Goal: Task Accomplishment & Management: Manage account settings

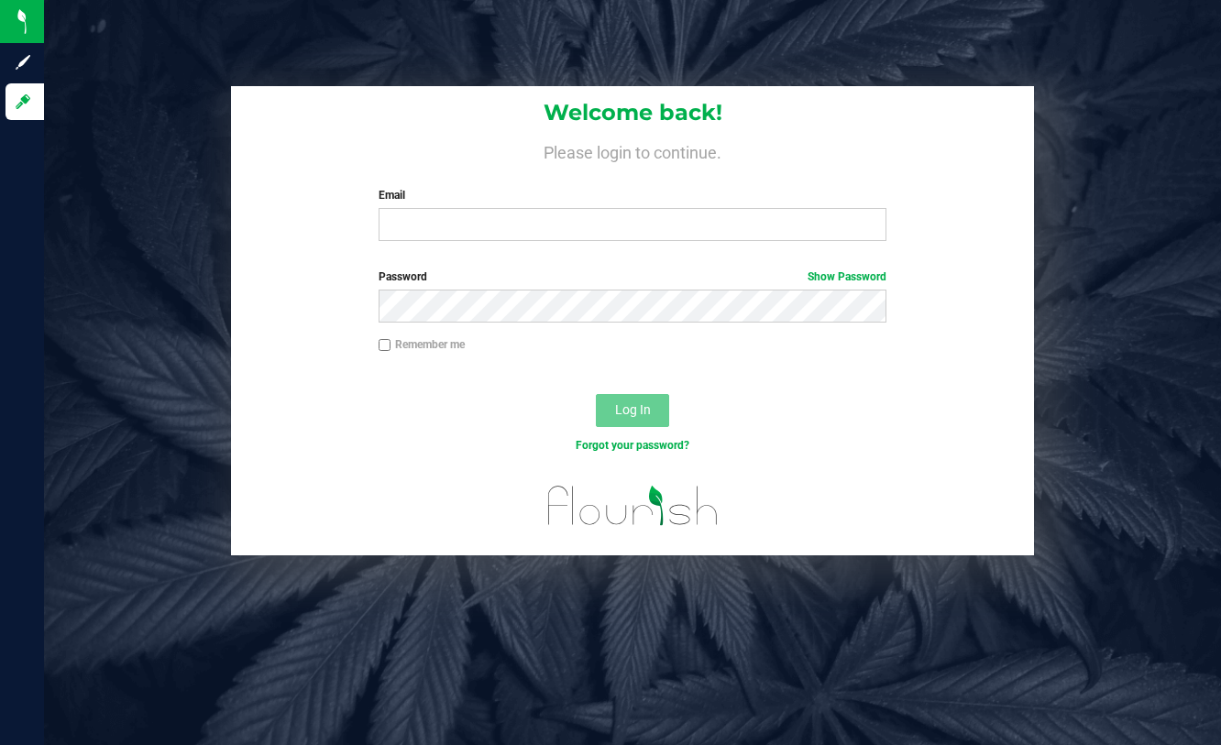
click at [455, 234] on input "Email" at bounding box center [633, 224] width 508 height 33
type input "chris@bakedbros.com"
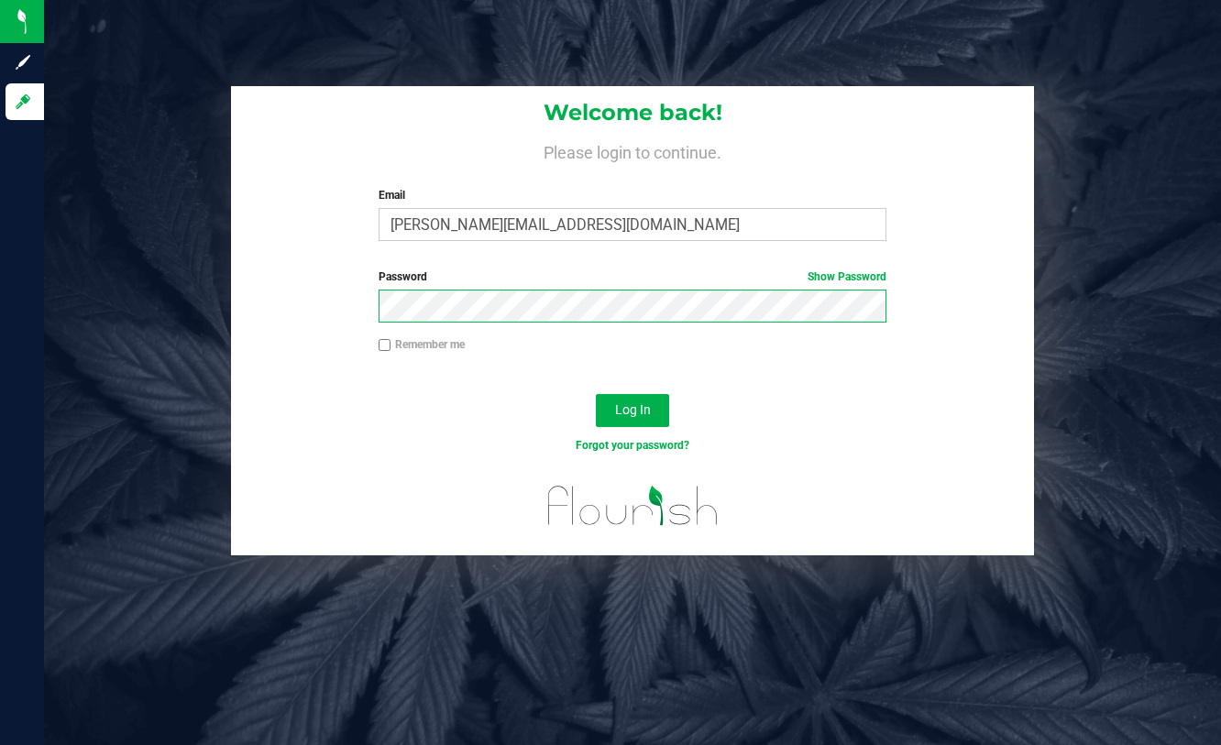
click at [596, 394] on button "Log In" at bounding box center [632, 410] width 73 height 33
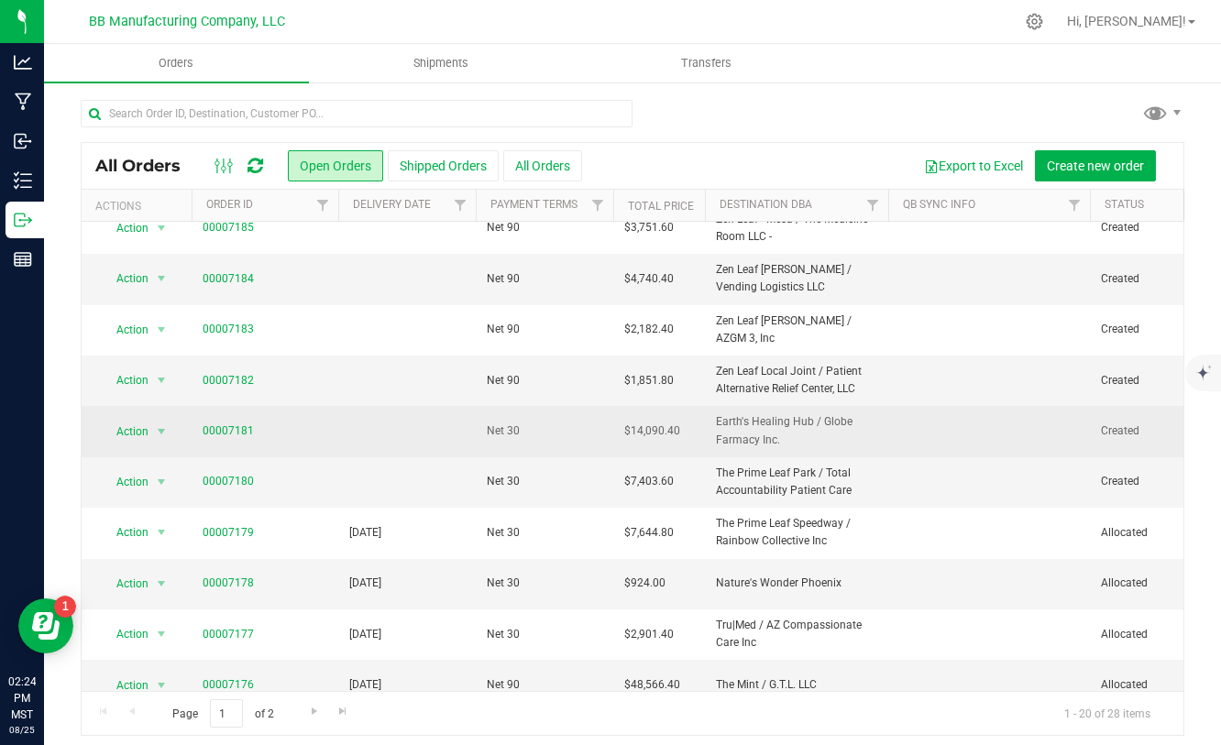
scroll to position [121, 0]
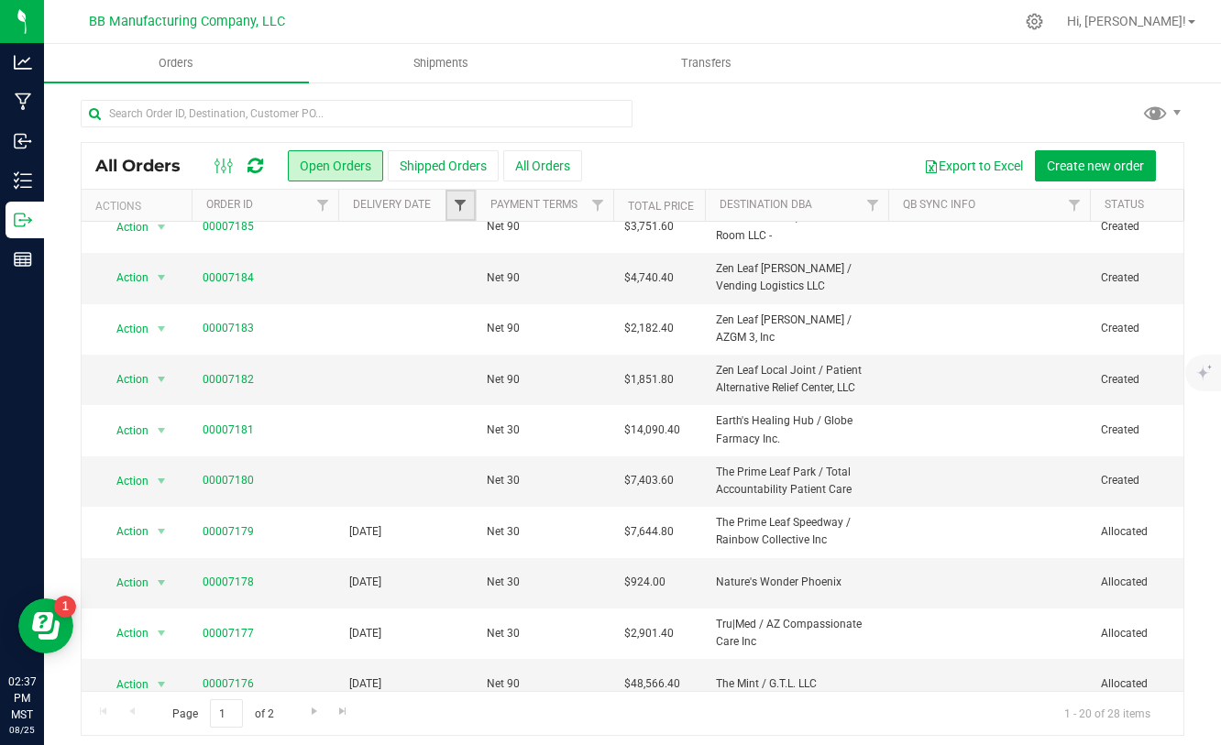
click at [464, 213] on span "Filter" at bounding box center [460, 205] width 15 height 15
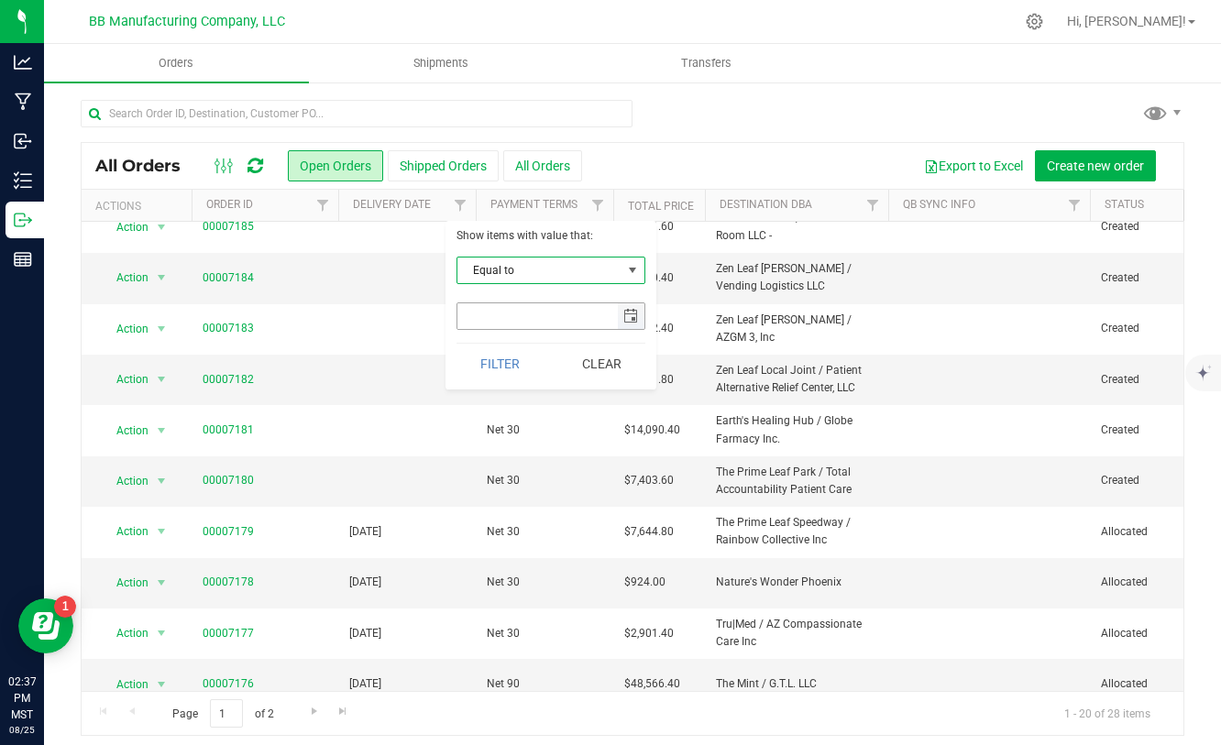
click at [624, 315] on span "select" at bounding box center [630, 316] width 15 height 15
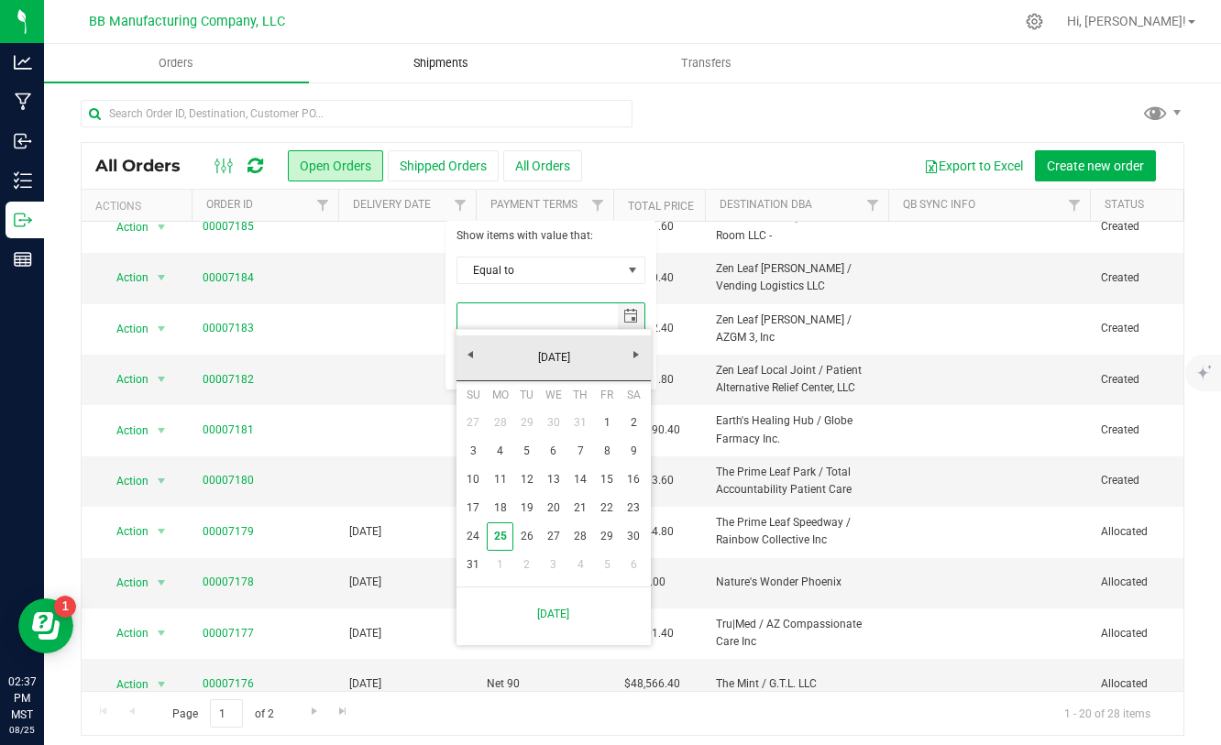
click at [420, 62] on span "Shipments" at bounding box center [441, 63] width 104 height 16
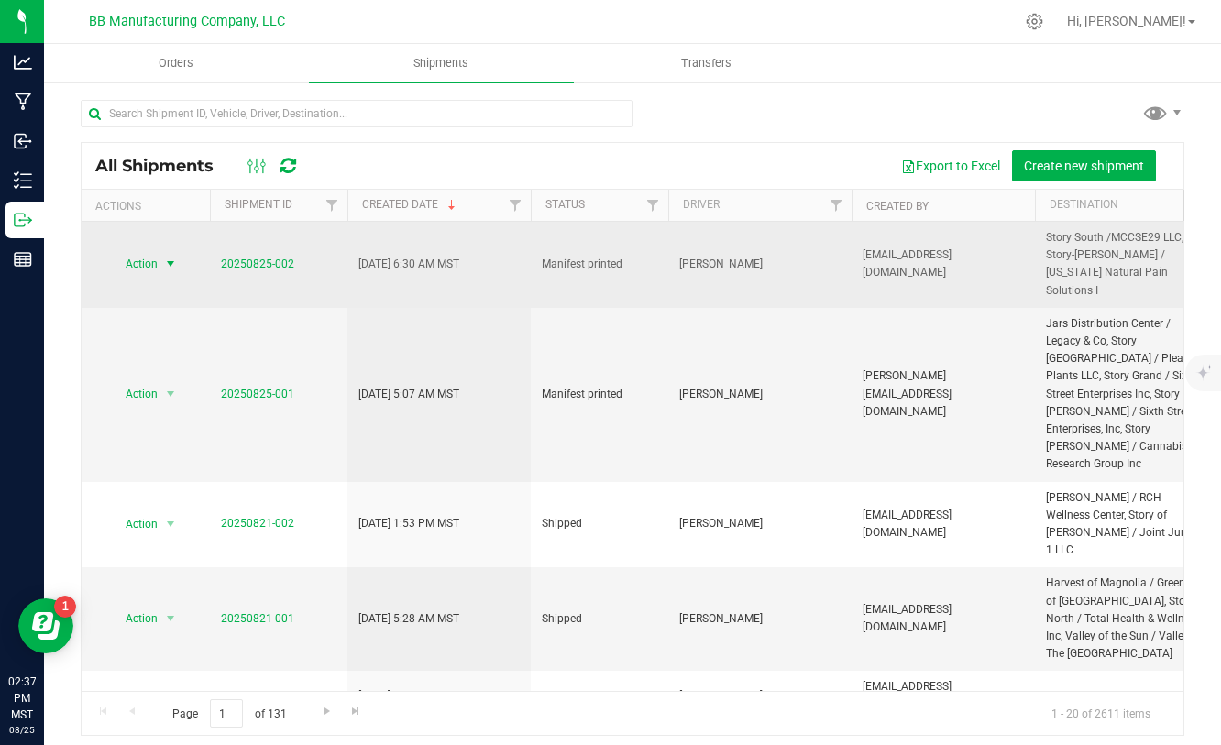
click at [175, 257] on span "select" at bounding box center [170, 264] width 15 height 15
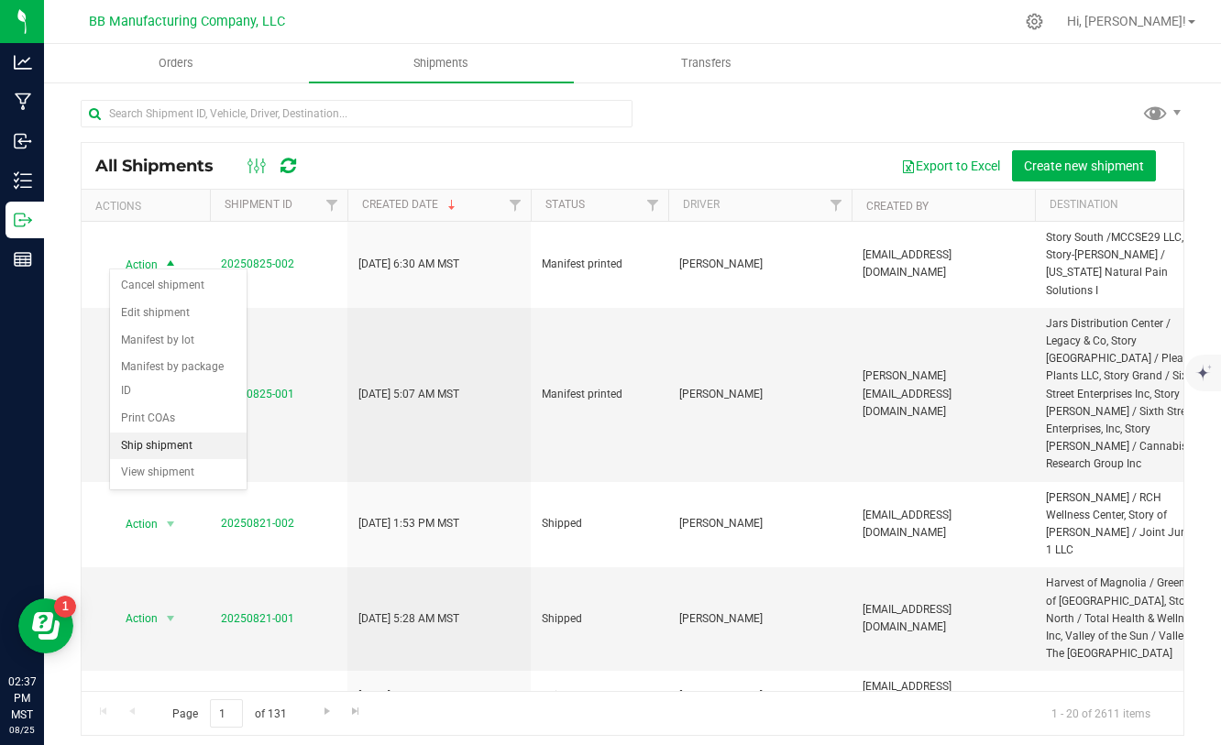
click at [144, 433] on li "Ship shipment" at bounding box center [178, 446] width 137 height 27
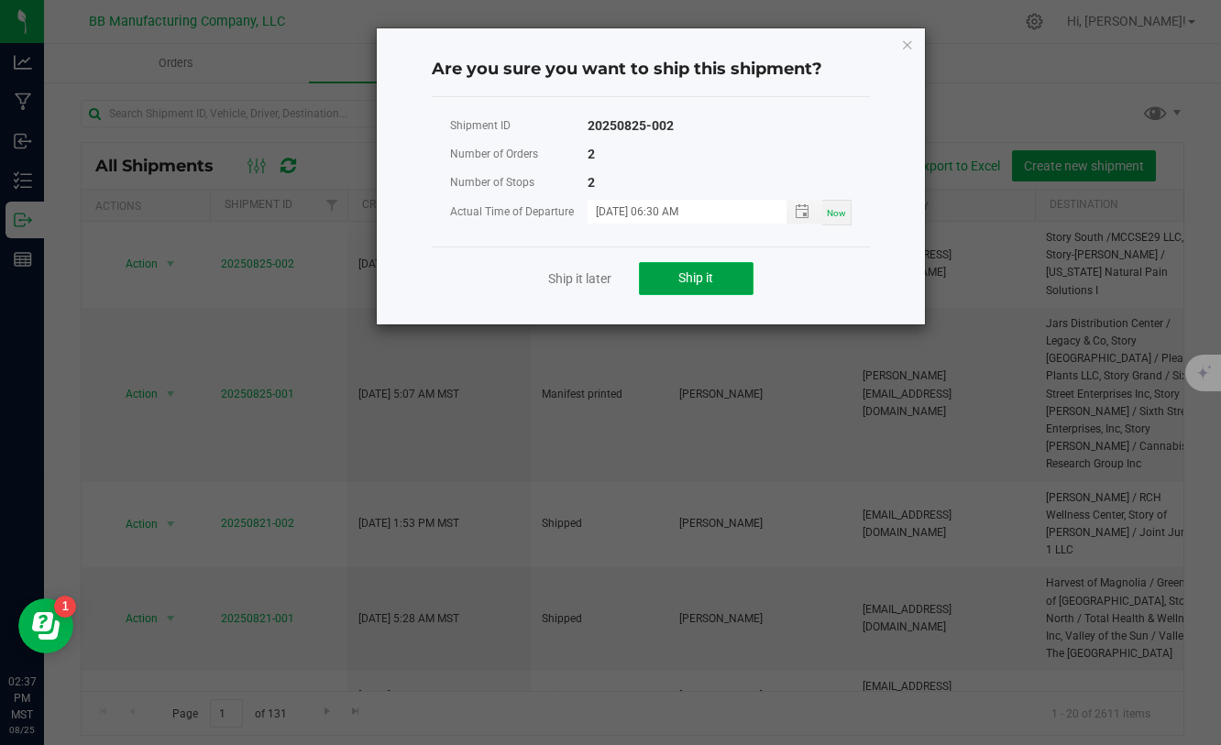
click at [735, 287] on button "Ship it" at bounding box center [696, 278] width 115 height 33
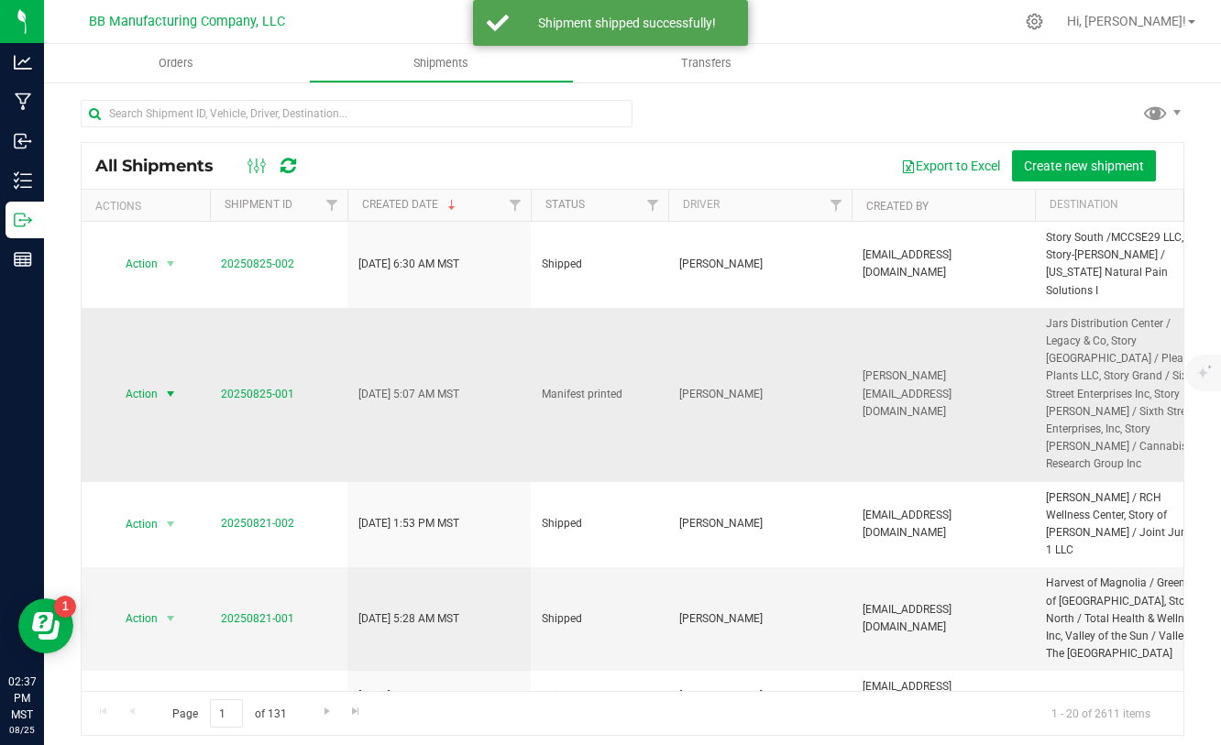
click at [171, 387] on span "select" at bounding box center [170, 394] width 15 height 15
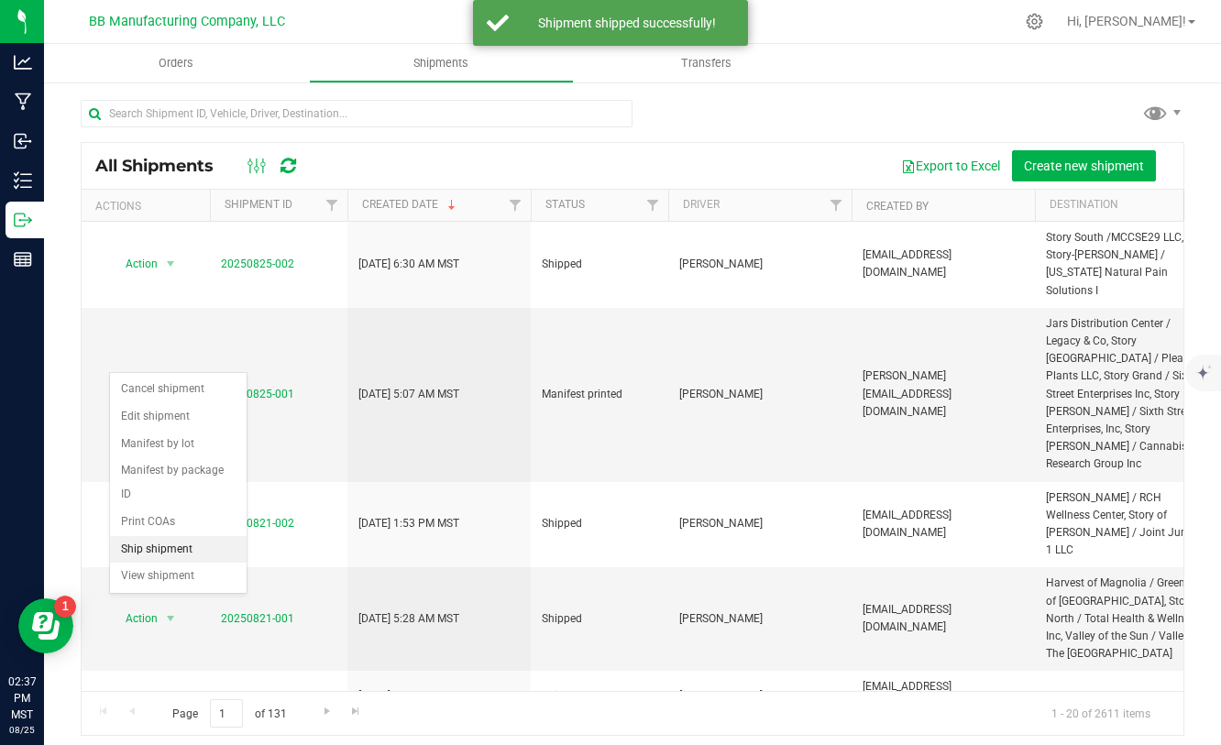
click at [143, 536] on li "Ship shipment" at bounding box center [178, 549] width 137 height 27
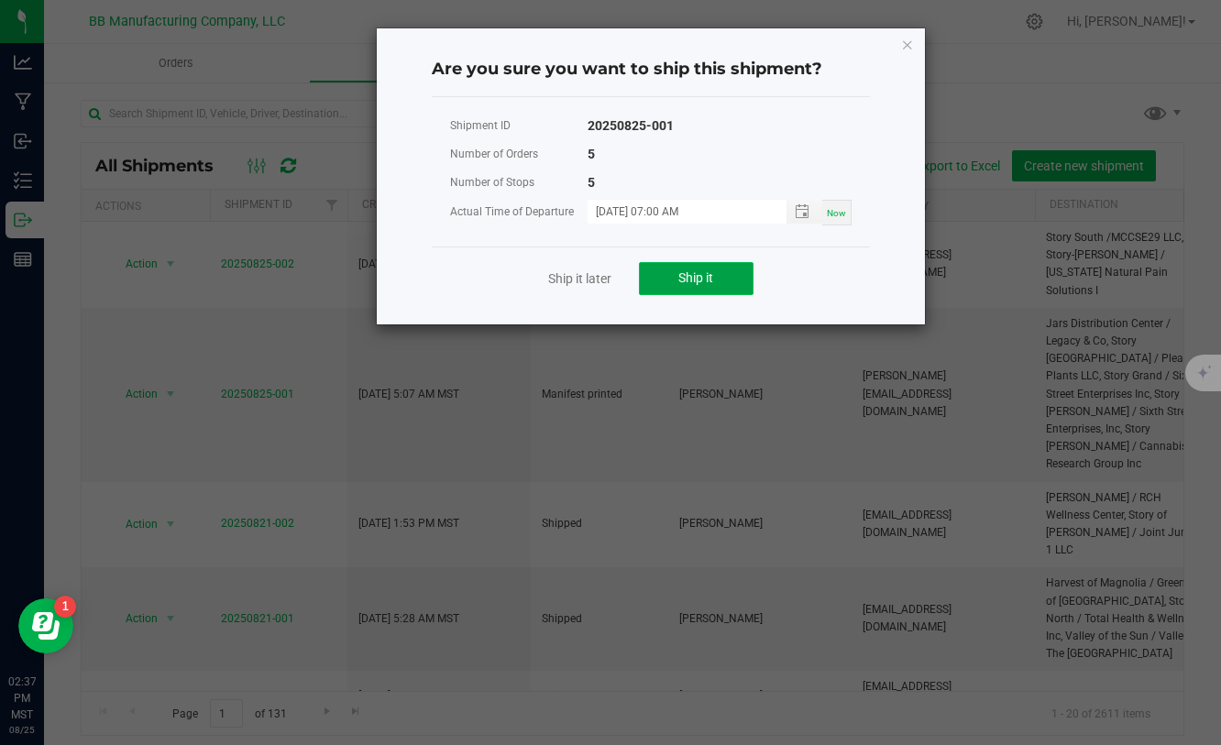
click at [708, 287] on button "Ship it" at bounding box center [696, 278] width 115 height 33
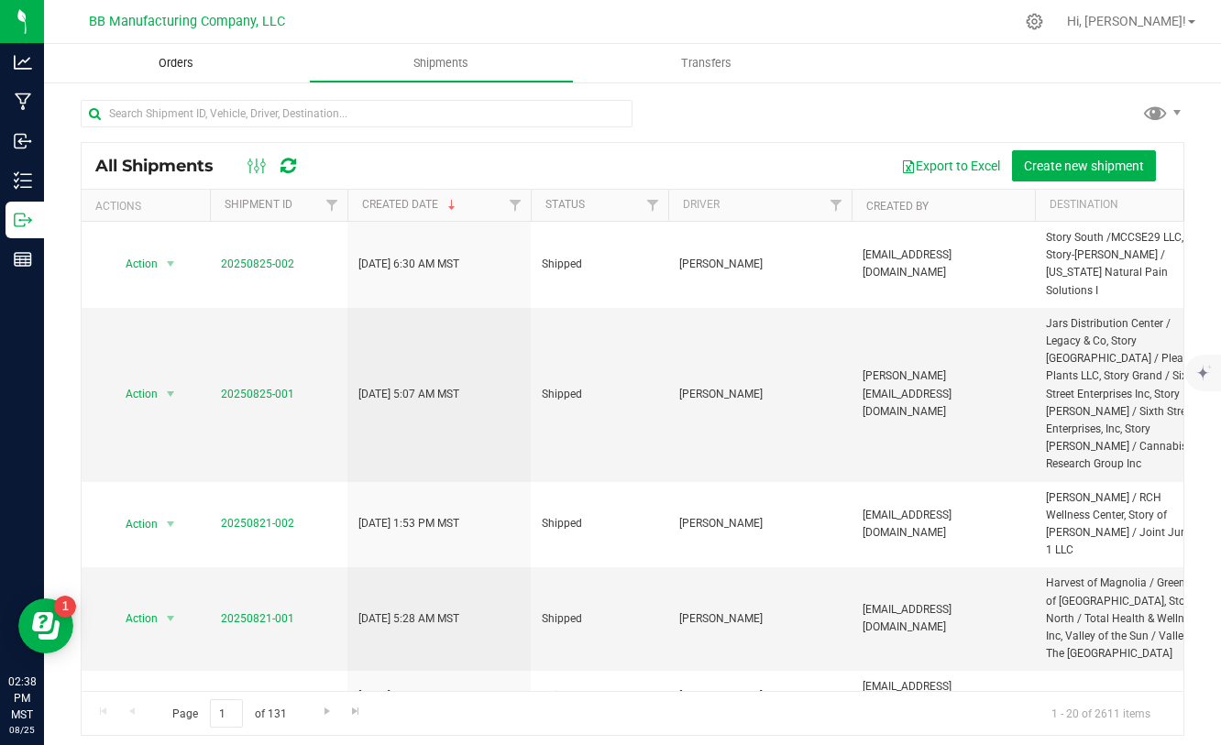
click at [187, 63] on span "Orders" at bounding box center [176, 63] width 84 height 16
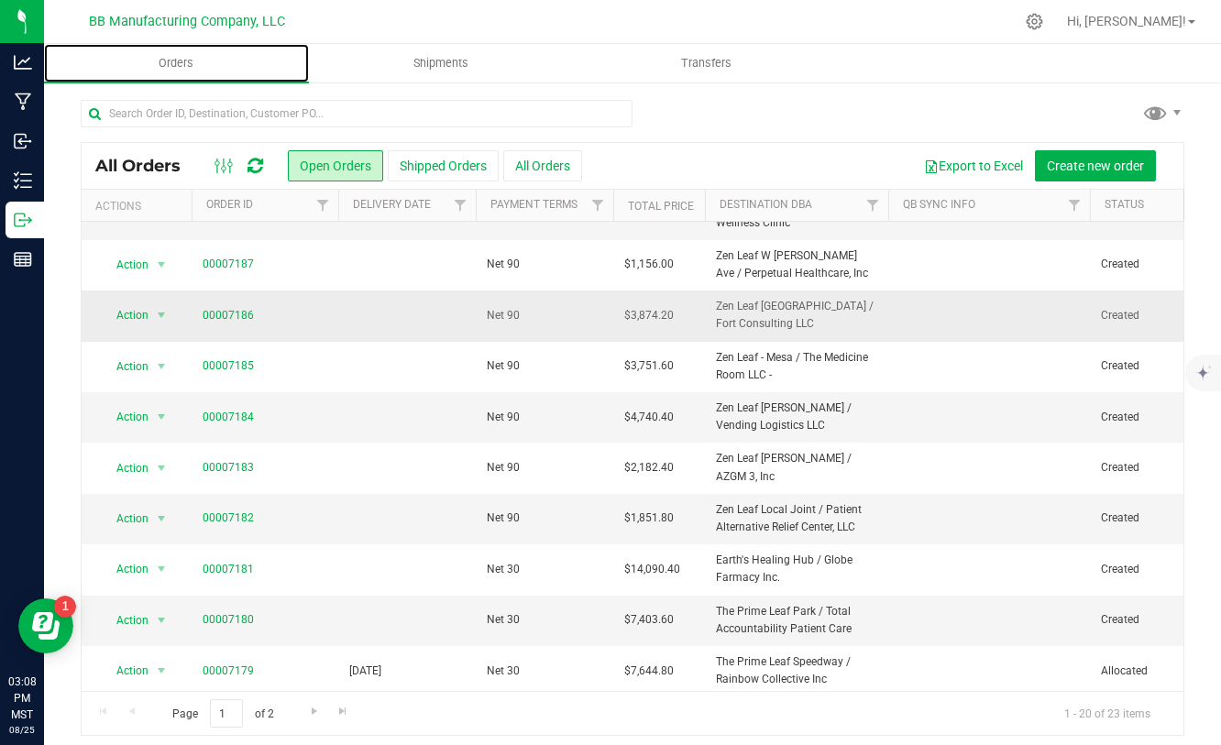
scroll to position [86, 0]
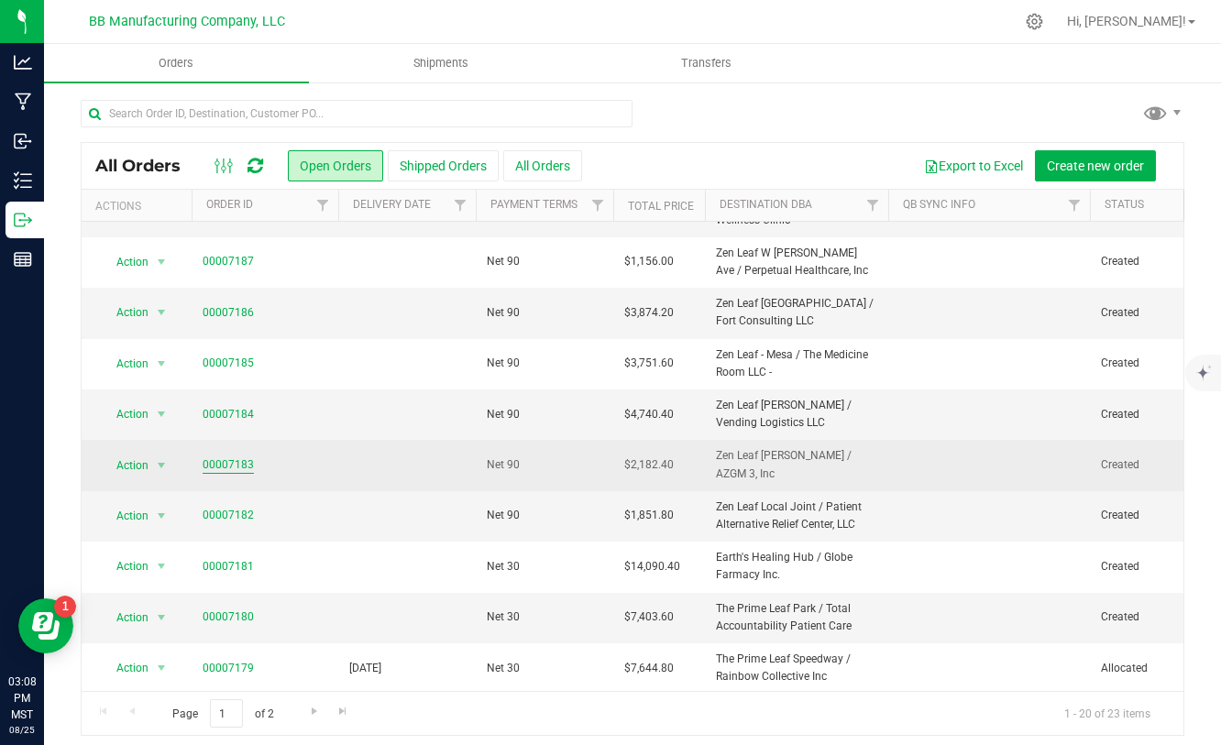
click at [247, 465] on link "00007183" at bounding box center [228, 464] width 51 height 17
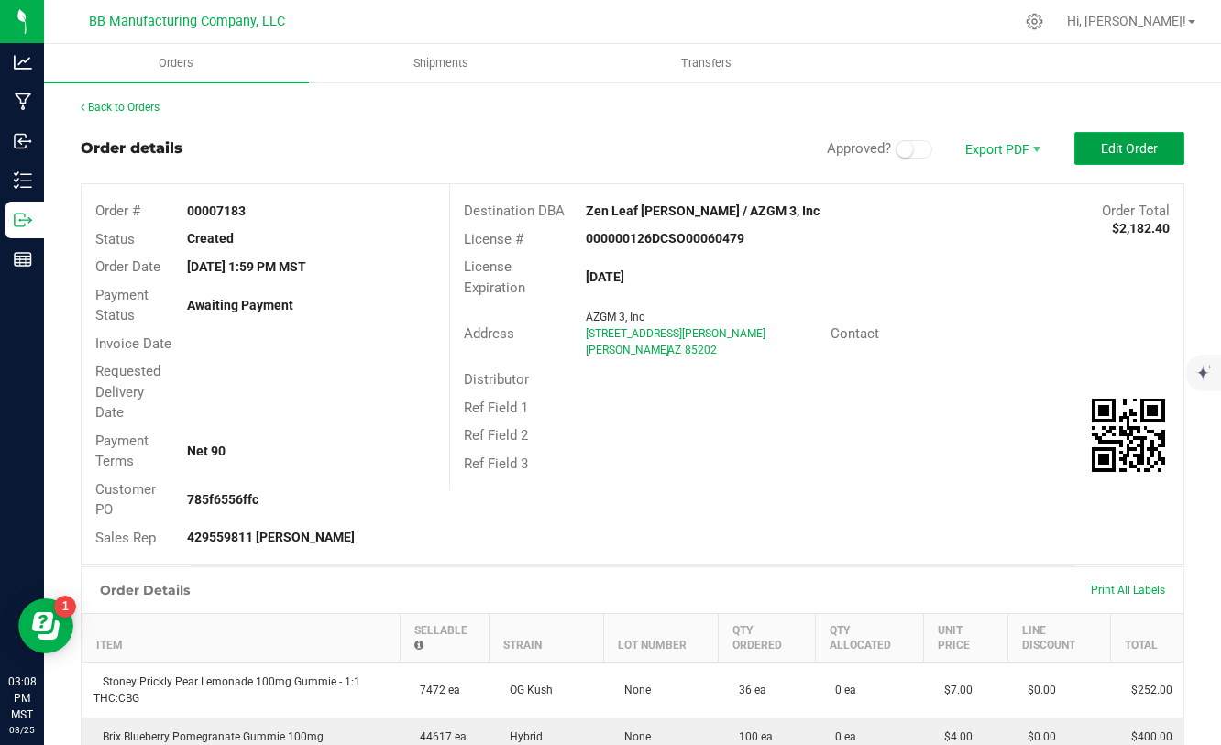
click at [1127, 147] on span "Edit Order" at bounding box center [1129, 148] width 57 height 15
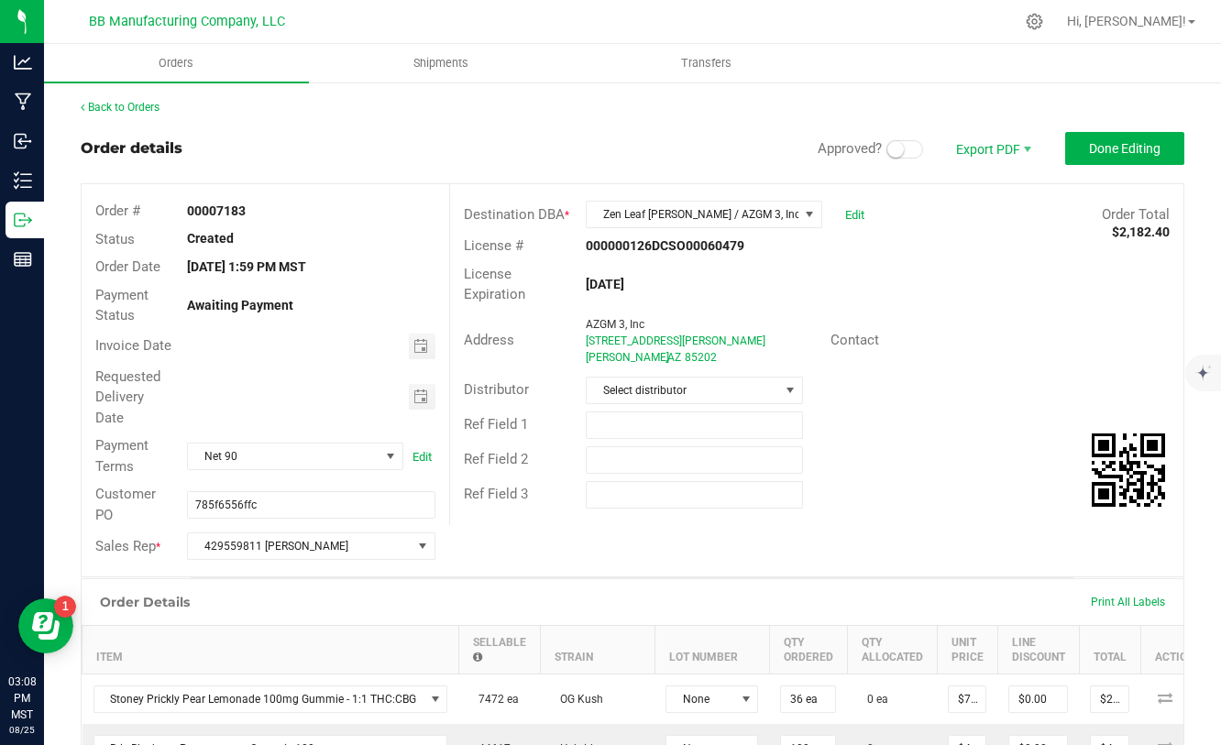
click at [916, 148] on span at bounding box center [904, 149] width 37 height 18
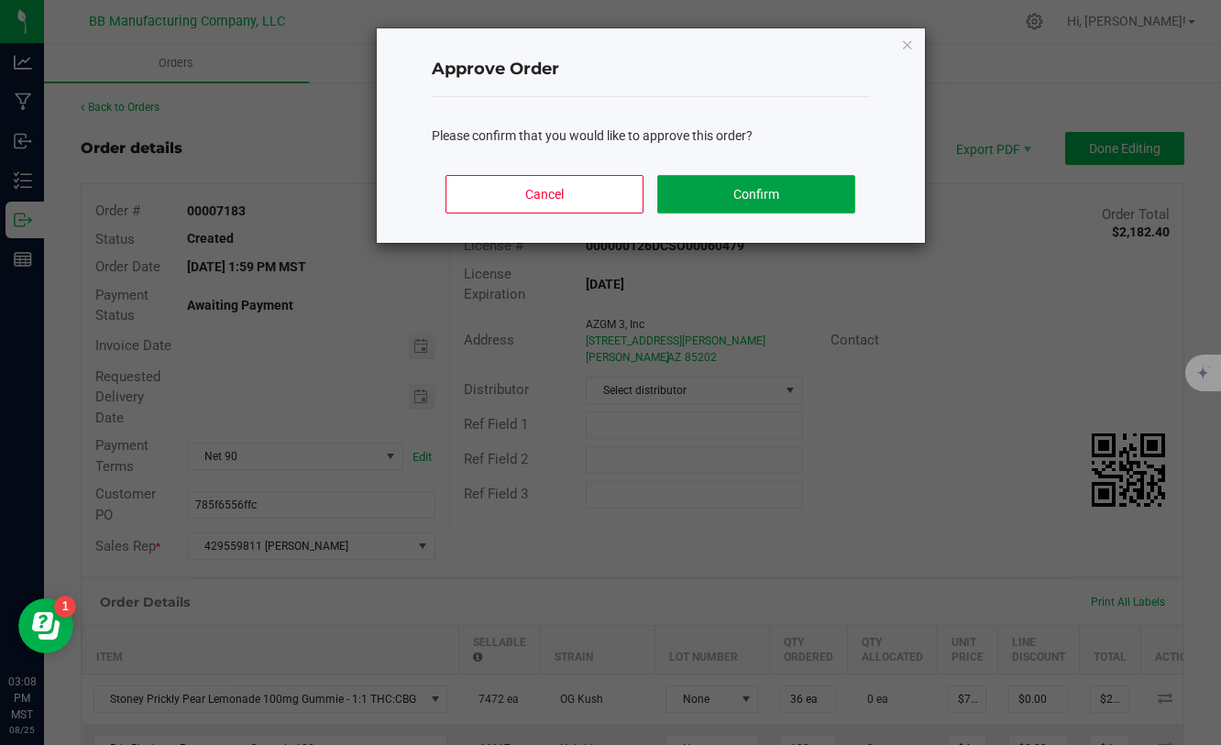
click at [815, 182] on button "Confirm" at bounding box center [755, 194] width 197 height 38
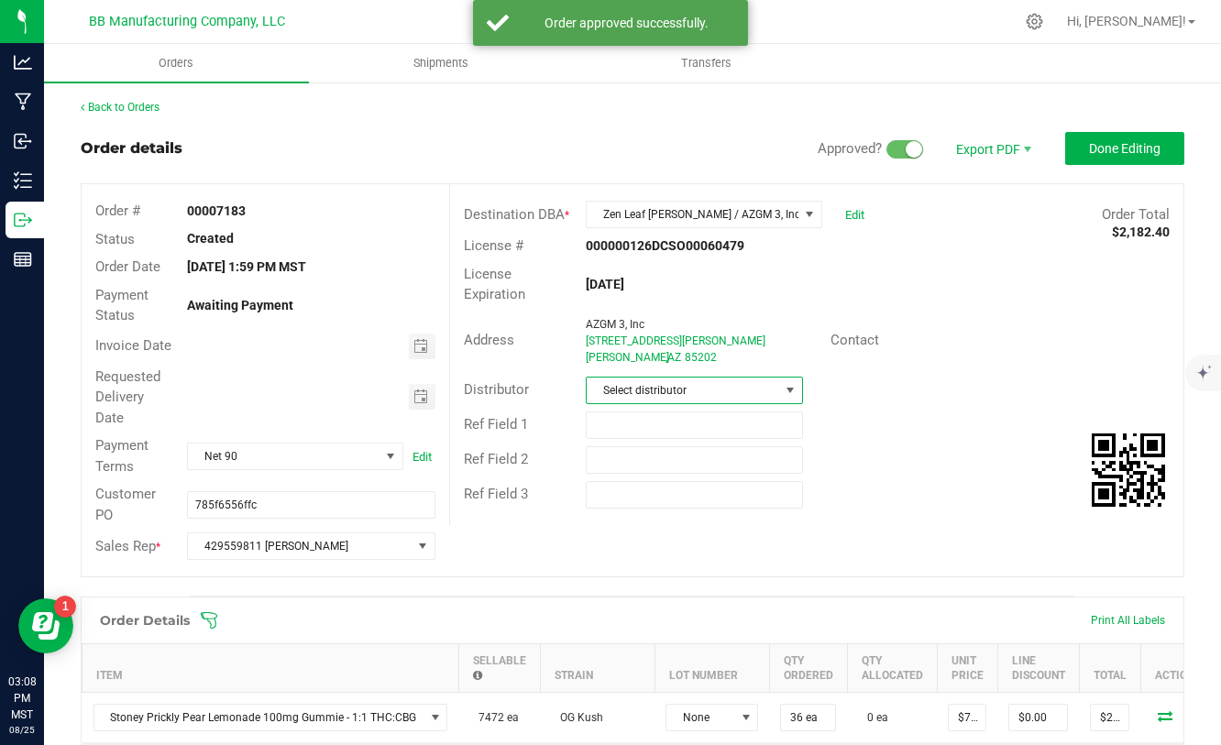
click at [607, 395] on span "Select distributor" at bounding box center [683, 391] width 192 height 26
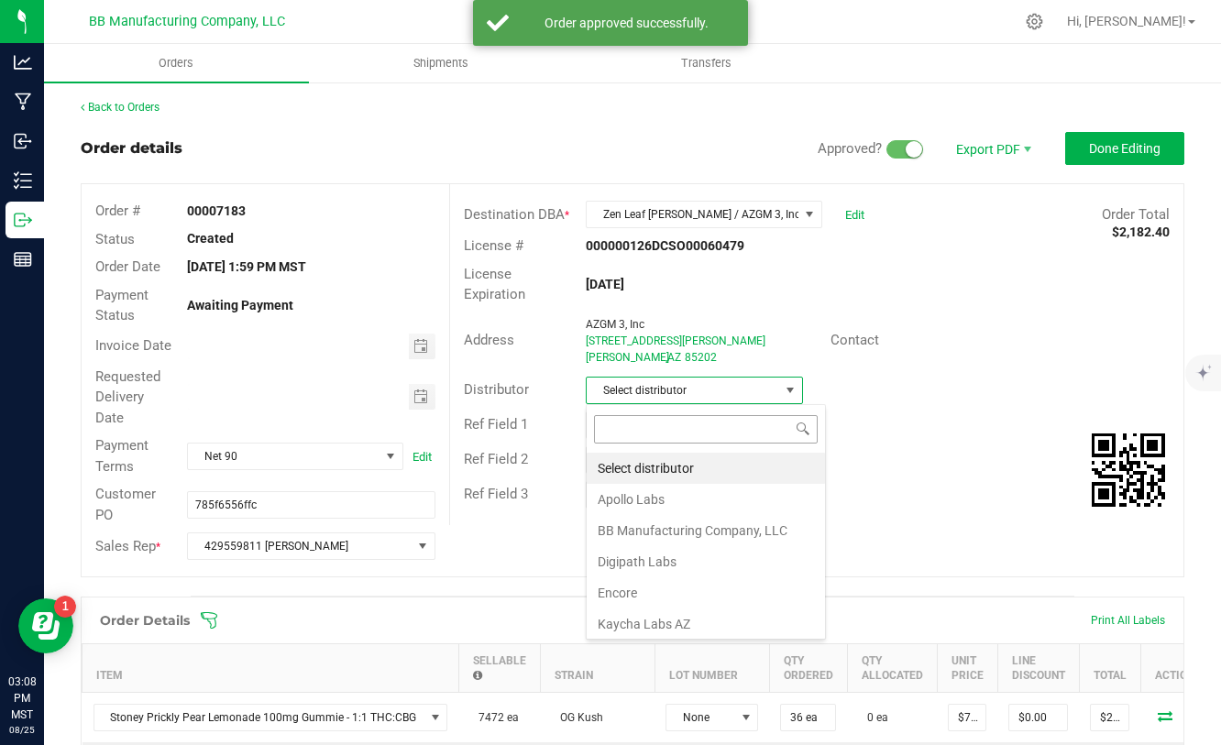
scroll to position [27, 217]
click at [644, 529] on li "BB Manufacturing Company, LLC" at bounding box center [706, 530] width 238 height 31
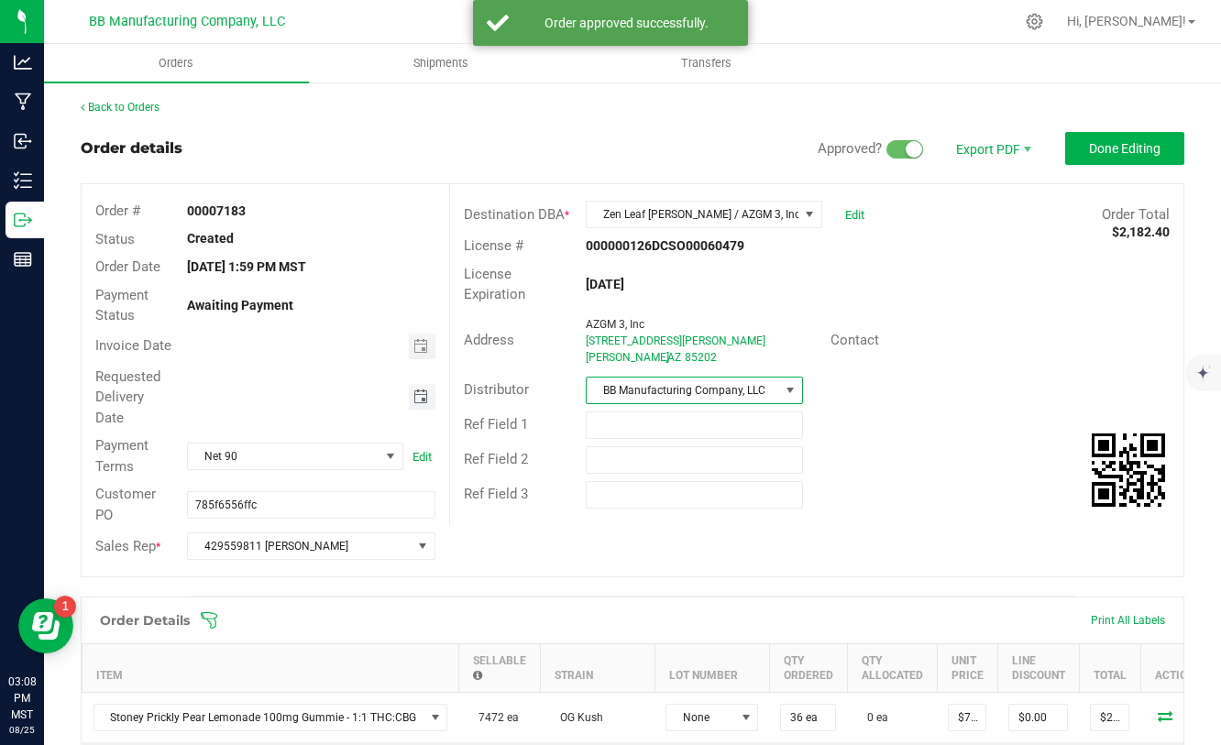
click at [417, 397] on span "Toggle calendar" at bounding box center [420, 397] width 15 height 15
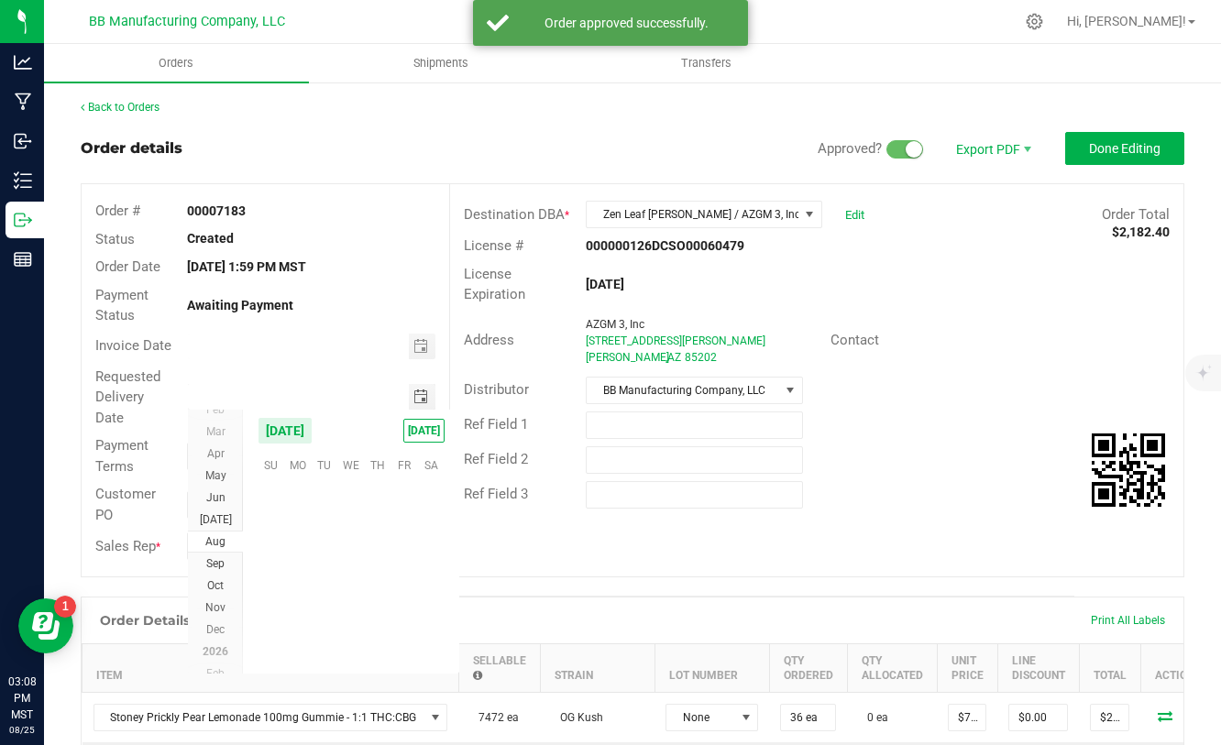
scroll to position [297026, 0]
click at [319, 605] on span "26" at bounding box center [324, 607] width 27 height 28
type input "08/26/2025"
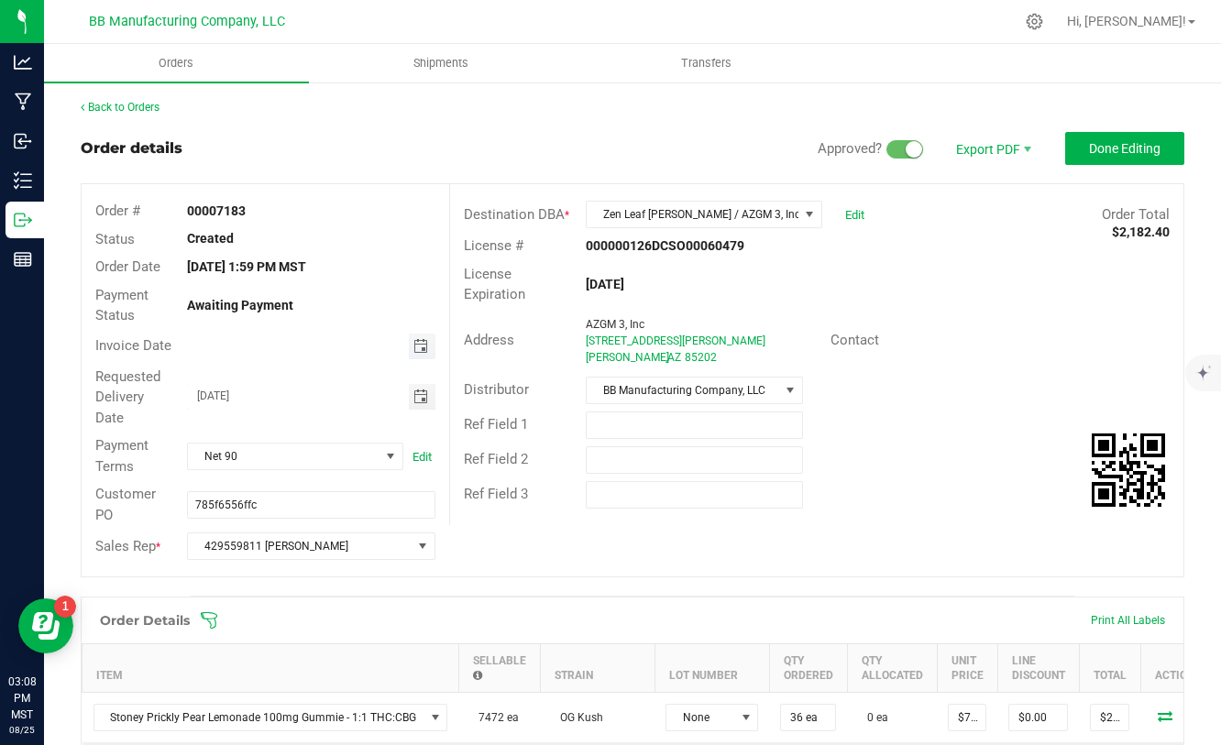
click at [416, 346] on span "Toggle calendar" at bounding box center [420, 346] width 15 height 15
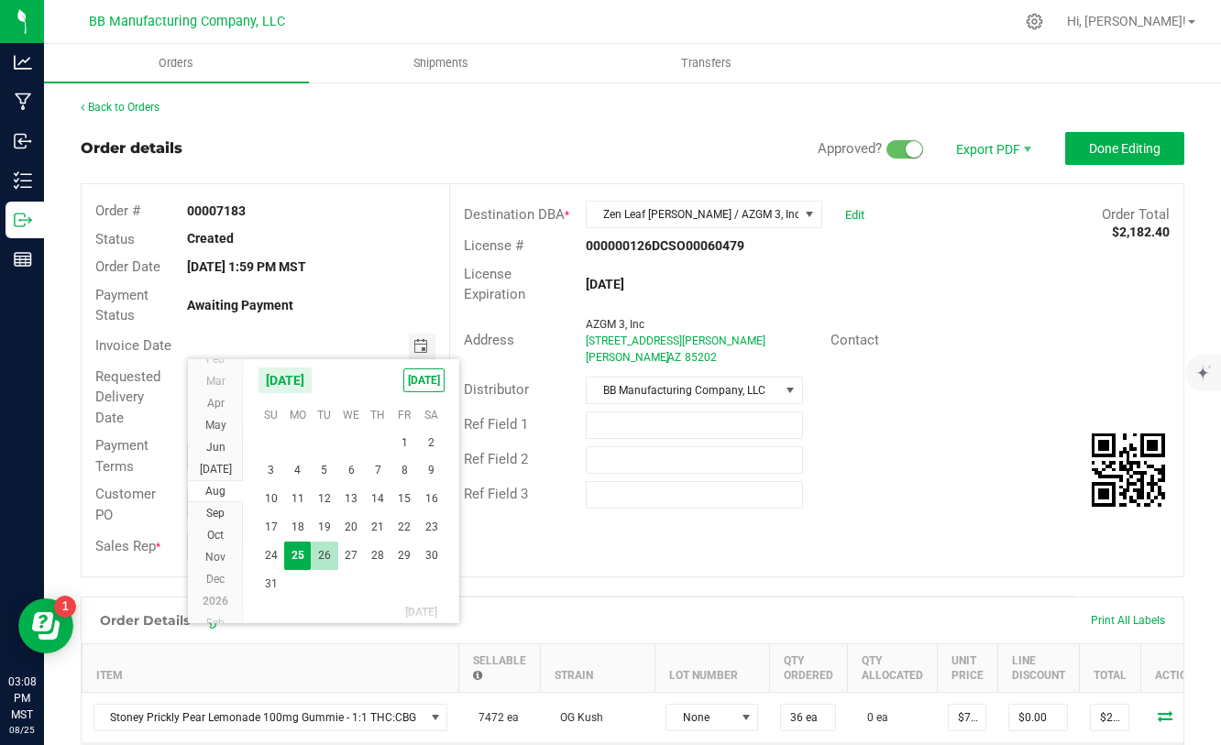
click at [325, 563] on span "26" at bounding box center [324, 556] width 27 height 28
type input "08/26/2025"
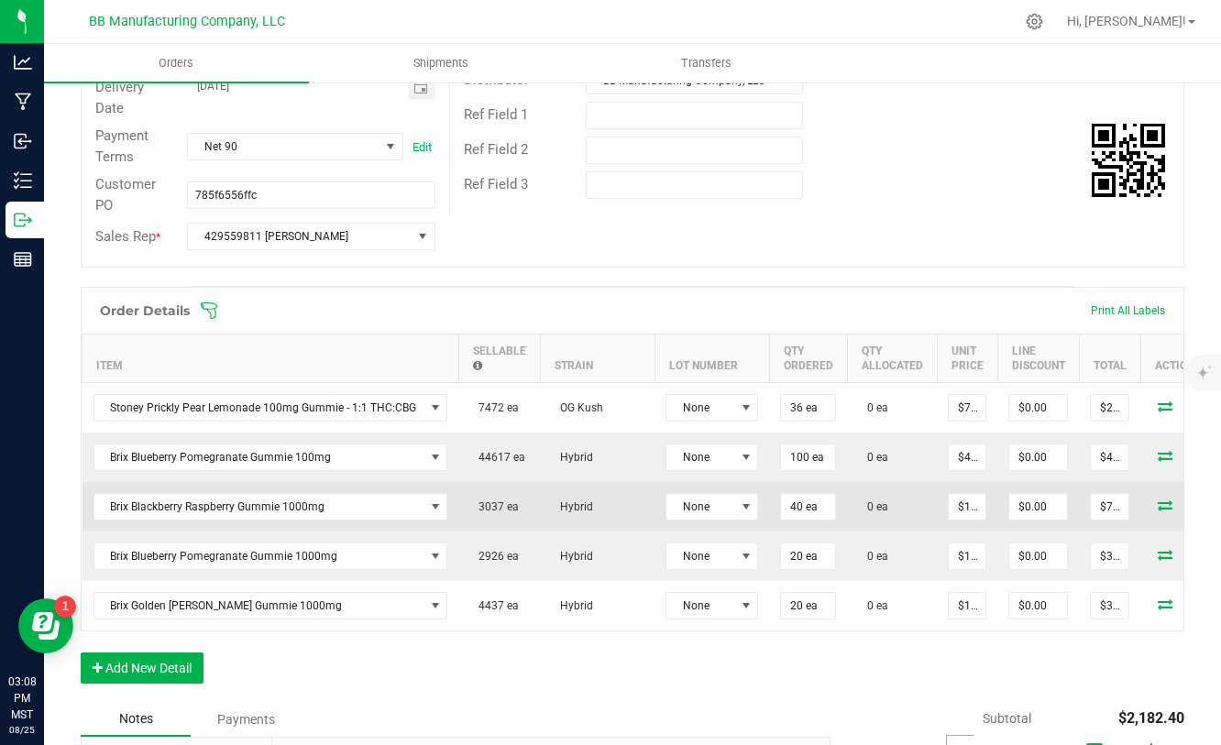
scroll to position [0, 58]
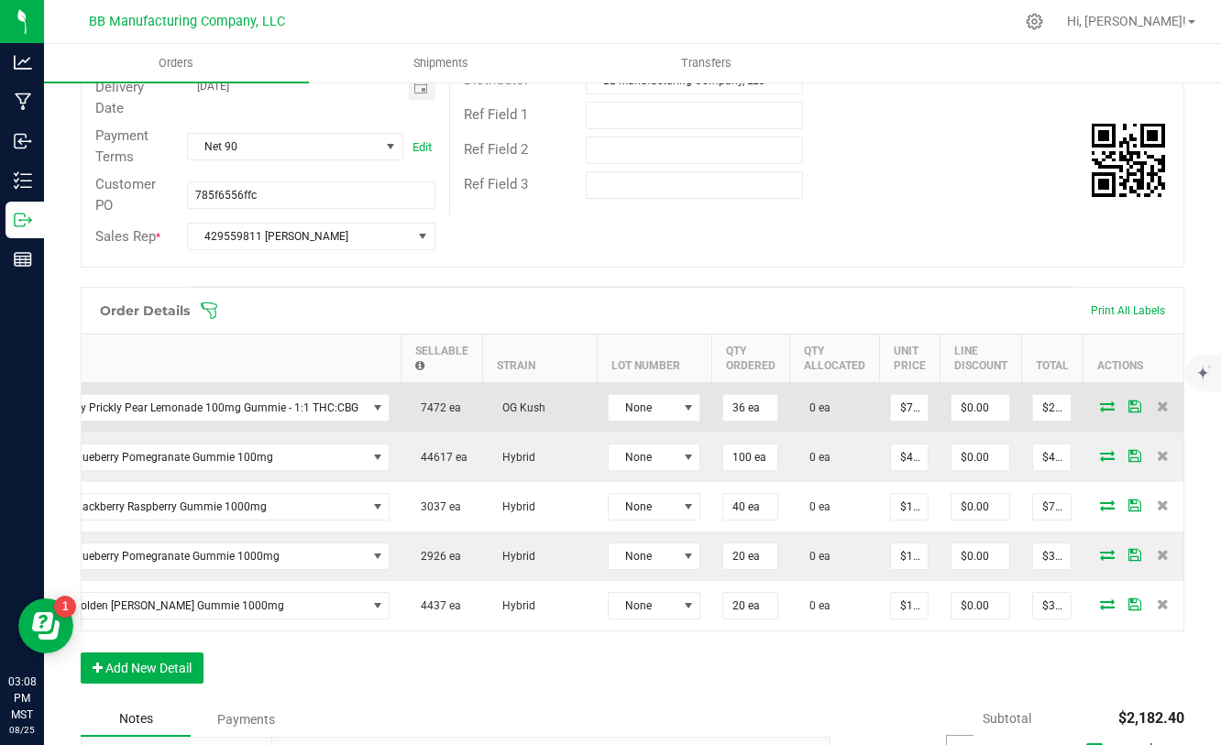
click at [1100, 408] on icon at bounding box center [1107, 405] width 15 height 11
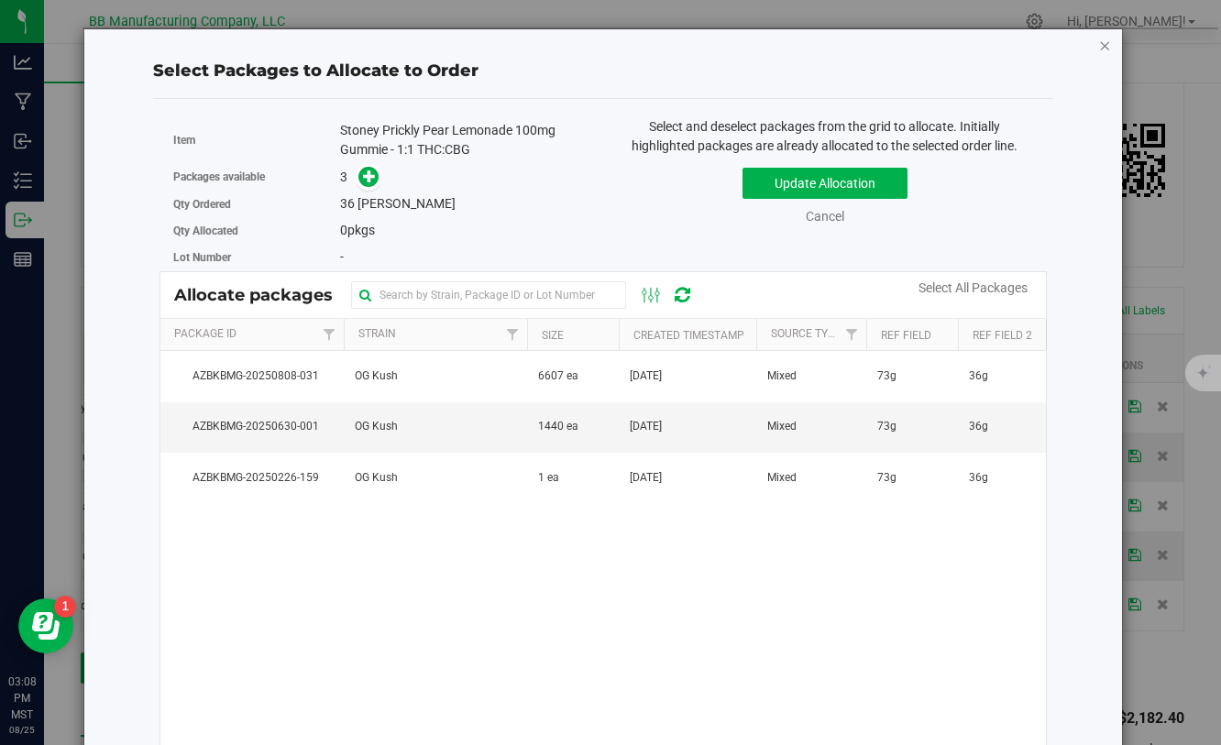
click at [1108, 47] on icon "button" at bounding box center [1104, 45] width 13 height 22
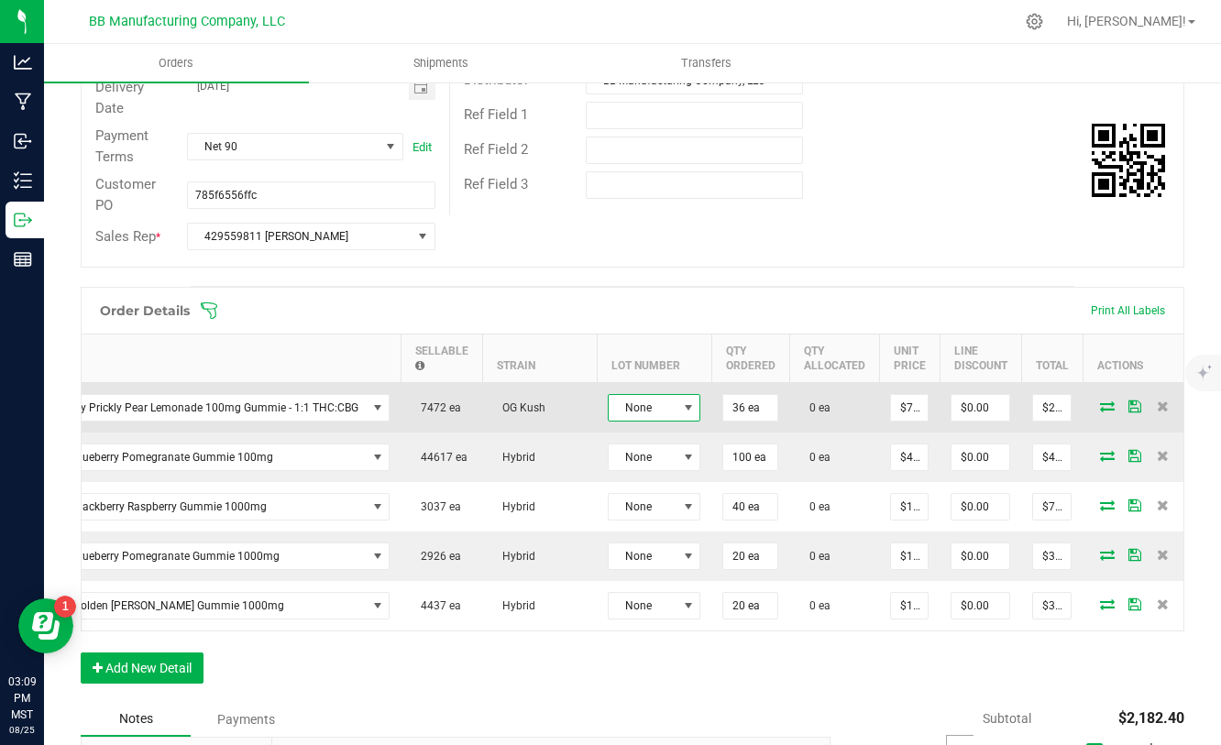
click at [685, 413] on span at bounding box center [688, 407] width 15 height 15
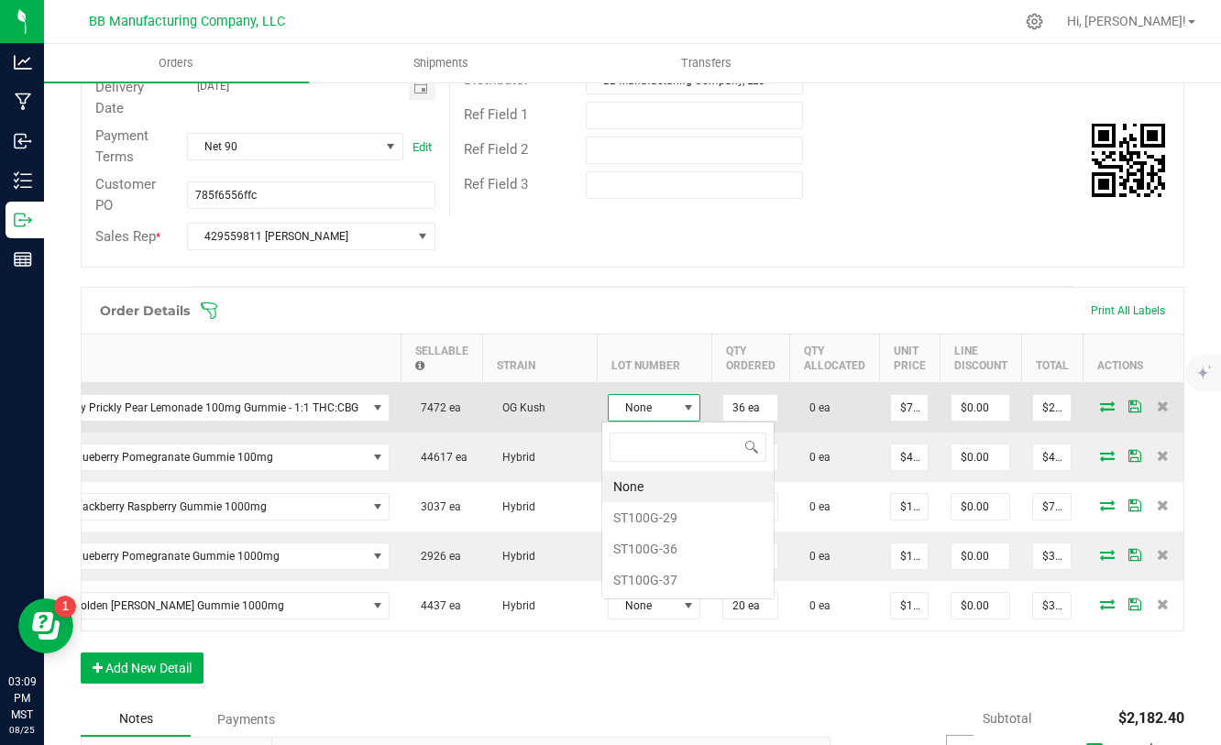
scroll to position [27, 93]
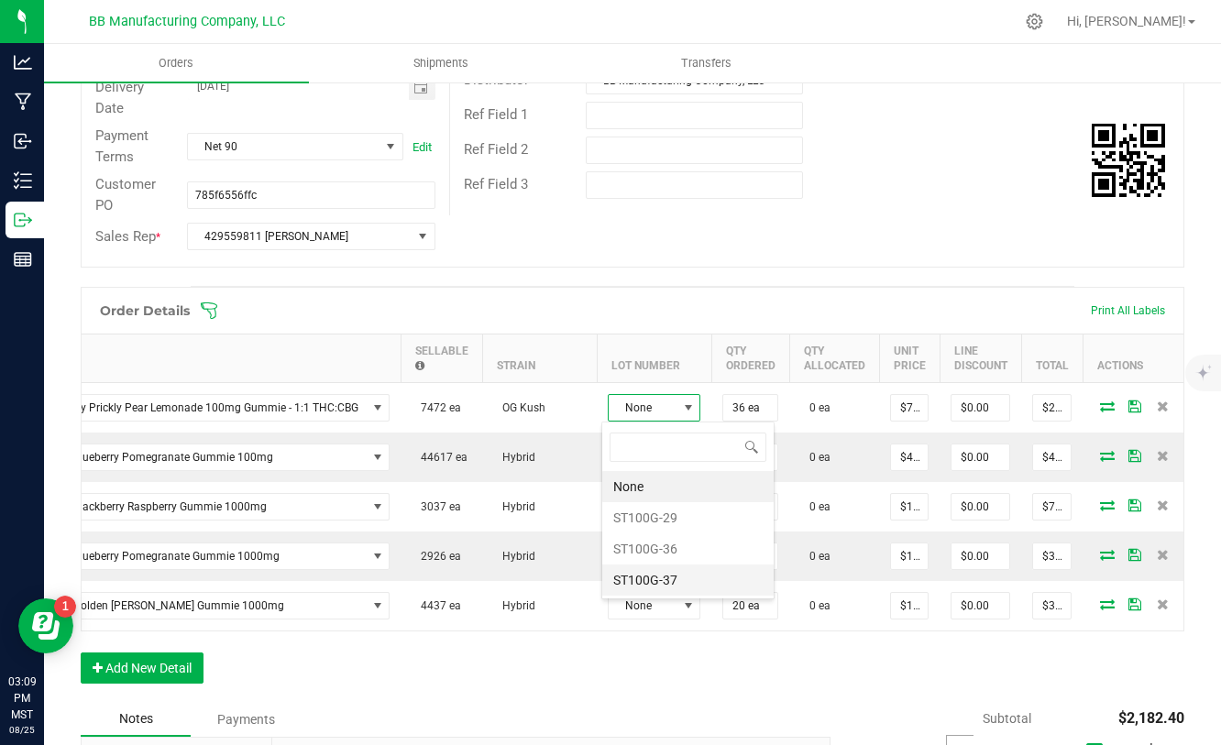
click at [663, 579] on li "ST100G-37" at bounding box center [687, 580] width 171 height 31
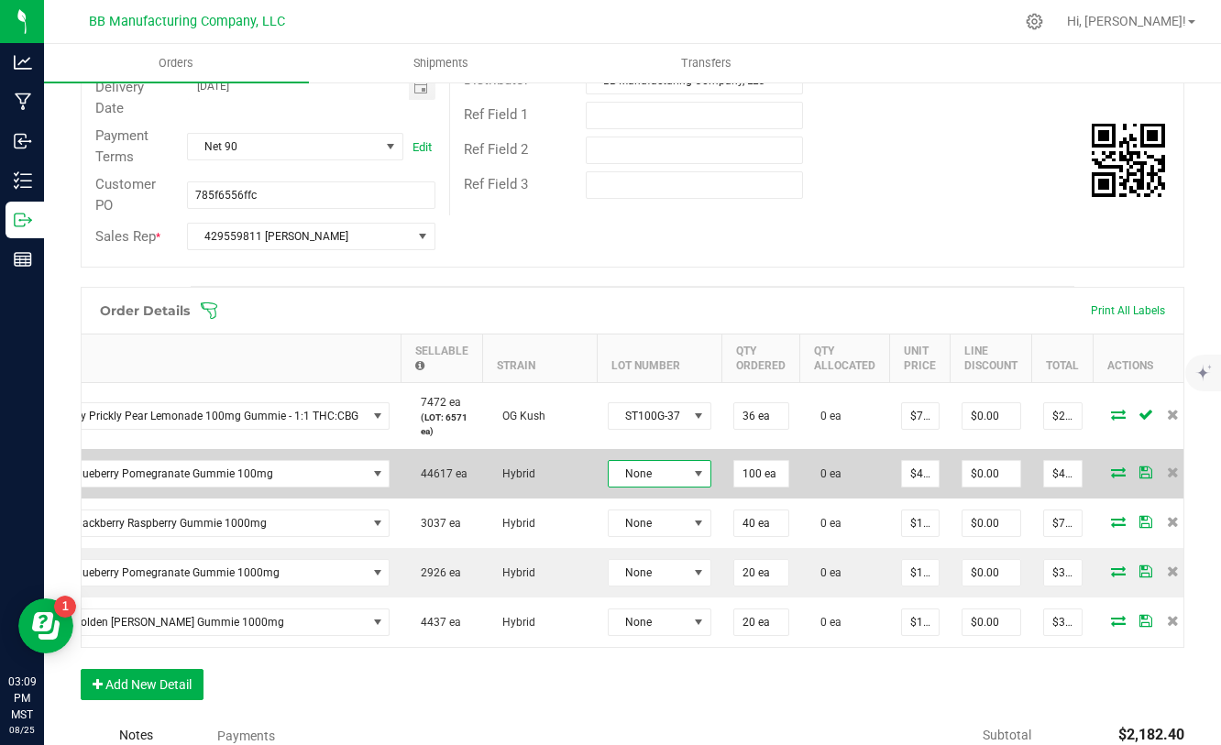
click at [691, 476] on span at bounding box center [698, 473] width 15 height 15
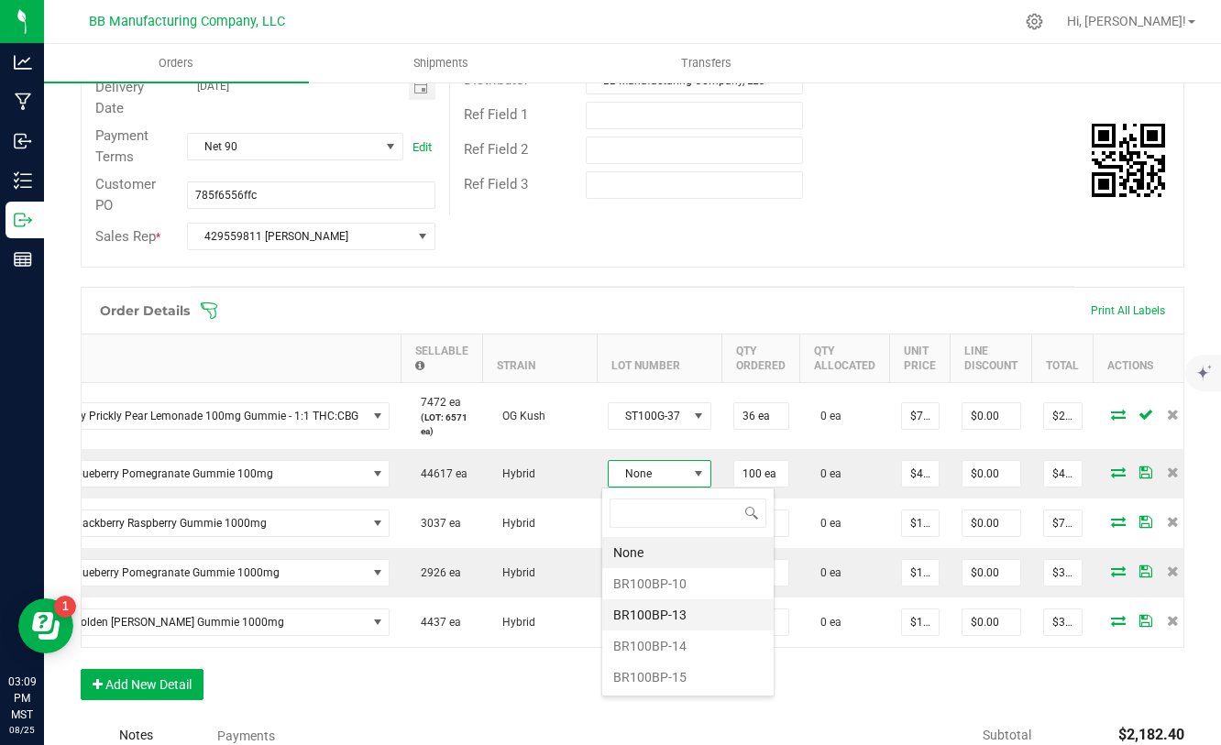
click at [663, 618] on li "BR100BP-13" at bounding box center [687, 614] width 171 height 31
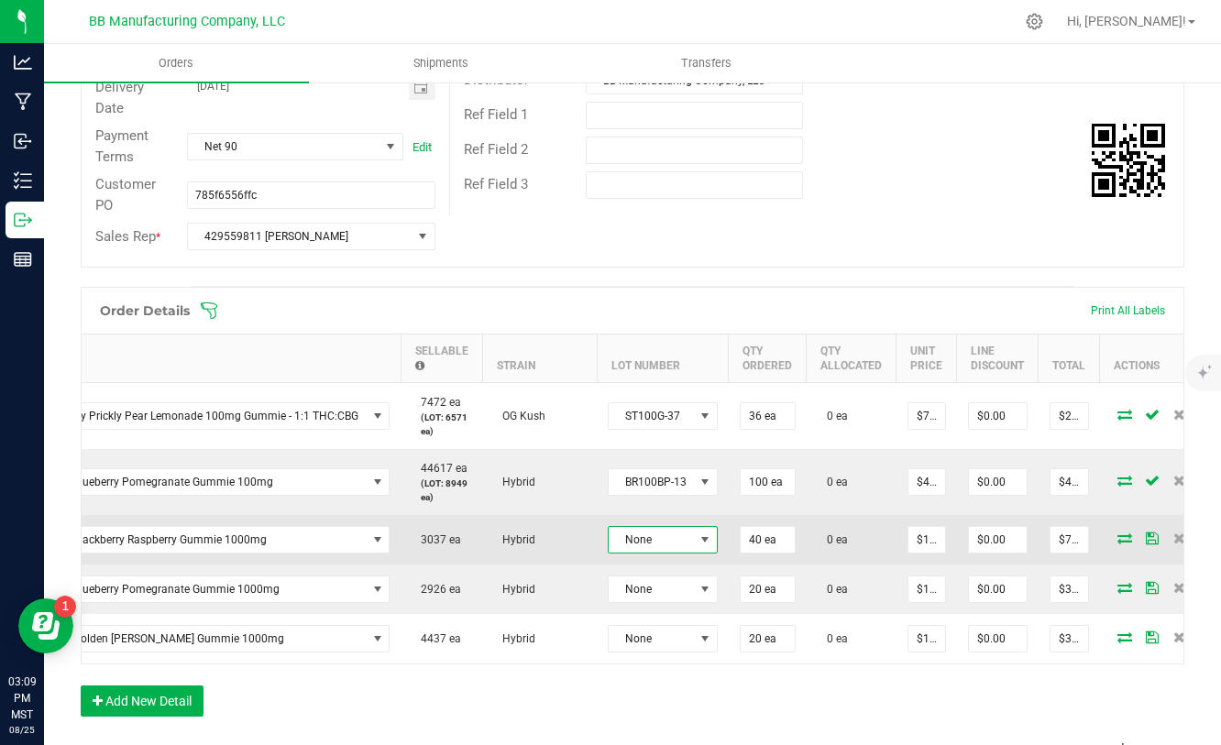
click at [664, 538] on span "None" at bounding box center [651, 540] width 85 height 26
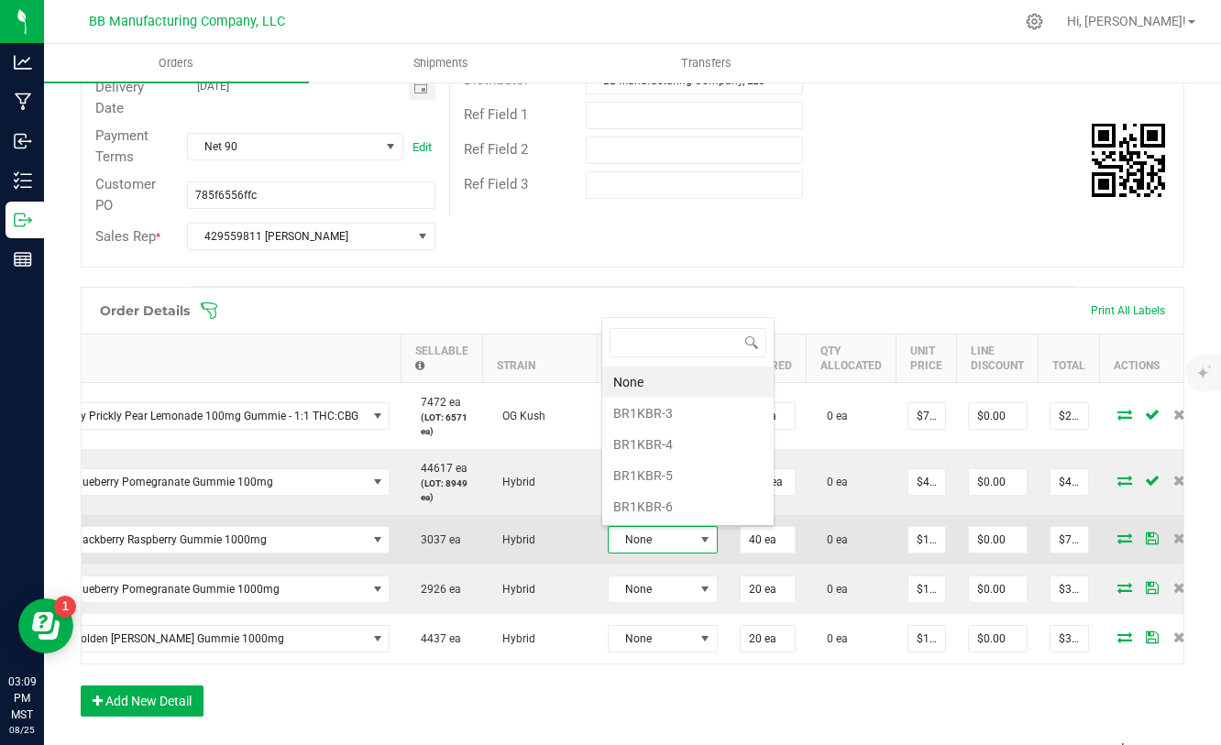
scroll to position [27, 109]
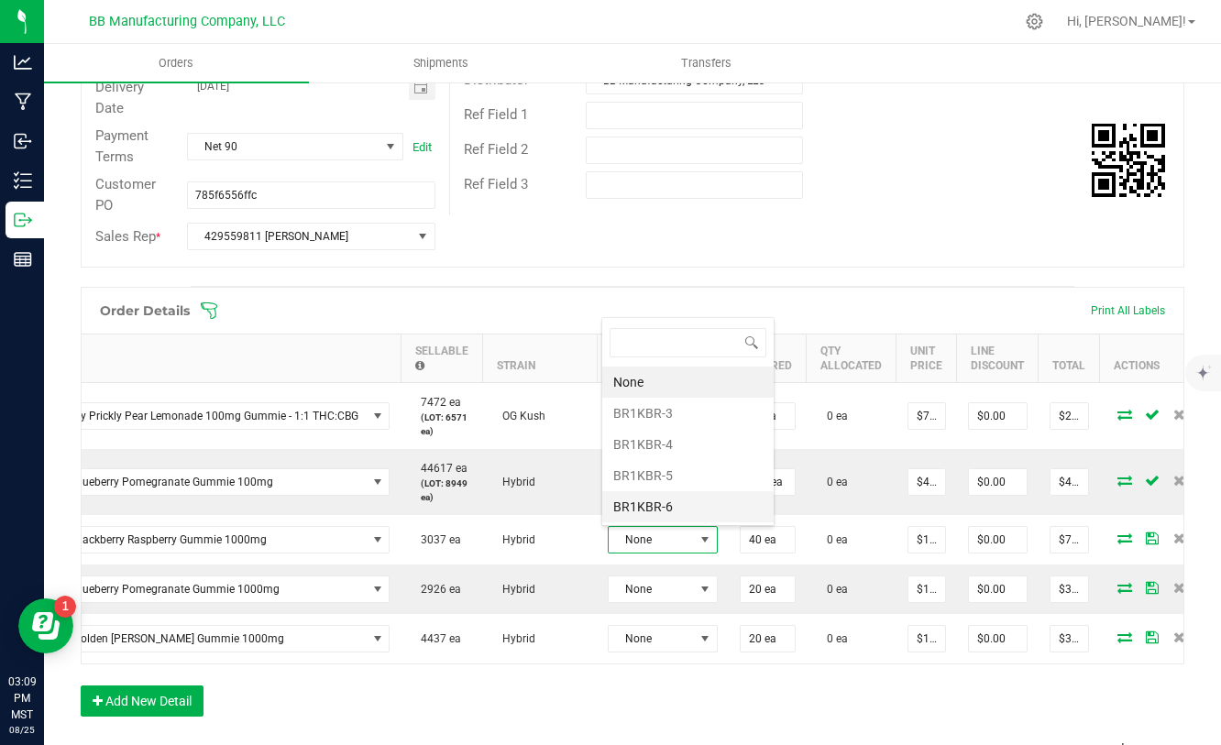
click at [659, 500] on li "BR1KBR-6" at bounding box center [687, 506] width 171 height 31
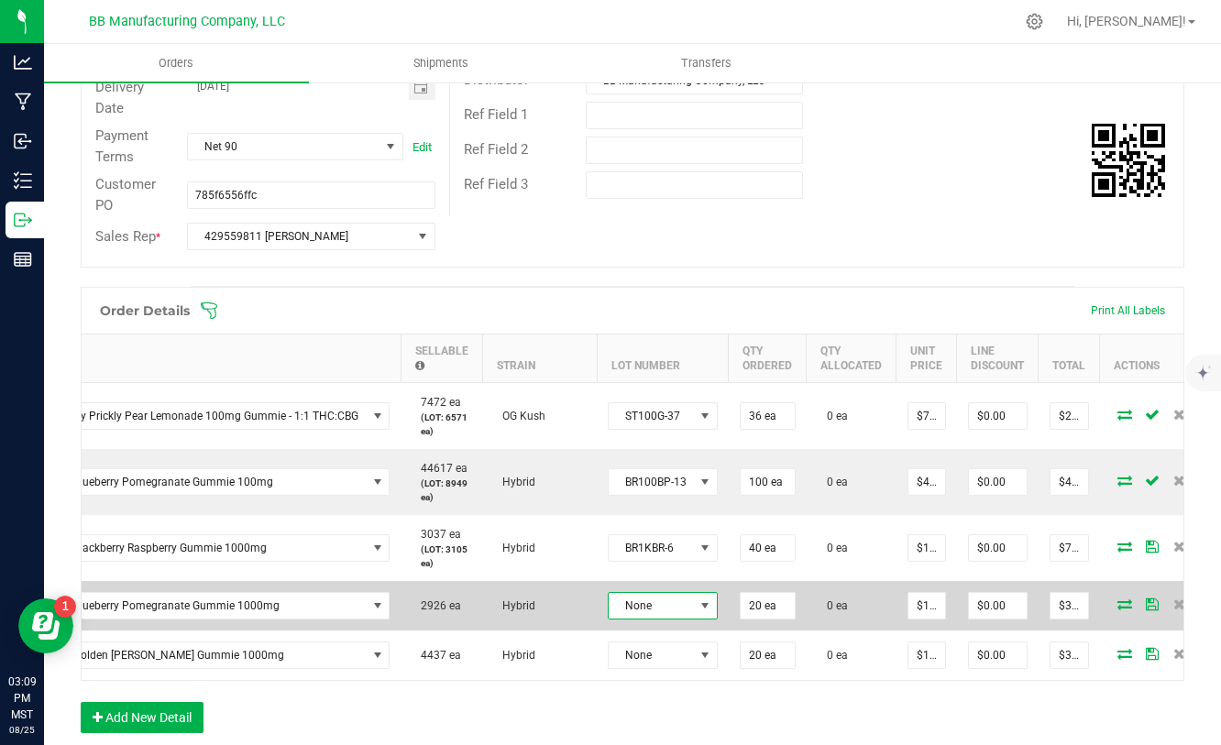
click at [682, 606] on span "None" at bounding box center [651, 606] width 85 height 26
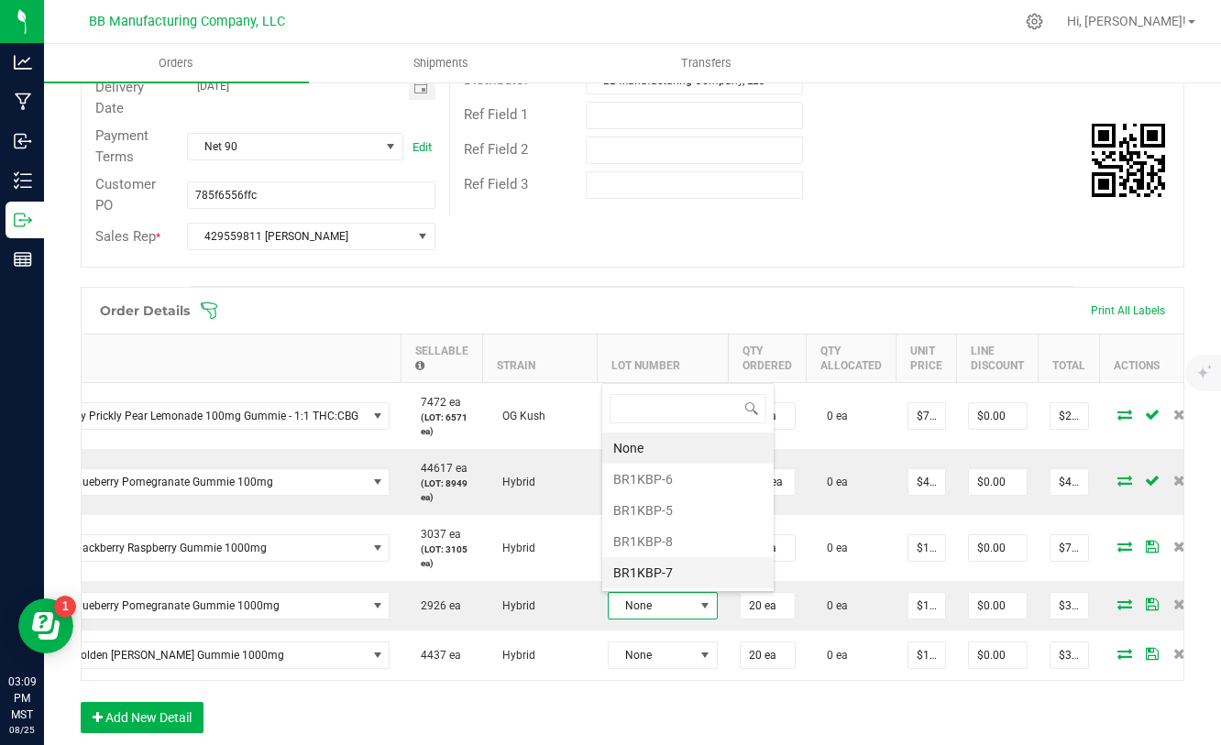
click at [680, 576] on li "BR1KBP-7" at bounding box center [687, 572] width 171 height 31
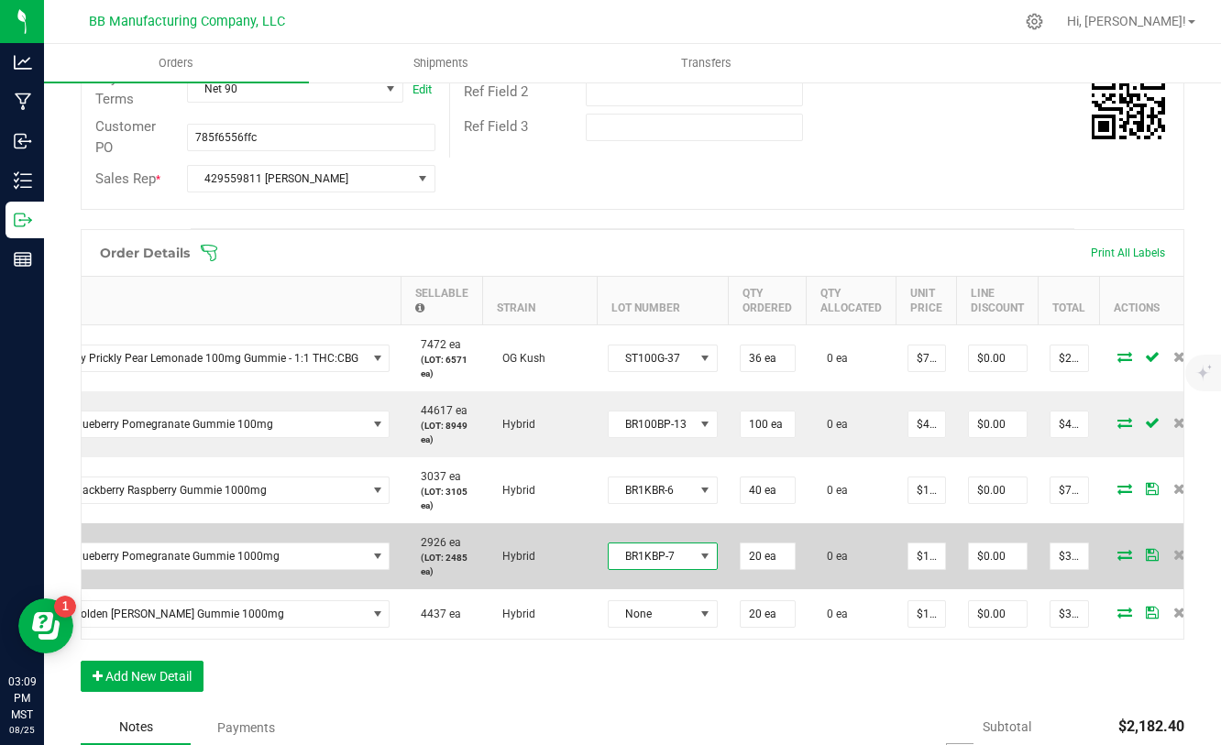
scroll to position [369, 0]
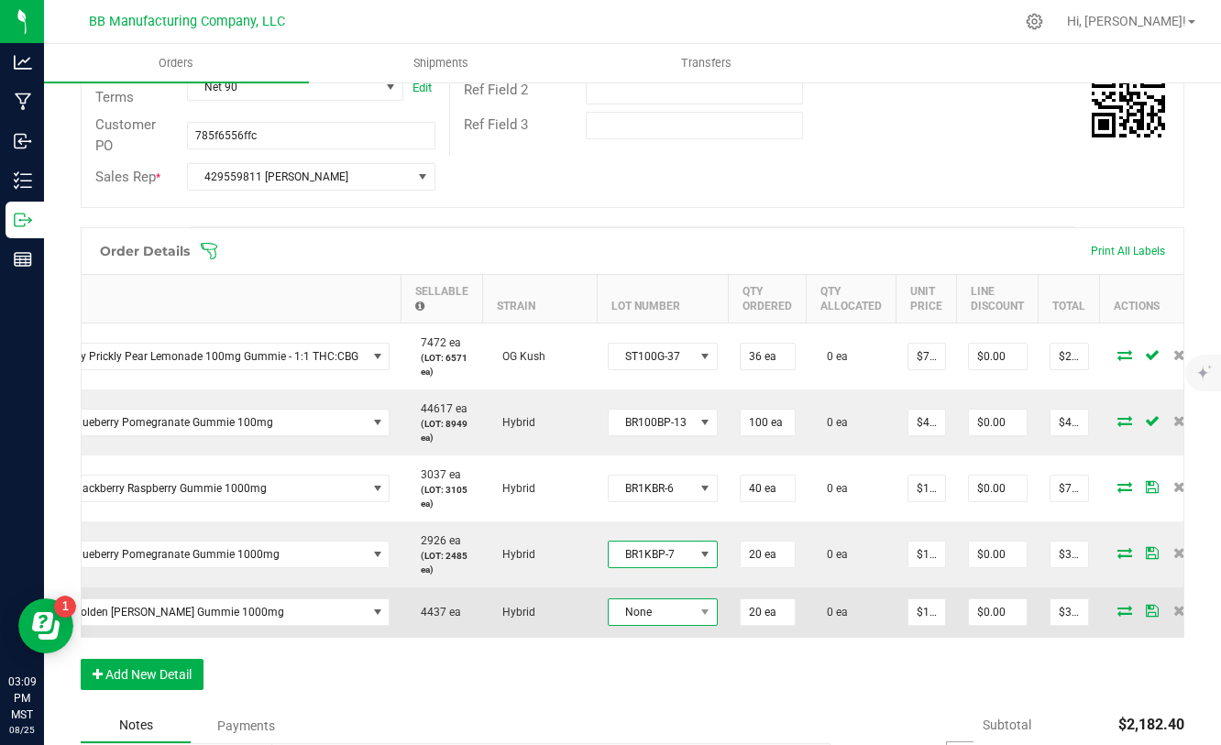
click at [670, 621] on span "None" at bounding box center [651, 612] width 85 height 26
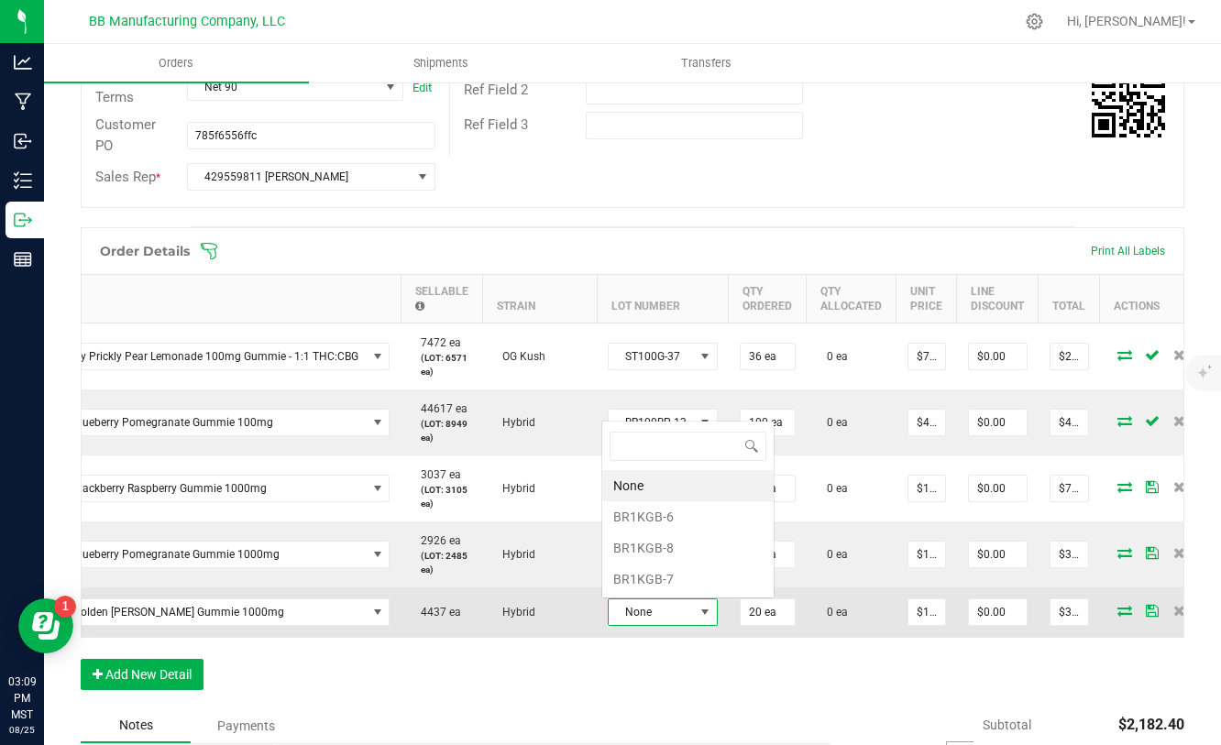
scroll to position [27, 109]
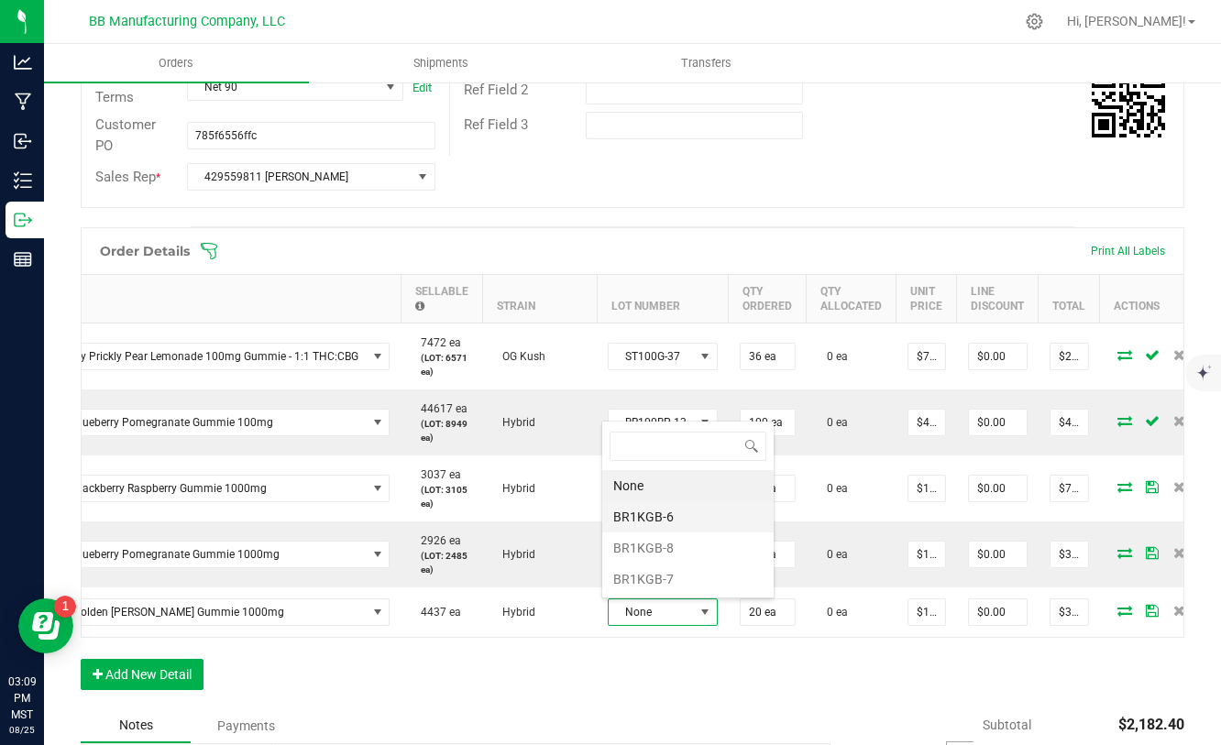
click at [661, 523] on li "BR1KGB-6" at bounding box center [687, 516] width 171 height 31
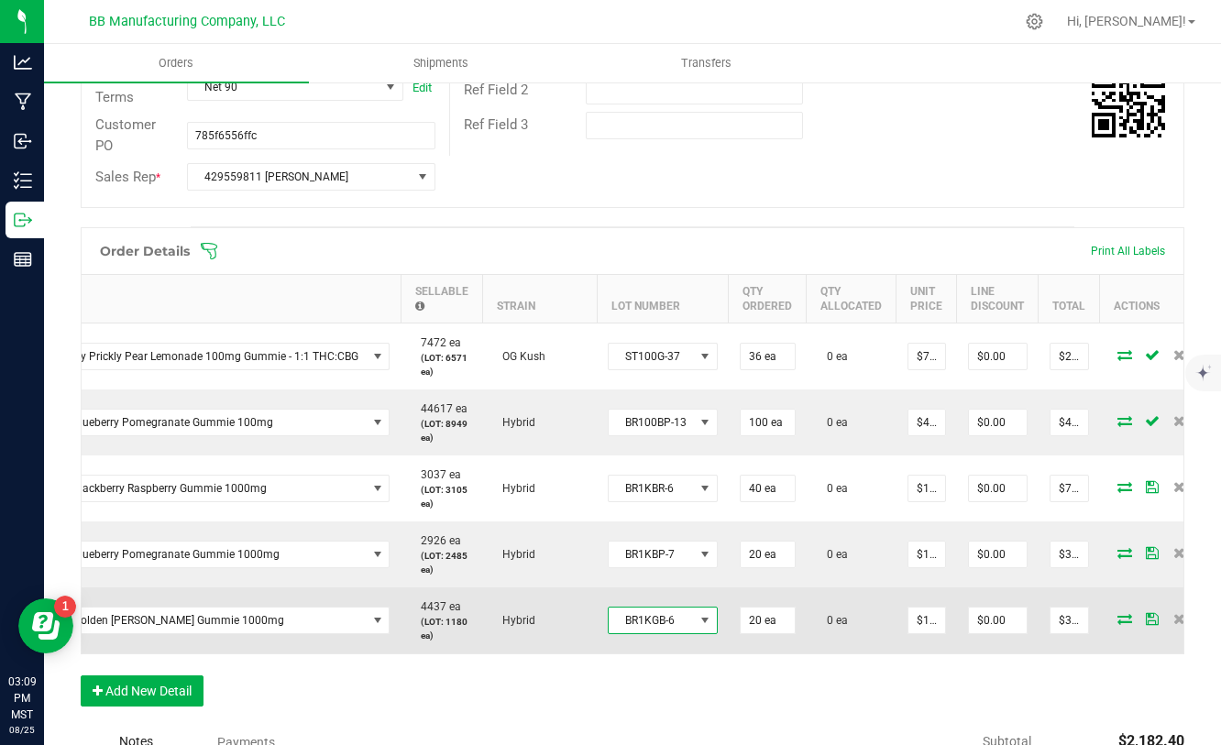
click at [1118, 618] on icon at bounding box center [1124, 618] width 15 height 11
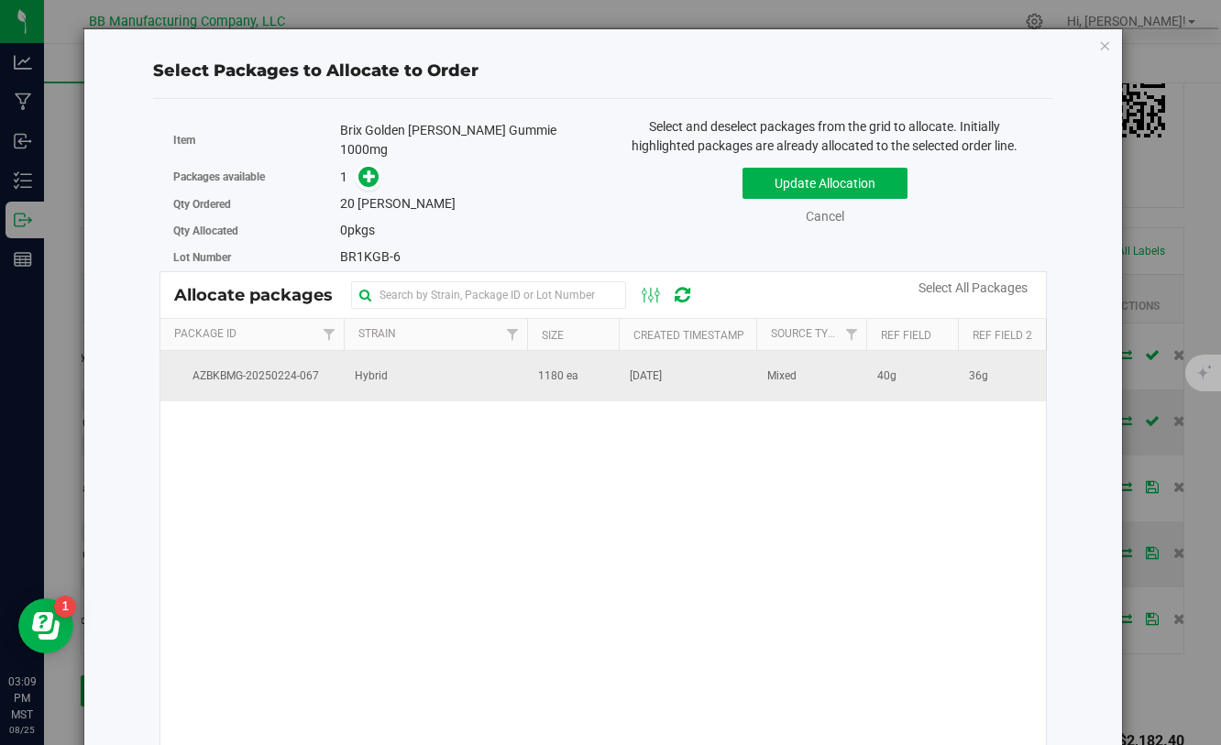
click at [641, 368] on span "[DATE]" at bounding box center [646, 376] width 32 height 17
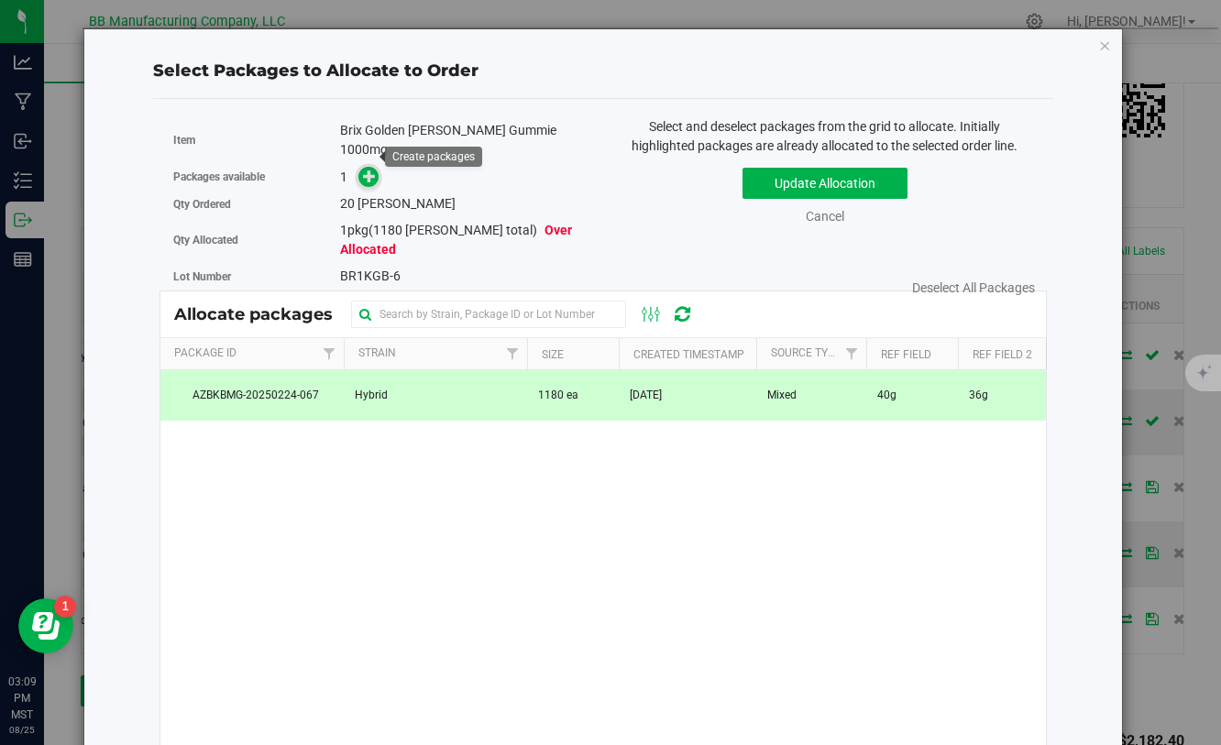
click at [368, 170] on icon at bounding box center [369, 176] width 13 height 13
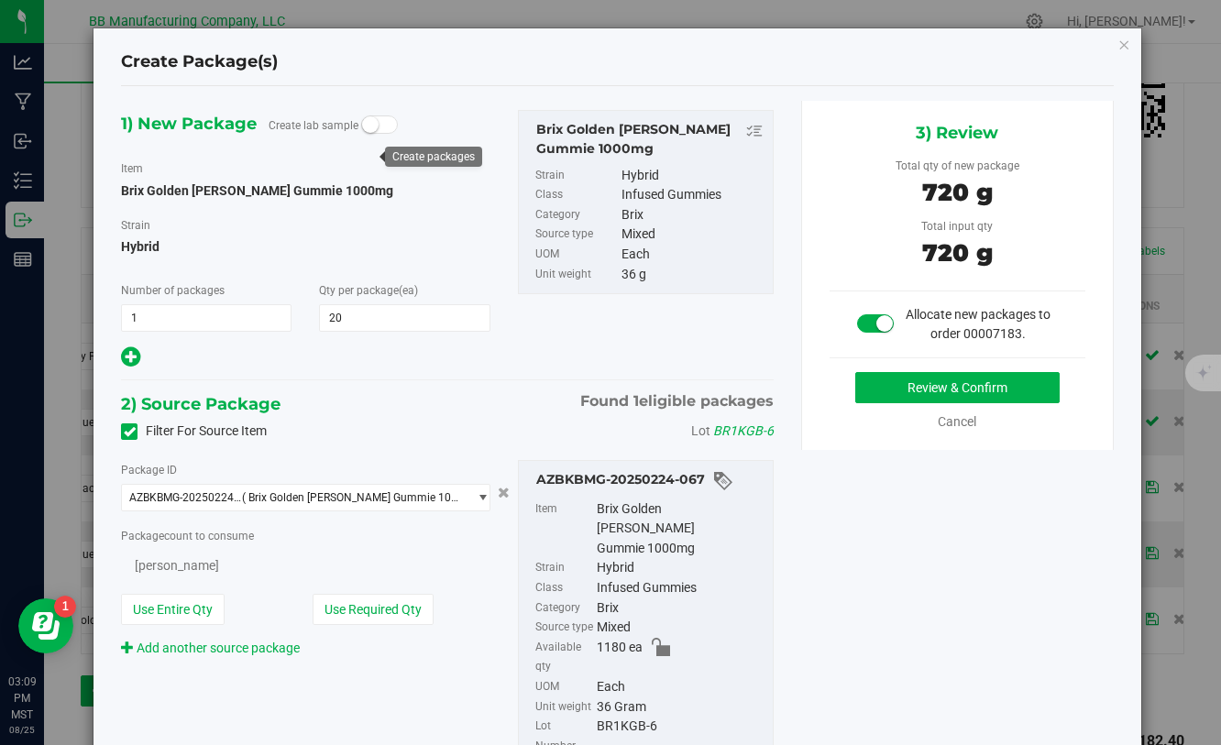
type input "20"
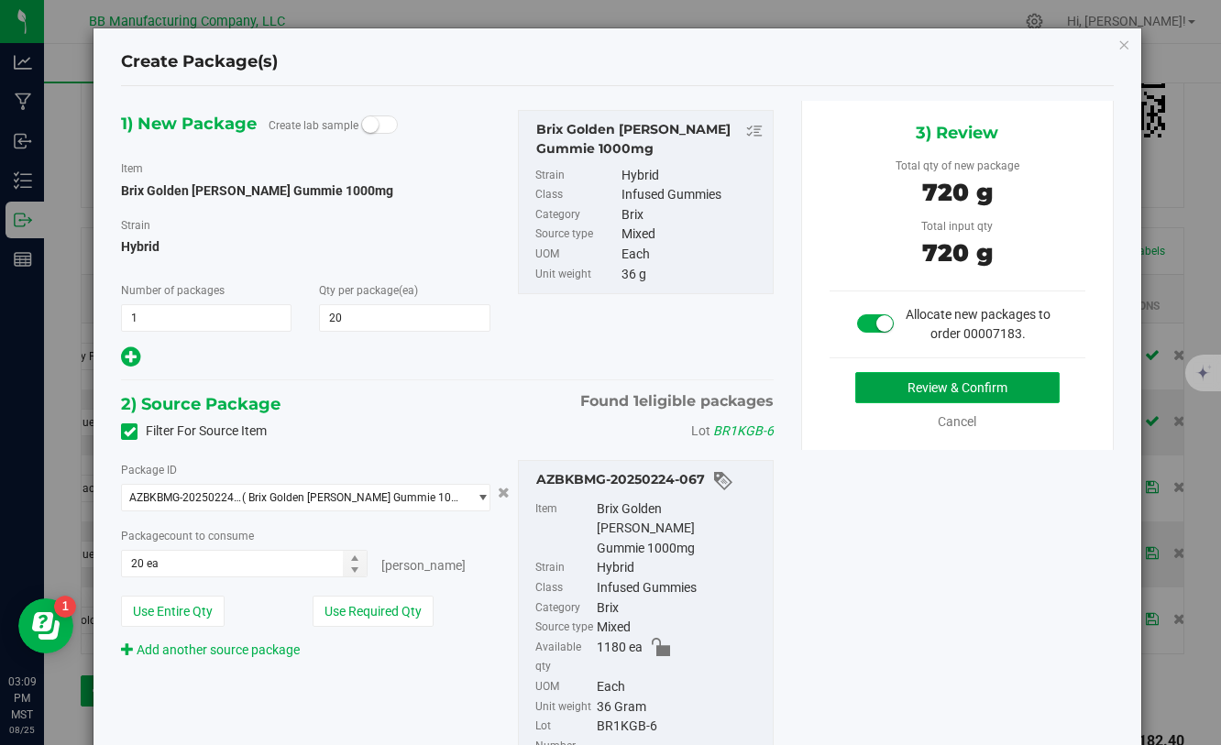
click at [896, 380] on button "Review & Confirm" at bounding box center [957, 387] width 204 height 31
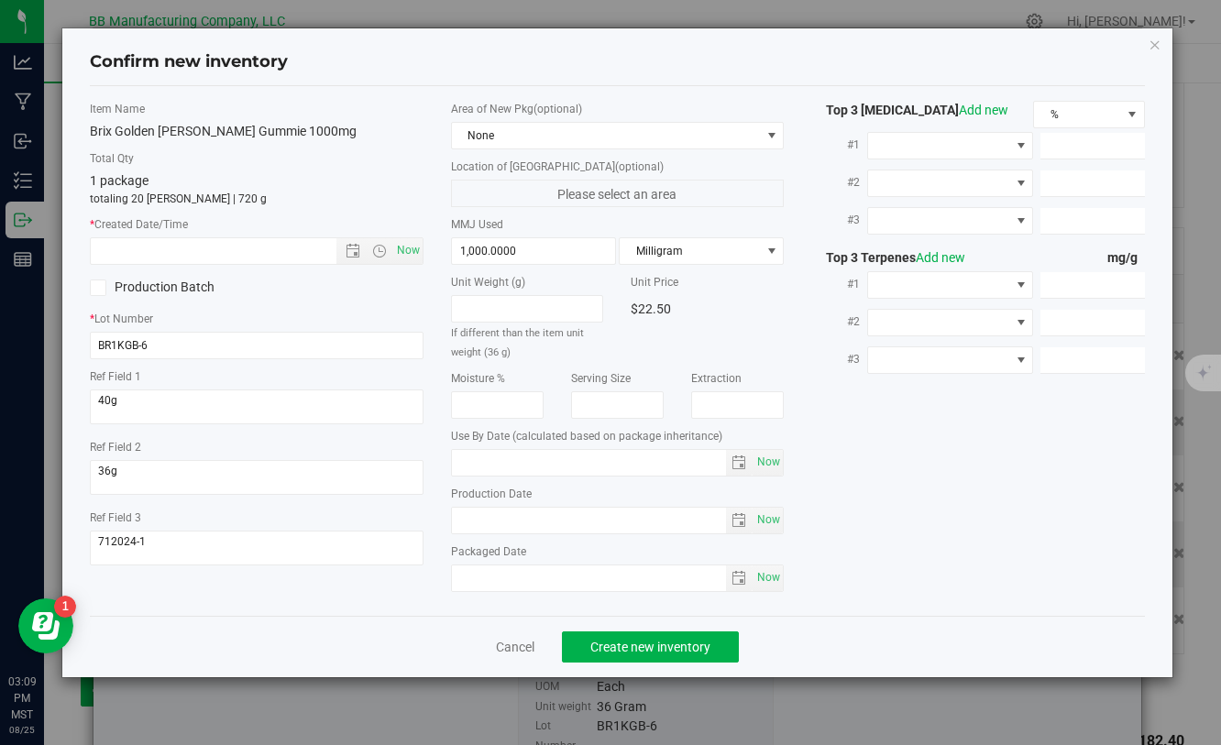
type input "[DATE]"
drag, startPoint x: 523, startPoint y: 521, endPoint x: 429, endPoint y: 521, distance: 94.4
click at [428, 521] on div "Item Name Brix Golden [PERSON_NAME] Gummie 1000mg Total Qty 1 package totaling …" at bounding box center [616, 351] width 1081 height 500
click at [145, 252] on input "text" at bounding box center [229, 251] width 276 height 26
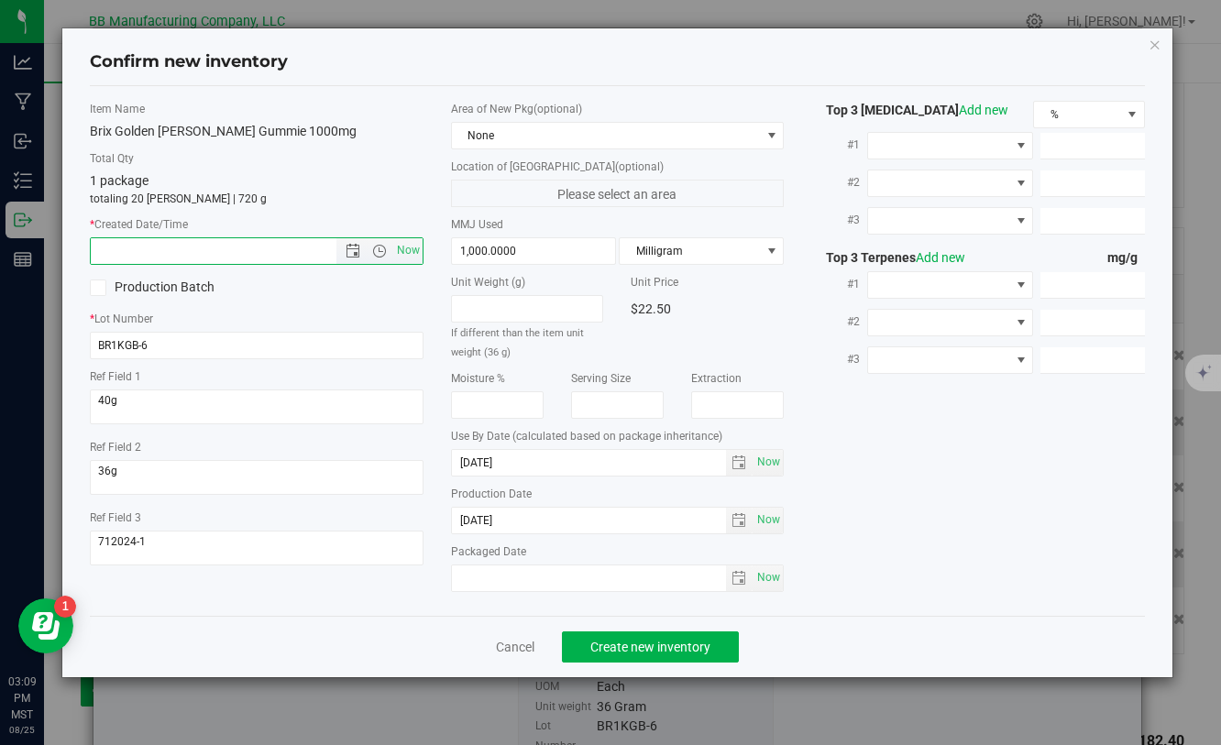
paste input "[DATE]"
click at [650, 641] on span "Create new inventory" at bounding box center [650, 647] width 120 height 15
type input "1/23/2025 3:09 PM"
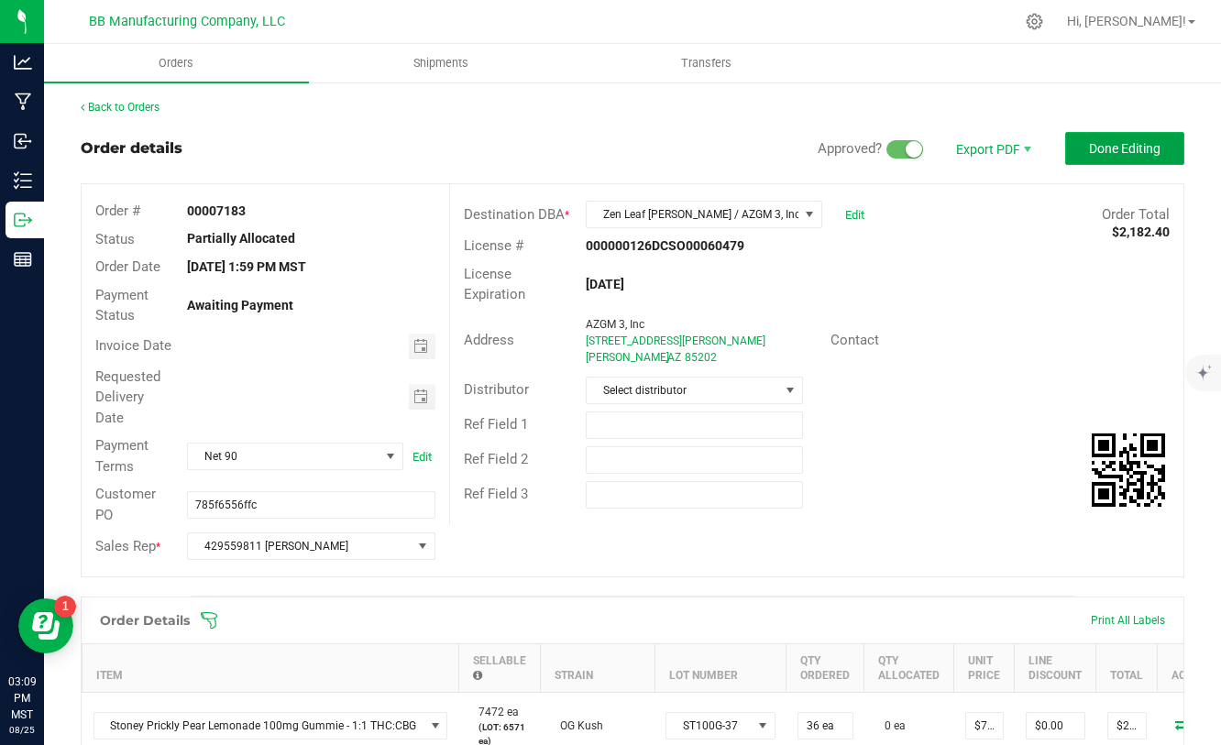
click at [1098, 145] on span "Done Editing" at bounding box center [1124, 148] width 71 height 15
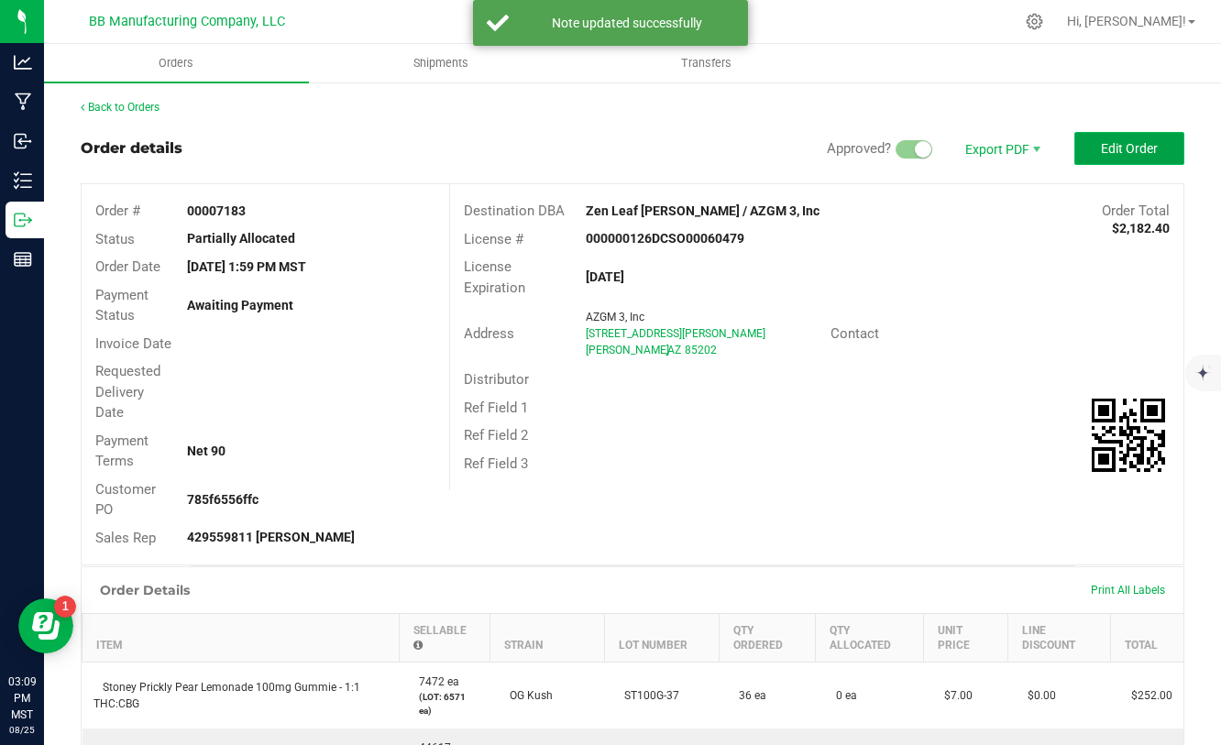
click at [1147, 145] on span "Edit Order" at bounding box center [1129, 148] width 57 height 15
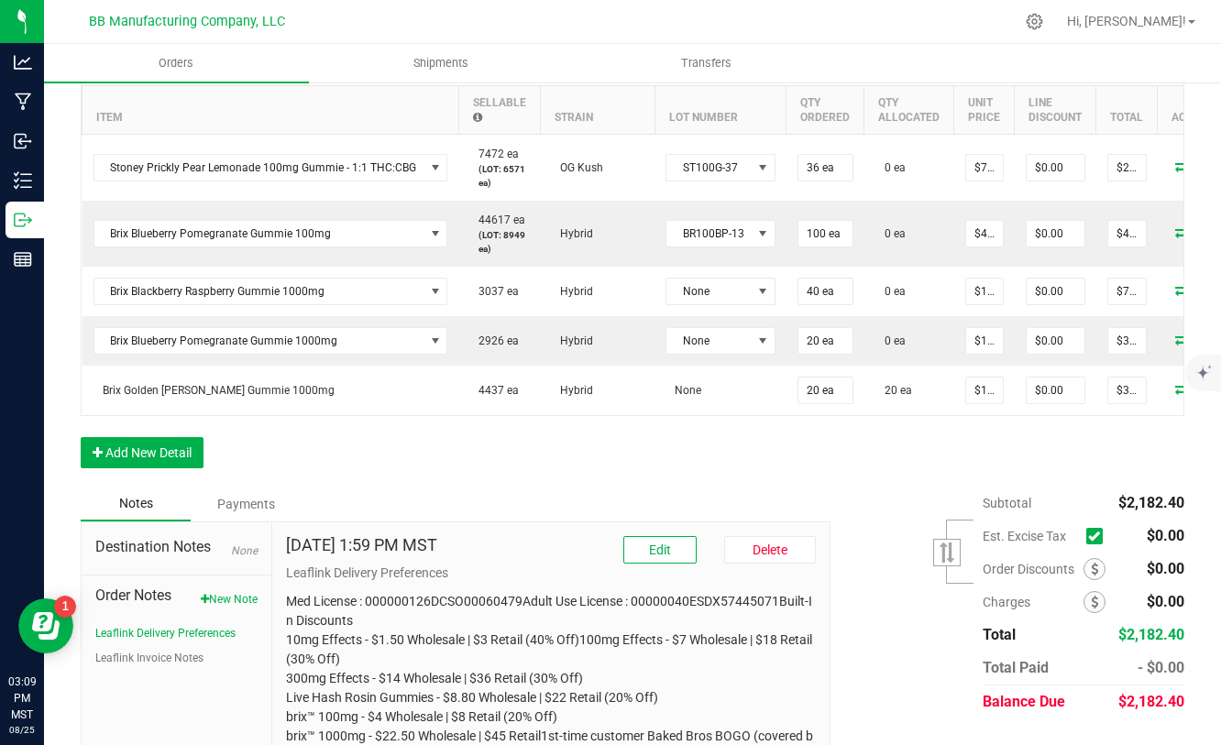
scroll to position [527, 0]
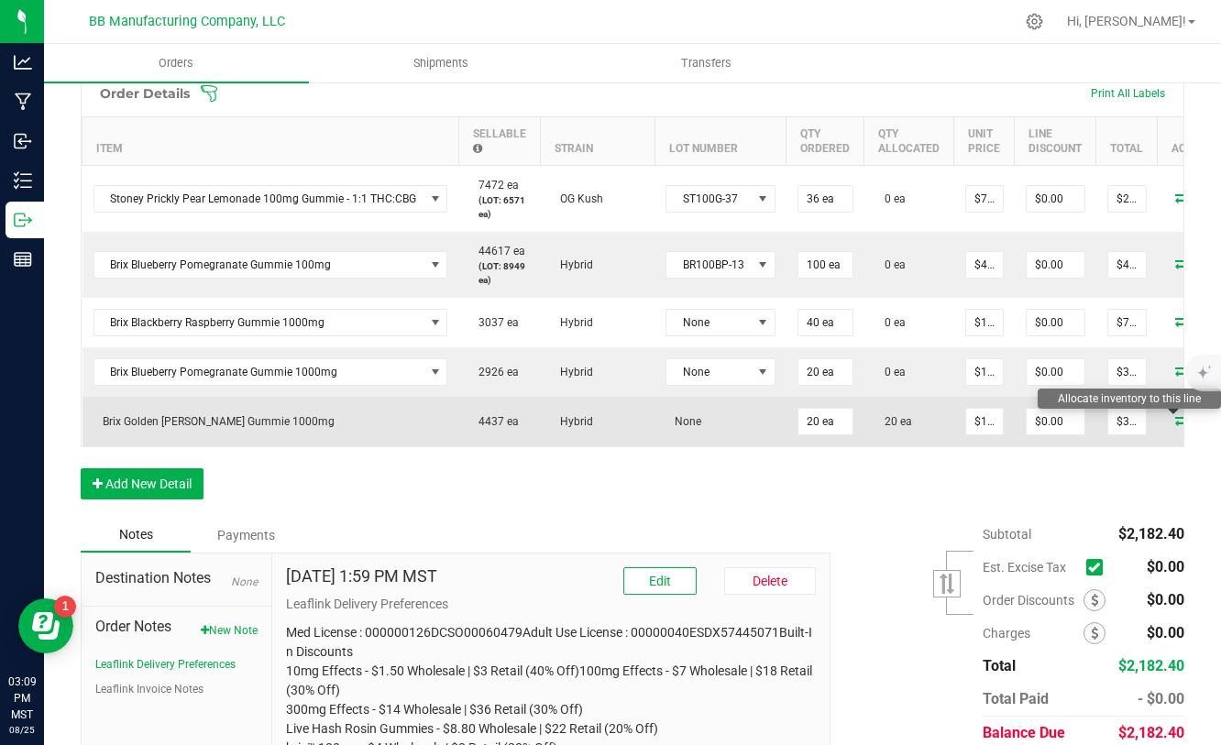
click at [1175, 424] on icon at bounding box center [1182, 419] width 15 height 11
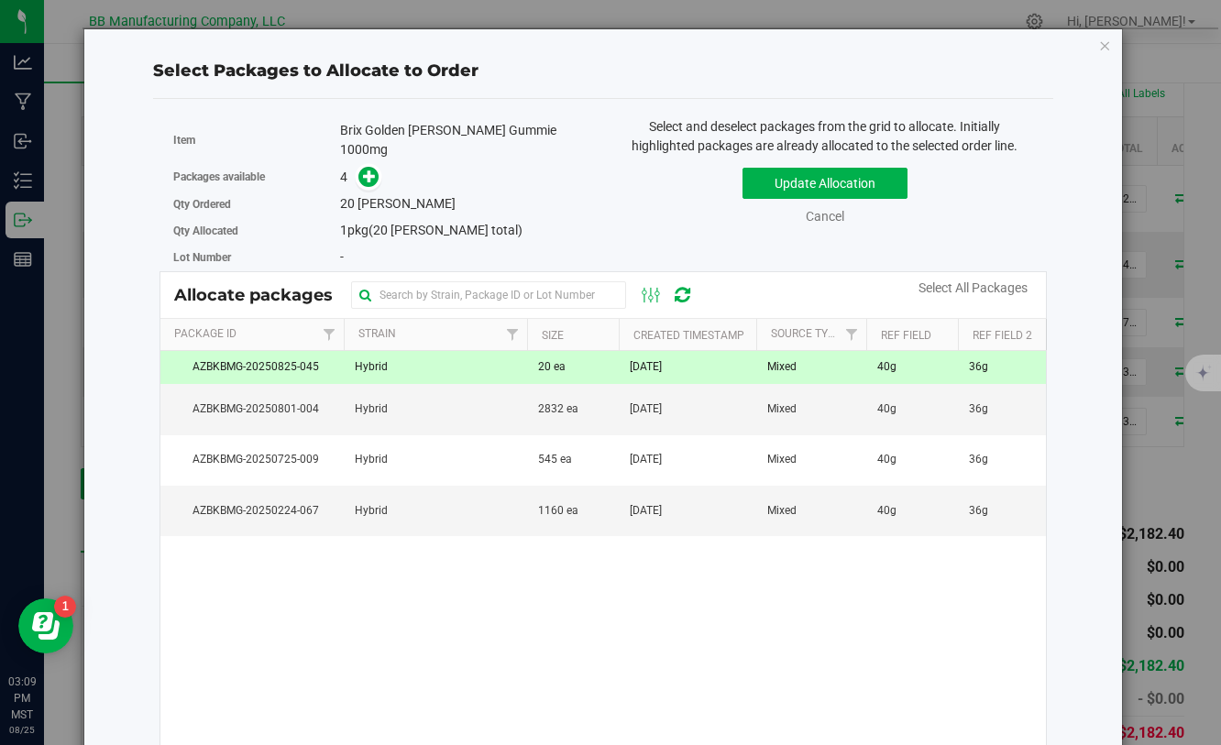
click at [612, 366] on td "20 ea" at bounding box center [573, 367] width 92 height 33
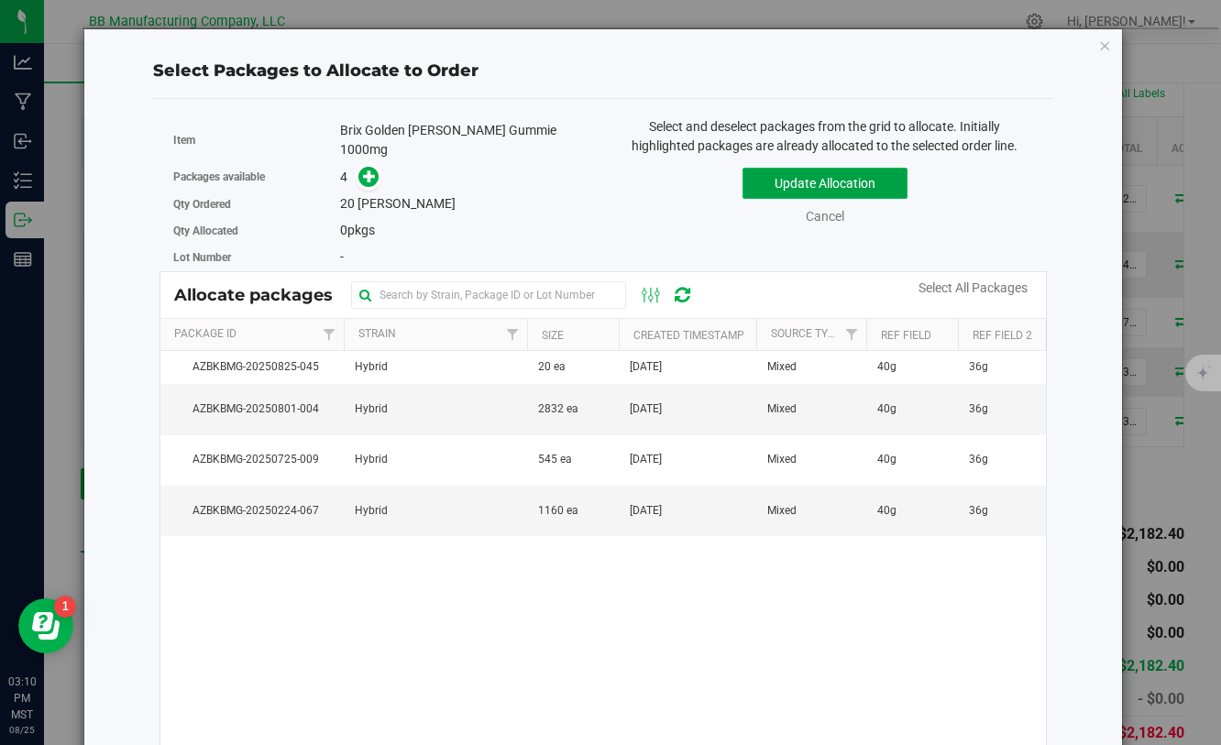
click at [824, 177] on button "Update Allocation" at bounding box center [824, 183] width 165 height 31
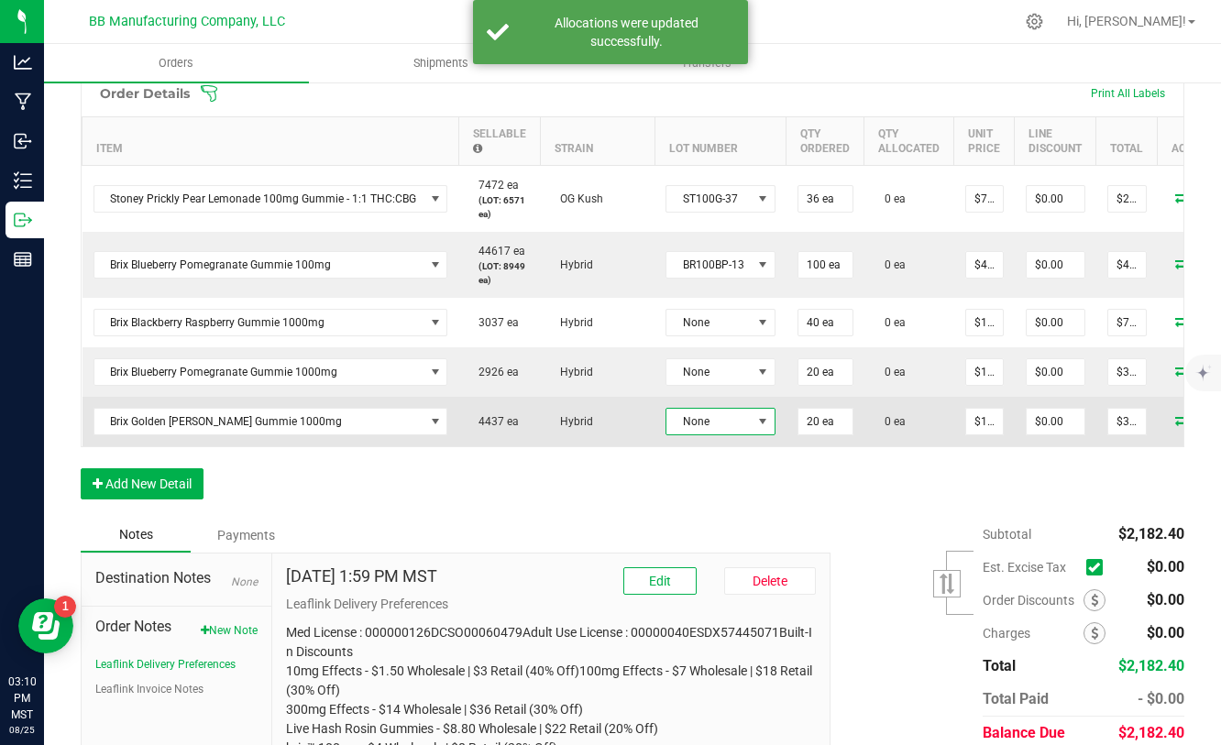
click at [755, 424] on span at bounding box center [762, 421] width 15 height 15
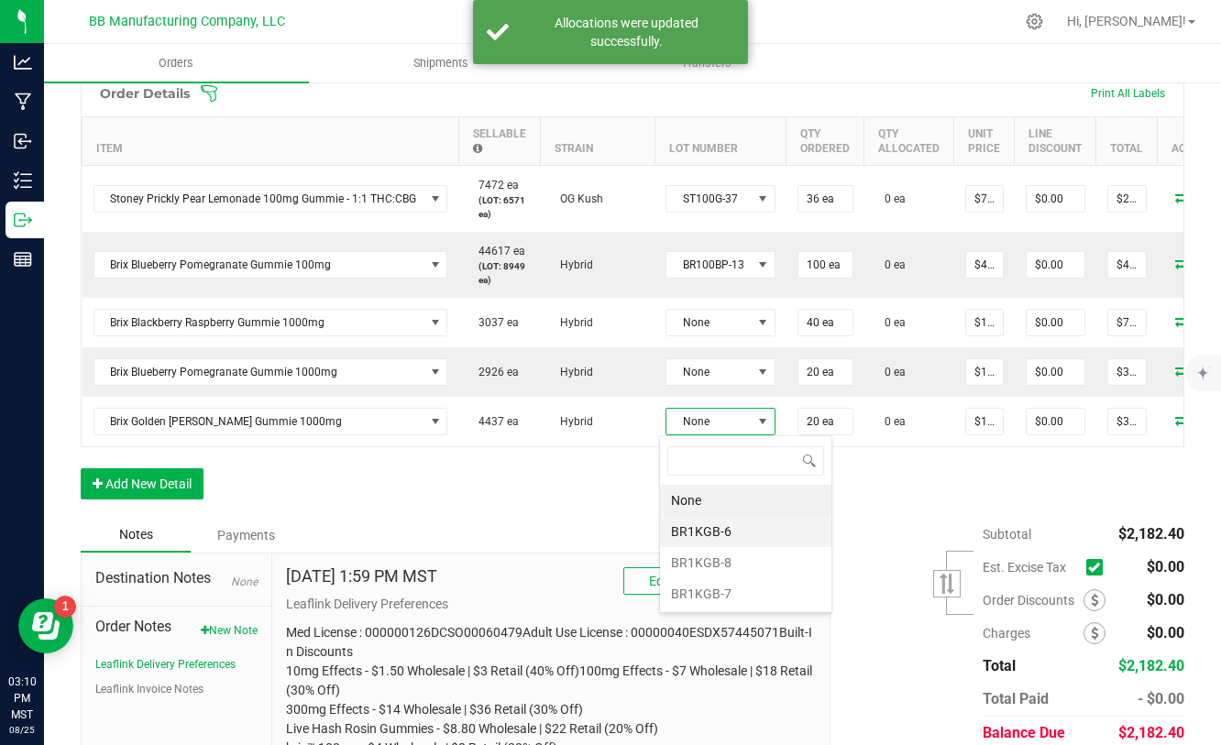
click at [704, 526] on li "BR1KGB-6" at bounding box center [745, 531] width 171 height 31
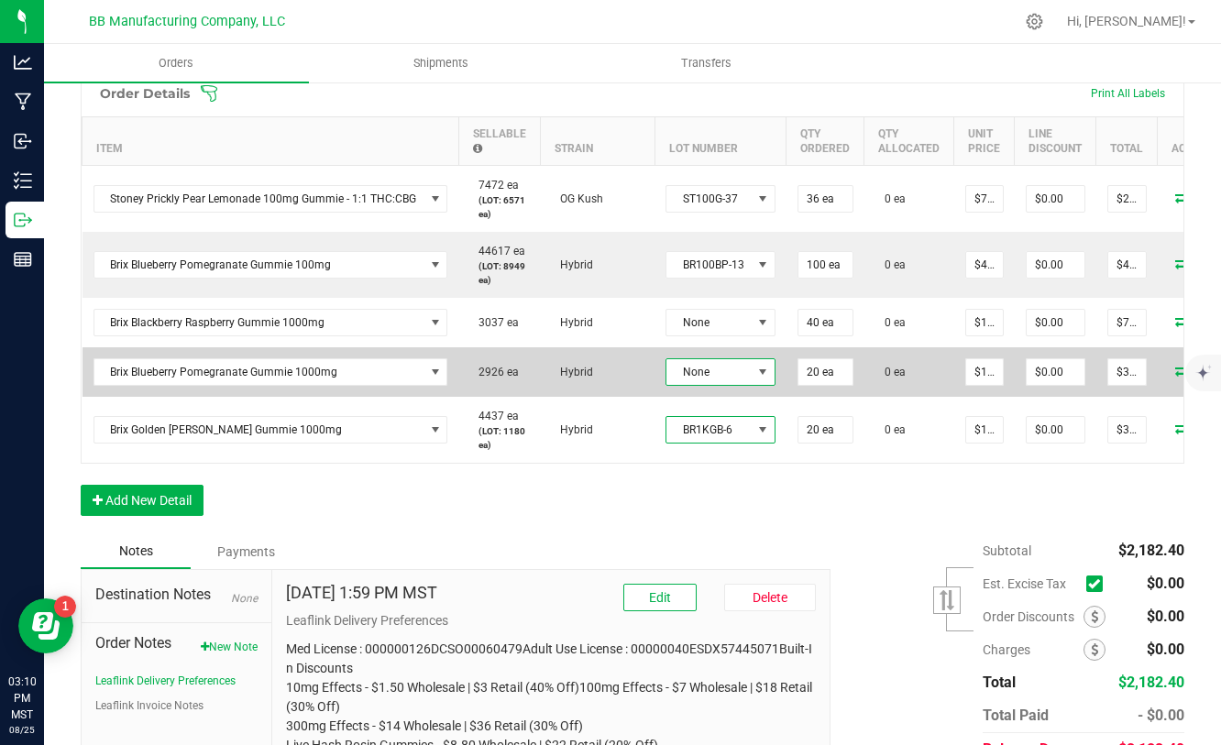
click at [752, 373] on span at bounding box center [763, 372] width 23 height 26
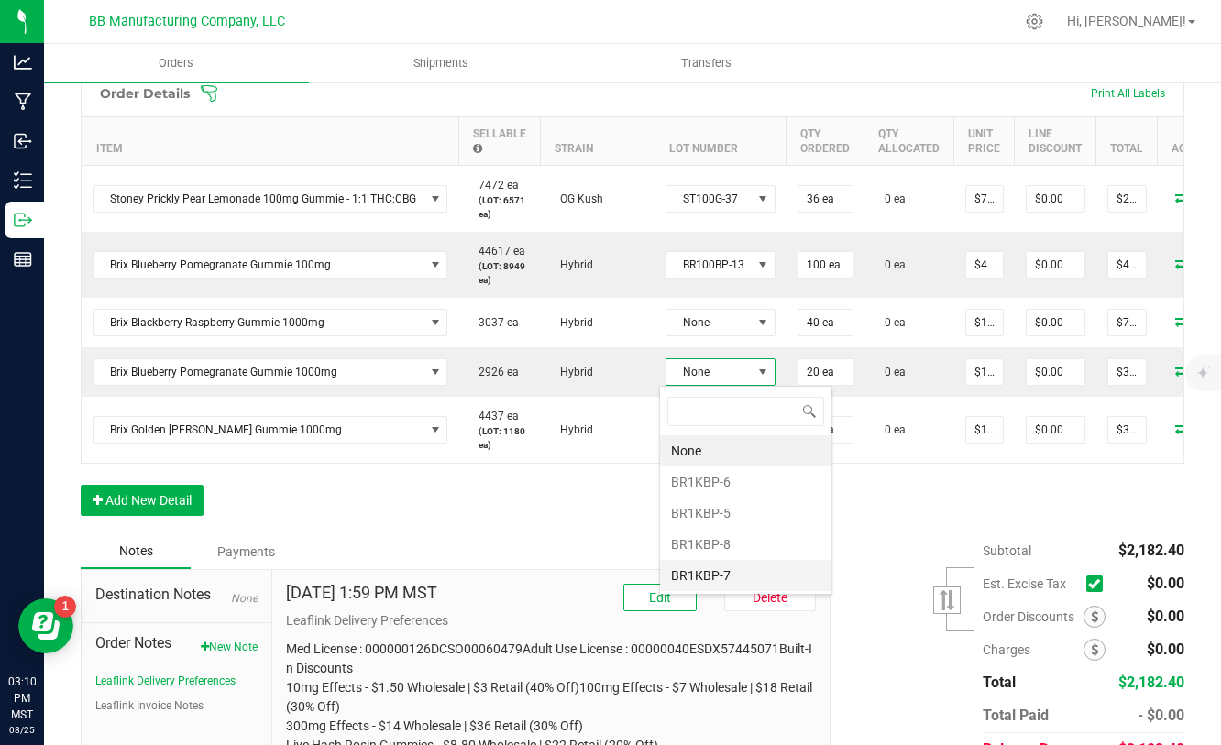
click at [724, 562] on li "BR1KBP-7" at bounding box center [745, 575] width 171 height 31
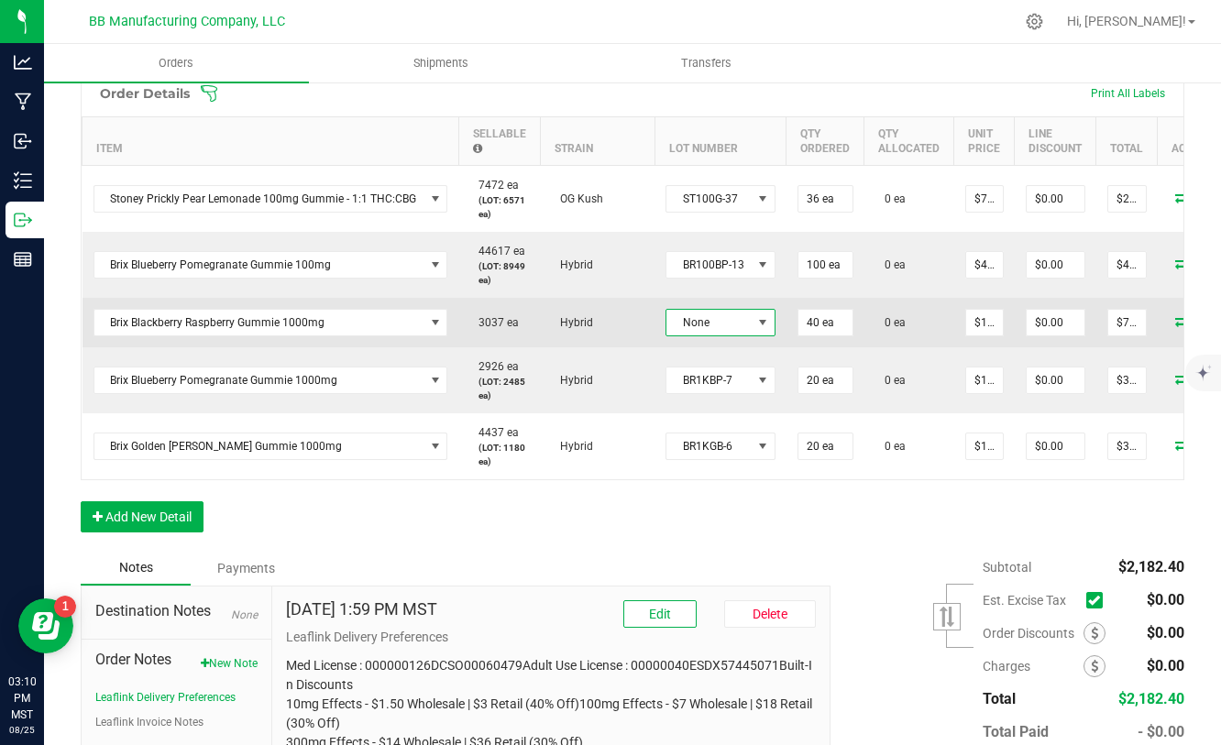
click at [720, 326] on span "None" at bounding box center [708, 323] width 85 height 26
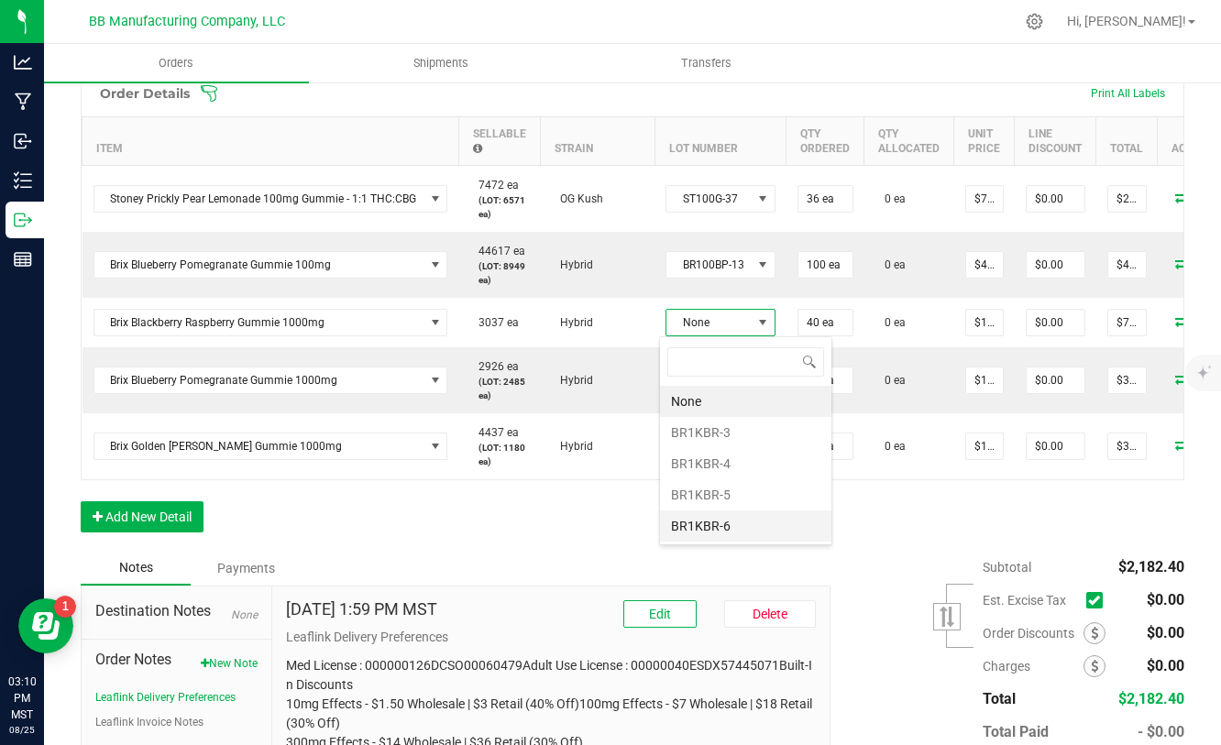
click at [723, 520] on li "BR1KBR-6" at bounding box center [745, 525] width 171 height 31
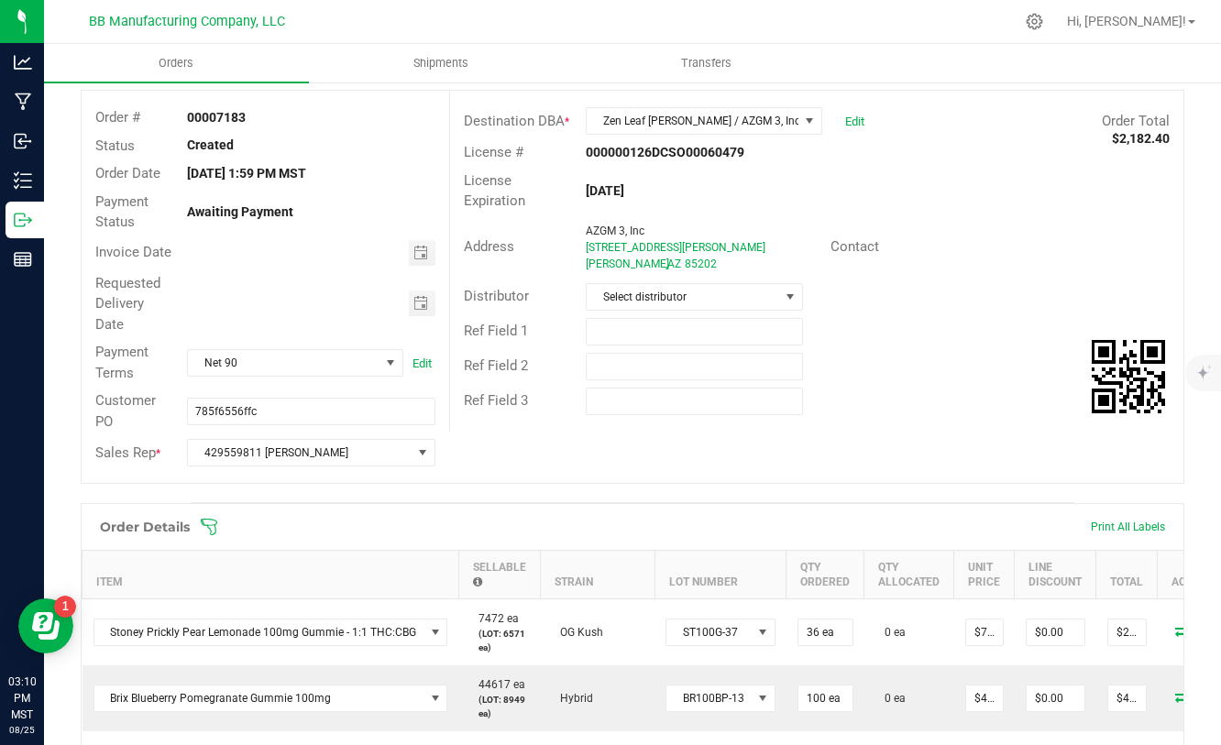
scroll to position [54, 0]
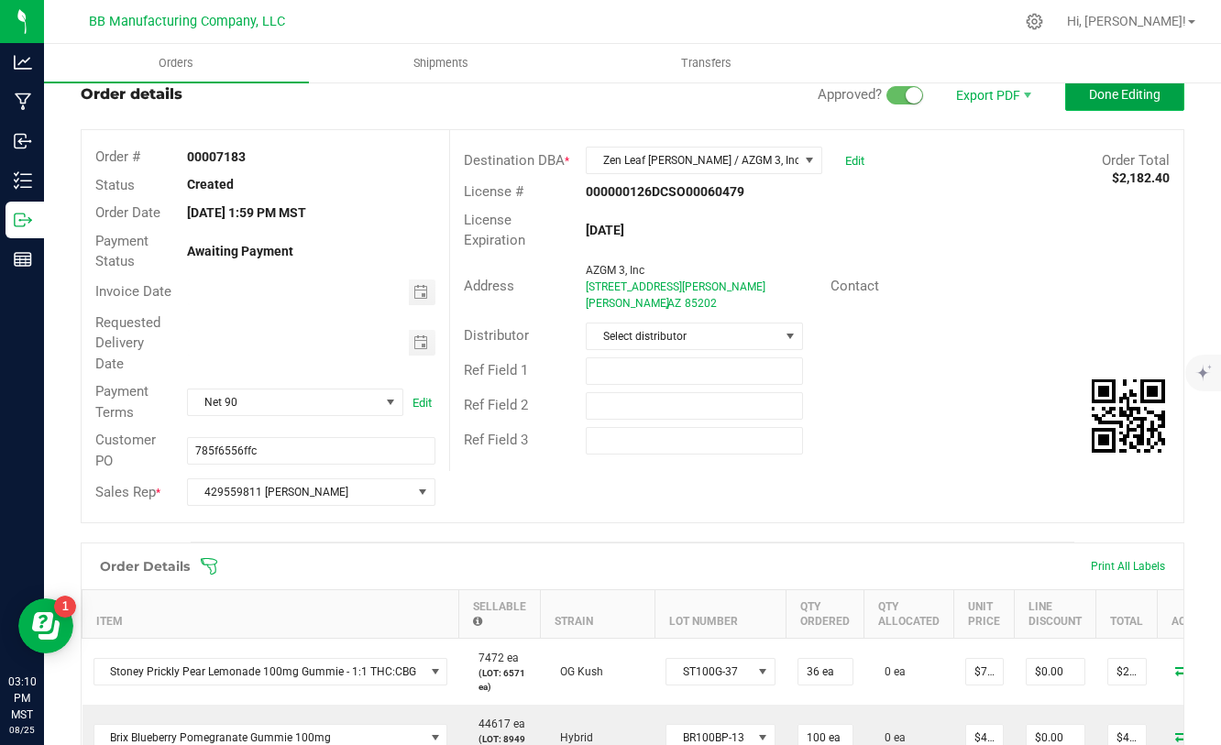
click at [1109, 99] on span "Done Editing" at bounding box center [1124, 94] width 71 height 15
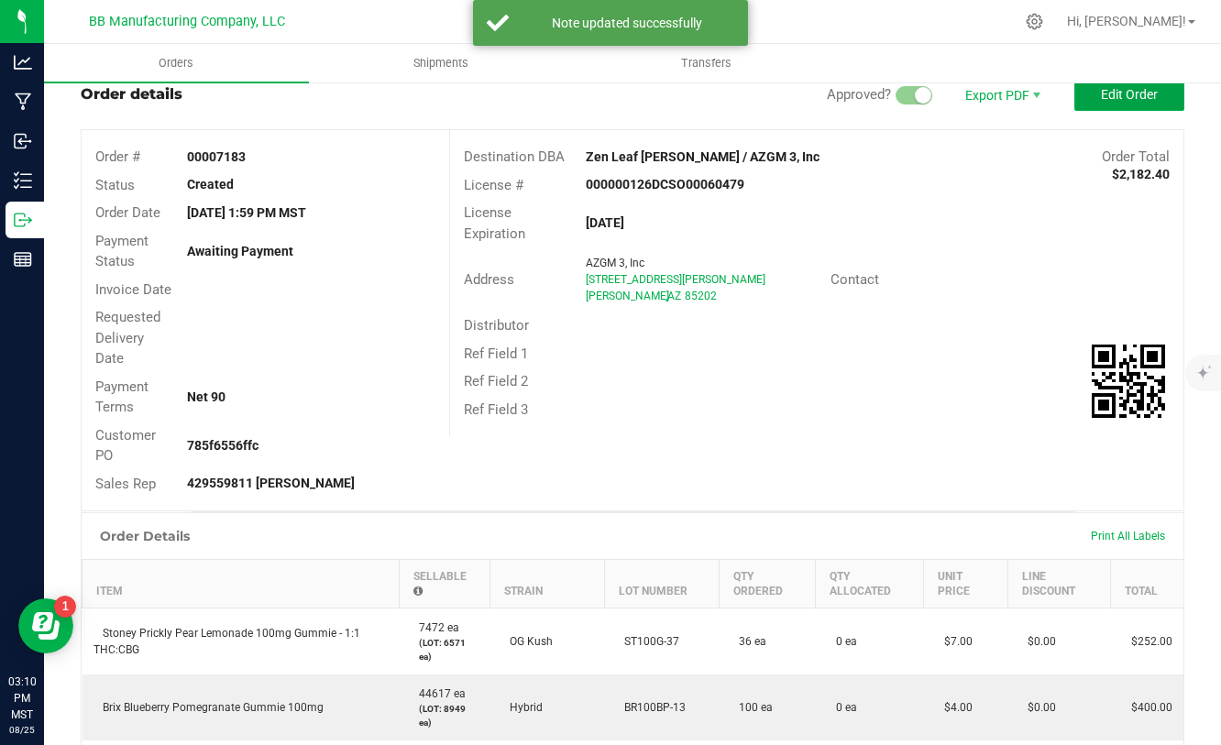
click at [1109, 99] on span "Edit Order" at bounding box center [1129, 94] width 57 height 15
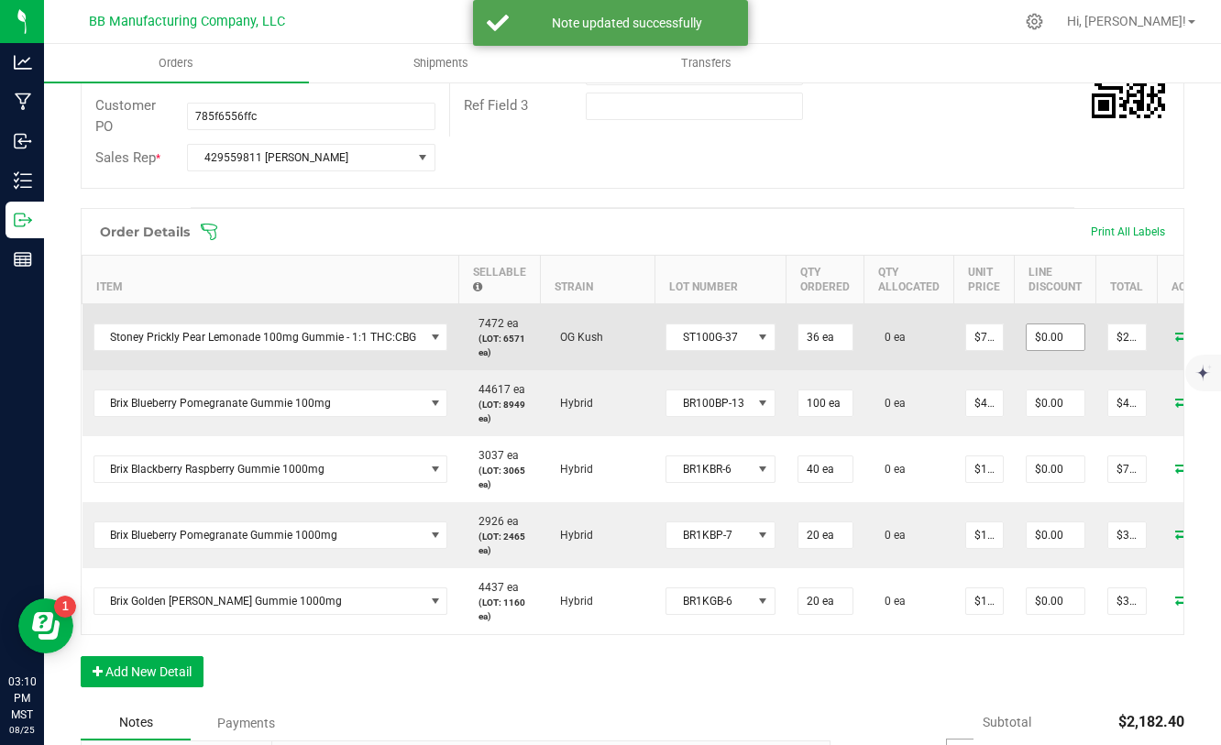
scroll to position [0, 75]
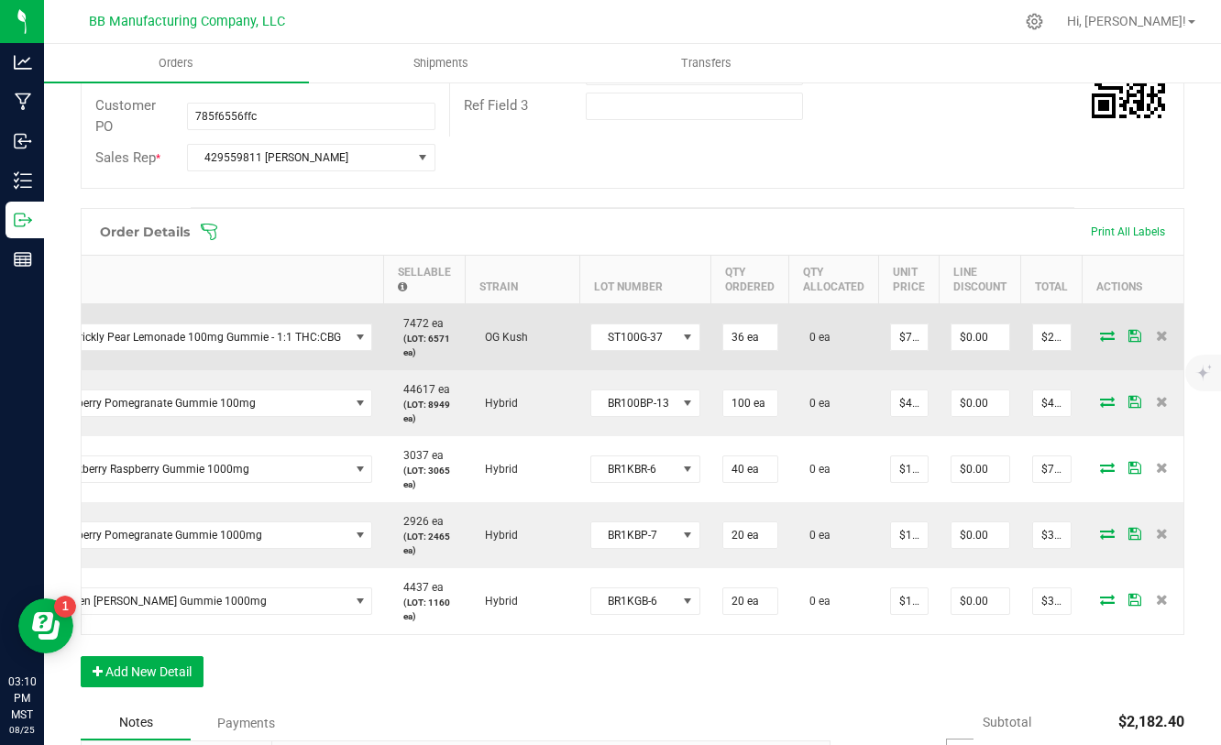
click at [1100, 341] on icon at bounding box center [1107, 335] width 15 height 11
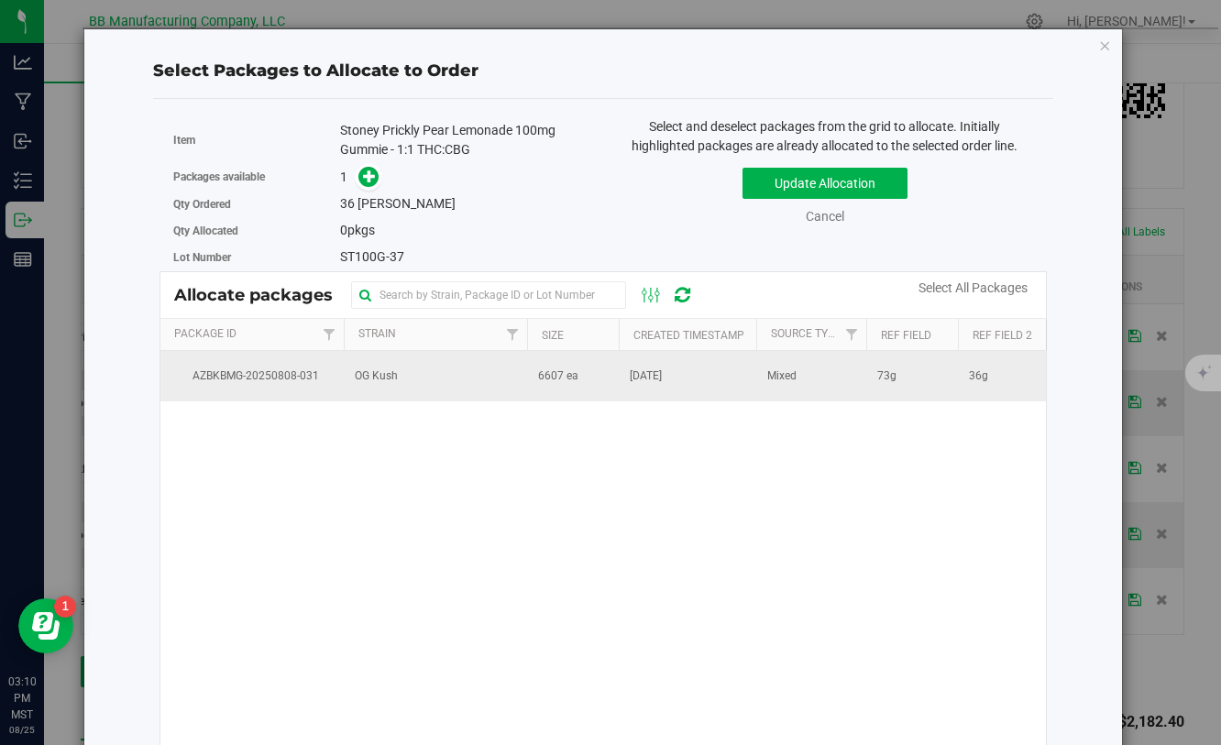
click at [555, 374] on span "6607 ea" at bounding box center [558, 376] width 40 height 17
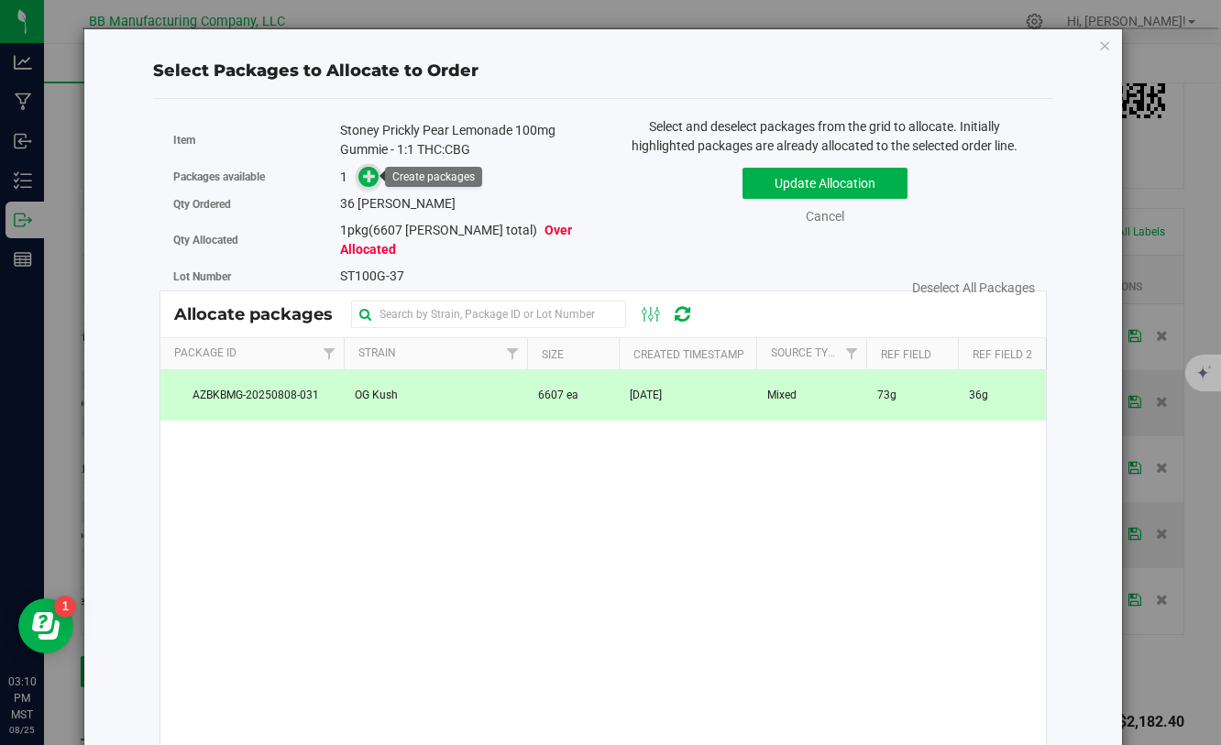
click at [369, 183] on span at bounding box center [368, 177] width 21 height 21
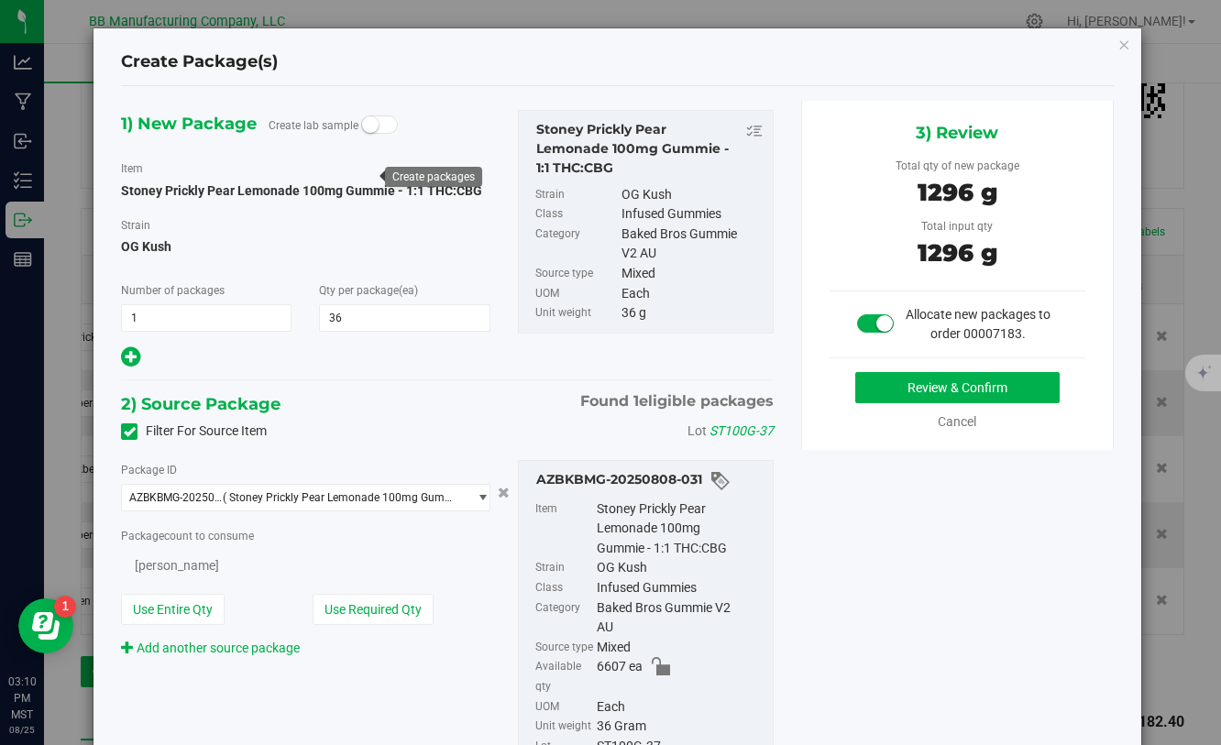
type input "36"
click at [901, 393] on button "Review & Confirm" at bounding box center [957, 387] width 204 height 31
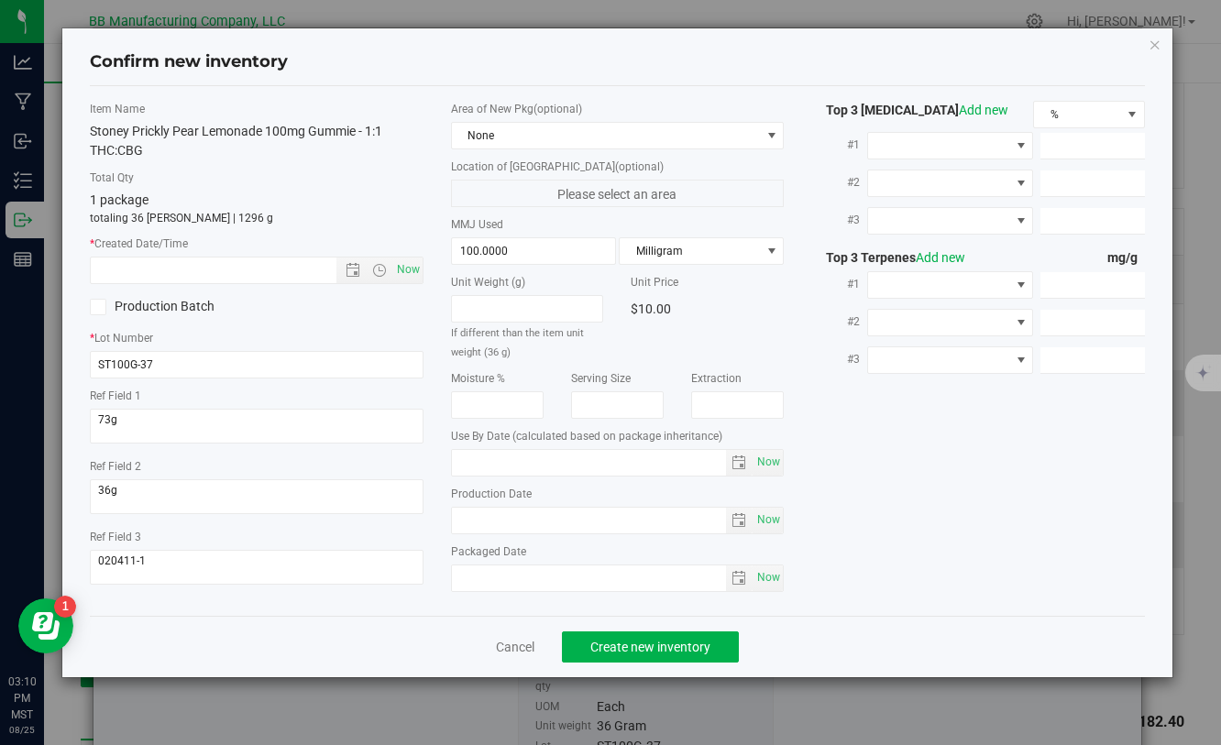
type input "[DATE]"
drag, startPoint x: 531, startPoint y: 523, endPoint x: 433, endPoint y: 523, distance: 98.1
click at [428, 523] on div "Item Name Stoney Prickly Pear Lemonade 100mg Gummie - 1:1 THC:CBG Total Qty 1 p…" at bounding box center [616, 351] width 1081 height 500
click at [287, 275] on input "text" at bounding box center [229, 271] width 276 height 26
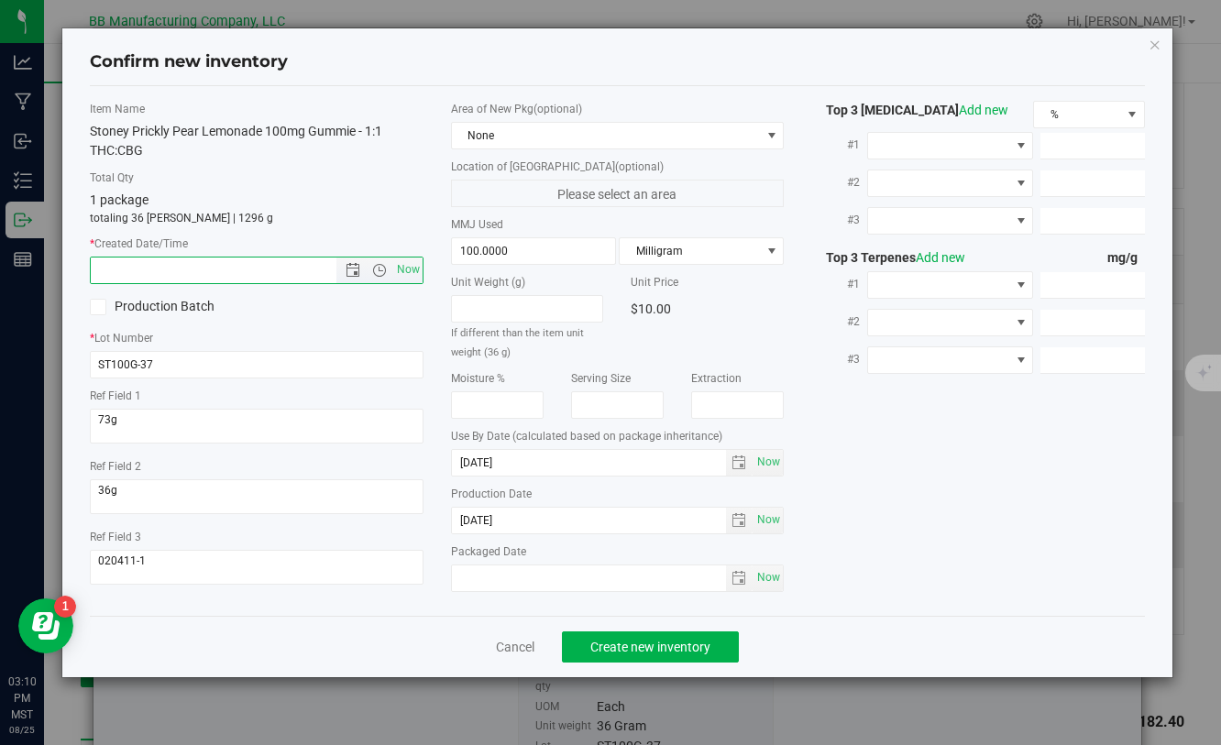
click at [287, 275] on input "text" at bounding box center [229, 271] width 276 height 26
paste input "[DATE]"
click at [636, 645] on span "Create new inventory" at bounding box center [650, 647] width 120 height 15
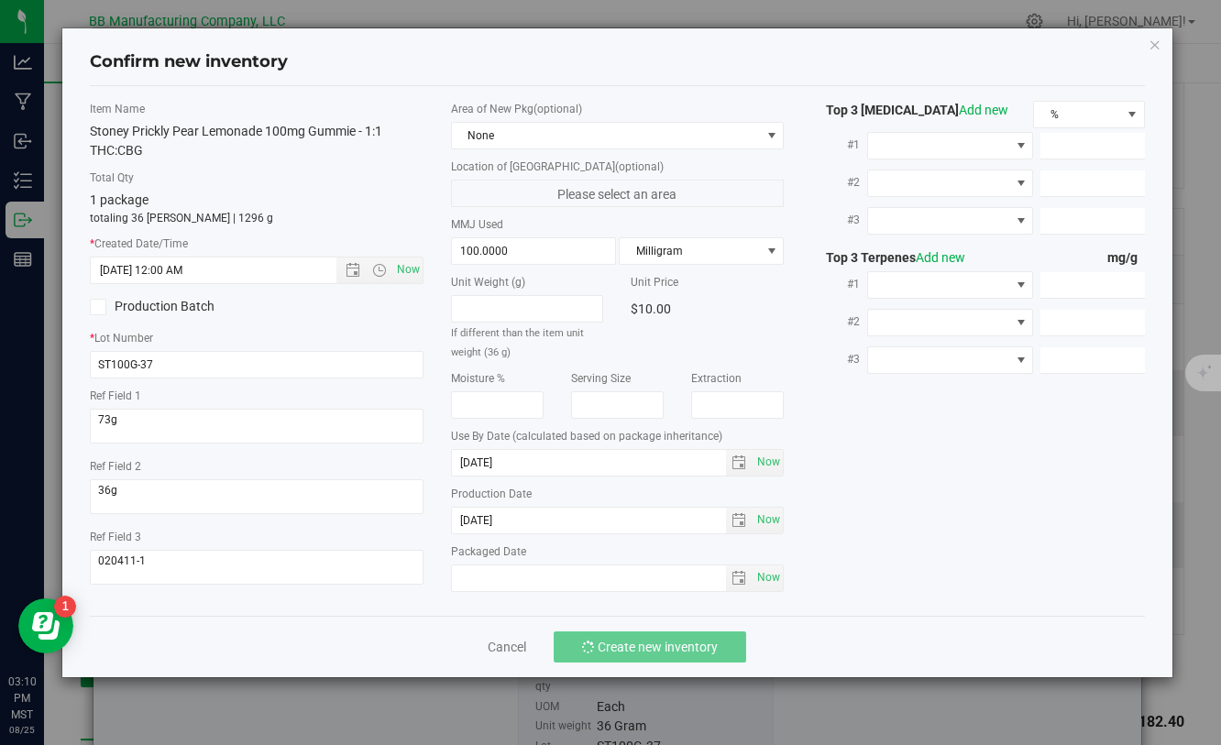
type input "7/14/2025 3:10 PM"
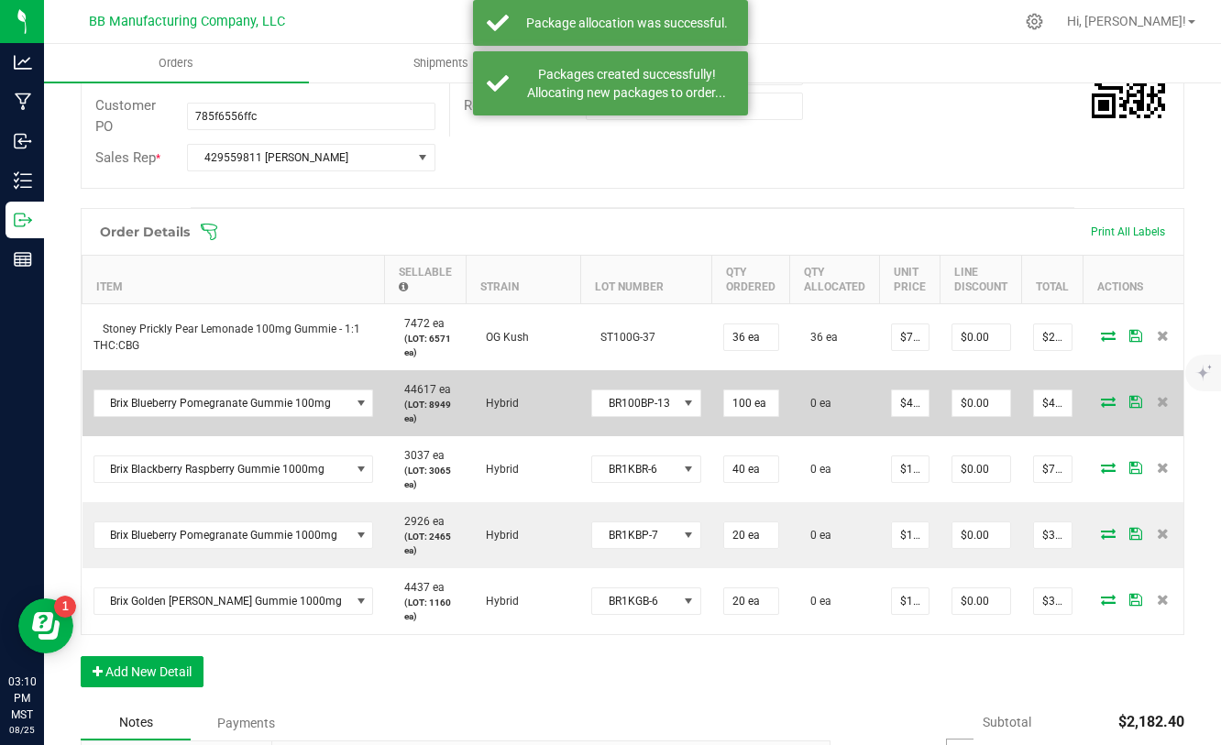
click at [1101, 400] on icon at bounding box center [1108, 401] width 15 height 11
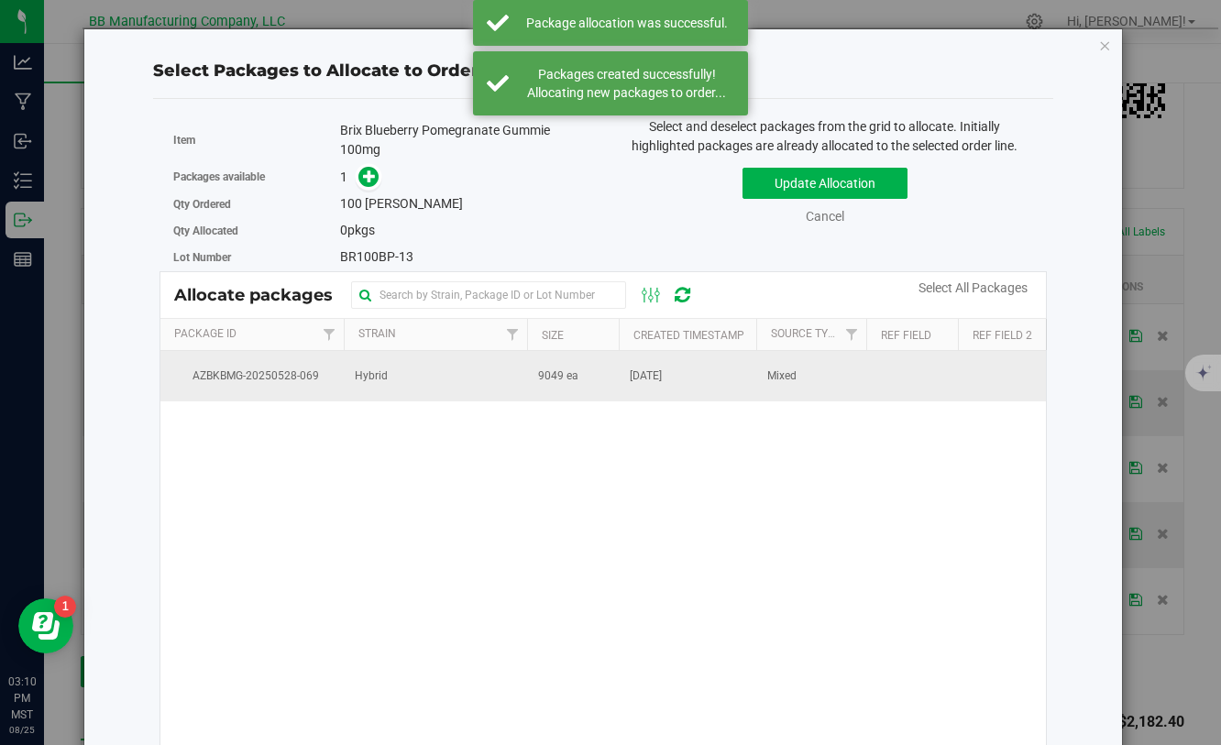
click at [565, 374] on span "9049 ea" at bounding box center [558, 376] width 40 height 17
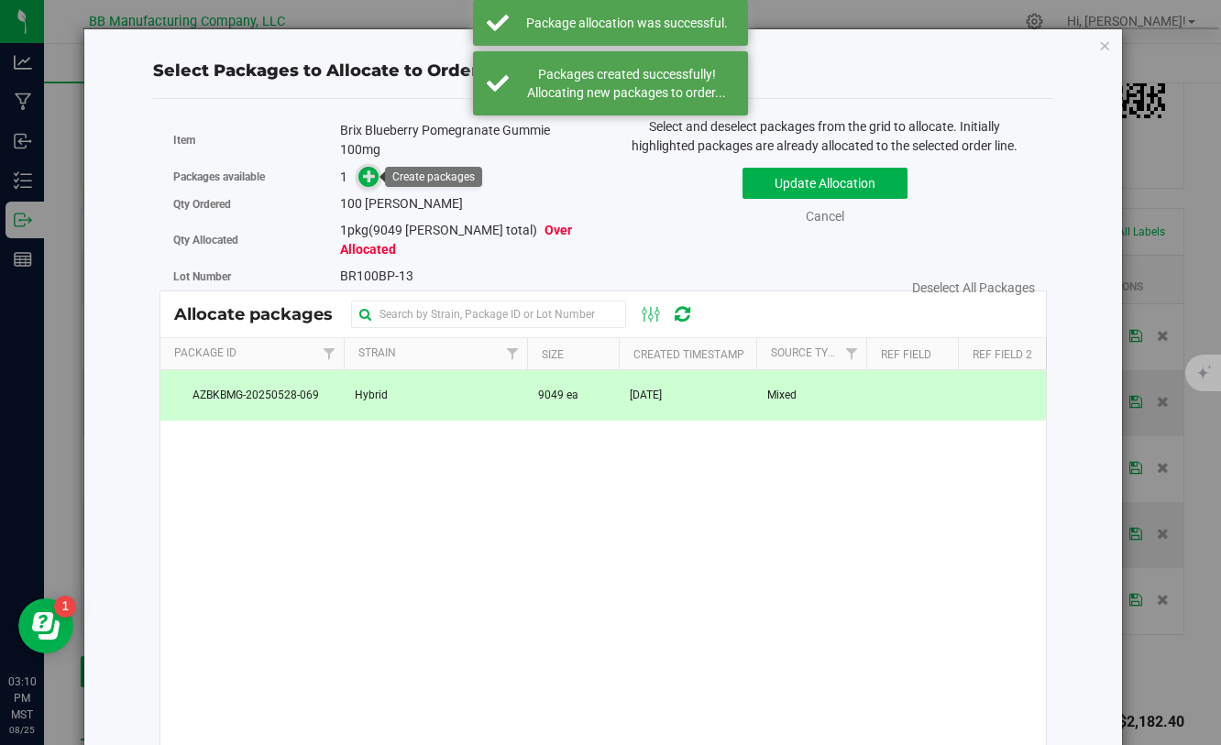
click at [371, 178] on icon at bounding box center [369, 176] width 13 height 13
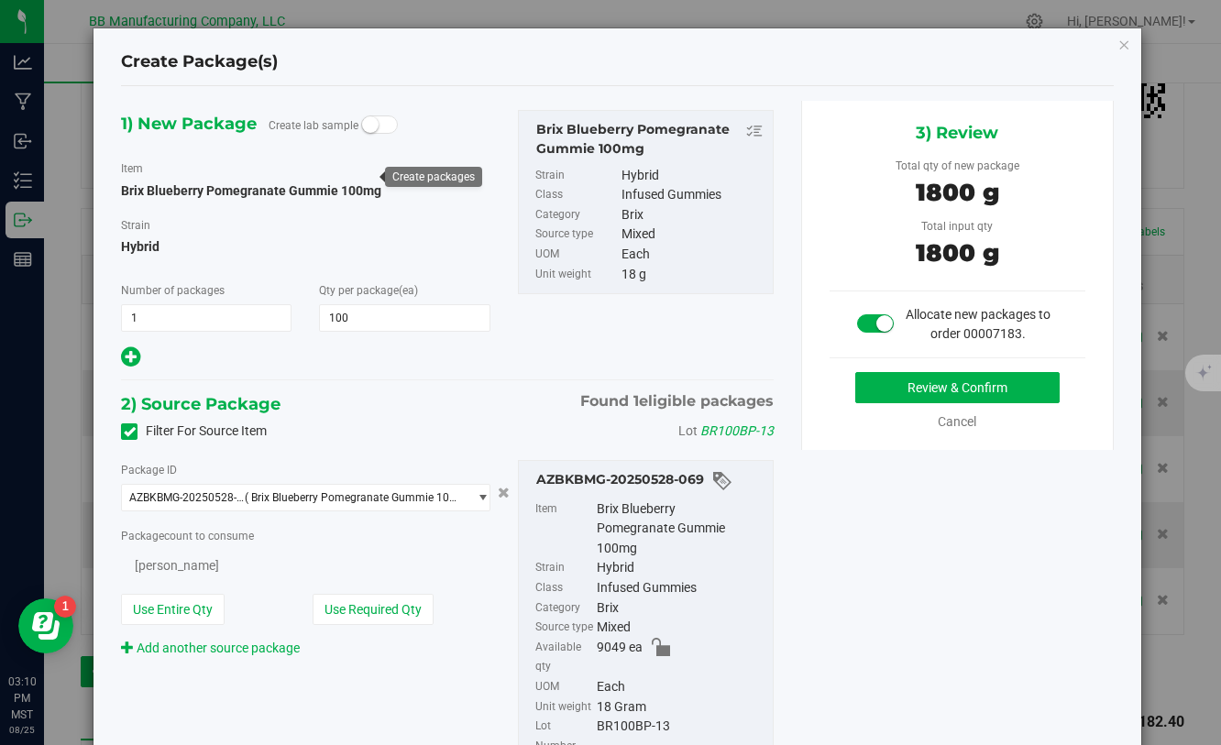
type input "100"
click at [869, 396] on button "Review & Confirm" at bounding box center [957, 387] width 204 height 31
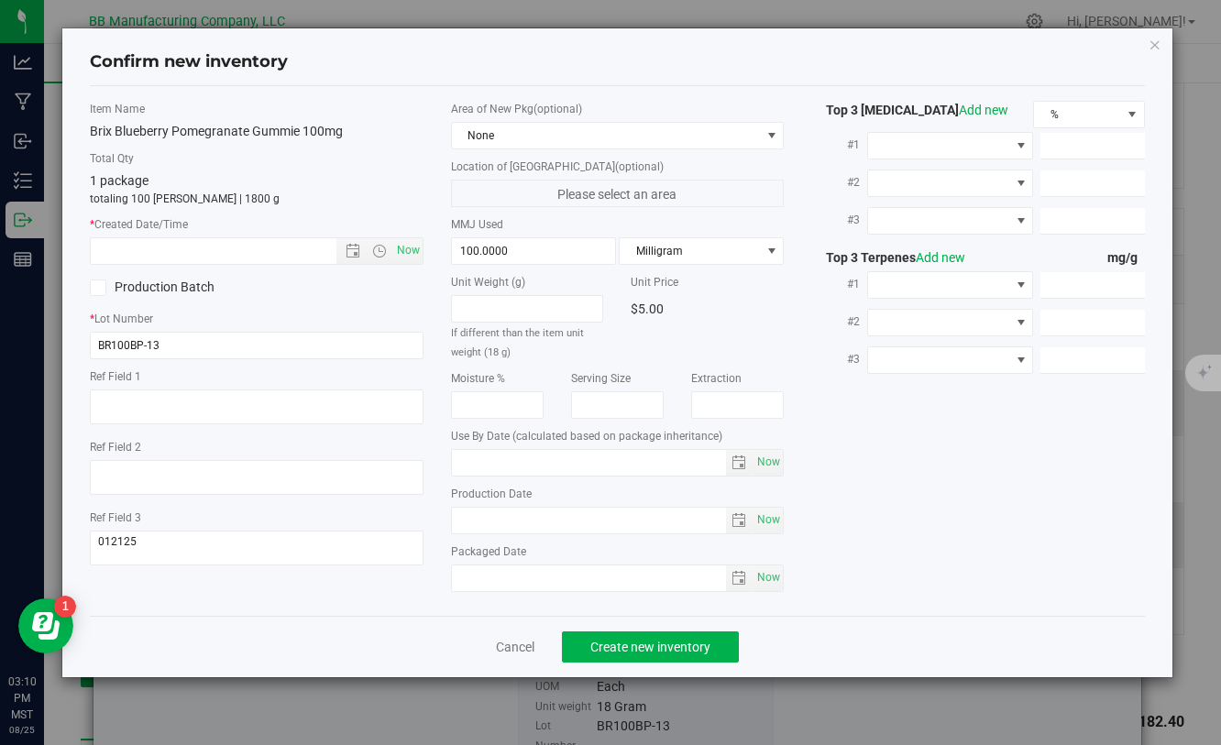
type input "[DATE]"
drag, startPoint x: 525, startPoint y: 524, endPoint x: 452, endPoint y: 524, distance: 73.3
click at [452, 524] on input "[DATE]" at bounding box center [589, 521] width 275 height 26
click at [266, 251] on input "text" at bounding box center [229, 251] width 276 height 26
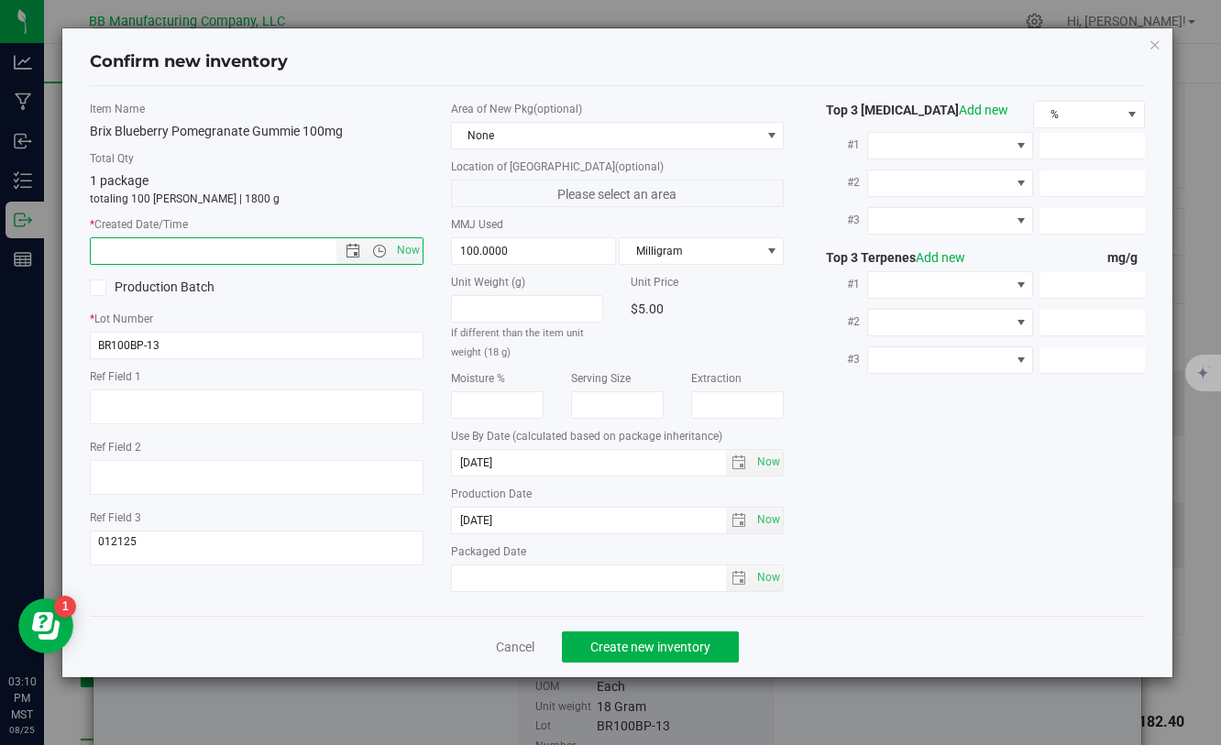
paste input "[DATE]"
type input "5/8/2025 3:10 PM"
click at [631, 653] on span "Create new inventory" at bounding box center [650, 647] width 120 height 15
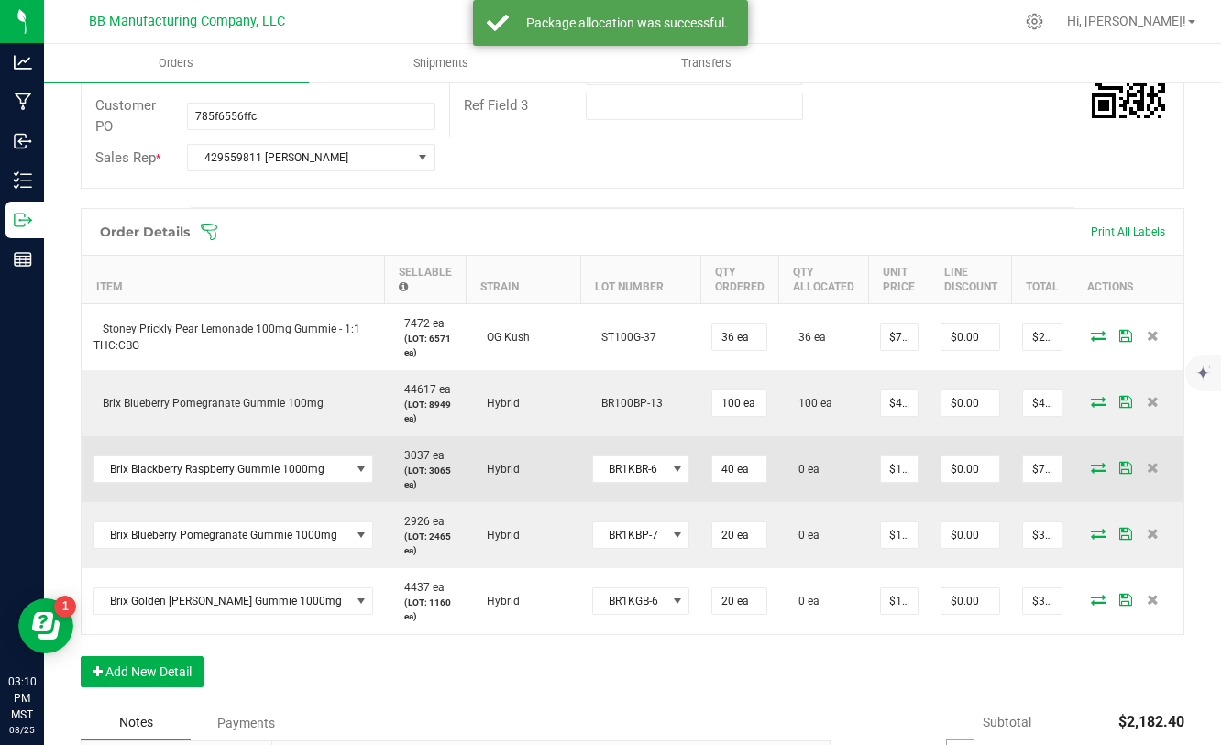
click at [1099, 468] on icon at bounding box center [1098, 467] width 15 height 11
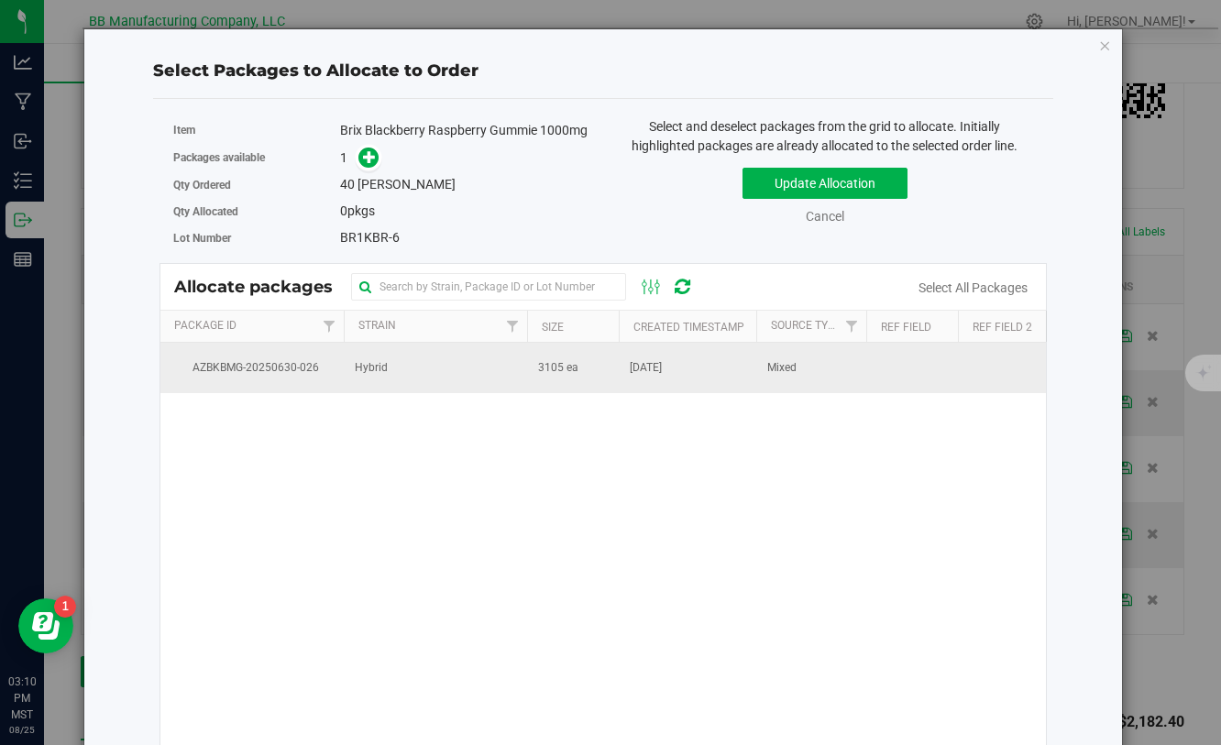
click at [543, 373] on span "3105 ea" at bounding box center [558, 367] width 40 height 17
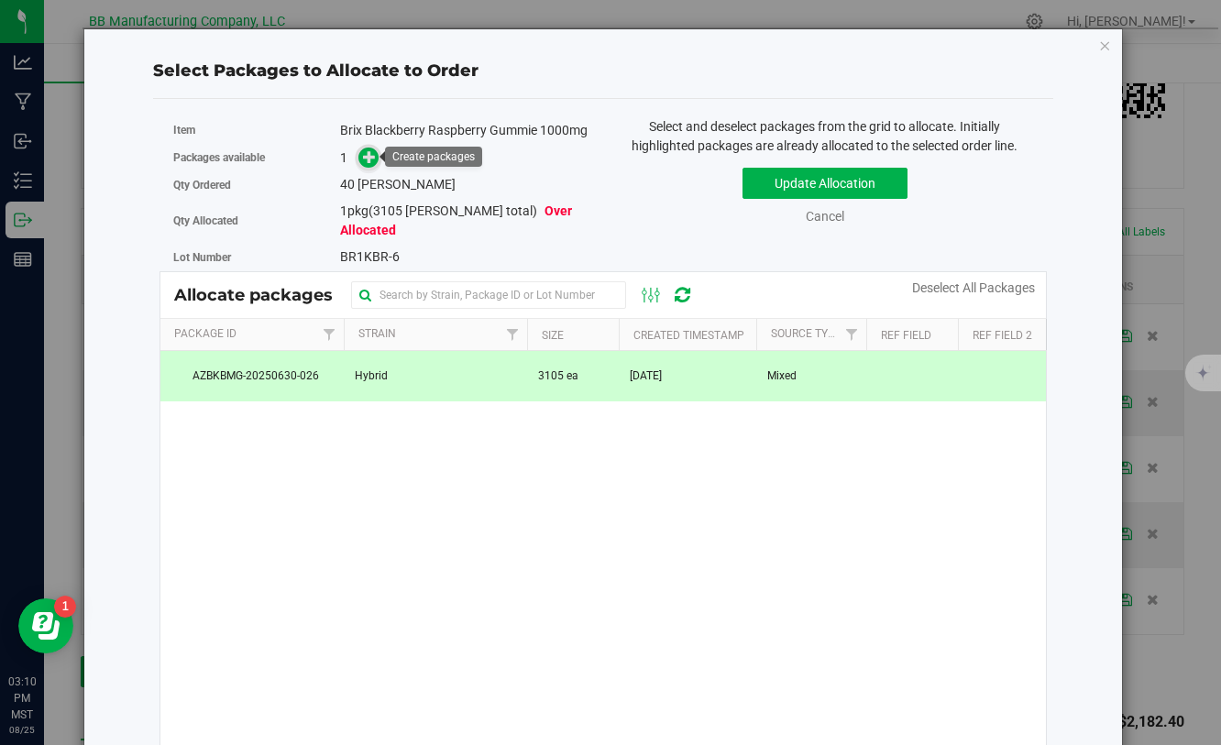
click at [368, 162] on icon at bounding box center [369, 156] width 13 height 13
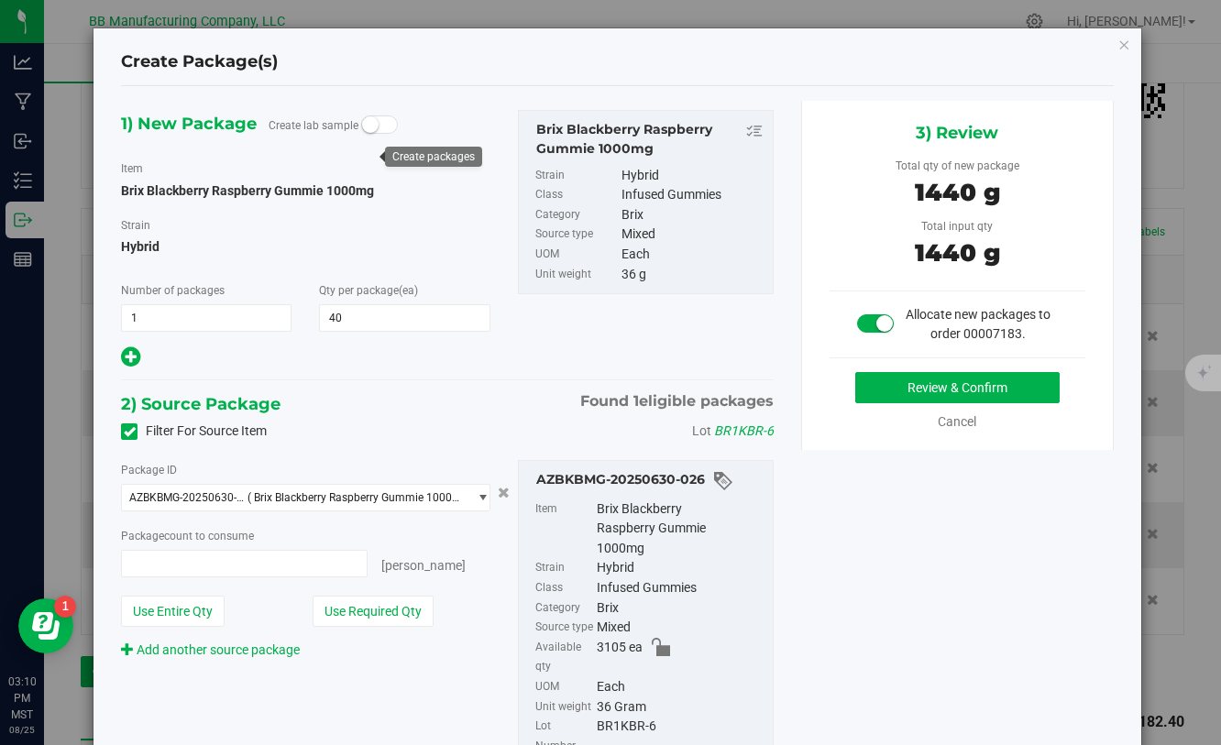
type input "40 ea"
click at [895, 380] on button "Review & Confirm" at bounding box center [957, 387] width 204 height 31
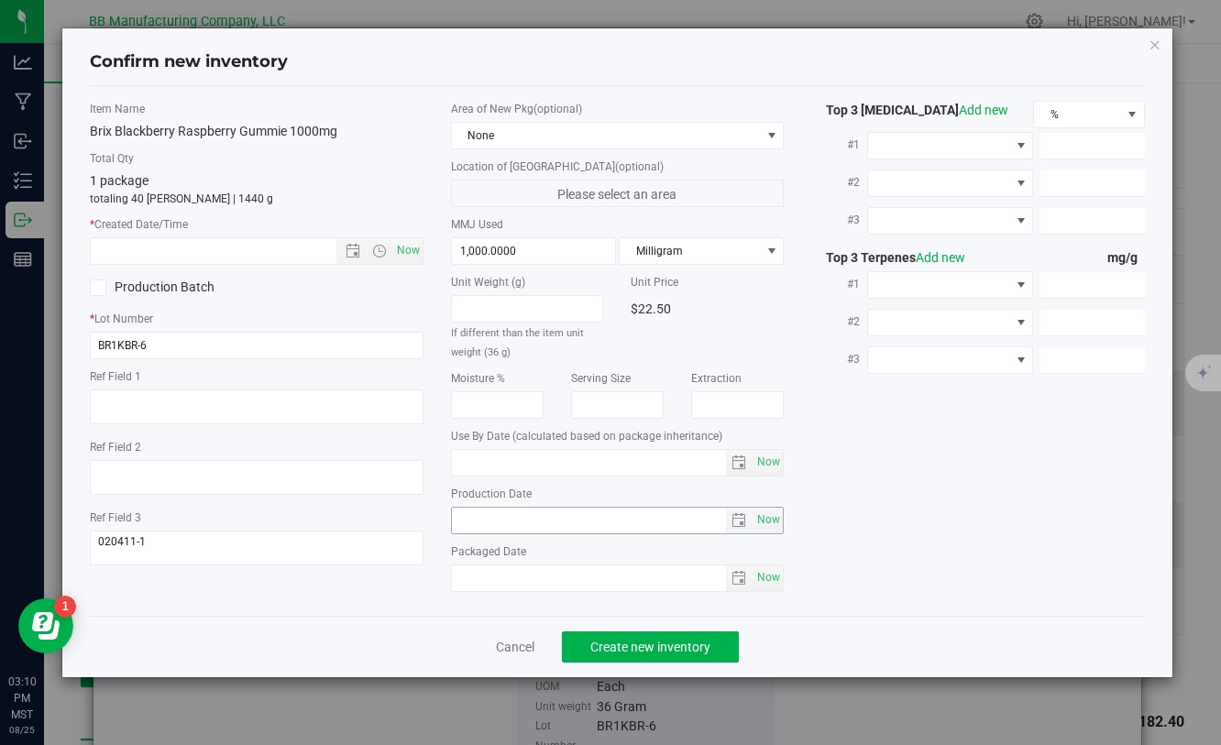
type input "[DATE]"
drag, startPoint x: 542, startPoint y: 519, endPoint x: 441, endPoint y: 519, distance: 100.8
click at [441, 519] on div "Area of New Pkg (optional) None Location of [GEOGRAPHIC_DATA] (optional) Please…" at bounding box center [617, 351] width 360 height 500
click at [187, 260] on input "text" at bounding box center [229, 251] width 276 height 26
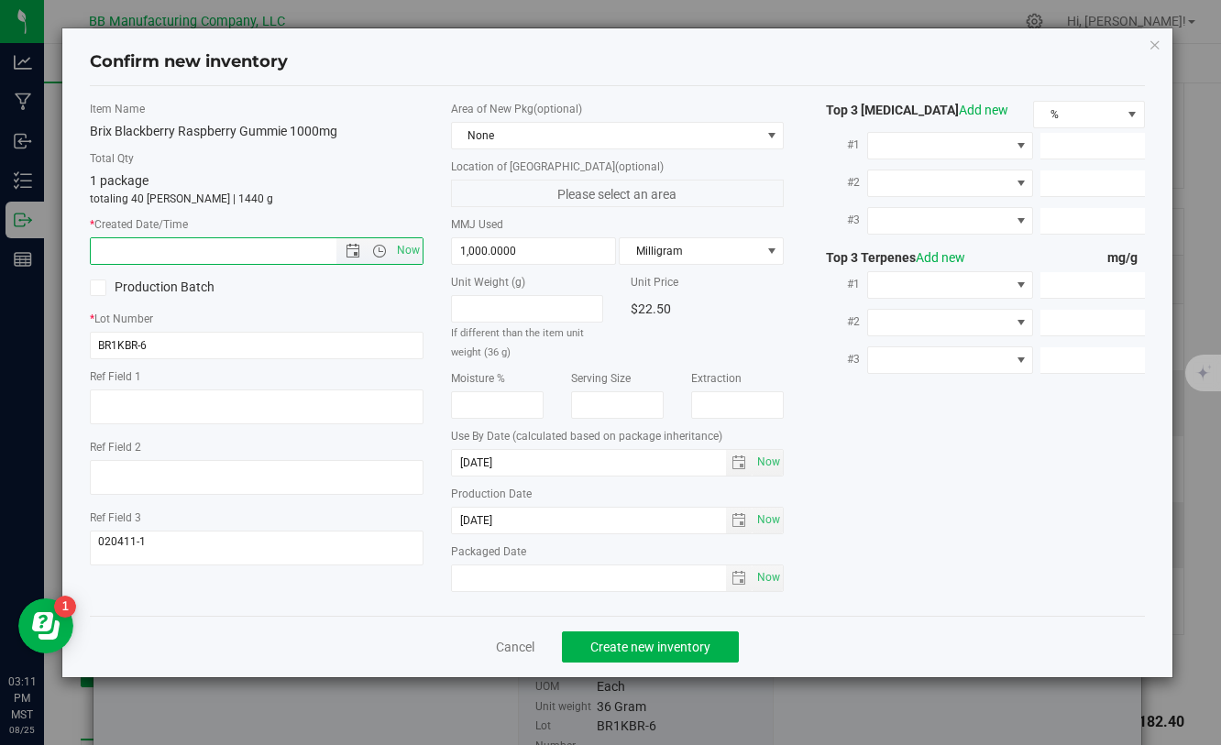
paste input "[DATE]"
click at [595, 656] on button "Create new inventory" at bounding box center [650, 646] width 177 height 31
type input "6/5/2025 3:11 PM"
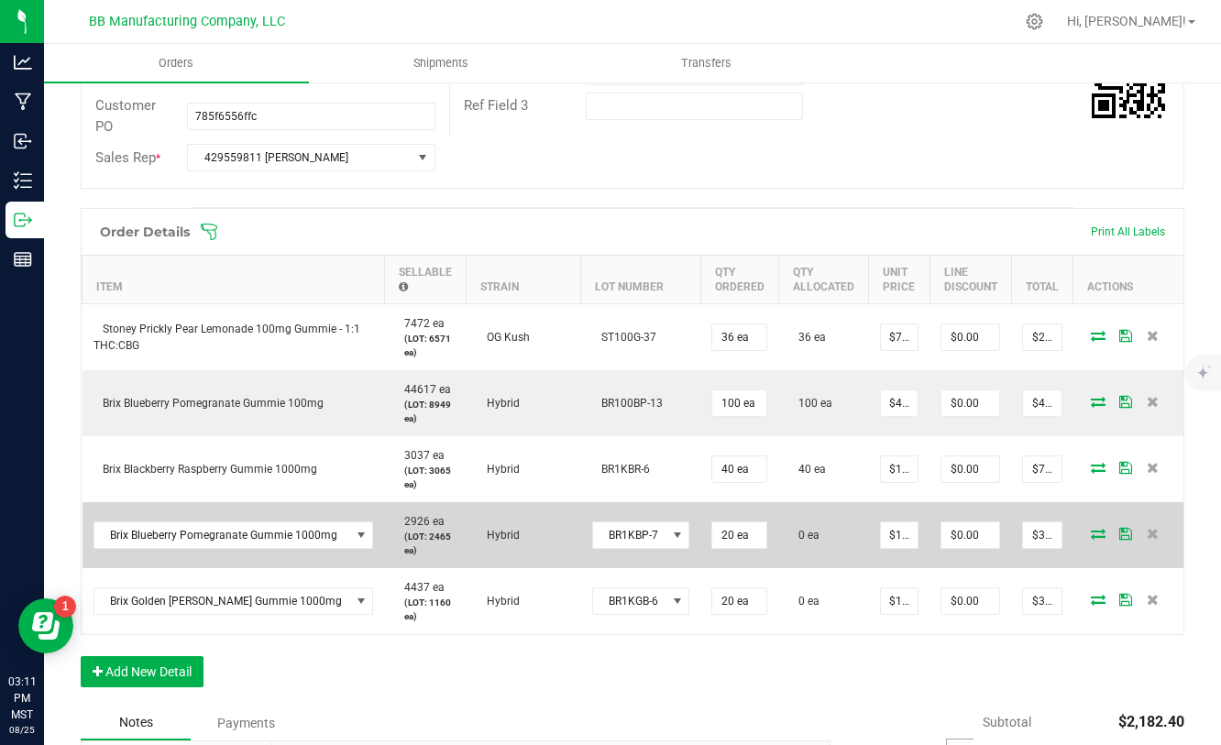
click at [1095, 533] on icon at bounding box center [1098, 533] width 15 height 11
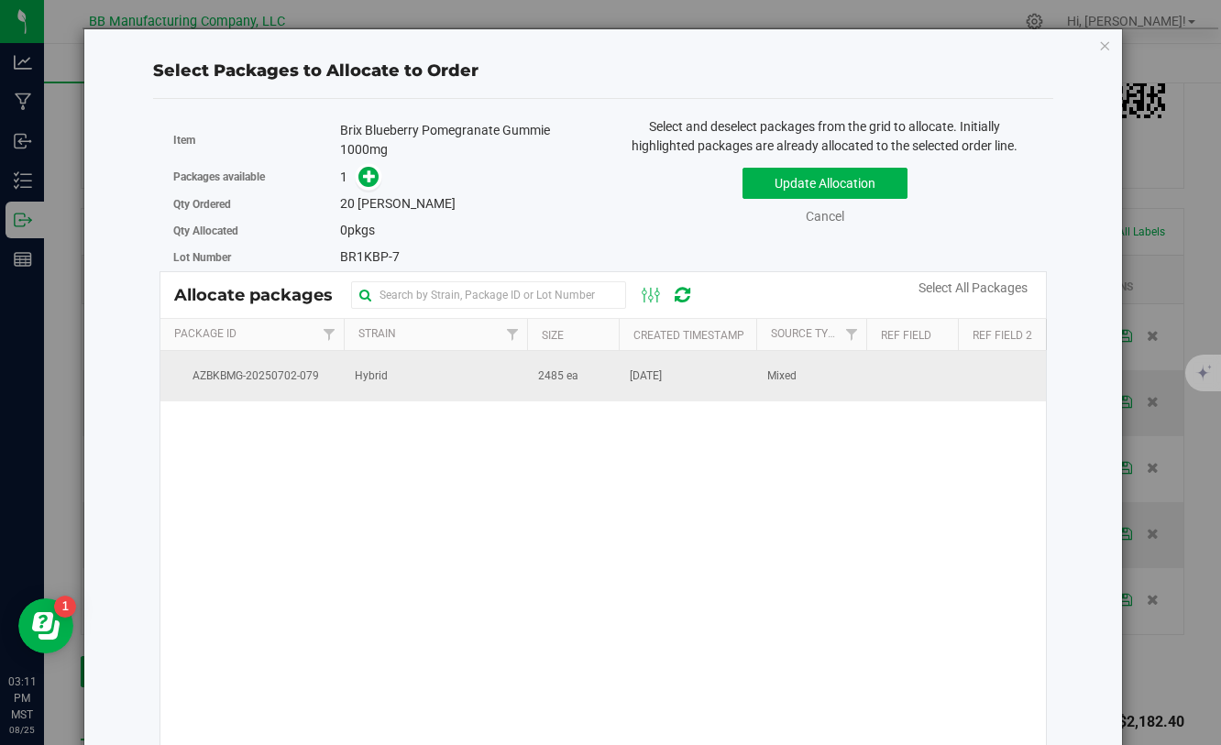
click at [565, 368] on span "2485 ea" at bounding box center [558, 376] width 40 height 17
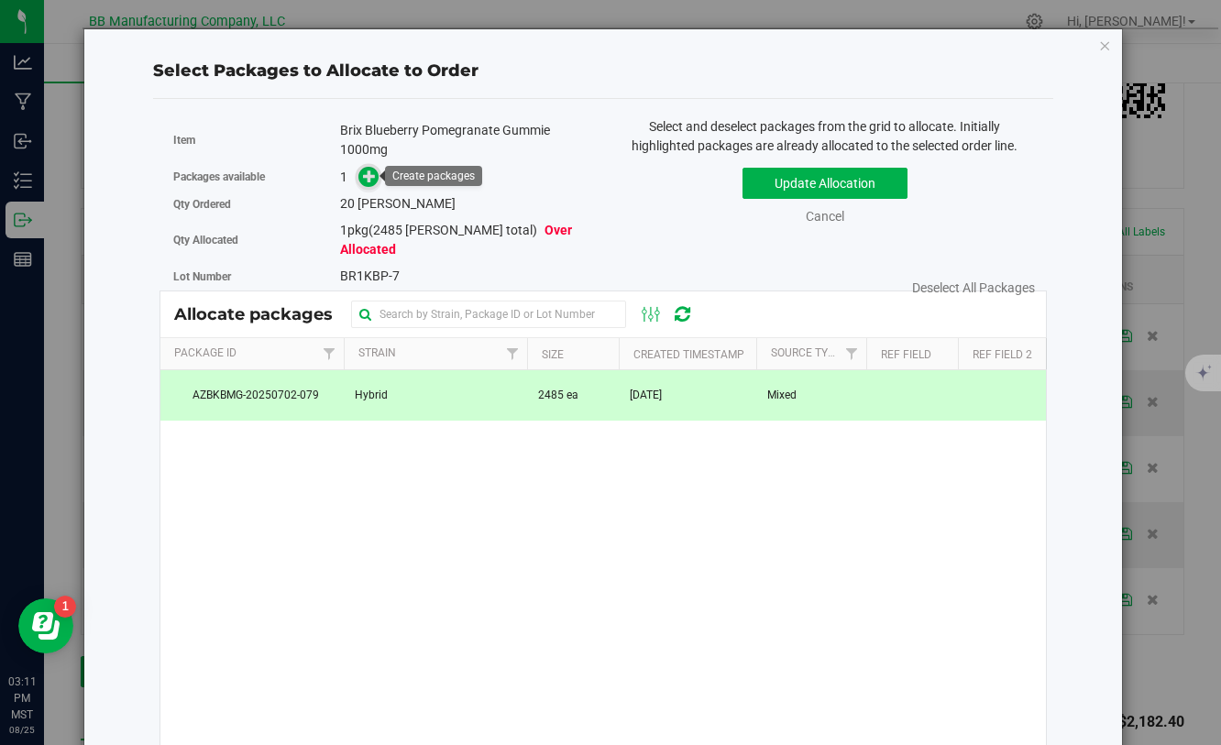
click at [375, 176] on icon at bounding box center [369, 176] width 13 height 13
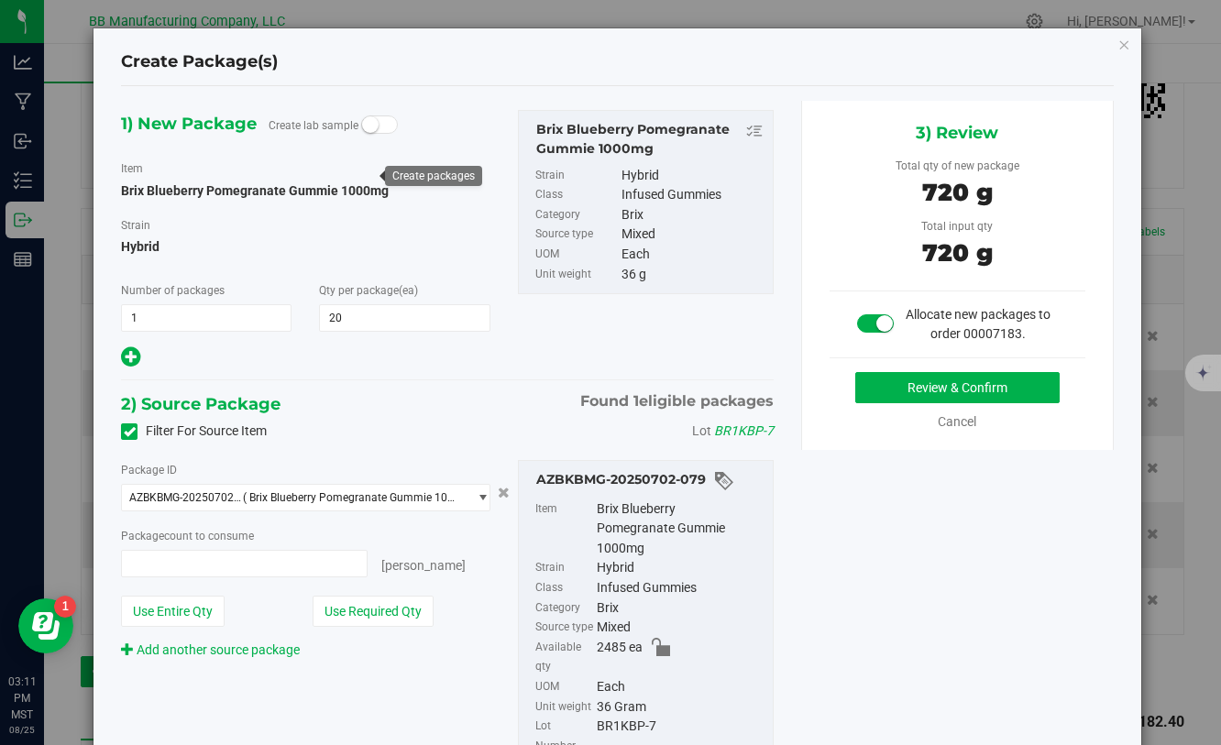
type input "20 ea"
click at [938, 384] on button "Review & Confirm" at bounding box center [957, 387] width 204 height 31
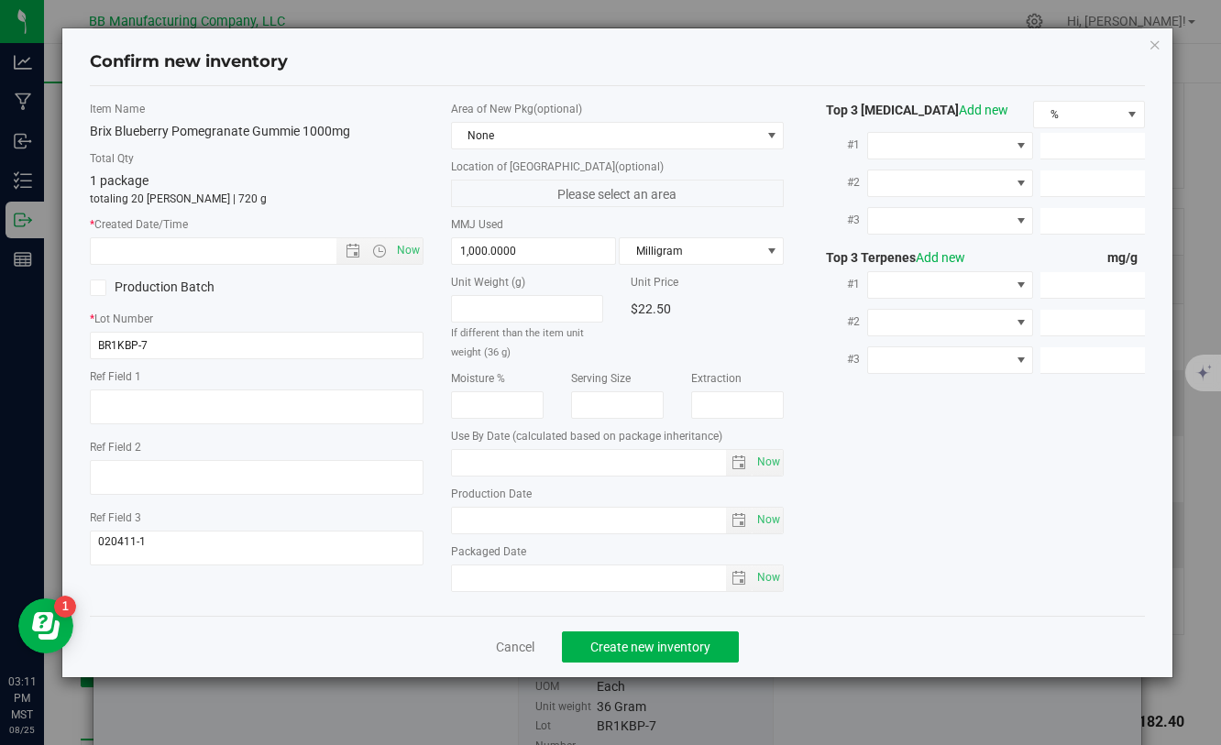
type input "[DATE]"
drag, startPoint x: 527, startPoint y: 517, endPoint x: 421, endPoint y: 517, distance: 106.3
click at [421, 517] on div "Item Name Brix Blueberry Pomegranate Gummie 1000mg Total Qty 1 package totaling…" at bounding box center [616, 351] width 1081 height 500
click at [216, 250] on input "text" at bounding box center [229, 251] width 276 height 26
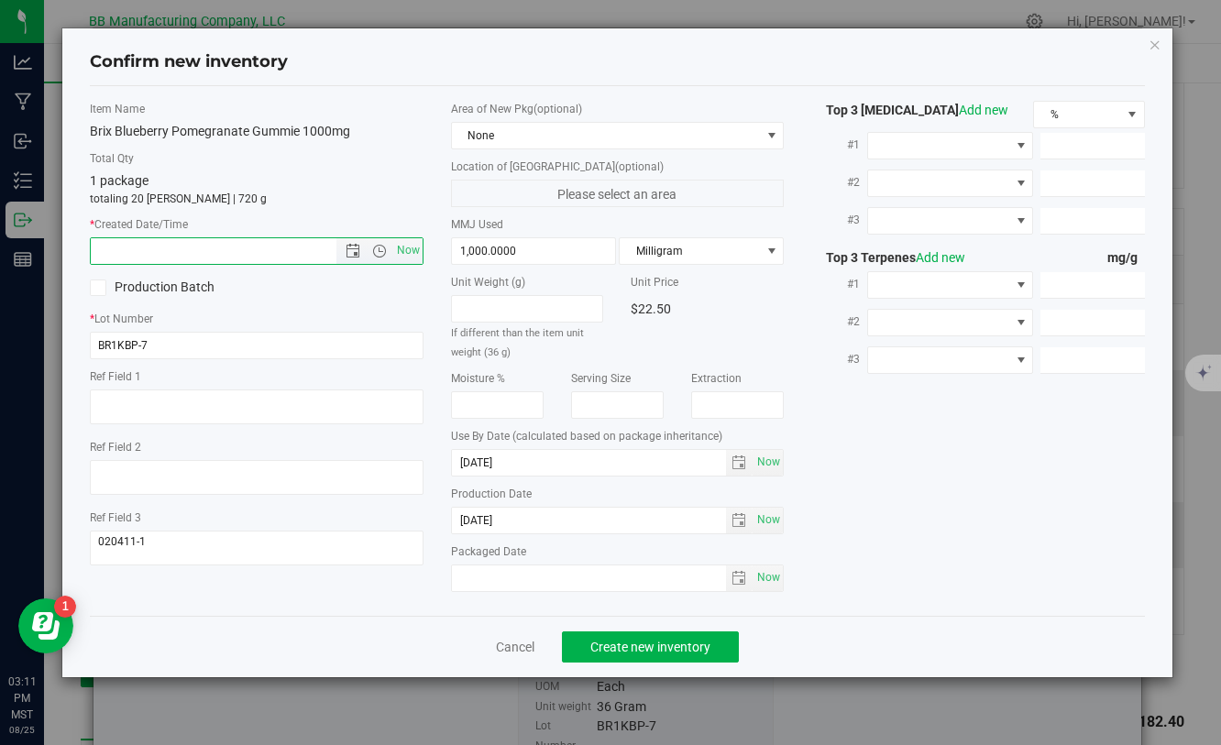
paste input "[DATE]"
click at [586, 642] on button "Create new inventory" at bounding box center [650, 646] width 177 height 31
type input "6/5/2025 3:11 PM"
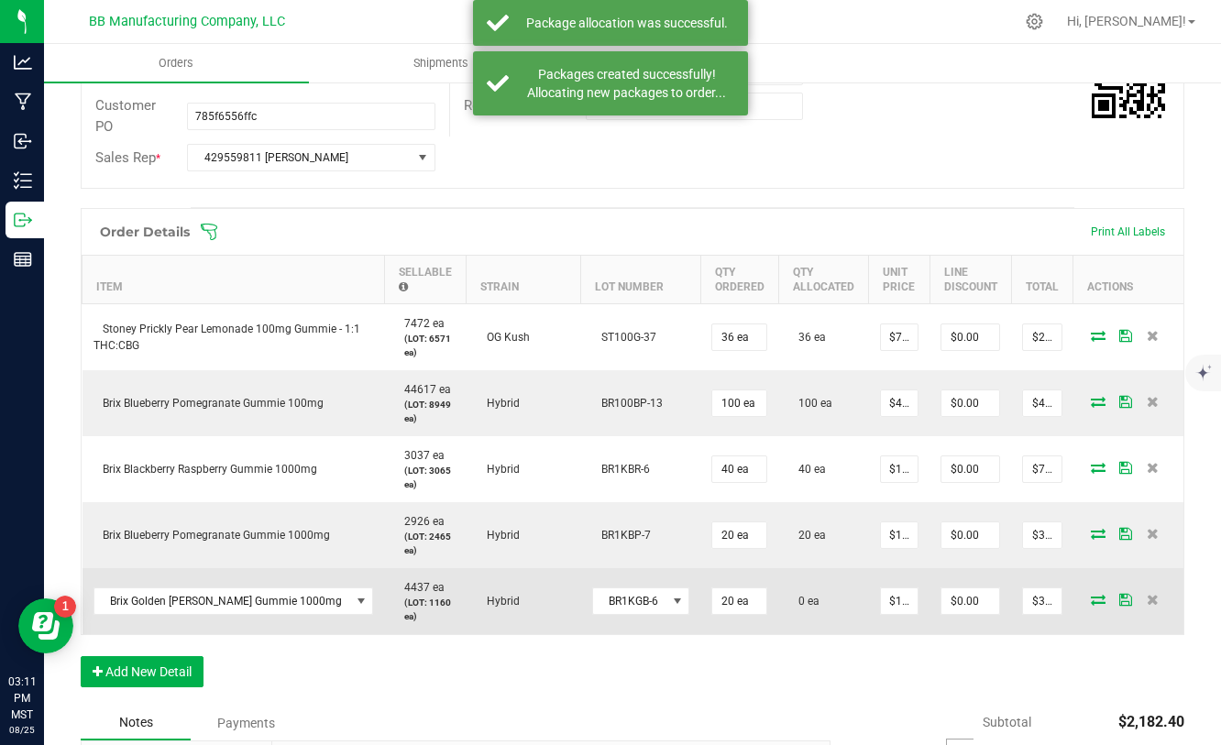
click at [1101, 597] on icon at bounding box center [1098, 599] width 15 height 11
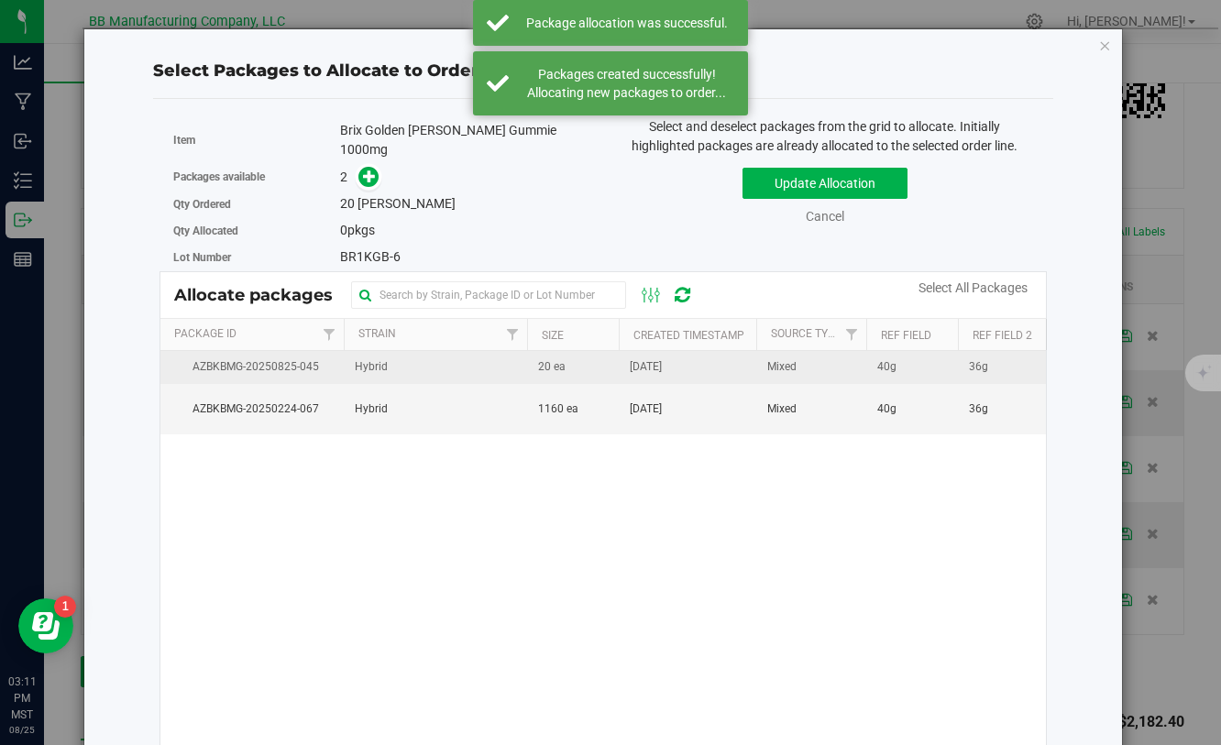
click at [484, 366] on td "Hybrid" at bounding box center [435, 367] width 183 height 33
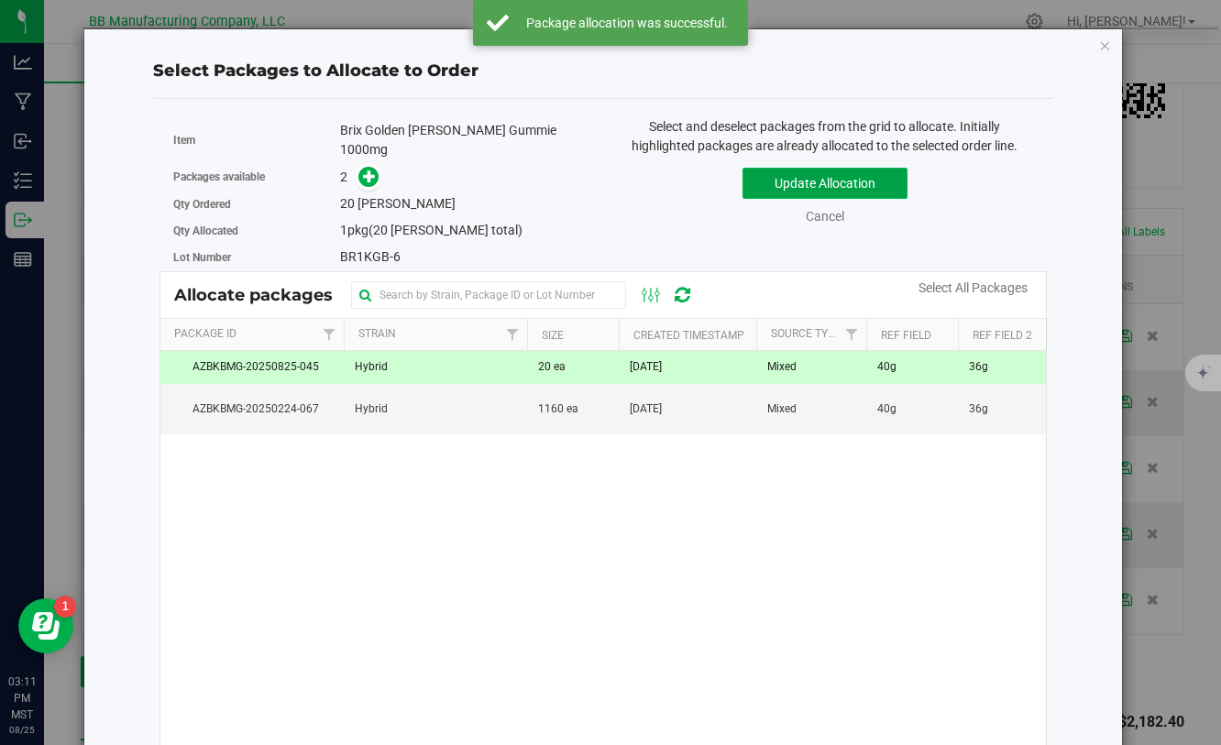
click at [806, 178] on button "Update Allocation" at bounding box center [824, 183] width 165 height 31
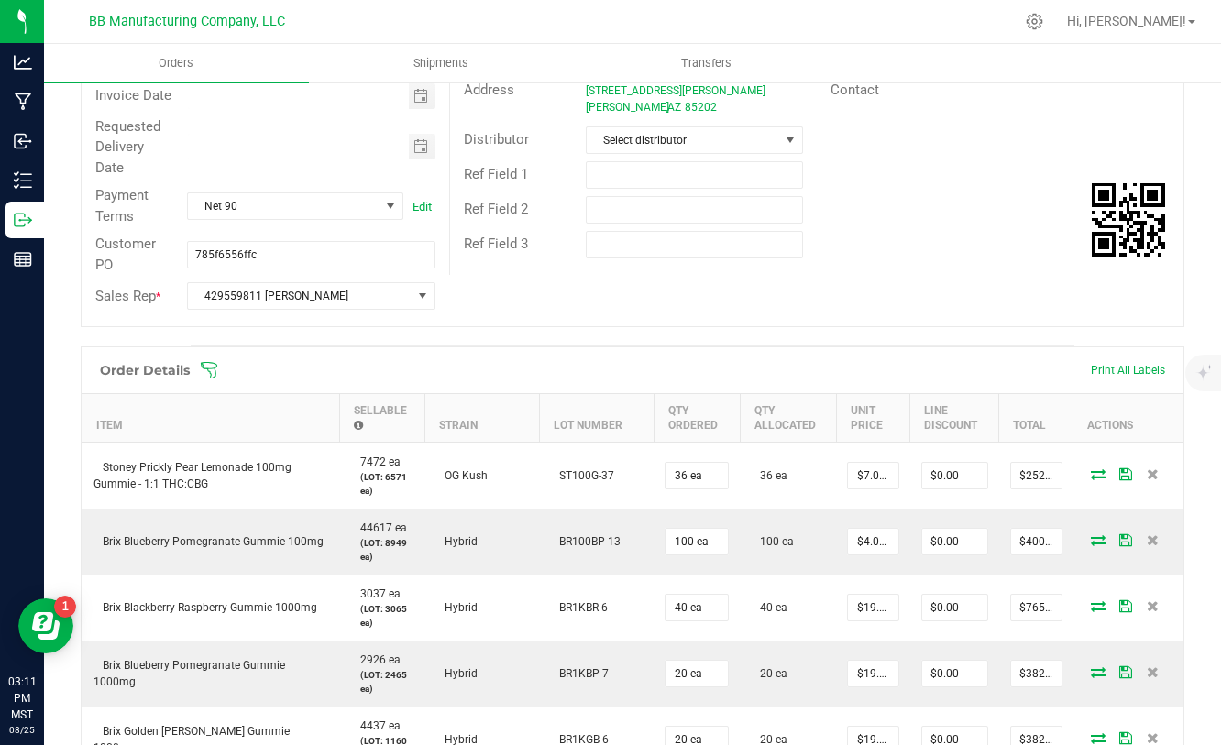
scroll to position [245, 0]
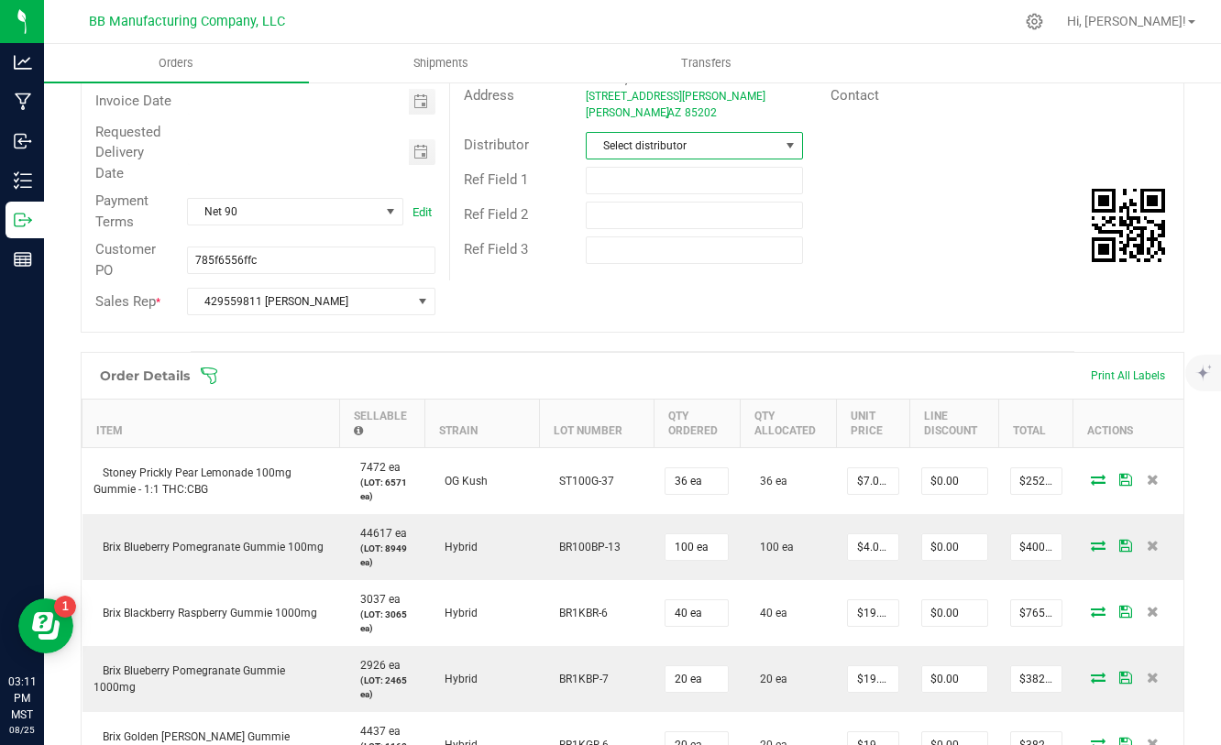
click at [779, 150] on span at bounding box center [790, 146] width 23 height 26
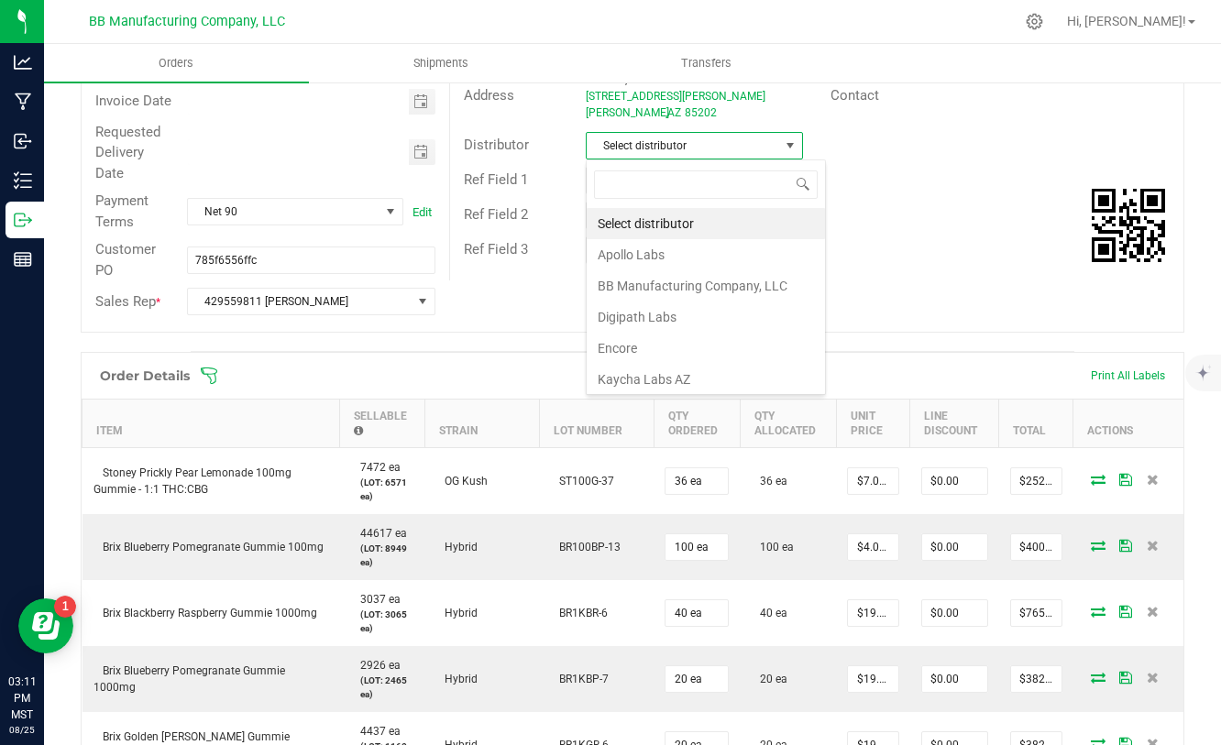
scroll to position [27, 217]
click at [678, 297] on li "BB Manufacturing Company, LLC" at bounding box center [706, 285] width 238 height 31
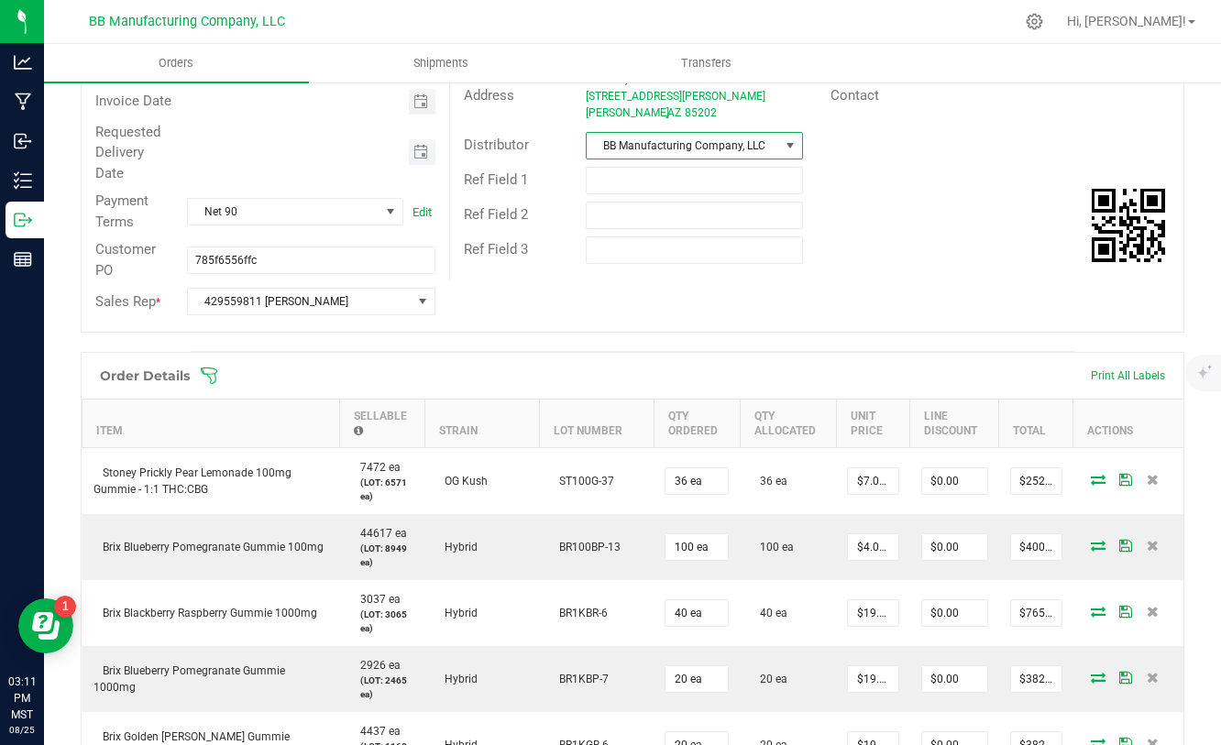
click at [425, 159] on span "Toggle calendar" at bounding box center [422, 152] width 27 height 26
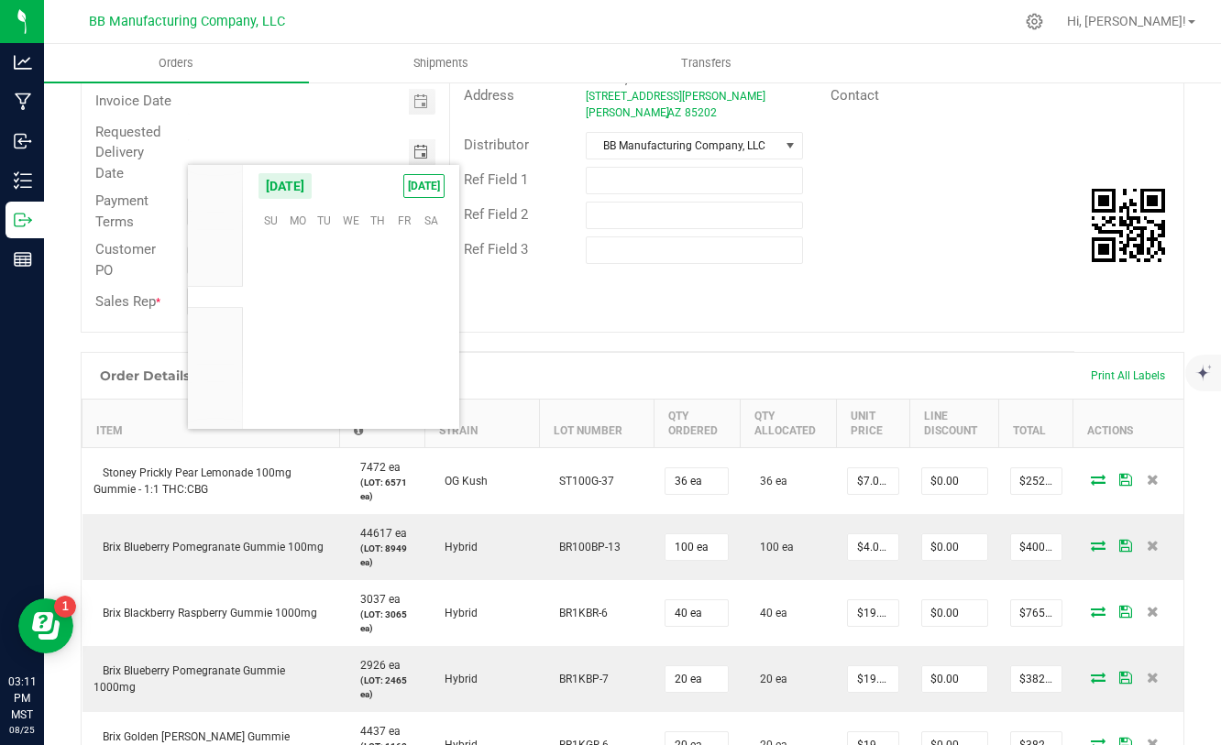
scroll to position [297026, 0]
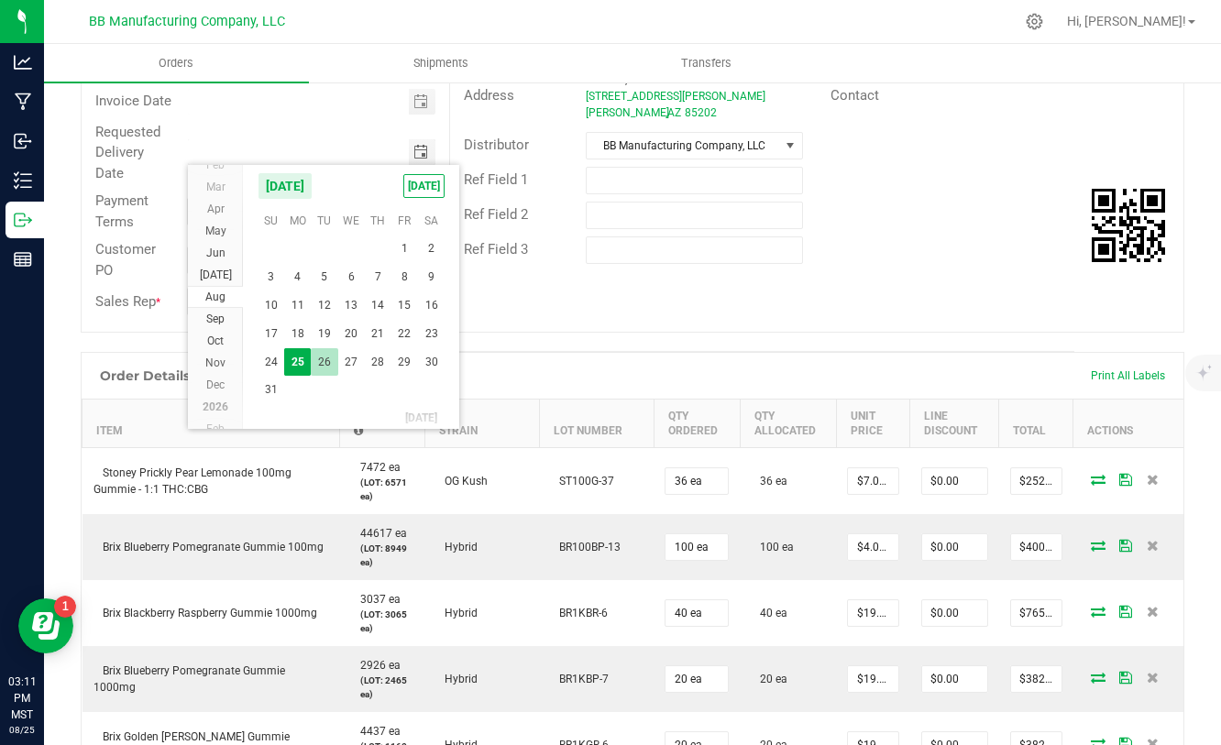
click at [314, 364] on span "26" at bounding box center [324, 362] width 27 height 28
type input "08/26/2025"
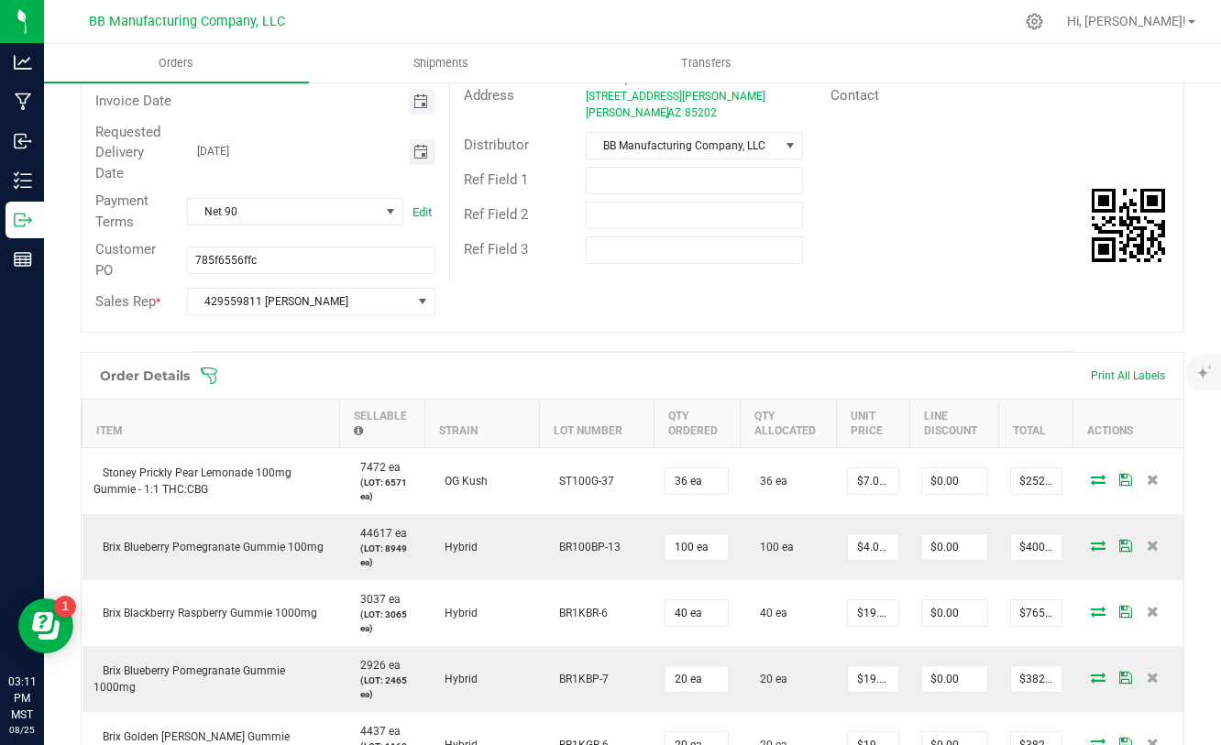
click at [419, 98] on span "Toggle calendar" at bounding box center [420, 101] width 15 height 15
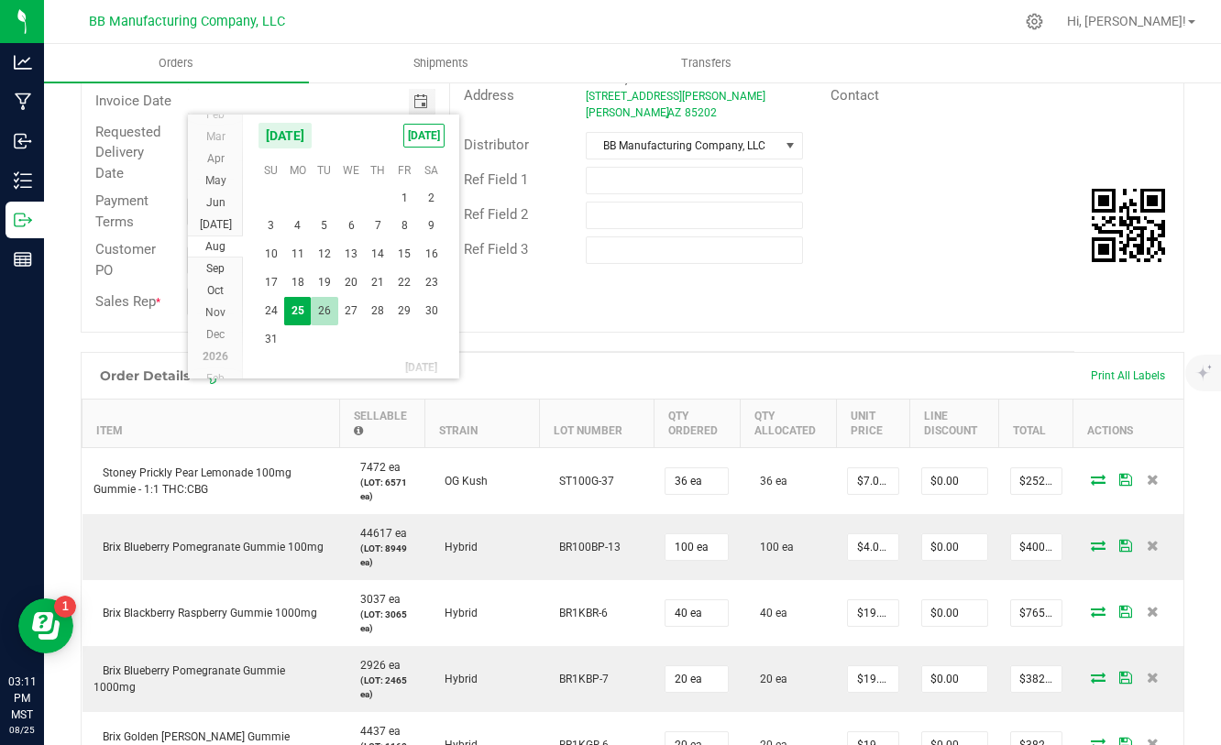
click at [325, 320] on span "26" at bounding box center [324, 311] width 27 height 28
type input "08/26/2025"
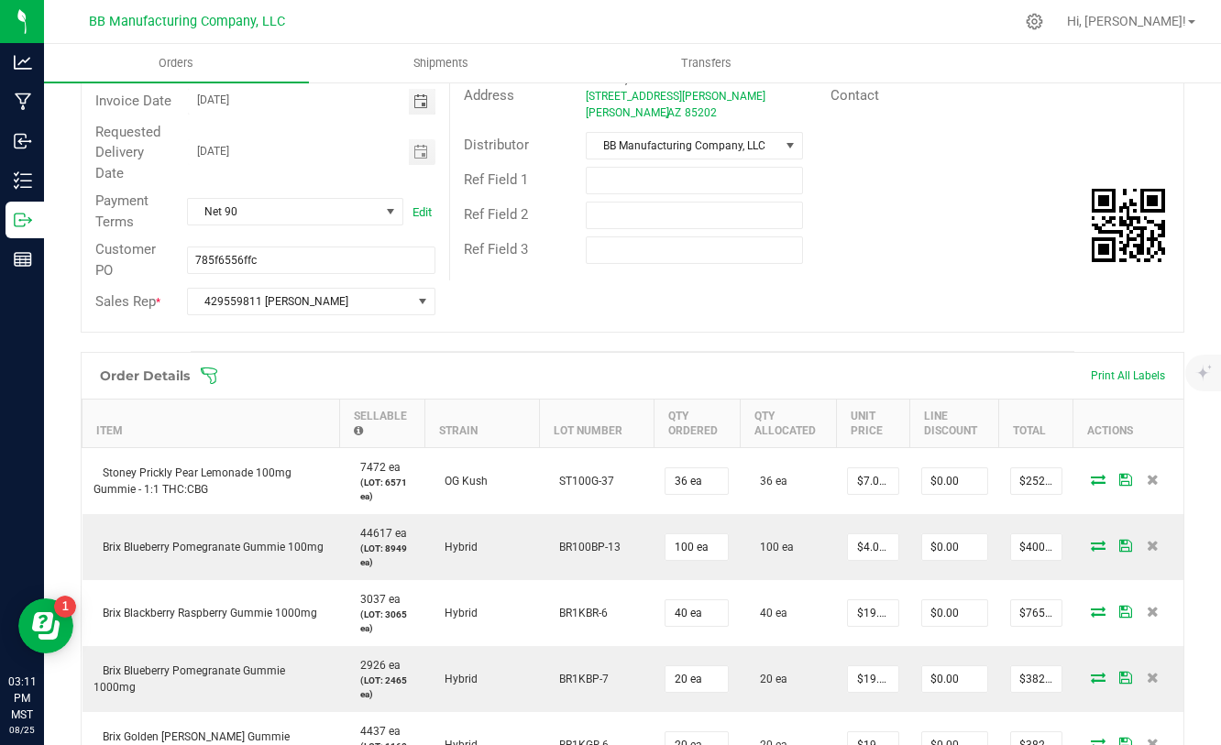
scroll to position [0, 0]
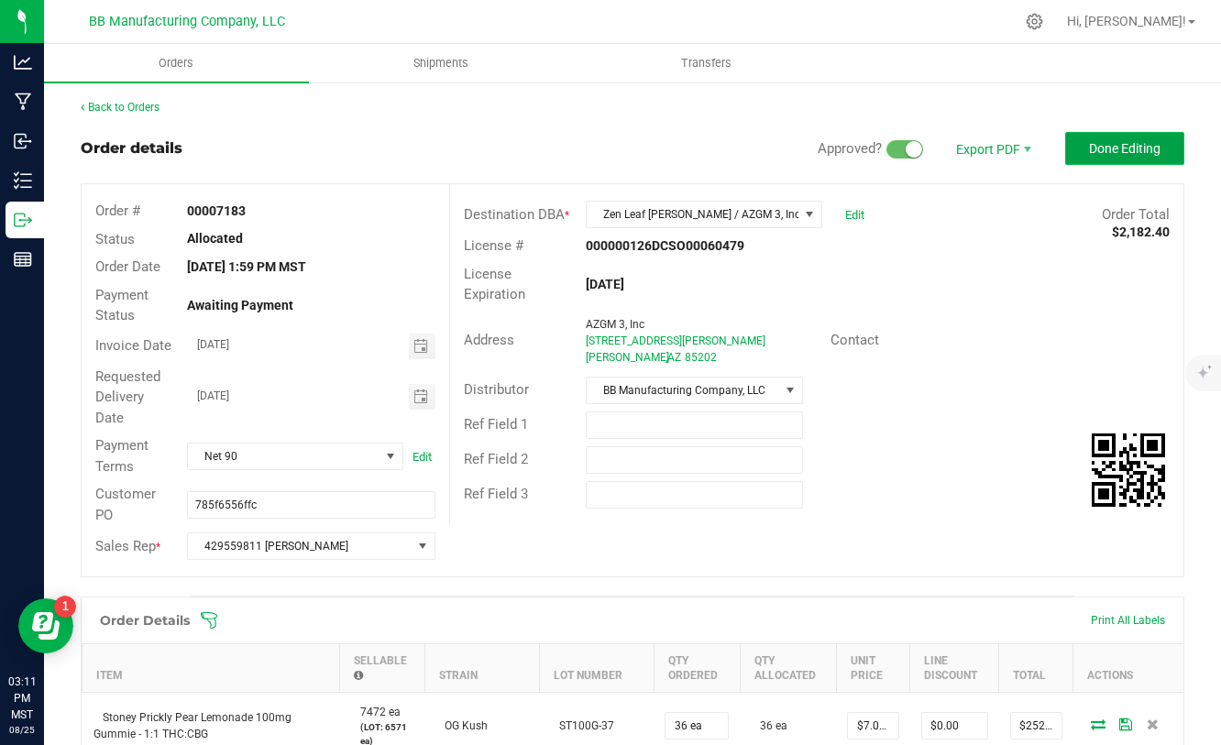
click at [1127, 160] on button "Done Editing" at bounding box center [1124, 148] width 119 height 33
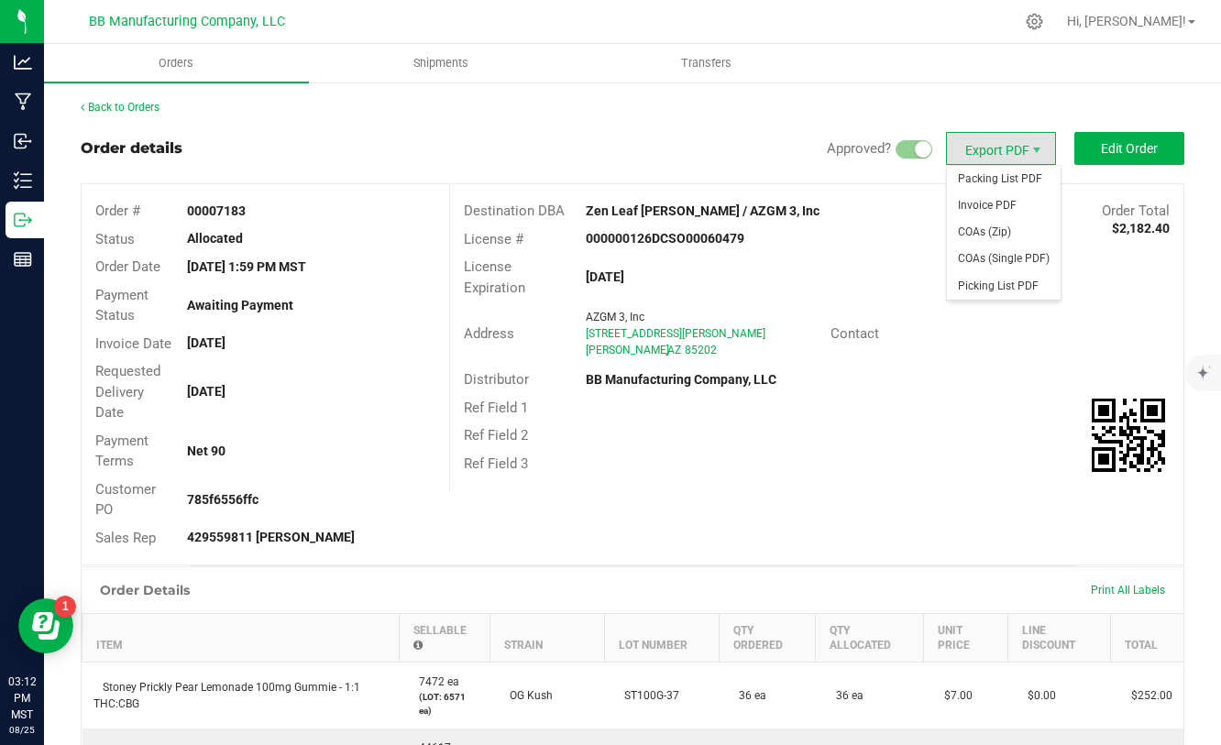
click at [1008, 159] on span "Export PDF" at bounding box center [1001, 148] width 110 height 33
click at [999, 204] on span "Invoice PDF" at bounding box center [1004, 205] width 114 height 27
click at [1005, 149] on span "Export PDF" at bounding box center [1001, 148] width 110 height 33
click at [987, 236] on span "COAs (Zip)" at bounding box center [1004, 232] width 114 height 27
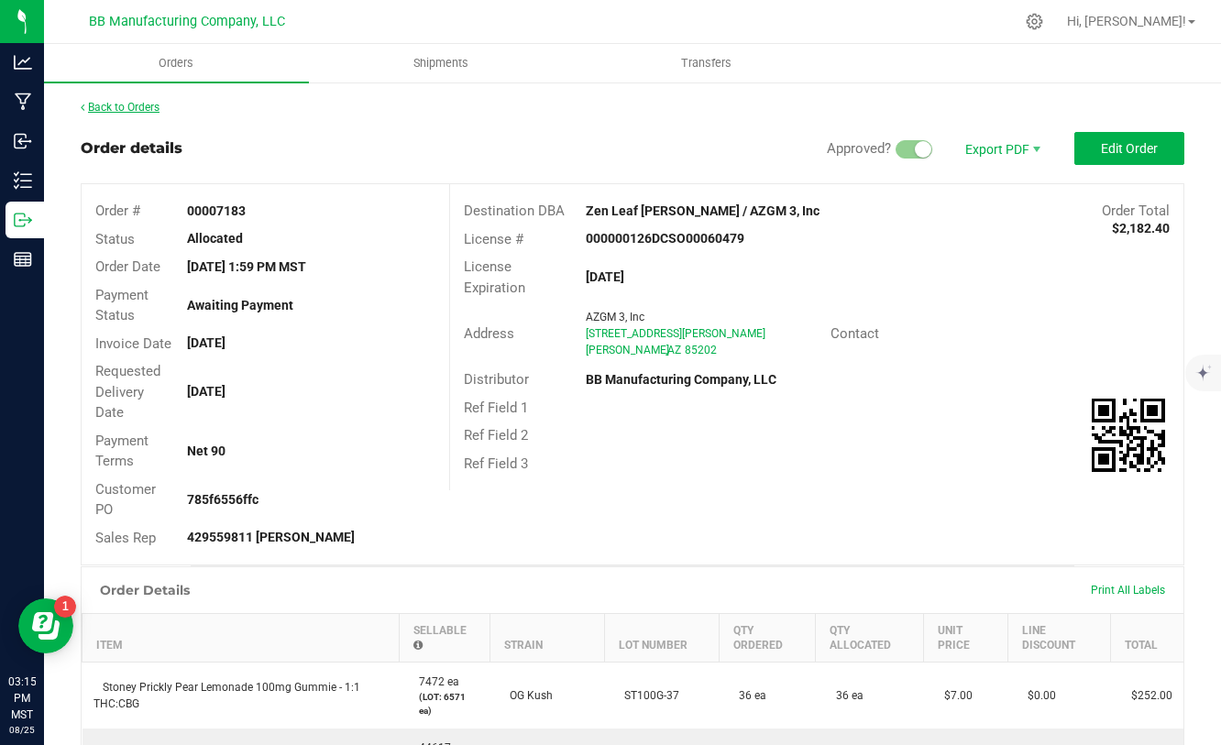
click at [156, 106] on link "Back to Orders" at bounding box center [120, 107] width 79 height 13
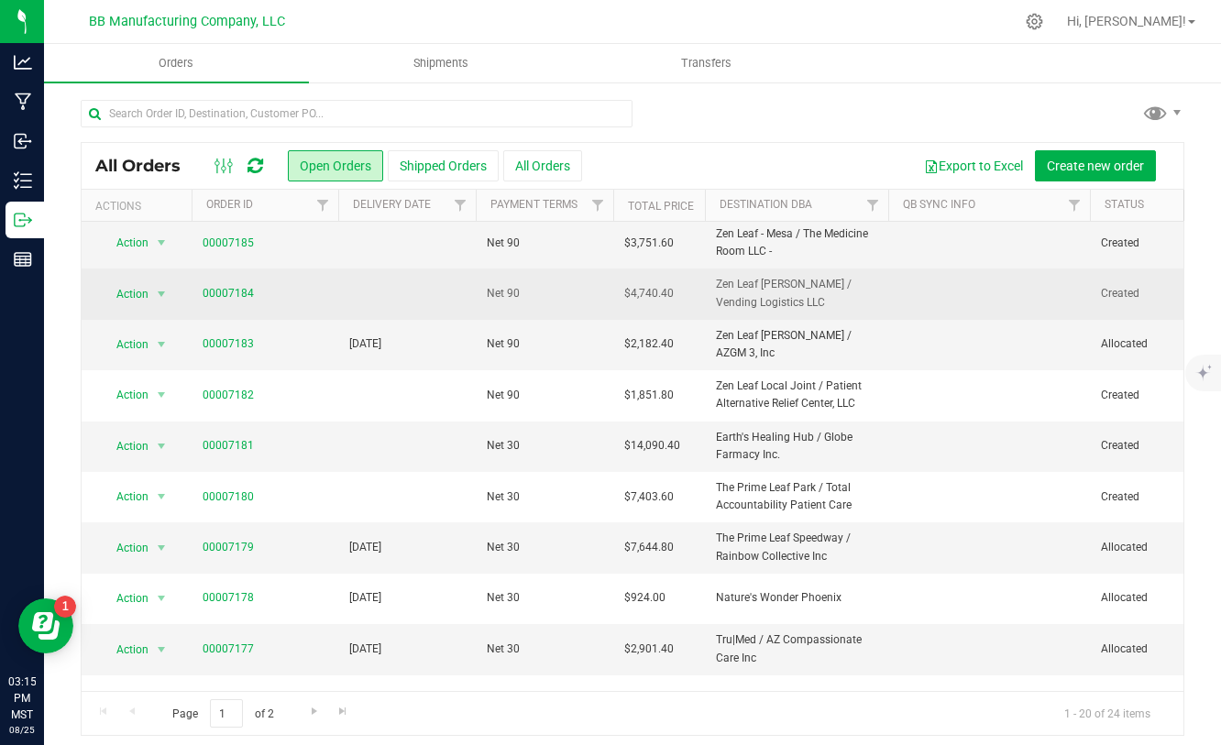
scroll to position [254, 0]
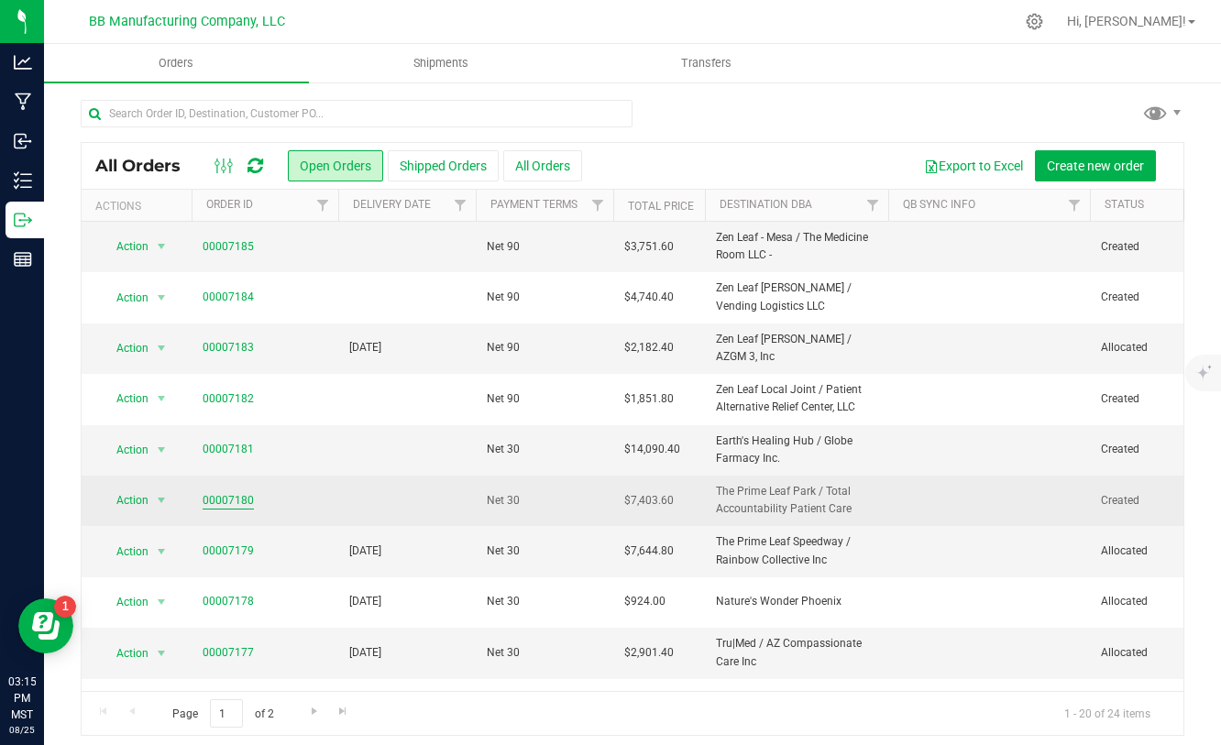
click at [231, 499] on link "00007180" at bounding box center [228, 500] width 51 height 17
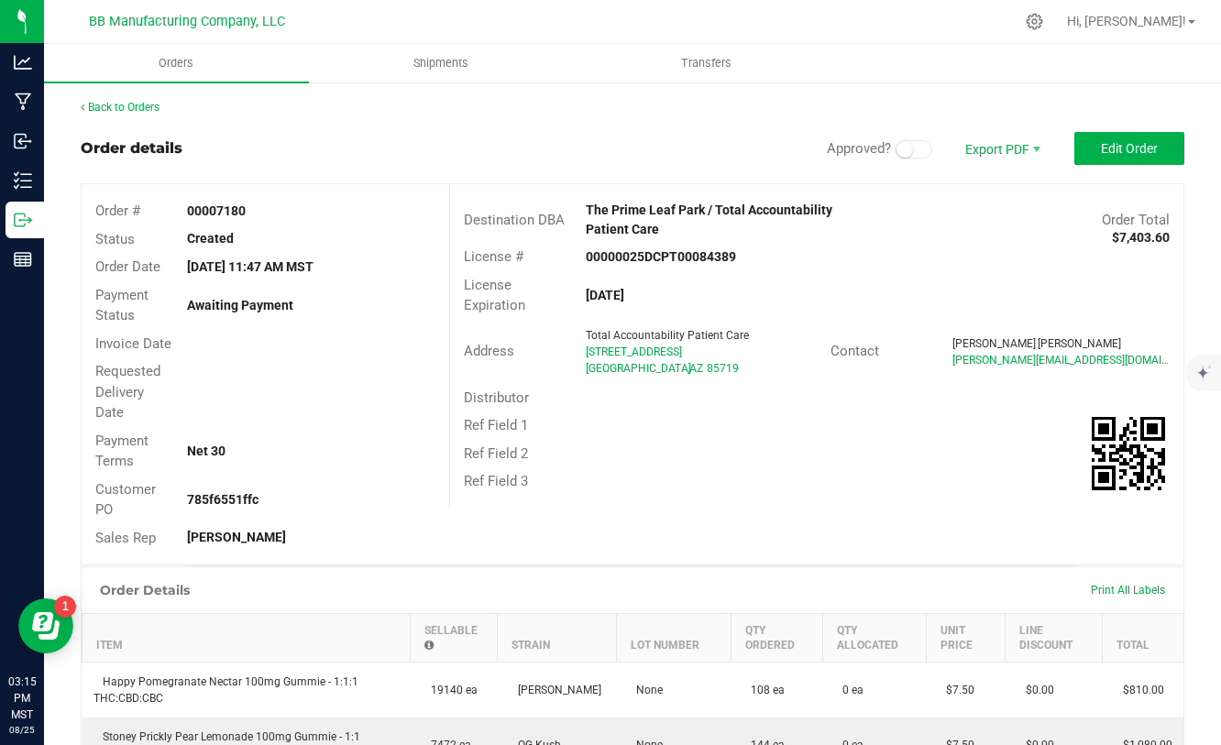
click at [923, 146] on span at bounding box center [913, 149] width 37 height 18
click at [1135, 138] on button "Edit Order" at bounding box center [1129, 148] width 110 height 33
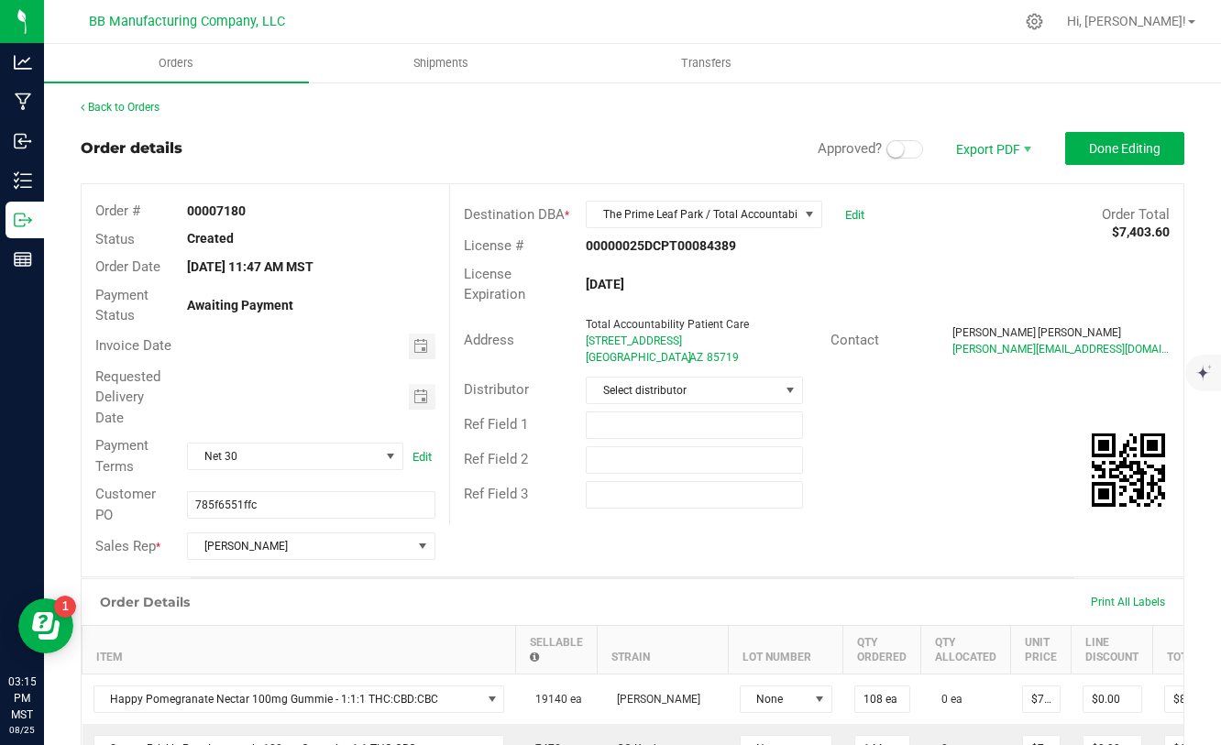
click at [921, 153] on span at bounding box center [904, 149] width 37 height 18
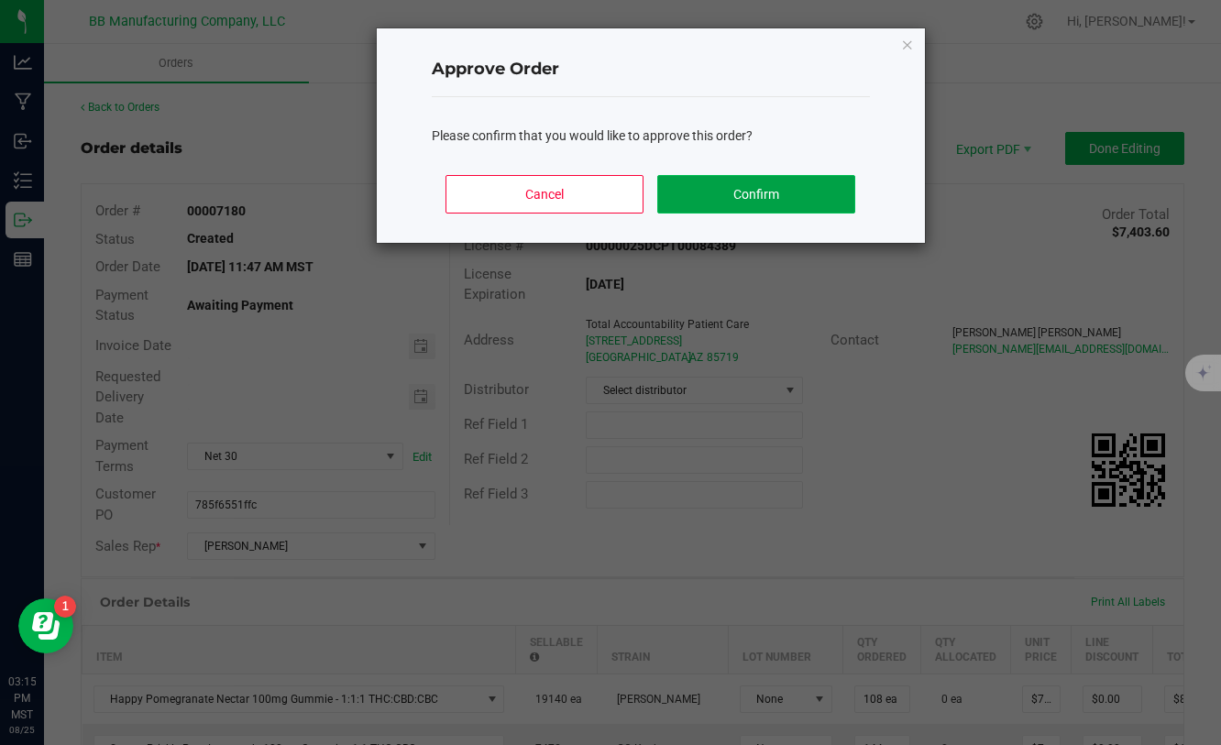
click at [794, 183] on button "Confirm" at bounding box center [755, 194] width 197 height 38
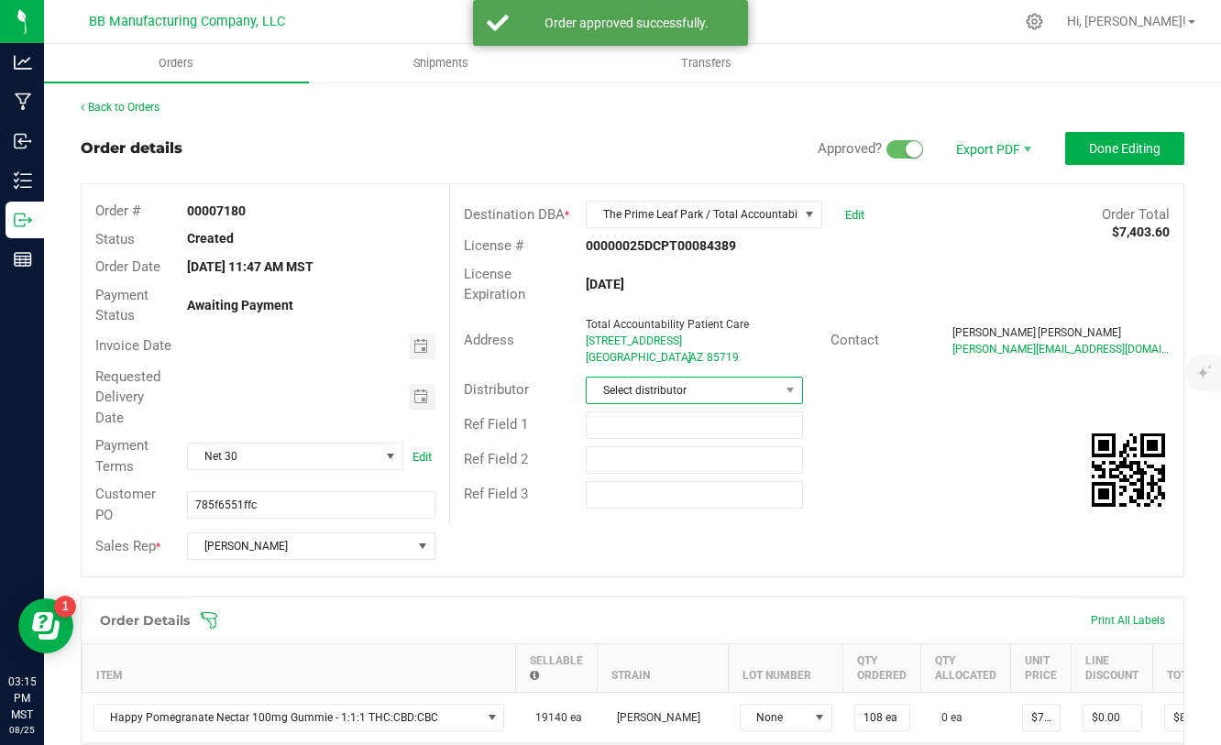
click at [696, 382] on span "Select distributor" at bounding box center [683, 391] width 192 height 26
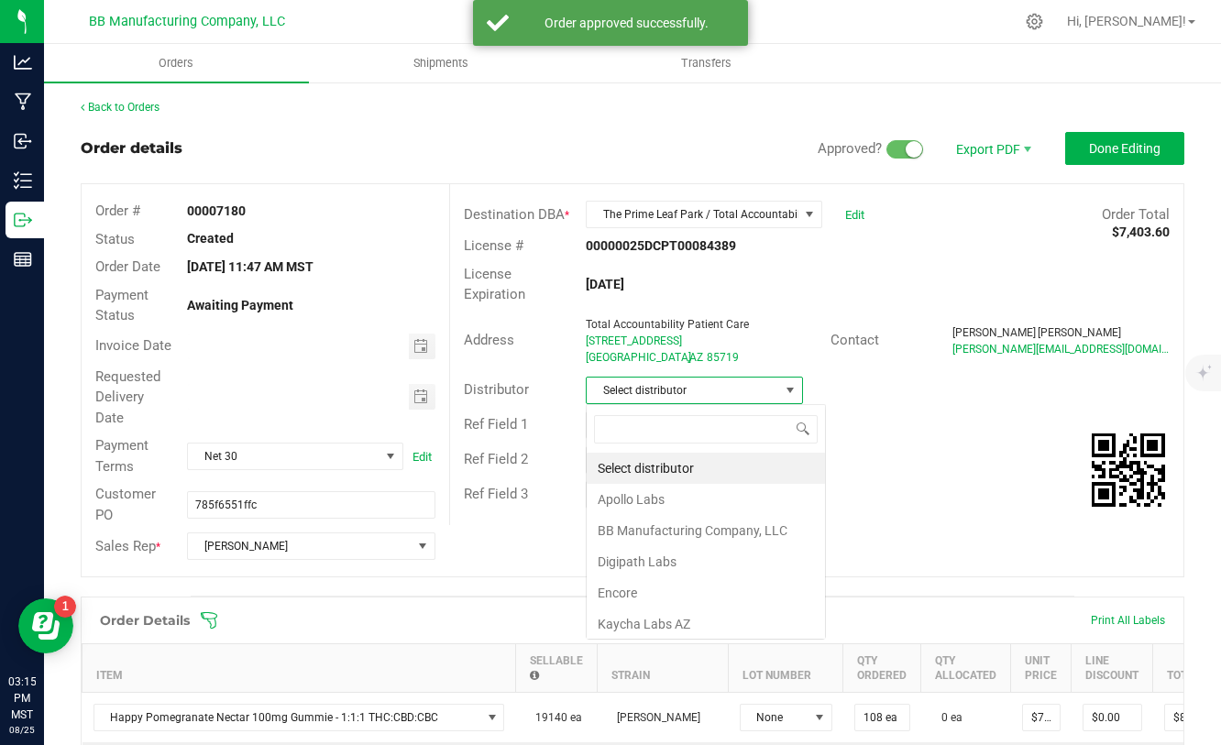
scroll to position [27, 217]
click at [644, 521] on li "BB Manufacturing Company, LLC" at bounding box center [706, 530] width 238 height 31
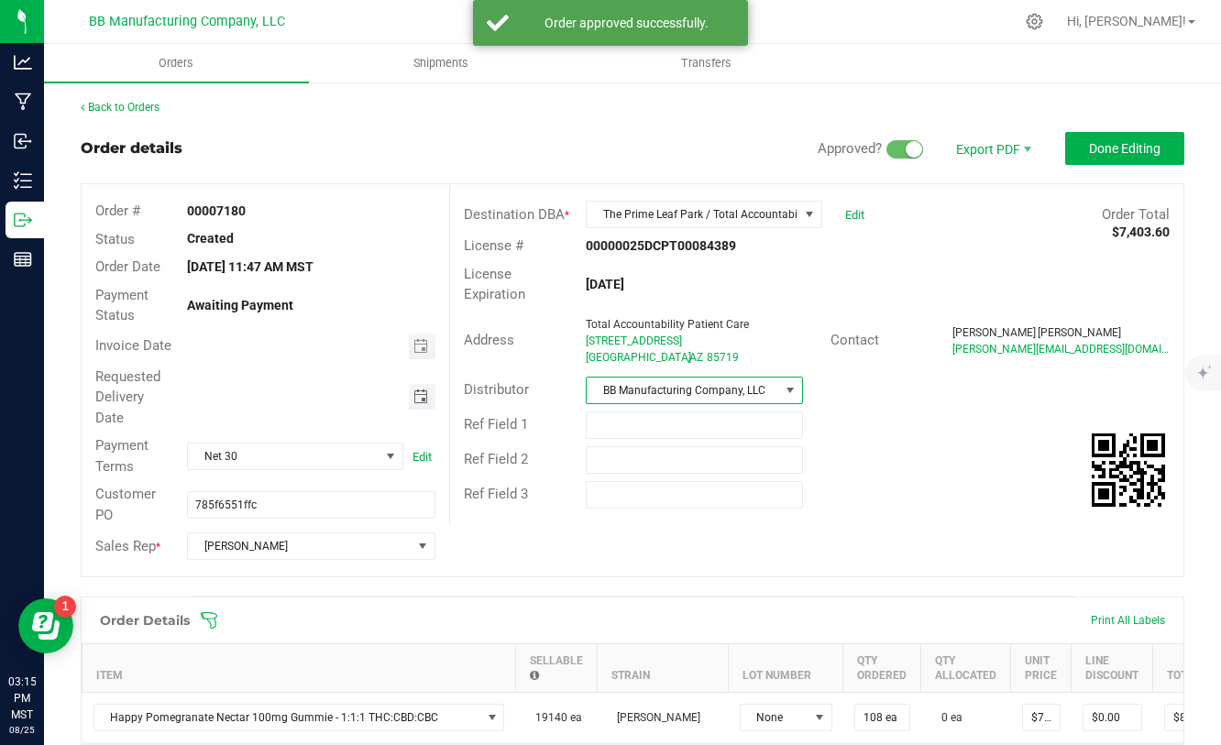
click at [425, 398] on span "Toggle calendar" at bounding box center [420, 397] width 15 height 15
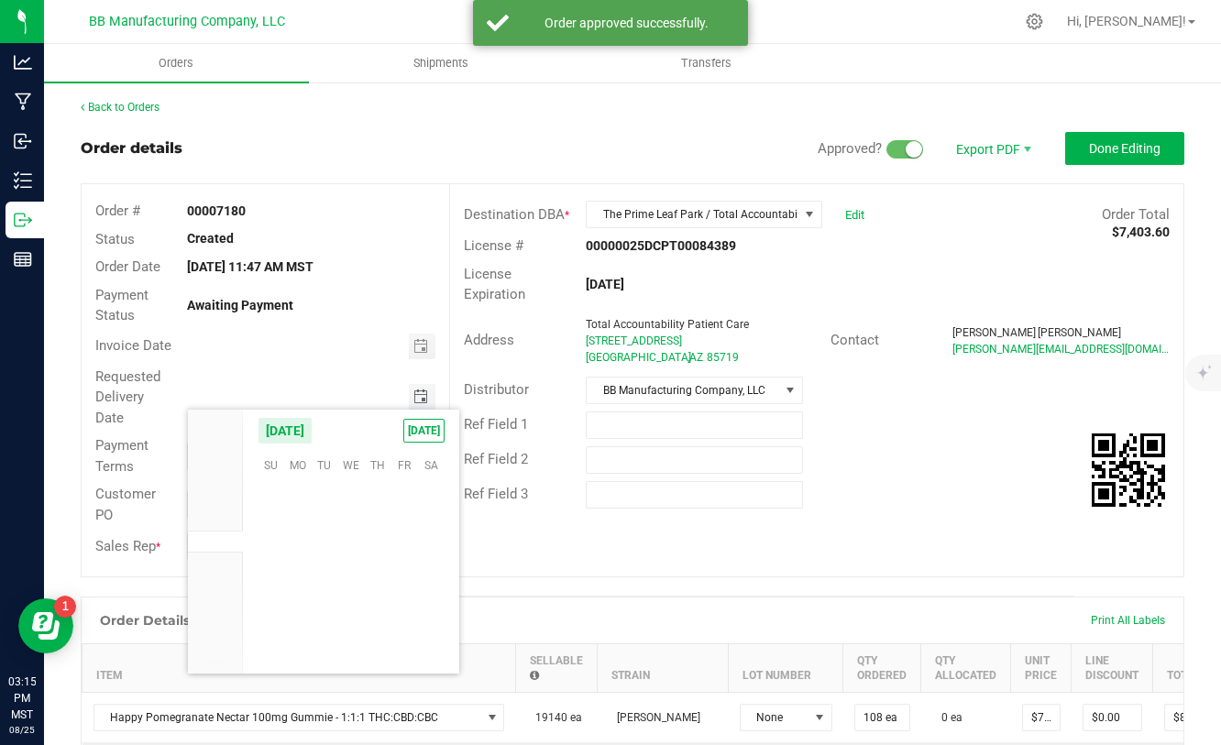
scroll to position [297026, 0]
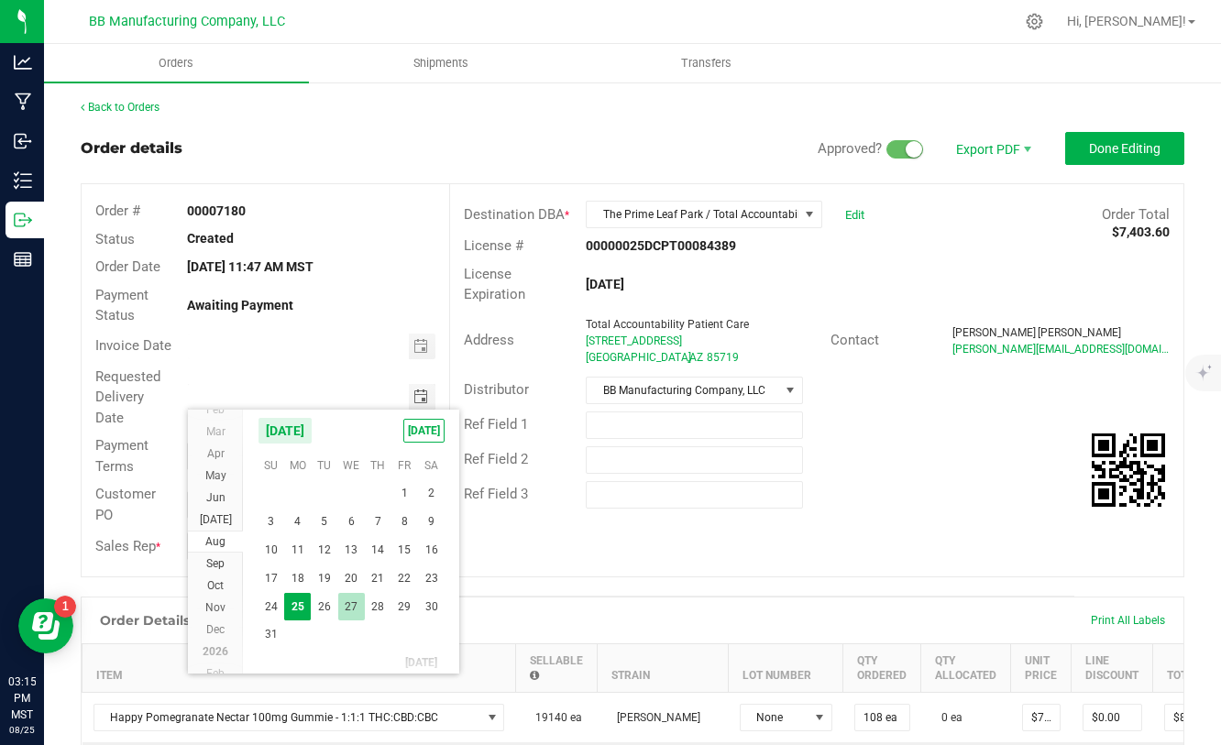
click at [352, 603] on span "27" at bounding box center [351, 607] width 27 height 28
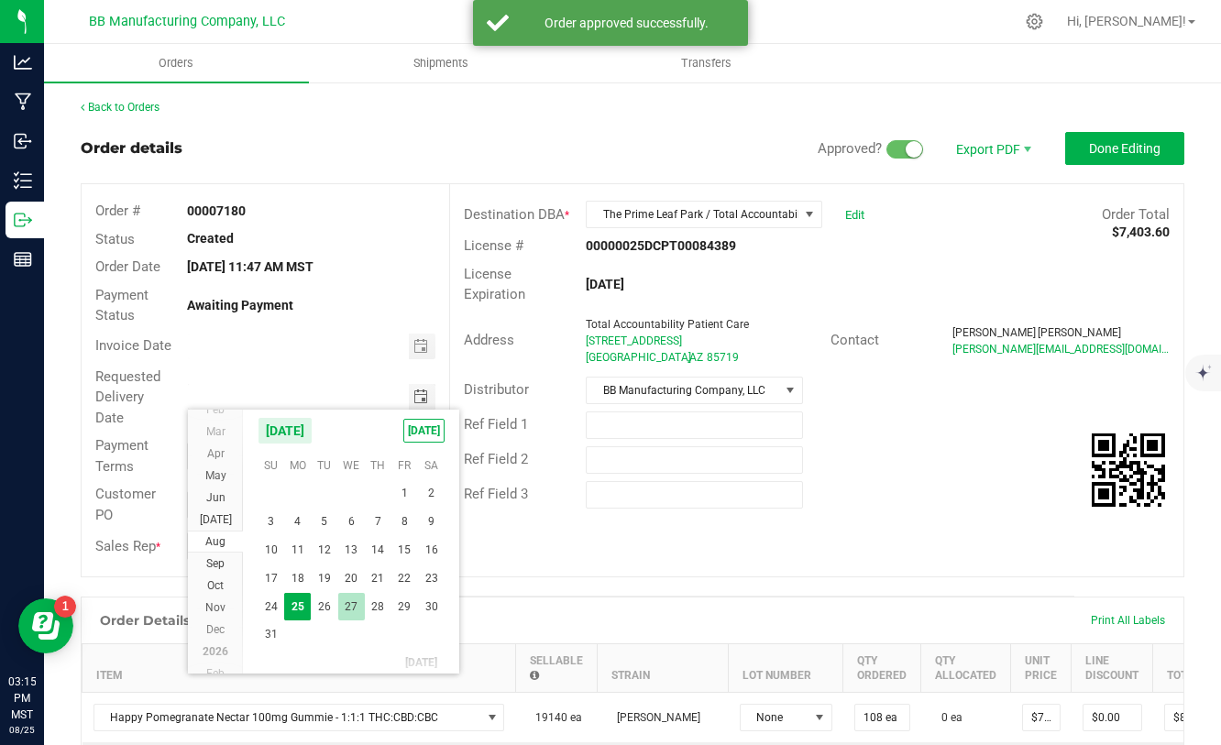
type input "[DATE]"
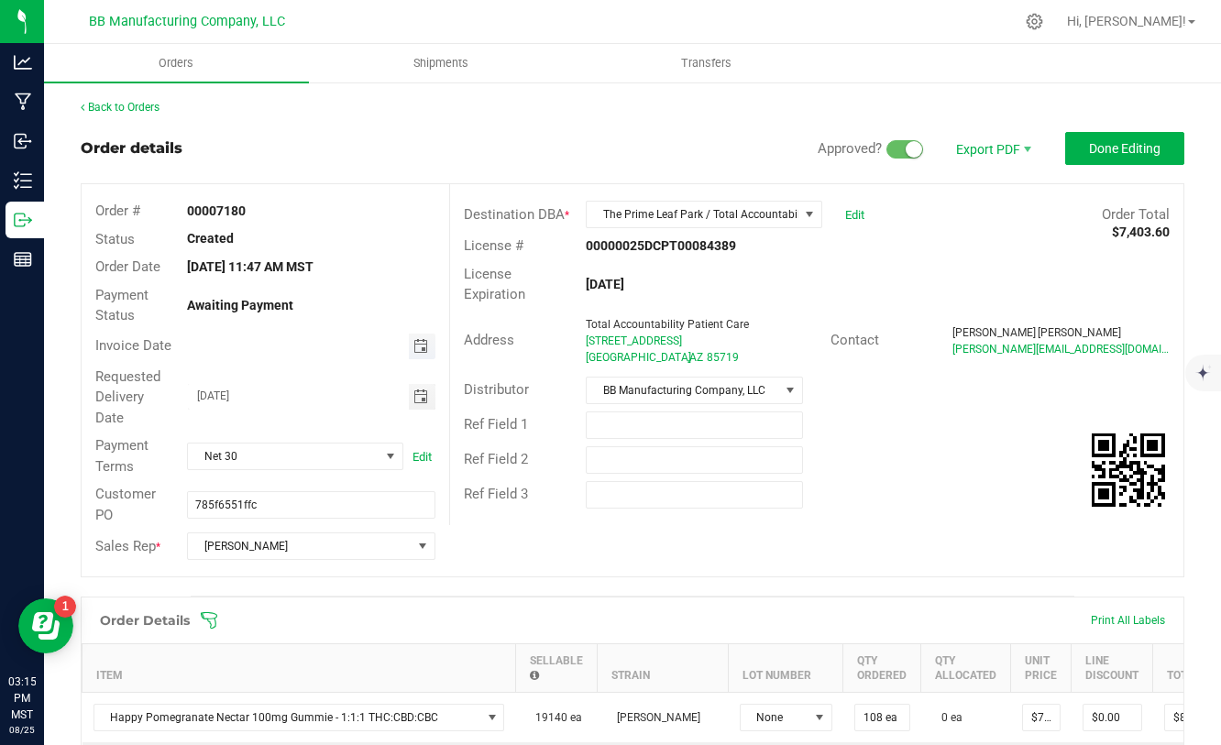
click at [420, 347] on span "Toggle calendar" at bounding box center [420, 346] width 15 height 15
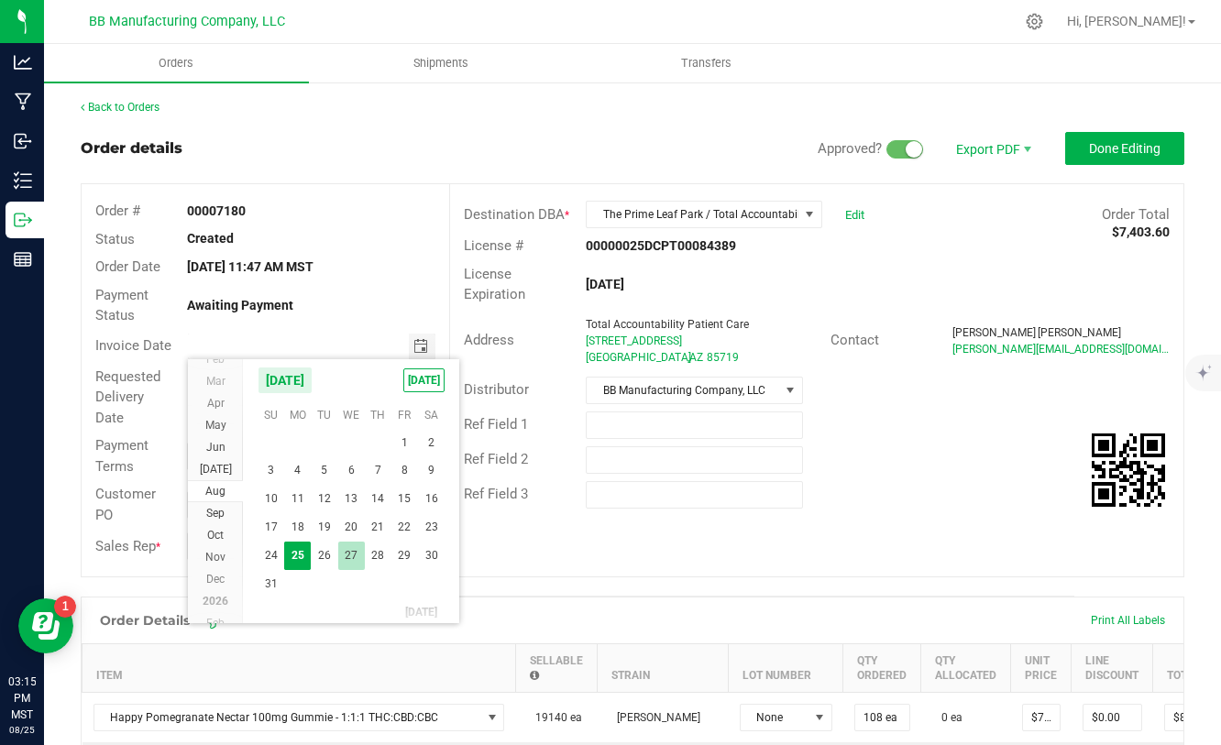
click at [346, 558] on span "27" at bounding box center [351, 556] width 27 height 28
type input "[DATE]"
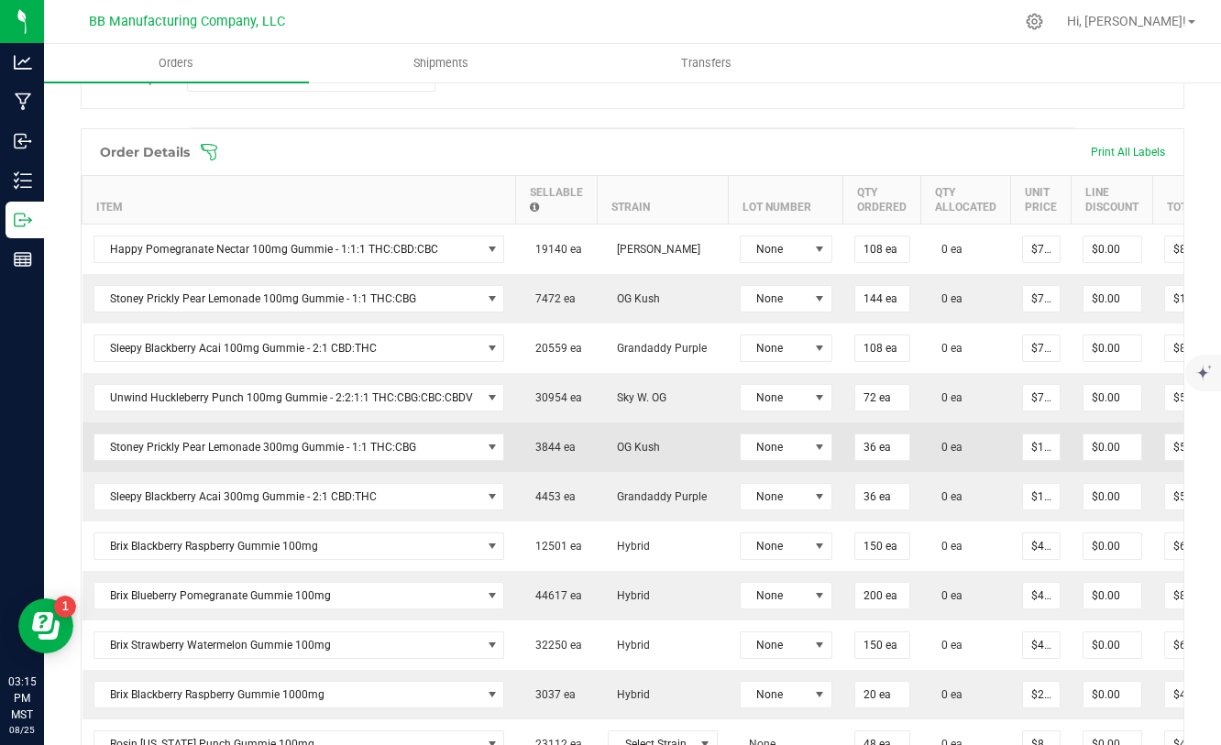
scroll to position [467, 0]
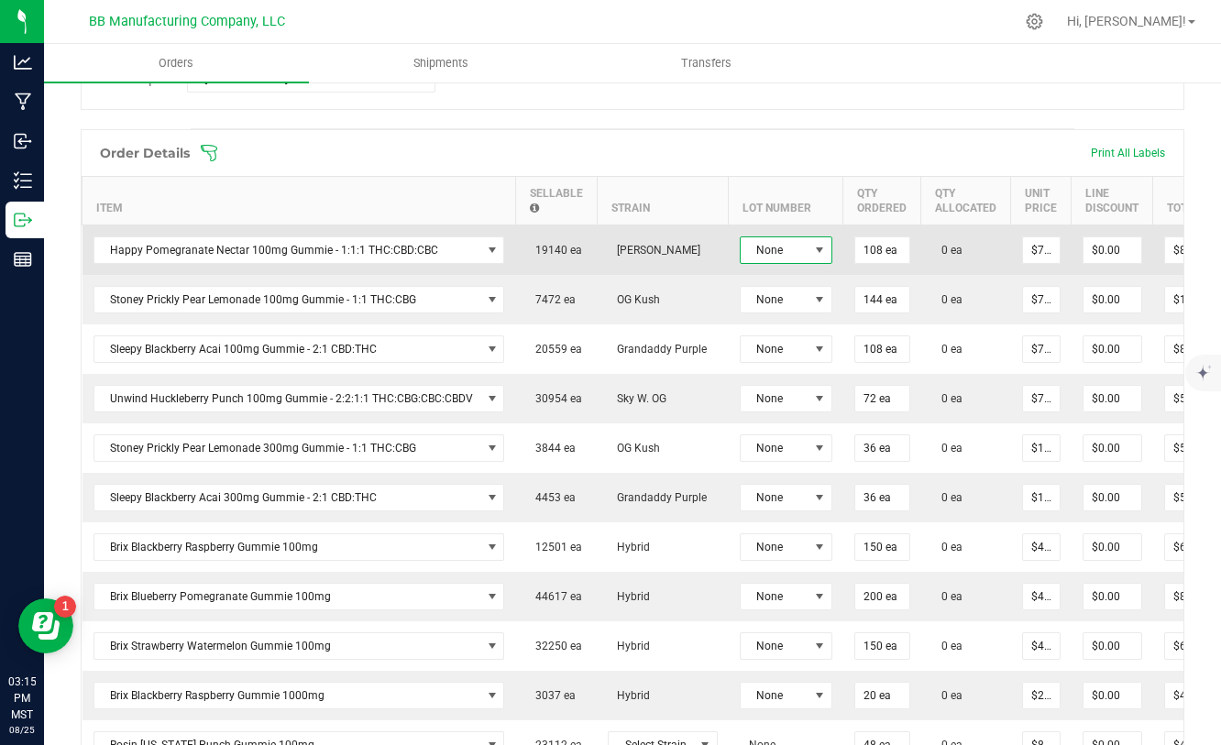
click at [798, 261] on span "None" at bounding box center [775, 250] width 68 height 26
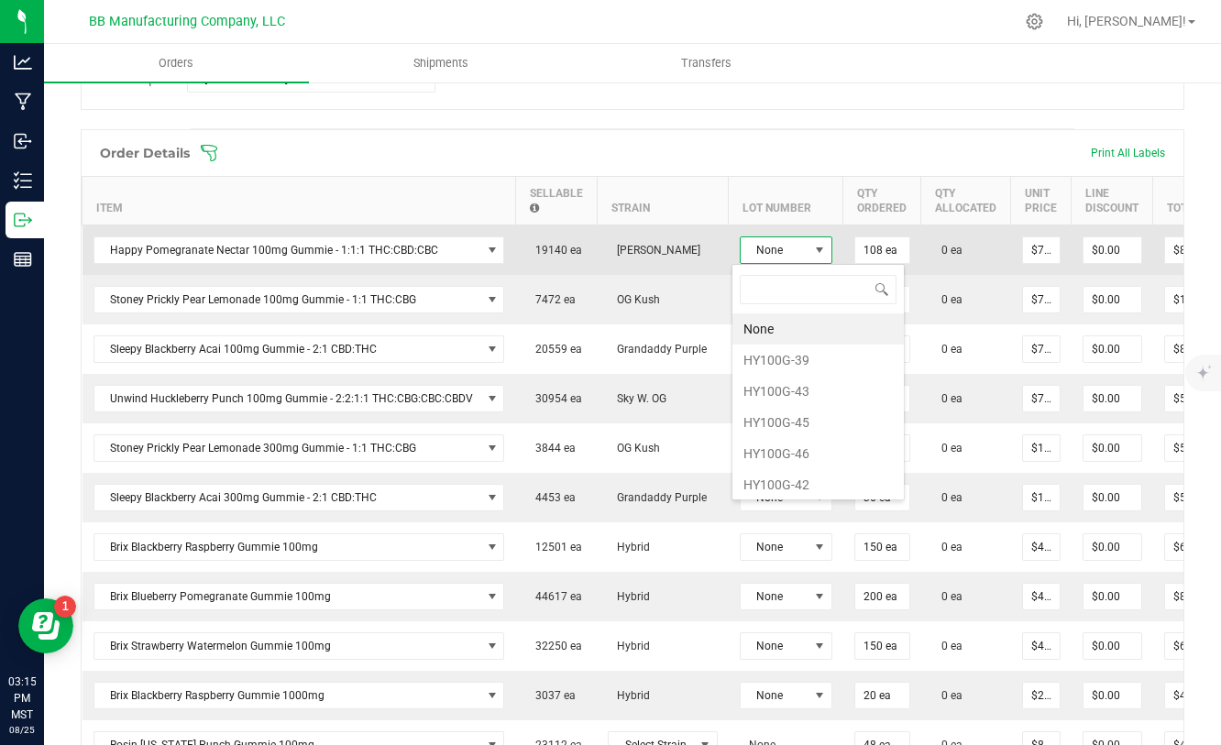
scroll to position [27, 93]
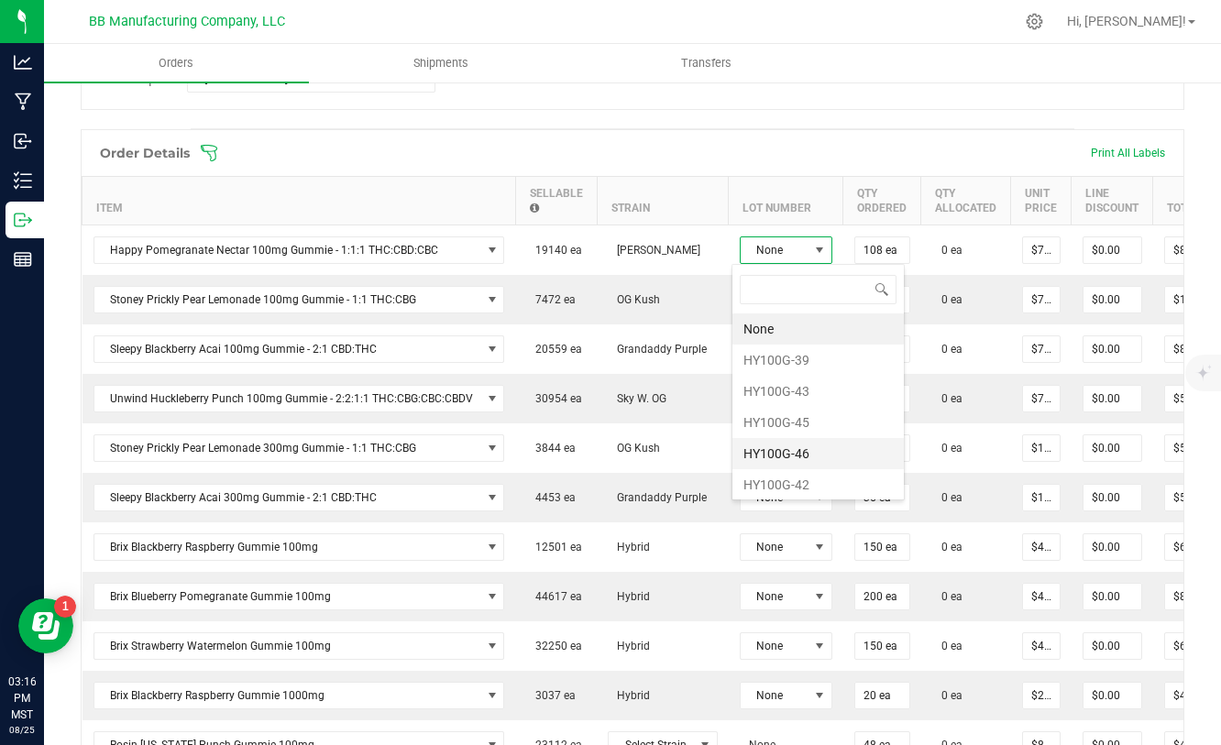
click at [769, 459] on li "HY100G-46" at bounding box center [817, 453] width 171 height 31
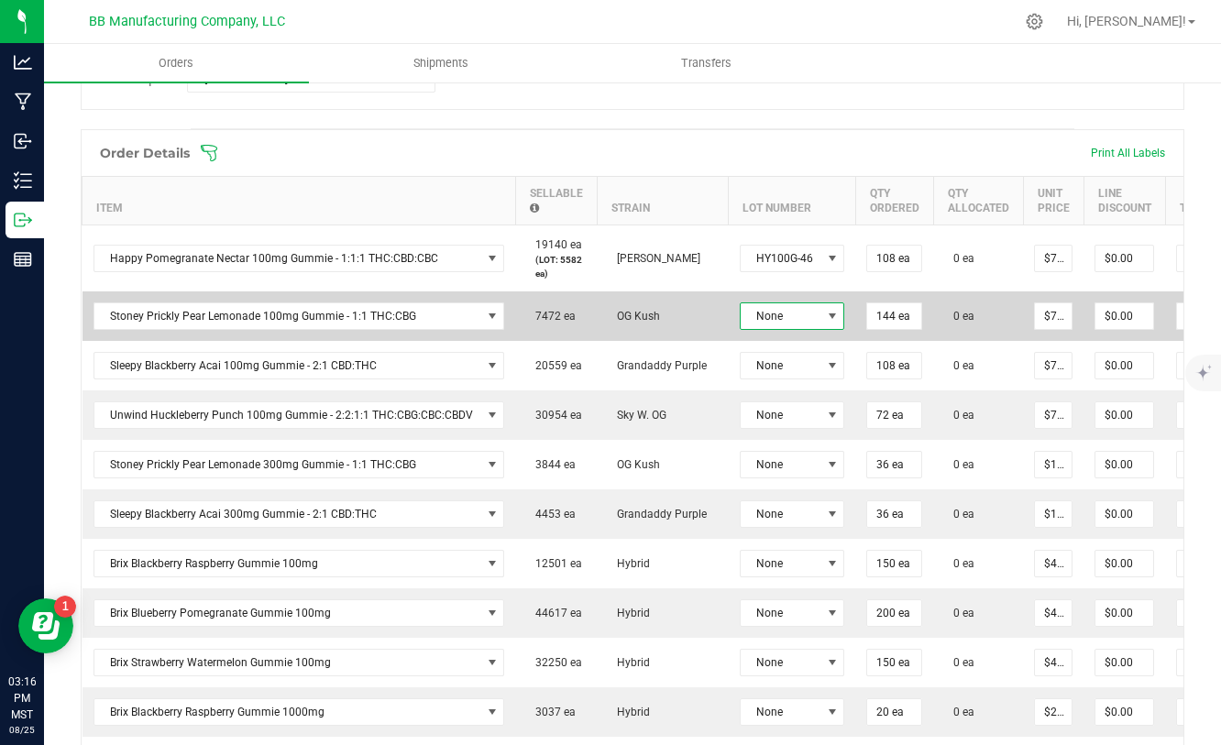
click at [807, 317] on span "None" at bounding box center [781, 316] width 81 height 26
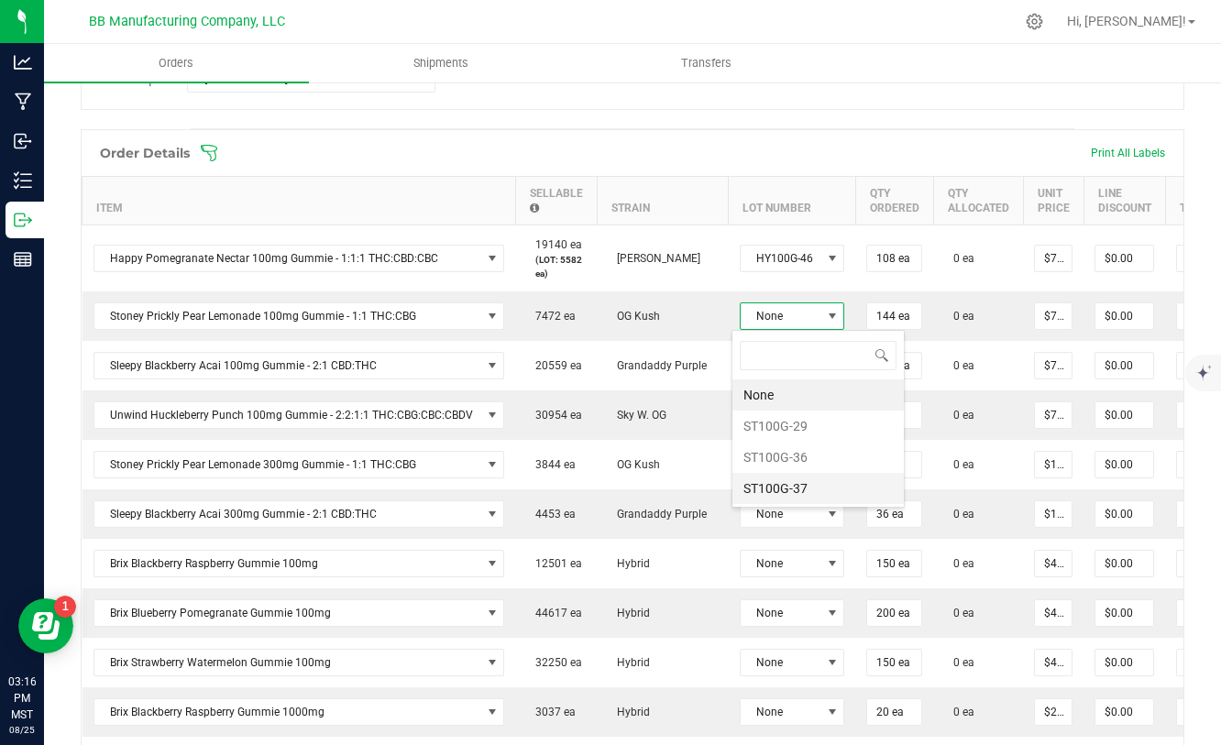
click at [804, 489] on li "ST100G-37" at bounding box center [817, 488] width 171 height 31
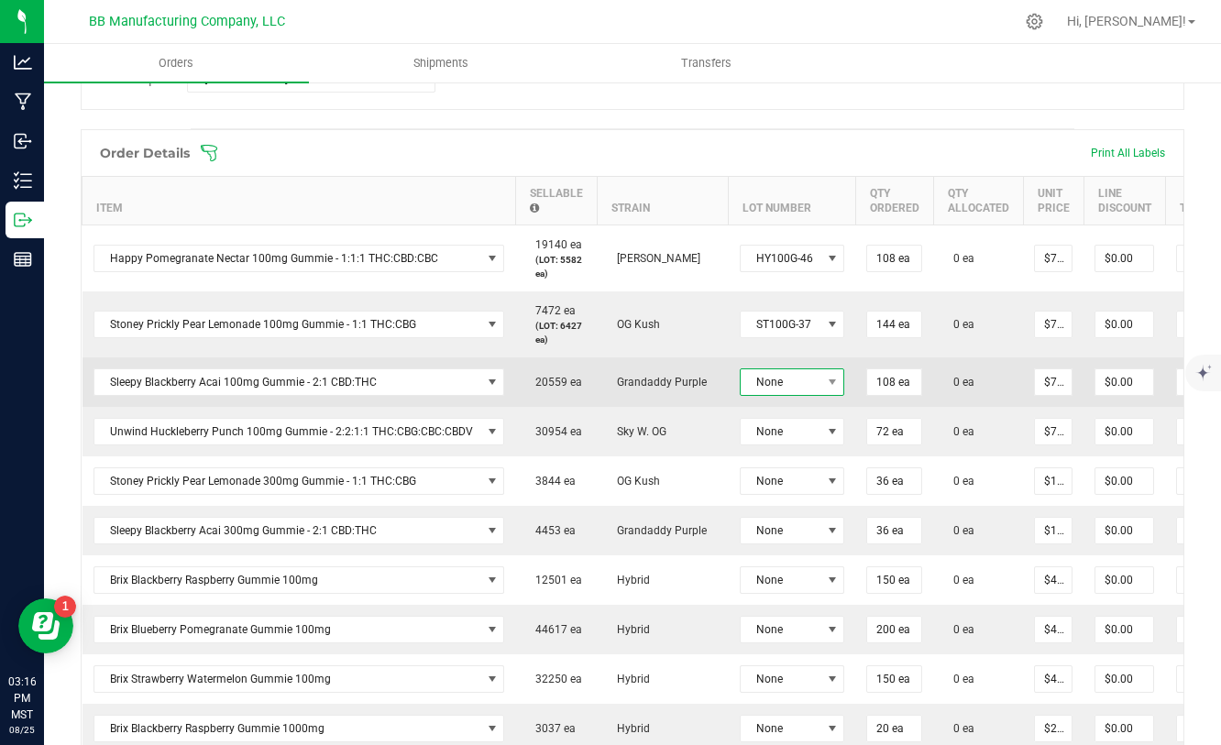
click at [798, 385] on span "None" at bounding box center [781, 382] width 81 height 26
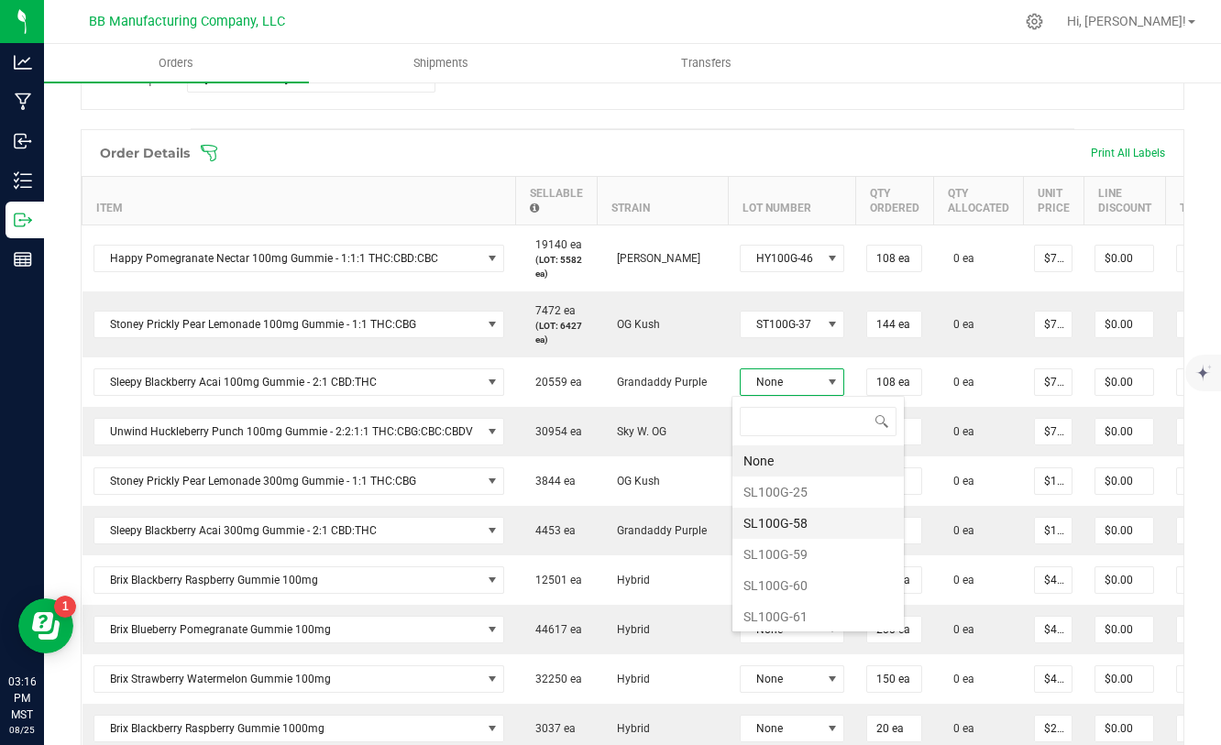
click at [786, 525] on li "SL100G-58" at bounding box center [817, 523] width 171 height 31
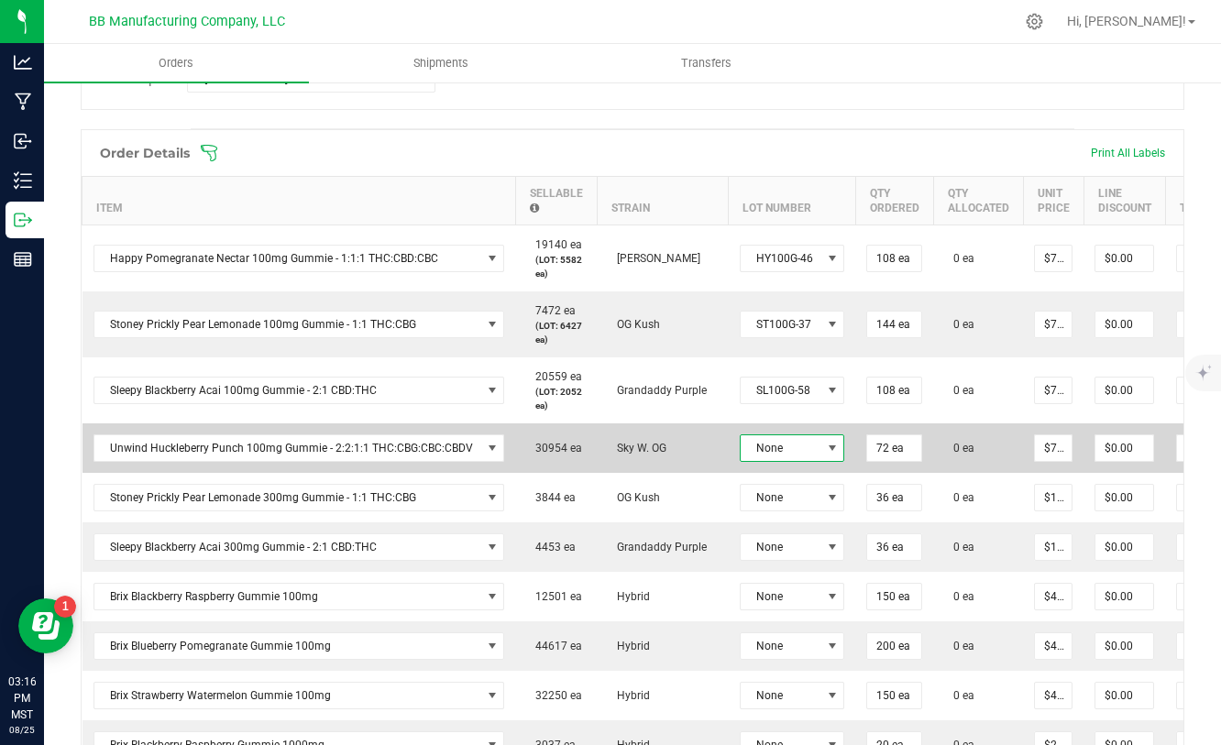
click at [826, 453] on span at bounding box center [832, 448] width 15 height 15
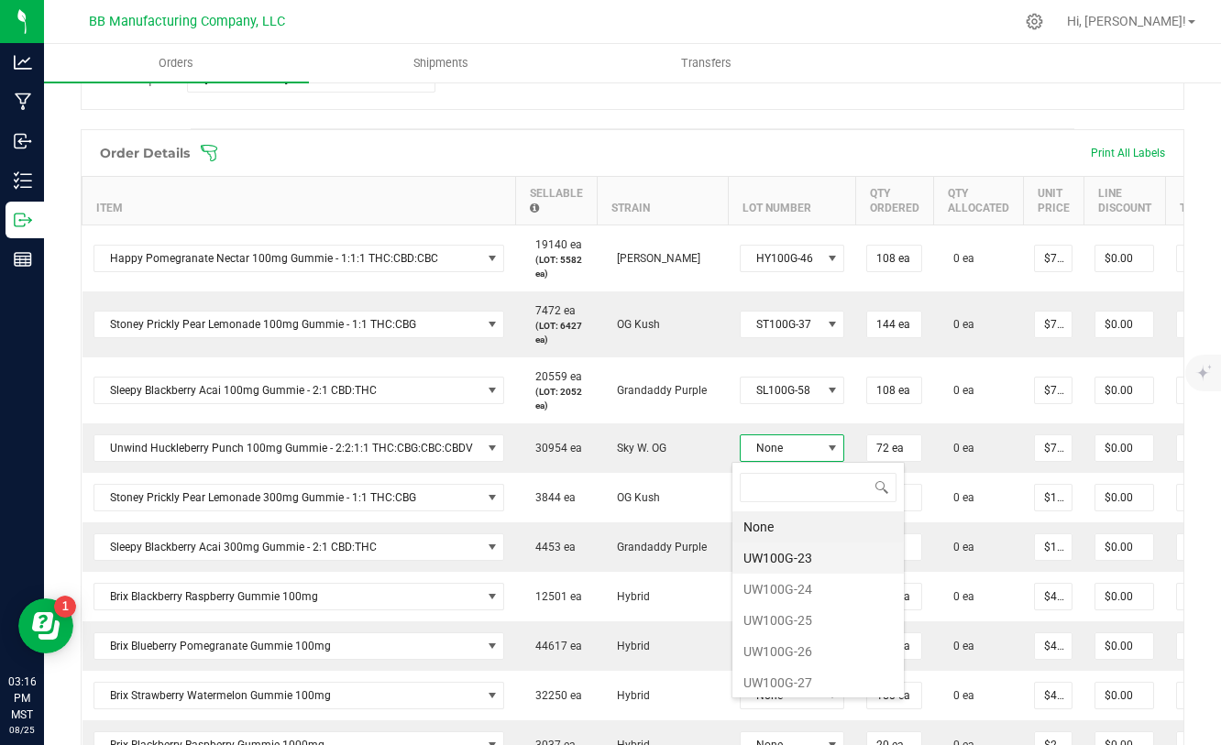
click at [804, 565] on li "UW100G-23" at bounding box center [817, 558] width 171 height 31
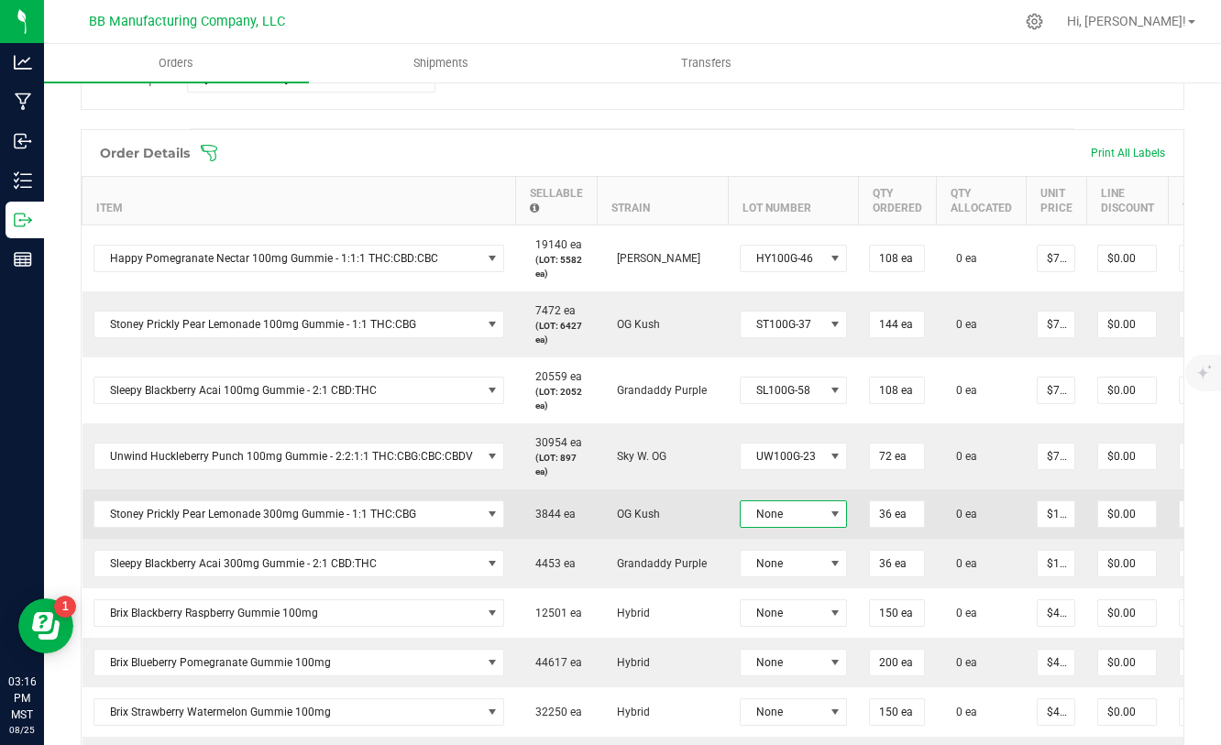
click at [823, 518] on span at bounding box center [834, 514] width 23 height 26
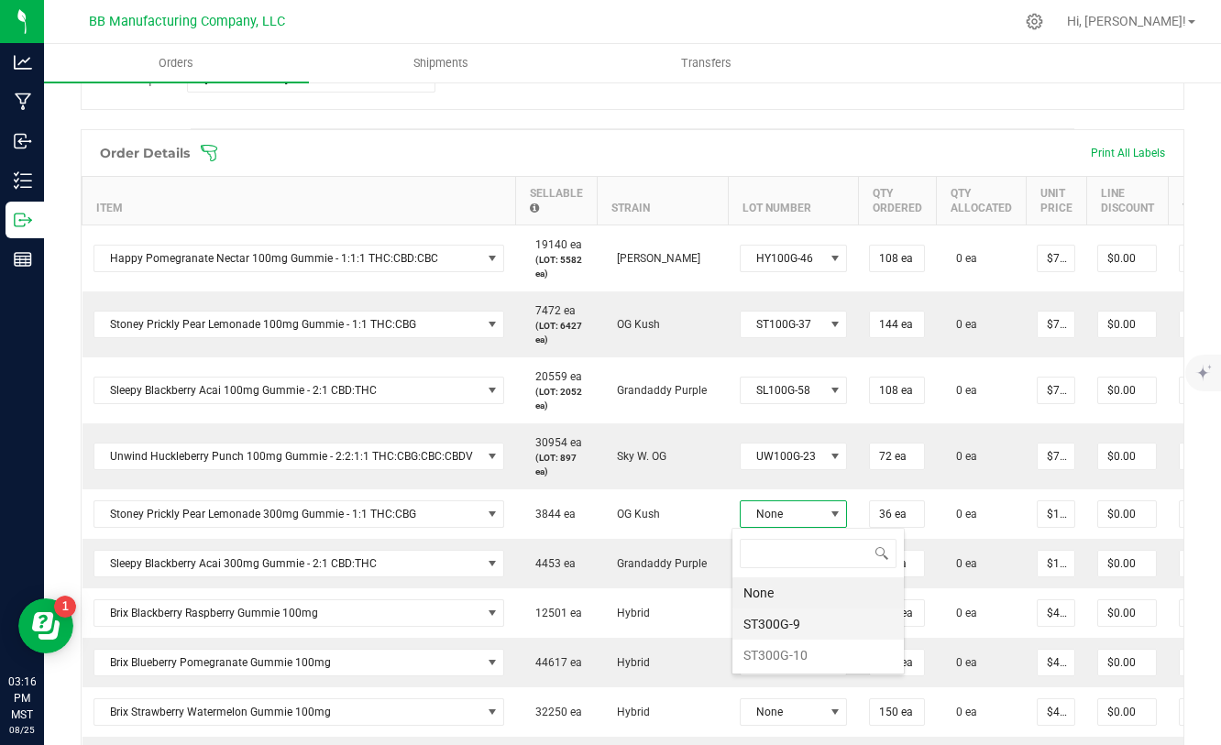
click at [788, 623] on li "ST300G-9" at bounding box center [817, 624] width 171 height 31
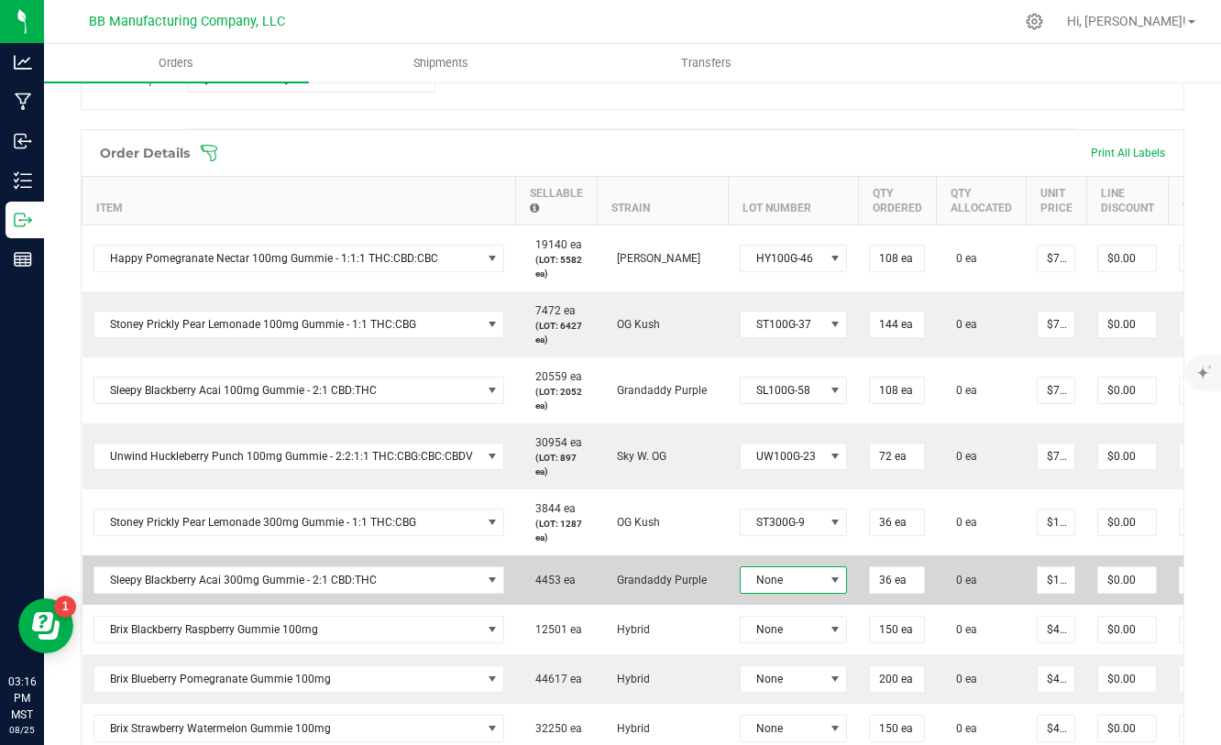
click at [812, 581] on span "None" at bounding box center [782, 580] width 83 height 26
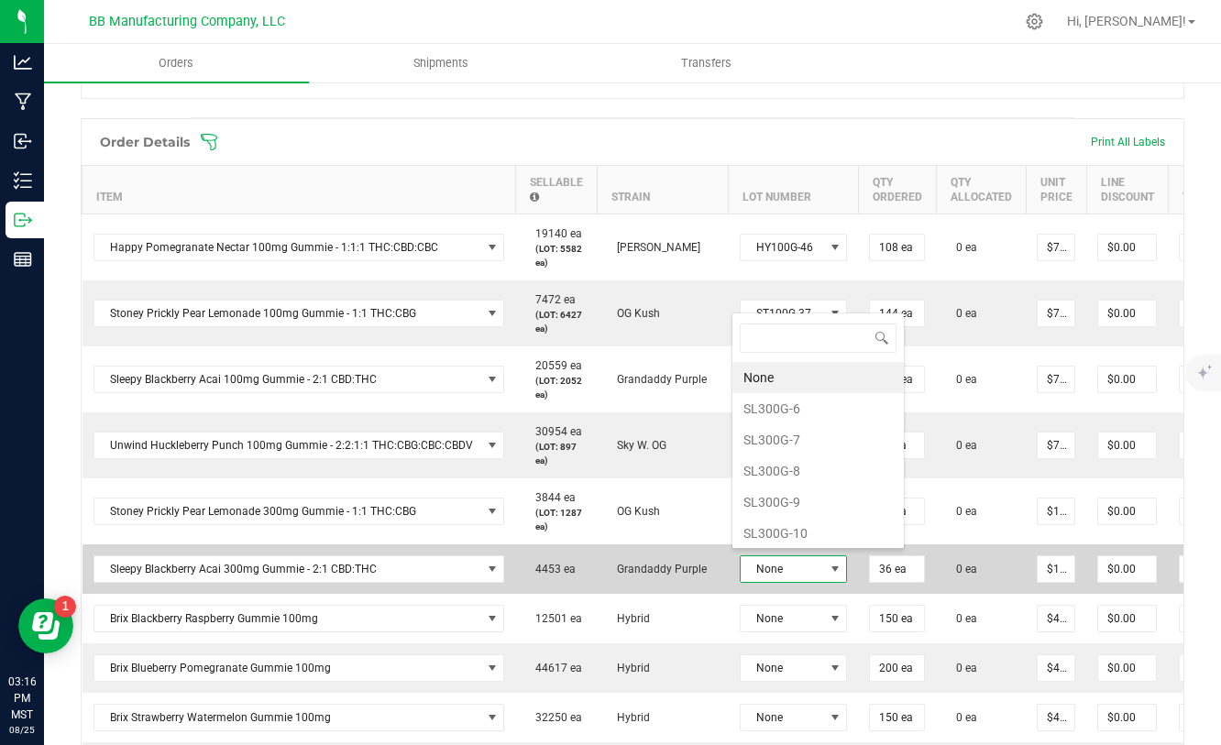
scroll to position [488, 0]
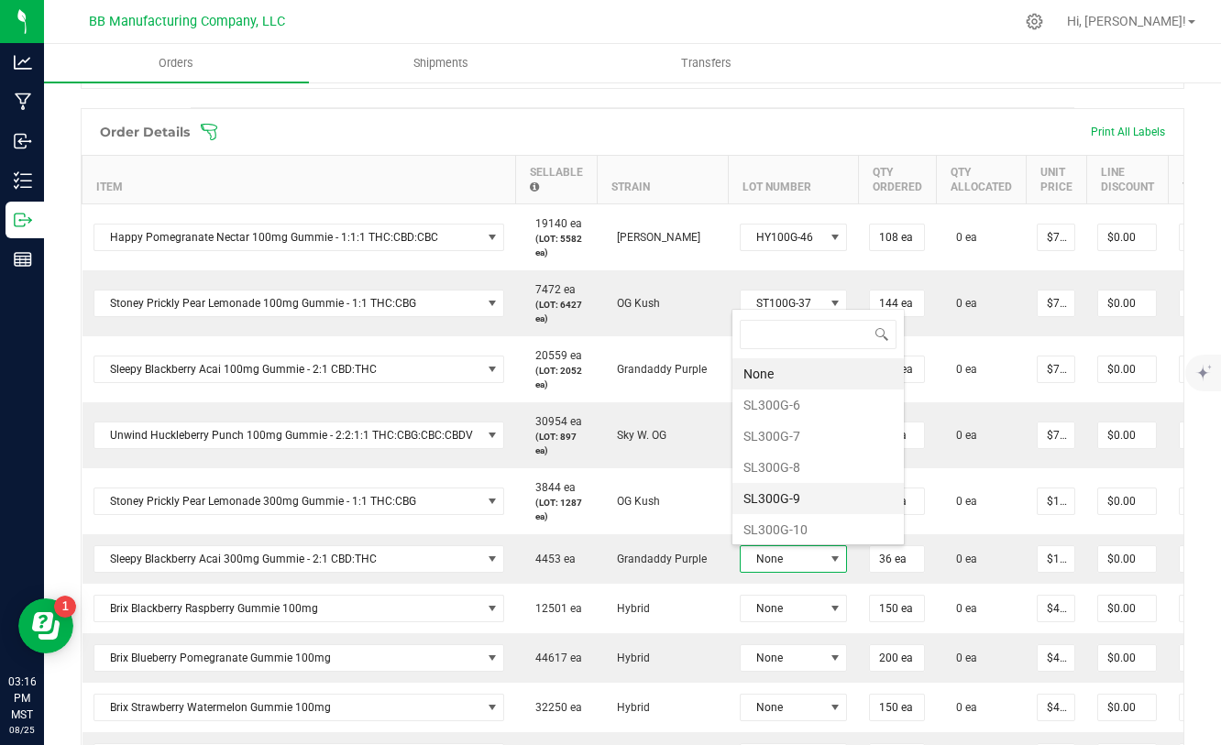
click at [780, 493] on li "SL300G-9" at bounding box center [817, 498] width 171 height 31
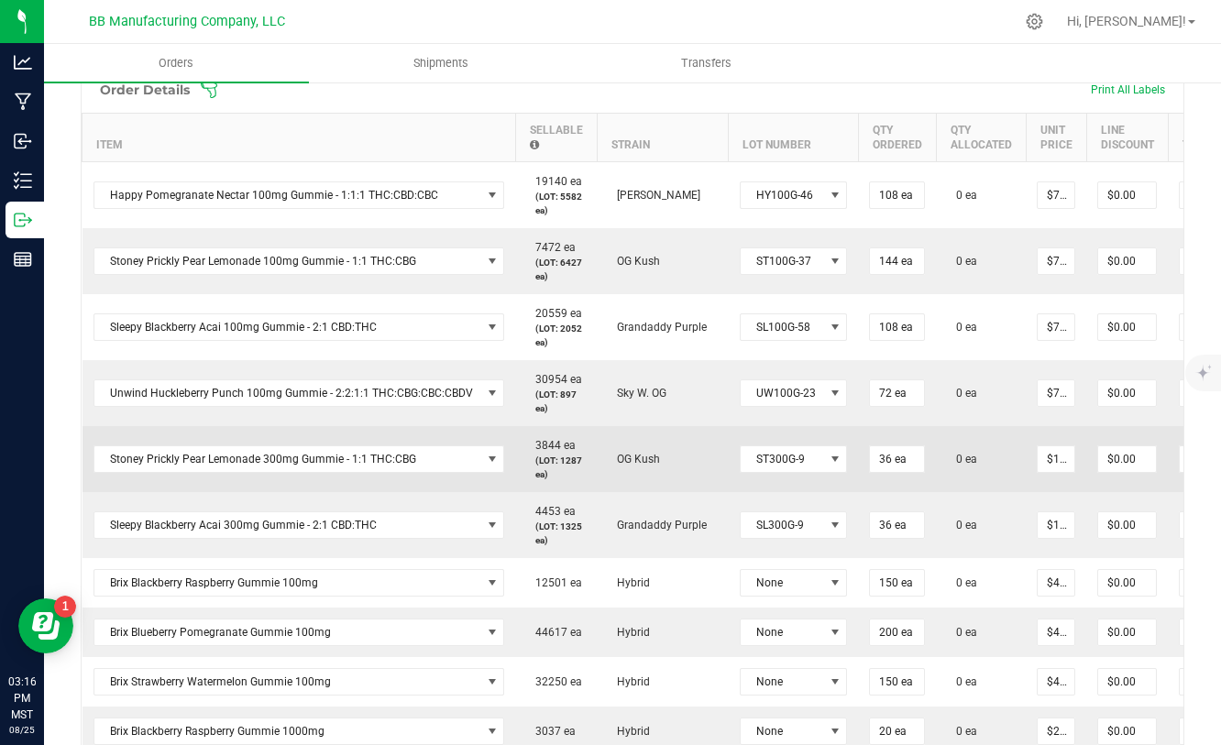
scroll to position [537, 0]
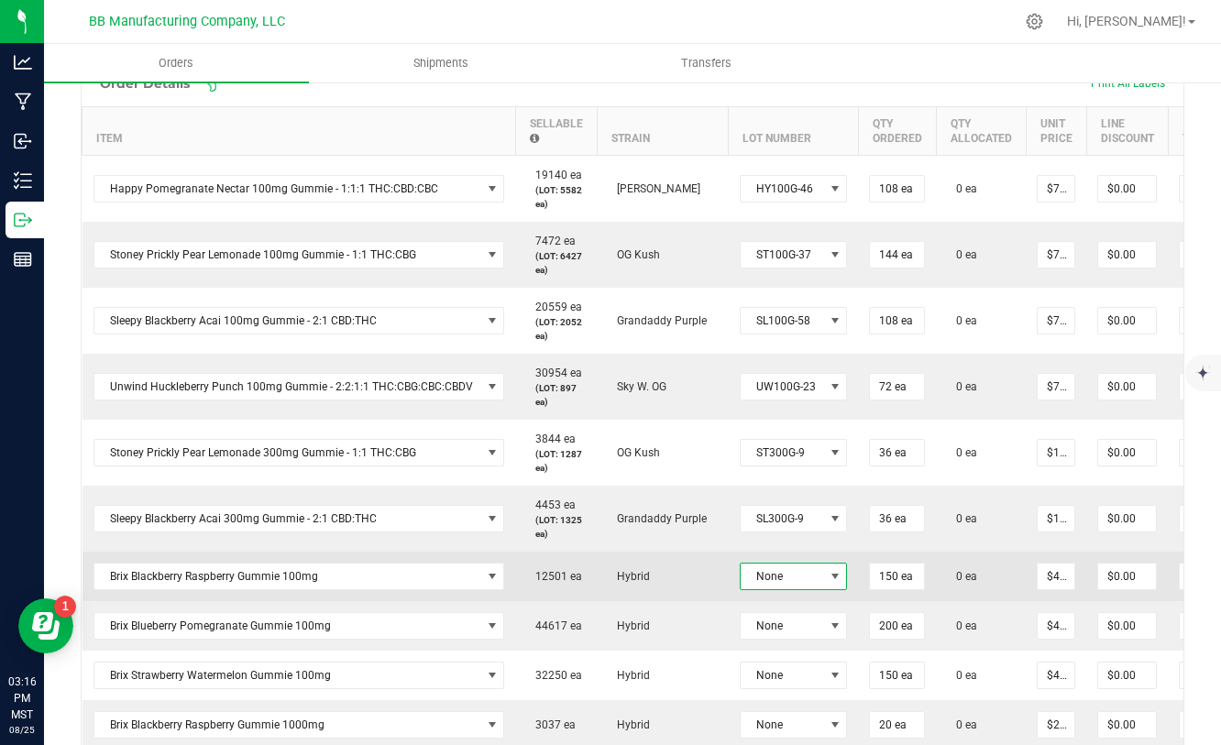
click at [789, 576] on span "None" at bounding box center [782, 577] width 83 height 26
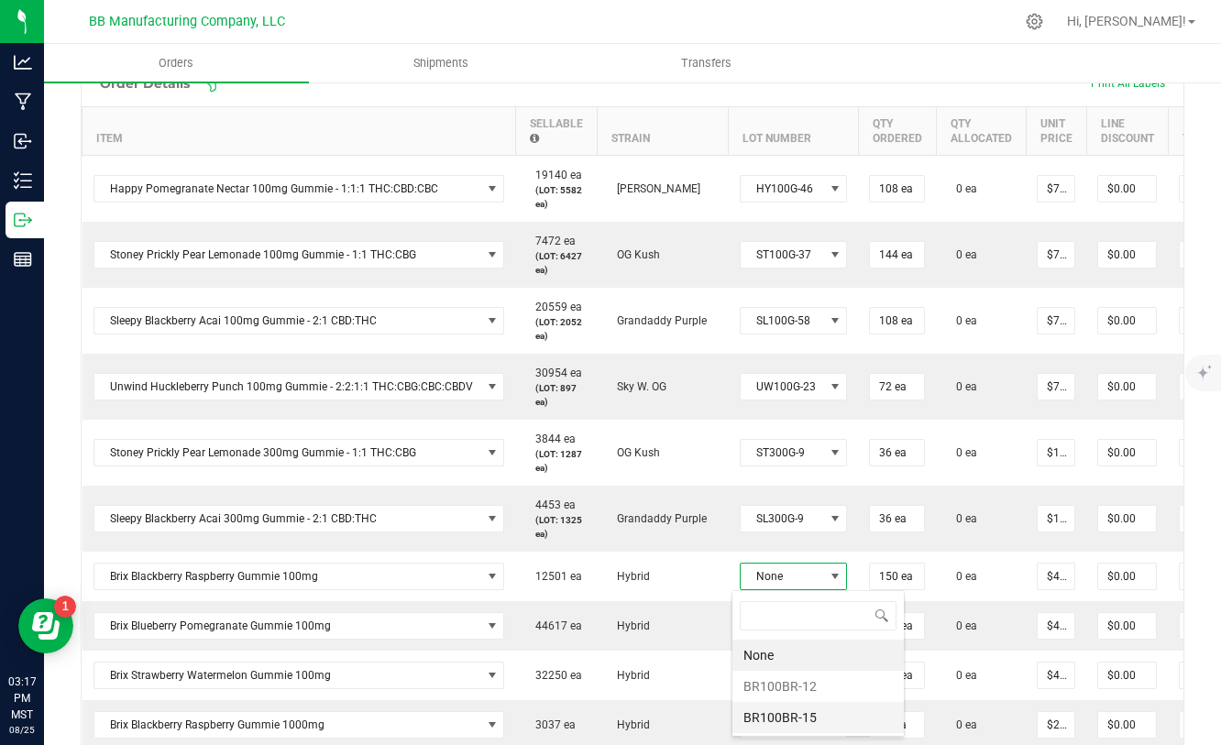
click at [783, 710] on li "BR100BR-15" at bounding box center [817, 717] width 171 height 31
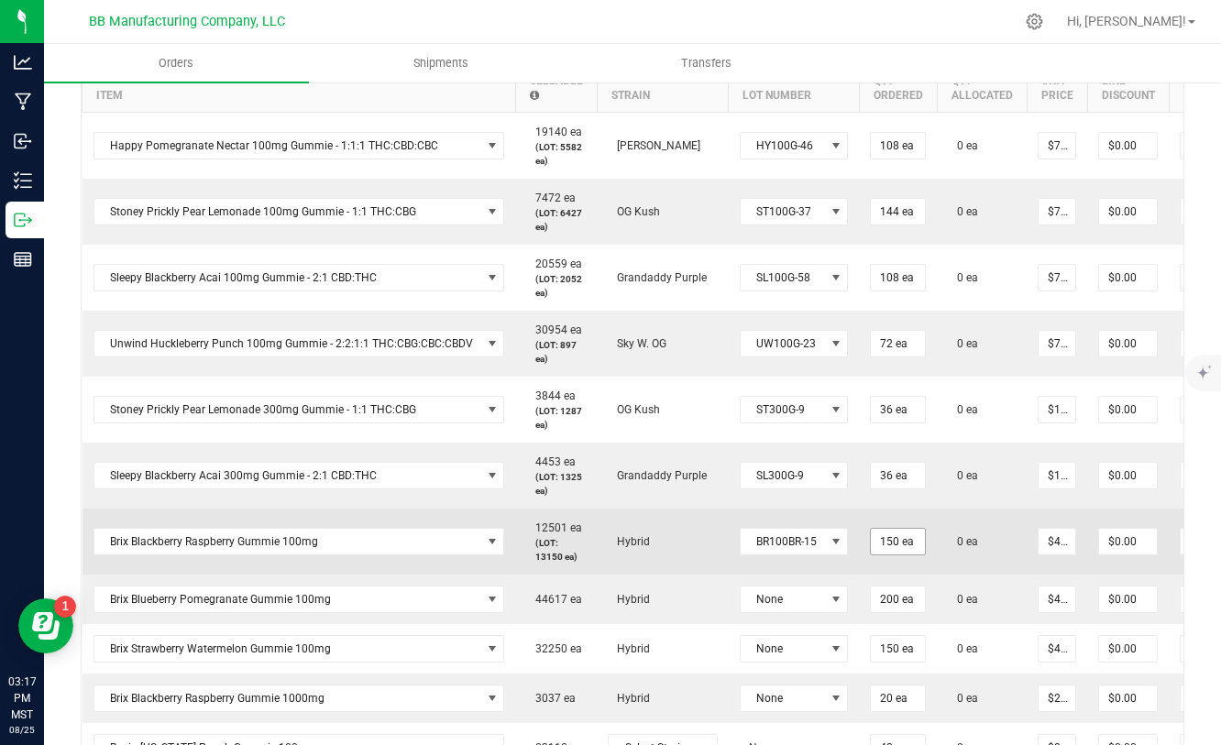
scroll to position [579, 0]
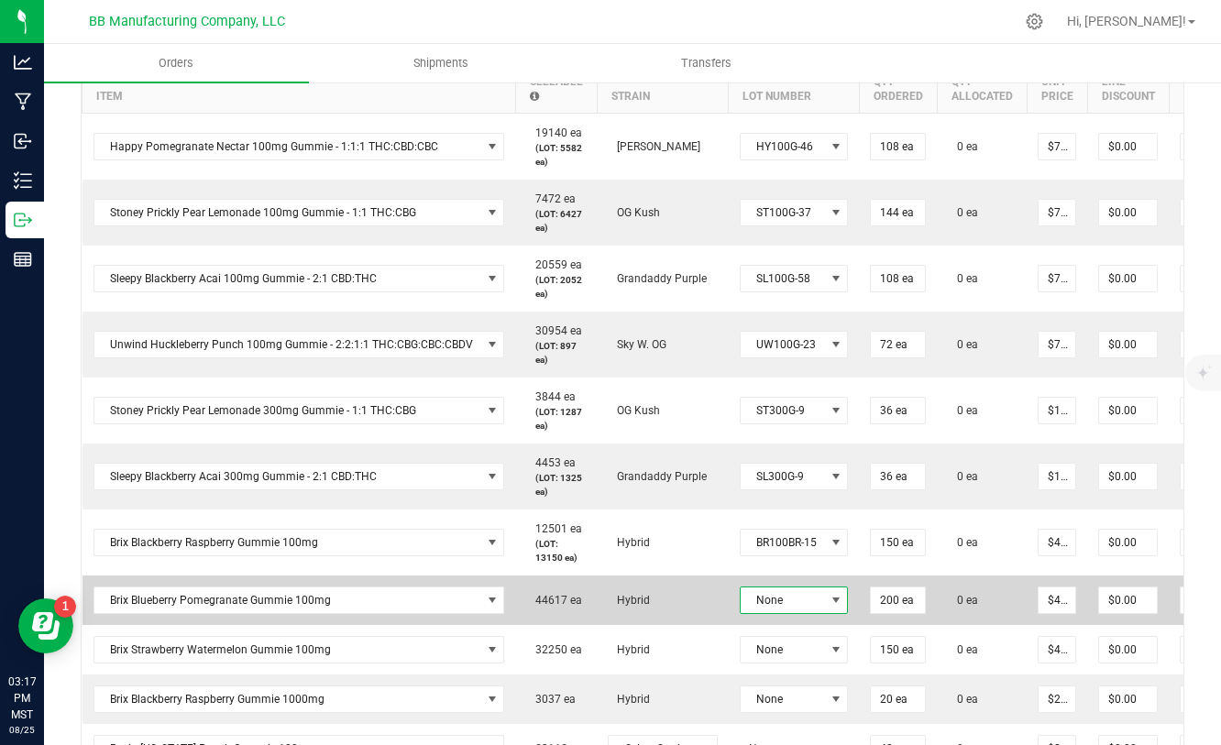
click at [829, 597] on span at bounding box center [835, 600] width 15 height 15
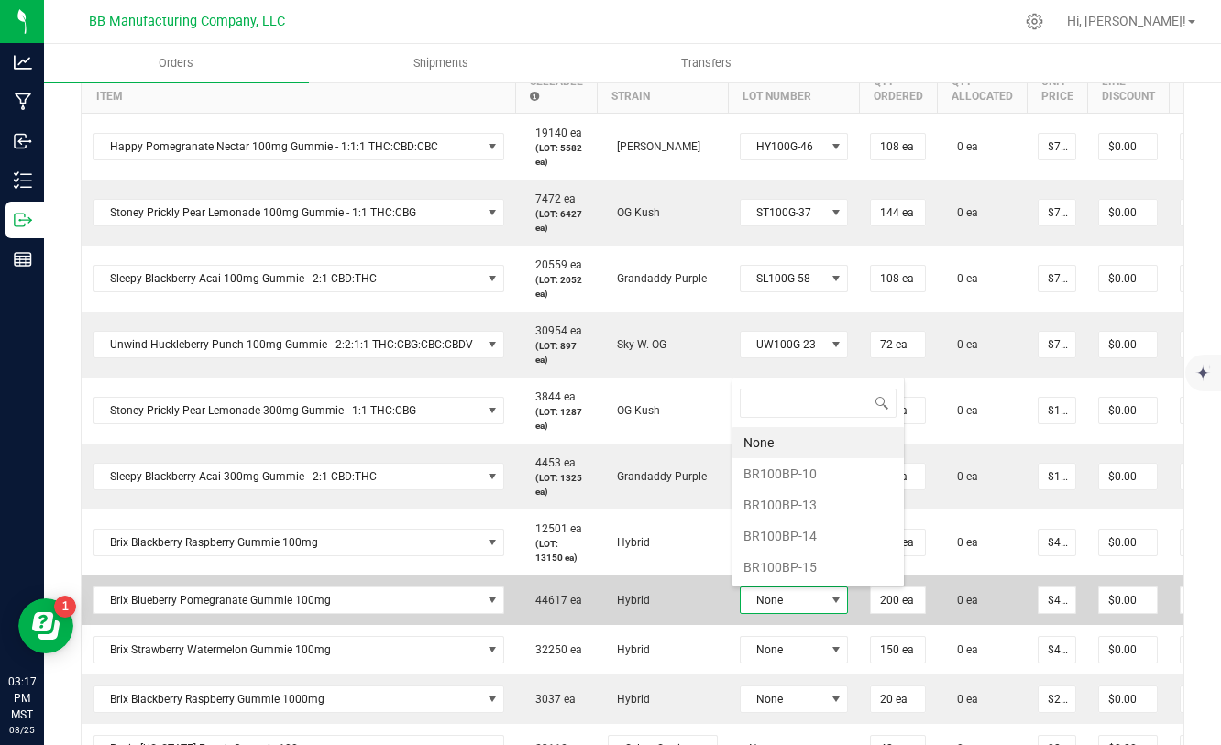
scroll to position [27, 110]
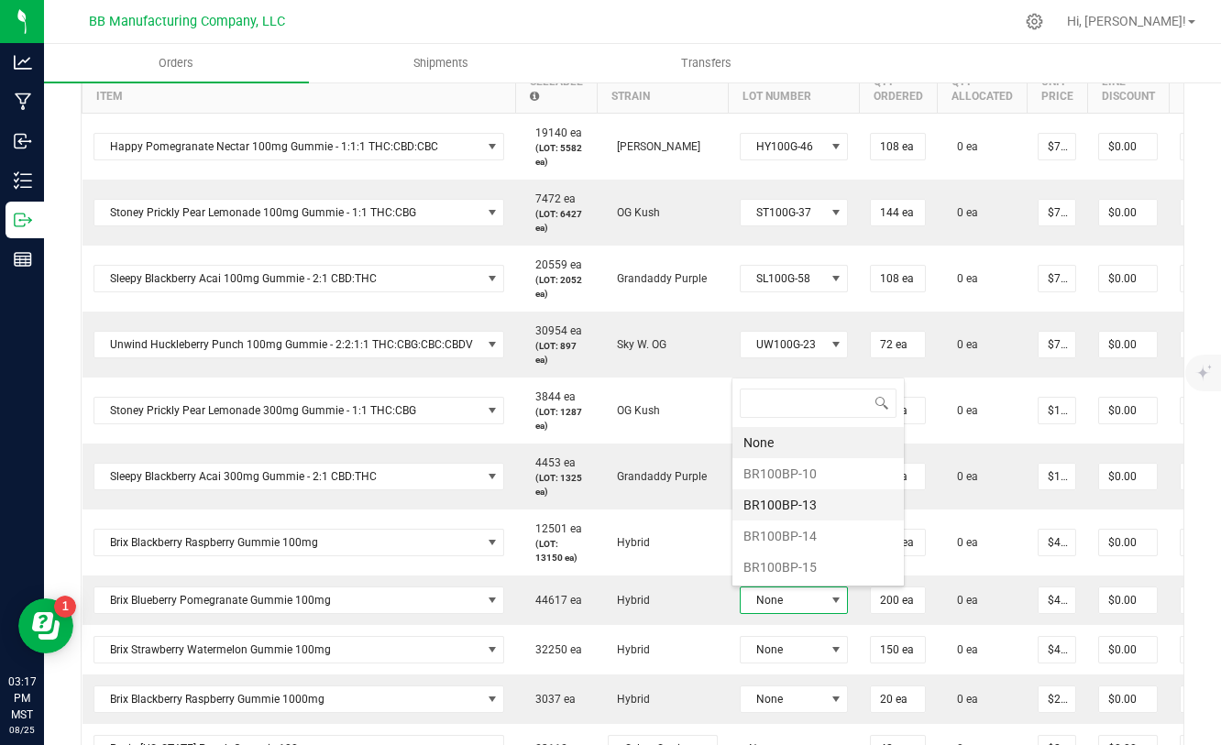
click at [787, 507] on li "BR100BP-13" at bounding box center [817, 504] width 171 height 31
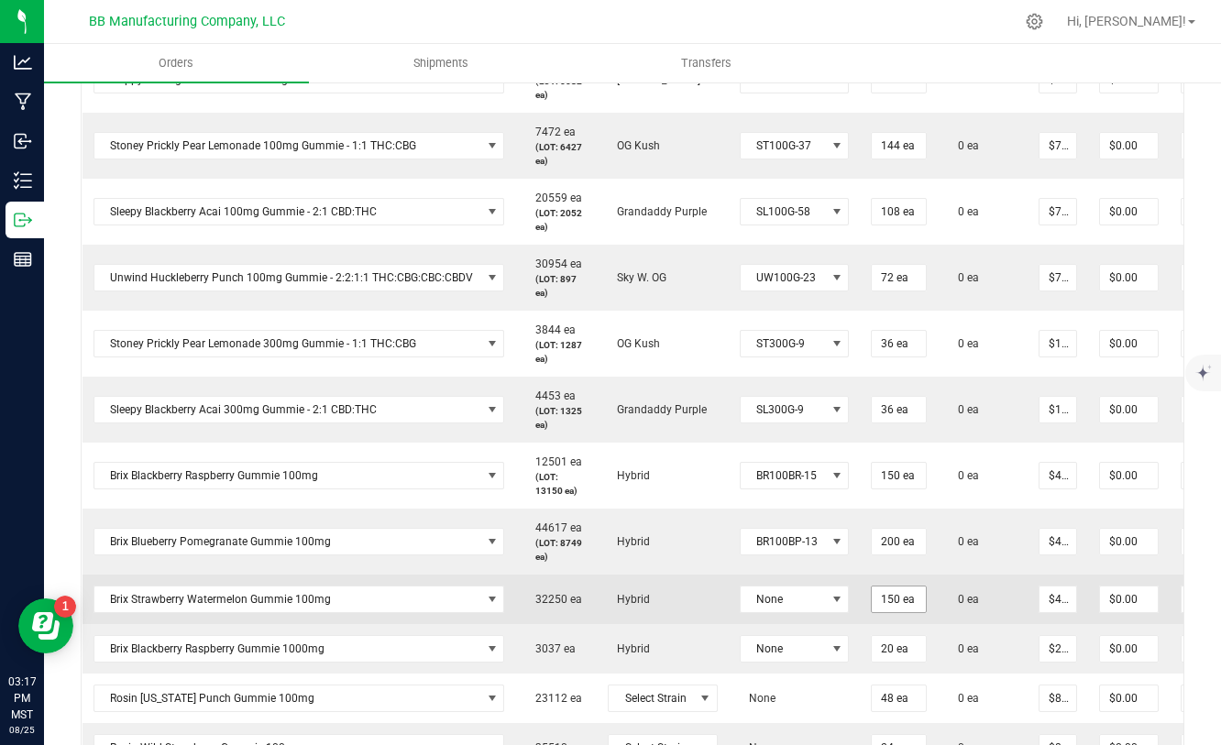
scroll to position [647, 0]
click at [809, 595] on span "None" at bounding box center [783, 599] width 85 height 26
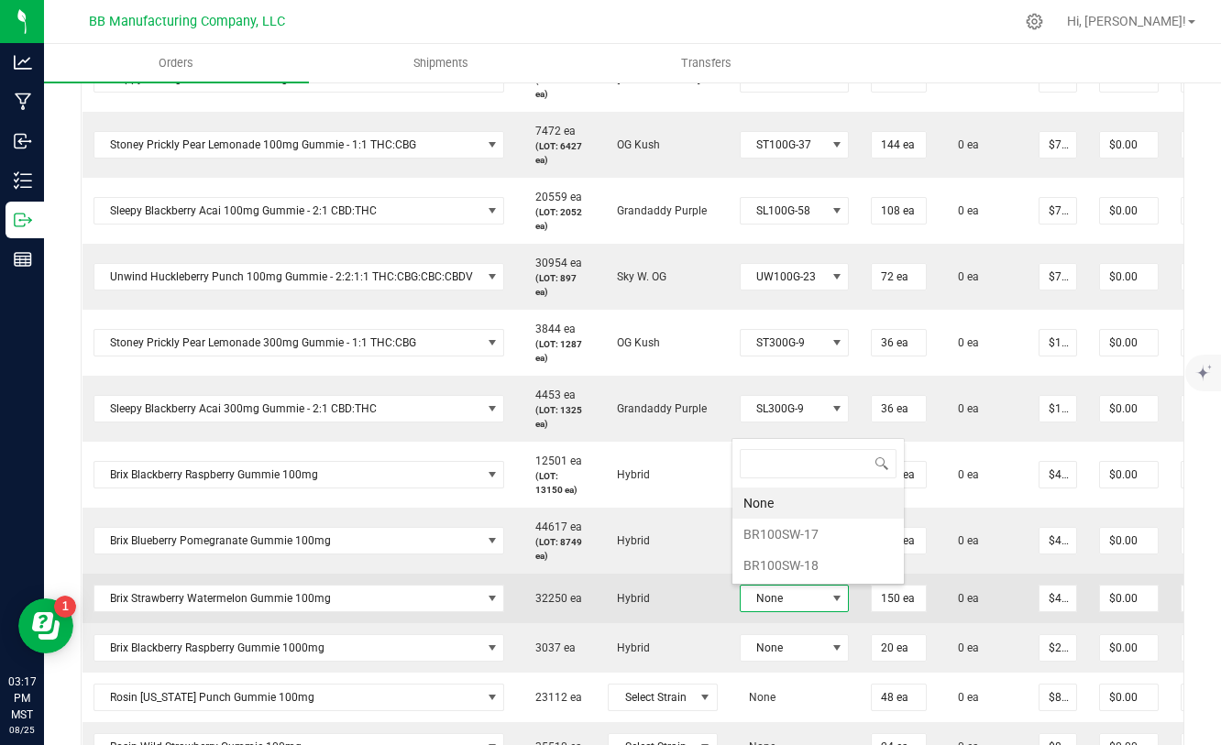
scroll to position [27, 109]
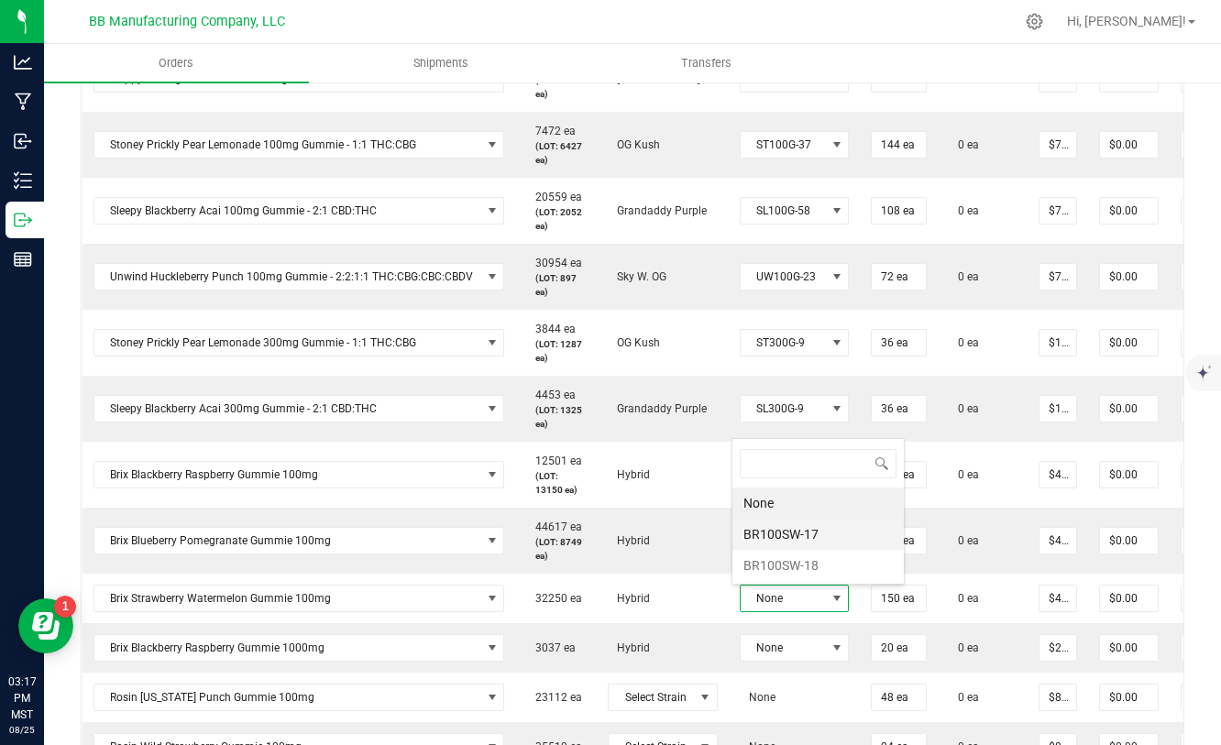
click at [782, 535] on li "BR100SW-17" at bounding box center [817, 534] width 171 height 31
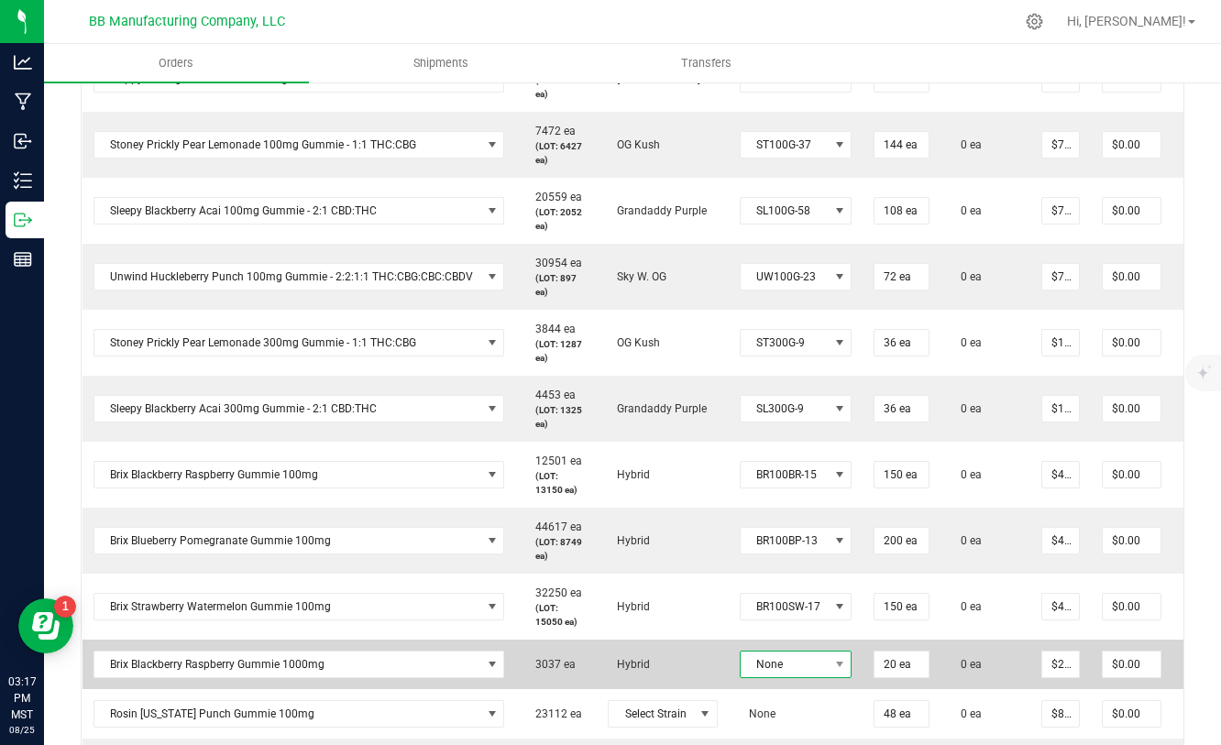
click at [770, 663] on span "None" at bounding box center [785, 665] width 88 height 26
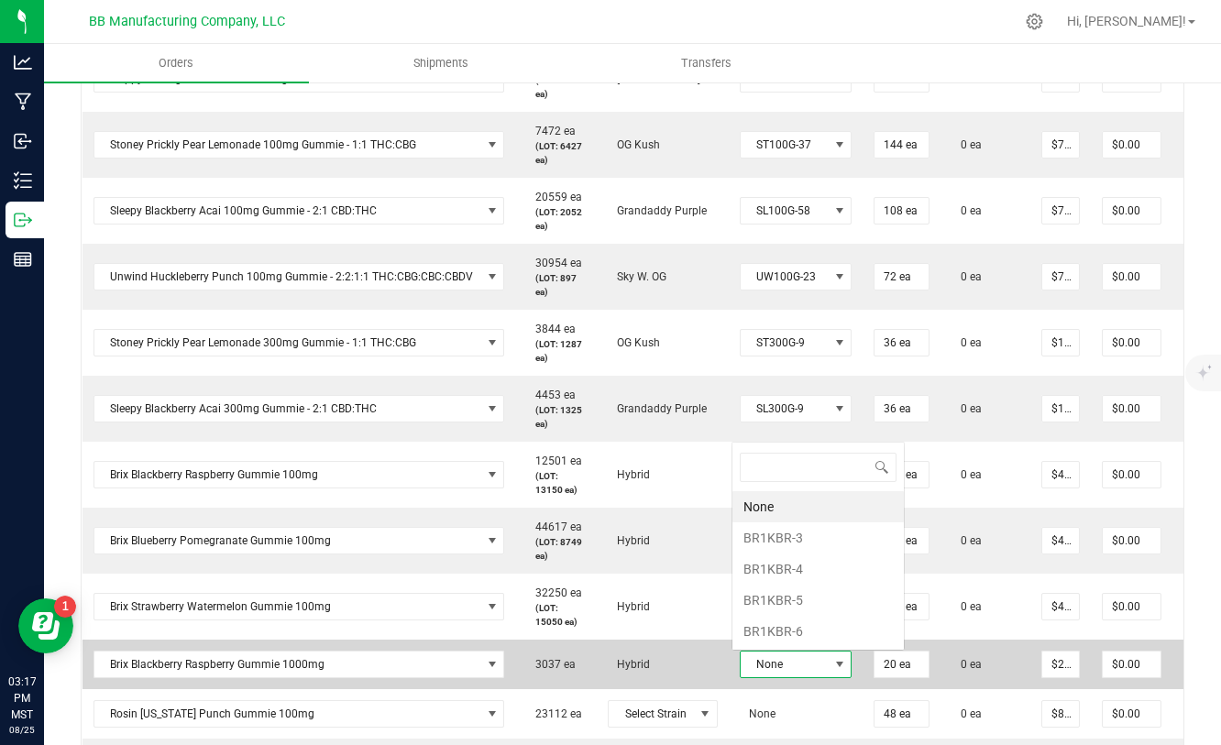
scroll to position [27, 112]
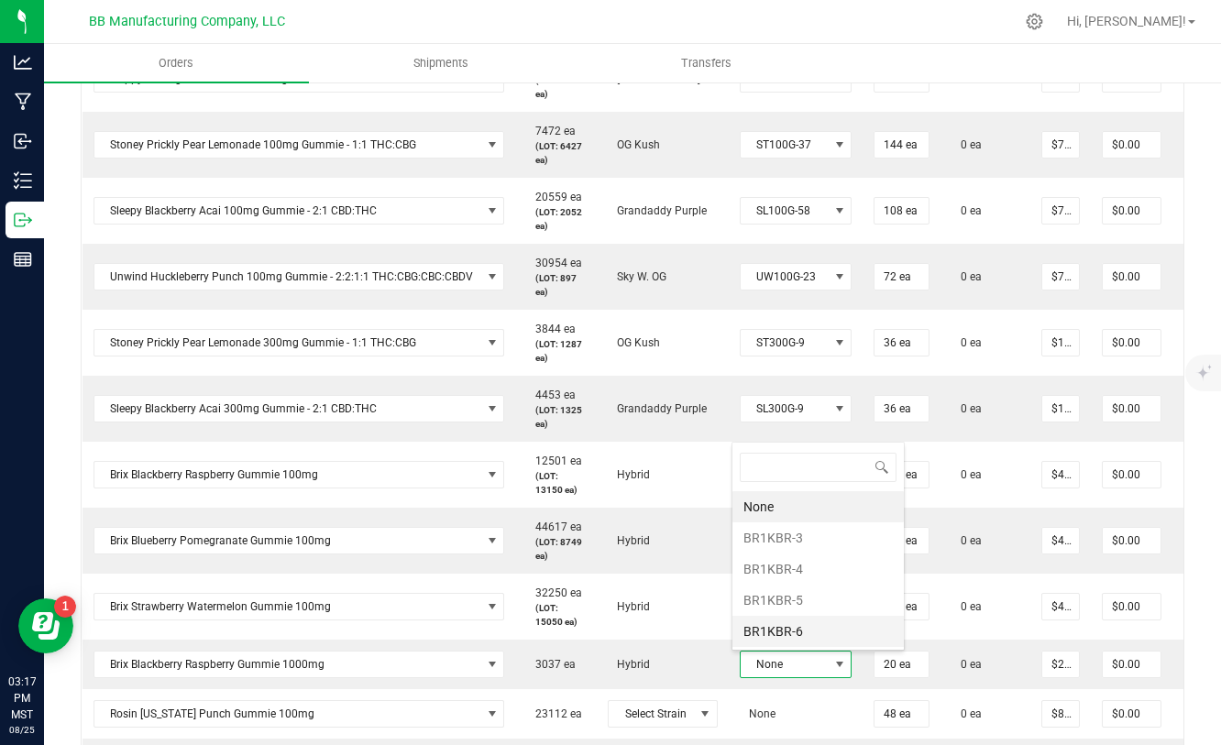
click at [787, 631] on li "BR1KBR-6" at bounding box center [817, 631] width 171 height 31
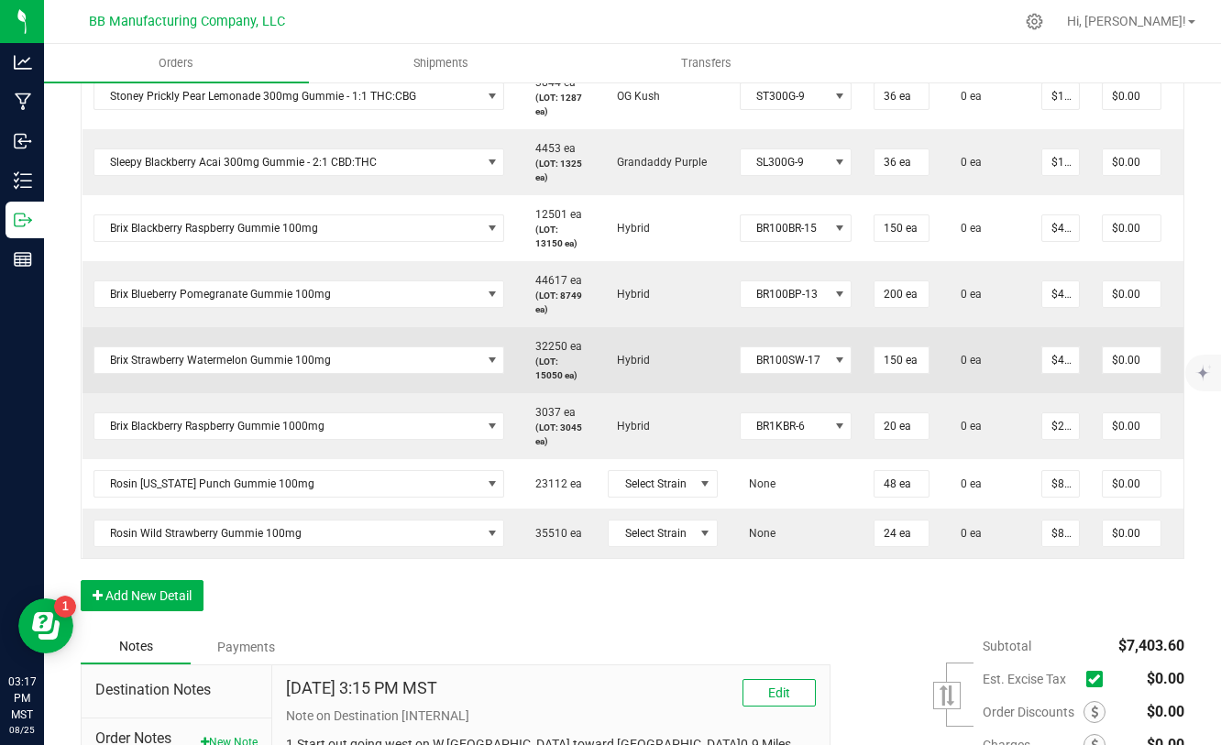
scroll to position [909, 0]
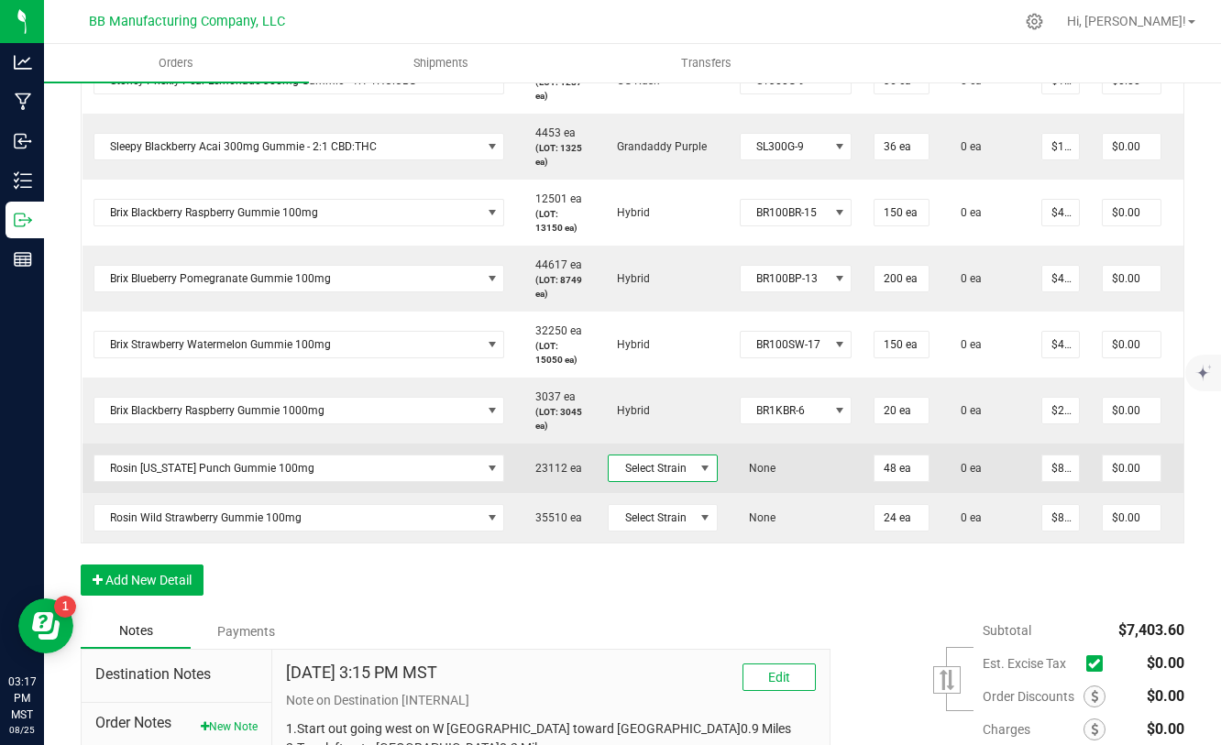
click at [697, 472] on span at bounding box center [704, 468] width 15 height 15
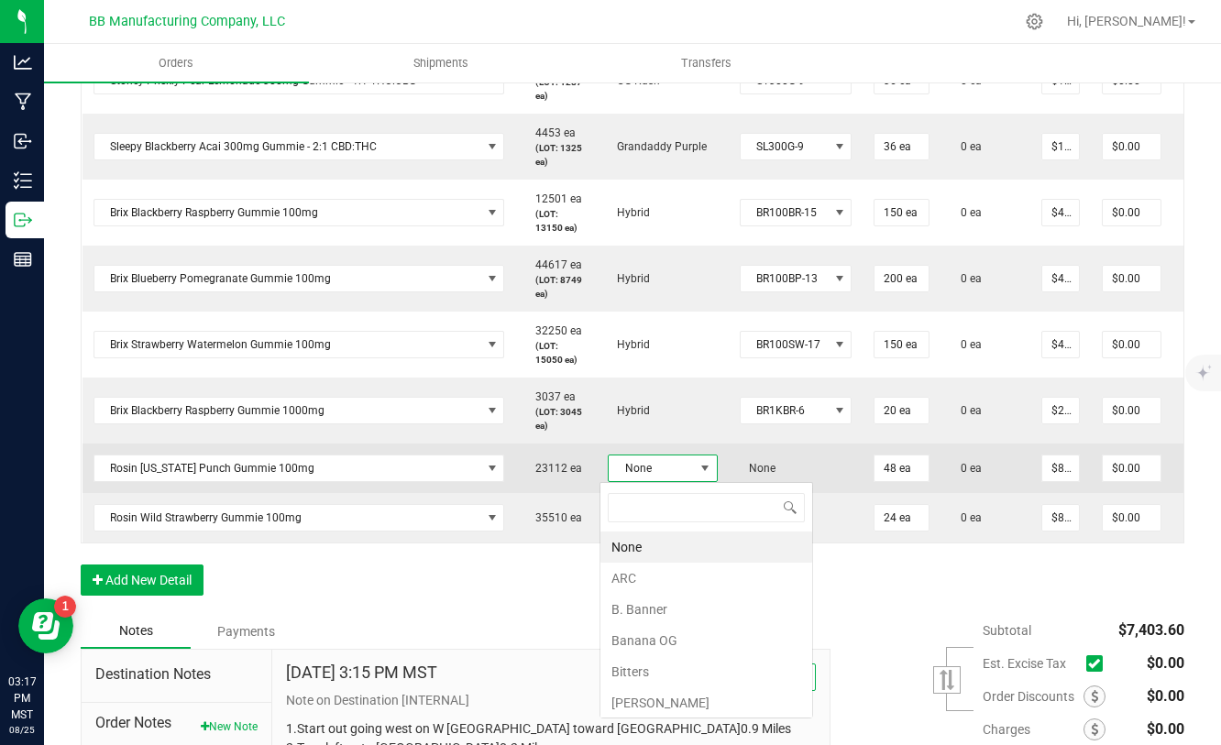
scroll to position [27, 109]
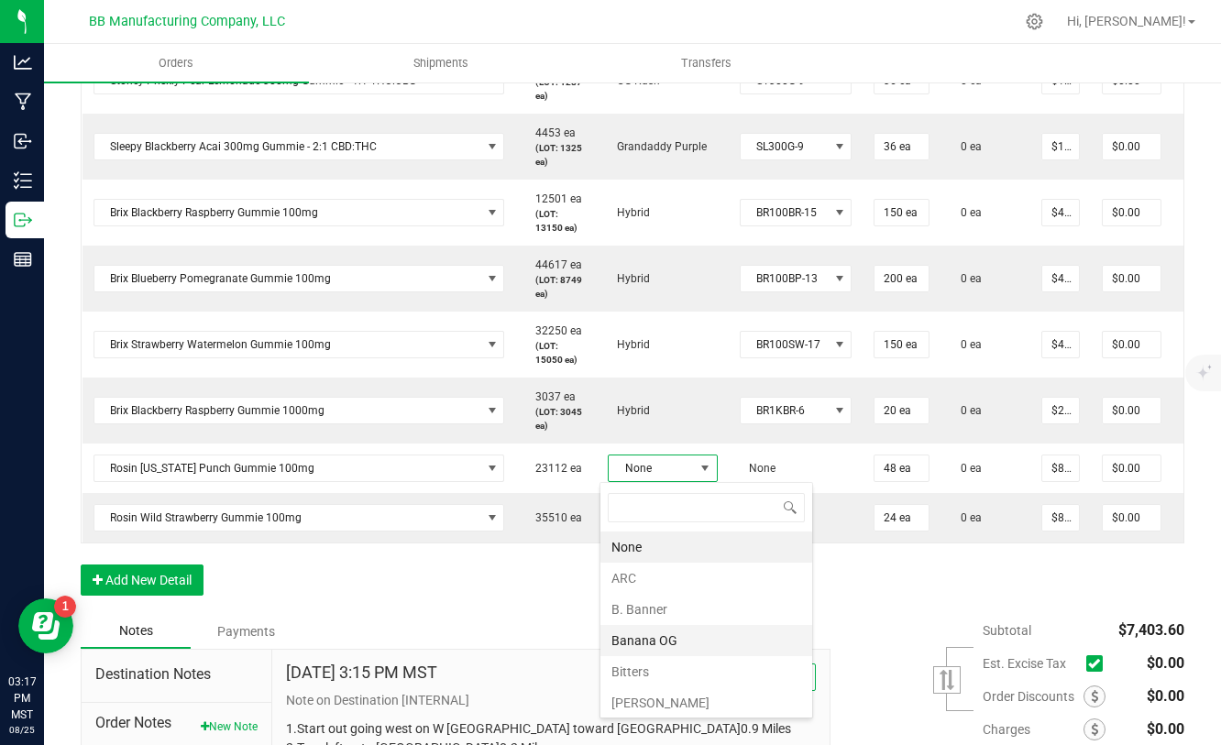
click at [659, 643] on li "Banana OG" at bounding box center [706, 640] width 212 height 31
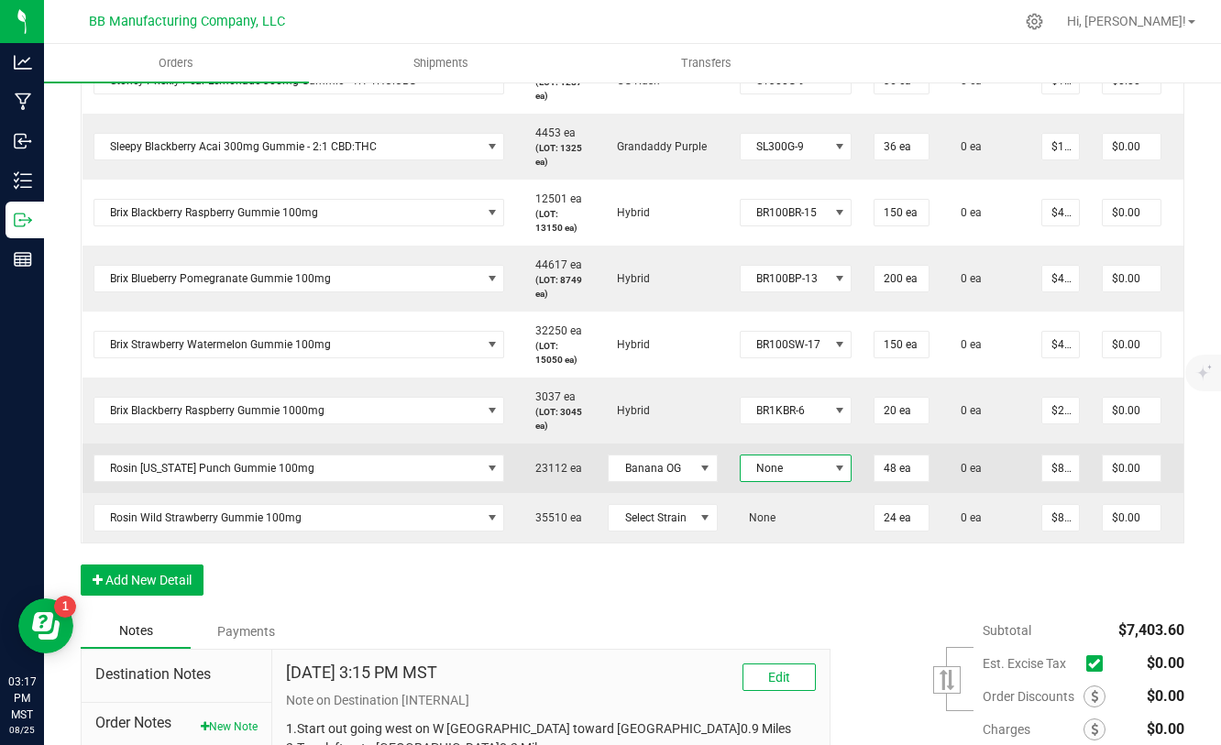
click at [806, 476] on span "None" at bounding box center [785, 468] width 88 height 26
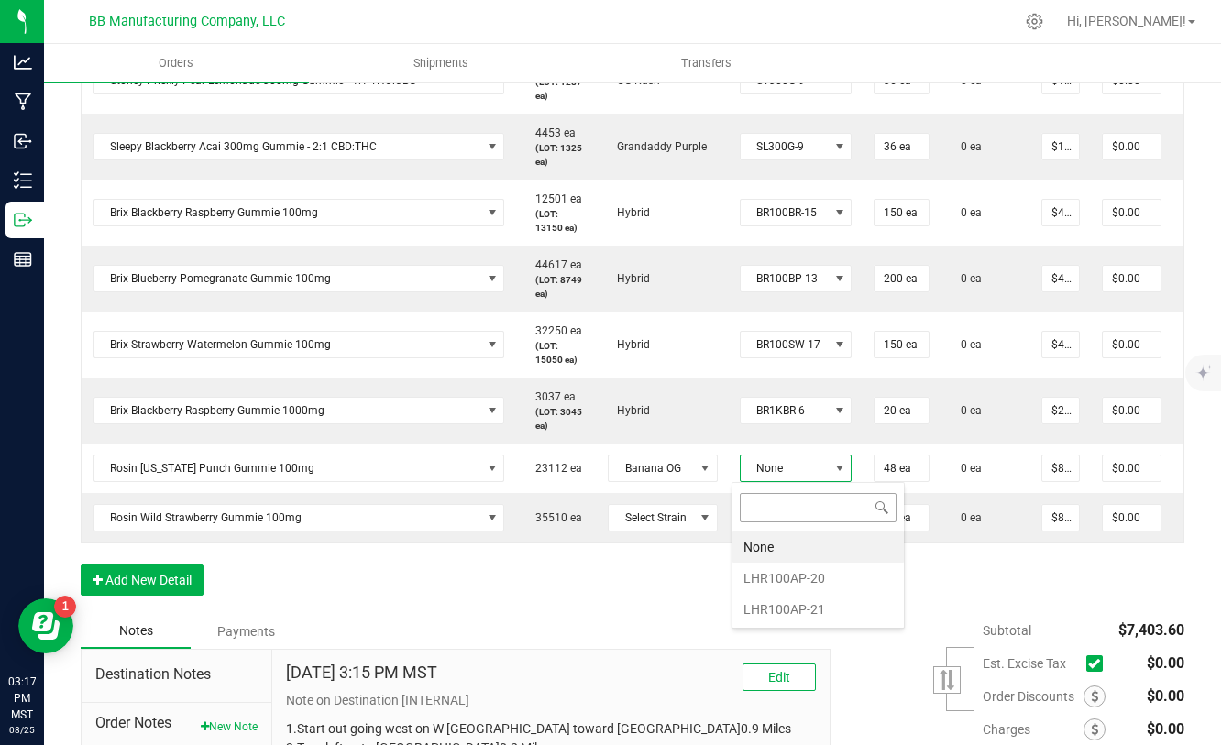
scroll to position [27, 112]
click at [793, 586] on li "LHR100AP-20" at bounding box center [817, 578] width 171 height 31
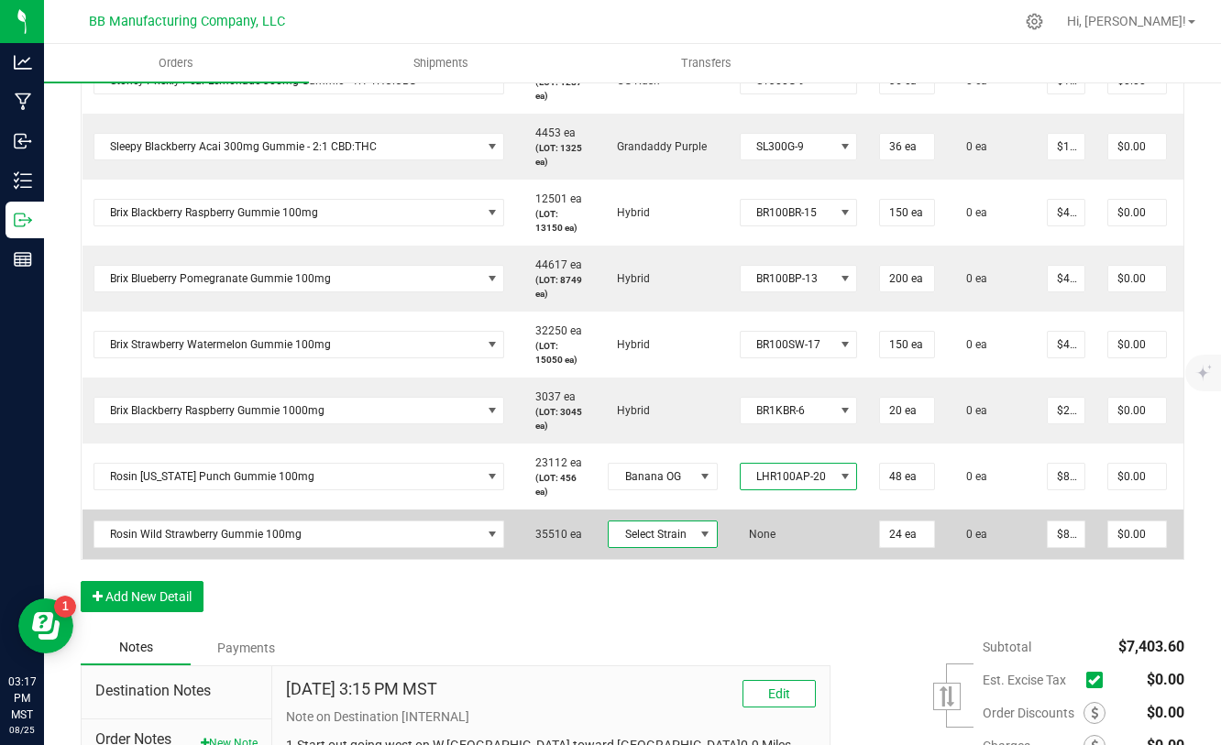
click at [699, 534] on span at bounding box center [704, 534] width 15 height 15
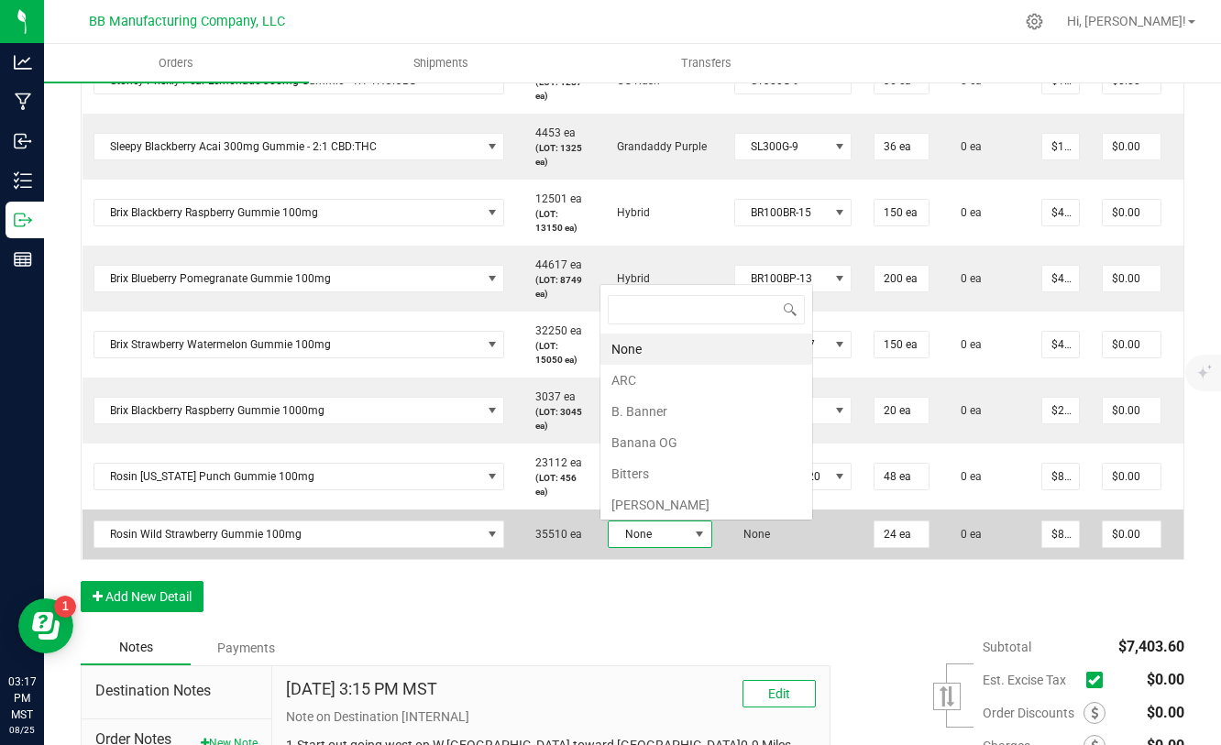
scroll to position [27, 104]
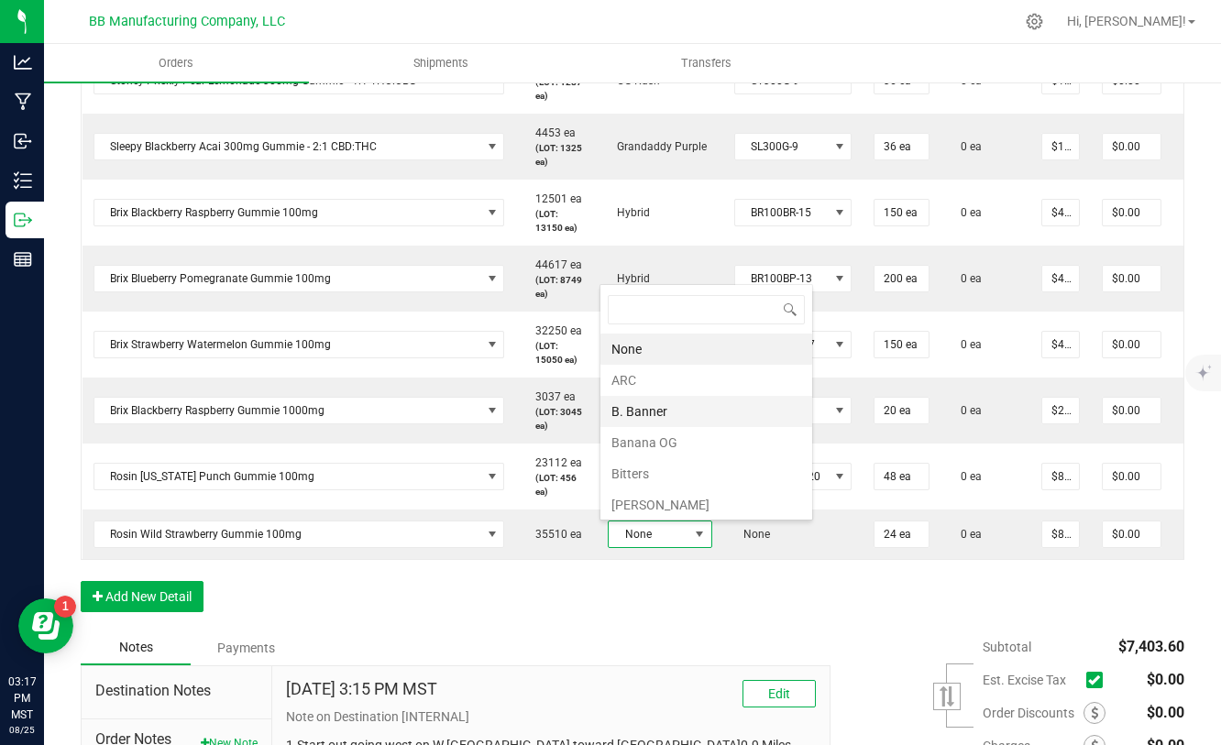
click at [649, 414] on li "B. Banner" at bounding box center [706, 411] width 212 height 31
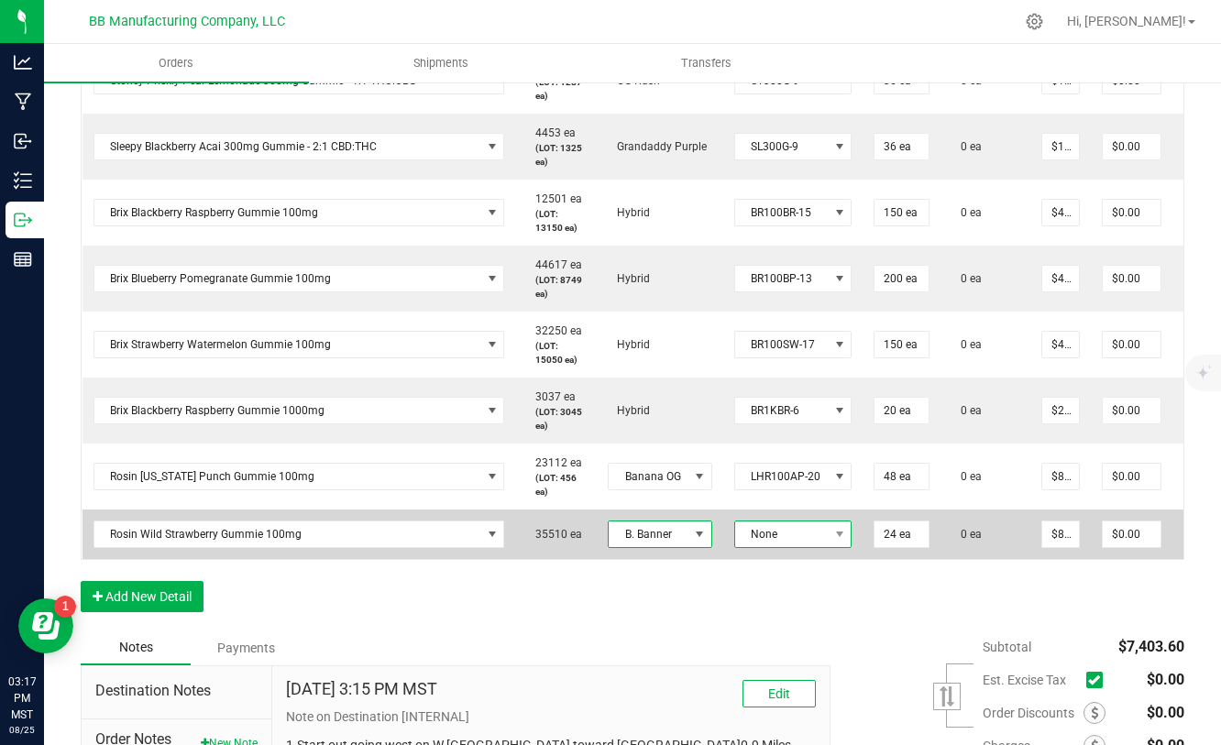
click at [791, 536] on span "None" at bounding box center [781, 534] width 93 height 26
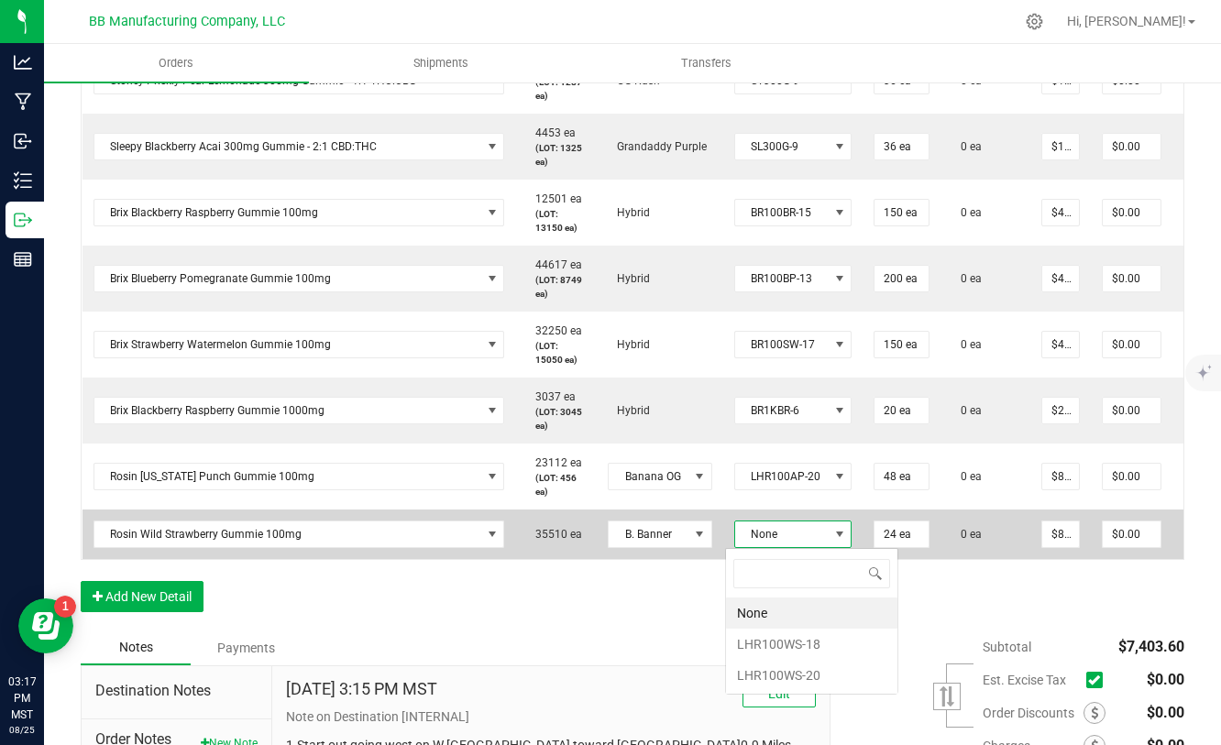
scroll to position [27, 117]
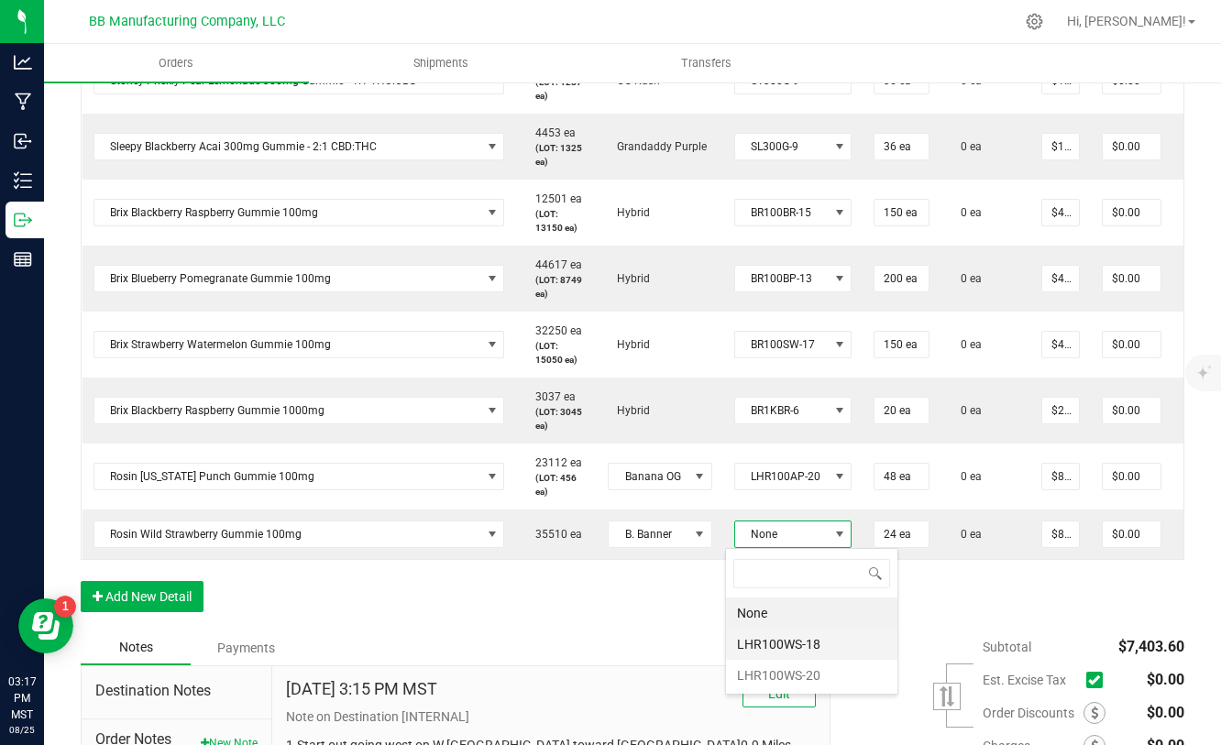
click at [780, 645] on li "LHR100WS-18" at bounding box center [811, 644] width 171 height 31
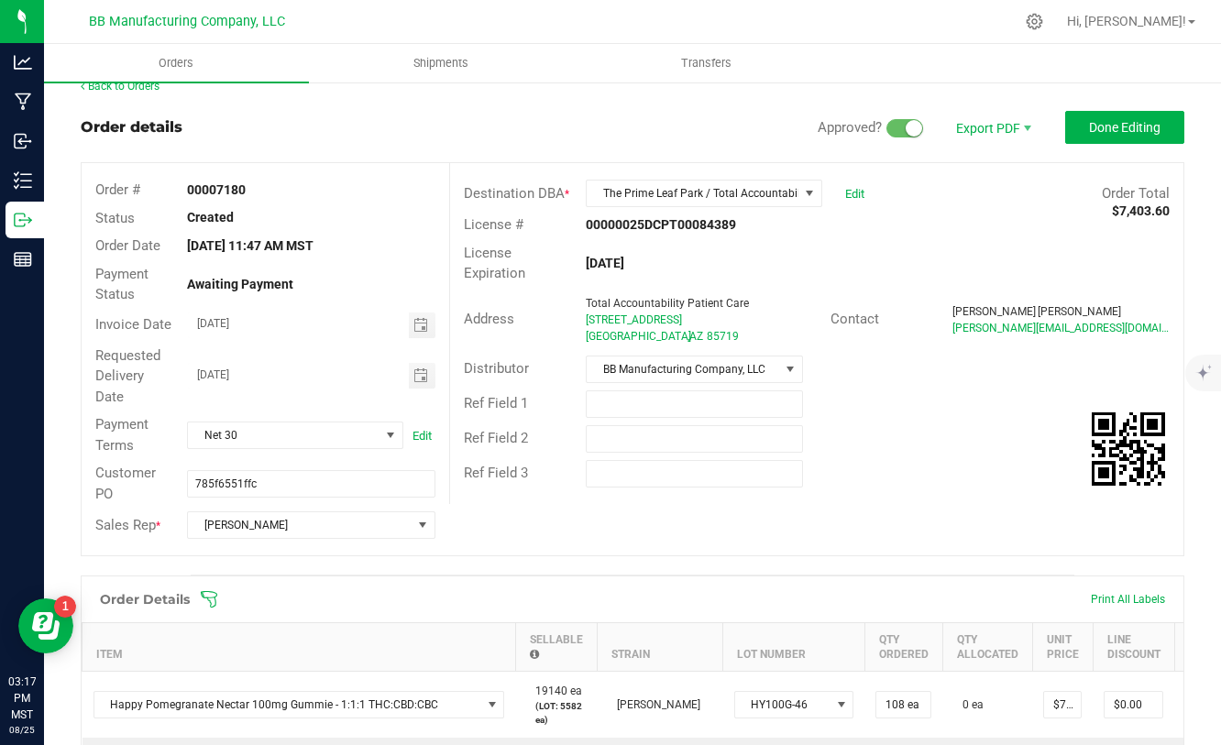
scroll to position [14, 0]
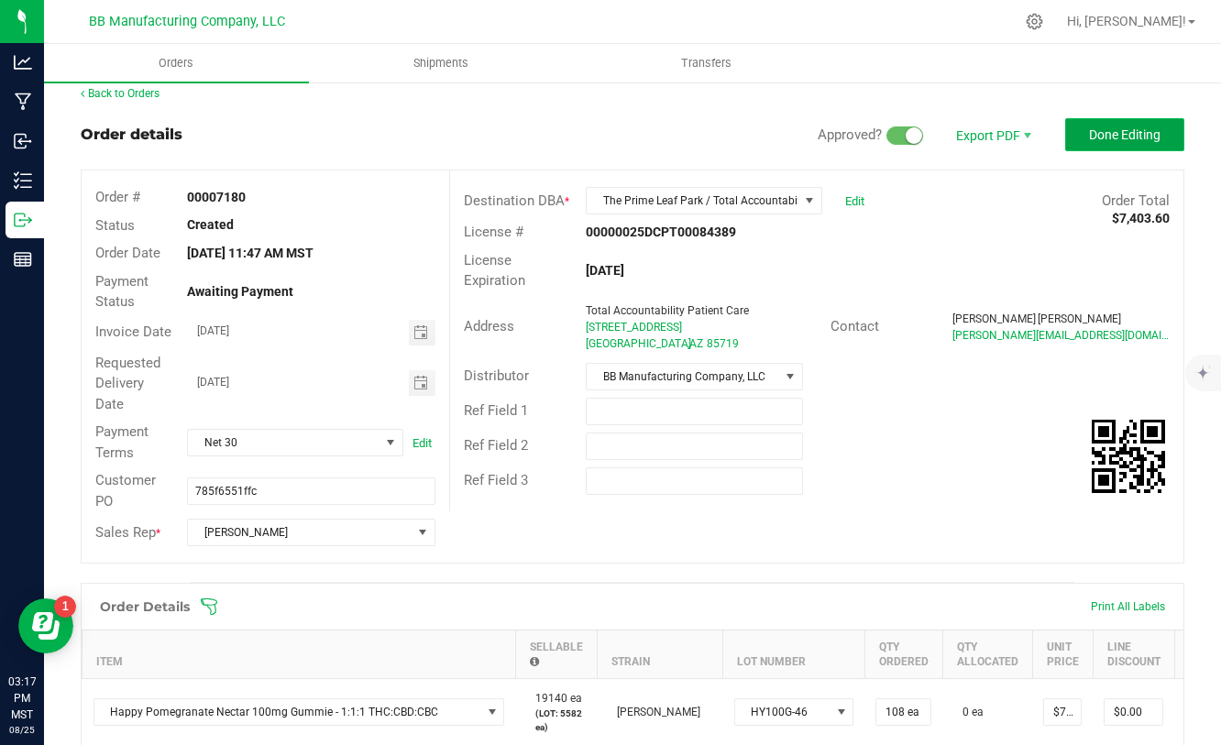
click at [1138, 143] on button "Done Editing" at bounding box center [1124, 134] width 119 height 33
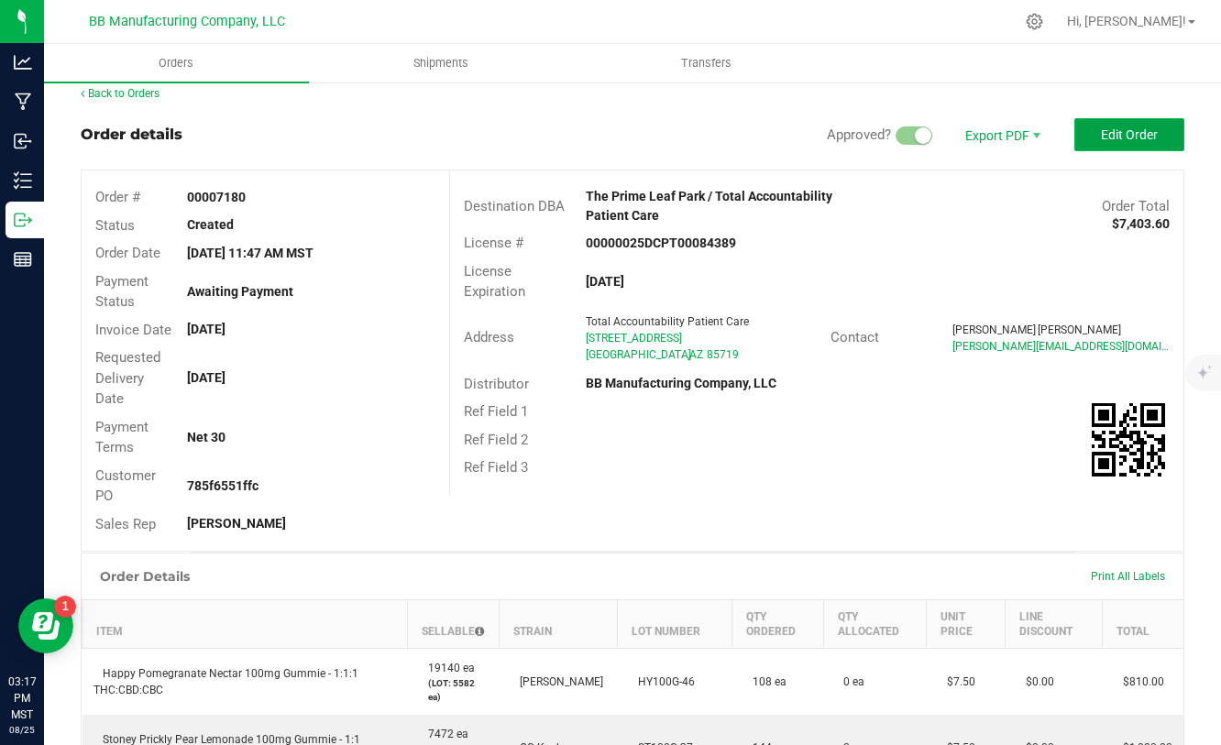
click at [1136, 139] on span "Edit Order" at bounding box center [1129, 134] width 57 height 15
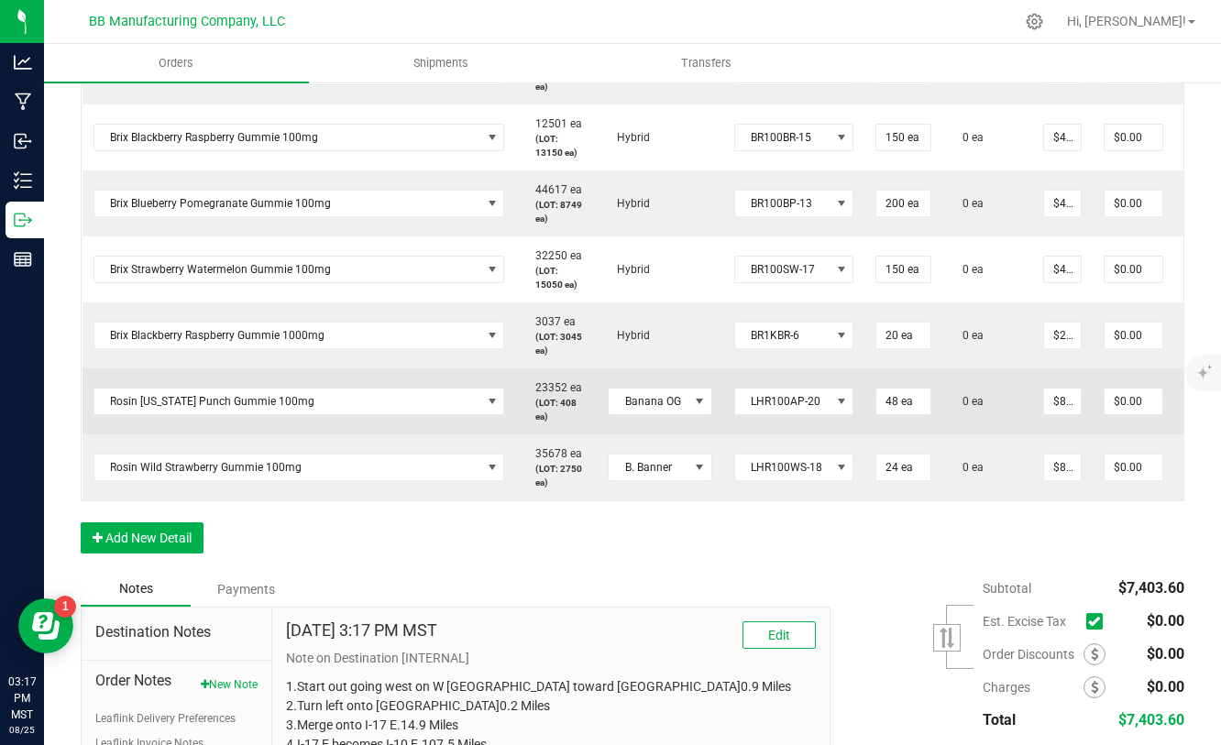
scroll to position [986, 0]
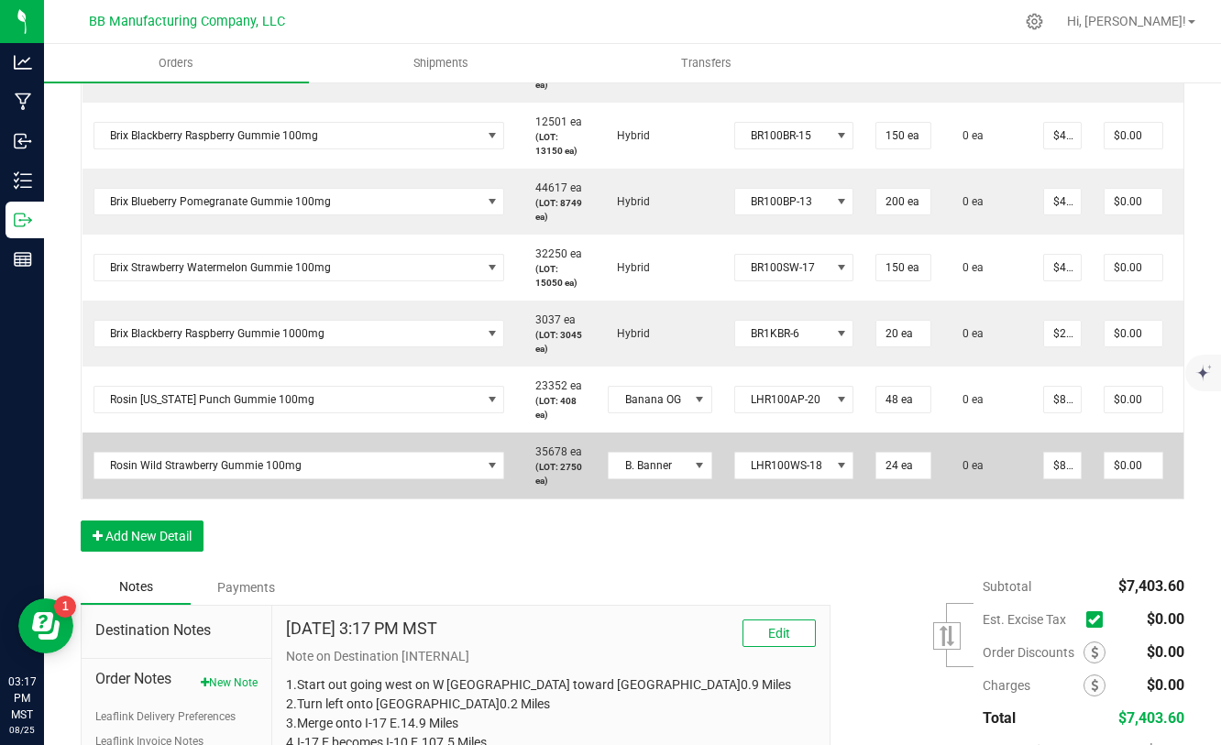
click at [985, 455] on td "0 ea" at bounding box center [987, 466] width 90 height 66
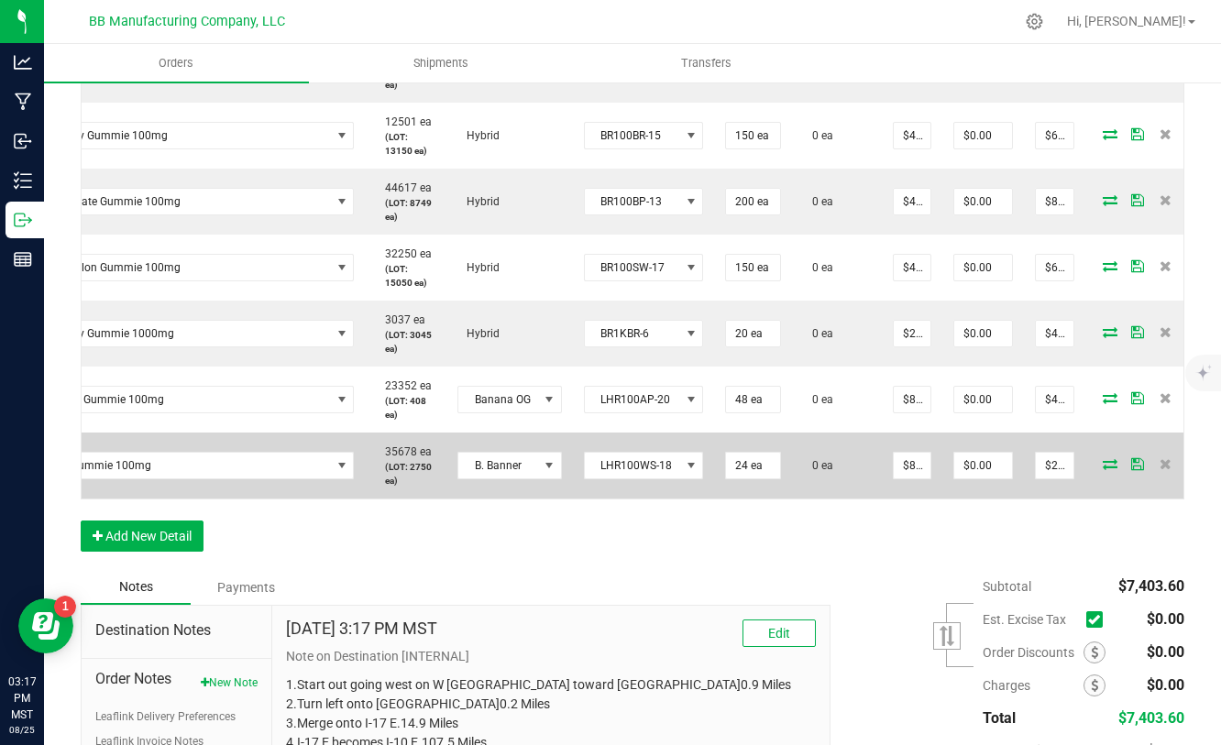
click at [1103, 462] on icon at bounding box center [1110, 463] width 15 height 11
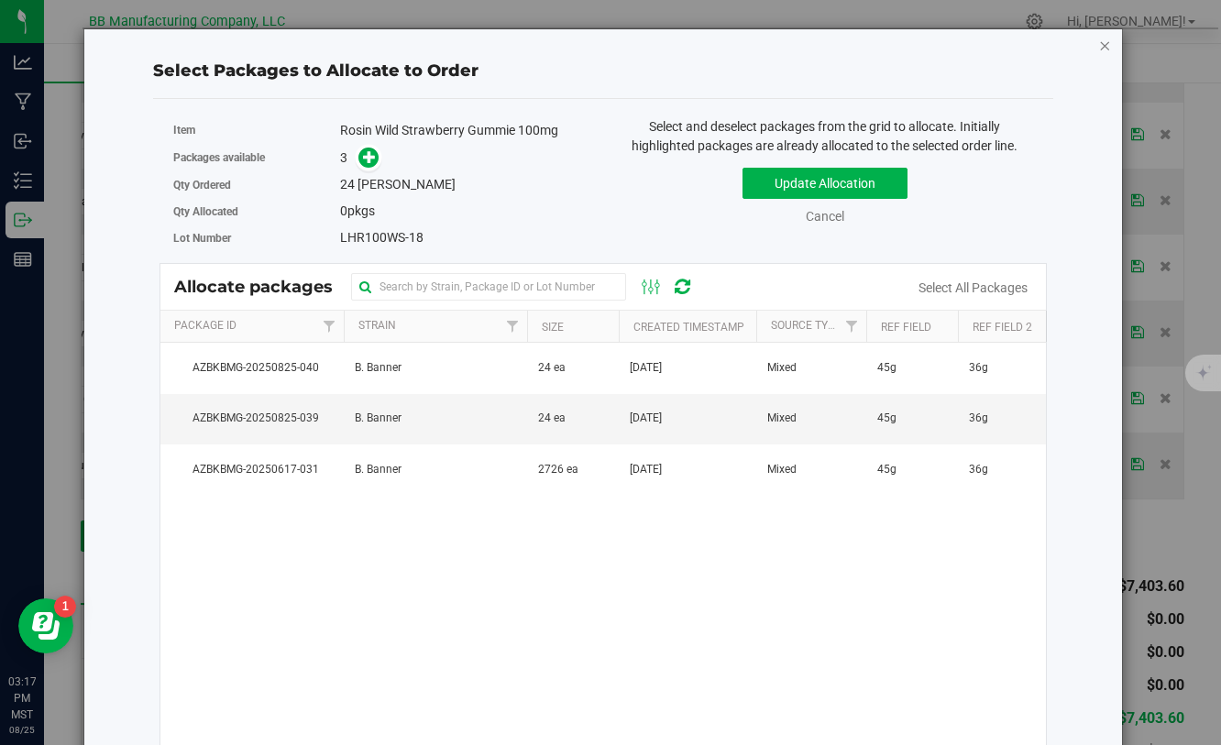
click at [1098, 44] on icon "button" at bounding box center [1104, 45] width 13 height 22
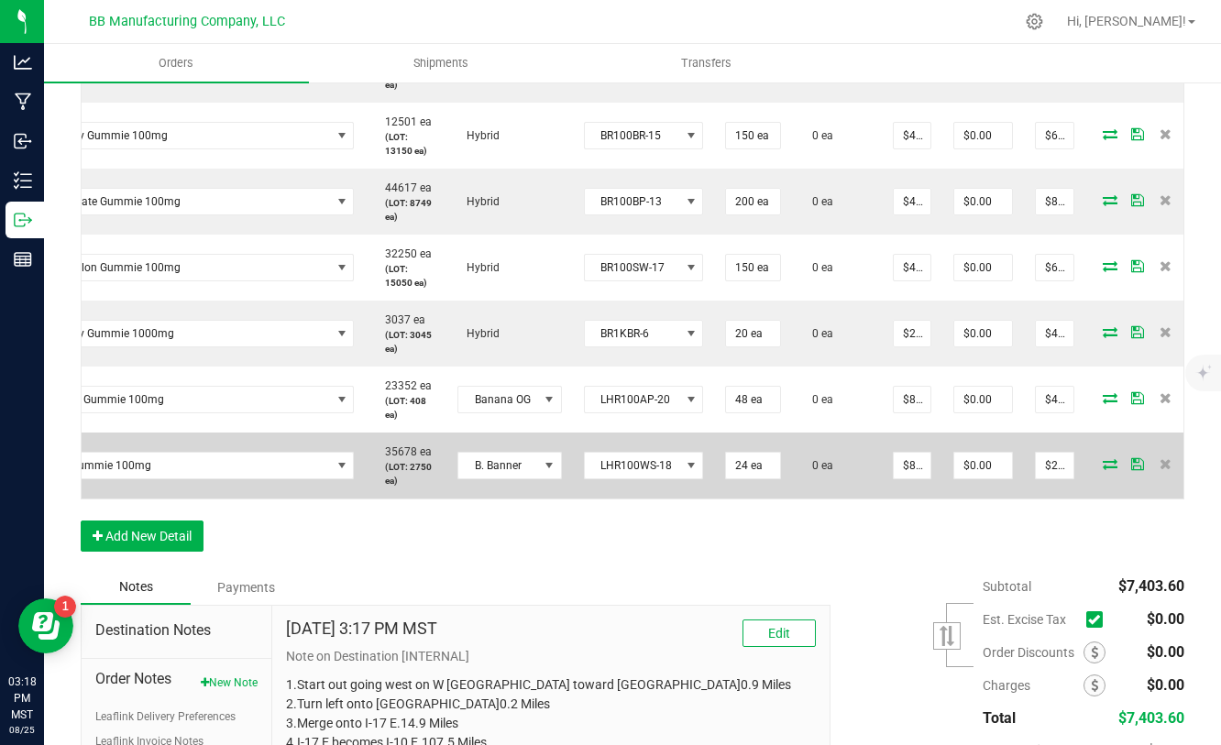
click at [1096, 461] on span at bounding box center [1109, 463] width 27 height 11
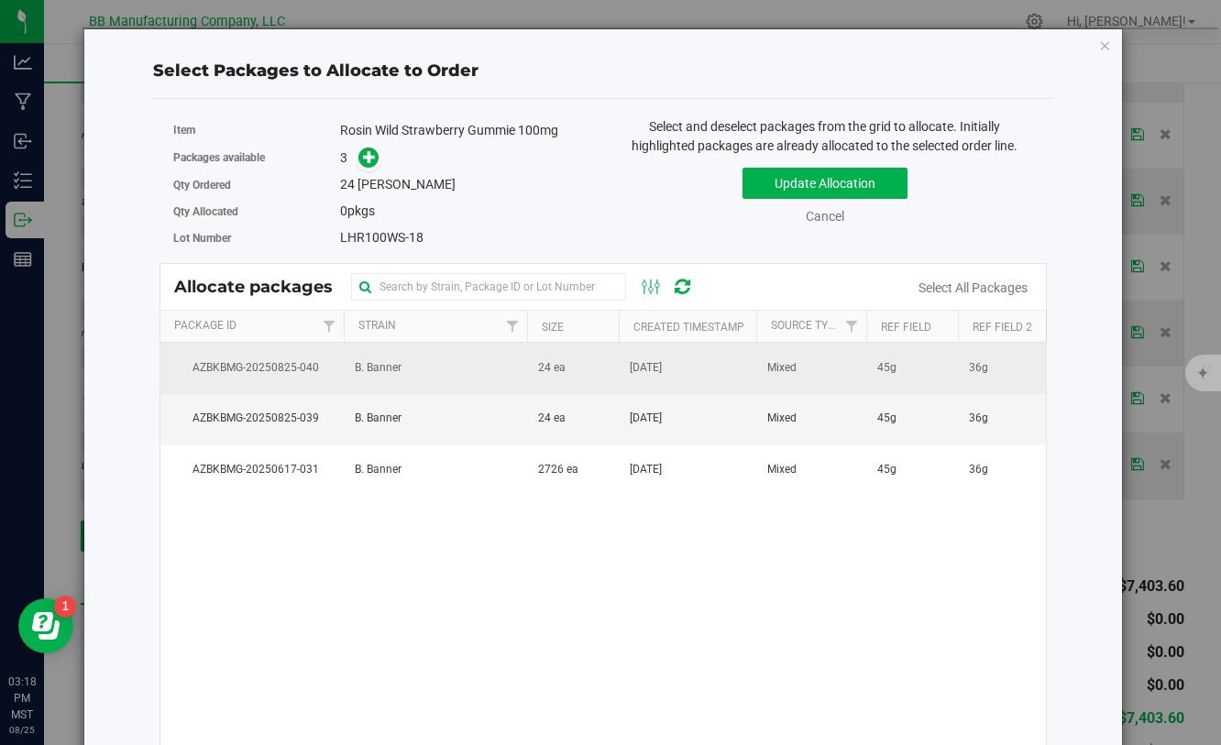
click at [718, 375] on td "[DATE]" at bounding box center [687, 368] width 137 height 50
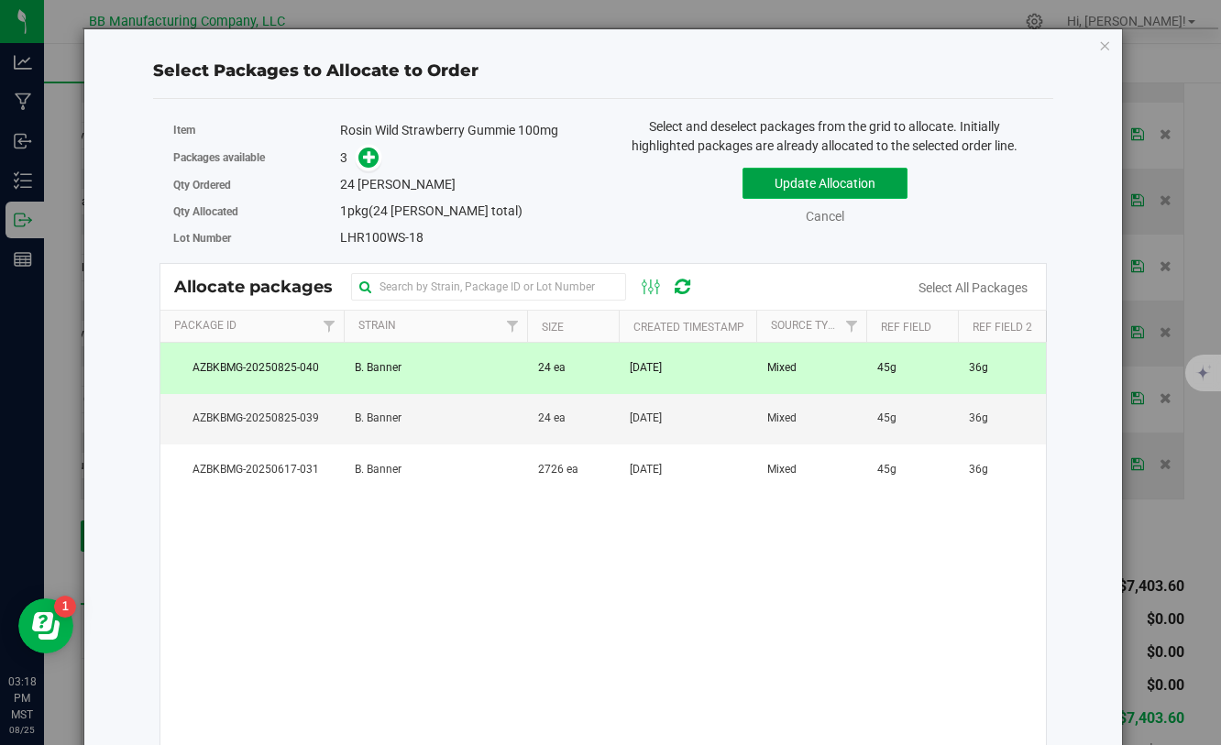
click at [814, 173] on button "Update Allocation" at bounding box center [824, 183] width 165 height 31
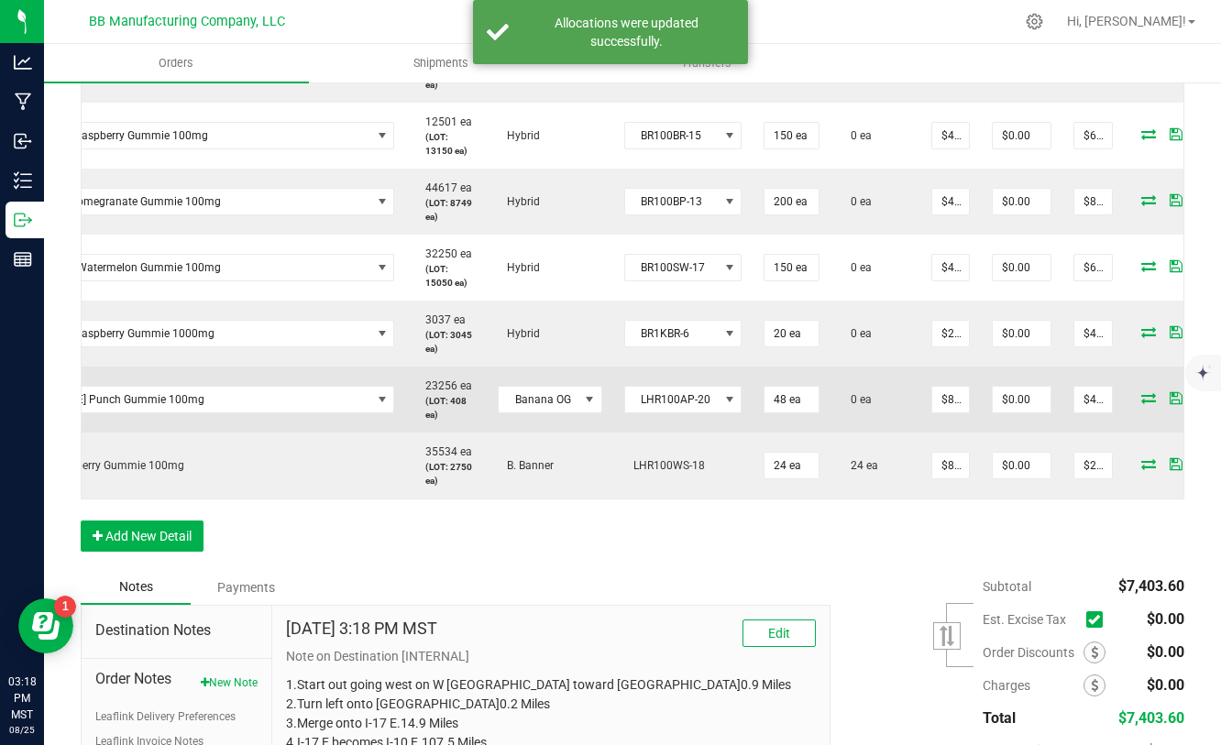
scroll to position [0, 148]
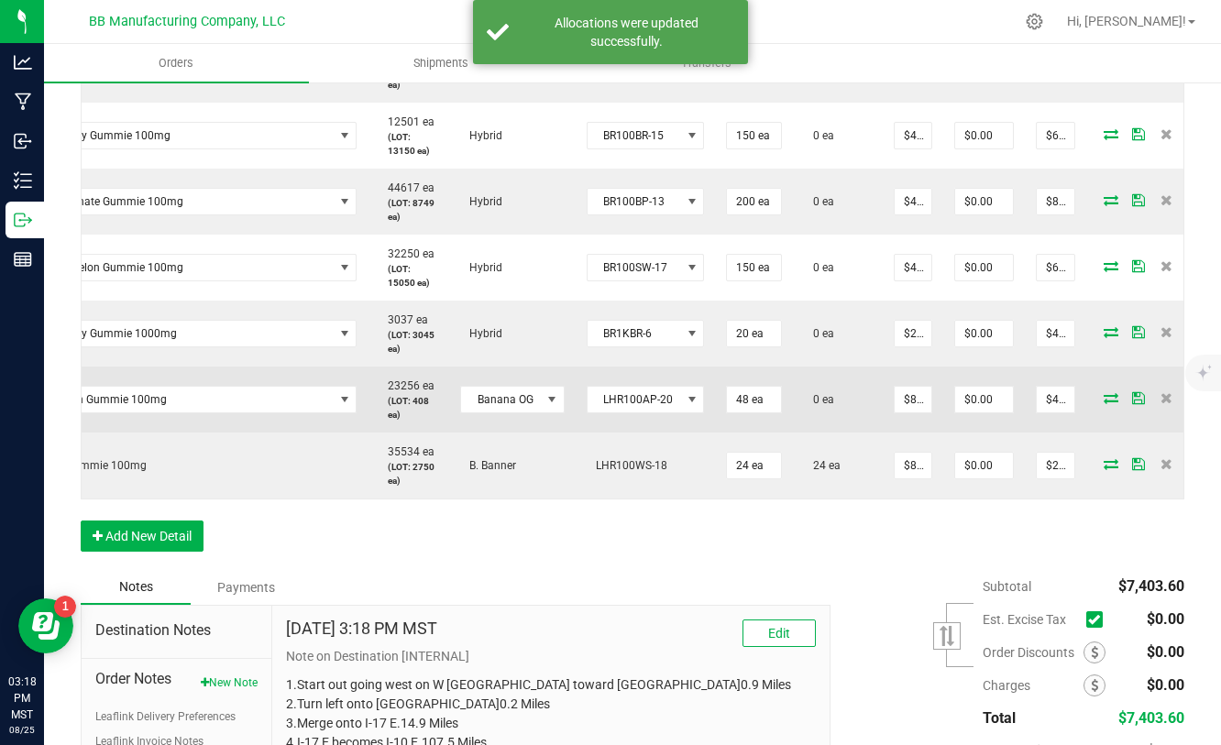
click at [1103, 400] on icon at bounding box center [1110, 397] width 15 height 11
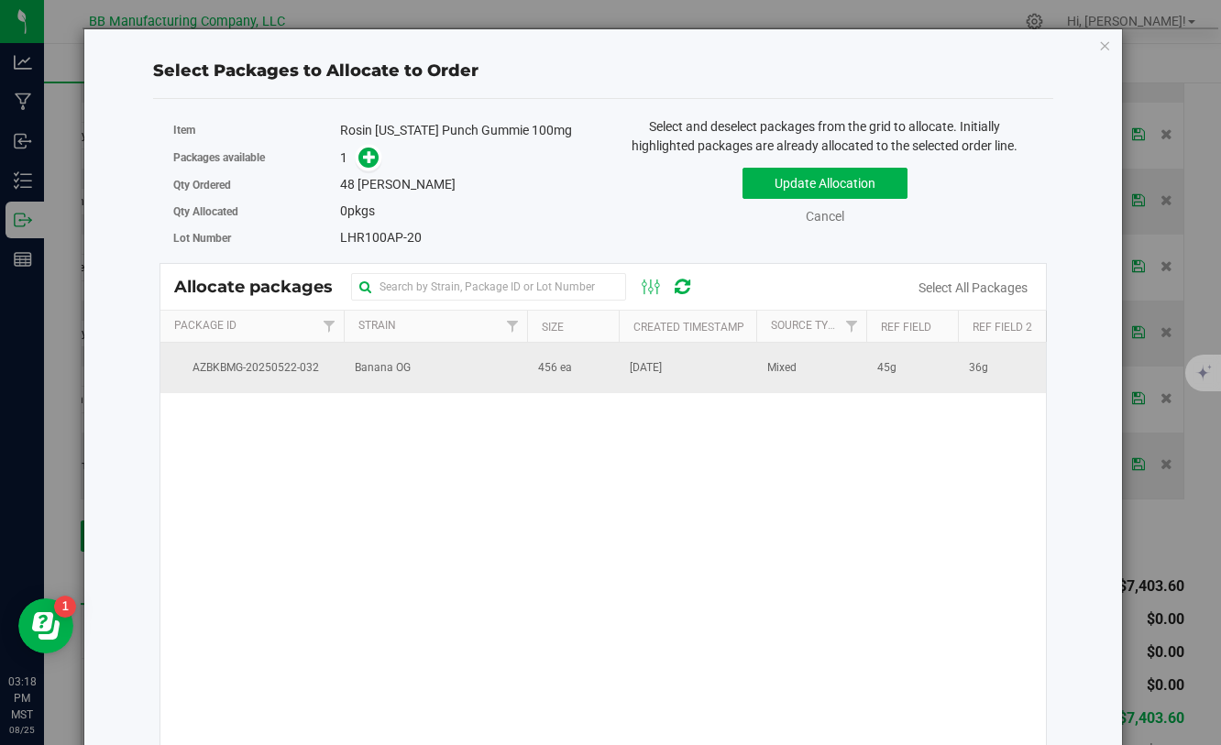
click at [615, 376] on td "456 ea" at bounding box center [573, 367] width 92 height 49
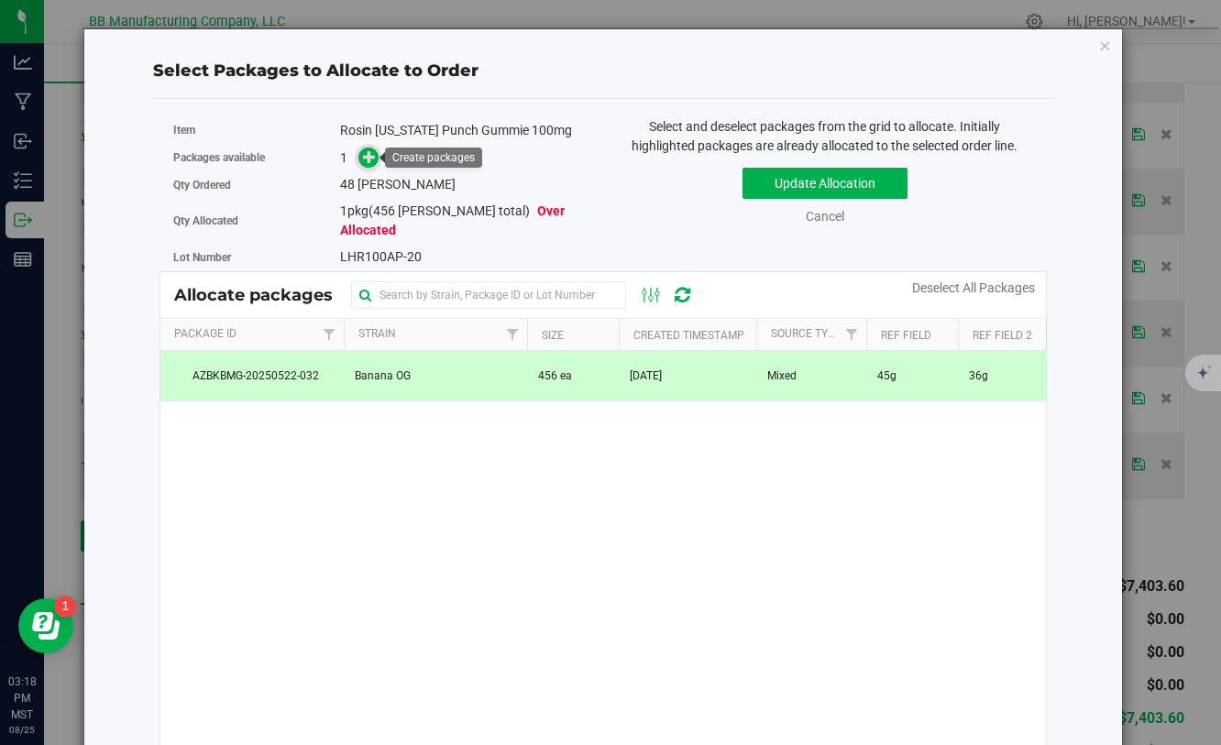
click at [368, 162] on icon at bounding box center [369, 156] width 13 height 13
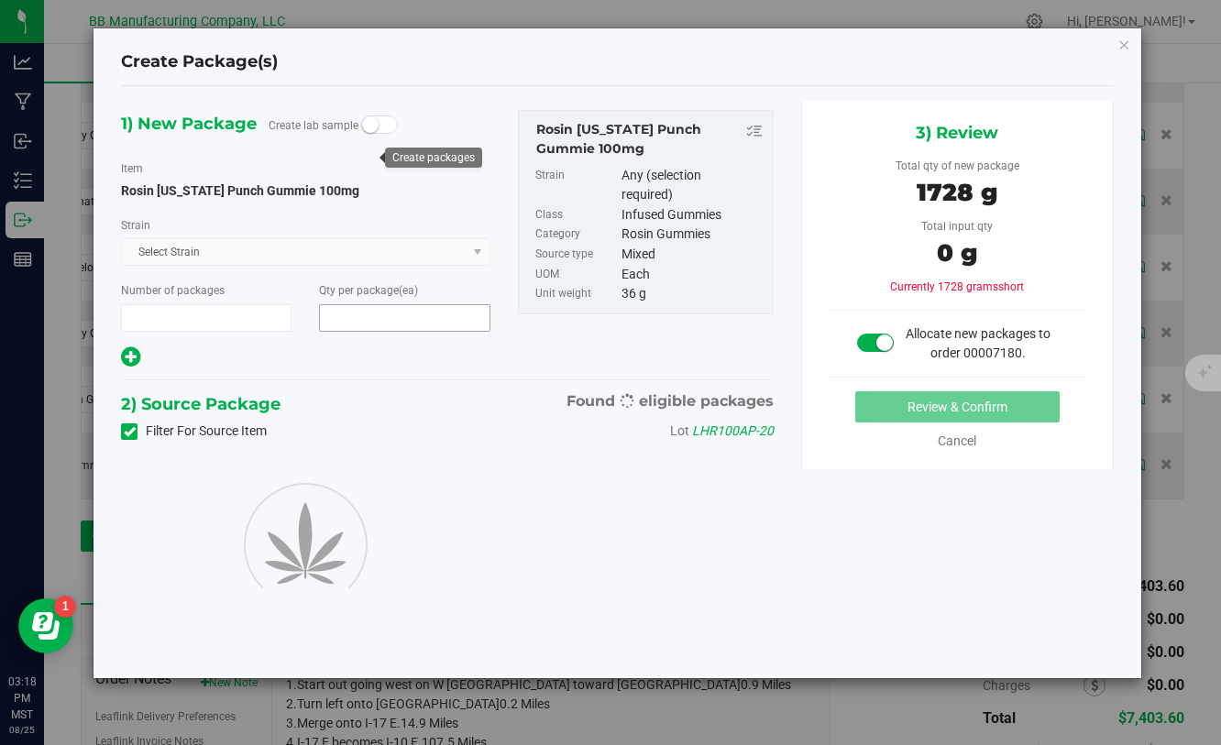
type input "1"
type input "48"
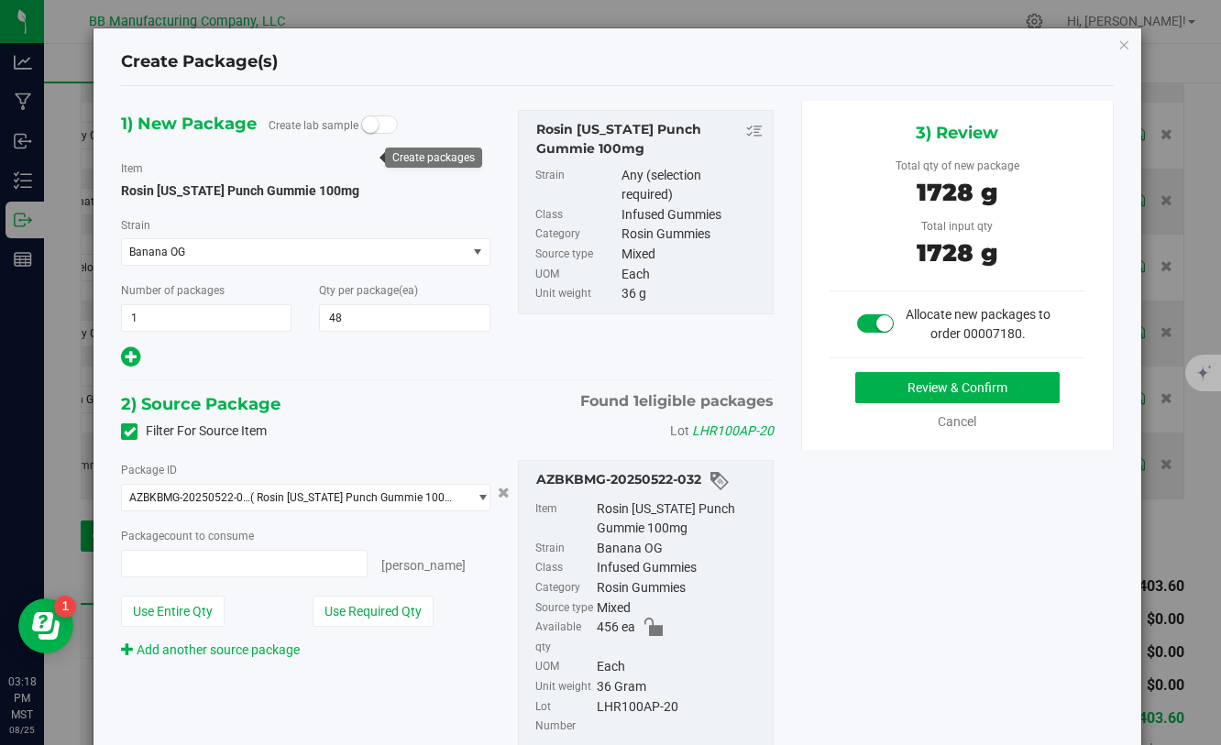
type input "48 ea"
click at [891, 390] on button "Review & Confirm" at bounding box center [957, 387] width 204 height 31
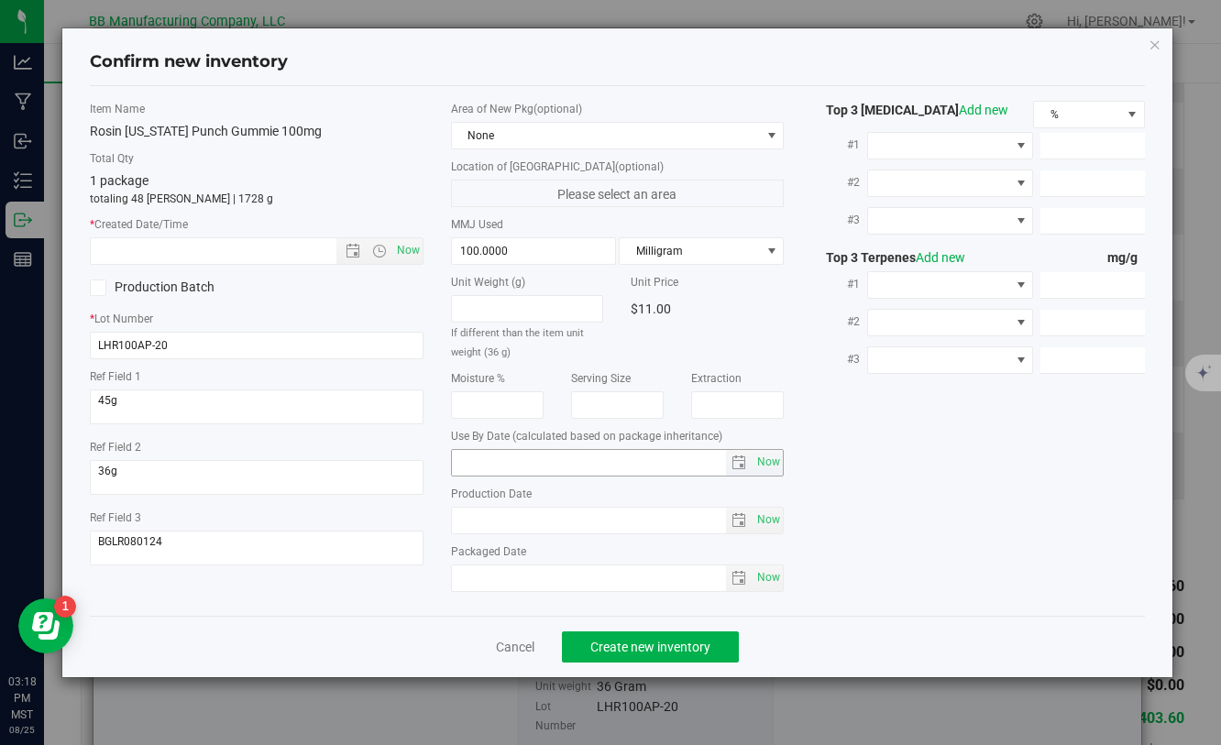
type input "[DATE]"
drag, startPoint x: 553, startPoint y: 525, endPoint x: 454, endPoint y: 524, distance: 99.0
click at [452, 524] on input "[DATE]" at bounding box center [589, 521] width 275 height 26
click at [249, 252] on input "text" at bounding box center [229, 251] width 276 height 26
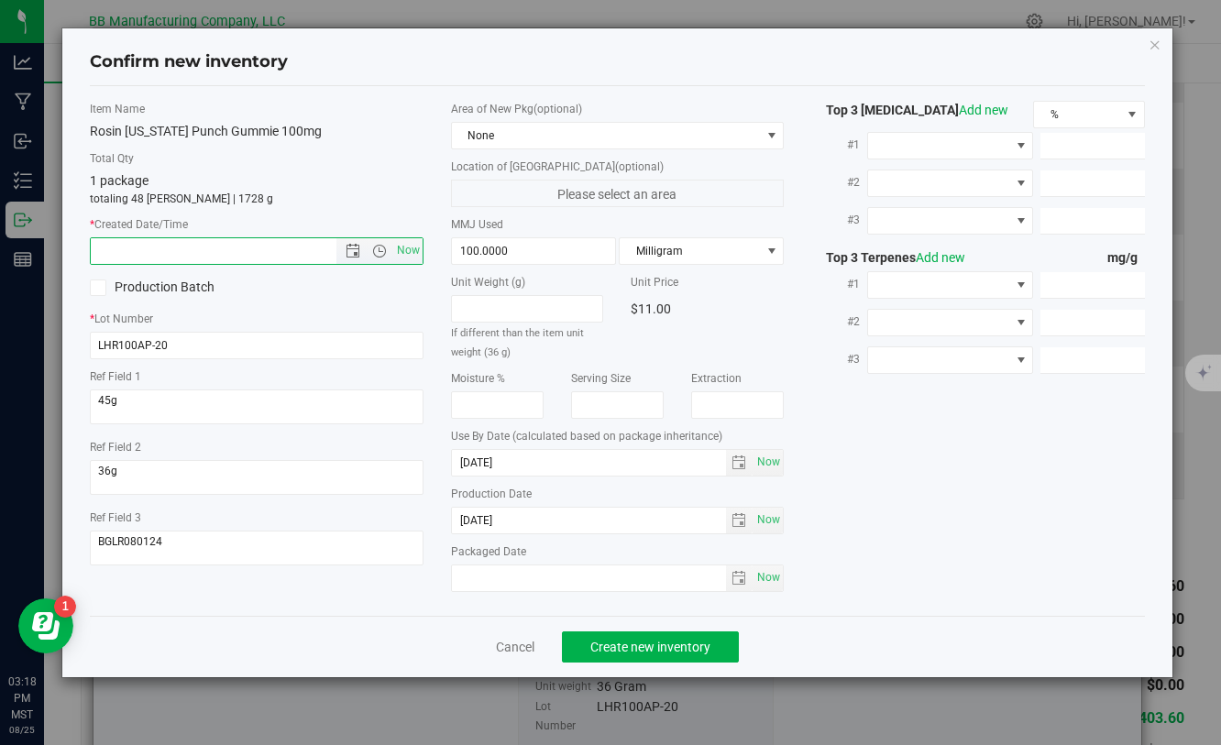
paste input "[DATE]"
click at [656, 653] on span "Create new inventory" at bounding box center [650, 647] width 120 height 15
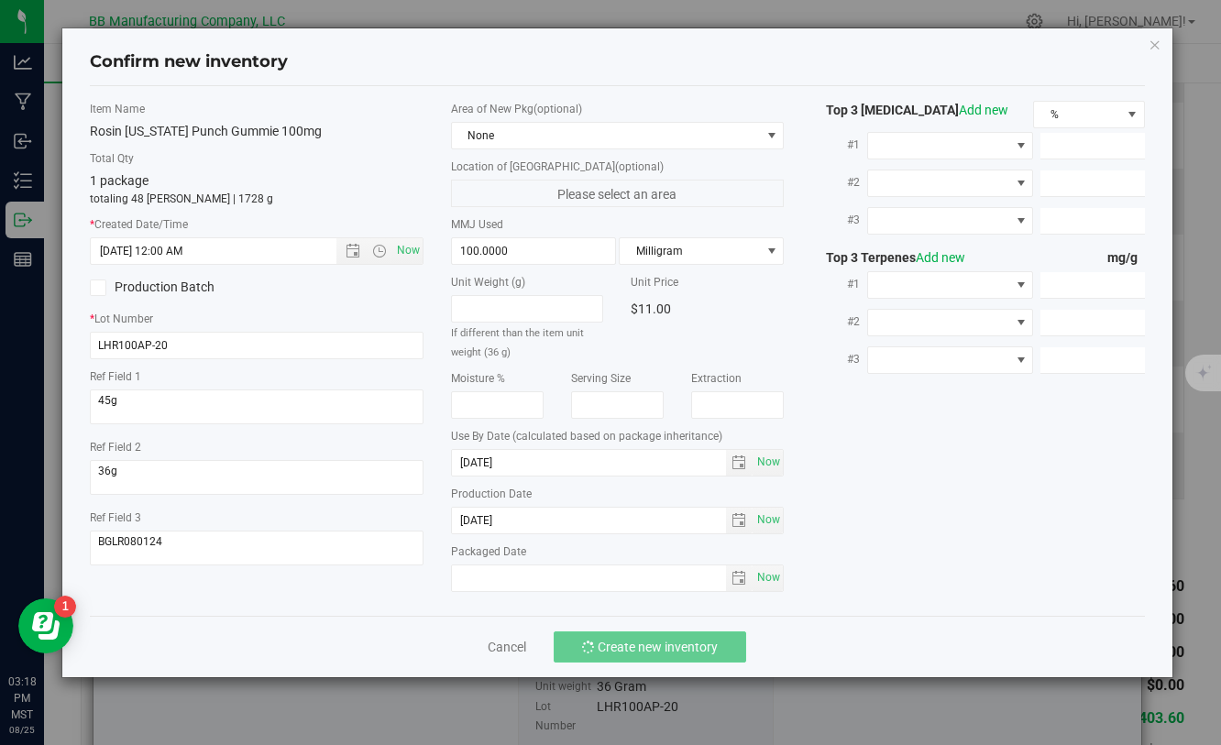
type input "4/22/2025 3:18 PM"
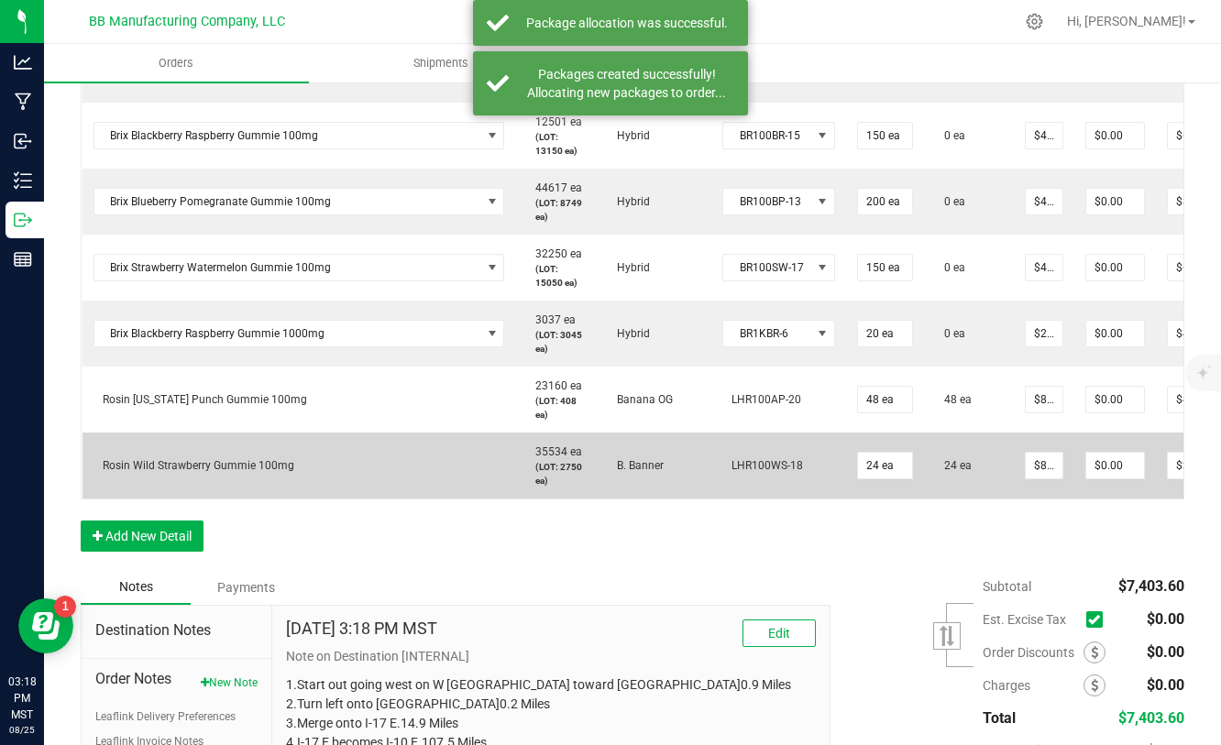
scroll to position [0, 133]
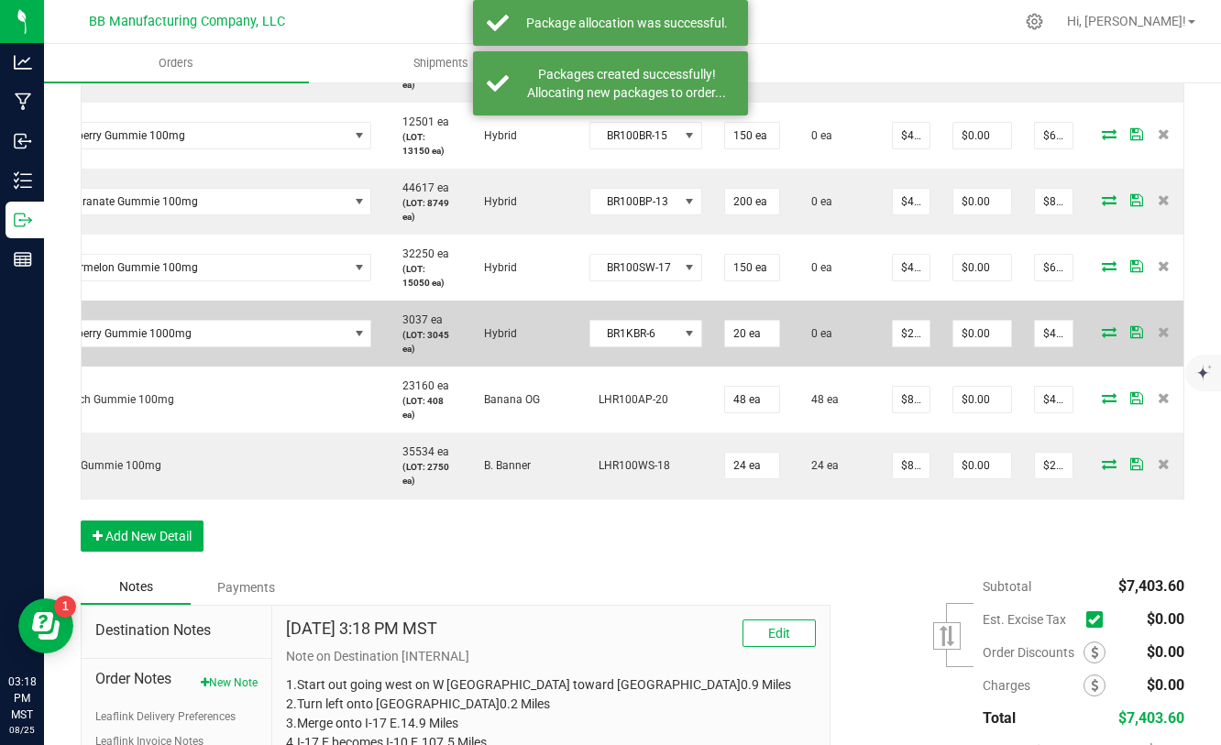
click at [1103, 336] on icon at bounding box center [1109, 331] width 15 height 11
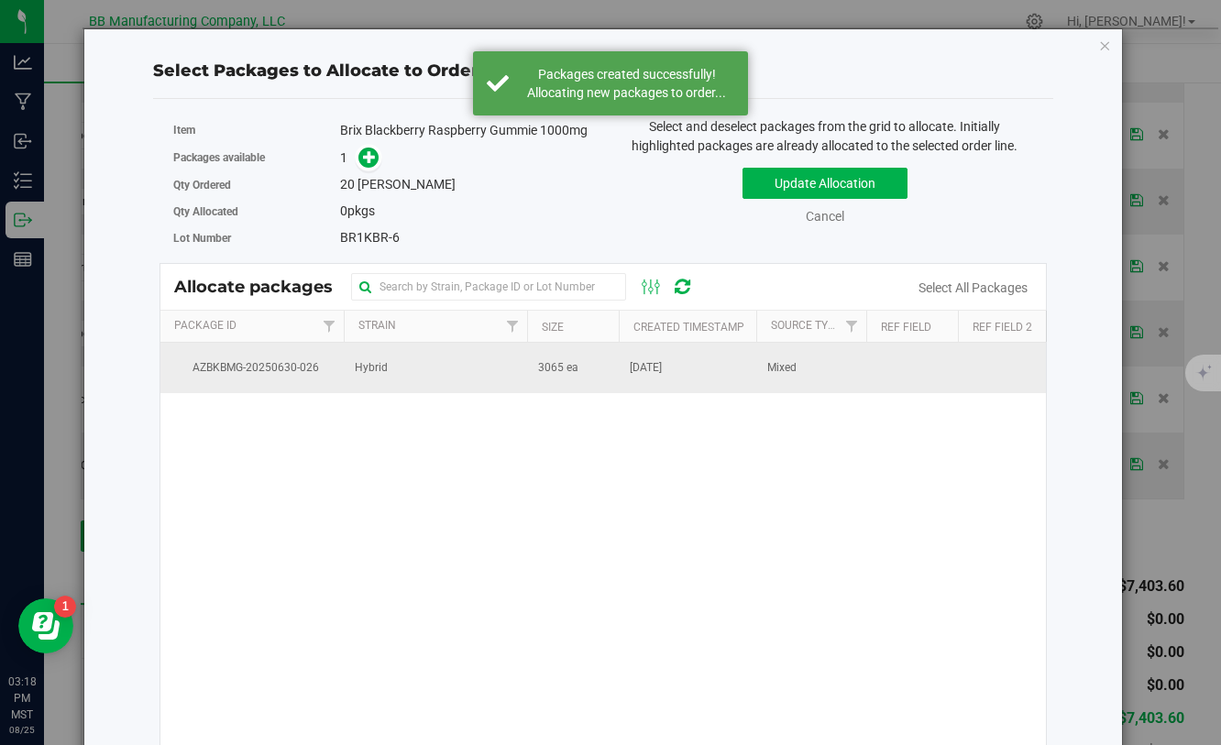
click at [662, 374] on span "[DATE]" at bounding box center [646, 367] width 32 height 17
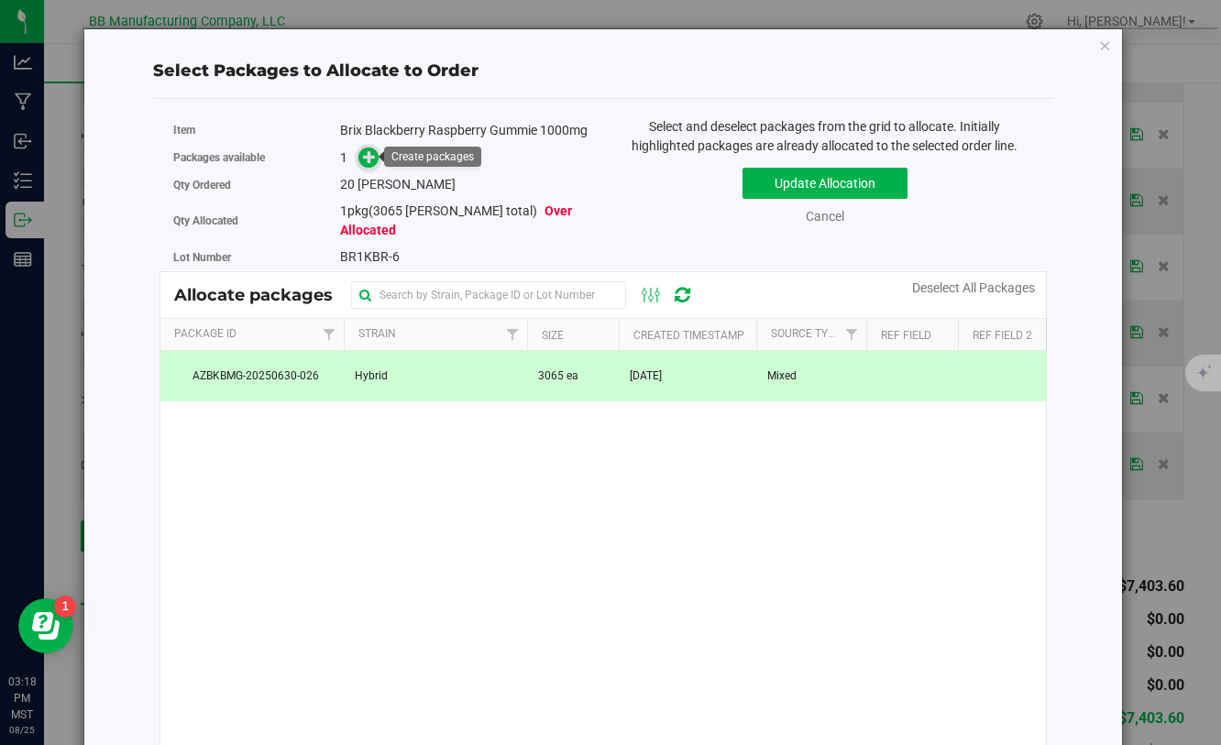
click at [367, 160] on icon at bounding box center [369, 156] width 13 height 13
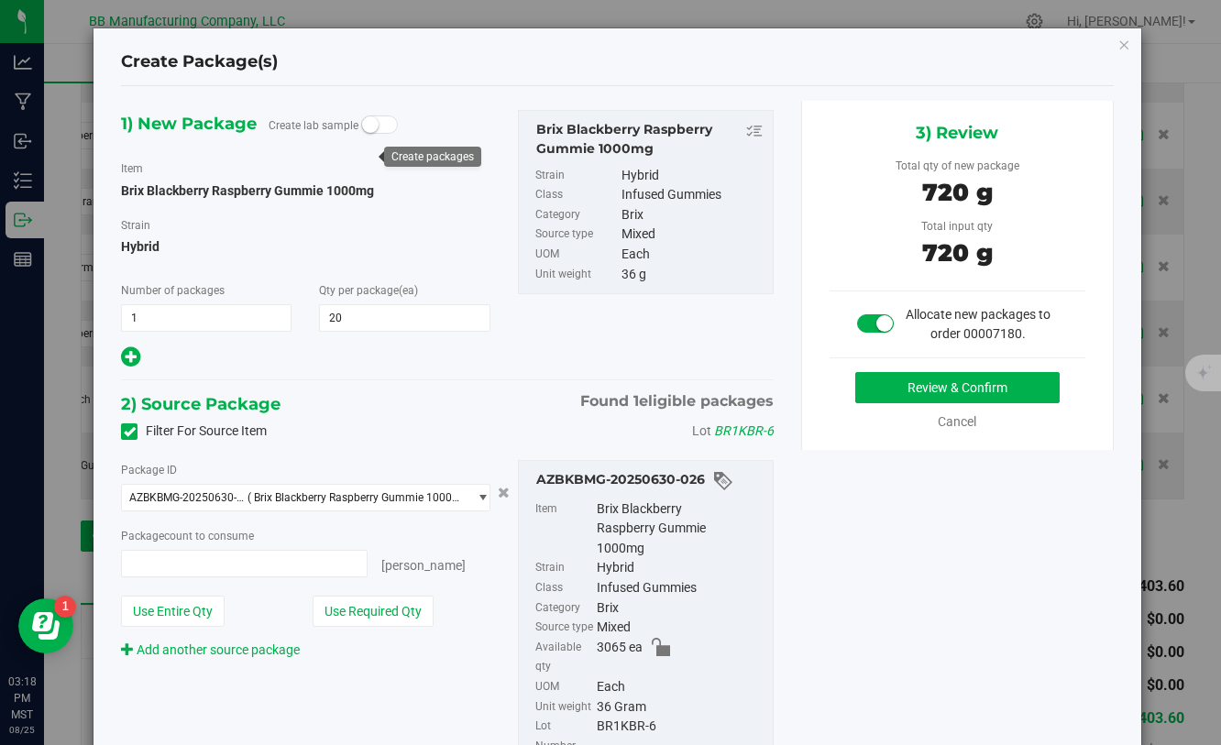
type input "20 ea"
click at [886, 397] on button "Review & Confirm" at bounding box center [957, 387] width 204 height 31
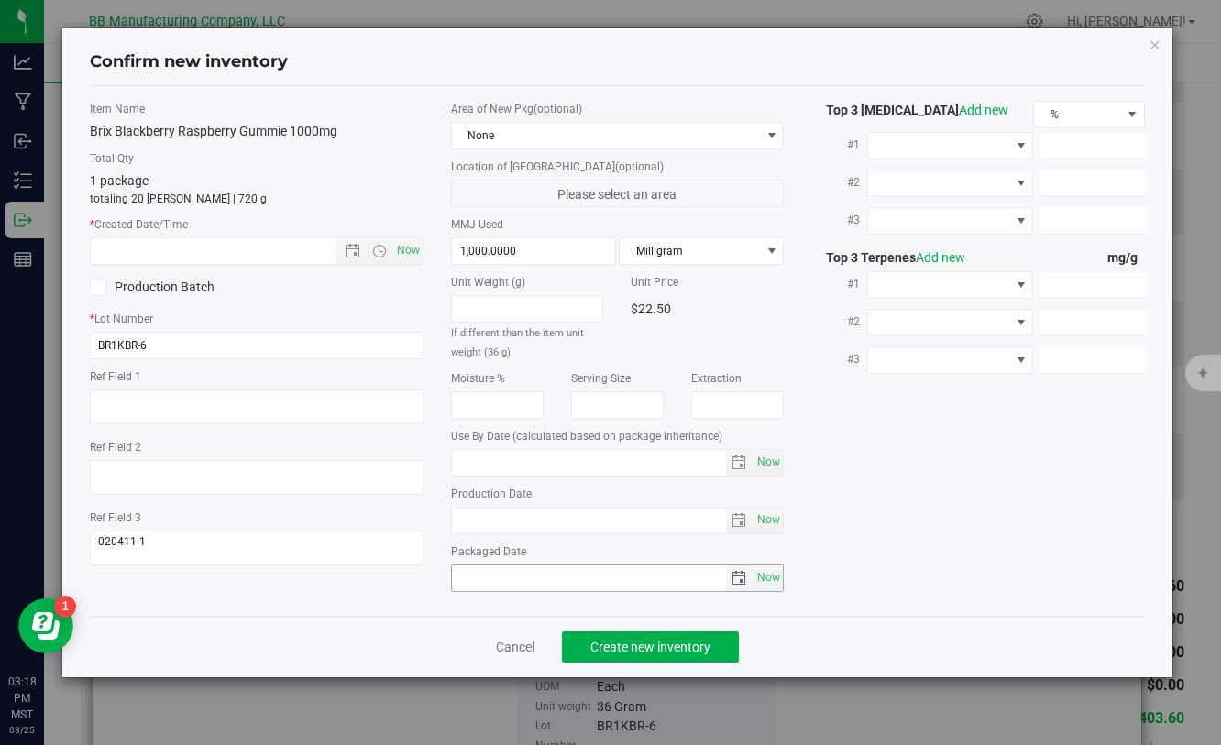
type input "[DATE]"
drag, startPoint x: 524, startPoint y: 524, endPoint x: 426, endPoint y: 525, distance: 98.1
click at [424, 524] on div "Item Name Brix Blackberry Raspberry Gummie 1000mg Total Qty 1 package totaling …" at bounding box center [616, 351] width 1081 height 500
click at [275, 259] on input "text" at bounding box center [229, 251] width 276 height 26
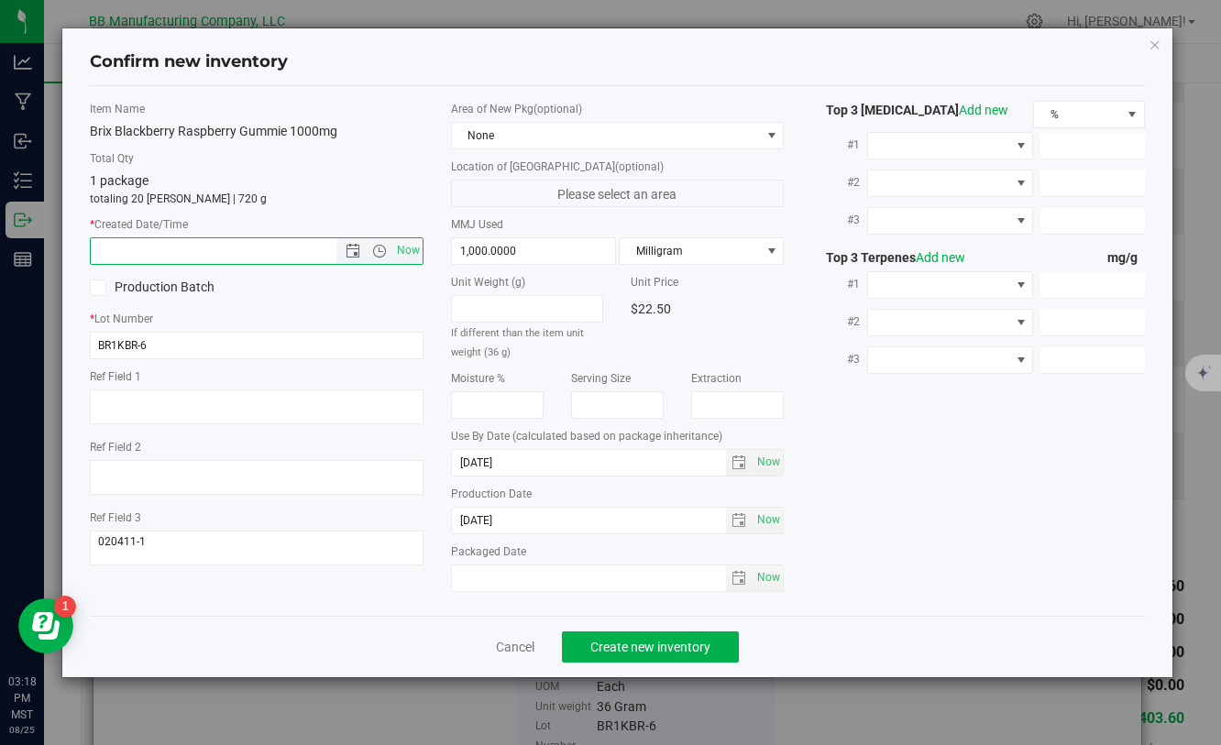
paste input "[DATE]"
click at [638, 641] on span "Create new inventory" at bounding box center [650, 647] width 120 height 15
type input "6/5/2025 3:18 PM"
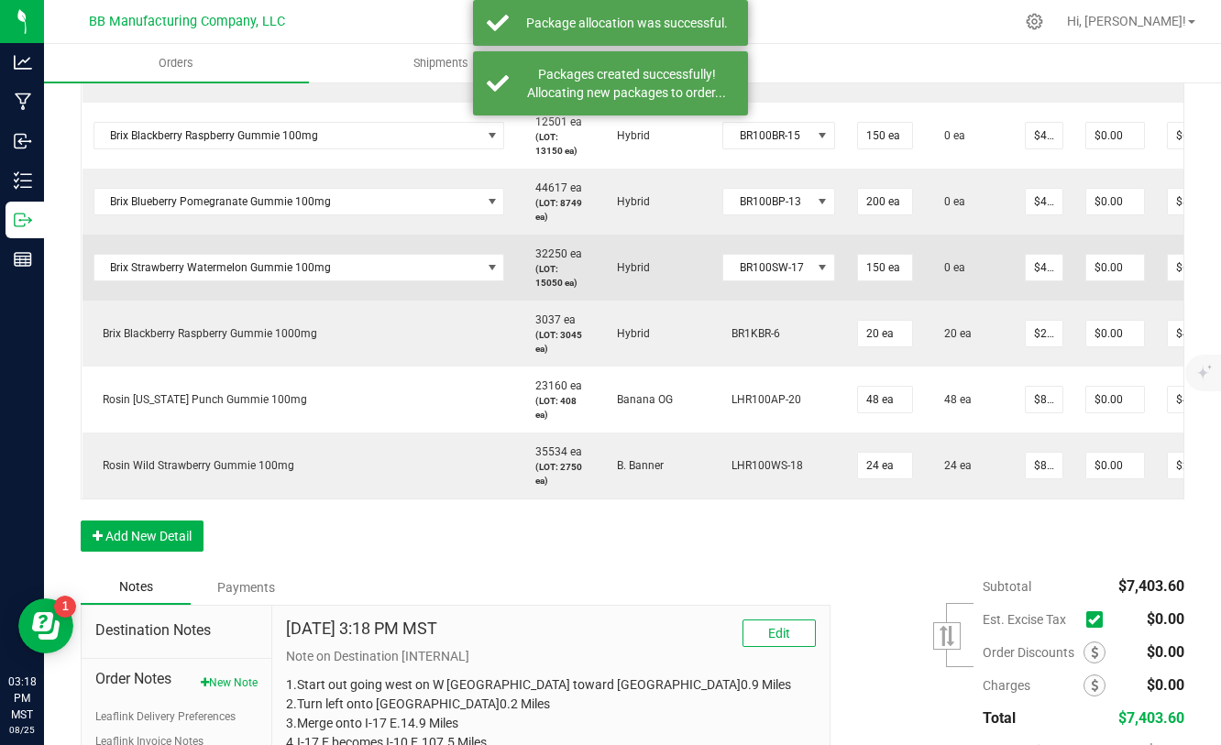
scroll to position [0, 133]
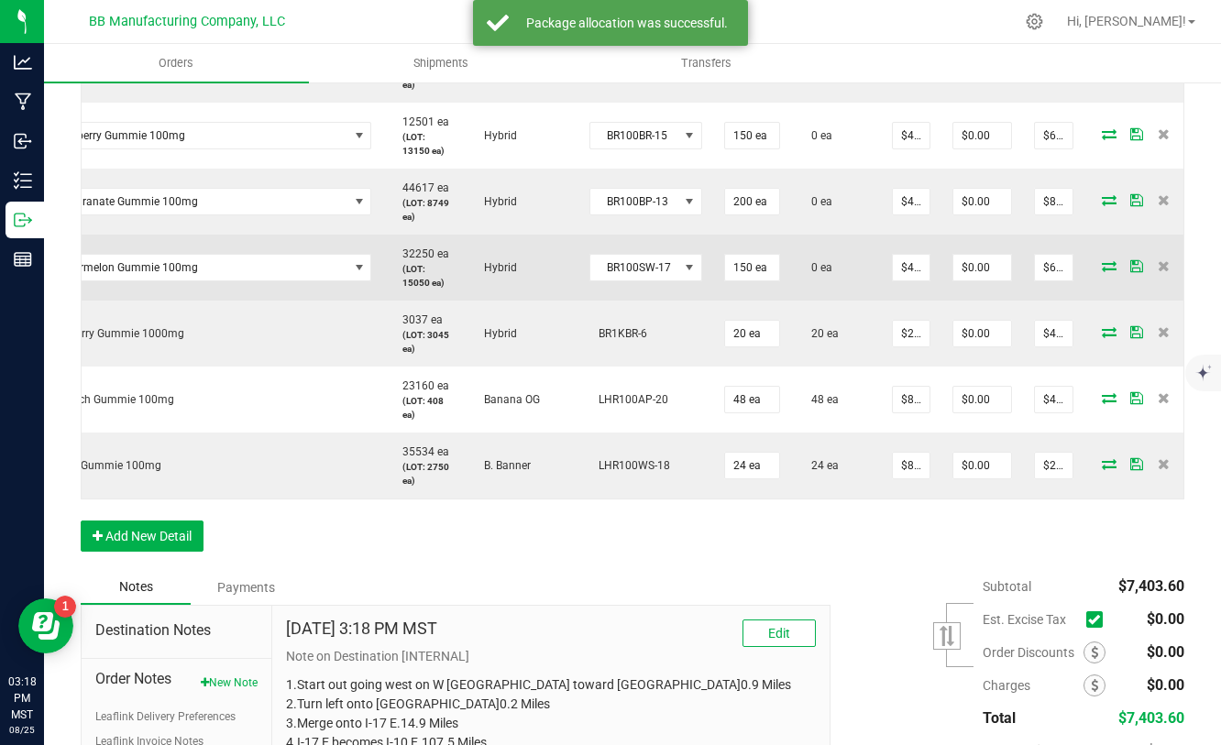
click at [1102, 265] on icon at bounding box center [1109, 265] width 15 height 11
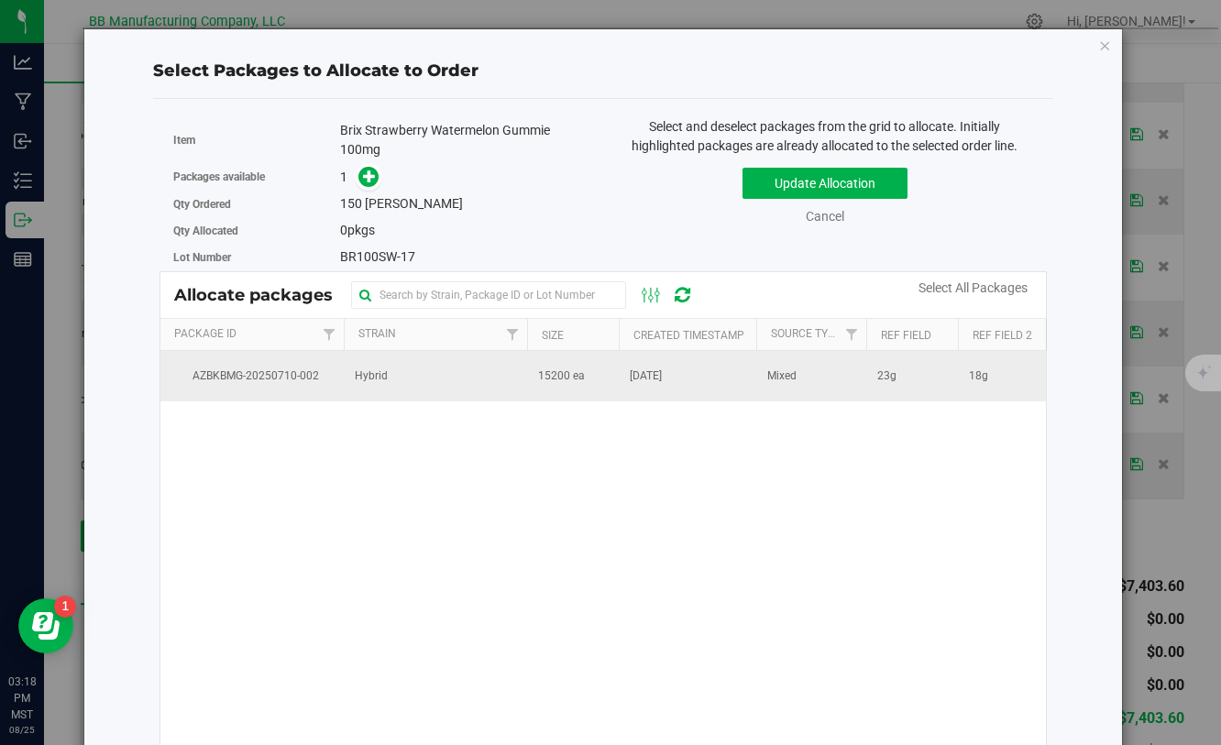
click at [587, 379] on td "15200 ea" at bounding box center [573, 375] width 92 height 49
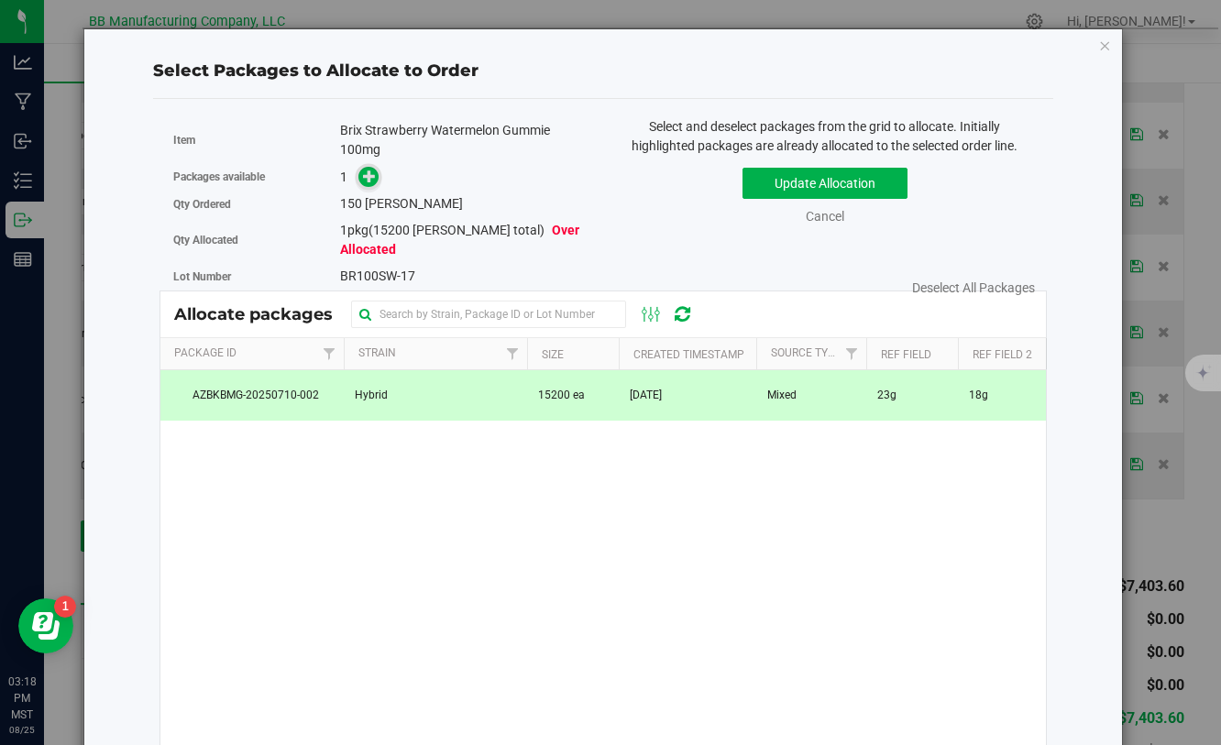
click at [374, 183] on span at bounding box center [368, 177] width 21 height 21
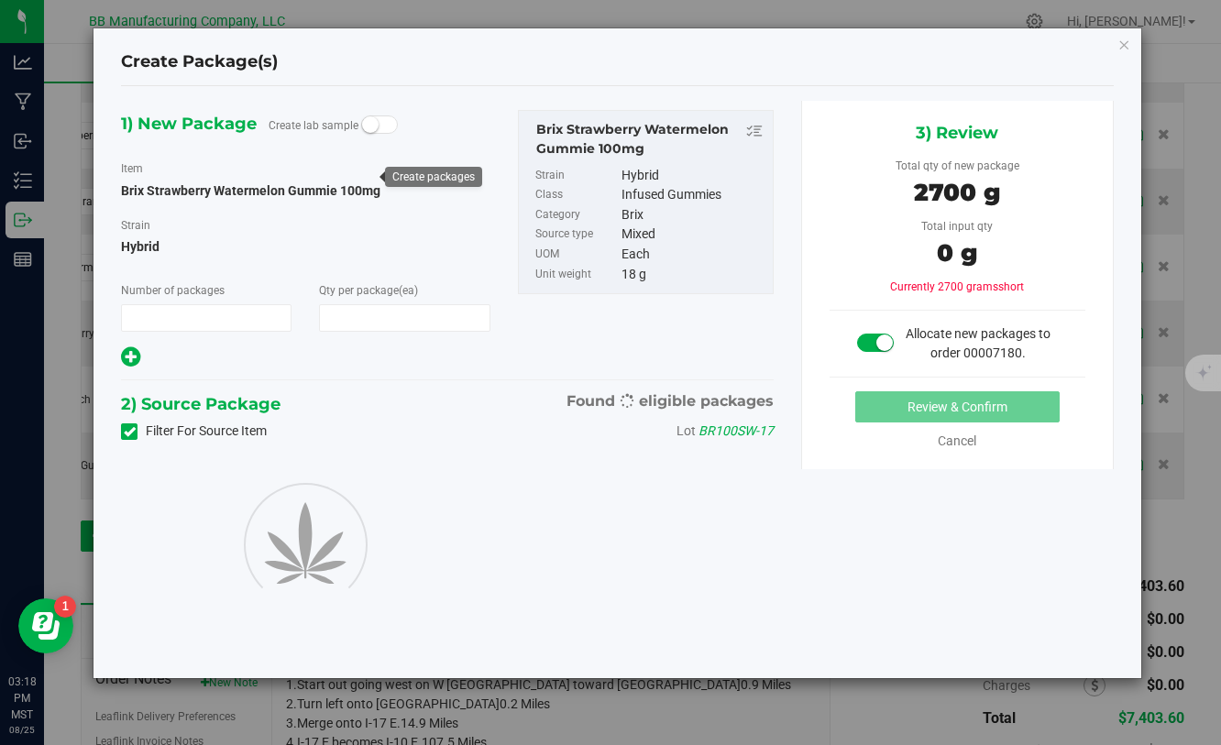
type input "1"
type input "150"
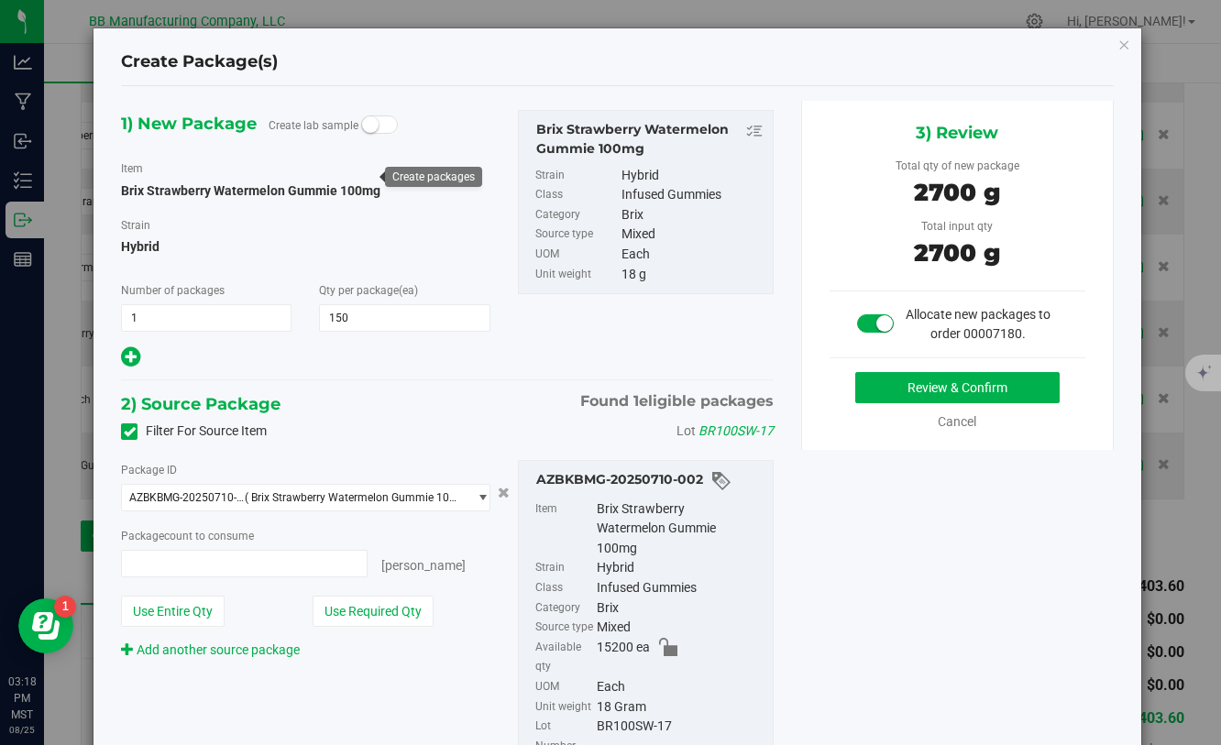
type input "150 ea"
click at [860, 394] on button "Review & Confirm" at bounding box center [957, 387] width 204 height 31
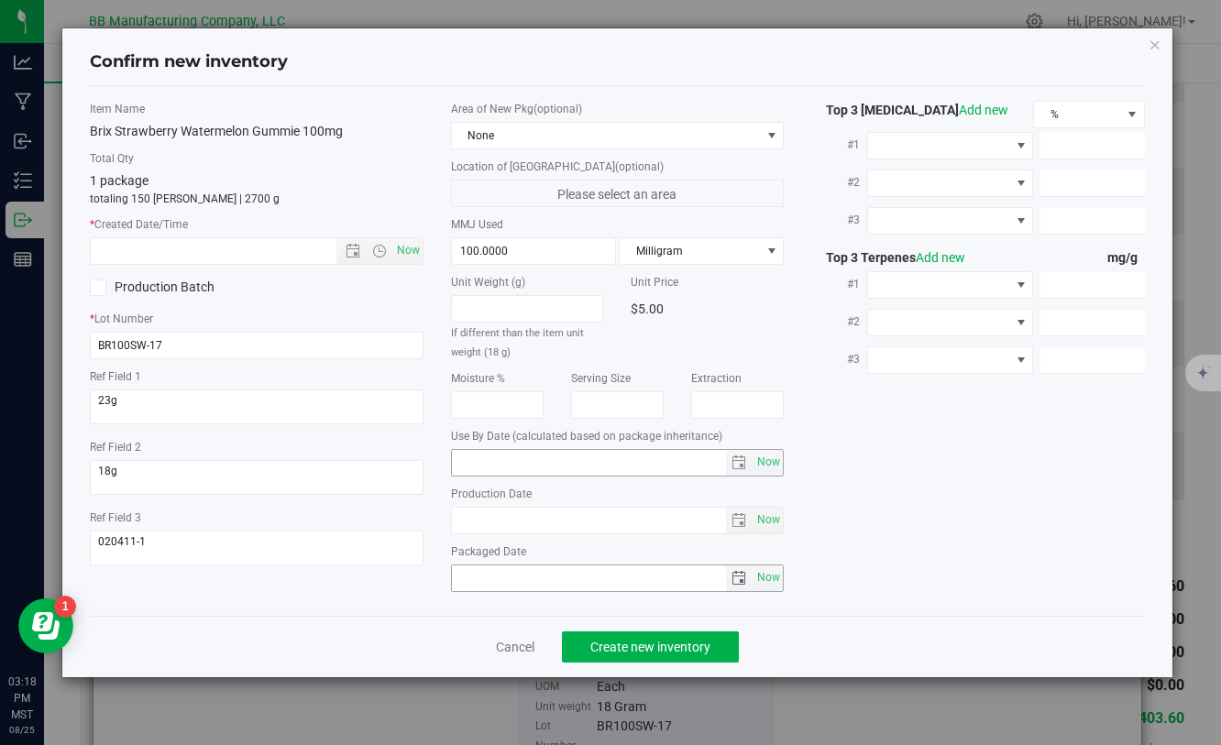
type input "[DATE]"
drag, startPoint x: 535, startPoint y: 520, endPoint x: 432, endPoint y: 521, distance: 103.6
click at [429, 520] on div "Item Name Brix Strawberry Watermelon Gummie 100mg Total Qty 1 package totaling …" at bounding box center [616, 351] width 1081 height 500
click at [280, 253] on input "text" at bounding box center [229, 251] width 276 height 26
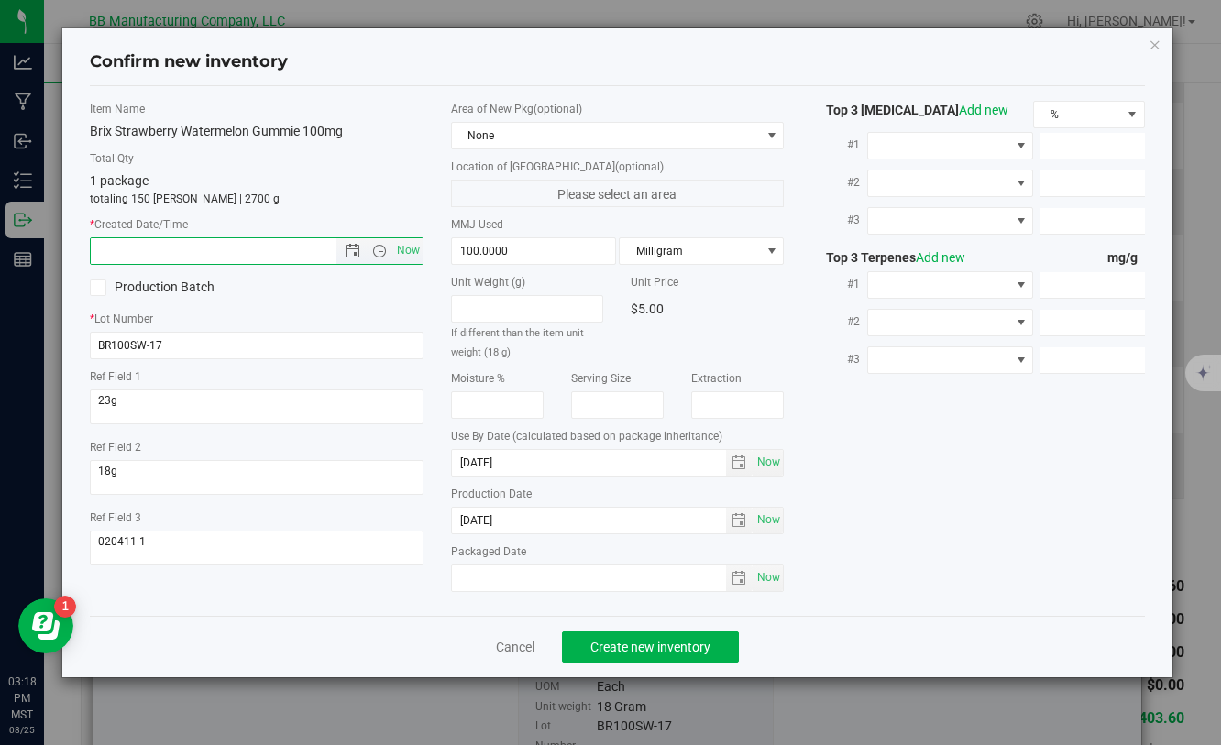
paste input "[DATE]"
click at [597, 648] on span "Create new inventory" at bounding box center [650, 647] width 120 height 15
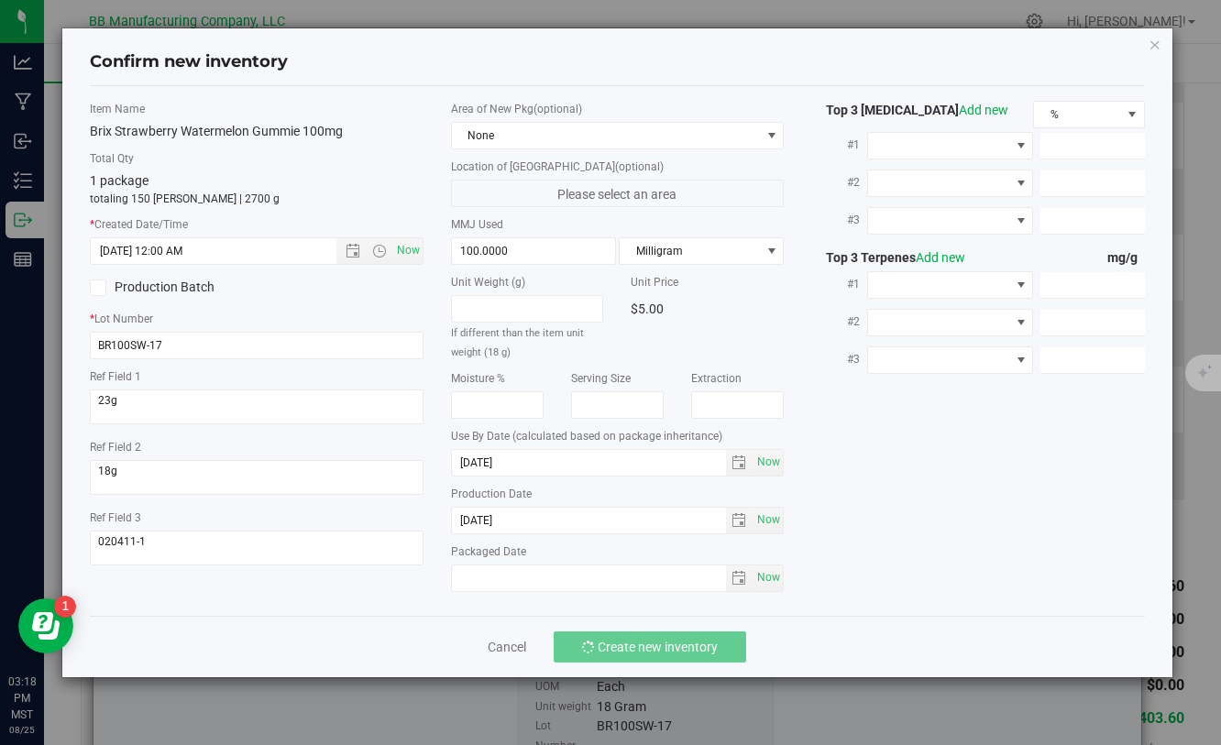
type input "6/19/2025 3:18 PM"
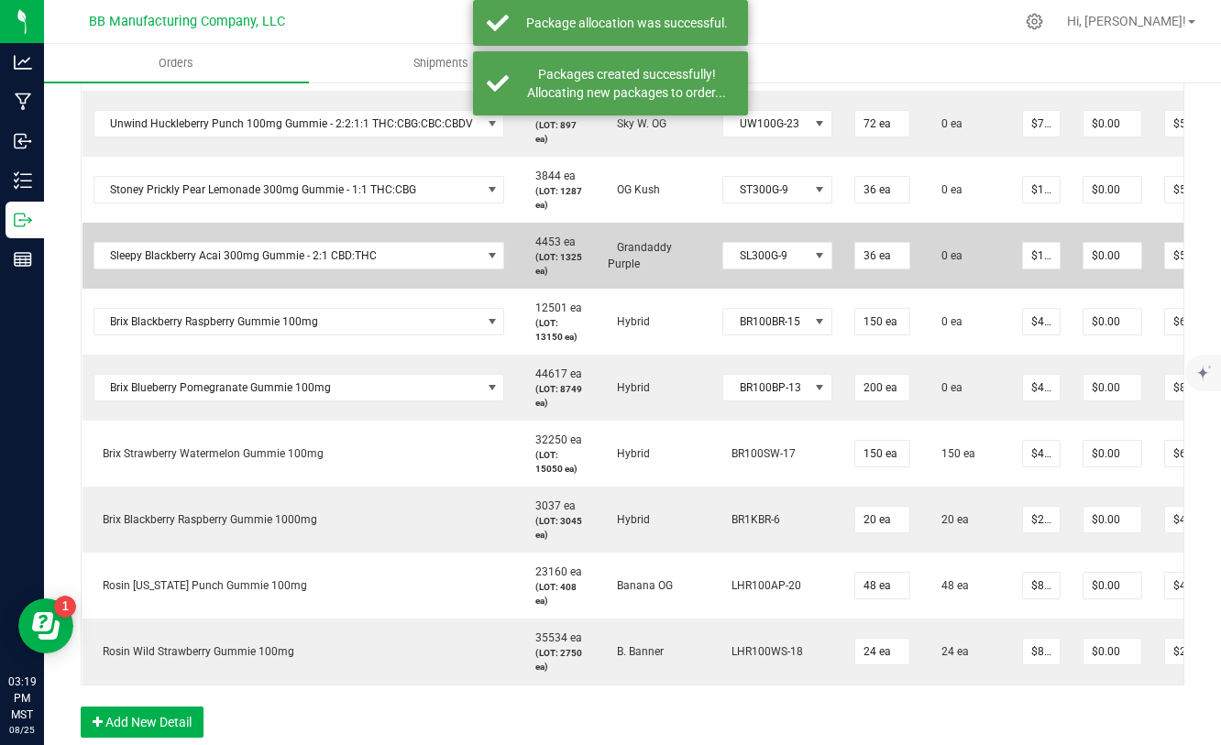
scroll to position [0, 130]
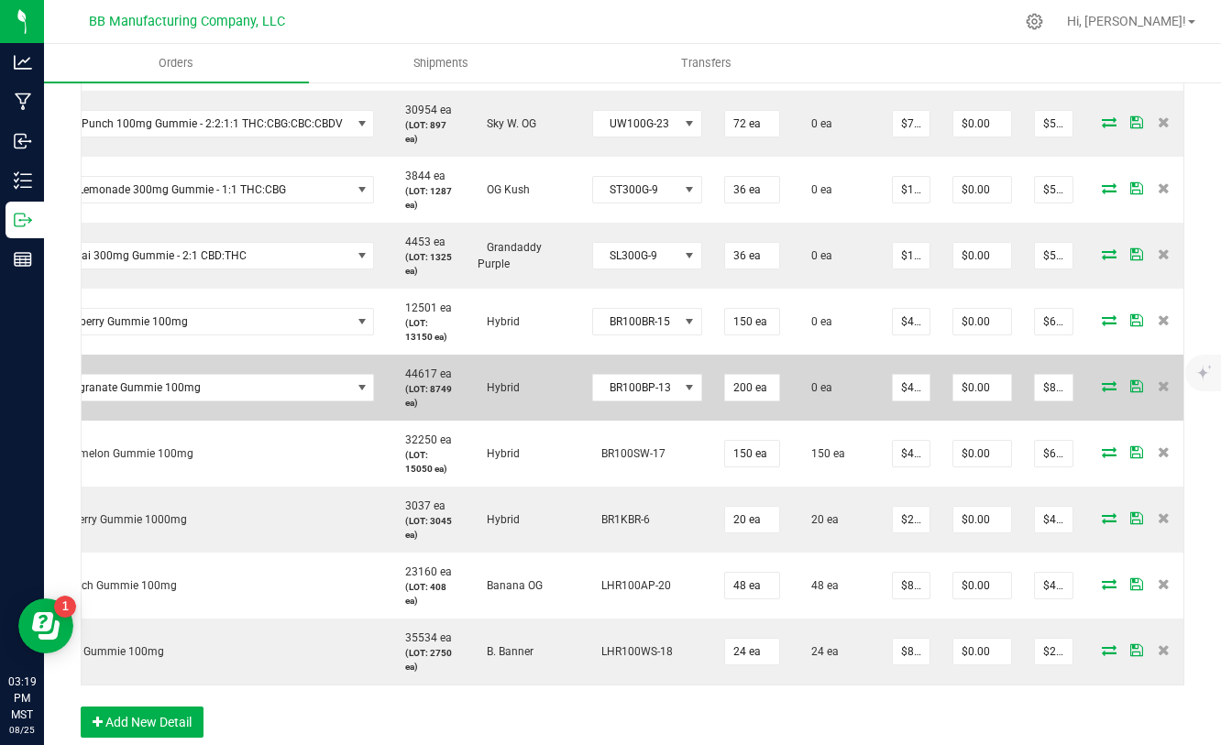
click at [1102, 385] on icon at bounding box center [1109, 385] width 15 height 11
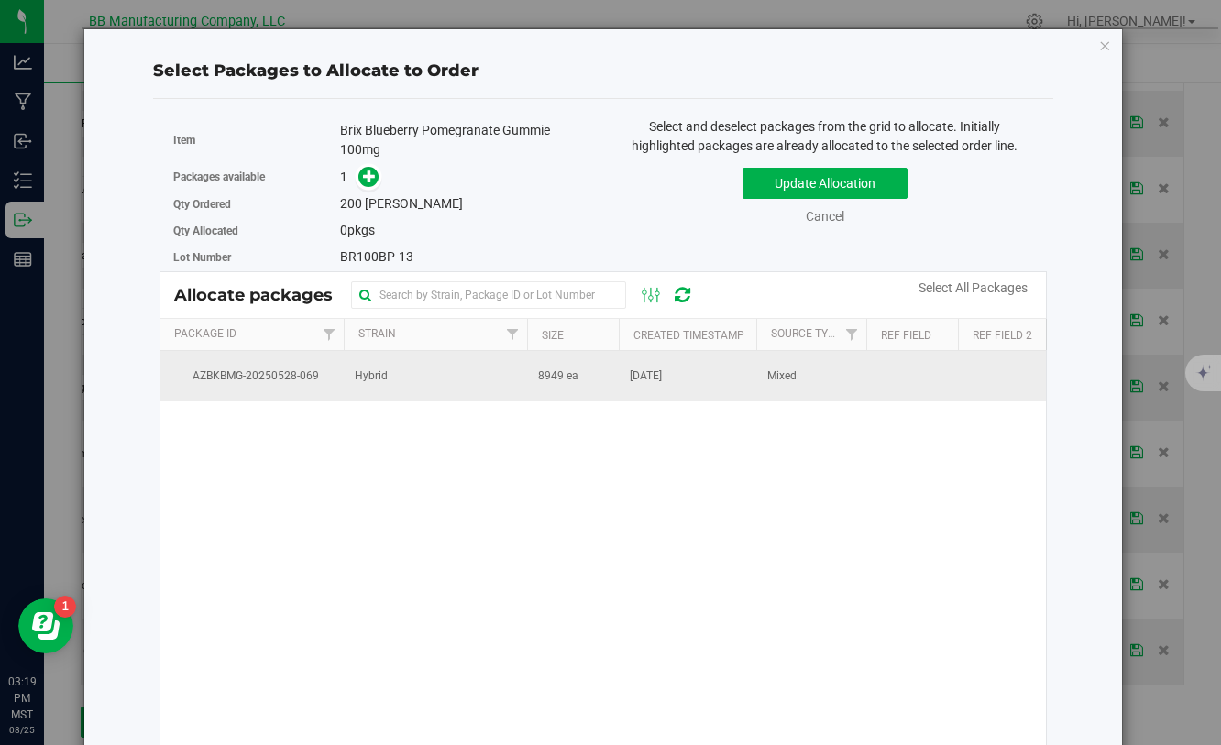
click at [584, 376] on td "8949 ea" at bounding box center [573, 375] width 92 height 49
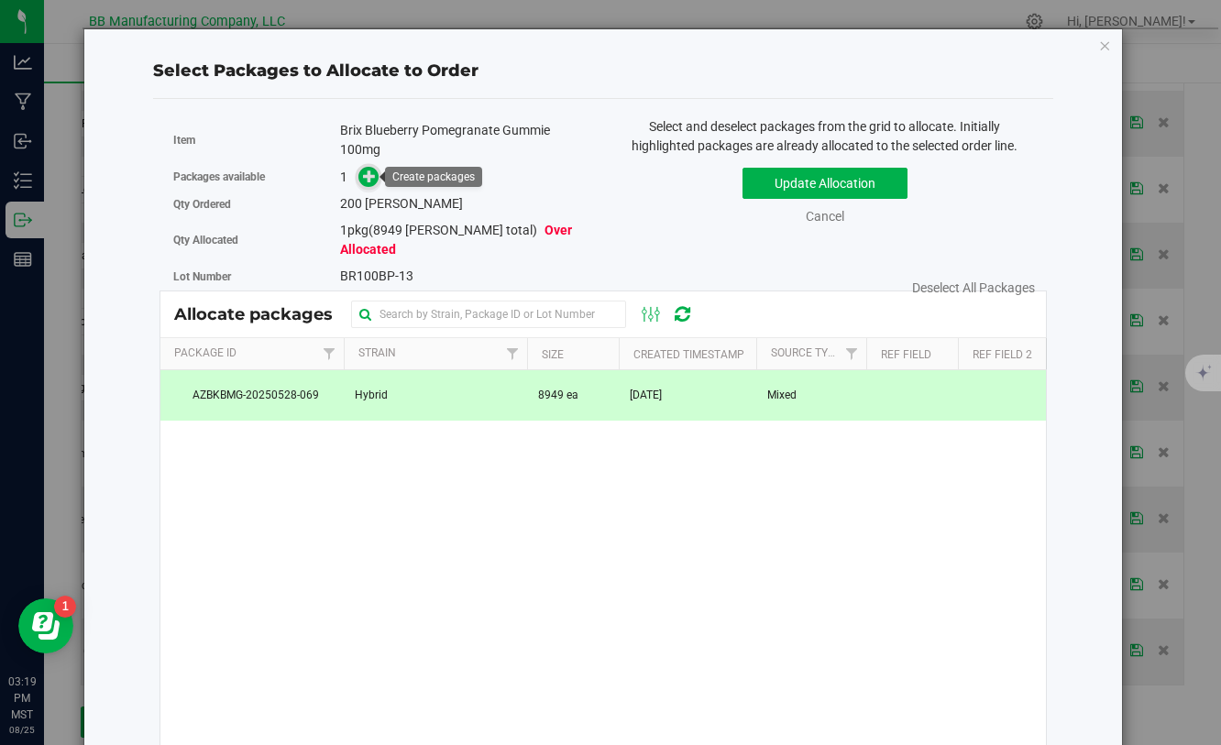
click at [369, 178] on icon at bounding box center [369, 176] width 13 height 13
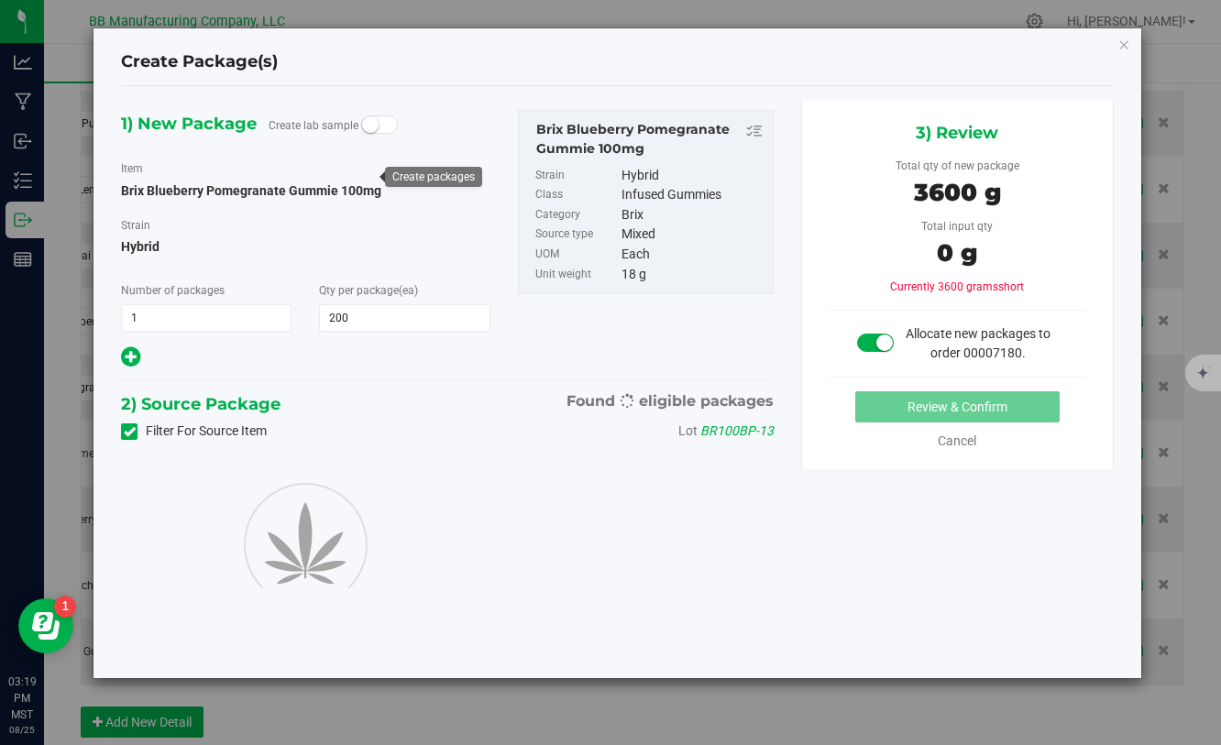
type input "200"
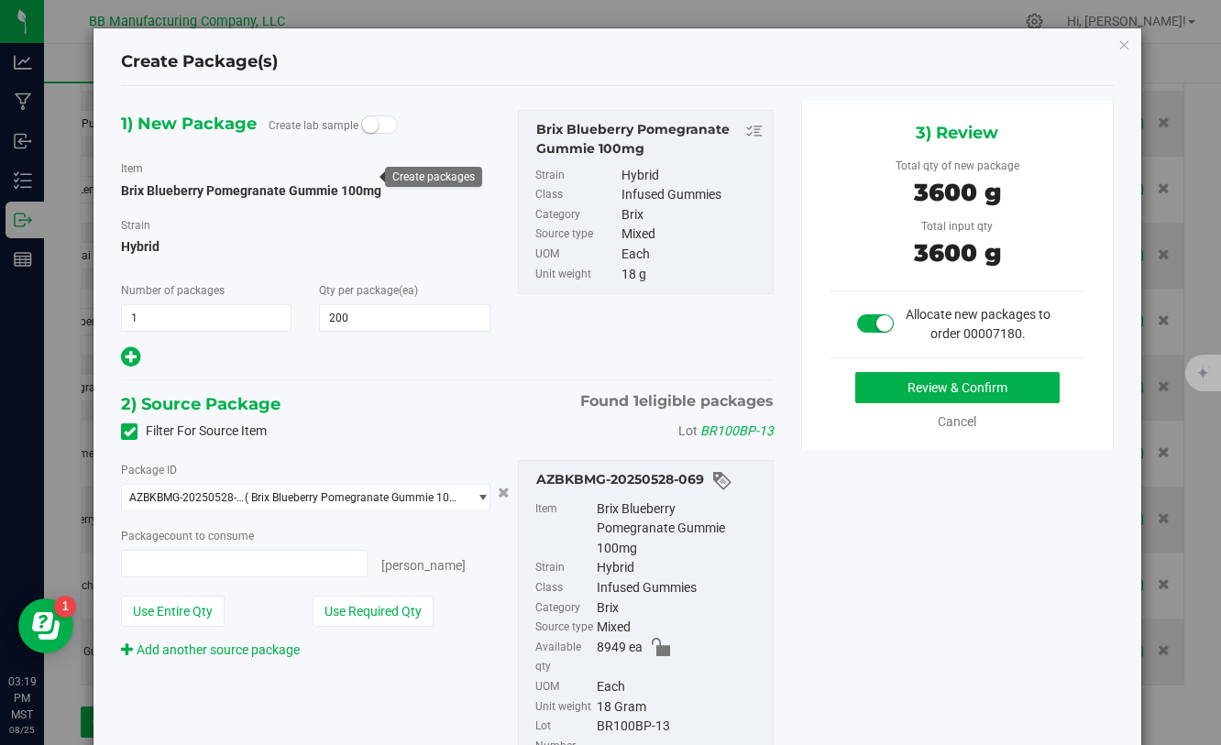
type input "200 ea"
click at [884, 386] on button "Review & Confirm" at bounding box center [957, 387] width 204 height 31
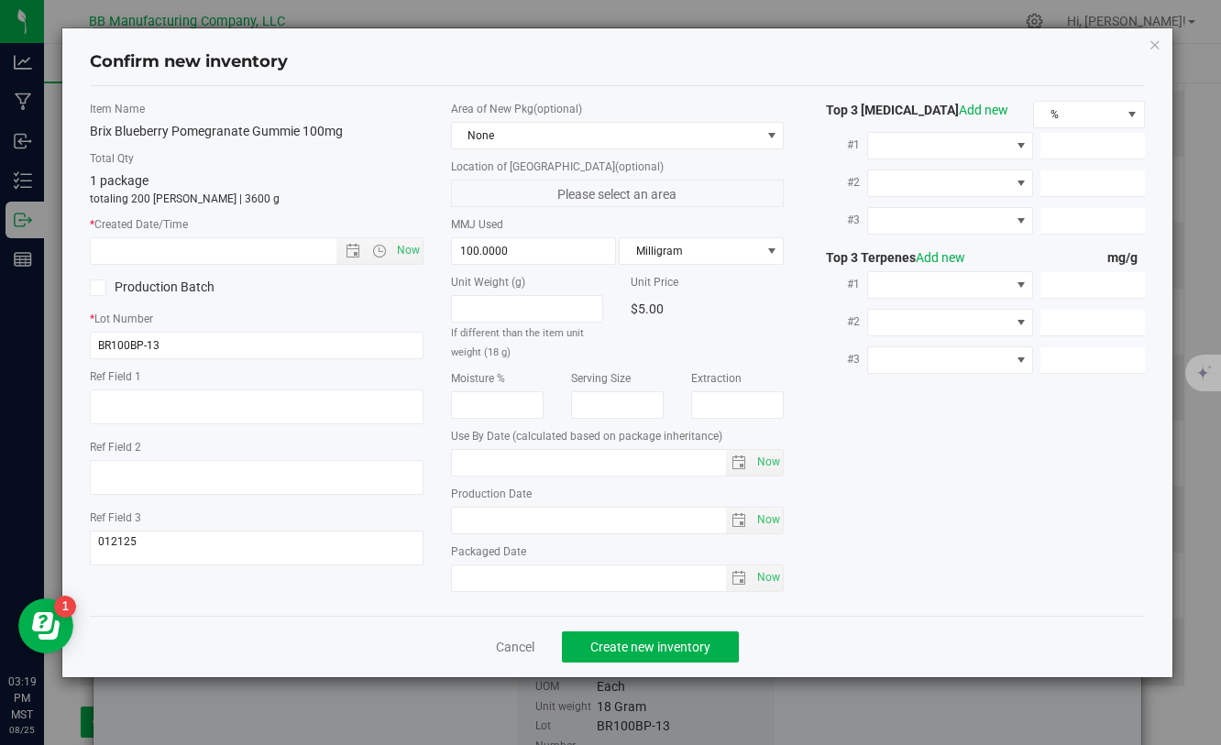
type input "[DATE]"
drag, startPoint x: 543, startPoint y: 514, endPoint x: 393, endPoint y: 513, distance: 149.4
click at [393, 513] on div "Item Name Brix Blueberry Pomegranate Gummie 100mg Total Qty 1 package totaling …" at bounding box center [616, 351] width 1081 height 500
click at [227, 246] on input "text" at bounding box center [229, 251] width 276 height 26
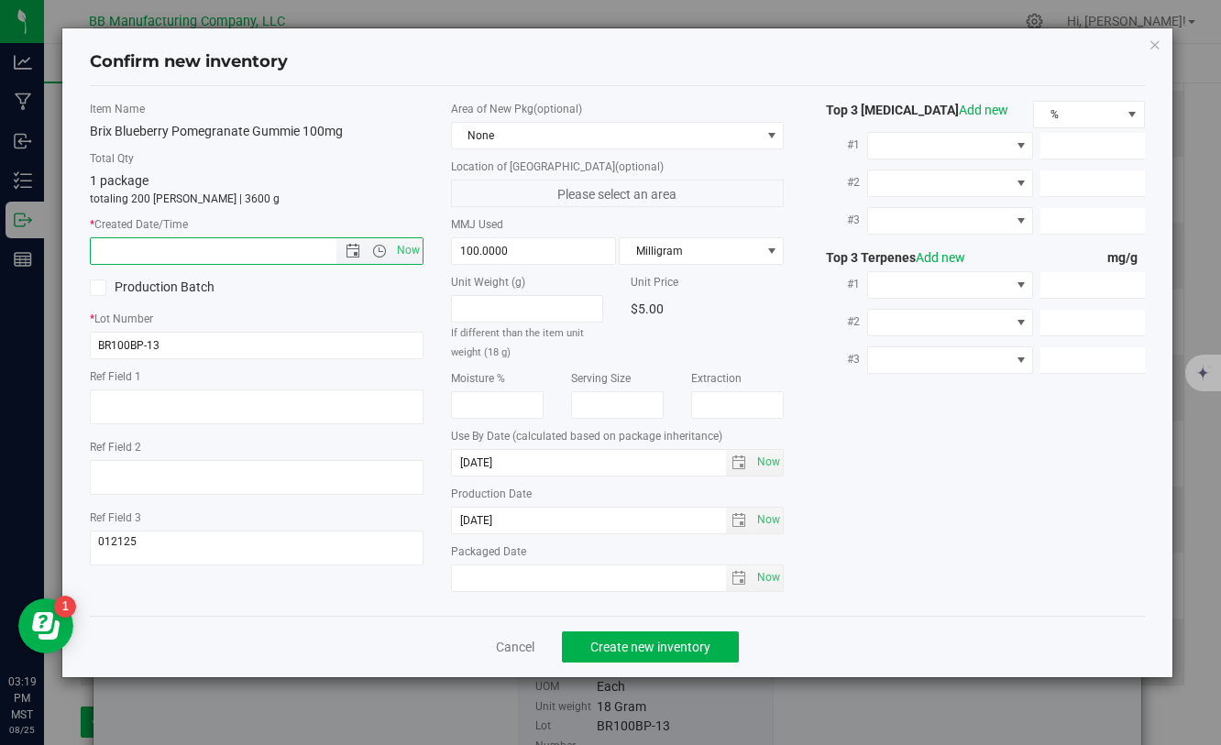
paste input "[DATE]"
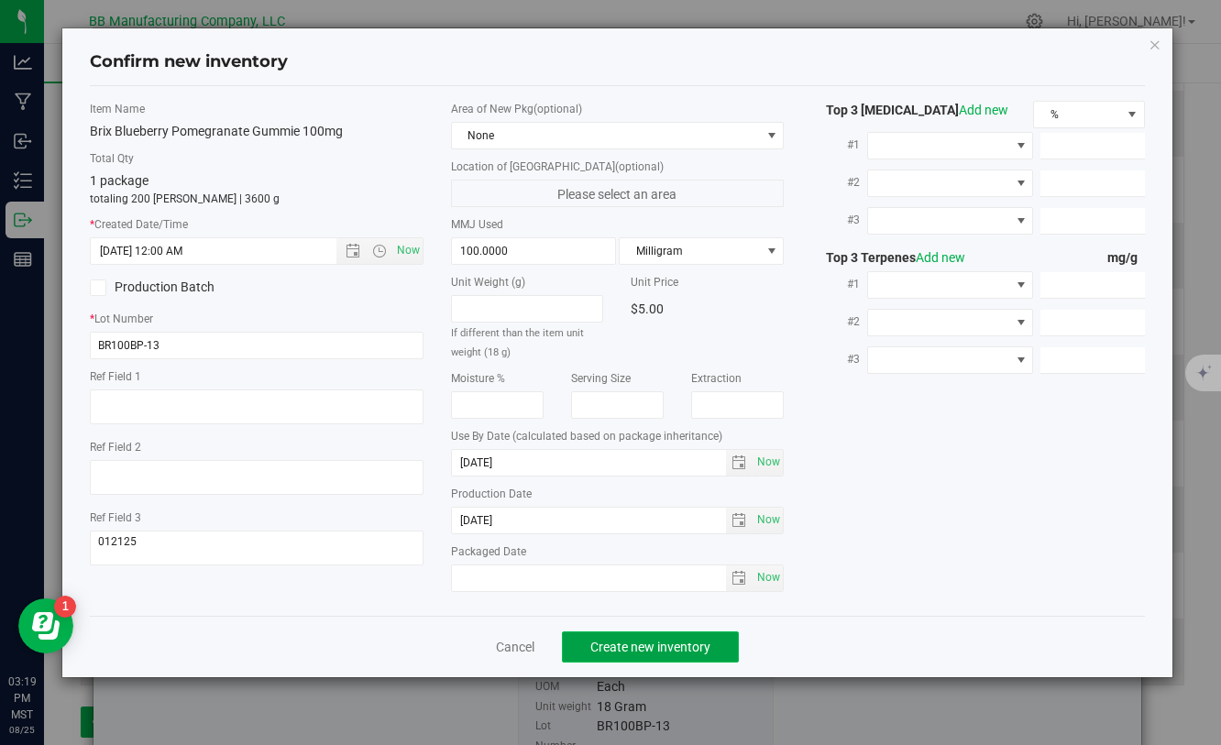
type input "5/8/2025 3:19 PM"
click at [604, 635] on button "Create new inventory" at bounding box center [650, 646] width 177 height 31
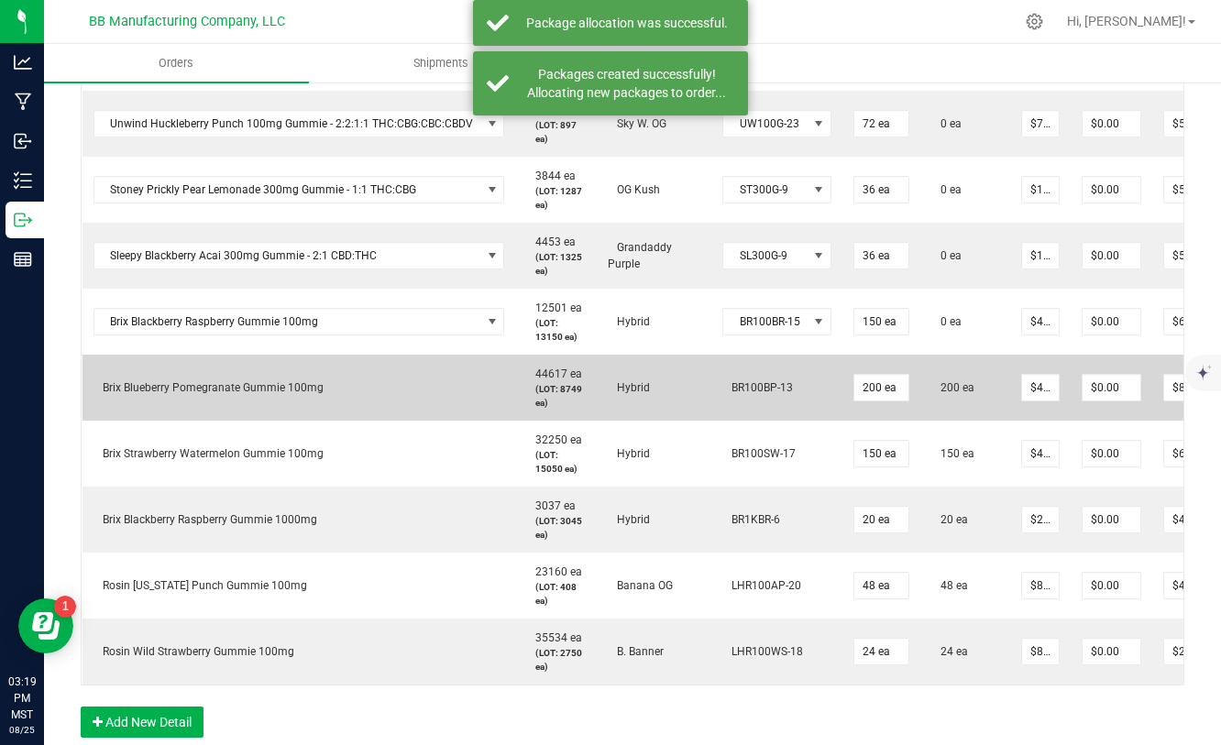
scroll to position [0, 130]
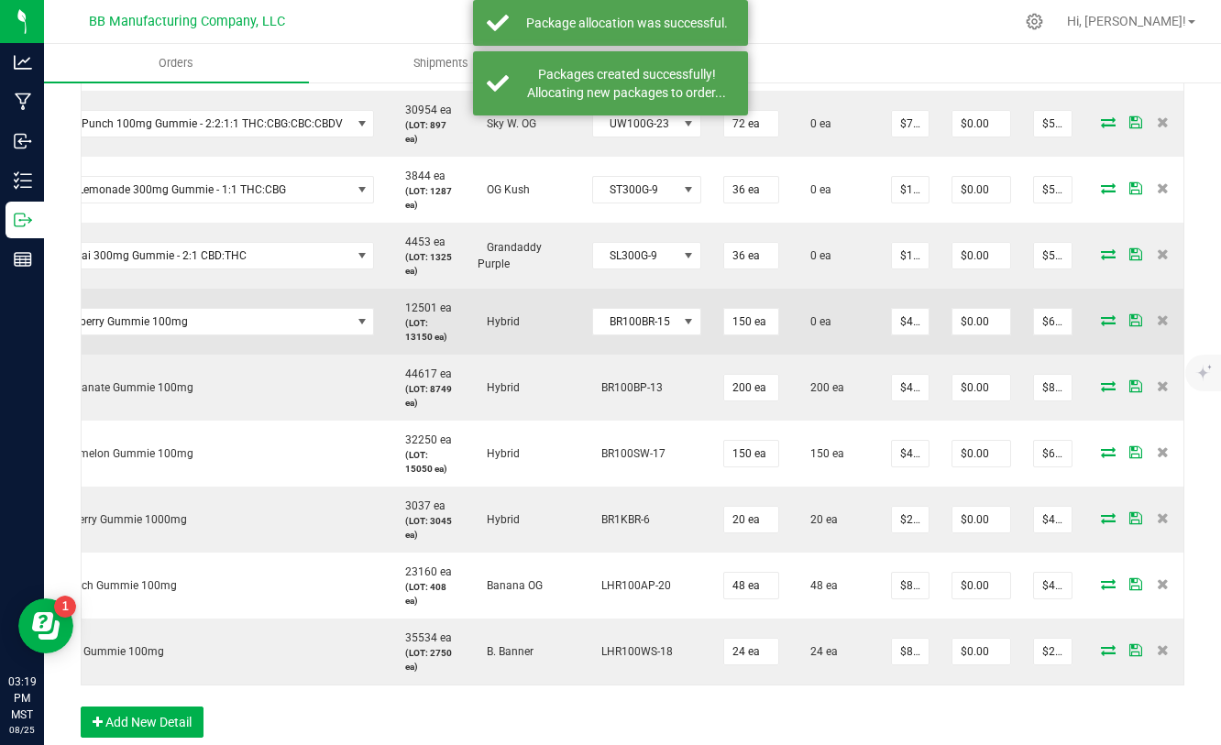
click at [1103, 322] on icon at bounding box center [1108, 319] width 15 height 11
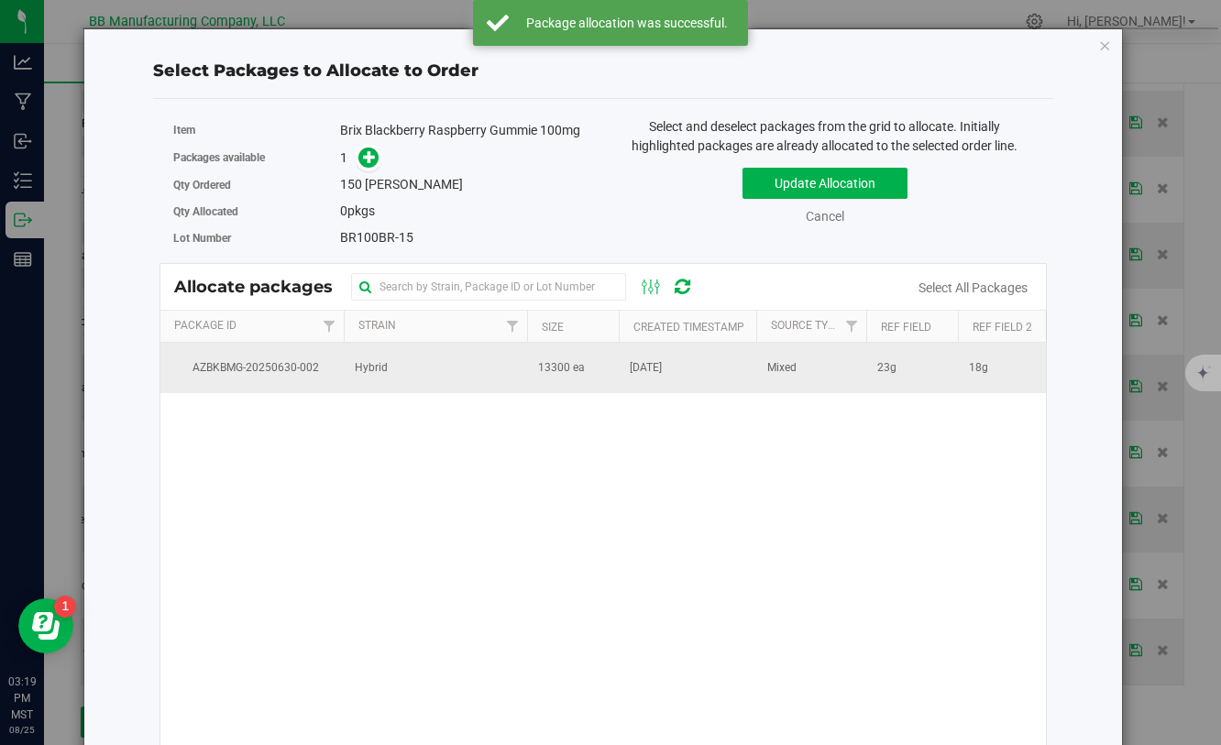
click at [662, 371] on span "[DATE]" at bounding box center [646, 367] width 32 height 17
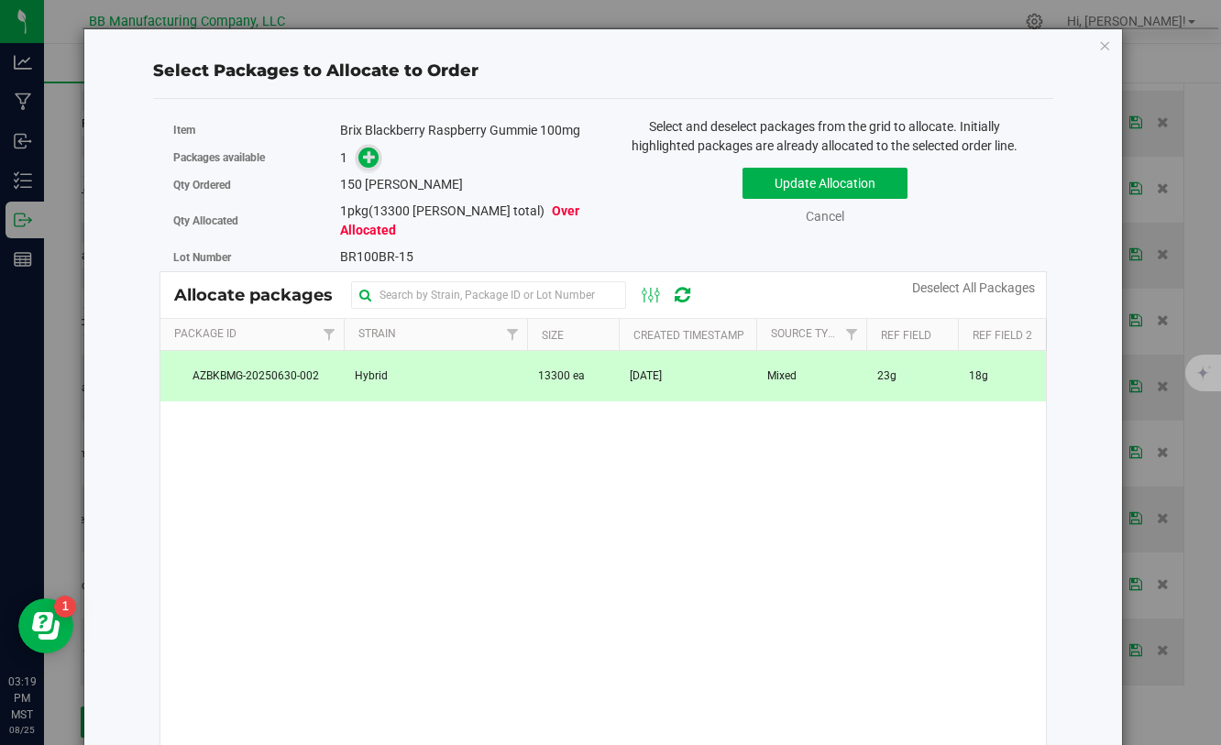
click at [363, 166] on span at bounding box center [368, 158] width 21 height 21
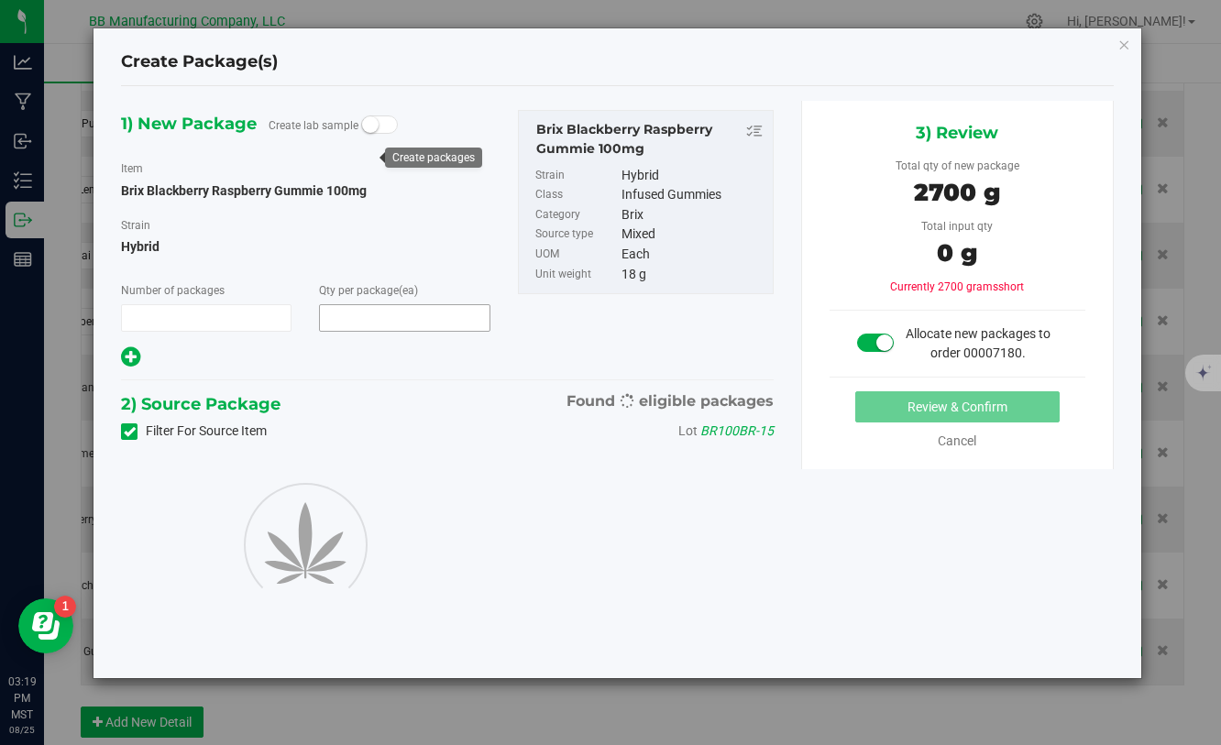
type input "1"
type input "150"
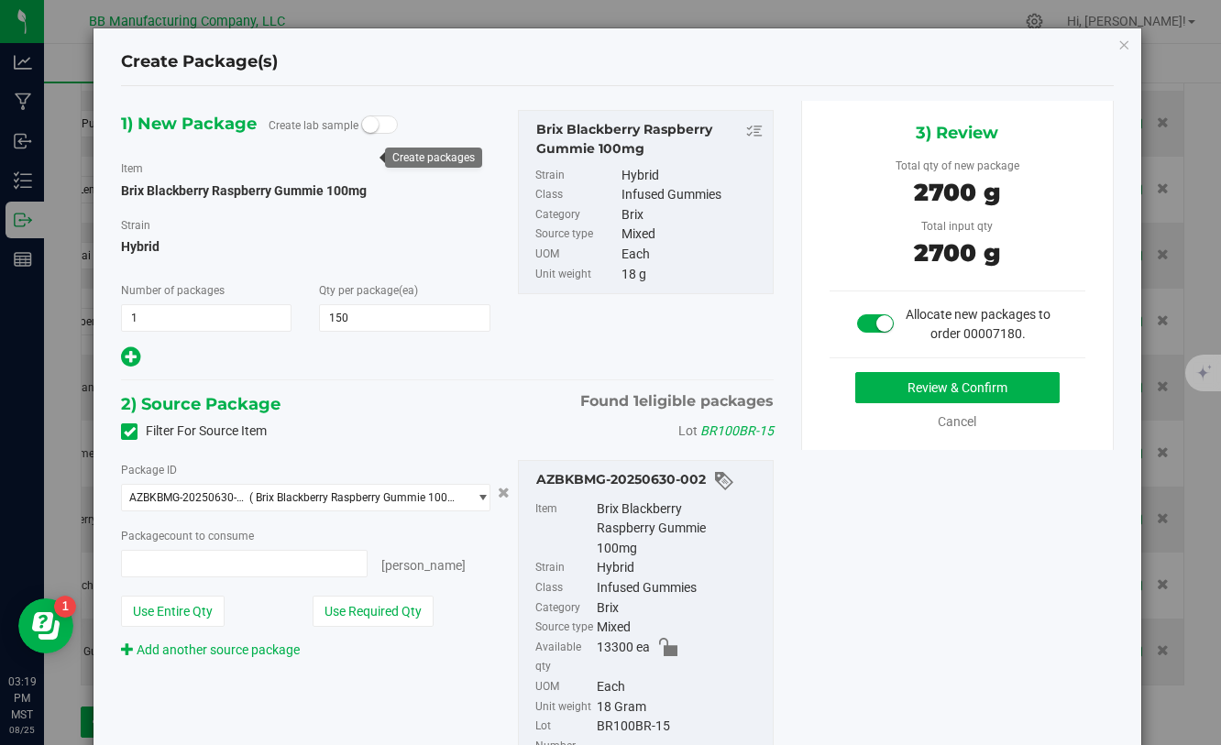
type input "150 ea"
click at [882, 380] on button "Review & Confirm" at bounding box center [957, 387] width 204 height 31
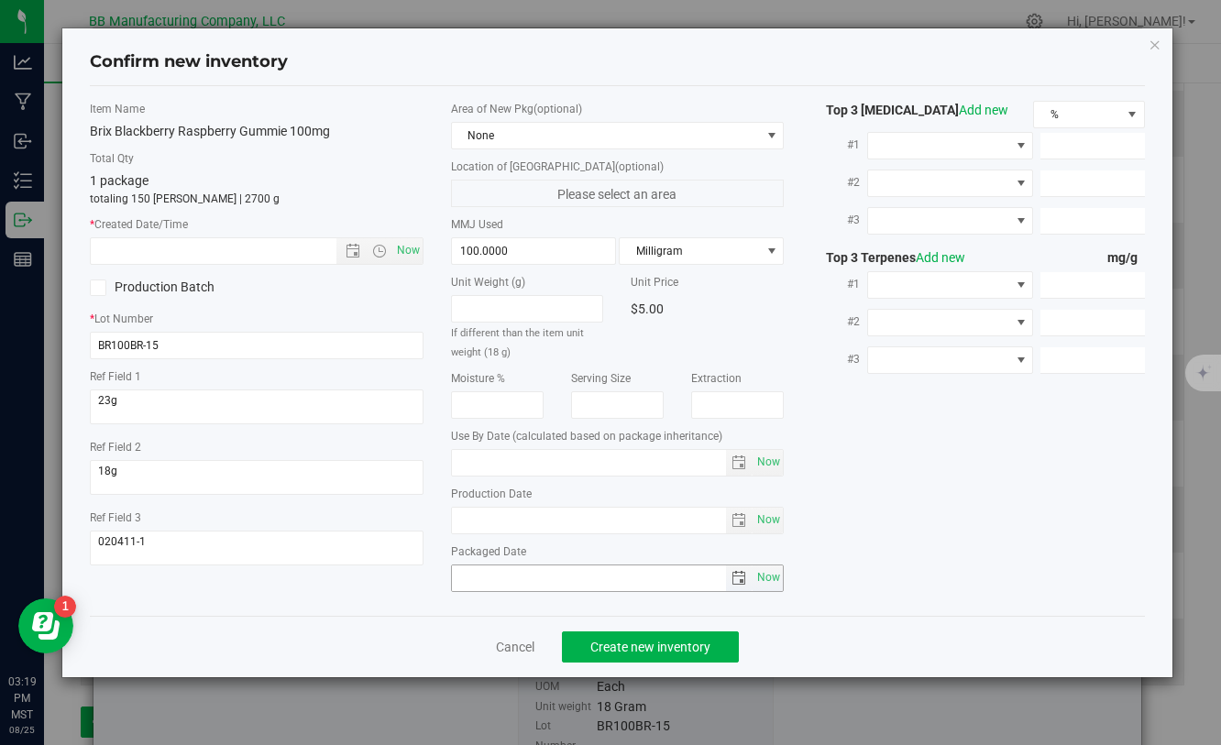
type input "[DATE]"
drag, startPoint x: 528, startPoint y: 521, endPoint x: 448, endPoint y: 518, distance: 79.8
click at [444, 518] on div "Area of New Pkg (optional) None Location of [GEOGRAPHIC_DATA] (optional) Please…" at bounding box center [617, 351] width 360 height 500
click at [295, 257] on input "text" at bounding box center [229, 251] width 276 height 26
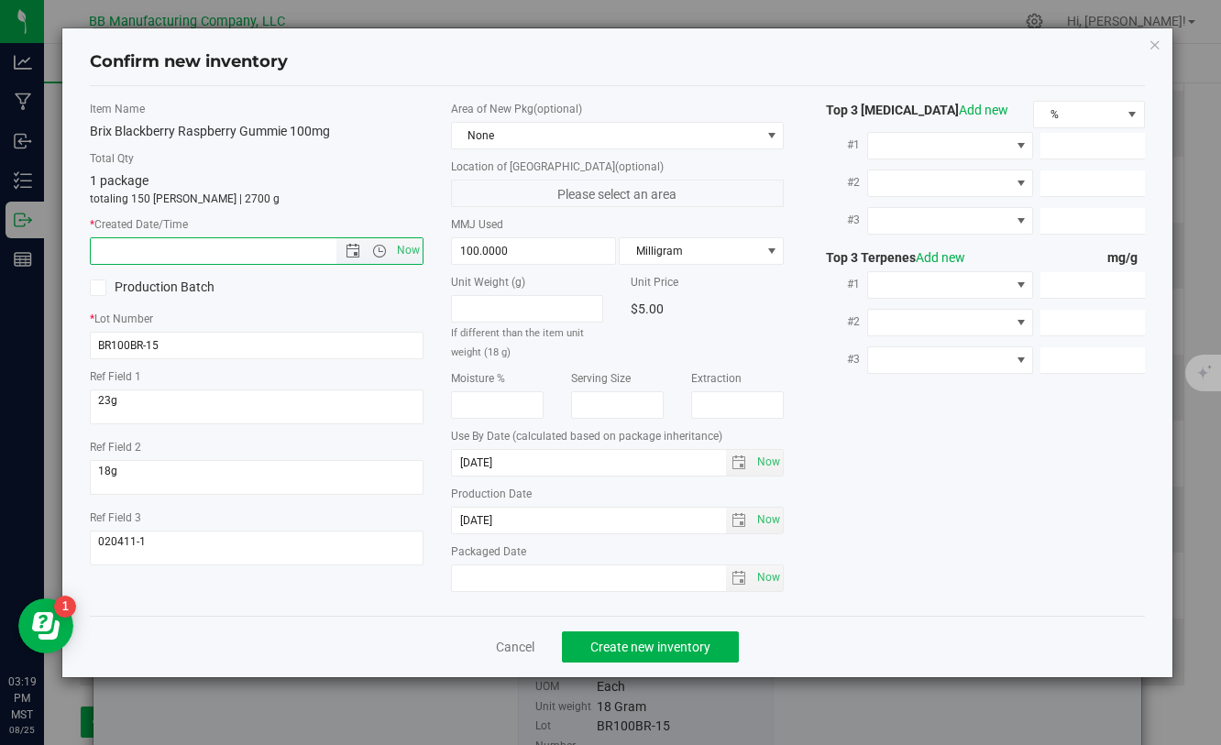
paste input "[DATE]"
click at [637, 646] on span "Create new inventory" at bounding box center [650, 647] width 120 height 15
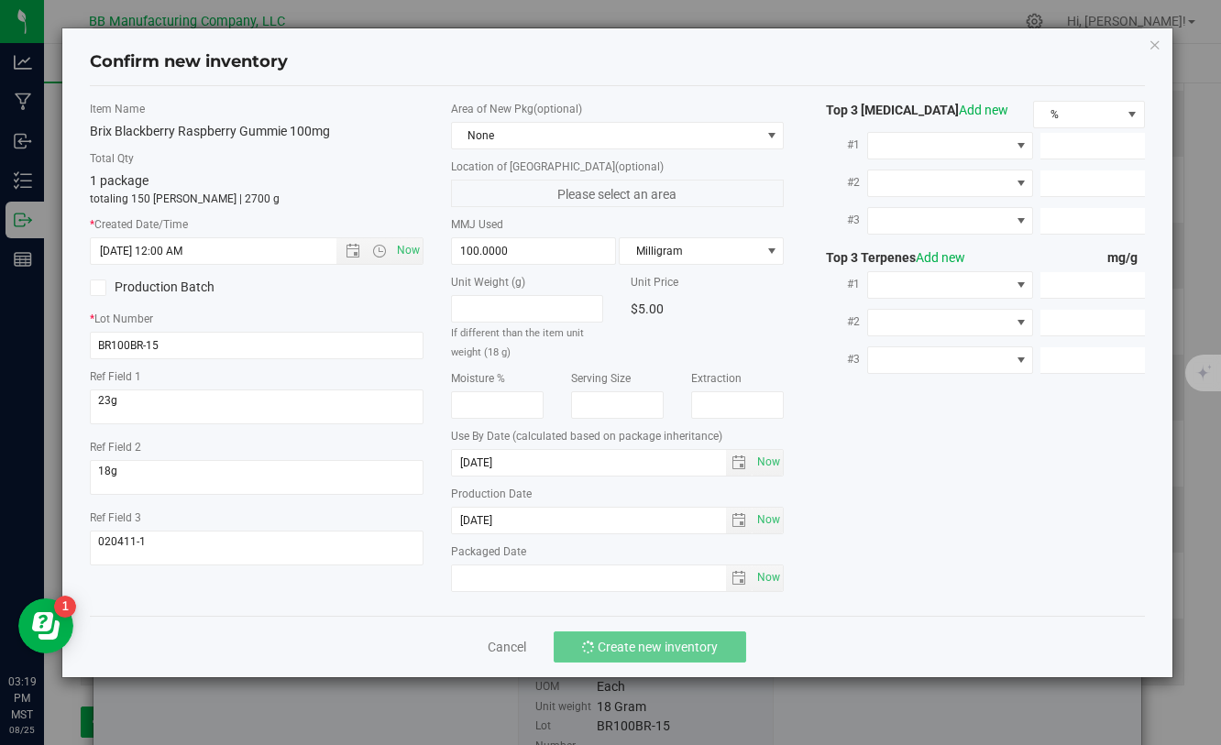
type input "5/1/2025 3:19 PM"
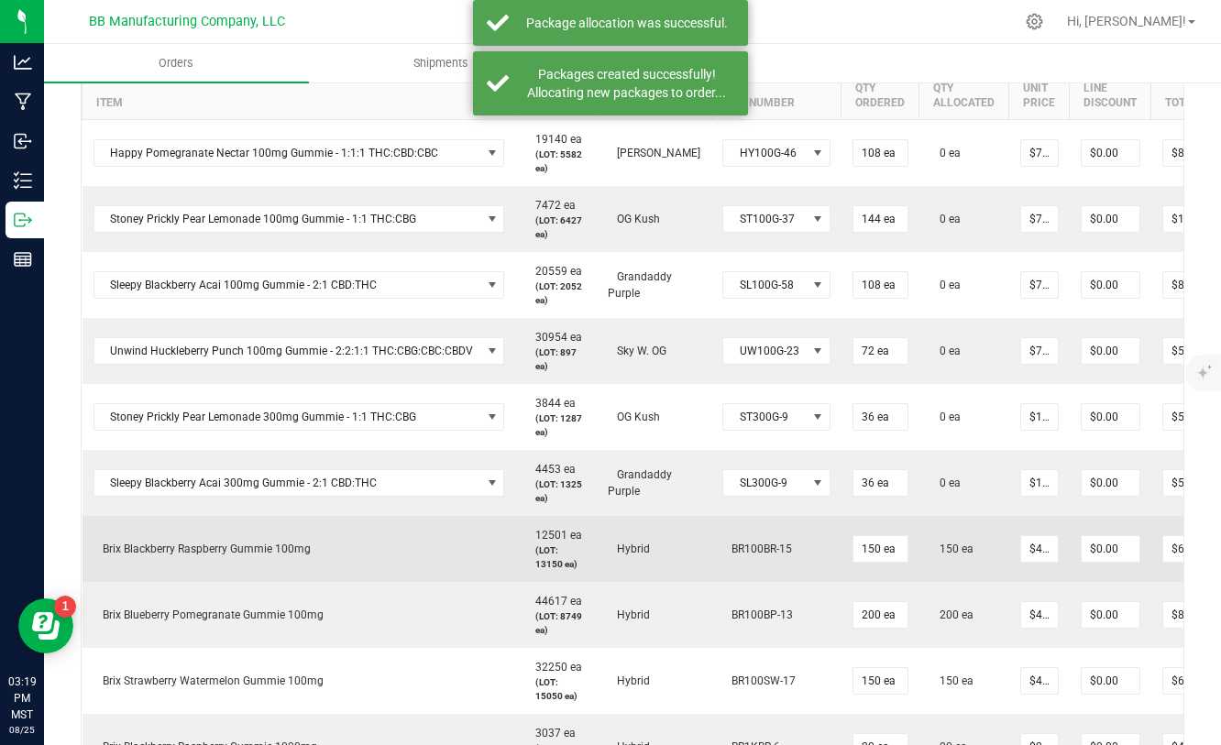
scroll to position [0, 127]
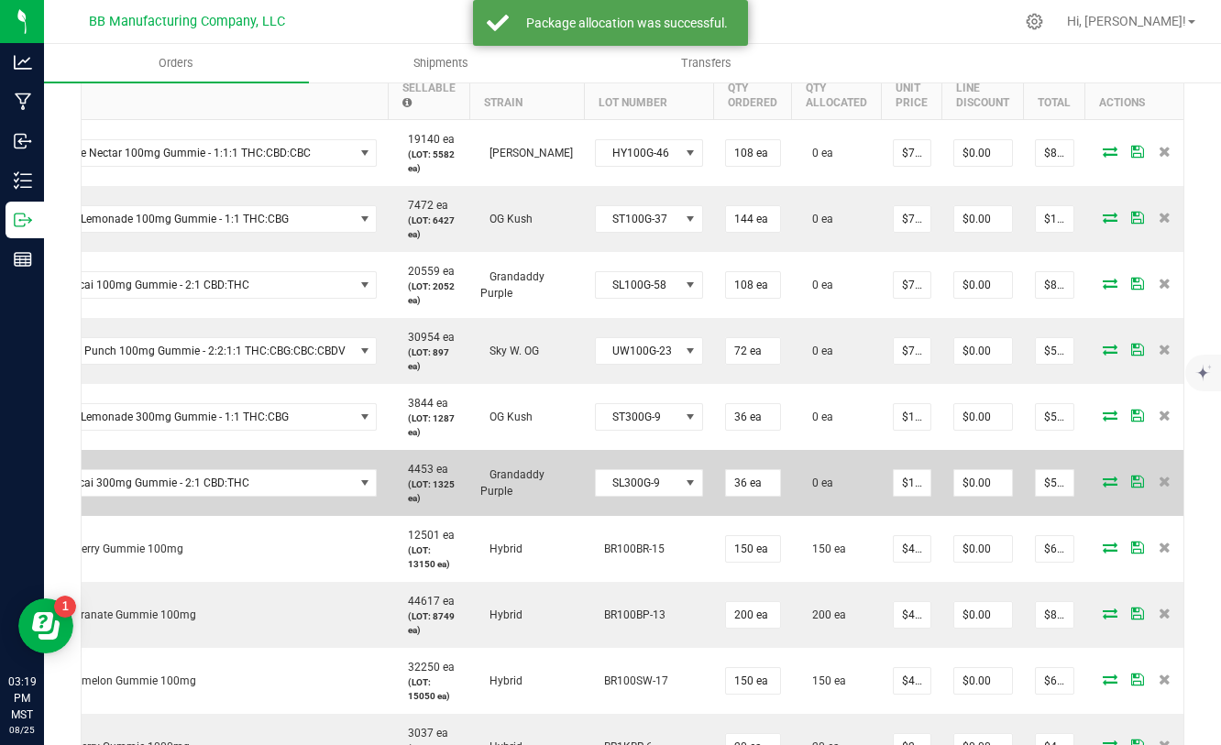
click at [1105, 484] on span at bounding box center [1109, 481] width 27 height 11
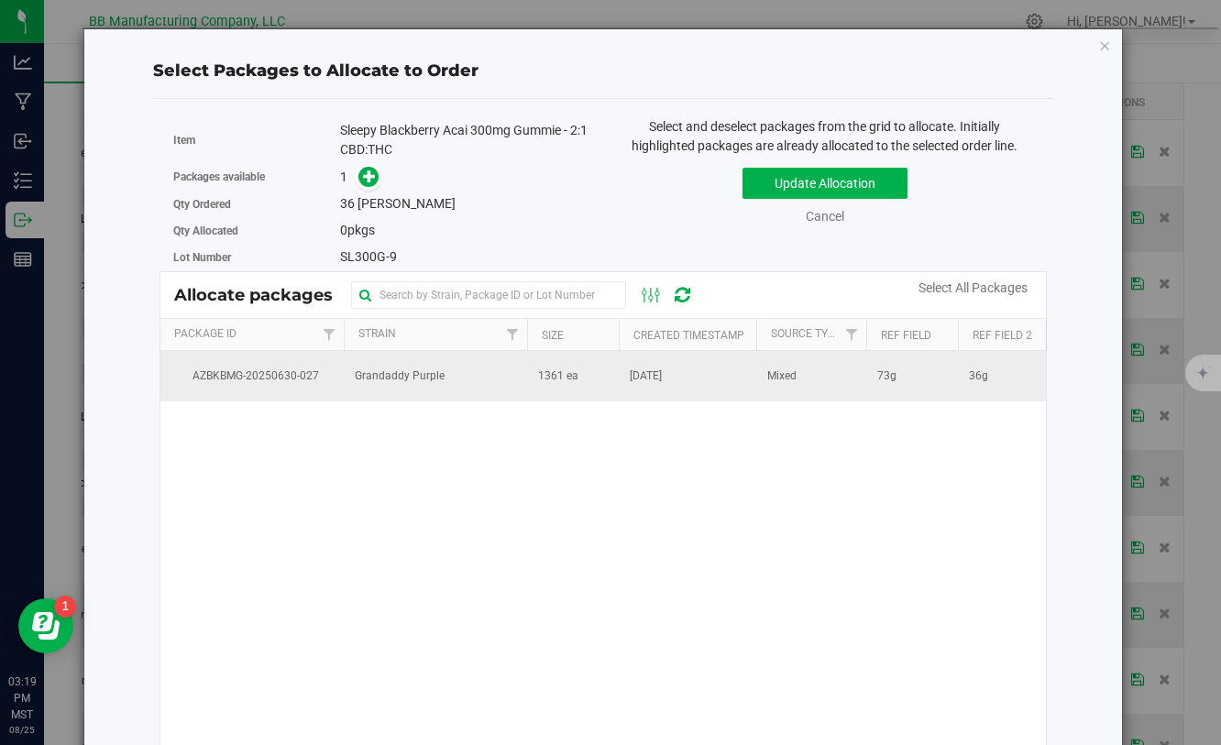
click at [506, 375] on td "Grandaddy Purple" at bounding box center [435, 375] width 183 height 49
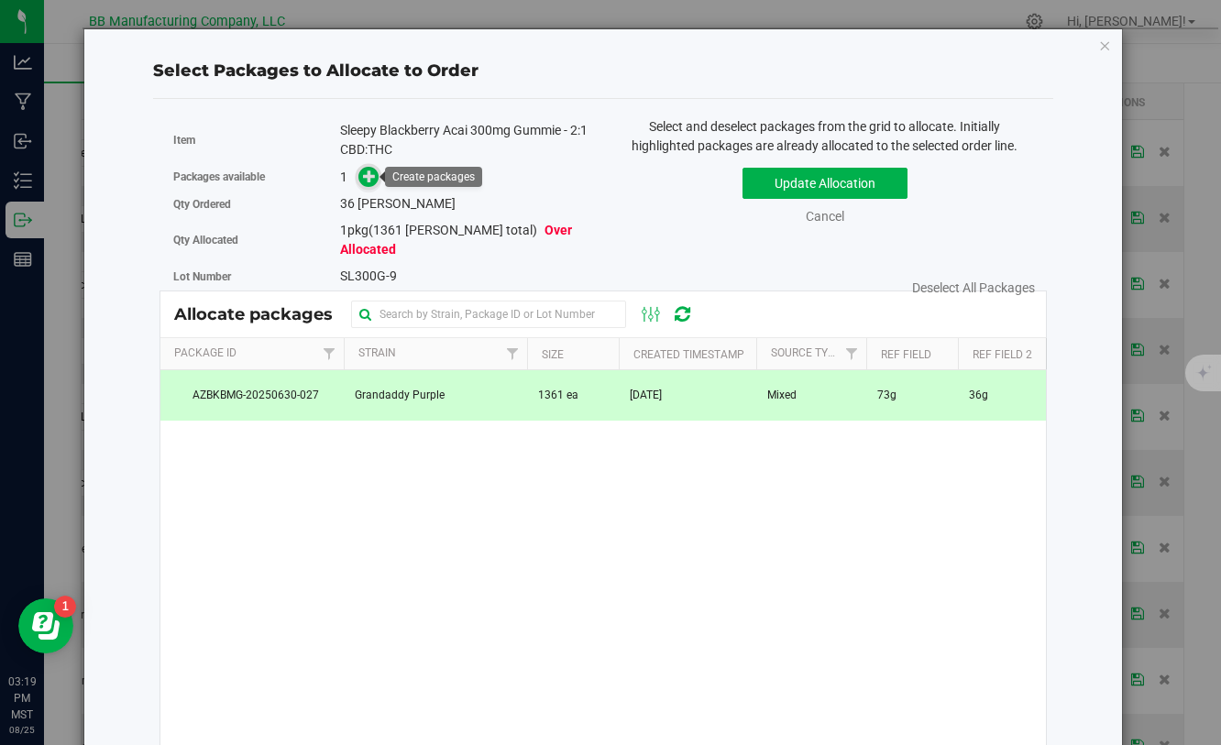
click at [377, 181] on span at bounding box center [368, 177] width 21 height 21
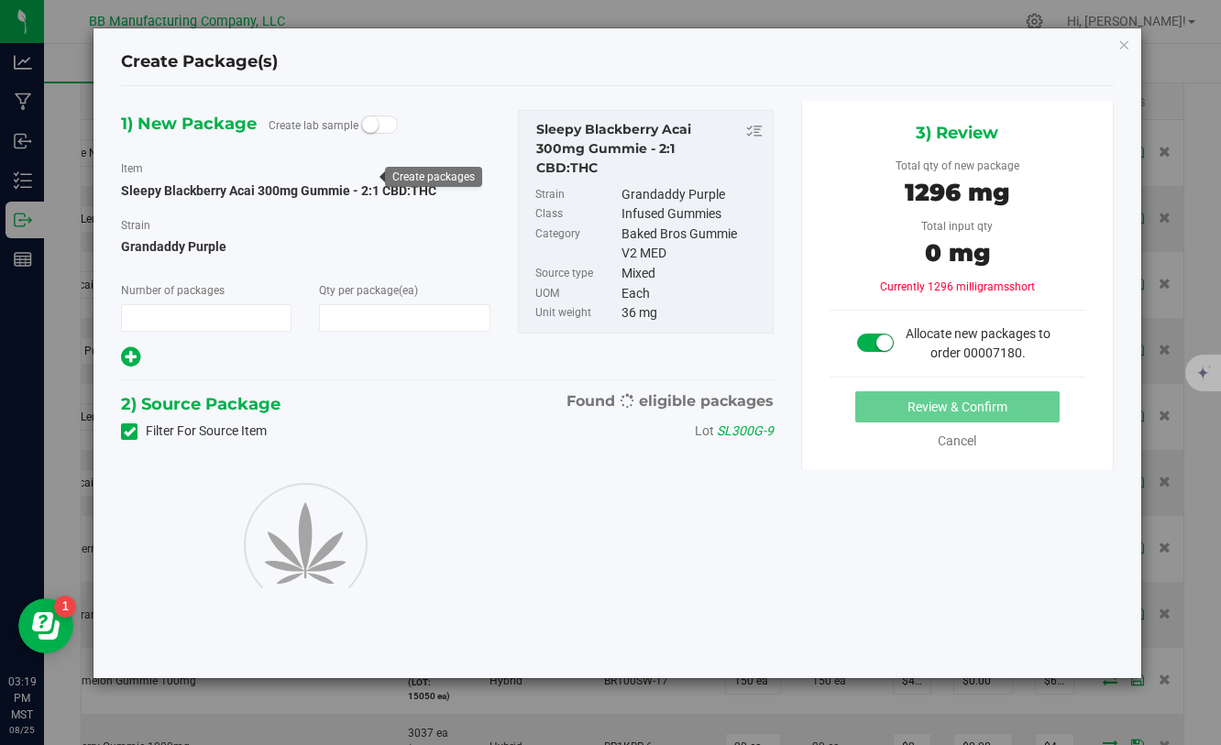
type input "1"
type input "36"
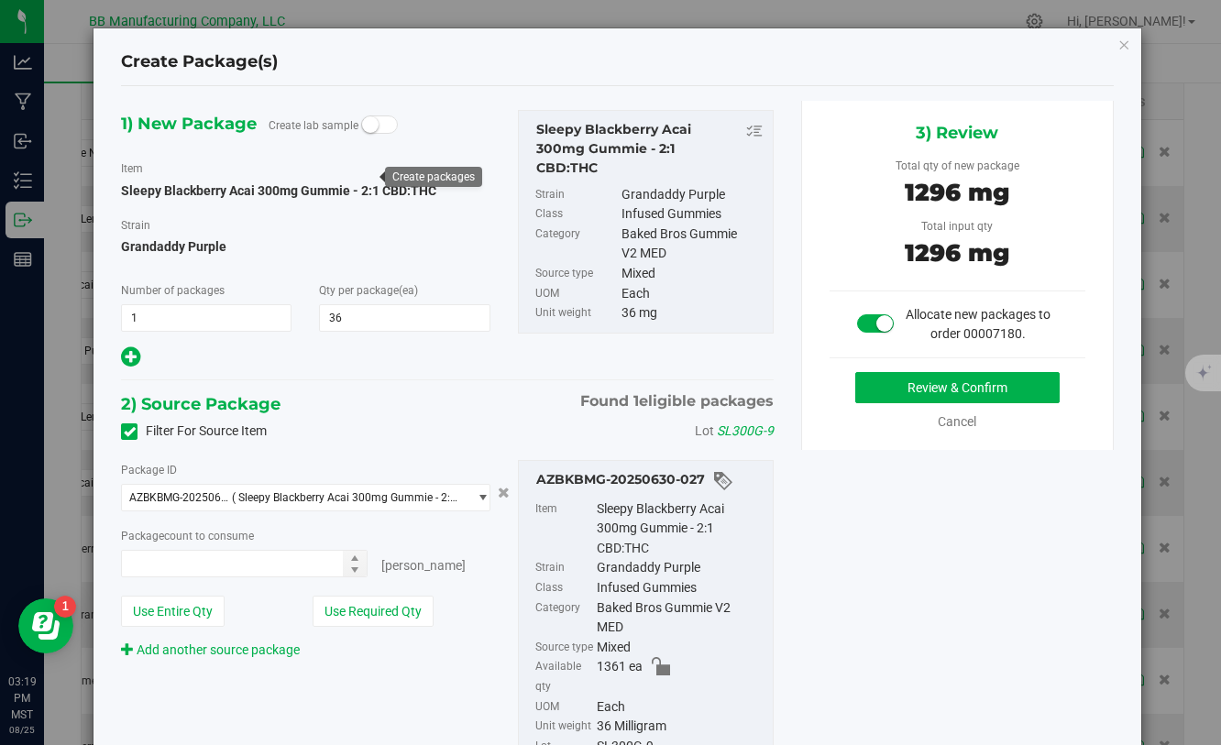
type input "36 ea"
click at [896, 385] on button "Review & Confirm" at bounding box center [957, 387] width 204 height 31
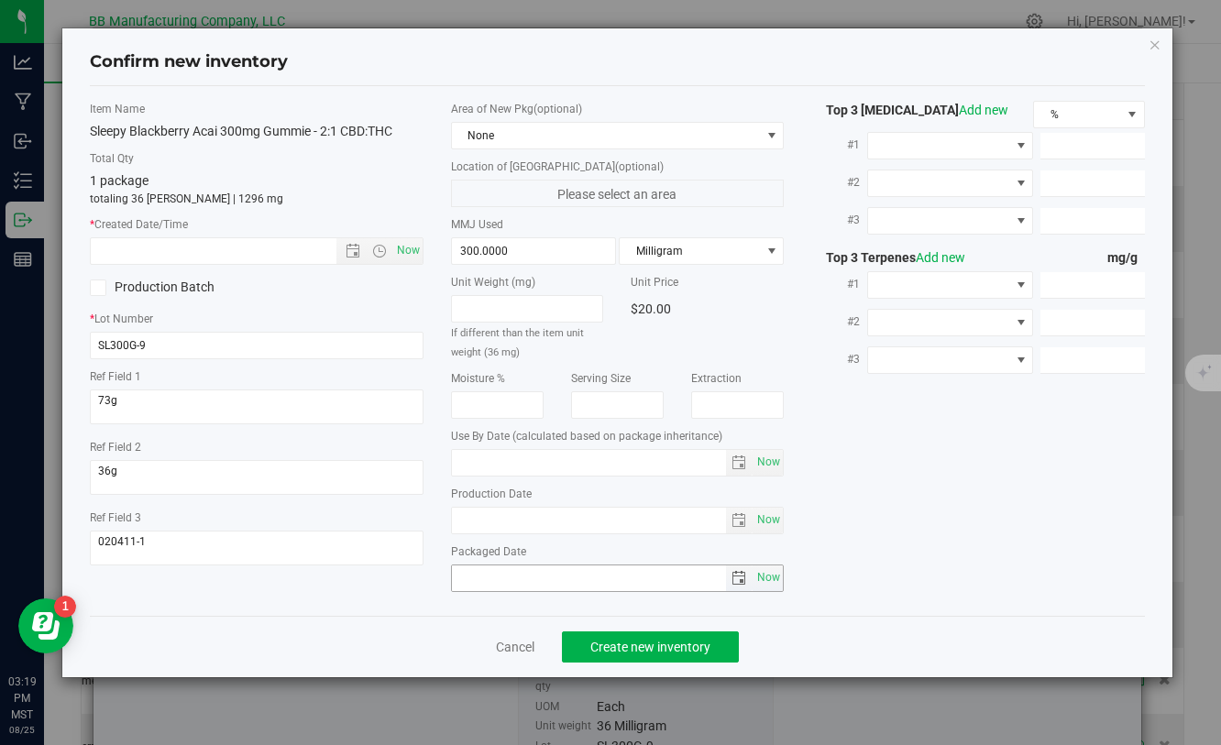
type input "[DATE]"
drag, startPoint x: 532, startPoint y: 528, endPoint x: 446, endPoint y: 516, distance: 86.1
click at [446, 515] on div "Area of New Pkg (optional) None Location of New Pkg (optional) Please select an…" at bounding box center [617, 351] width 360 height 500
click at [313, 260] on input "text" at bounding box center [229, 251] width 276 height 26
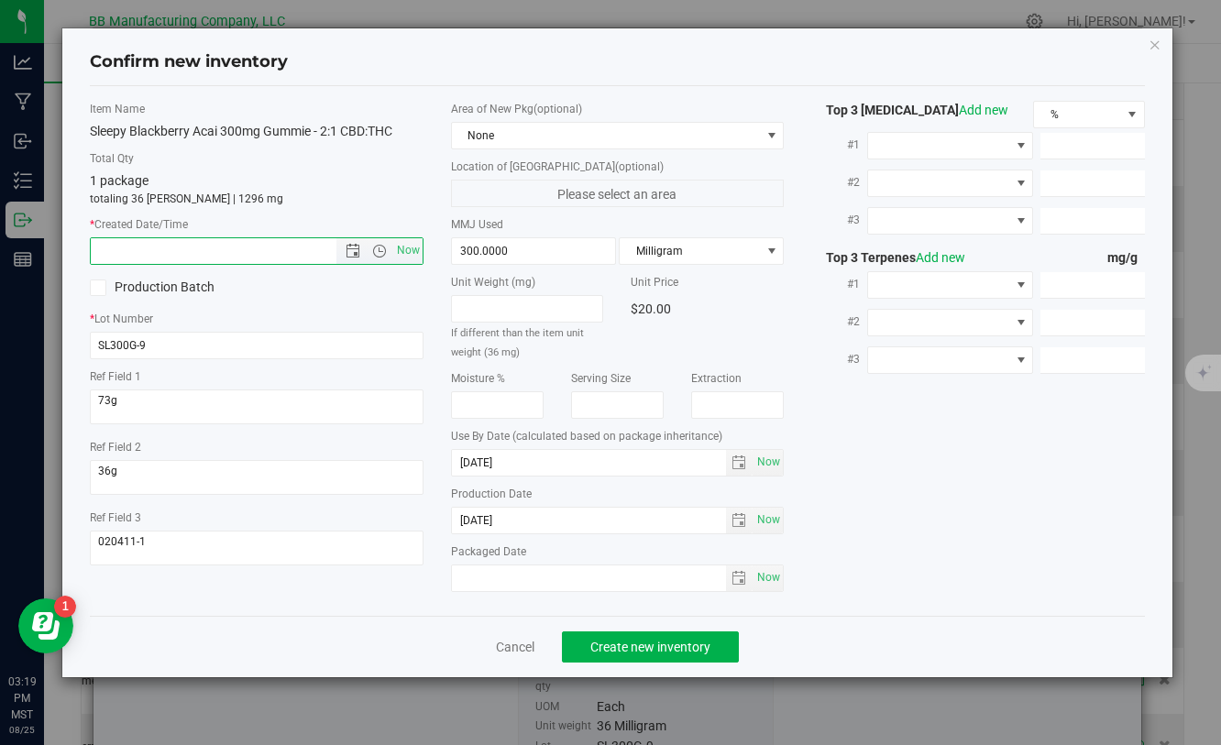
paste input "[DATE]"
click at [618, 653] on span "Create new inventory" at bounding box center [650, 647] width 120 height 15
type input "6/3/2025 3:19 PM"
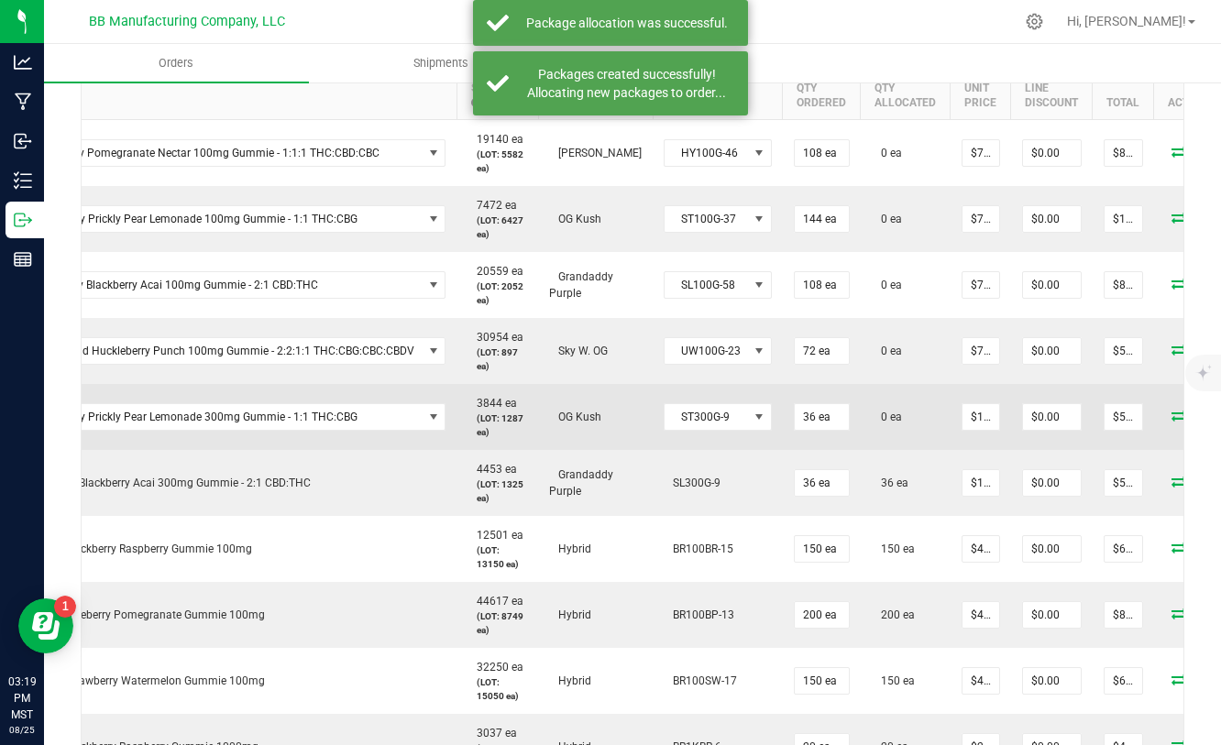
scroll to position [0, 127]
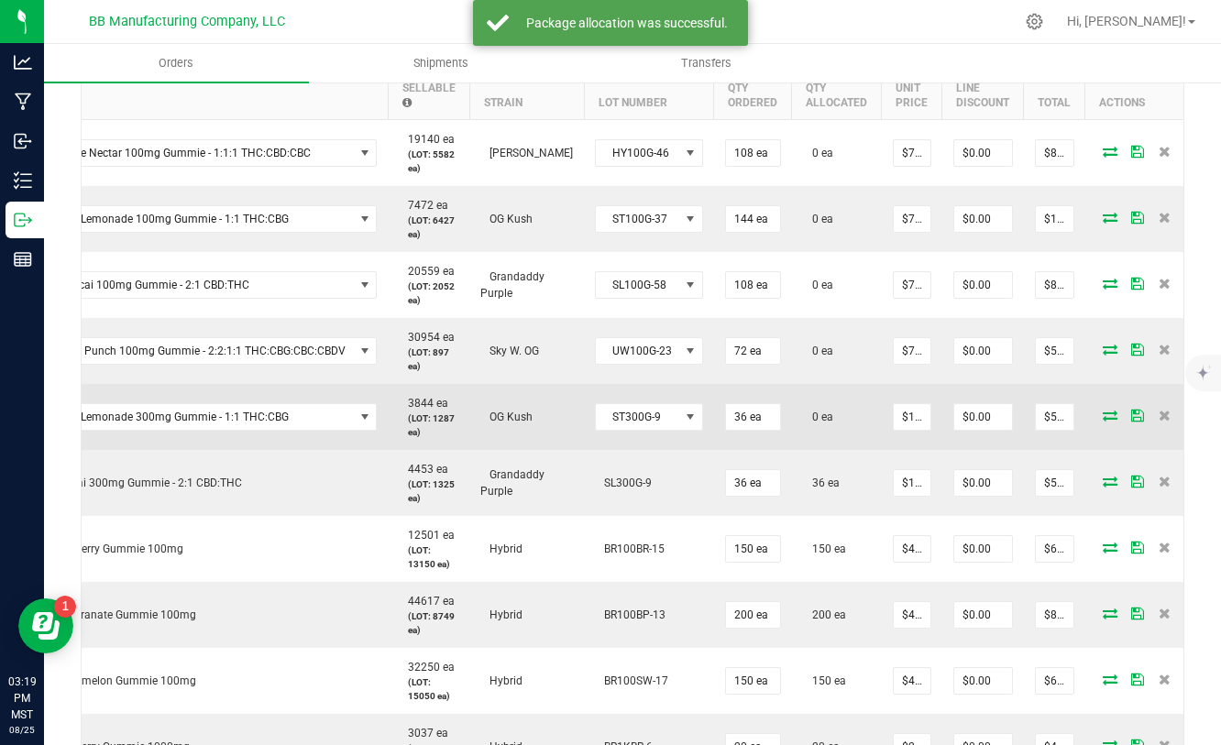
click at [1103, 418] on icon at bounding box center [1110, 415] width 15 height 11
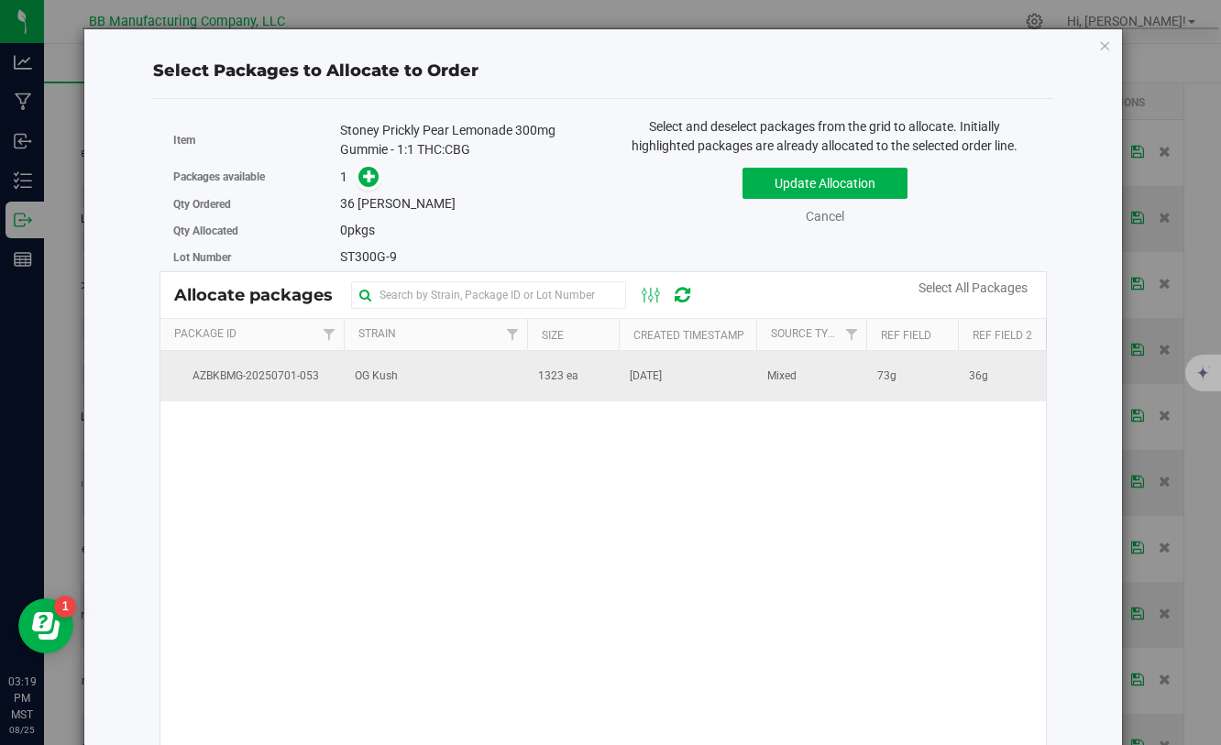
click at [611, 381] on td "1323 ea" at bounding box center [573, 375] width 92 height 49
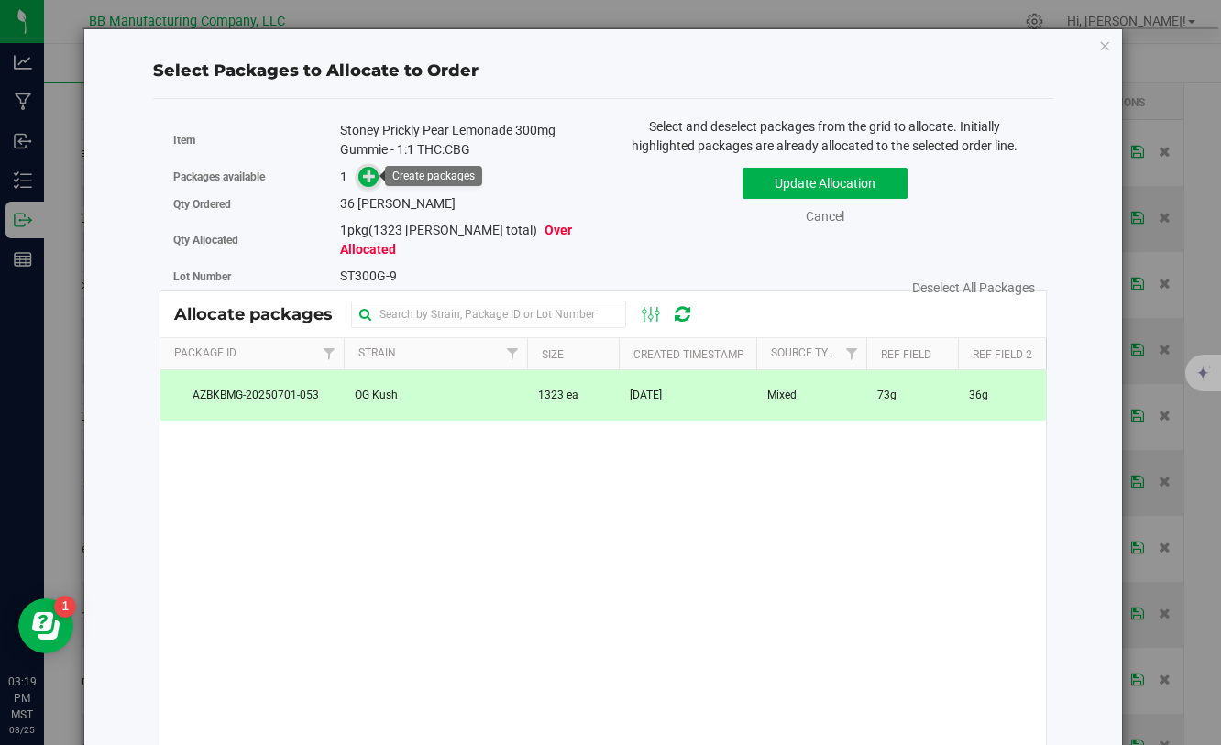
click at [366, 174] on icon at bounding box center [369, 176] width 13 height 13
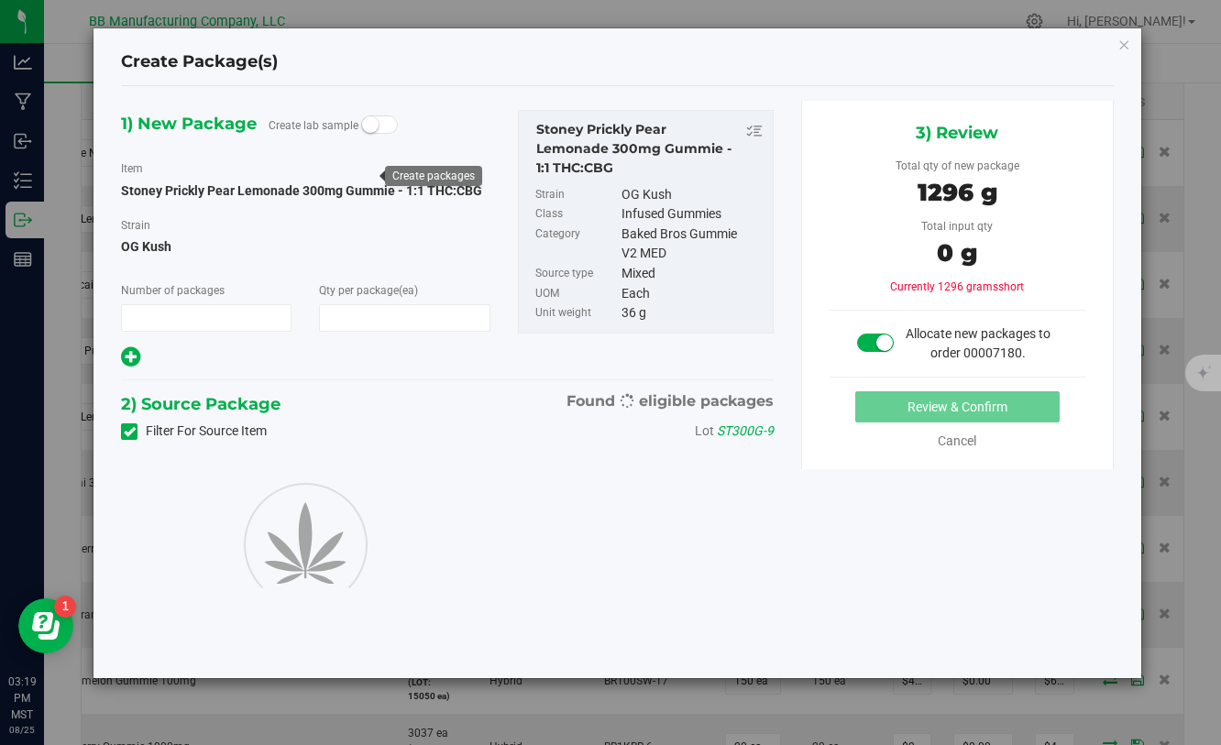
type input "1"
type input "36"
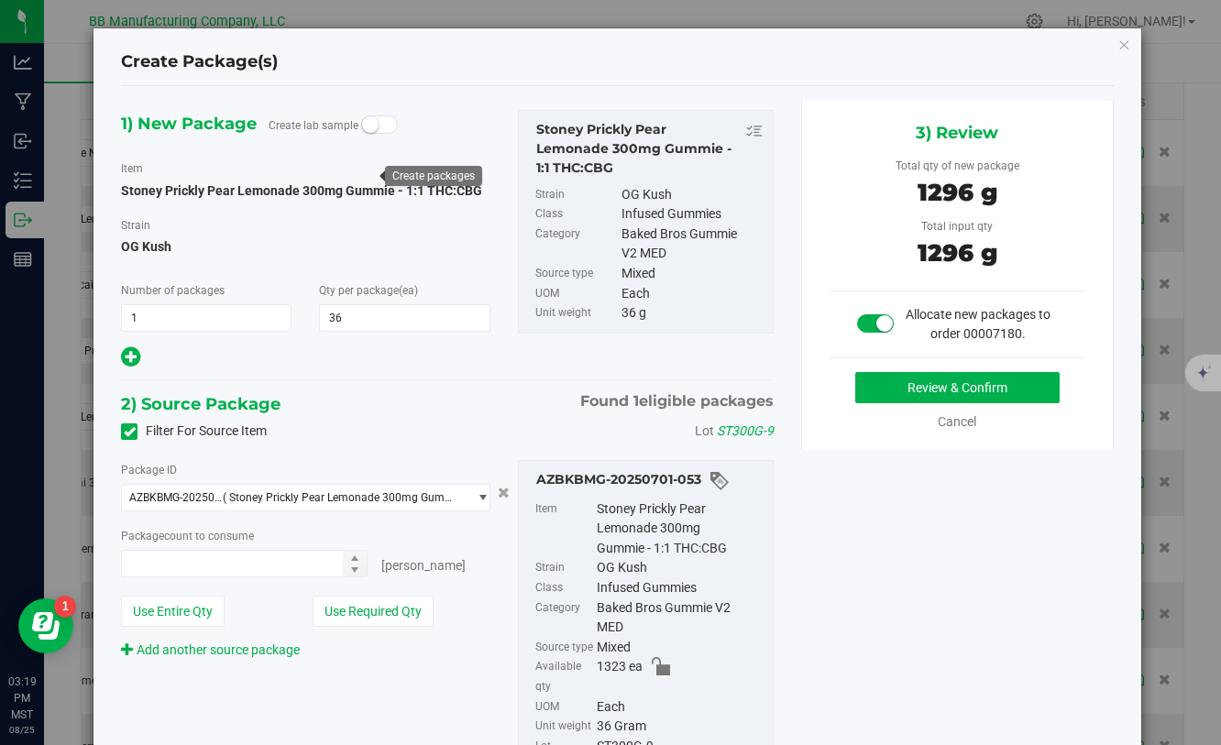
type input "36 ea"
click at [904, 384] on button "Review & Confirm" at bounding box center [957, 387] width 204 height 31
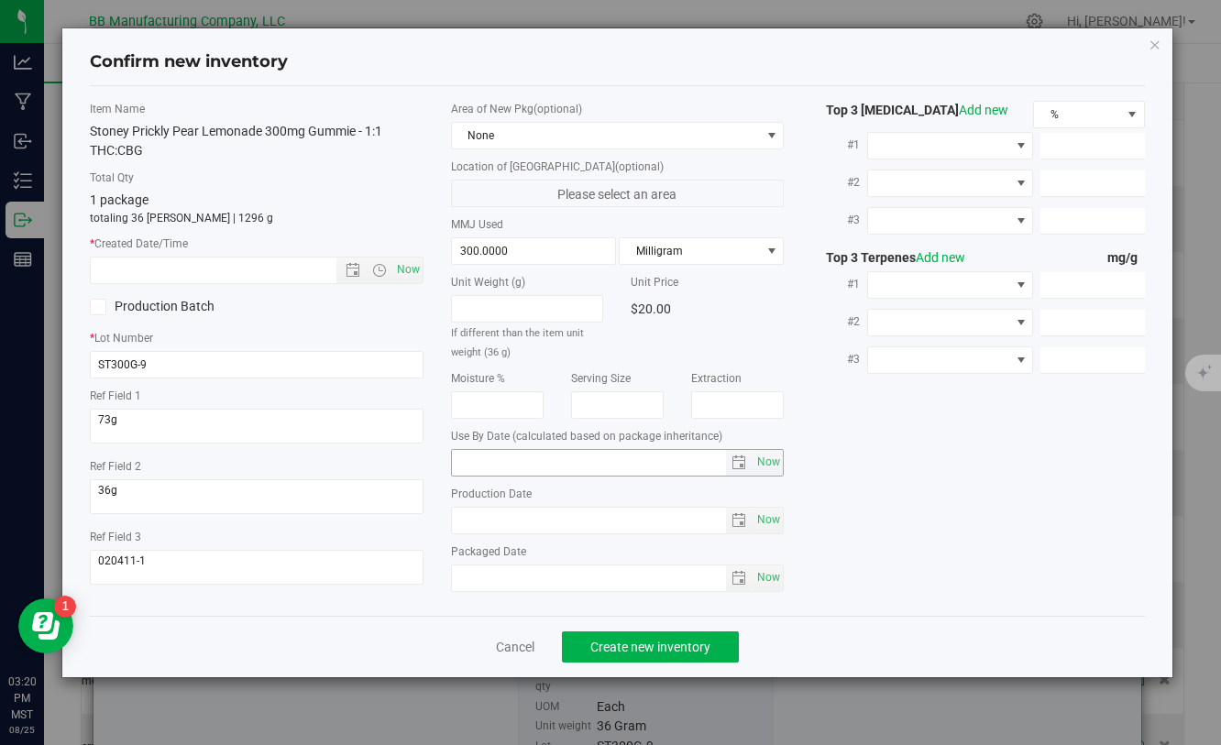
type input "[DATE]"
drag, startPoint x: 527, startPoint y: 519, endPoint x: 455, endPoint y: 519, distance: 71.5
click at [455, 519] on input "[DATE]" at bounding box center [589, 521] width 275 height 26
click at [248, 269] on input "text" at bounding box center [229, 271] width 276 height 26
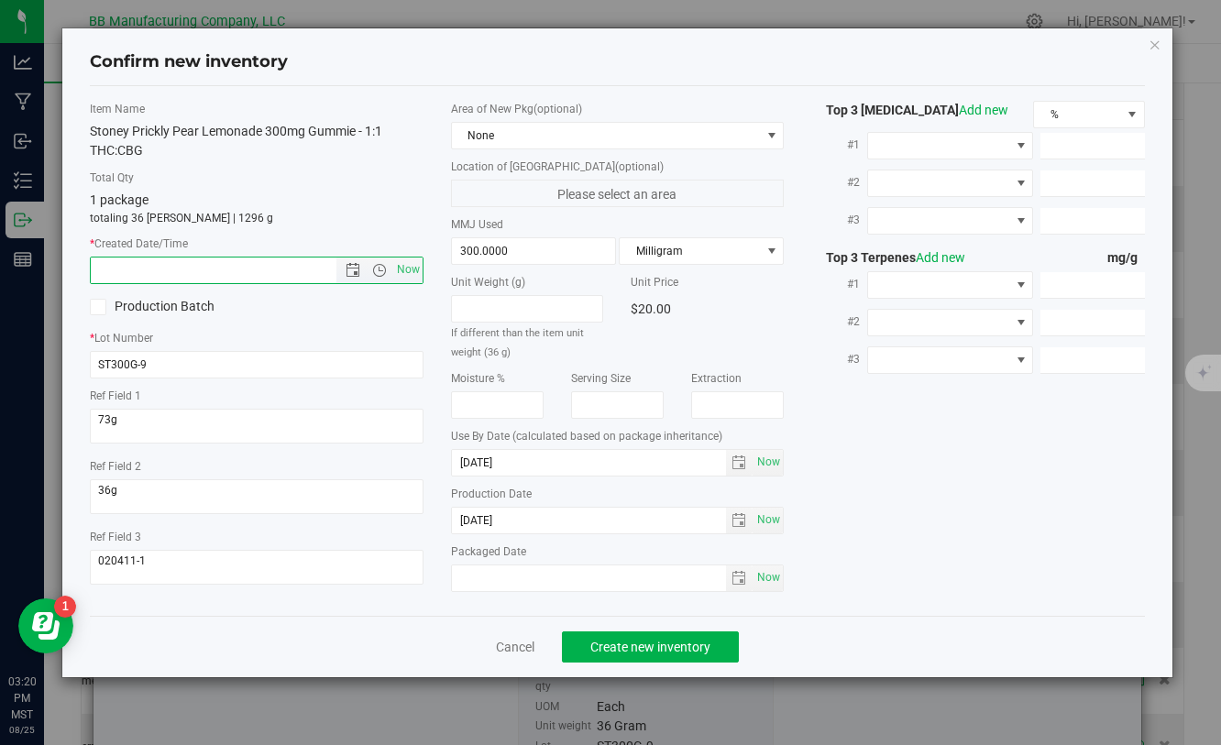
paste input "[DATE]"
click at [598, 640] on span "Create new inventory" at bounding box center [650, 647] width 120 height 15
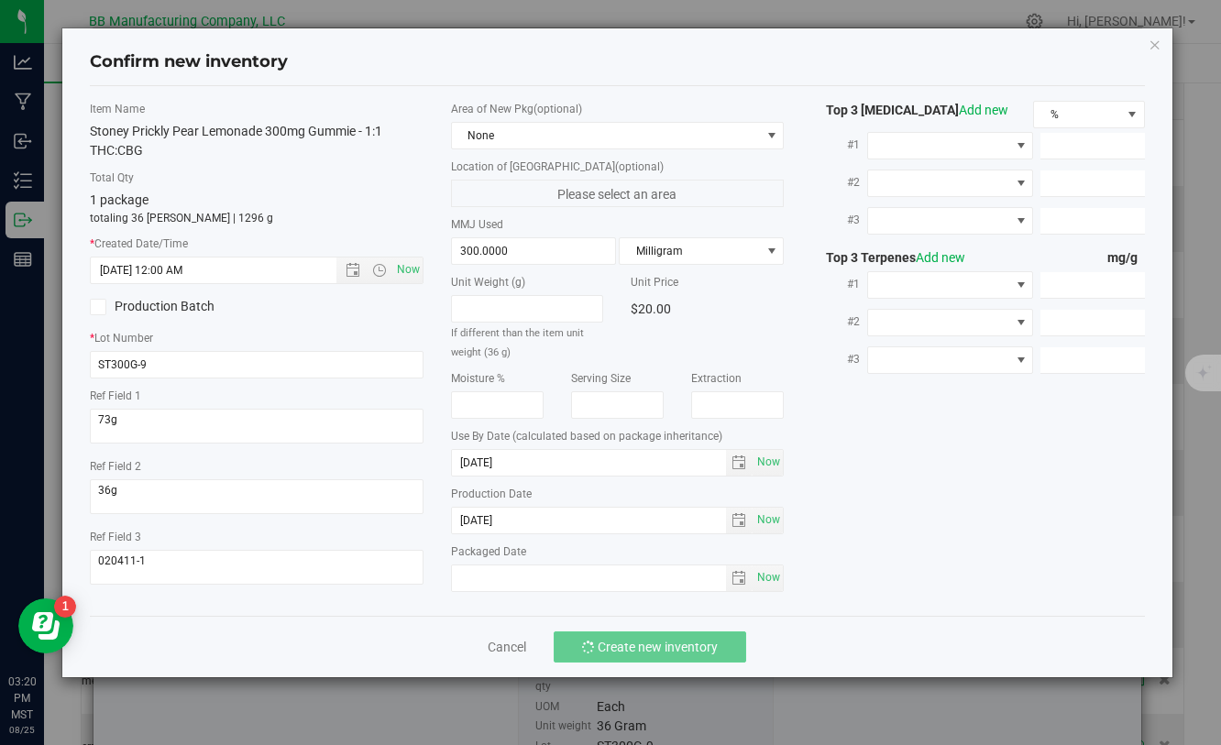
type input "6/3/2025 3:20 PM"
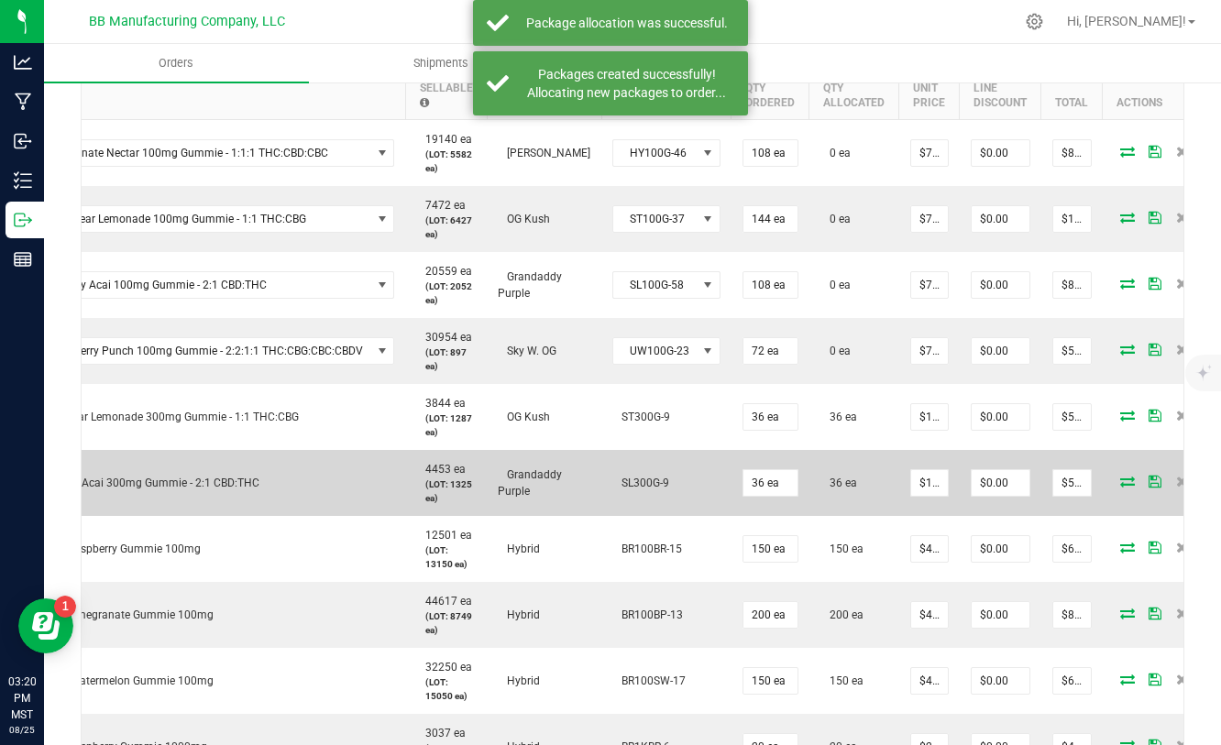
scroll to position [0, 127]
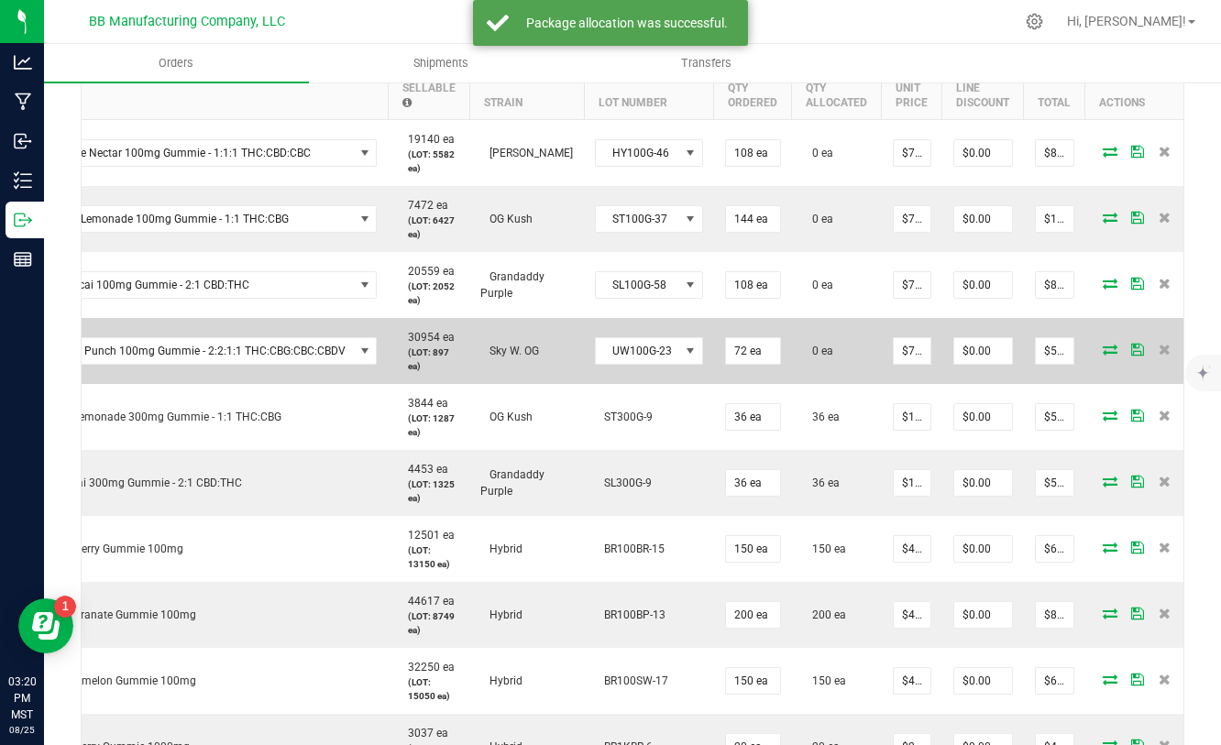
click at [1103, 349] on icon at bounding box center [1110, 349] width 15 height 11
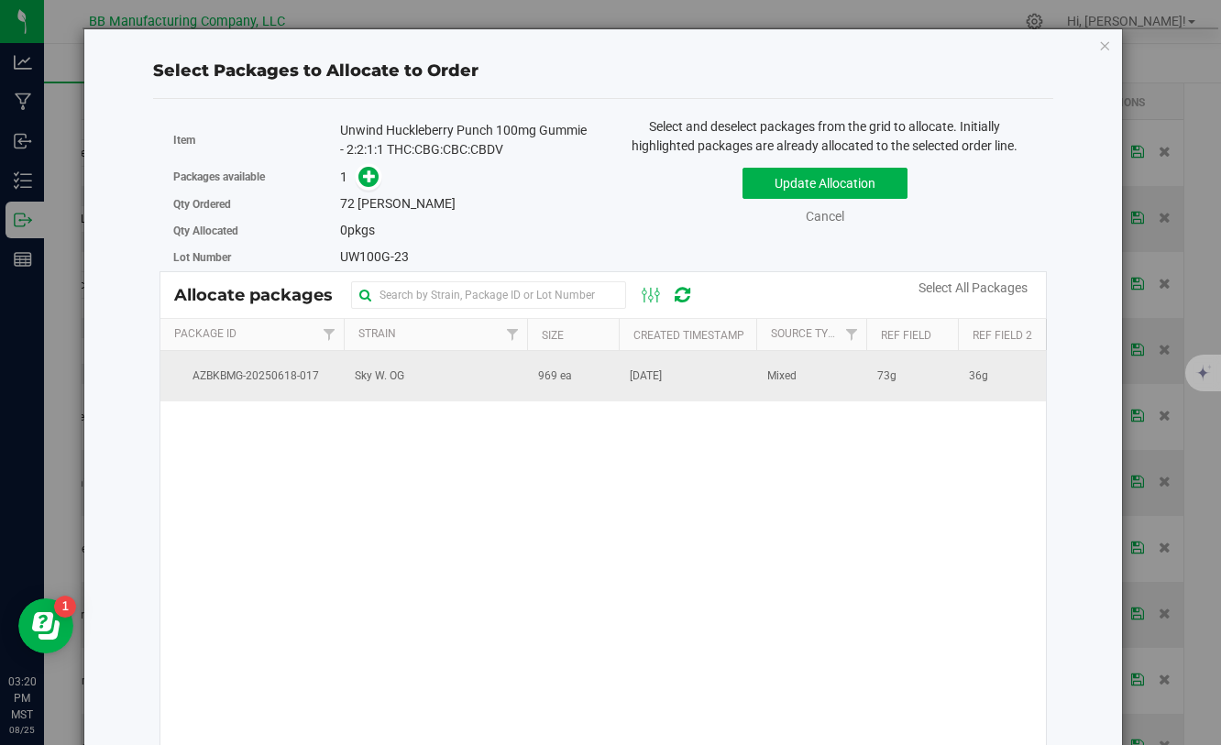
click at [719, 376] on td "[DATE]" at bounding box center [687, 375] width 137 height 49
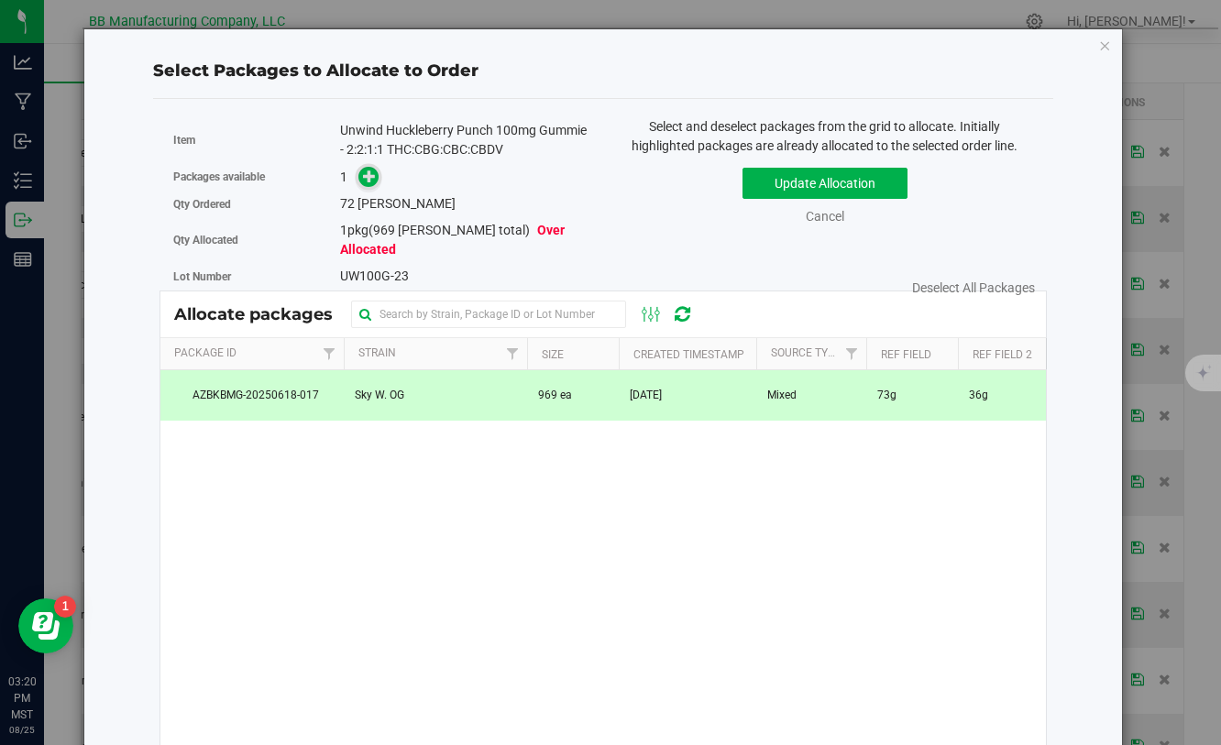
click at [371, 178] on icon at bounding box center [369, 176] width 13 height 13
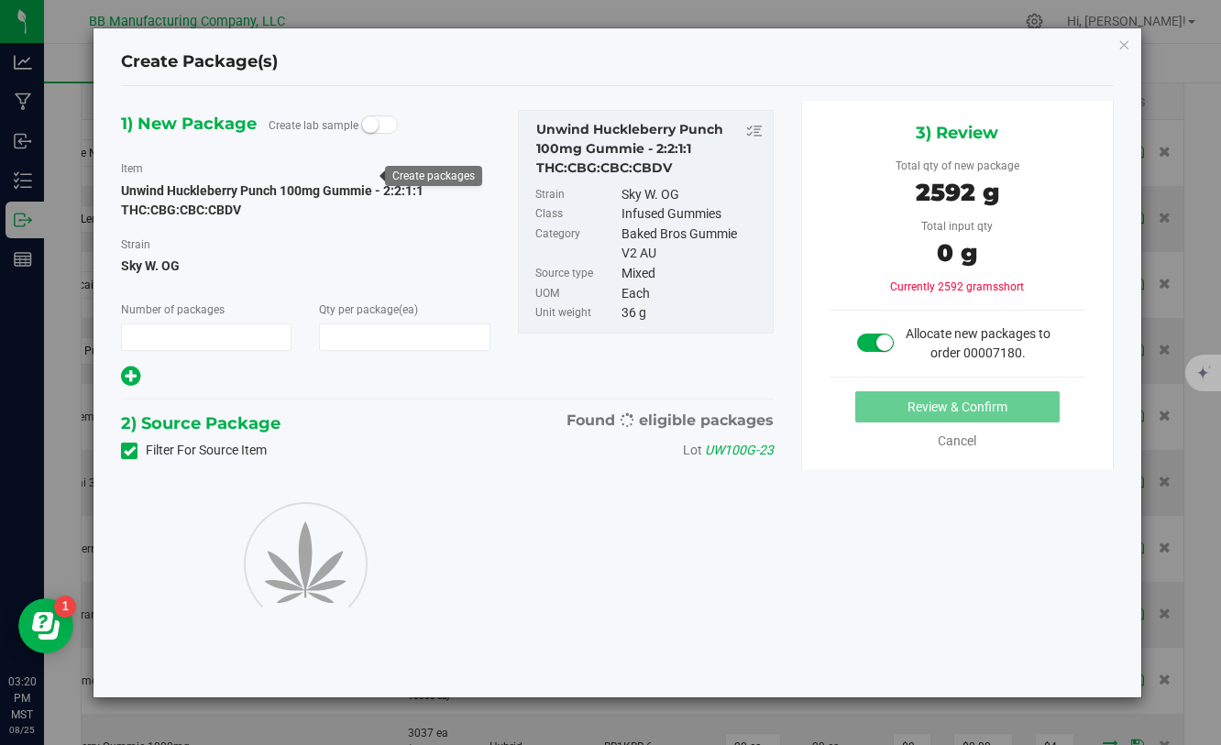
type input "1"
type input "72"
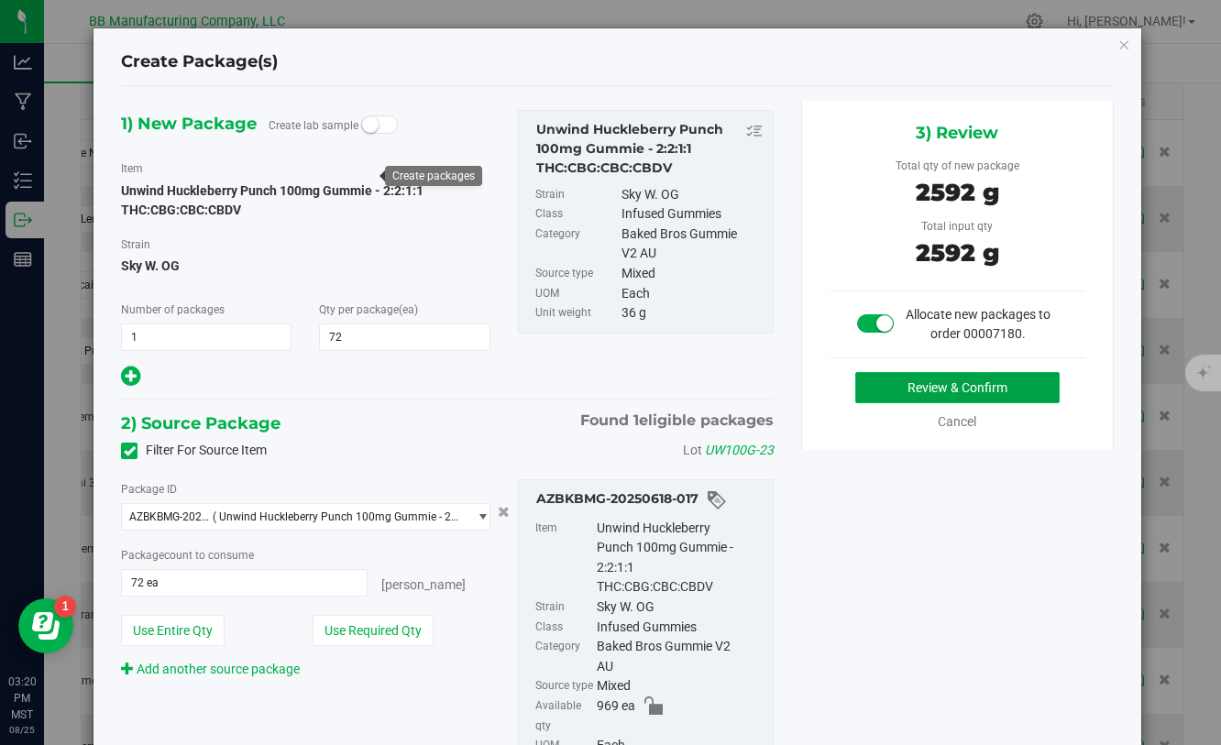
click at [885, 390] on button "Review & Confirm" at bounding box center [957, 387] width 204 height 31
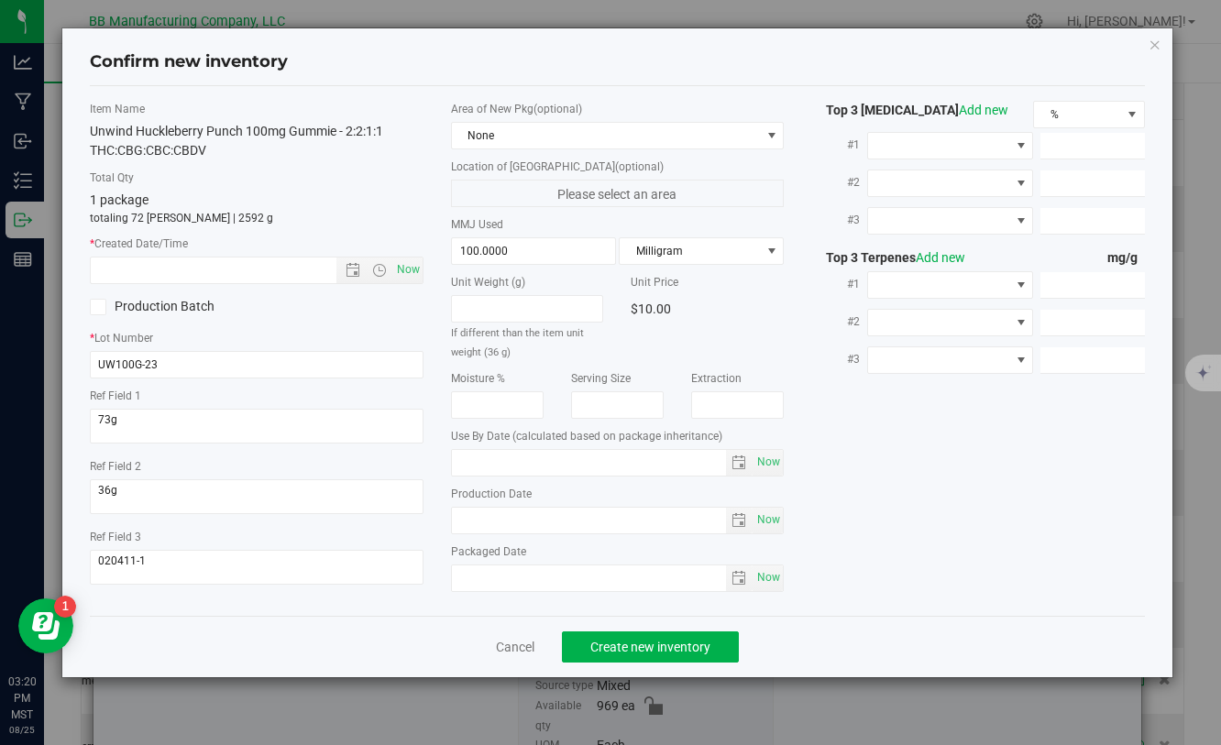
type input "[DATE]"
drag, startPoint x: 530, startPoint y: 522, endPoint x: 354, endPoint y: 522, distance: 176.0
click at [353, 522] on div "Item Name Unwind Huckleberry Punch 100mg Gummie - 2:2:1:1 THC:CBG:CBC:CBDV Tota…" at bounding box center [616, 351] width 1081 height 500
click at [270, 281] on input "text" at bounding box center [229, 271] width 276 height 26
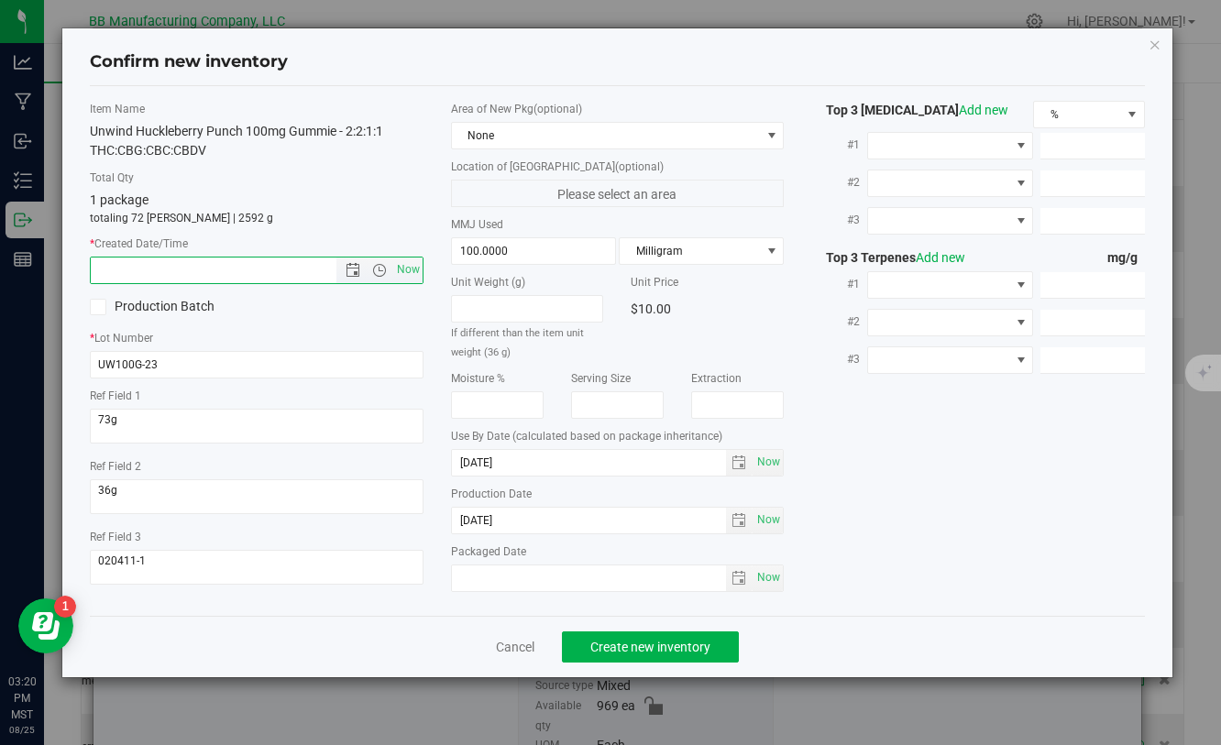
paste input "[DATE]"
click at [590, 646] on span "Create new inventory" at bounding box center [650, 647] width 120 height 15
type input "5/9/2025 3:20 PM"
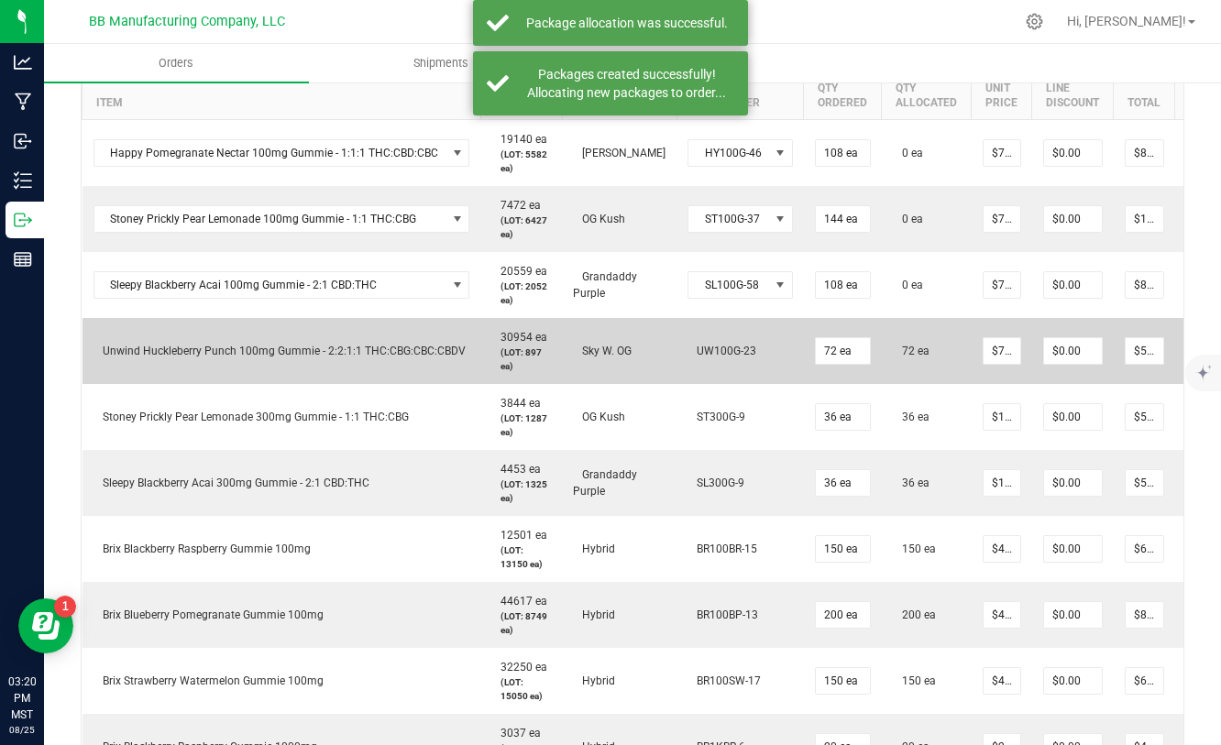
scroll to position [0, 89]
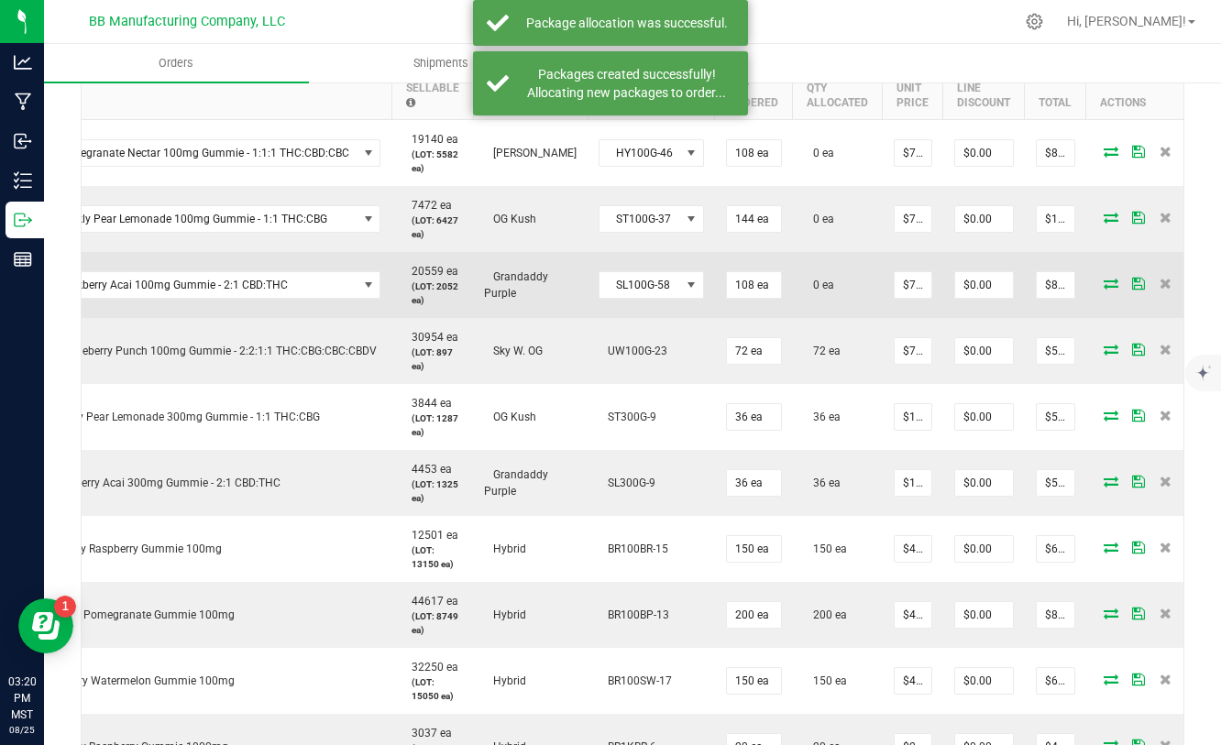
click at [1103, 282] on icon at bounding box center [1110, 283] width 15 height 11
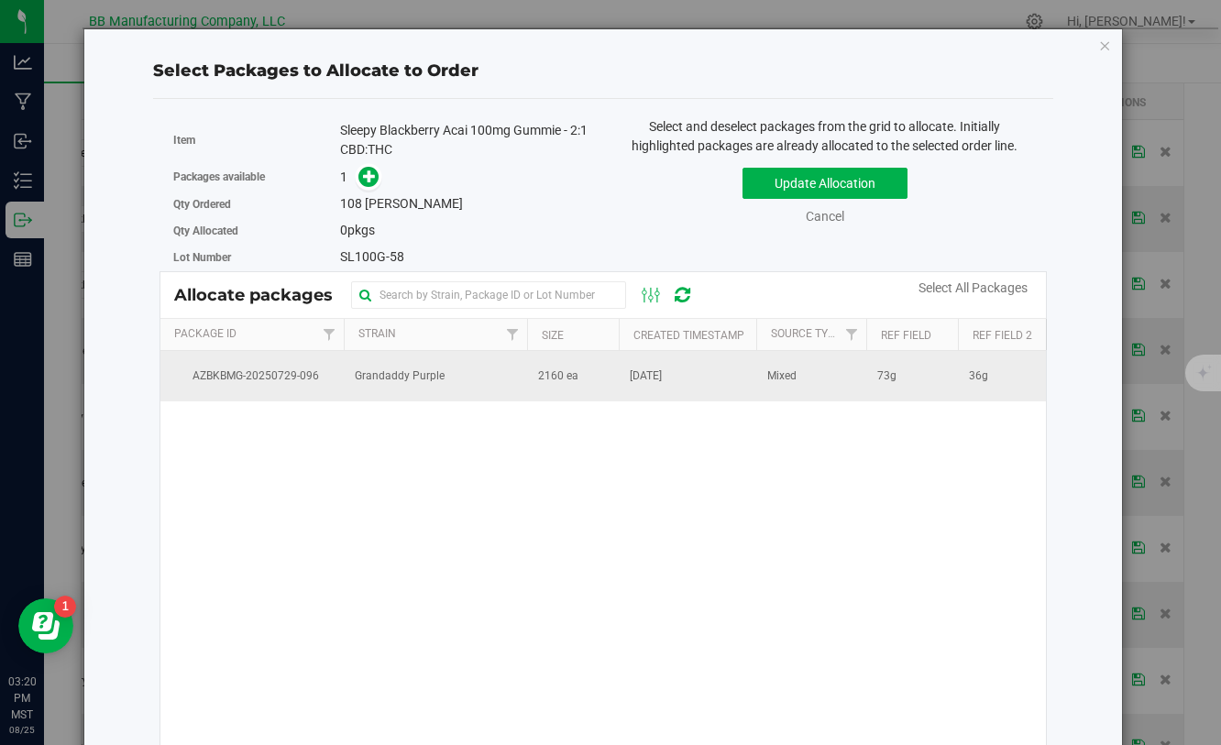
click at [621, 373] on td "Jul 29, 2025" at bounding box center [687, 375] width 137 height 49
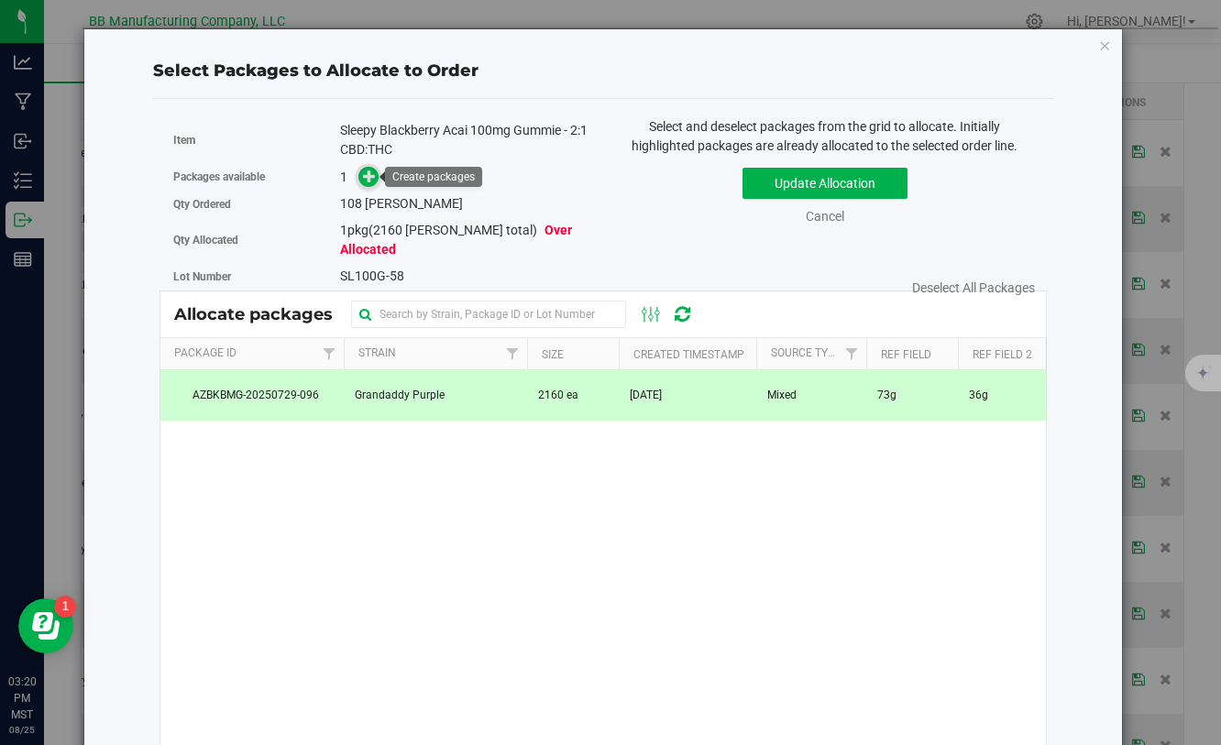
click at [361, 178] on span at bounding box center [368, 177] width 21 height 21
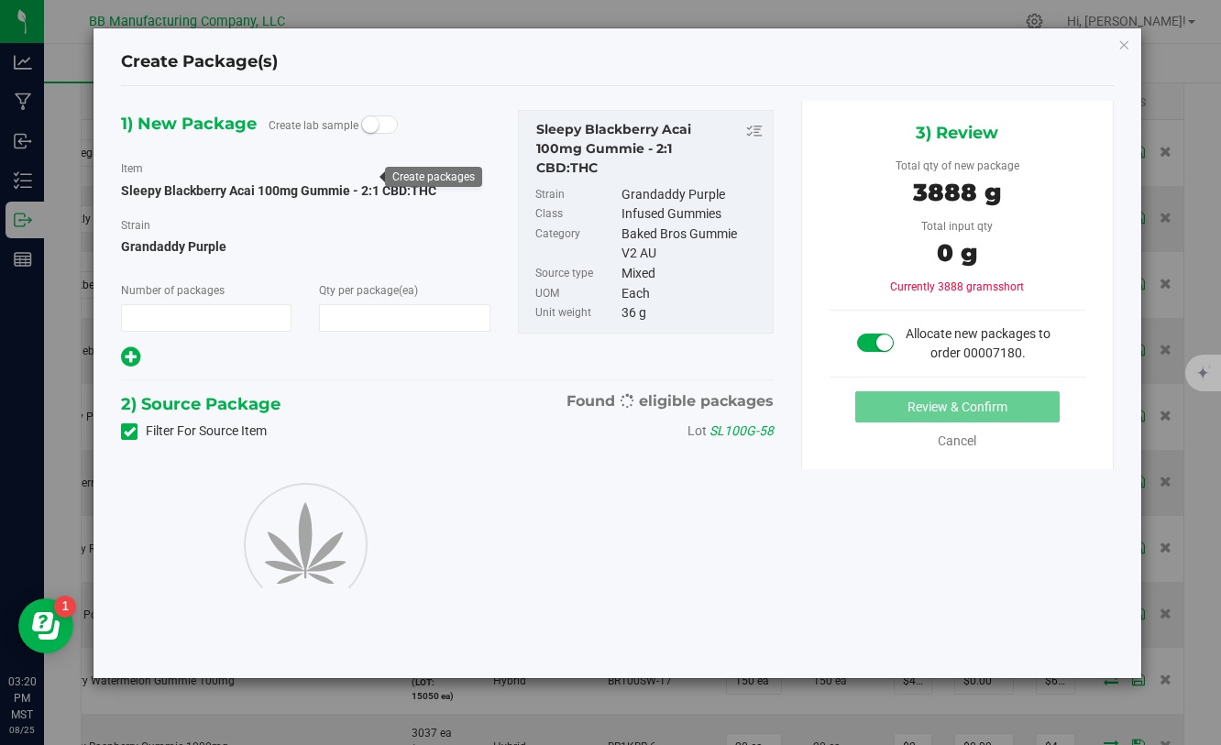
type input "1"
type input "108"
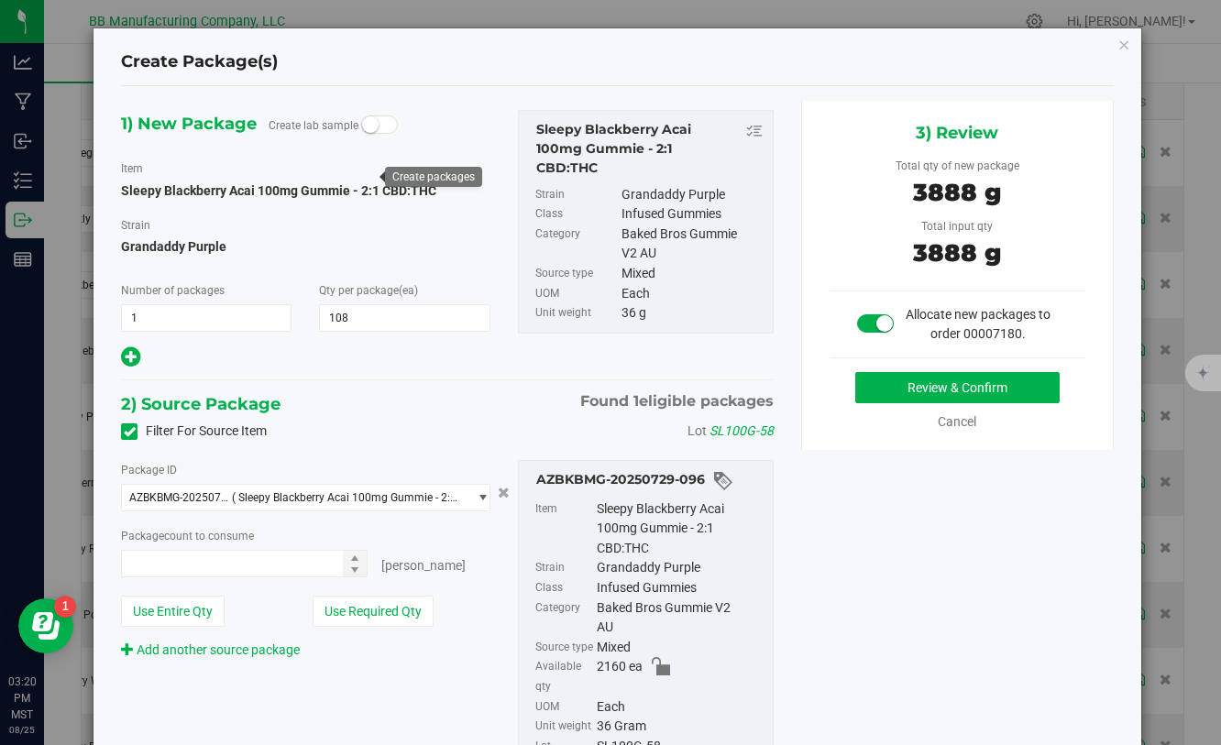
type input "108 ea"
click at [892, 397] on button "Review & Confirm" at bounding box center [957, 387] width 204 height 31
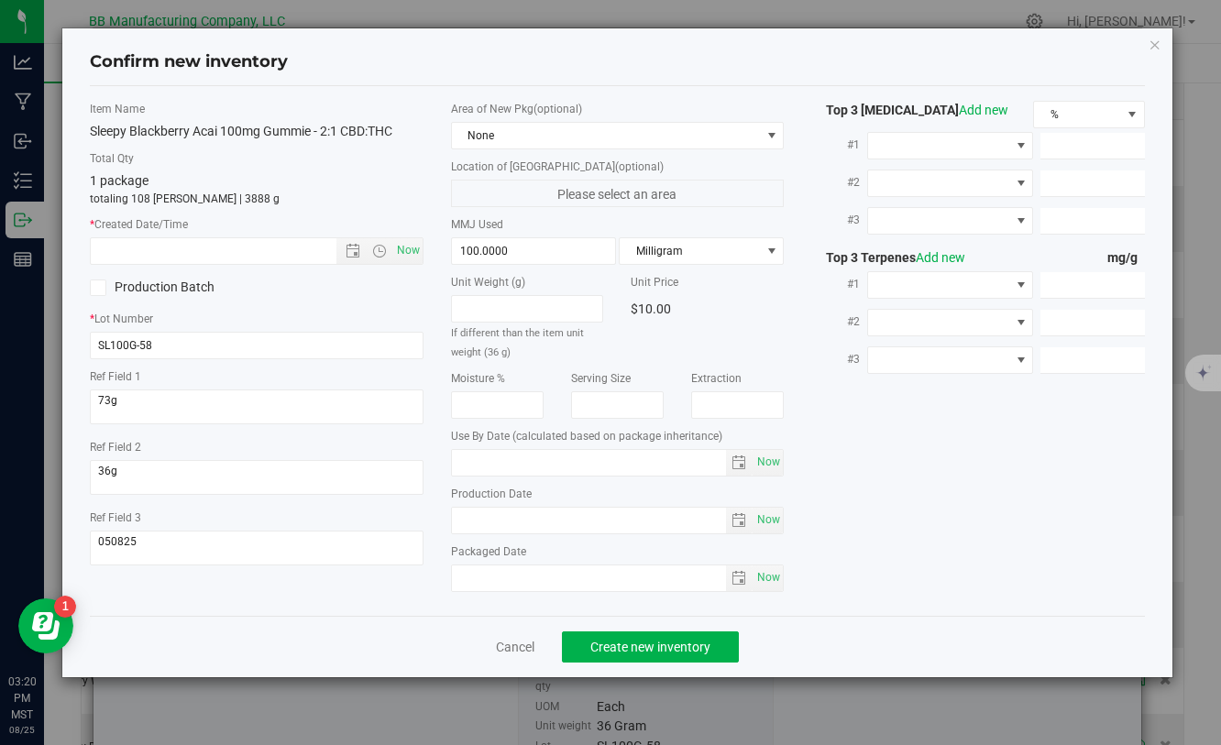
type input "2026-07-11"
type input "2025-07-11"
drag, startPoint x: 543, startPoint y: 524, endPoint x: 439, endPoint y: 524, distance: 103.6
click at [439, 524] on div "Area of New Pkg (optional) None Location of [GEOGRAPHIC_DATA] (optional) Please…" at bounding box center [617, 351] width 360 height 500
click at [233, 247] on input "text" at bounding box center [229, 251] width 276 height 26
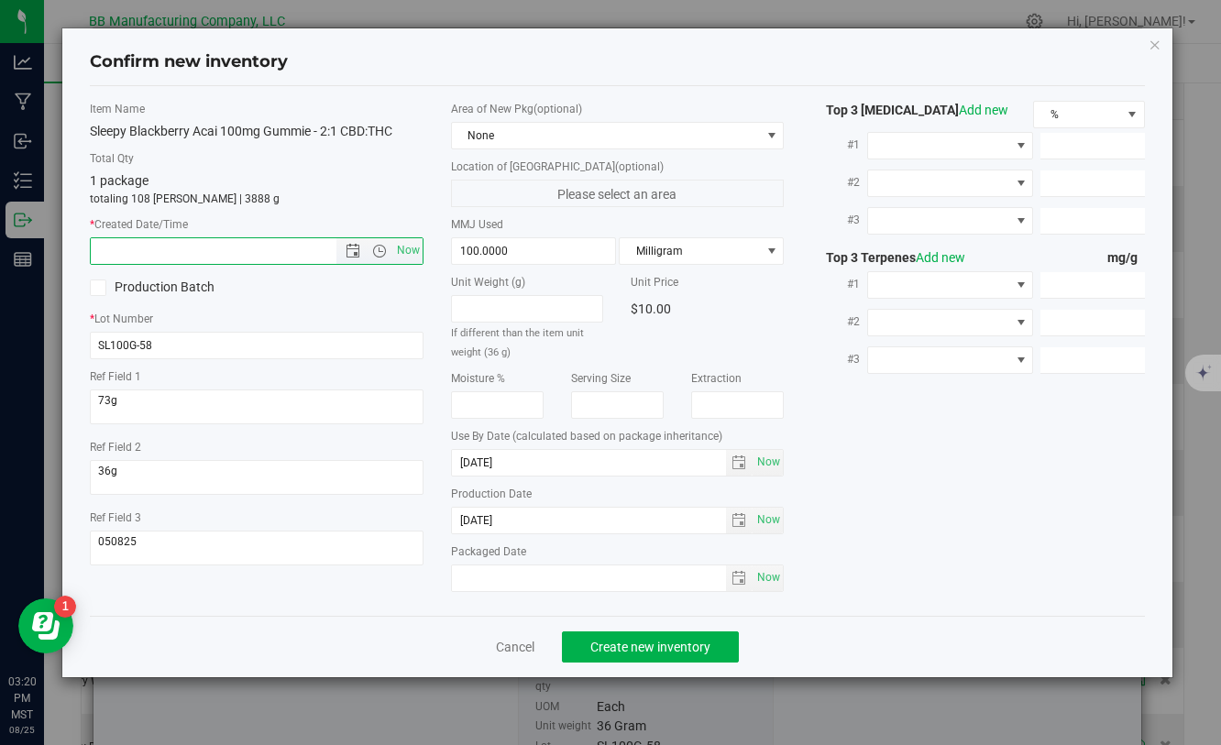
paste input "2025-07-11"
click at [625, 645] on span "Create new inventory" at bounding box center [650, 647] width 120 height 15
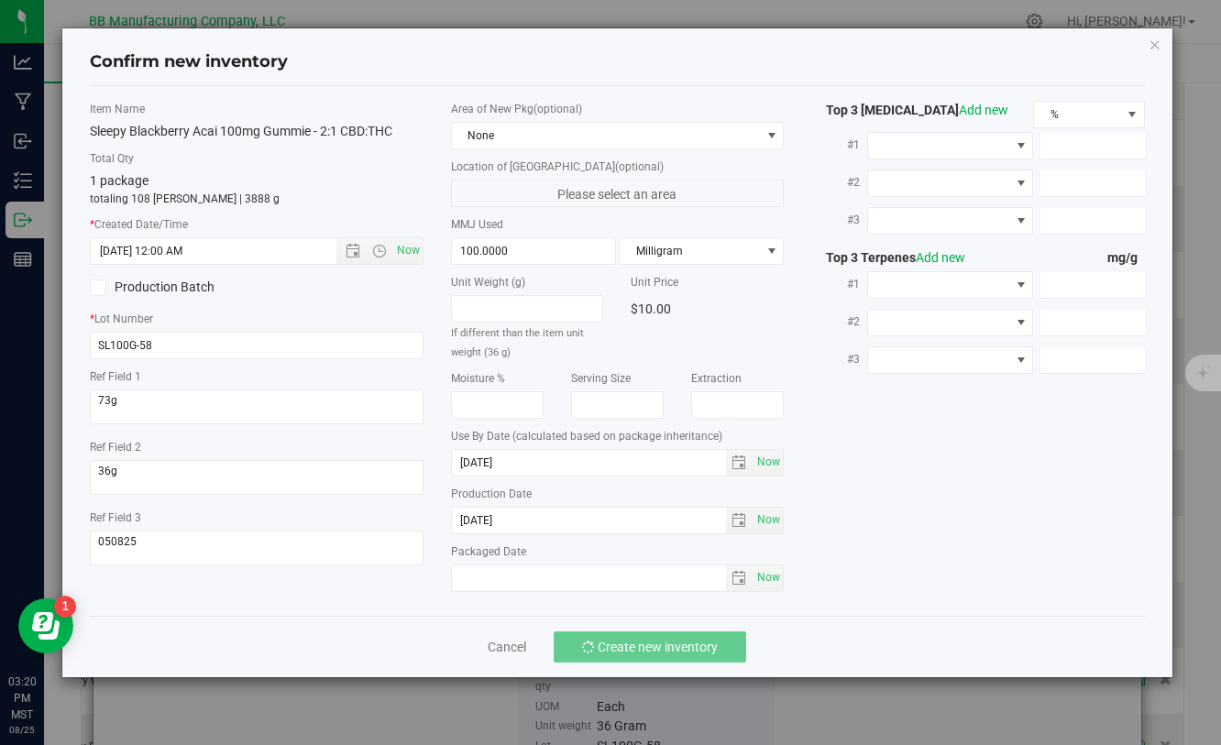
type input "7/11/2025 3:20 PM"
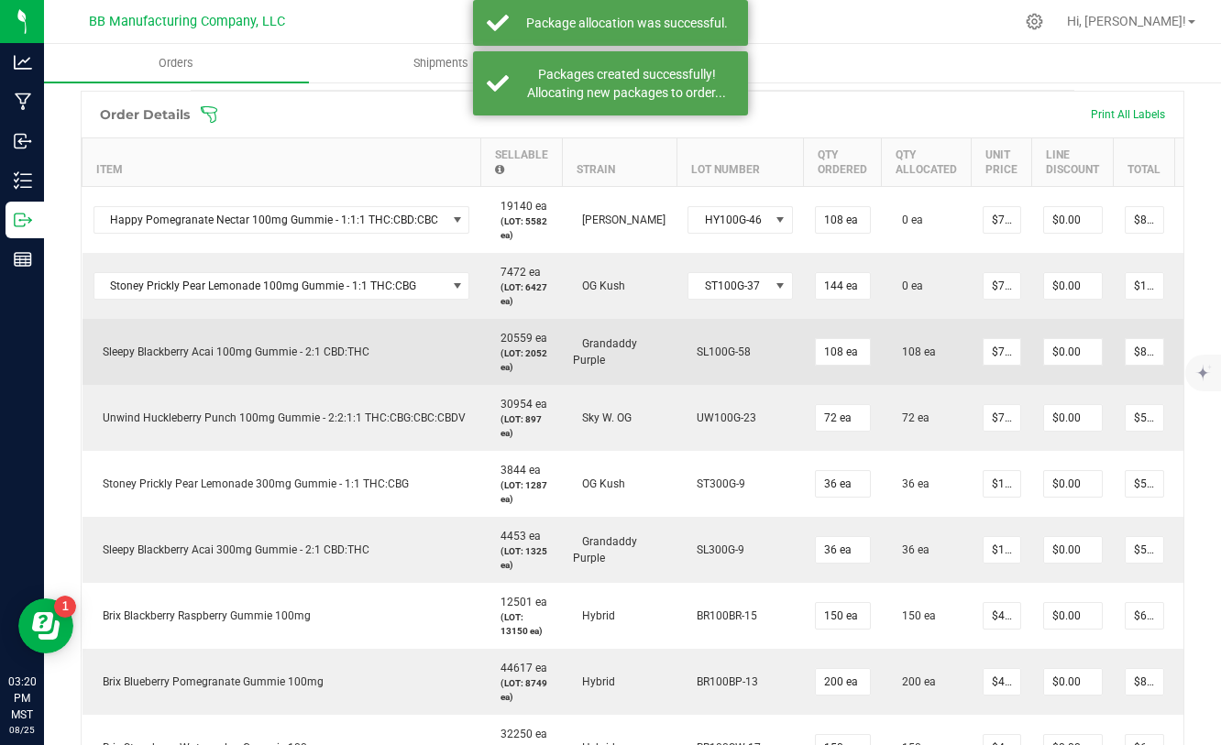
scroll to position [0, 89]
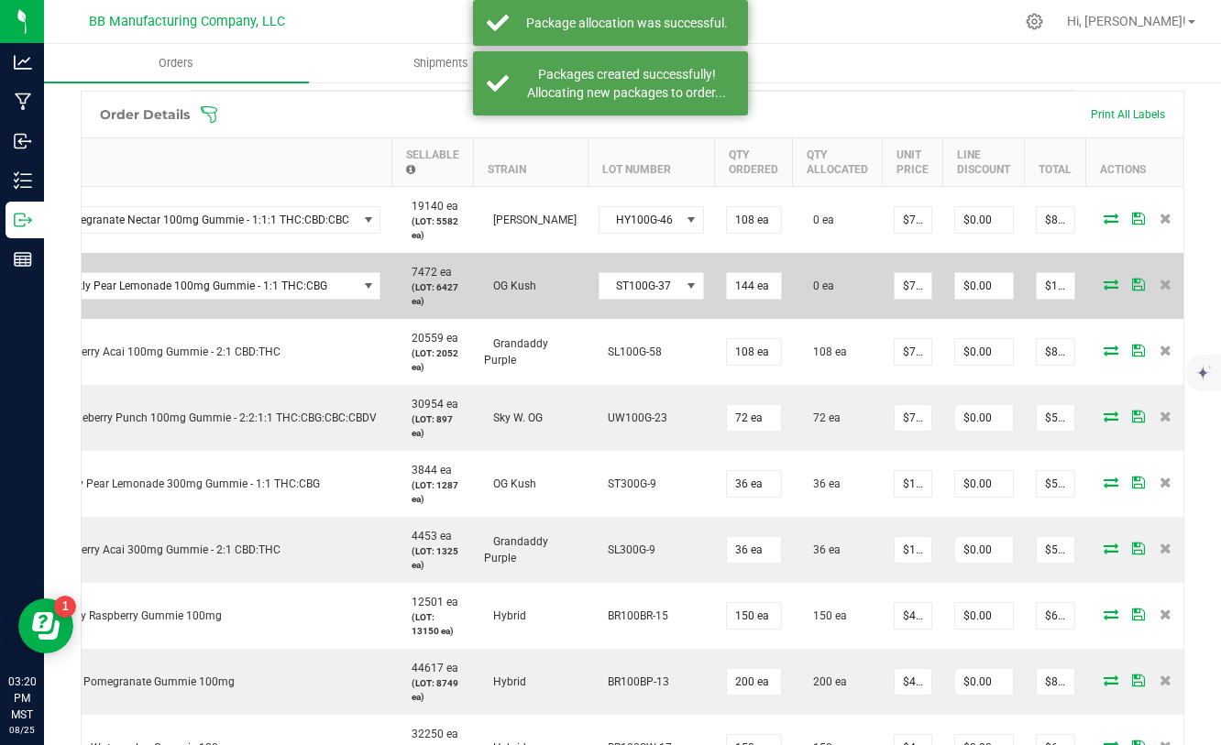
click at [1103, 284] on icon at bounding box center [1110, 284] width 15 height 11
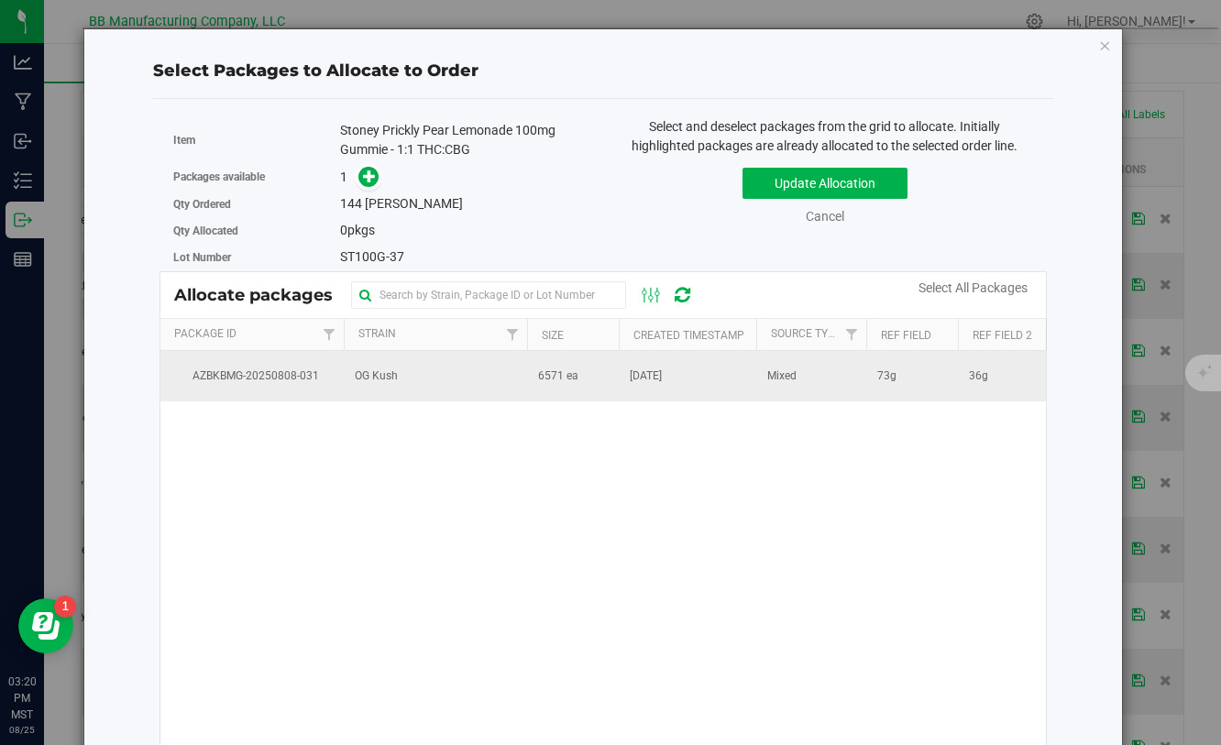
click at [698, 364] on td "[DATE]" at bounding box center [687, 375] width 137 height 49
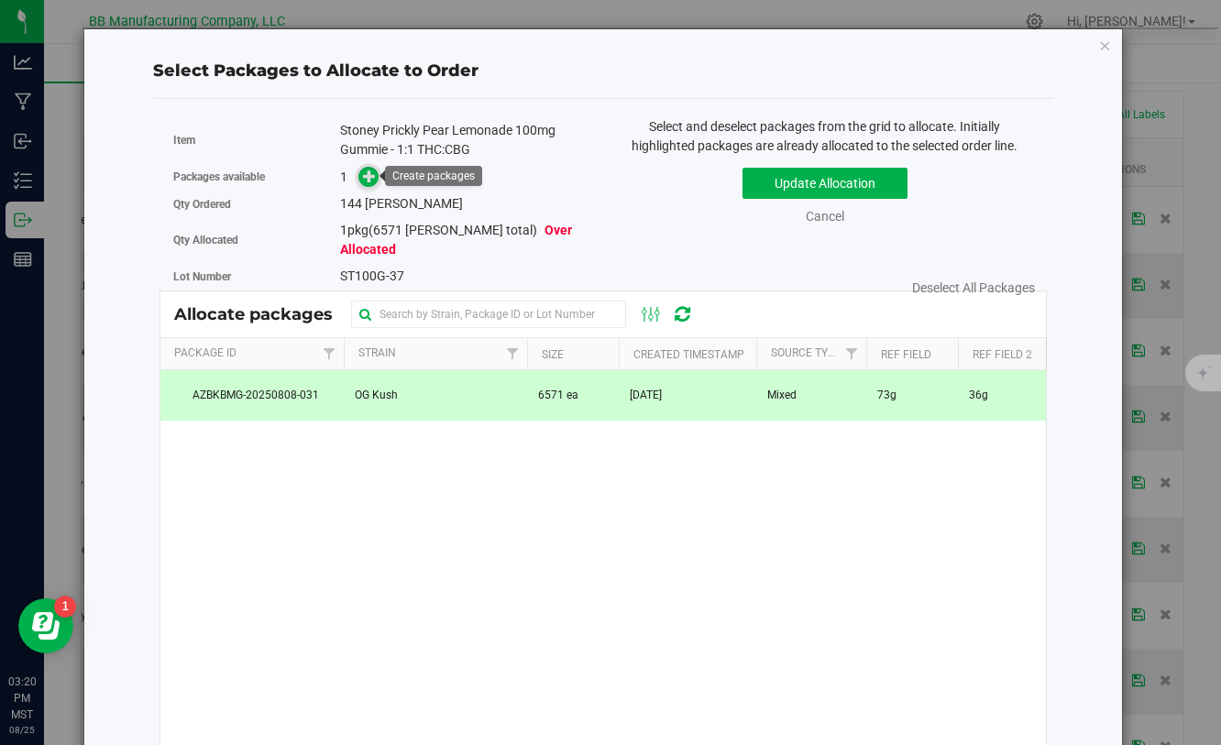
click at [371, 182] on icon at bounding box center [369, 176] width 13 height 13
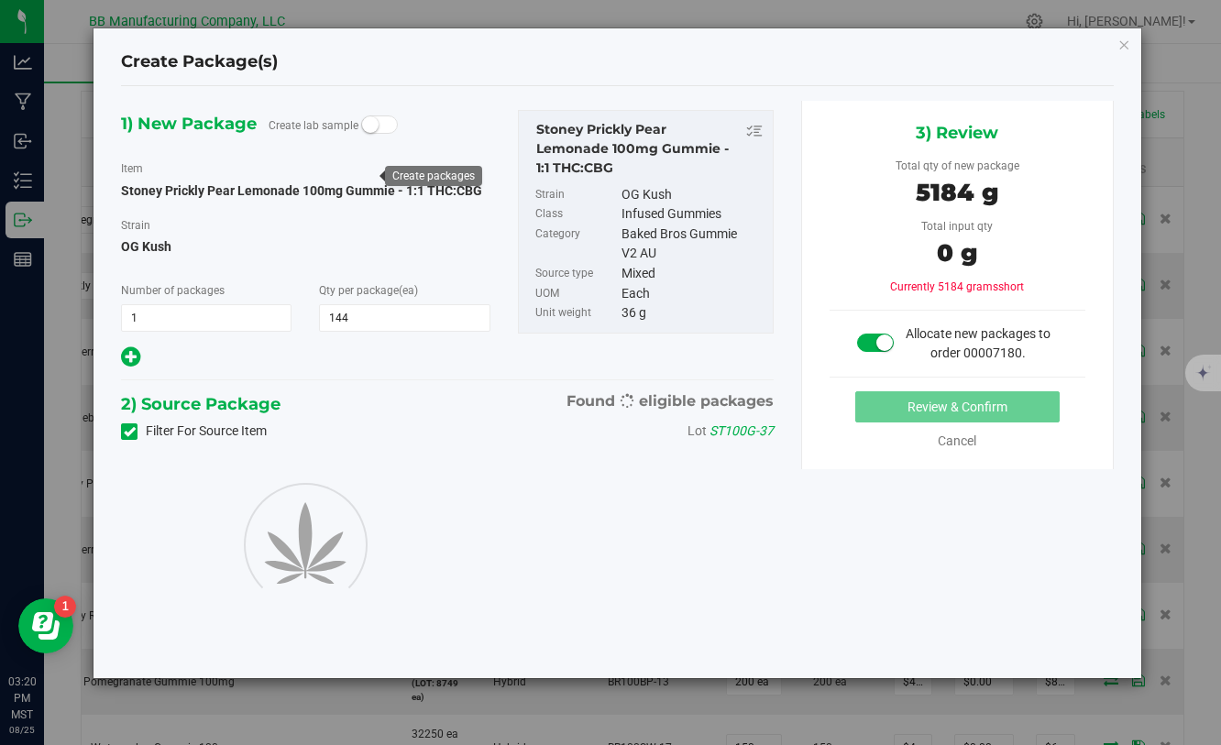
type input "144"
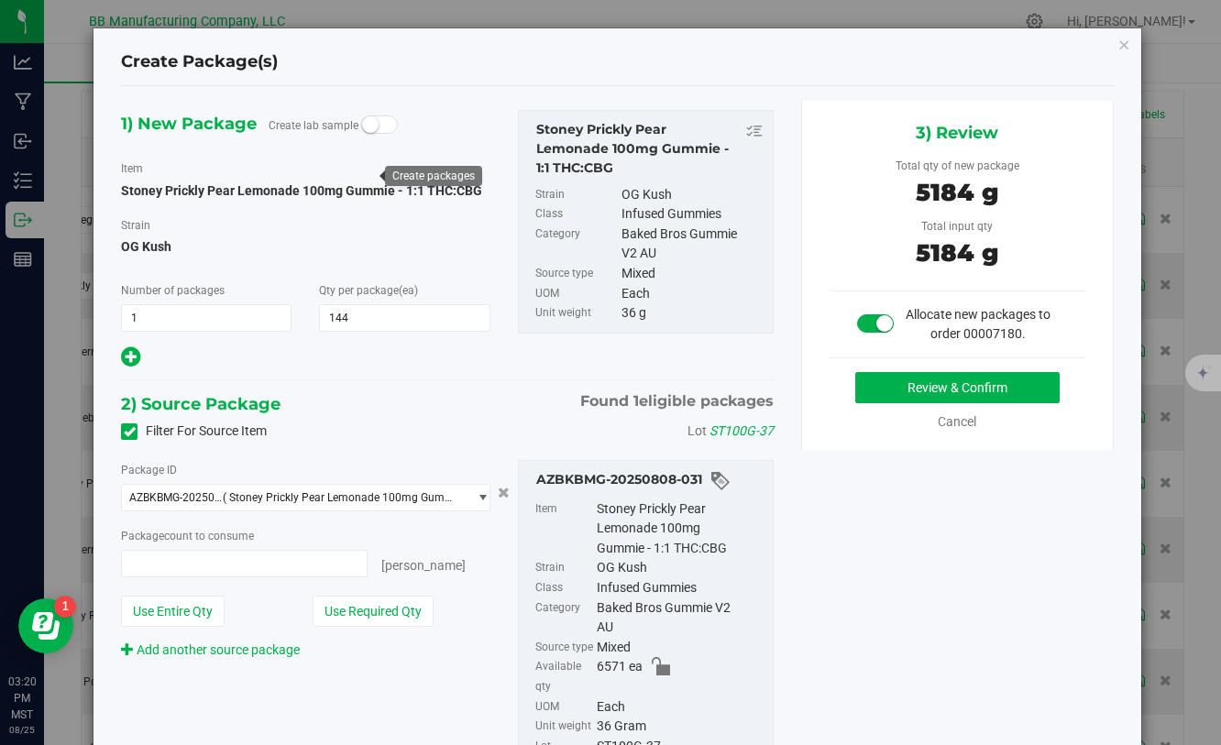
type input "144 ea"
click at [863, 383] on button "Review & Confirm" at bounding box center [957, 387] width 204 height 31
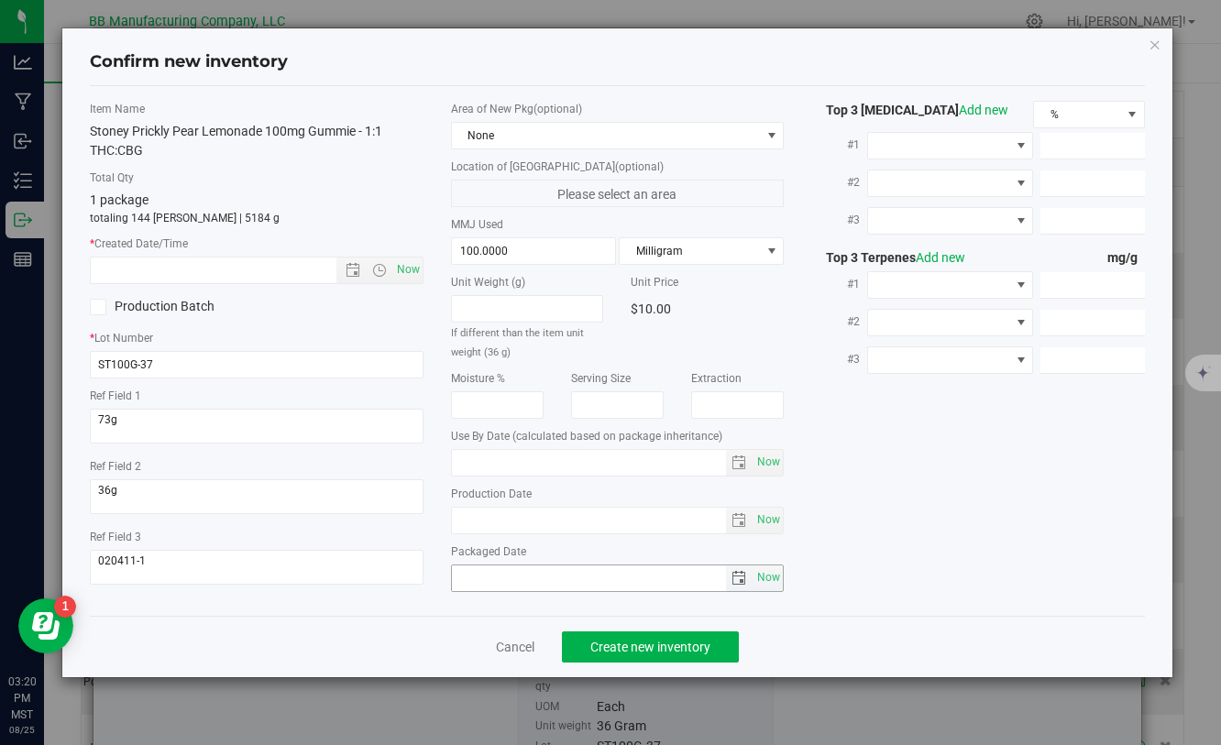
type input "[DATE]"
drag, startPoint x: 544, startPoint y: 527, endPoint x: 425, endPoint y: 514, distance: 119.8
click at [419, 511] on div "Item Name Stoney Prickly Pear Lemonade 100mg Gummie - 1:1 THC:CBG Total Qty 1 p…" at bounding box center [616, 351] width 1081 height 500
click at [279, 272] on input "text" at bounding box center [229, 271] width 276 height 26
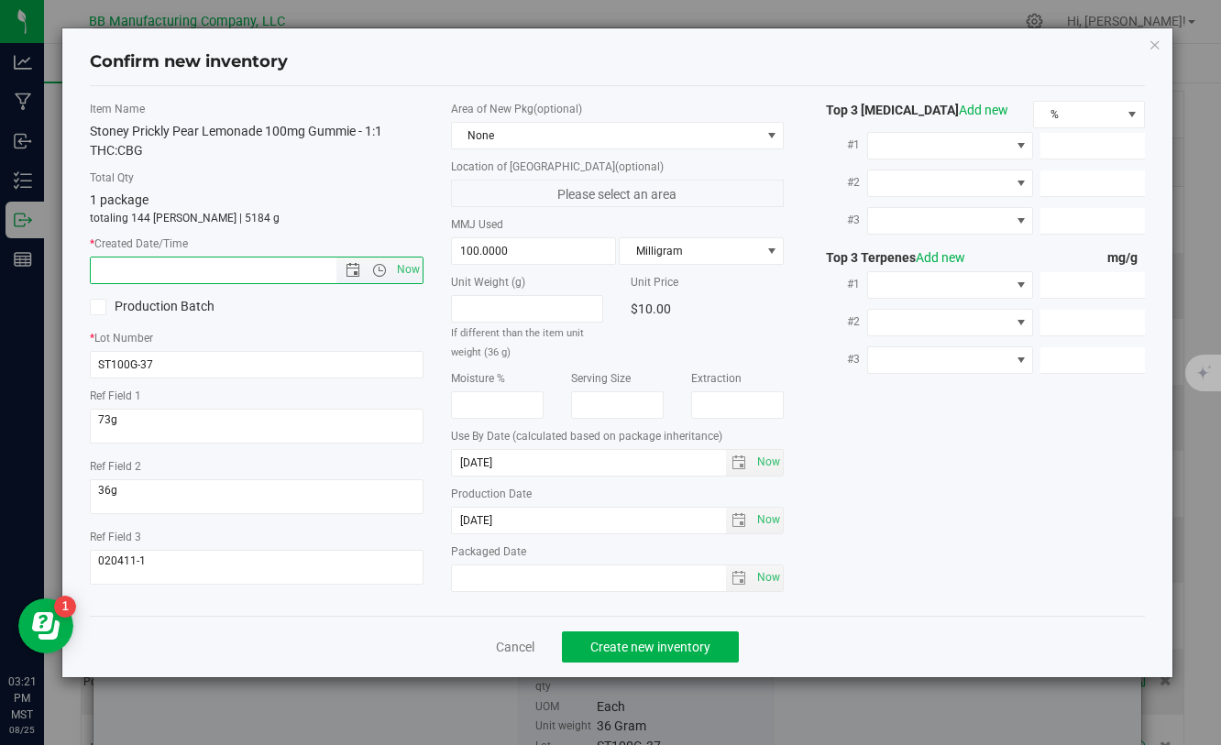
paste input "[DATE]"
click at [592, 641] on span "Create new inventory" at bounding box center [650, 647] width 120 height 15
type input "7/14/2025 3:21 PM"
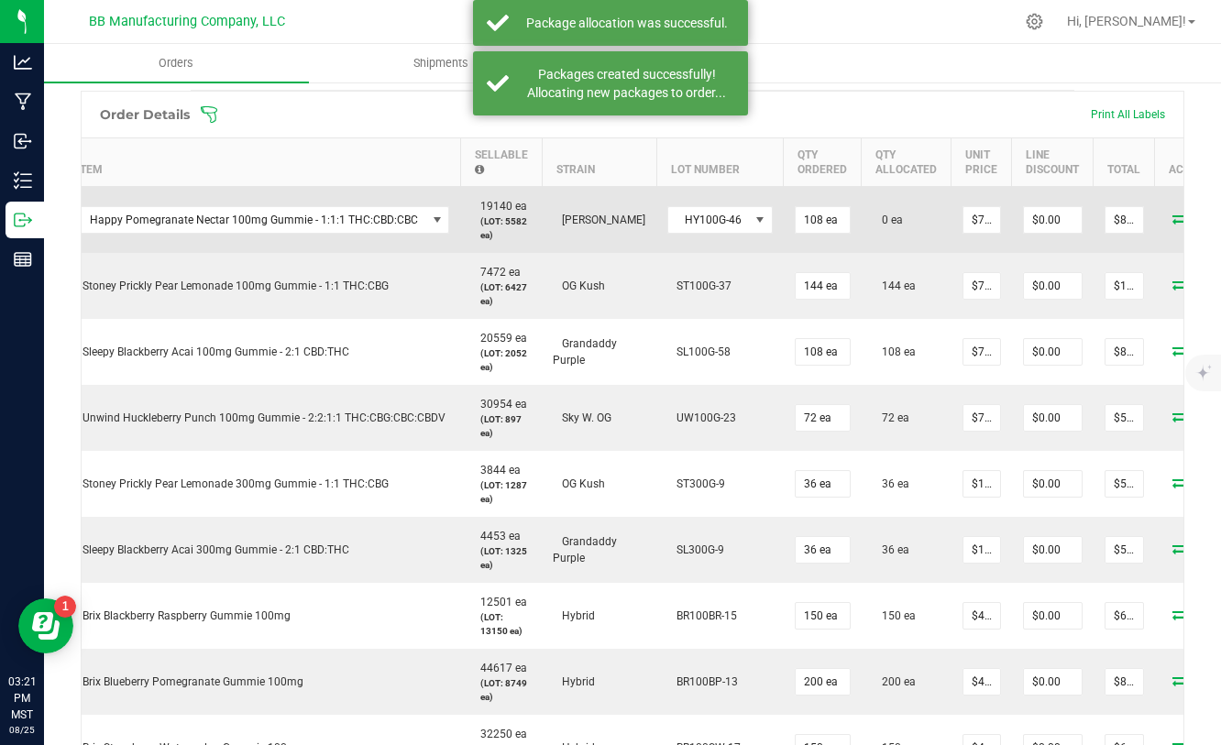
scroll to position [0, 89]
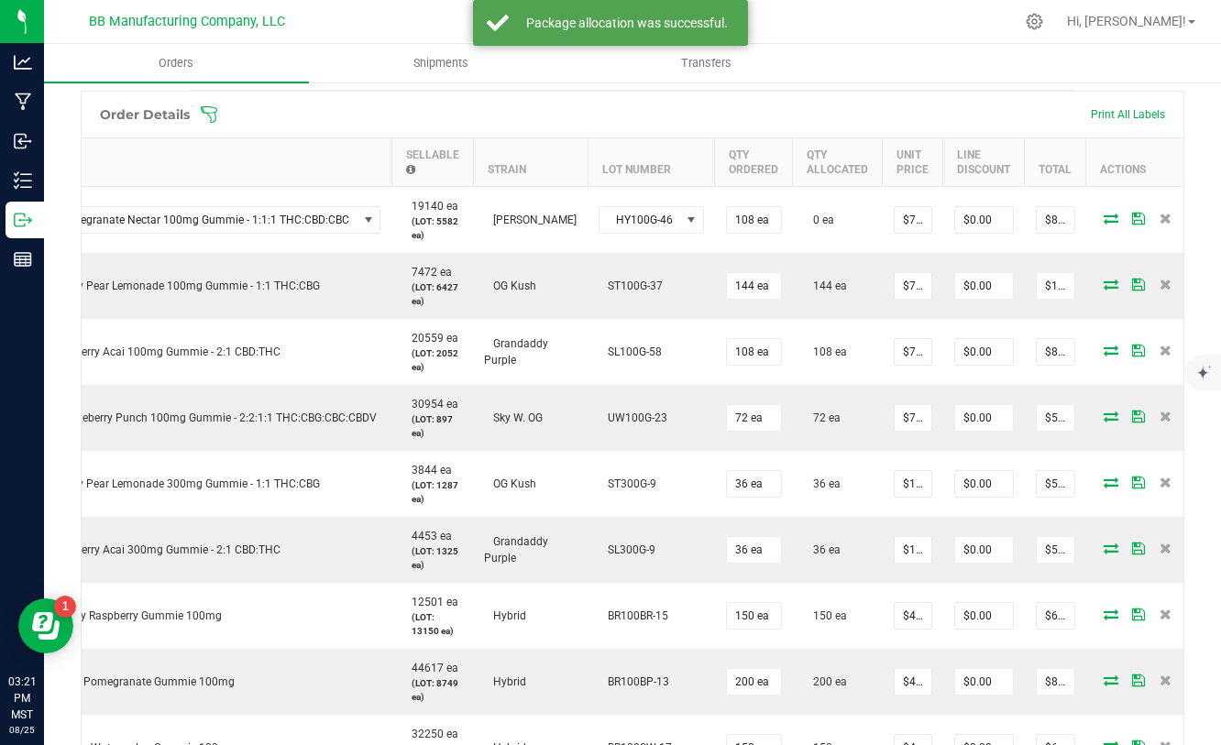
click at [860, 129] on div "Order Details Print All Labels" at bounding box center [633, 115] width 1102 height 46
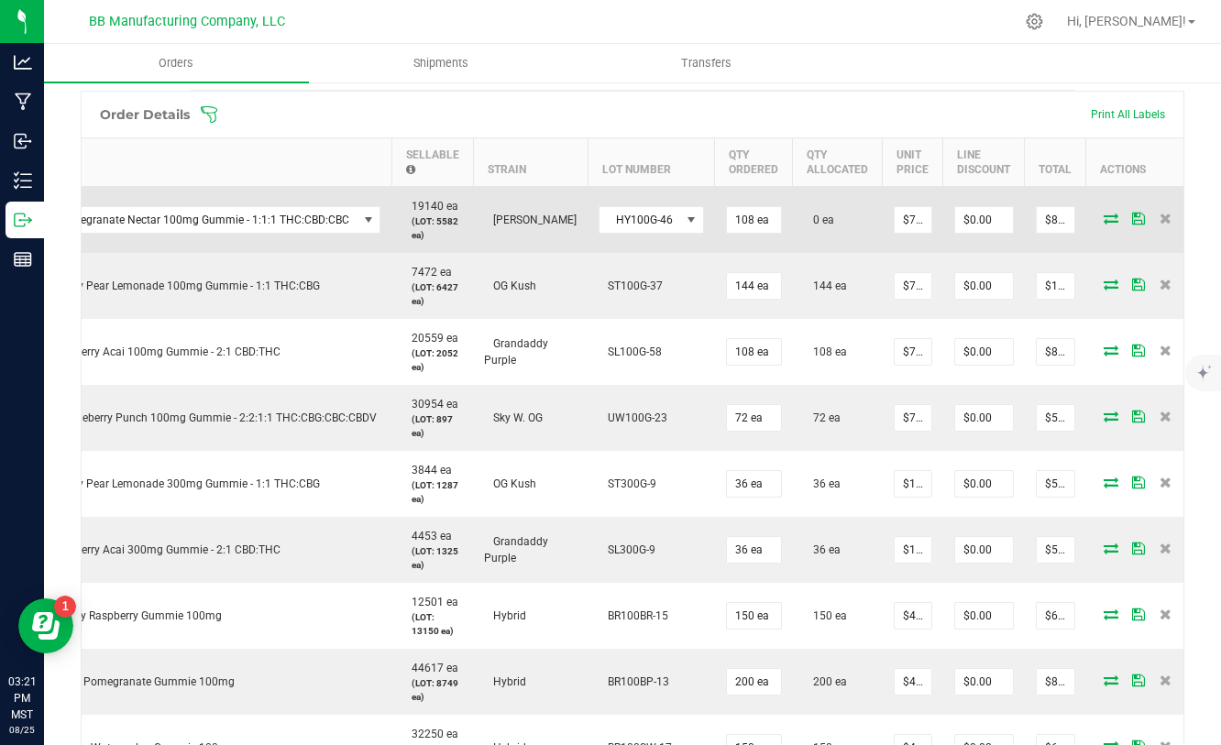
click at [1103, 223] on icon at bounding box center [1110, 218] width 15 height 11
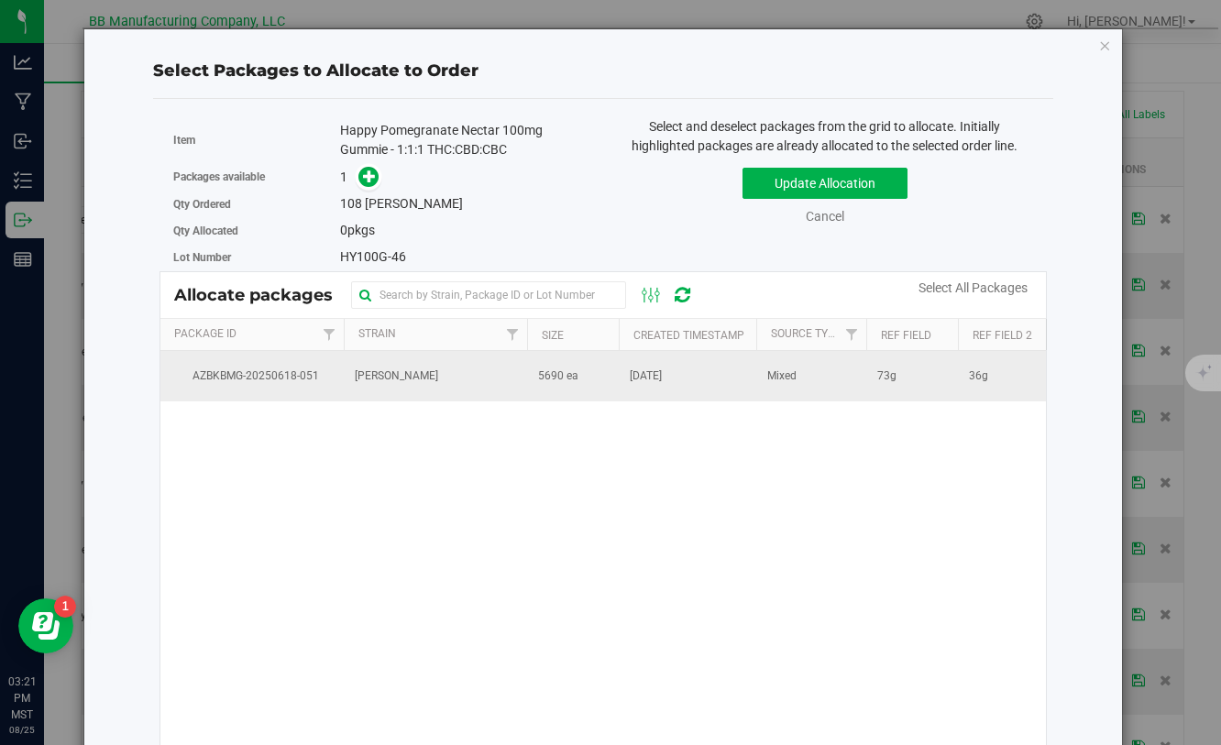
click at [580, 385] on td "5690 ea" at bounding box center [573, 375] width 92 height 49
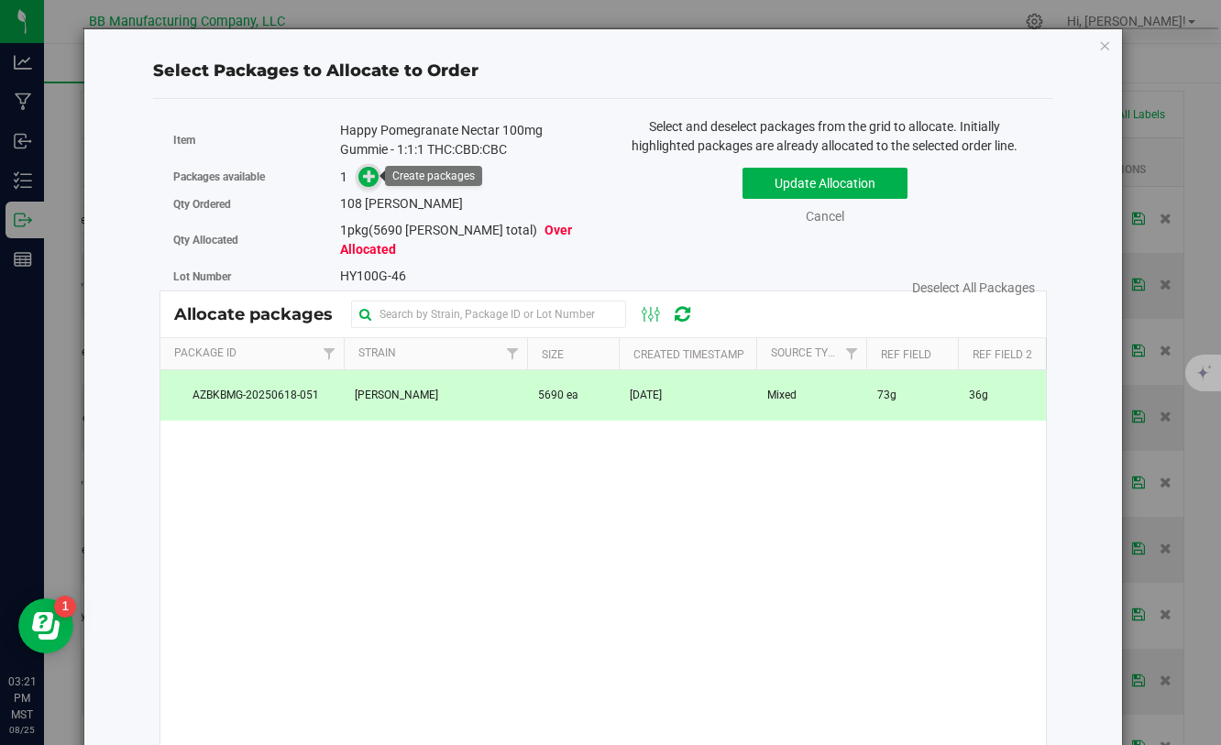
click at [368, 181] on icon at bounding box center [369, 176] width 13 height 13
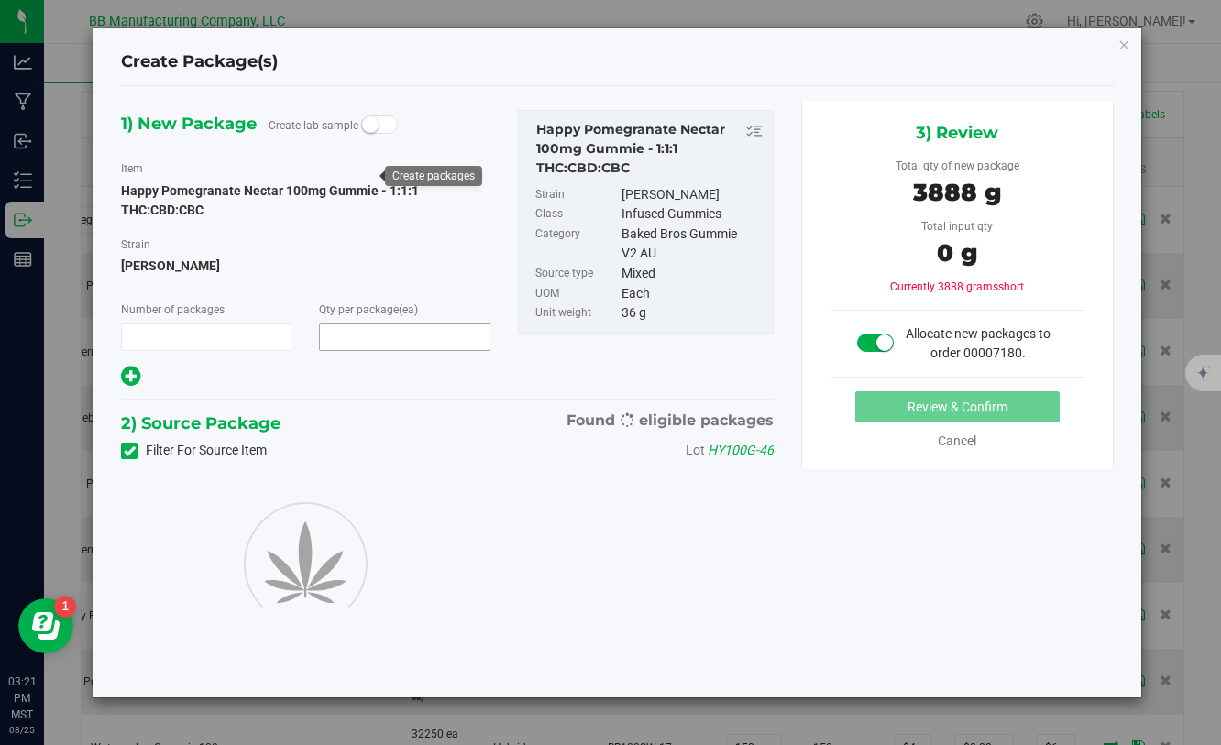
type input "1"
type input "108"
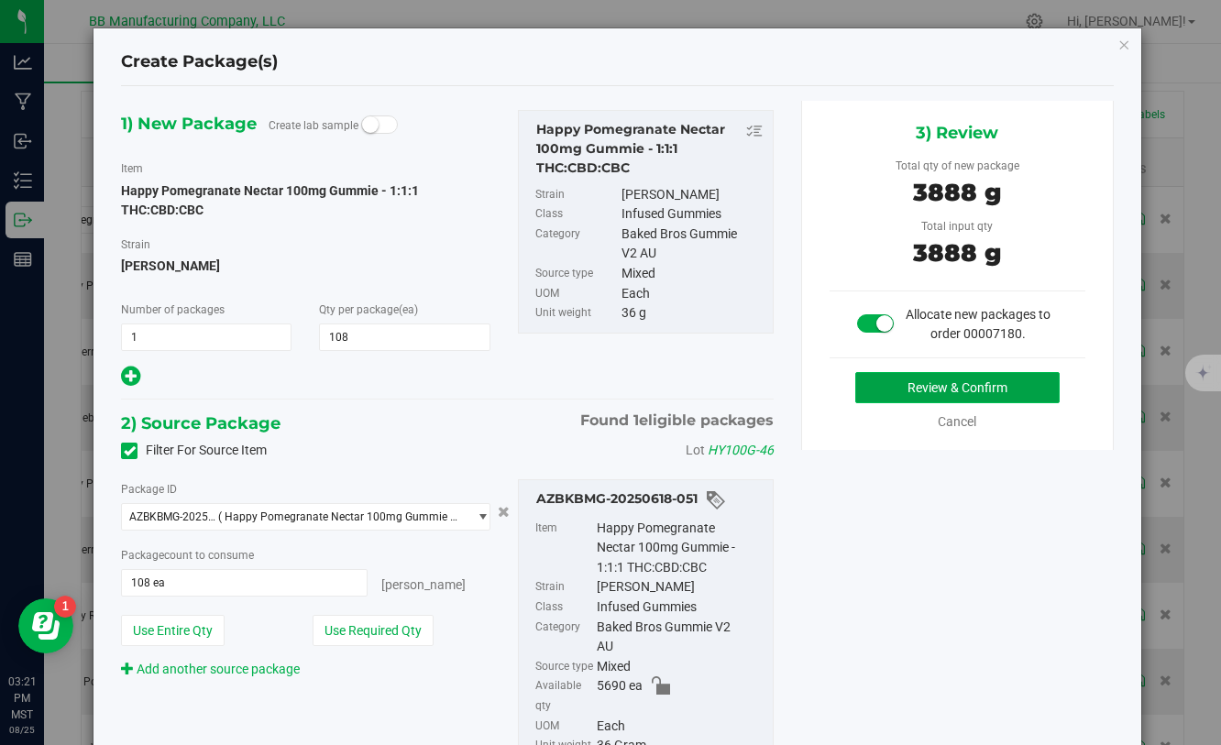
click at [879, 388] on button "Review & Confirm" at bounding box center [957, 387] width 204 height 31
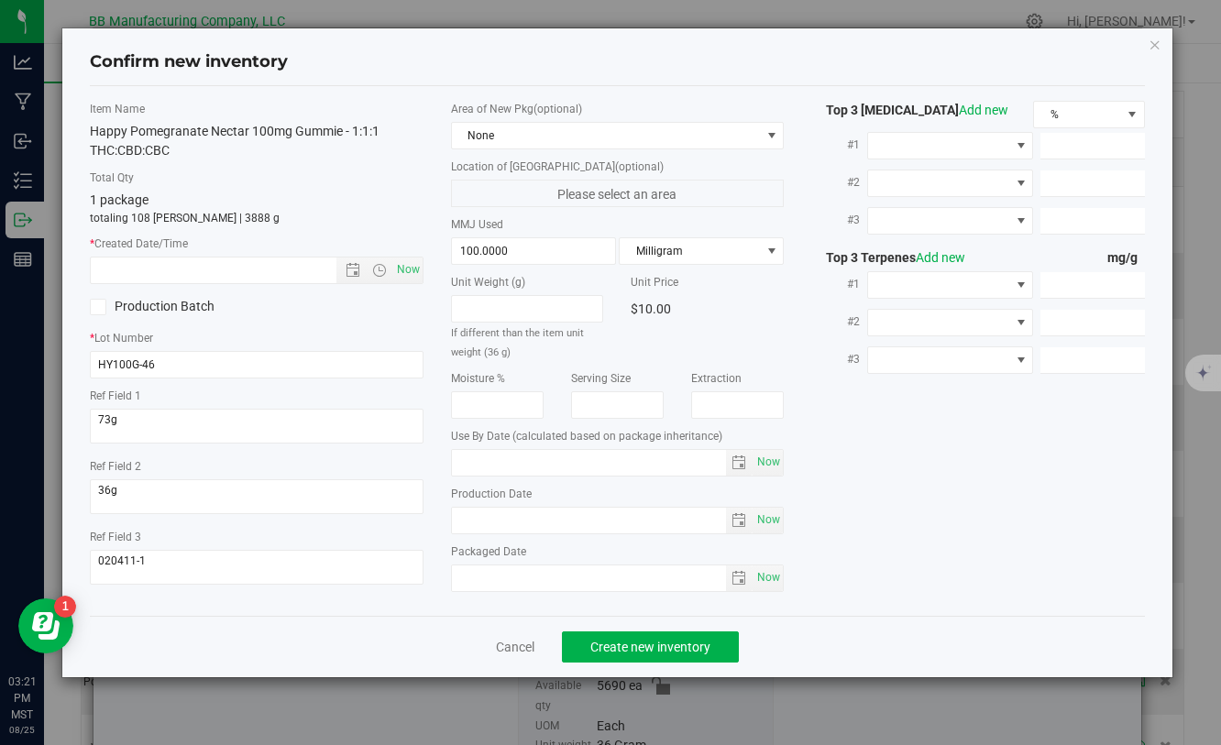
type input "[DATE]"
drag, startPoint x: 530, startPoint y: 527, endPoint x: 451, endPoint y: 513, distance: 80.0
click at [452, 513] on input "[DATE]" at bounding box center [589, 521] width 275 height 26
click at [466, 519] on input "[DATE]" at bounding box center [589, 521] width 275 height 26
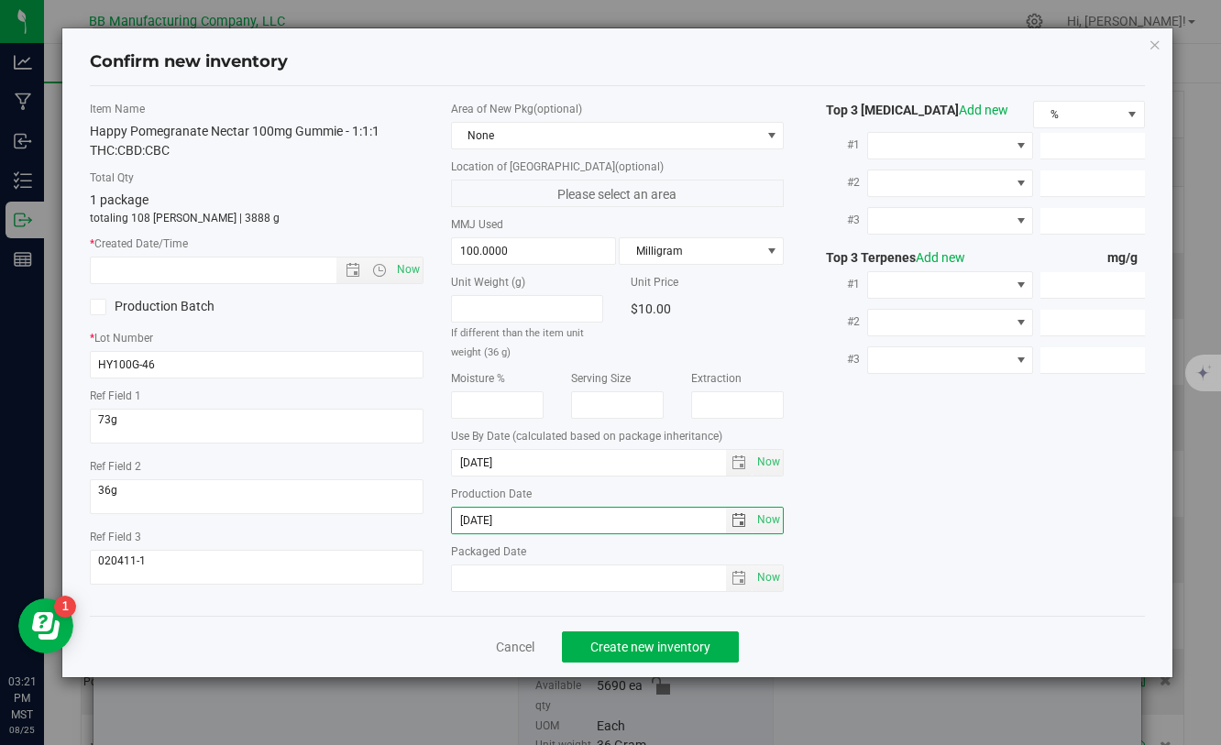
drag, startPoint x: 527, startPoint y: 519, endPoint x: 439, endPoint y: 520, distance: 88.0
click at [438, 520] on div "Area of New Pkg (optional) None Location of [GEOGRAPHIC_DATA] (optional) Please…" at bounding box center [617, 351] width 360 height 500
click at [236, 265] on input "text" at bounding box center [229, 271] width 276 height 26
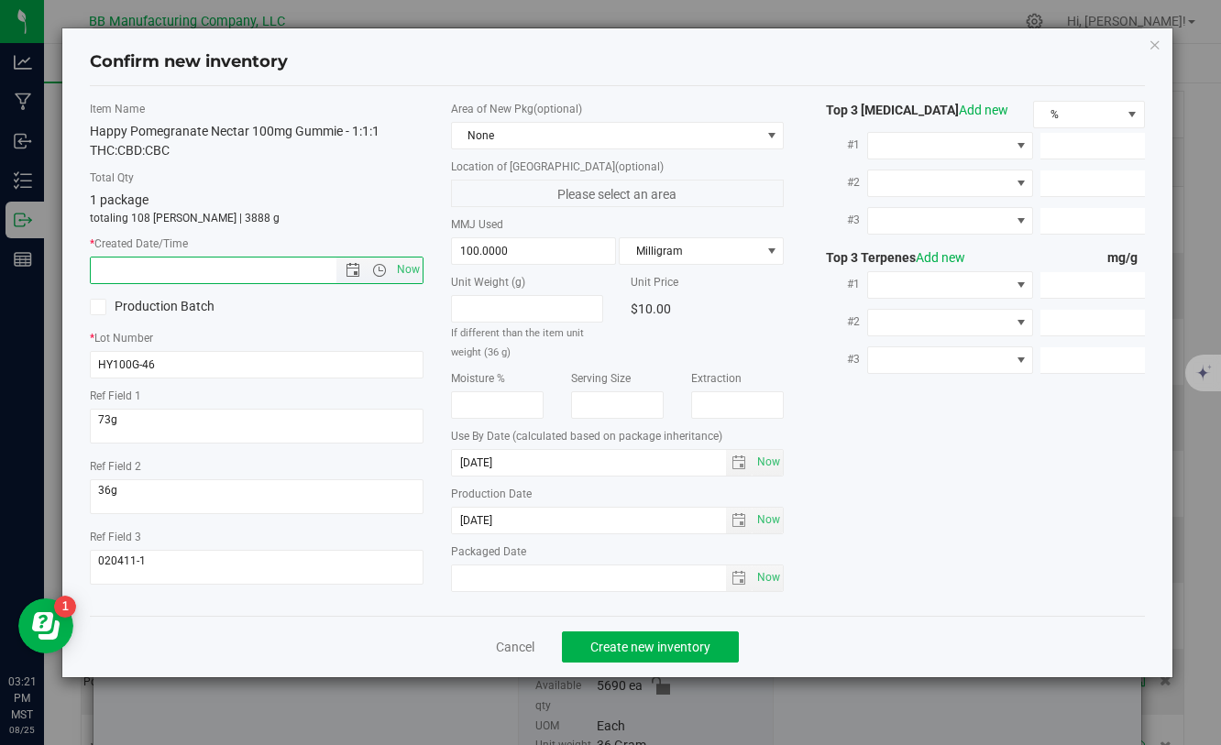
paste input "[DATE]"
type input "5/23/2025 3:21 PM"
click at [686, 654] on button "Create new inventory" at bounding box center [650, 646] width 177 height 31
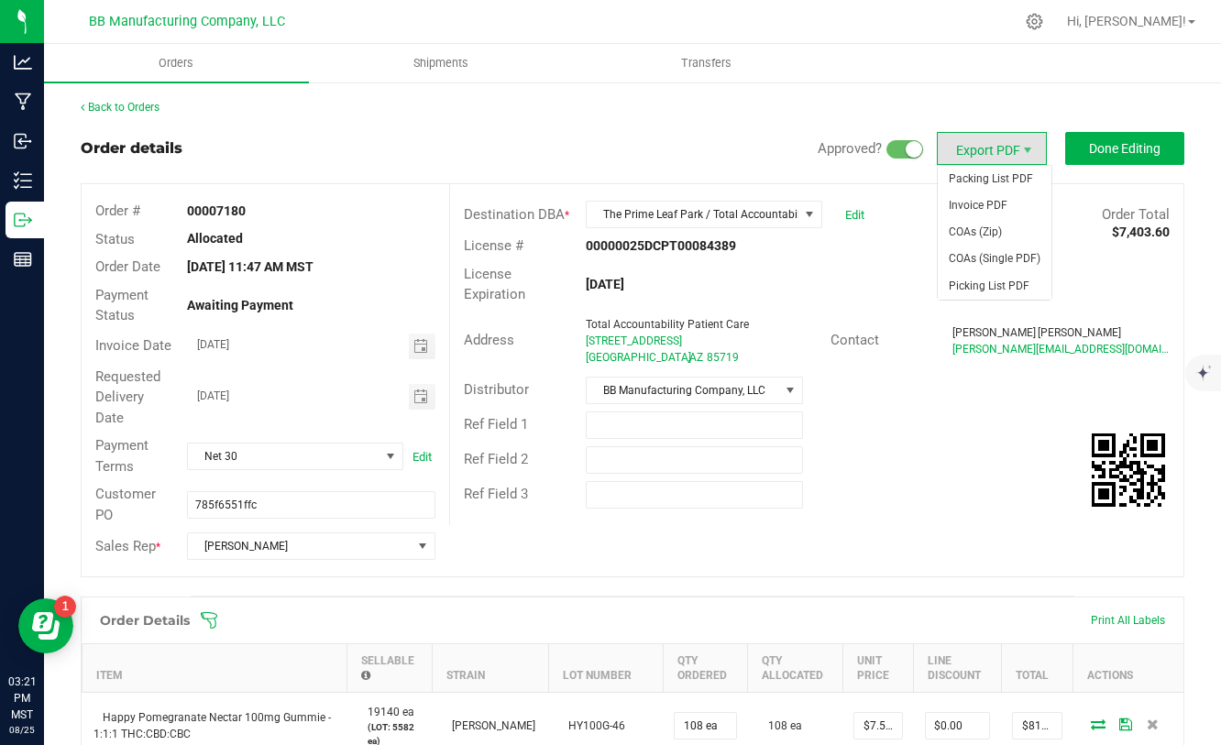
click at [998, 143] on span "Export PDF" at bounding box center [992, 148] width 110 height 33
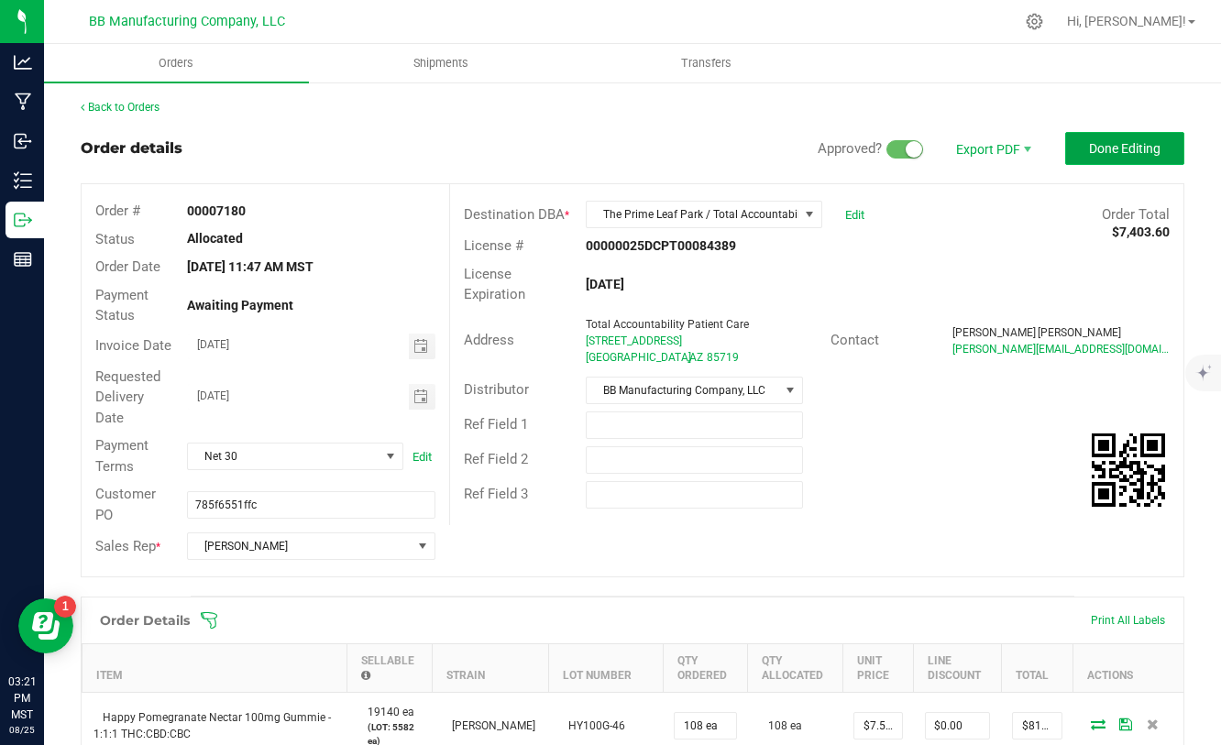
click at [1156, 134] on button "Done Editing" at bounding box center [1124, 148] width 119 height 33
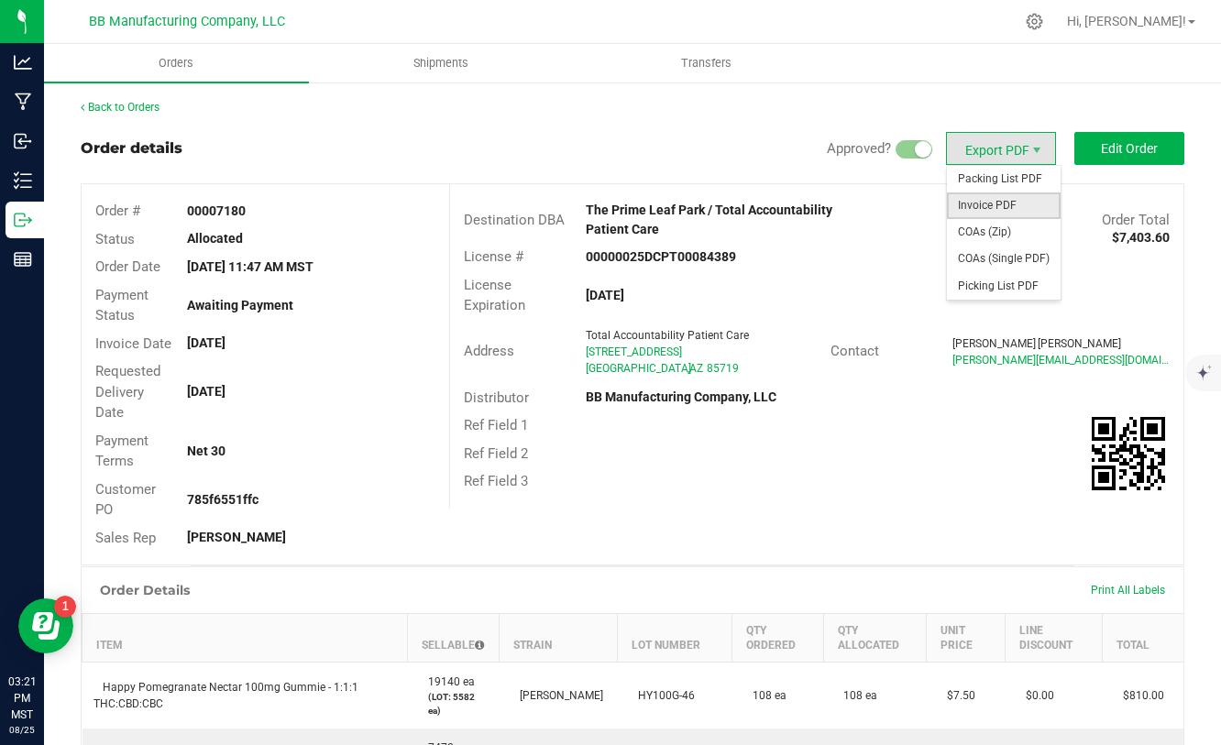
click at [994, 206] on span "Invoice PDF" at bounding box center [1004, 205] width 114 height 27
click at [987, 229] on span "COAs (Zip)" at bounding box center [1004, 232] width 114 height 27
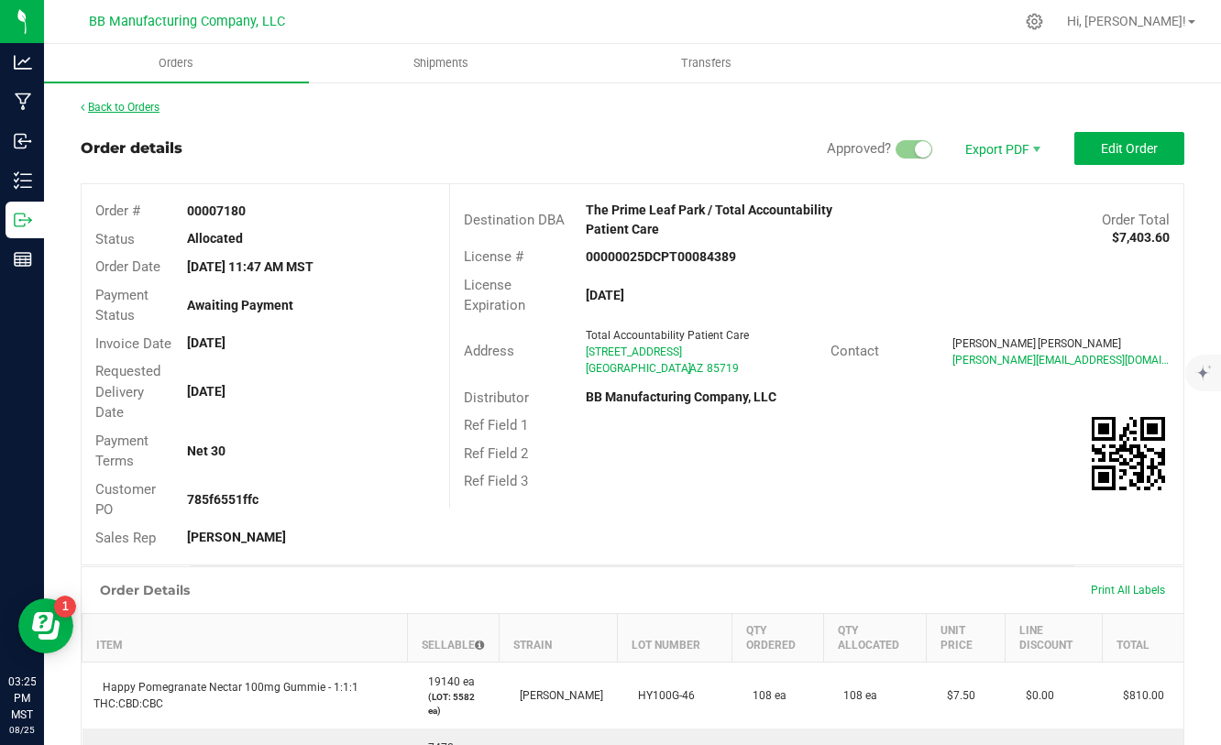
click at [140, 111] on link "Back to Orders" at bounding box center [120, 107] width 79 height 13
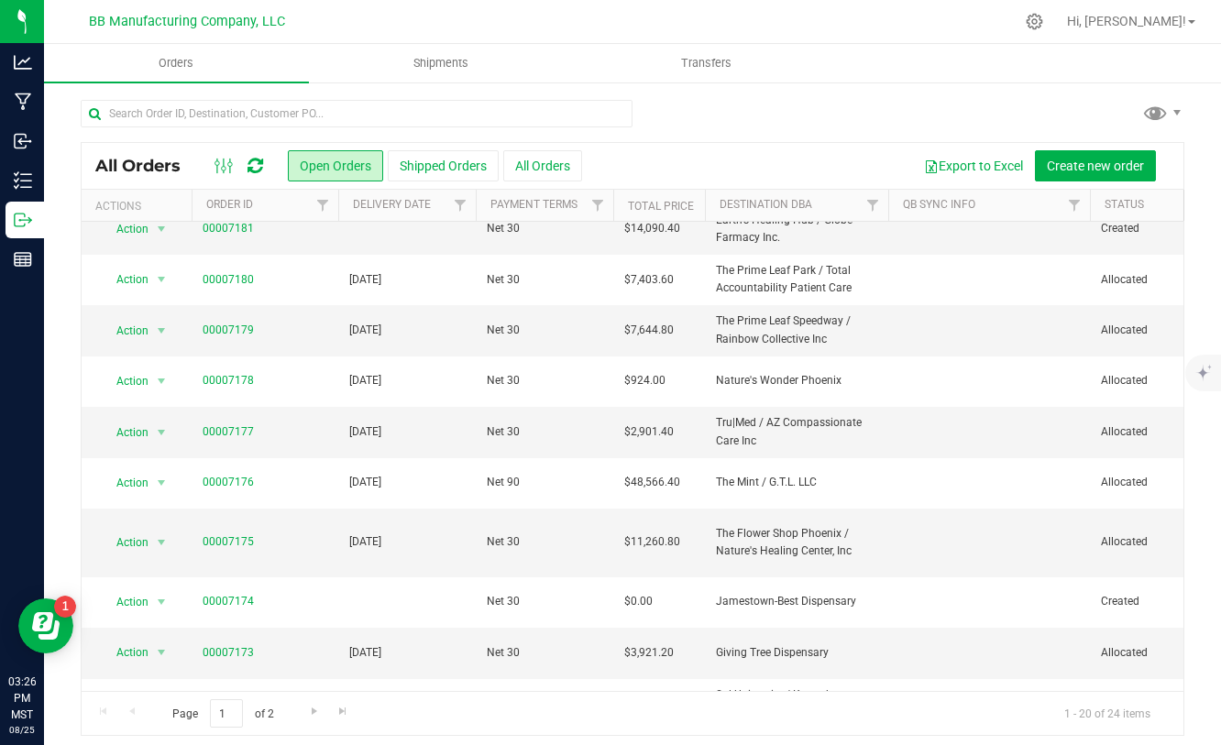
scroll to position [545, 0]
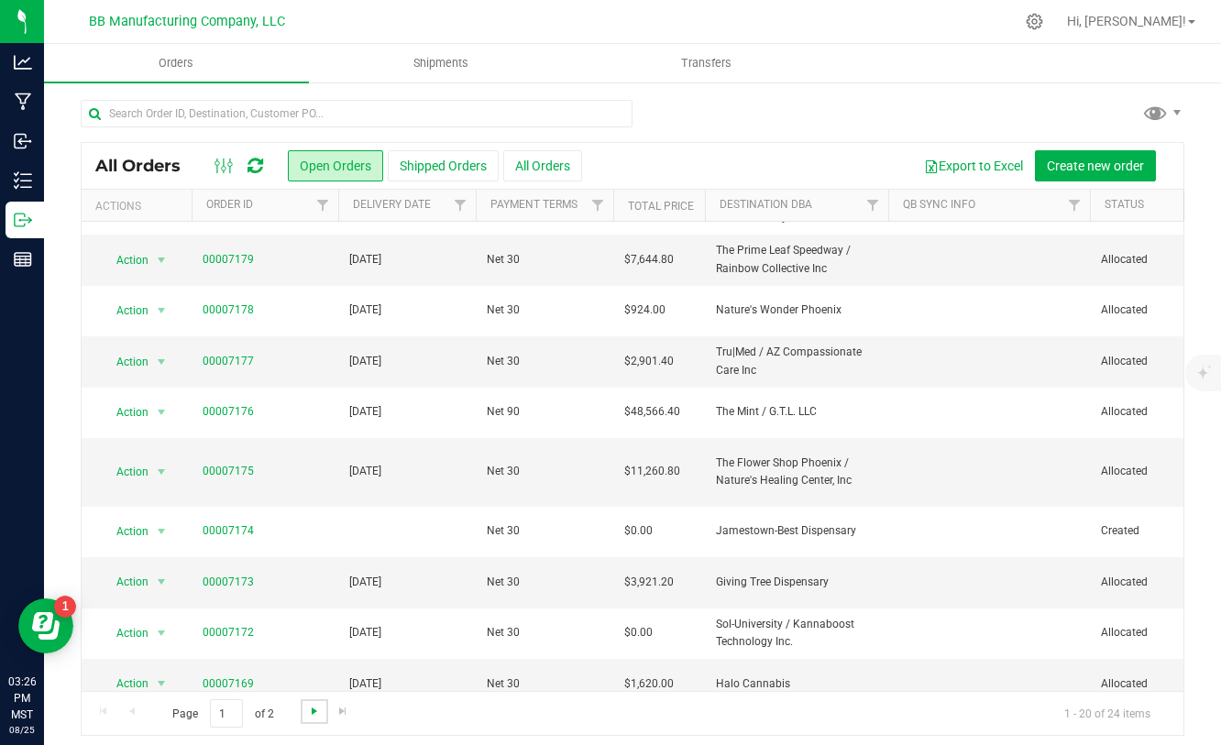
click at [313, 713] on span "Go to the next page" at bounding box center [314, 711] width 15 height 15
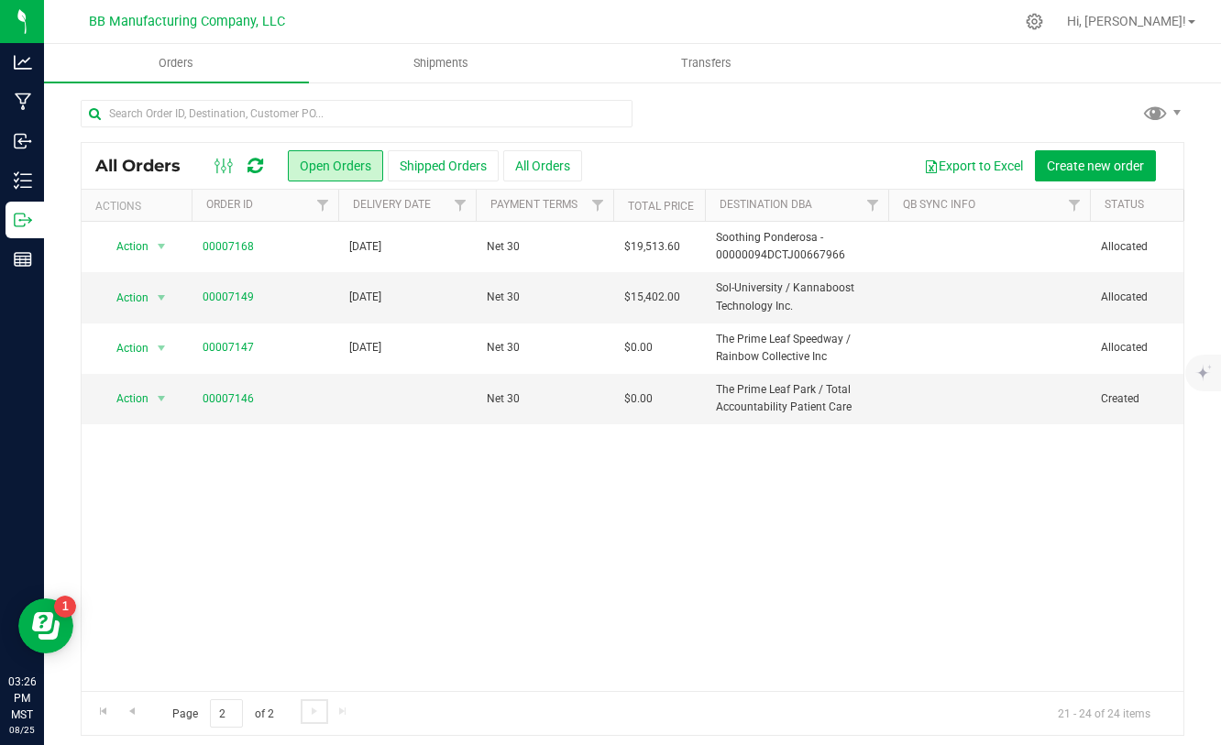
scroll to position [0, 0]
click at [225, 400] on link "00007146" at bounding box center [228, 398] width 51 height 17
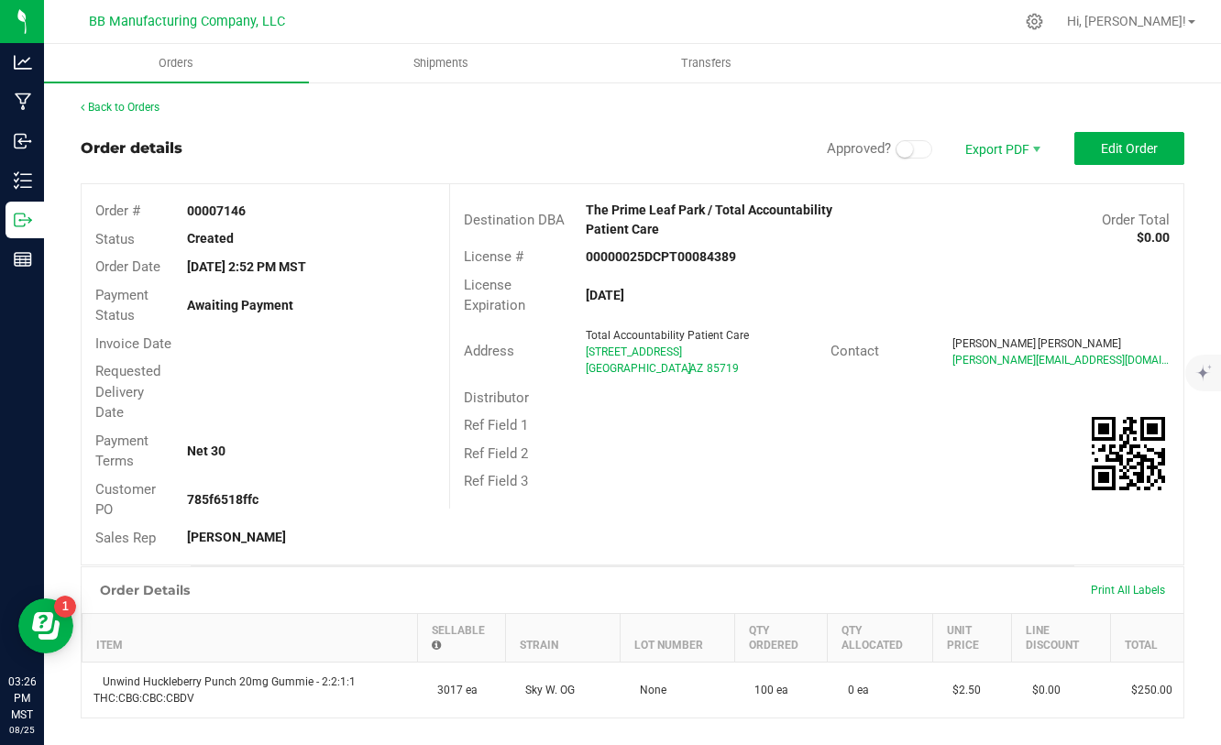
click at [921, 151] on span at bounding box center [913, 149] width 37 height 18
click at [1127, 155] on span "Edit Order" at bounding box center [1129, 148] width 57 height 15
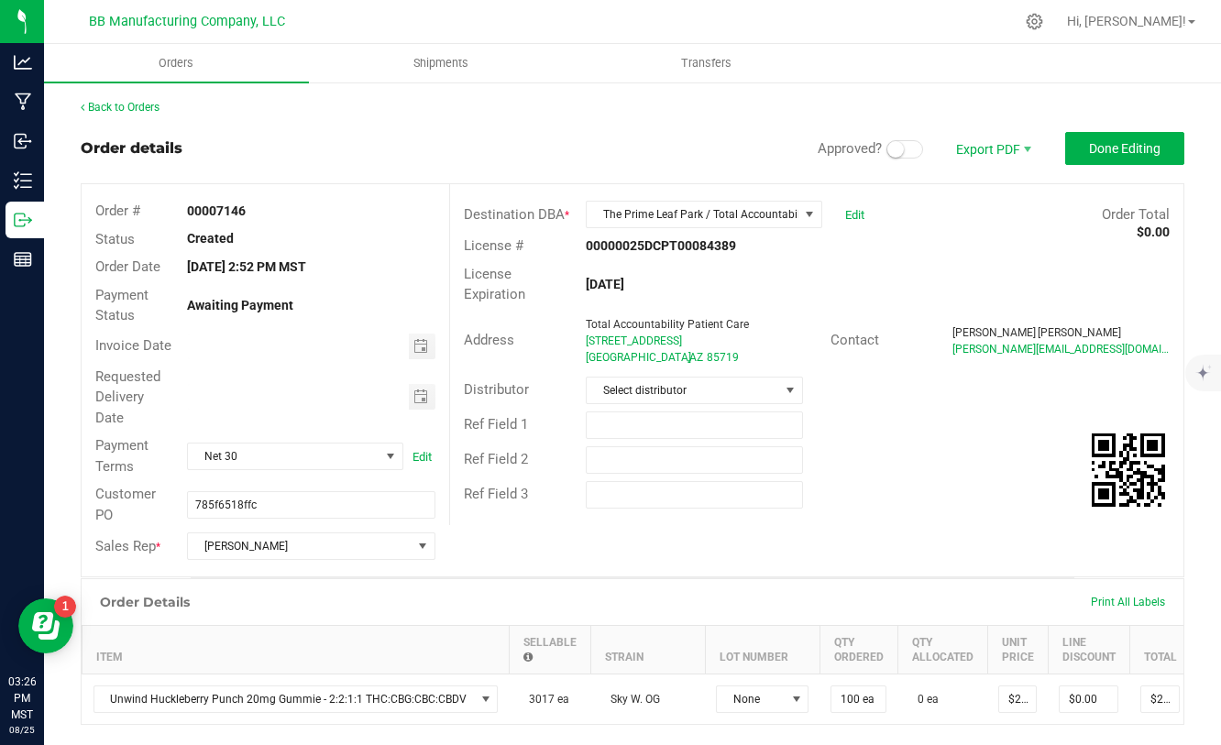
click at [908, 149] on span at bounding box center [904, 149] width 37 height 18
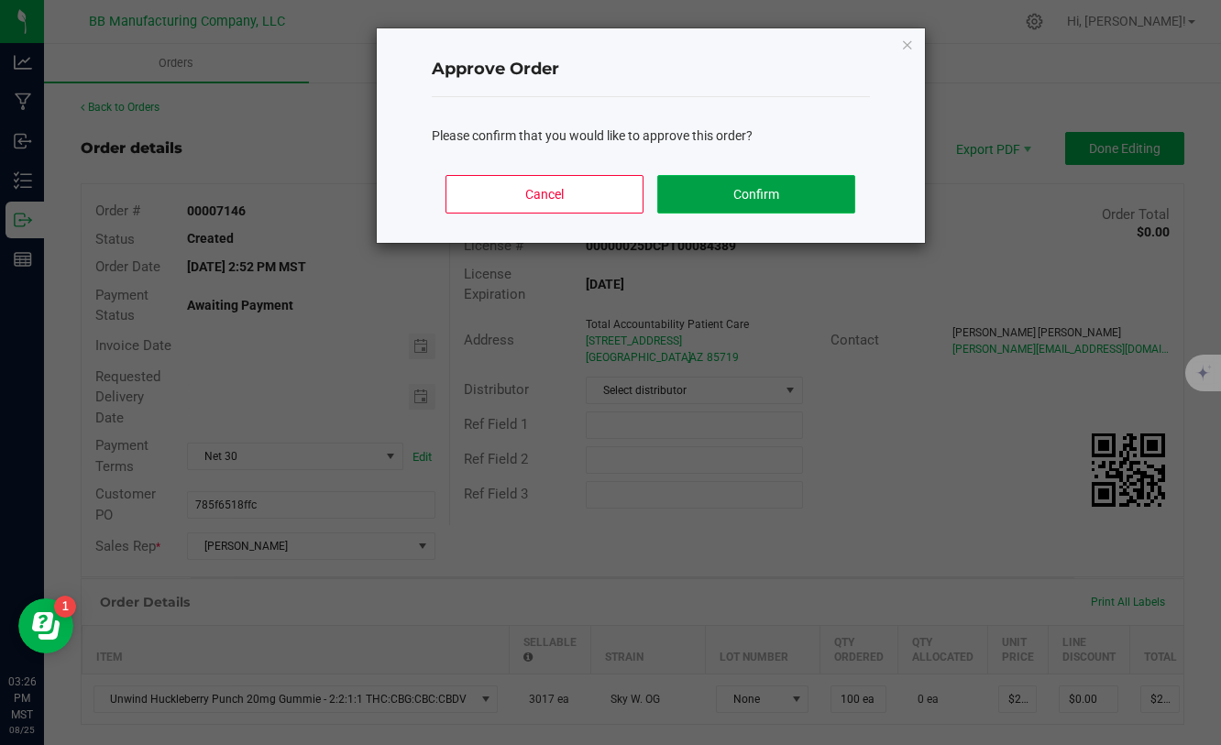
click at [811, 206] on button "Confirm" at bounding box center [755, 194] width 197 height 38
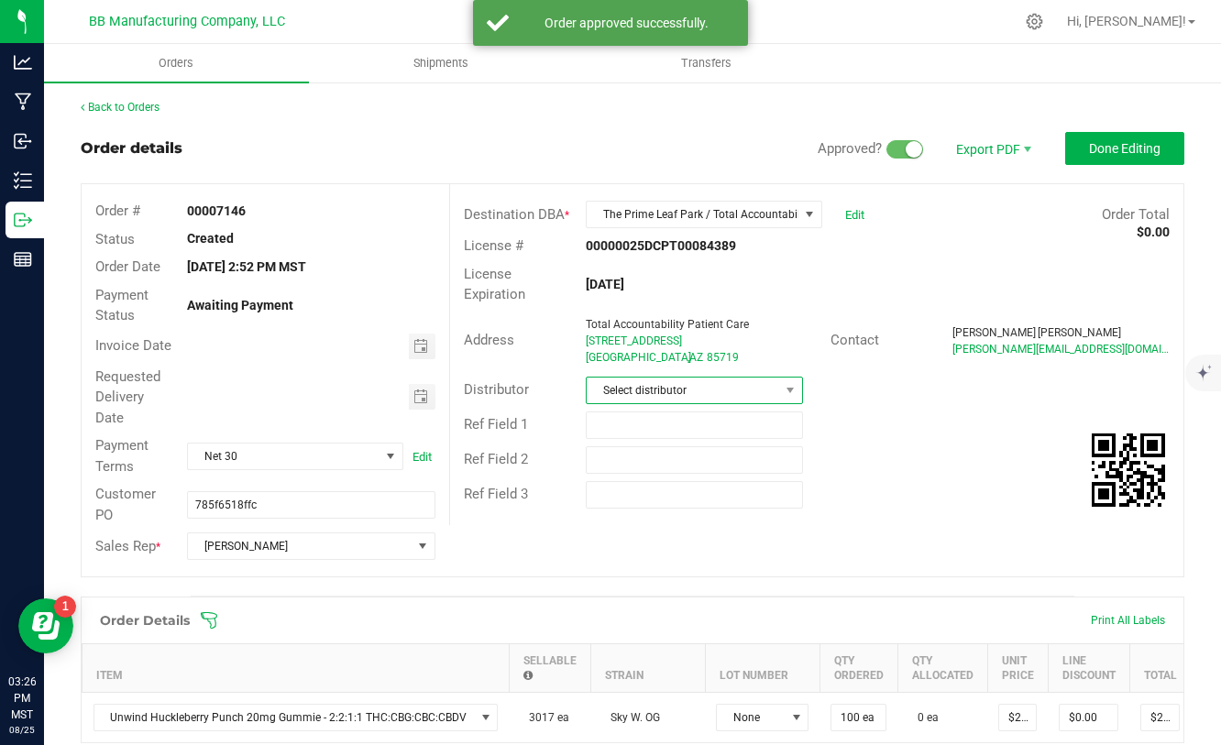
click at [604, 385] on span "Select distributor" at bounding box center [683, 391] width 192 height 26
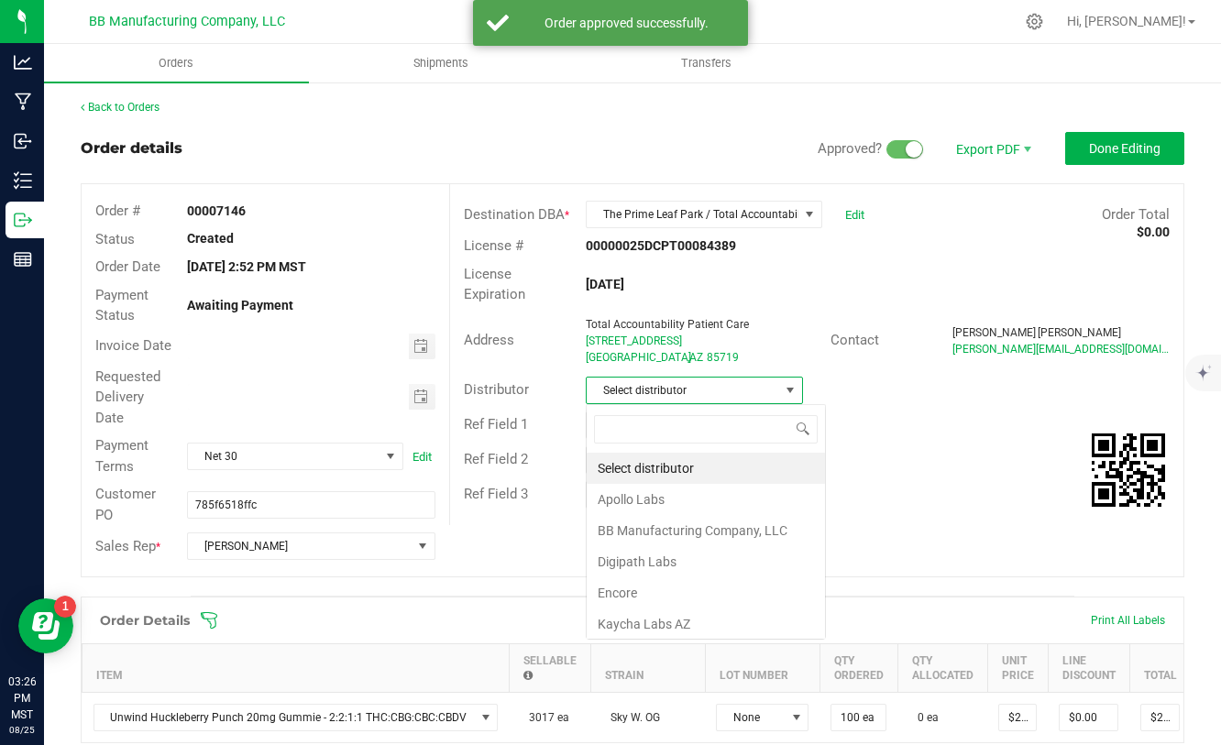
scroll to position [27, 217]
click at [631, 528] on li "BB Manufacturing Company, LLC" at bounding box center [706, 530] width 238 height 31
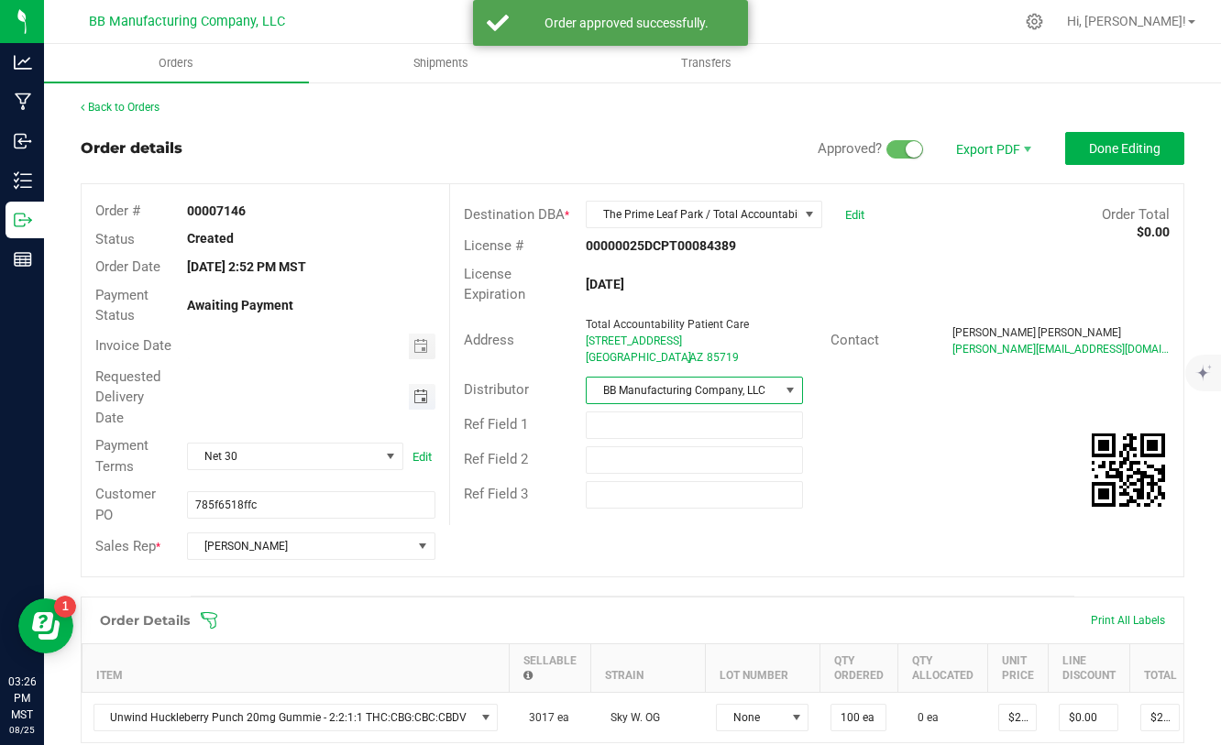
click at [425, 393] on span "Toggle calendar" at bounding box center [420, 397] width 15 height 15
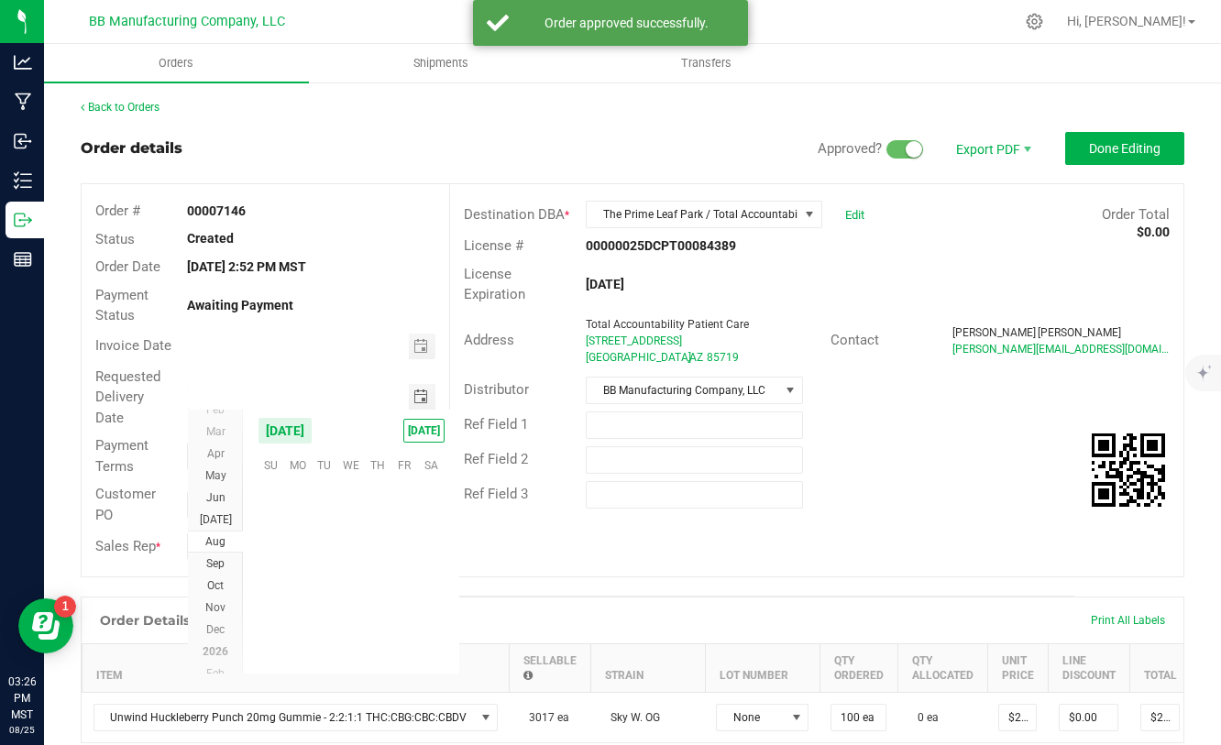
scroll to position [297026, 0]
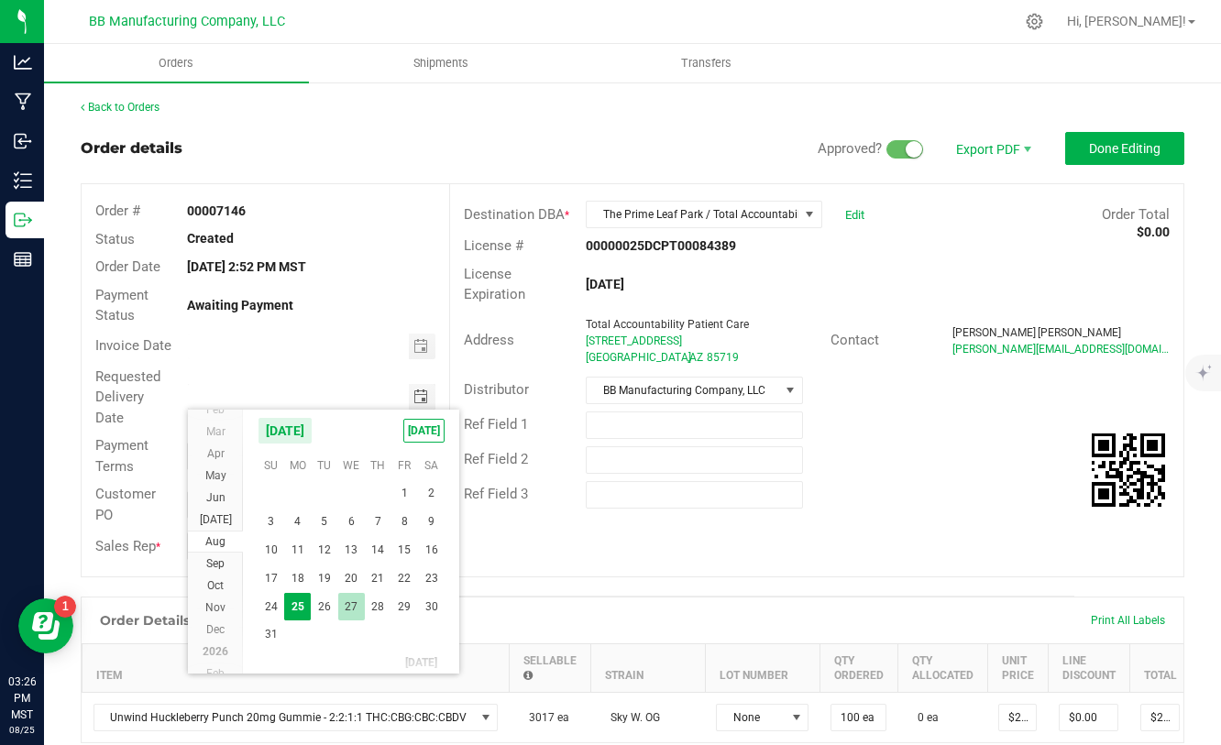
click at [359, 606] on span "27" at bounding box center [351, 607] width 27 height 28
type input "[DATE]"
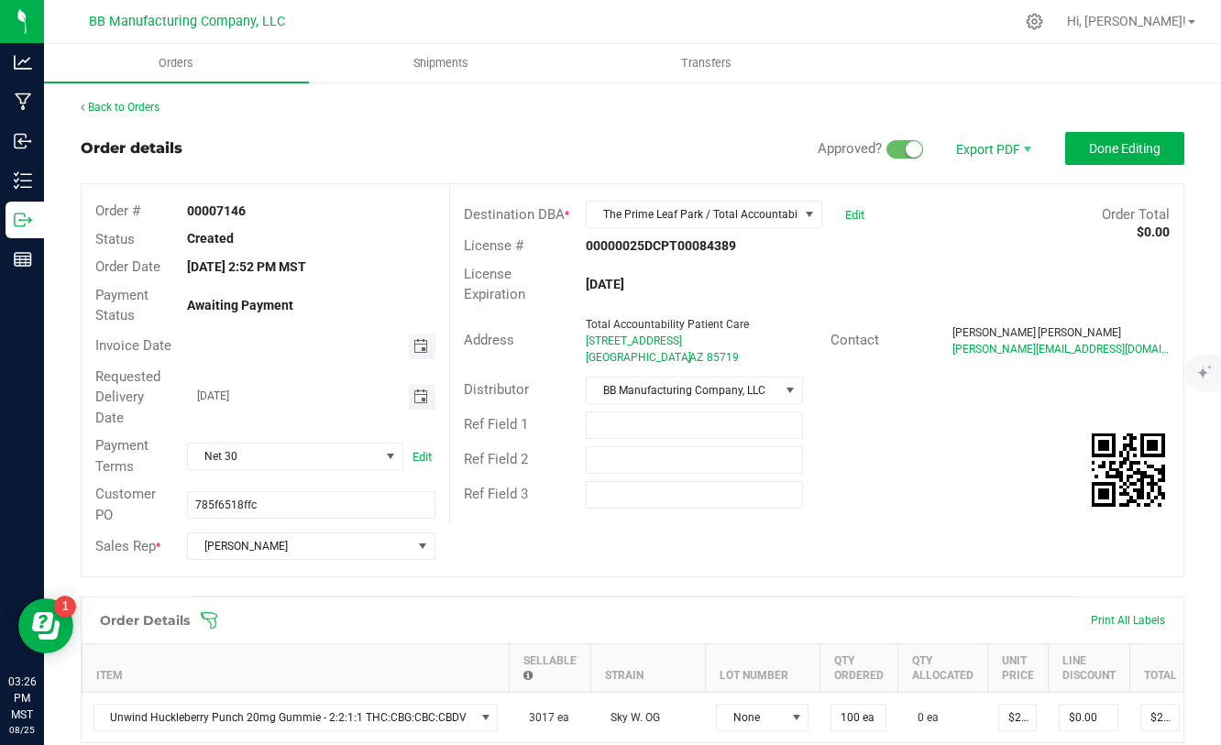
click at [424, 348] on span "Toggle calendar" at bounding box center [420, 346] width 15 height 15
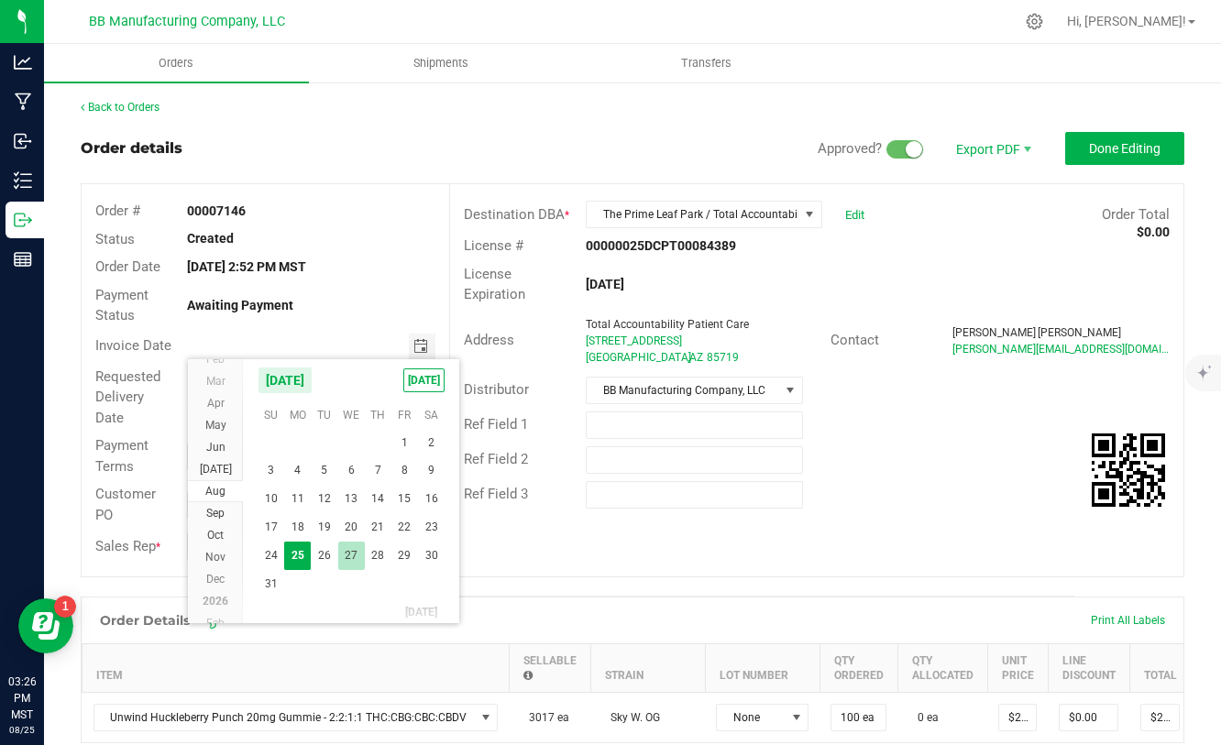
click at [348, 545] on span "27" at bounding box center [351, 556] width 27 height 28
type input "[DATE]"
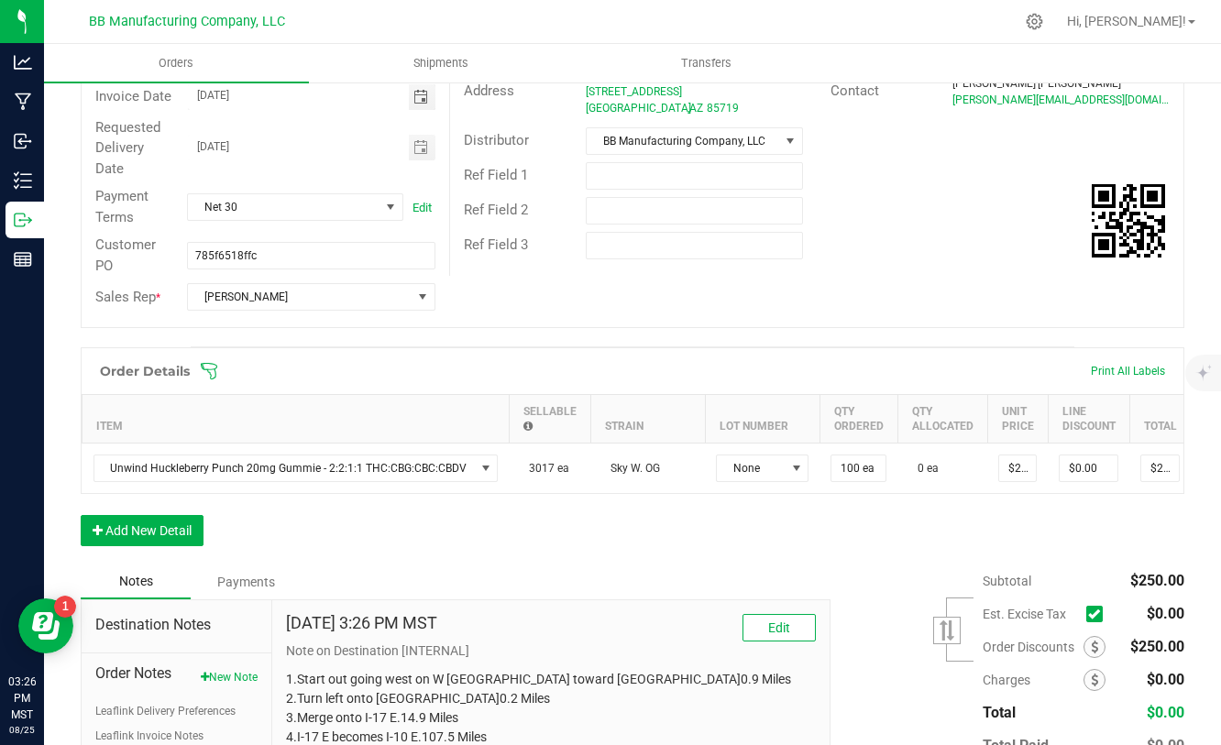
scroll to position [252, 0]
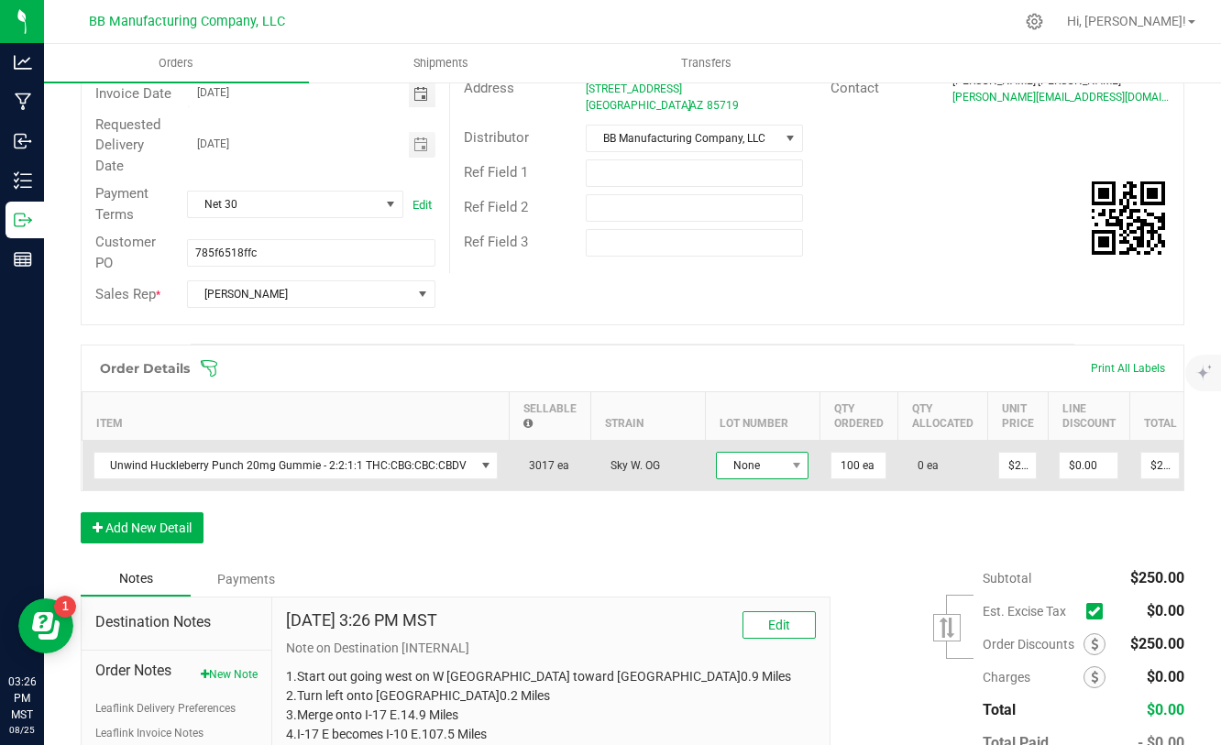
click at [750, 471] on span "None" at bounding box center [751, 466] width 68 height 26
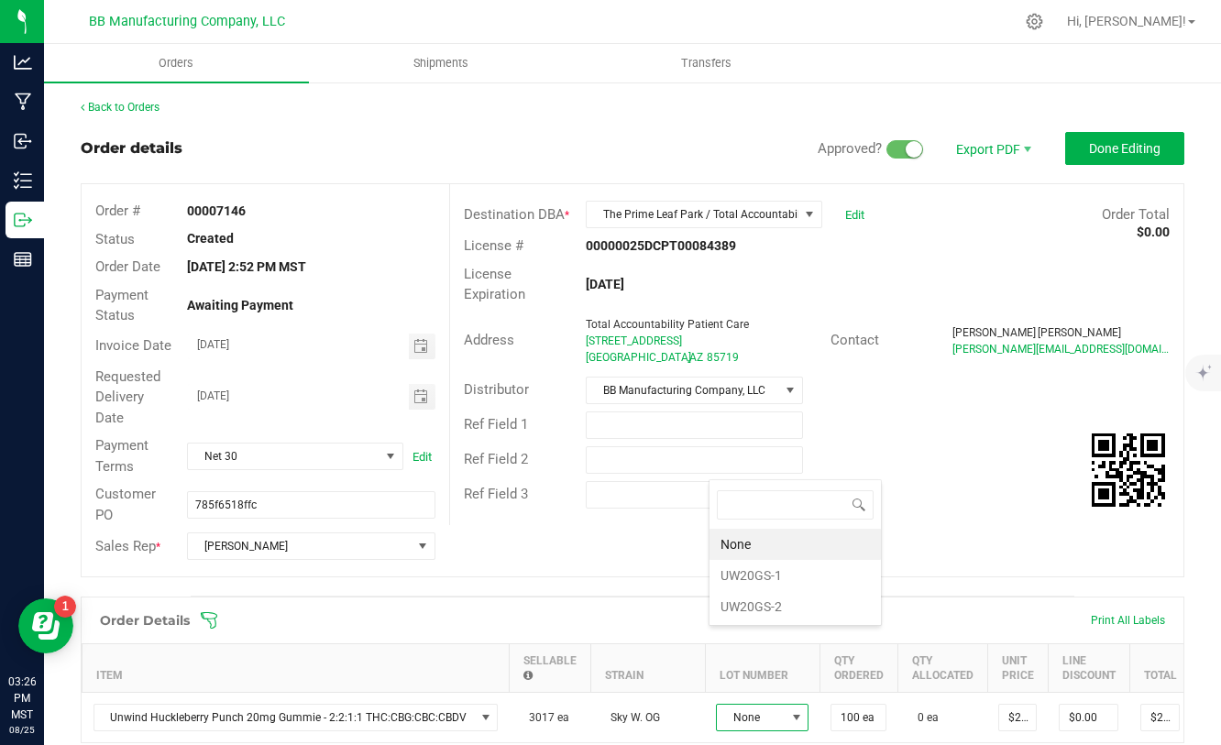
scroll to position [27, 93]
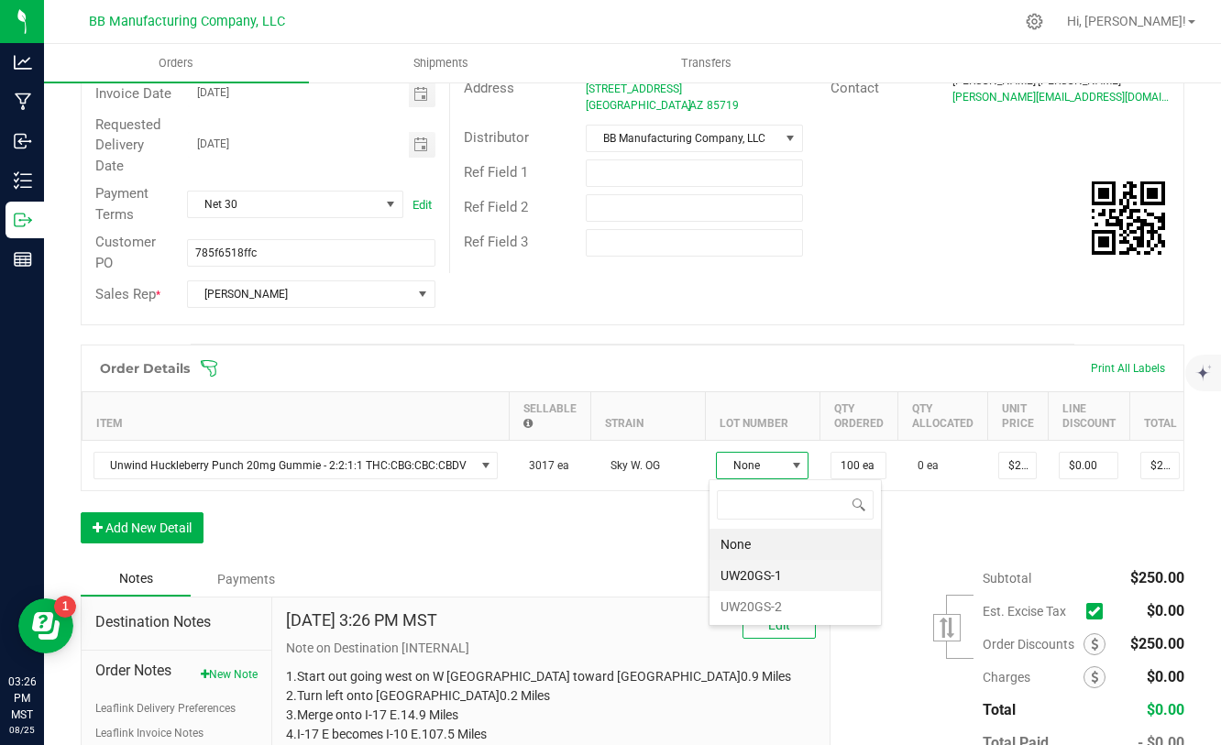
click at [734, 574] on li "UW20GS-1" at bounding box center [794, 575] width 171 height 31
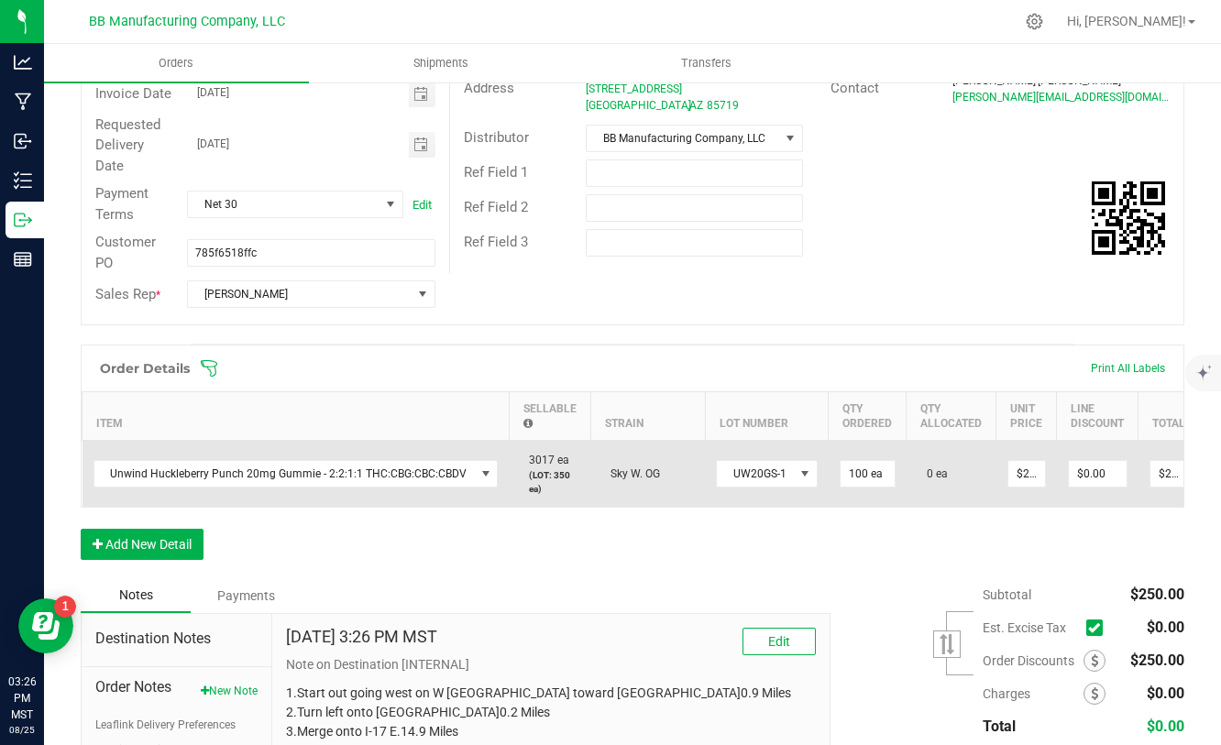
scroll to position [0, 115]
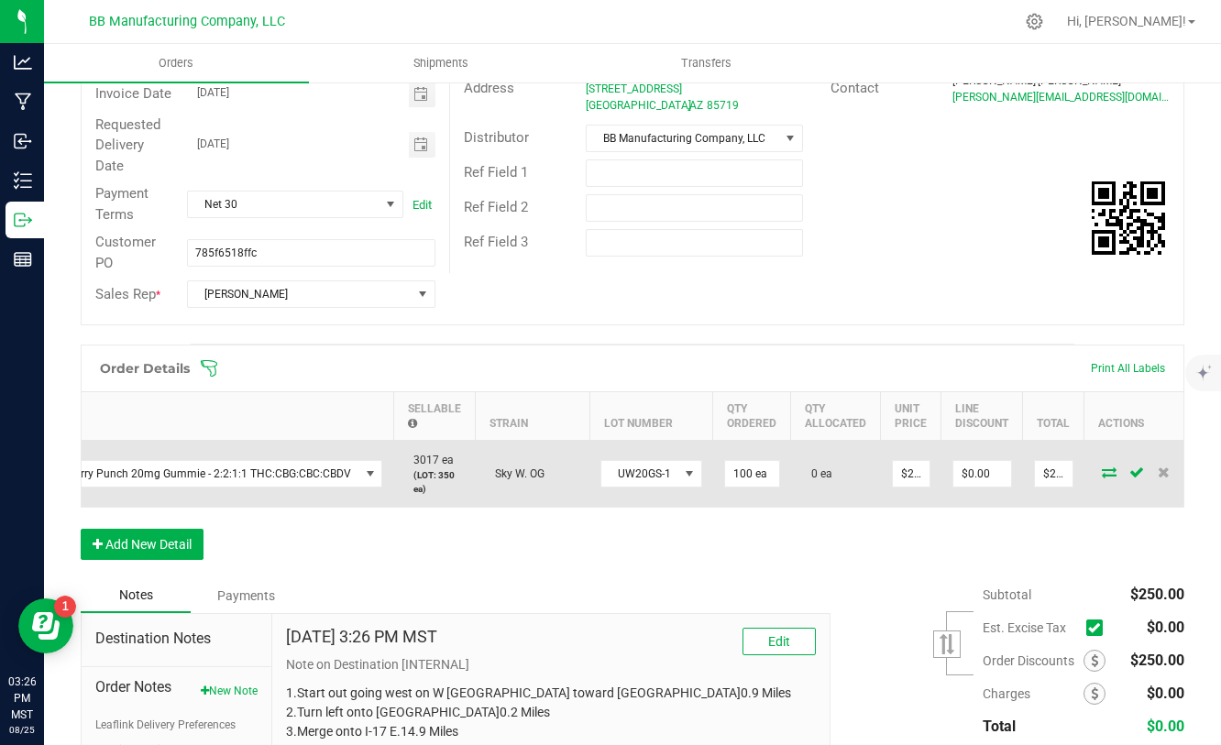
click at [1102, 474] on icon at bounding box center [1109, 471] width 15 height 11
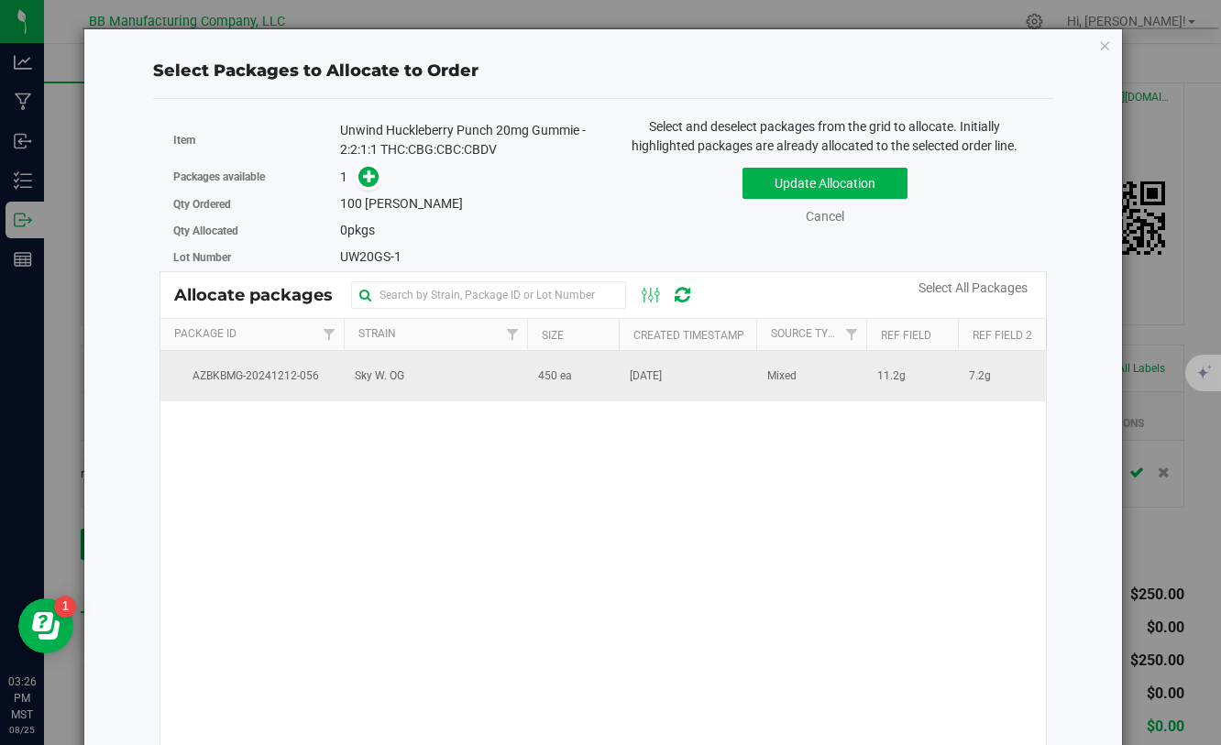
click at [800, 386] on td "Mixed" at bounding box center [811, 375] width 110 height 49
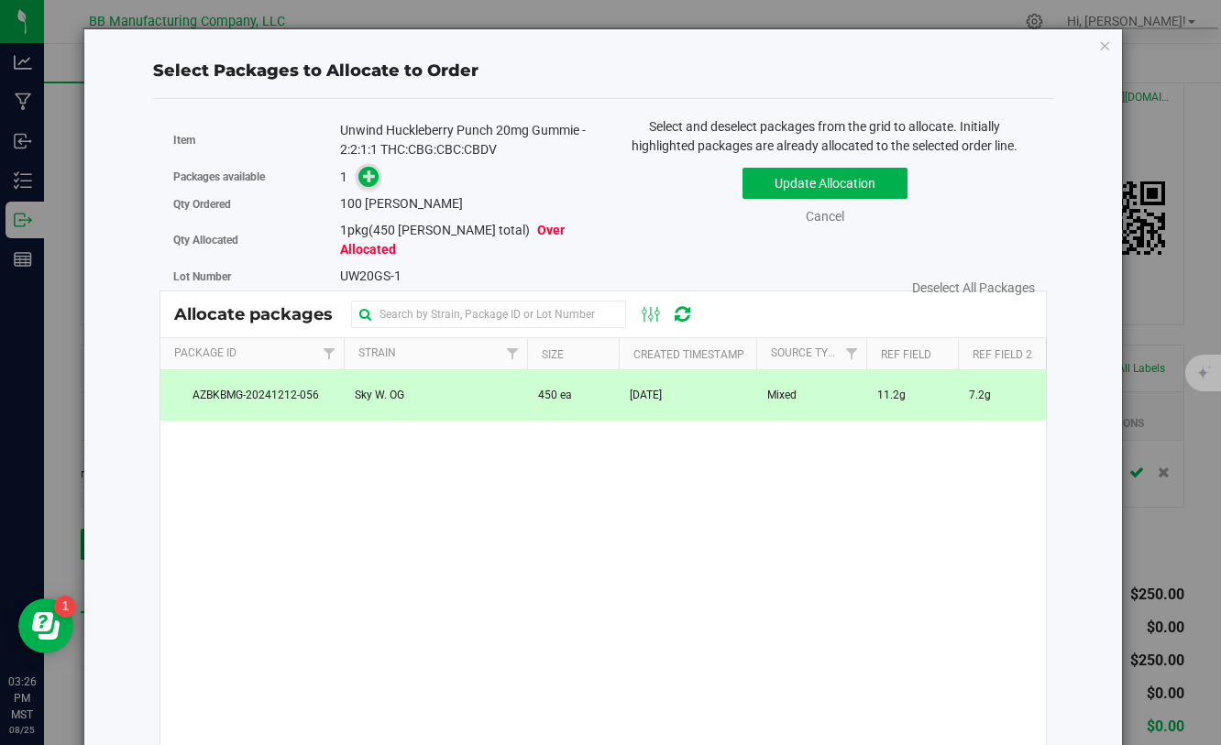
click at [367, 182] on icon at bounding box center [369, 176] width 13 height 13
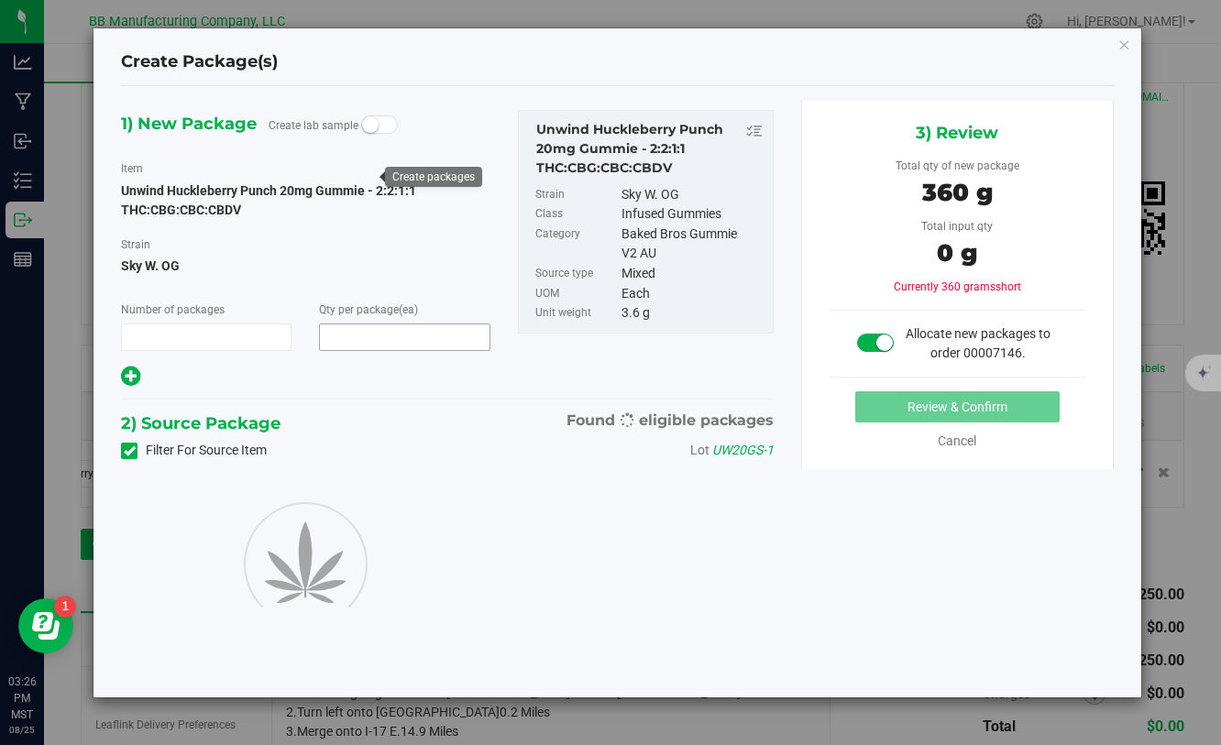
type input "1"
type input "100"
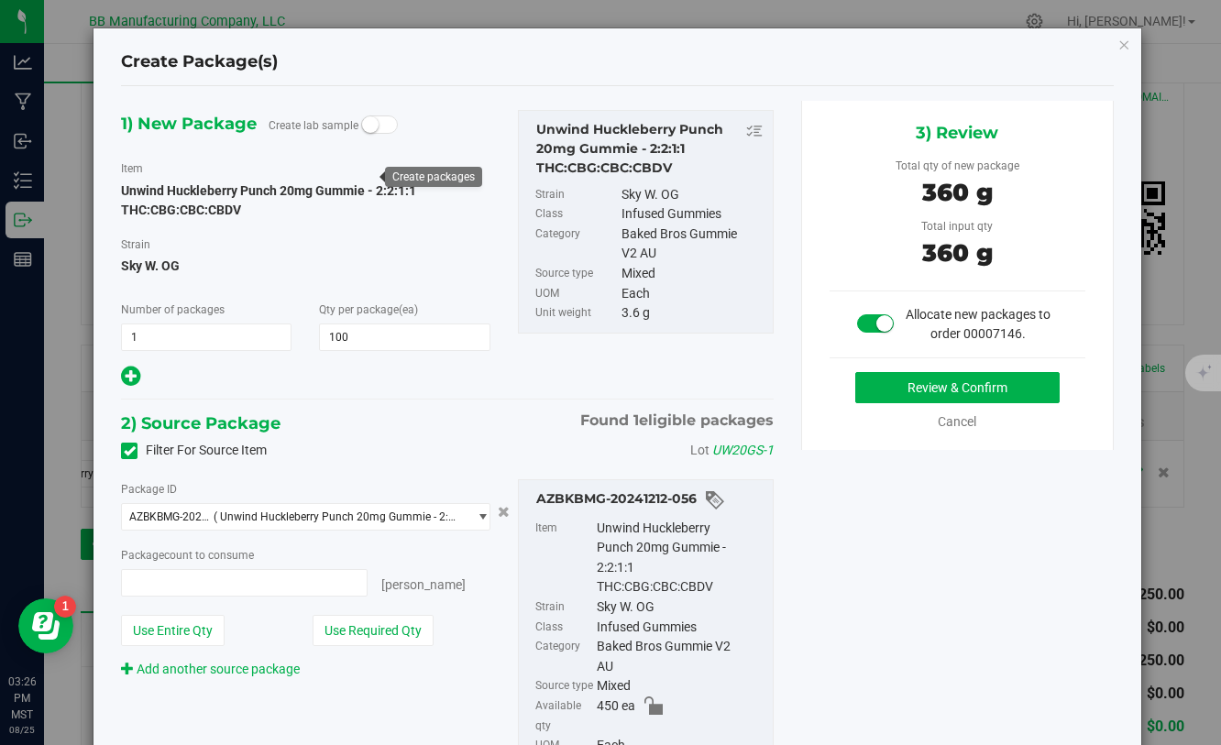
type input "100 ea"
click at [896, 381] on button "Review & Confirm" at bounding box center [957, 387] width 204 height 31
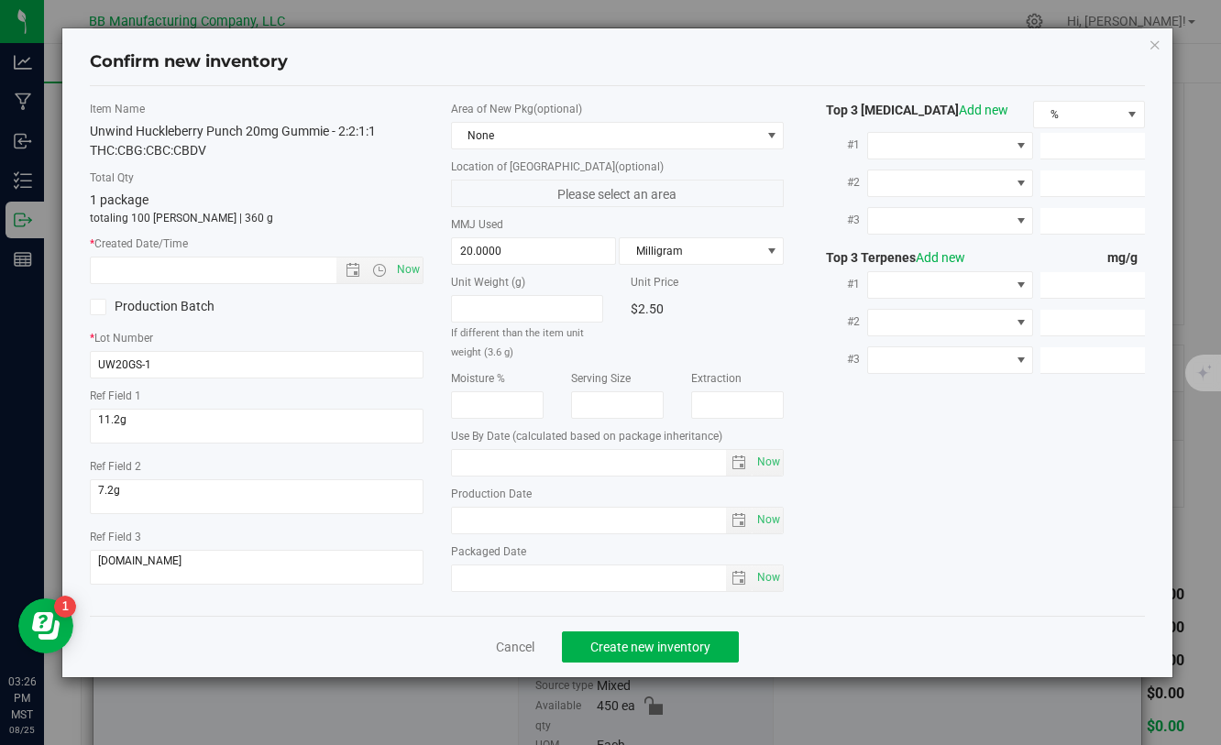
type input "[DATE]"
drag, startPoint x: 517, startPoint y: 521, endPoint x: 432, endPoint y: 521, distance: 85.2
click at [432, 521] on div "Item Name Unwind Huckleberry Punch 20mg Gummie - 2:2:1:1 THC:CBG:CBC:CBDV Total…" at bounding box center [616, 351] width 1081 height 500
click at [292, 274] on input "text" at bounding box center [229, 271] width 276 height 26
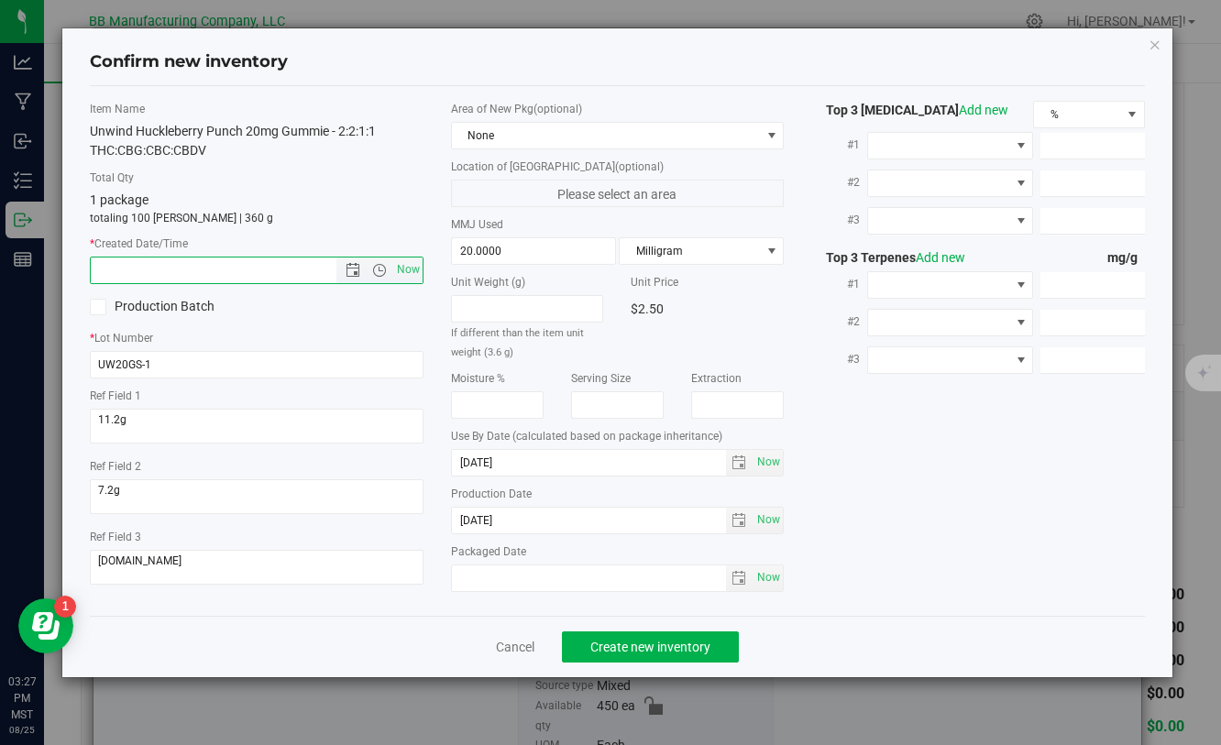
paste input "[DATE]"
type input "[DATE] 3:27 PM"
click at [610, 653] on span "Create new inventory" at bounding box center [650, 647] width 120 height 15
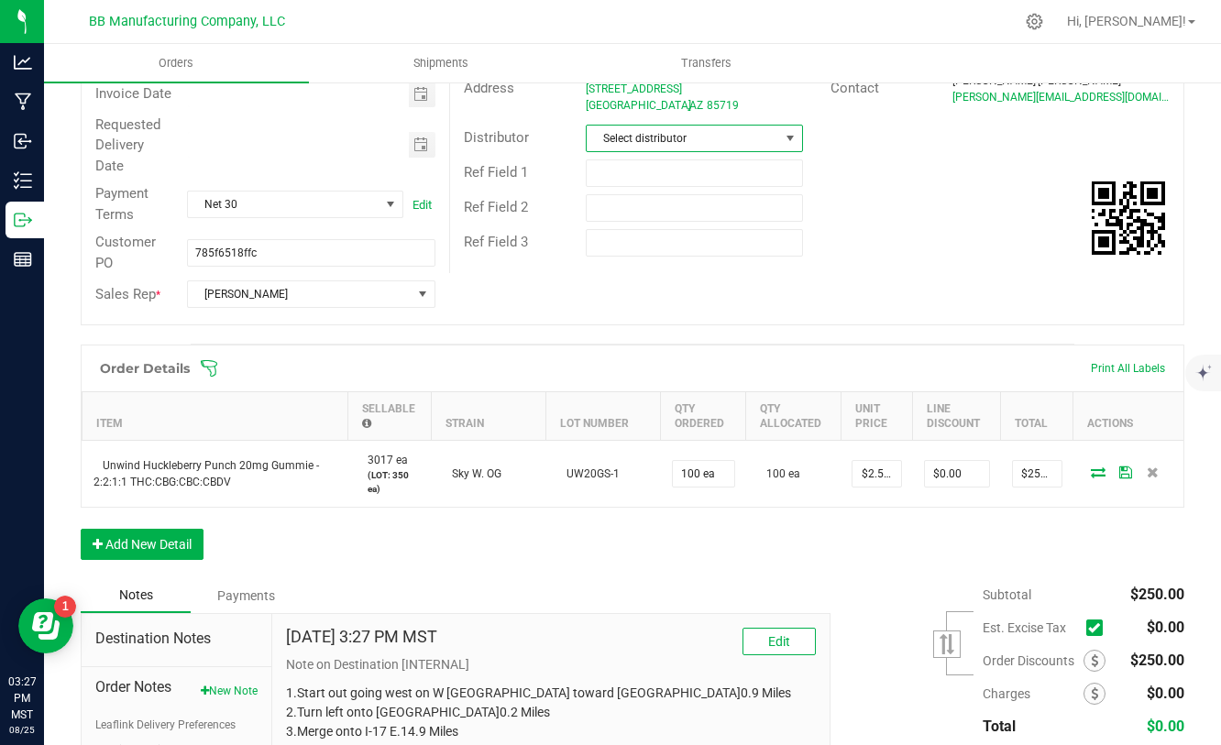
click at [784, 132] on span at bounding box center [790, 138] width 15 height 15
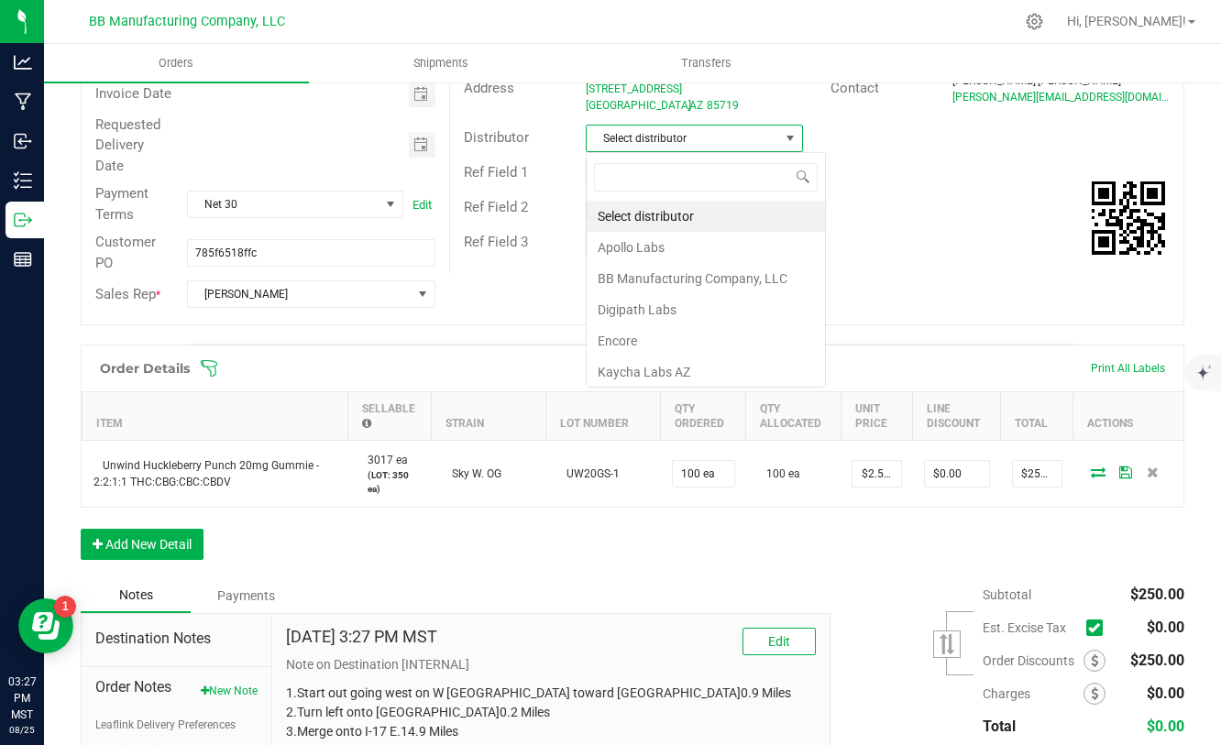
scroll to position [27, 217]
click at [694, 280] on li "BB Manufacturing Company, LLC" at bounding box center [706, 278] width 238 height 31
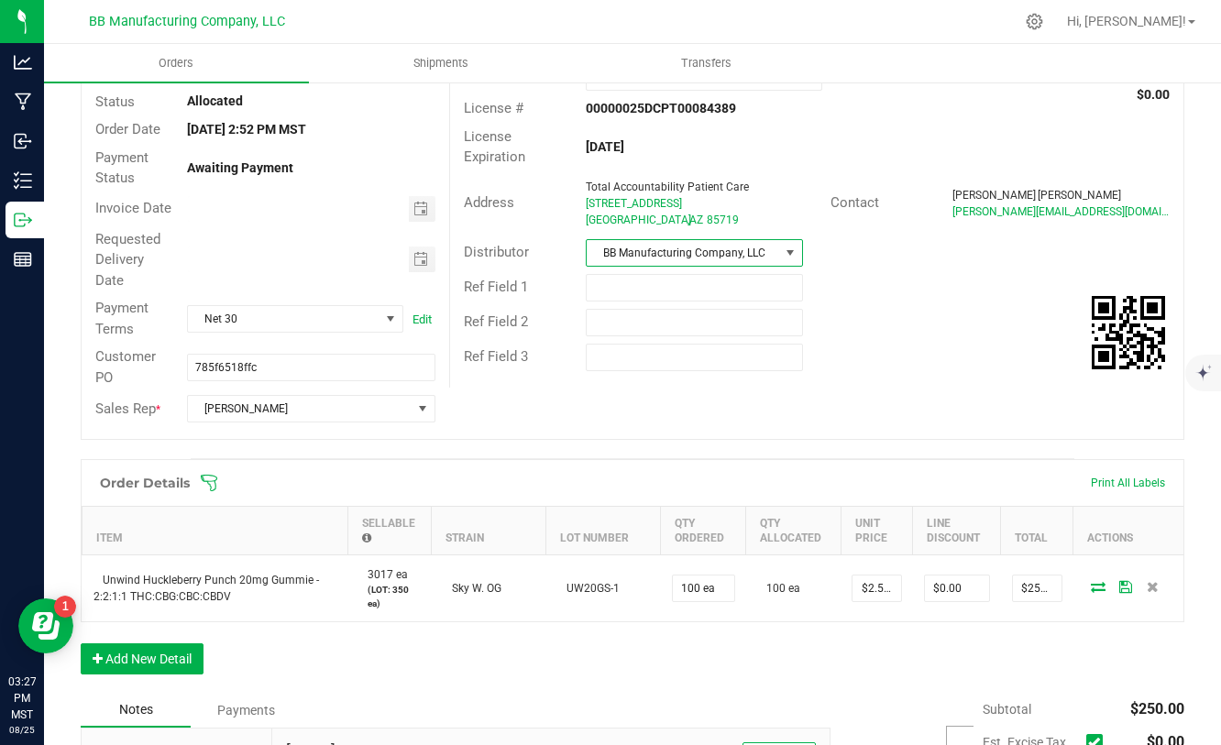
scroll to position [50, 0]
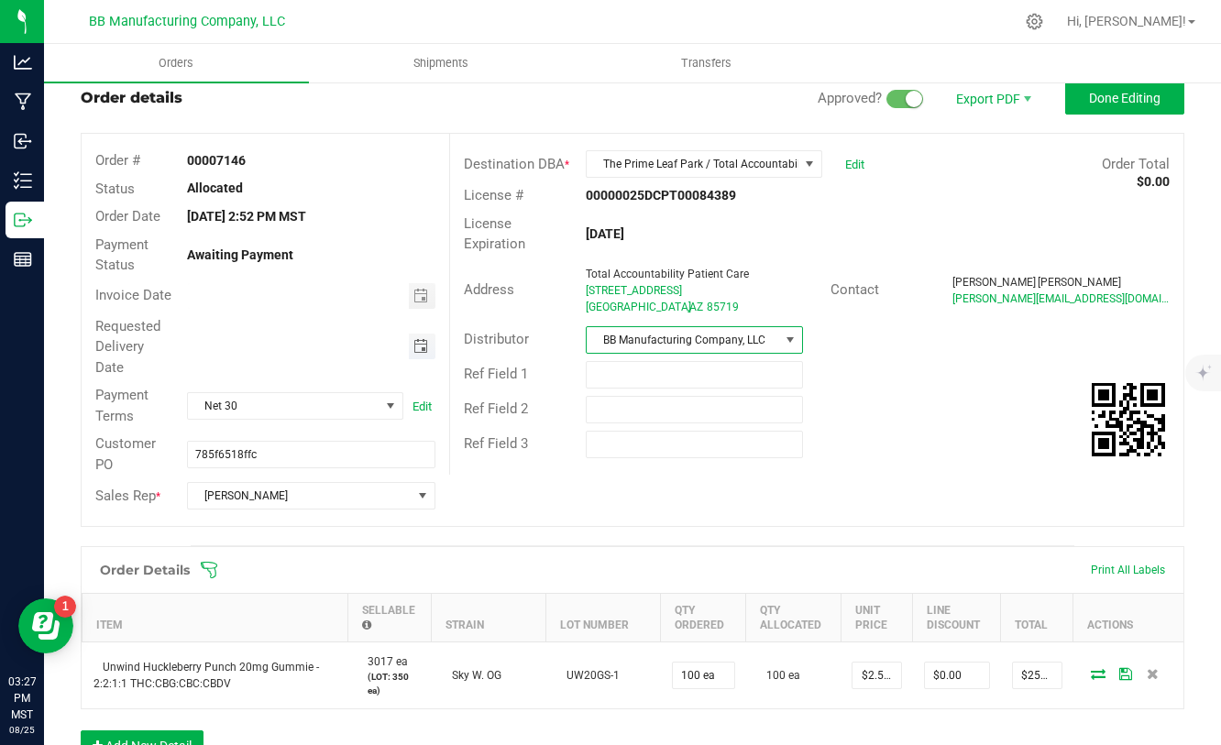
click at [414, 347] on span "Toggle calendar" at bounding box center [420, 346] width 15 height 15
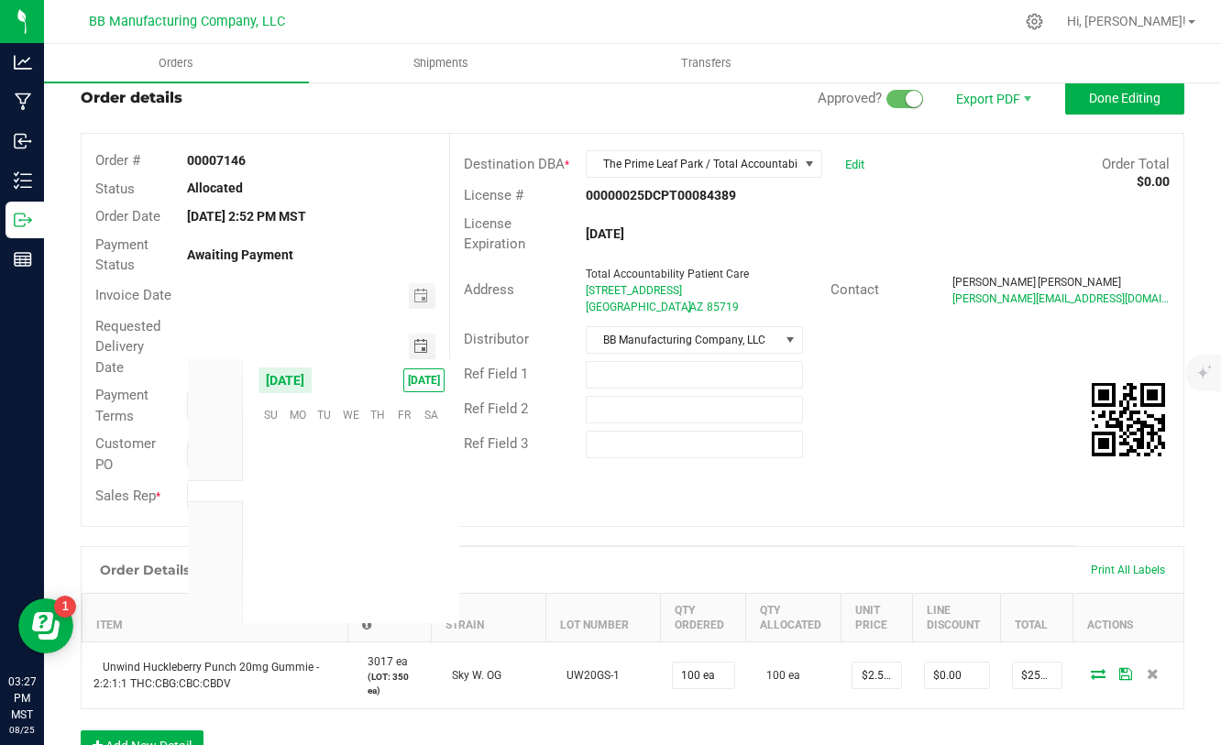
scroll to position [297026, 0]
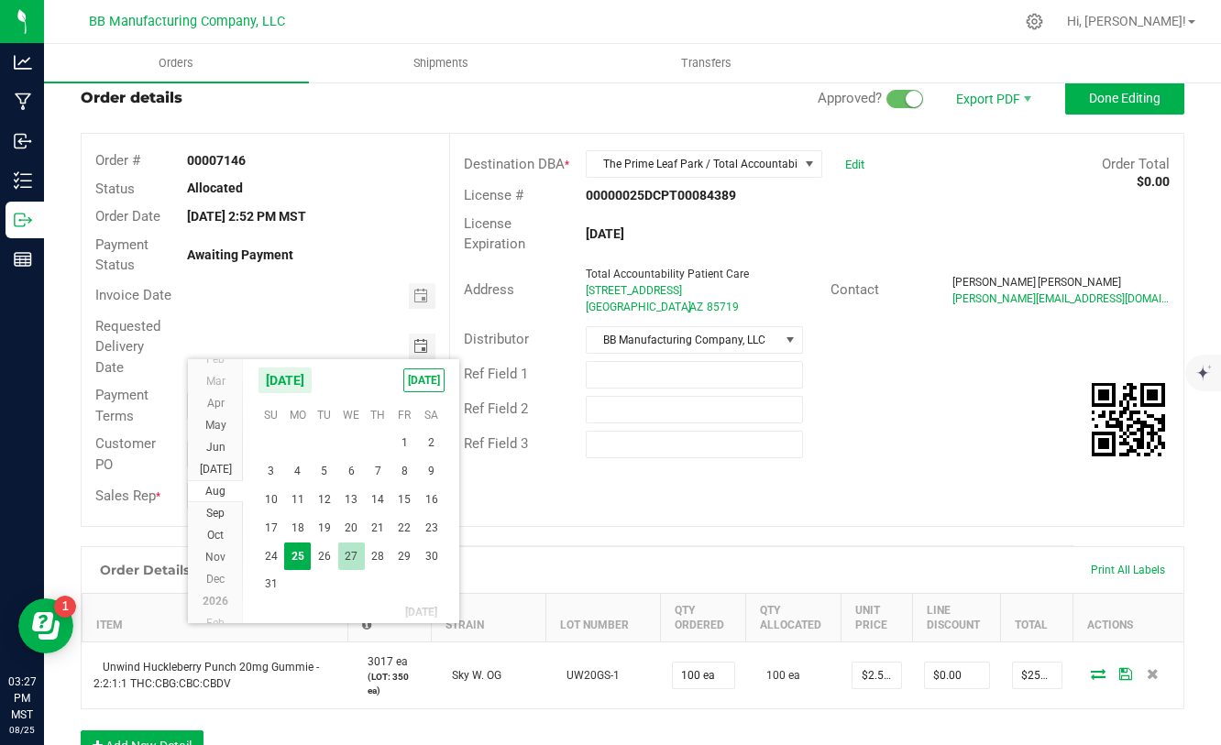
click at [346, 554] on span "27" at bounding box center [351, 557] width 27 height 28
type input "[DATE]"
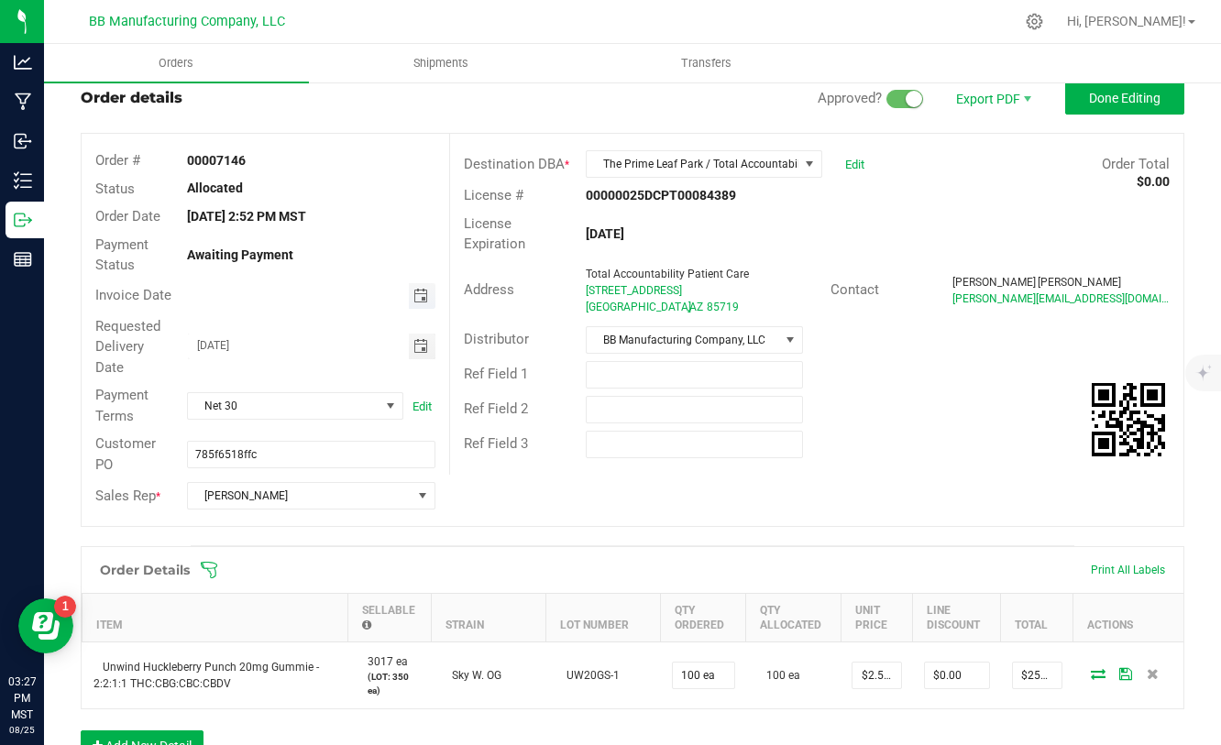
click at [422, 296] on span "Toggle calendar" at bounding box center [420, 296] width 15 height 15
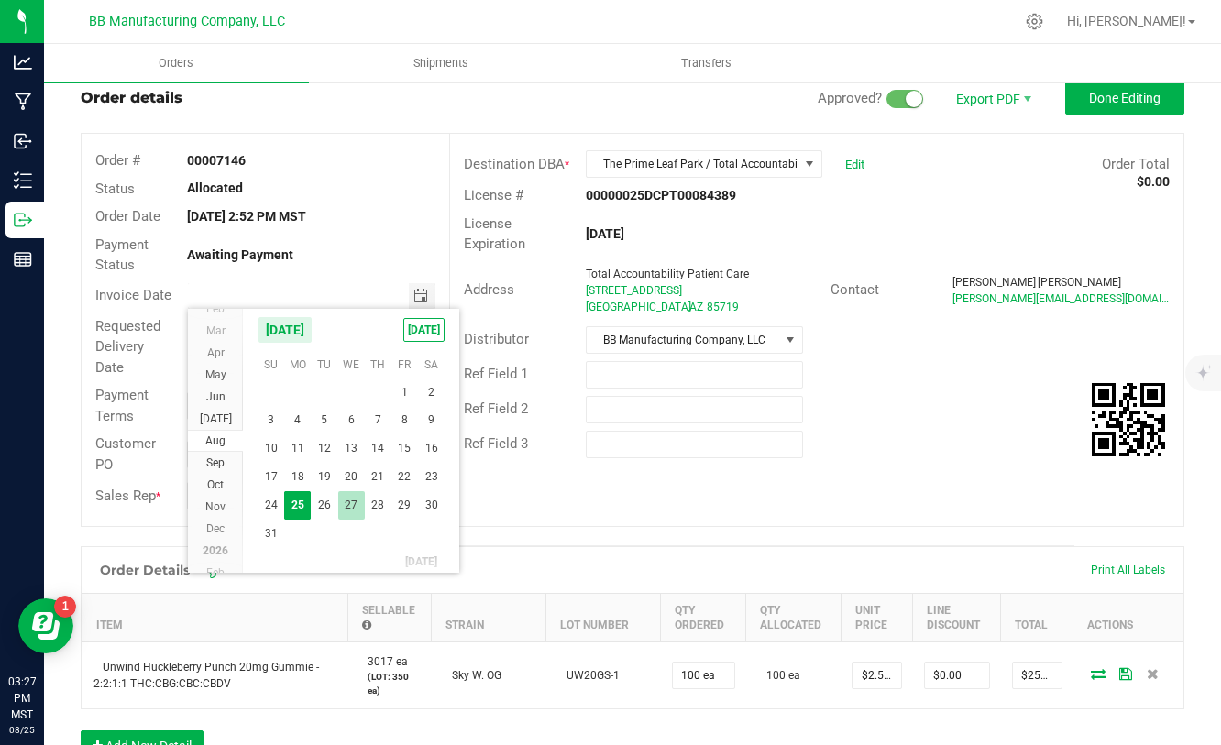
click at [357, 507] on span "27" at bounding box center [351, 505] width 27 height 28
type input "[DATE]"
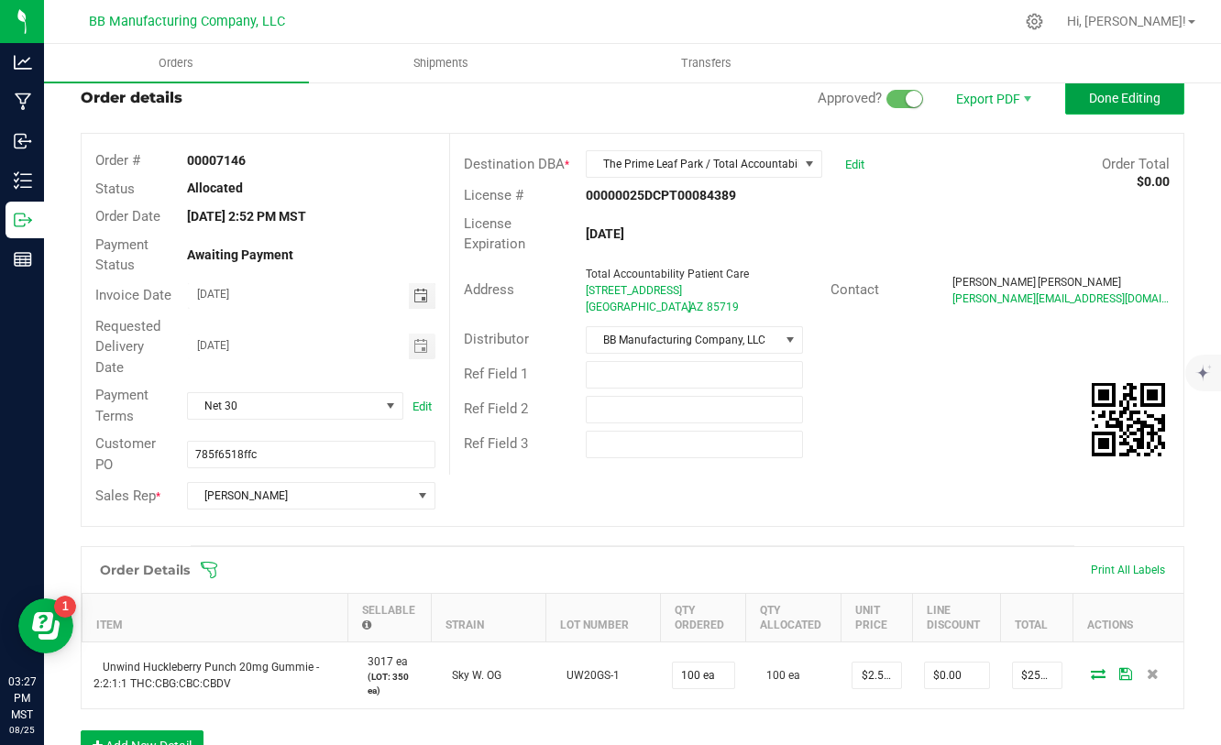
click at [1097, 102] on span "Done Editing" at bounding box center [1124, 98] width 71 height 15
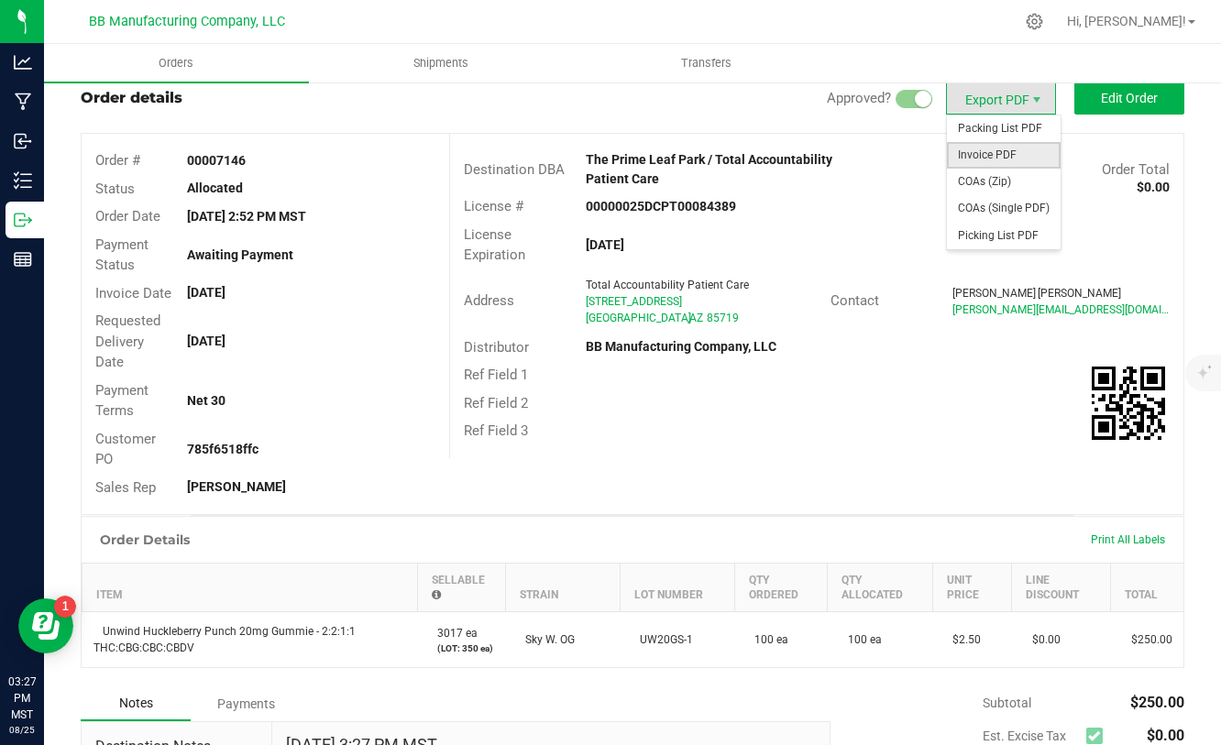
click at [990, 158] on span "Invoice PDF" at bounding box center [1004, 155] width 114 height 27
click at [974, 179] on span "COAs (Zip)" at bounding box center [1004, 182] width 114 height 27
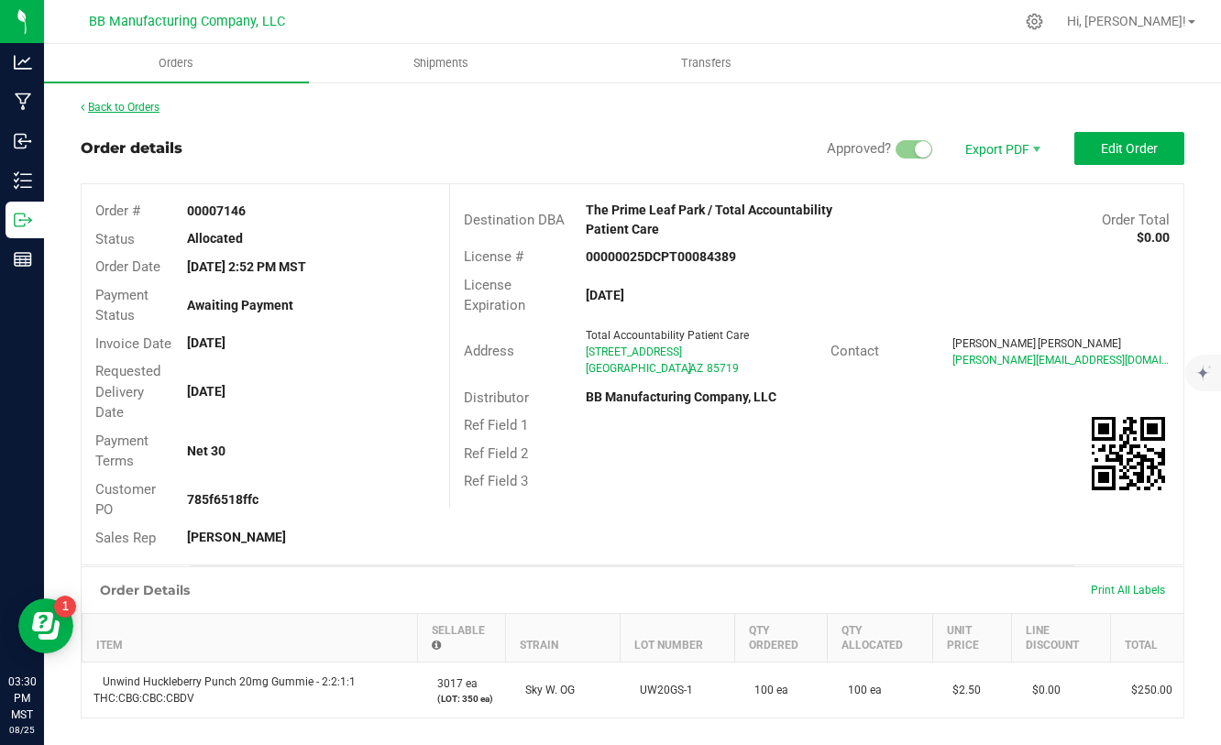
click at [147, 107] on link "Back to Orders" at bounding box center [120, 107] width 79 height 13
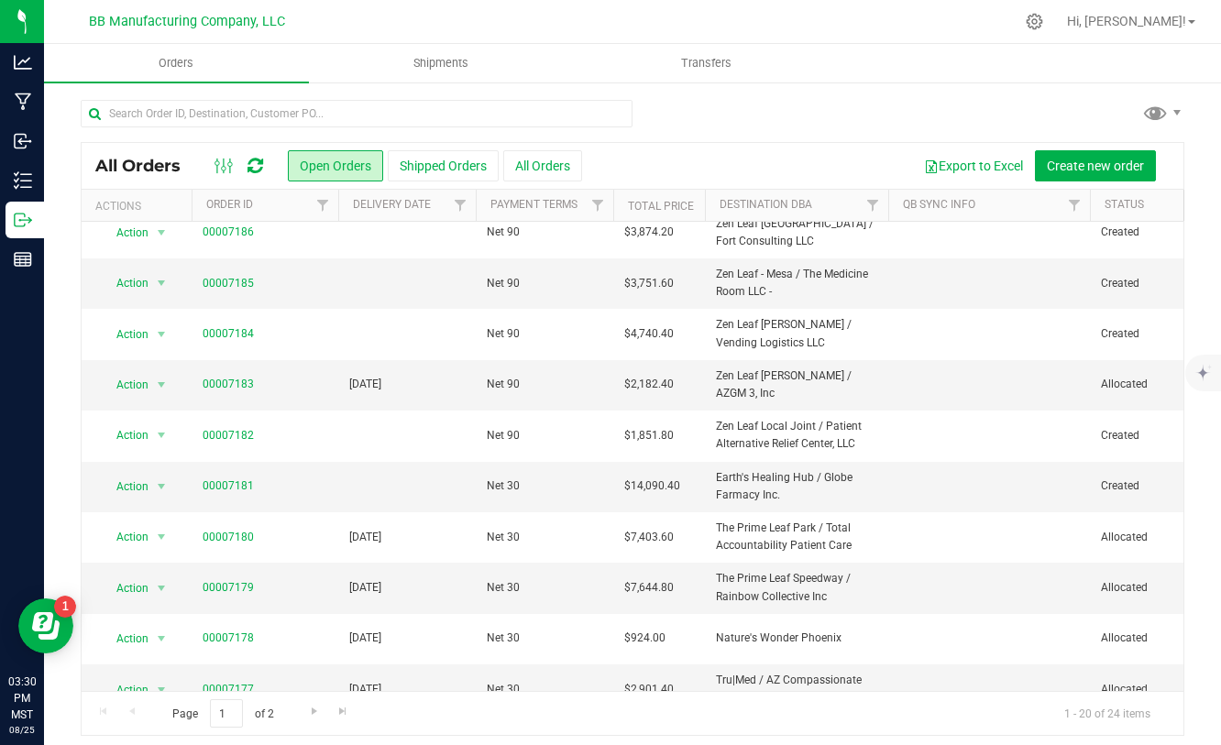
scroll to position [216, 0]
click at [239, 486] on link "00007181" at bounding box center [228, 486] width 51 height 17
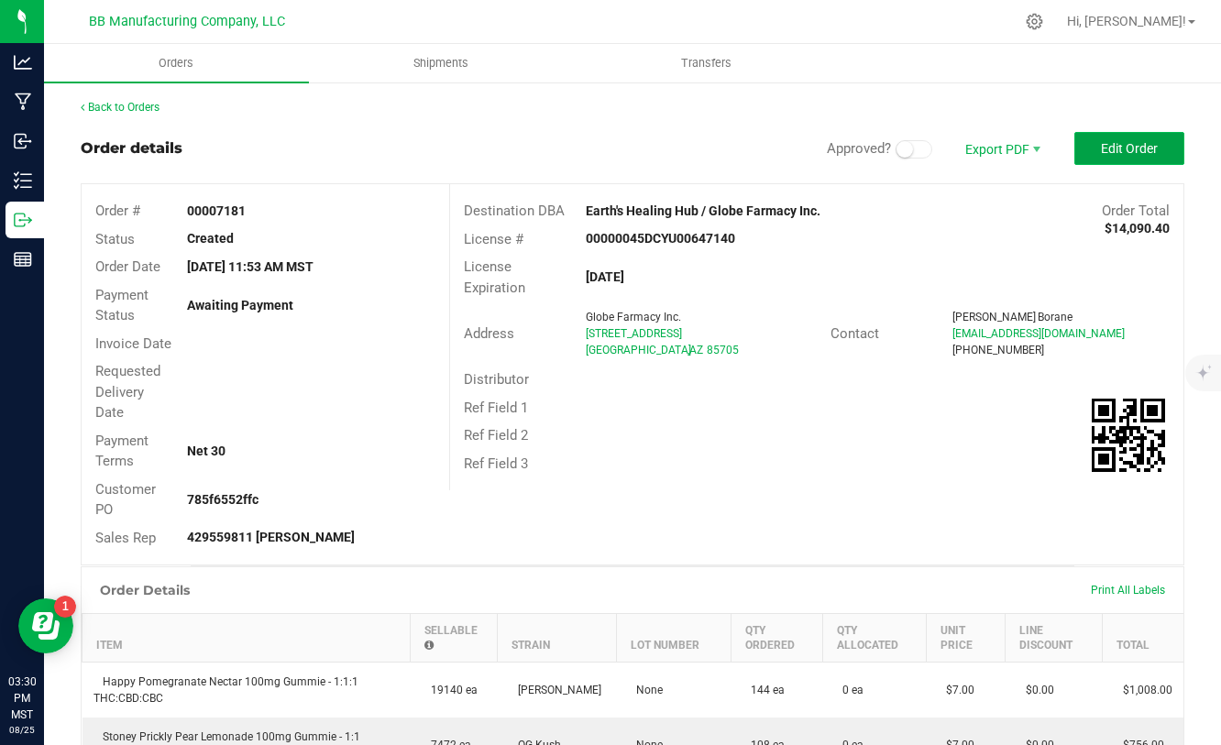
click at [1082, 147] on button "Edit Order" at bounding box center [1129, 148] width 110 height 33
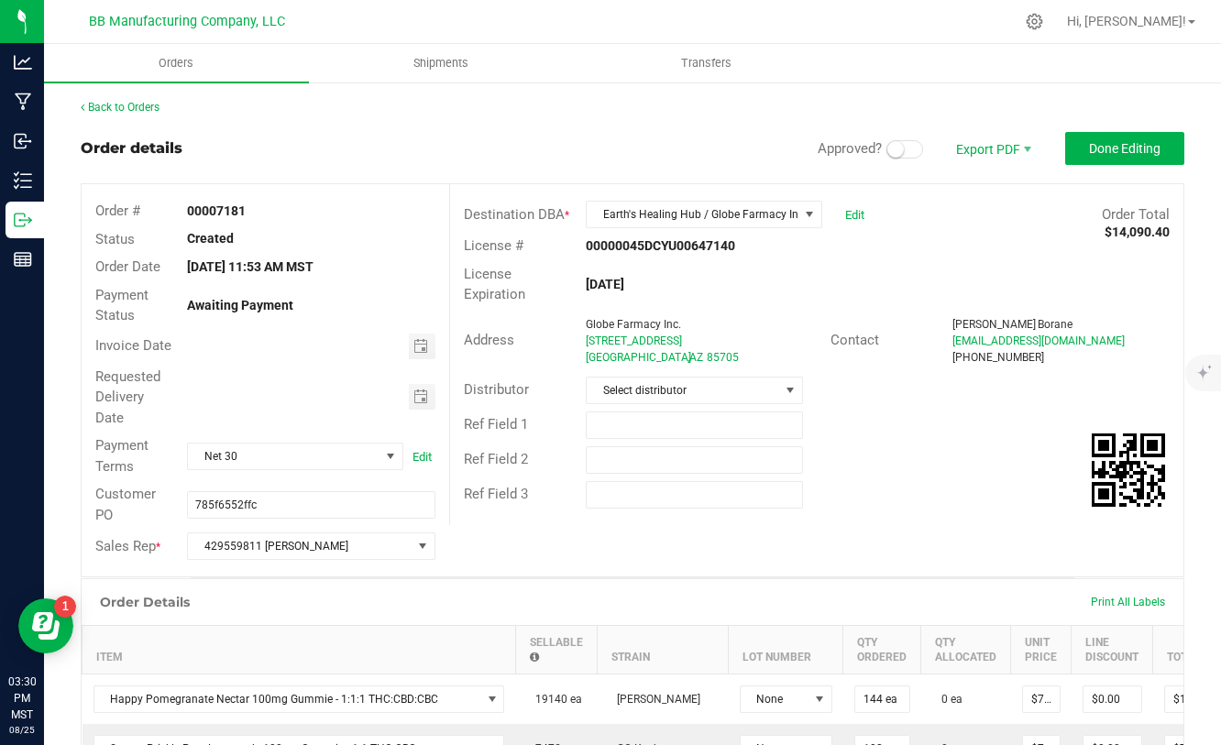
click at [906, 157] on span at bounding box center [904, 149] width 37 height 18
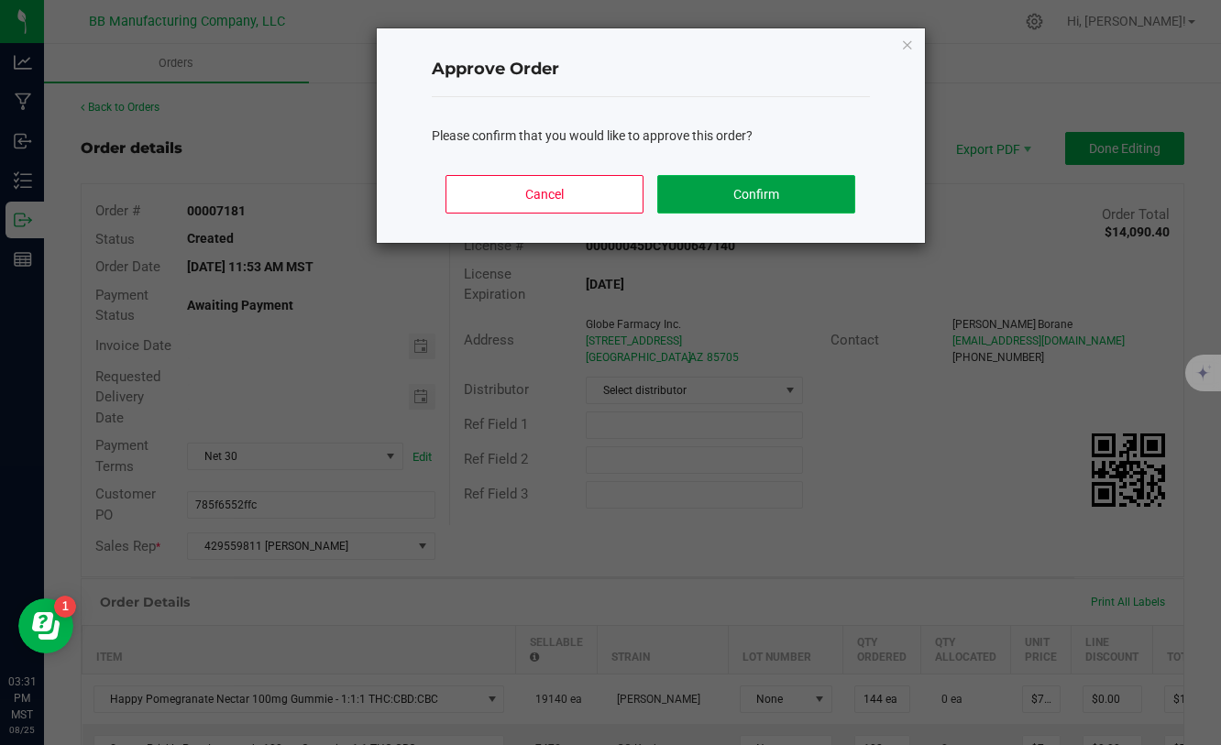
click at [804, 201] on button "Confirm" at bounding box center [755, 194] width 197 height 38
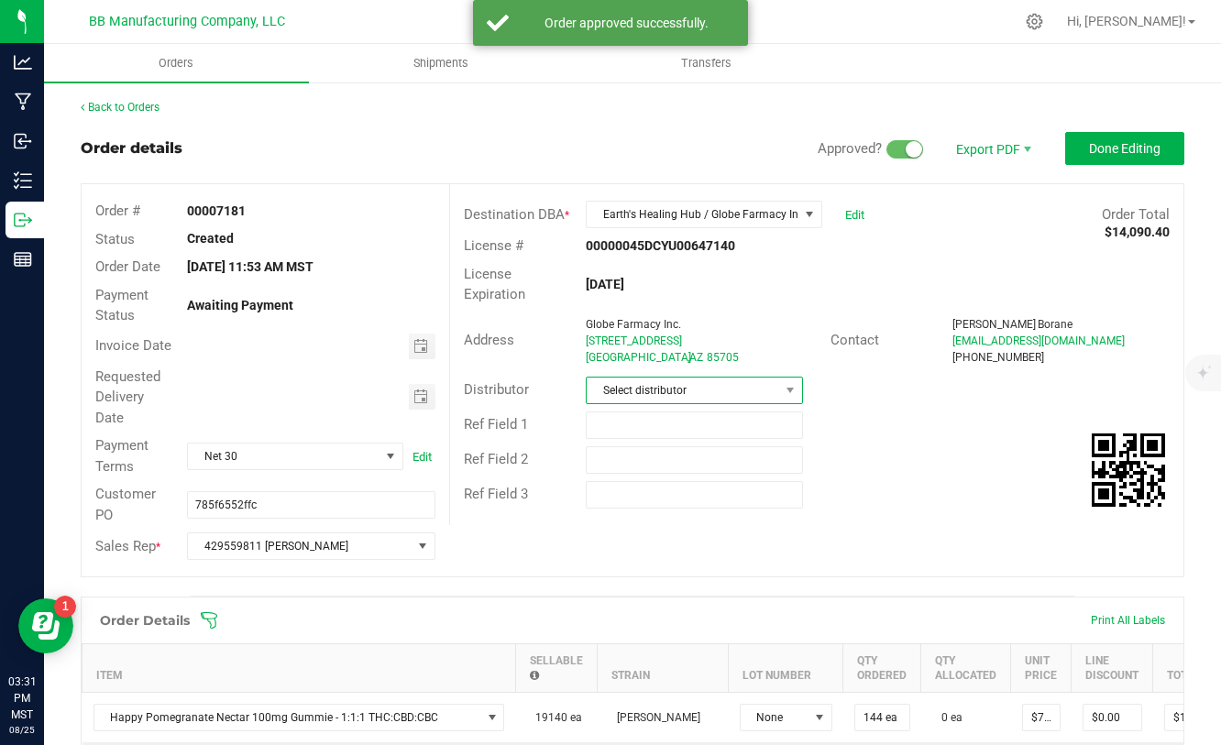
click at [679, 381] on span "Select distributor" at bounding box center [683, 391] width 192 height 26
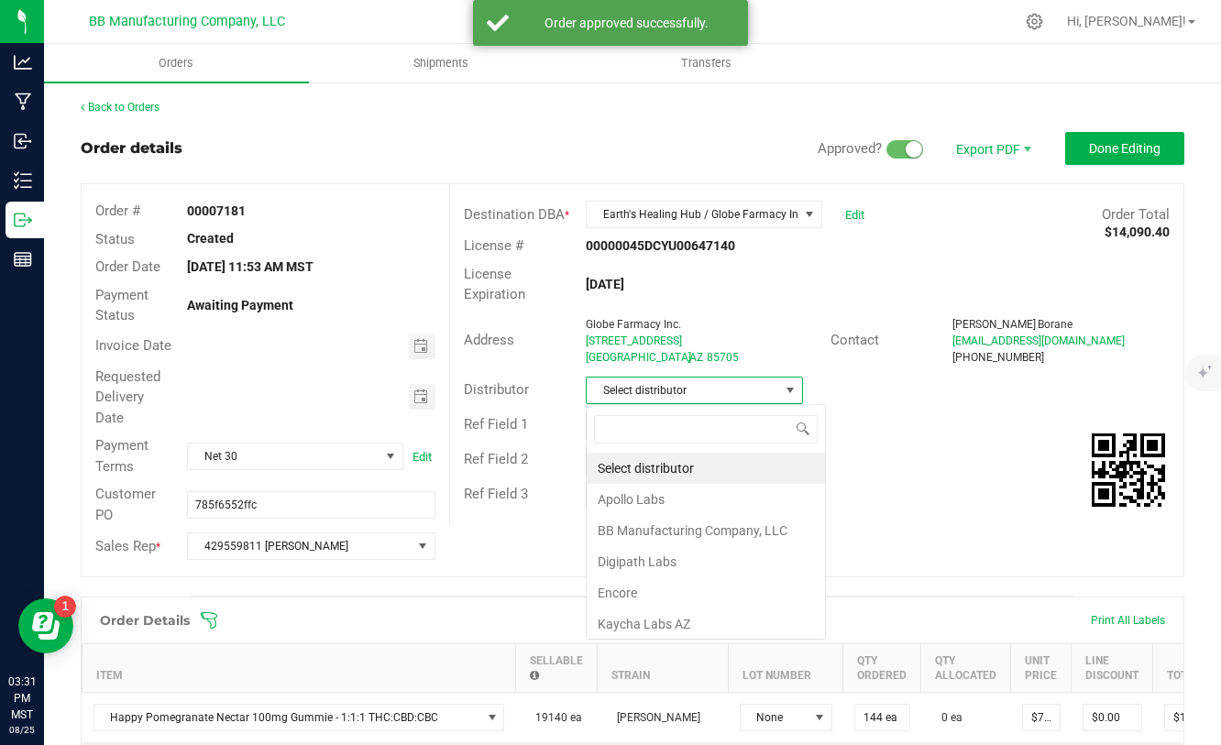
scroll to position [27, 217]
click at [642, 528] on li "BB Manufacturing Company, LLC" at bounding box center [706, 530] width 238 height 31
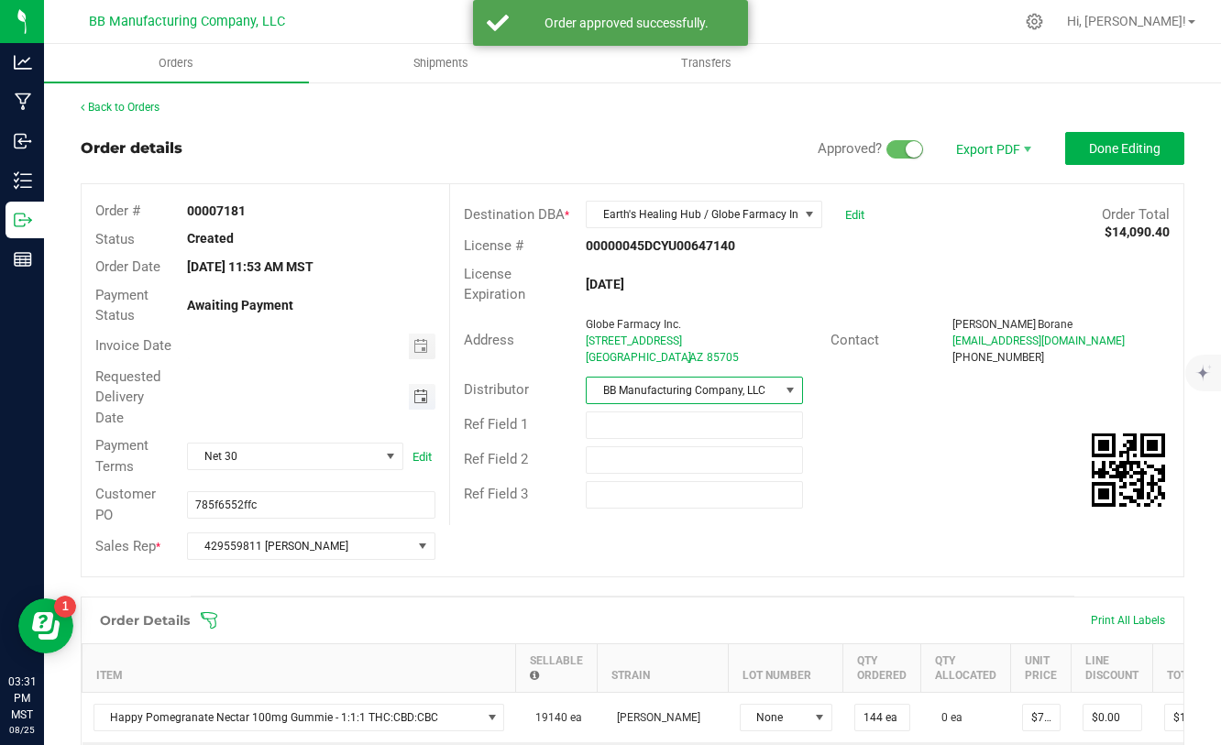
click at [420, 399] on span "Toggle calendar" at bounding box center [420, 397] width 15 height 15
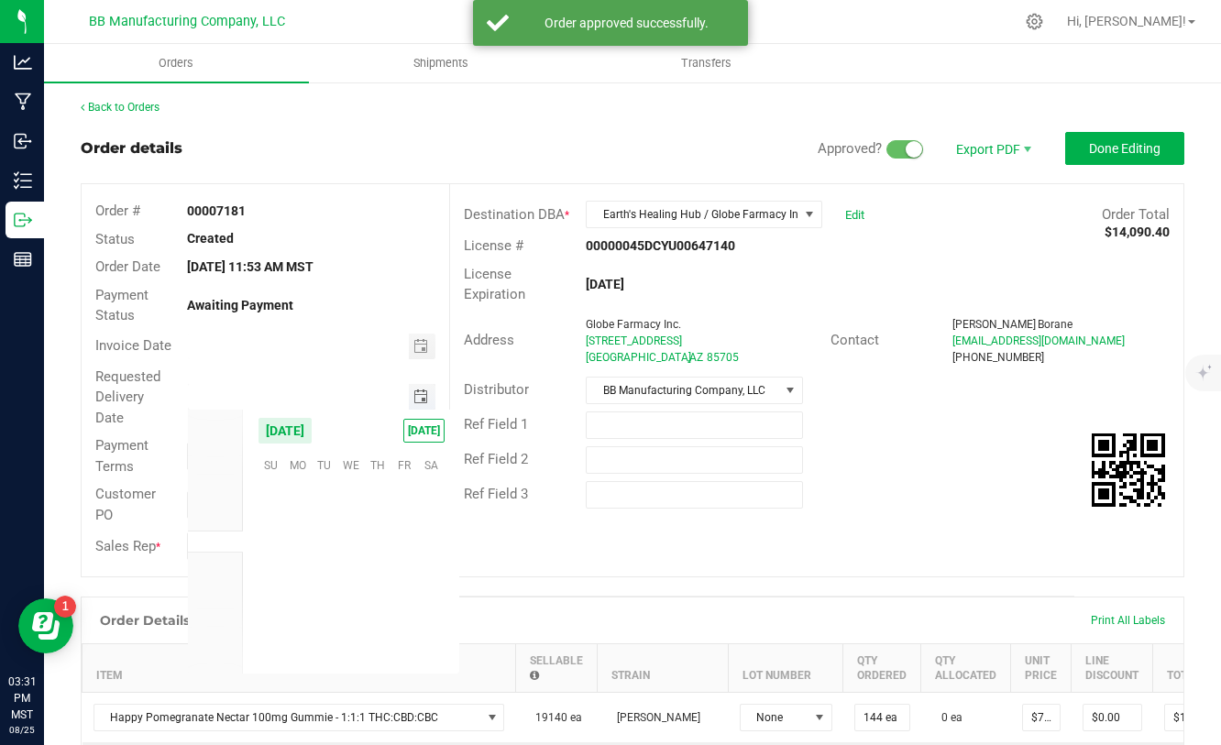
scroll to position [297026, 0]
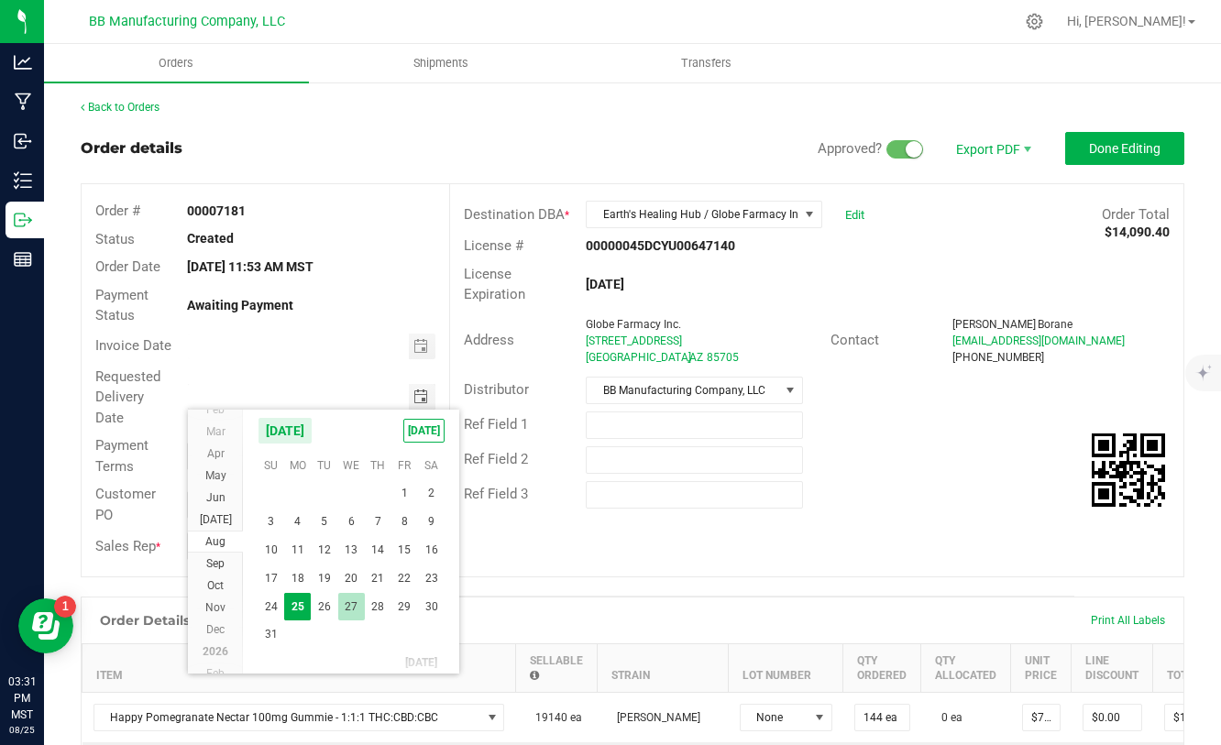
click at [345, 608] on span "27" at bounding box center [351, 607] width 27 height 28
type input "[DATE]"
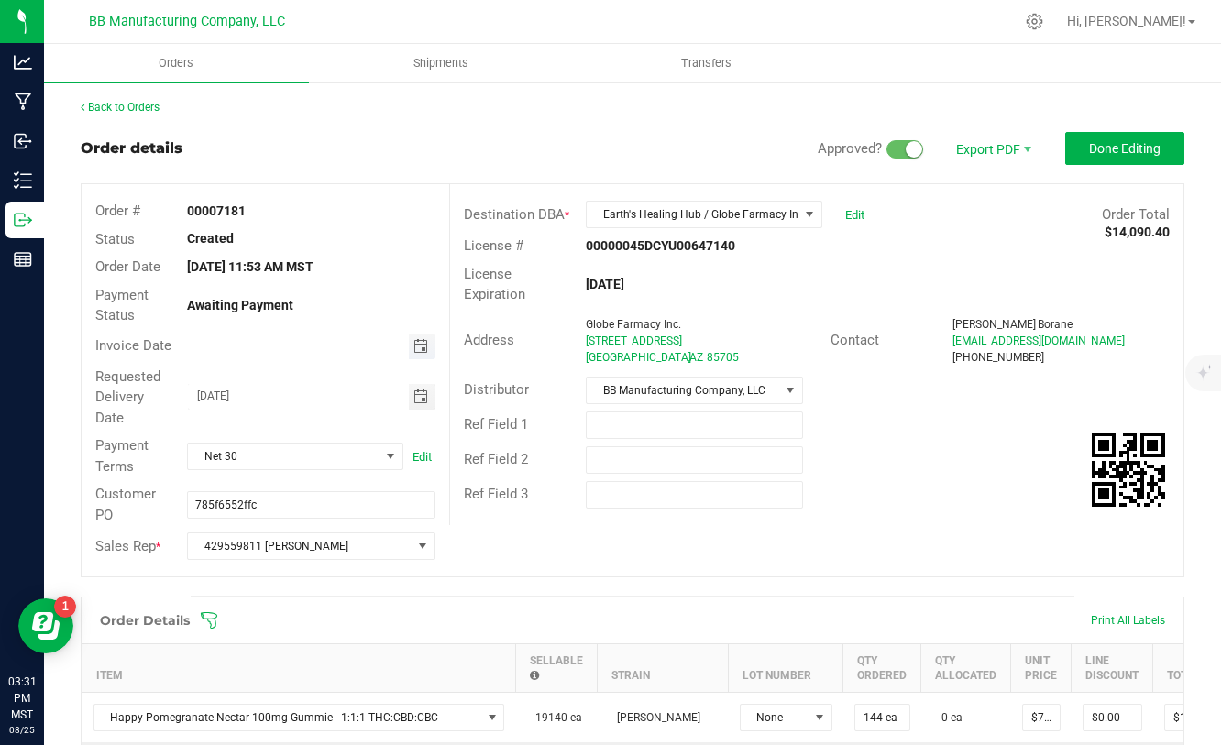
click at [424, 340] on span "Toggle calendar" at bounding box center [420, 346] width 15 height 15
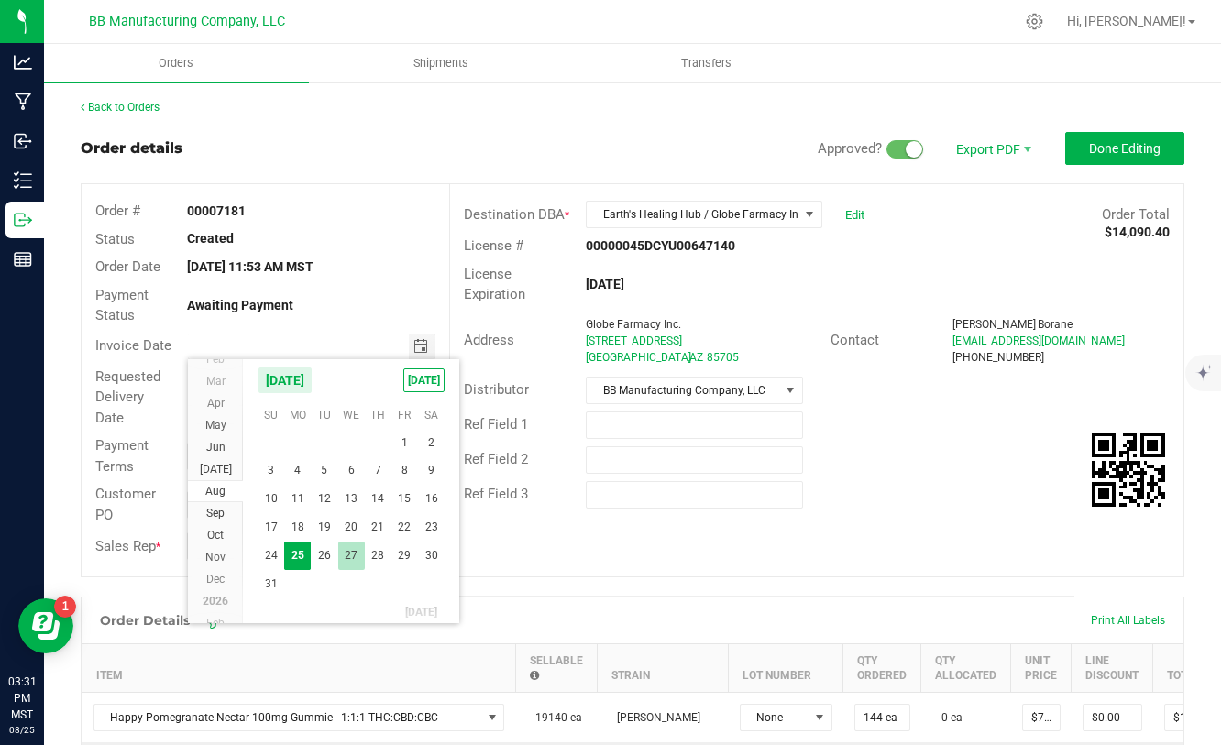
click at [349, 554] on span "27" at bounding box center [351, 556] width 27 height 28
type input "[DATE]"
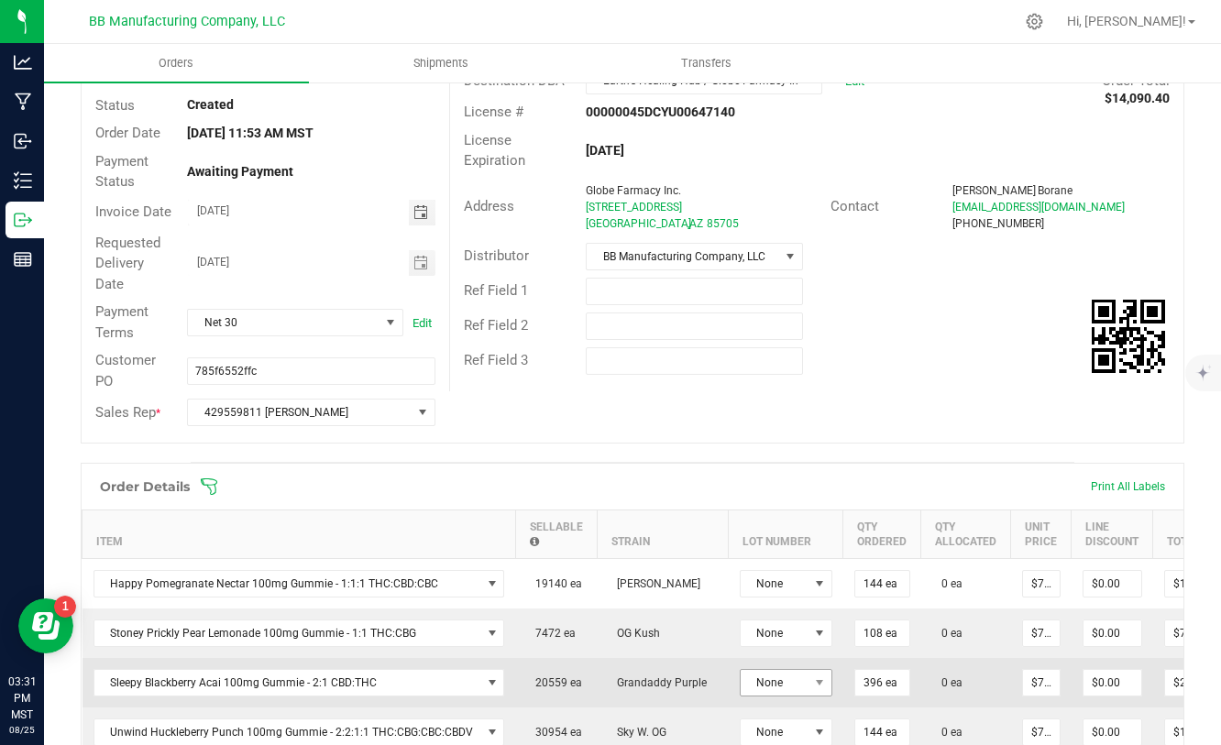
scroll to position [0, 0]
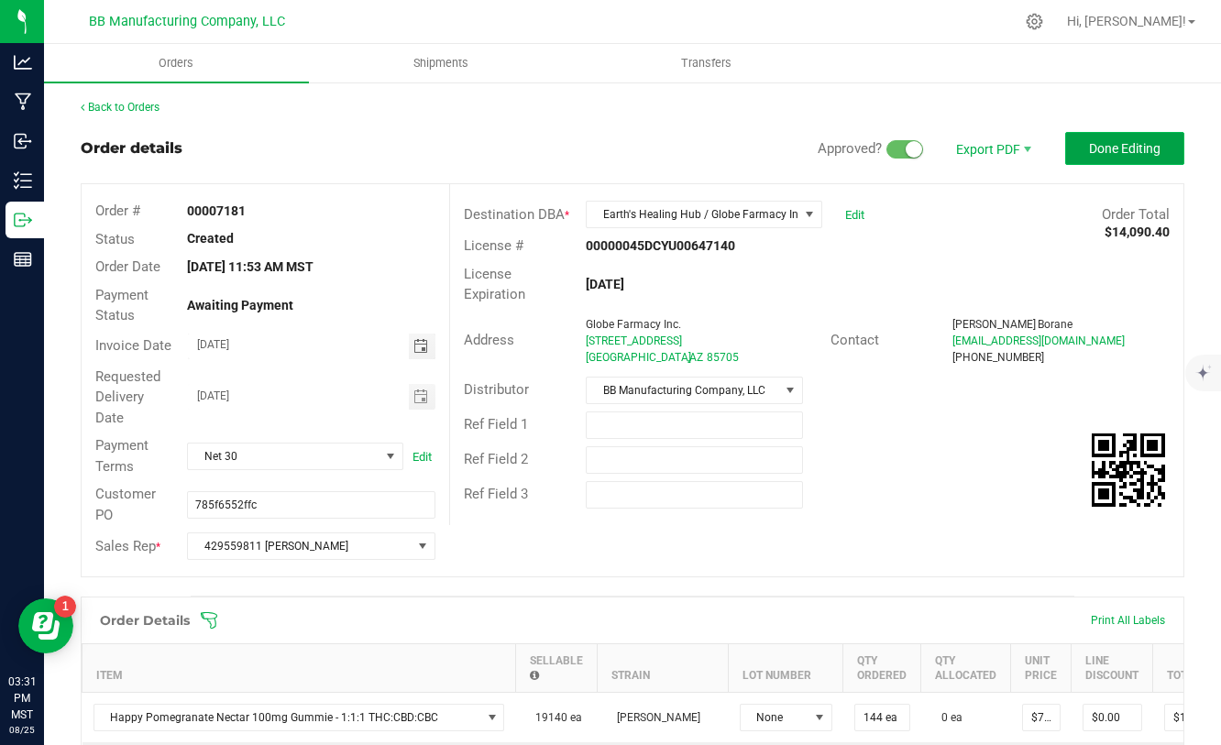
click at [1099, 152] on span "Done Editing" at bounding box center [1124, 148] width 71 height 15
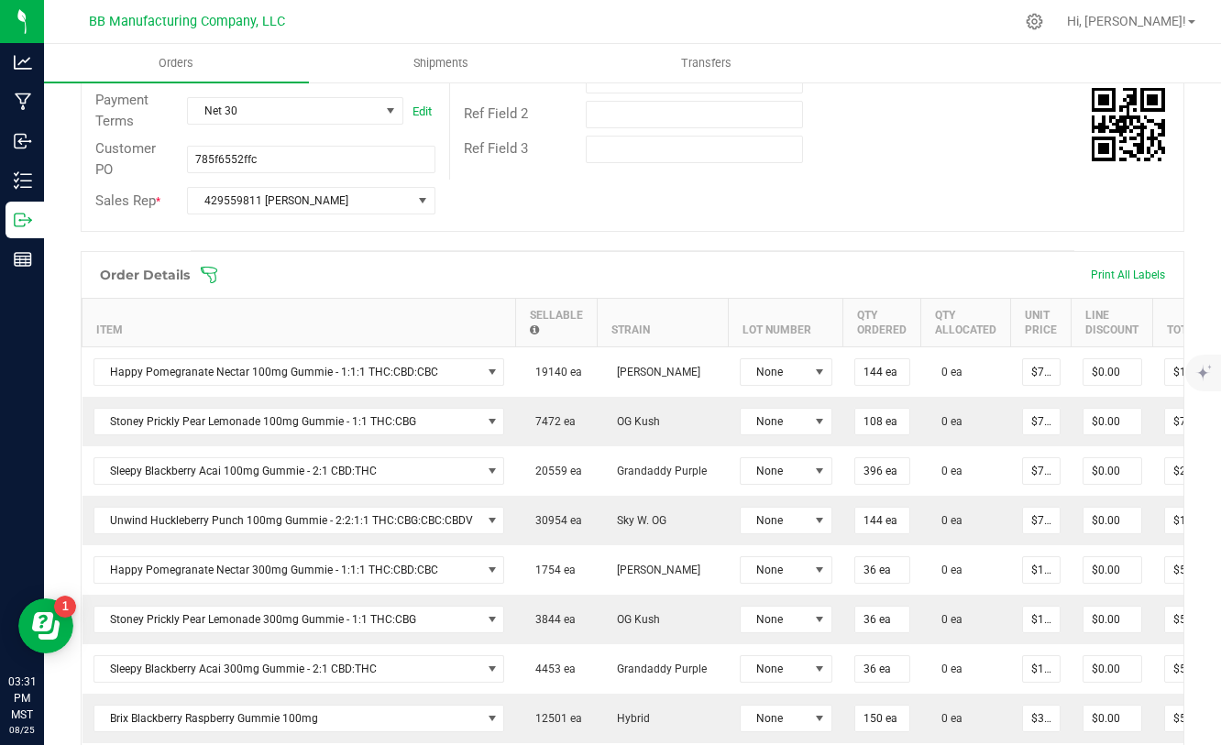
scroll to position [247, 0]
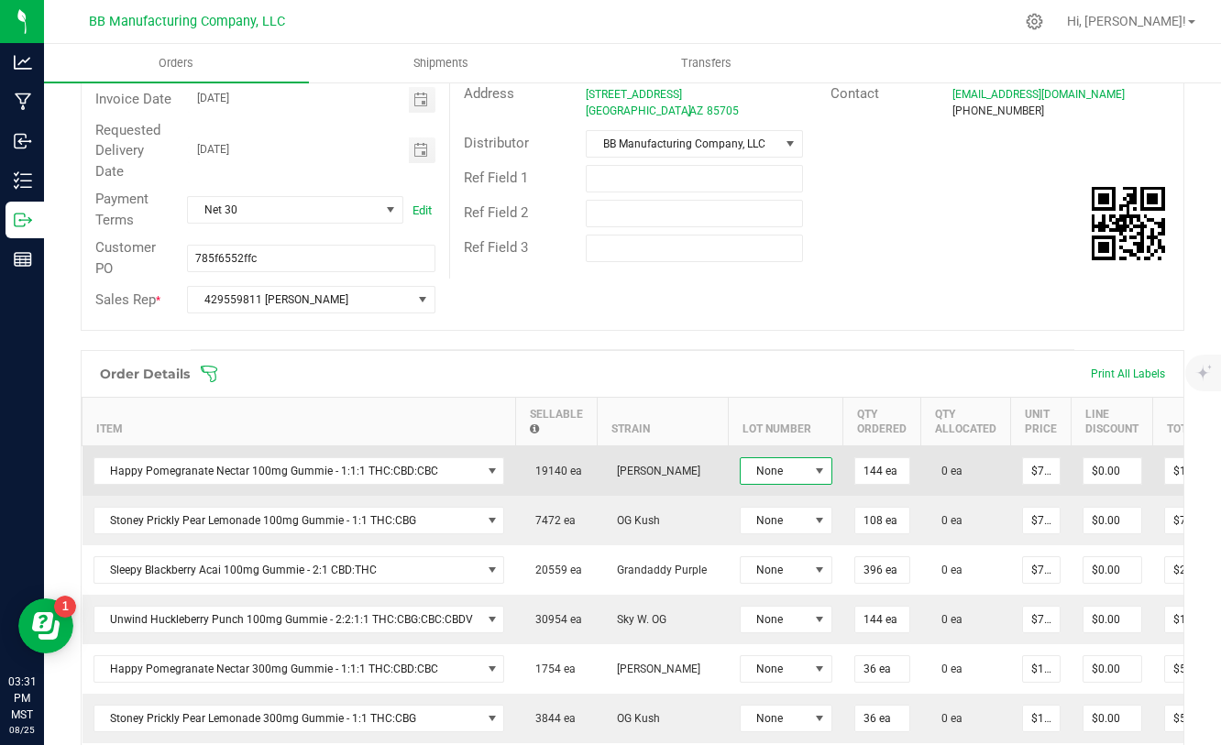
click at [812, 471] on span at bounding box center [819, 471] width 15 height 15
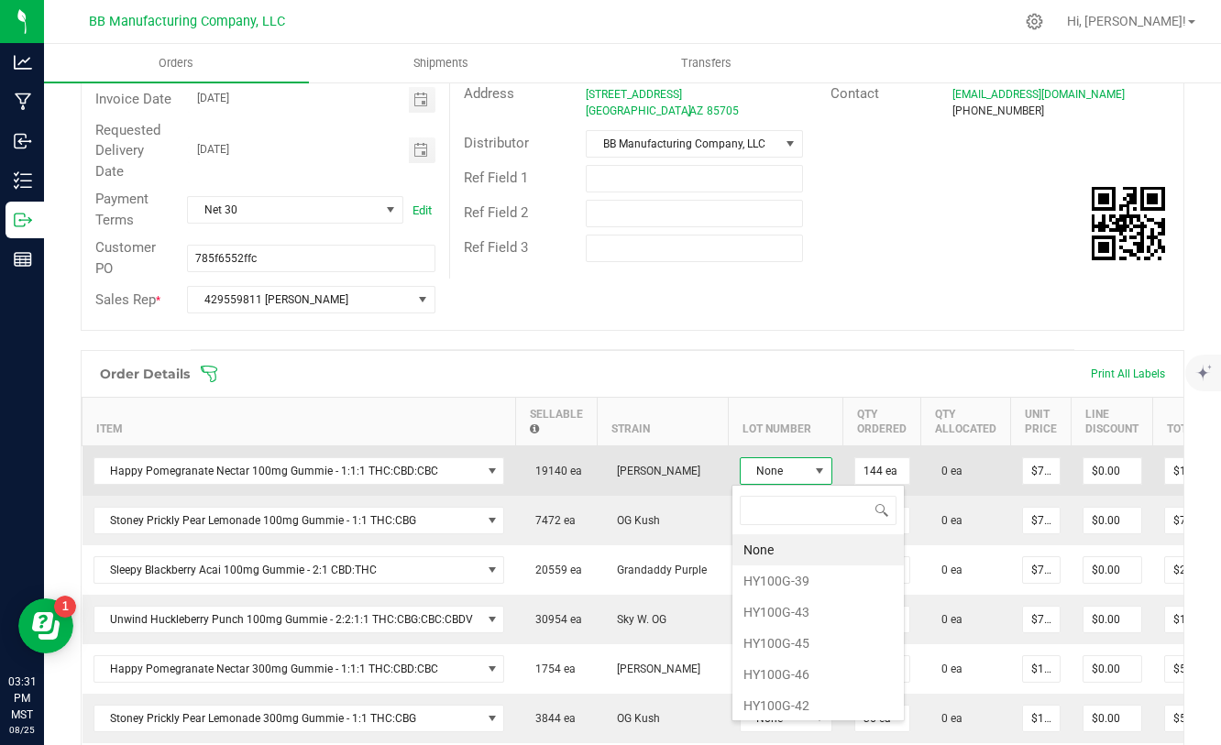
scroll to position [27, 93]
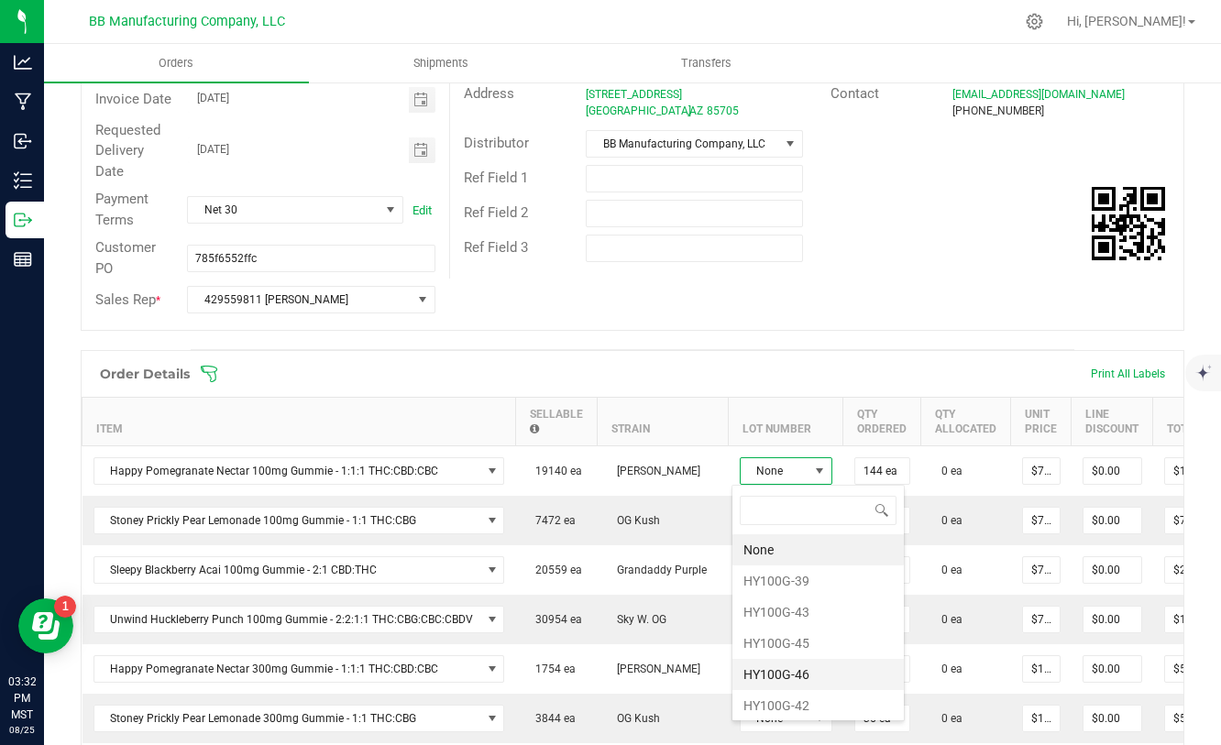
click at [803, 675] on li "HY100G-46" at bounding box center [817, 674] width 171 height 31
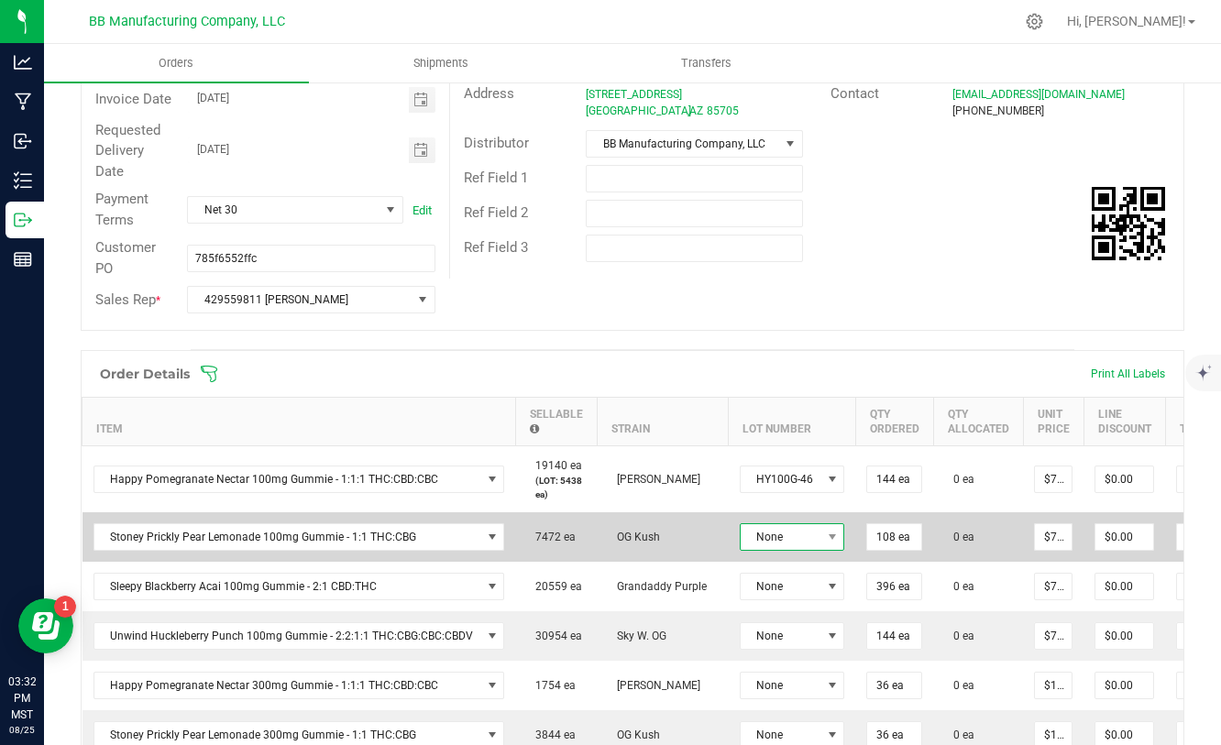
click at [806, 541] on span "None" at bounding box center [781, 537] width 81 height 26
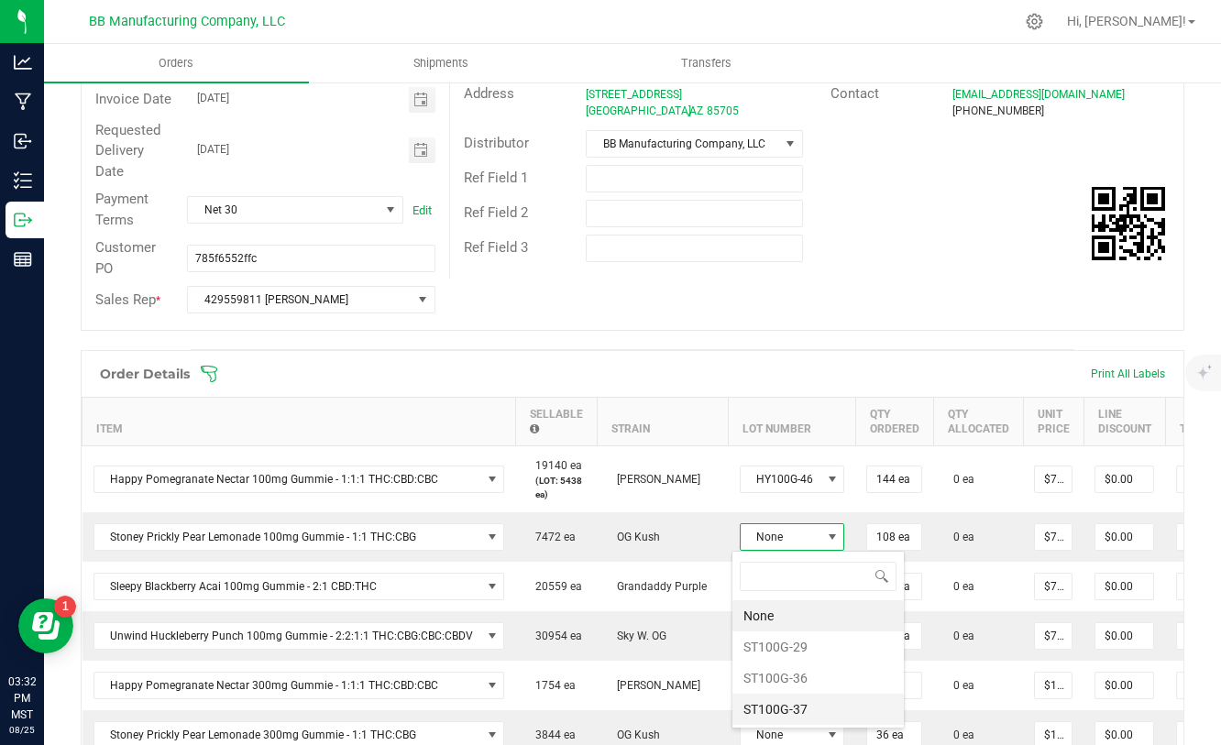
click at [775, 701] on li "ST100G-37" at bounding box center [817, 709] width 171 height 31
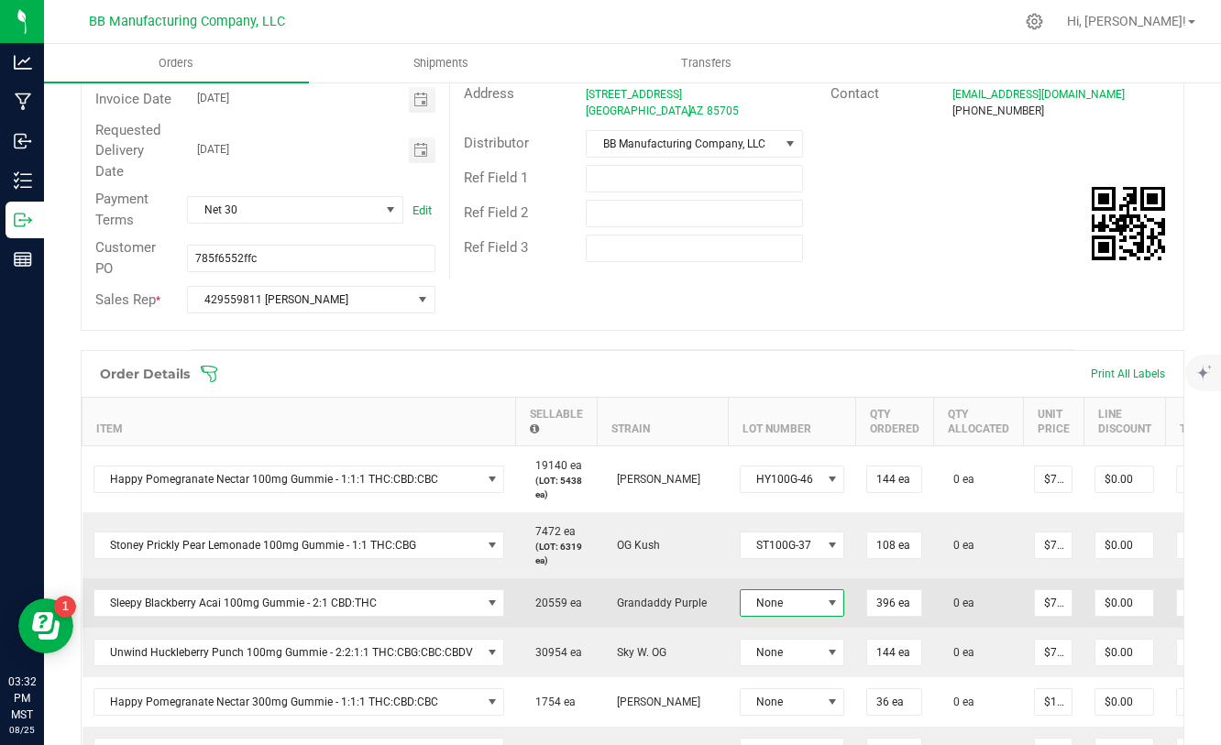
click at [820, 597] on span at bounding box center [831, 603] width 23 height 26
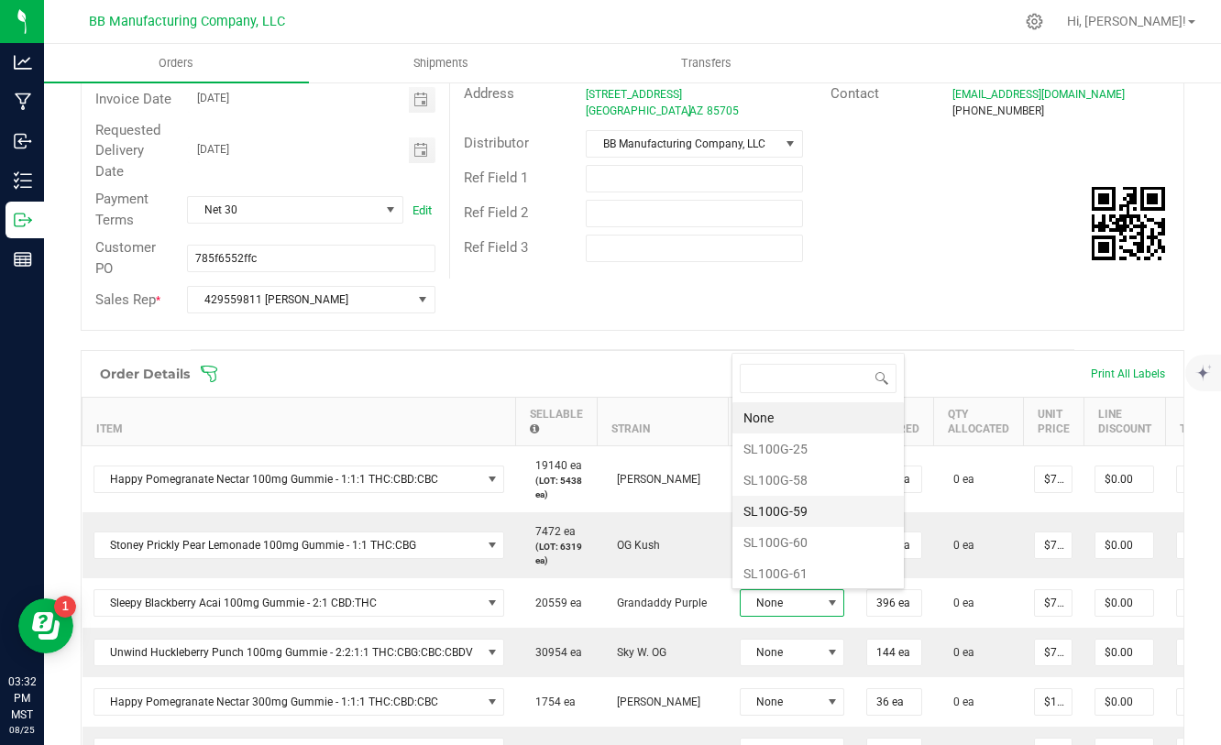
click at [789, 506] on li "SL100G-59" at bounding box center [817, 511] width 171 height 31
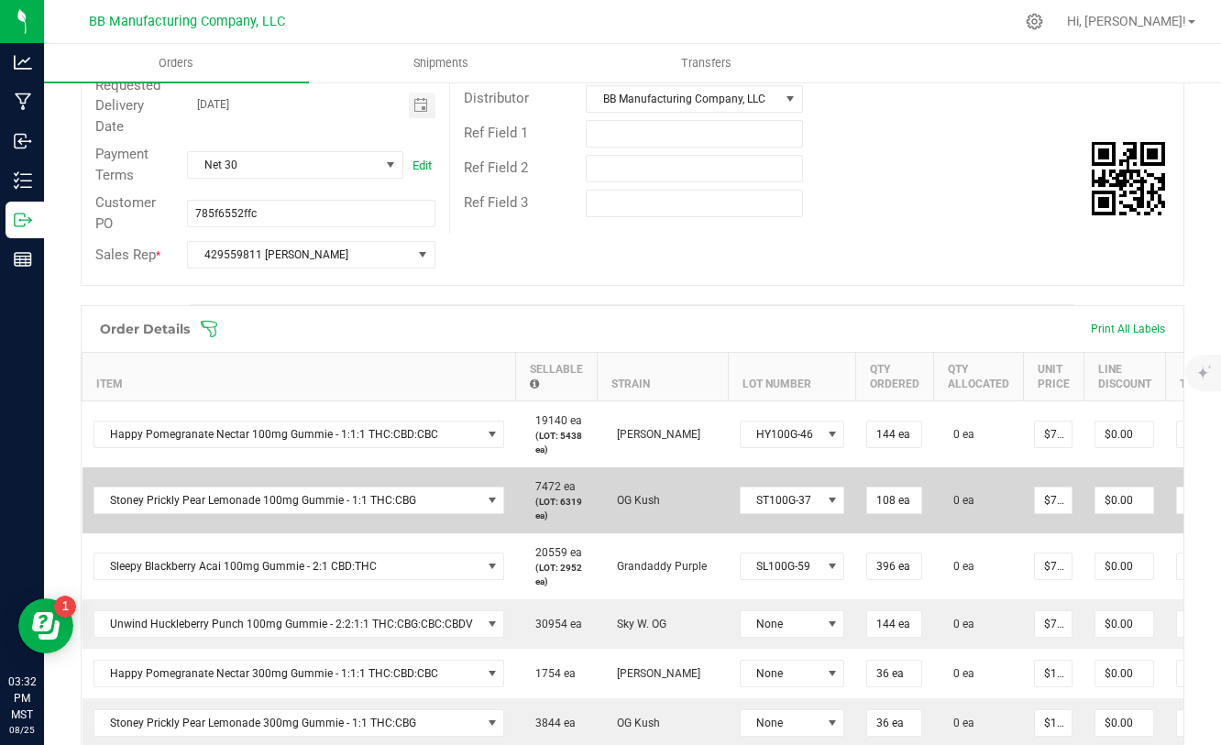
scroll to position [293, 0]
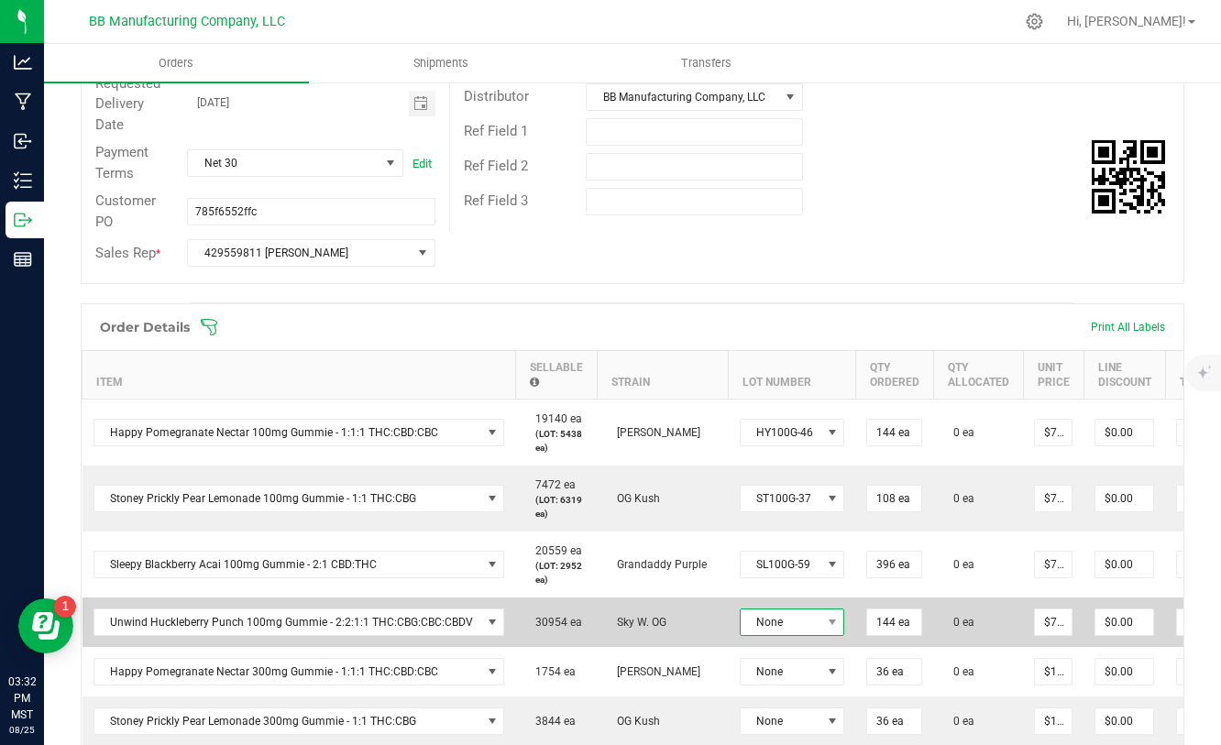
click at [785, 618] on span "None" at bounding box center [781, 622] width 81 height 26
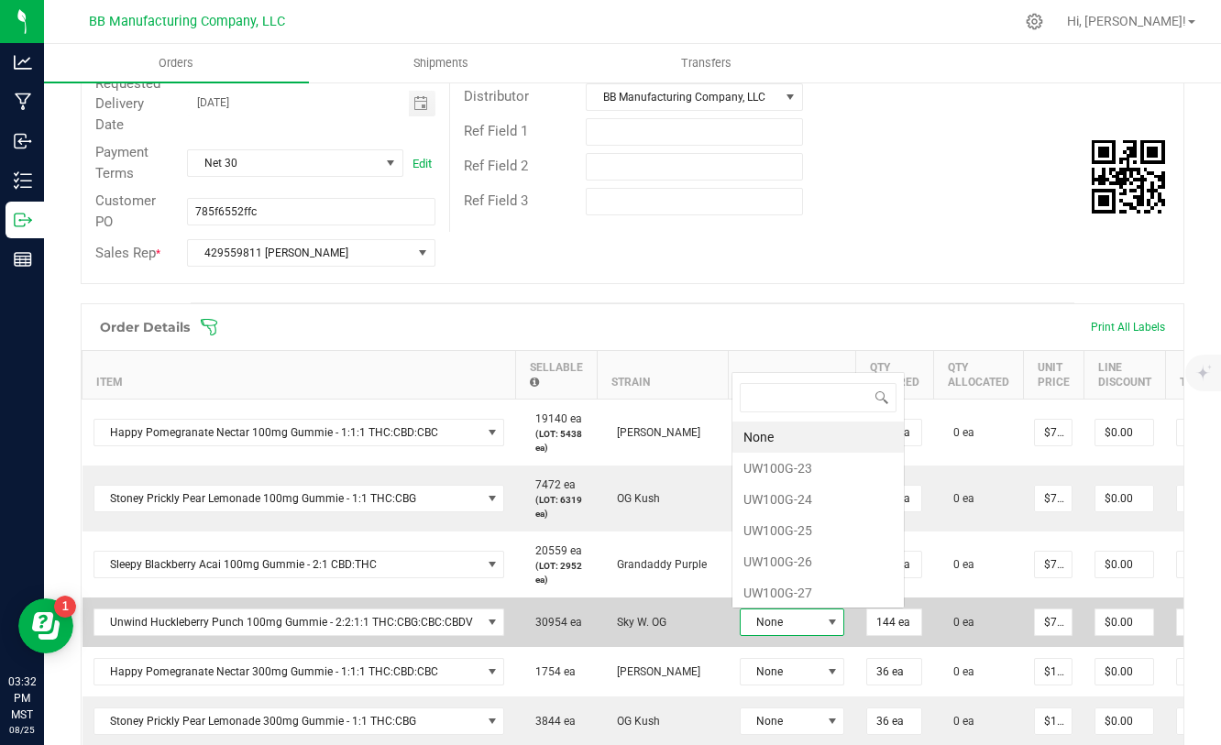
scroll to position [27, 104]
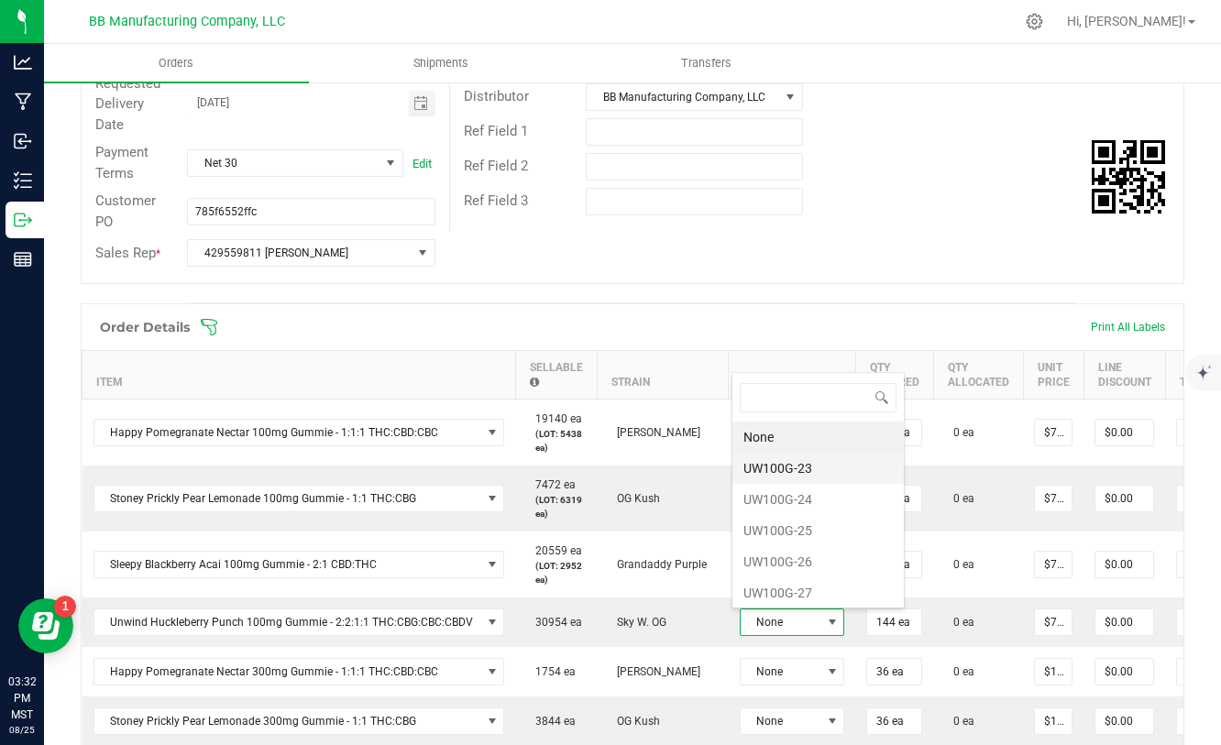
click at [784, 469] on li "UW100G-23" at bounding box center [817, 468] width 171 height 31
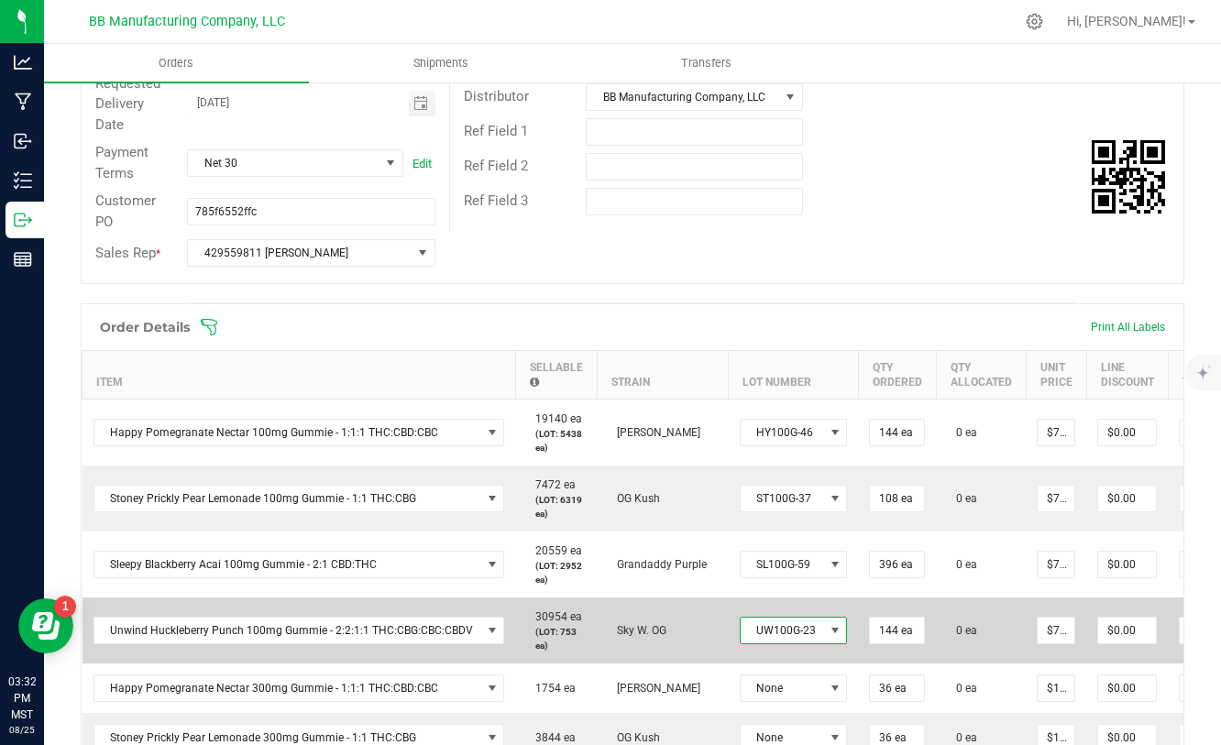
click at [791, 629] on span "UW100G-23" at bounding box center [782, 631] width 83 height 26
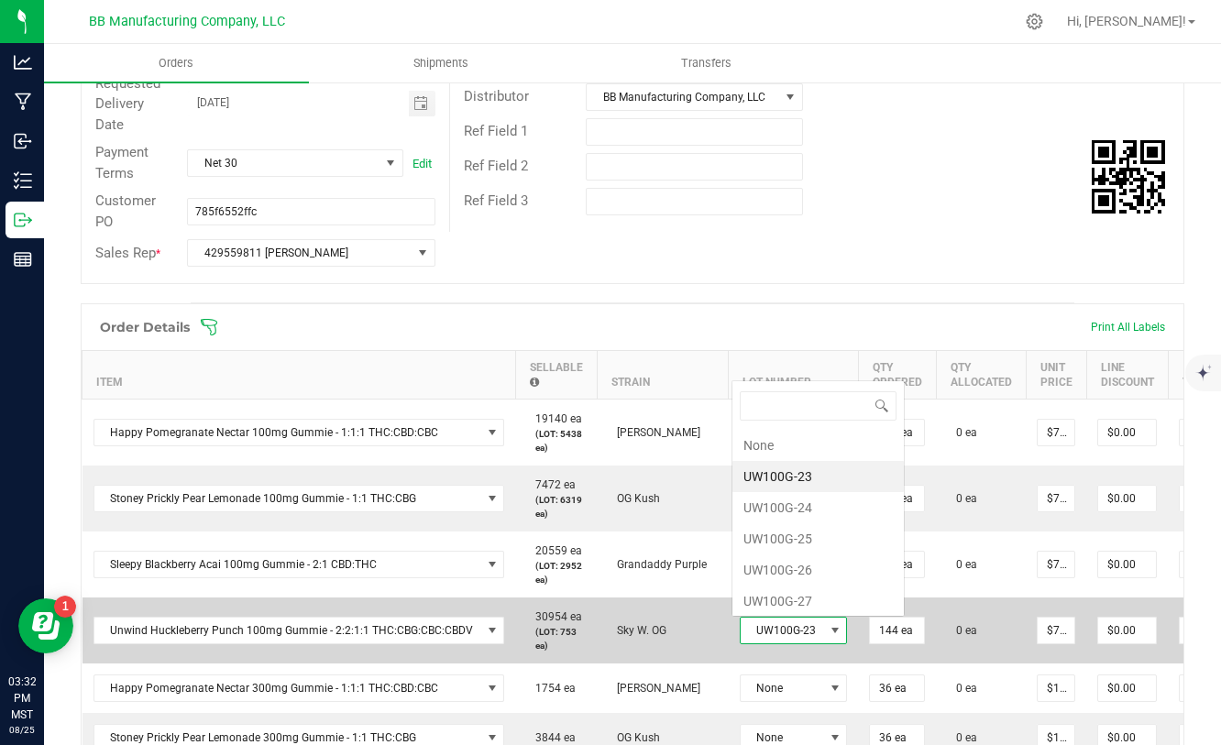
scroll to position [27, 106]
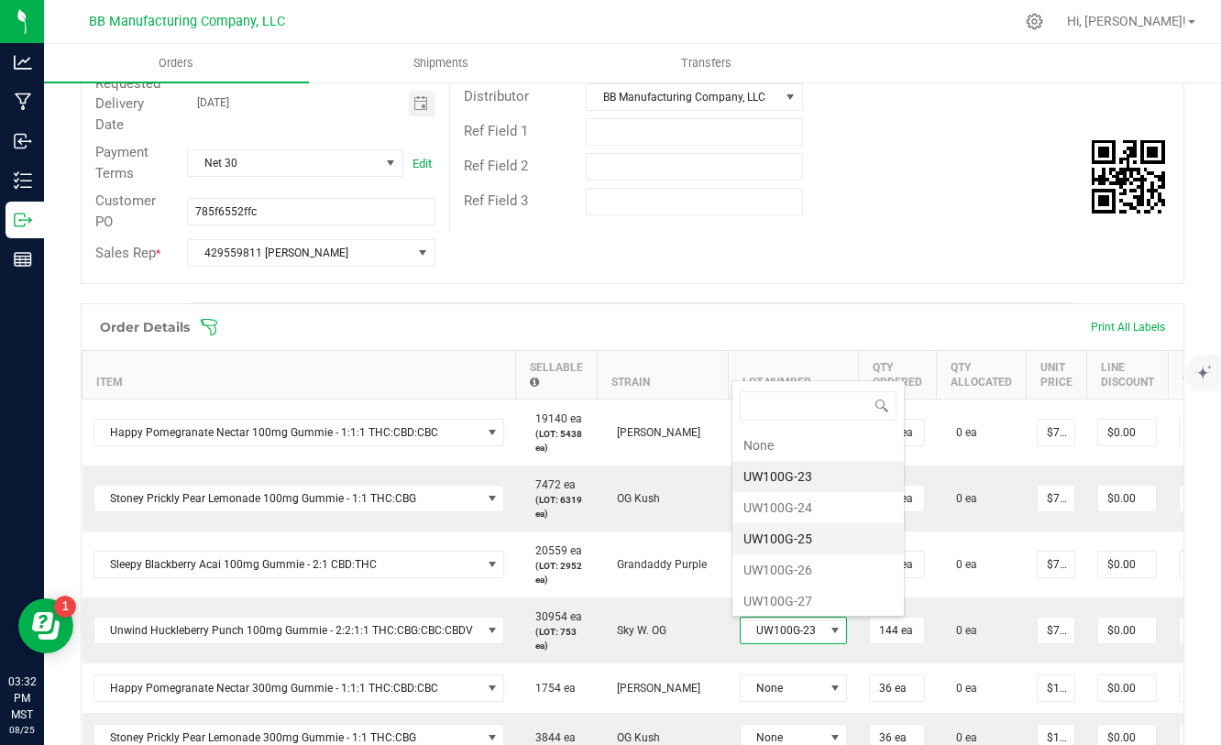
click at [789, 537] on li "UW100G-25" at bounding box center [817, 538] width 171 height 31
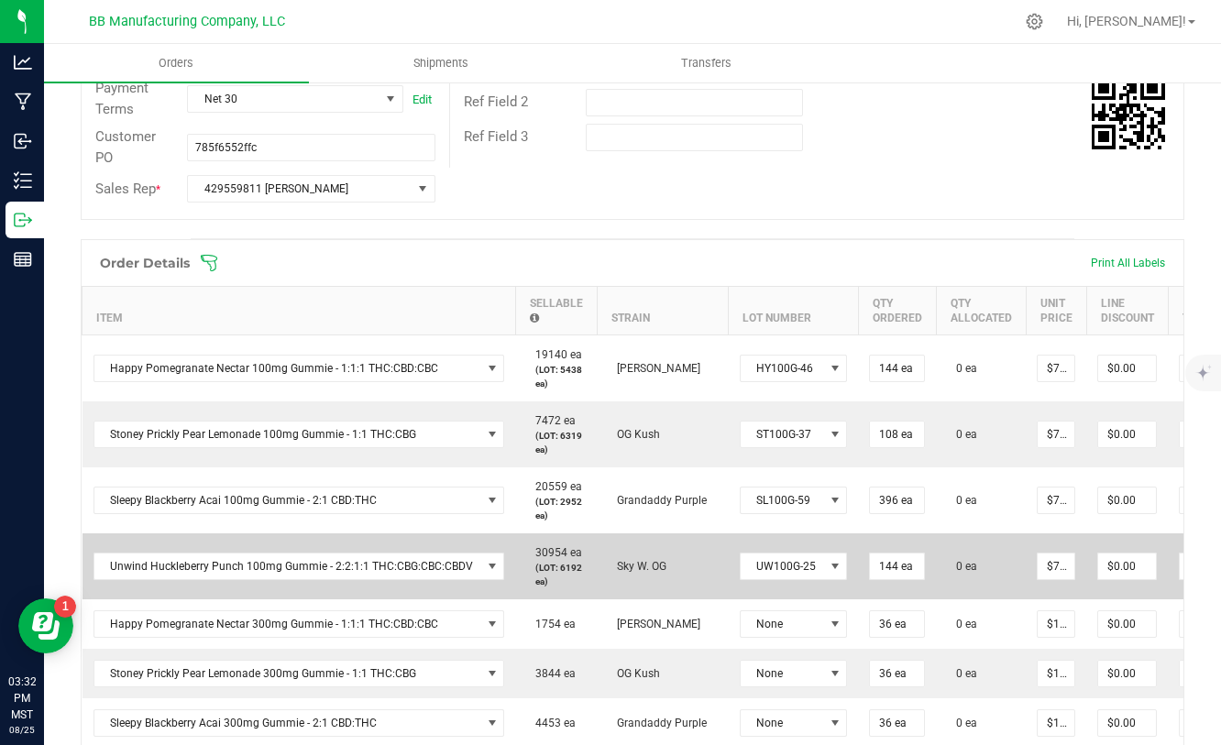
scroll to position [359, 0]
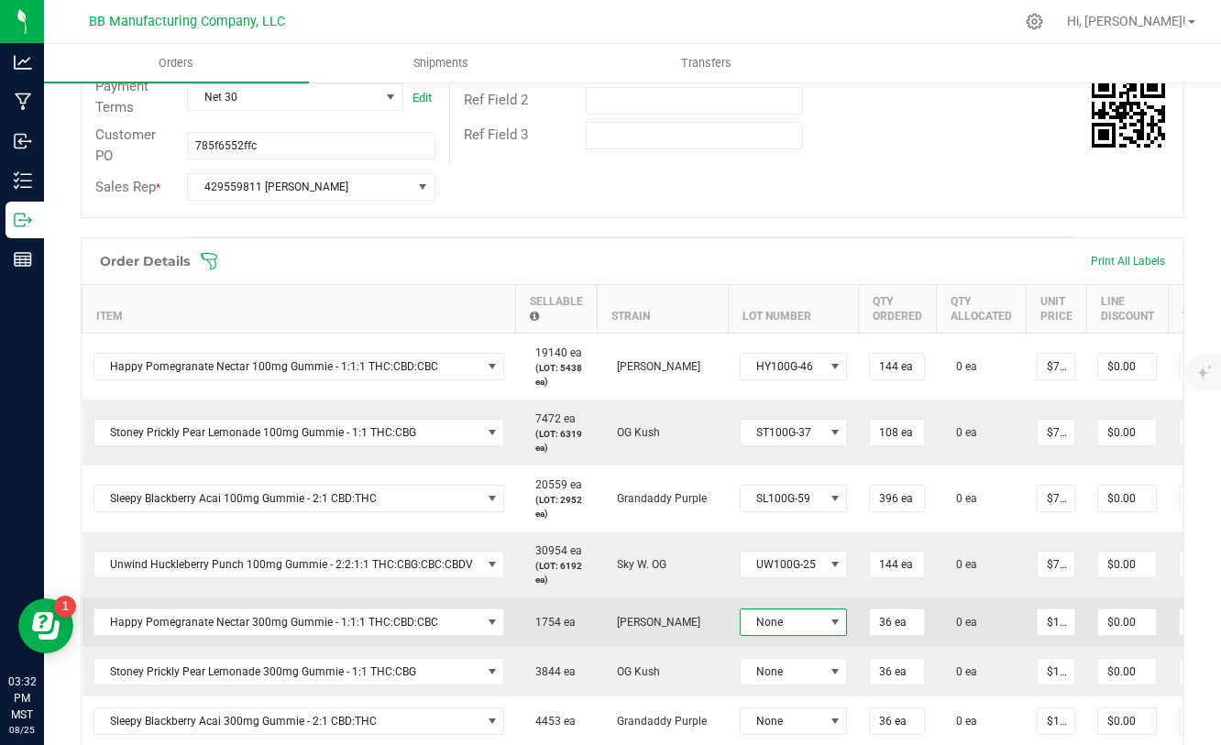
click at [806, 620] on span "None" at bounding box center [782, 622] width 83 height 26
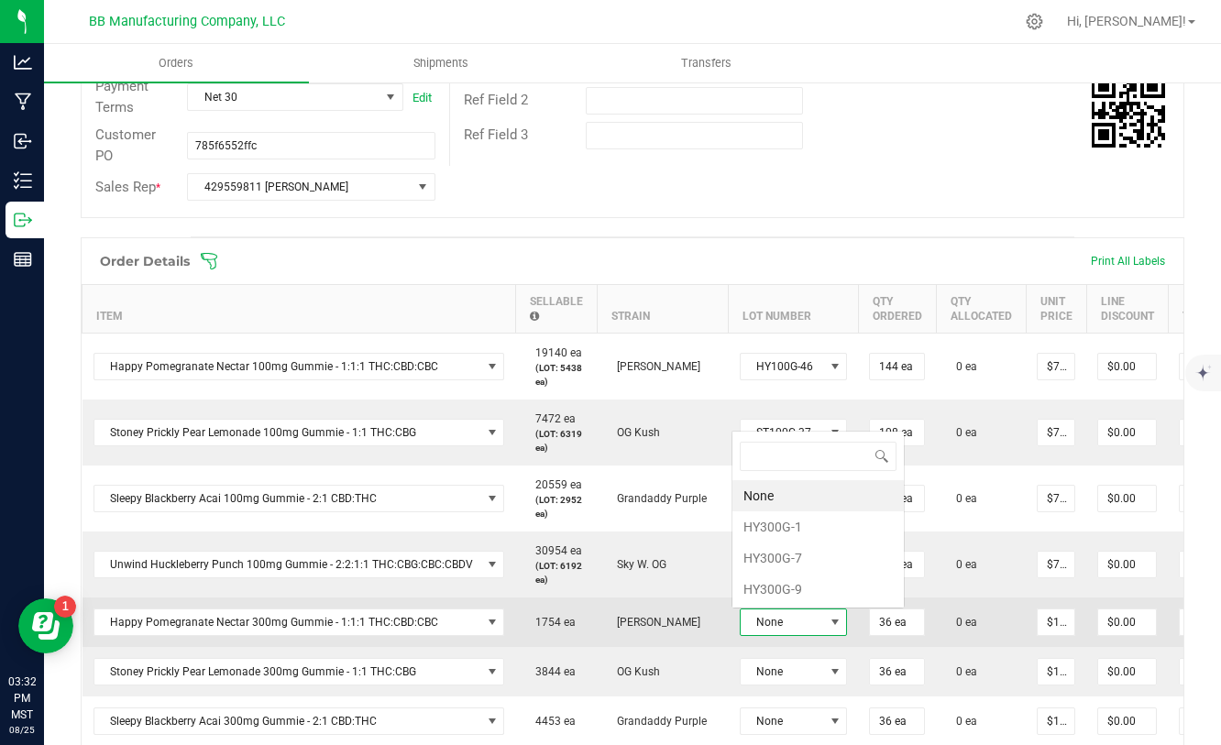
scroll to position [27, 106]
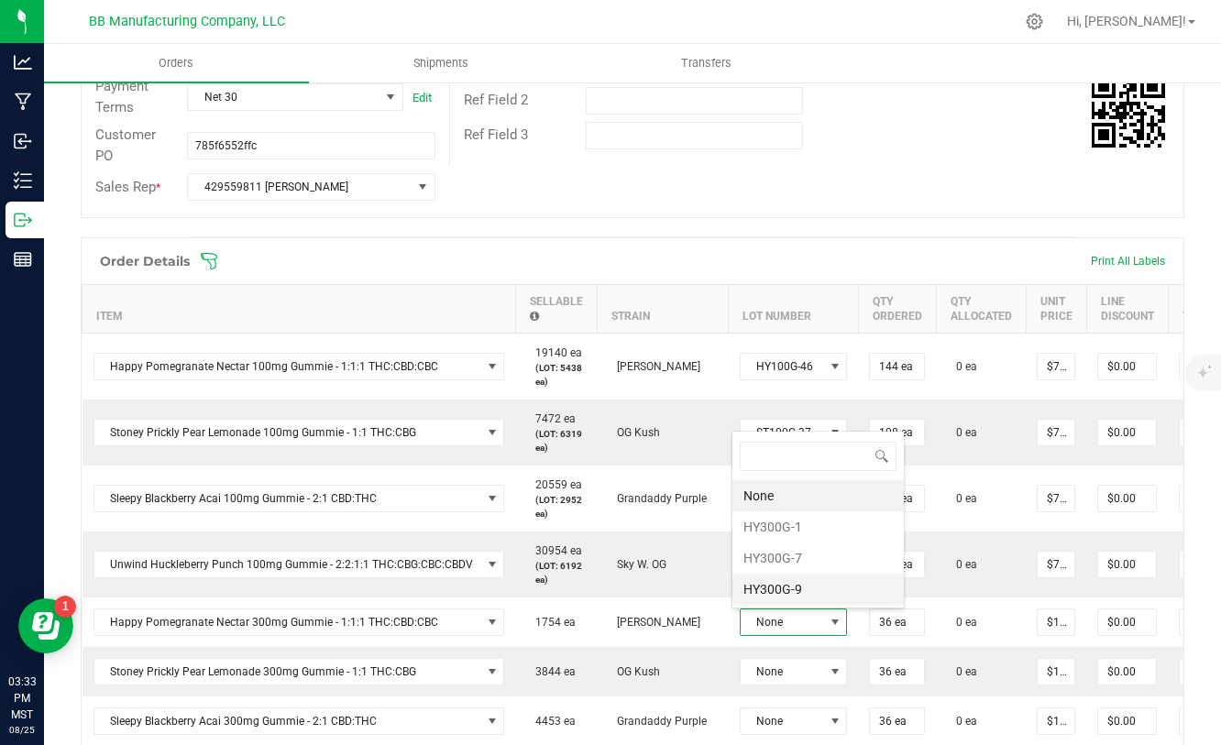
click at [795, 587] on li "HY300G-9" at bounding box center [817, 589] width 171 height 31
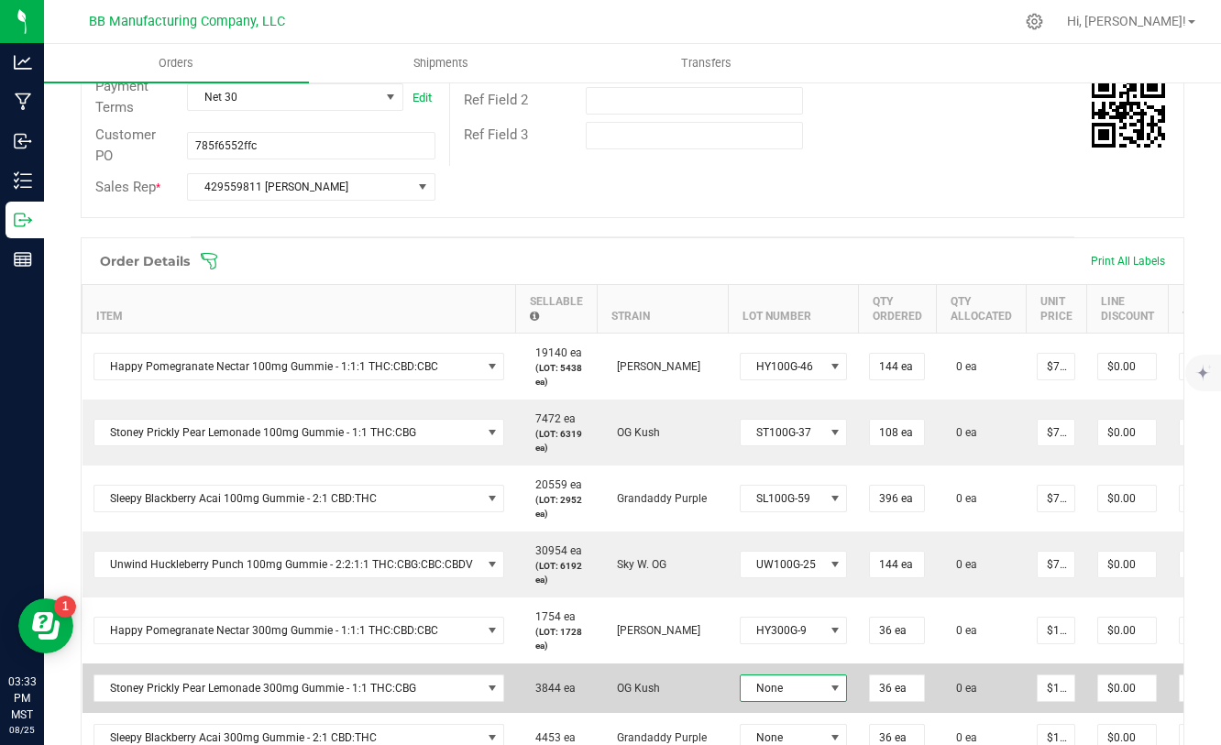
click at [786, 677] on span "None" at bounding box center [782, 688] width 83 height 26
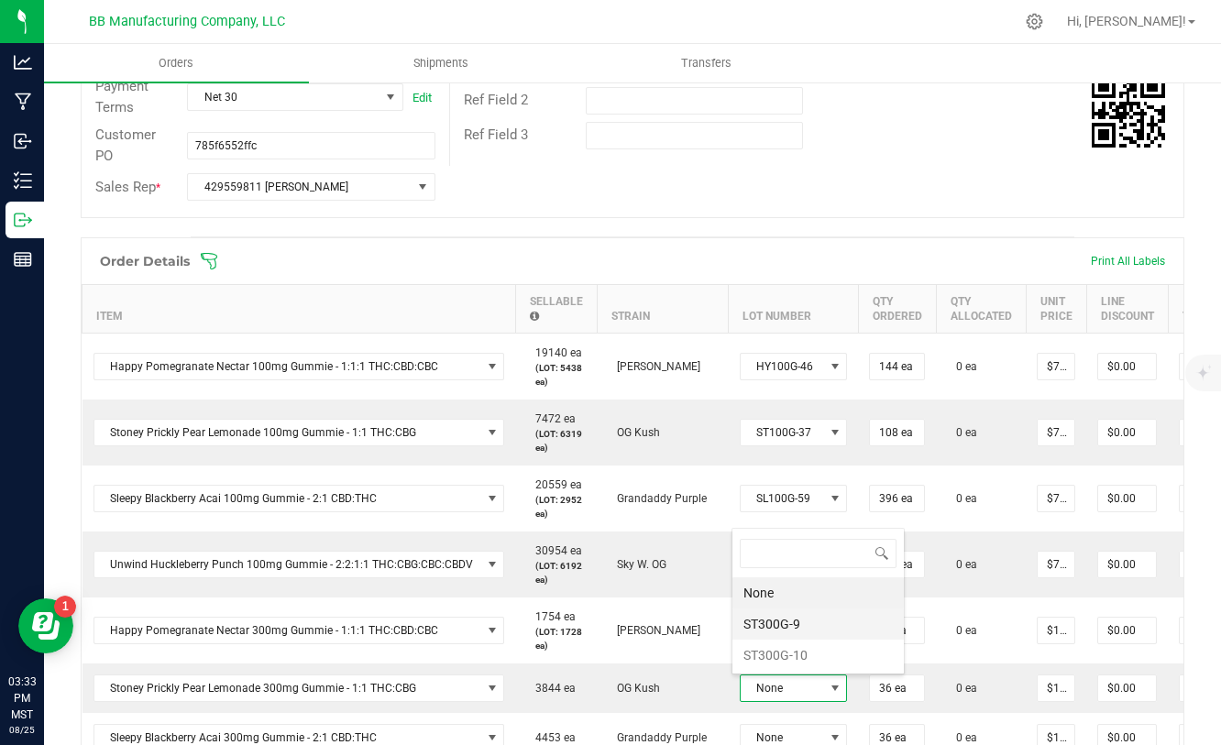
click at [790, 625] on li "ST300G-9" at bounding box center [817, 624] width 171 height 31
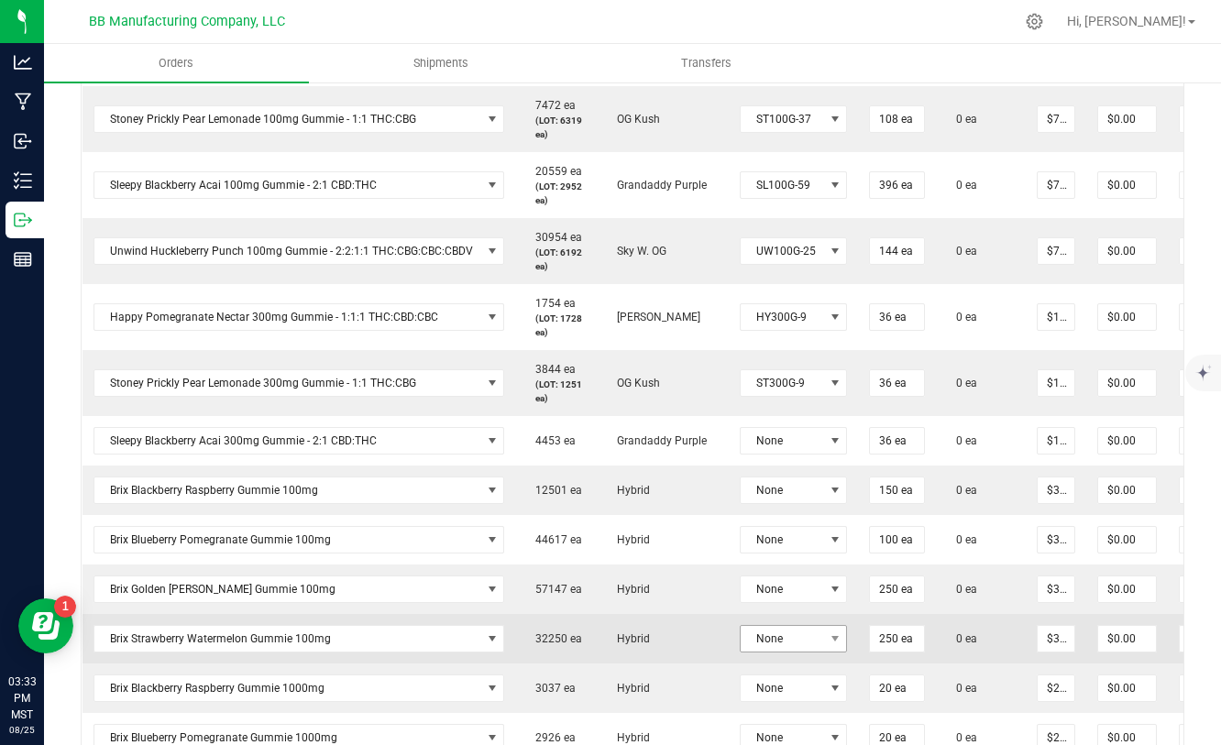
scroll to position [682, 0]
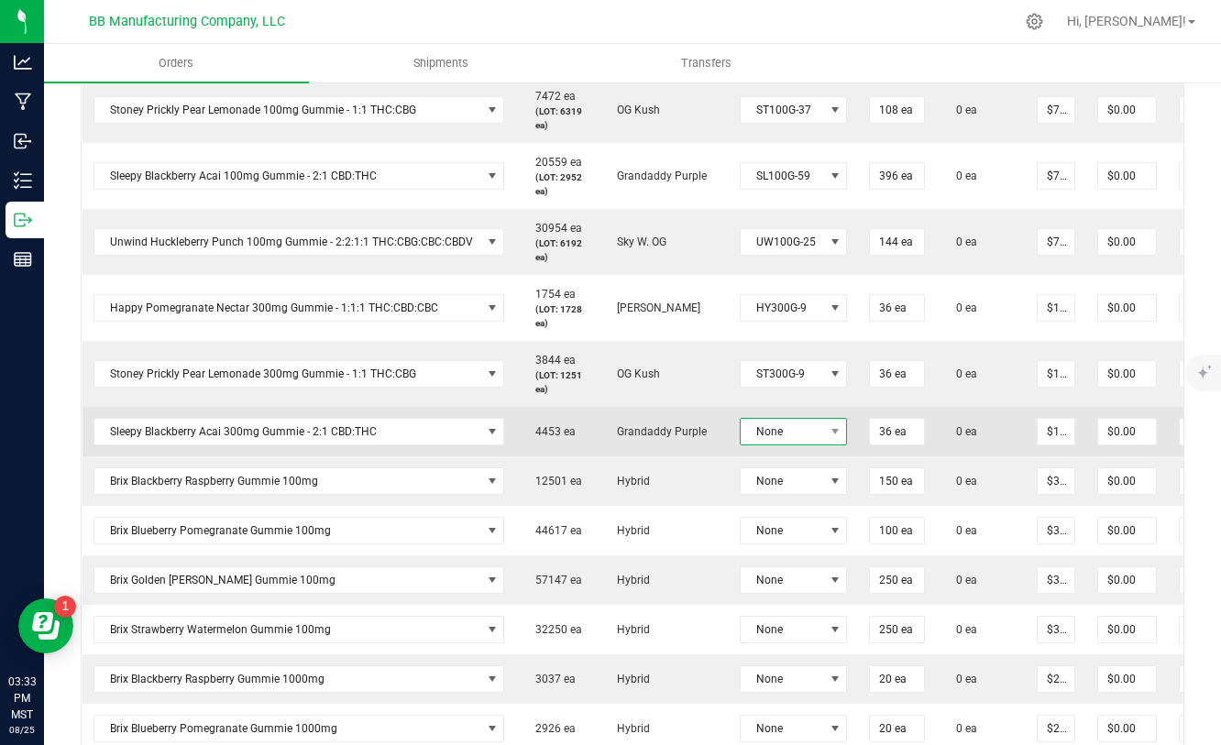
click at [781, 424] on span "None" at bounding box center [782, 432] width 83 height 26
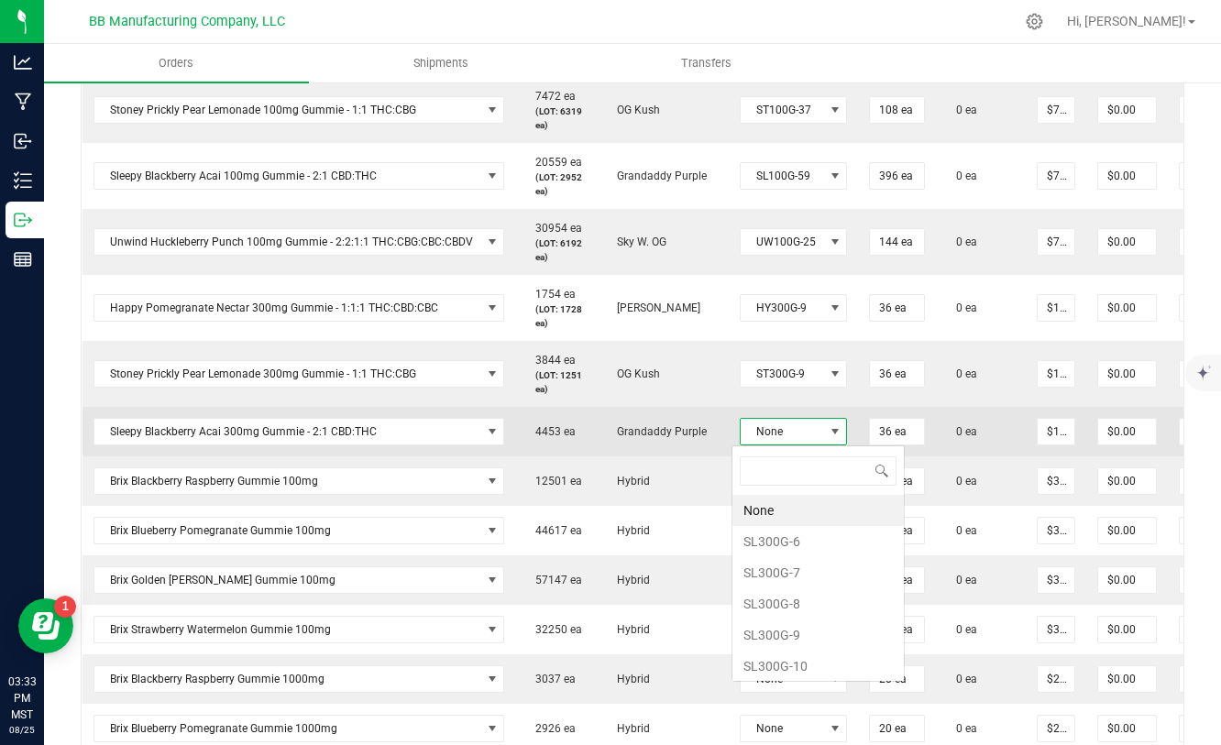
scroll to position [27, 106]
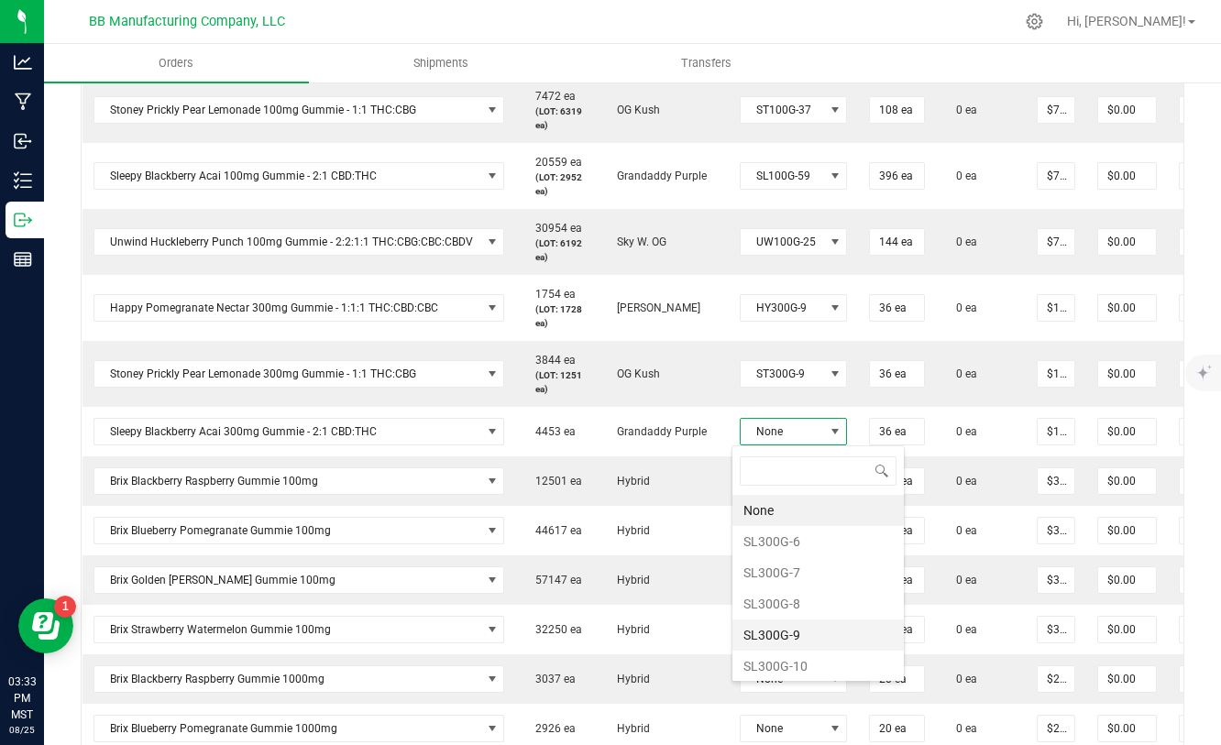
click at [783, 631] on li "SL300G-9" at bounding box center [817, 635] width 171 height 31
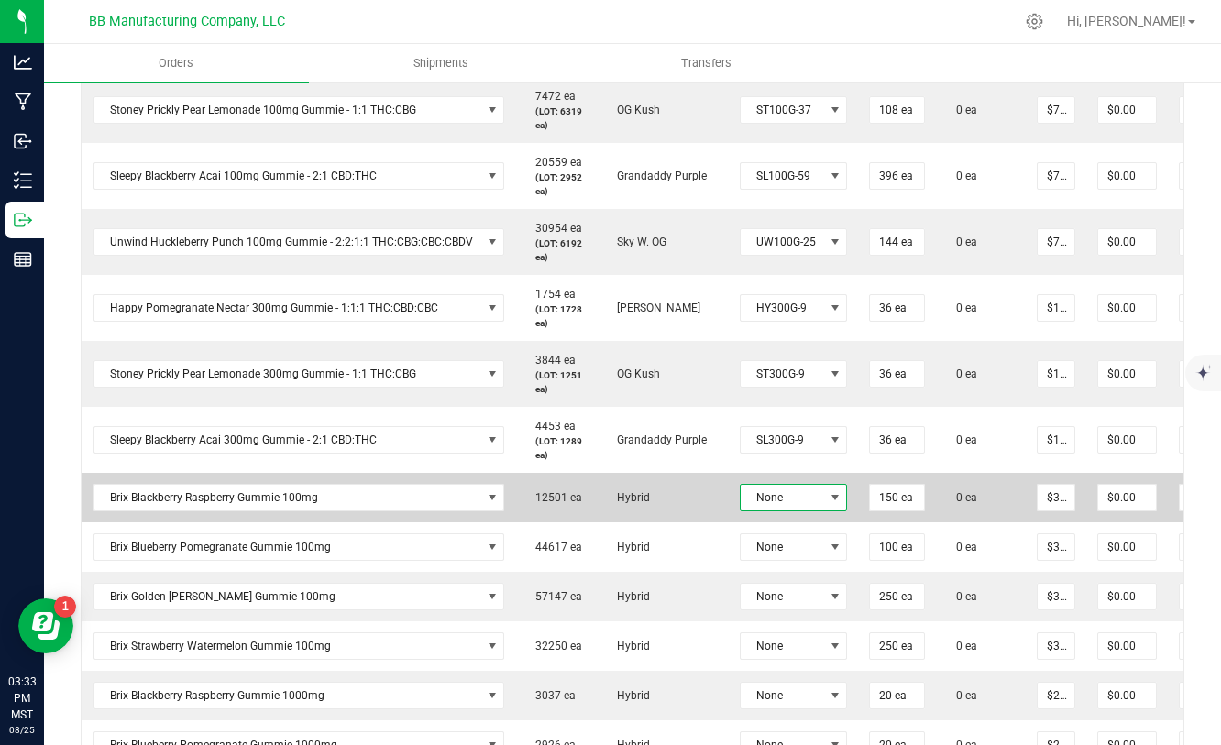
click at [810, 499] on span "None" at bounding box center [782, 498] width 83 height 26
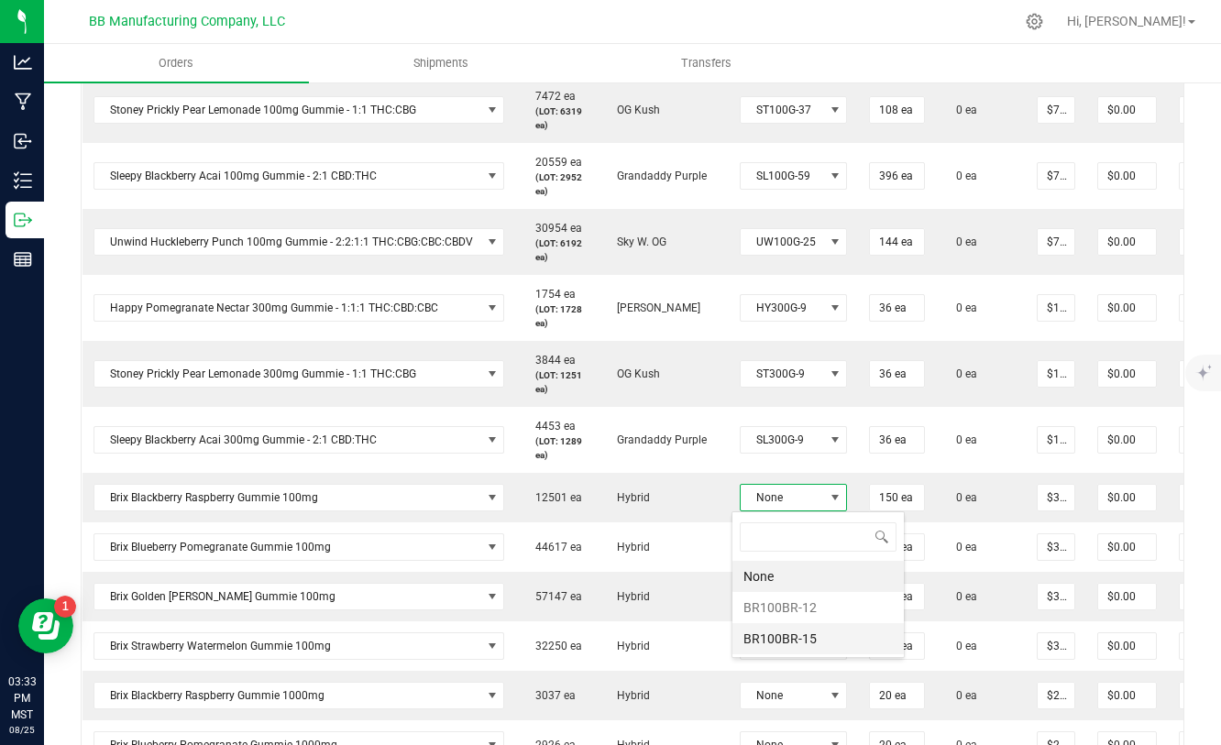
click at [772, 632] on li "BR100BR-15" at bounding box center [817, 638] width 171 height 31
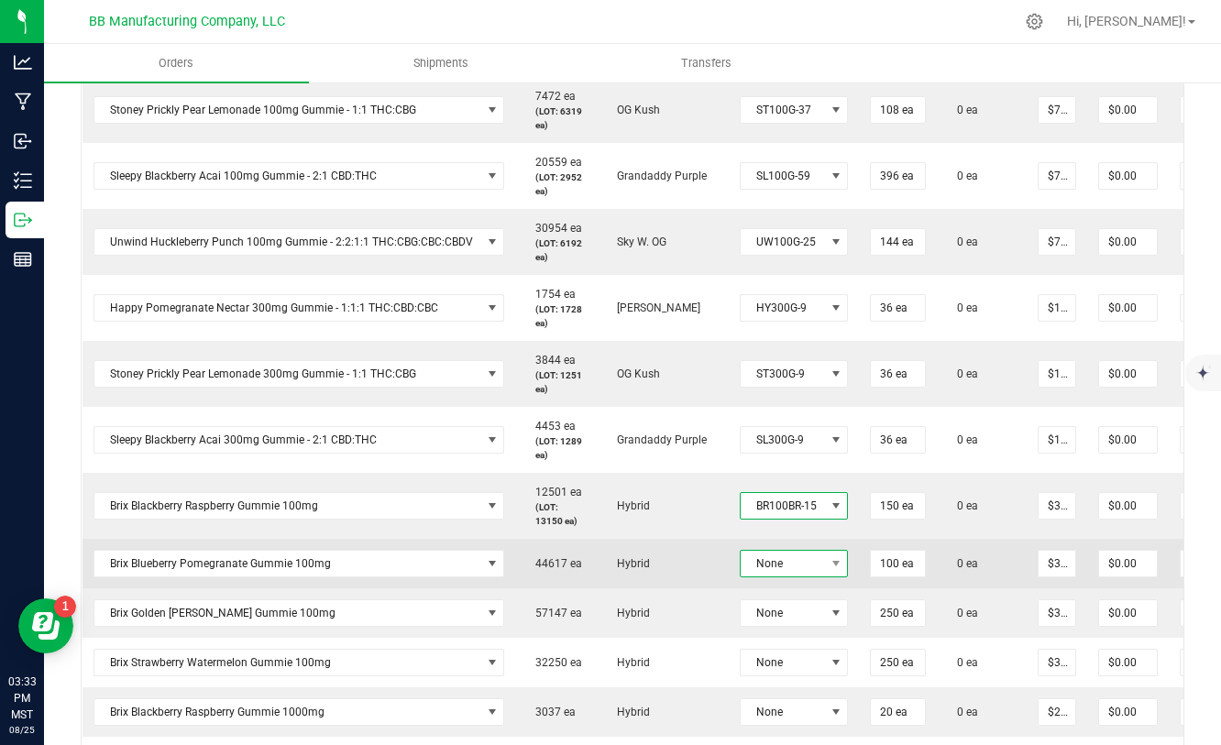
click at [786, 558] on span "None" at bounding box center [783, 564] width 84 height 26
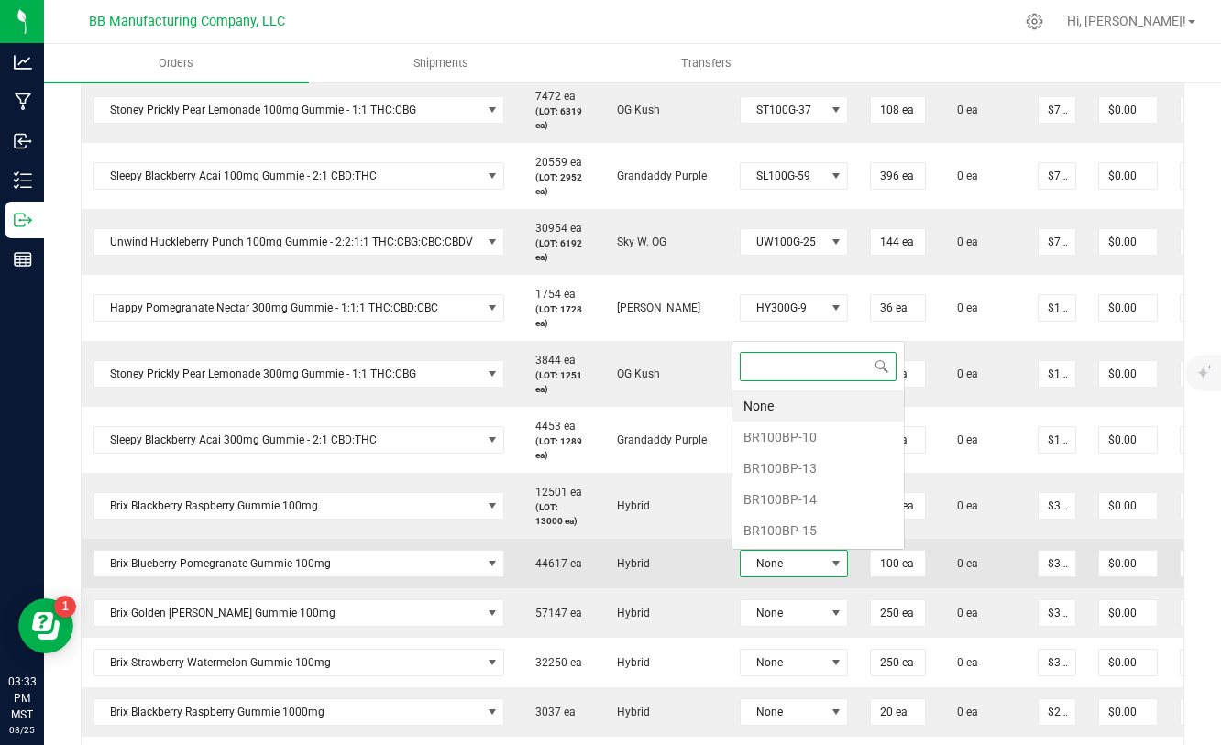
scroll to position [27, 110]
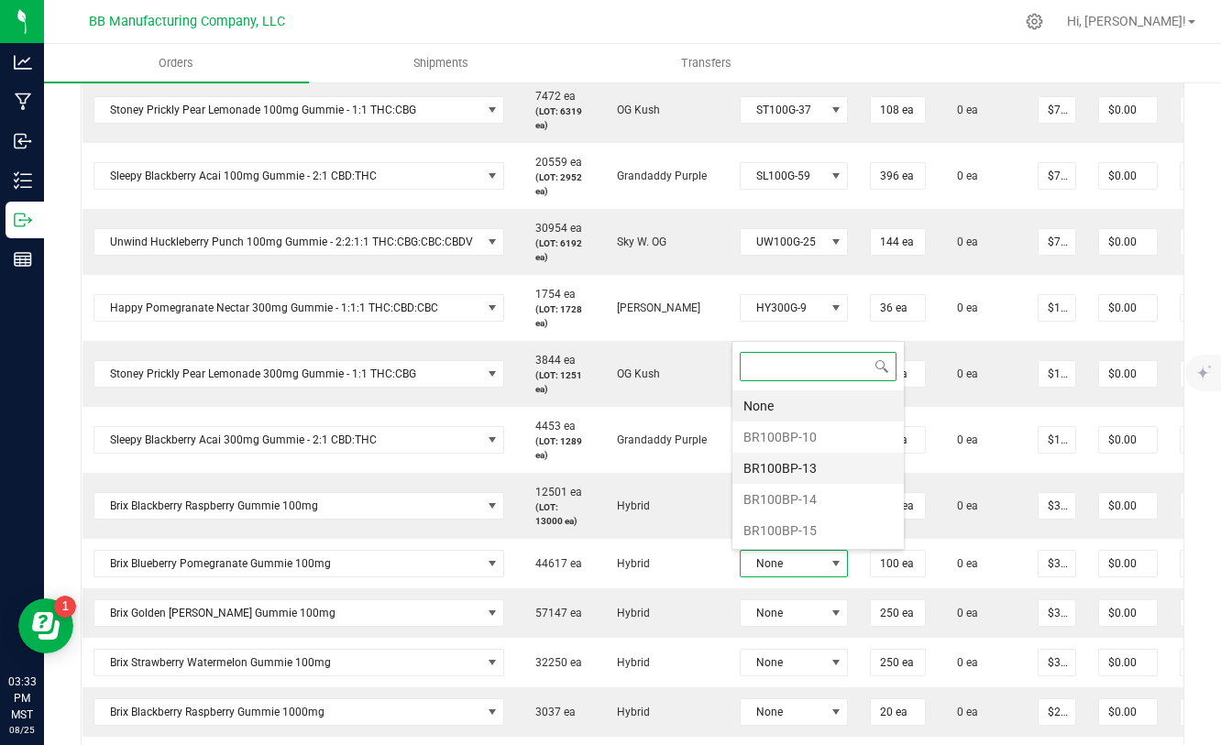
click at [779, 466] on li "BR100BP-13" at bounding box center [817, 468] width 171 height 31
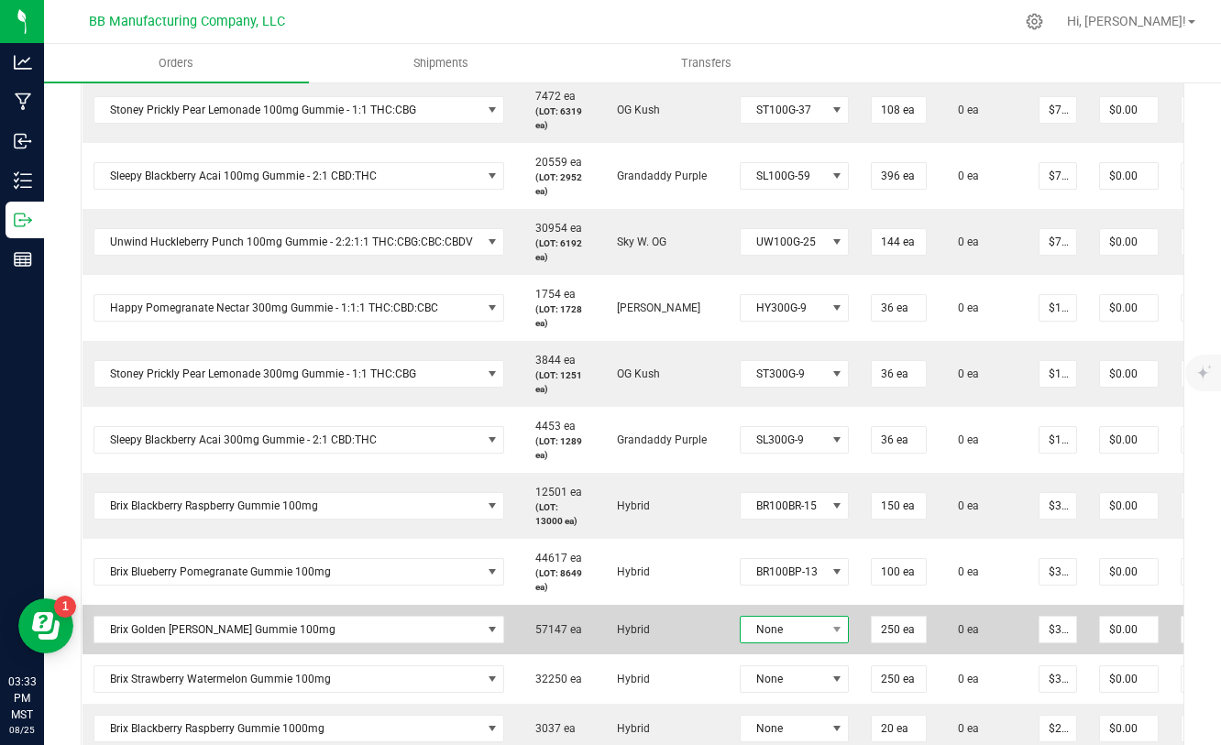
click at [807, 622] on span "None" at bounding box center [783, 630] width 85 height 26
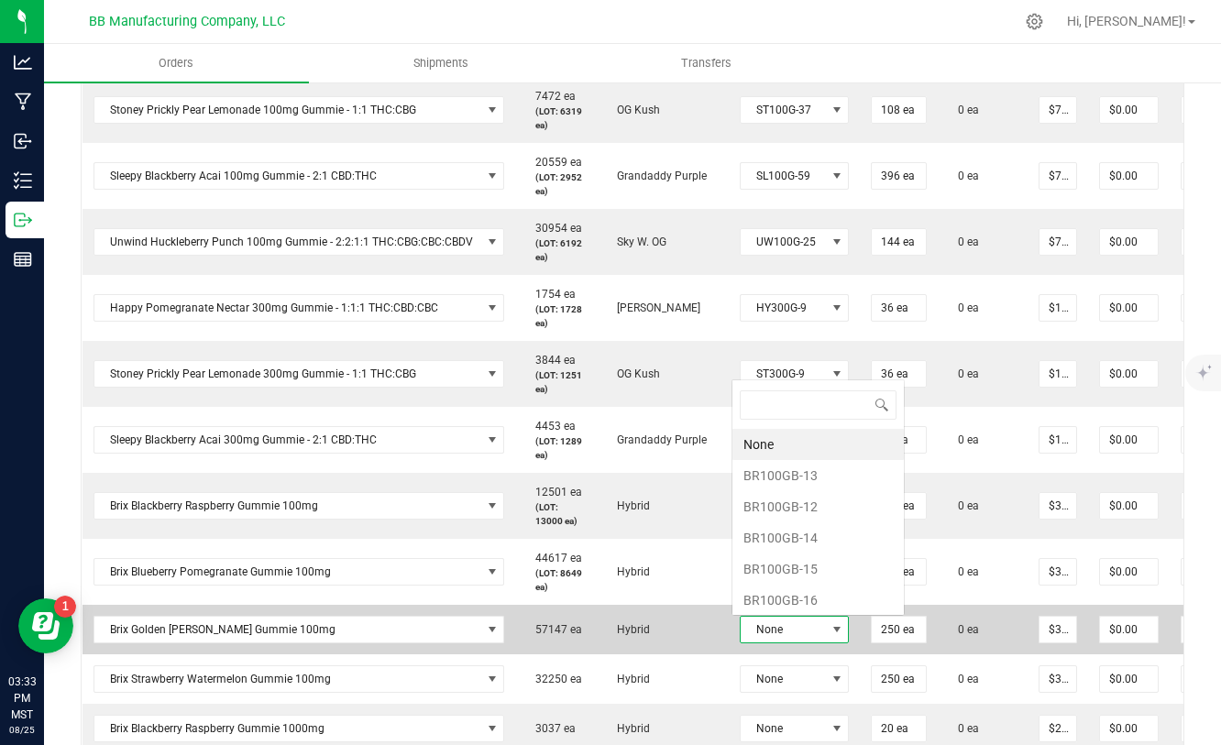
scroll to position [27, 109]
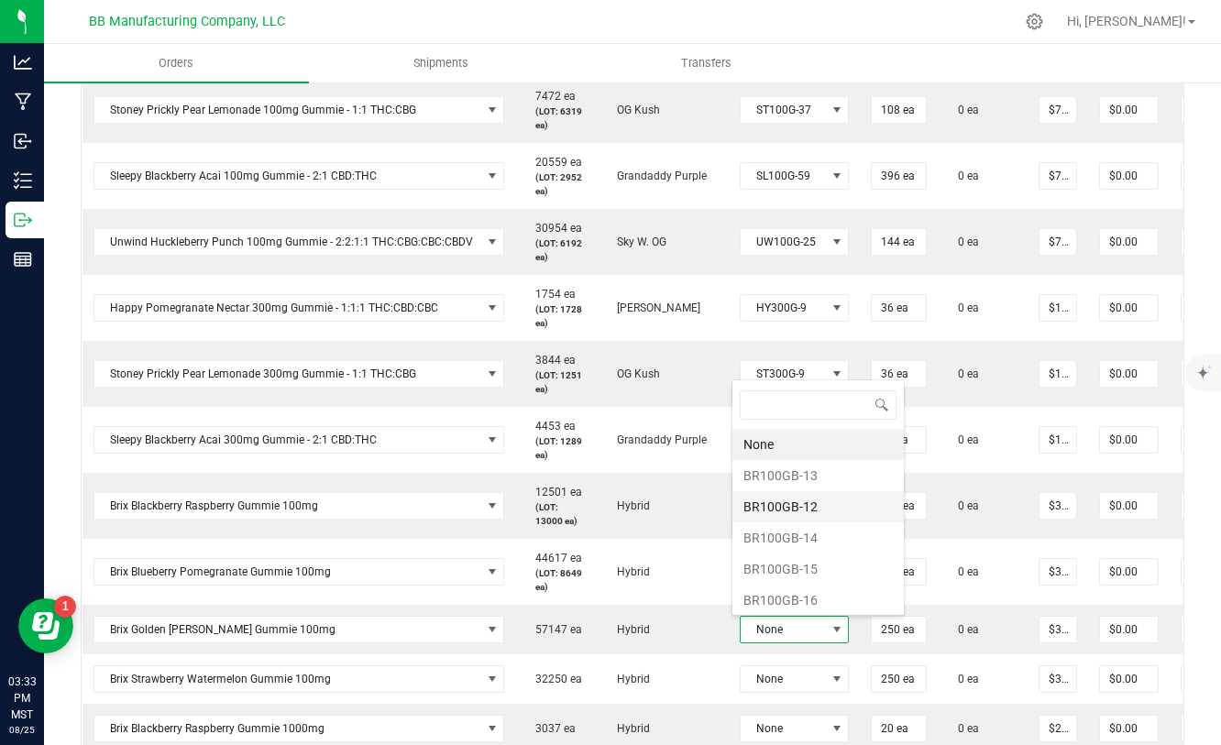
click at [787, 510] on li "BR100GB-12" at bounding box center [817, 506] width 171 height 31
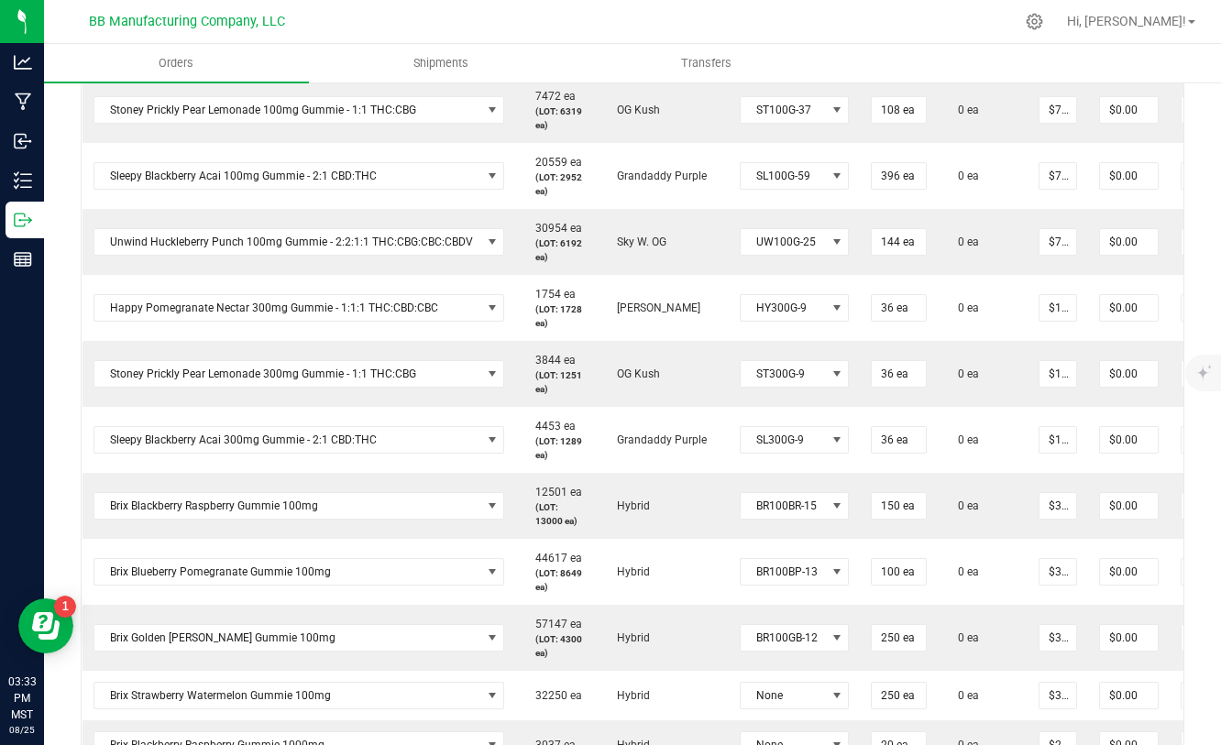
scroll to position [763, 0]
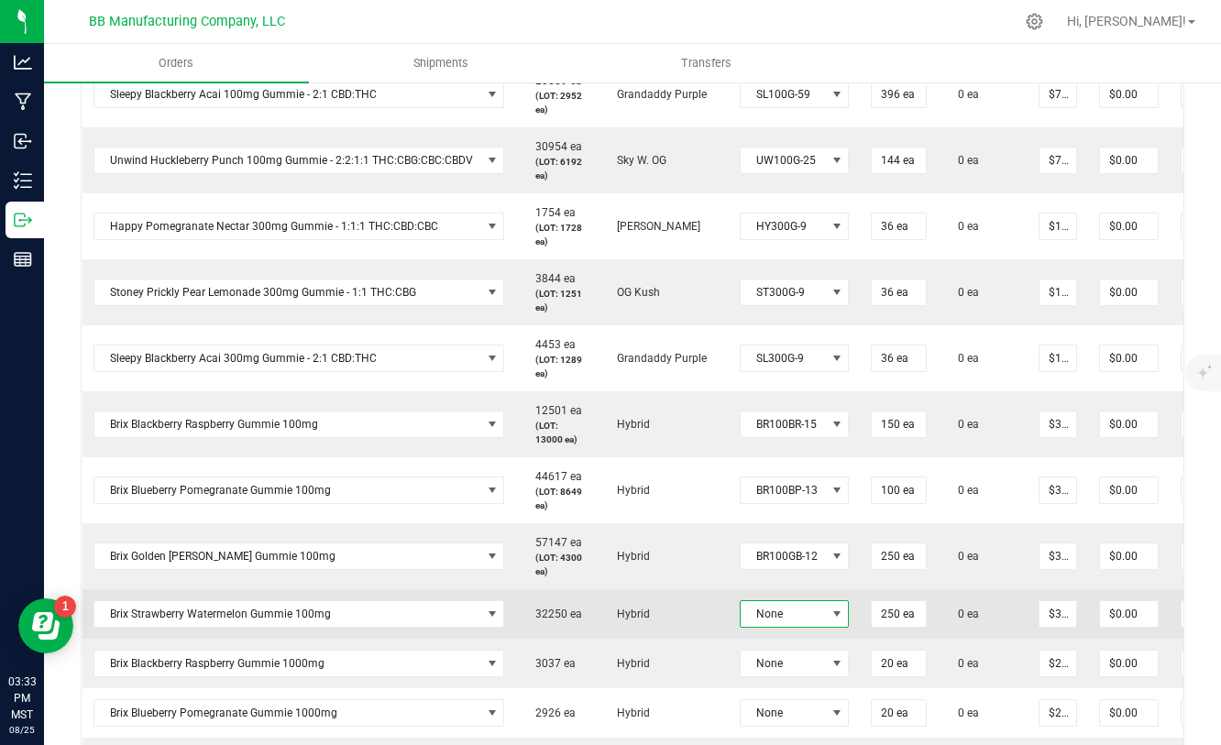
click at [757, 609] on span "None" at bounding box center [783, 614] width 85 height 26
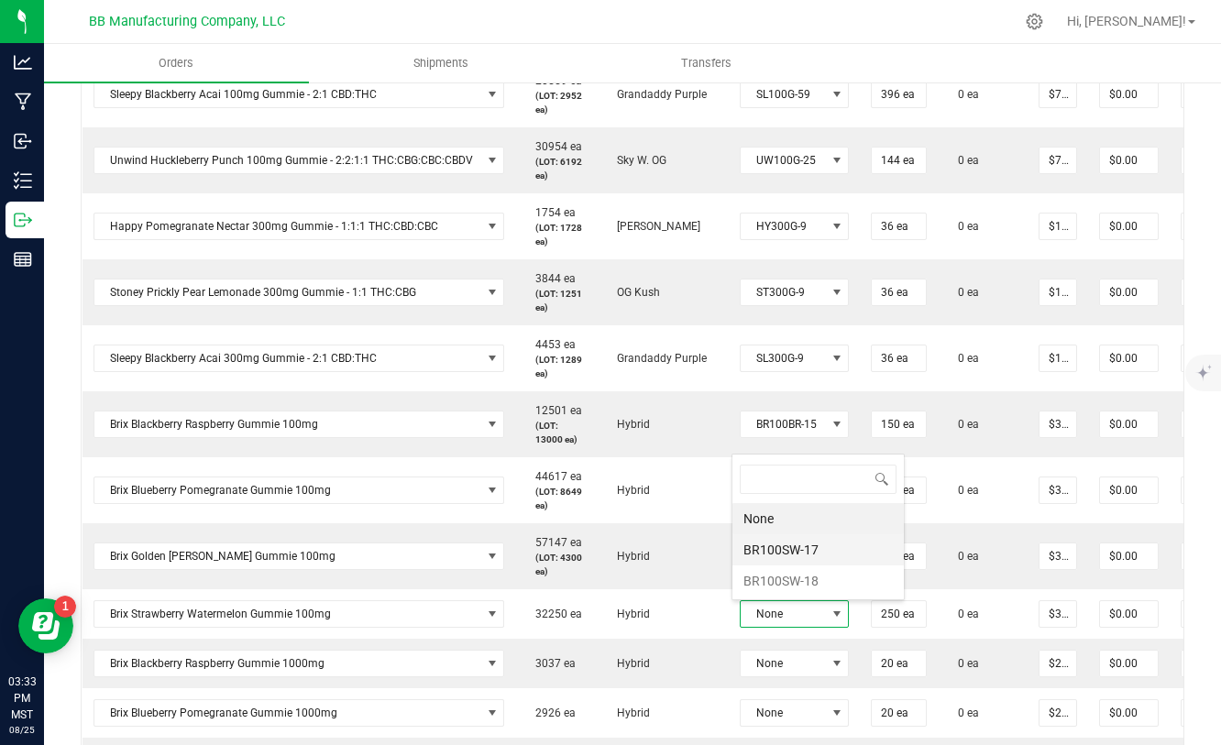
click at [773, 545] on li "BR100SW-17" at bounding box center [817, 549] width 171 height 31
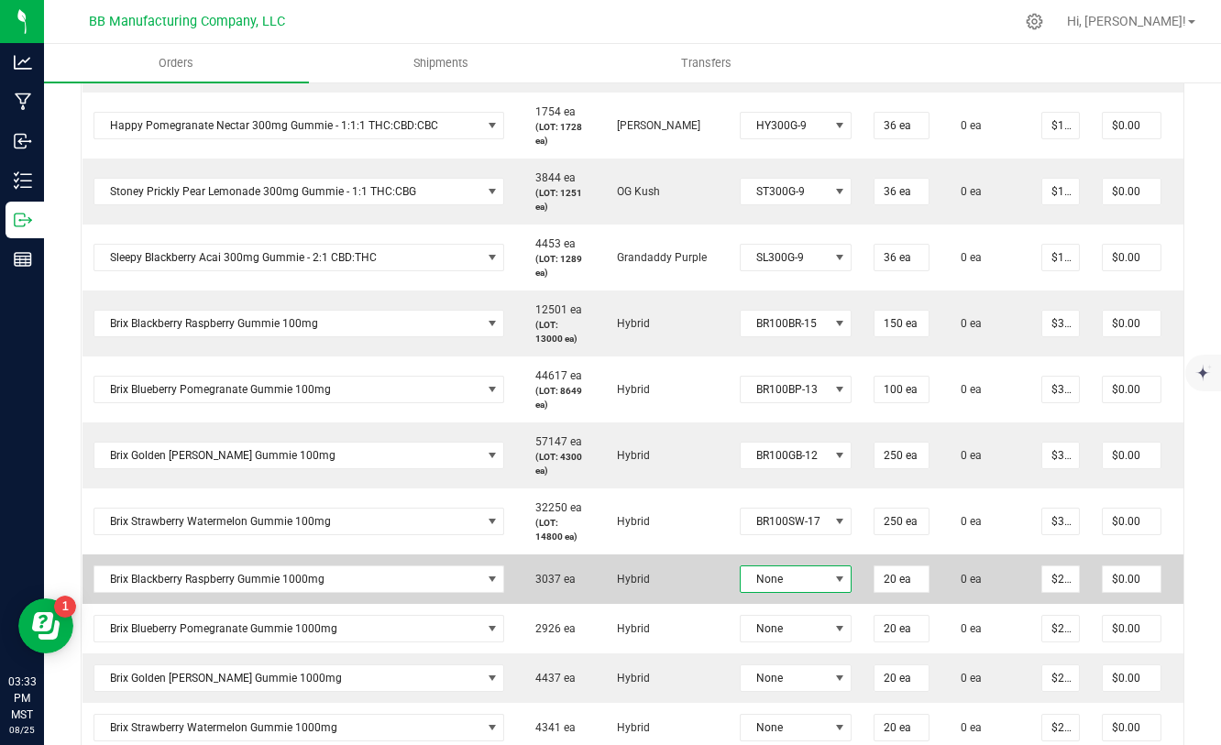
click at [779, 579] on span "None" at bounding box center [785, 579] width 88 height 26
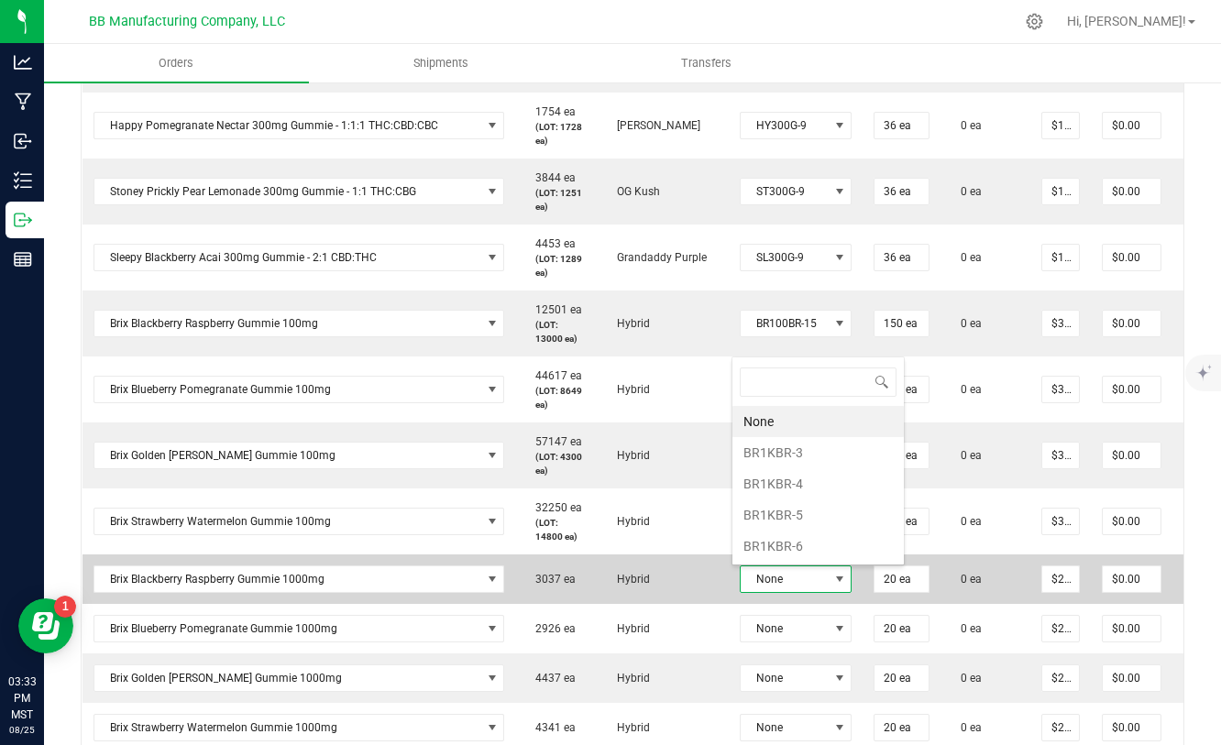
scroll to position [27, 112]
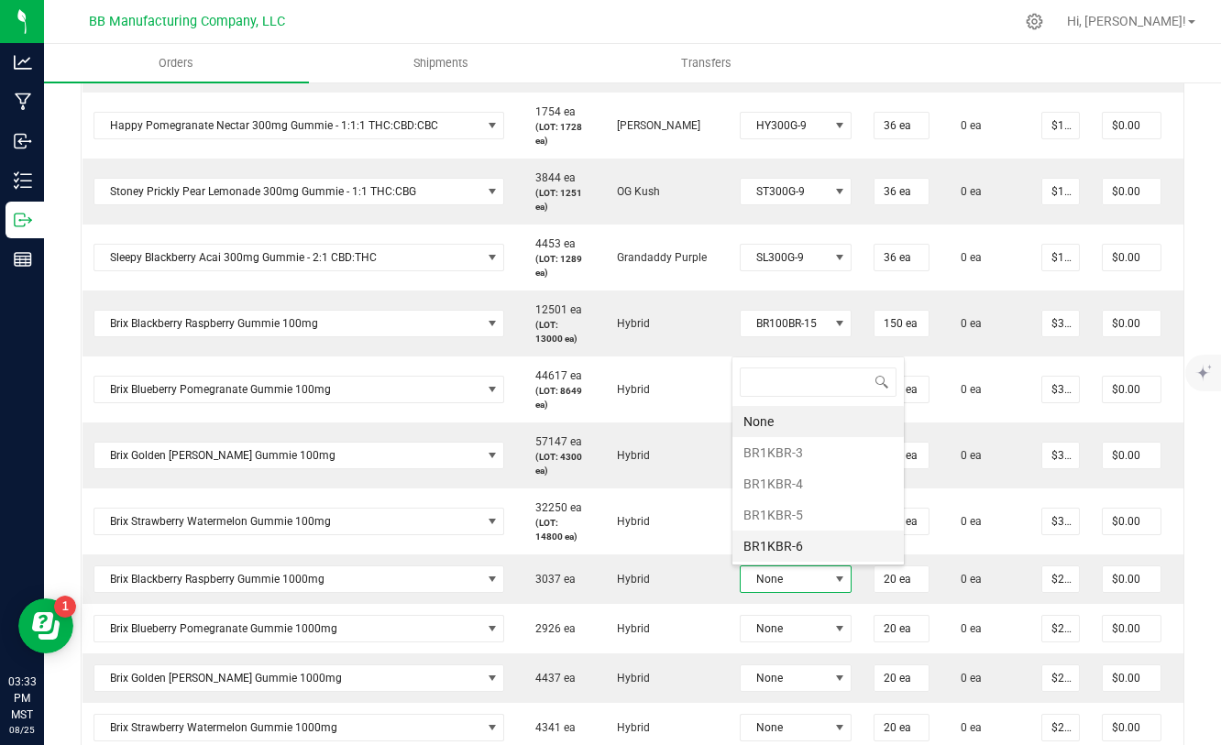
click at [780, 540] on li "BR1KBR-6" at bounding box center [817, 546] width 171 height 31
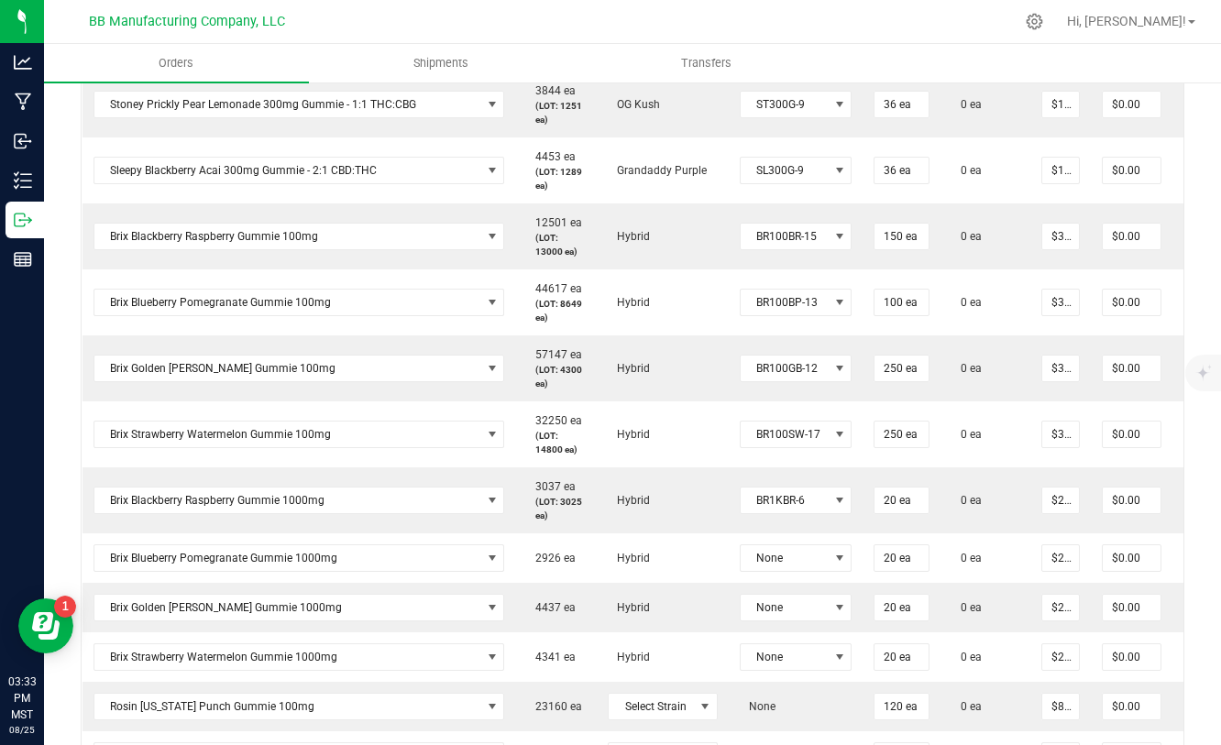
scroll to position [952, 0]
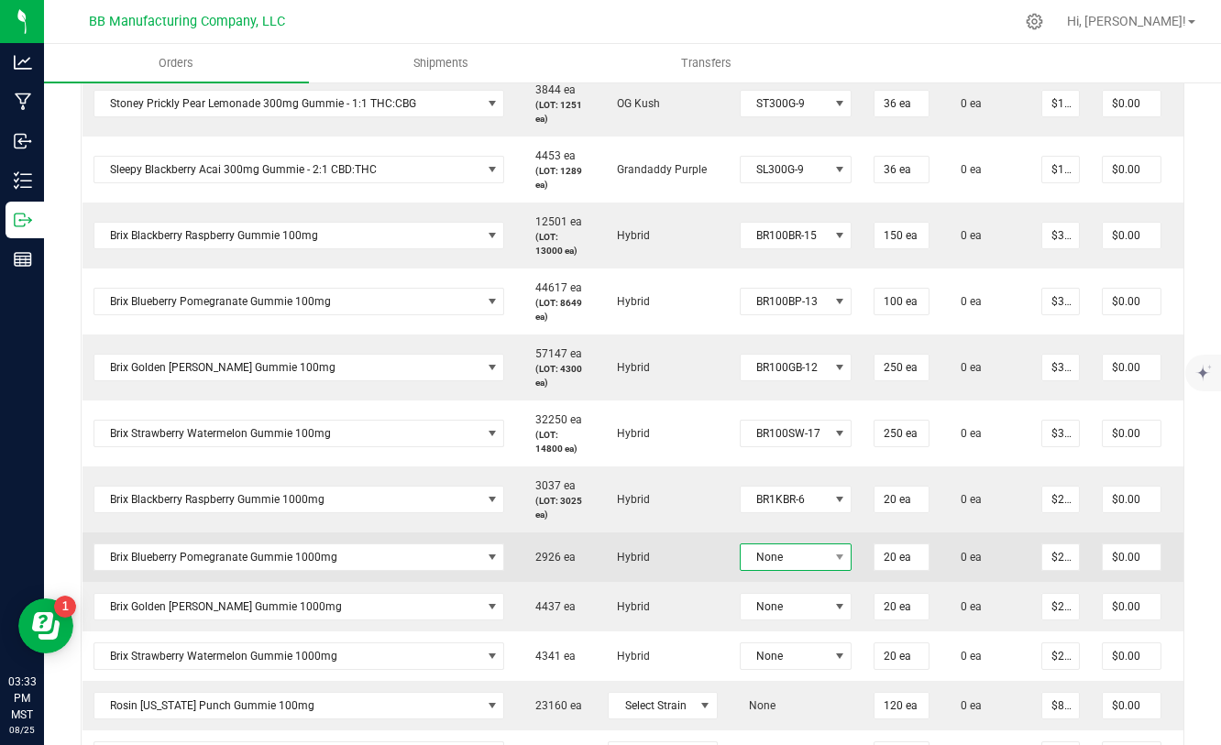
click at [769, 565] on span "None" at bounding box center [785, 557] width 88 height 26
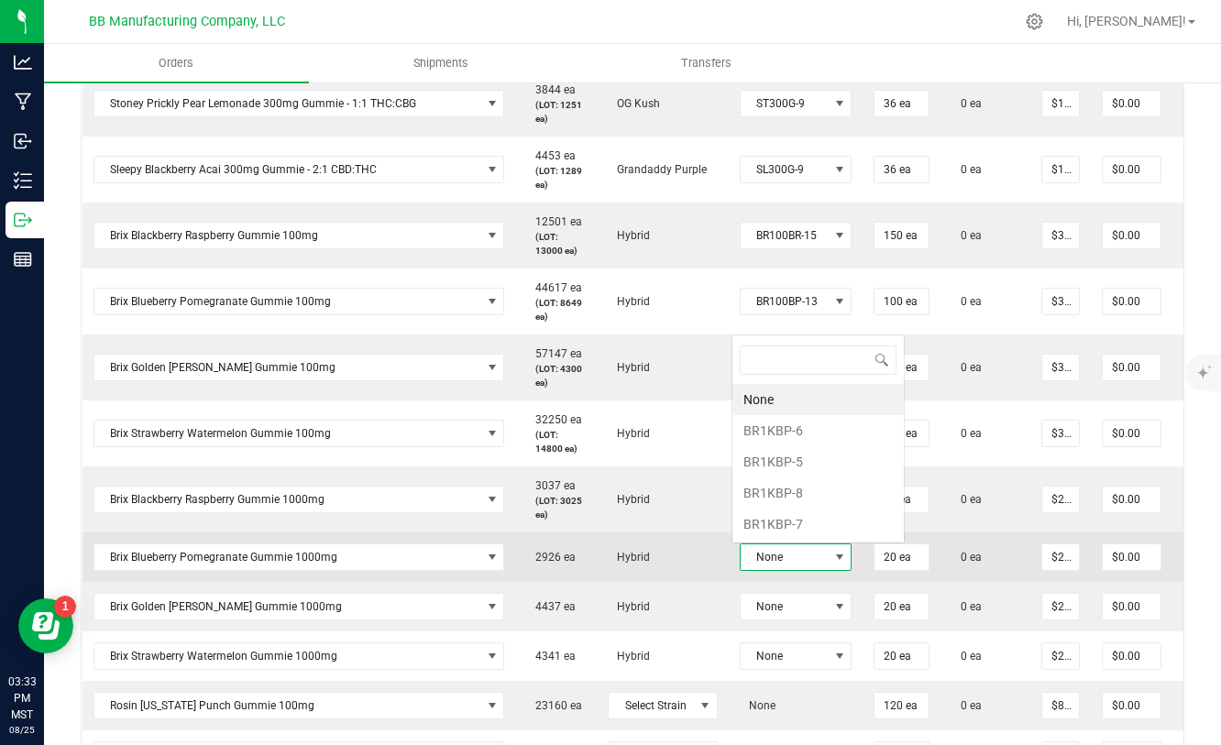
scroll to position [27, 112]
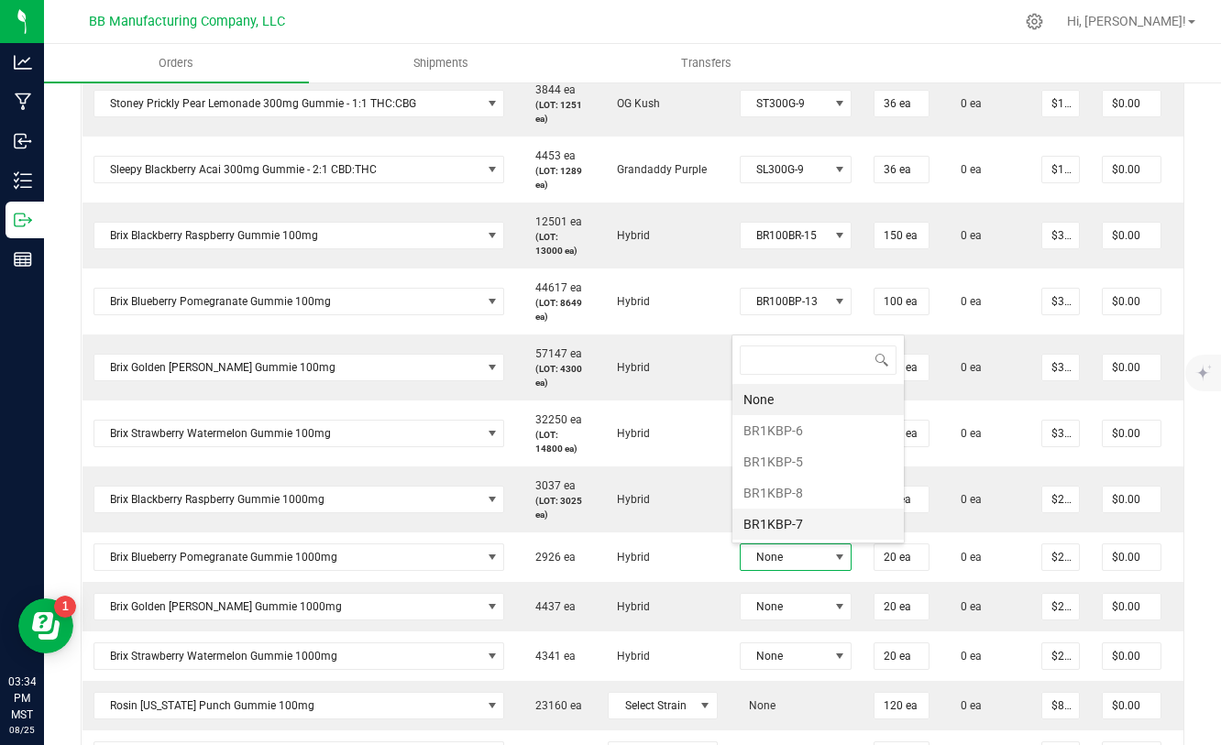
click at [786, 526] on li "BR1KBP-7" at bounding box center [817, 524] width 171 height 31
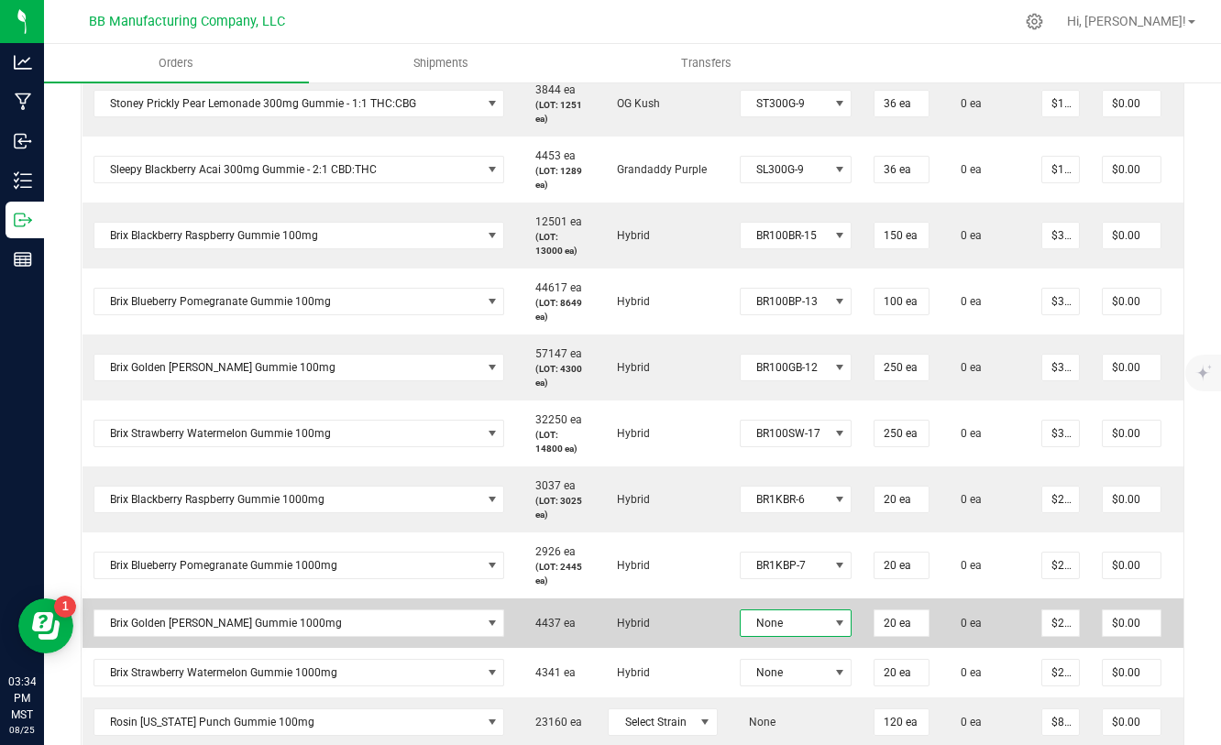
click at [787, 618] on span "None" at bounding box center [785, 623] width 88 height 26
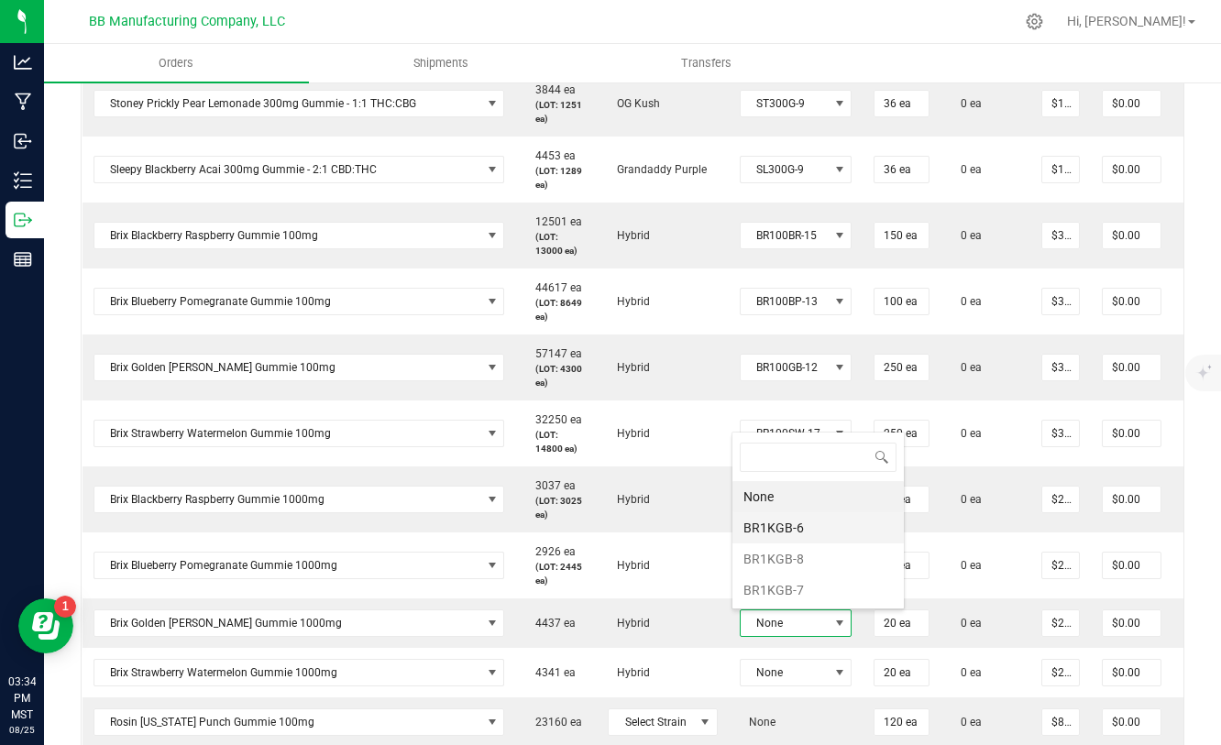
click at [786, 532] on li "BR1KGB-6" at bounding box center [817, 527] width 171 height 31
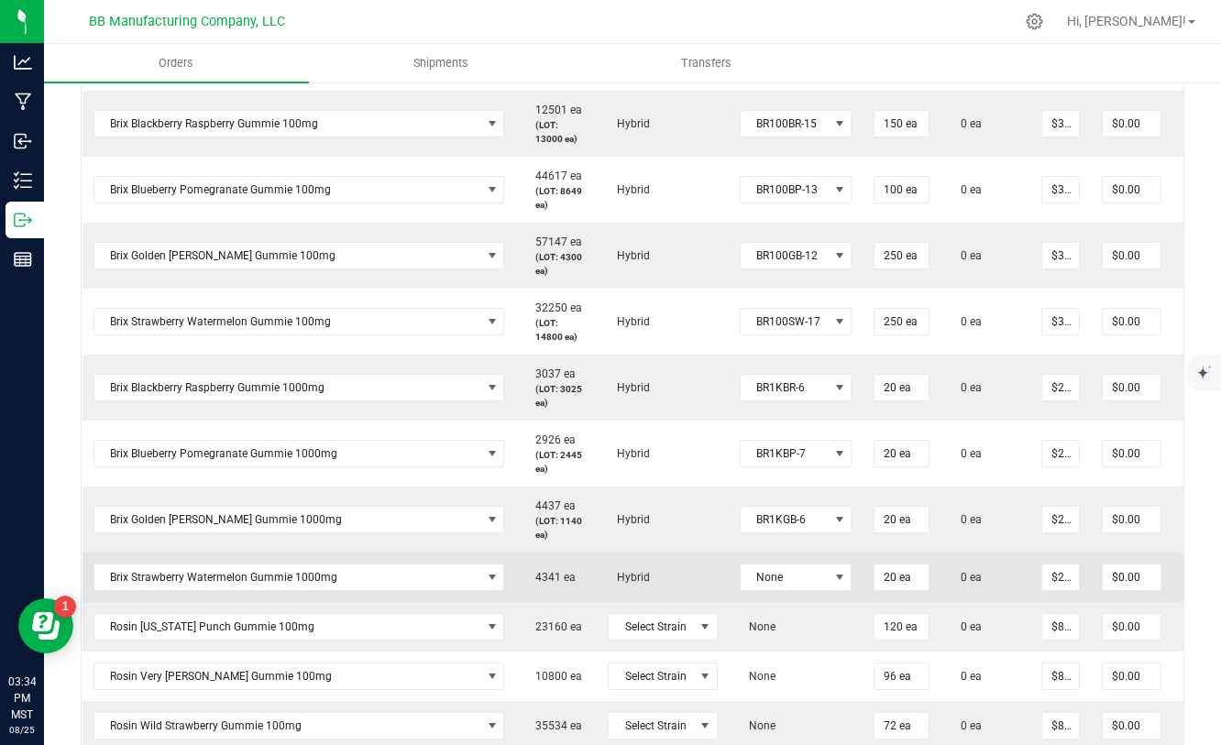
scroll to position [1092, 0]
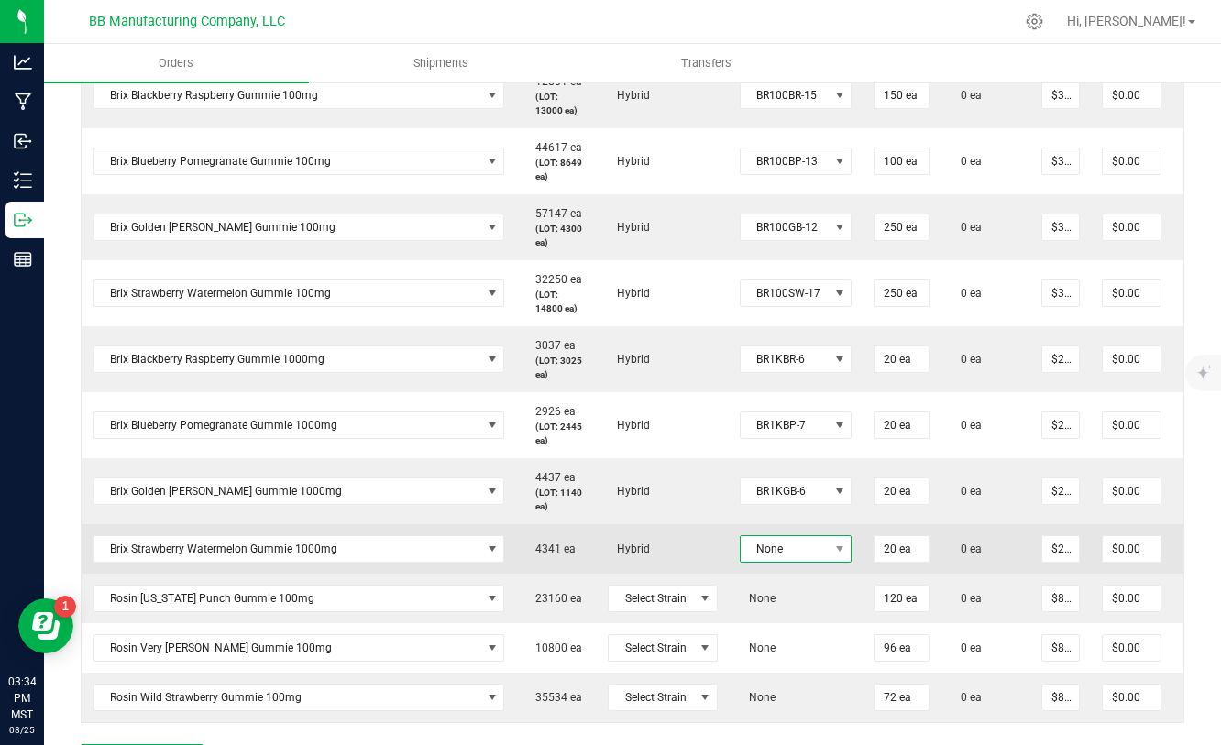
click at [786, 544] on span "None" at bounding box center [785, 549] width 88 height 26
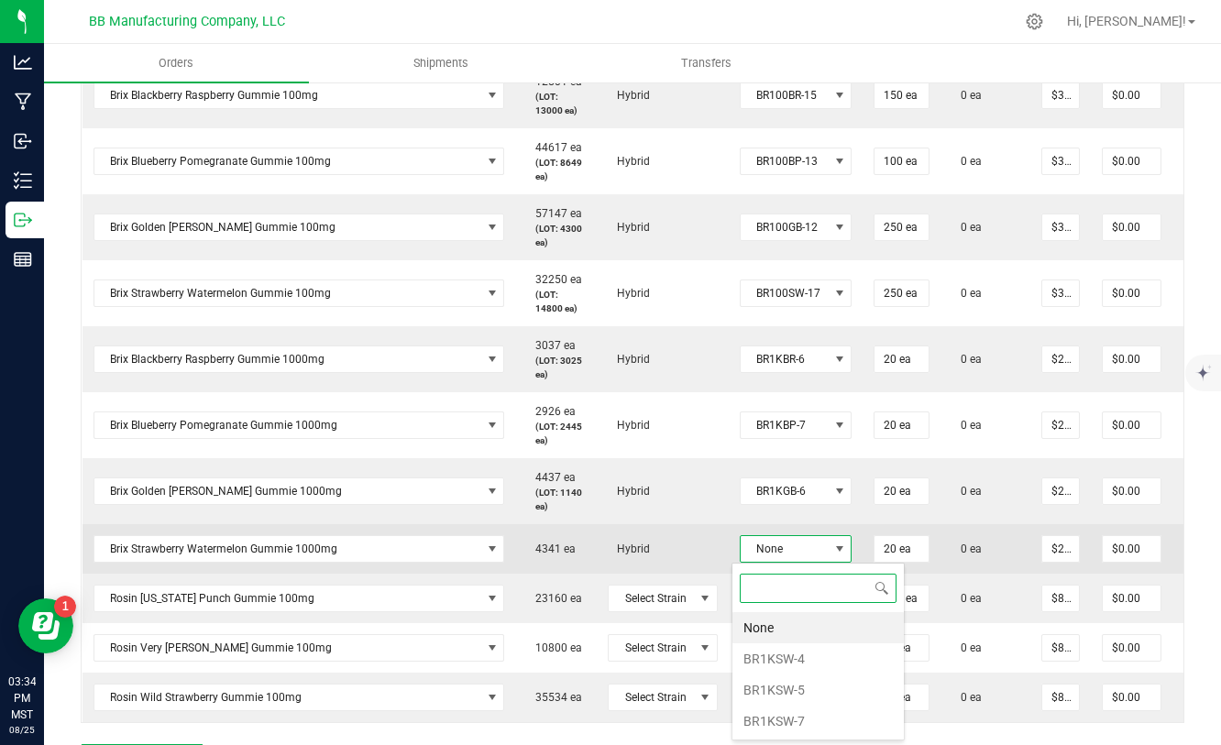
scroll to position [27, 112]
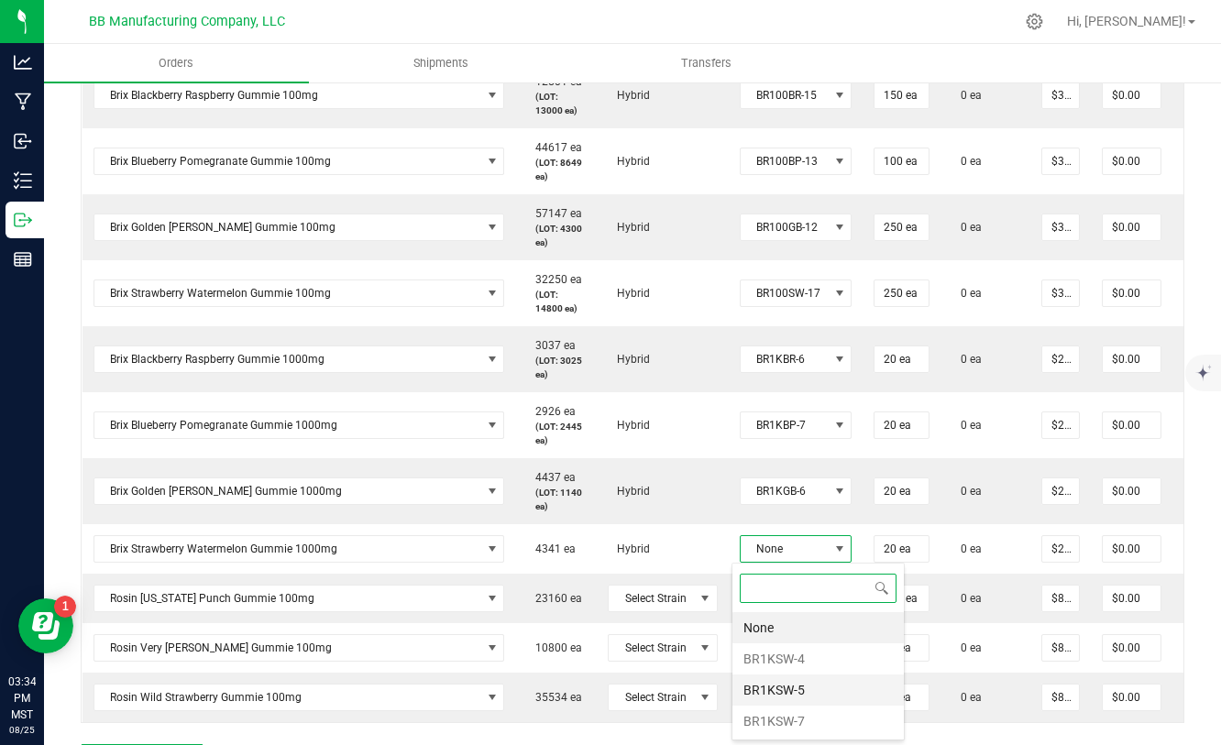
click at [789, 691] on li "BR1KSW-5" at bounding box center [817, 690] width 171 height 31
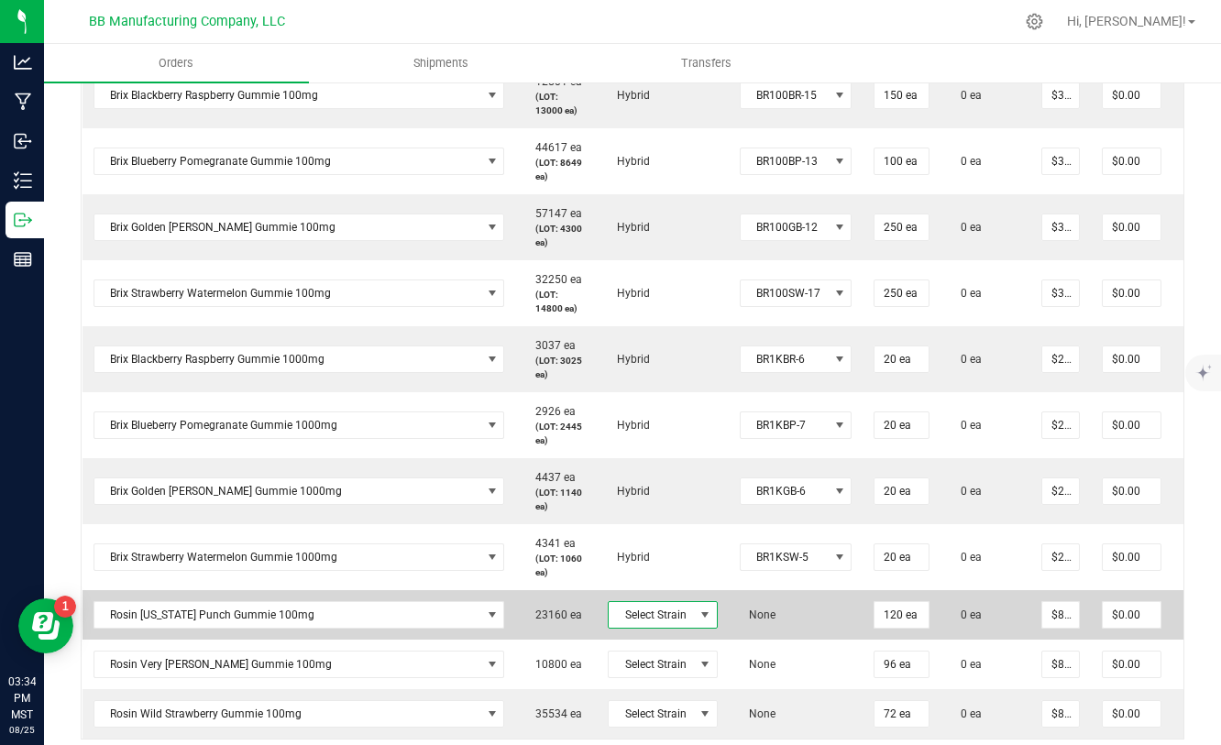
click at [694, 621] on span at bounding box center [705, 615] width 23 height 26
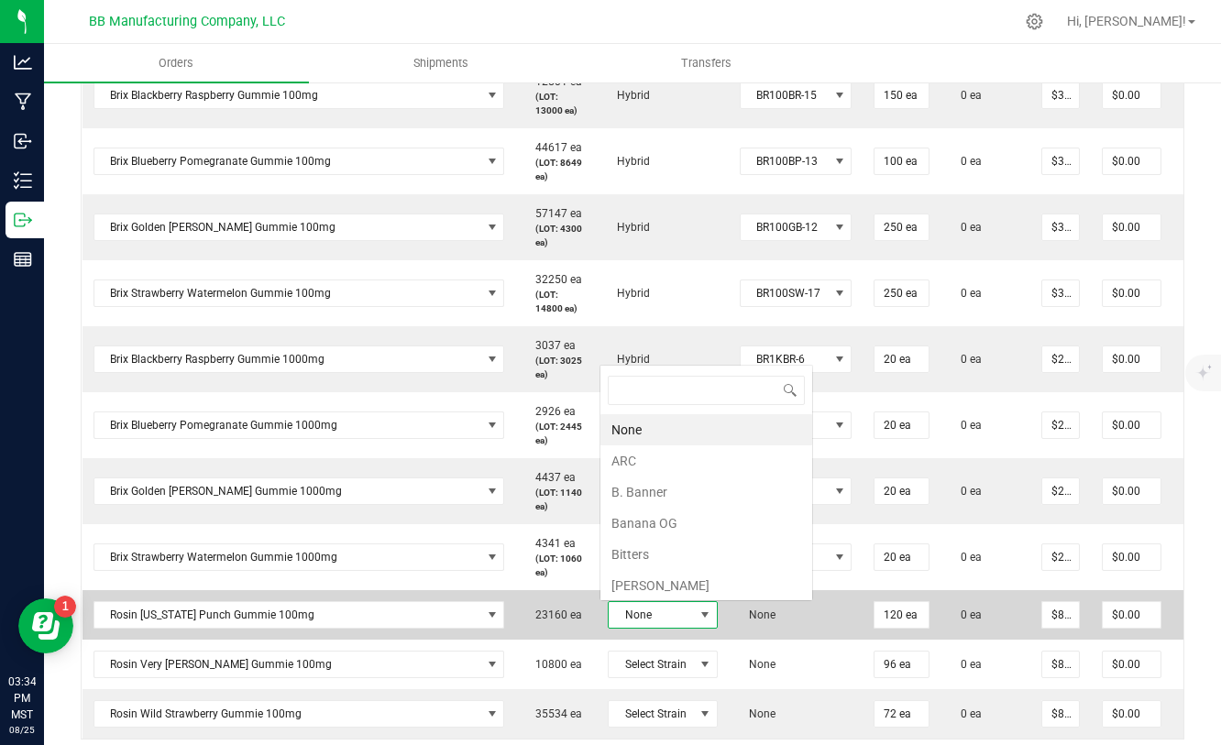
scroll to position [0, 0]
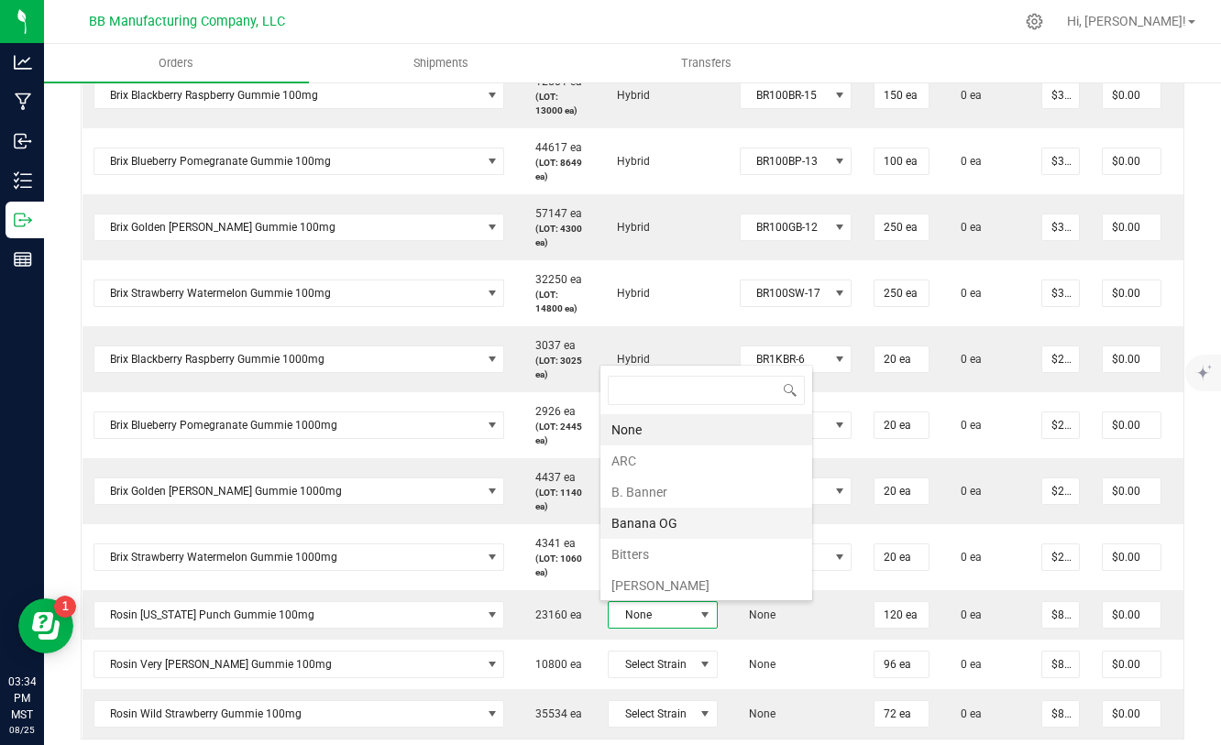
click at [651, 523] on li "Banana OG" at bounding box center [706, 523] width 212 height 31
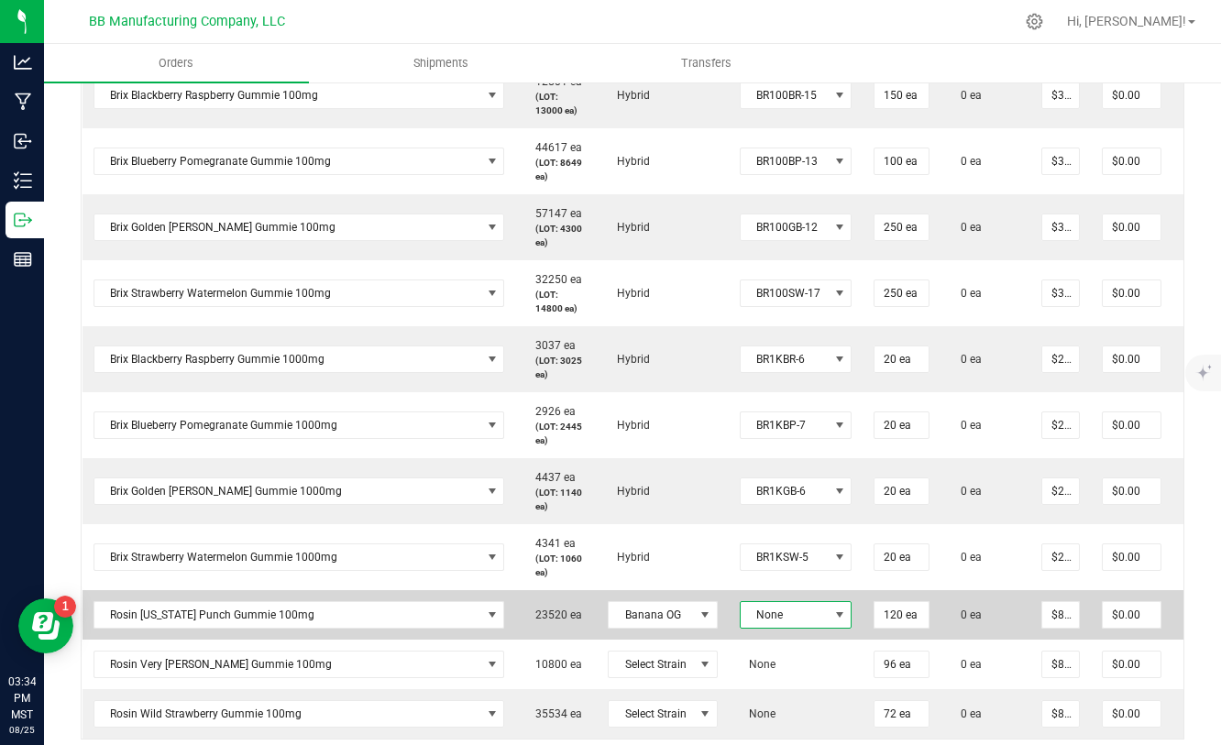
click at [794, 622] on span "None" at bounding box center [785, 615] width 88 height 26
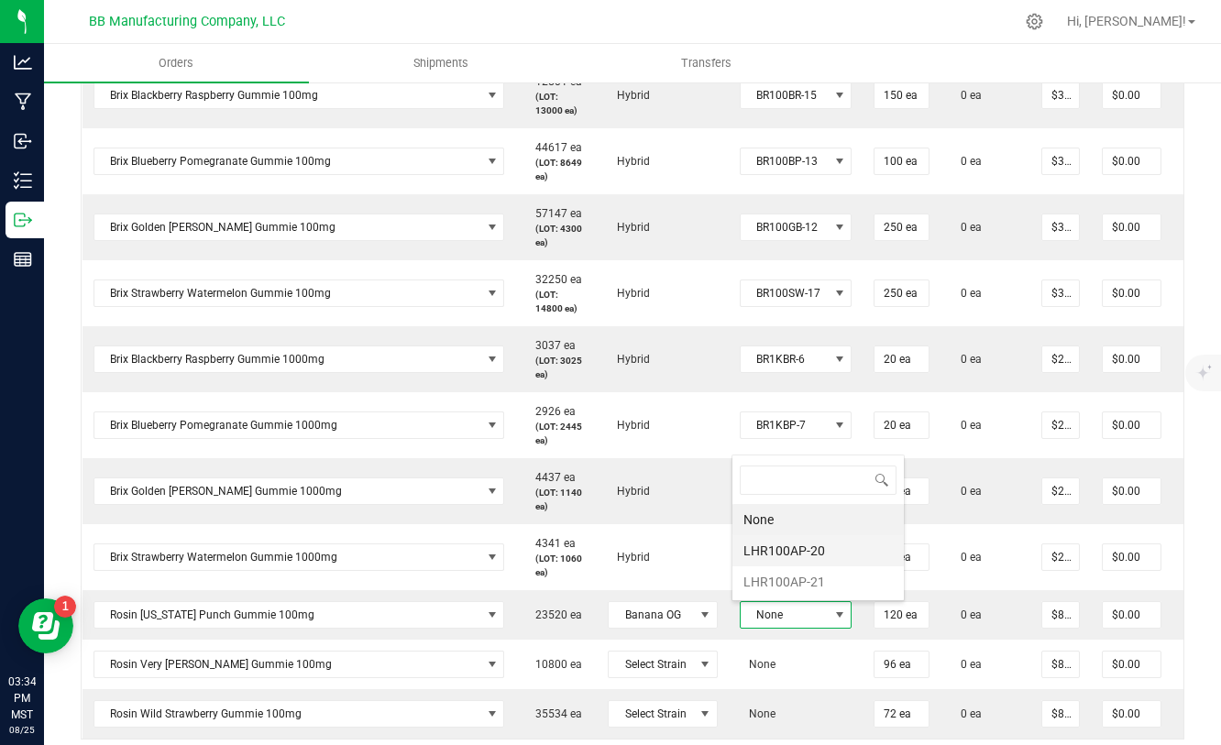
click at [784, 547] on li "LHR100AP-20" at bounding box center [817, 550] width 171 height 31
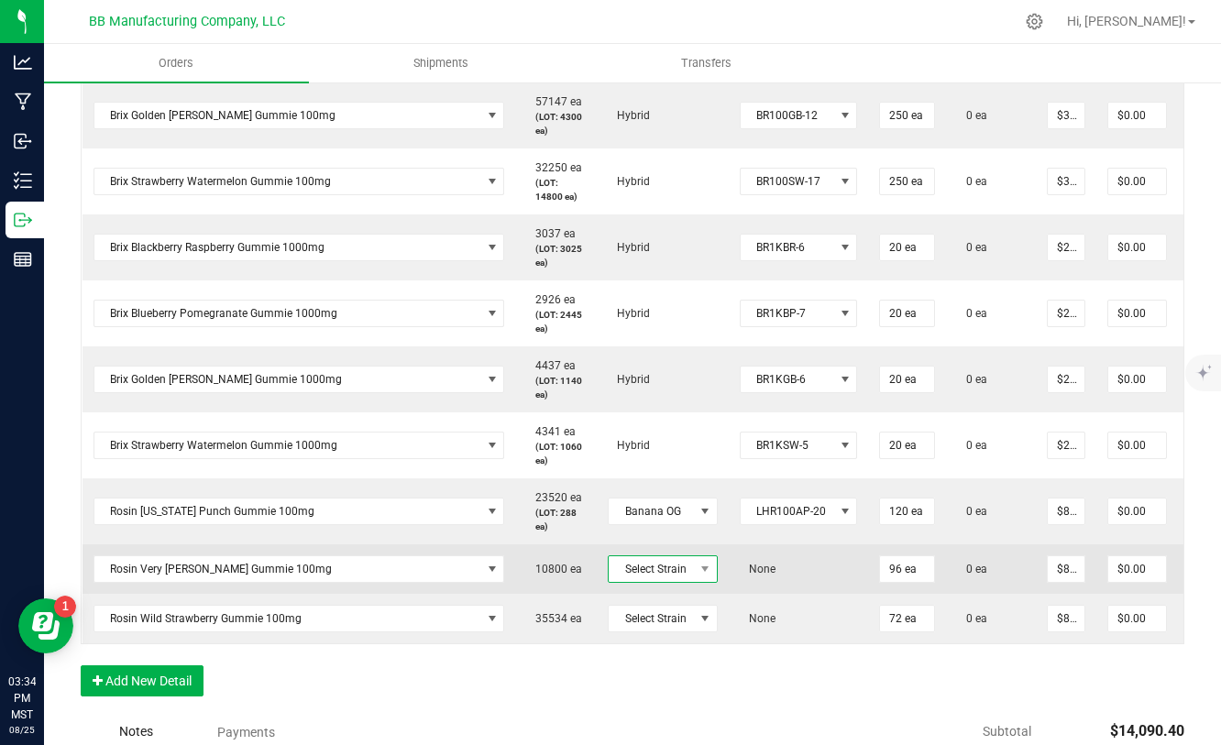
click at [683, 569] on span "Select Strain" at bounding box center [651, 569] width 85 height 26
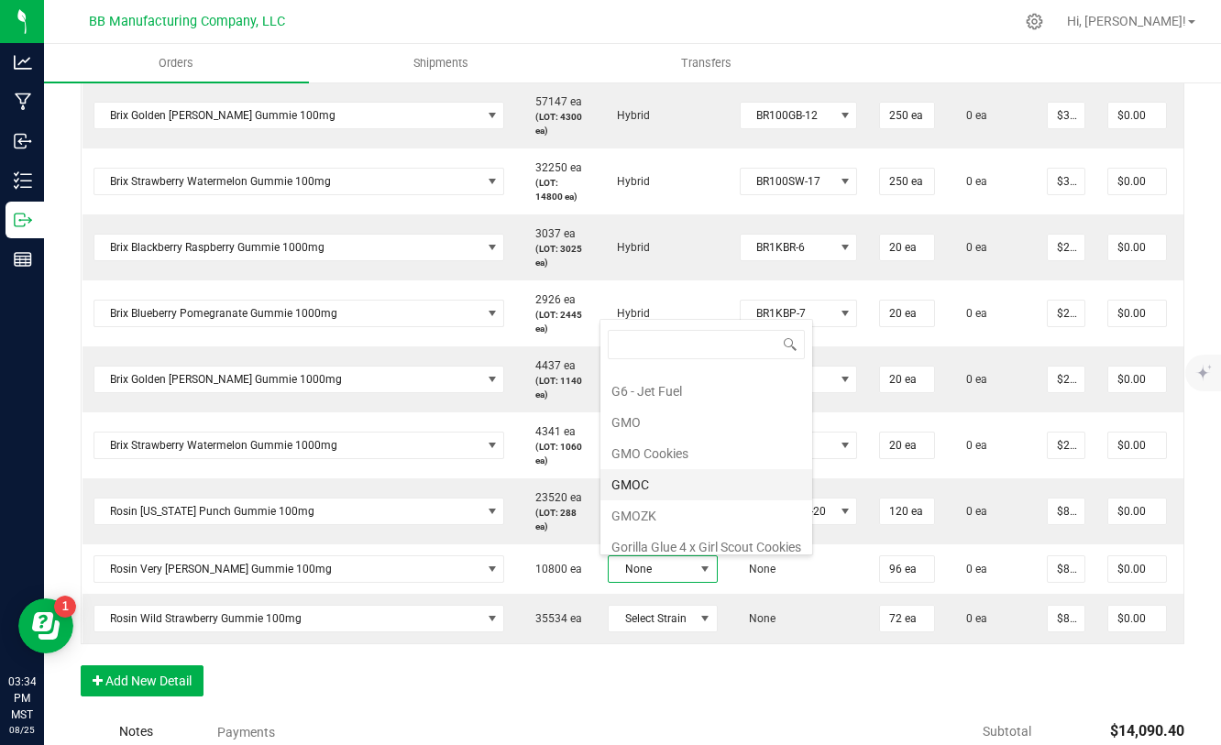
click at [629, 488] on li "GMOC" at bounding box center [706, 484] width 212 height 31
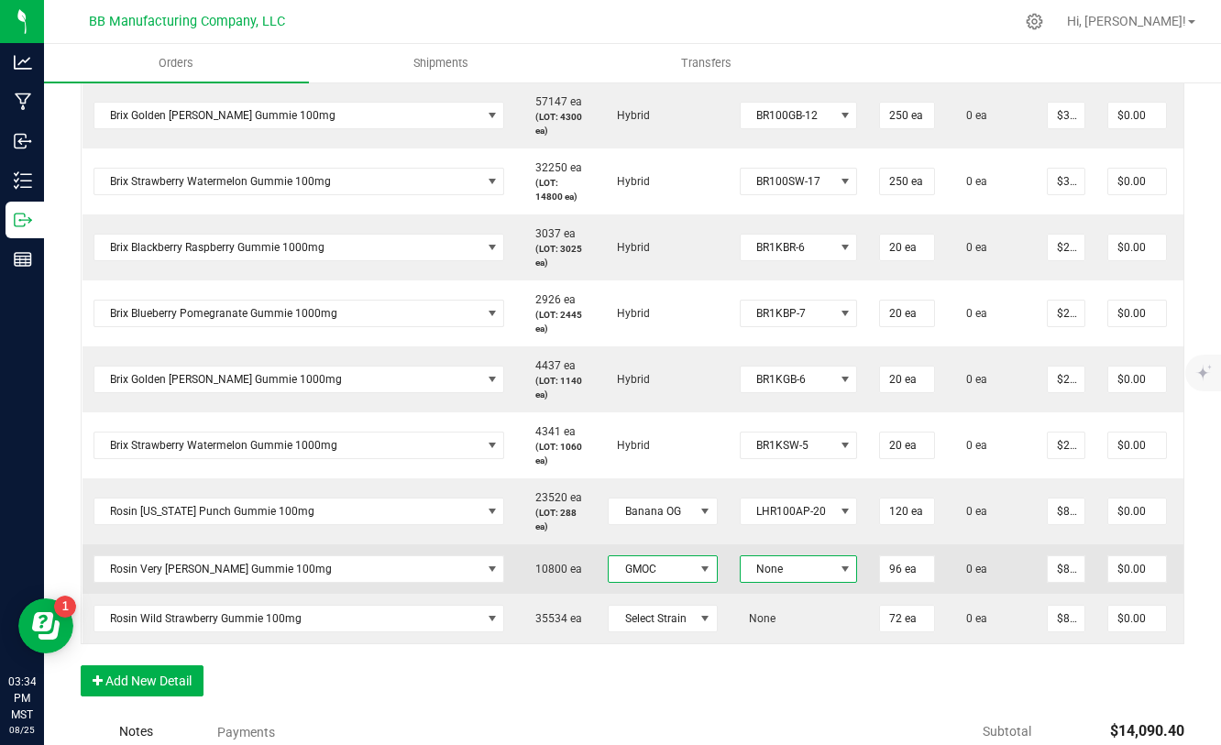
click at [838, 563] on span at bounding box center [845, 569] width 15 height 15
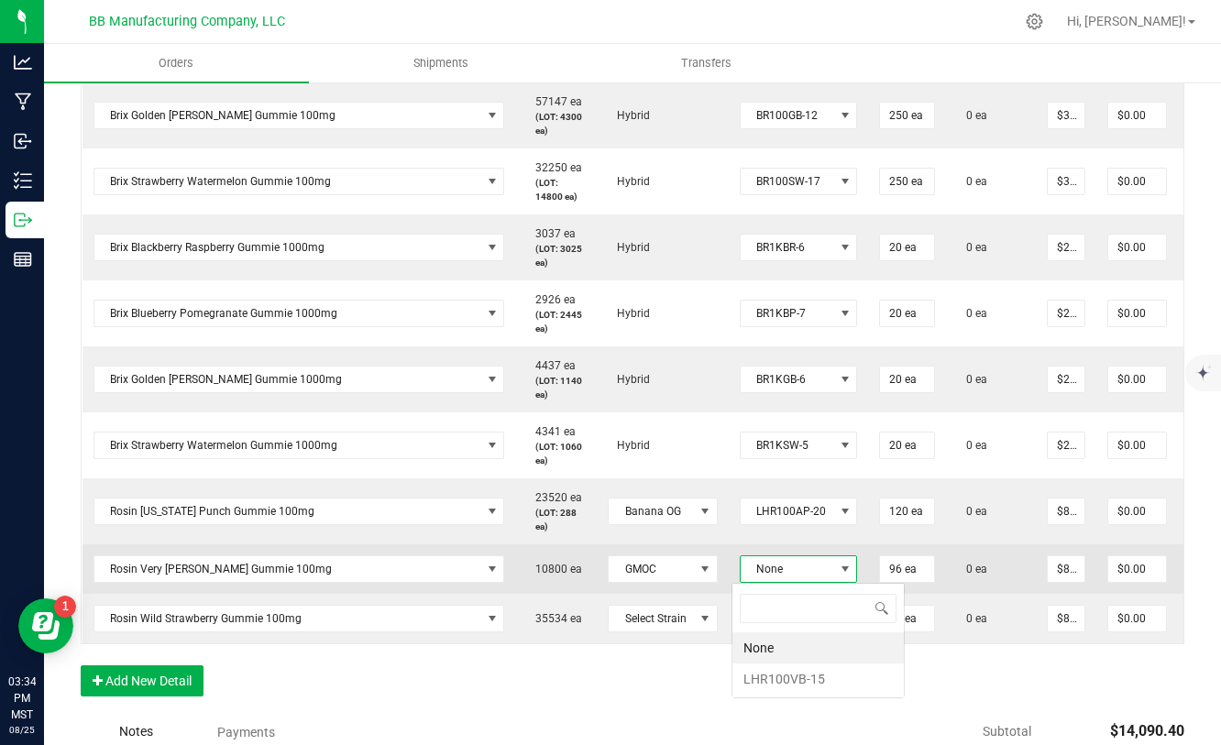
scroll to position [27, 117]
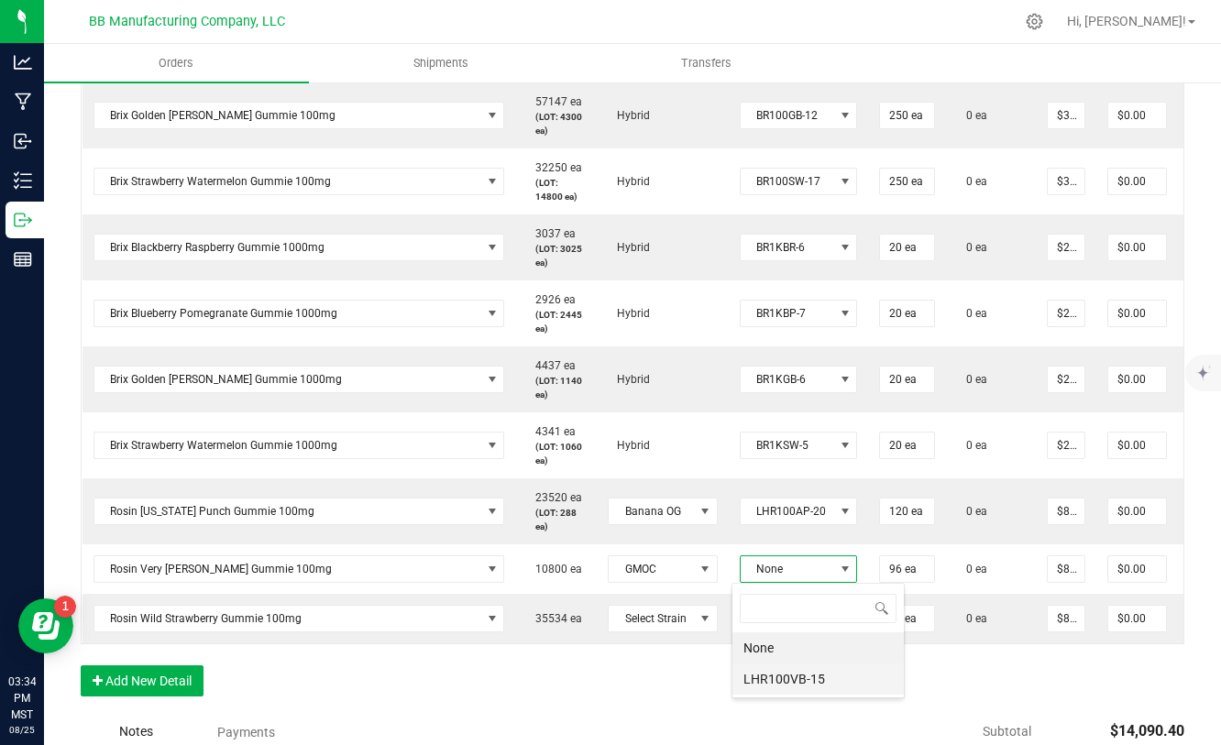
click at [795, 681] on li "LHR100VB-15" at bounding box center [817, 679] width 171 height 31
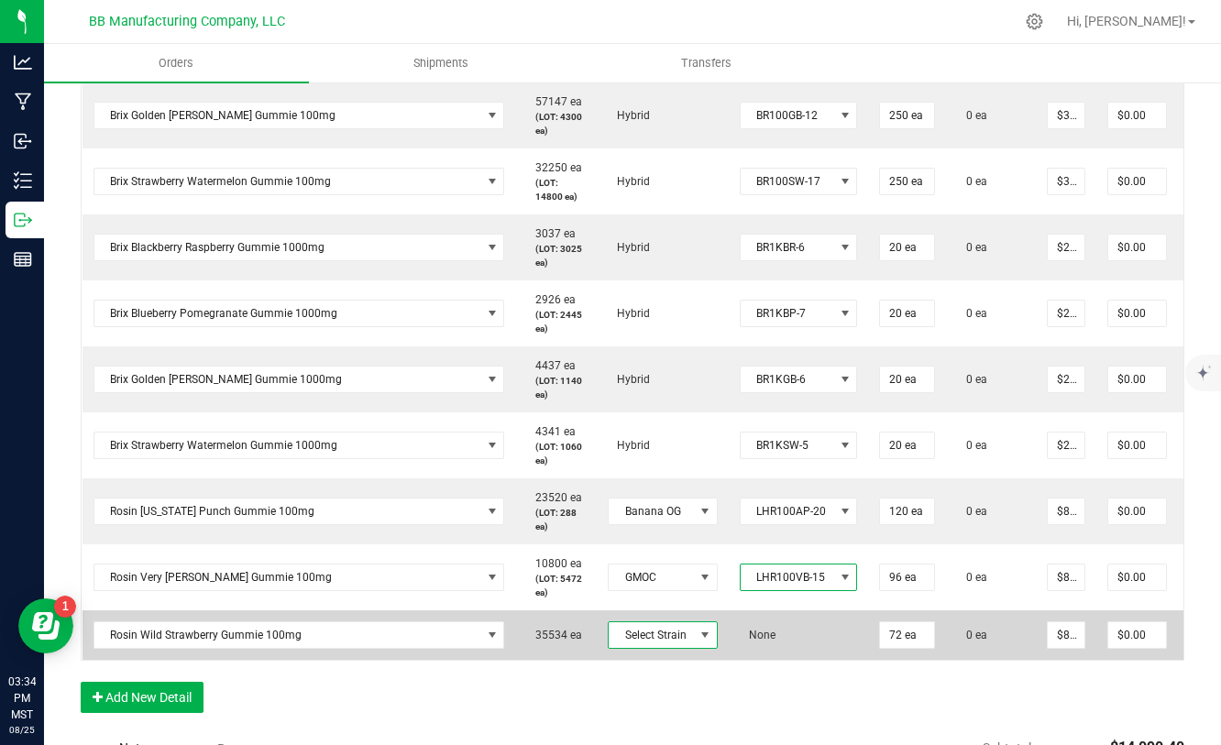
click at [697, 631] on span at bounding box center [704, 635] width 15 height 15
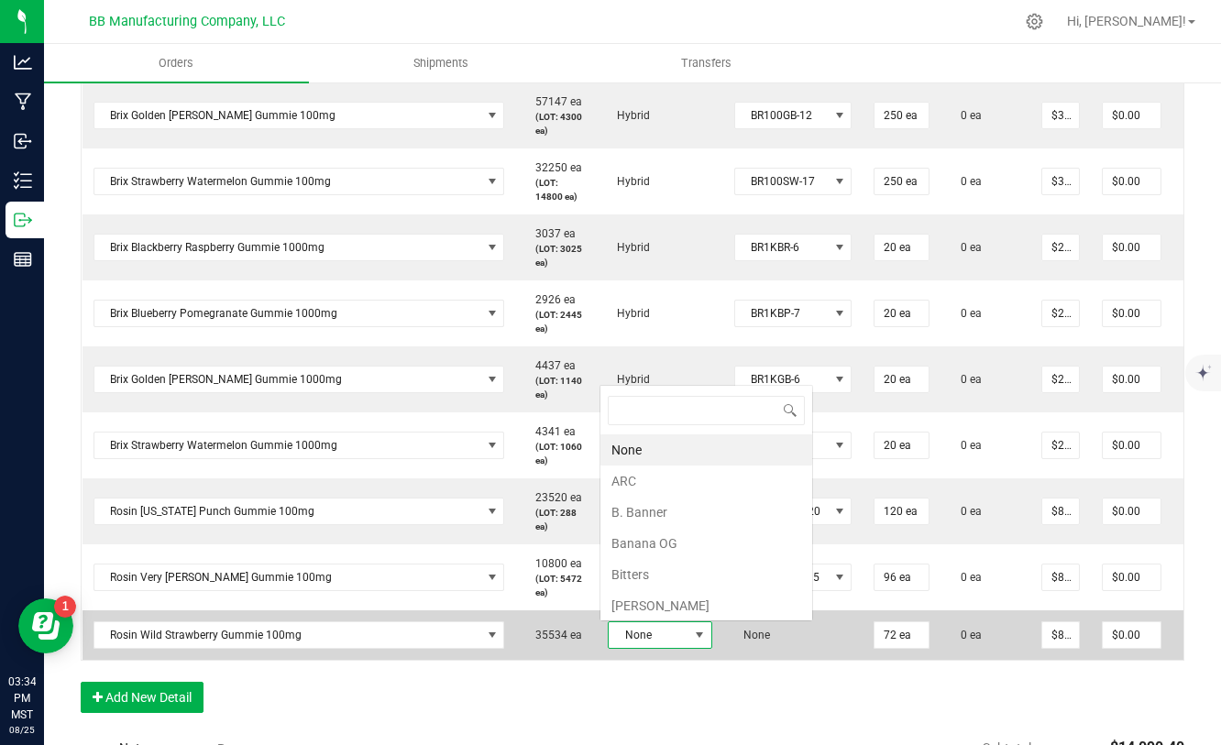
scroll to position [27, 104]
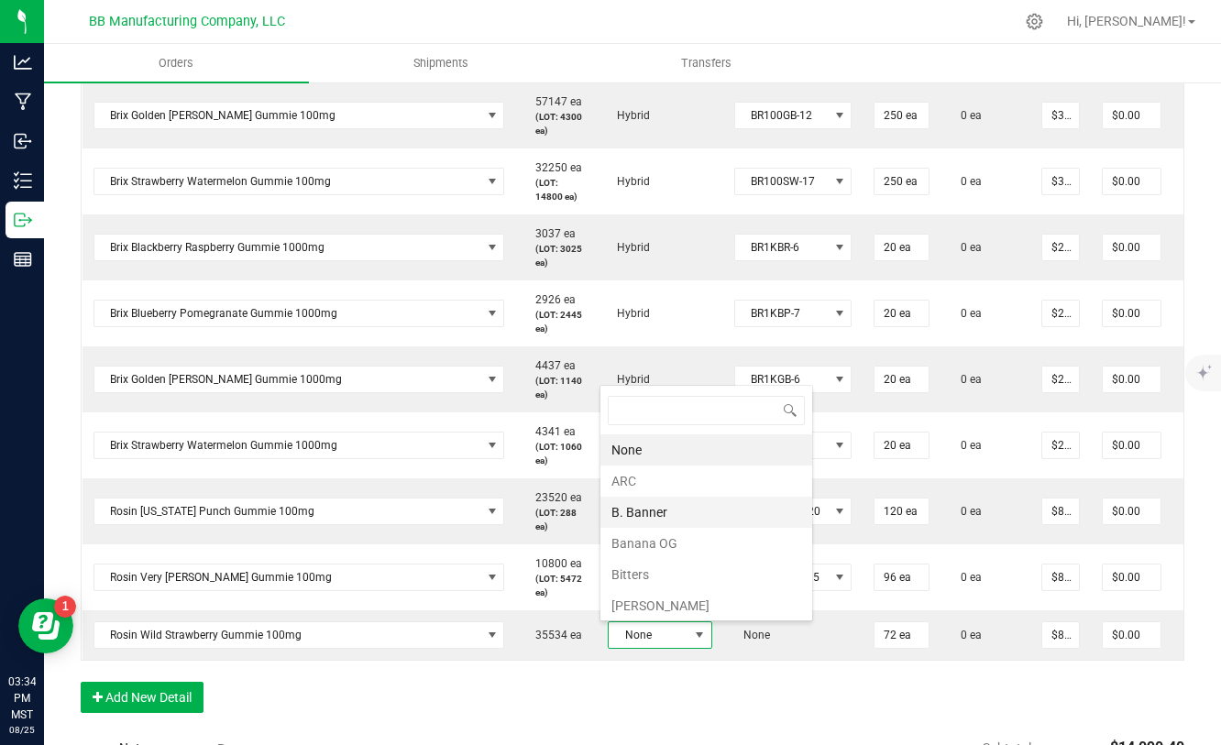
click at [636, 507] on li "B. Banner" at bounding box center [706, 512] width 212 height 31
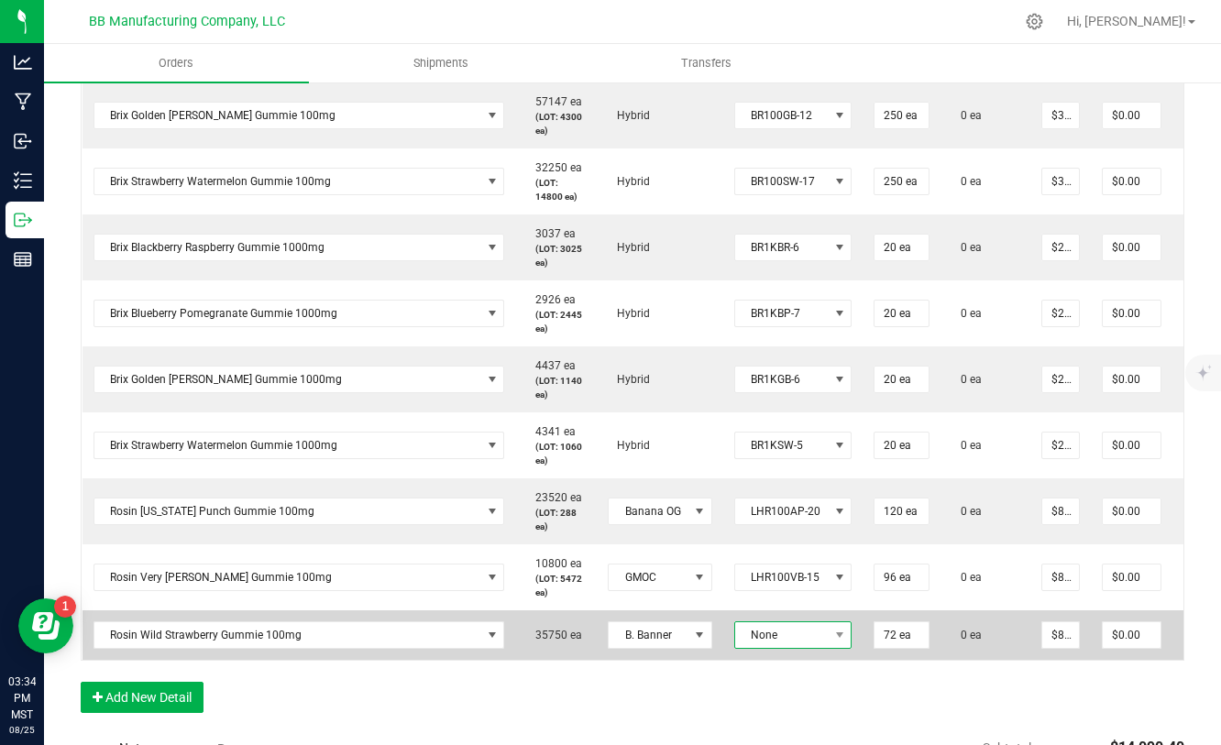
click at [828, 642] on span at bounding box center [839, 635] width 23 height 26
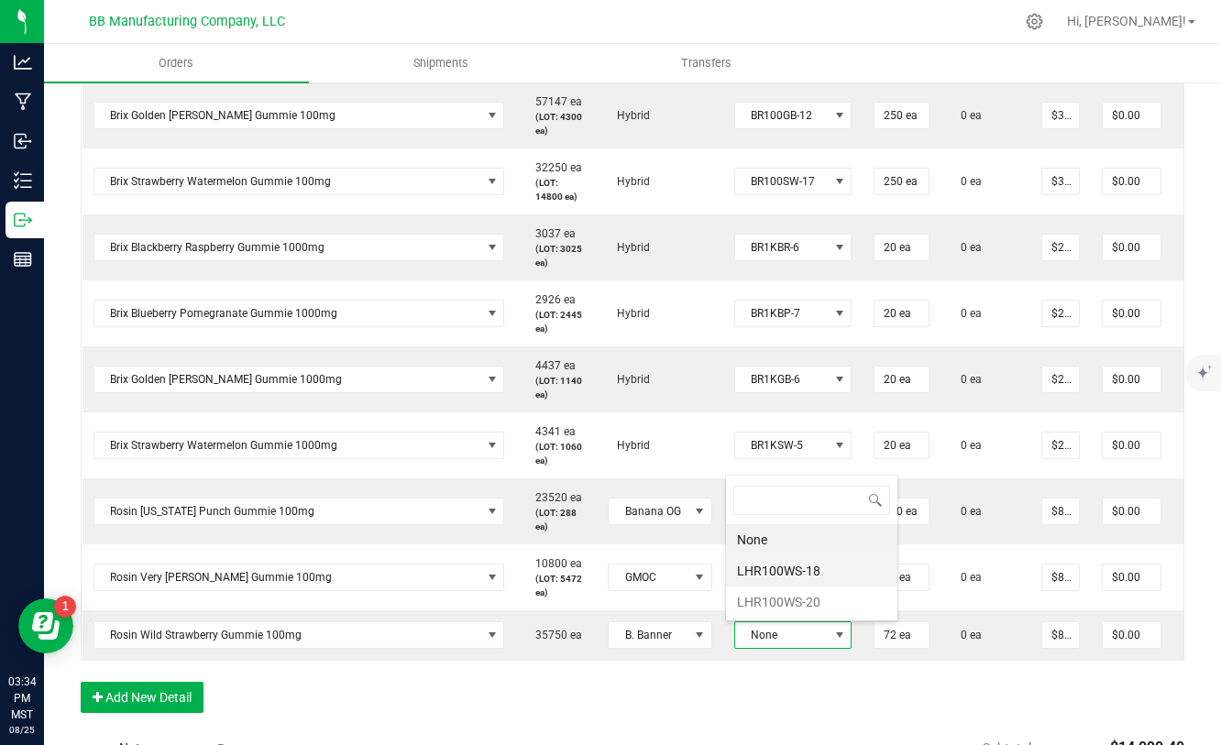
click at [795, 575] on li "LHR100WS-18" at bounding box center [811, 570] width 171 height 31
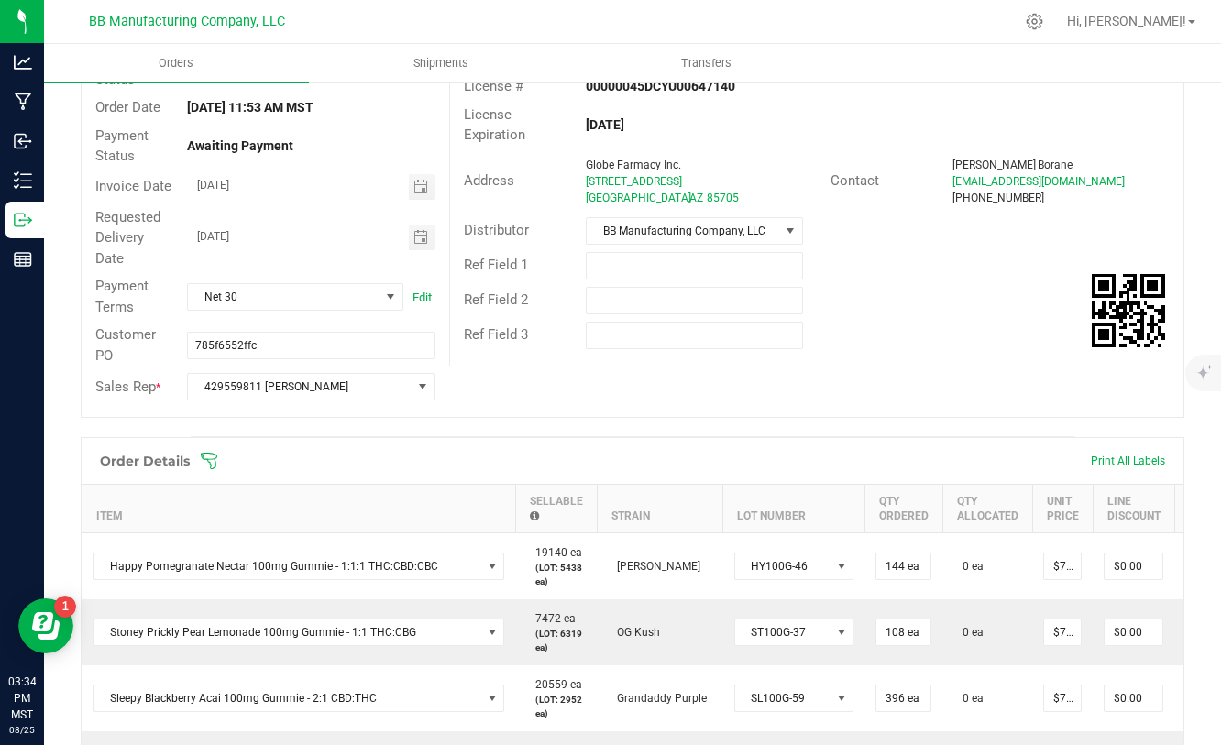
scroll to position [0, 0]
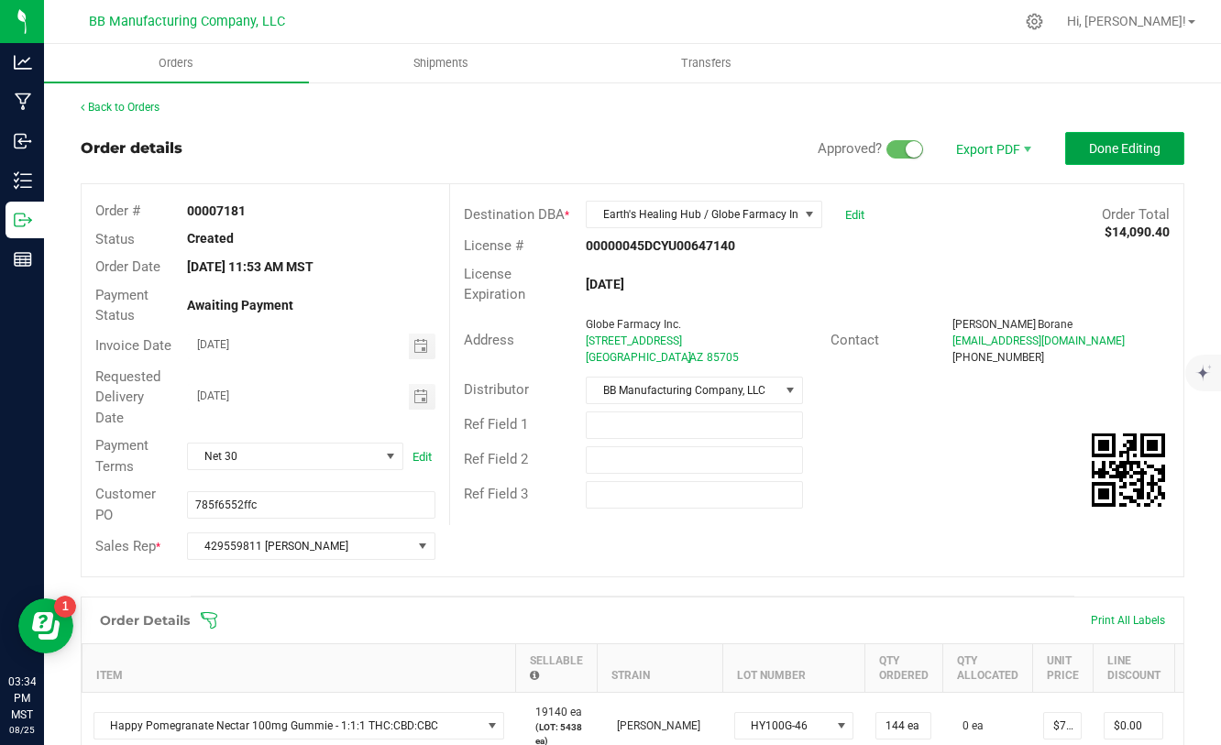
click at [1103, 154] on span "Done Editing" at bounding box center [1124, 148] width 71 height 15
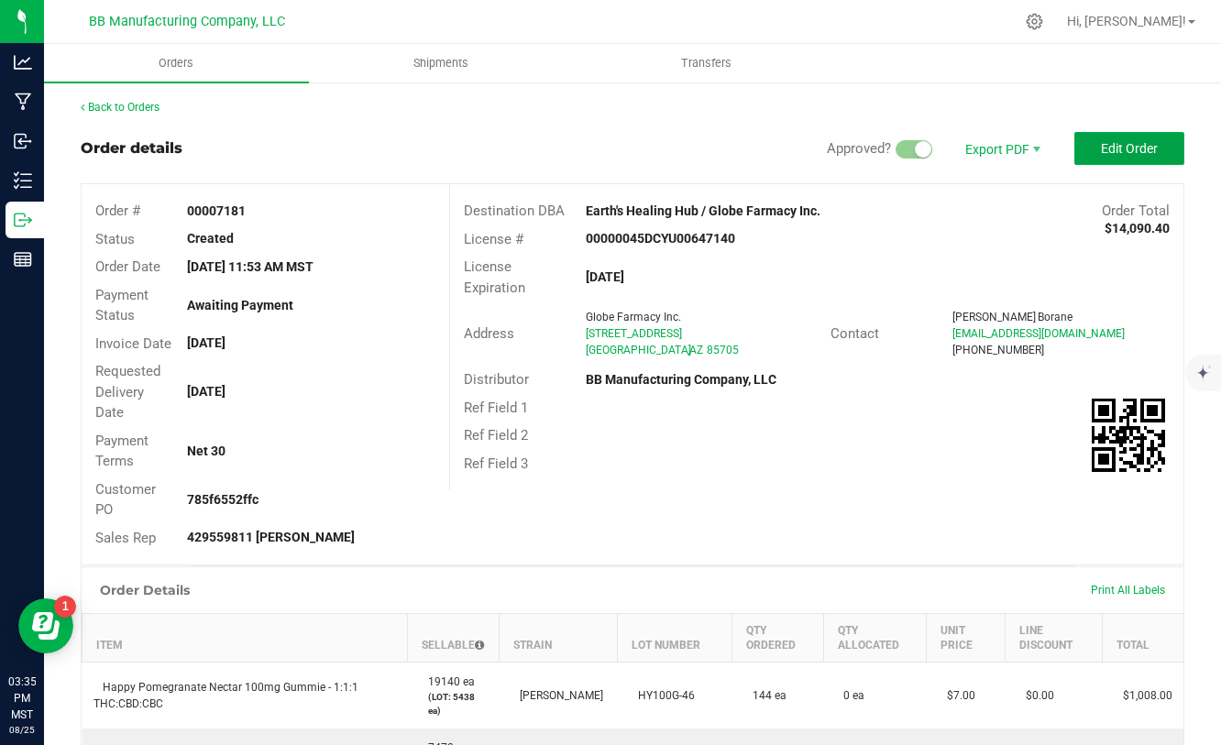
click at [1103, 154] on span "Edit Order" at bounding box center [1129, 148] width 57 height 15
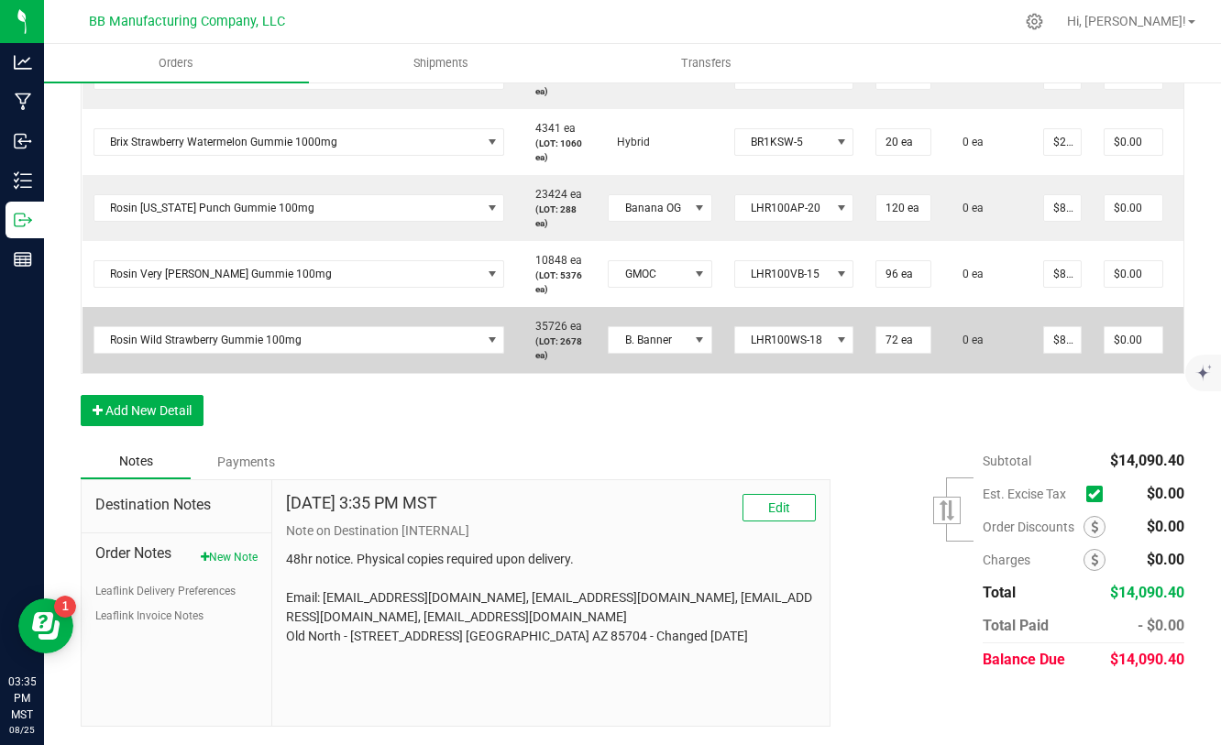
scroll to position [0, 150]
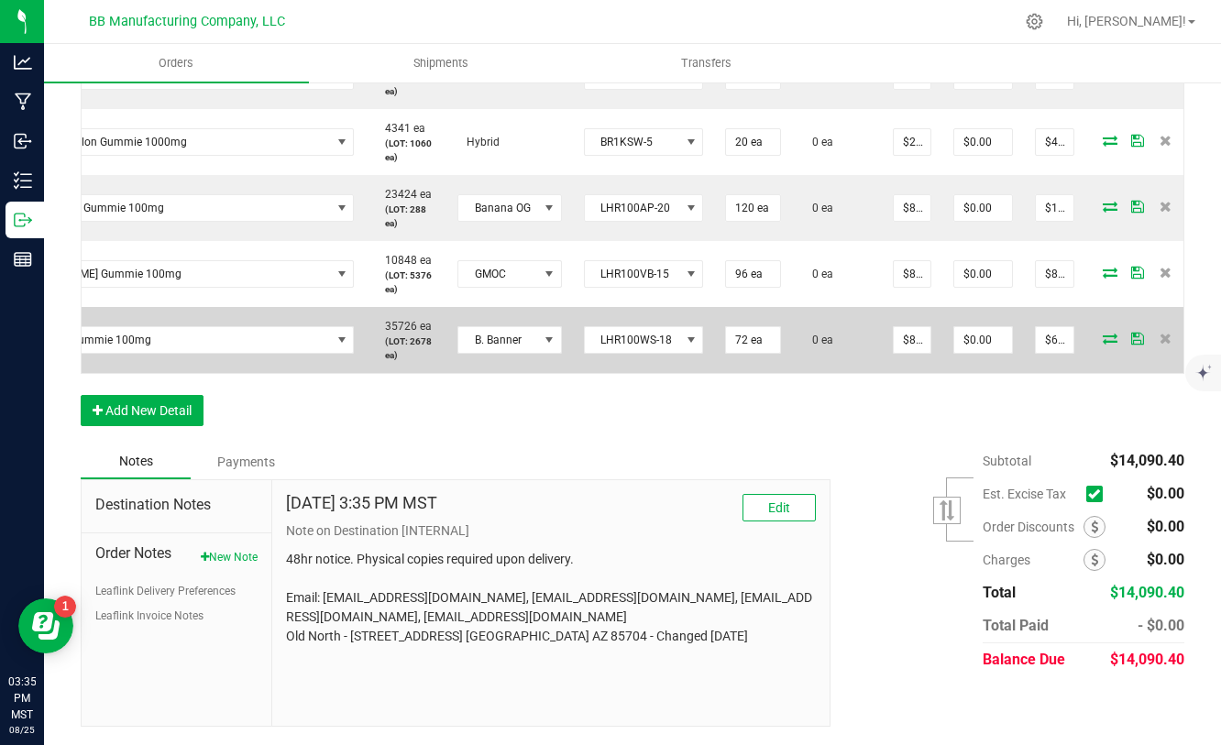
click at [1103, 340] on icon at bounding box center [1110, 338] width 15 height 11
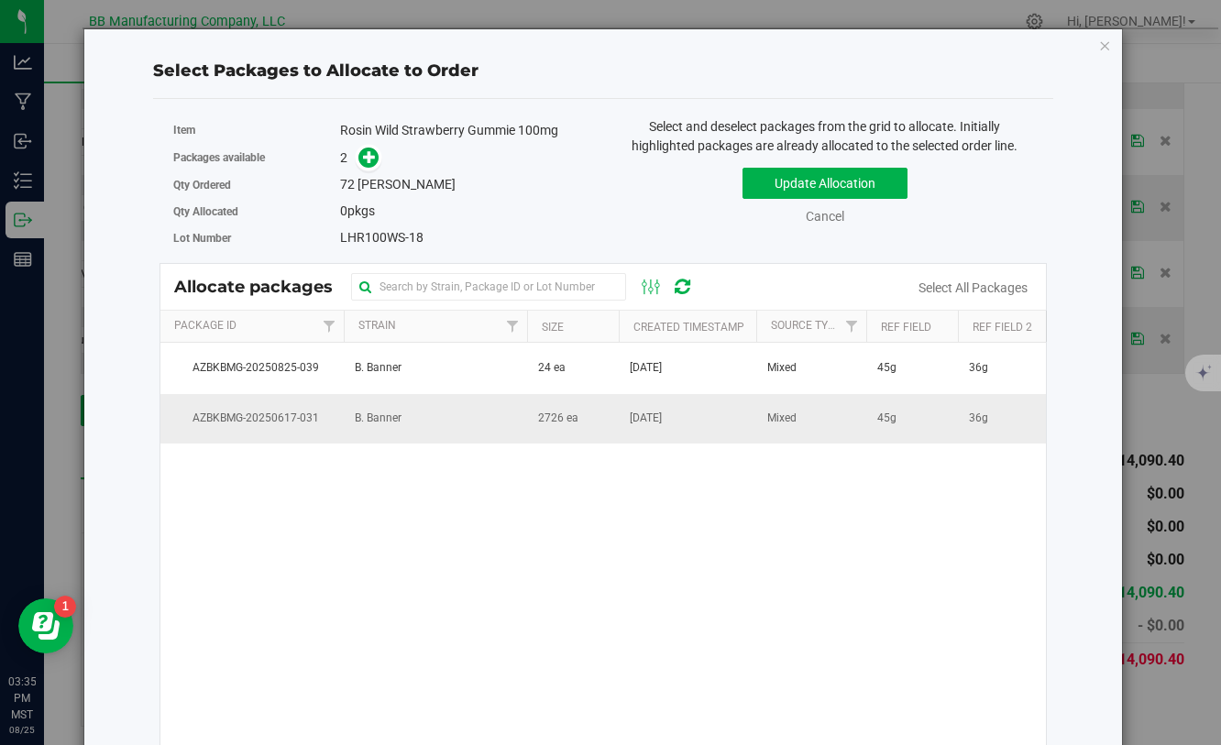
click at [598, 425] on td "2726 ea" at bounding box center [573, 418] width 92 height 49
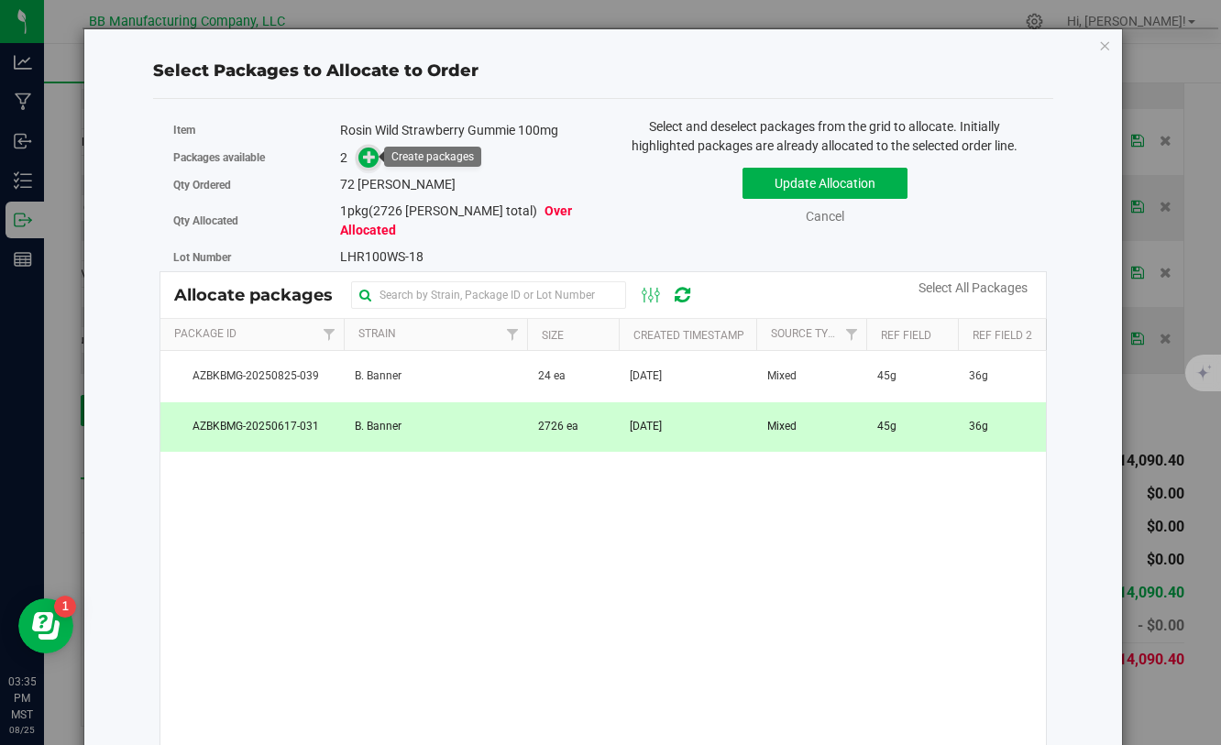
click at [374, 159] on icon at bounding box center [369, 156] width 13 height 13
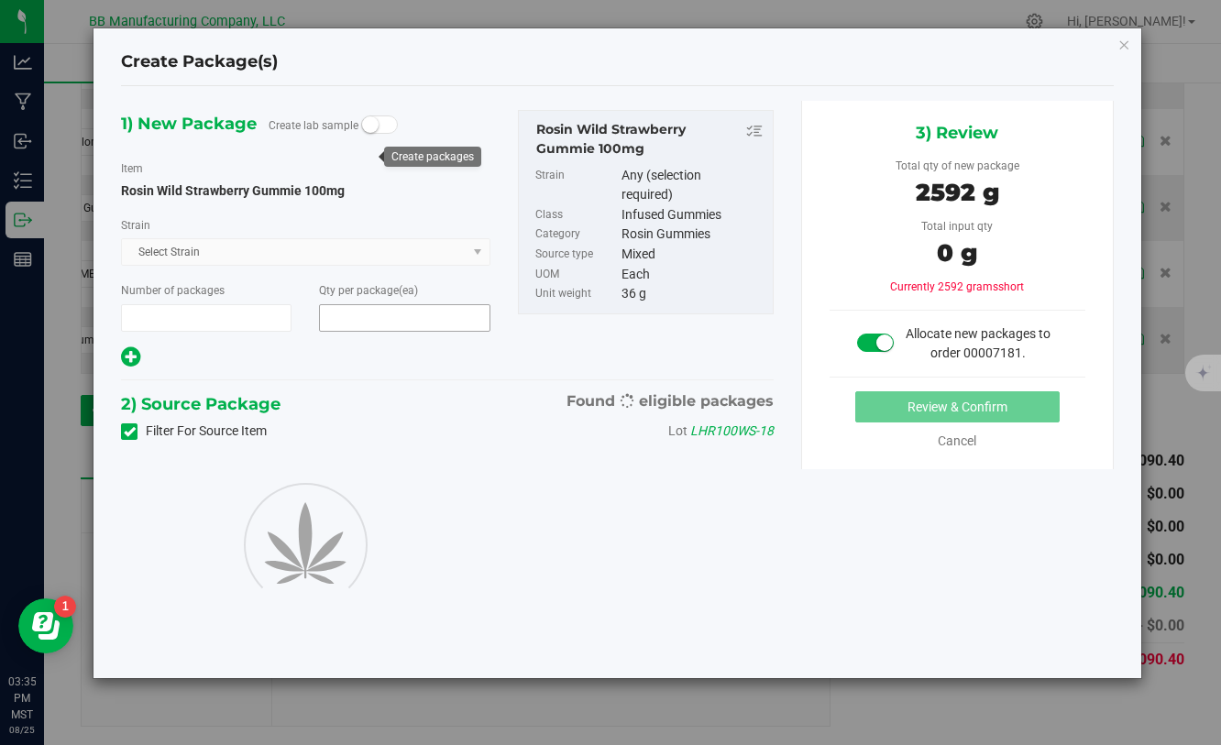
type input "1"
type input "72"
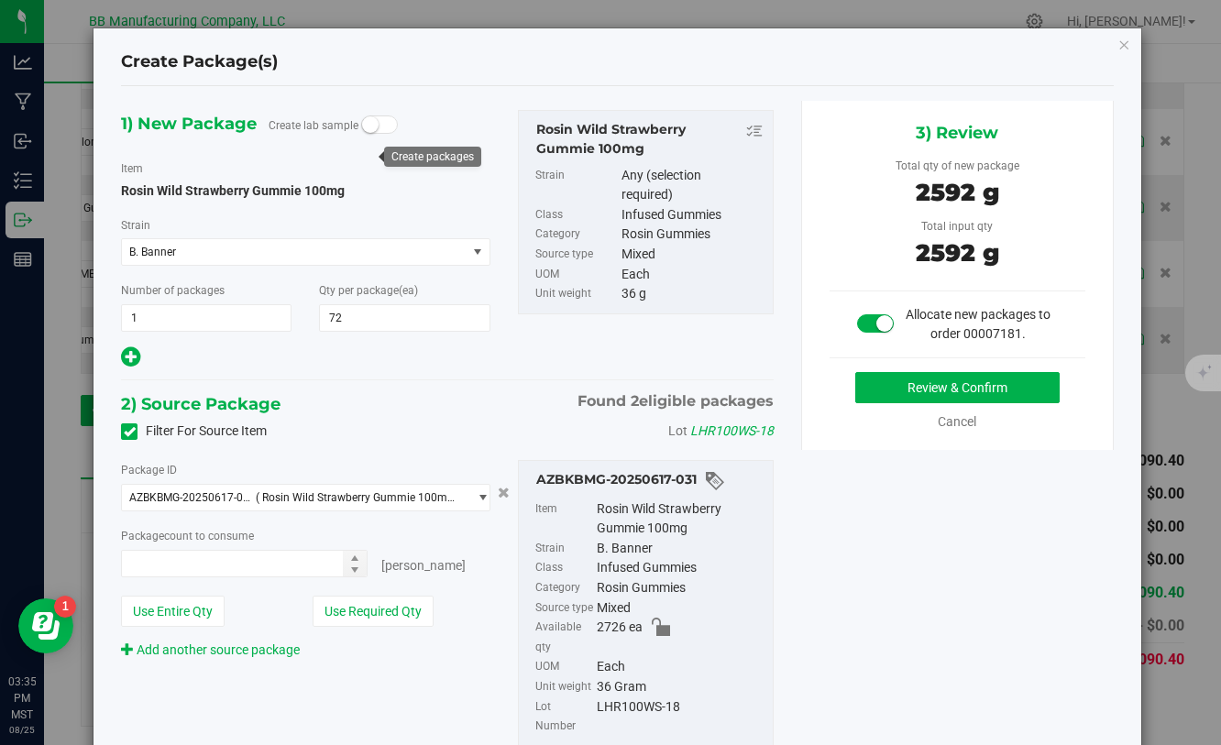
type input "72 ea"
click at [974, 387] on button "Review & Confirm" at bounding box center [957, 387] width 204 height 31
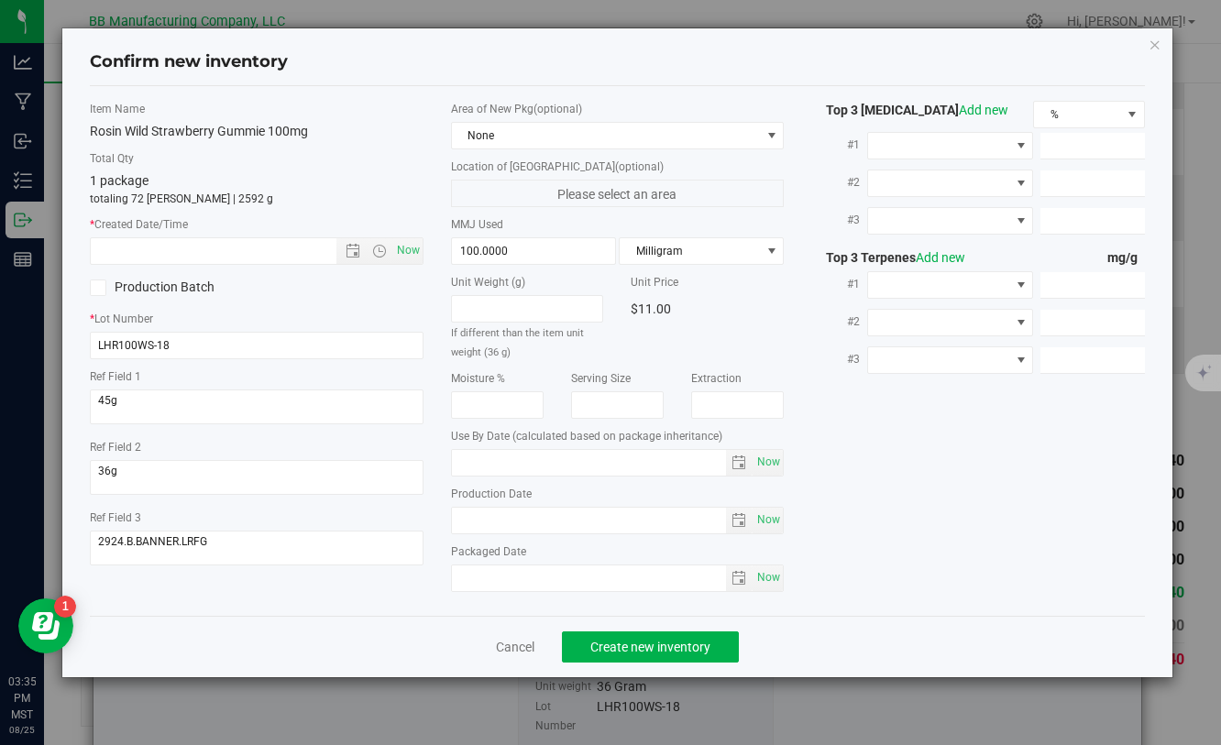
type input "[DATE]"
drag, startPoint x: 386, startPoint y: 517, endPoint x: 369, endPoint y: 517, distance: 16.5
click at [368, 517] on div "Item Name Rosin Wild Strawberry Gummie 100mg Total Qty 1 package totaling 72 [P…" at bounding box center [616, 351] width 1081 height 500
click at [278, 247] on input "text" at bounding box center [229, 251] width 276 height 26
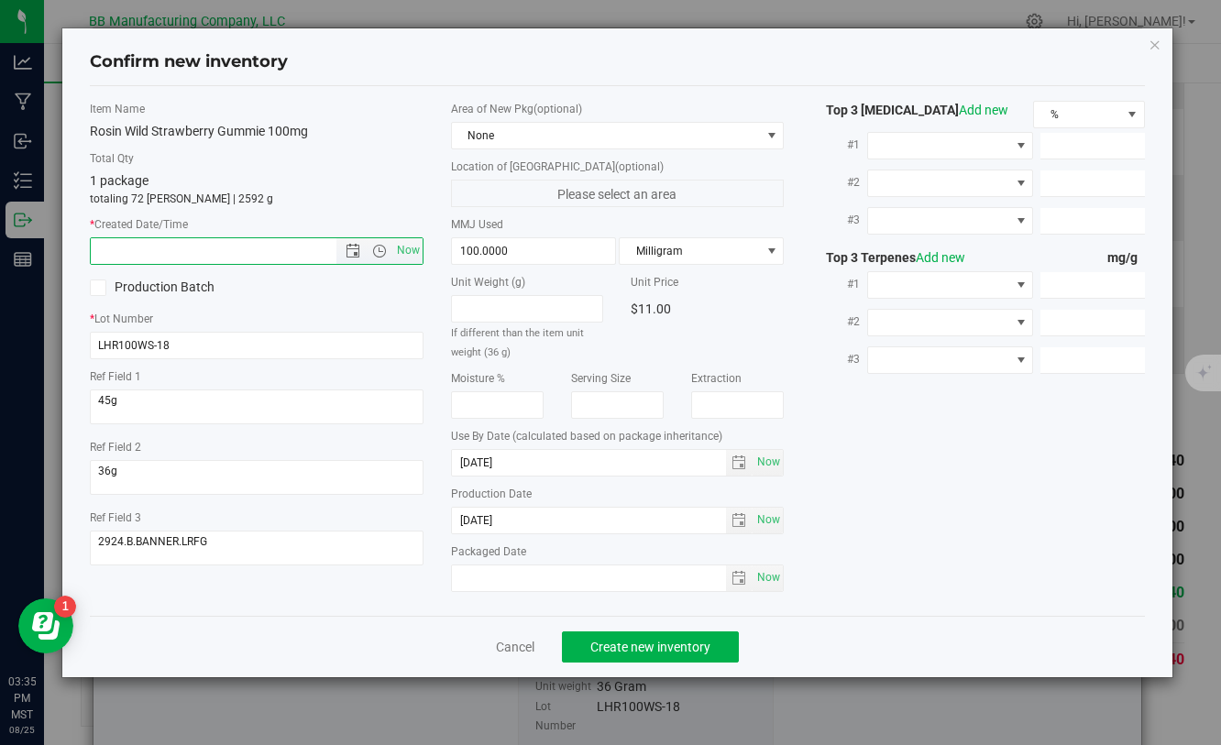
paste input "[DATE]"
click at [626, 650] on span "Create new inventory" at bounding box center [650, 647] width 120 height 15
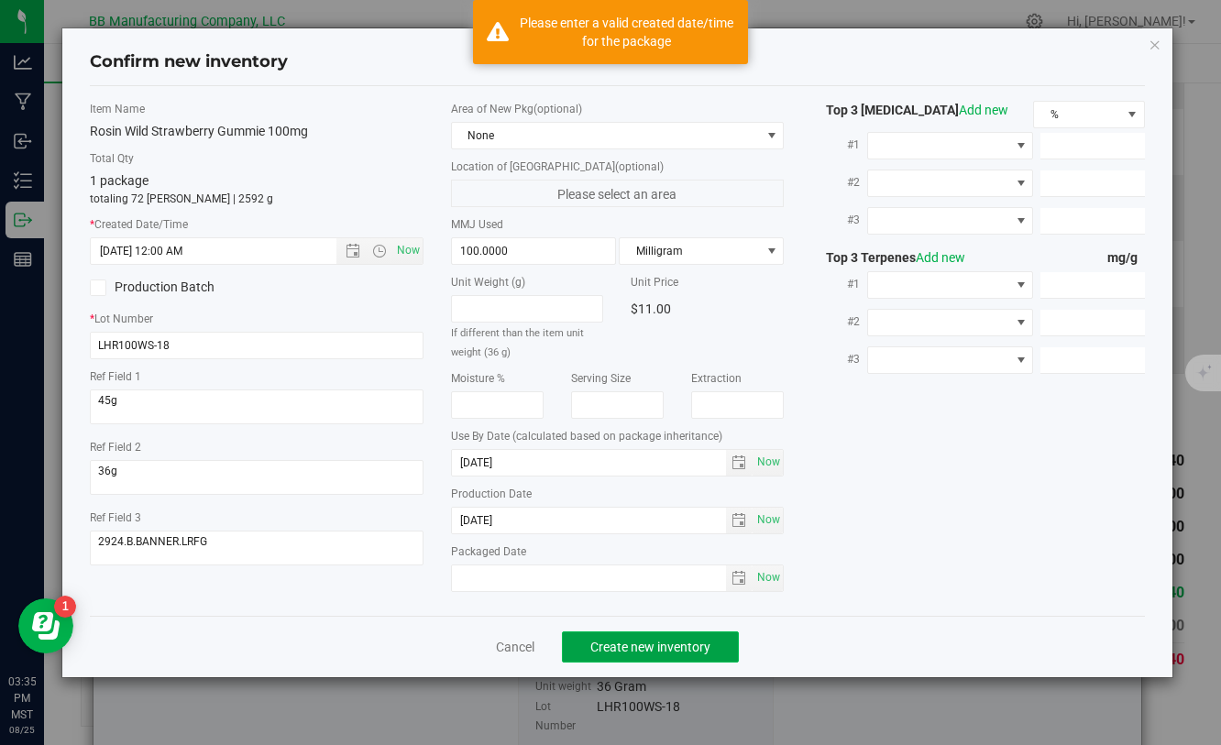
type input "[DATE] 3:35 PM"
click at [626, 650] on span "Create new inventory" at bounding box center [650, 647] width 120 height 15
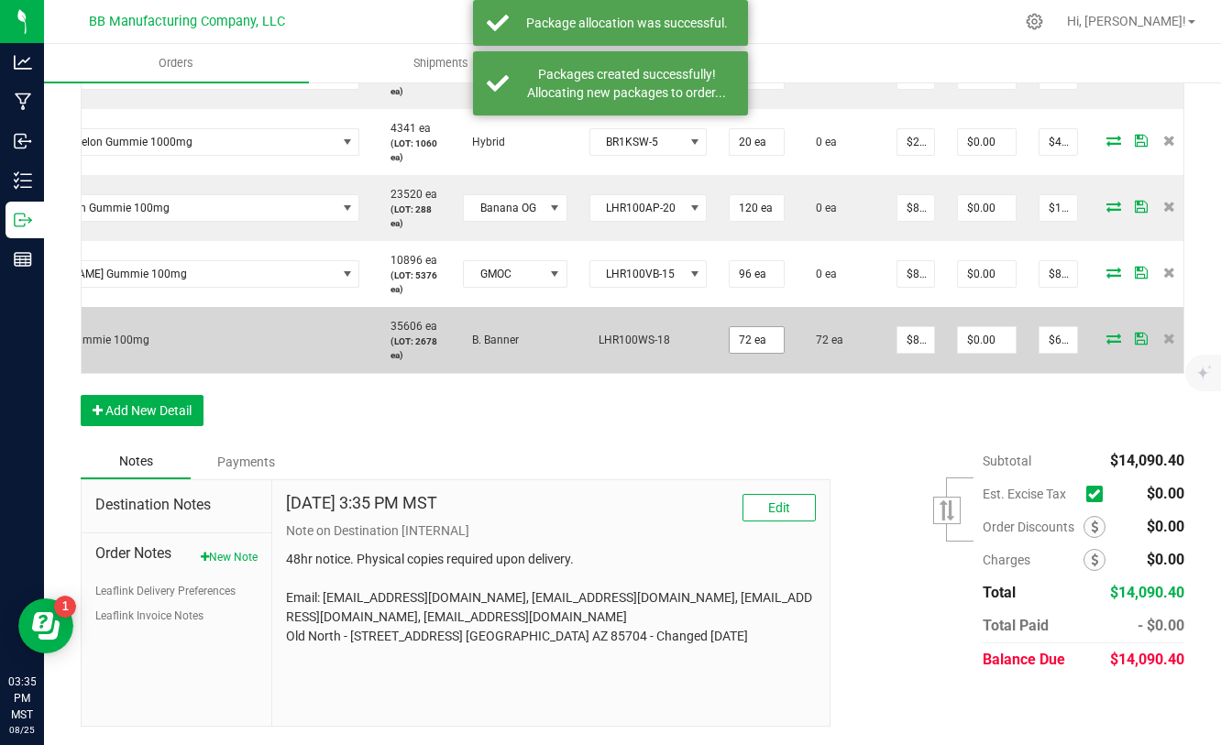
scroll to position [0, 148]
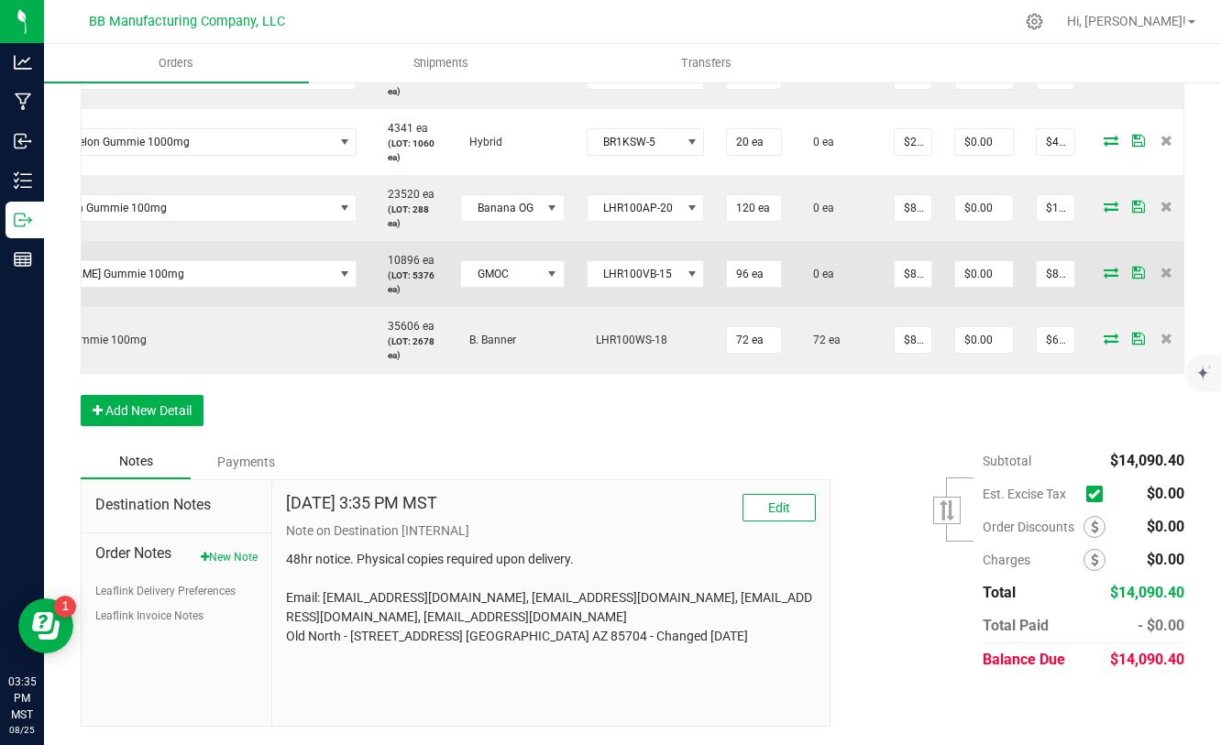
click at [1103, 274] on icon at bounding box center [1110, 272] width 15 height 11
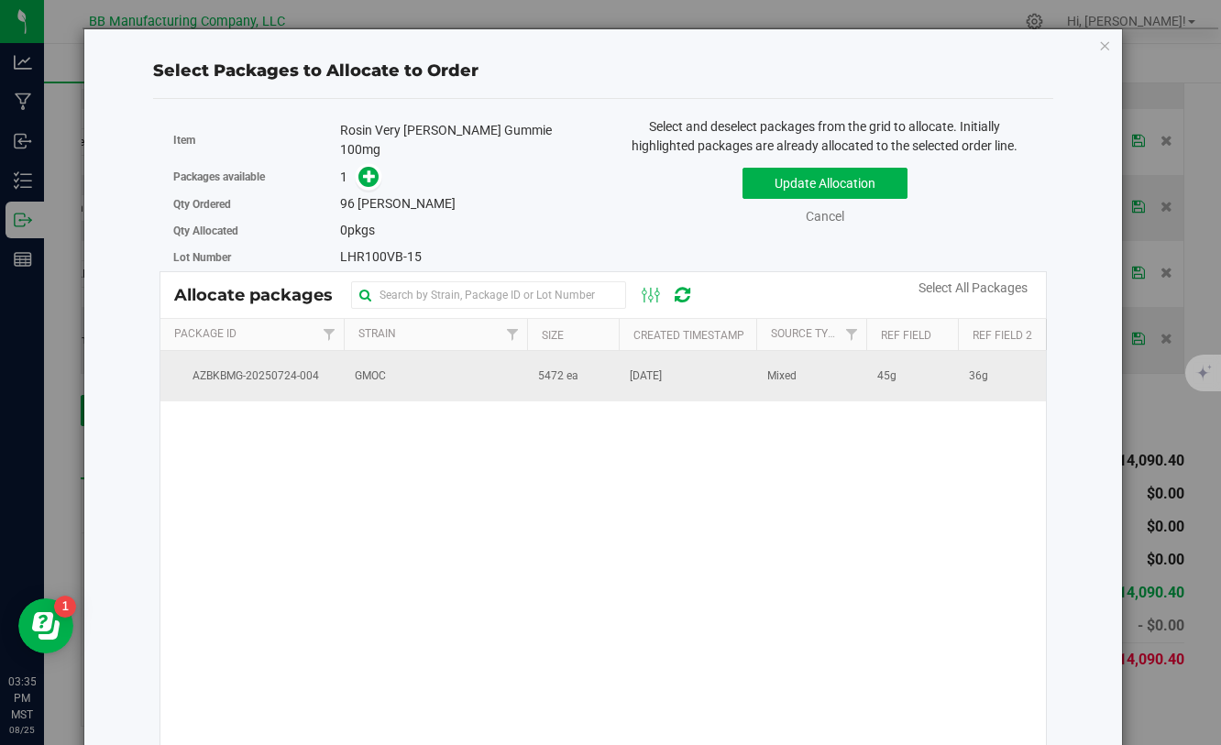
click at [701, 376] on td "[DATE]" at bounding box center [687, 375] width 137 height 49
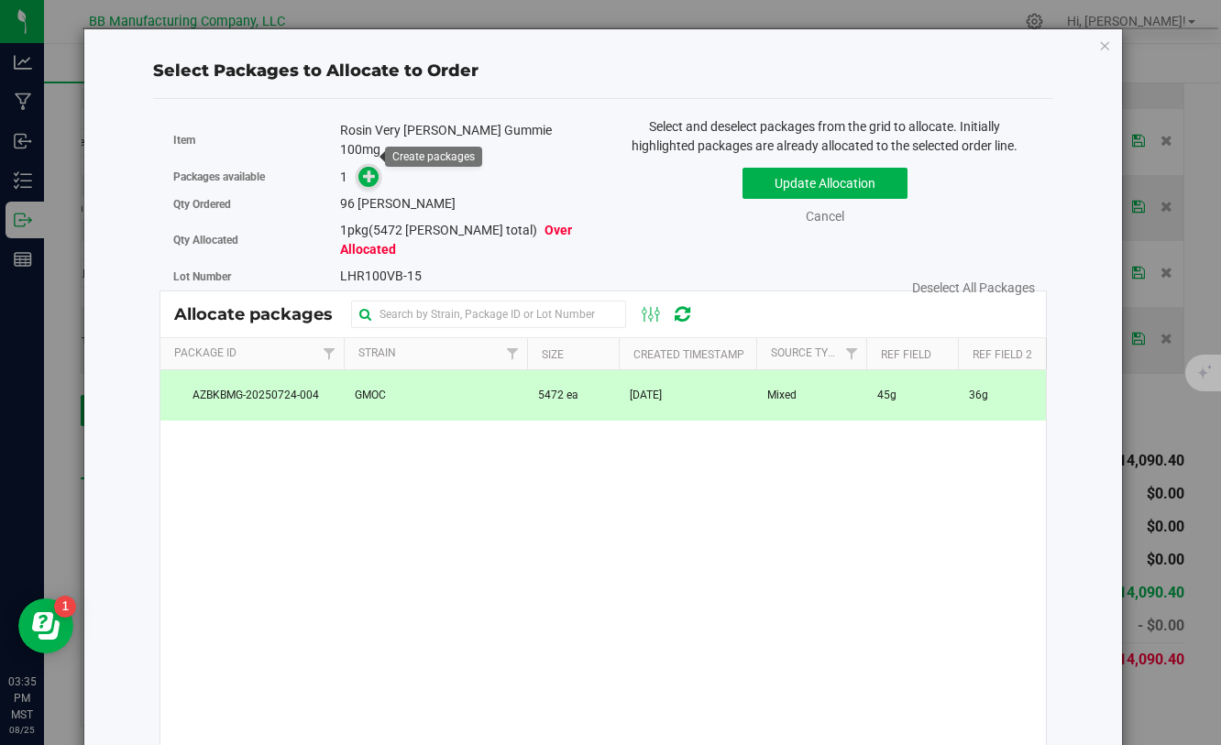
click at [361, 167] on span at bounding box center [368, 177] width 21 height 21
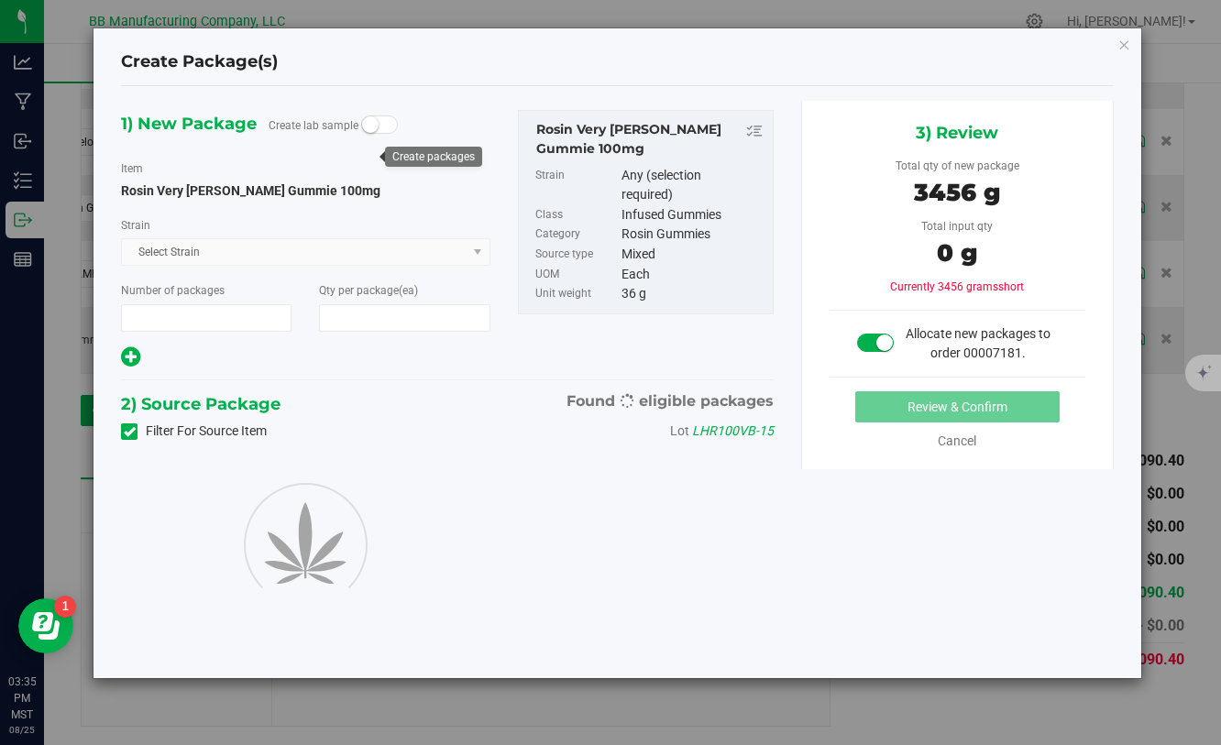
type input "1"
type input "96"
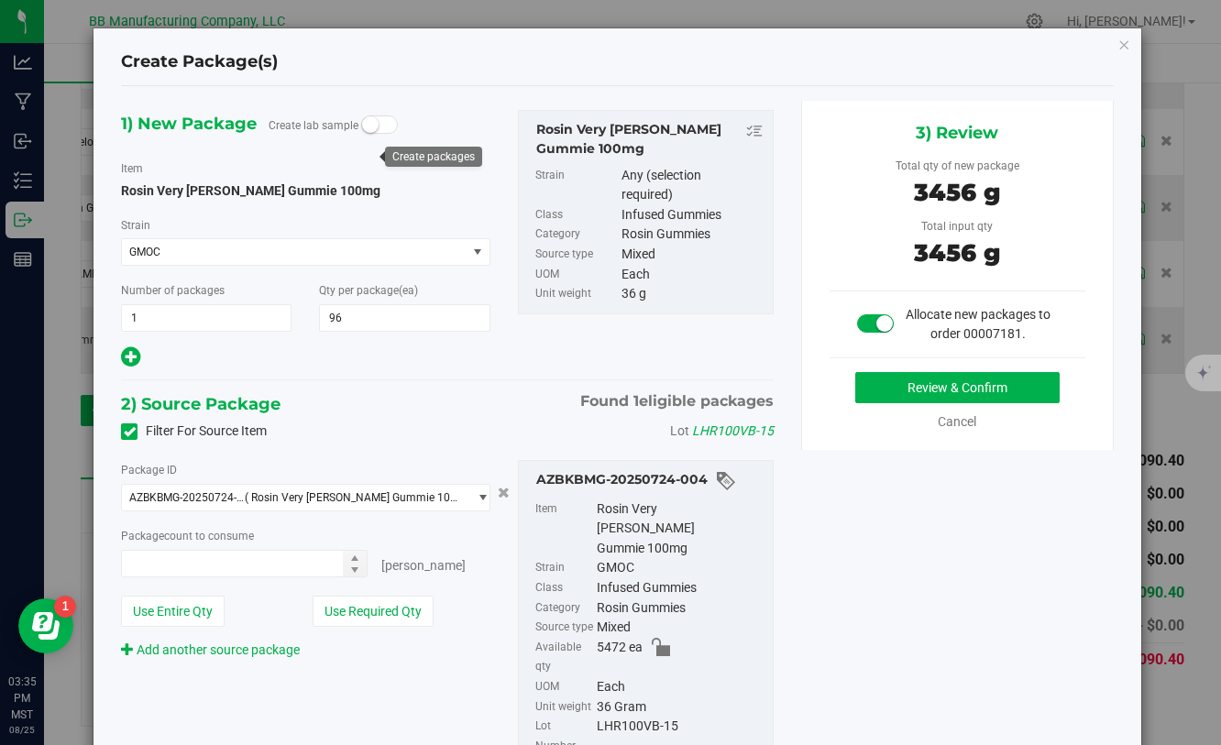
type input "96 ea"
click at [915, 382] on button "Review & Confirm" at bounding box center [957, 387] width 204 height 31
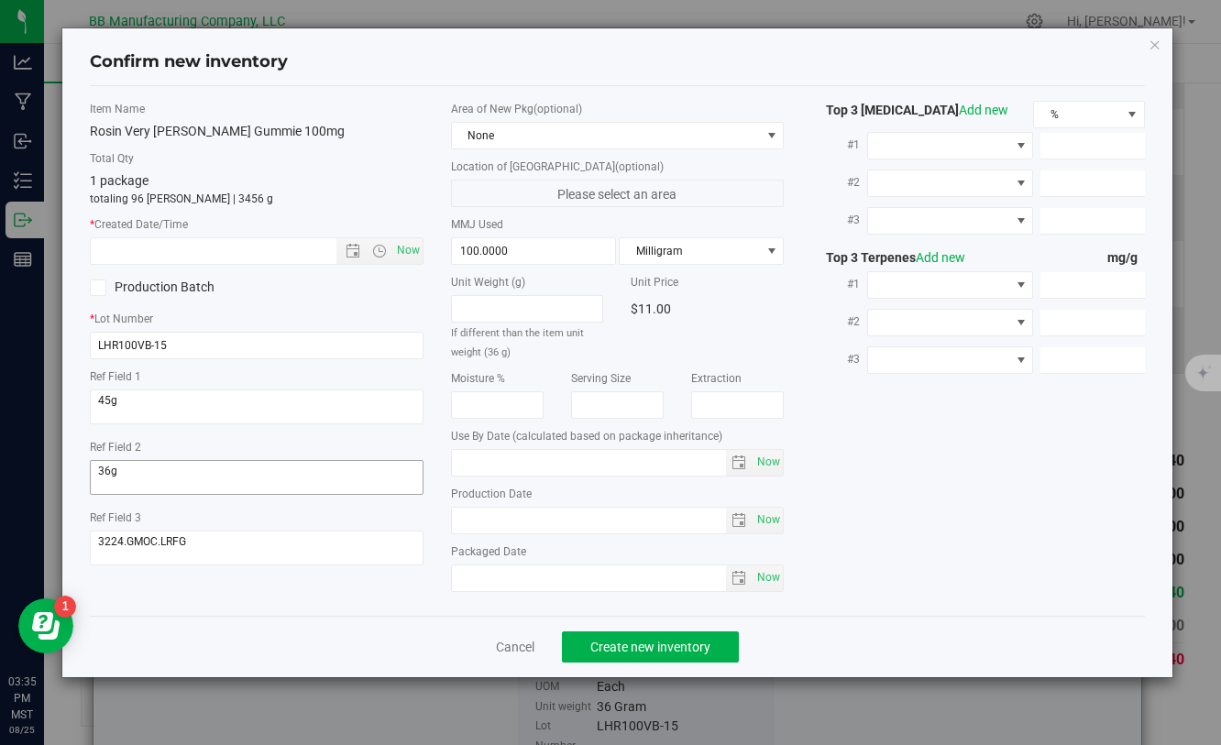
type input "[DATE]"
drag, startPoint x: 521, startPoint y: 522, endPoint x: 332, endPoint y: 522, distance: 188.8
click at [332, 522] on div "Item Name Rosin Very [PERSON_NAME] Gummie 100mg Total Qty 1 package totaling 96…" at bounding box center [616, 351] width 1081 height 500
click at [299, 256] on input "text" at bounding box center [229, 251] width 276 height 26
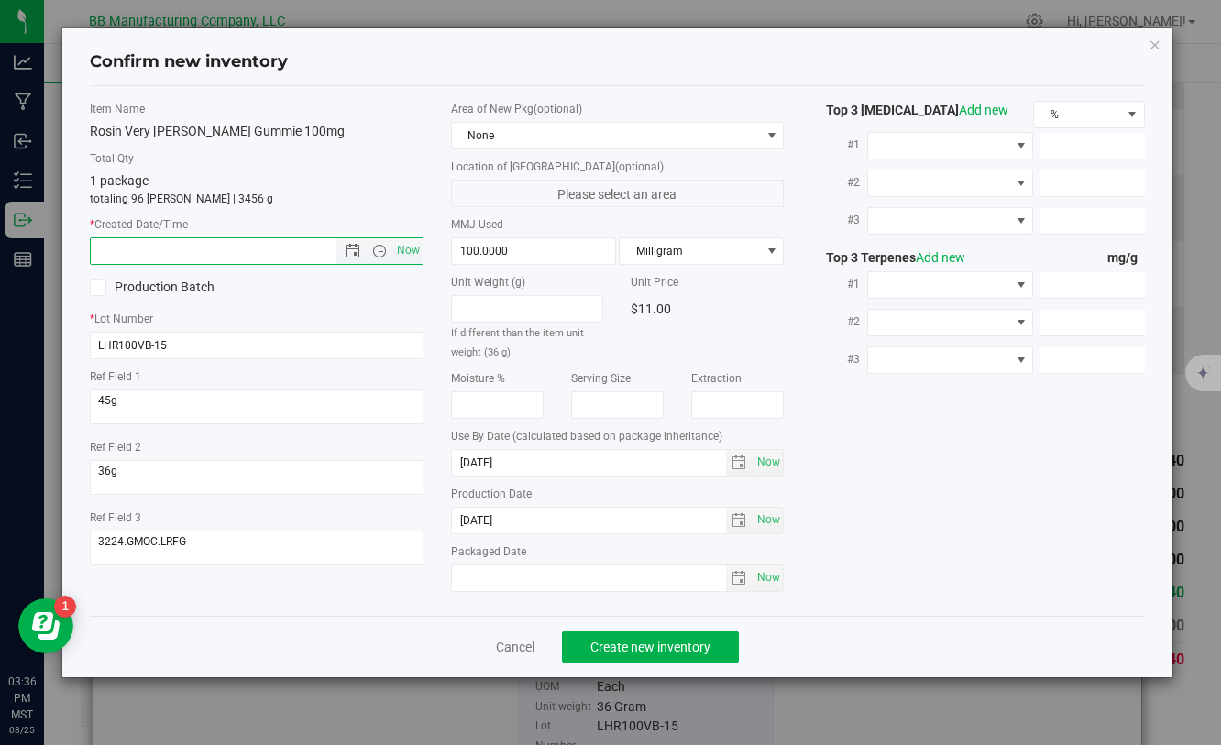
paste input "[DATE]"
click at [620, 654] on button "Create new inventory" at bounding box center [650, 646] width 177 height 31
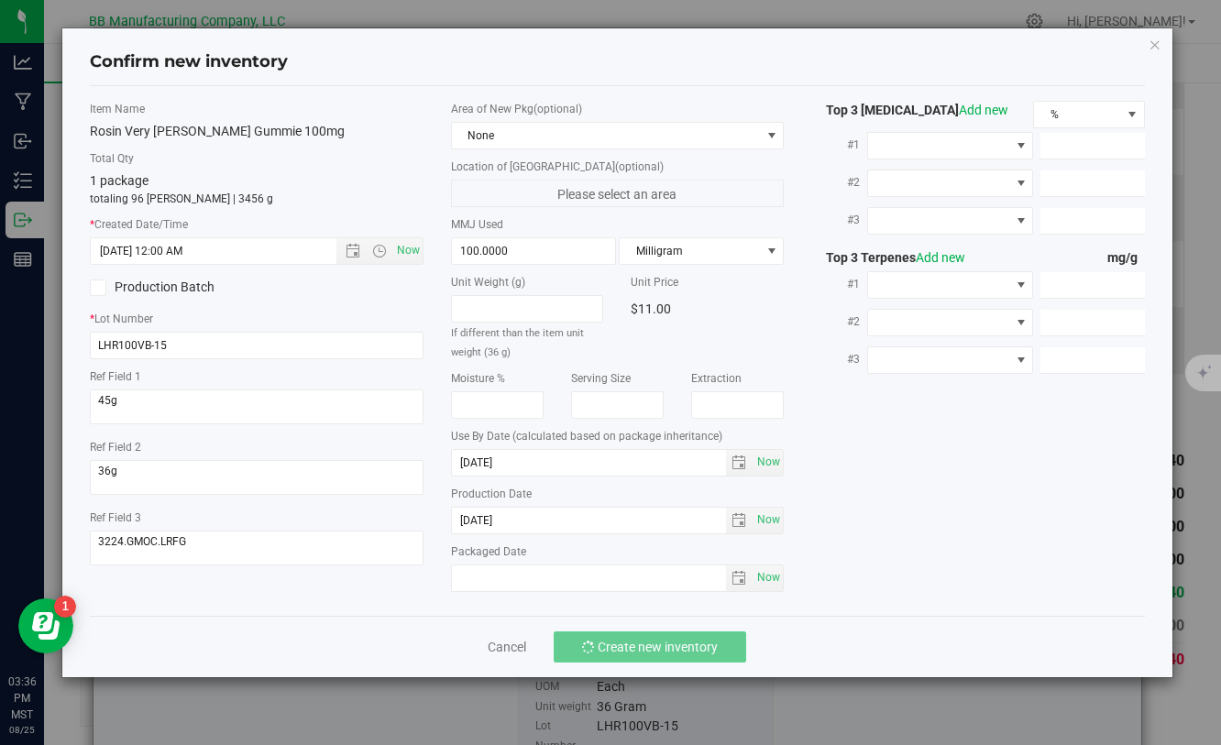
type input "[DATE] 3:36 PM"
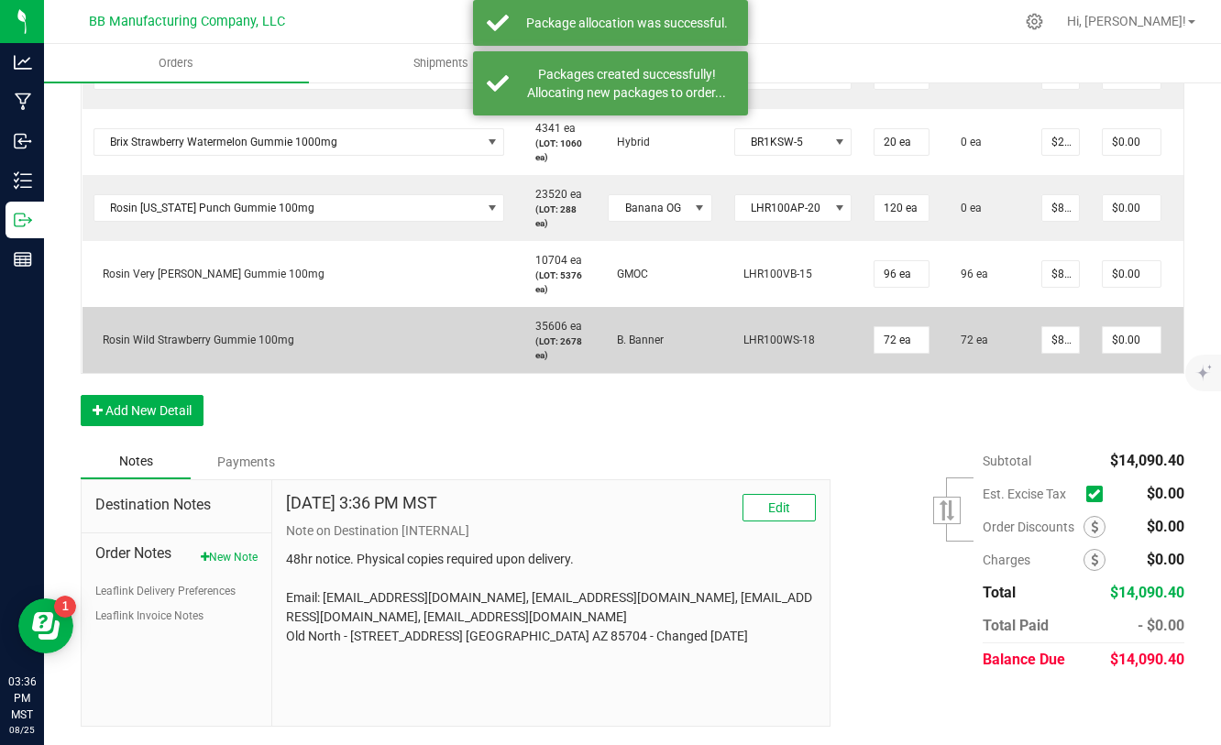
scroll to position [0, 148]
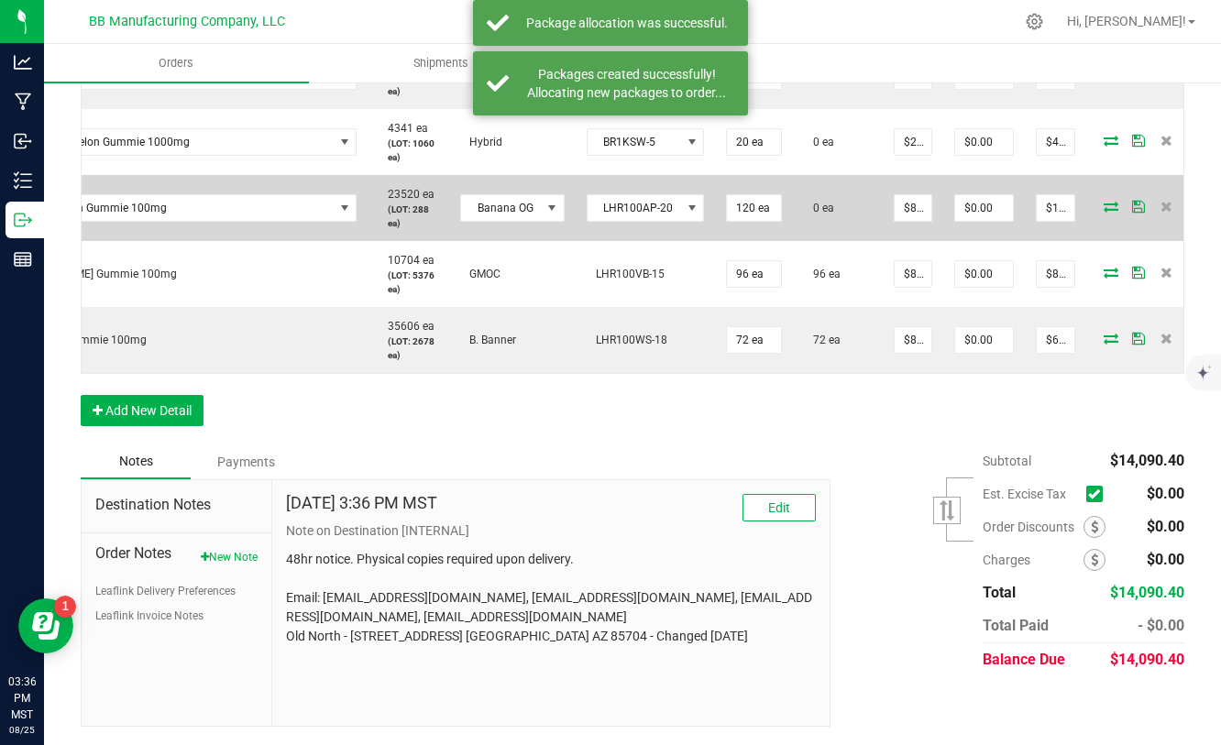
click at [1103, 210] on icon at bounding box center [1110, 206] width 15 height 11
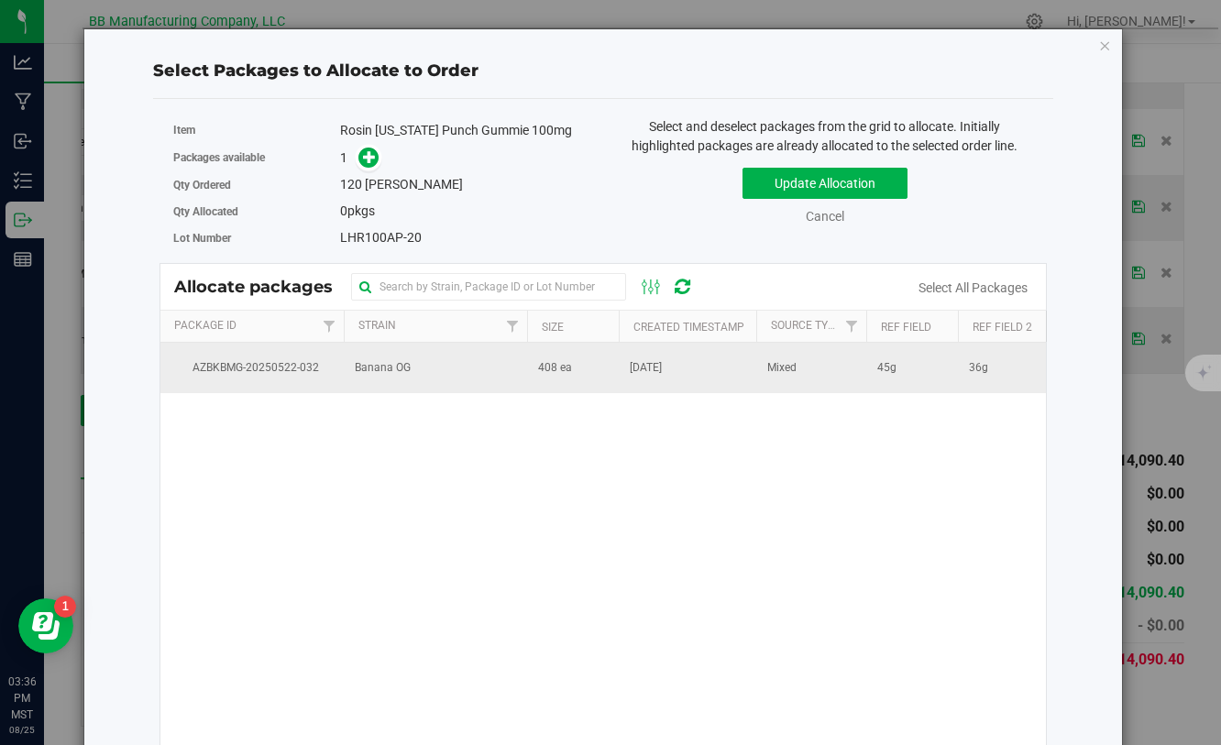
click at [634, 370] on span "[DATE]" at bounding box center [646, 367] width 32 height 17
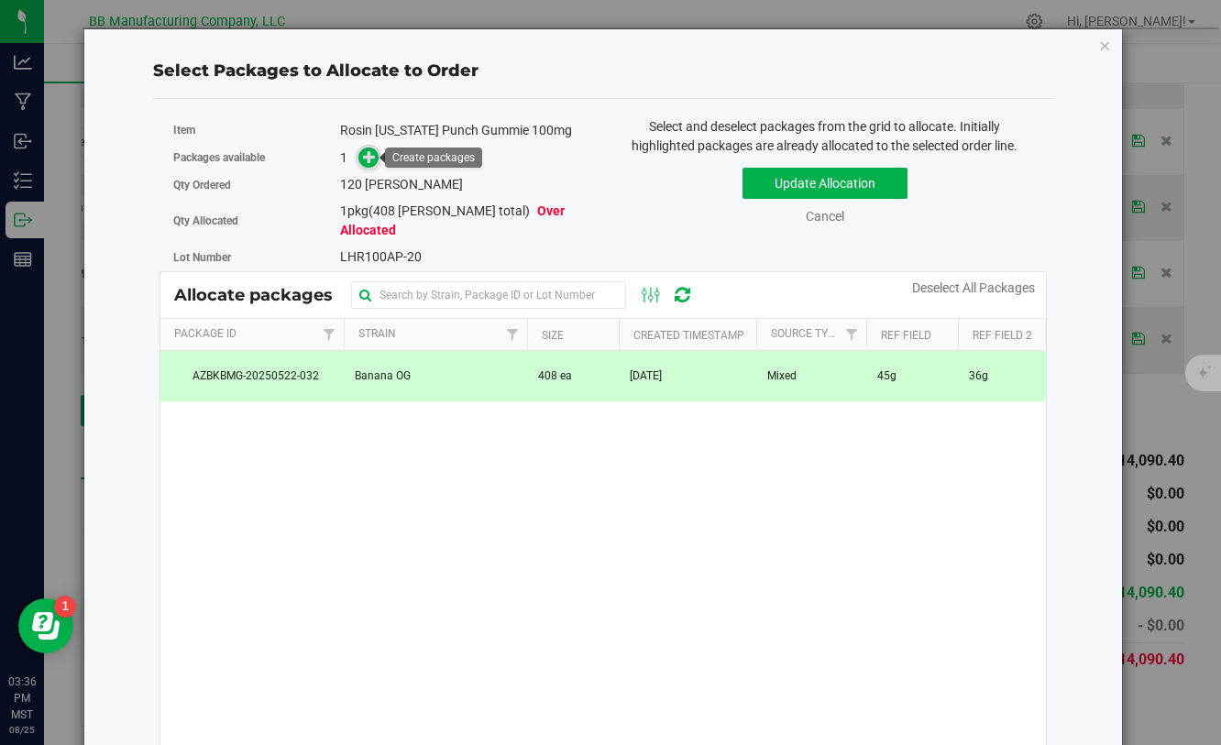
click at [368, 160] on icon at bounding box center [369, 156] width 13 height 13
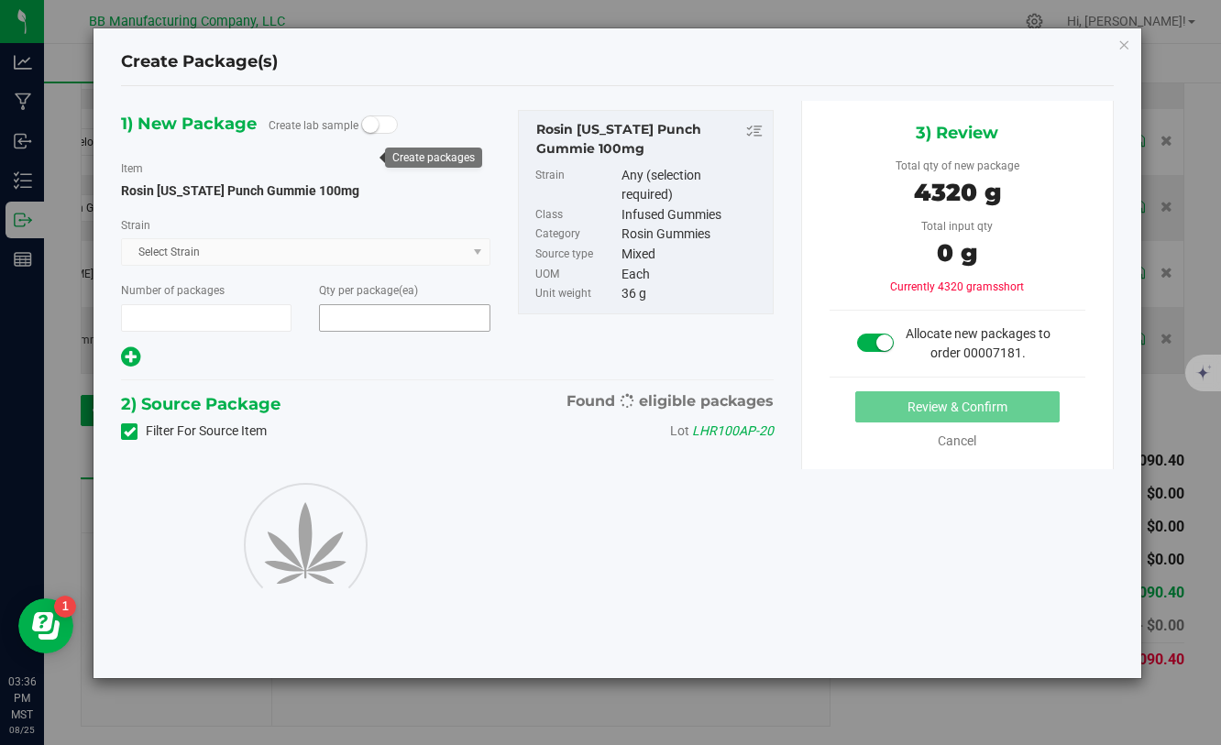
type input "1"
type input "120"
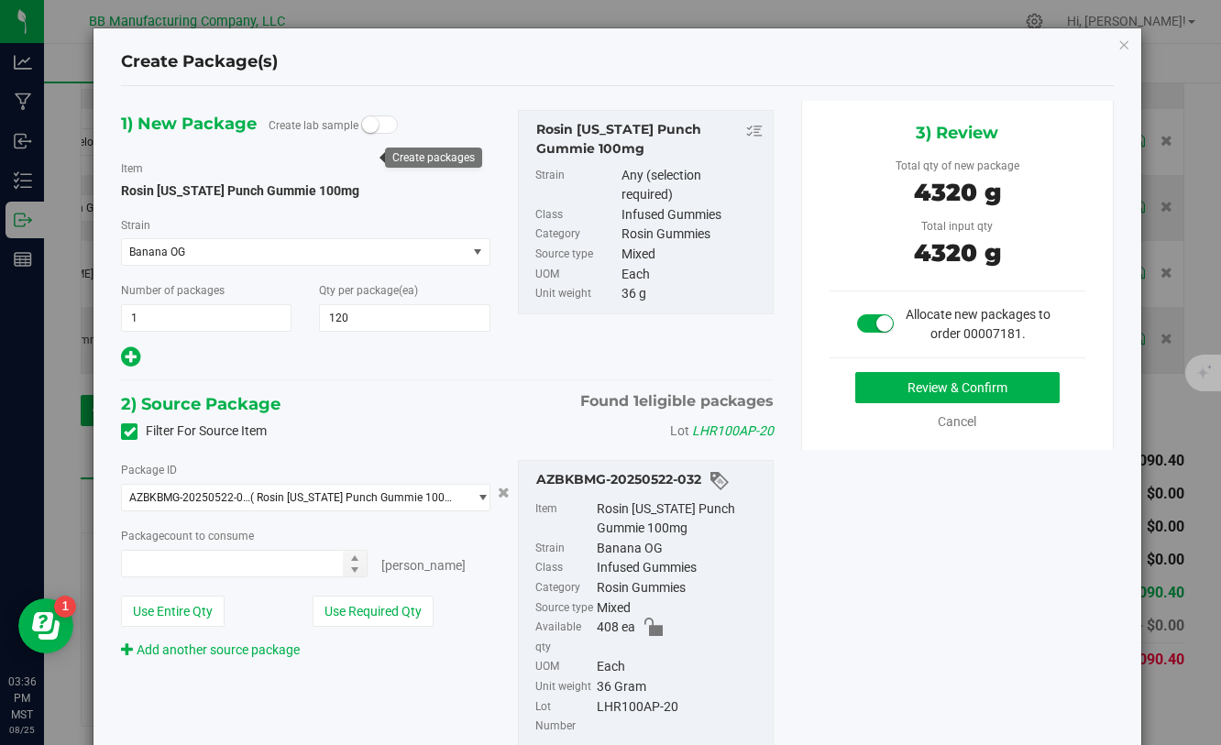
type input "120 ea"
click at [927, 396] on button "Review & Confirm" at bounding box center [957, 387] width 204 height 31
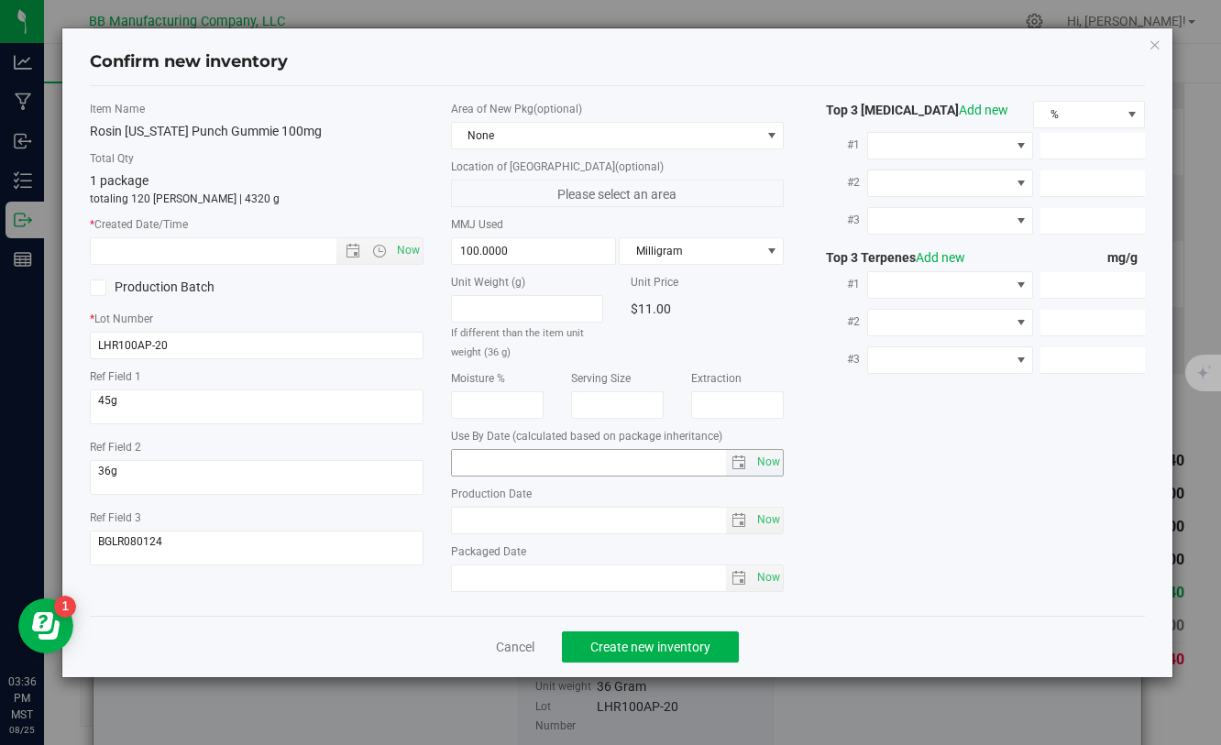
type input "[DATE]"
drag, startPoint x: 528, startPoint y: 519, endPoint x: 434, endPoint y: 519, distance: 93.5
click at [434, 519] on div "Item Name Rosin [US_STATE] Punch Gummie 100mg Total Qty 1 package totaling 120 …" at bounding box center [616, 351] width 1081 height 500
click at [275, 250] on input "text" at bounding box center [229, 251] width 276 height 26
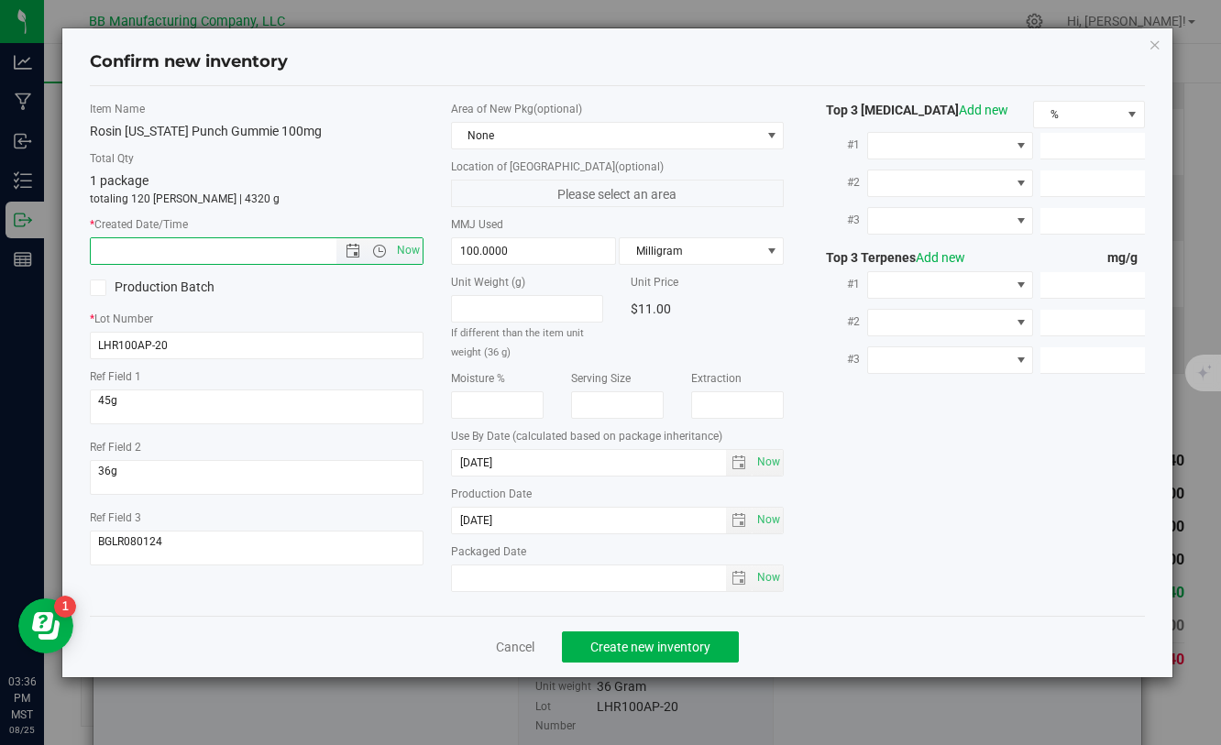
paste input "[DATE]"
click at [664, 642] on span "Create new inventory" at bounding box center [650, 647] width 120 height 15
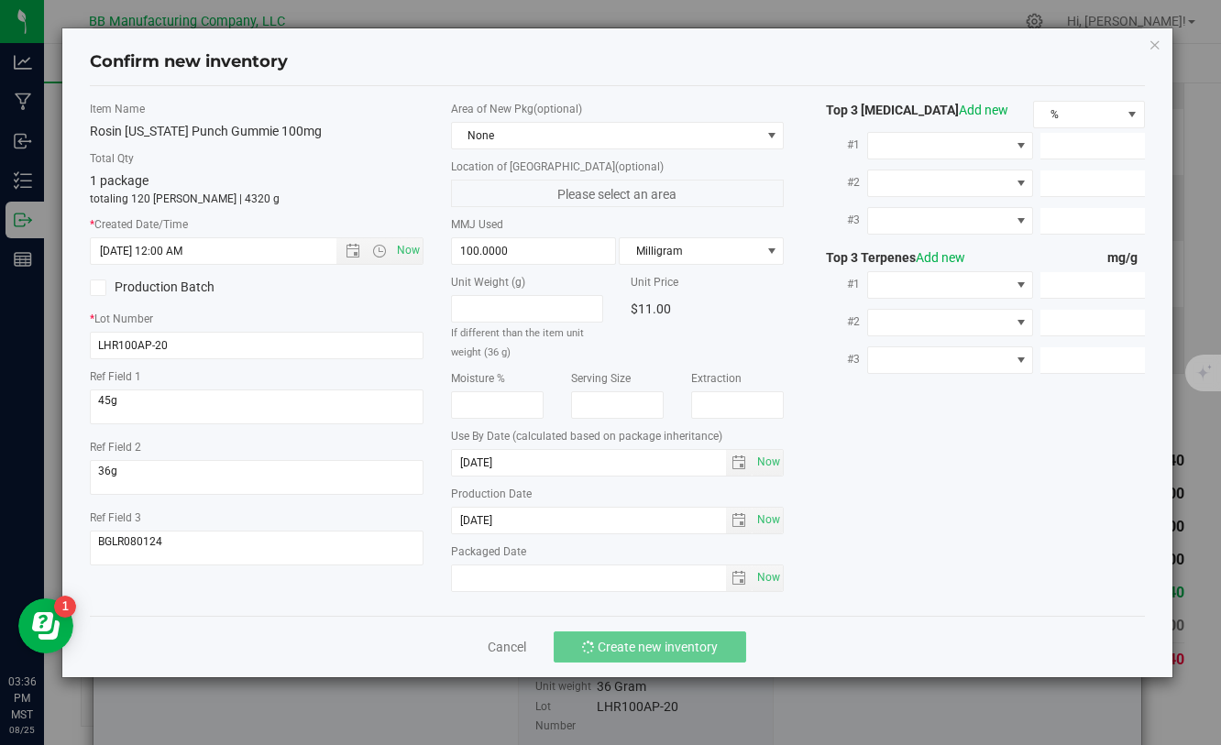
type input "[DATE] 3:36 PM"
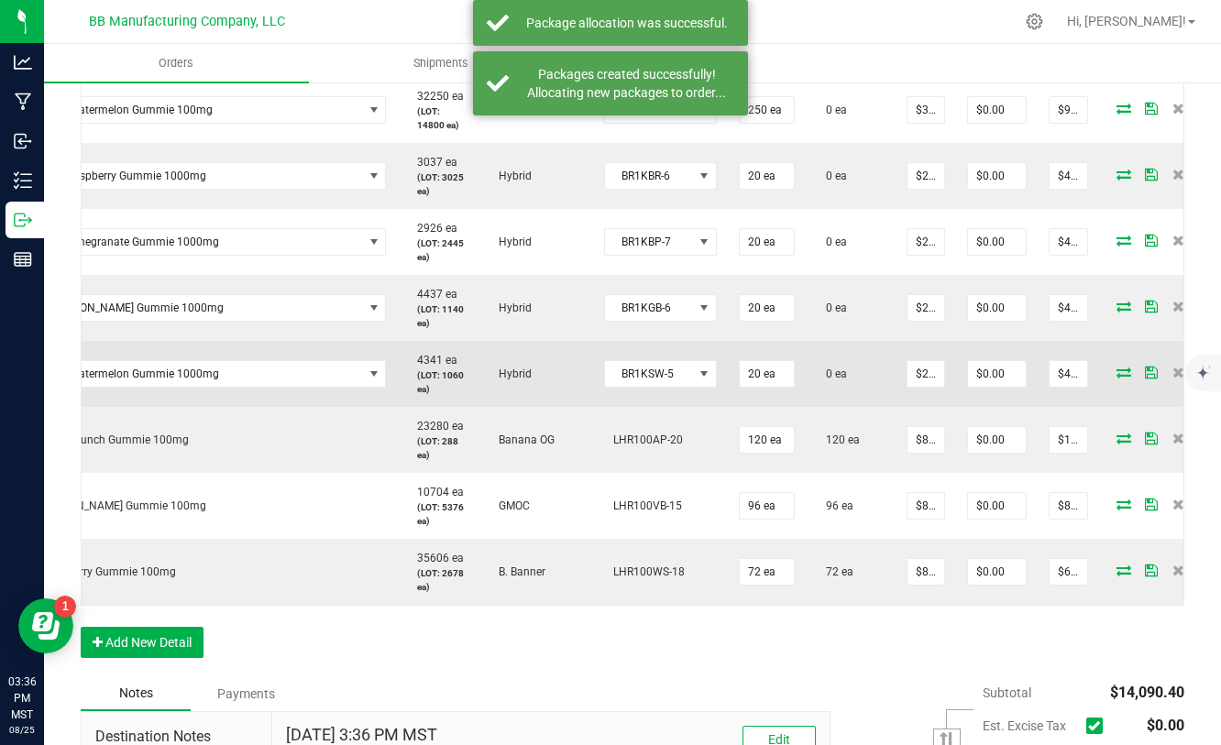
scroll to position [0, 133]
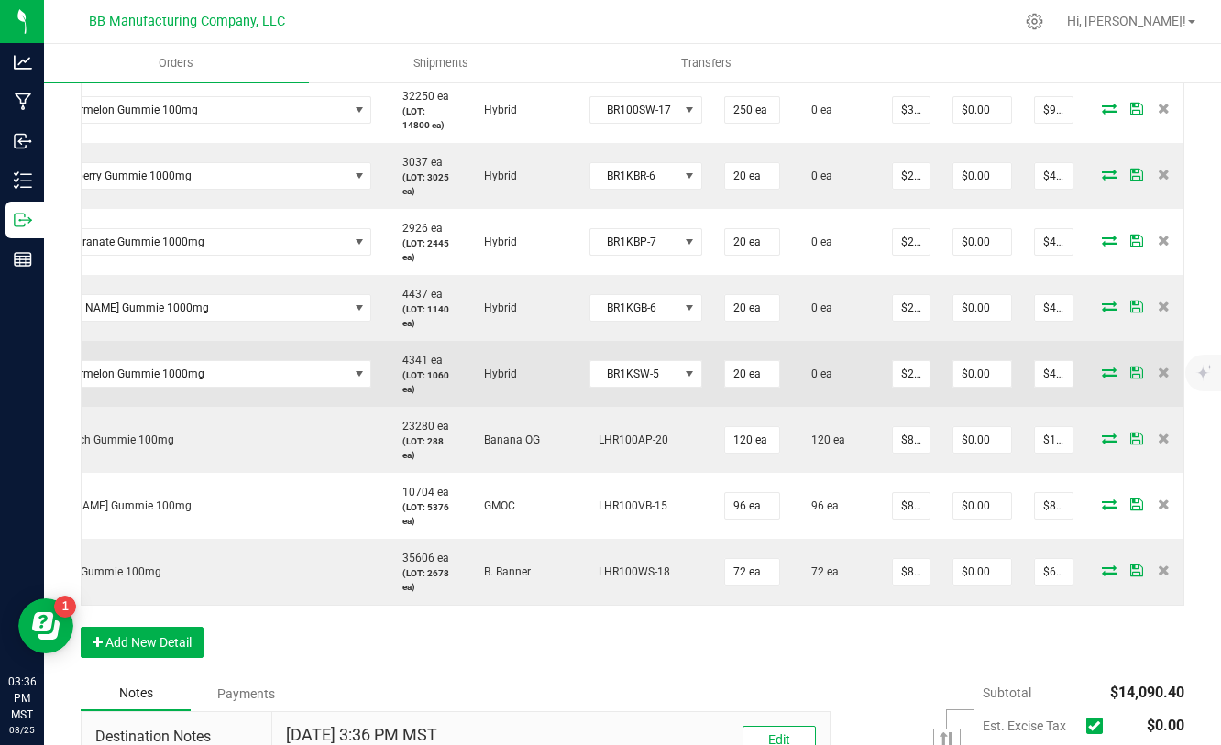
click at [1102, 375] on icon at bounding box center [1109, 372] width 15 height 11
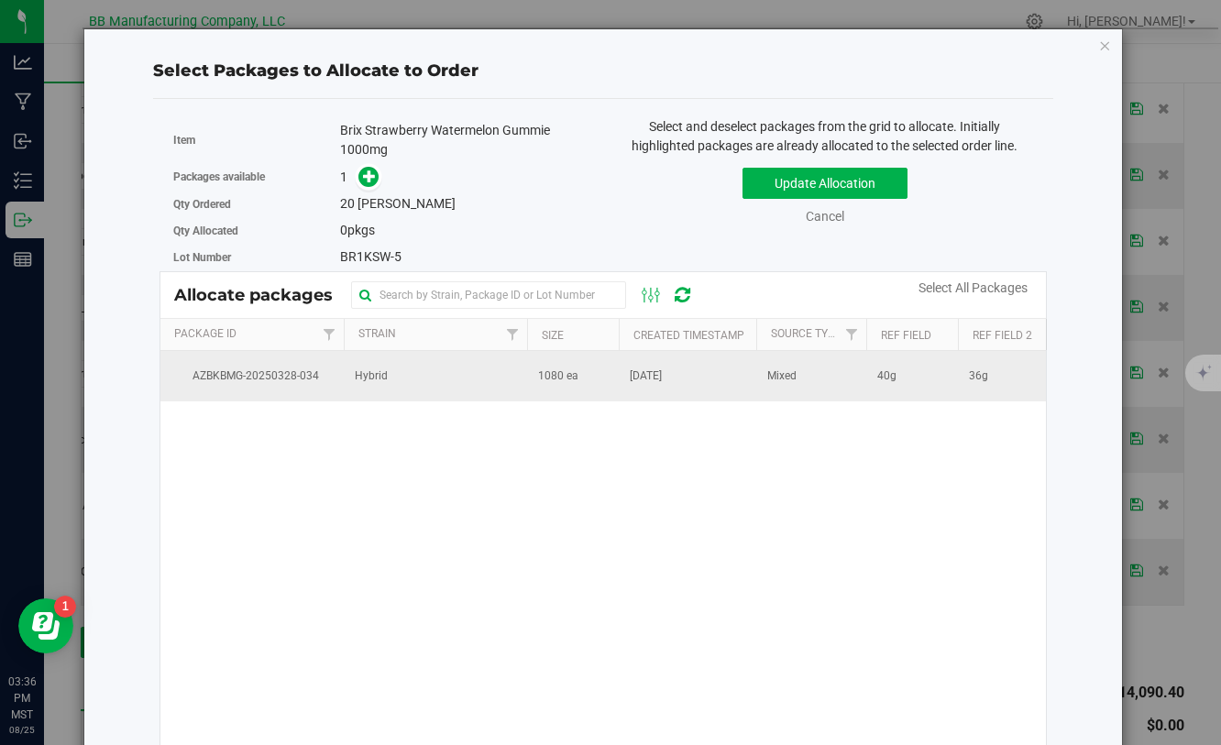
click at [545, 376] on span "1080 ea" at bounding box center [558, 376] width 40 height 17
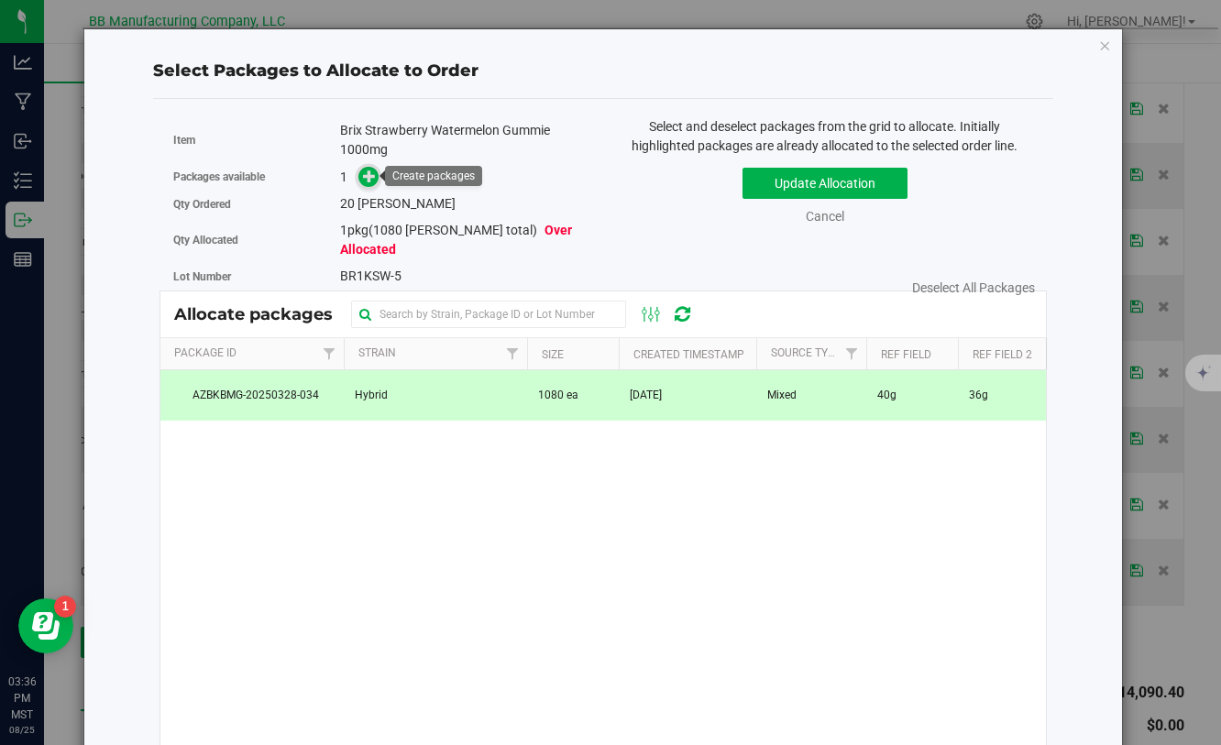
click at [372, 181] on icon at bounding box center [369, 176] width 13 height 13
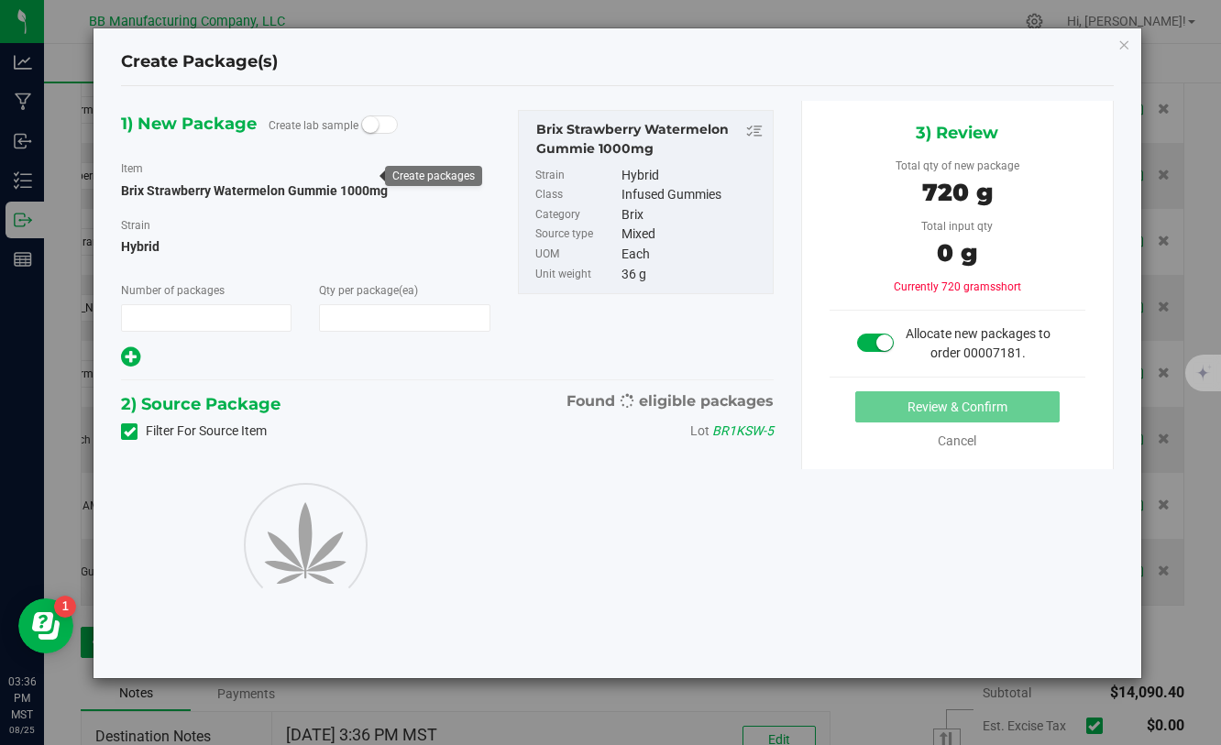
type input "1"
type input "20"
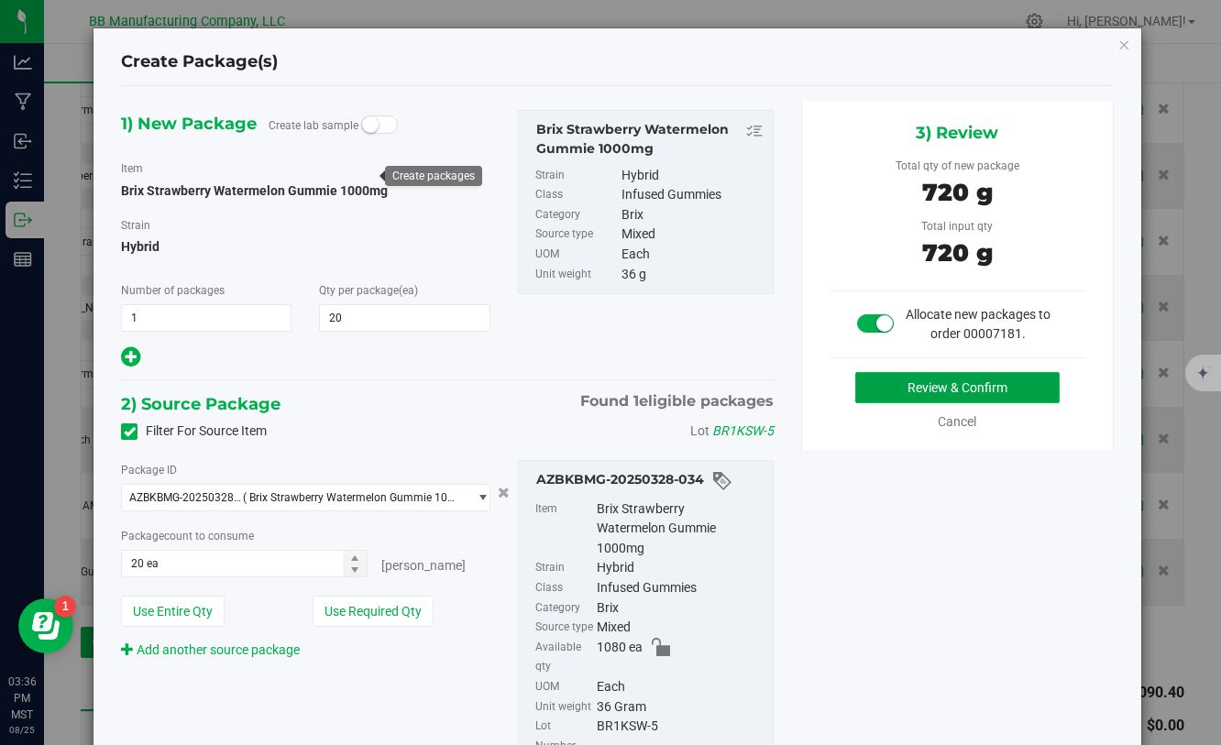
click at [873, 380] on button "Review & Confirm" at bounding box center [957, 387] width 204 height 31
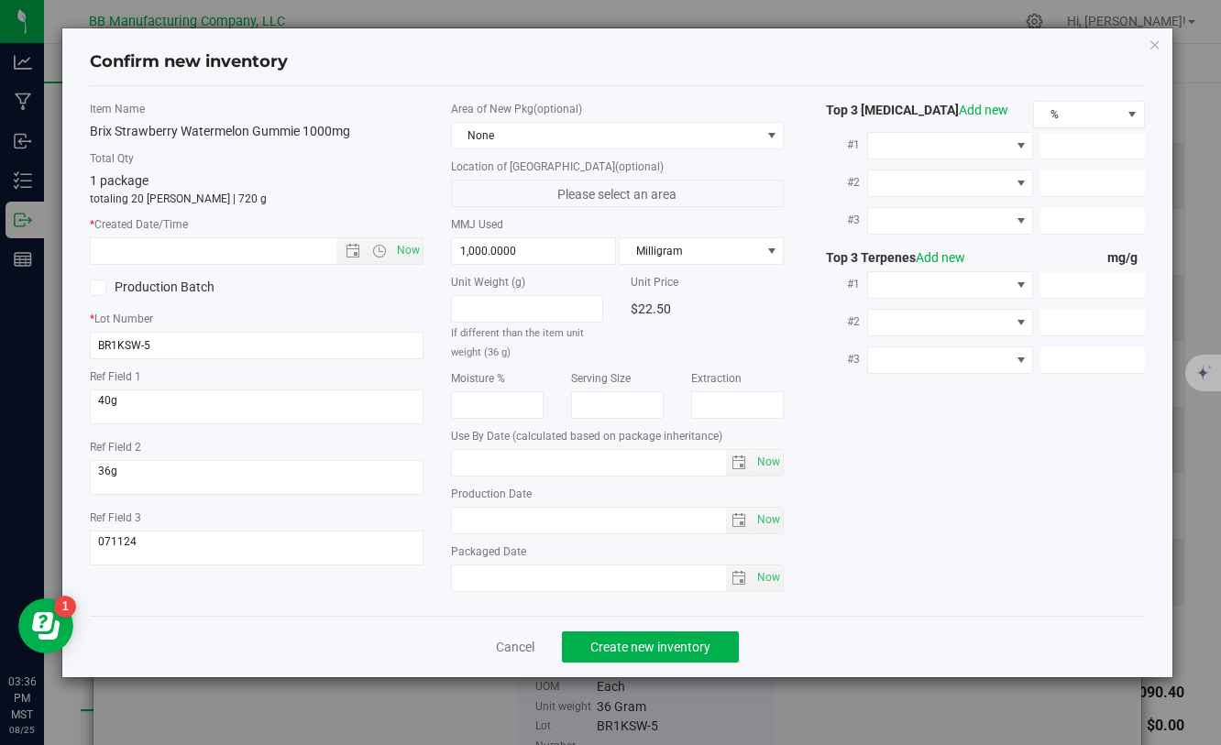
type input "[DATE]"
drag, startPoint x: 543, startPoint y: 521, endPoint x: 444, endPoint y: 521, distance: 99.0
click at [444, 521] on div "Area of New Pkg (optional) None Location of [GEOGRAPHIC_DATA] (optional) Please…" at bounding box center [617, 351] width 360 height 500
click at [249, 249] on input "text" at bounding box center [229, 251] width 276 height 26
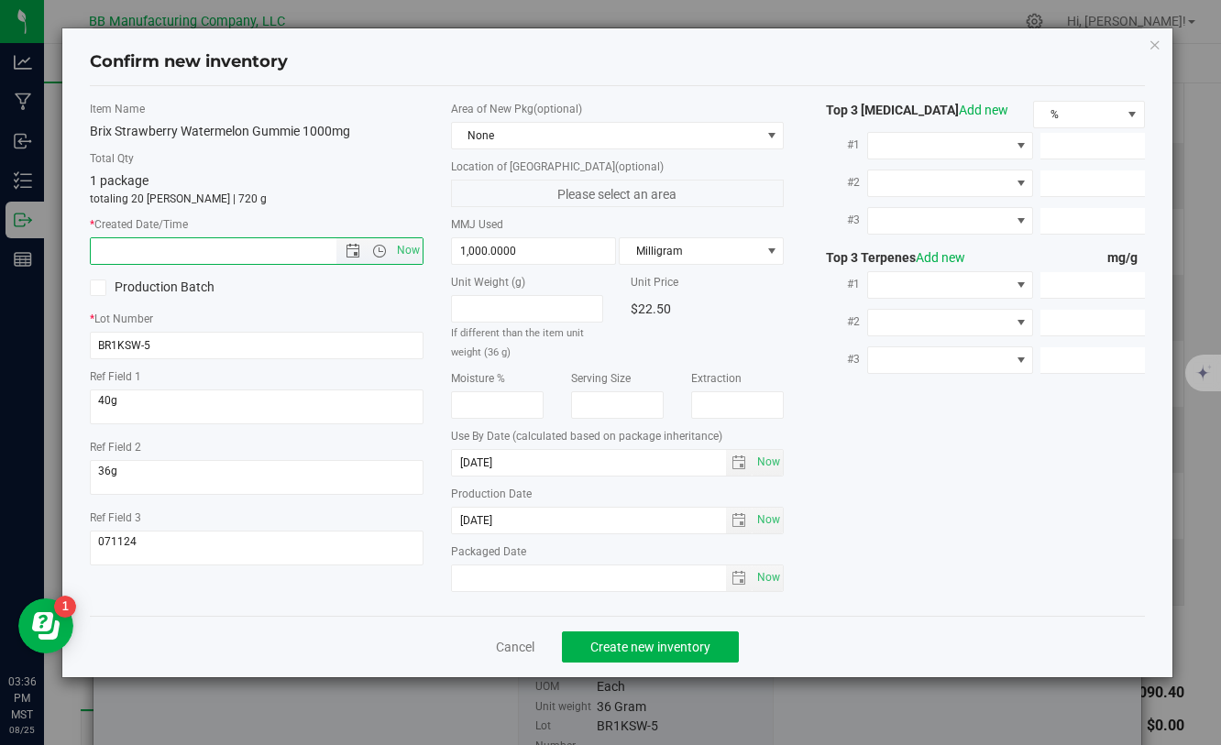
paste input "[DATE]"
click at [606, 643] on span "Create new inventory" at bounding box center [650, 647] width 120 height 15
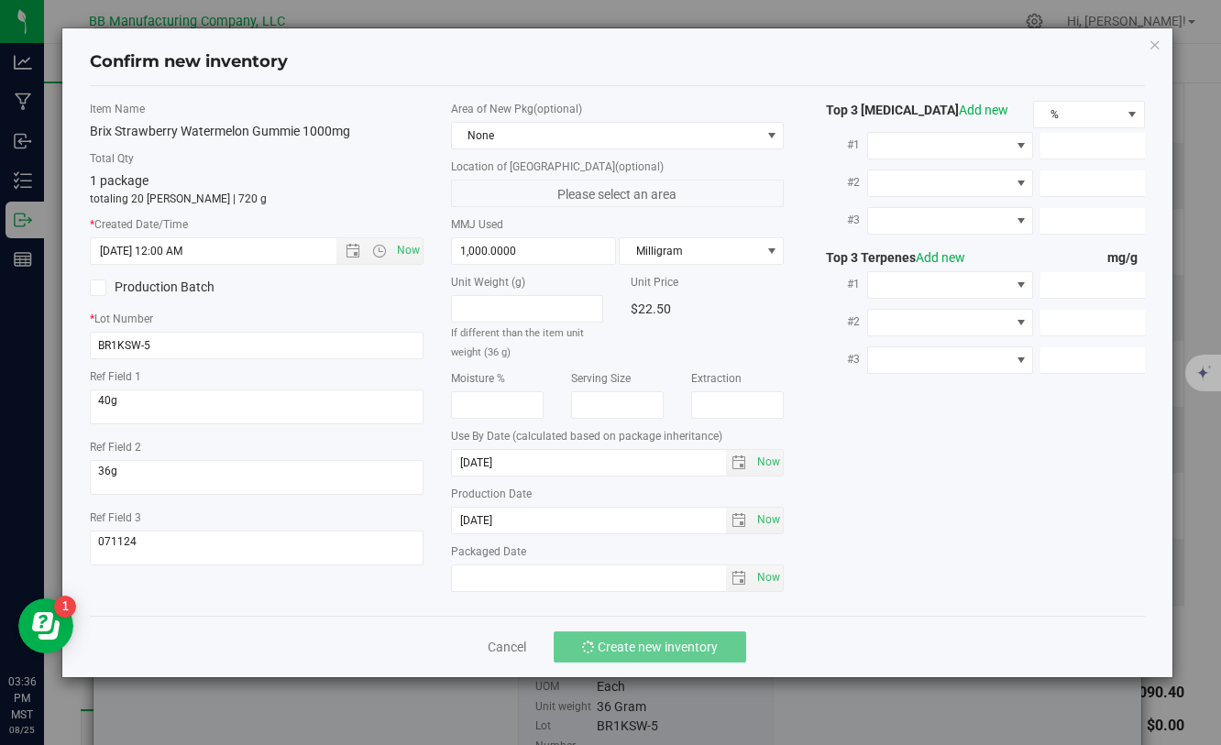
type input "[DATE] 3:36 PM"
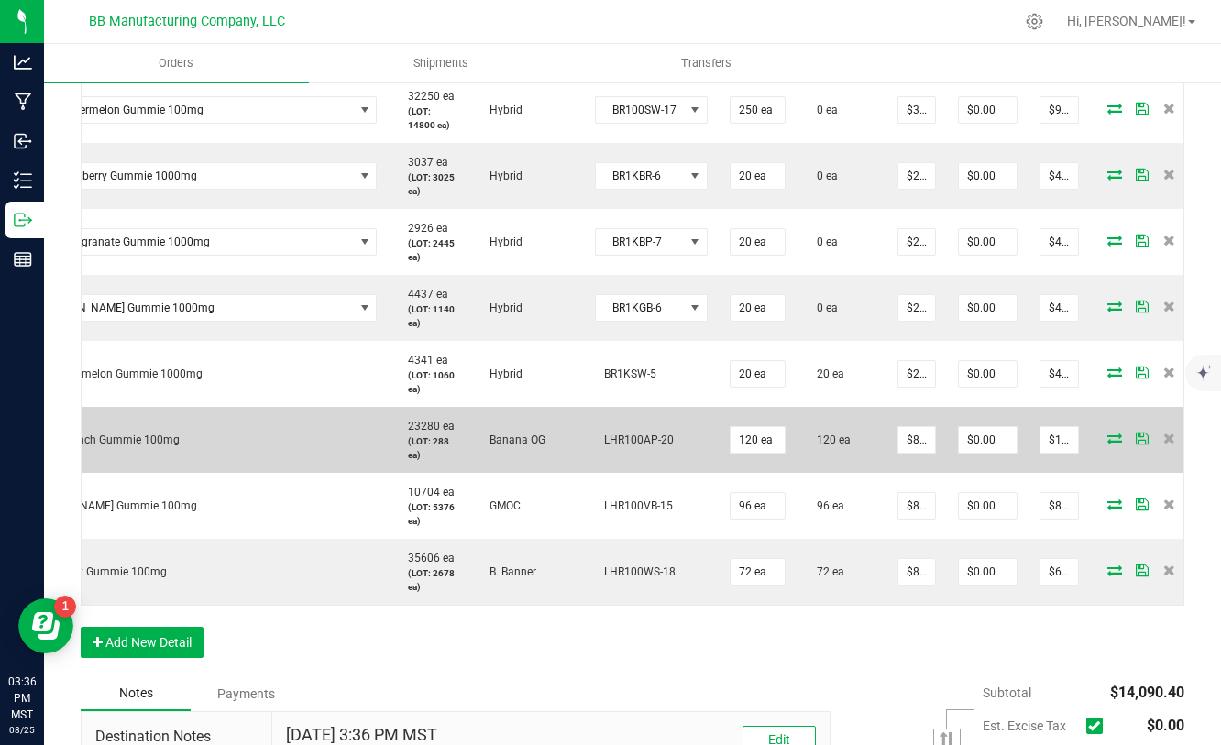
scroll to position [0, 133]
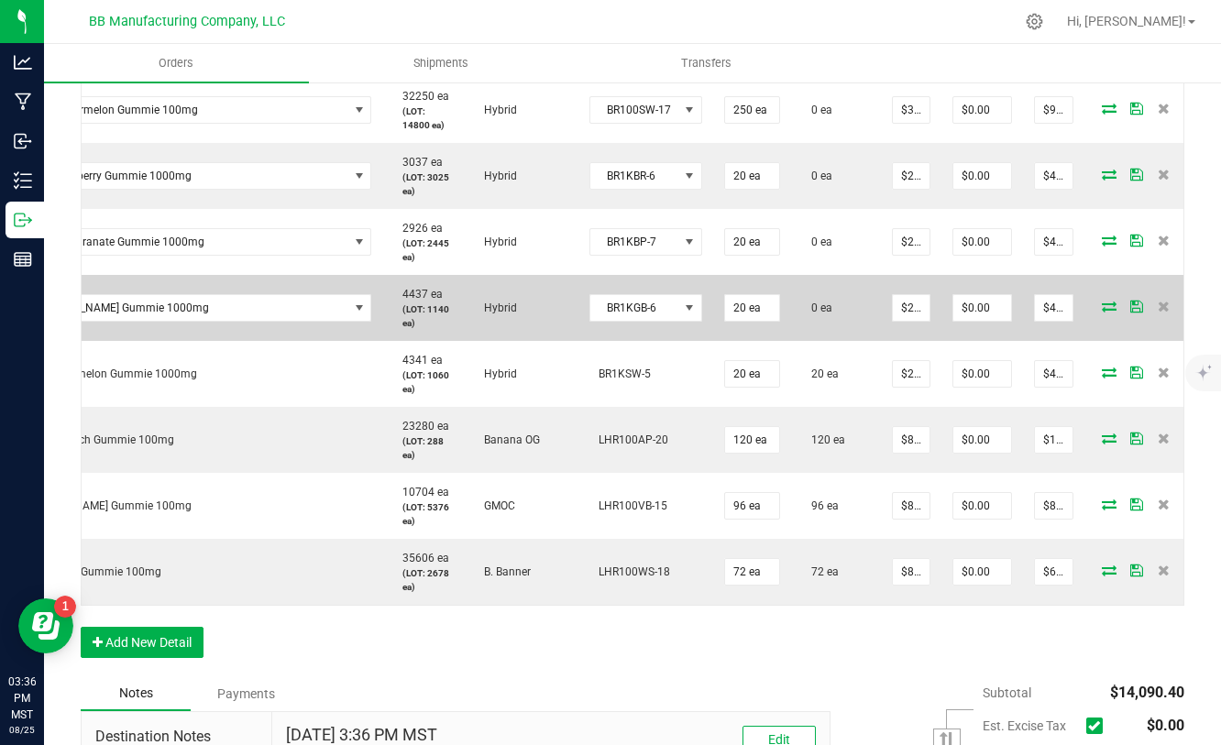
click at [1102, 312] on icon at bounding box center [1109, 306] width 15 height 11
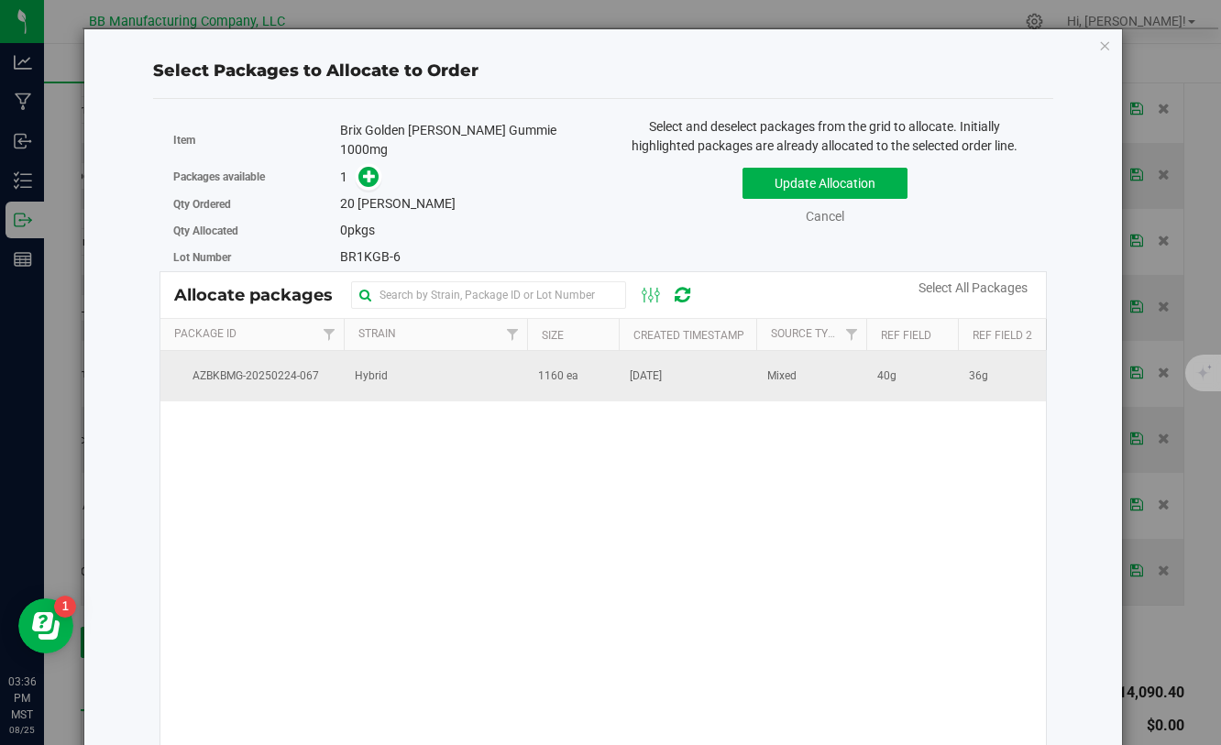
click at [586, 368] on td "1160 ea" at bounding box center [573, 375] width 92 height 49
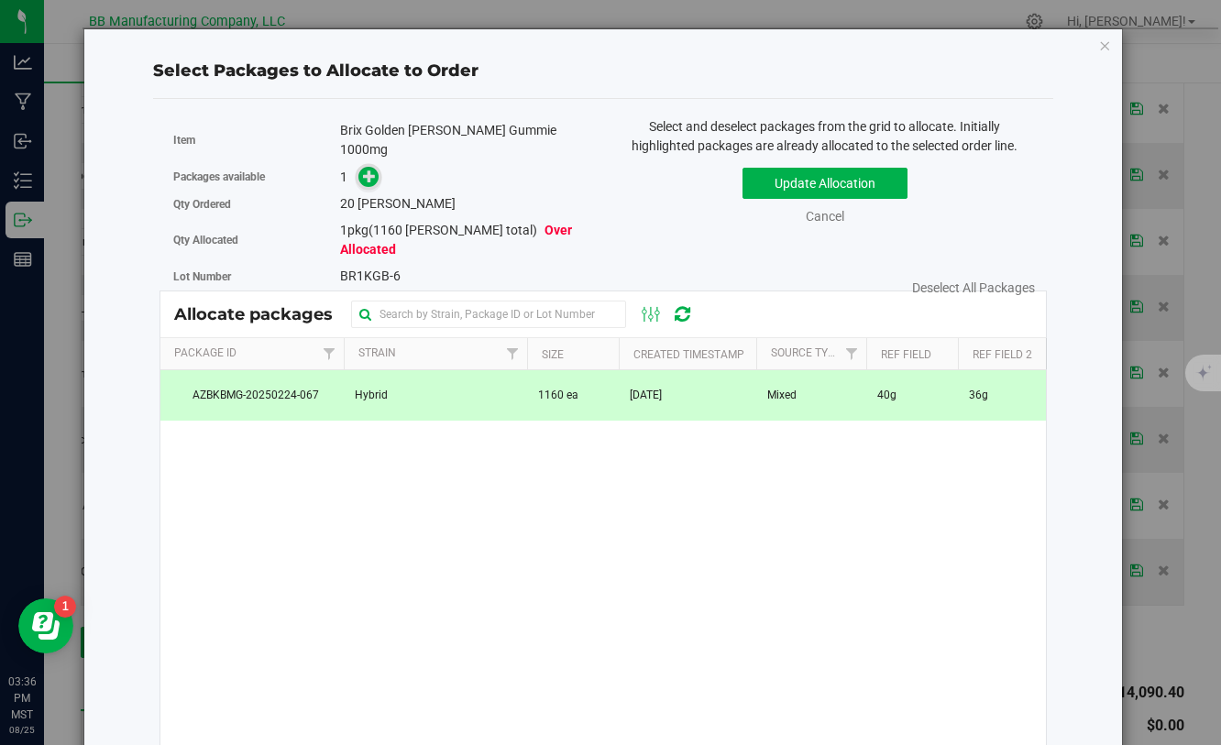
click at [368, 170] on icon at bounding box center [369, 176] width 13 height 13
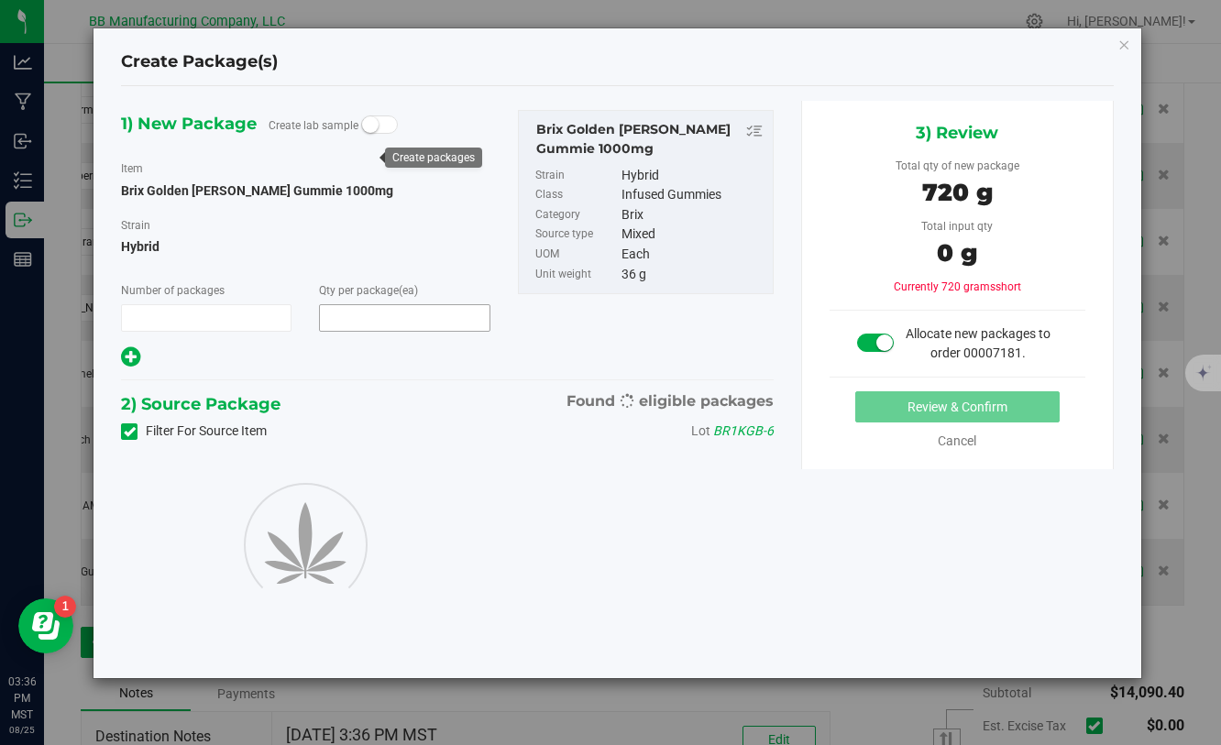
type input "1"
type input "20"
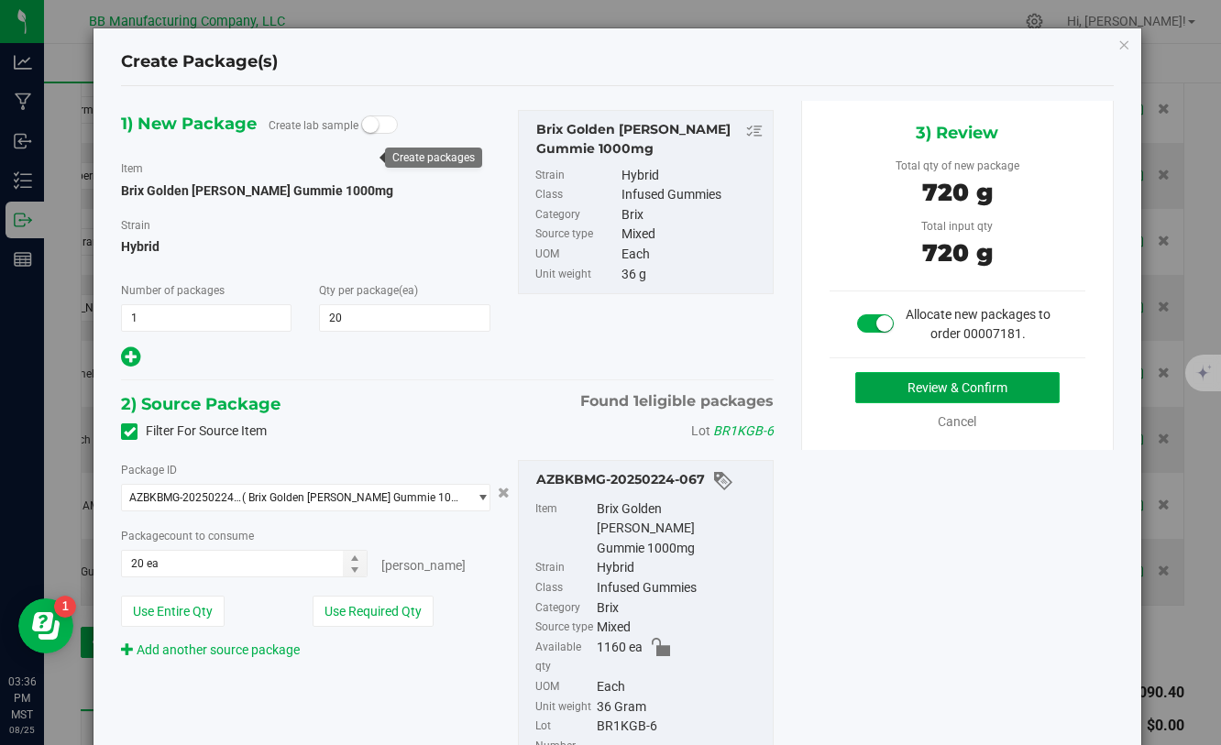
click at [916, 395] on button "Review & Confirm" at bounding box center [957, 387] width 204 height 31
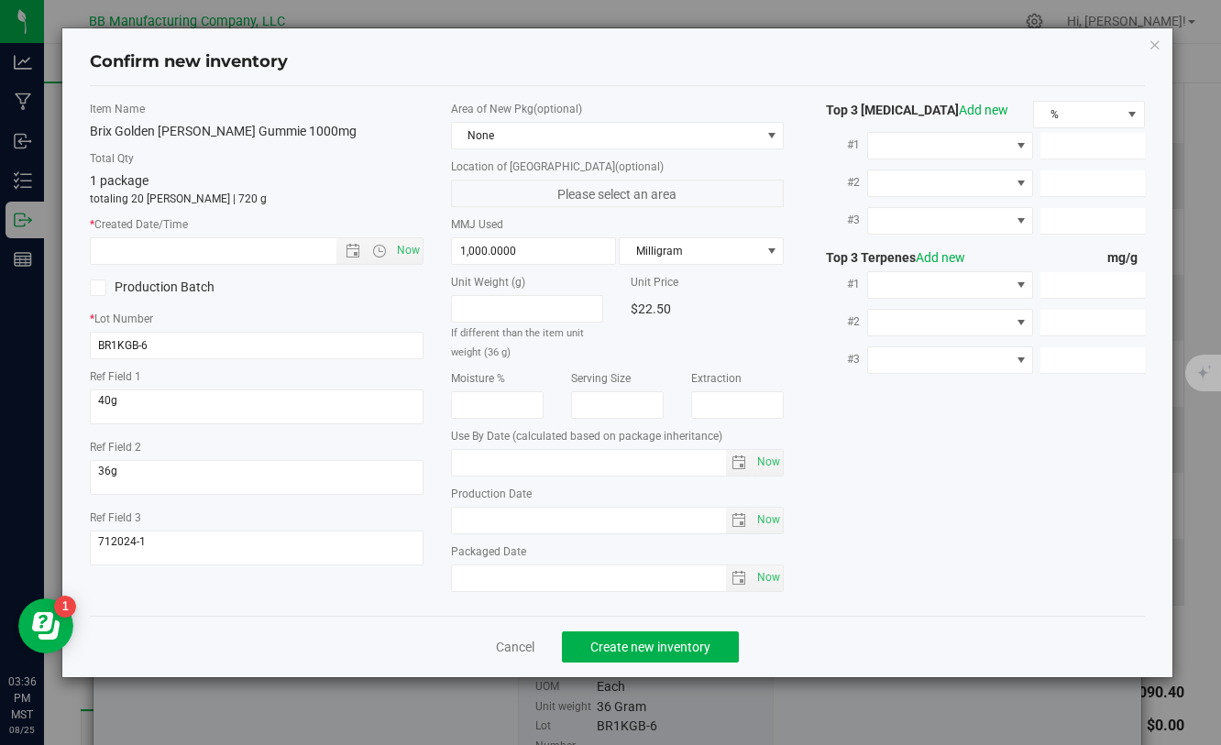
type input "[DATE]"
drag, startPoint x: 532, startPoint y: 521, endPoint x: 425, endPoint y: 521, distance: 107.2
click at [425, 521] on div "Item Name Brix Golden [PERSON_NAME] Gummie 1000mg Total Qty 1 package totaling …" at bounding box center [616, 351] width 1081 height 500
click at [253, 257] on input "text" at bounding box center [229, 251] width 276 height 26
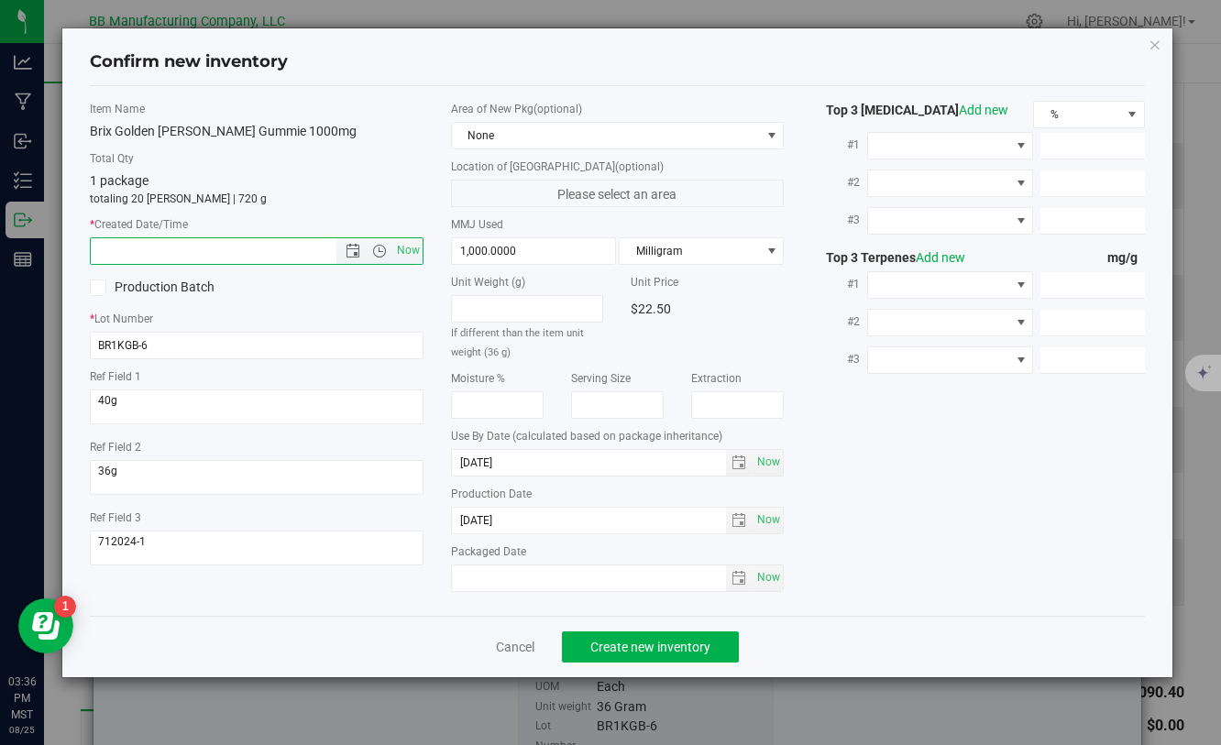
paste input "[DATE]"
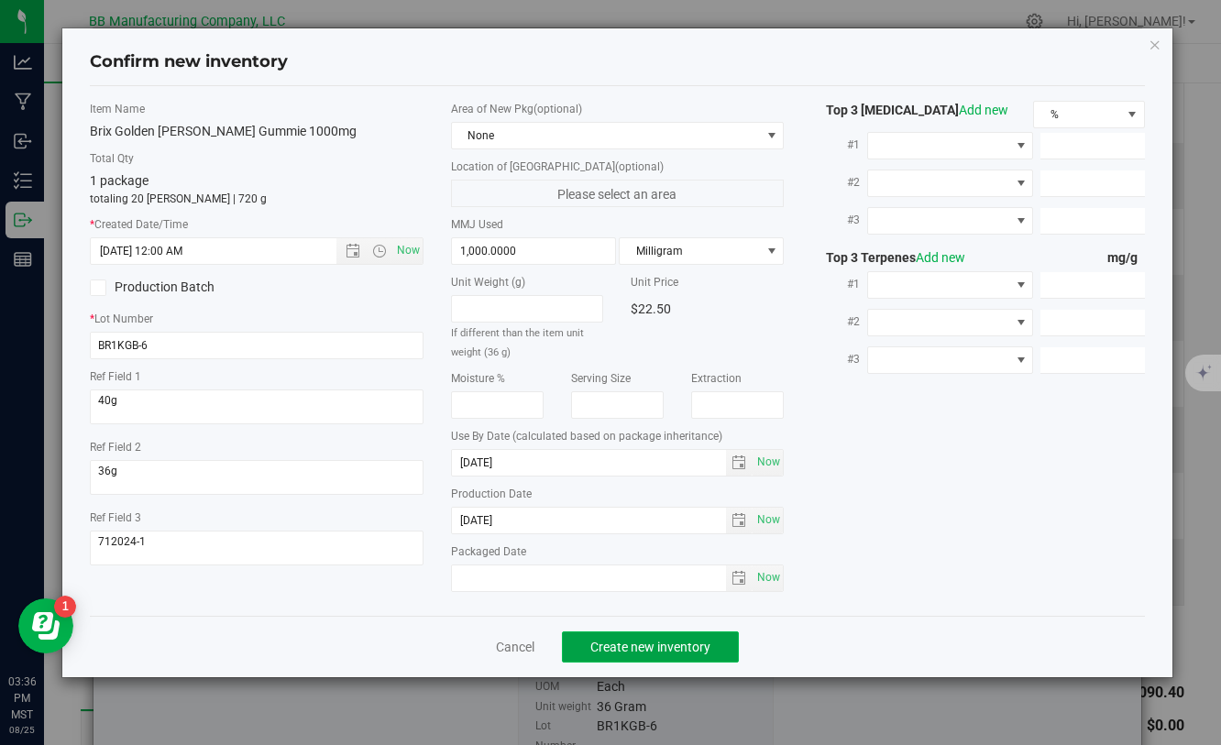
click at [636, 653] on span "Create new inventory" at bounding box center [650, 647] width 120 height 15
type input "[DATE] 3:36 PM"
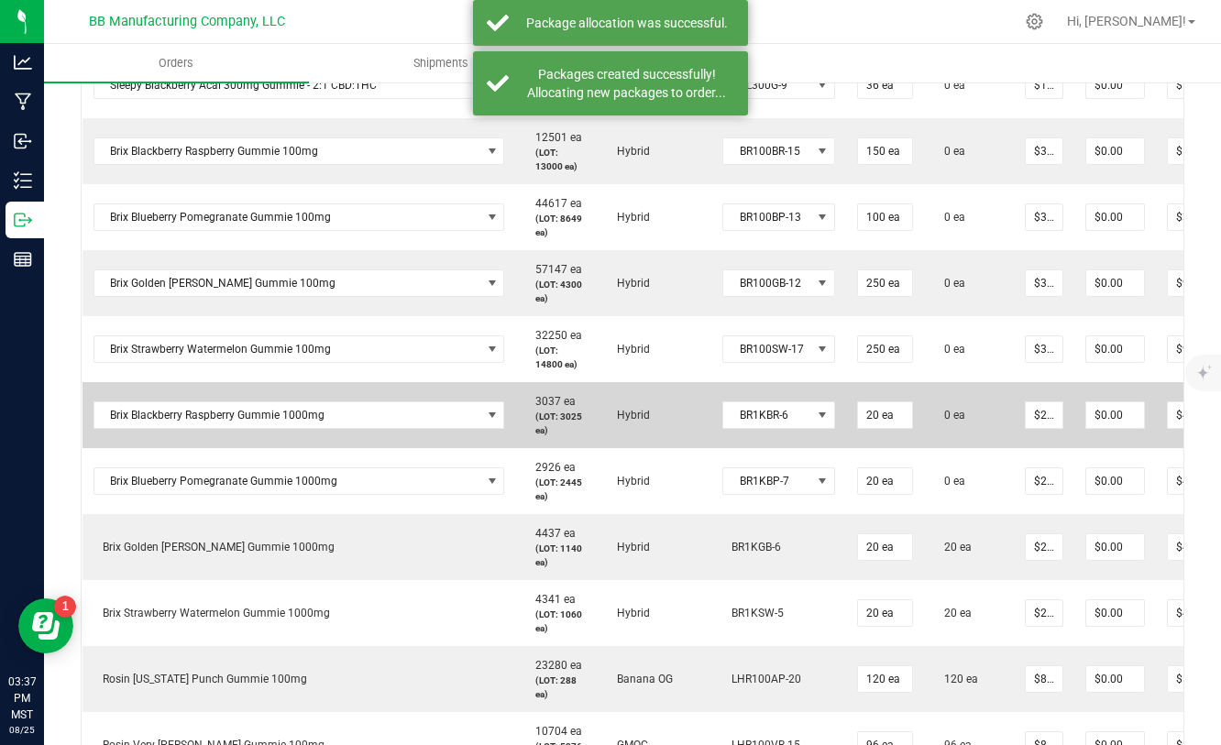
scroll to position [0, 133]
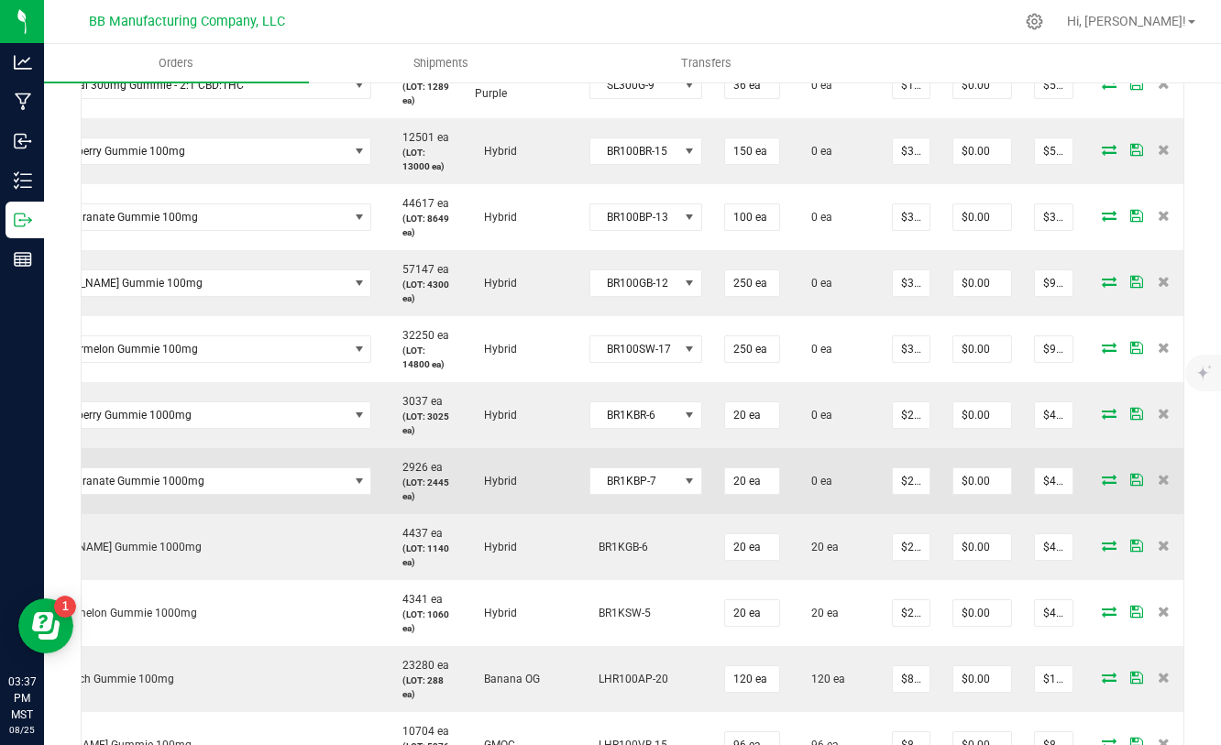
click at [1102, 475] on icon at bounding box center [1109, 479] width 15 height 11
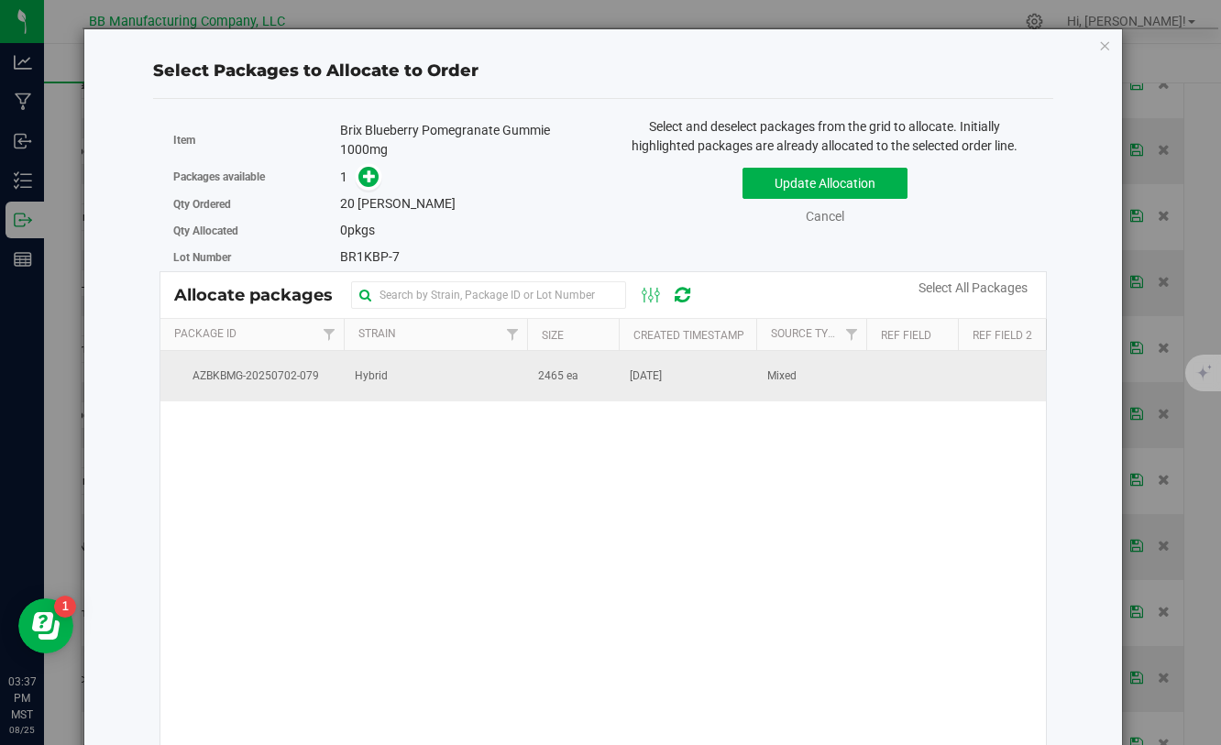
click at [700, 383] on td "[DATE]" at bounding box center [687, 375] width 137 height 49
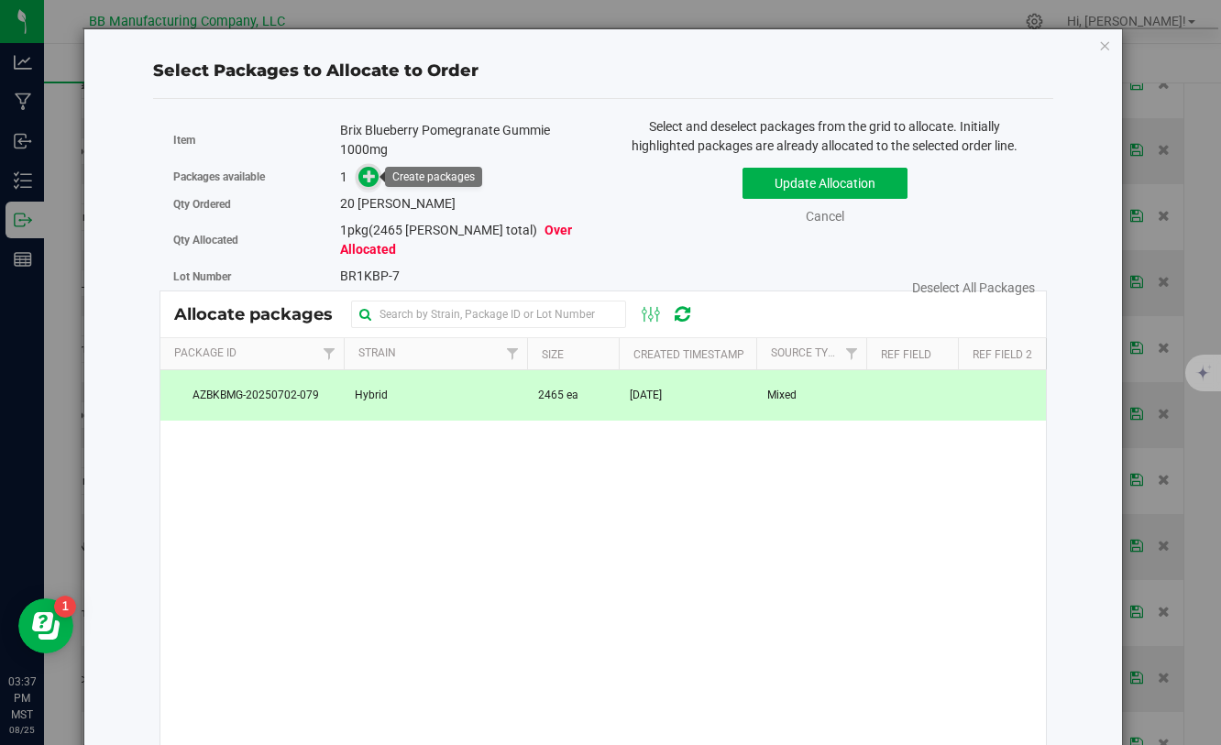
click at [367, 177] on icon at bounding box center [369, 176] width 13 height 13
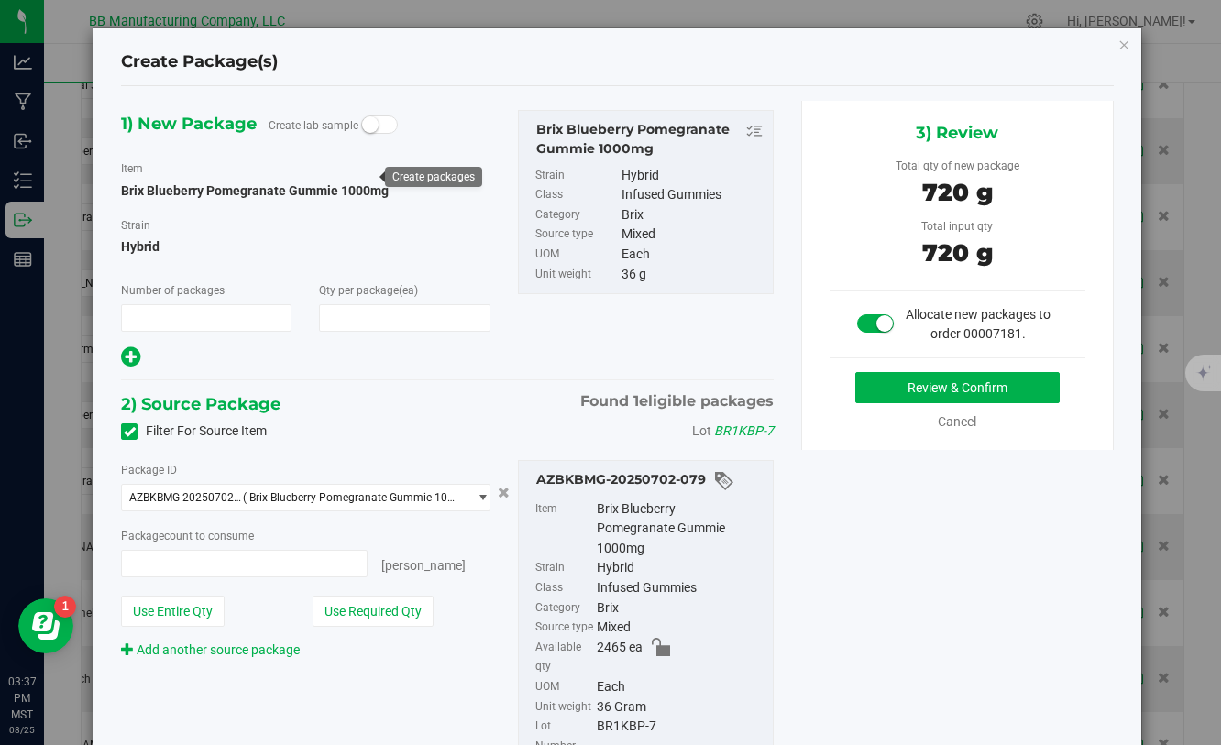
type input "1"
type input "20"
type input "20 ea"
click at [898, 397] on button "Review & Confirm" at bounding box center [957, 387] width 204 height 31
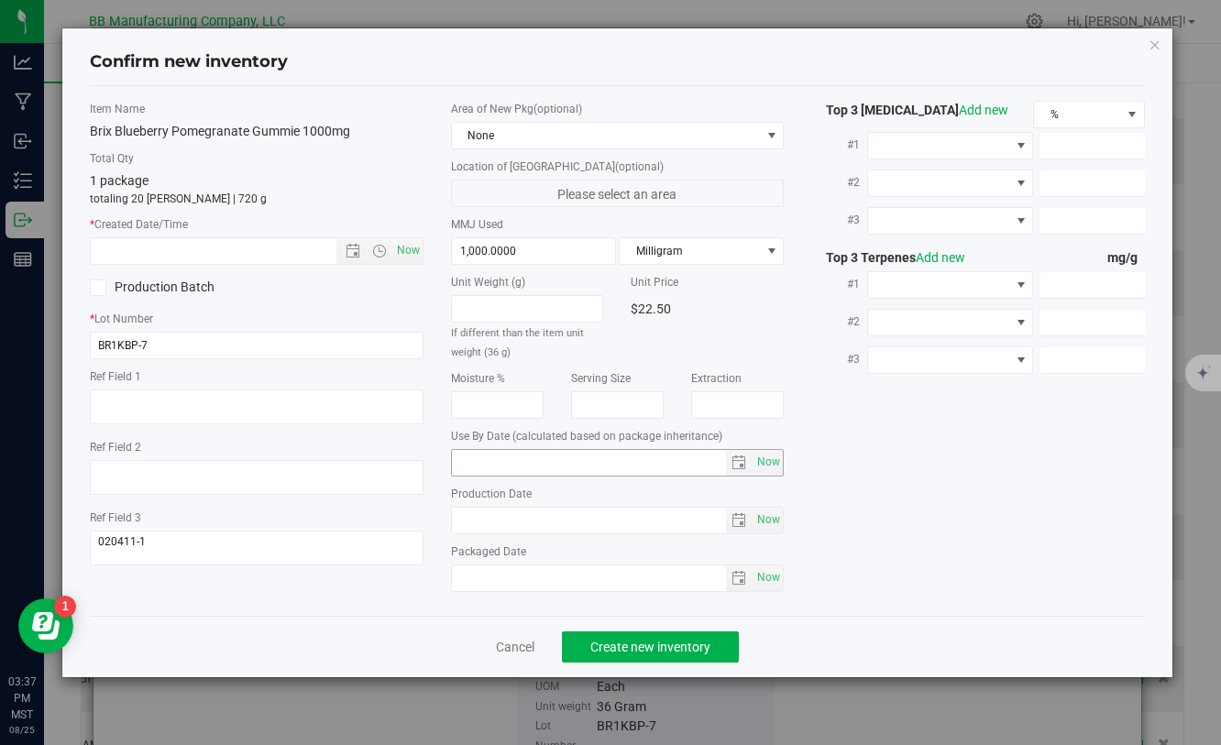
type input "[DATE]"
click at [552, 516] on input "[DATE]" at bounding box center [589, 521] width 275 height 26
click at [155, 244] on input "text" at bounding box center [229, 251] width 276 height 26
paste input "[DATE]"
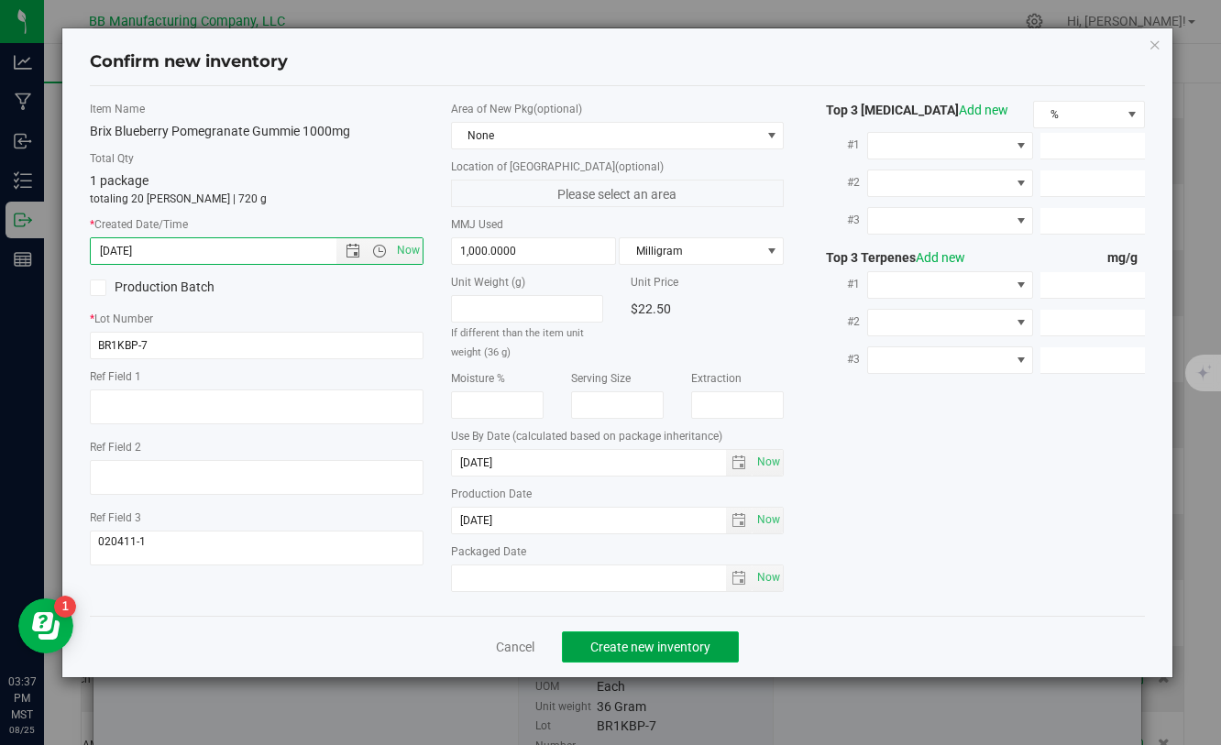
click at [636, 655] on button "Create new inventory" at bounding box center [650, 646] width 177 height 31
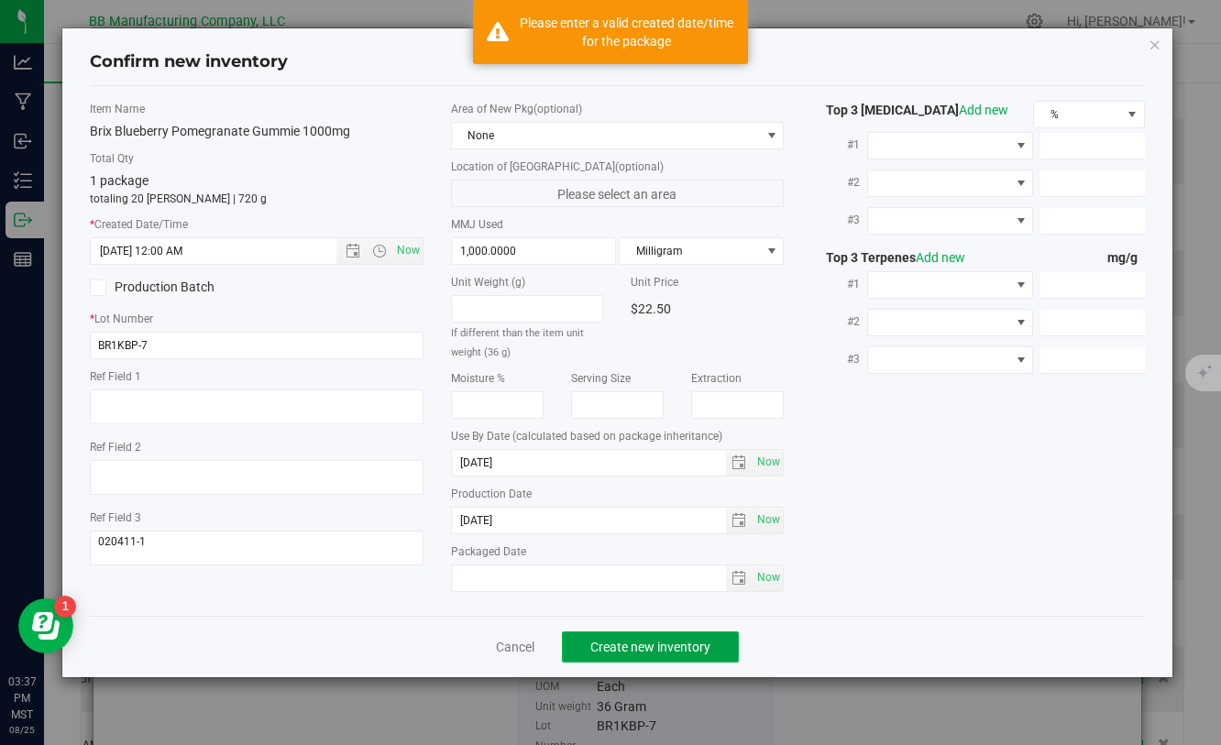
type input "[DATE] 3:37 PM"
click at [636, 655] on button "Create new inventory" at bounding box center [650, 646] width 177 height 31
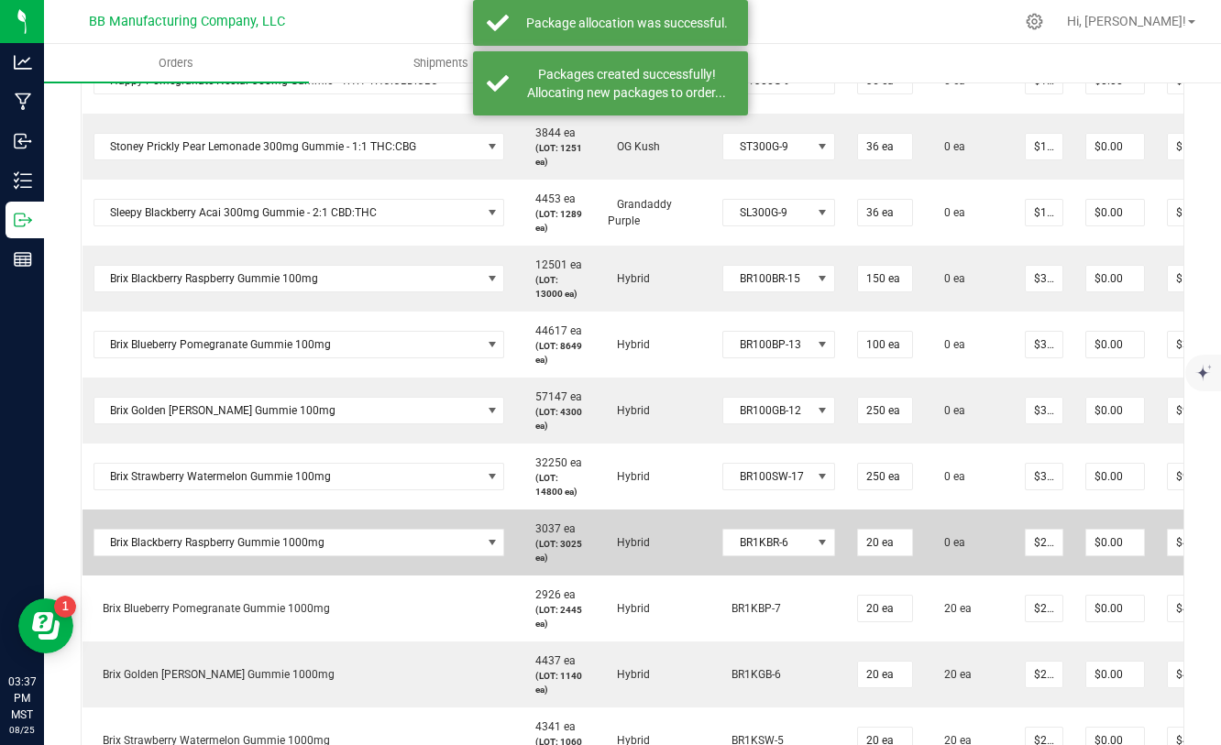
scroll to position [0, 133]
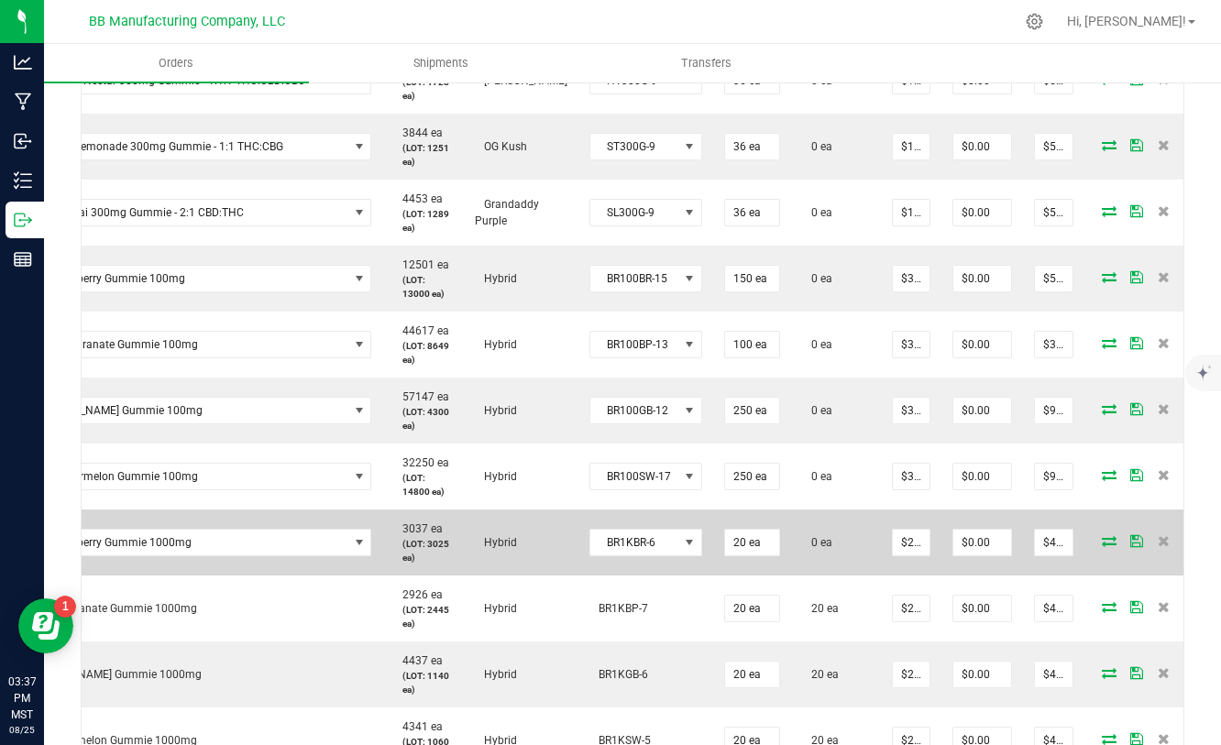
click at [1102, 543] on icon at bounding box center [1109, 540] width 15 height 11
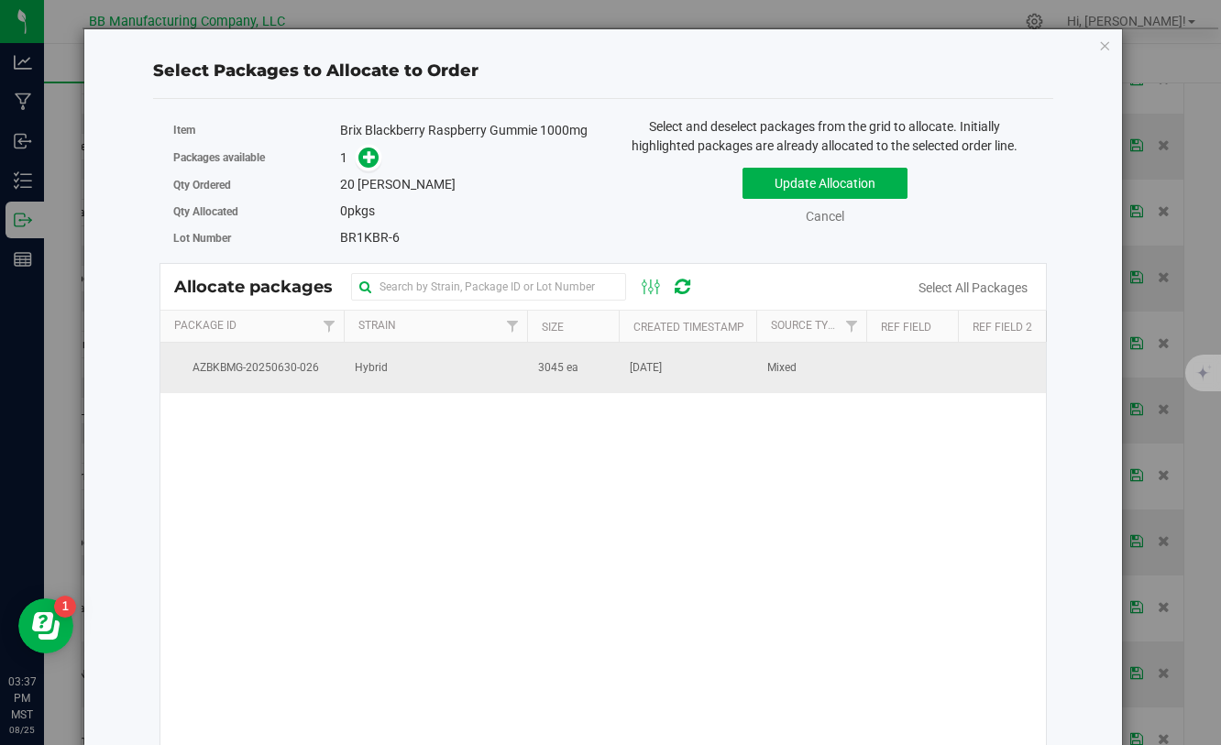
click at [577, 372] on td "3045 ea" at bounding box center [573, 367] width 92 height 49
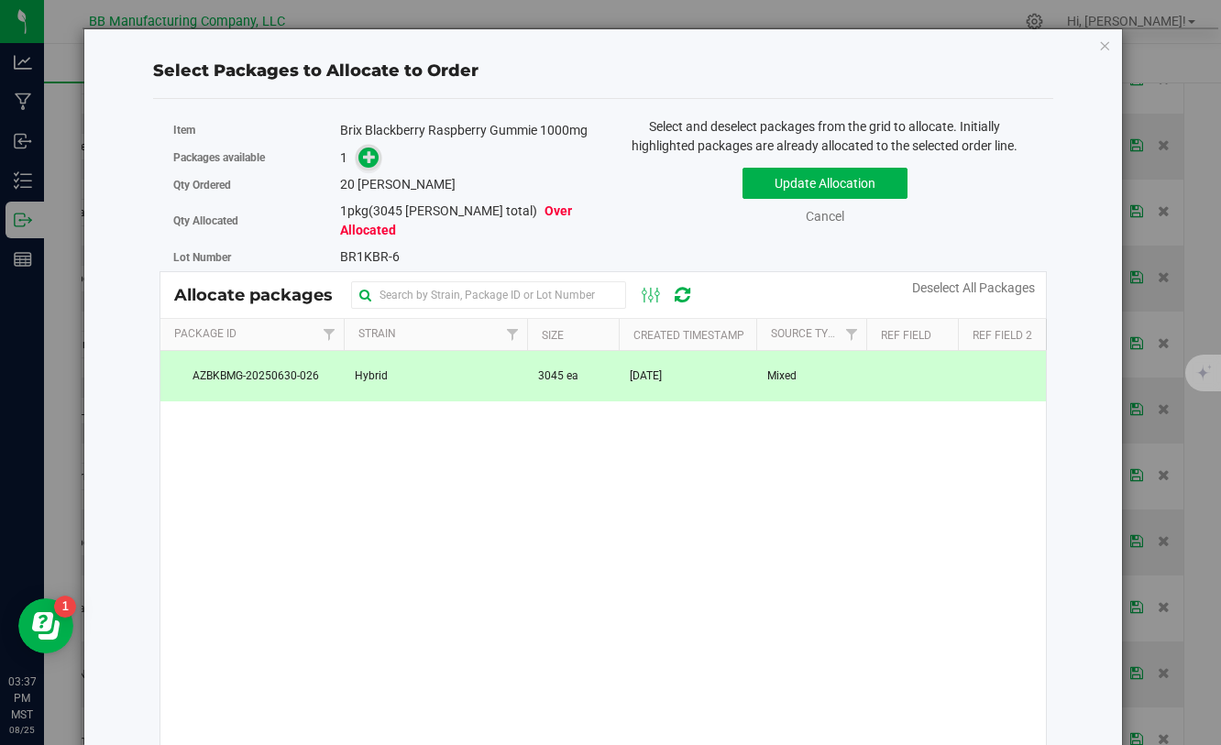
click at [371, 164] on span at bounding box center [368, 158] width 21 height 21
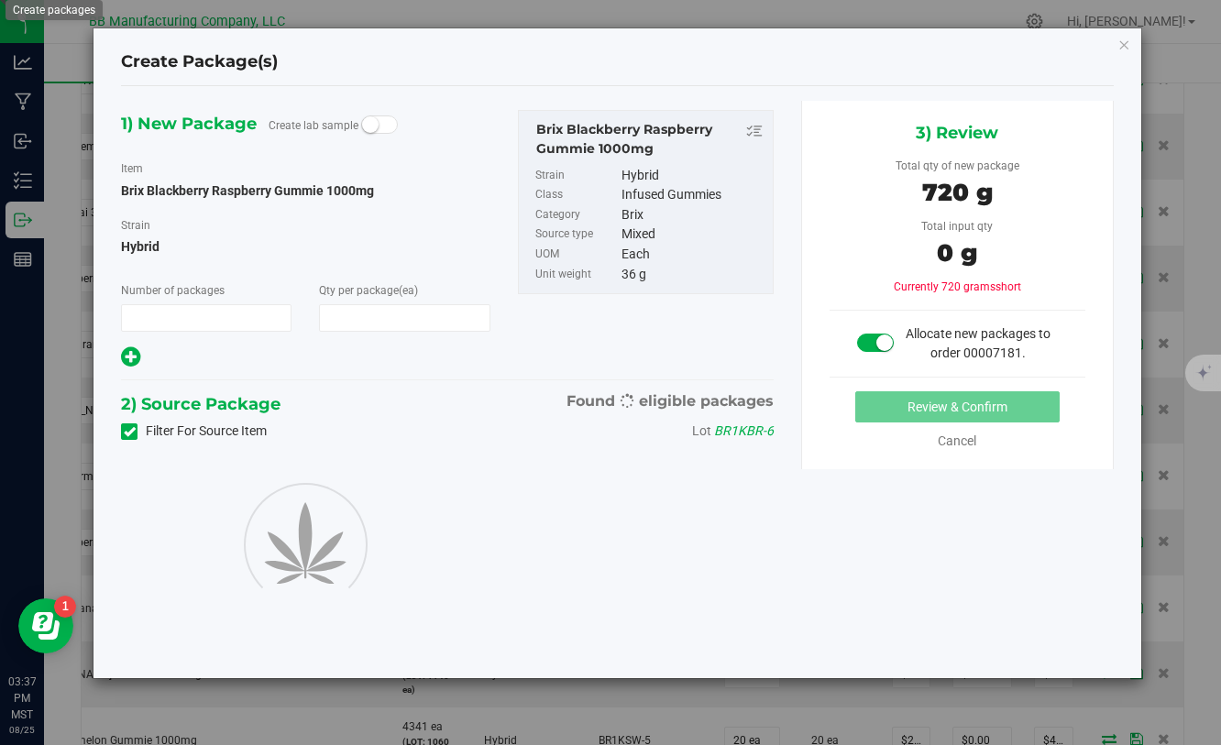
type input "1"
type input "20"
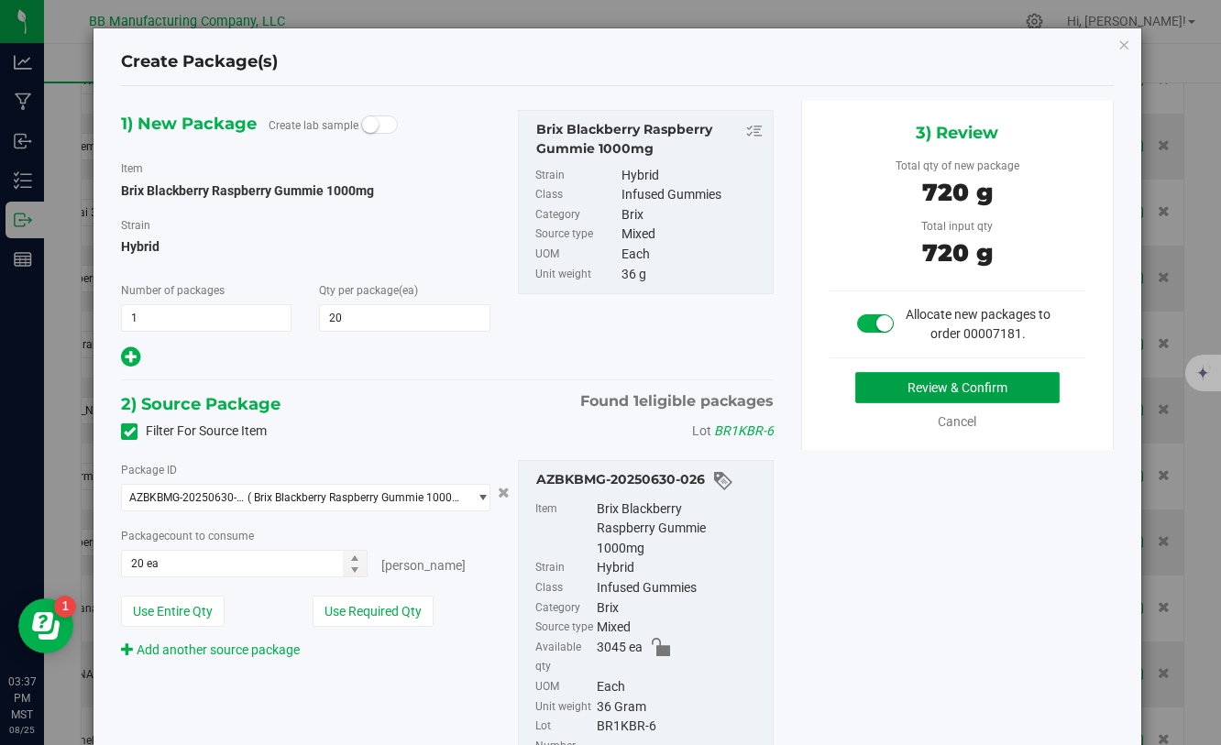
click at [886, 387] on button "Review & Confirm" at bounding box center [957, 387] width 204 height 31
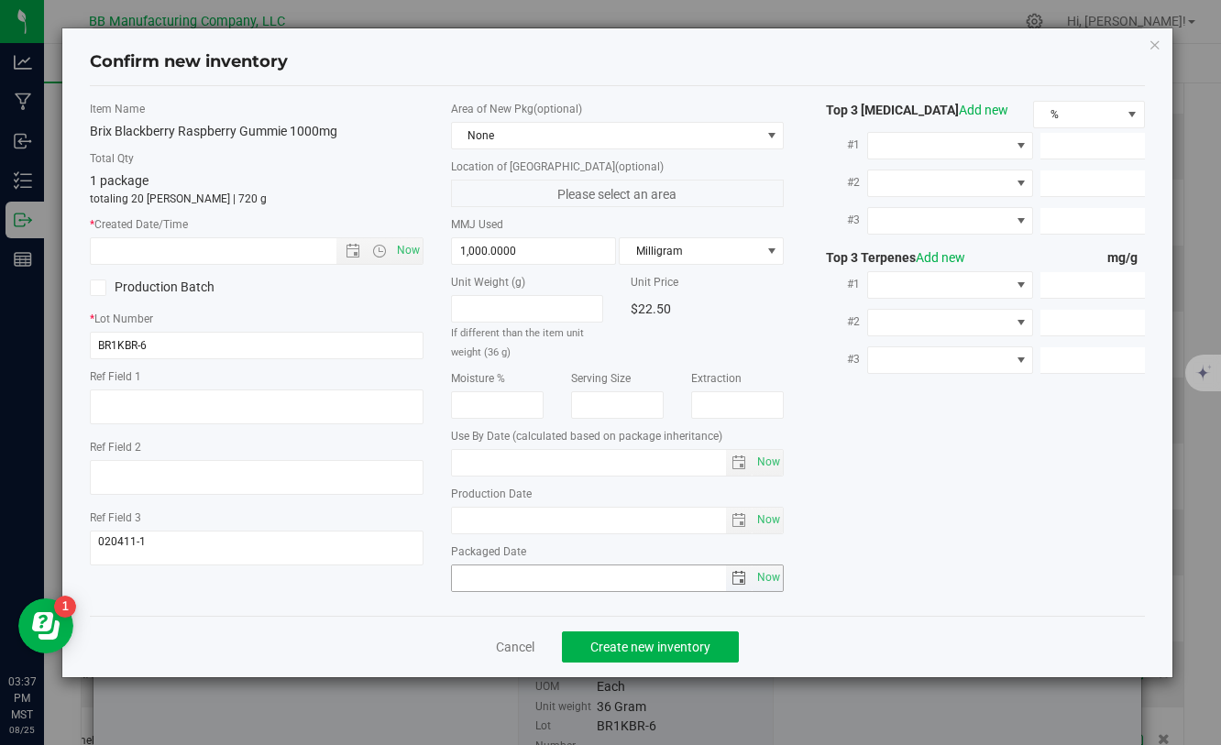
type input "[DATE]"
drag, startPoint x: 554, startPoint y: 517, endPoint x: 454, endPoint y: 518, distance: 99.9
click at [453, 517] on input "[DATE]" at bounding box center [589, 521] width 275 height 26
click at [192, 246] on input "text" at bounding box center [229, 251] width 276 height 26
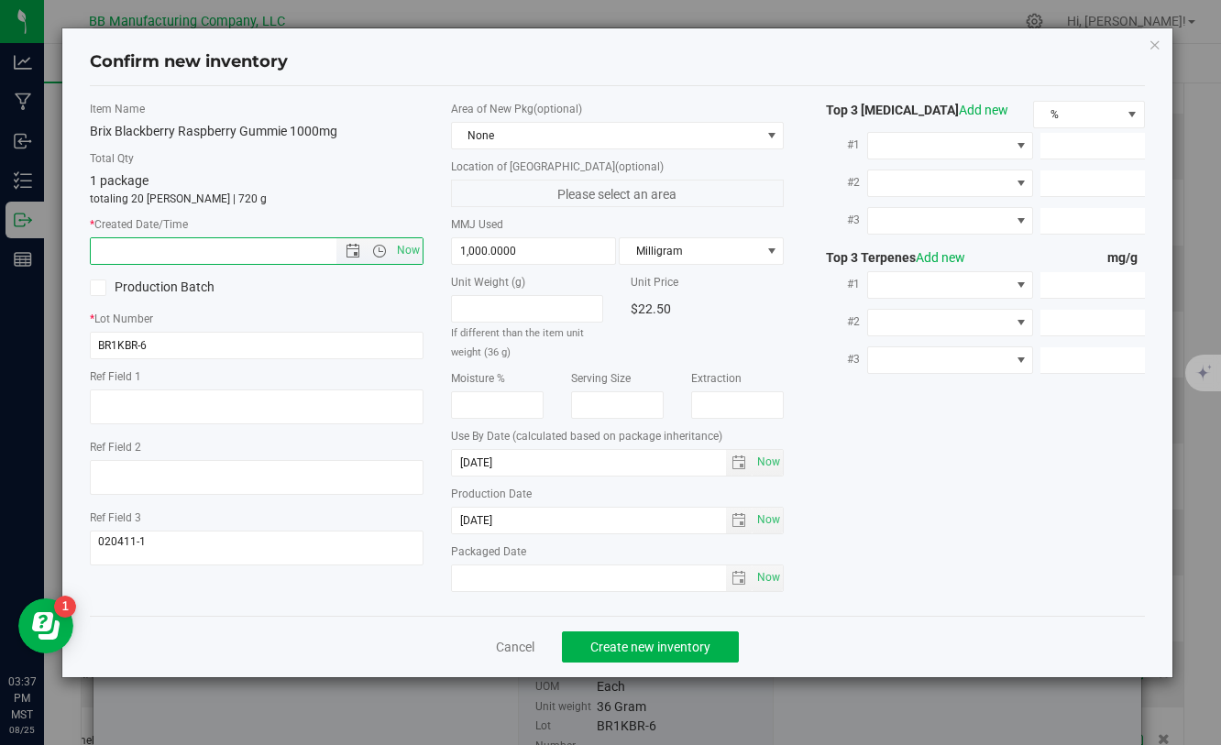
paste input "[DATE]"
click at [629, 643] on span "Create new inventory" at bounding box center [650, 647] width 120 height 15
type input "[DATE] 3:37 PM"
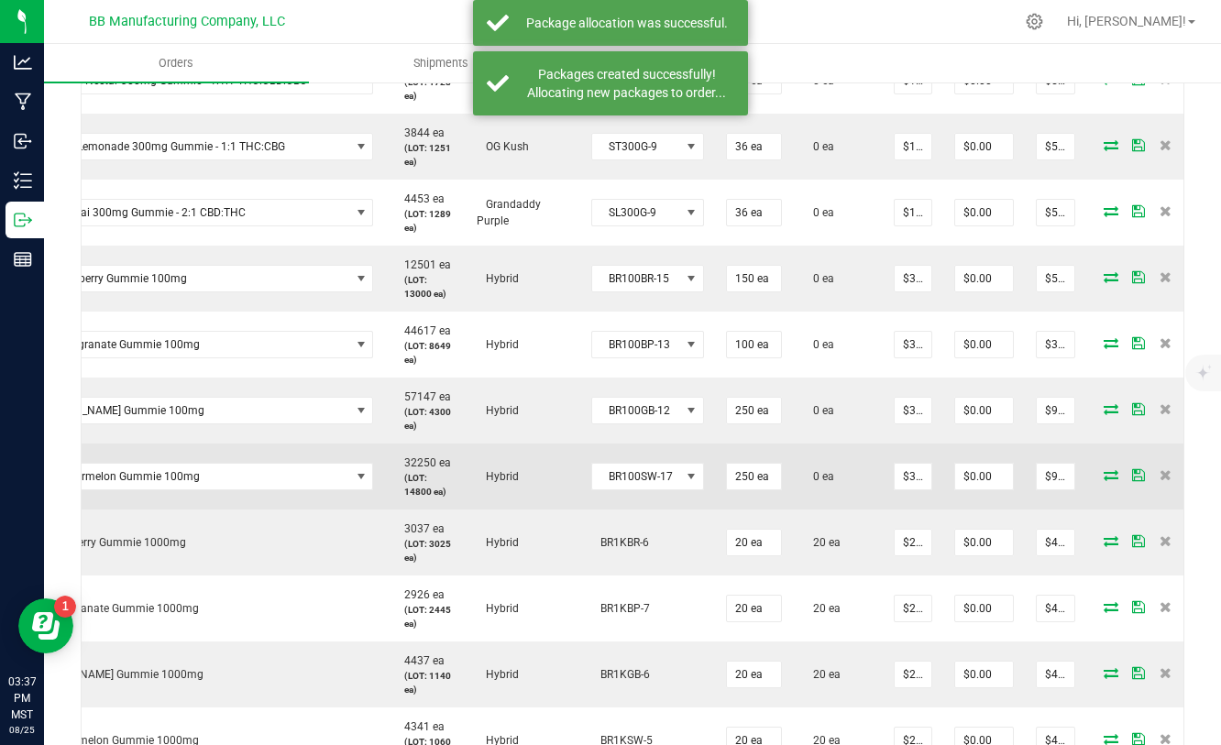
scroll to position [0, 133]
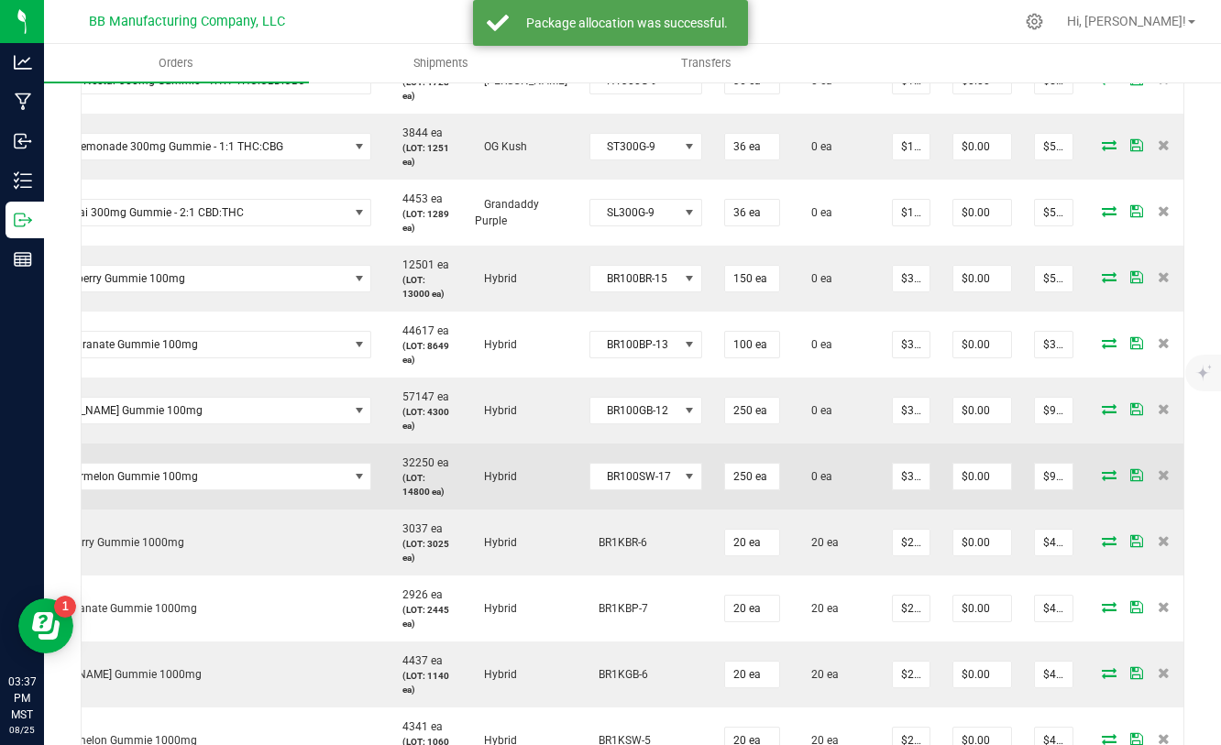
click at [1102, 473] on icon at bounding box center [1109, 474] width 15 height 11
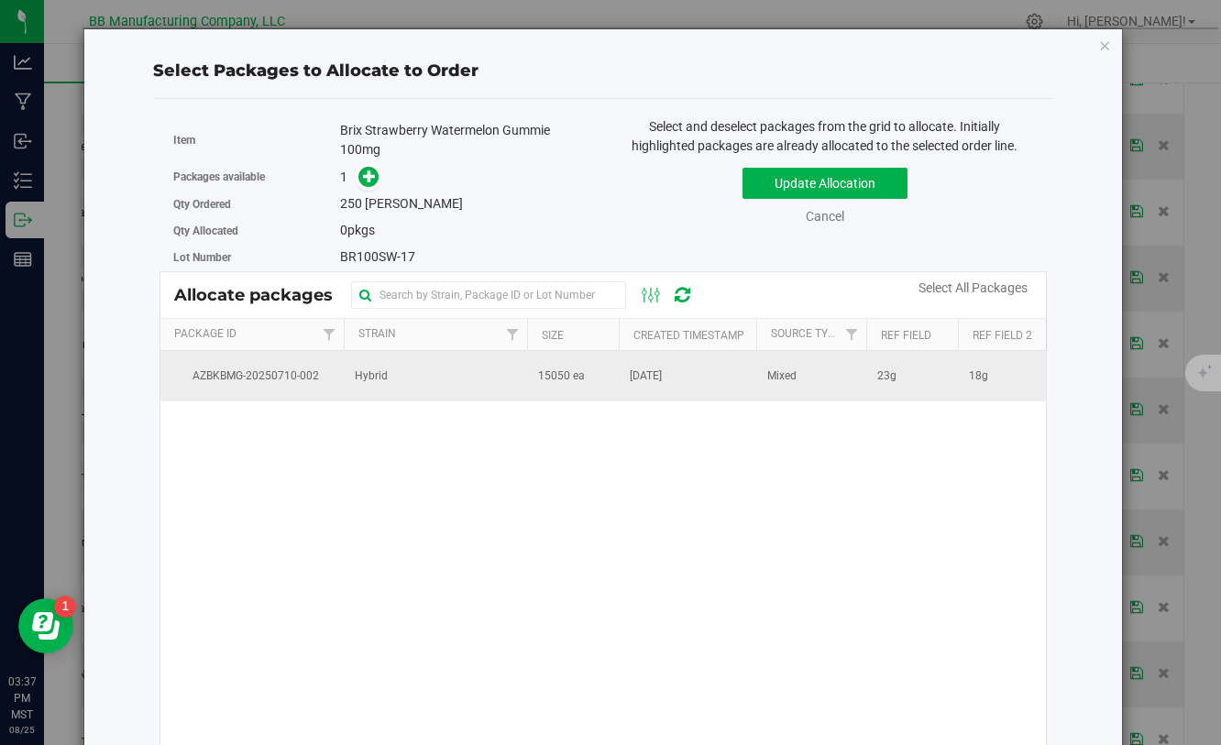
click at [611, 373] on td "15050 ea" at bounding box center [573, 375] width 92 height 49
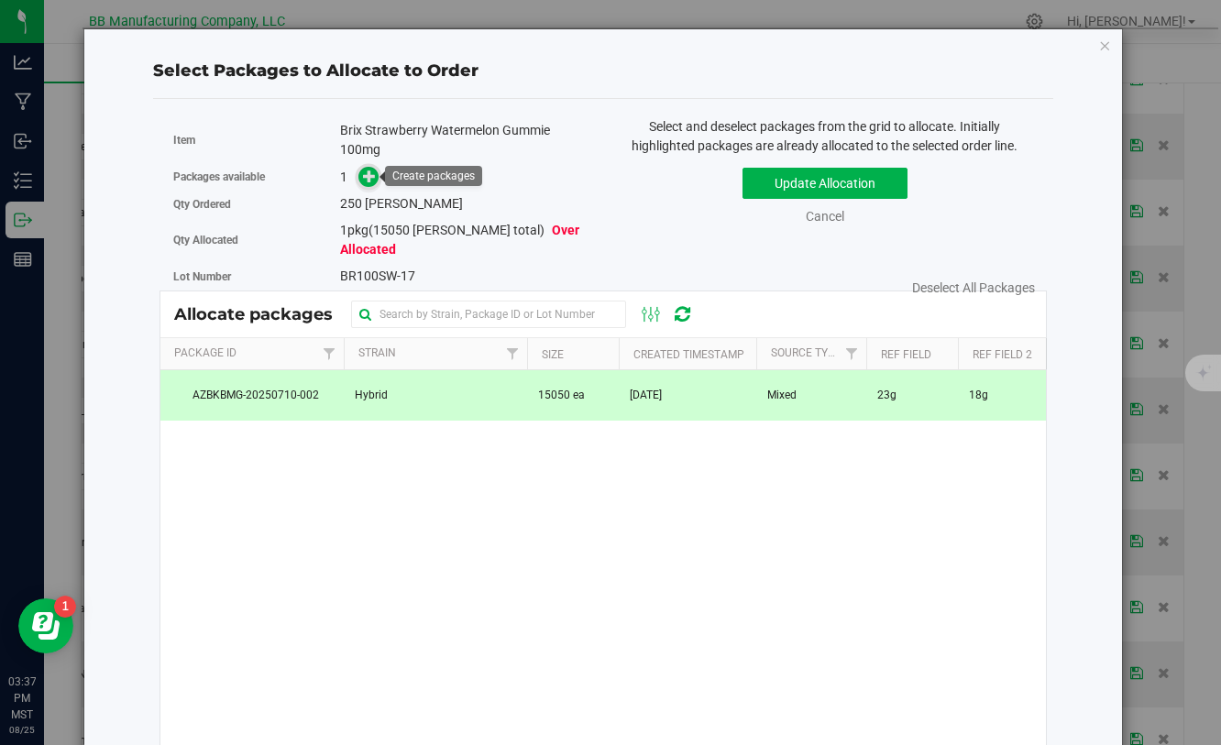
click at [371, 182] on icon at bounding box center [369, 176] width 13 height 13
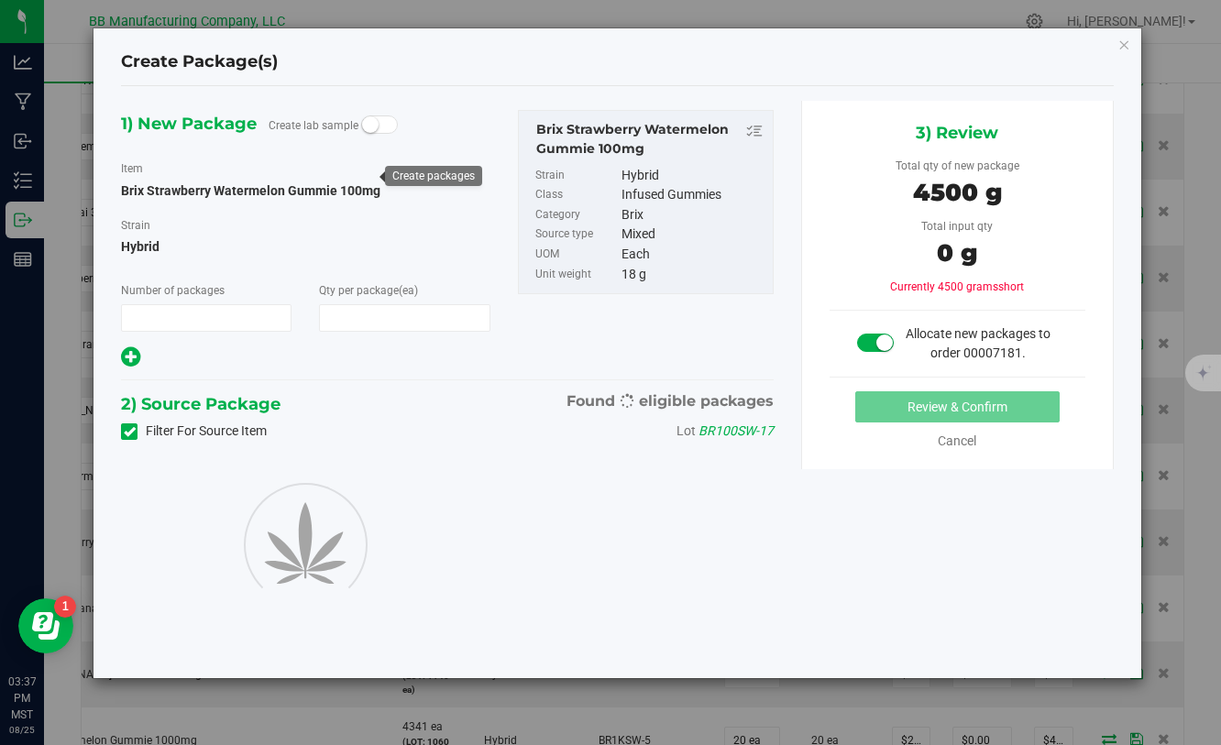
type input "1"
type input "250"
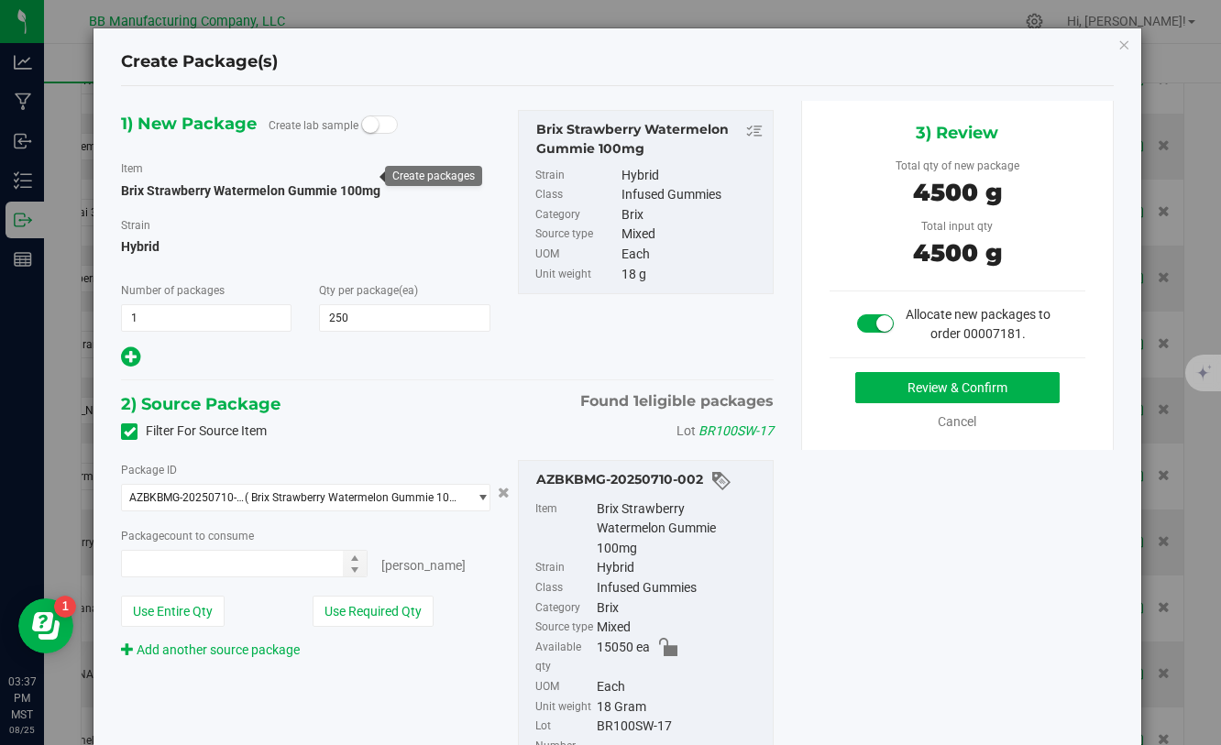
type input "250 ea"
click at [899, 390] on button "Review & Confirm" at bounding box center [957, 387] width 204 height 31
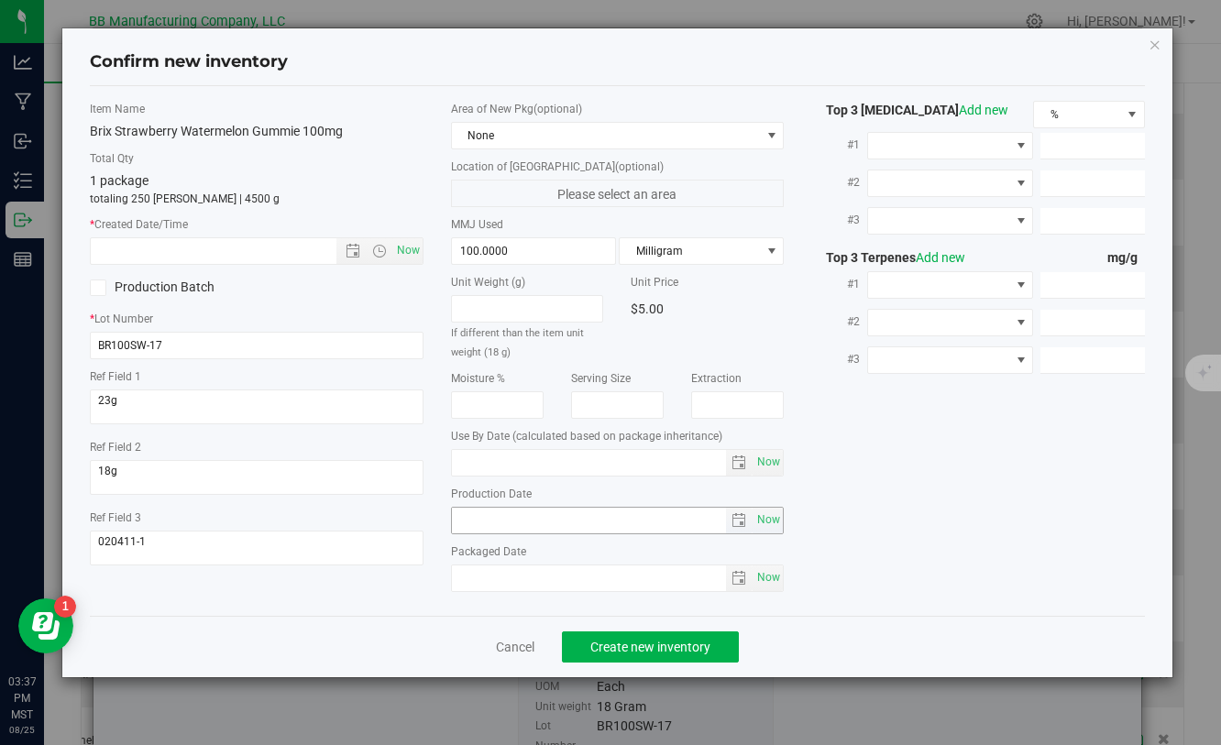
type input "[DATE]"
drag, startPoint x: 531, startPoint y: 522, endPoint x: 417, endPoint y: 523, distance: 113.6
click at [417, 523] on div "Item Name Brix Strawberry Watermelon Gummie 100mg Total Qty 1 package totaling …" at bounding box center [616, 351] width 1081 height 500
click at [245, 247] on input "text" at bounding box center [229, 251] width 276 height 26
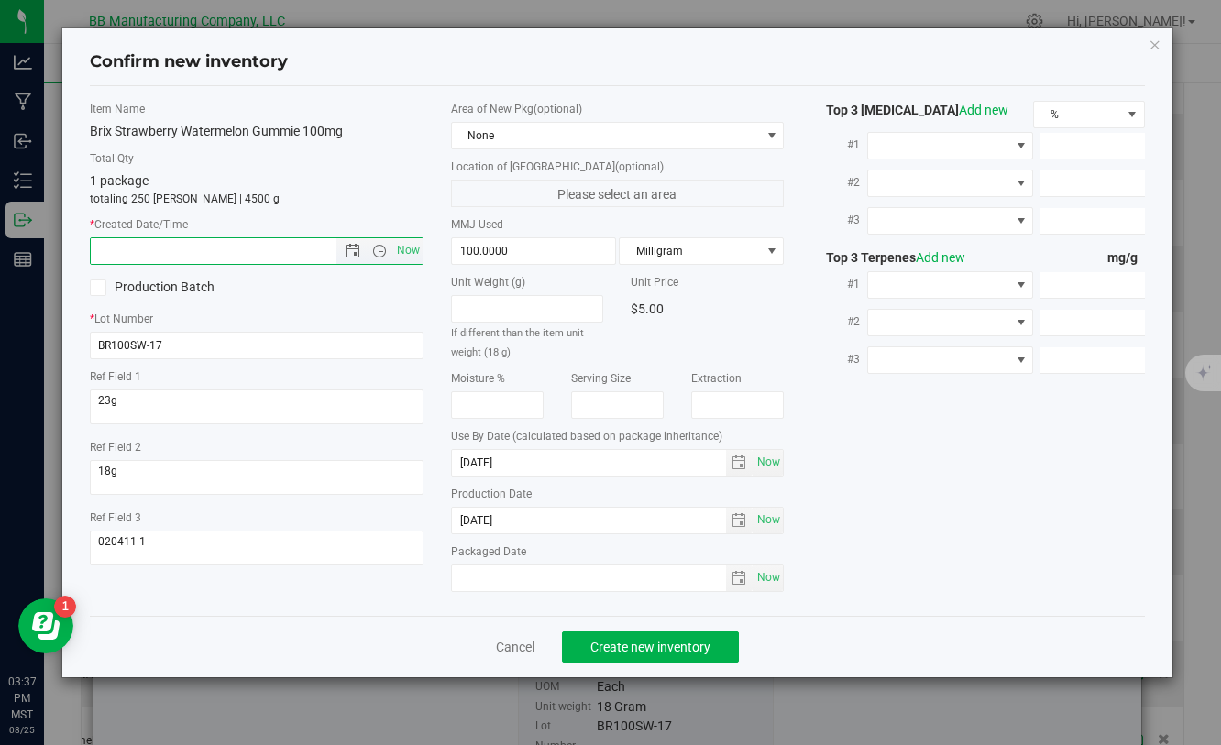
paste input "[DATE]"
click at [612, 644] on span "Create new inventory" at bounding box center [650, 647] width 120 height 15
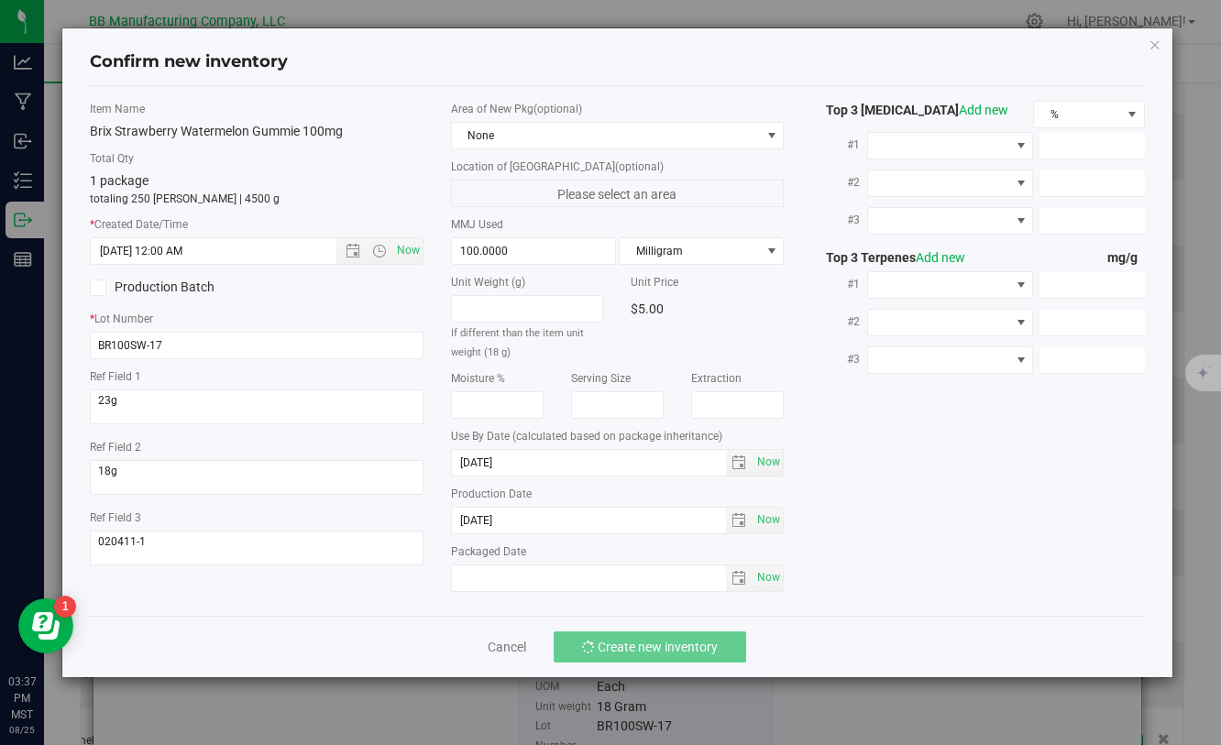
type input "[DATE] 3:37 PM"
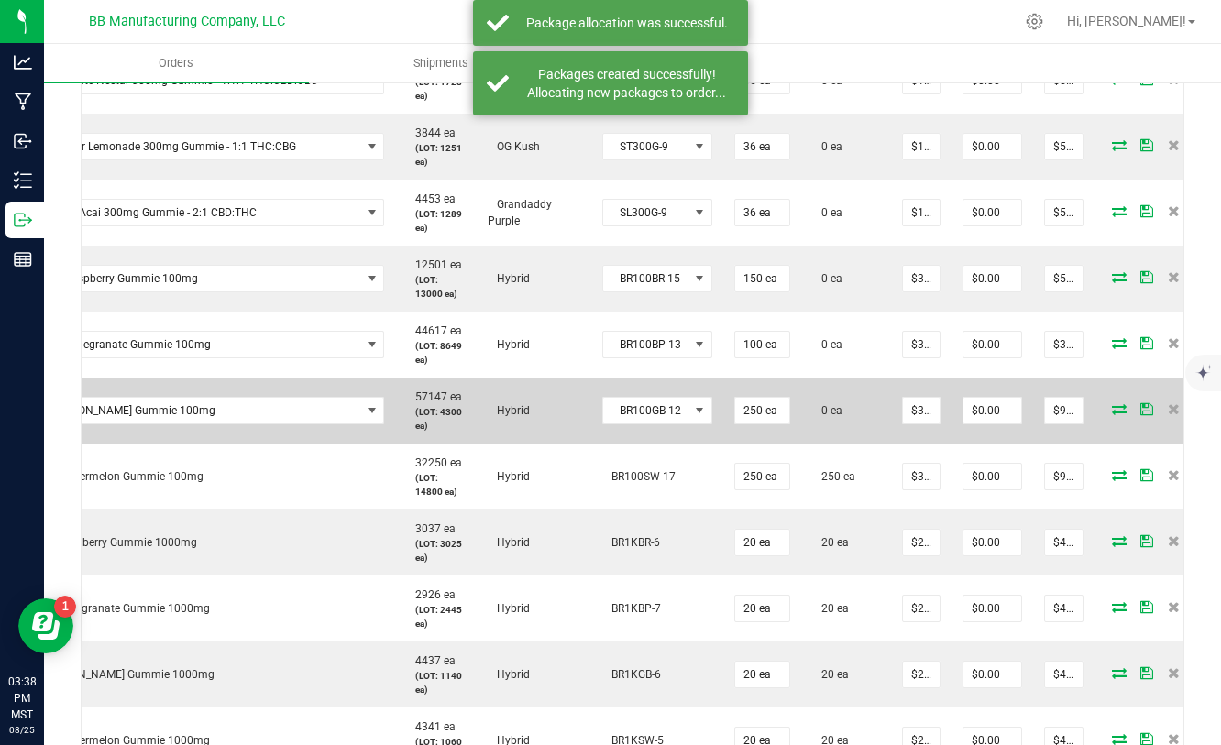
scroll to position [0, 131]
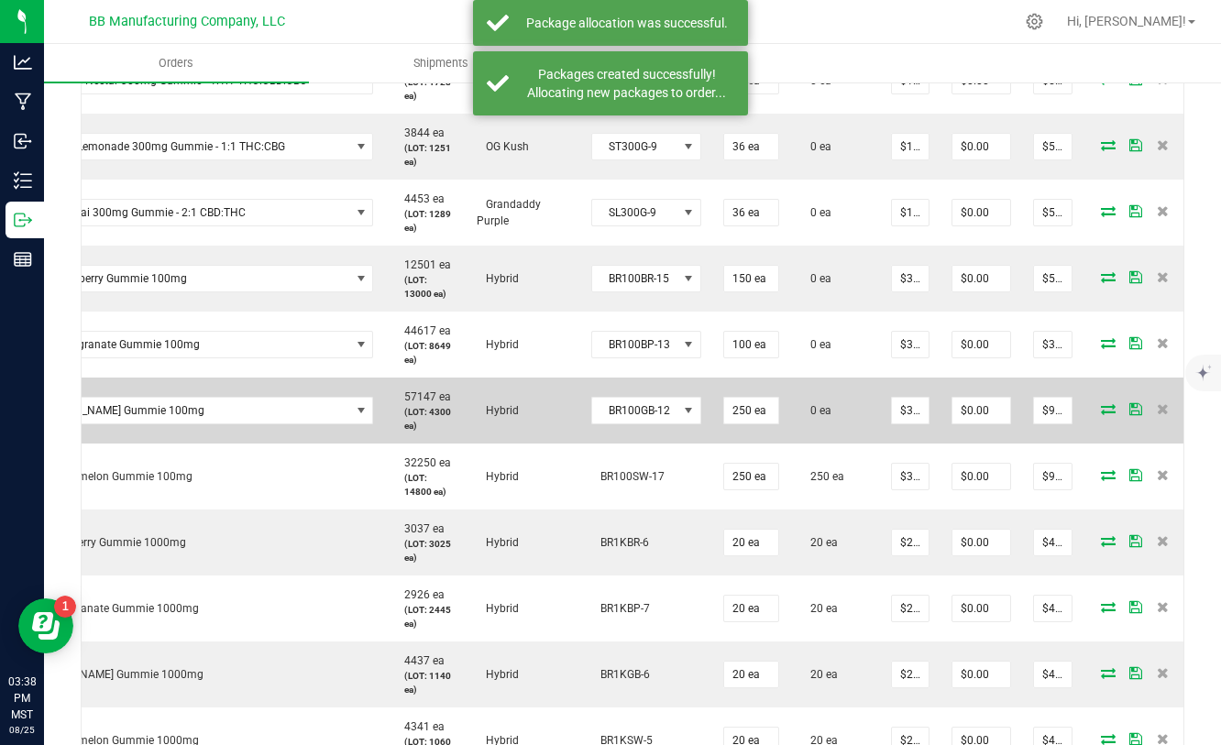
click at [1103, 412] on icon at bounding box center [1108, 408] width 15 height 11
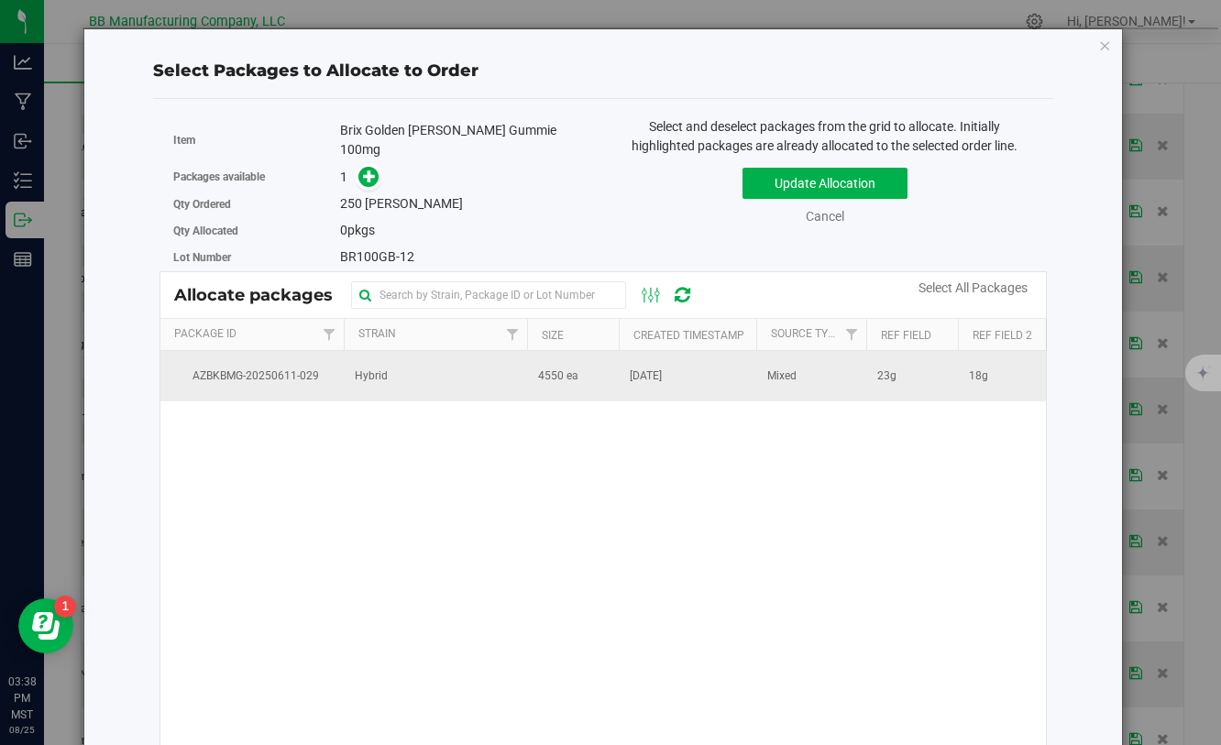
click at [516, 373] on td "Hybrid" at bounding box center [435, 375] width 183 height 49
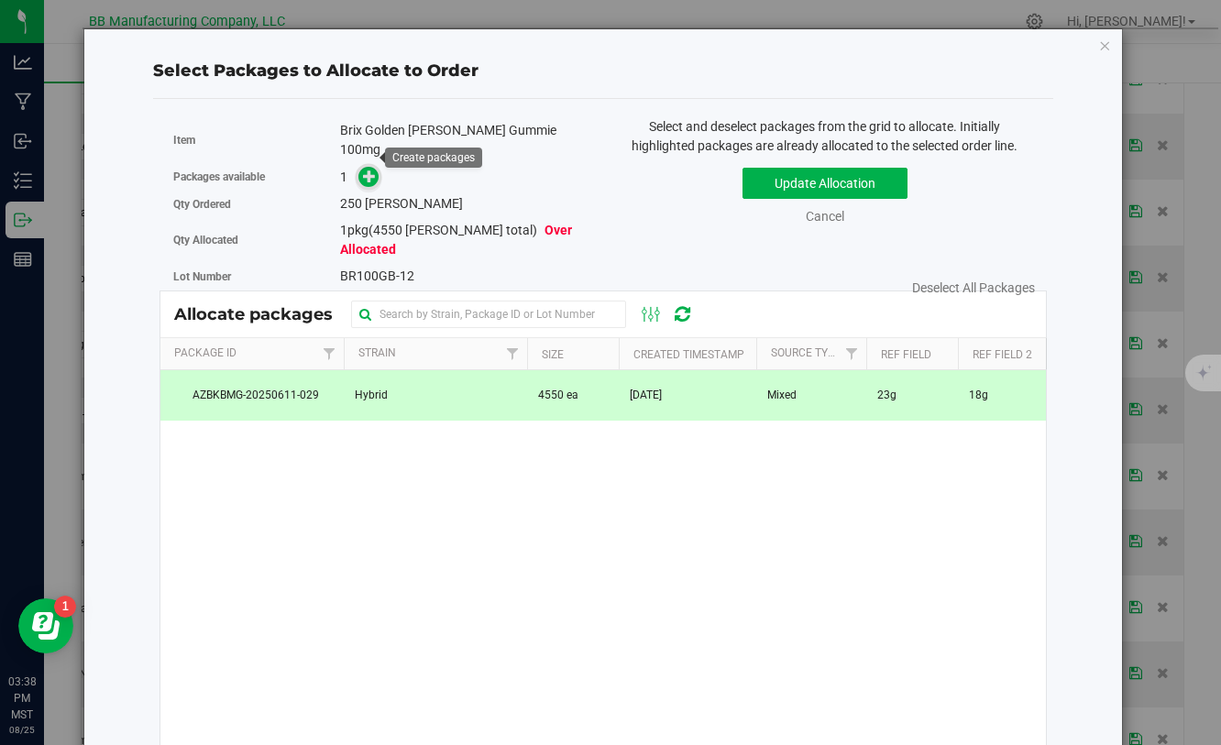
click at [368, 170] on icon at bounding box center [369, 176] width 13 height 13
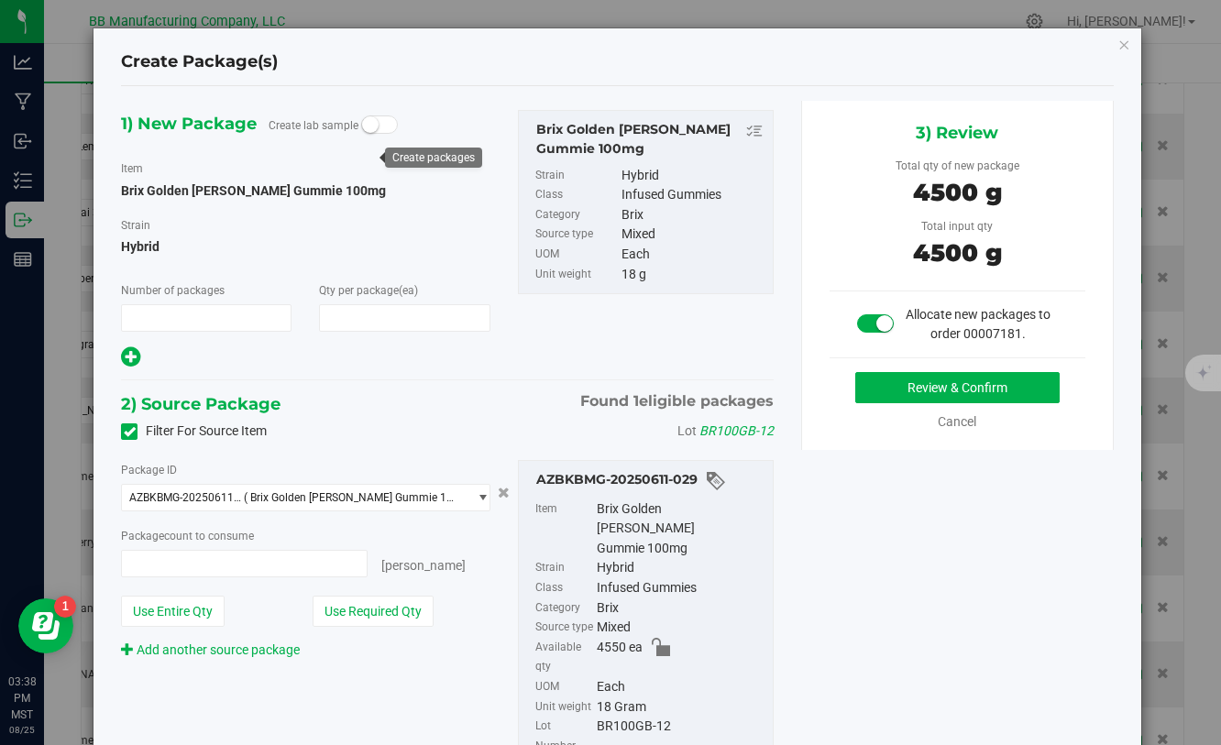
type input "1"
type input "250"
type input "250 ea"
click at [884, 399] on button "Review & Confirm" at bounding box center [957, 387] width 204 height 31
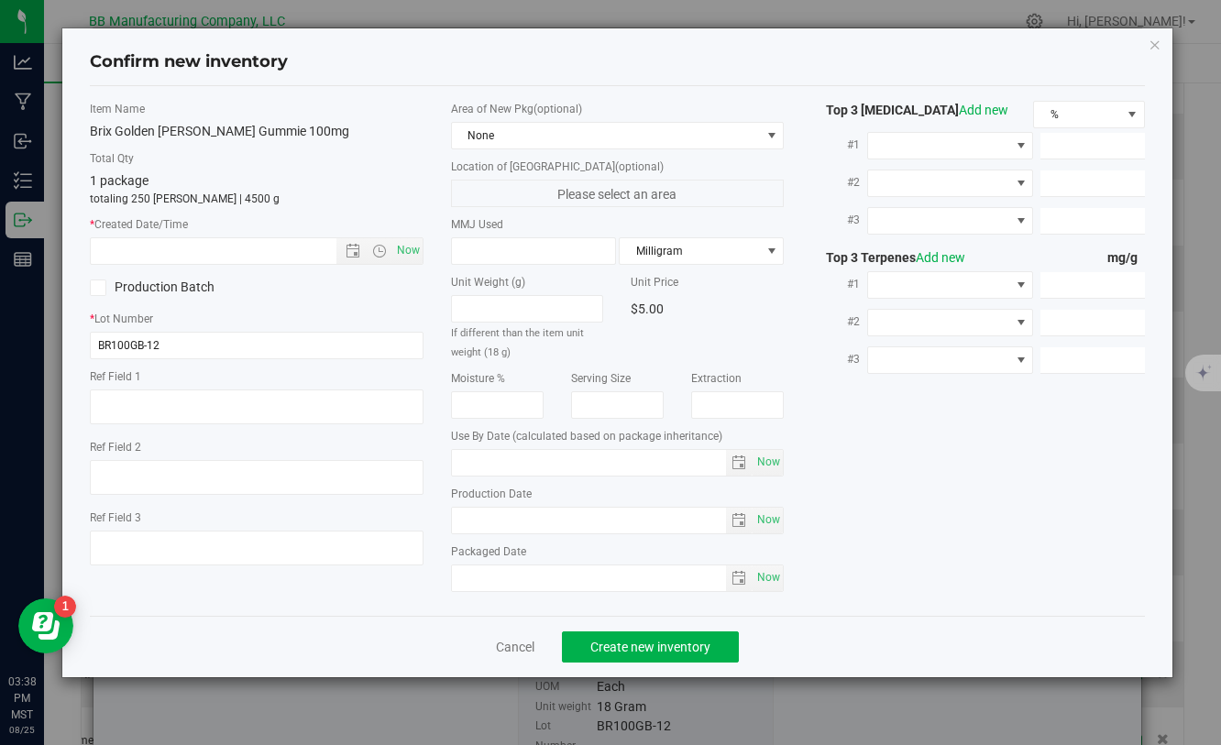
type textarea "23g"
type textarea "18g"
type textarea "020411-1"
type input "100.0000"
type input "[DATE]"
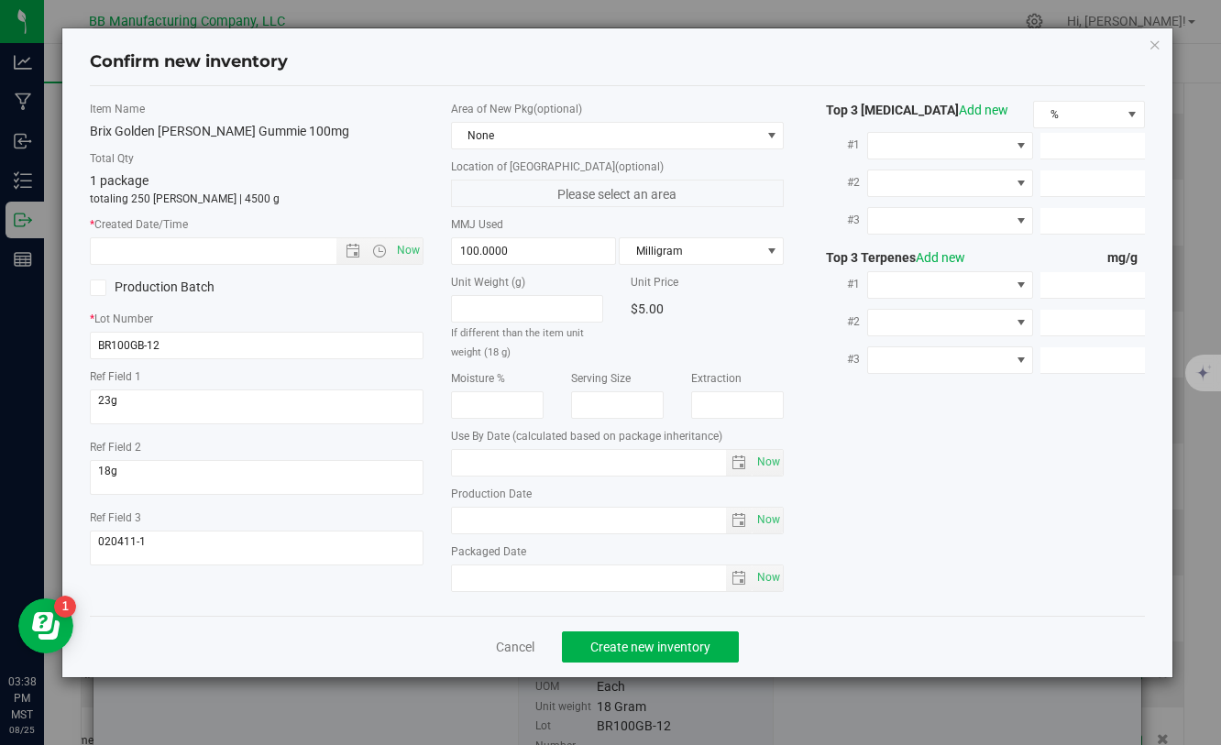
type input "[DATE]"
drag, startPoint x: 532, startPoint y: 521, endPoint x: 457, endPoint y: 522, distance: 74.2
click at [454, 521] on input "[DATE]" at bounding box center [589, 521] width 275 height 26
click at [285, 255] on input "text" at bounding box center [229, 251] width 276 height 26
paste input "[DATE]"
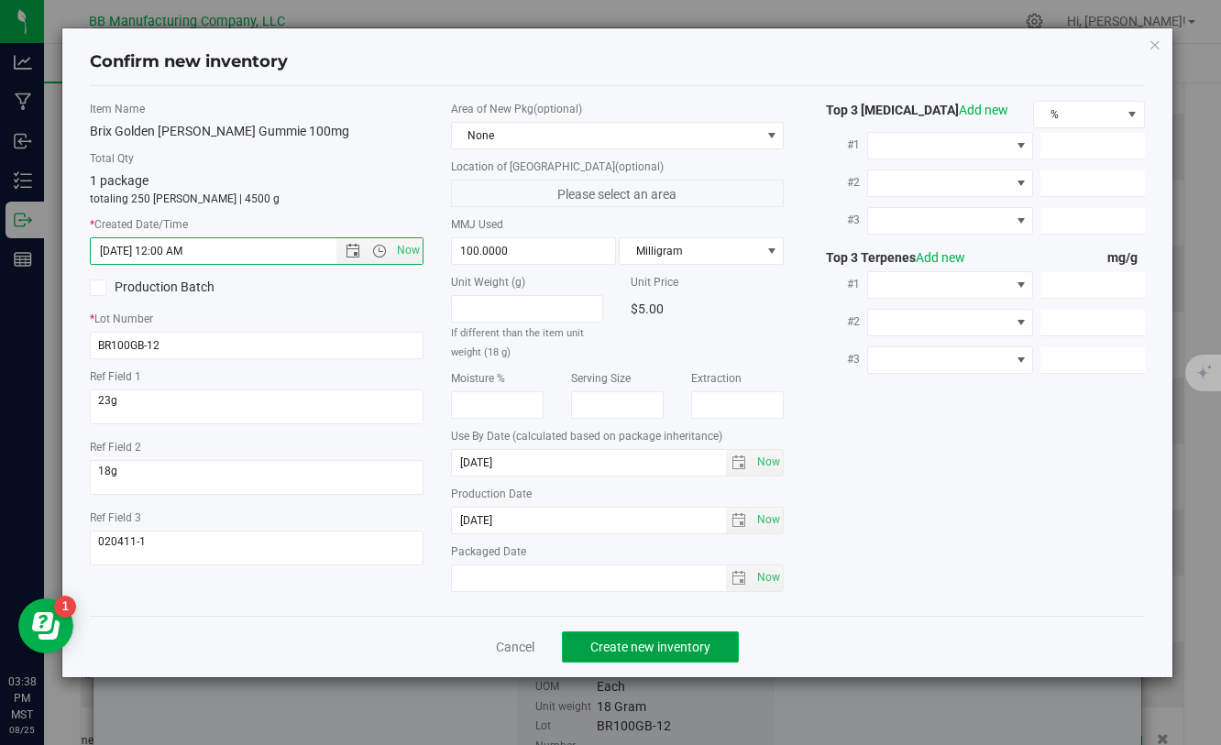
click at [675, 653] on span "Create new inventory" at bounding box center [650, 647] width 120 height 15
type input "[DATE] 3:38 PM"
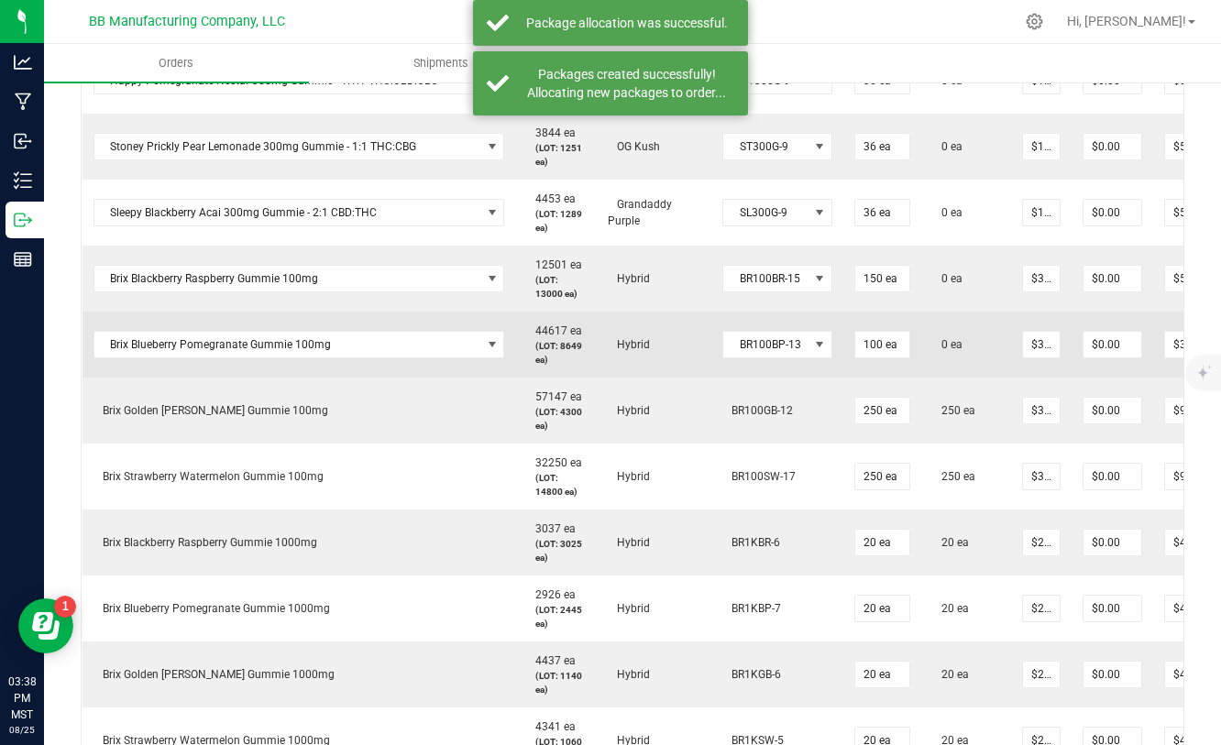
scroll to position [0, 130]
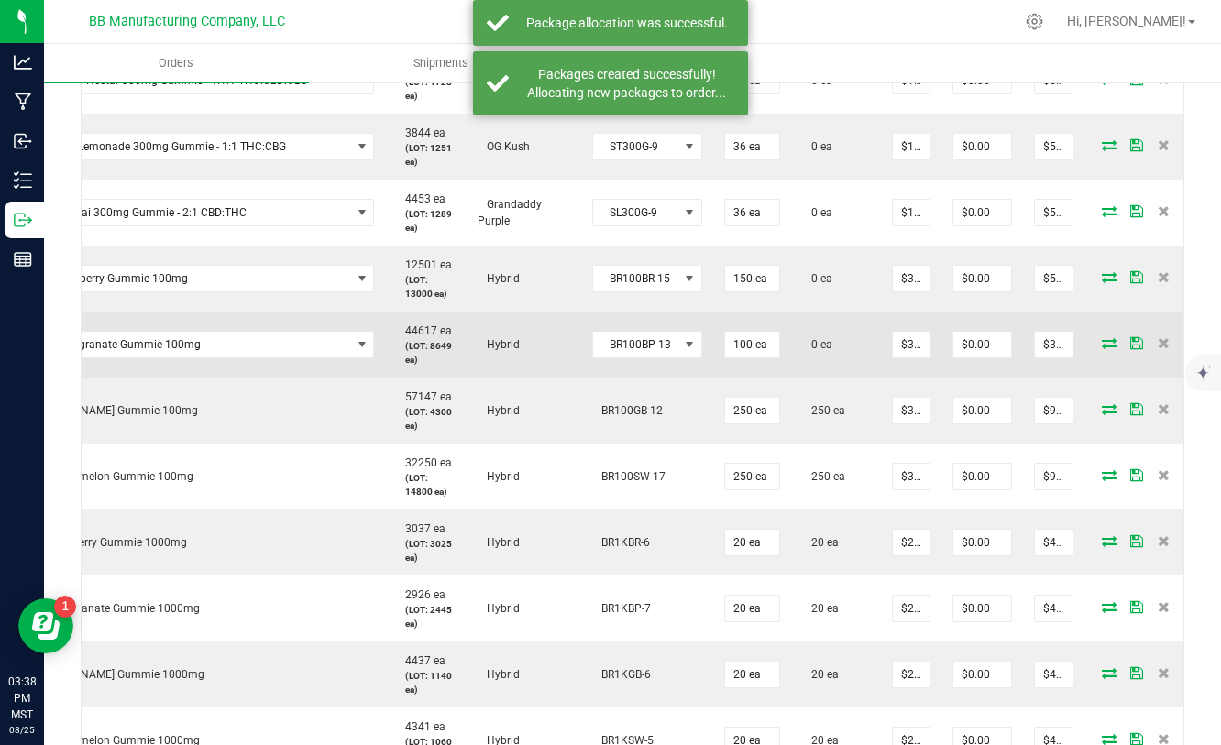
click at [1102, 343] on icon at bounding box center [1109, 342] width 15 height 11
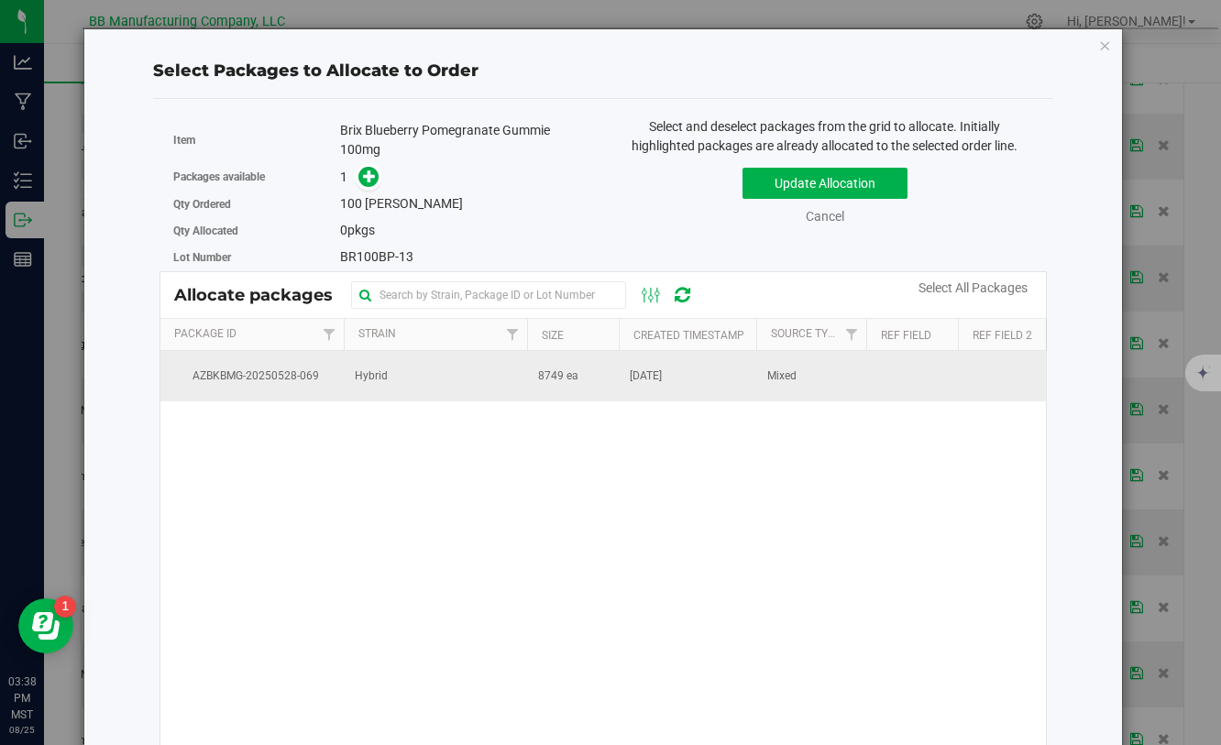
click at [557, 374] on span "8749 ea" at bounding box center [558, 376] width 40 height 17
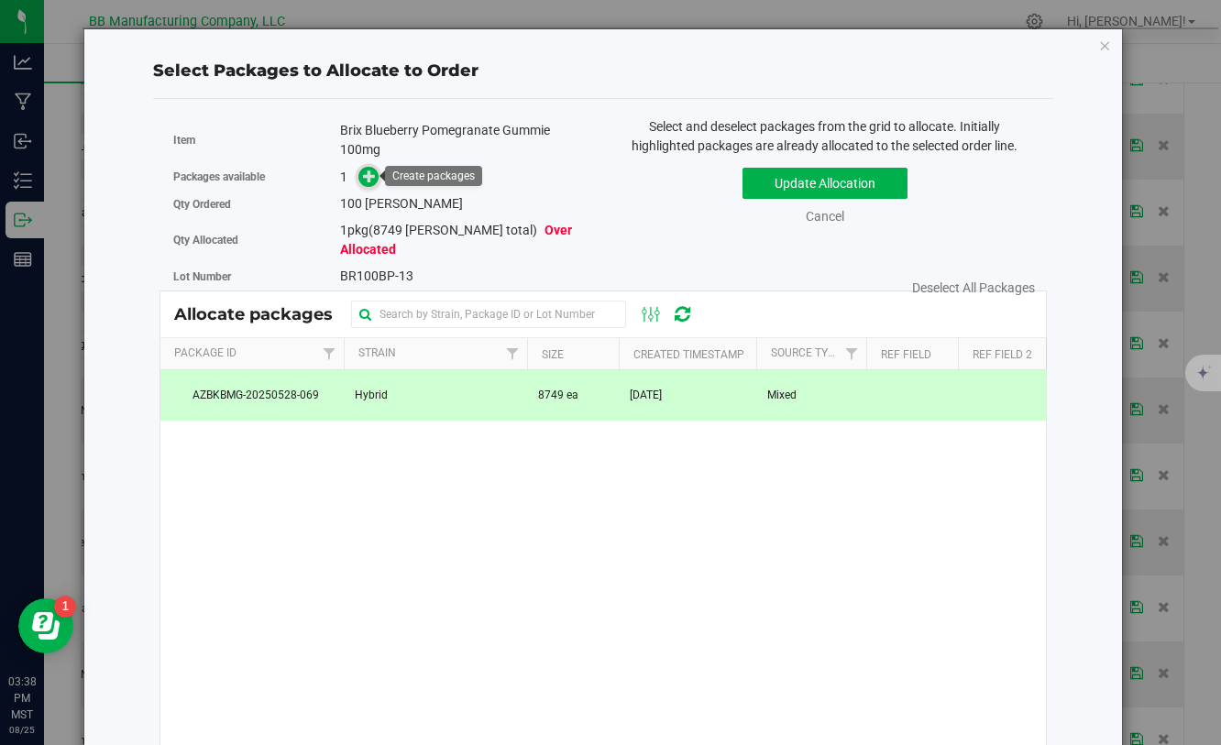
click at [368, 176] on icon at bounding box center [369, 176] width 13 height 13
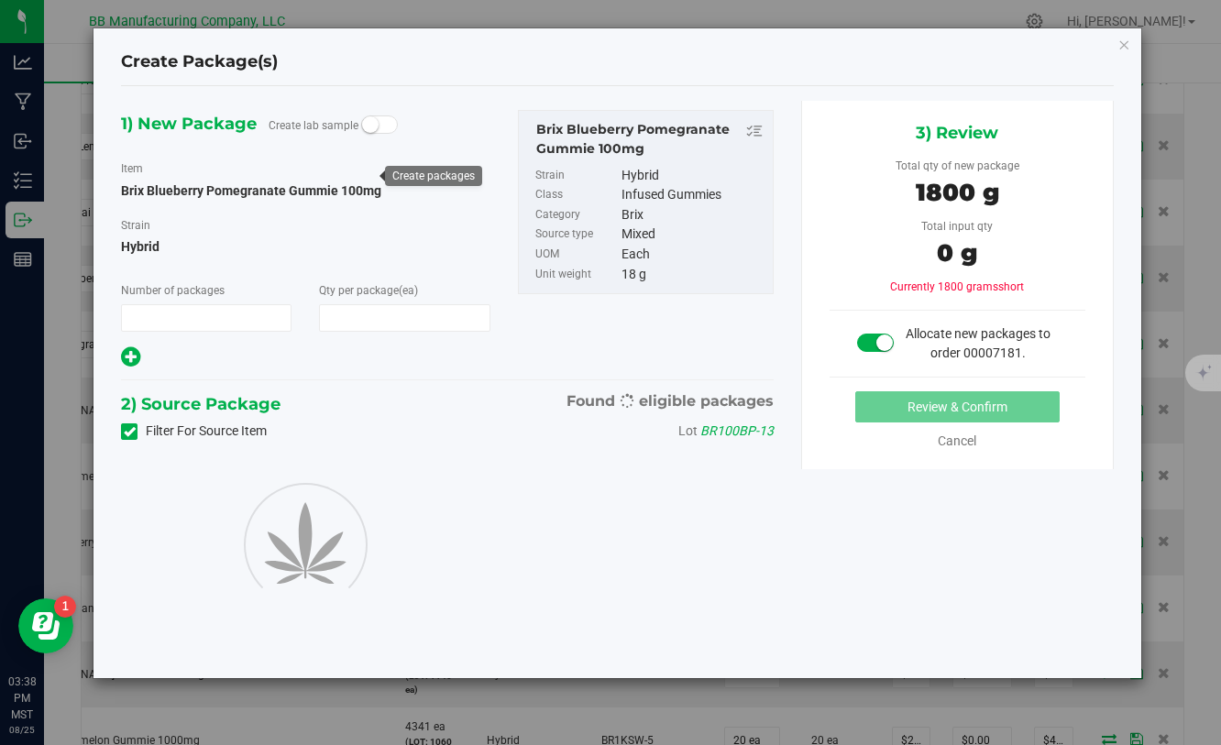
type input "1"
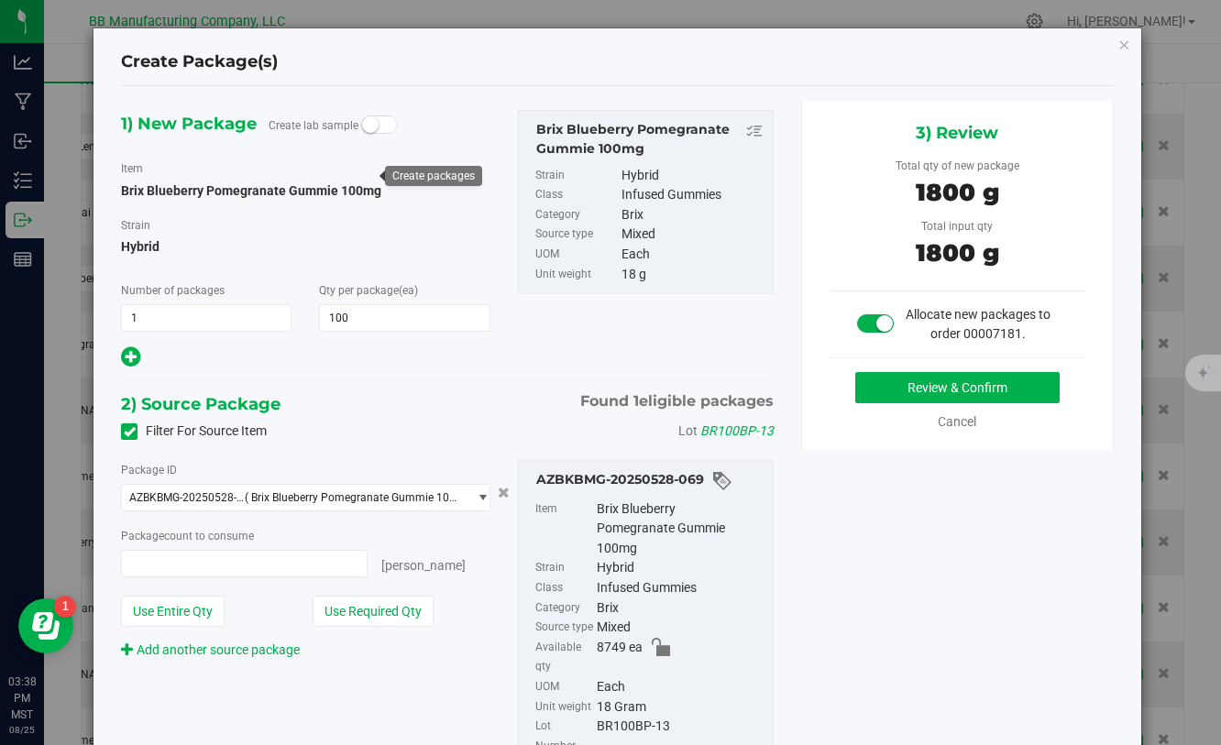
type input "100"
type input "100 ea"
click at [965, 394] on button "Review & Confirm" at bounding box center [957, 387] width 204 height 31
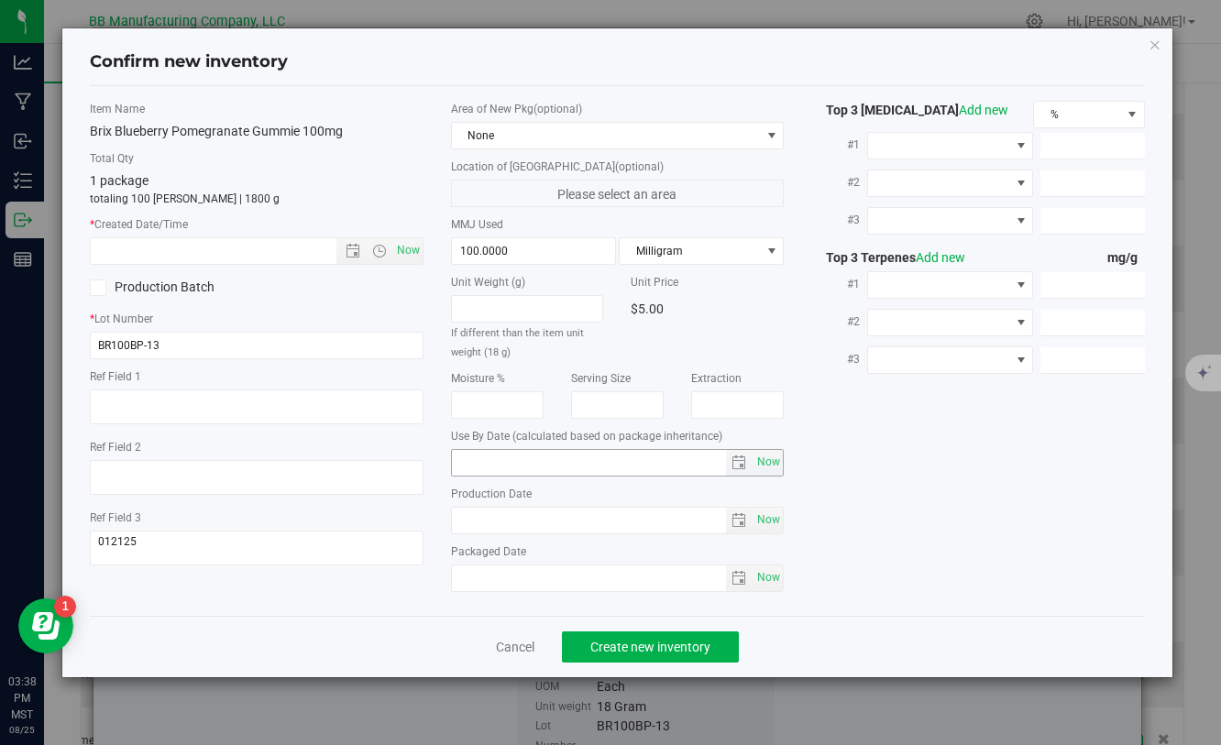
type input "[DATE]"
drag, startPoint x: 556, startPoint y: 514, endPoint x: 447, endPoint y: 517, distance: 109.1
click at [447, 517] on div "Area of New Pkg (optional) None Location of [GEOGRAPHIC_DATA] (optional) Please…" at bounding box center [617, 351] width 360 height 500
click at [242, 247] on input "text" at bounding box center [229, 251] width 276 height 26
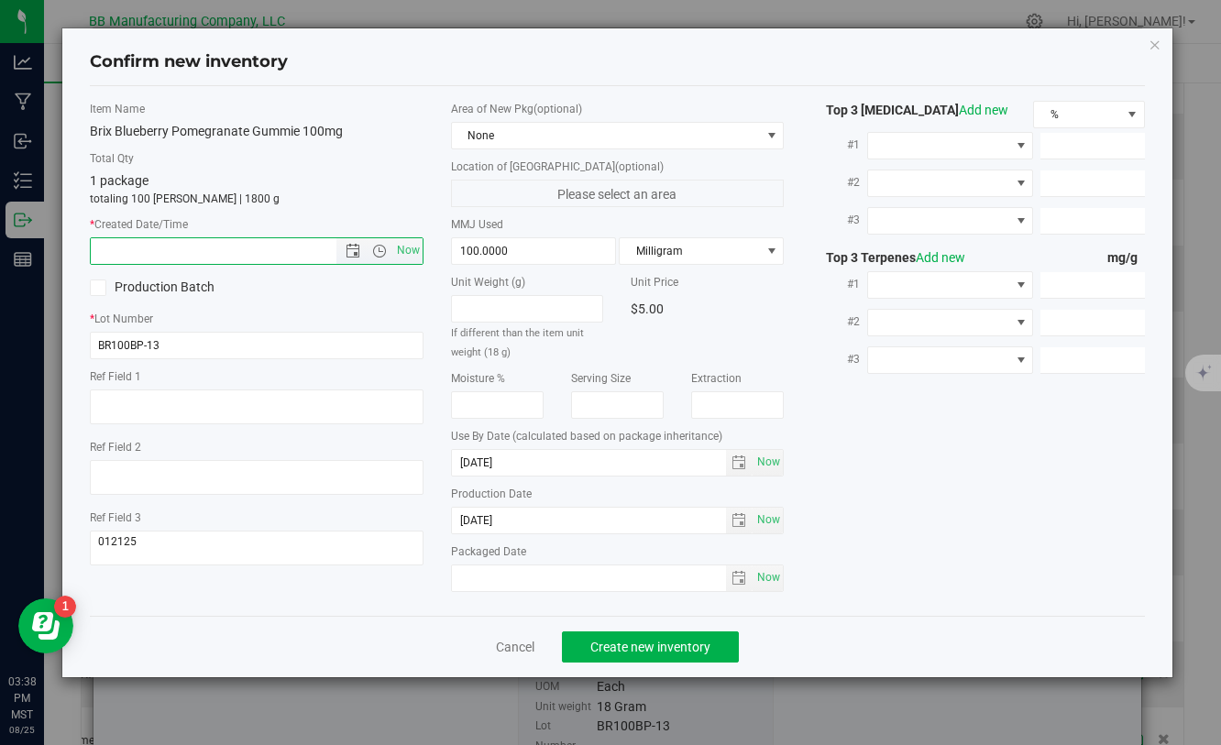
paste input "[DATE]"
click at [600, 657] on button "Create new inventory" at bounding box center [650, 646] width 177 height 31
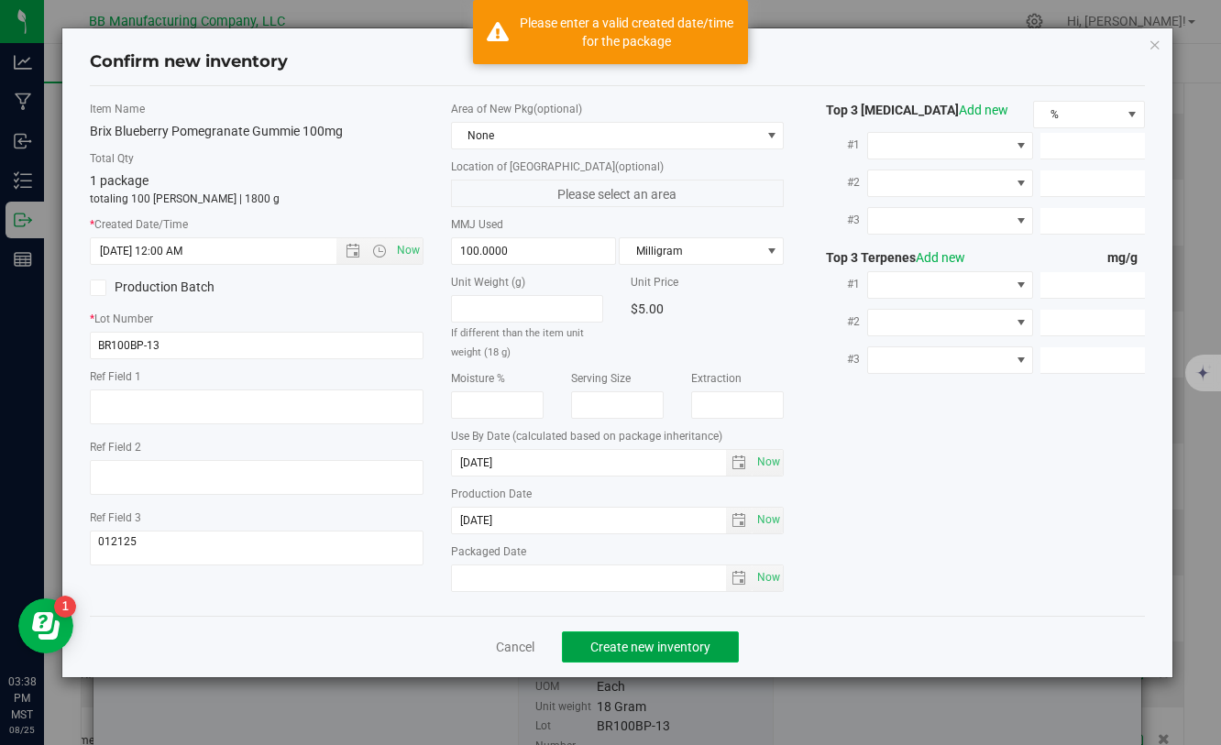
type input "[DATE] 3:38 PM"
click at [600, 657] on button "Create new inventory" at bounding box center [650, 646] width 177 height 31
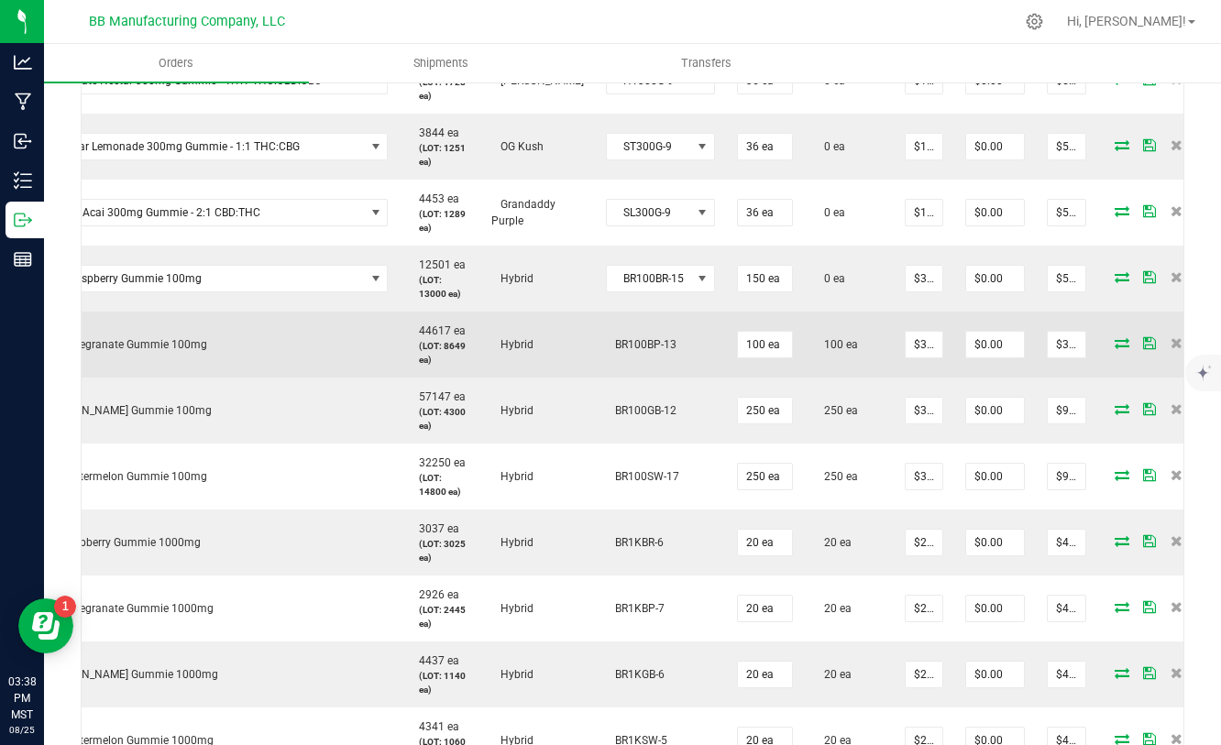
scroll to position [0, 130]
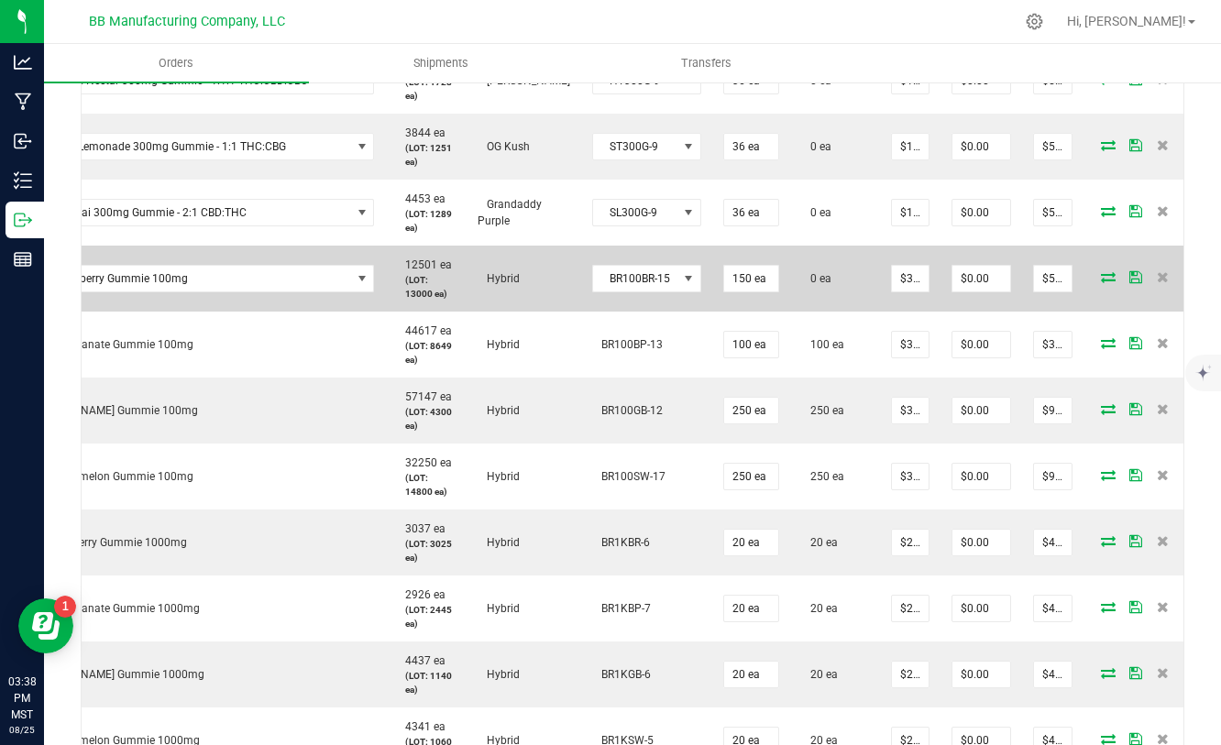
click at [1101, 272] on icon at bounding box center [1108, 276] width 15 height 11
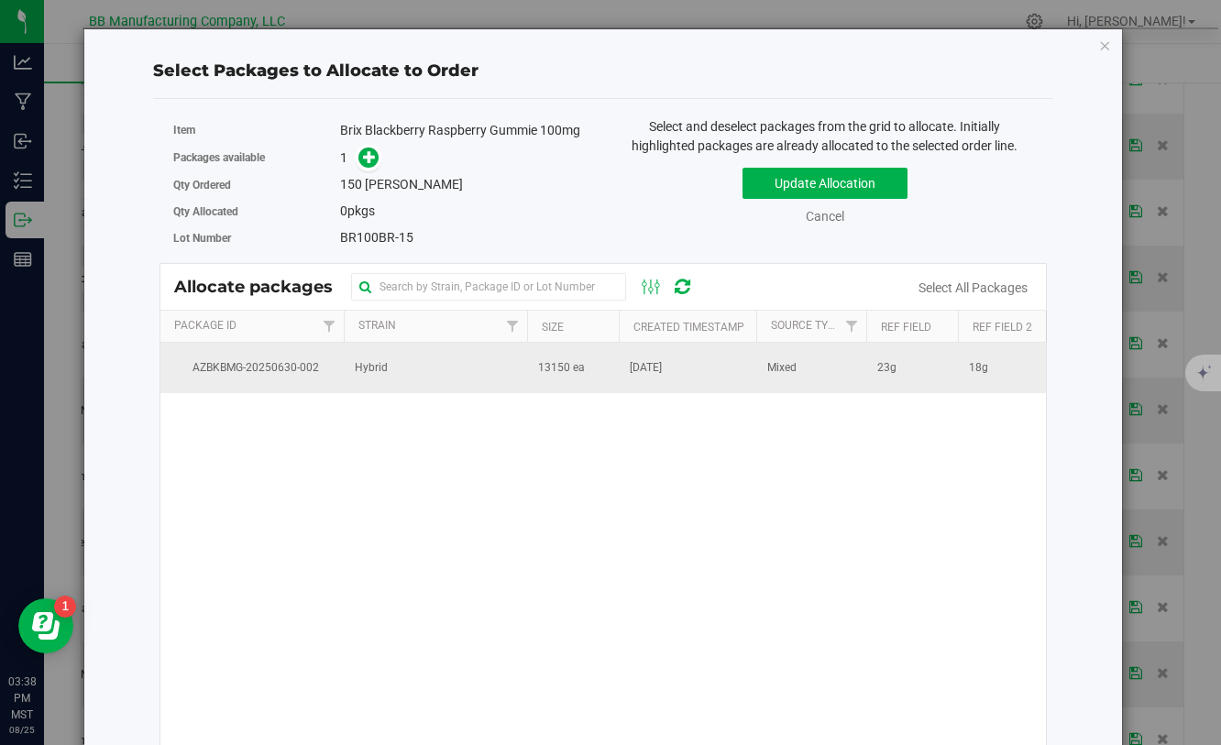
click at [657, 372] on span "[DATE]" at bounding box center [646, 367] width 32 height 17
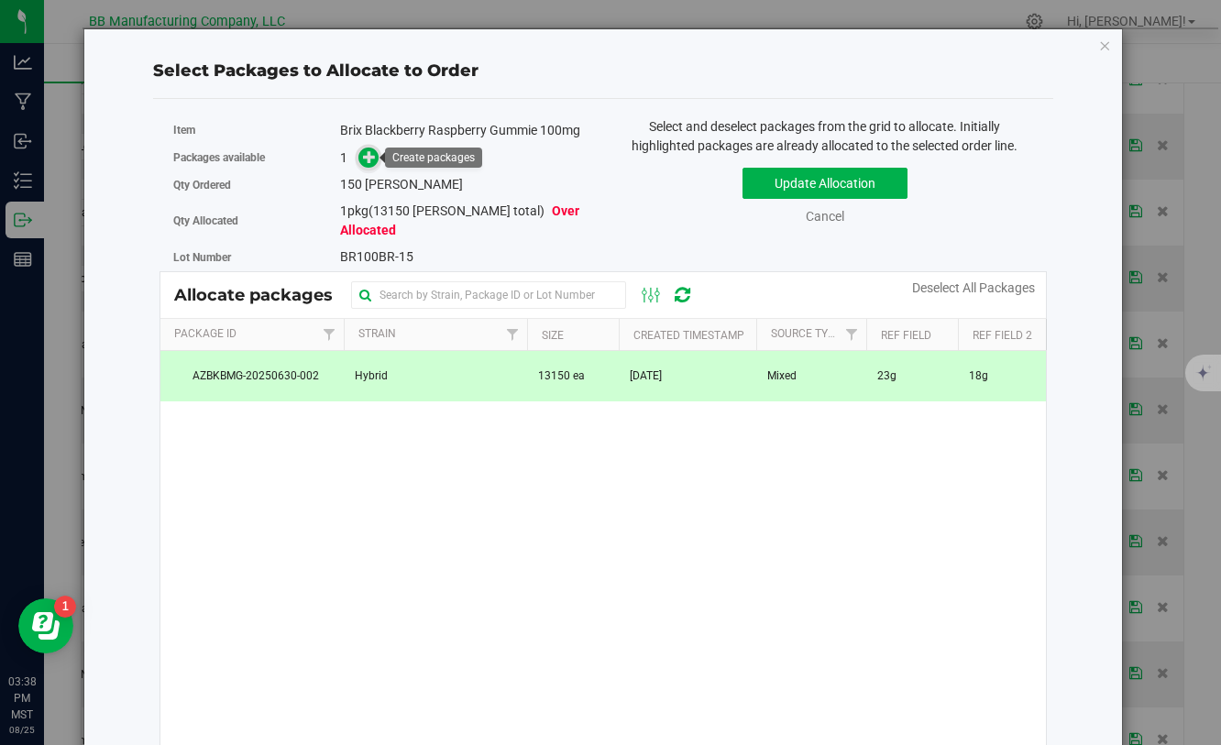
click at [370, 158] on icon at bounding box center [369, 155] width 13 height 13
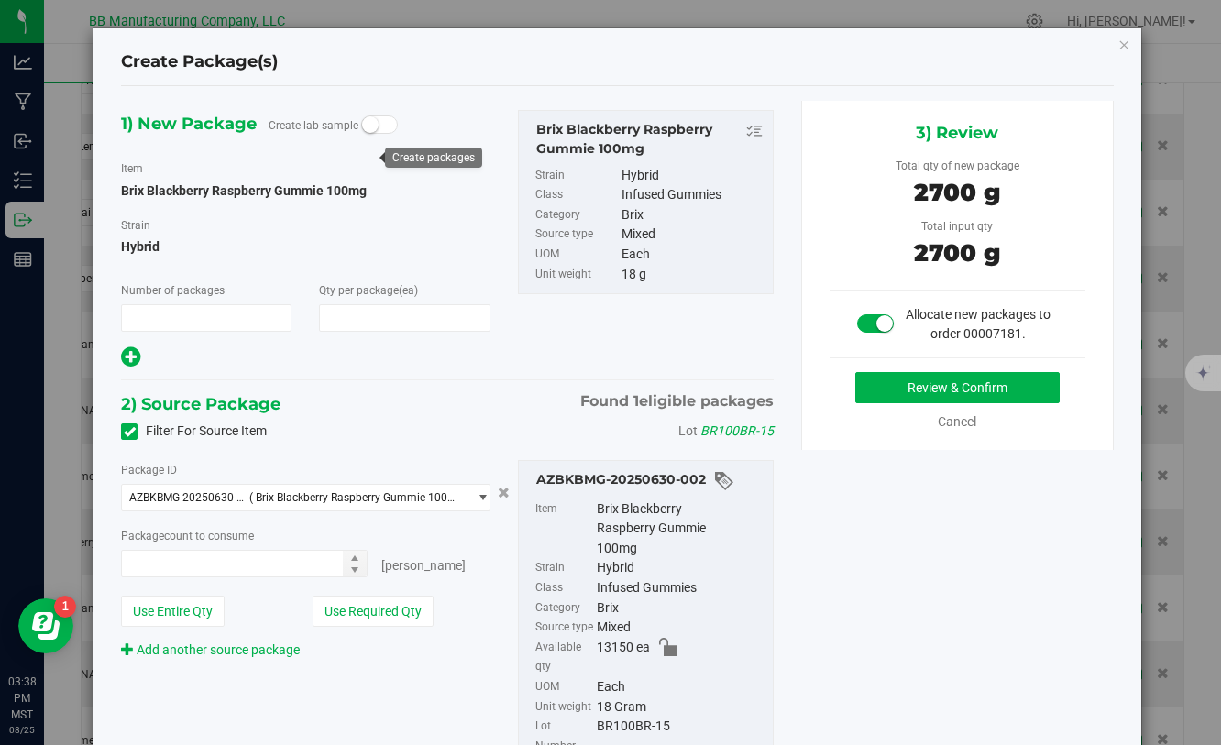
type input "1"
type input "150"
type input "150 ea"
click at [903, 377] on button "Review & Confirm" at bounding box center [957, 387] width 204 height 31
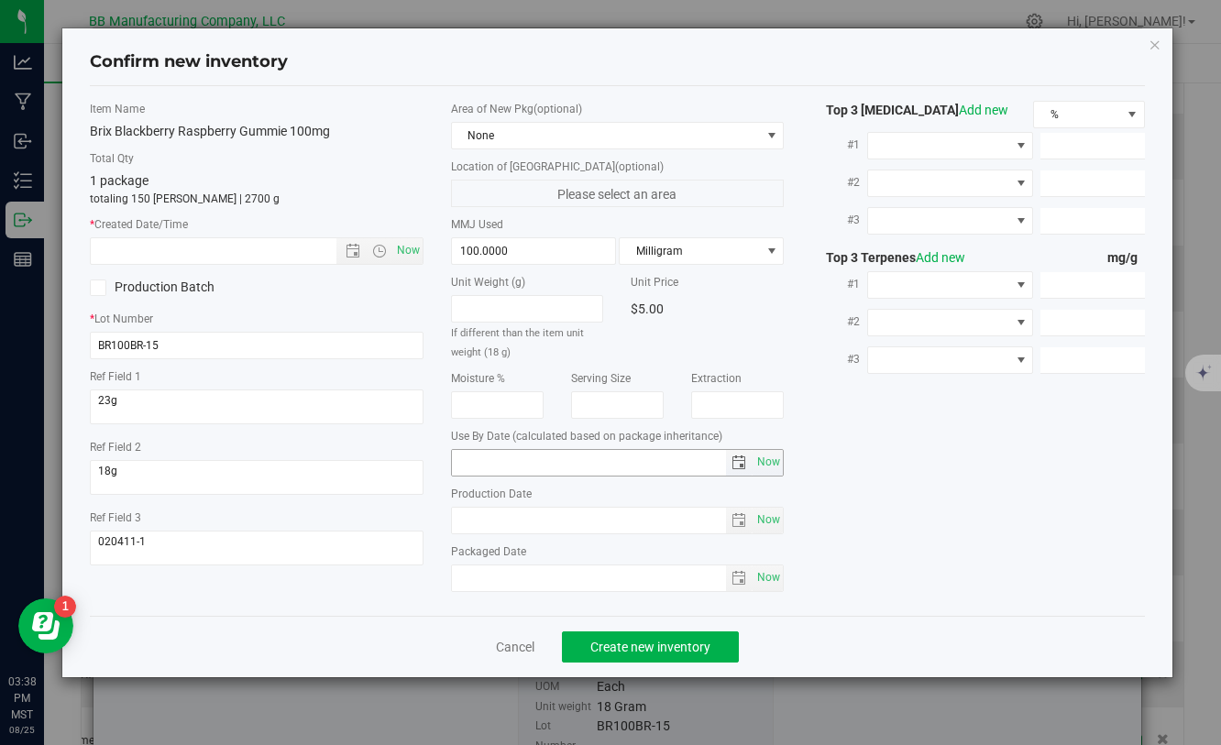
type input "[DATE]"
drag, startPoint x: 531, startPoint y: 516, endPoint x: 422, endPoint y: 515, distance: 108.1
click at [416, 514] on div "Item Name Brix Blackberry Raspberry Gummie 100mg Total Qty 1 package totaling 1…" at bounding box center [616, 351] width 1081 height 500
click at [479, 522] on input "[DATE]" at bounding box center [589, 521] width 275 height 26
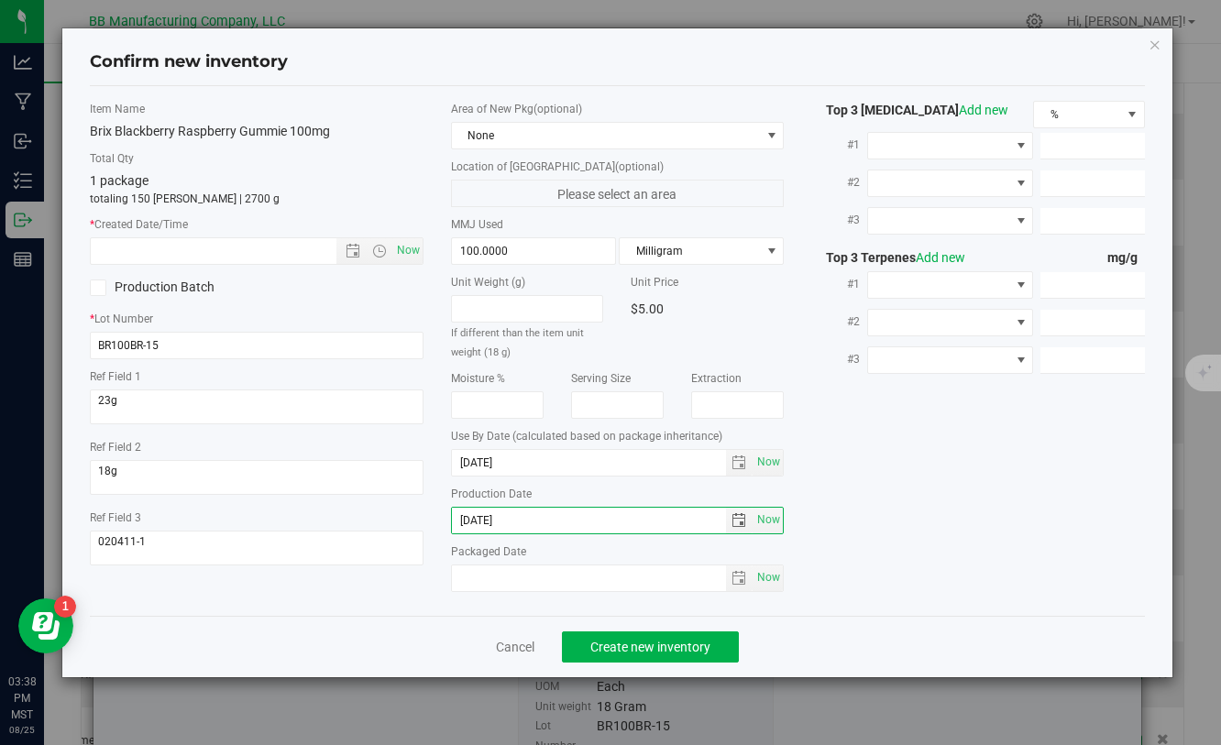
drag, startPoint x: 529, startPoint y: 523, endPoint x: 394, endPoint y: 523, distance: 134.7
click at [394, 523] on div "Item Name Brix Blackberry Raspberry Gummie 100mg Total Qty 1 package totaling 1…" at bounding box center [616, 351] width 1081 height 500
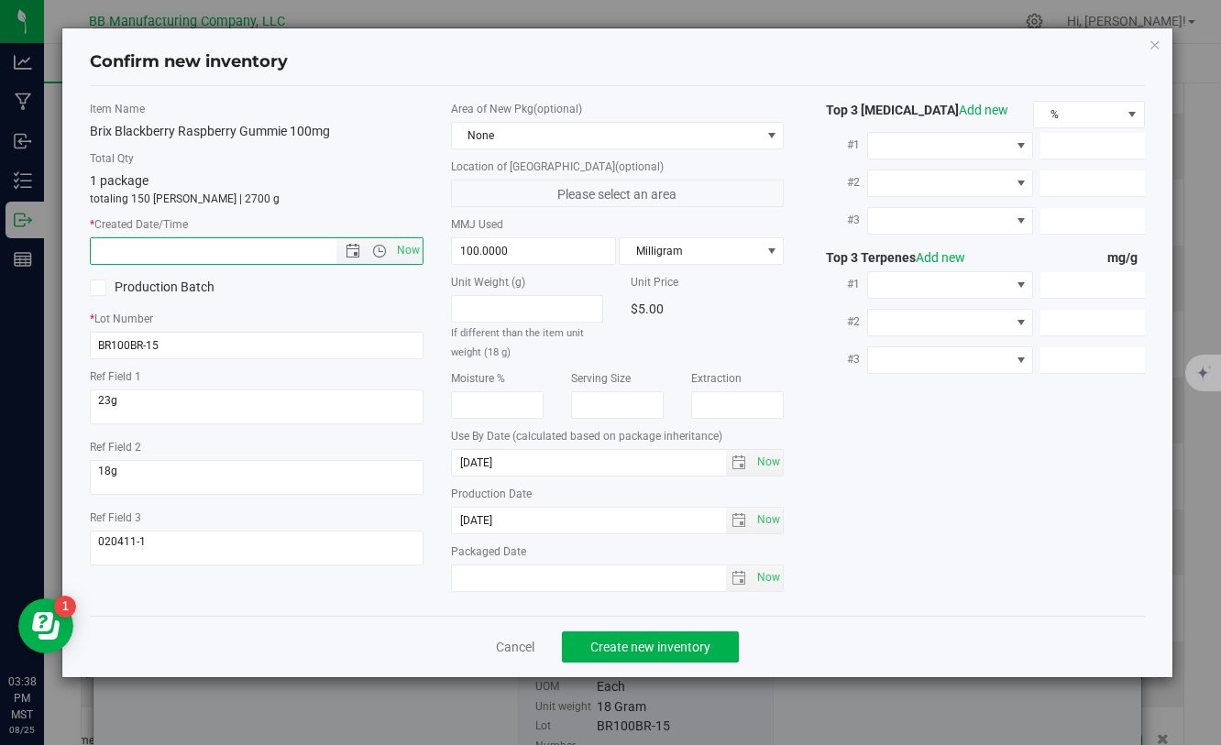
click at [165, 256] on input "text" at bounding box center [229, 251] width 276 height 26
paste input "[DATE]"
click at [606, 644] on span "Create new inventory" at bounding box center [650, 647] width 120 height 15
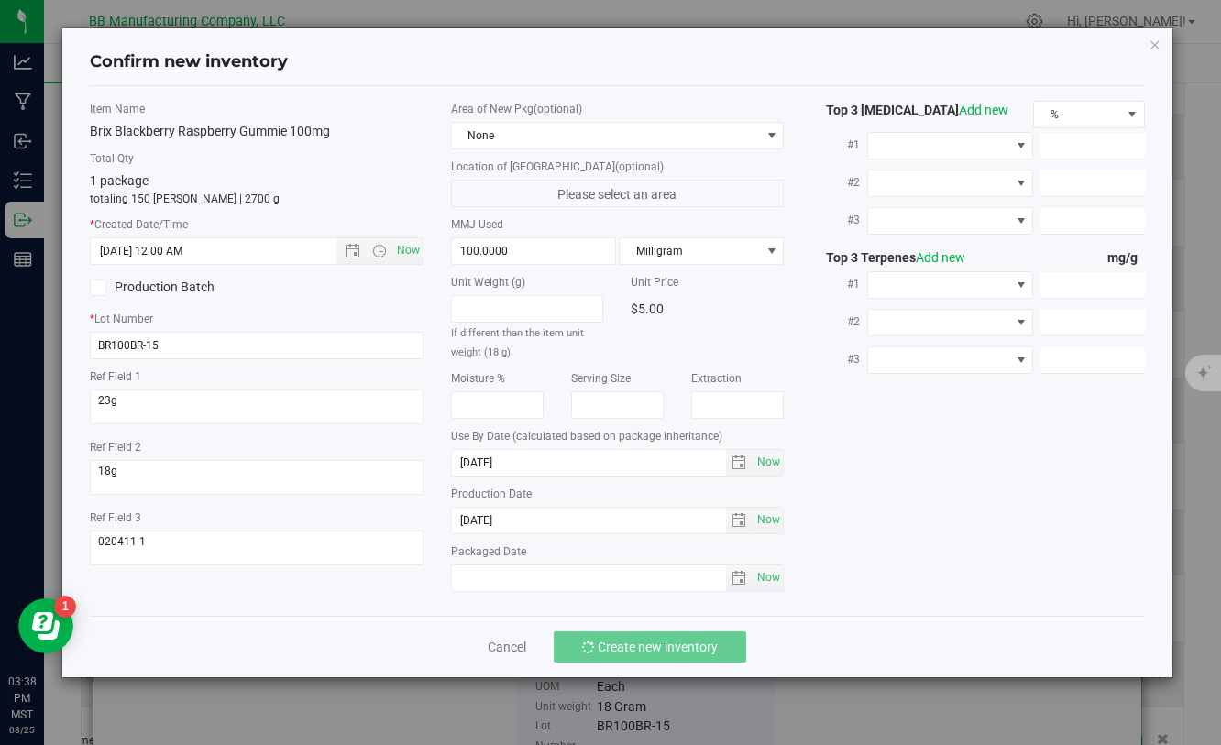
type input "[DATE] 3:38 PM"
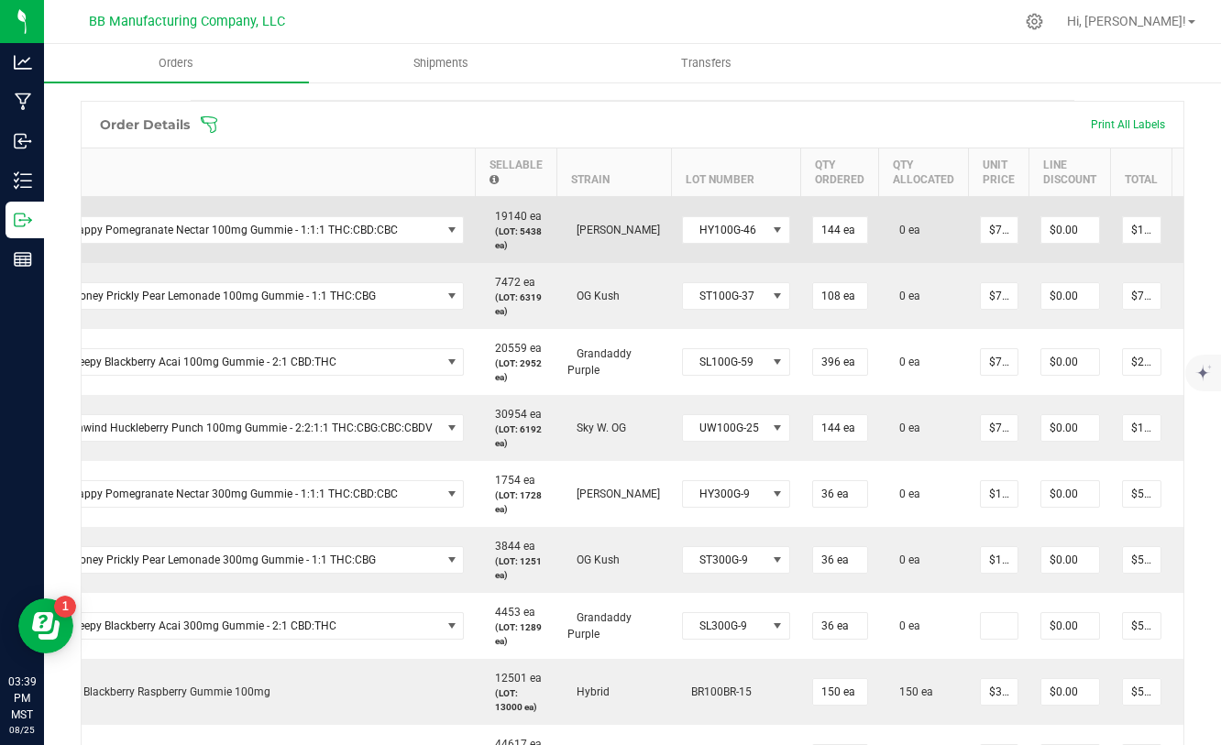
scroll to position [495, 0]
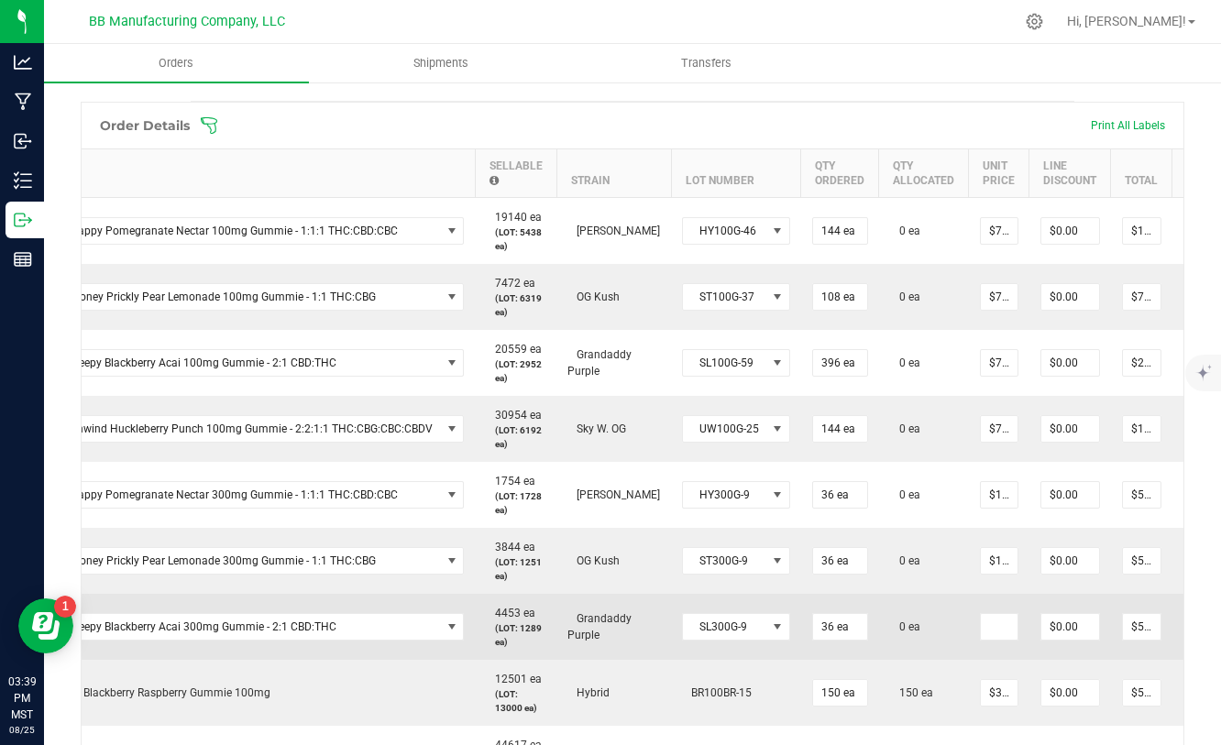
click at [1190, 629] on icon at bounding box center [1197, 625] width 15 height 11
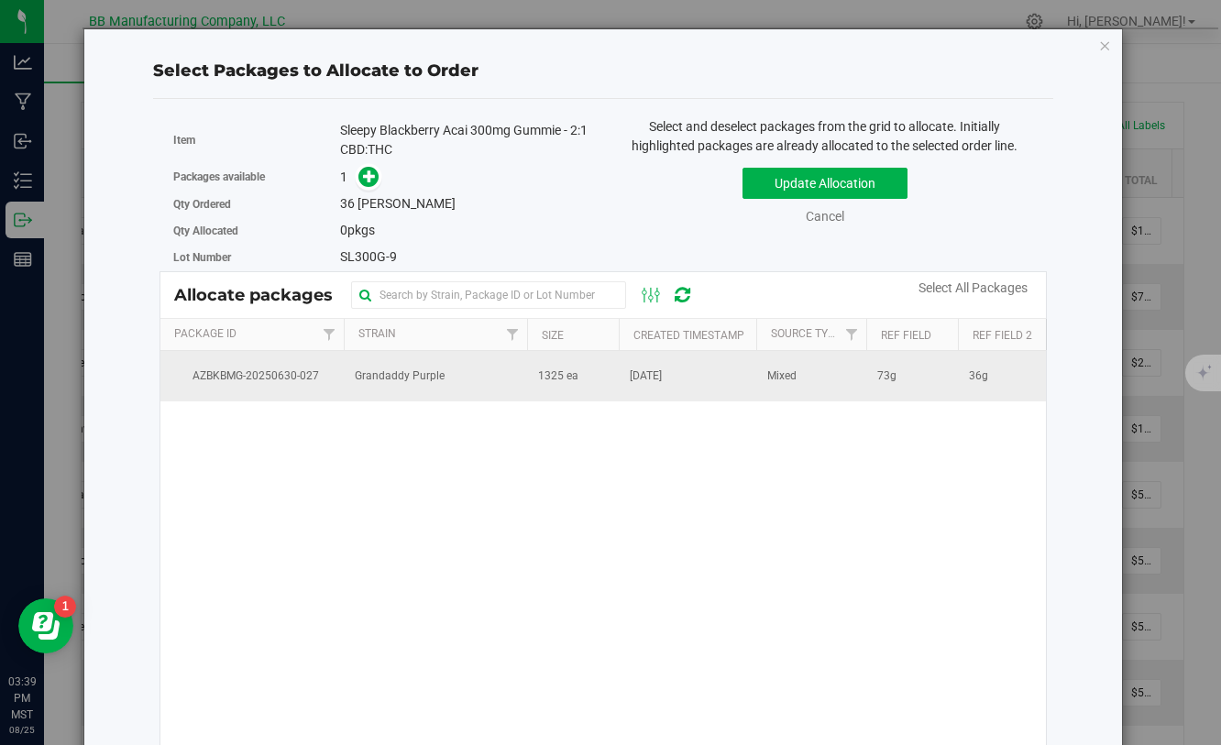
click at [564, 372] on span "1325 ea" at bounding box center [558, 376] width 40 height 17
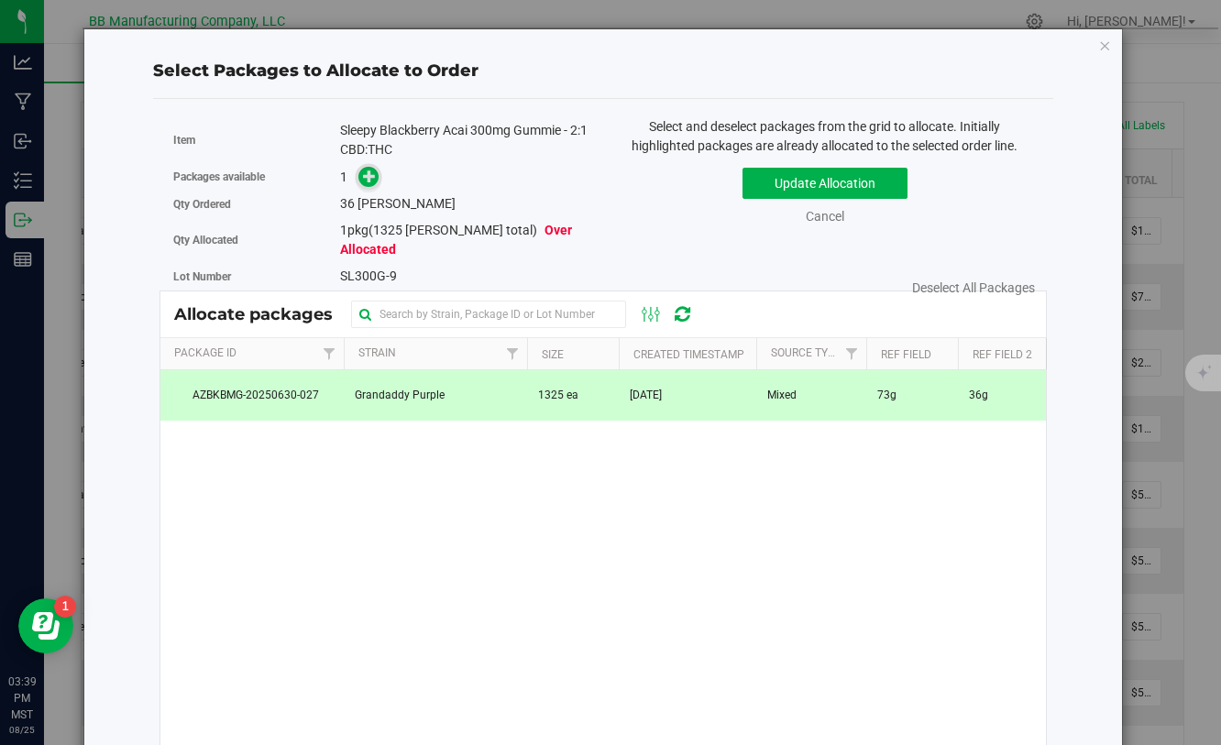
click at [369, 181] on icon at bounding box center [369, 176] width 13 height 13
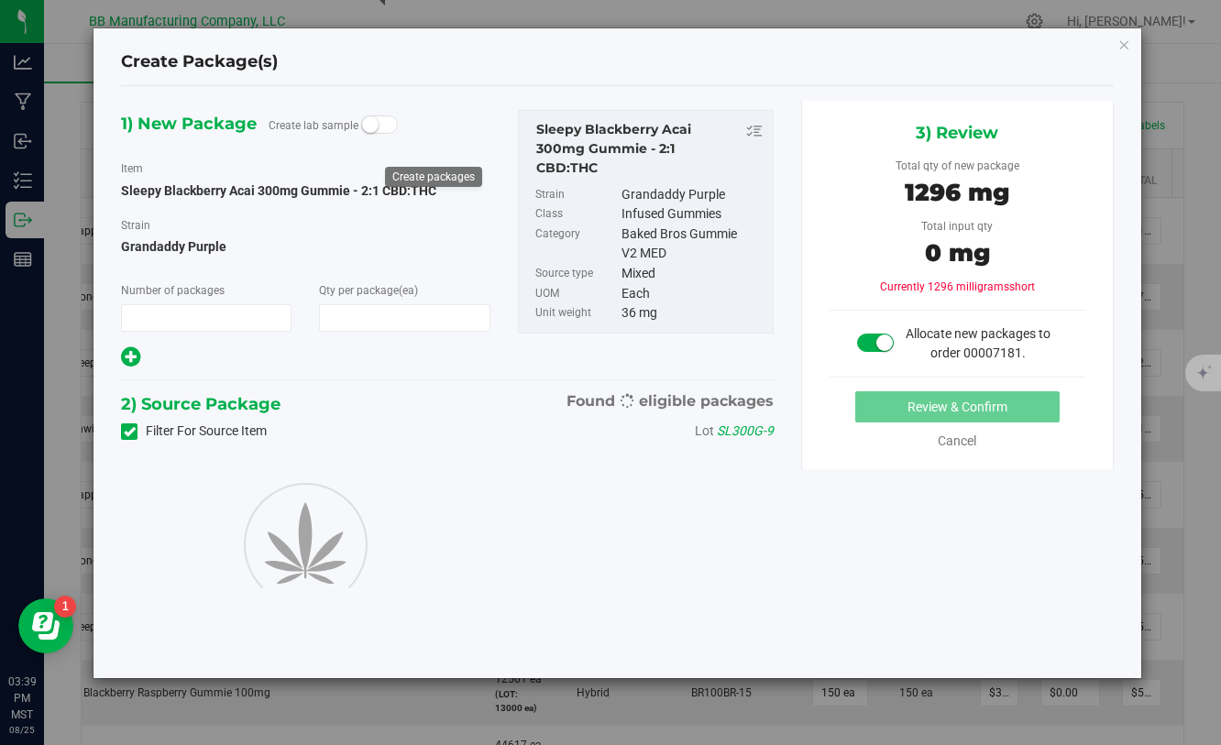
type input "1"
type input "36"
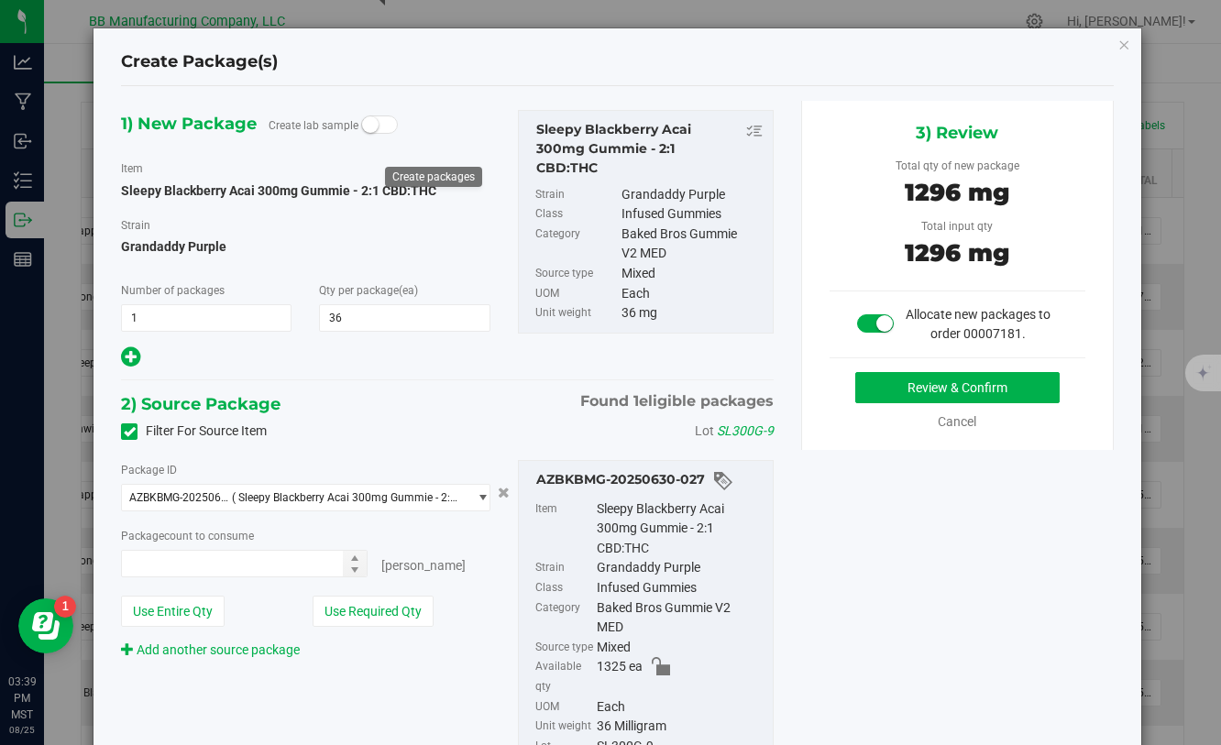
type input "36 ea"
click at [910, 399] on button "Review & Confirm" at bounding box center [957, 387] width 204 height 31
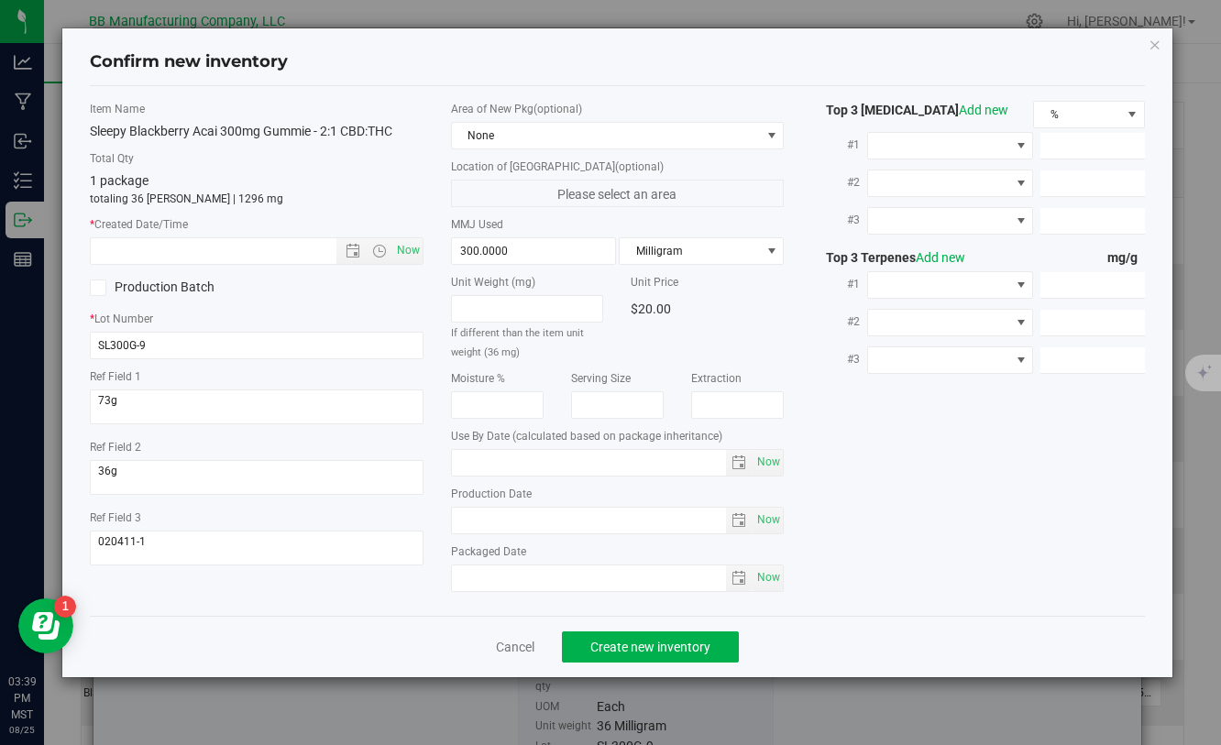
type input "[DATE]"
drag, startPoint x: 540, startPoint y: 527, endPoint x: 458, endPoint y: 509, distance: 83.6
click at [458, 509] on input "[DATE]" at bounding box center [589, 521] width 275 height 26
click at [255, 249] on input "text" at bounding box center [229, 251] width 276 height 26
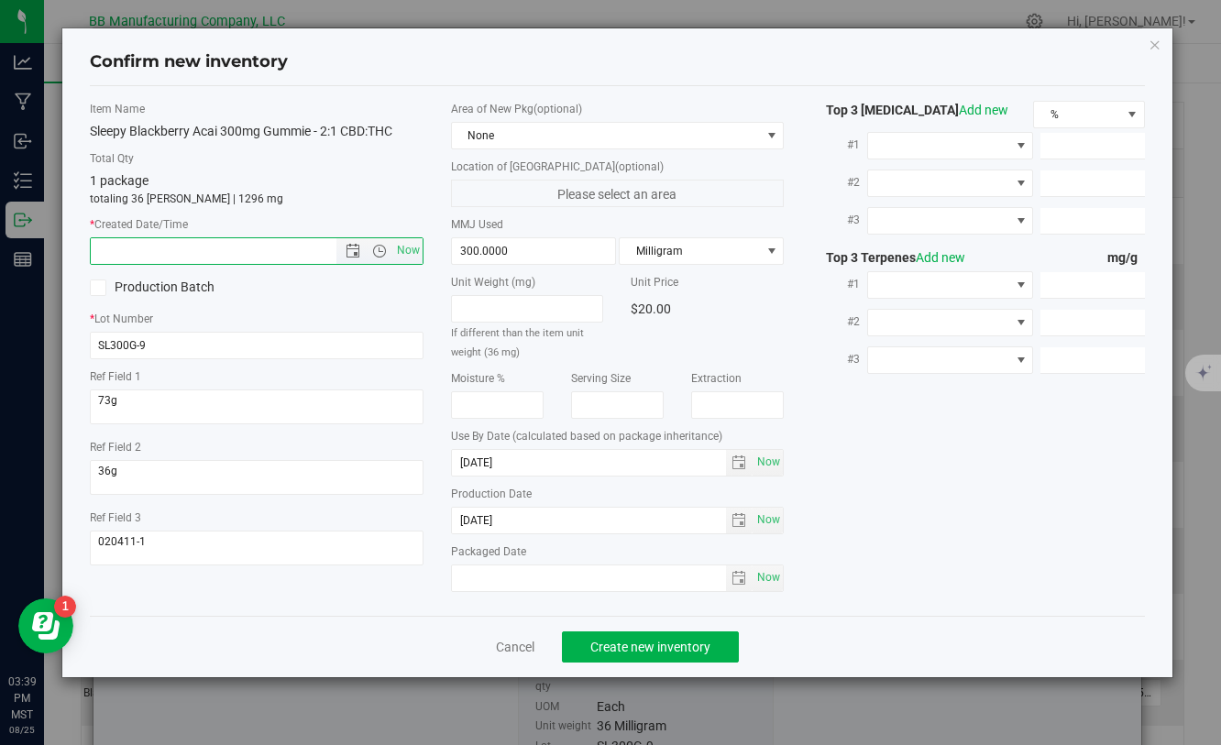
paste input "[DATE]"
click at [690, 645] on span "Create new inventory" at bounding box center [650, 647] width 120 height 15
type input "[DATE] 3:39 PM"
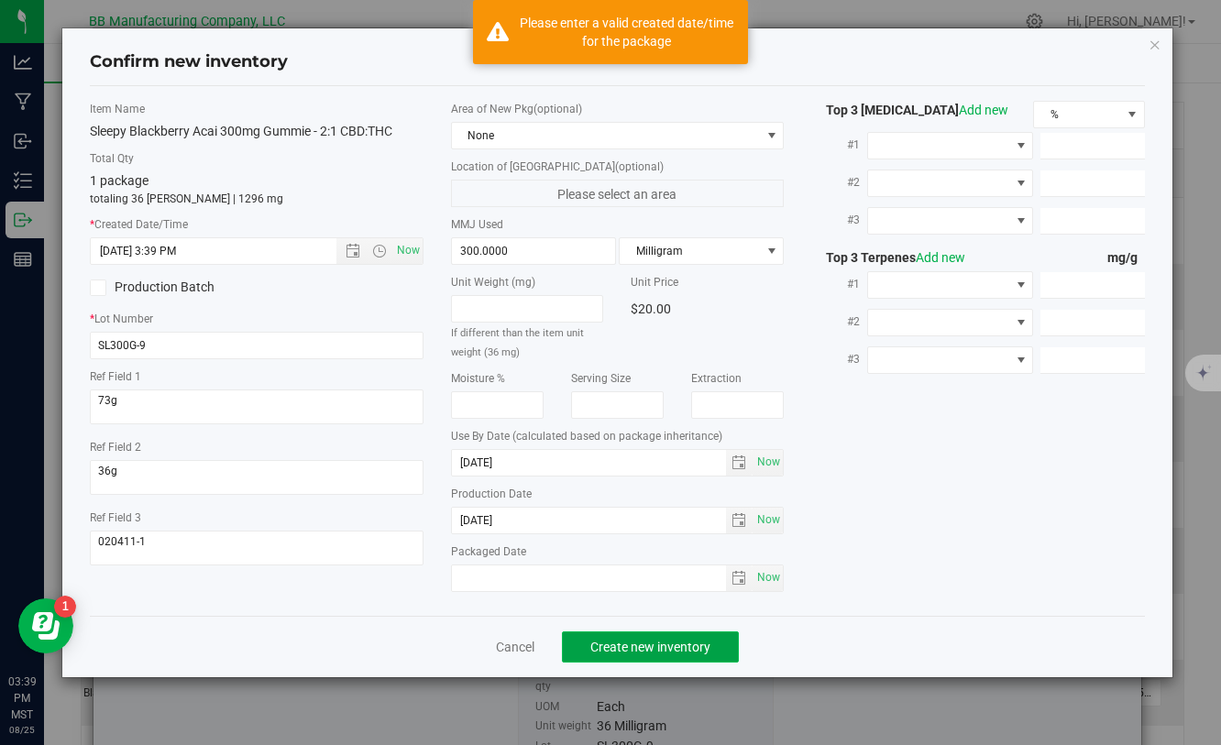
click at [690, 645] on span "Create new inventory" at bounding box center [650, 647] width 120 height 15
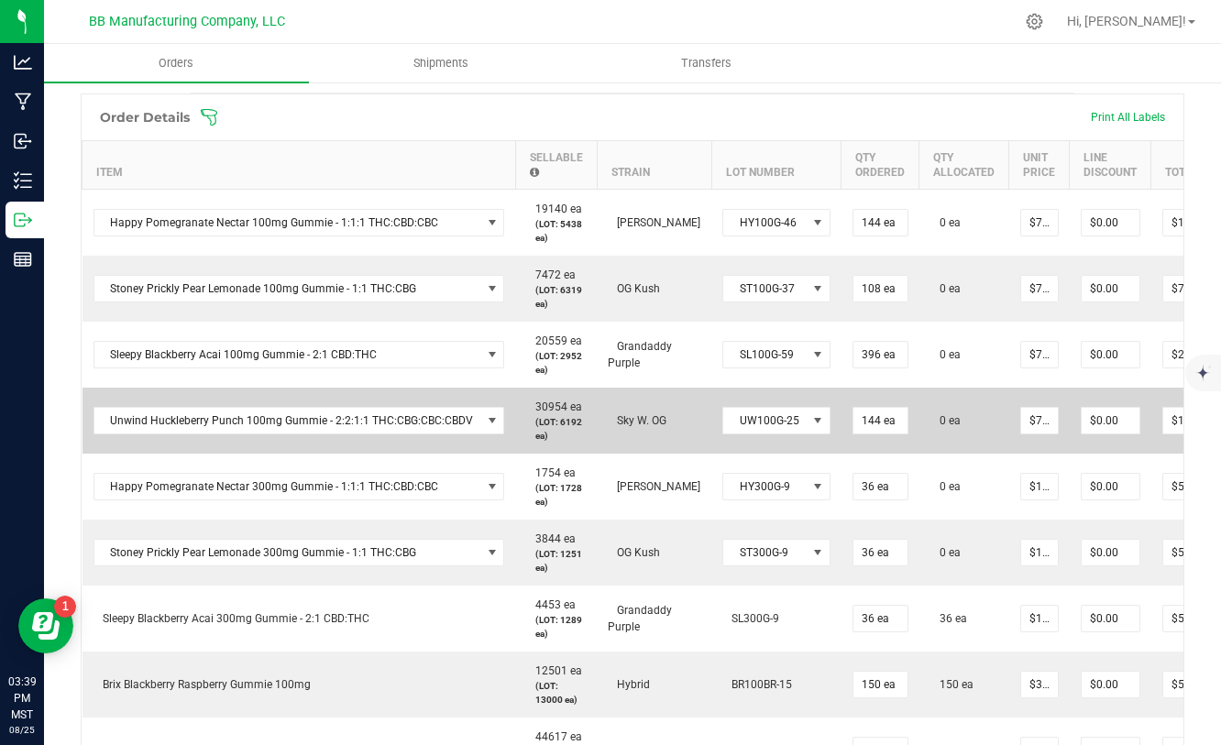
scroll to position [0, 127]
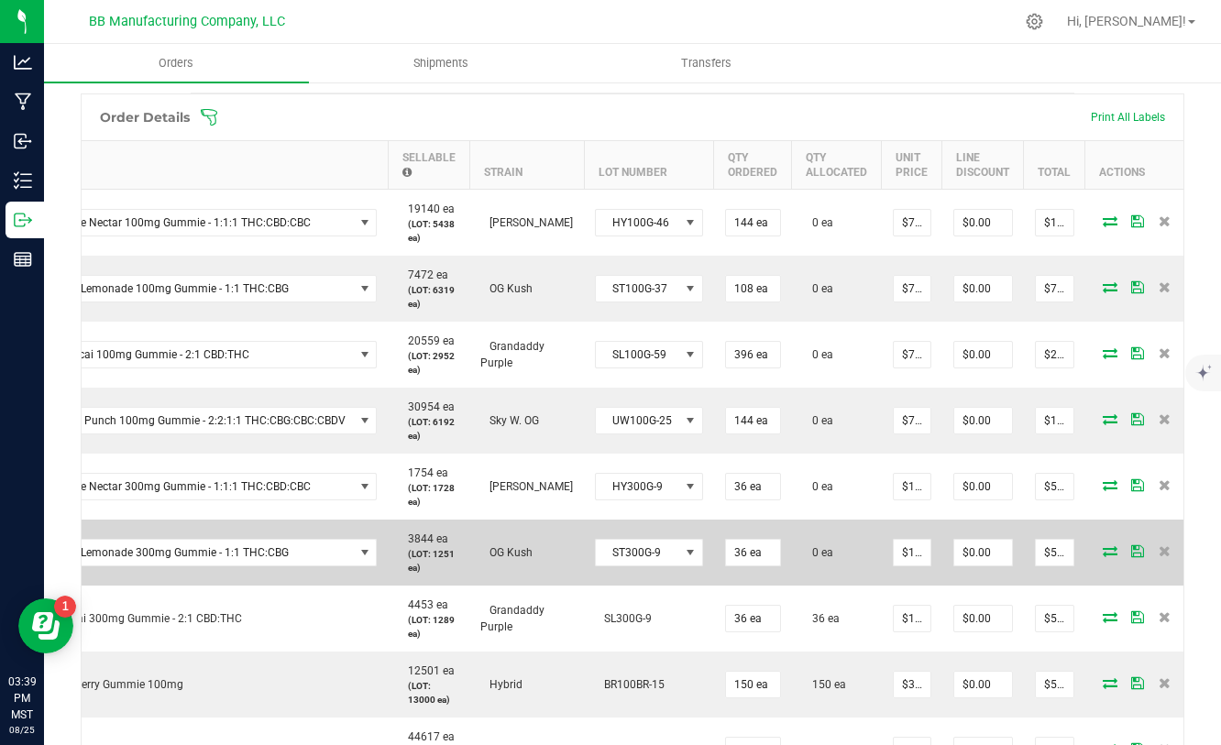
click at [1103, 554] on icon at bounding box center [1110, 550] width 15 height 11
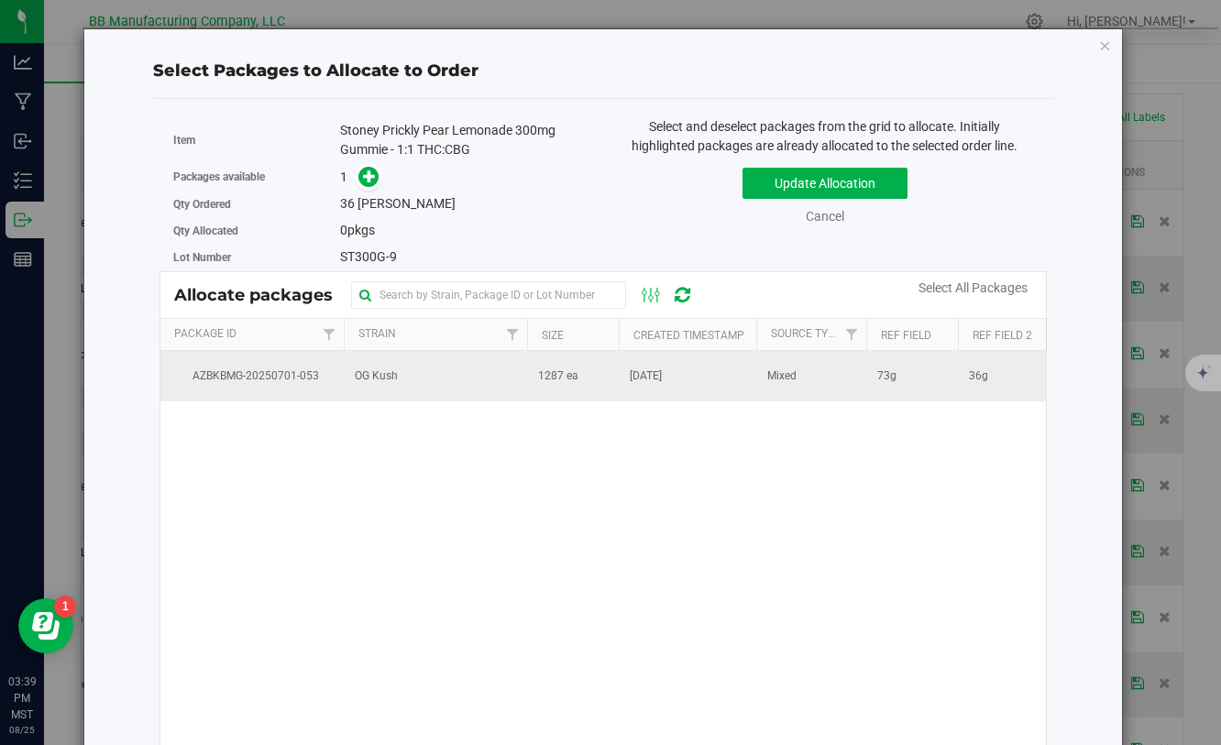
click at [608, 375] on td "1287 ea" at bounding box center [573, 375] width 92 height 49
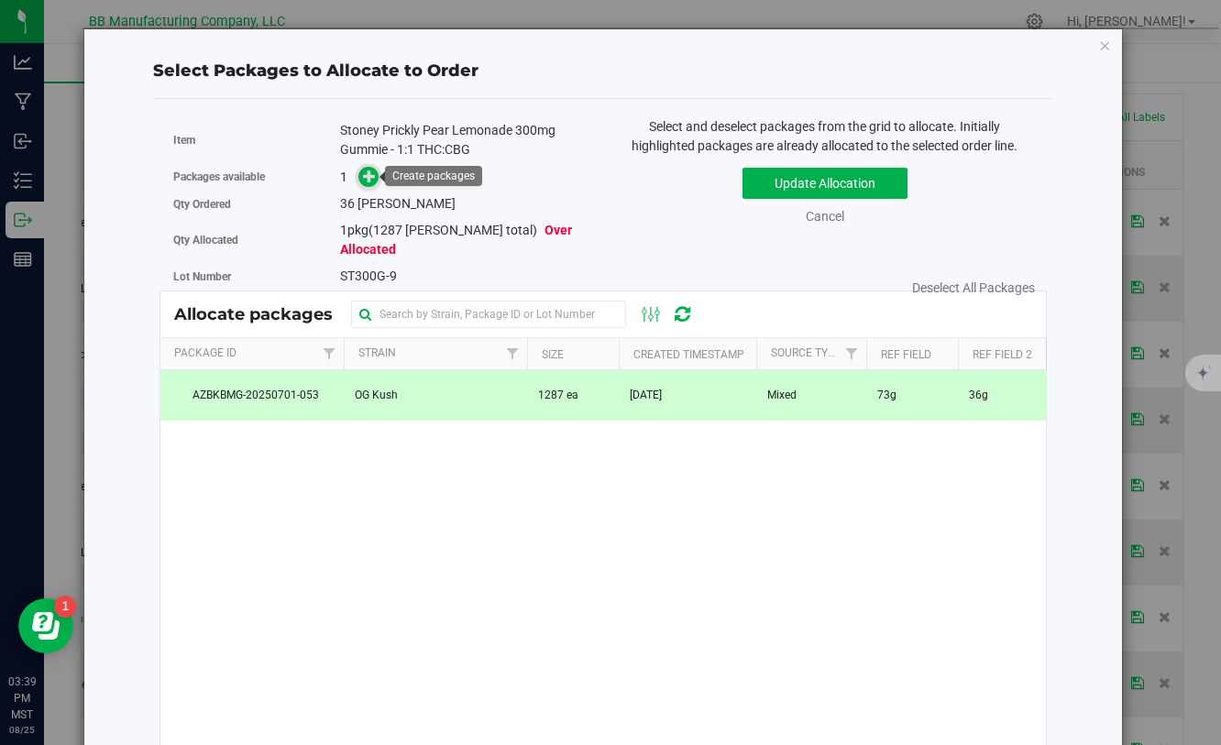
click at [371, 177] on icon at bounding box center [369, 176] width 13 height 13
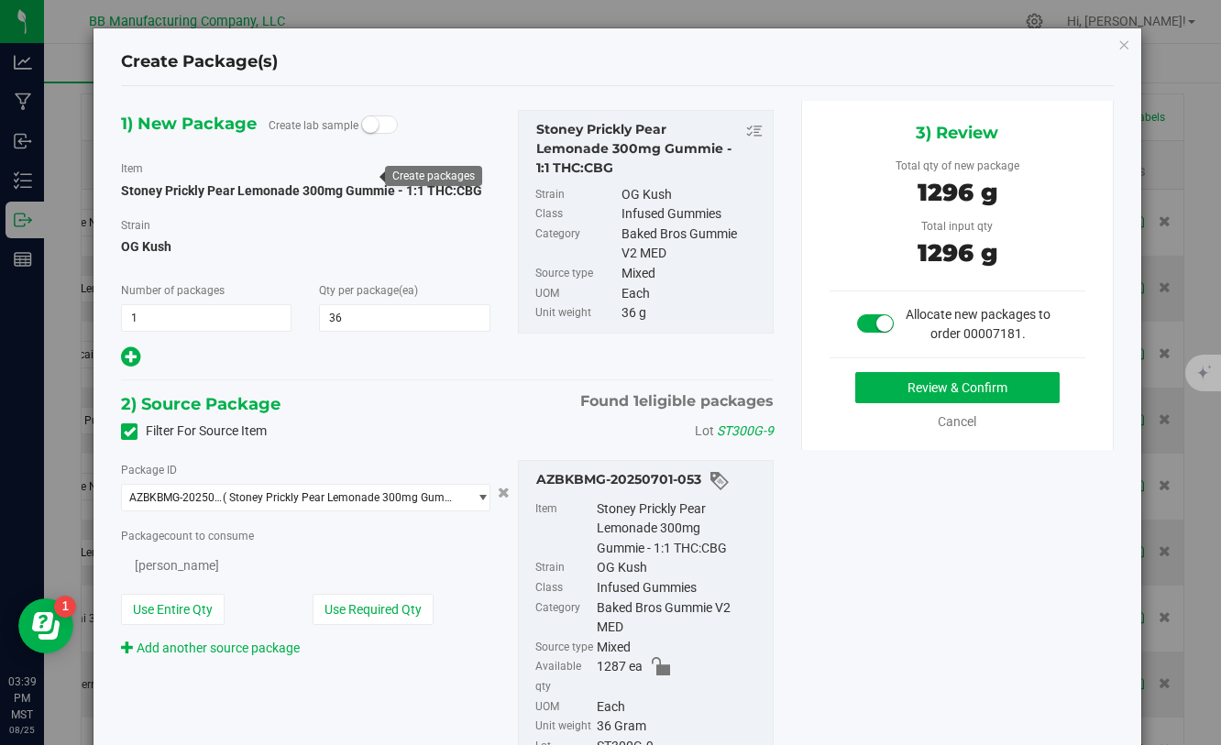
type input "36"
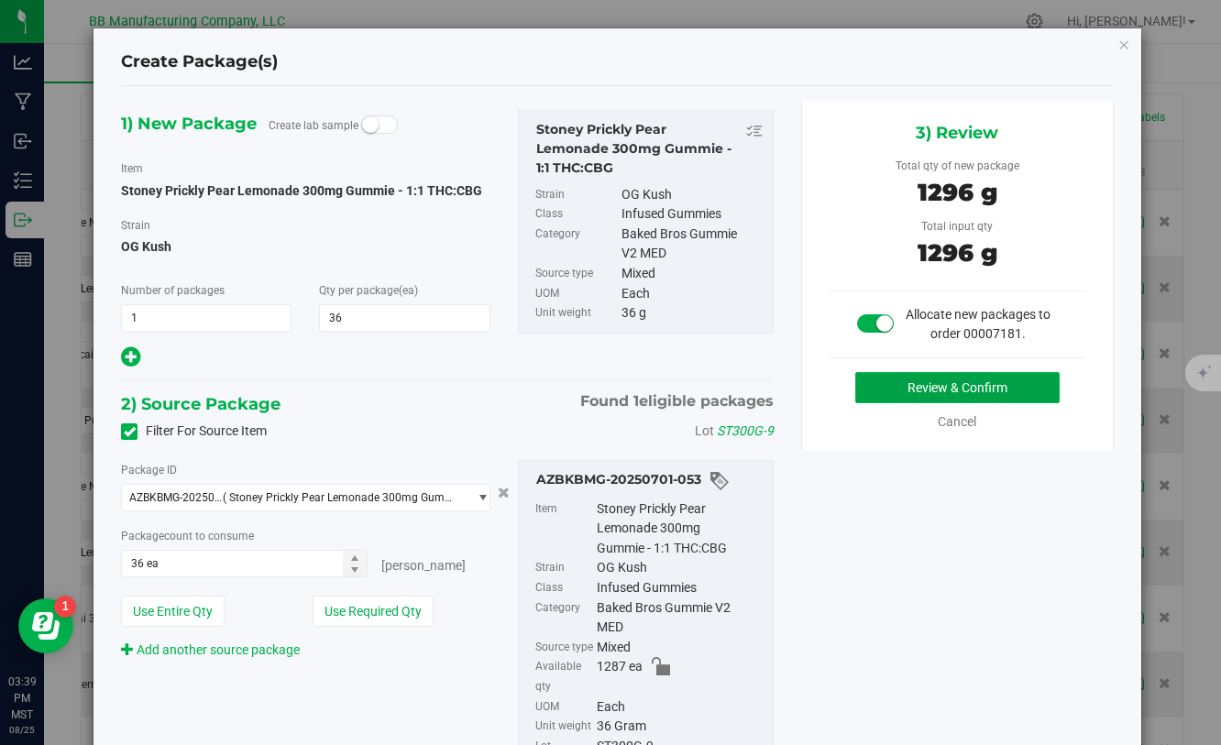
click at [860, 385] on button "Review & Confirm" at bounding box center [957, 387] width 204 height 31
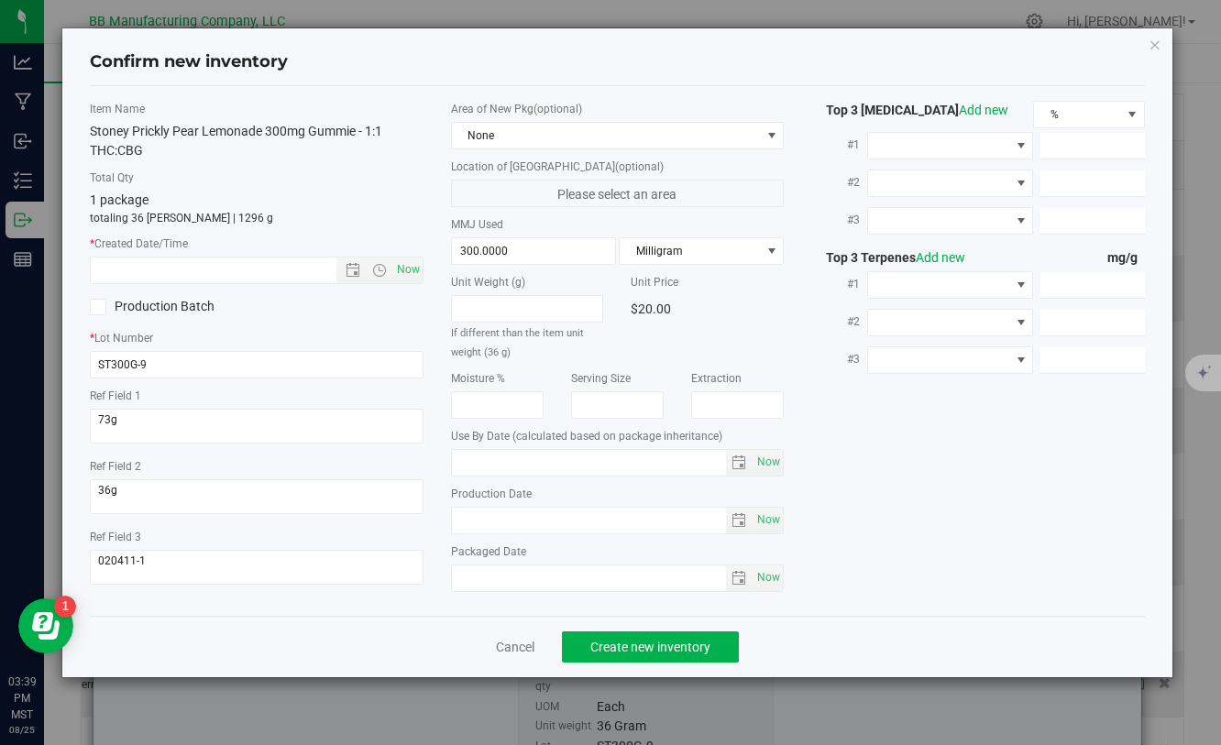
type input "[DATE]"
drag, startPoint x: 431, startPoint y: 525, endPoint x: 401, endPoint y: 525, distance: 29.3
click at [401, 525] on div "Item Name Stoney Prickly Pear Lemonade 300mg Gummie - 1:1 THC:CBG Total Qty 1 p…" at bounding box center [616, 351] width 1081 height 500
click at [267, 280] on input "text" at bounding box center [229, 271] width 276 height 26
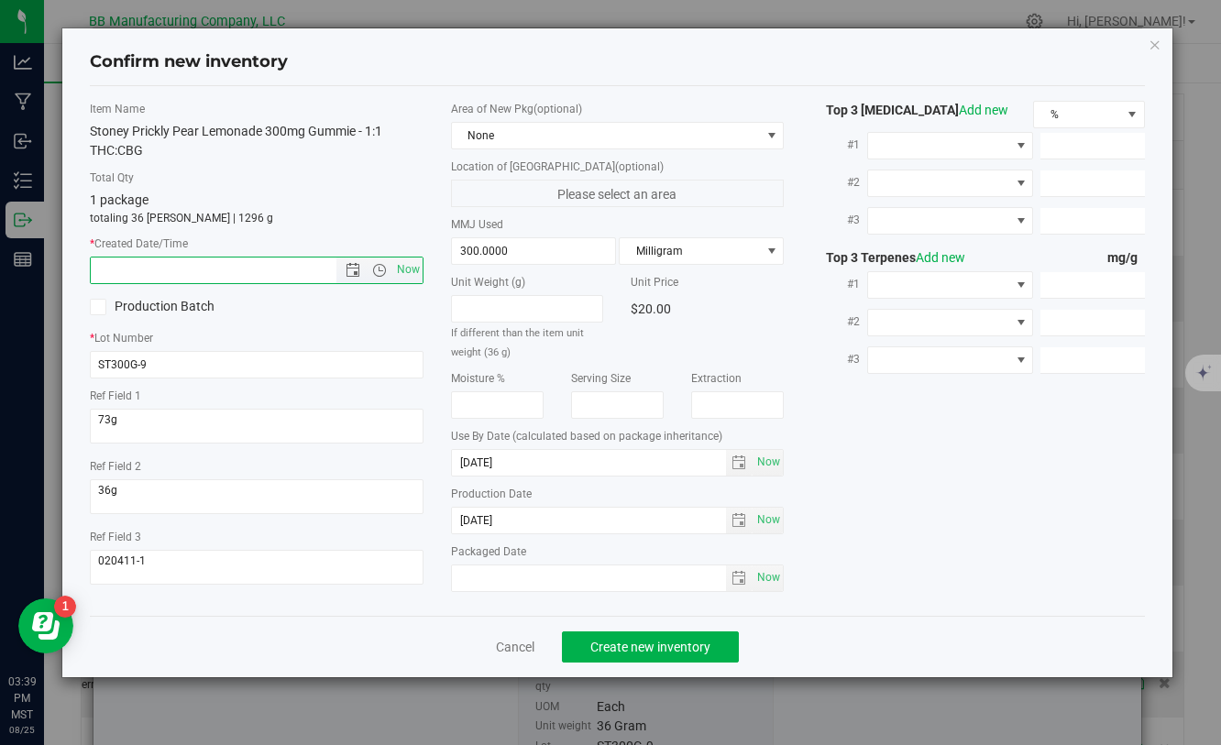
paste input "[DATE]"
click at [601, 643] on span "Create new inventory" at bounding box center [650, 647] width 120 height 15
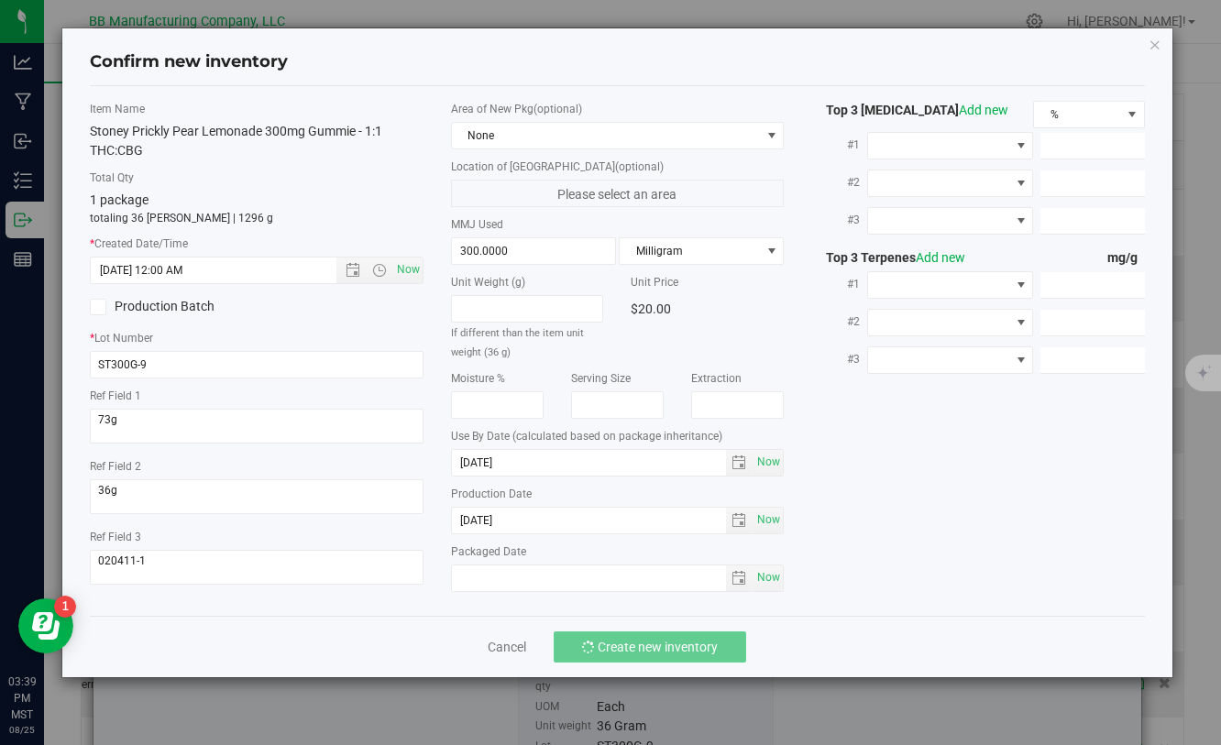
type input "[DATE] 3:39 PM"
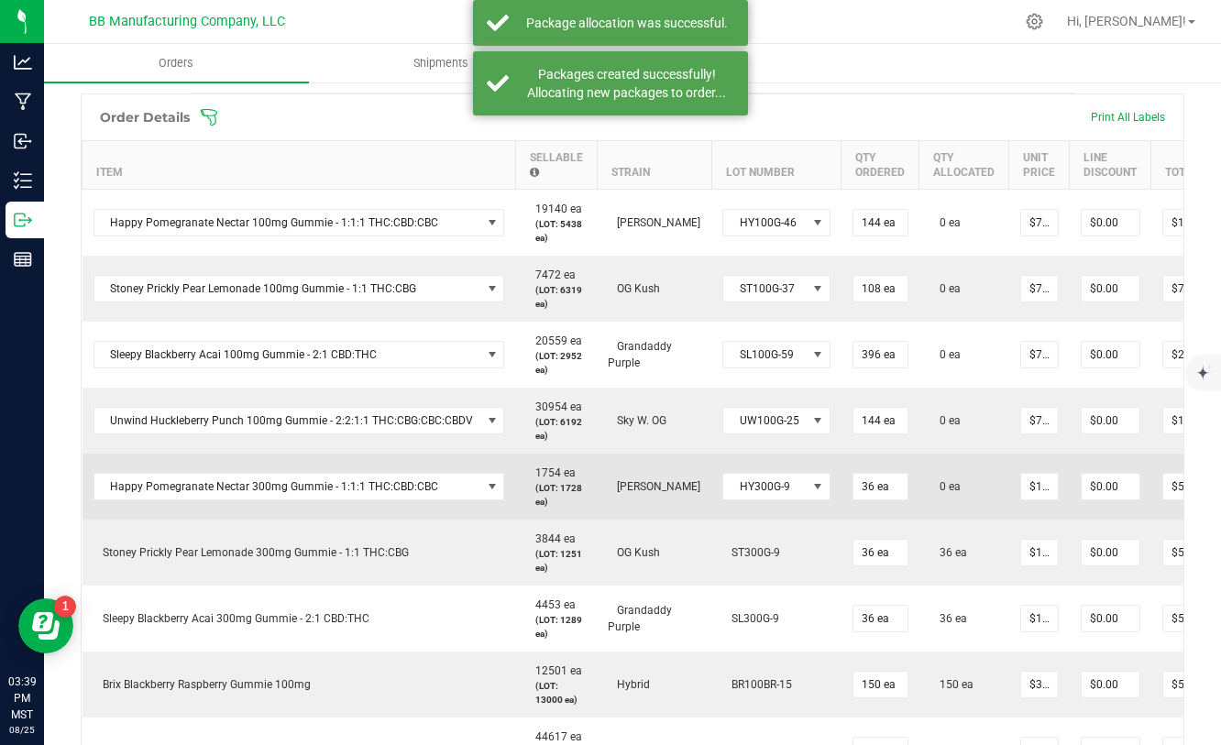
scroll to position [0, 127]
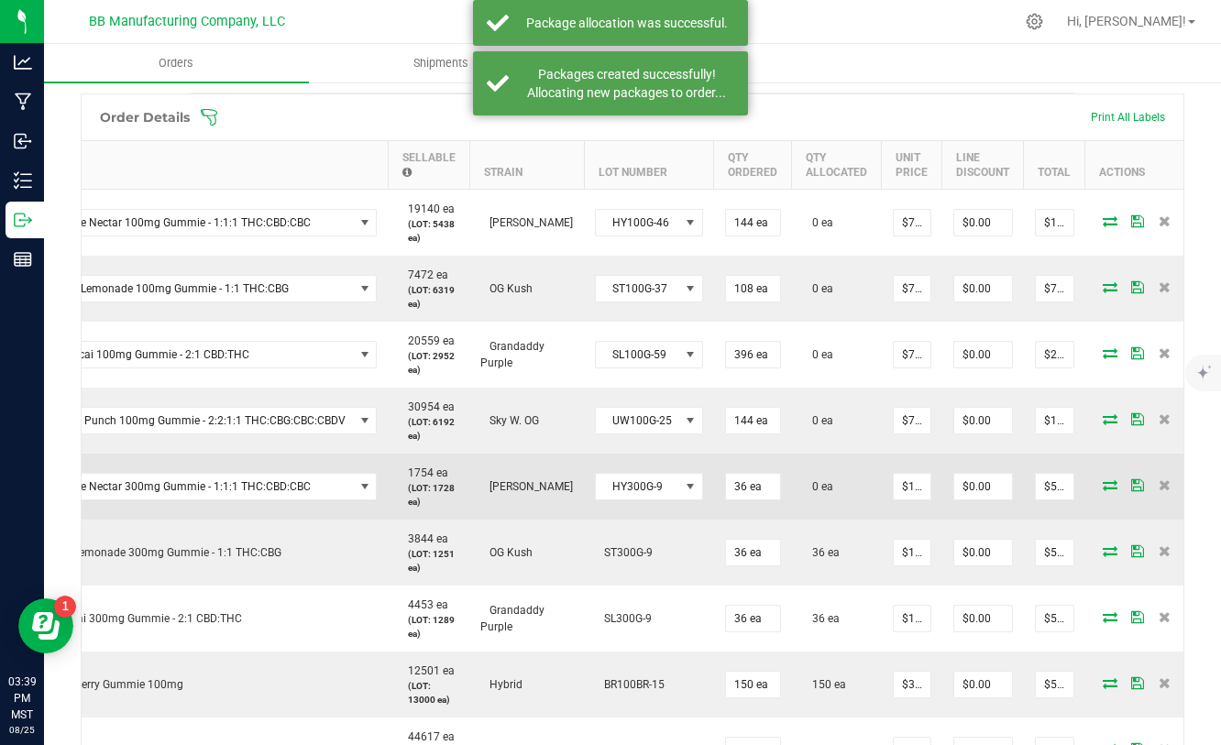
click at [1103, 485] on icon at bounding box center [1110, 484] width 15 height 11
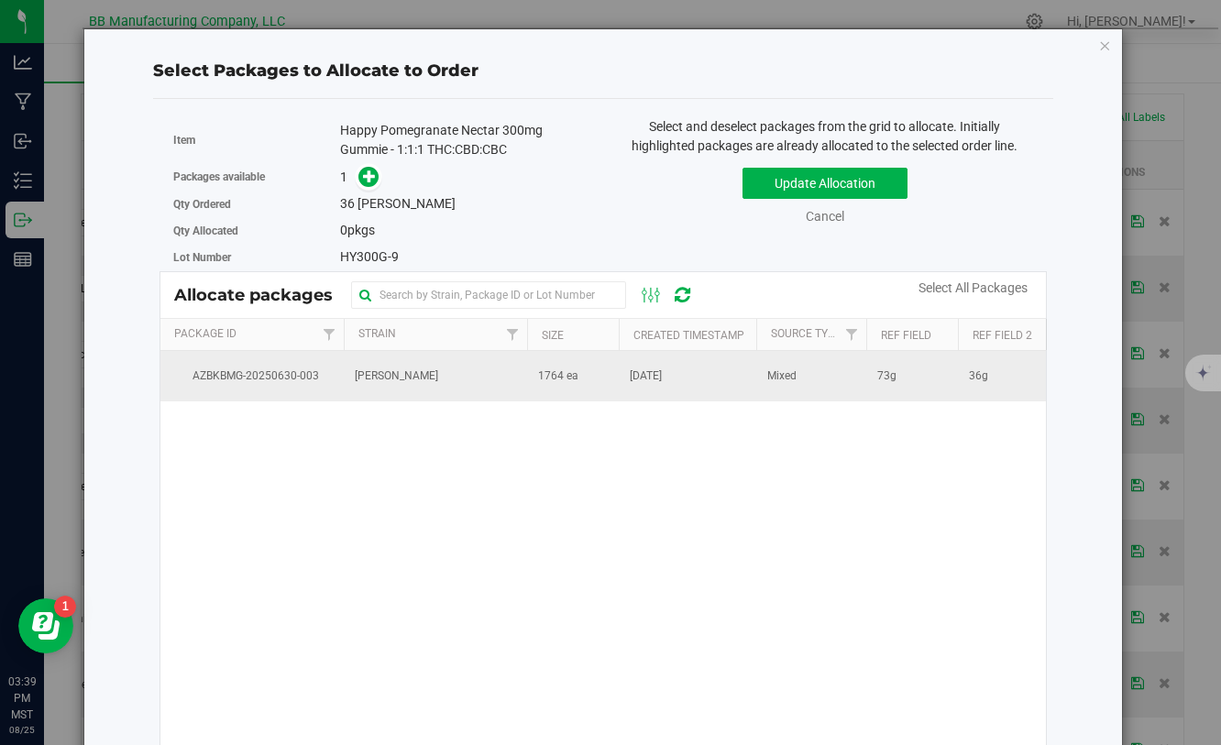
click at [571, 380] on span "1764 ea" at bounding box center [558, 376] width 40 height 17
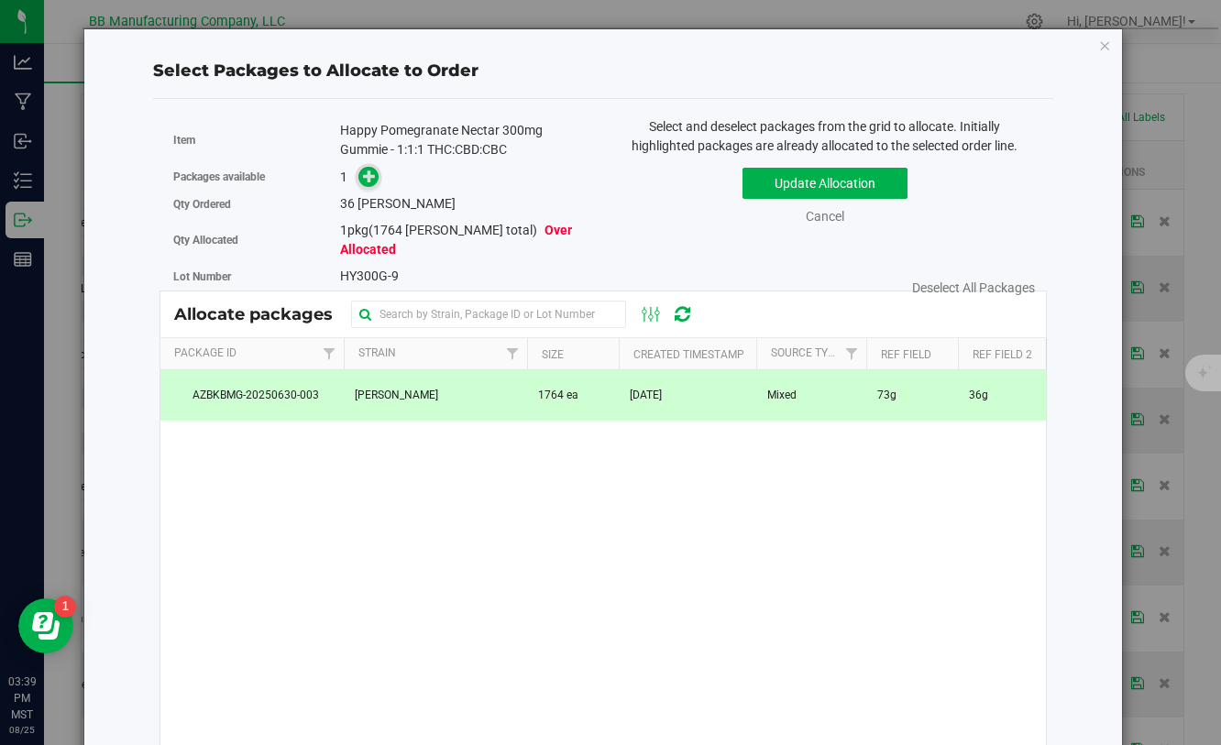
click at [369, 182] on icon at bounding box center [369, 176] width 13 height 13
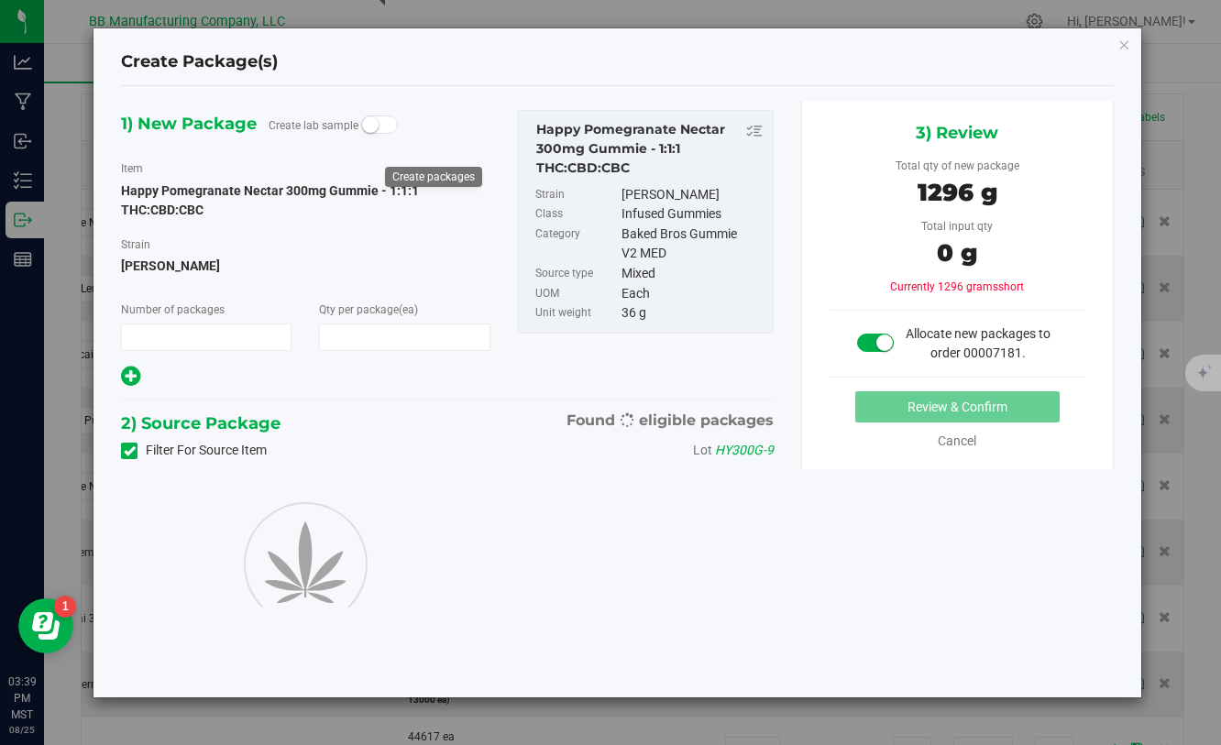
type input "1"
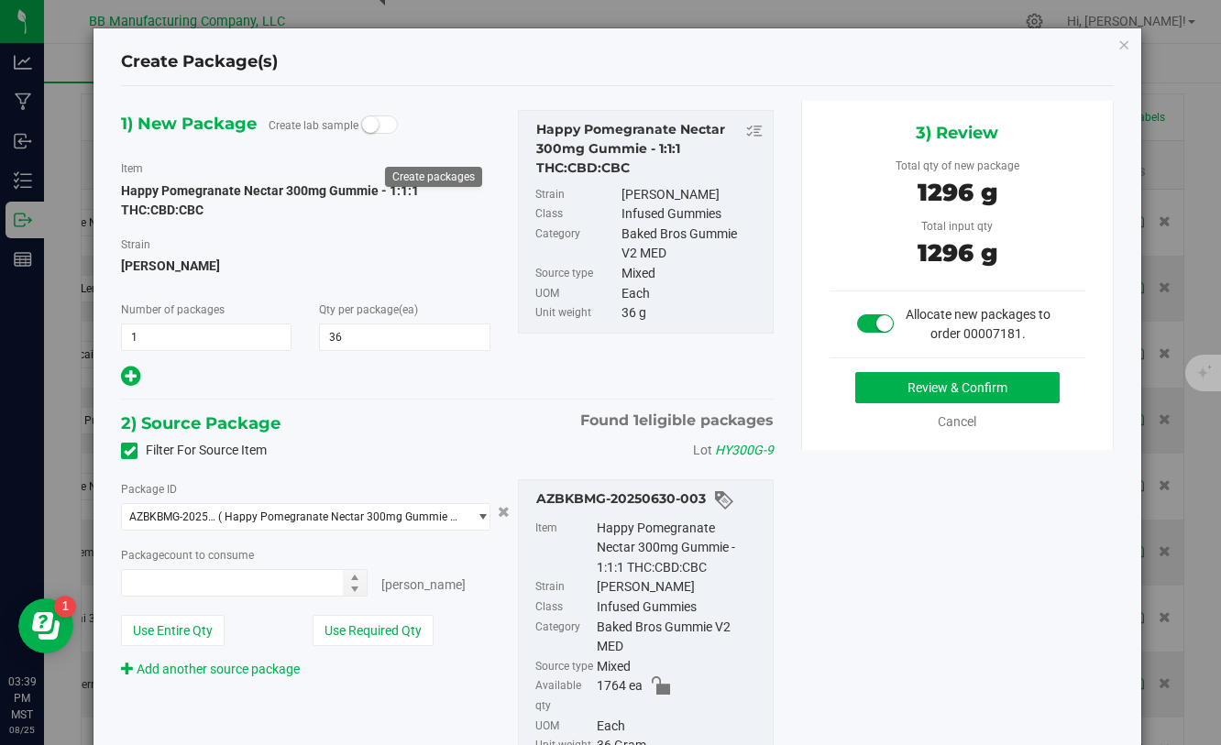
type input "36"
type input "36 ea"
click at [911, 387] on button "Review & Confirm" at bounding box center [957, 387] width 204 height 31
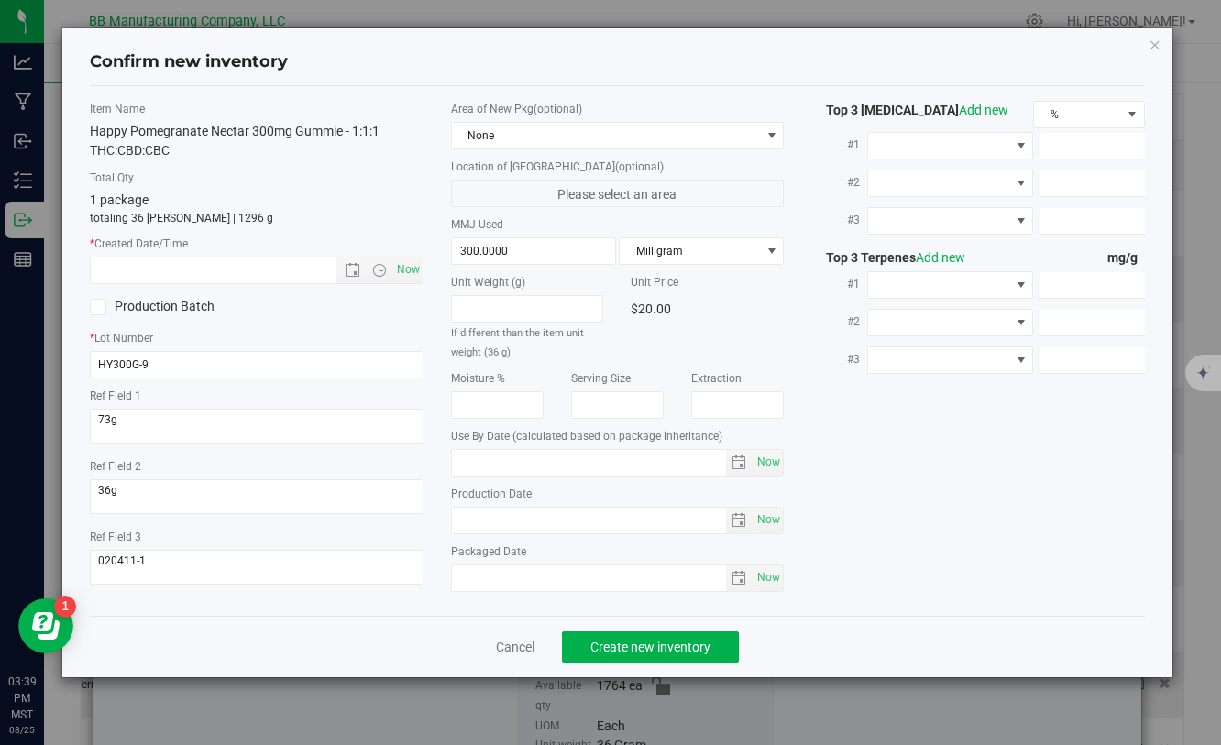
type input "[DATE]"
drag, startPoint x: 529, startPoint y: 517, endPoint x: 450, endPoint y: 517, distance: 78.8
click at [451, 517] on span "[DATE] Now" at bounding box center [617, 520] width 333 height 27
click at [220, 280] on input "text" at bounding box center [229, 271] width 276 height 26
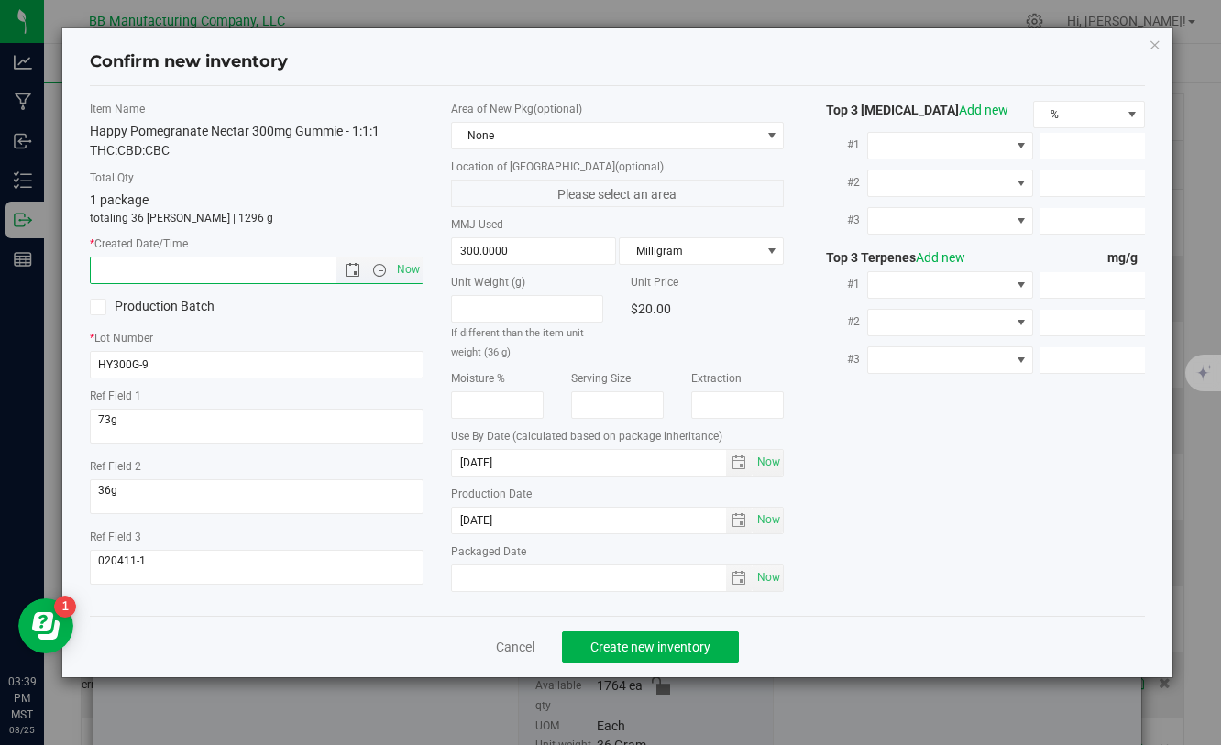
paste input "[DATE]"
click at [622, 641] on span "Create new inventory" at bounding box center [650, 647] width 120 height 15
type input "[DATE] 3:39 PM"
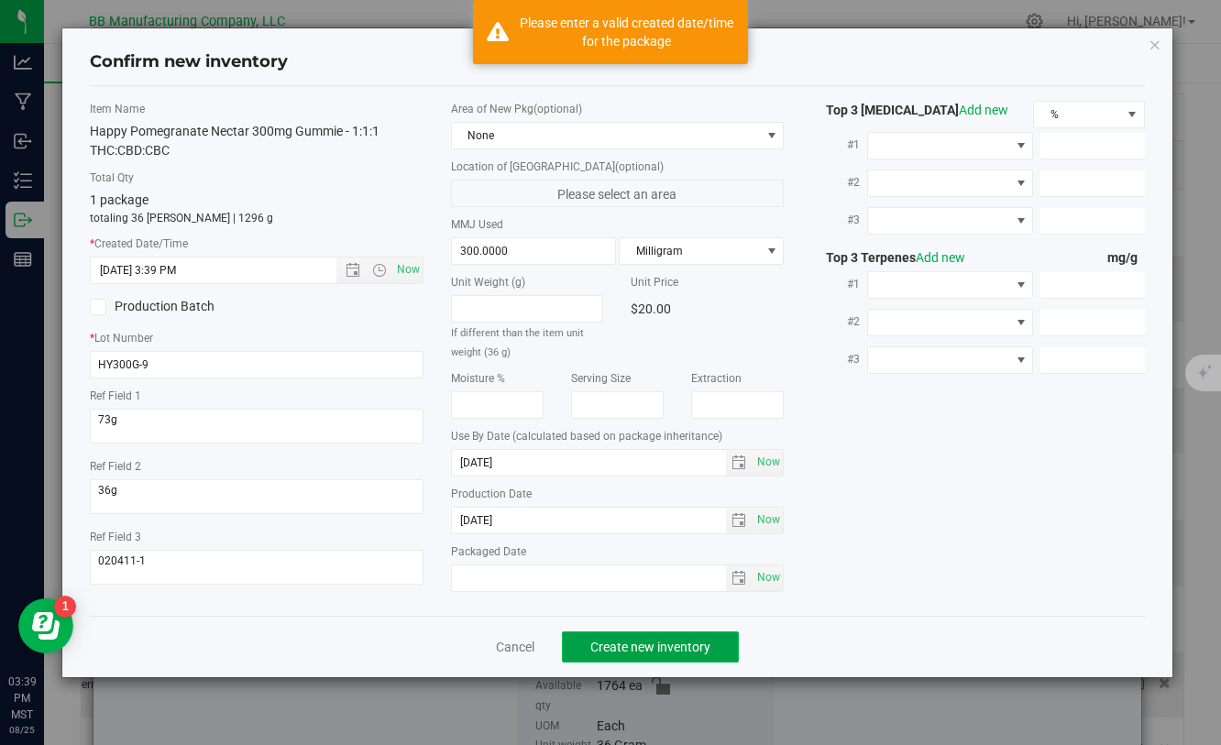
click at [622, 641] on span "Create new inventory" at bounding box center [650, 647] width 120 height 15
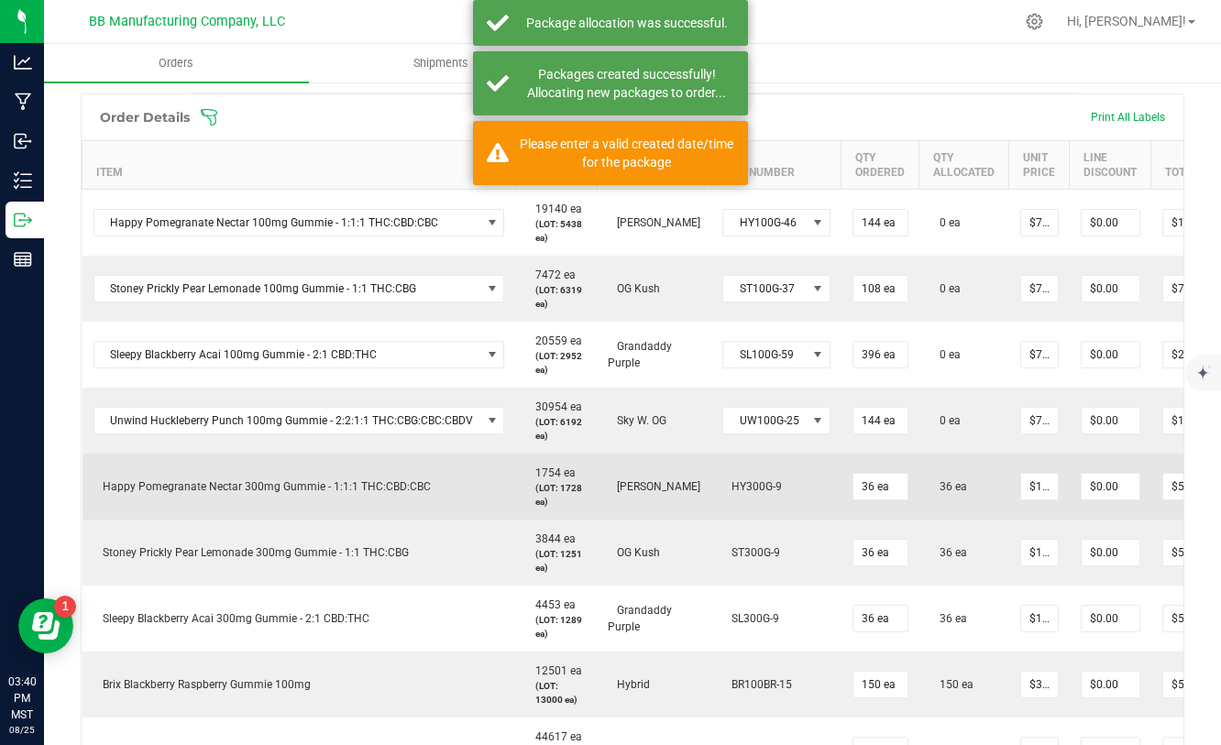
scroll to position [0, 127]
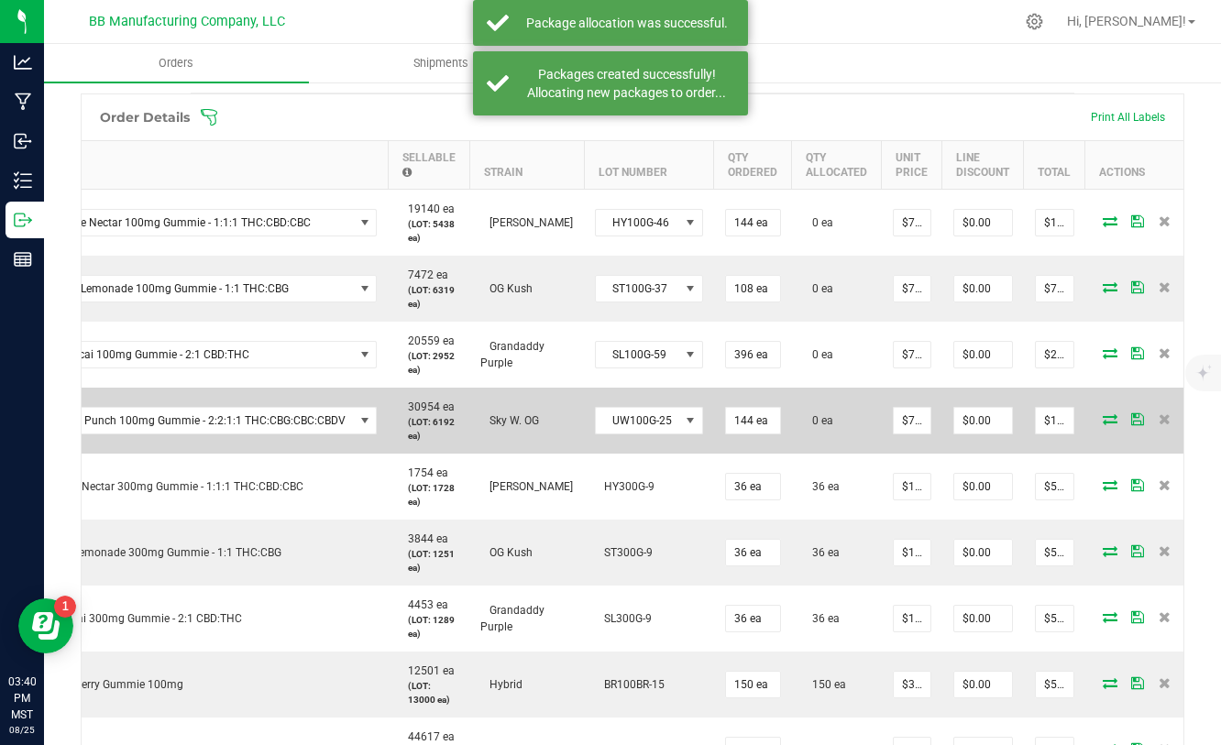
click at [1103, 419] on icon at bounding box center [1110, 418] width 15 height 11
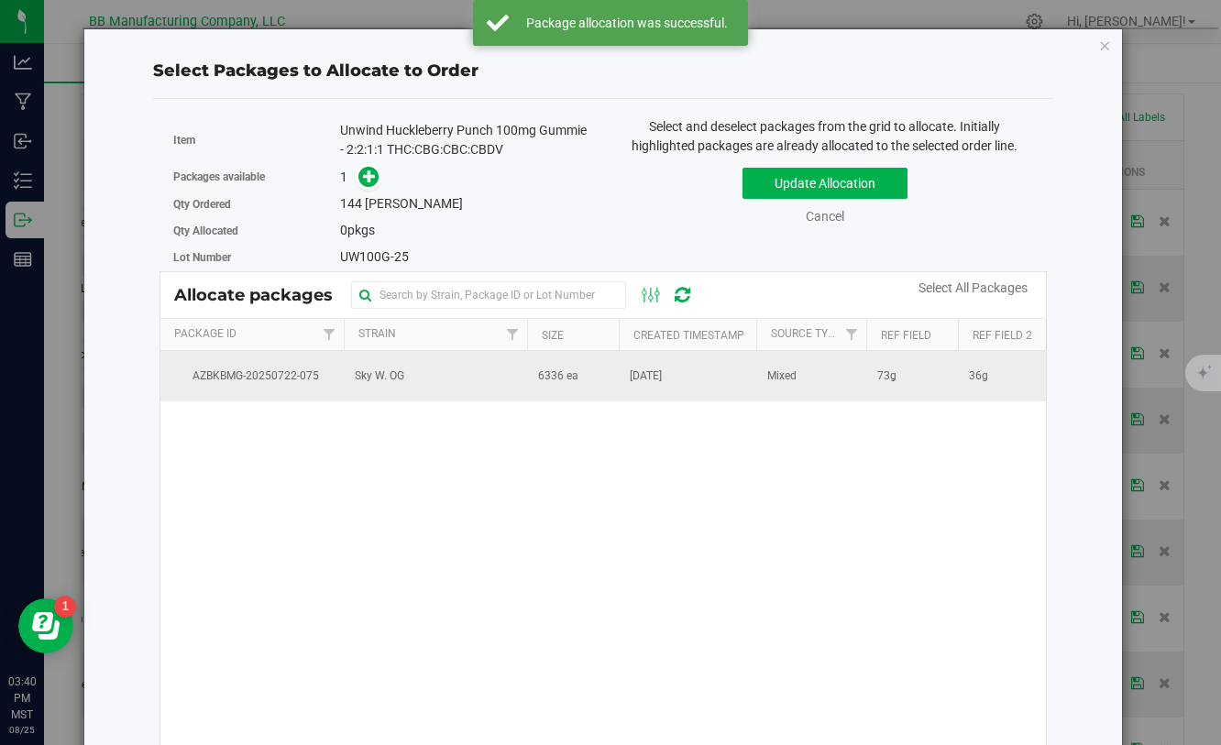
click at [619, 377] on td "[DATE]" at bounding box center [687, 375] width 137 height 49
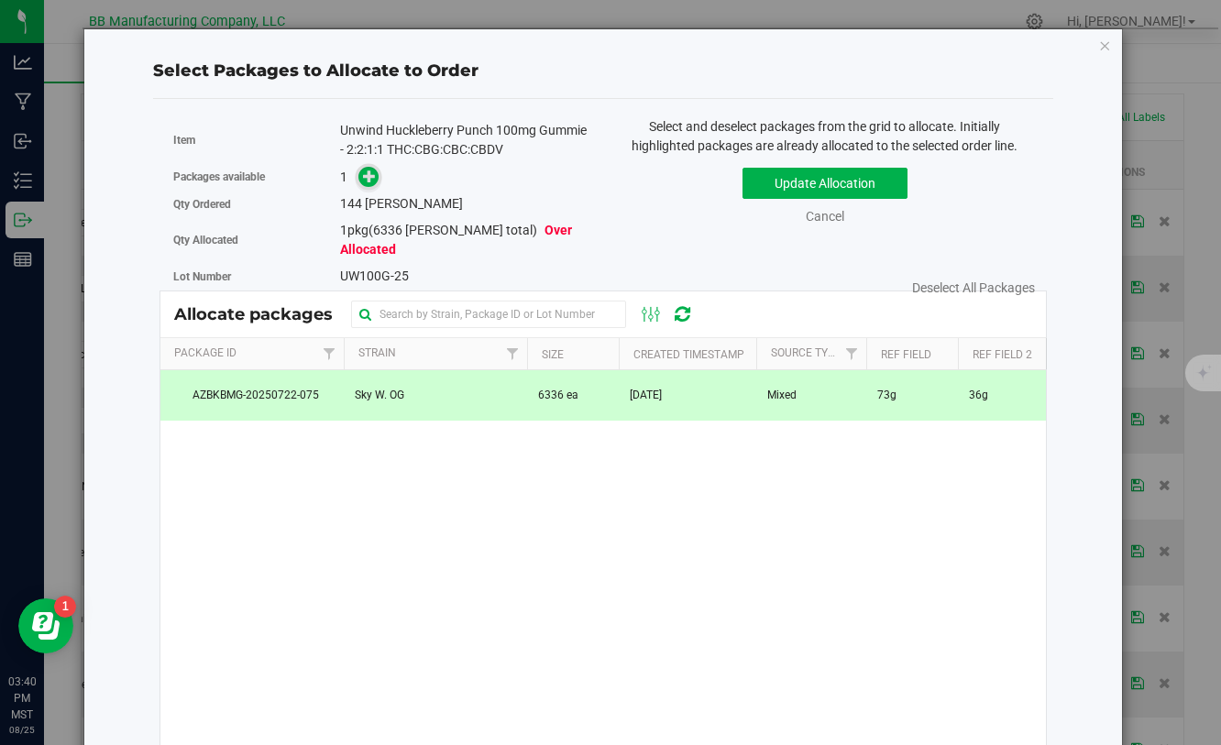
click at [374, 182] on icon at bounding box center [369, 176] width 13 height 13
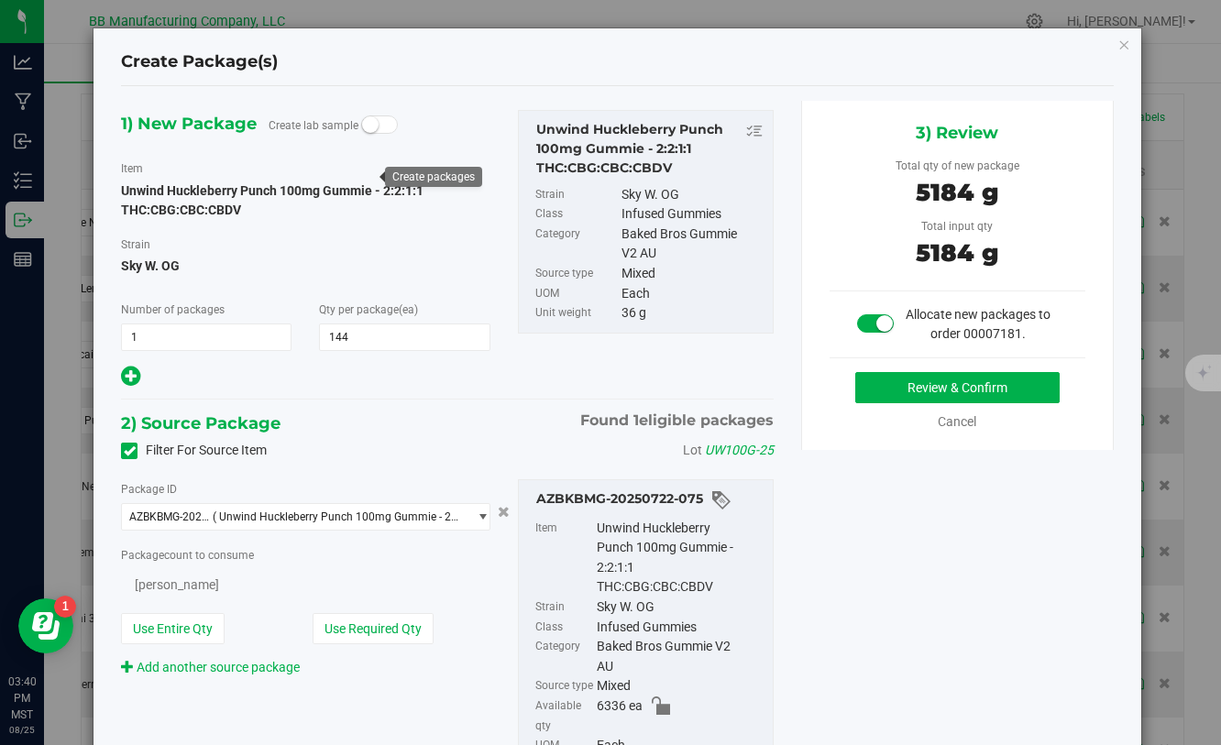
type input "144"
click at [927, 393] on button "Review & Confirm" at bounding box center [957, 387] width 204 height 31
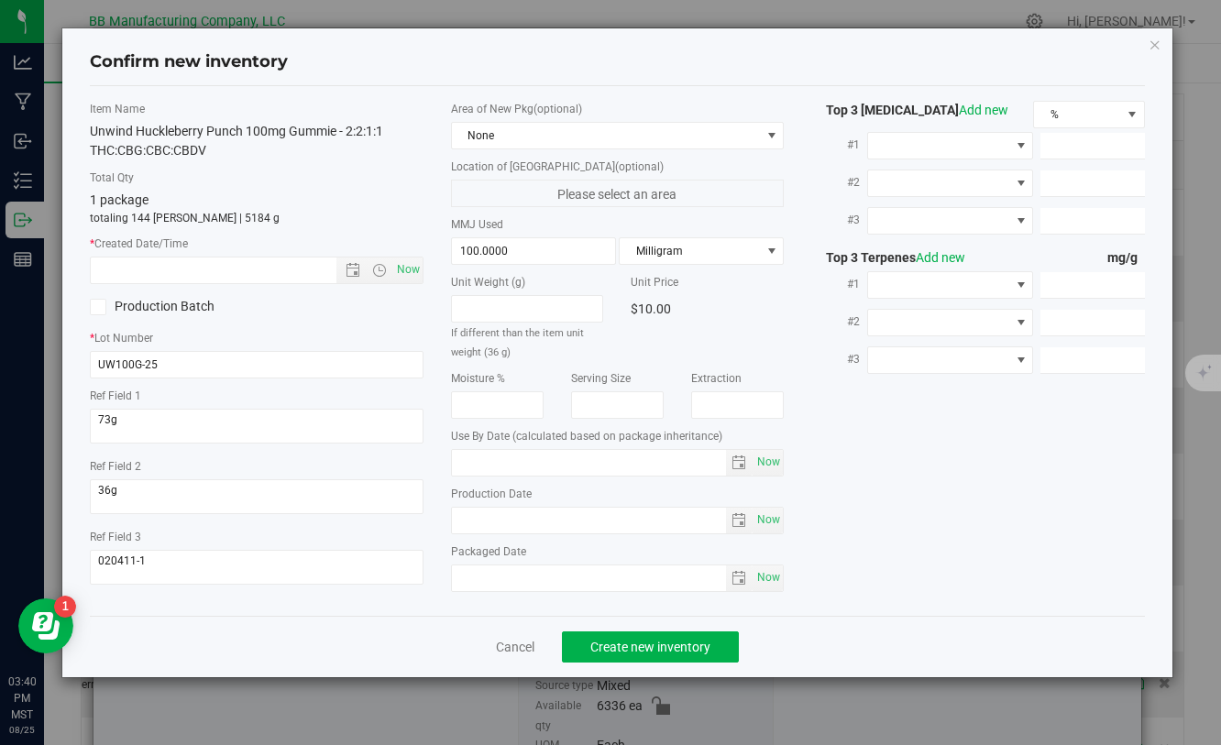
type input "[DATE]"
drag, startPoint x: 549, startPoint y: 525, endPoint x: 450, endPoint y: 521, distance: 99.1
click at [445, 518] on div "Area of New Pkg (optional) None Location of [GEOGRAPHIC_DATA] (optional) Please…" at bounding box center [617, 351] width 360 height 500
click at [257, 276] on input "text" at bounding box center [229, 271] width 276 height 26
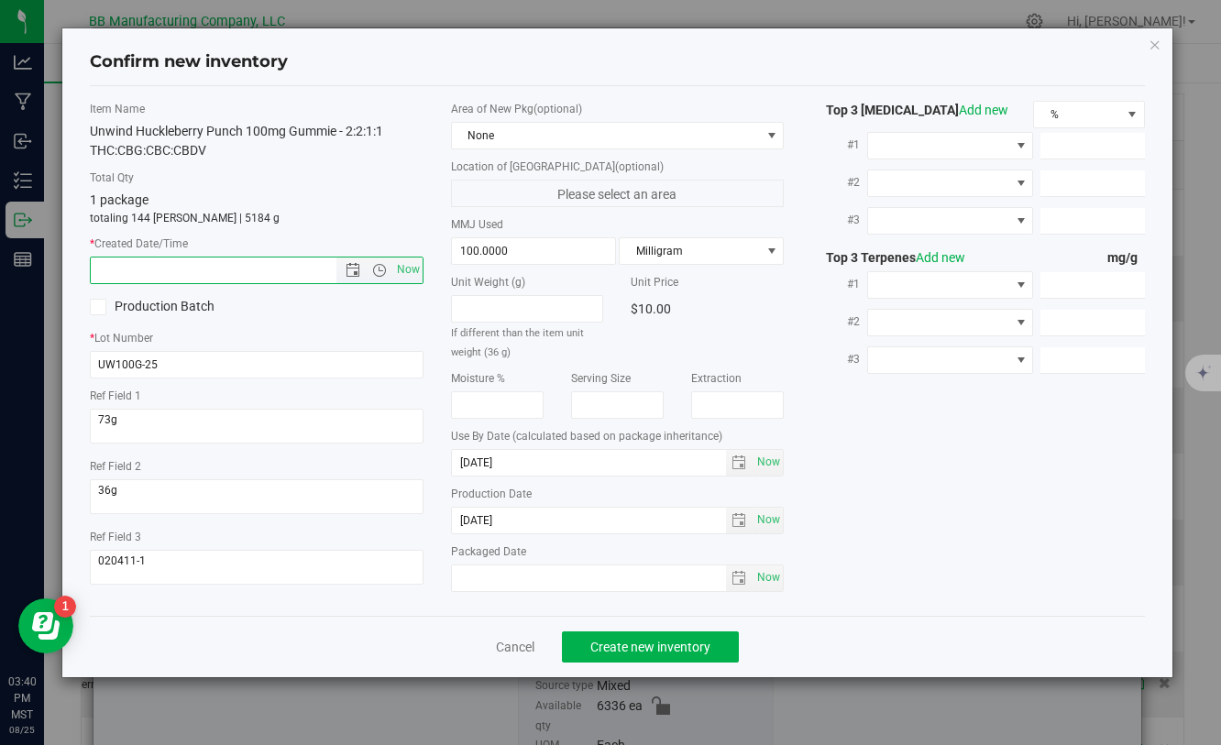
paste input "[DATE]"
click at [645, 644] on span "Create new inventory" at bounding box center [650, 647] width 120 height 15
type input "[DATE] 3:40 PM"
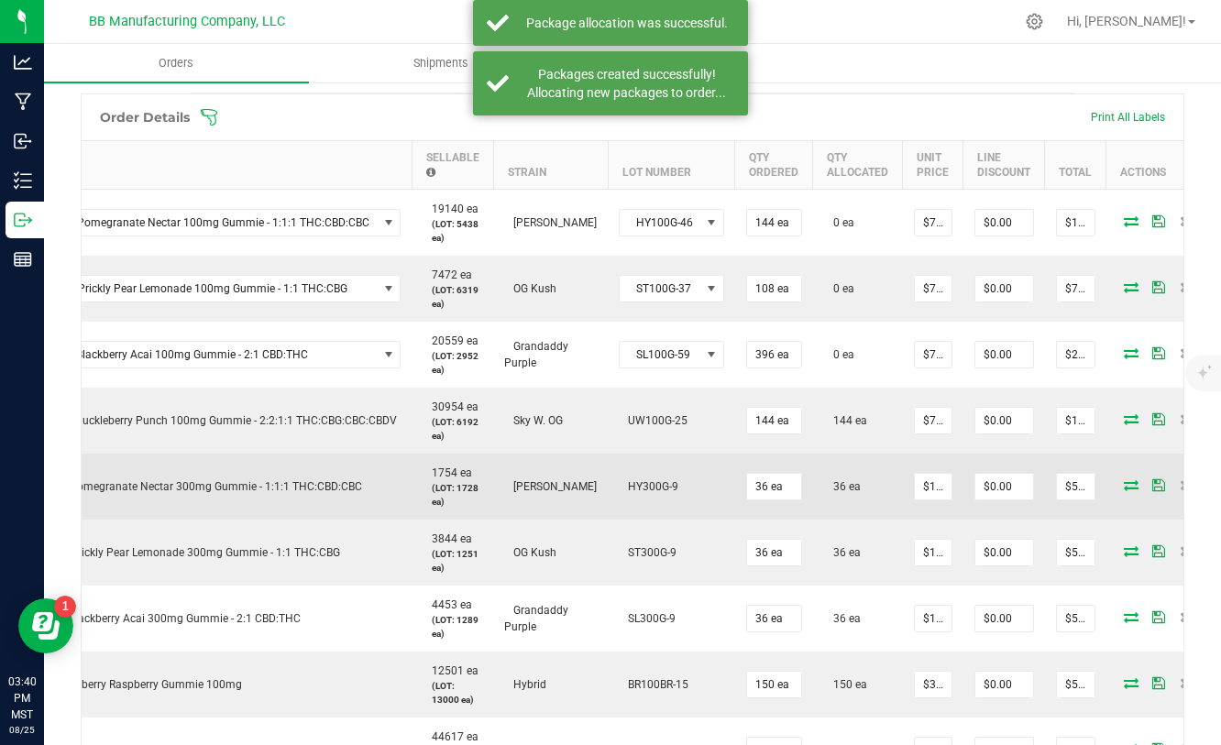
scroll to position [0, 89]
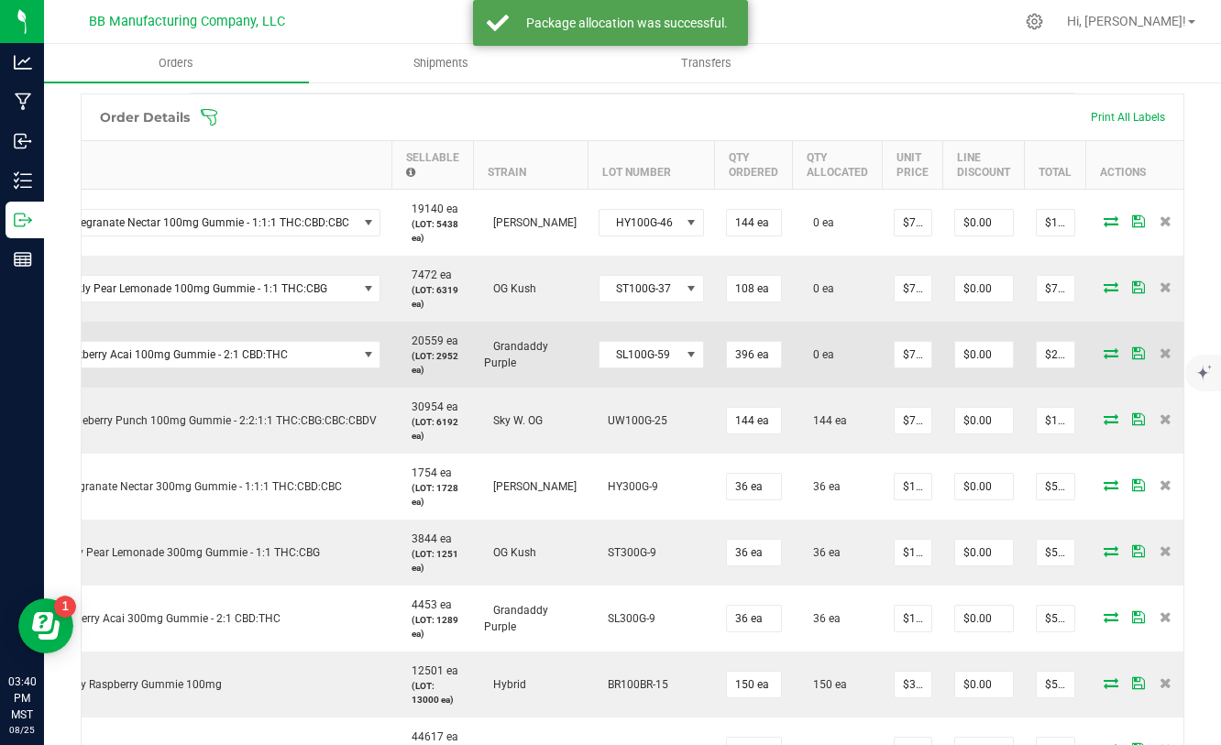
click at [1103, 352] on icon at bounding box center [1110, 352] width 15 height 11
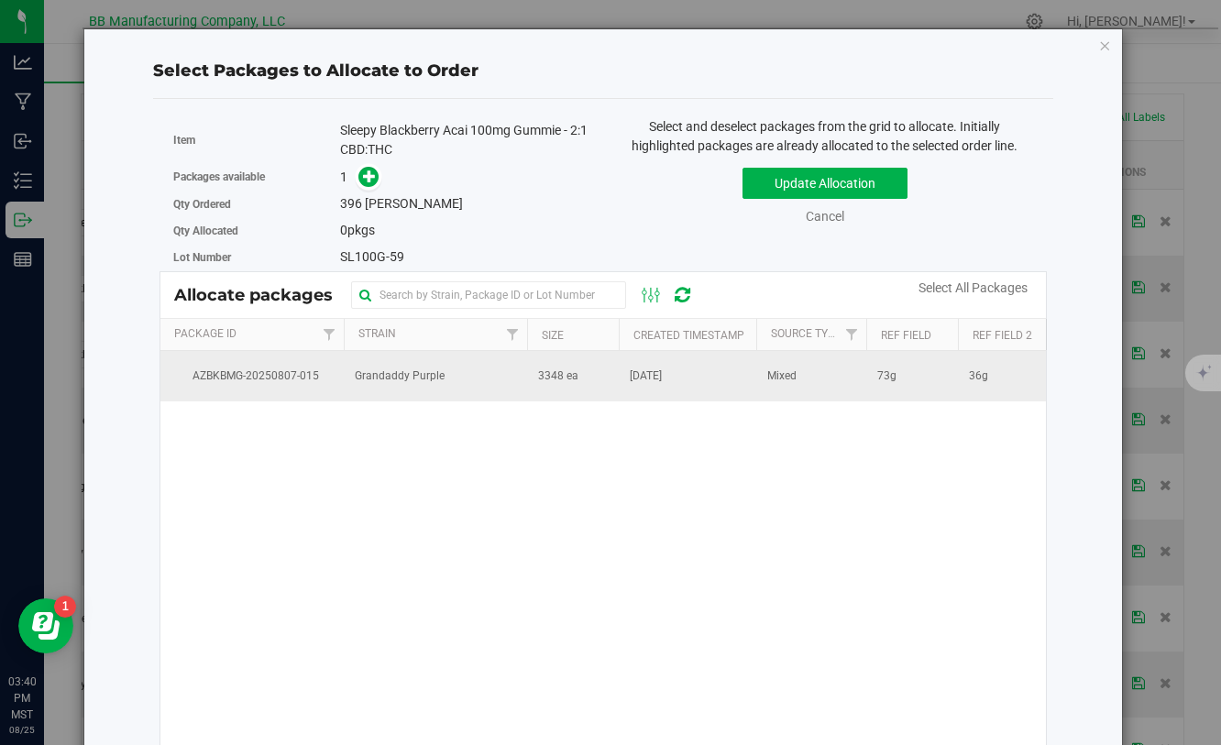
click at [646, 374] on span "[DATE]" at bounding box center [646, 376] width 32 height 17
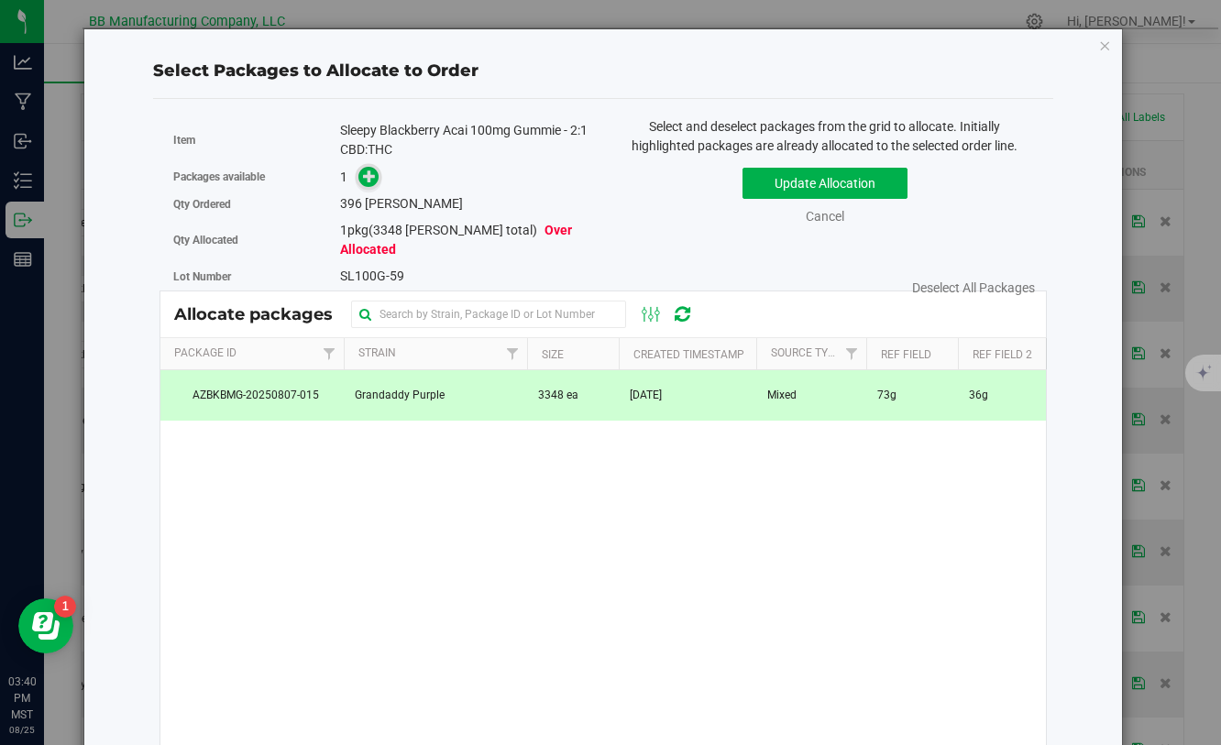
click at [368, 181] on icon at bounding box center [369, 175] width 13 height 13
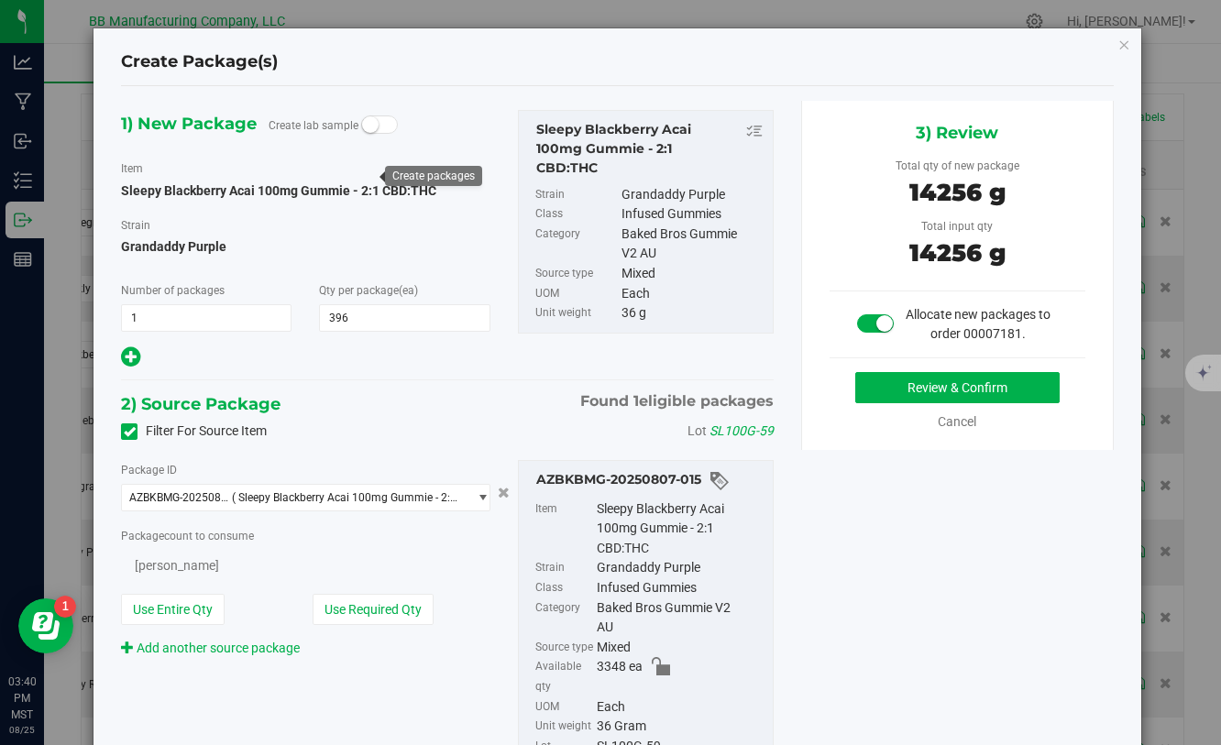
type input "396"
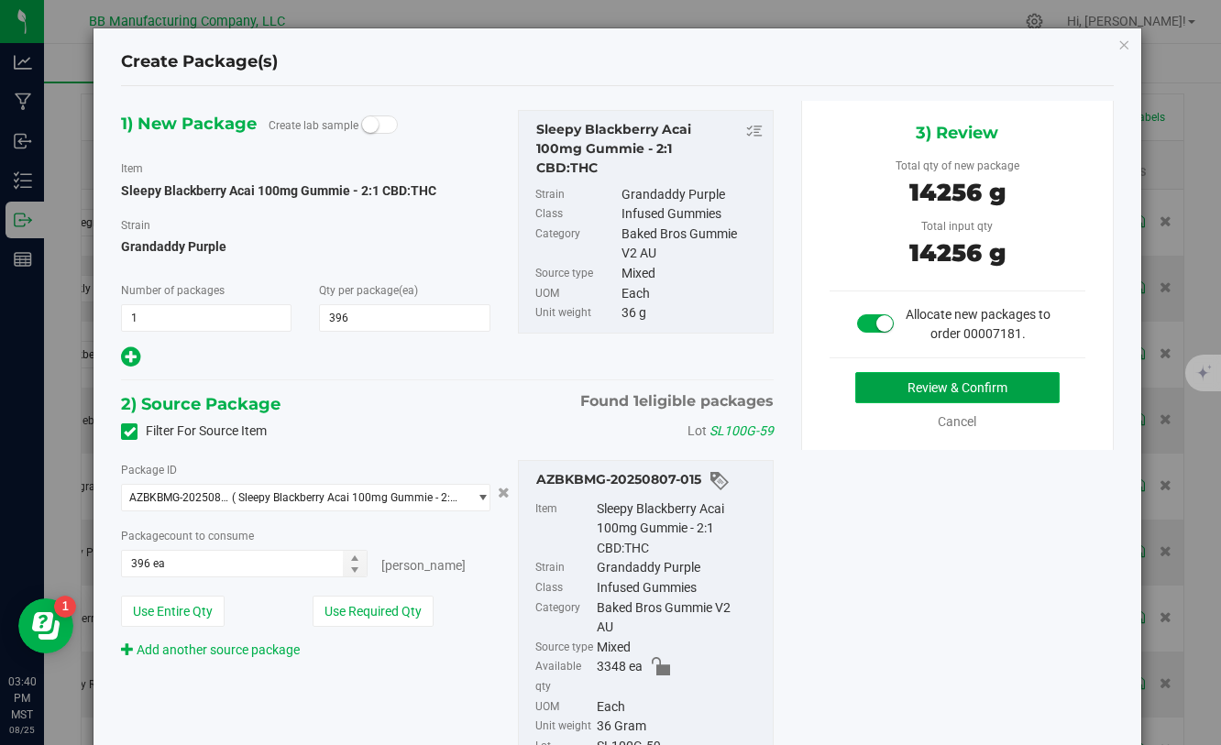
click at [888, 391] on button "Review & Confirm" at bounding box center [957, 387] width 204 height 31
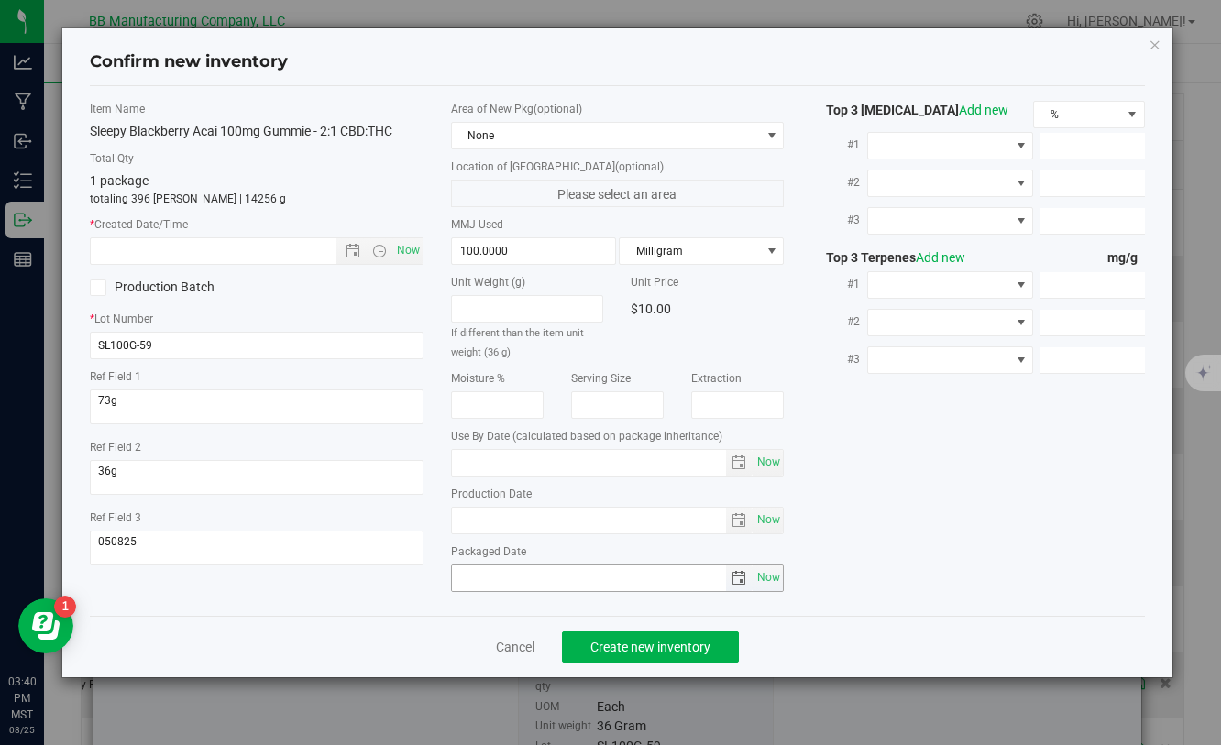
type input "[DATE]"
drag, startPoint x: 548, startPoint y: 524, endPoint x: 371, endPoint y: 524, distance: 176.9
click at [371, 524] on div "Item Name Sleepy Blackberry Acai 100mg Gummie - 2:1 CBD:THC Total Qty 1 package…" at bounding box center [616, 351] width 1081 height 500
click at [267, 255] on input "text" at bounding box center [229, 251] width 276 height 26
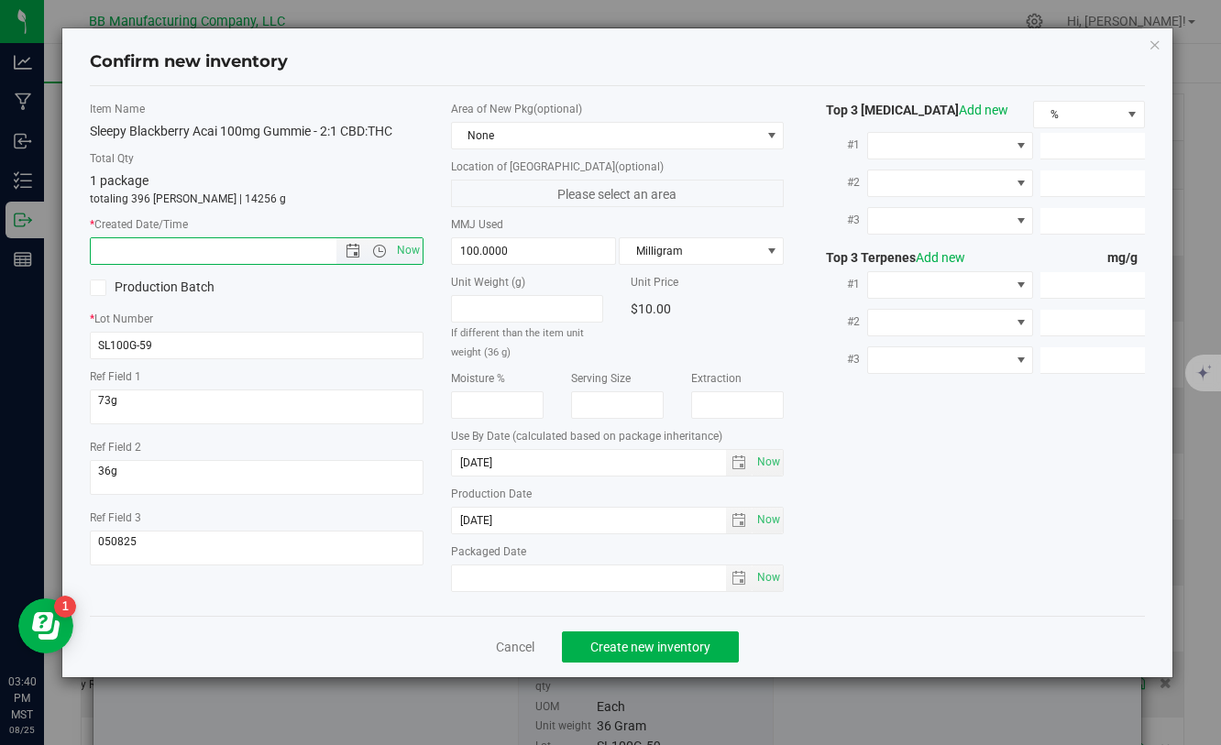
paste input "[DATE]"
click at [610, 641] on span "Create new inventory" at bounding box center [650, 647] width 120 height 15
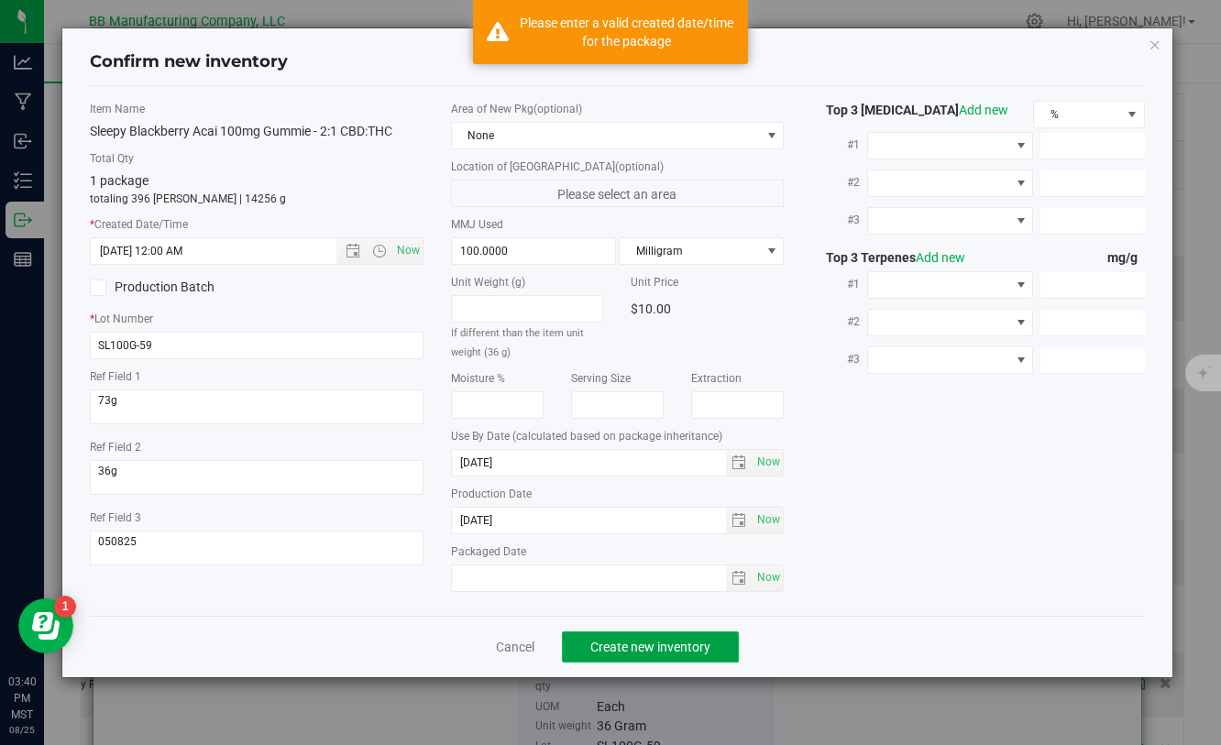
type input "[DATE] 3:40 PM"
click at [610, 641] on span "Create new inventory" at bounding box center [650, 647] width 120 height 15
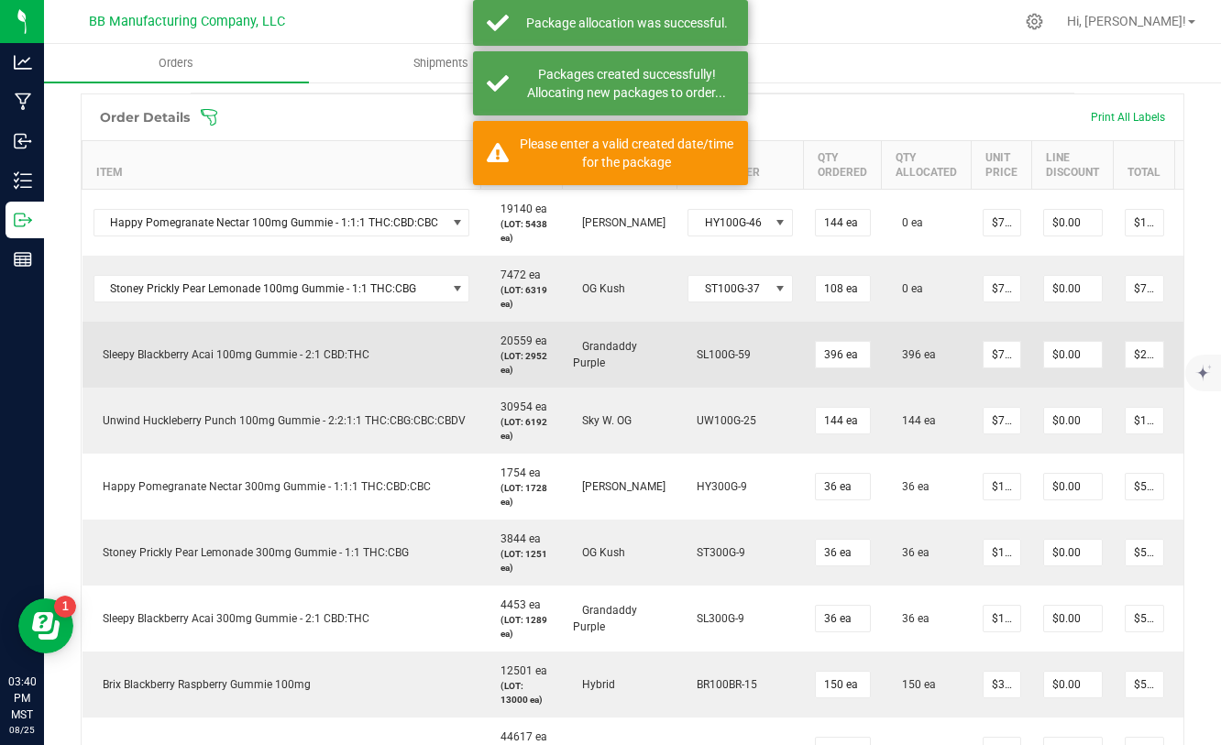
scroll to position [0, 89]
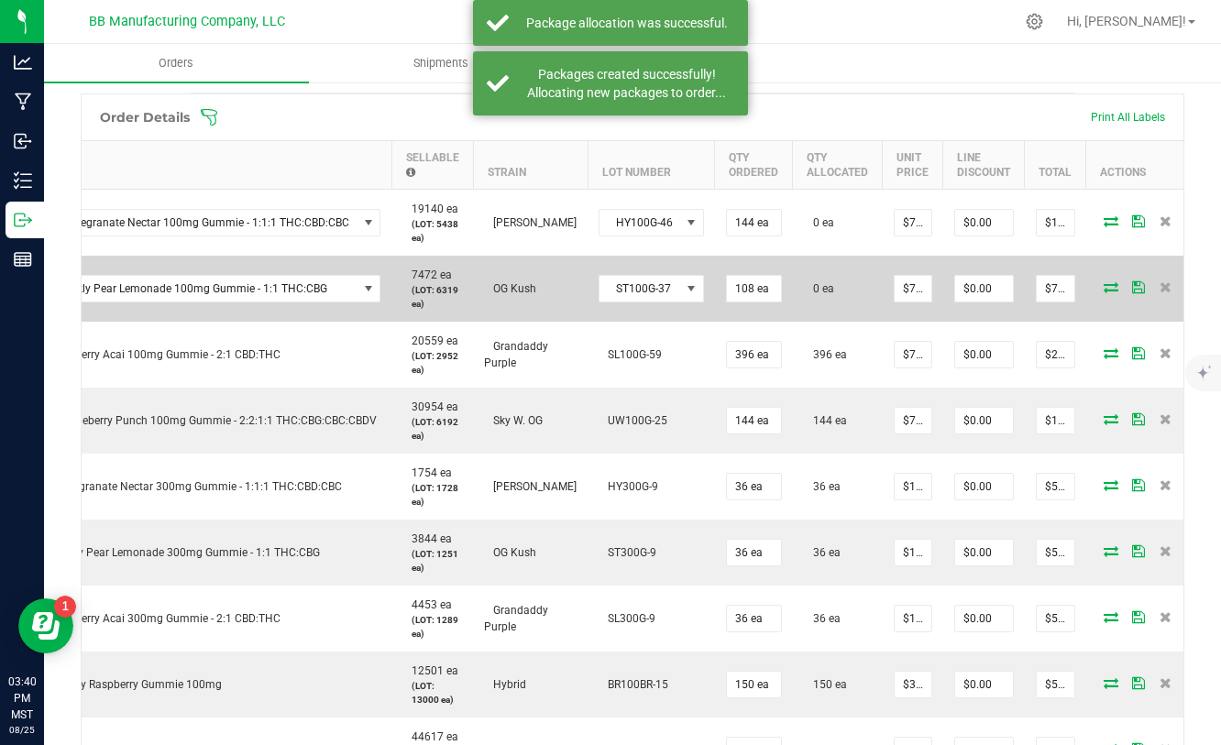
click at [1103, 287] on icon at bounding box center [1110, 286] width 15 height 11
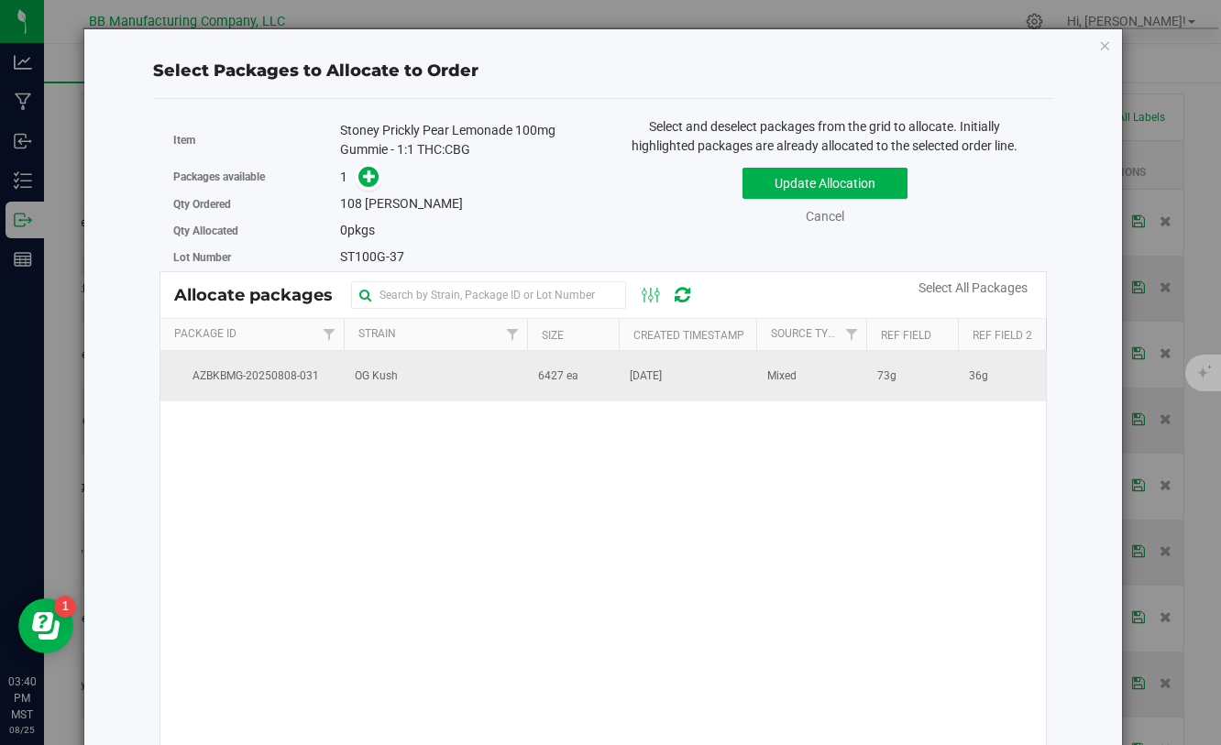
click at [662, 376] on span "[DATE]" at bounding box center [646, 376] width 32 height 17
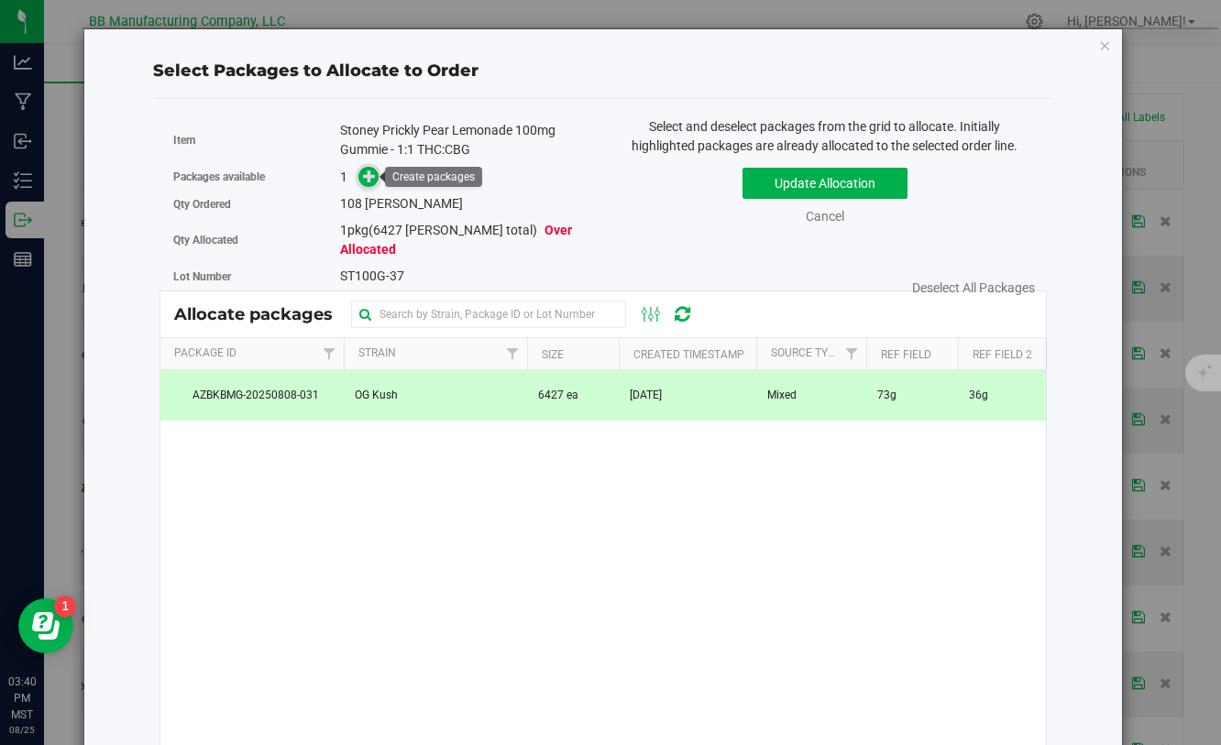
click at [362, 181] on span at bounding box center [368, 177] width 21 height 21
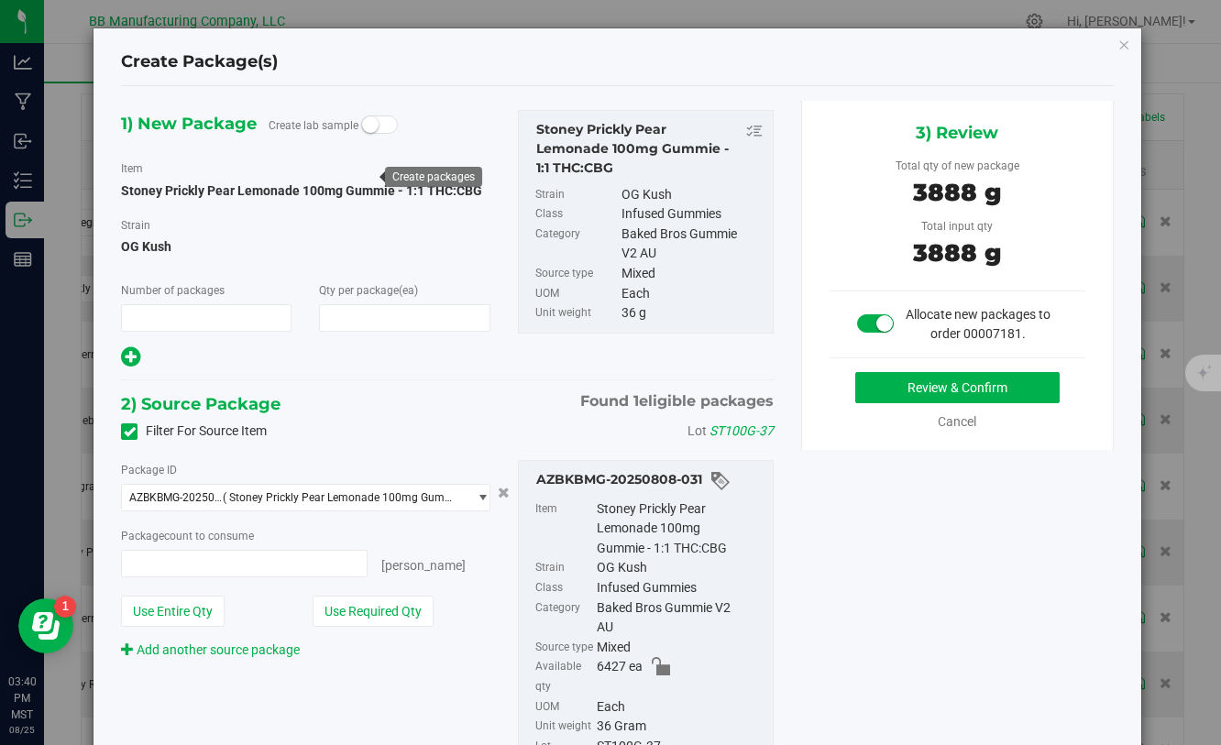
type input "1"
type input "108"
type input "108 ea"
click at [913, 386] on button "Review & Confirm" at bounding box center [957, 387] width 204 height 31
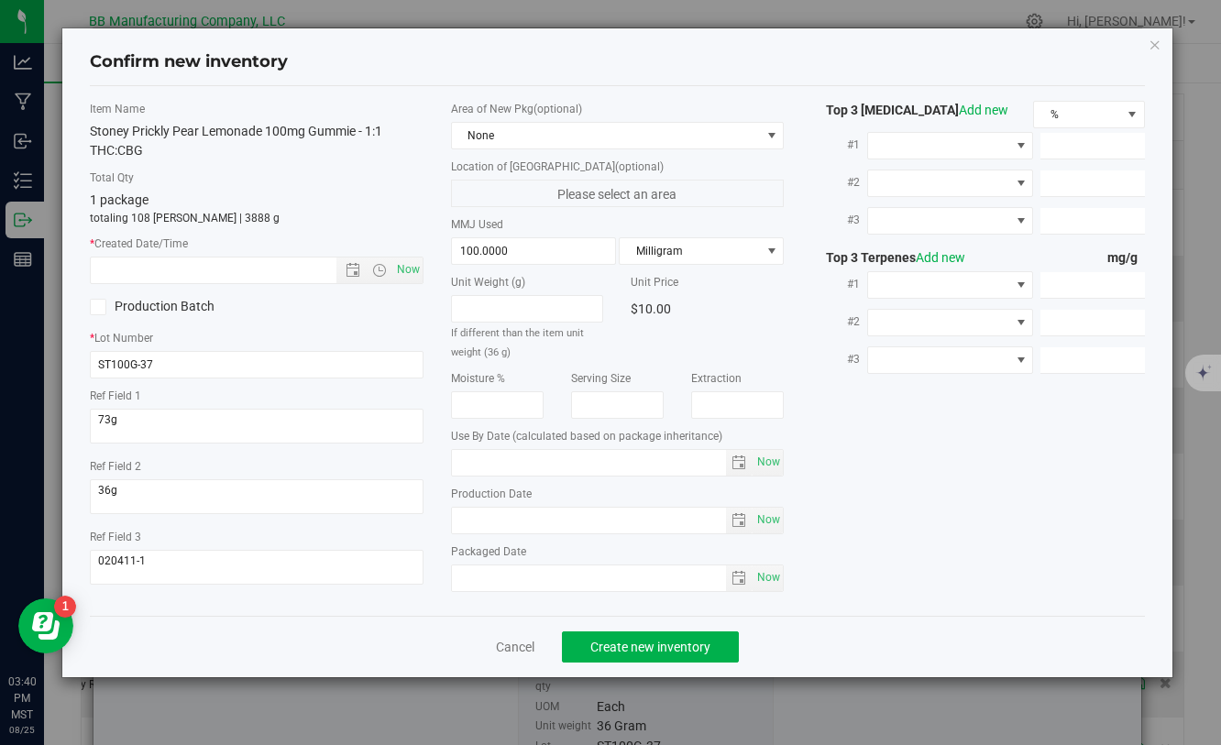
type input "[DATE]"
drag, startPoint x: 532, startPoint y: 519, endPoint x: 457, endPoint y: 520, distance: 75.2
click at [455, 519] on input "[DATE]" at bounding box center [589, 521] width 275 height 26
click at [214, 276] on input "text" at bounding box center [229, 271] width 276 height 26
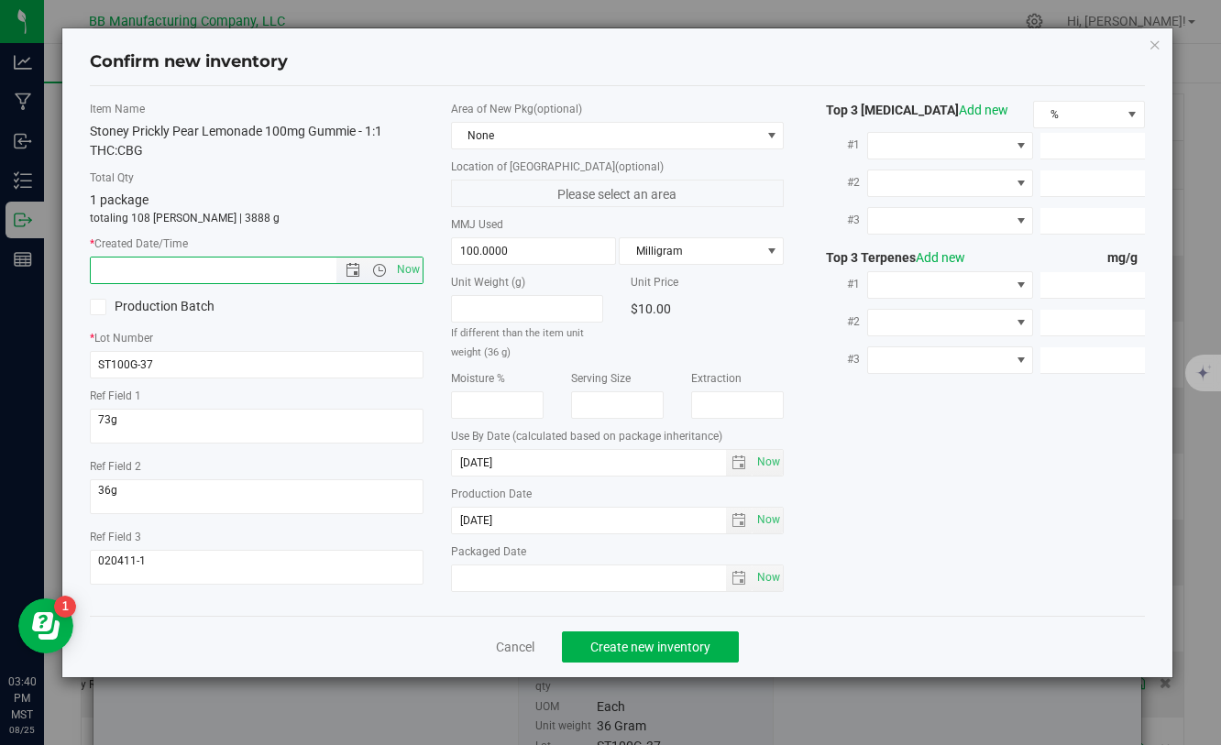
paste input "[DATE]"
click at [594, 646] on span "Create new inventory" at bounding box center [650, 647] width 120 height 15
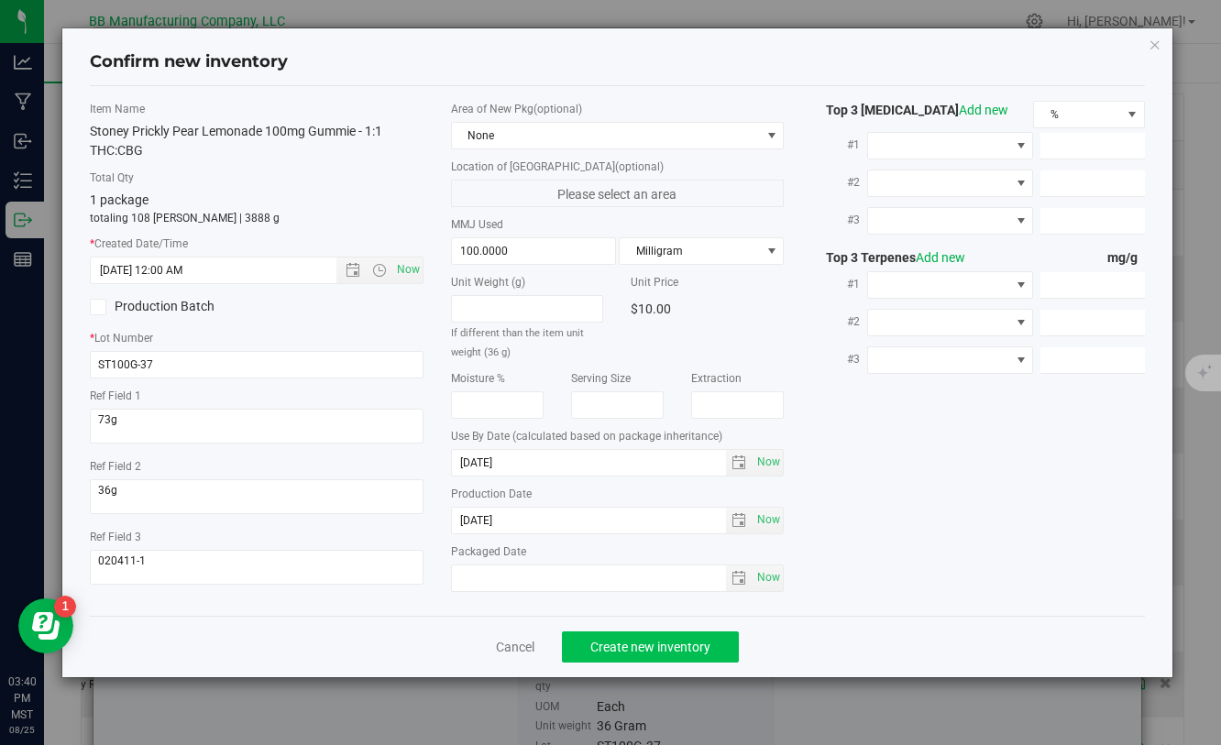
type input "[DATE] 3:40 PM"
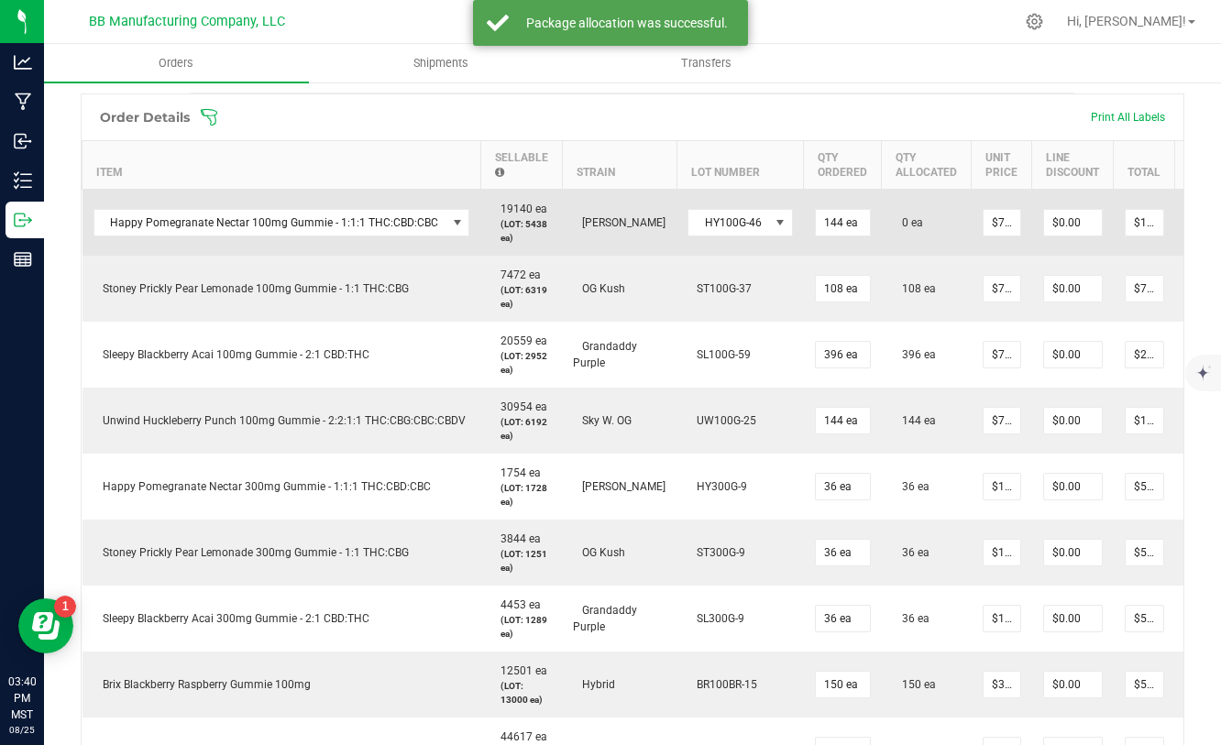
scroll to position [0, 60]
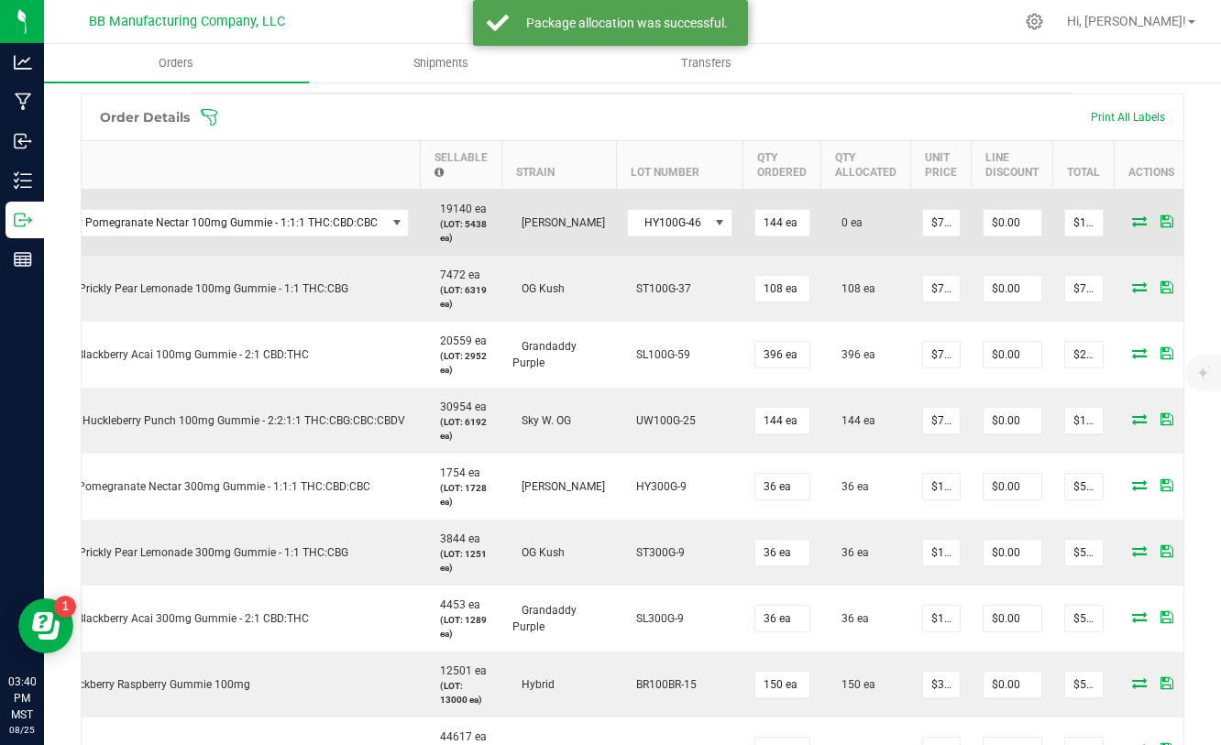
click at [1132, 218] on icon at bounding box center [1139, 220] width 15 height 11
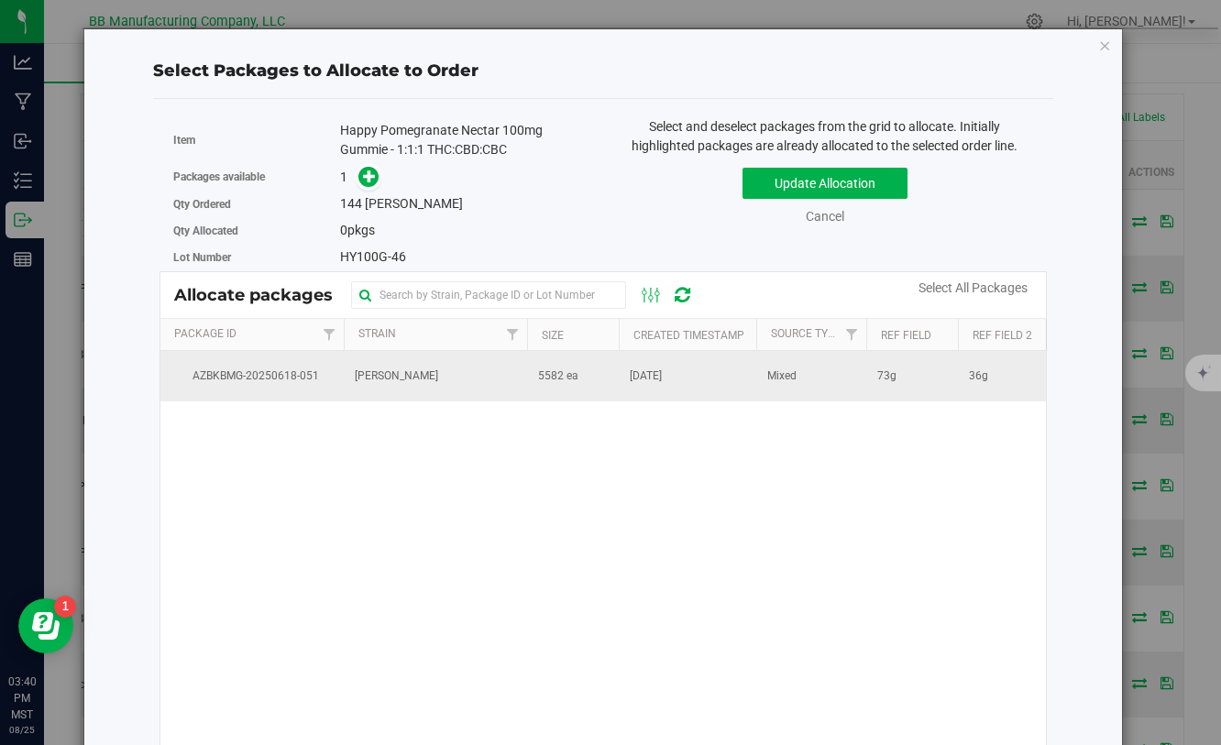
click at [624, 372] on td "[DATE]" at bounding box center [687, 375] width 137 height 49
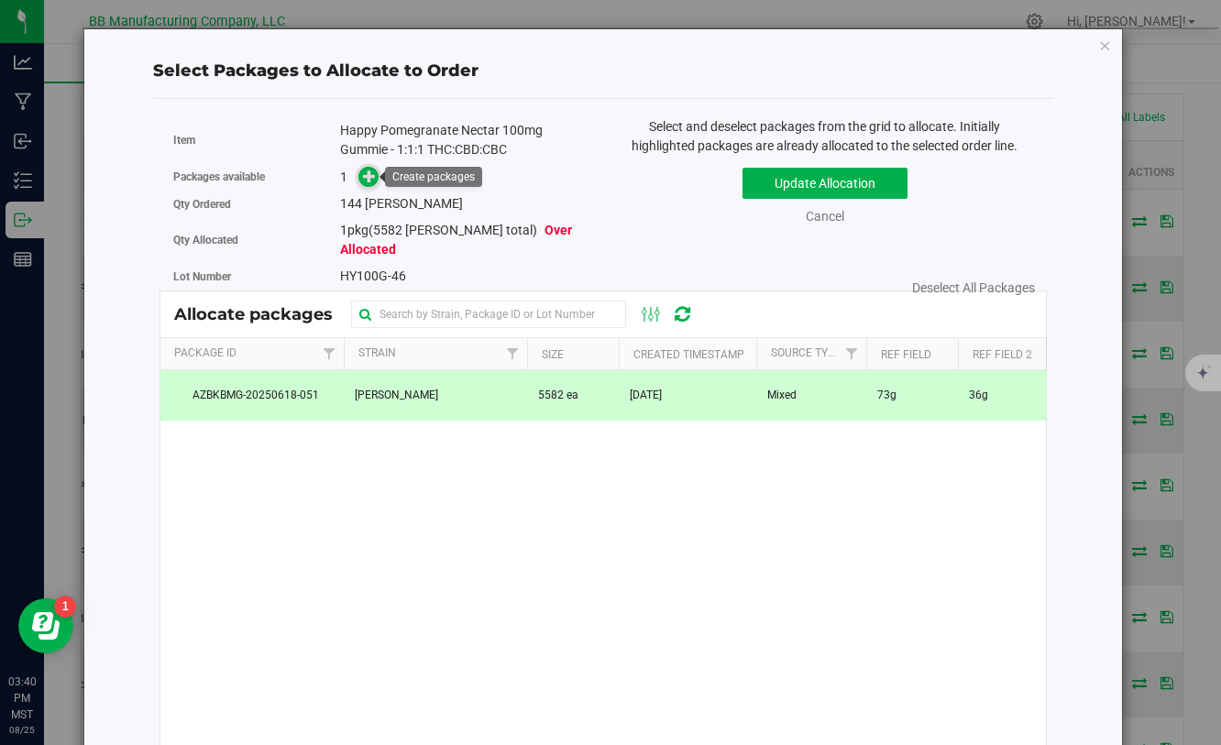
click at [368, 176] on icon at bounding box center [369, 175] width 13 height 13
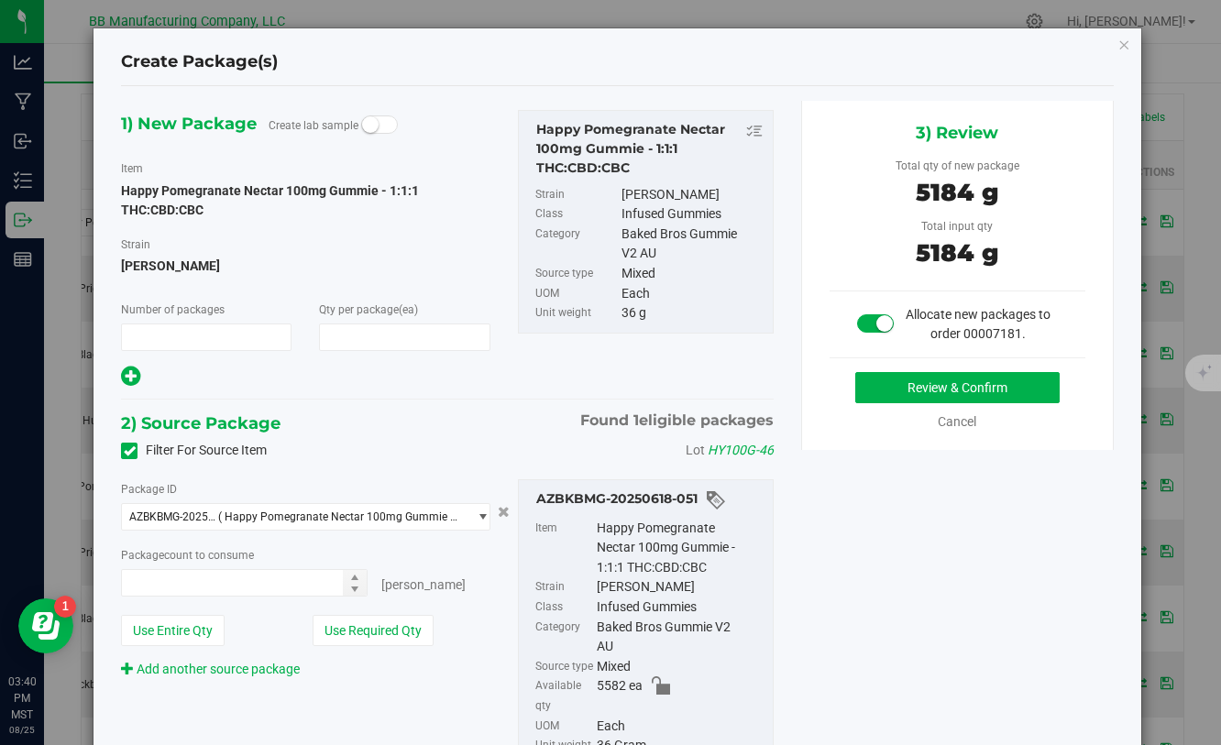
type input "1"
type input "144"
type input "144 ea"
click at [867, 390] on button "Review & Confirm" at bounding box center [957, 387] width 204 height 31
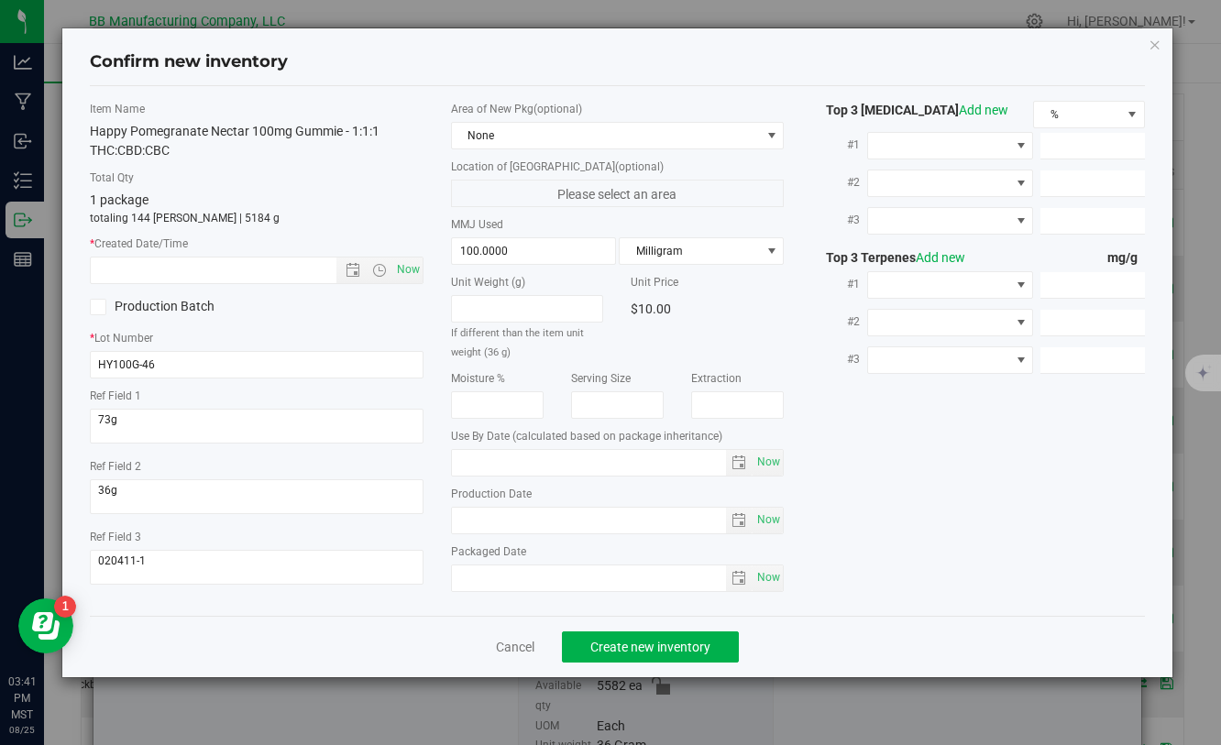
type input "[DATE]"
drag, startPoint x: 540, startPoint y: 523, endPoint x: 456, endPoint y: 523, distance: 83.4
click at [456, 523] on input "[DATE]" at bounding box center [589, 521] width 275 height 26
click at [186, 271] on input "text" at bounding box center [229, 271] width 276 height 26
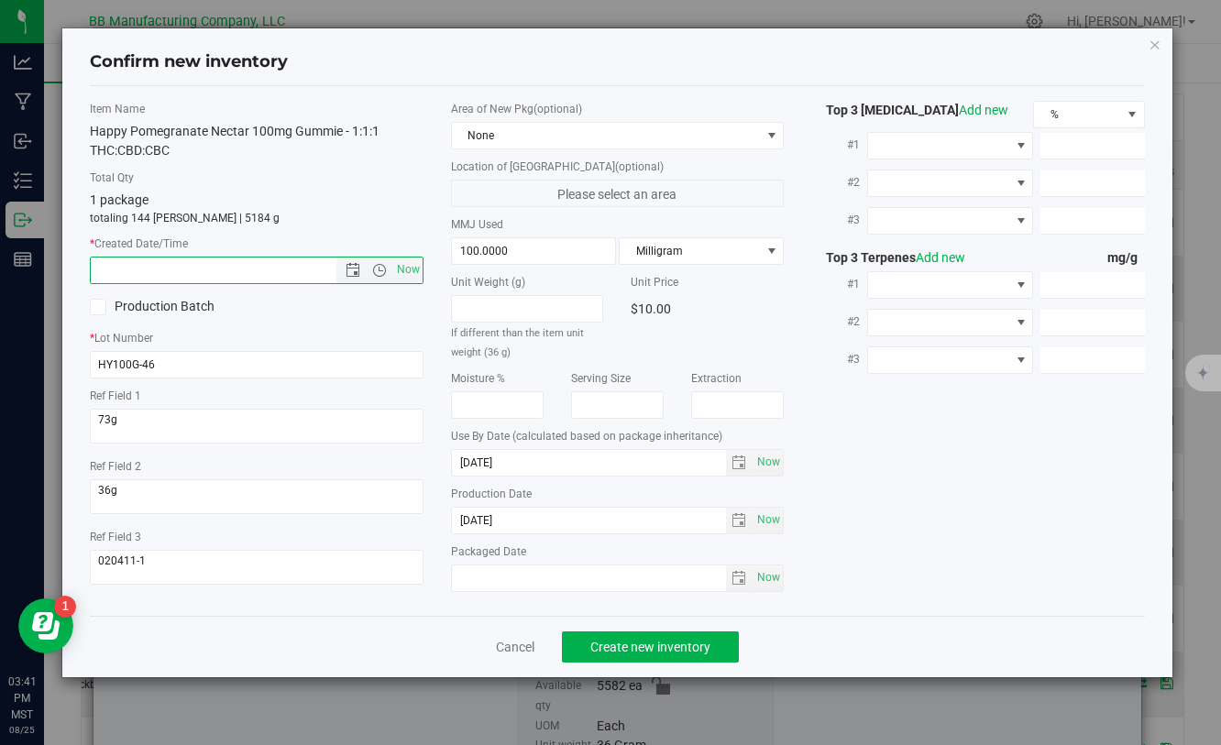
paste input "[DATE]"
click at [650, 655] on button "Create new inventory" at bounding box center [650, 646] width 177 height 31
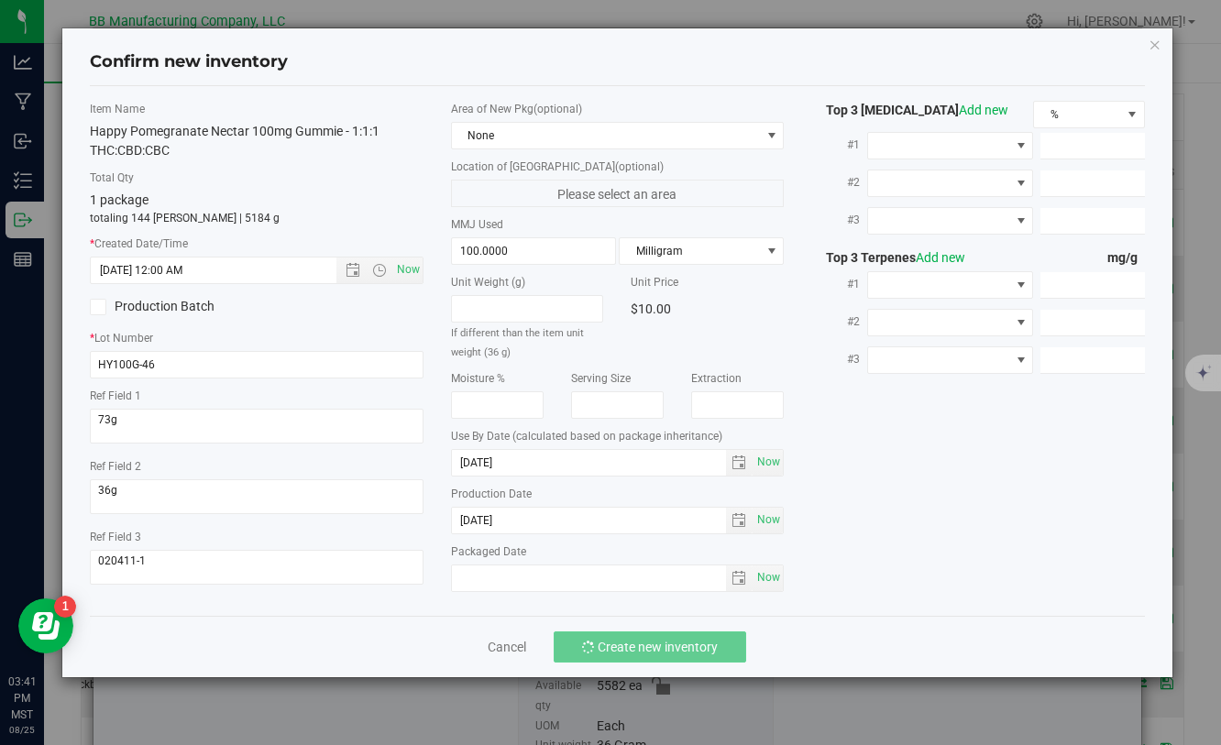
type input "[DATE] 3:41 PM"
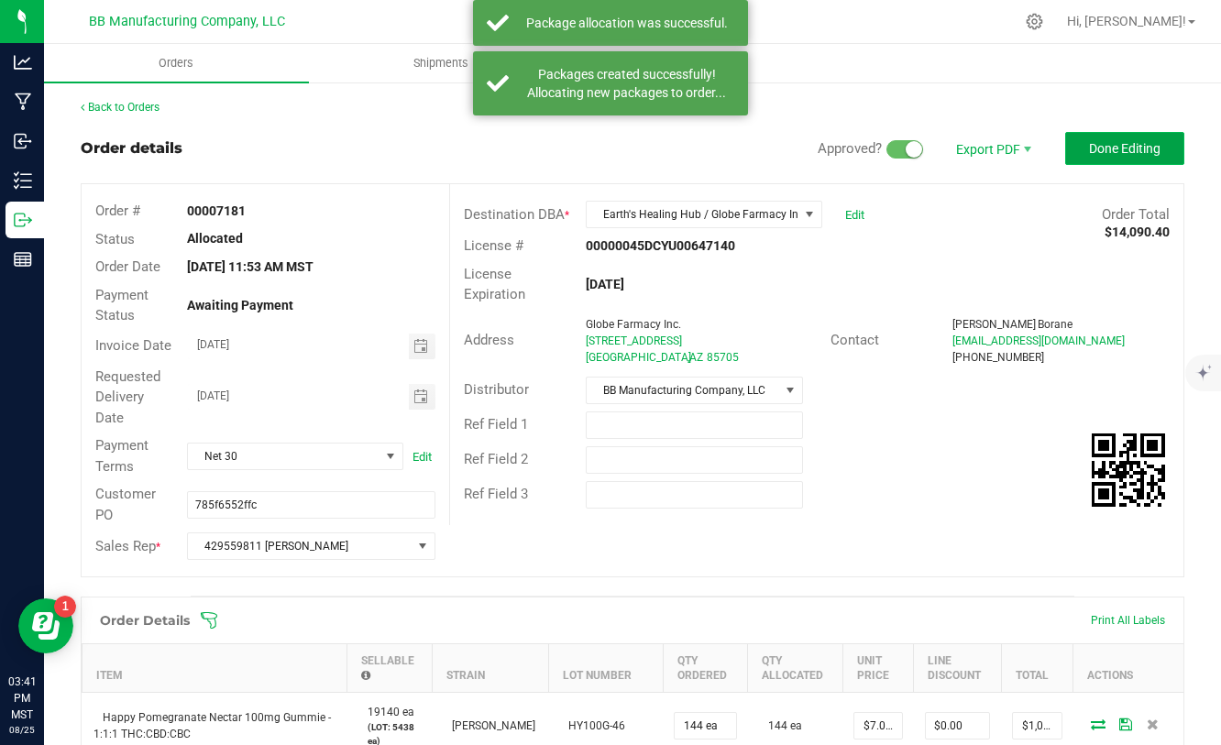
click at [1085, 145] on button "Done Editing" at bounding box center [1124, 148] width 119 height 33
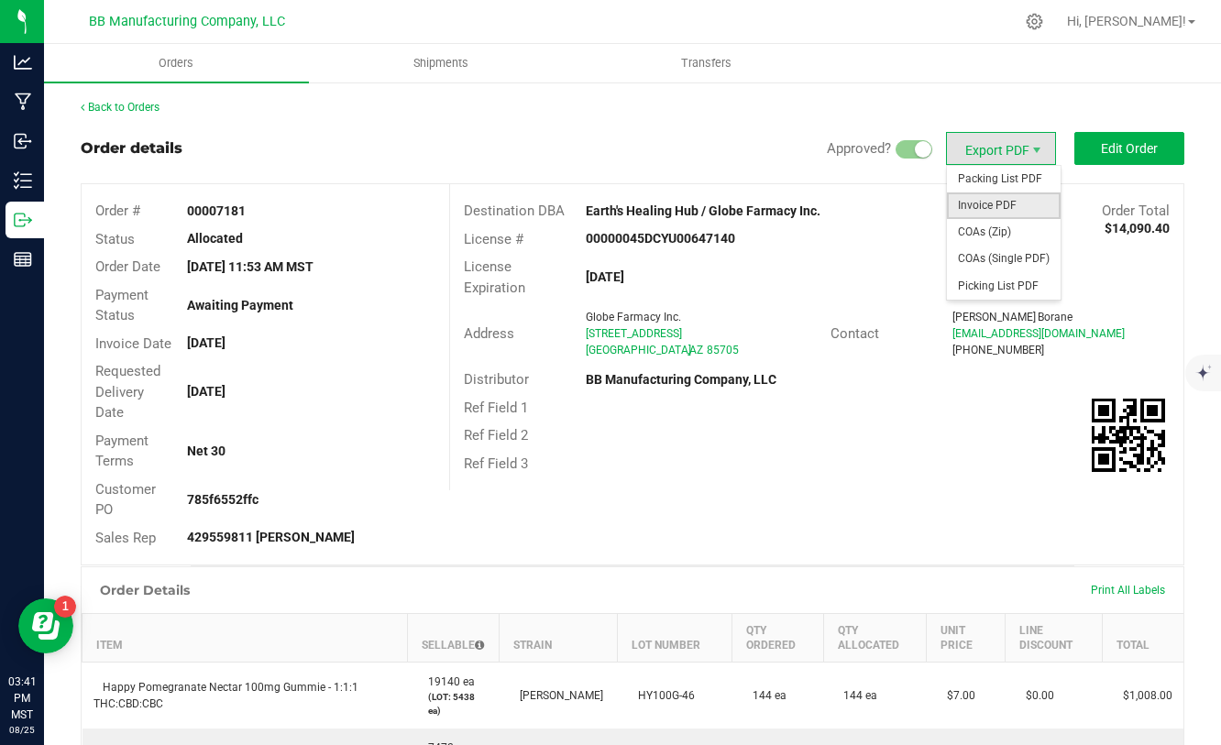
click at [976, 202] on span "Invoice PDF" at bounding box center [1004, 205] width 114 height 27
click at [1021, 153] on span "Export PDF" at bounding box center [1001, 148] width 110 height 33
click at [1037, 155] on span "Export PDF" at bounding box center [1036, 150] width 15 height 15
click at [997, 227] on span "COAs (Zip)" at bounding box center [1004, 232] width 114 height 27
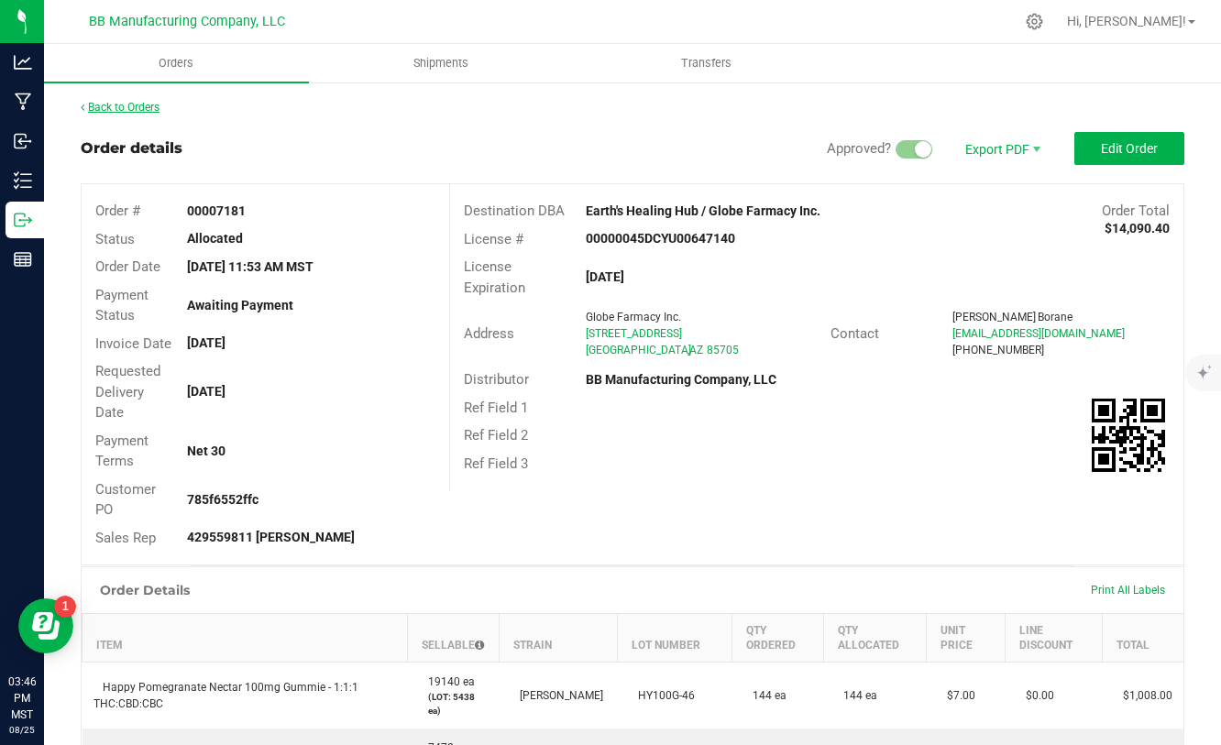
click at [130, 105] on link "Back to Orders" at bounding box center [120, 107] width 79 height 13
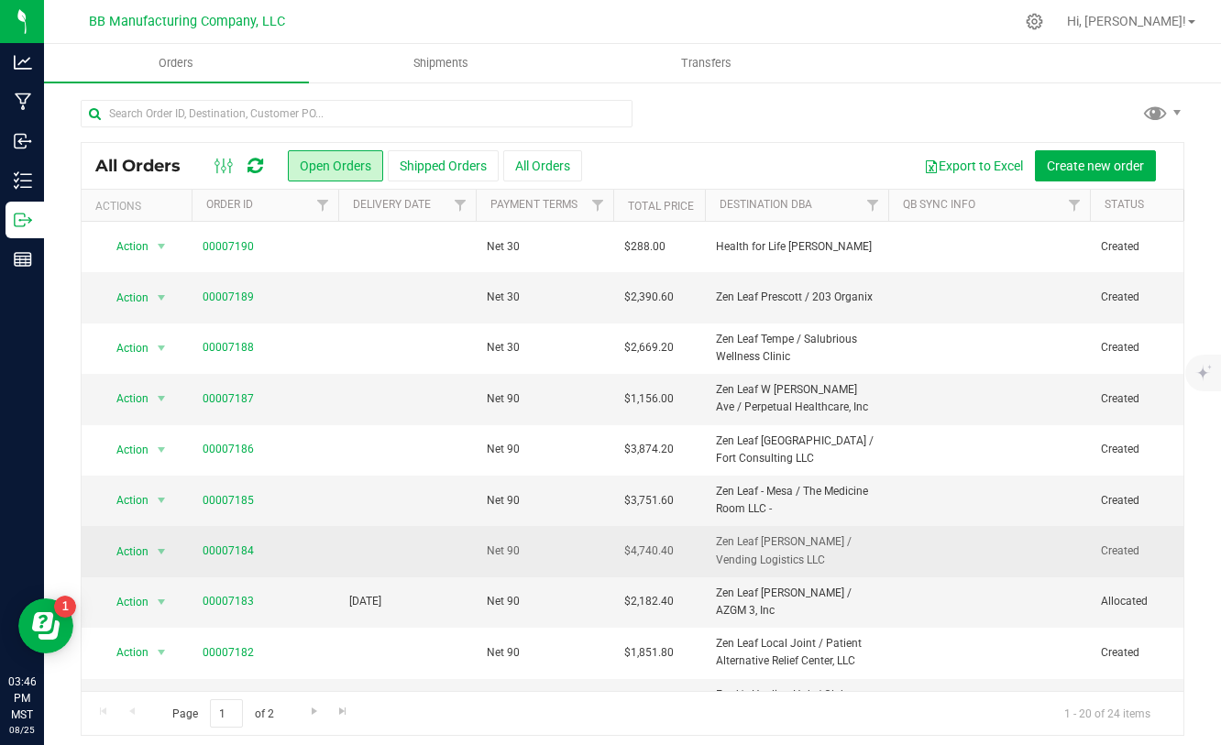
scroll to position [60, 0]
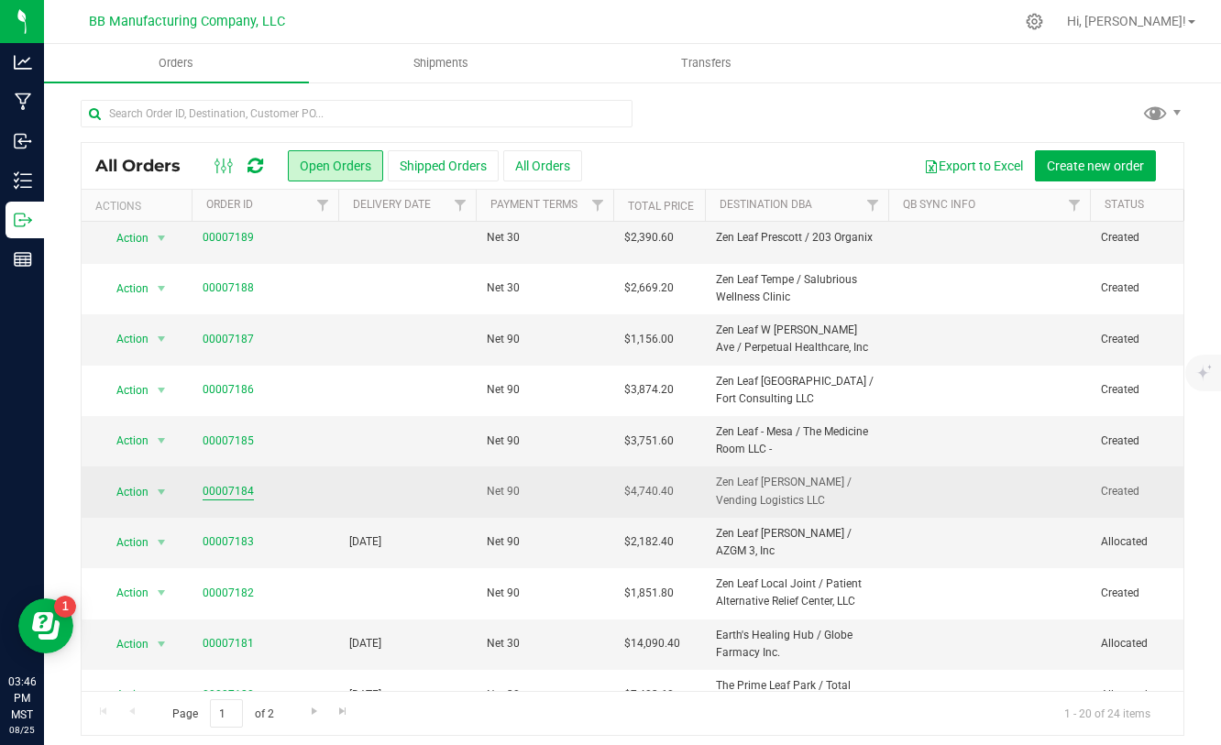
click at [245, 489] on link "00007184" at bounding box center [228, 491] width 51 height 17
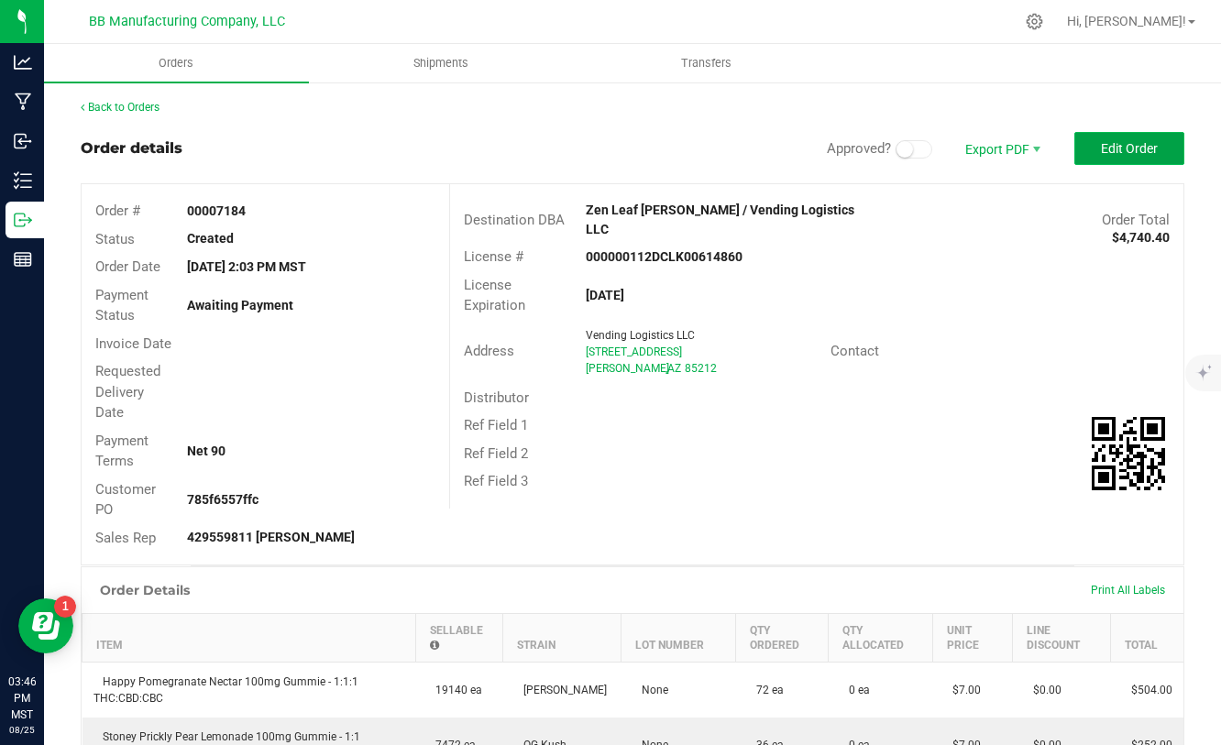
click at [1091, 134] on button "Edit Order" at bounding box center [1129, 148] width 110 height 33
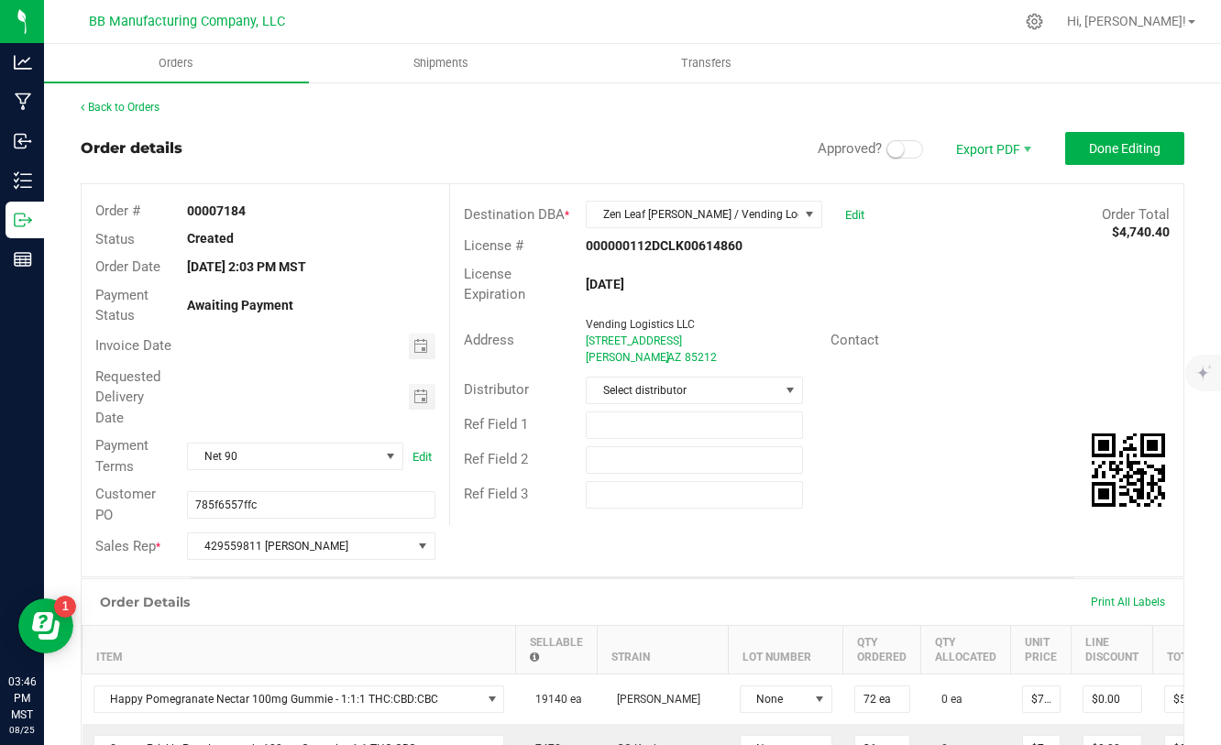
click at [905, 153] on span at bounding box center [904, 149] width 37 height 18
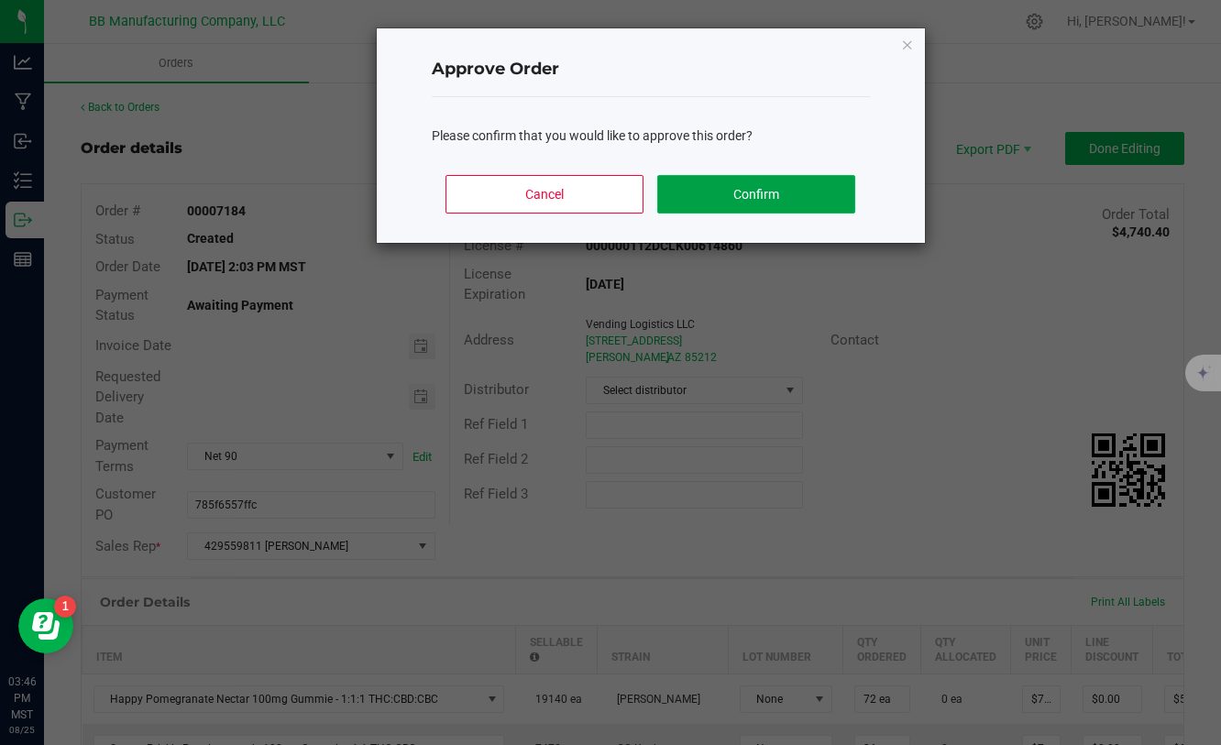
click at [814, 205] on button "Confirm" at bounding box center [755, 194] width 197 height 38
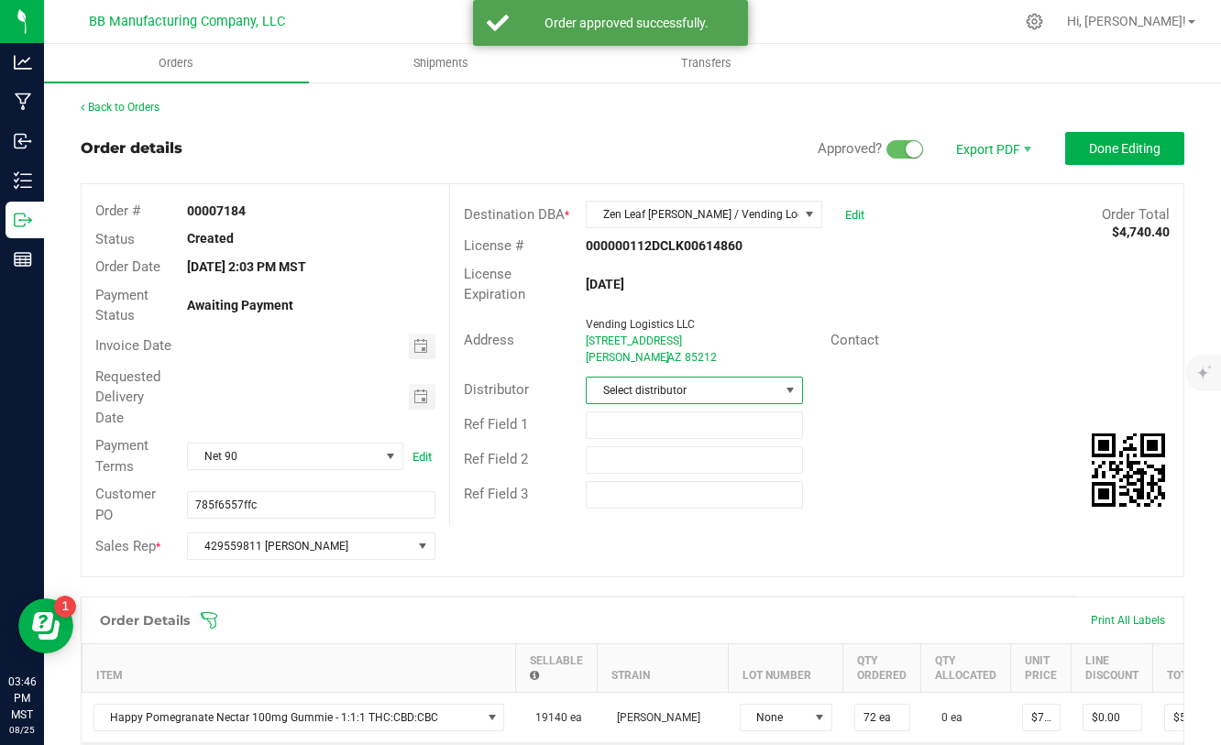
click at [743, 397] on span "Select distributor" at bounding box center [683, 391] width 192 height 26
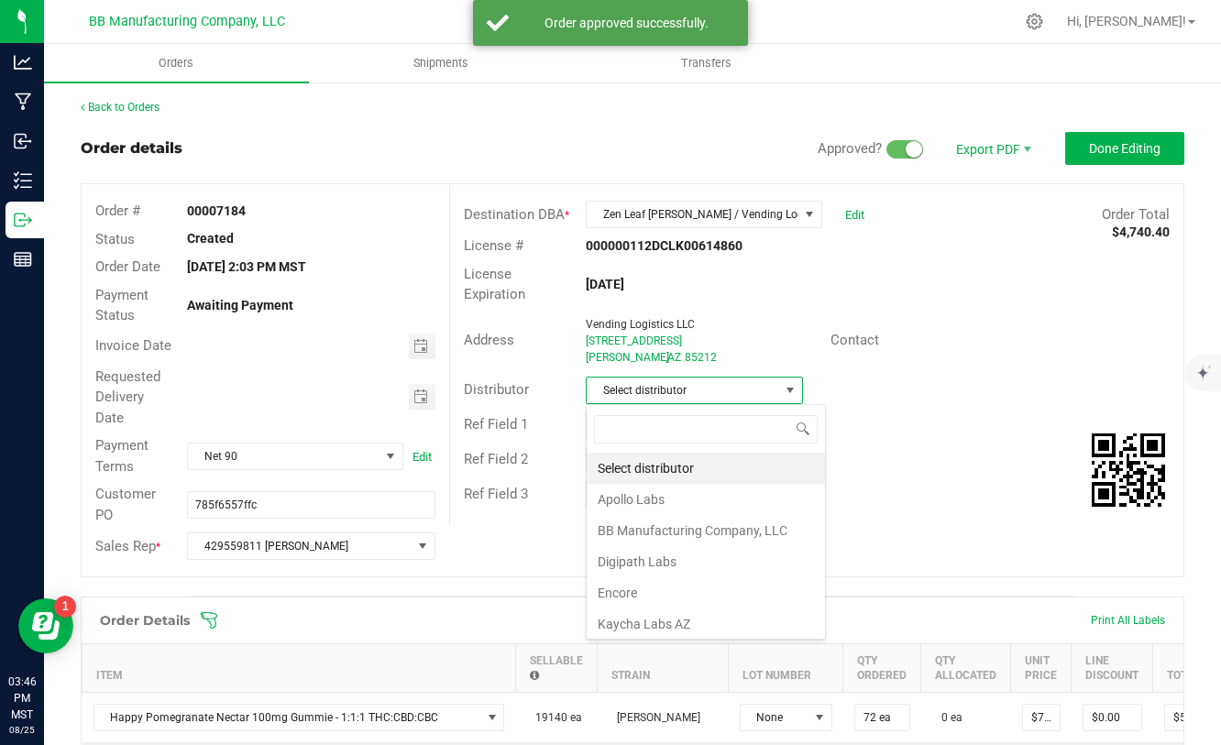
scroll to position [27, 217]
click at [670, 527] on li "BB Manufacturing Company, LLC" at bounding box center [706, 530] width 238 height 31
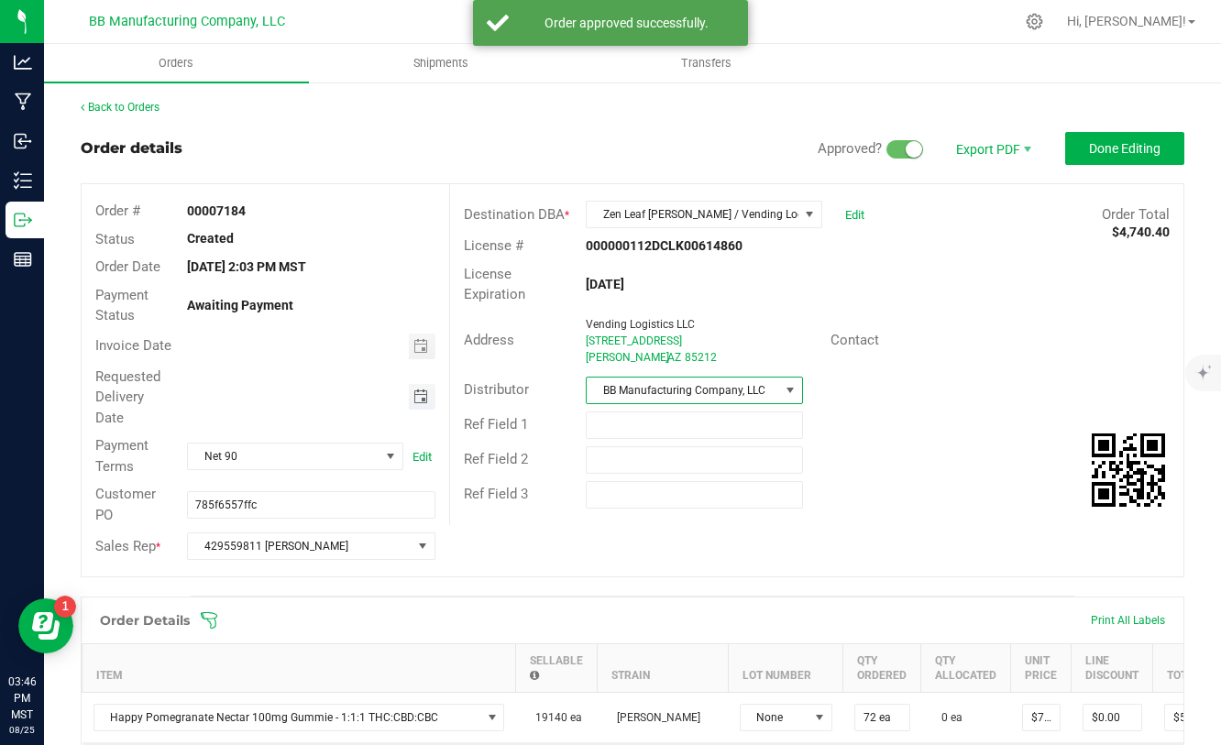
click at [418, 400] on span "Toggle calendar" at bounding box center [420, 397] width 15 height 15
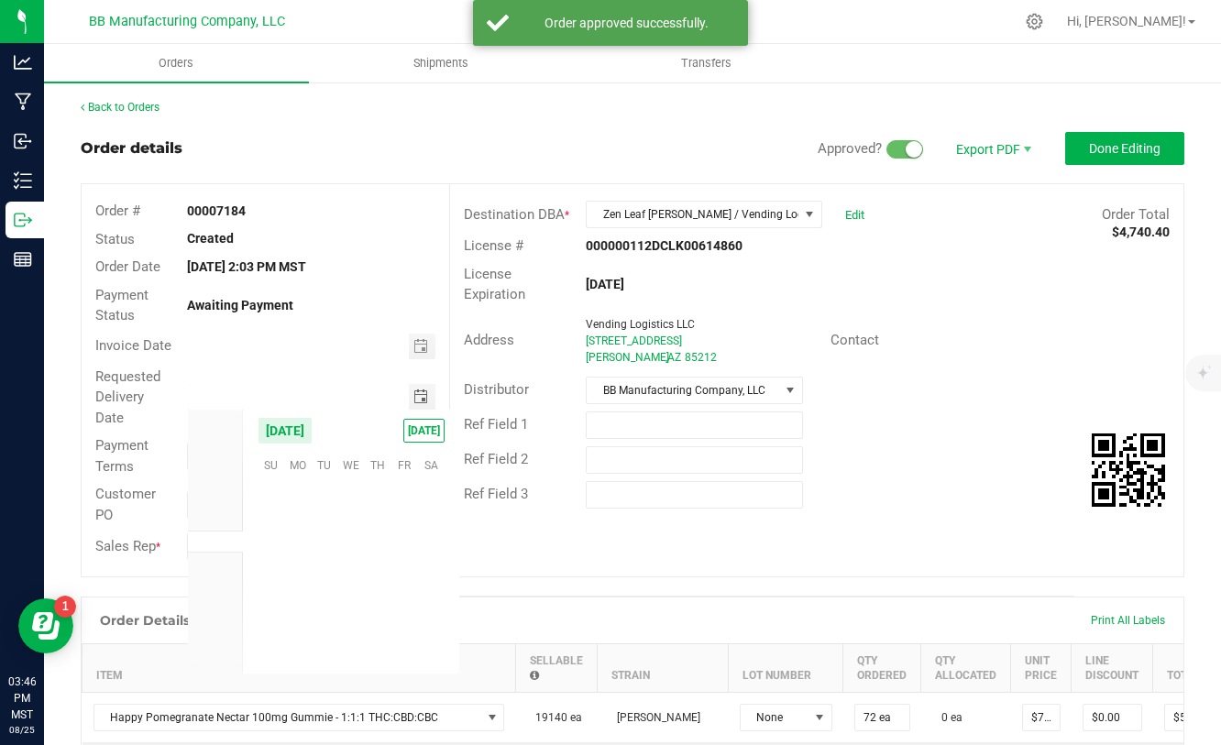
scroll to position [297026, 0]
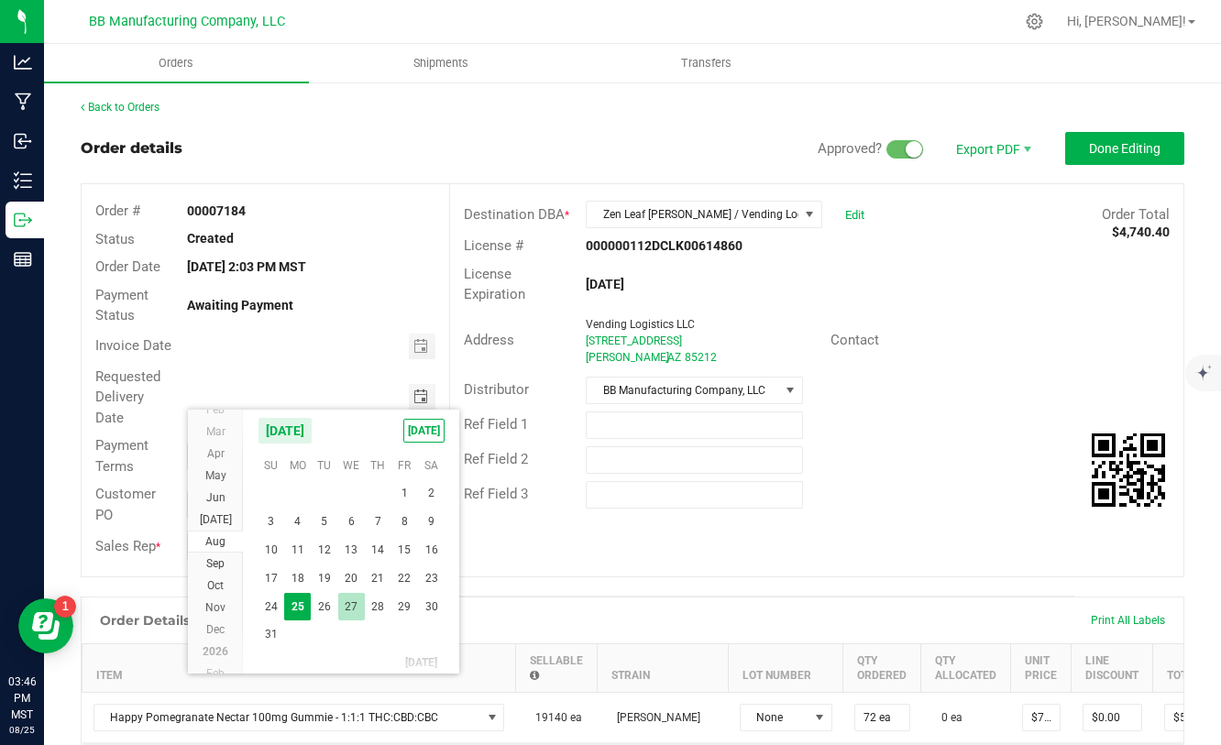
click at [349, 594] on span "27" at bounding box center [351, 607] width 27 height 28
type input "[DATE]"
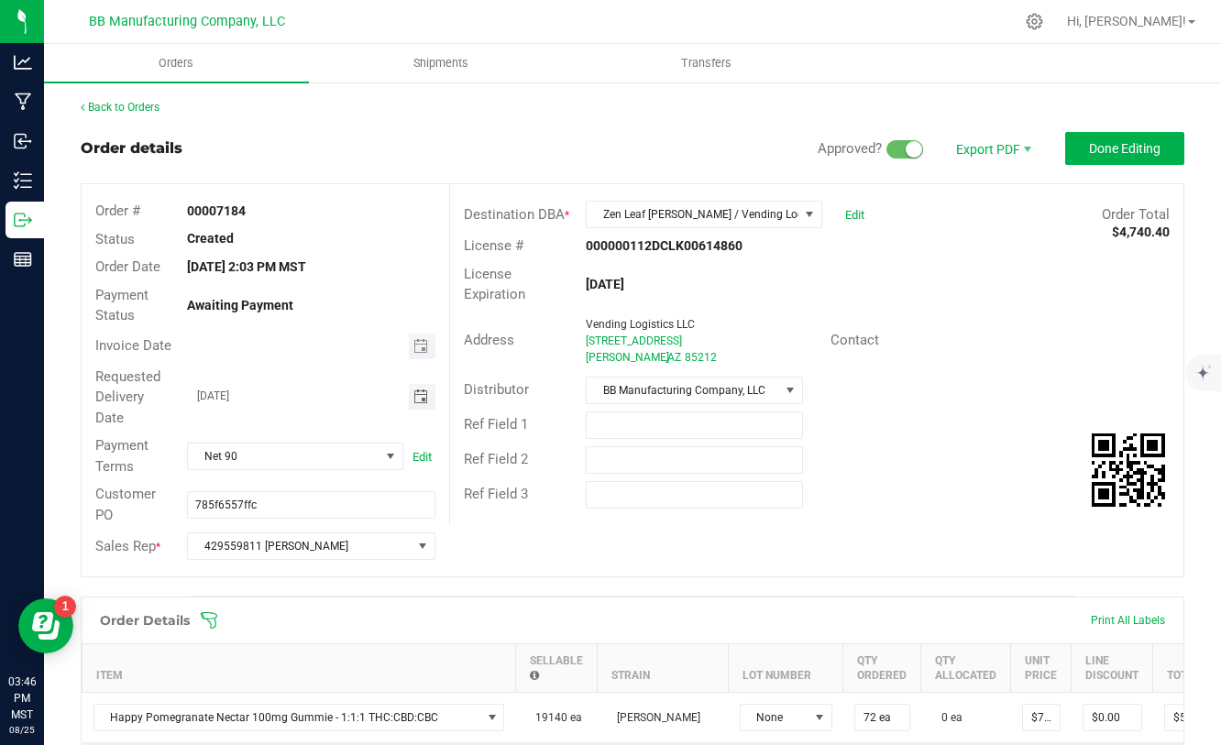
click at [429, 351] on span "Toggle calendar" at bounding box center [422, 347] width 27 height 26
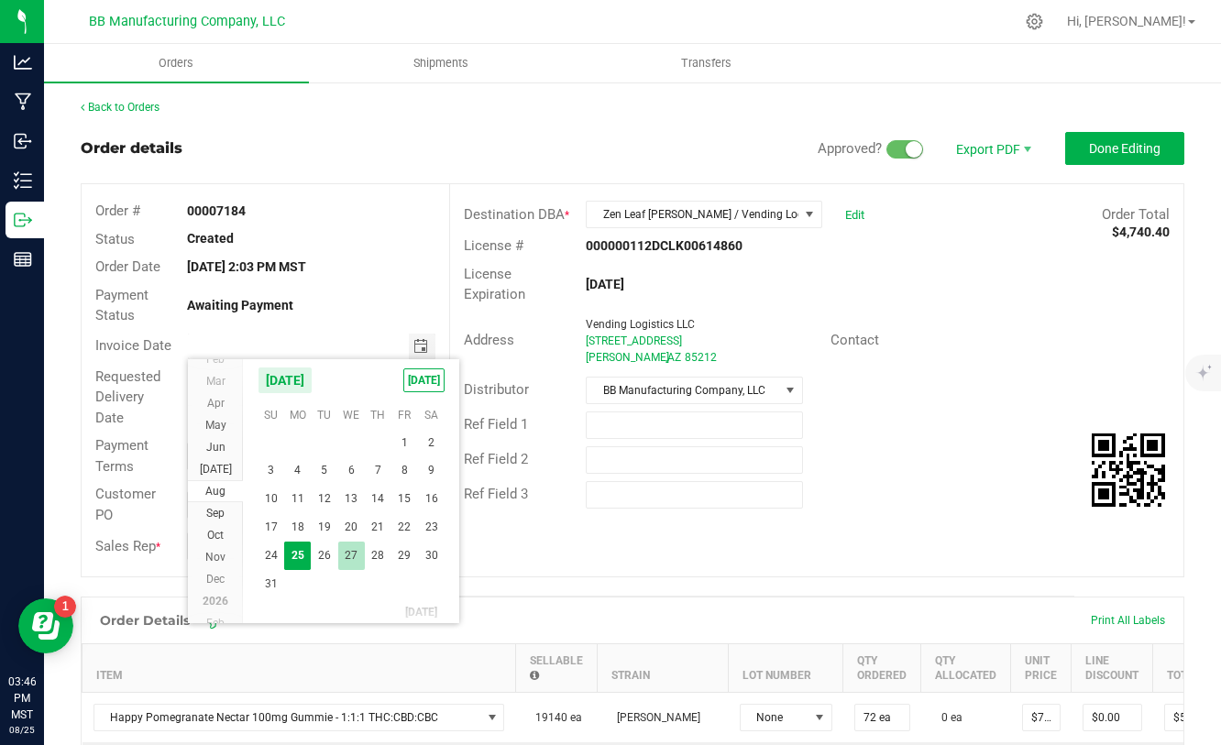
click at [346, 554] on span "27" at bounding box center [351, 556] width 27 height 28
type input "[DATE]"
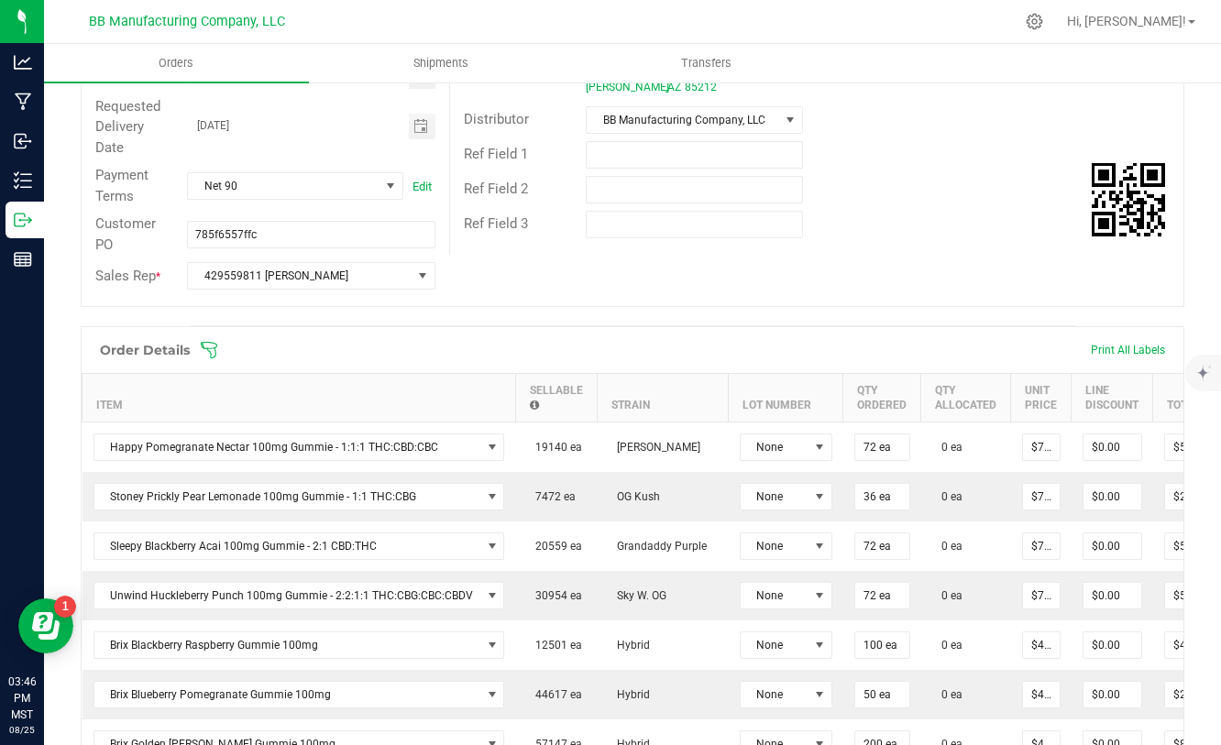
scroll to position [0, 0]
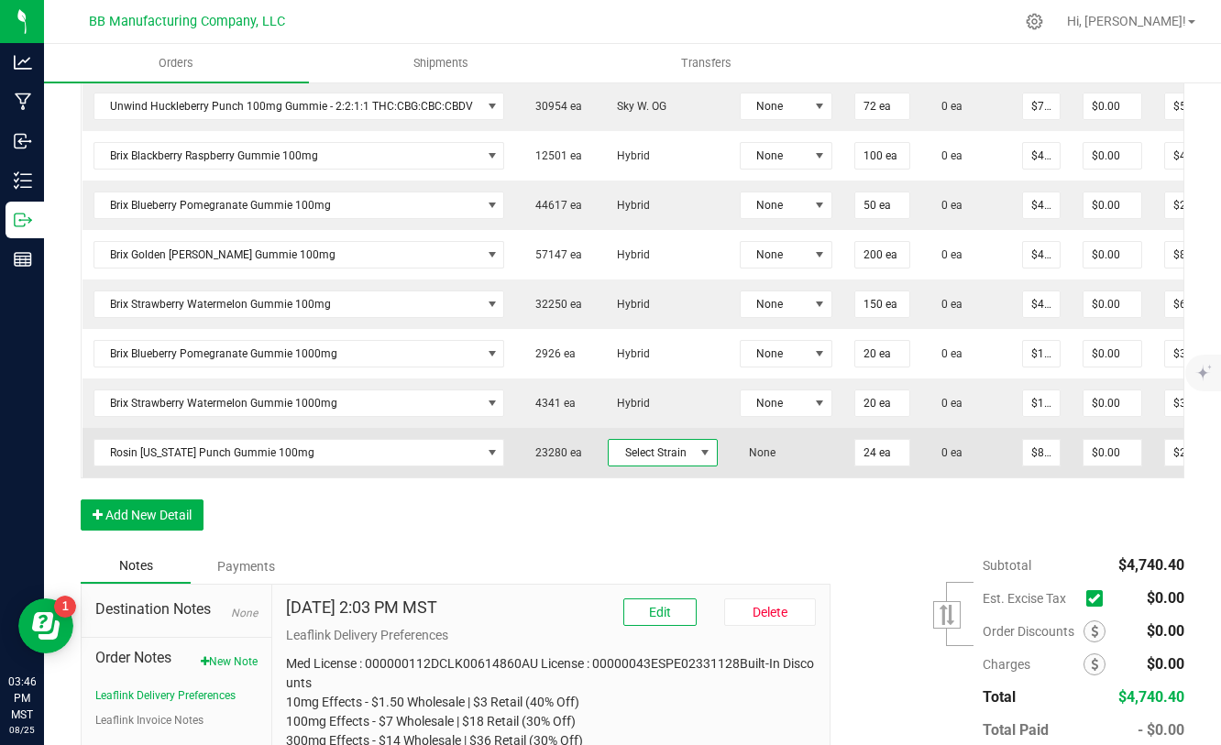
click at [697, 448] on span at bounding box center [704, 452] width 15 height 15
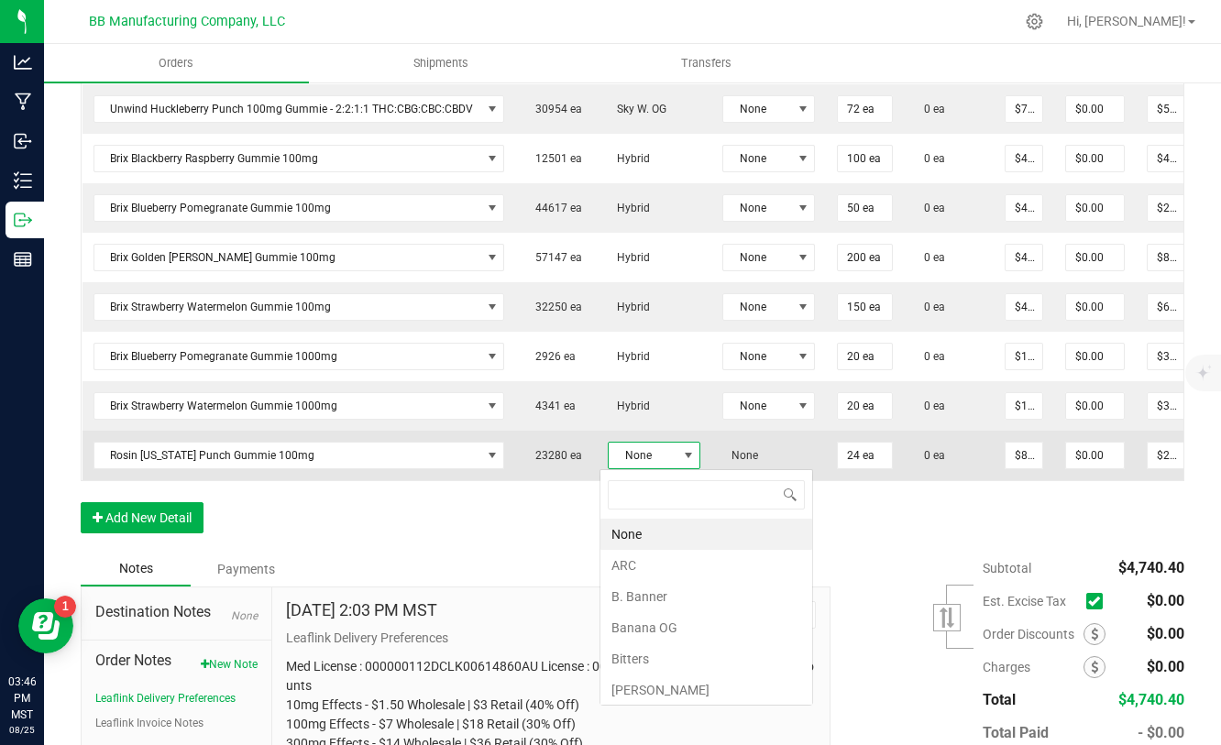
scroll to position [27, 93]
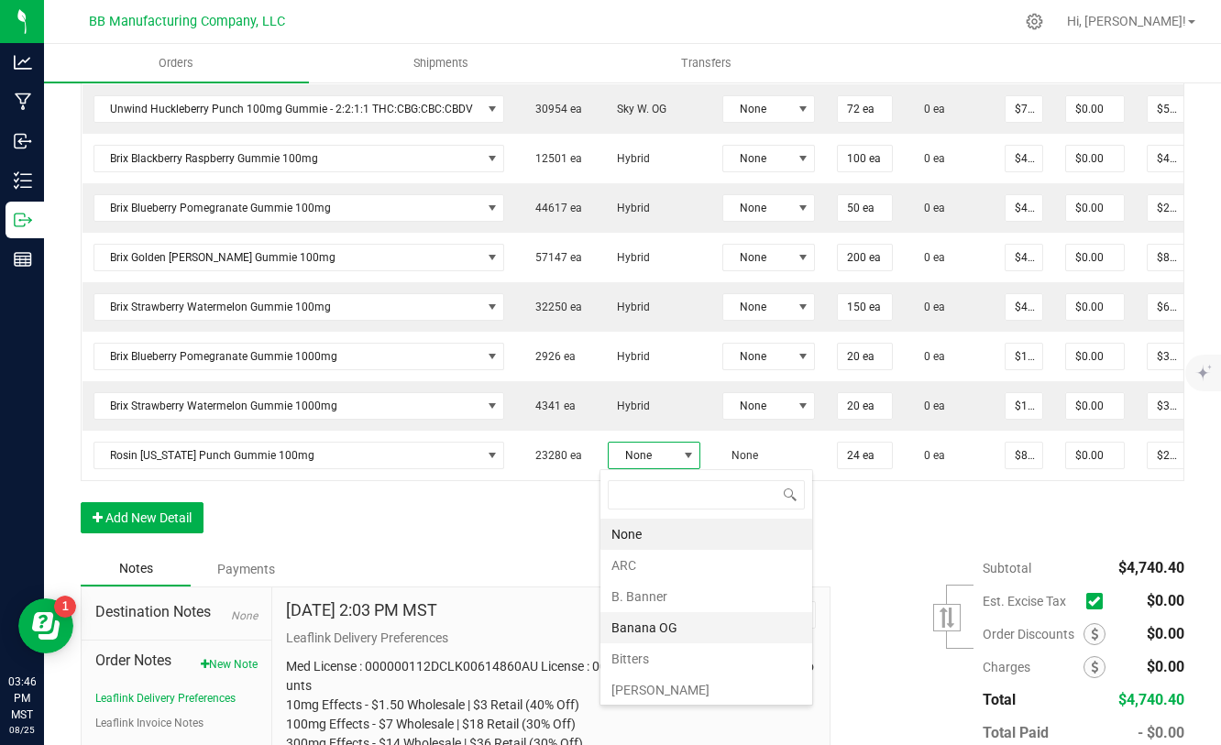
click at [672, 631] on li "Banana OG" at bounding box center [706, 627] width 212 height 31
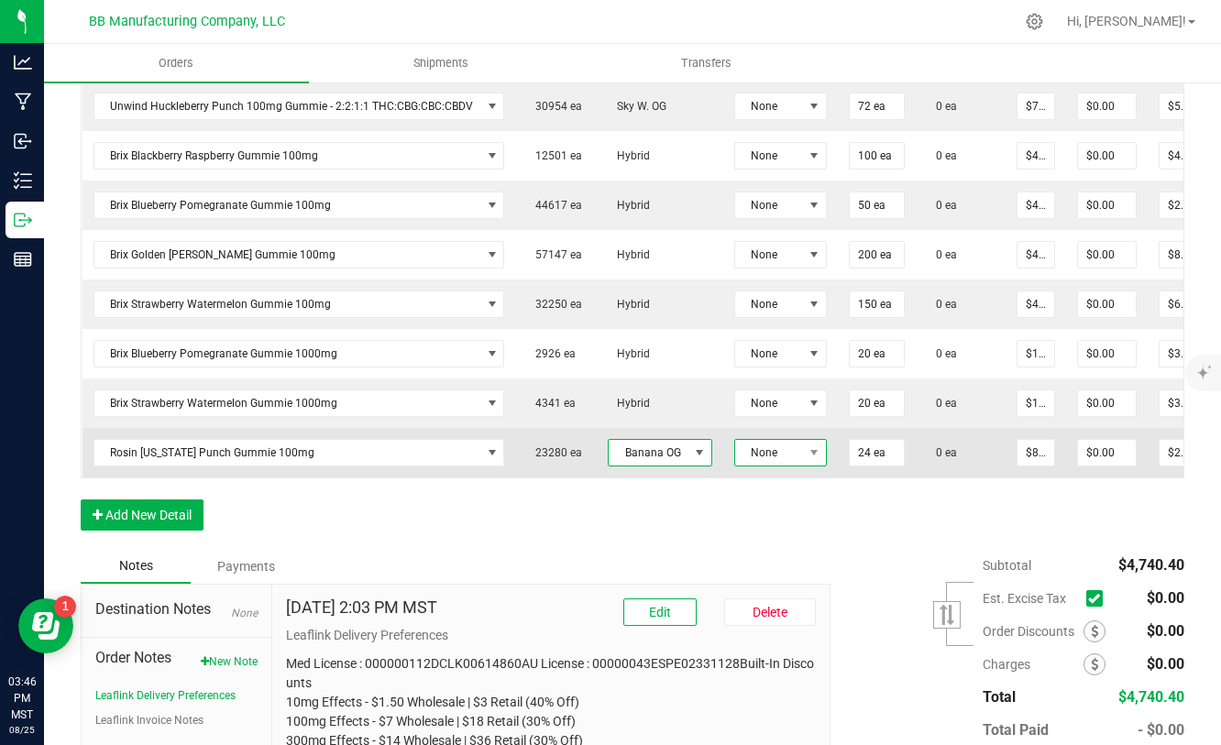
click at [791, 457] on span "None" at bounding box center [769, 453] width 68 height 26
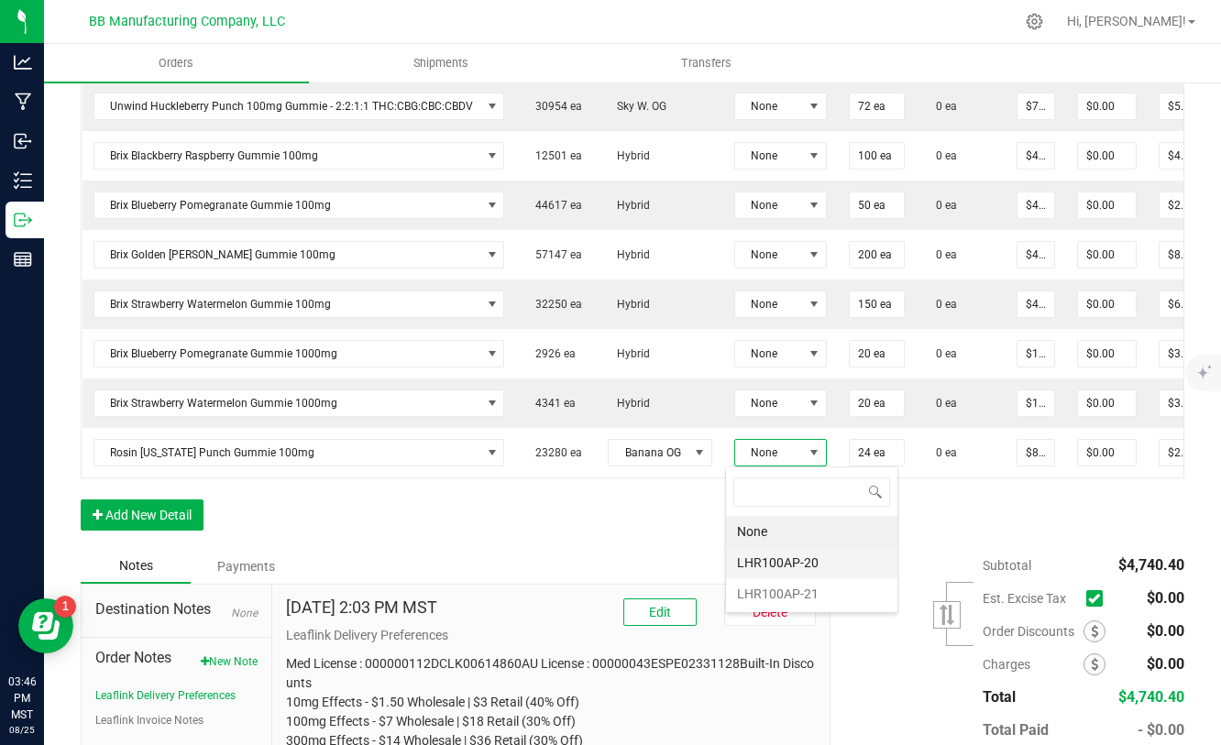
click at [780, 569] on li "LHR100AP-20" at bounding box center [811, 562] width 171 height 31
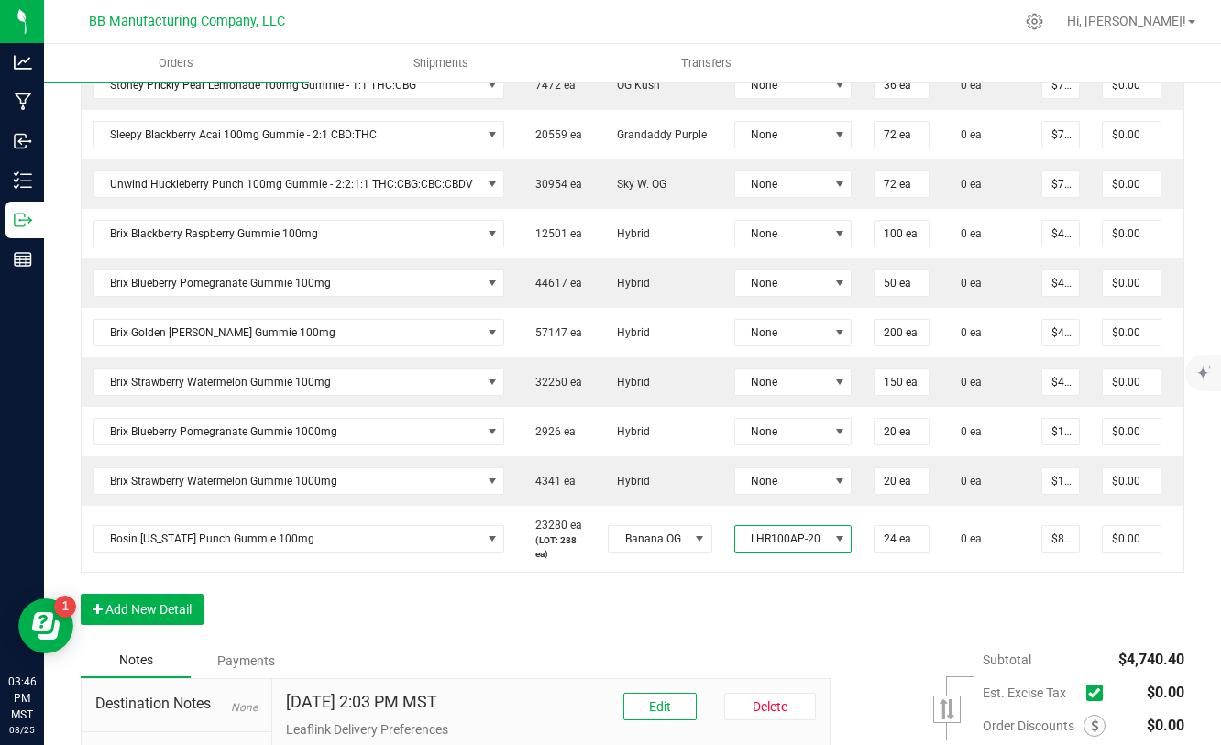
scroll to position [679, 0]
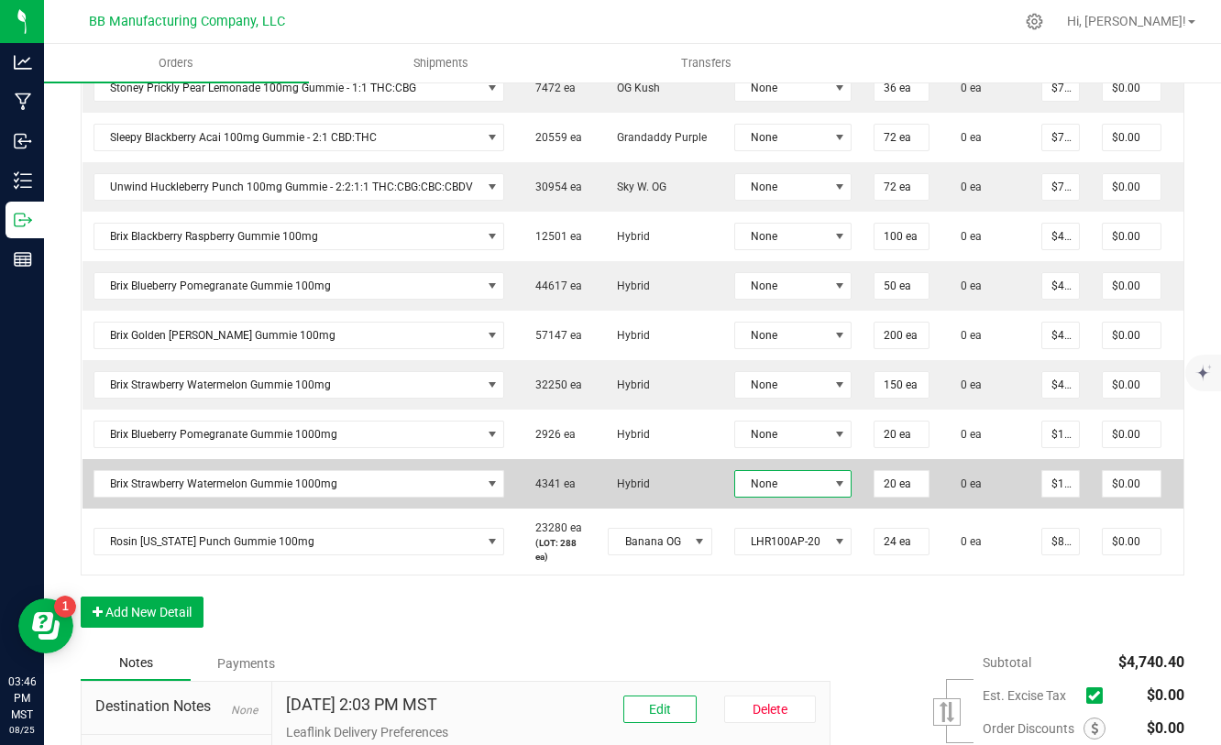
click at [828, 493] on span at bounding box center [839, 484] width 23 height 26
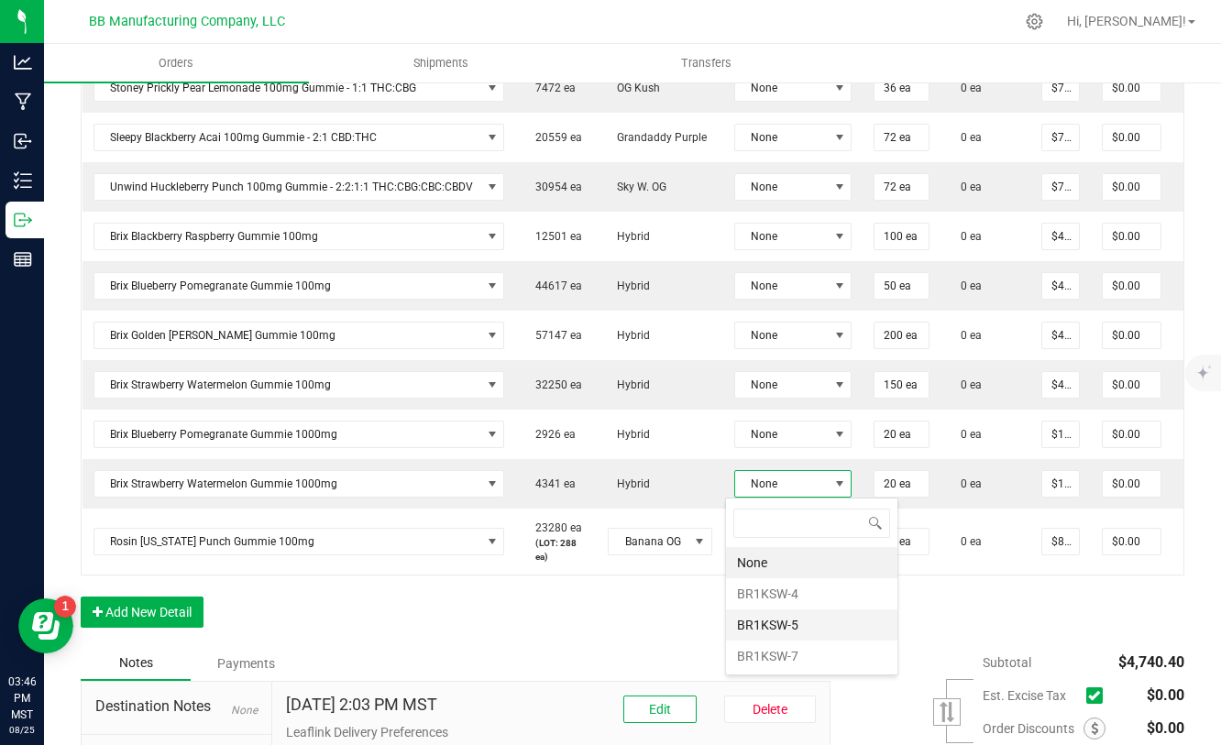
click at [785, 632] on li "BR1KSW-5" at bounding box center [811, 624] width 171 height 31
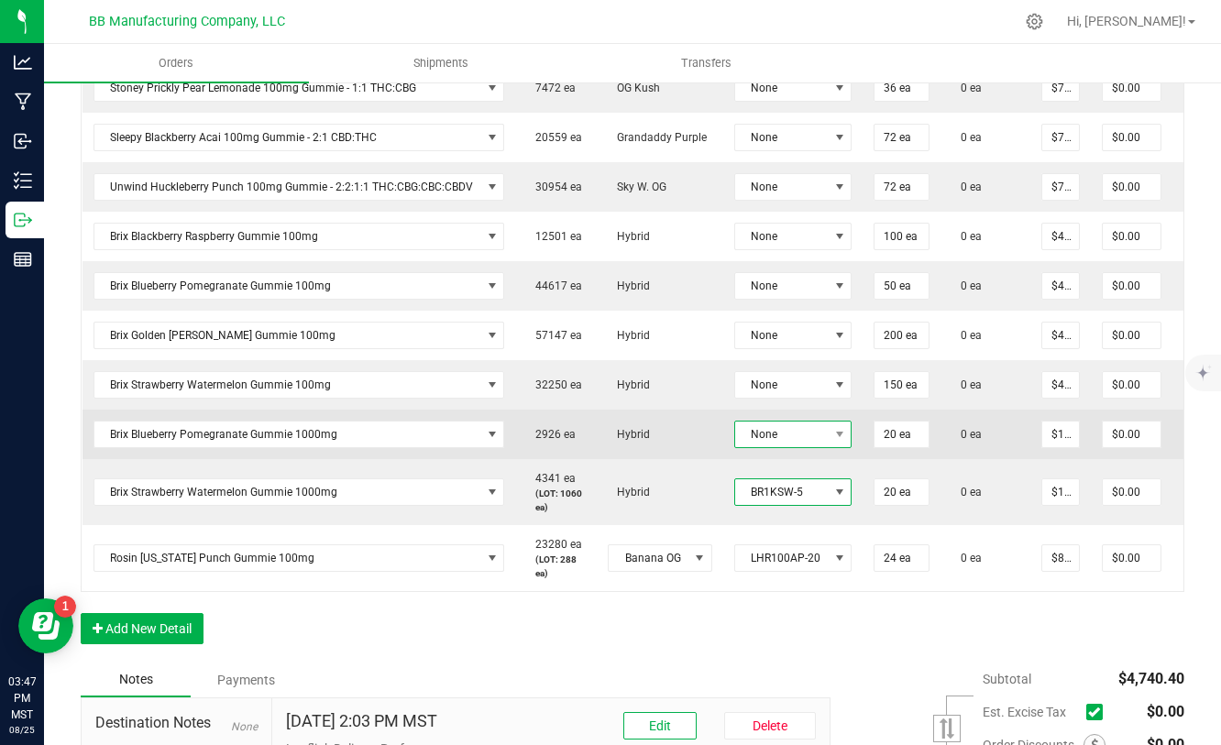
click at [813, 441] on span "None" at bounding box center [781, 435] width 93 height 26
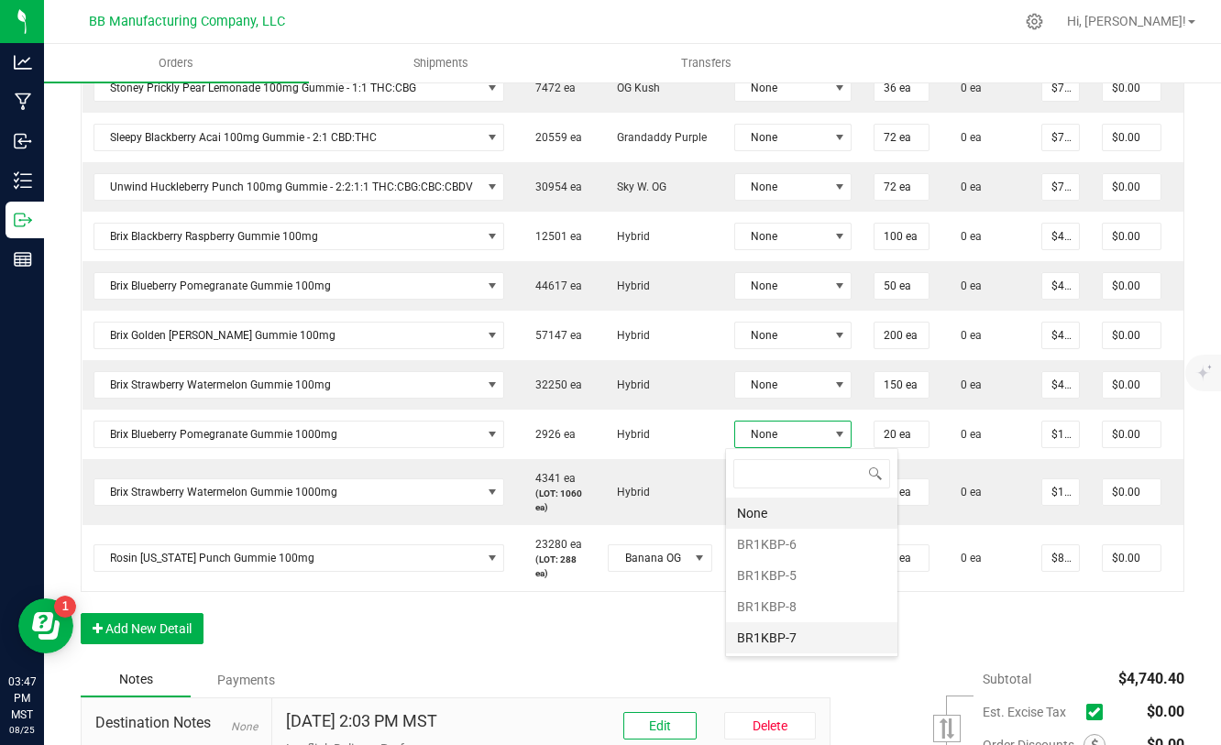
click at [784, 631] on li "BR1KBP-7" at bounding box center [811, 637] width 171 height 31
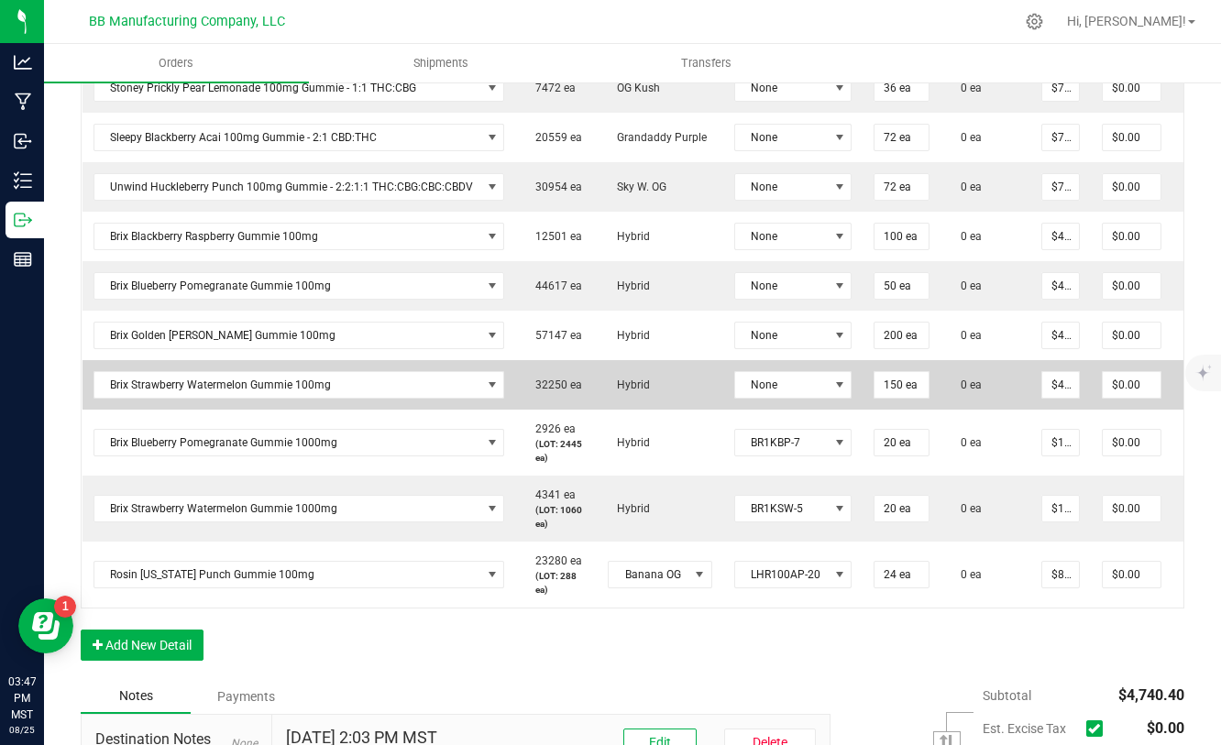
click at [796, 400] on td "None" at bounding box center [793, 384] width 140 height 49
click at [832, 379] on span at bounding box center [839, 385] width 15 height 15
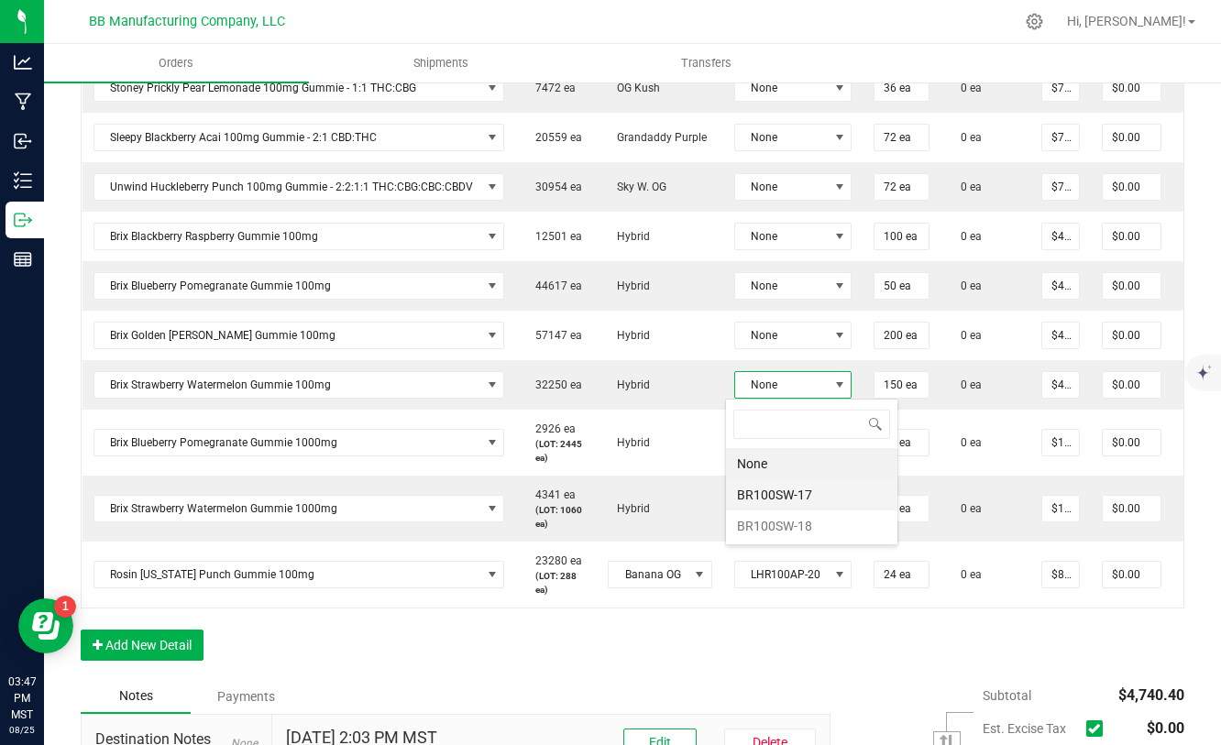
click at [800, 498] on li "BR100SW-17" at bounding box center [811, 494] width 171 height 31
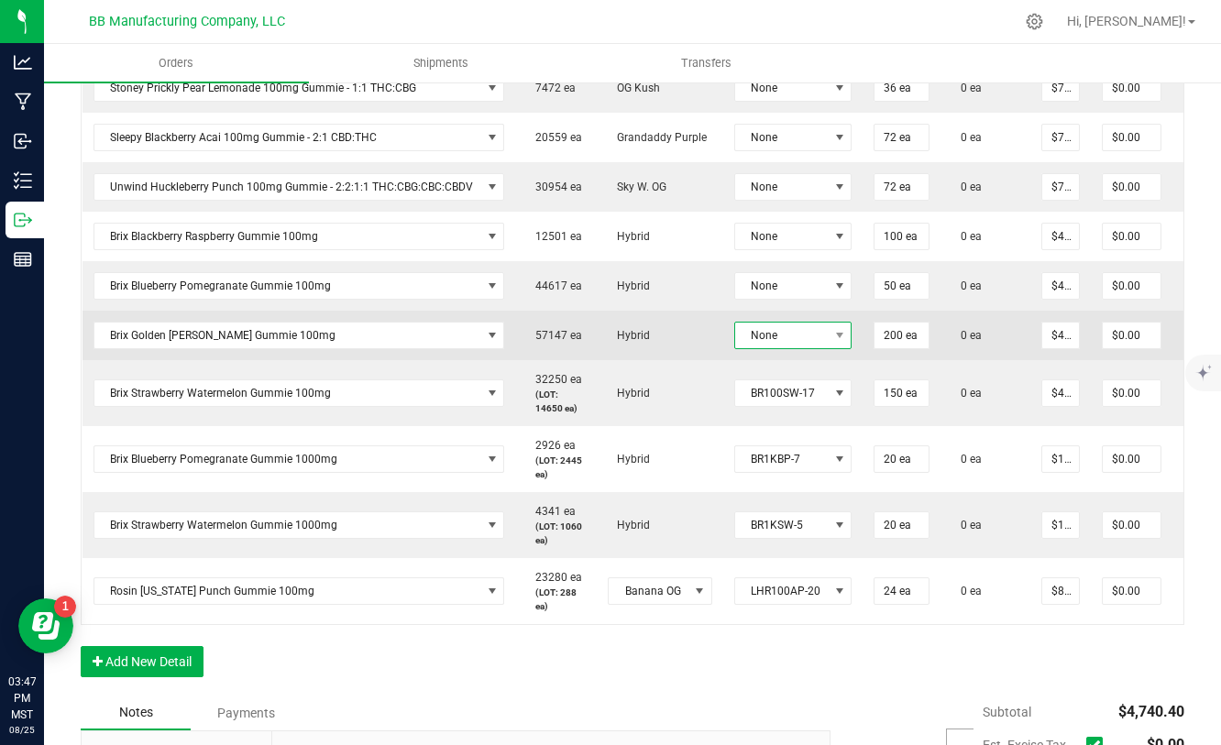
click at [815, 341] on span "None" at bounding box center [781, 336] width 93 height 26
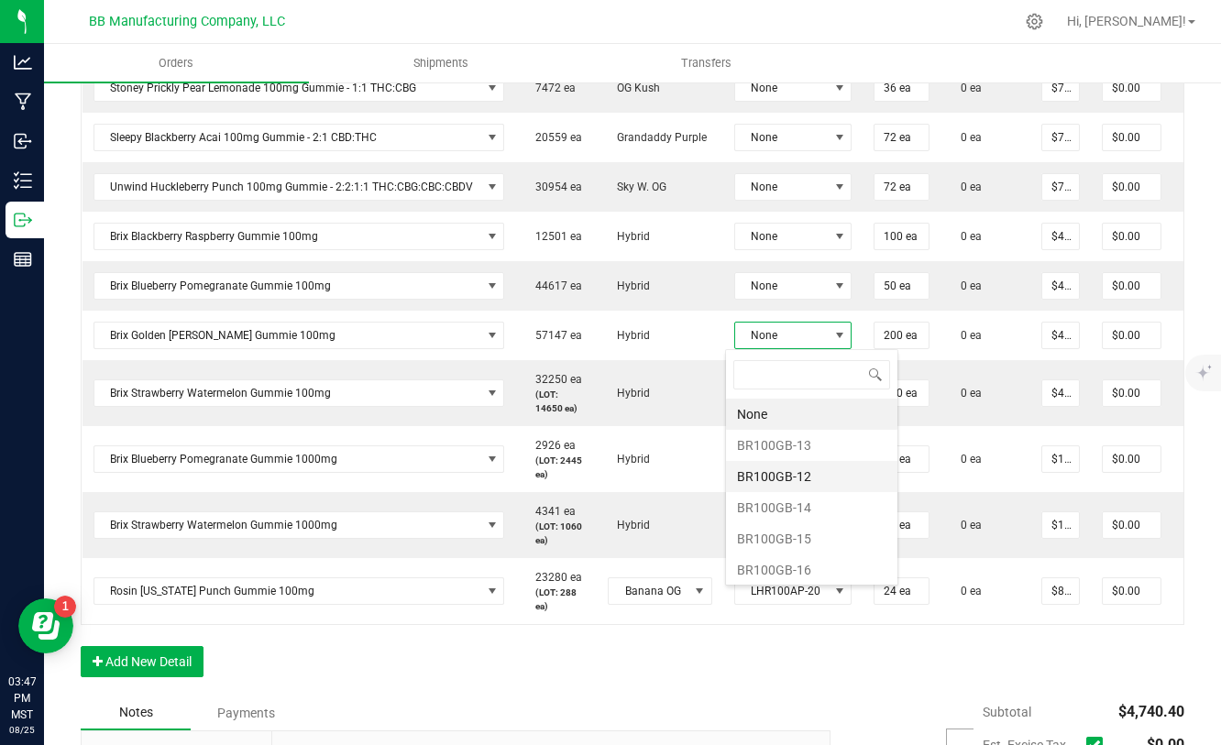
click at [807, 486] on li "BR100GB-12" at bounding box center [811, 476] width 171 height 31
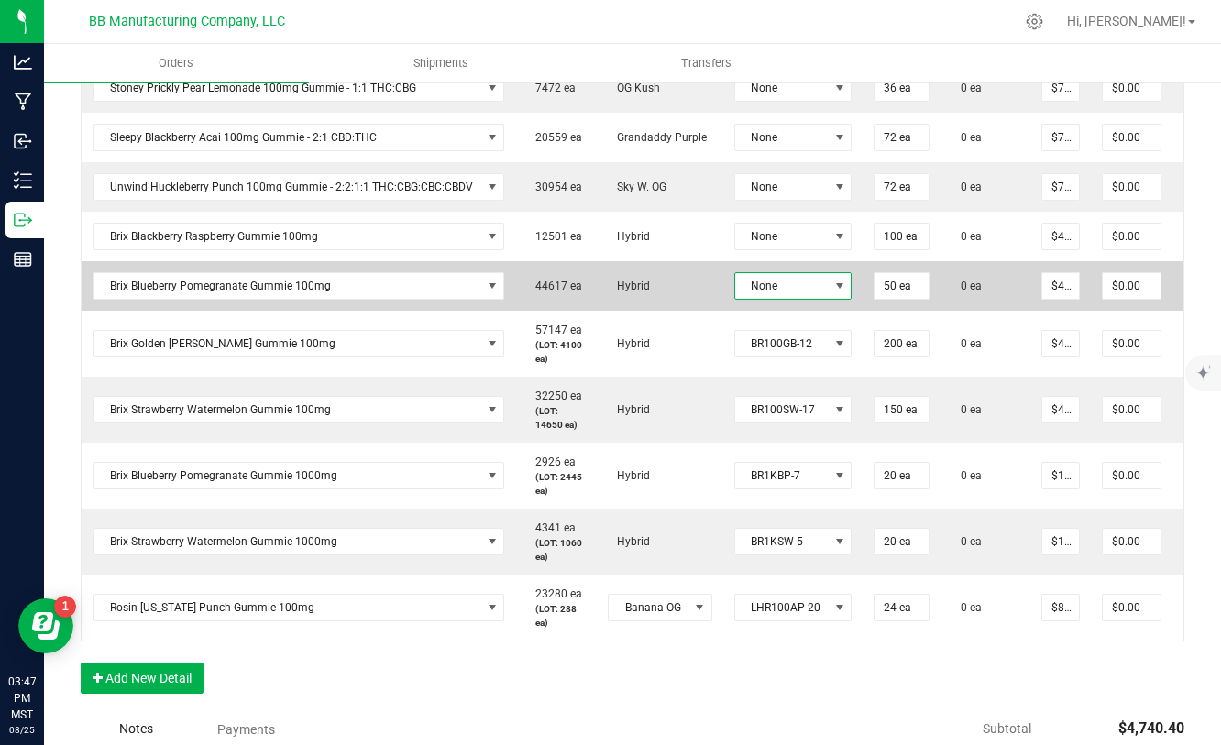
click at [828, 297] on span at bounding box center [839, 286] width 23 height 26
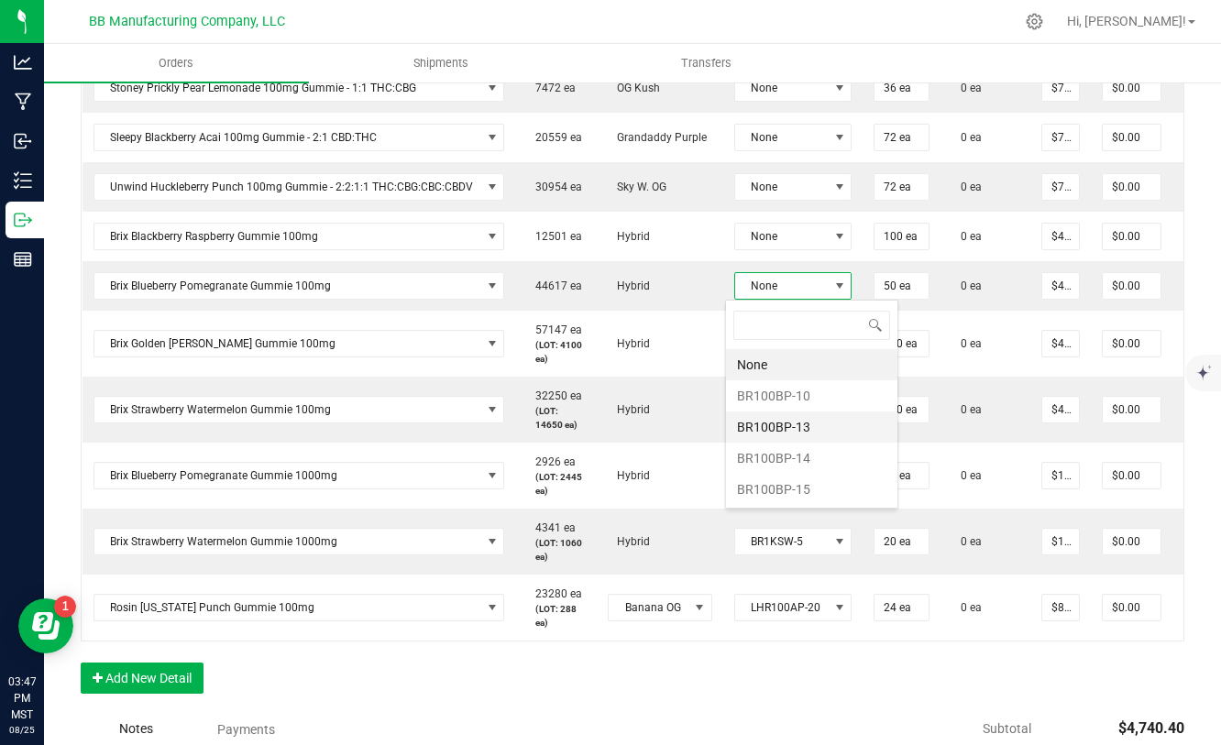
click at [800, 429] on li "BR100BP-13" at bounding box center [811, 426] width 171 height 31
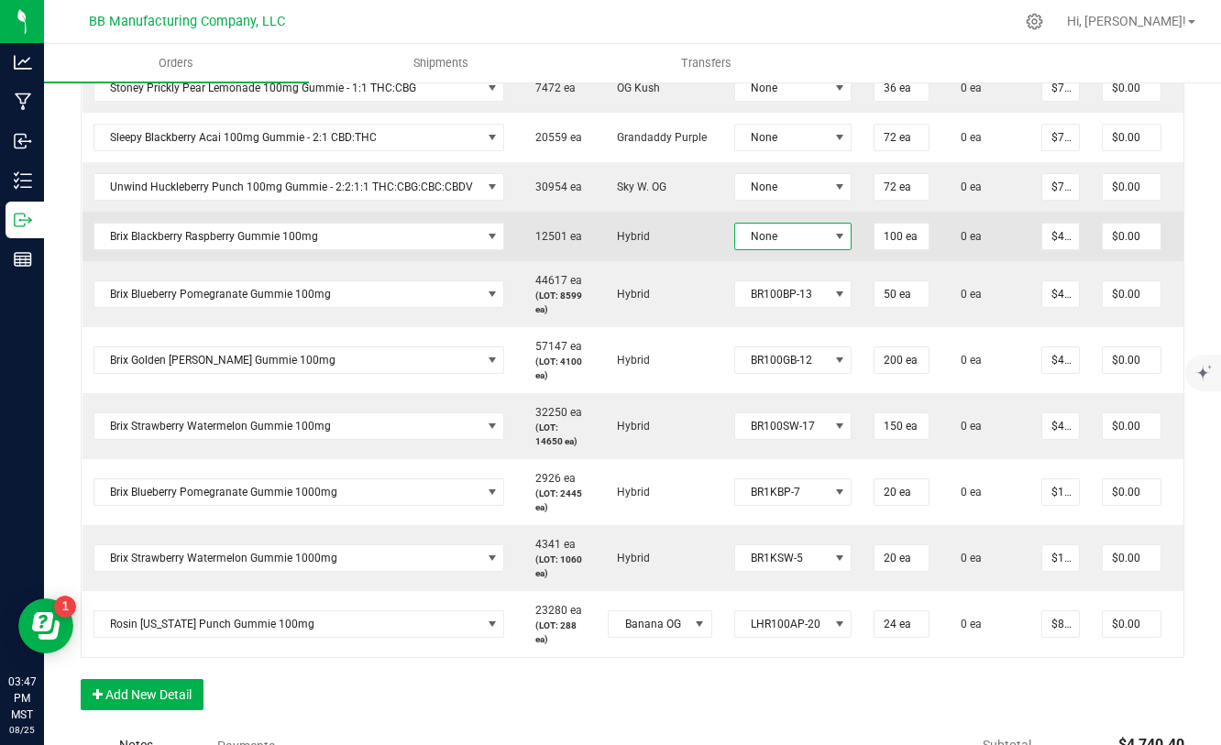
click at [828, 246] on span at bounding box center [839, 237] width 23 height 26
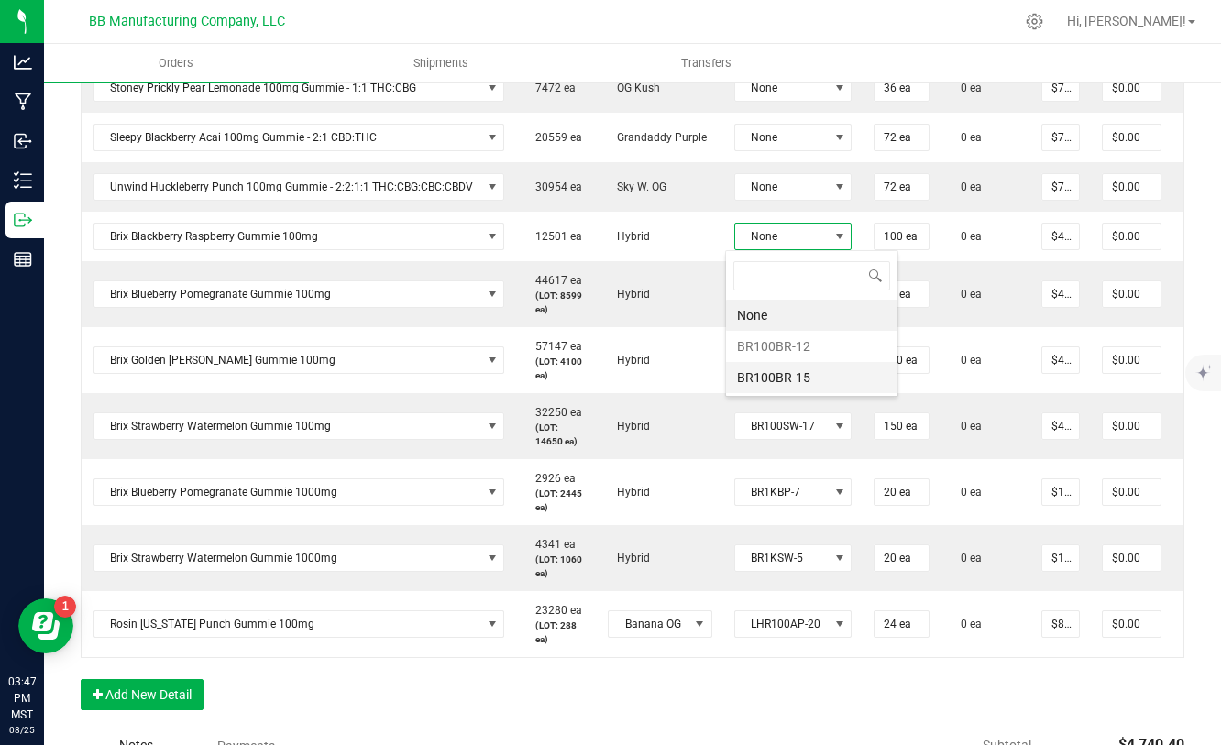
click at [795, 380] on li "BR100BR-15" at bounding box center [811, 377] width 171 height 31
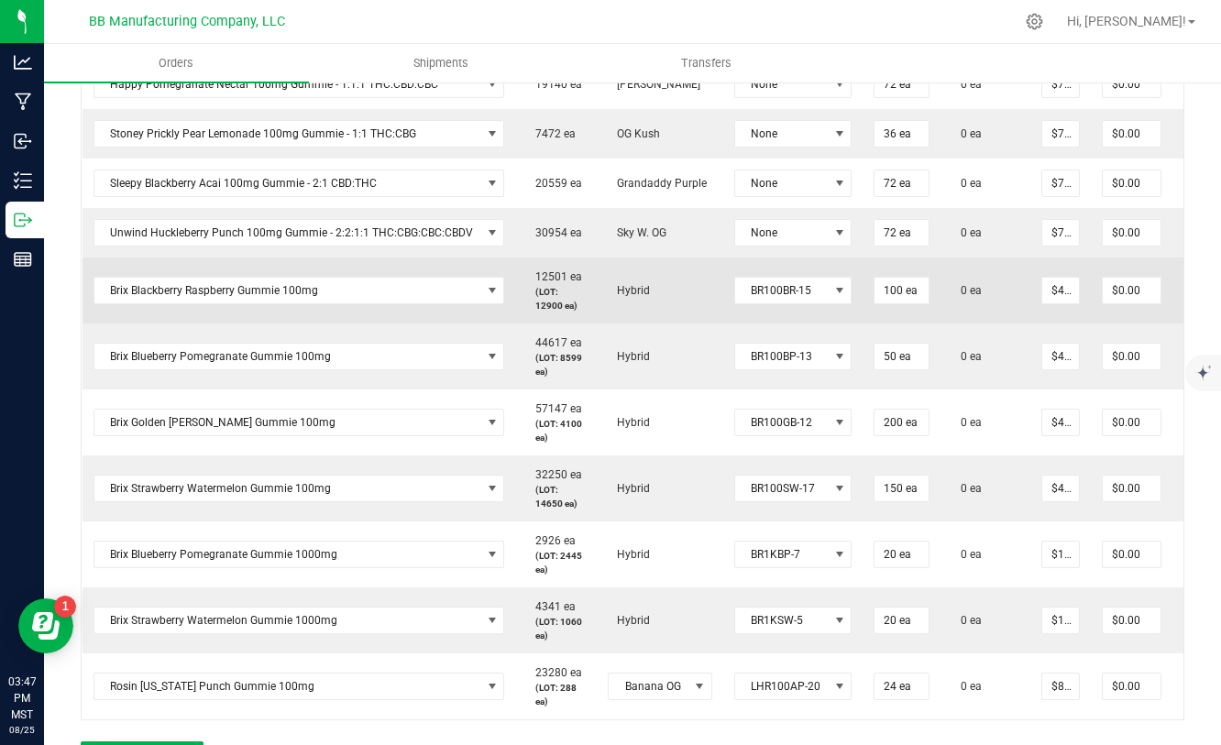
scroll to position [631, 0]
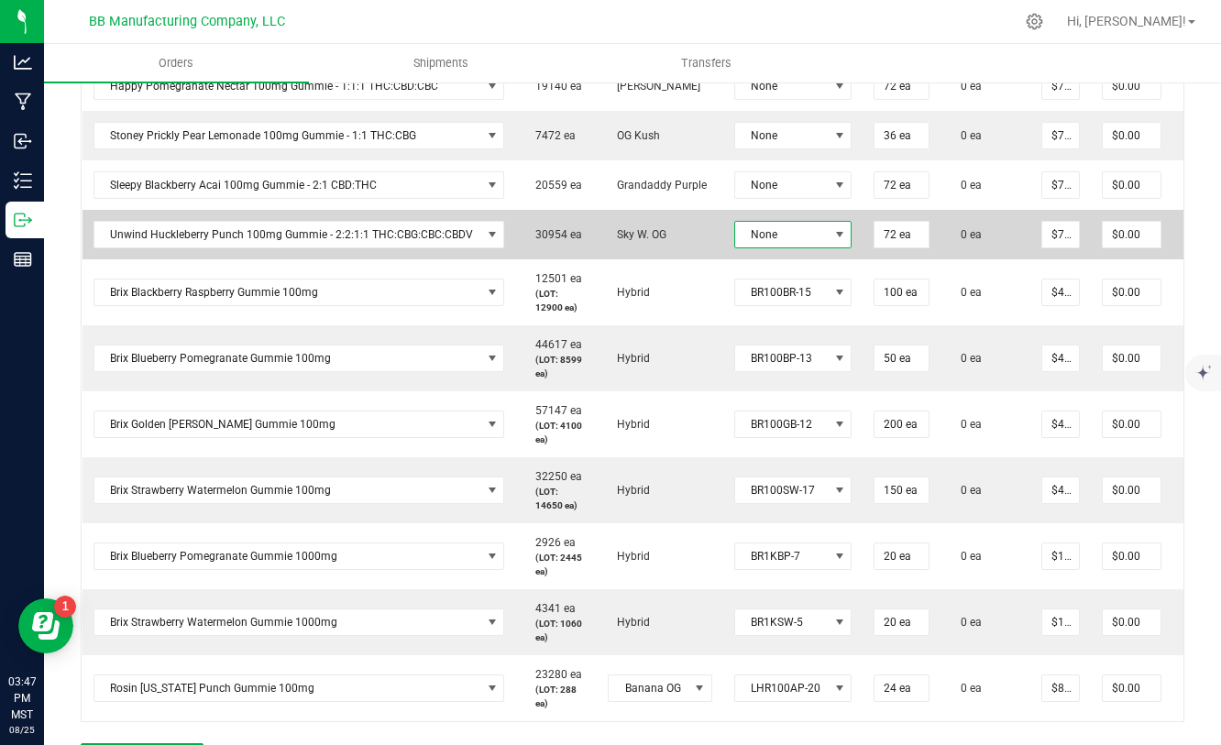
click at [809, 236] on span "None" at bounding box center [781, 235] width 93 height 26
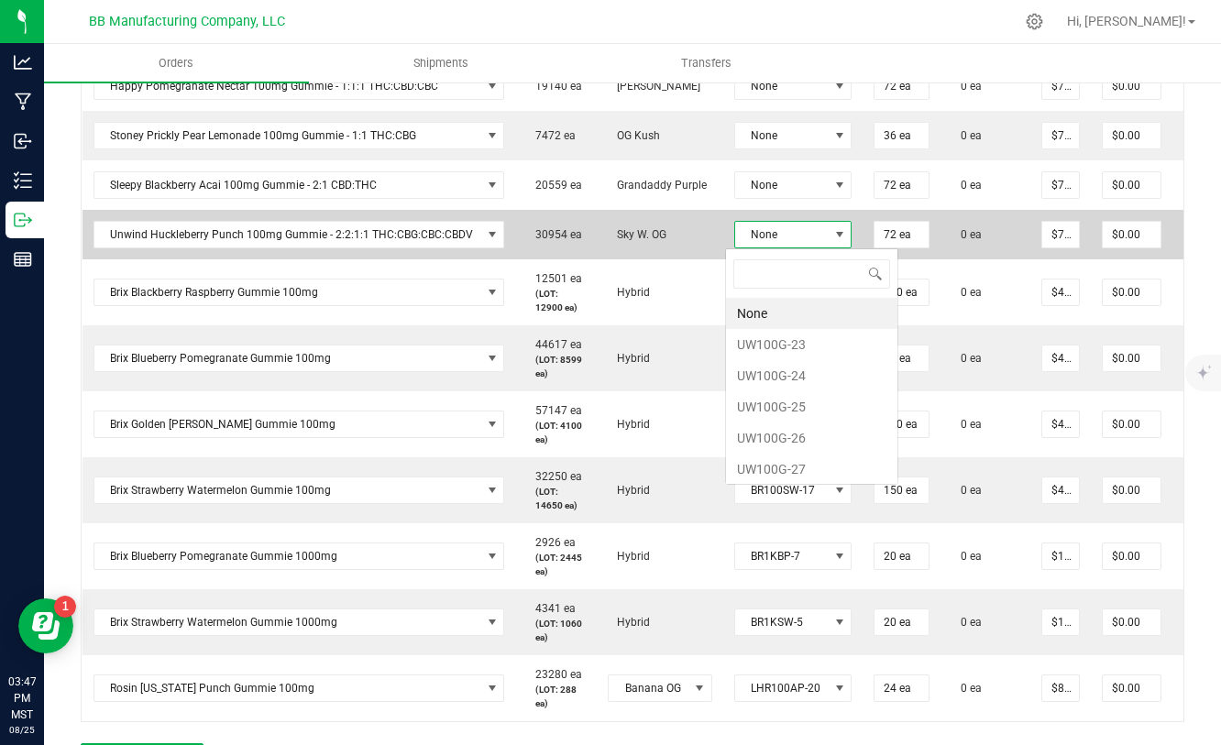
scroll to position [27, 117]
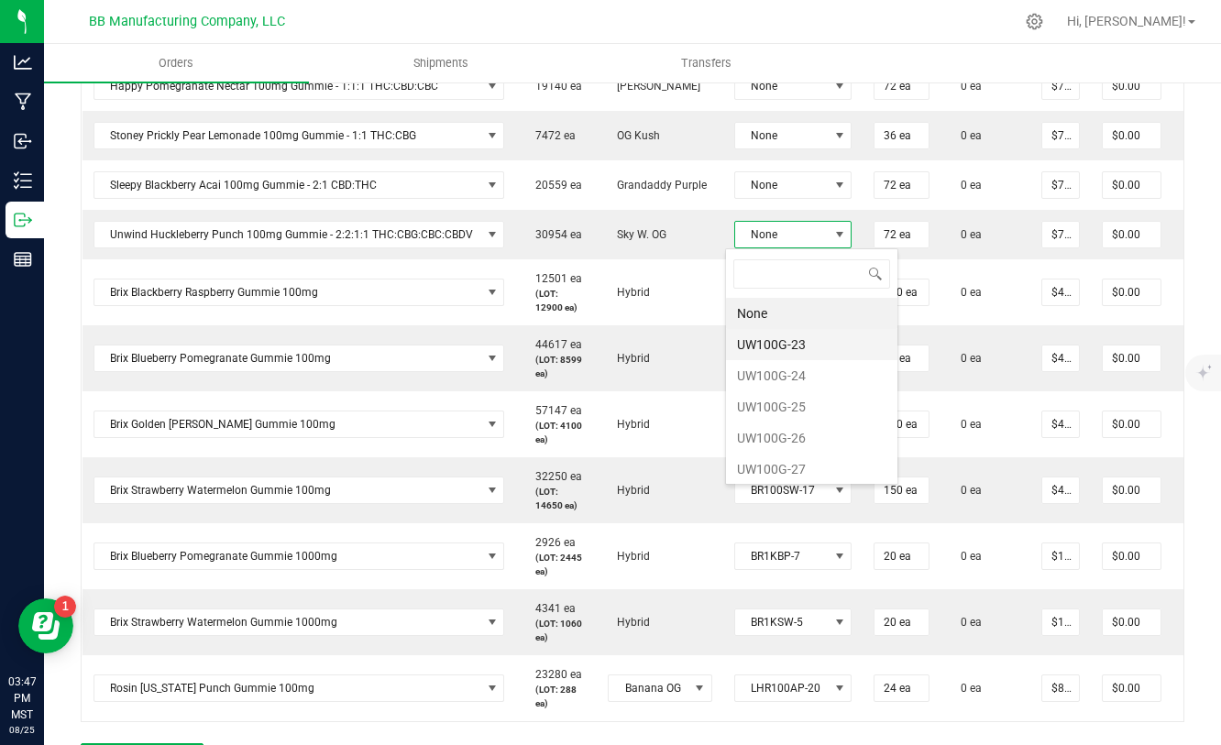
click at [789, 349] on li "UW100G-23" at bounding box center [811, 344] width 171 height 31
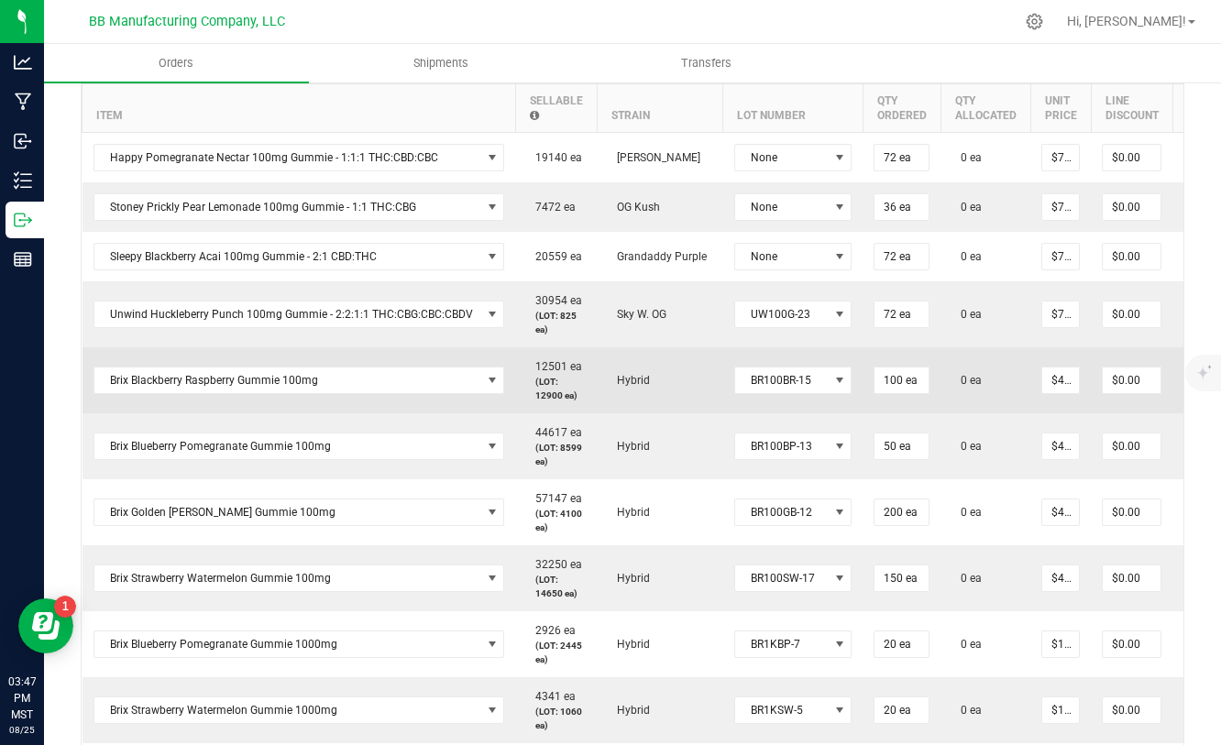
scroll to position [554, 0]
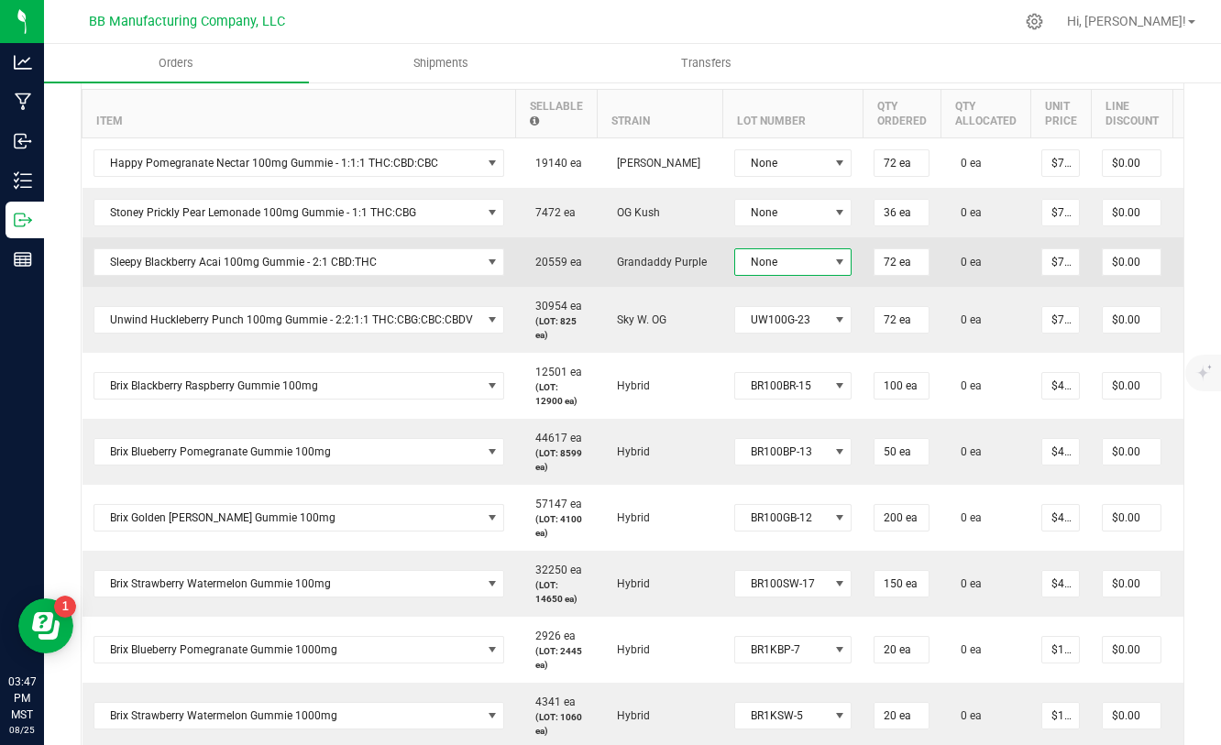
click at [828, 263] on span at bounding box center [839, 262] width 23 height 26
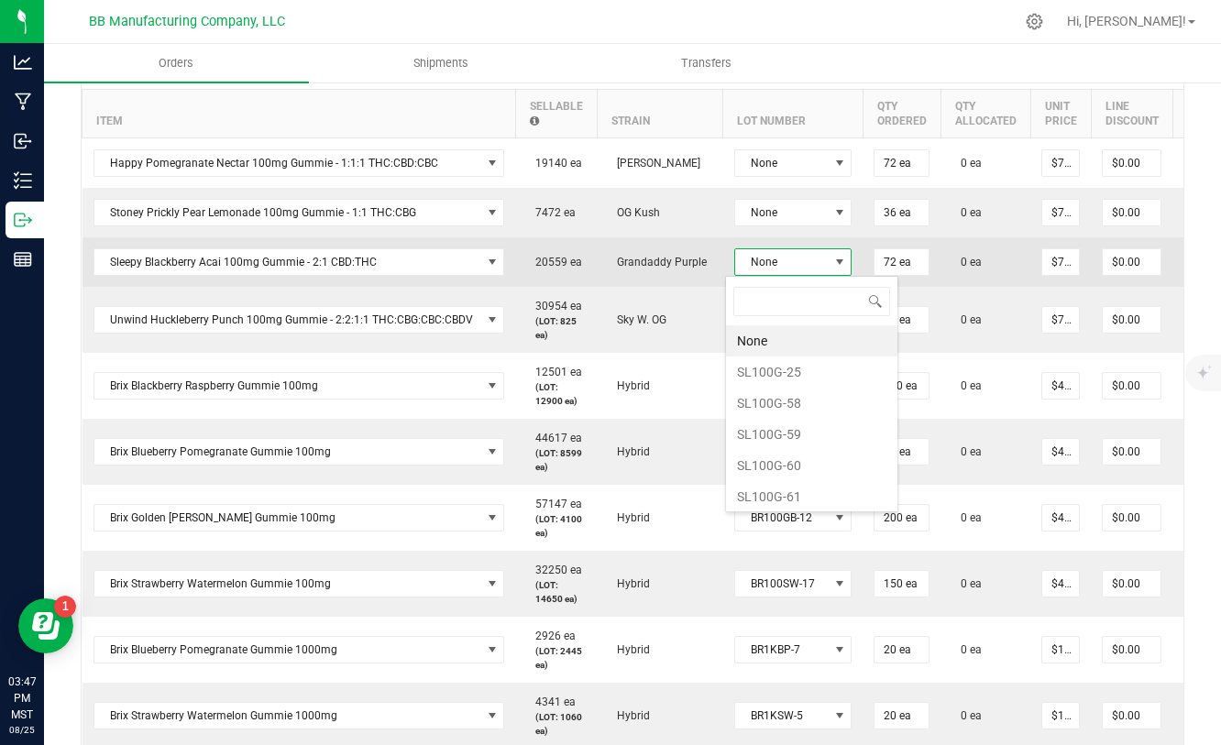
scroll to position [27, 117]
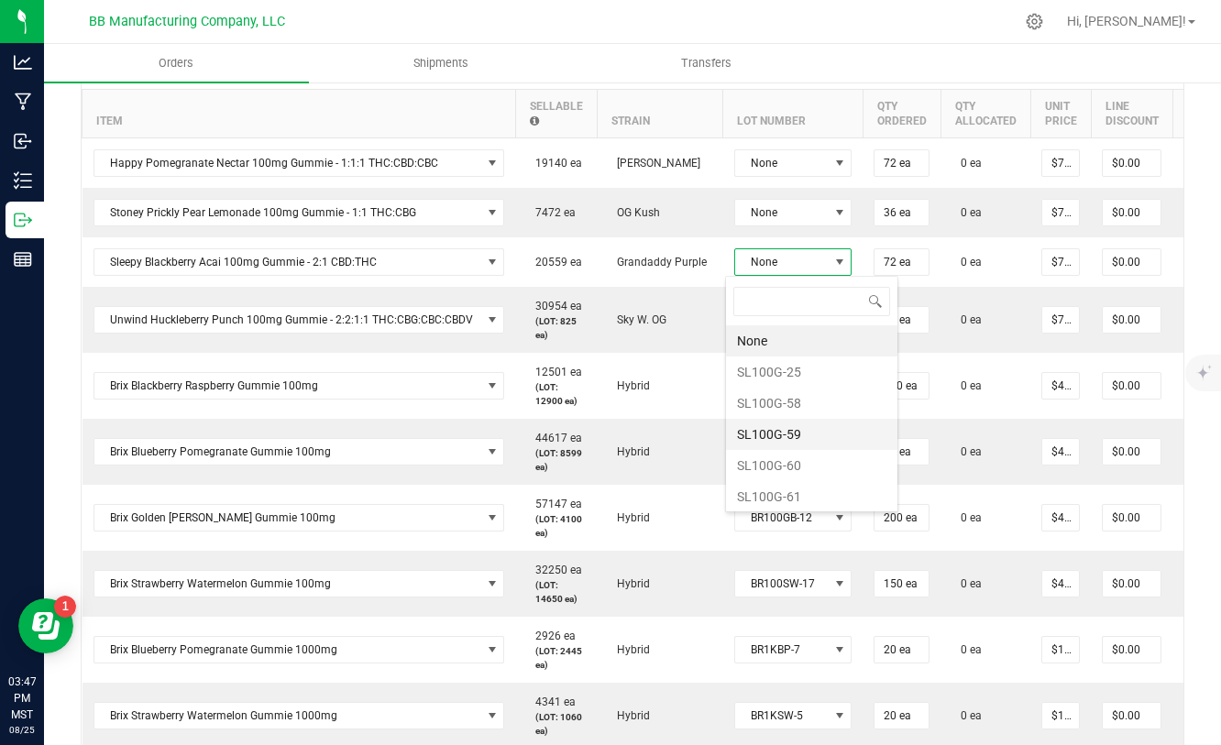
click at [784, 429] on li "SL100G-59" at bounding box center [811, 434] width 171 height 31
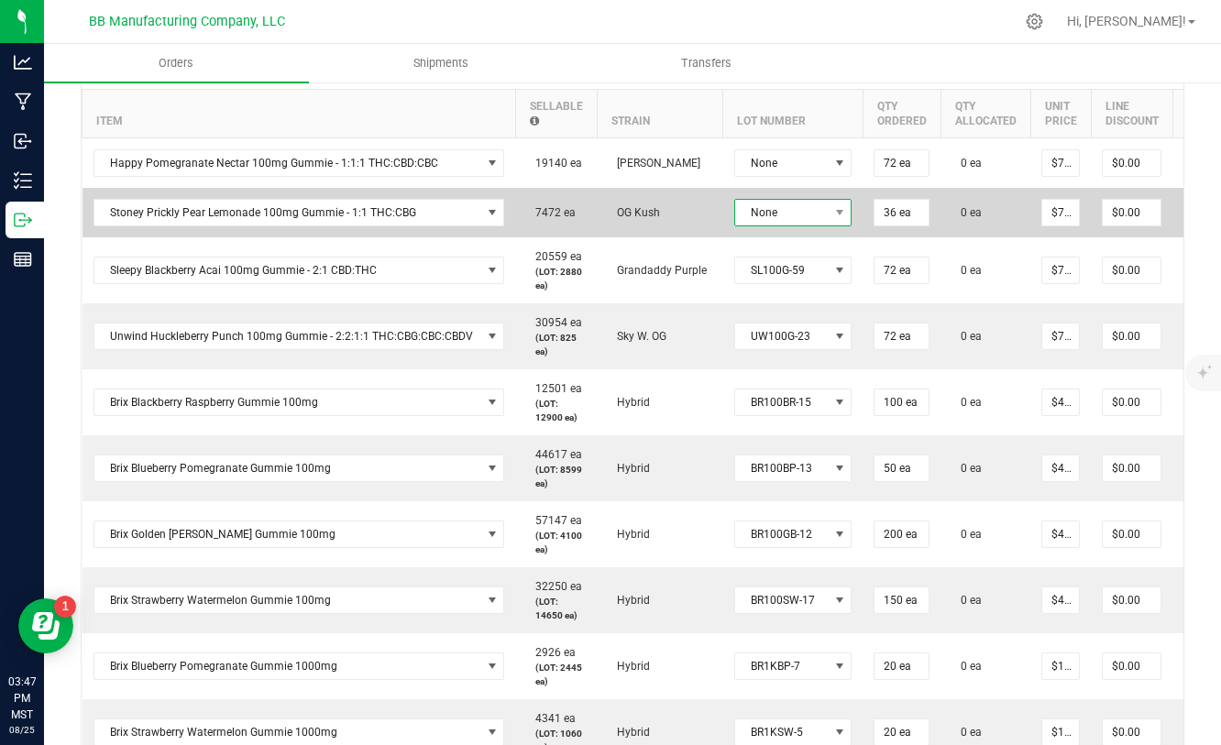
click at [828, 208] on span at bounding box center [839, 213] width 23 height 26
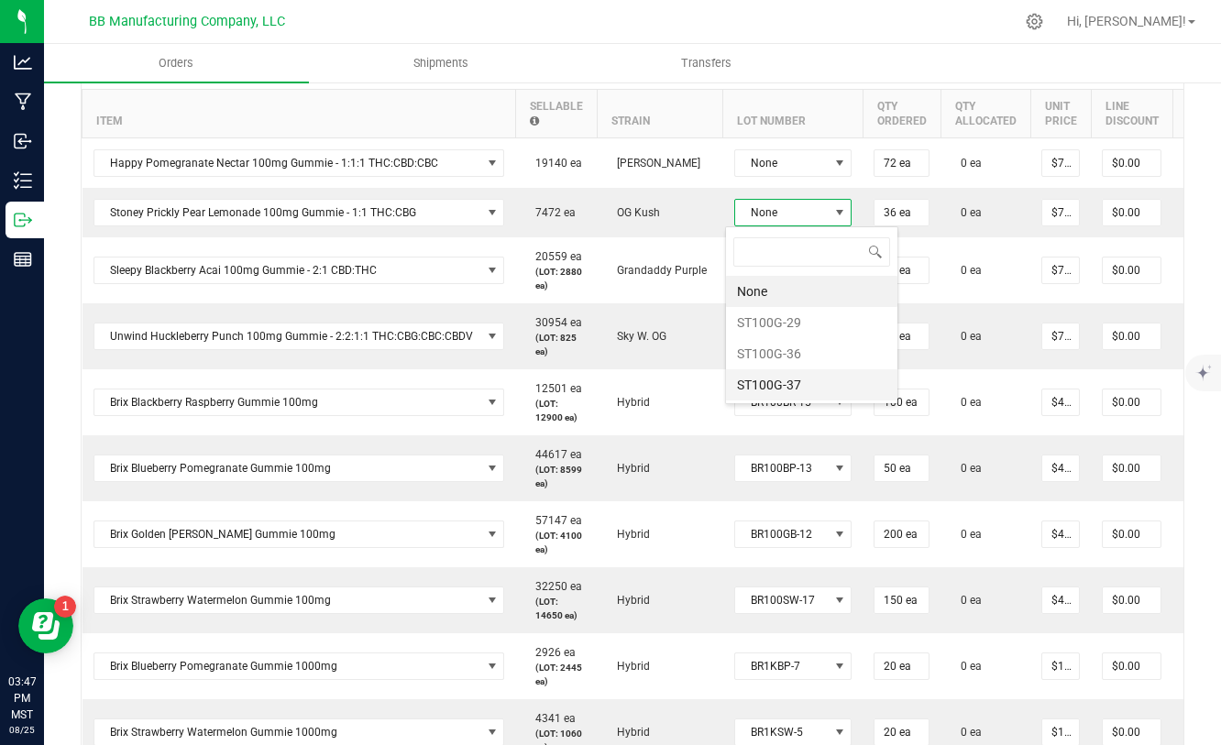
click at [787, 380] on li "ST100G-37" at bounding box center [811, 384] width 171 height 31
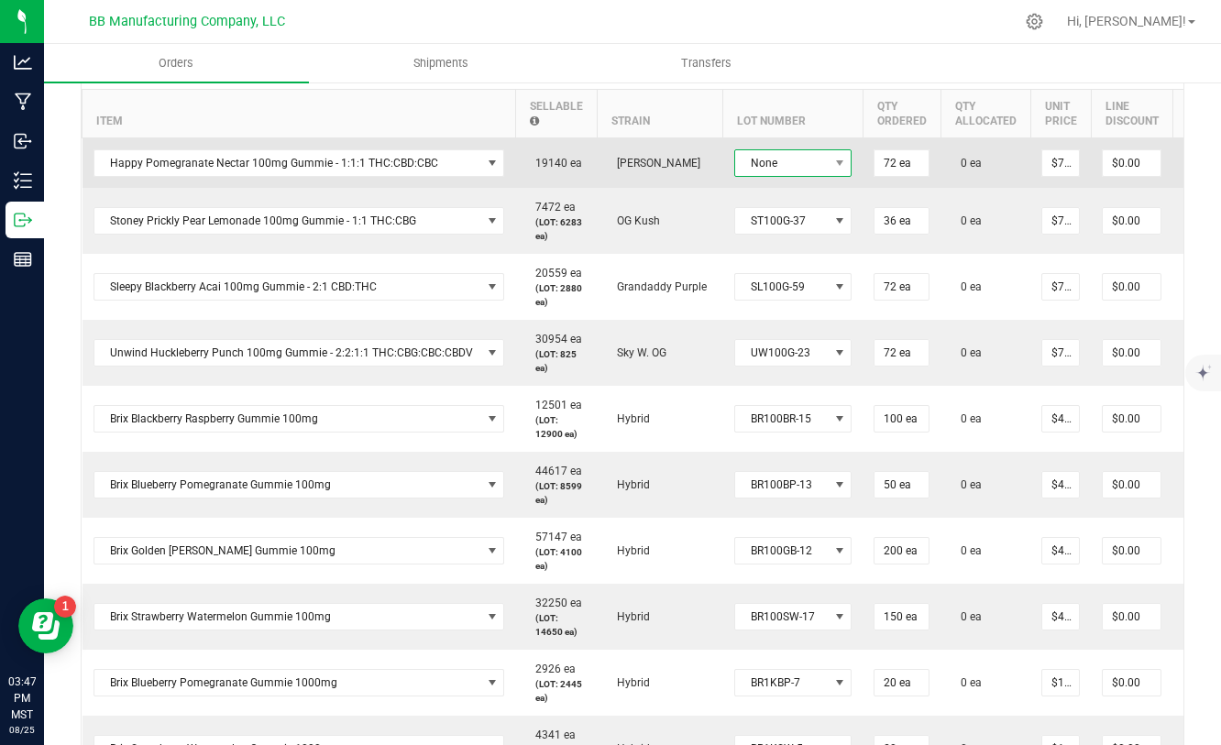
click at [816, 159] on span "None" at bounding box center [781, 163] width 93 height 26
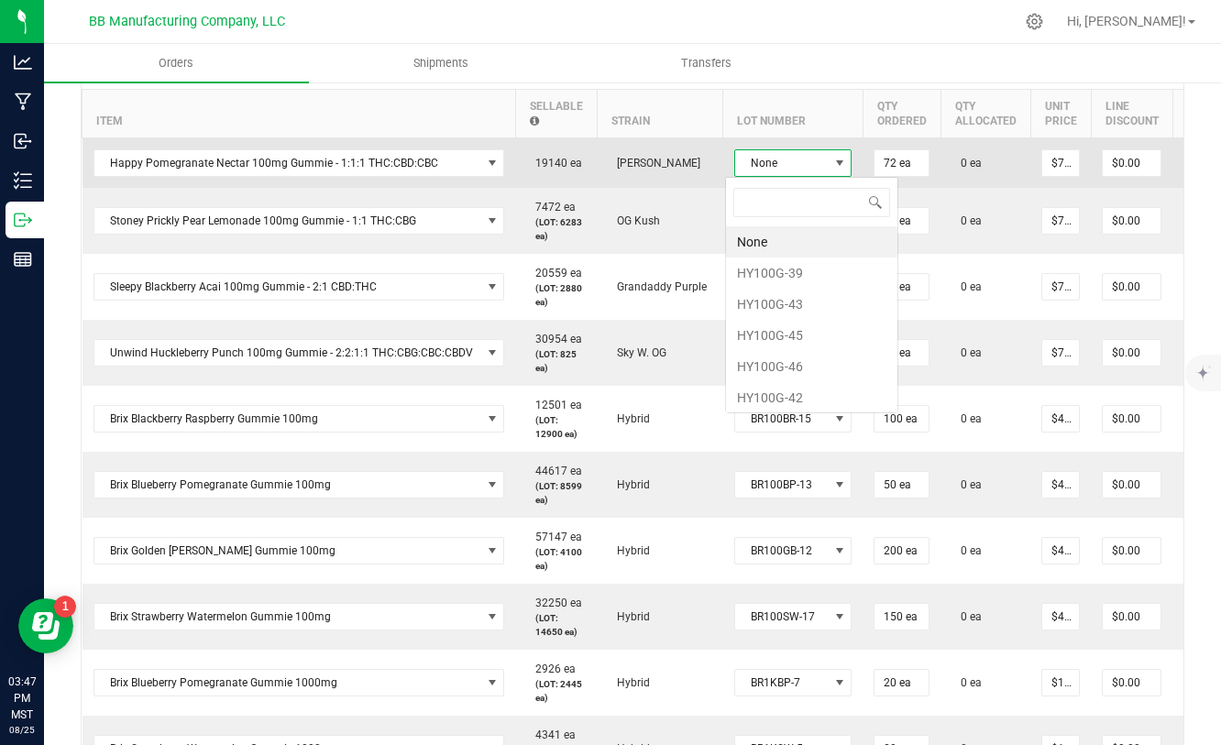
scroll to position [91620, 91531]
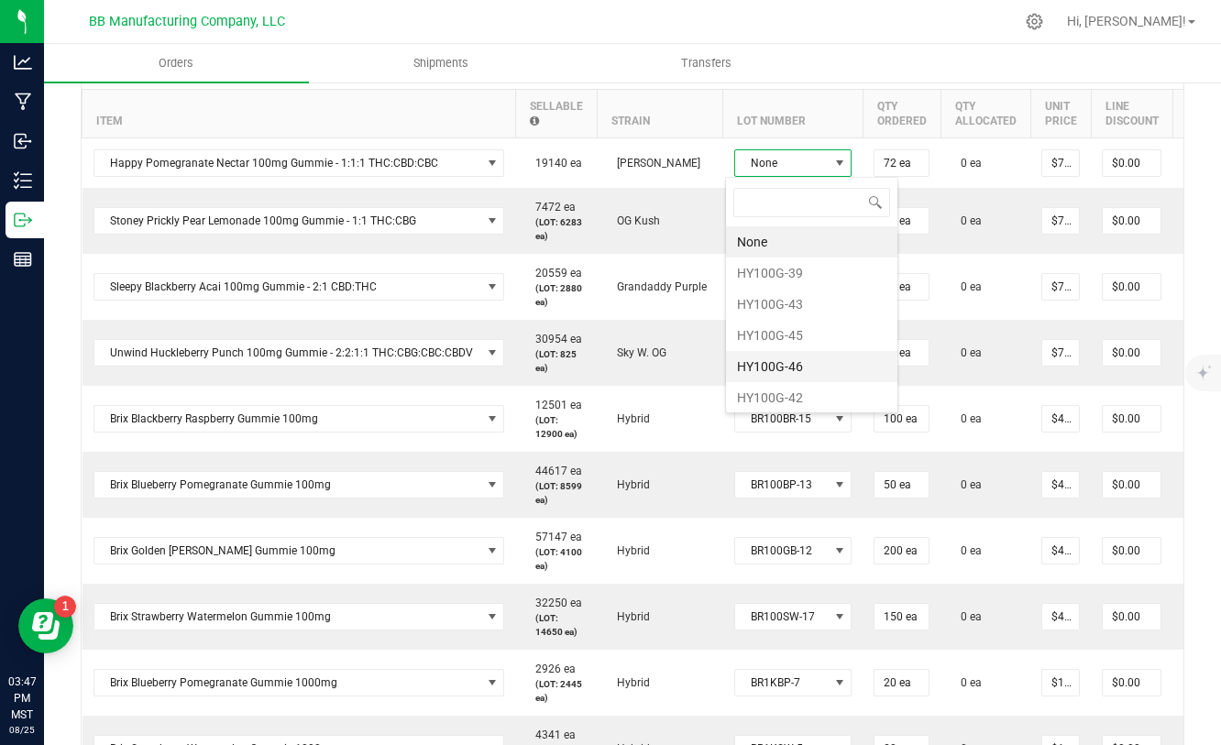
click at [794, 360] on li "HY100G-46" at bounding box center [811, 366] width 171 height 31
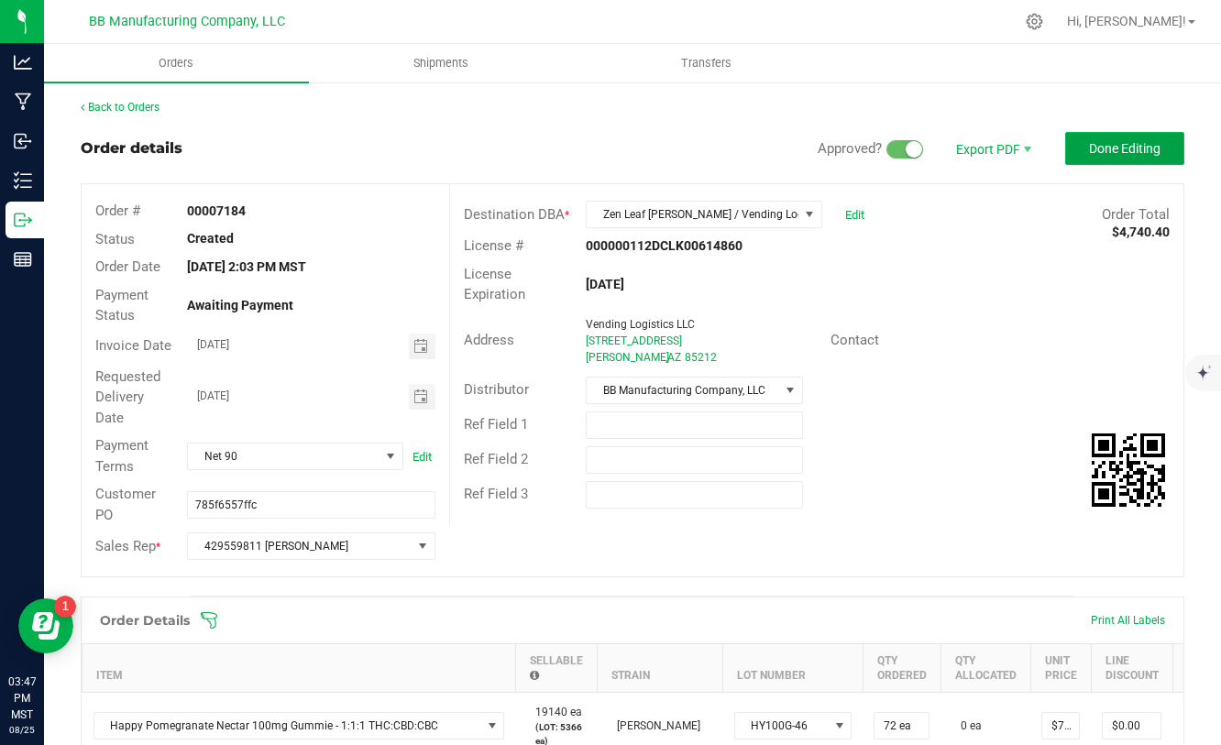
click at [1097, 164] on button "Done Editing" at bounding box center [1124, 148] width 119 height 33
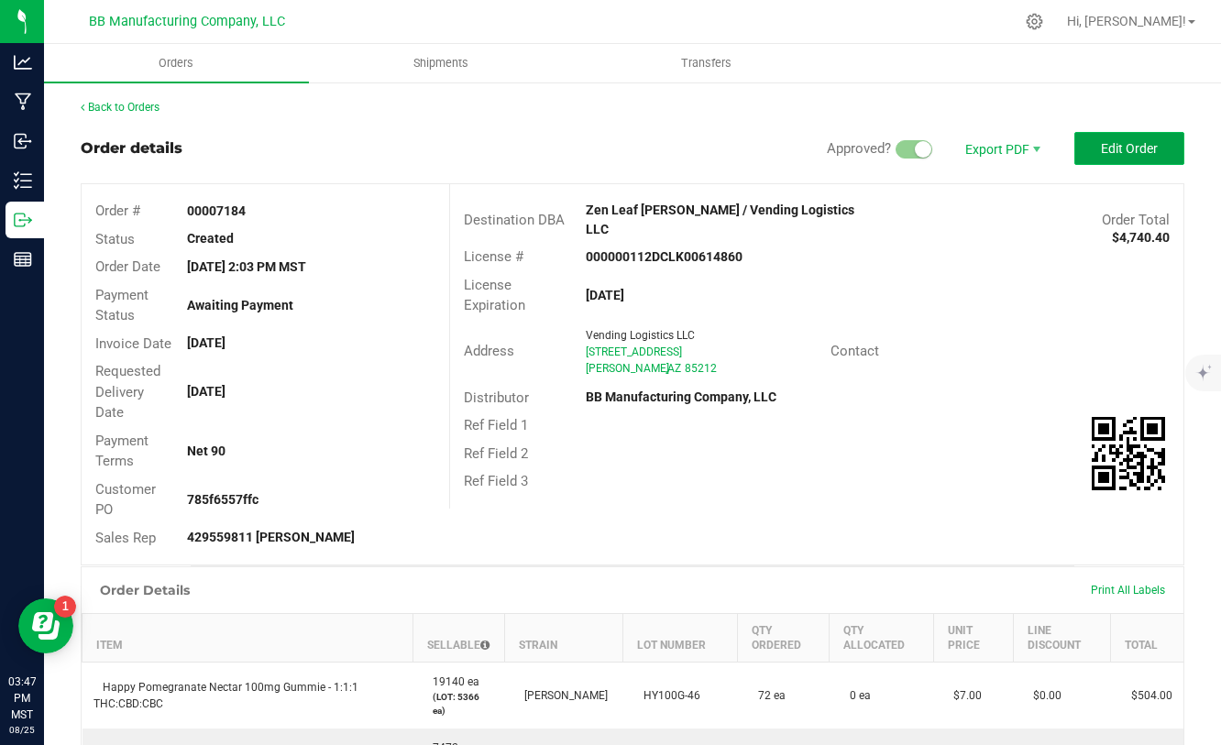
click at [1102, 147] on span "Edit Order" at bounding box center [1129, 148] width 57 height 15
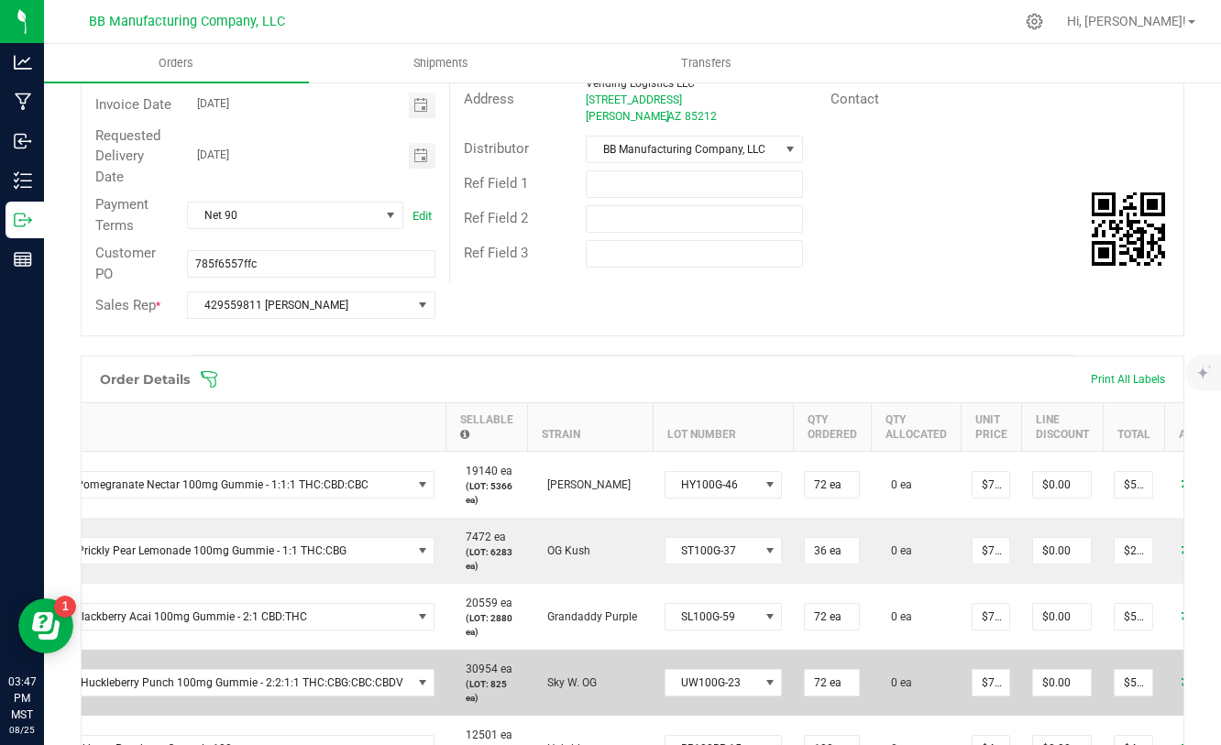
scroll to position [0, 148]
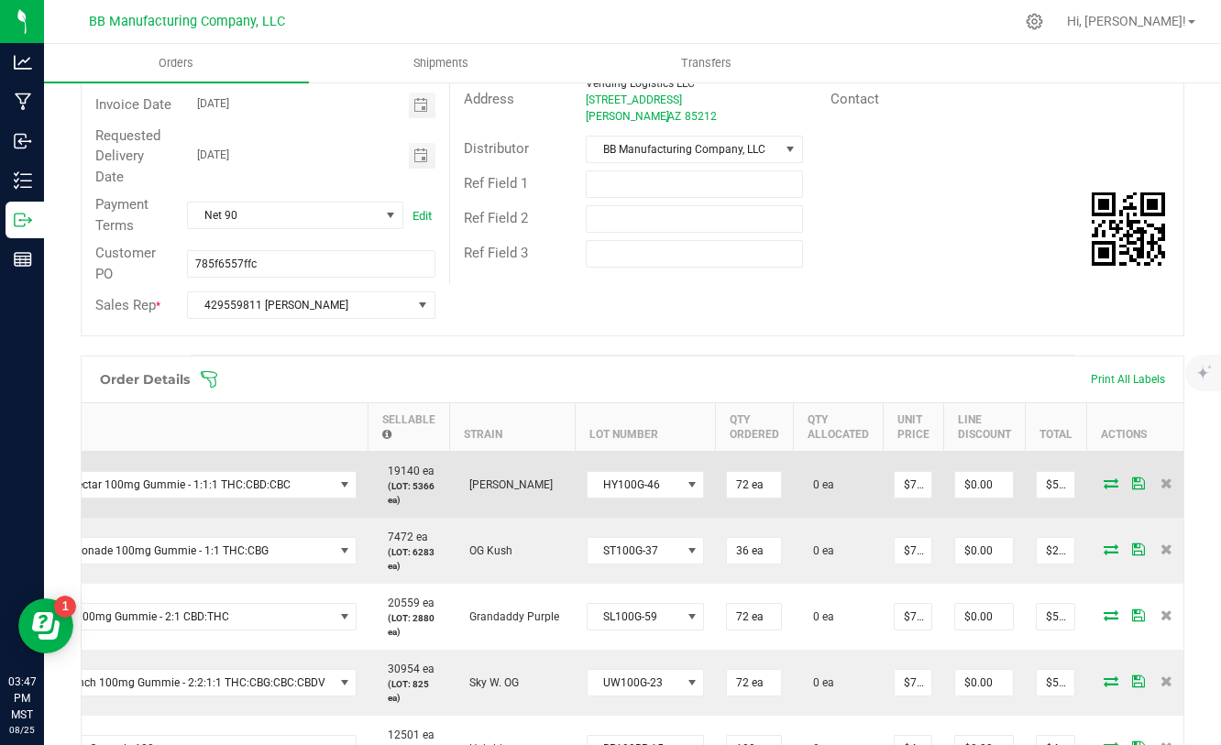
click at [1091, 491] on td at bounding box center [1141, 485] width 110 height 67
click at [1103, 487] on icon at bounding box center [1110, 482] width 15 height 11
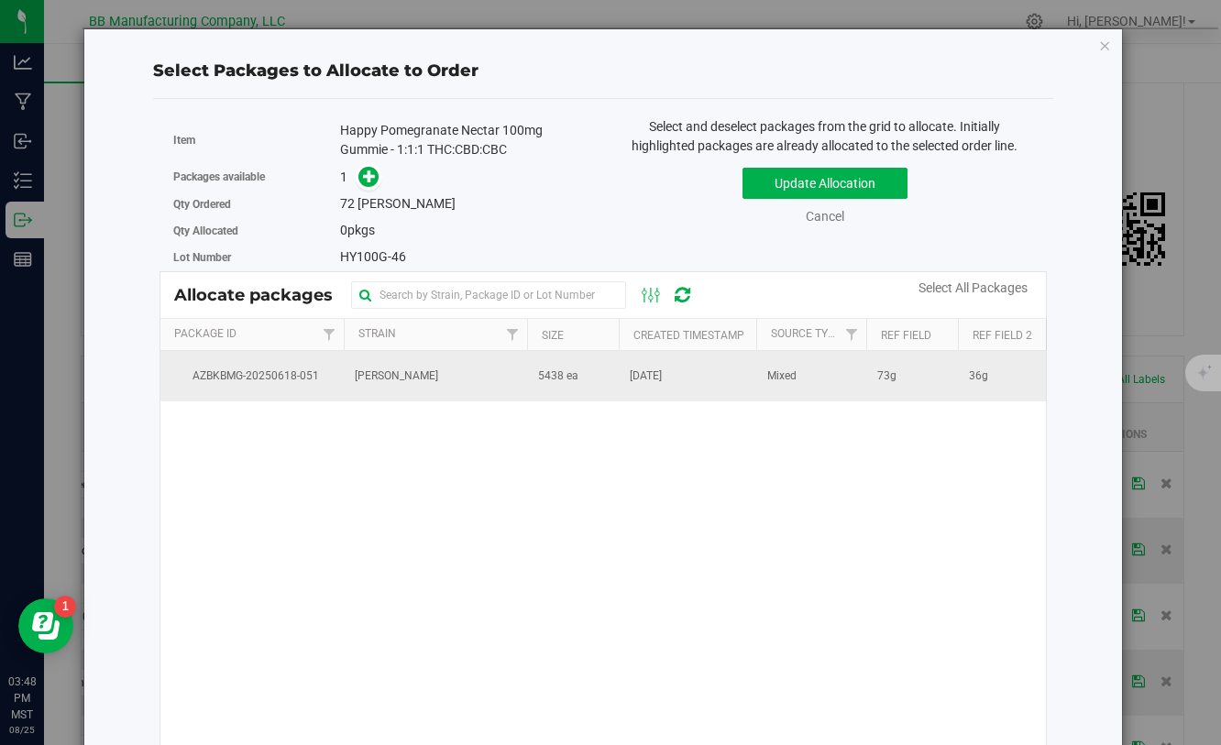
click at [571, 379] on span "5438 ea" at bounding box center [558, 376] width 40 height 17
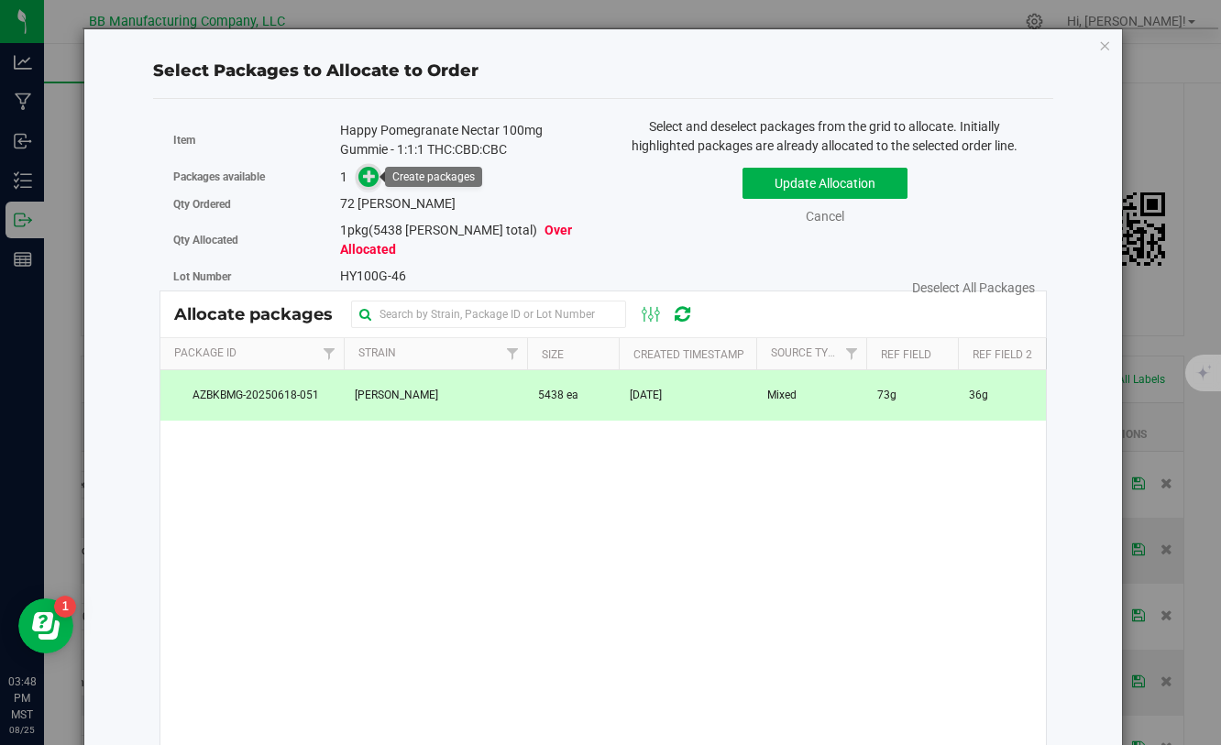
click at [370, 173] on icon at bounding box center [369, 176] width 13 height 13
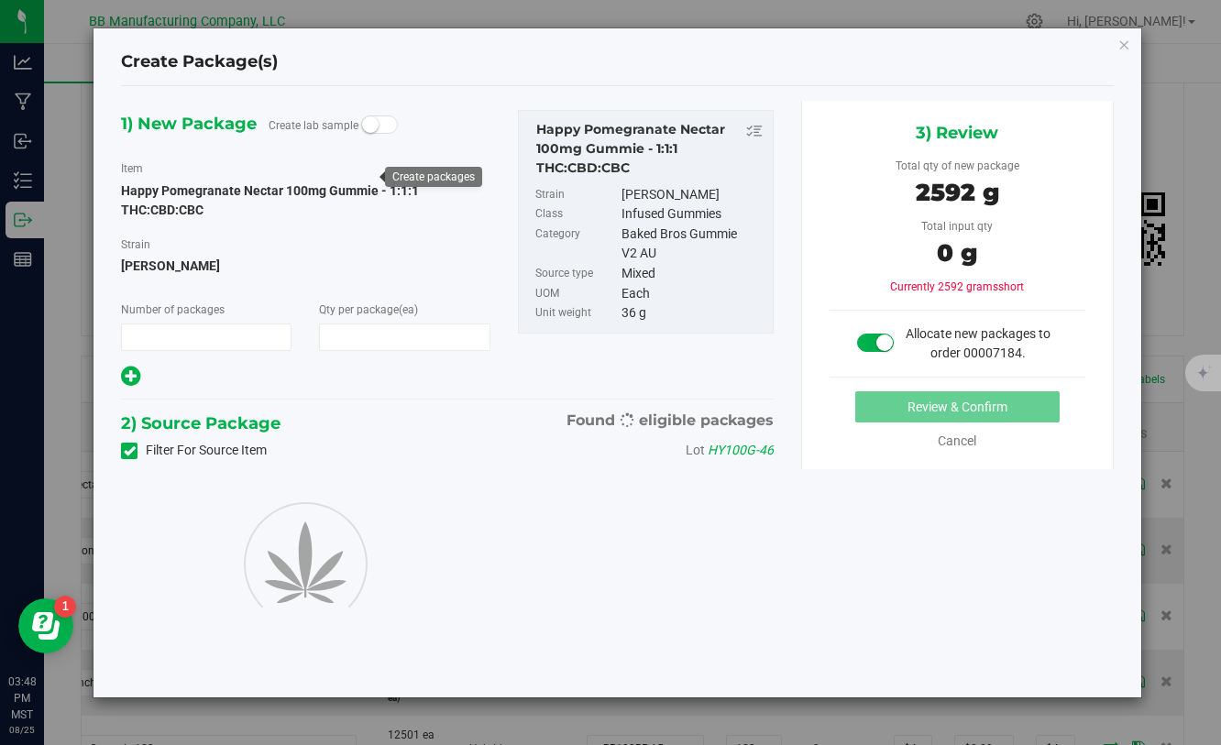
type input "1"
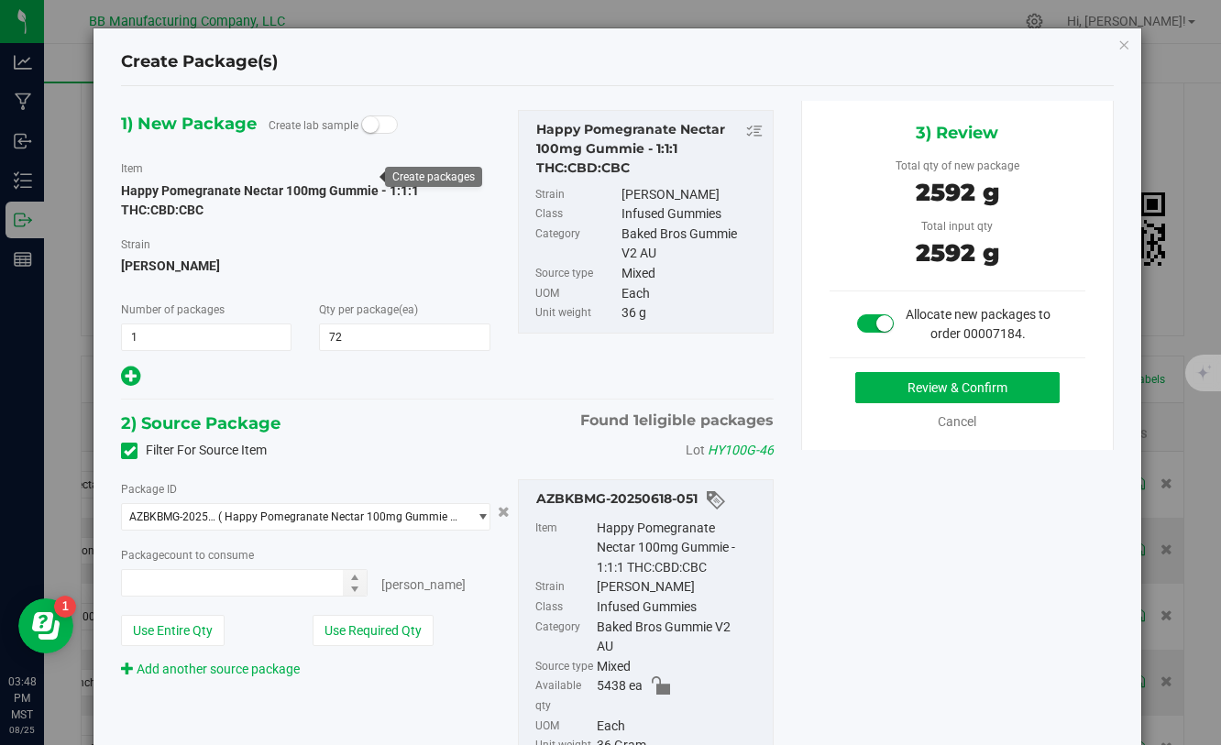
type input "72"
type input "72 ea"
click at [894, 382] on button "Review & Confirm" at bounding box center [957, 387] width 204 height 31
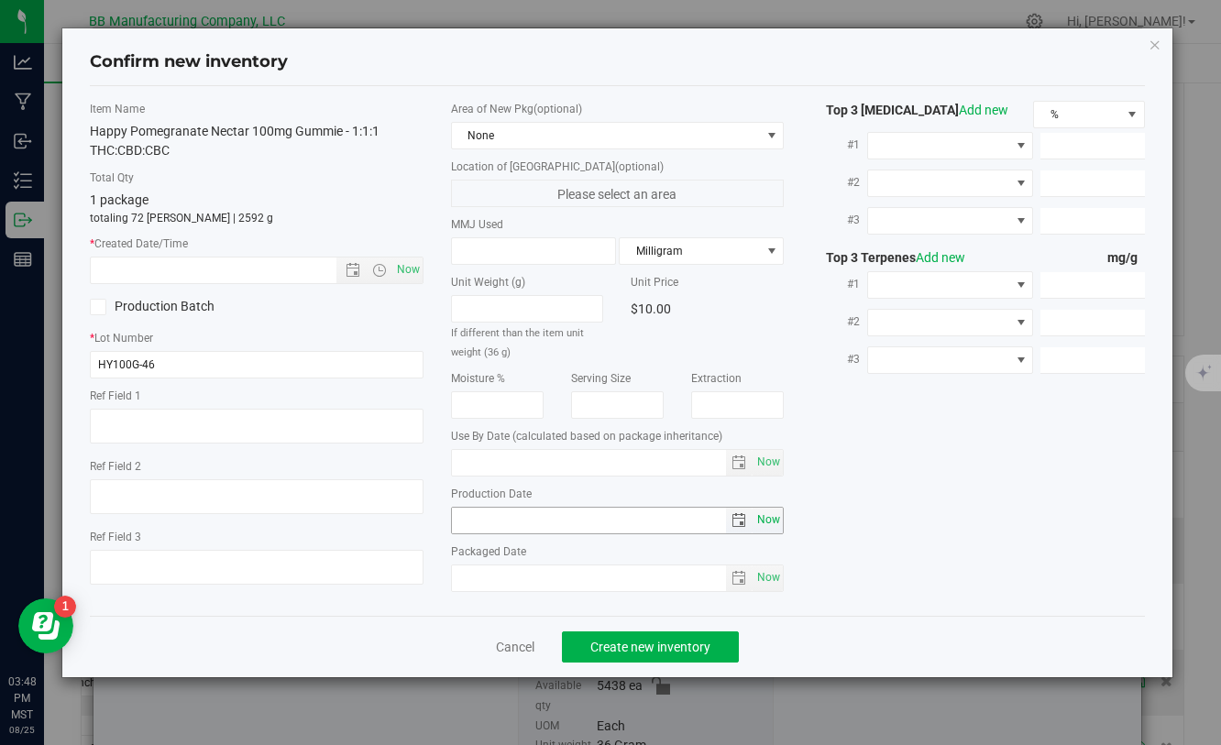
type textarea "73g"
type textarea "36g"
type textarea "020411-1"
type input "100.0000"
type input "[DATE]"
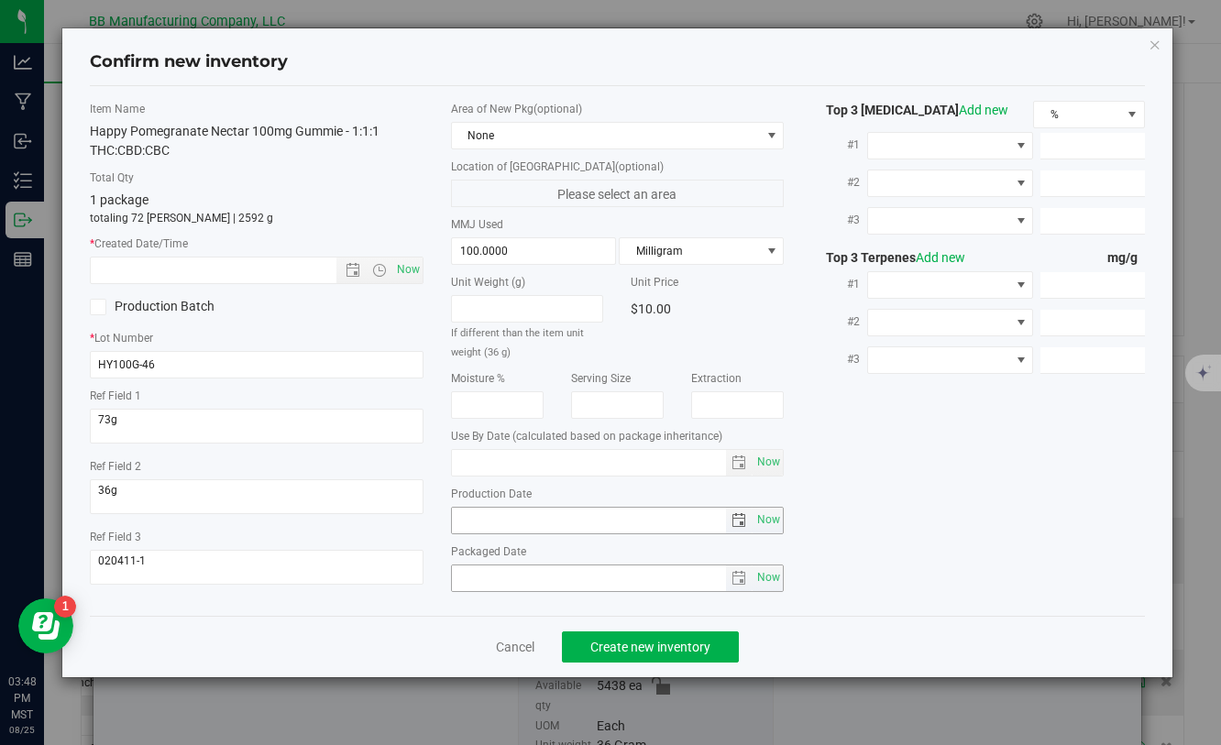
type input "[DATE]"
drag, startPoint x: 536, startPoint y: 523, endPoint x: 459, endPoint y: 521, distance: 77.0
click at [456, 518] on input "[DATE]" at bounding box center [589, 521] width 275 height 26
click at [231, 272] on input "text" at bounding box center [229, 271] width 276 height 26
paste input "[DATE]"
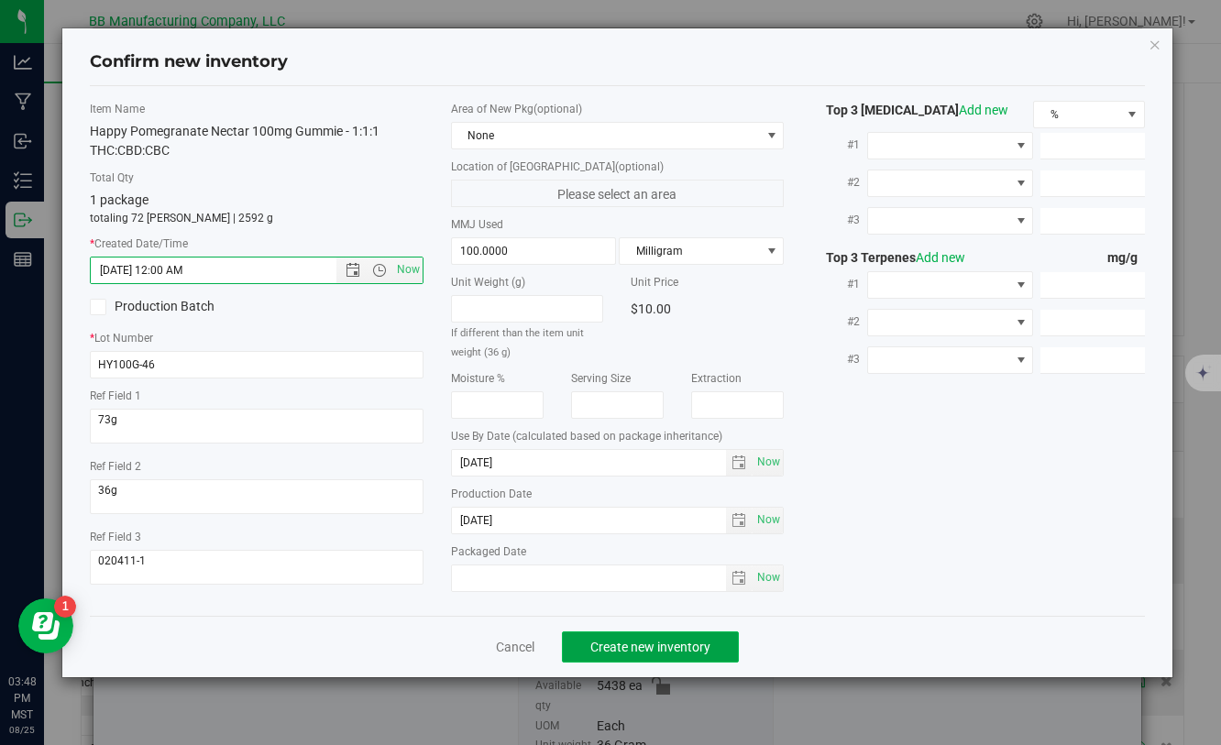
click at [631, 640] on span "Create new inventory" at bounding box center [650, 647] width 120 height 15
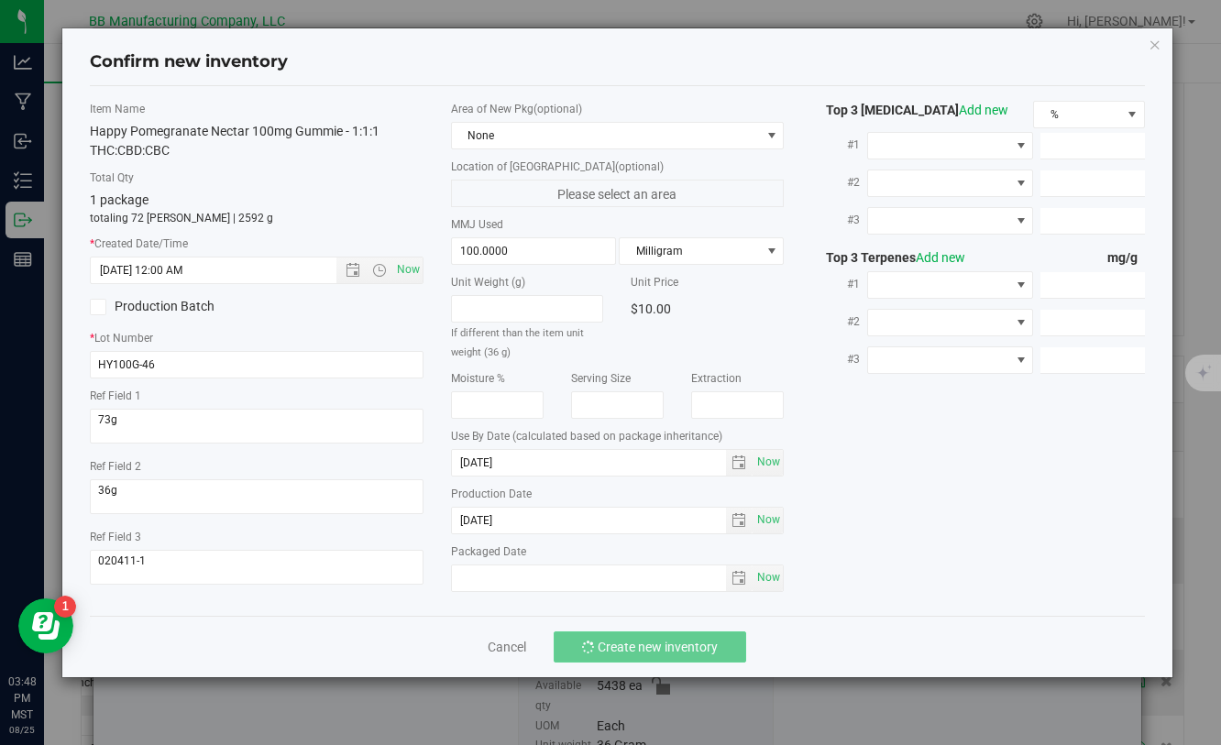
type input "[DATE] 3:48 PM"
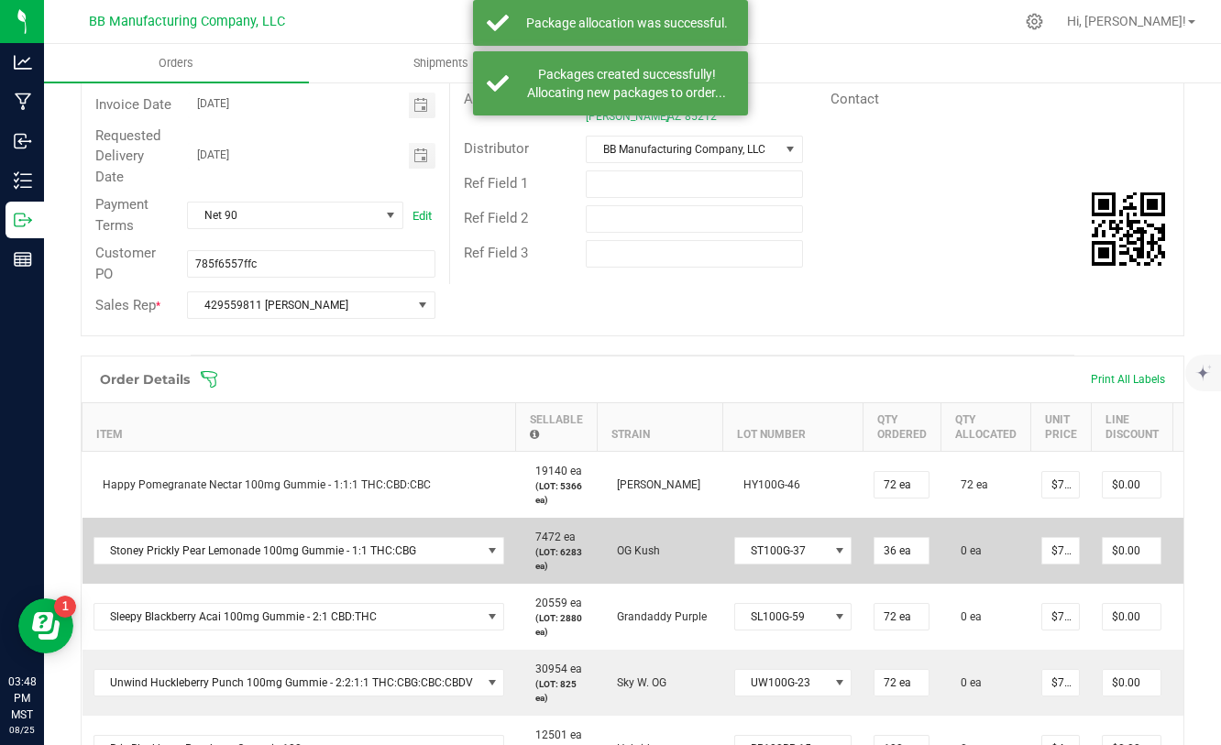
scroll to position [0, 148]
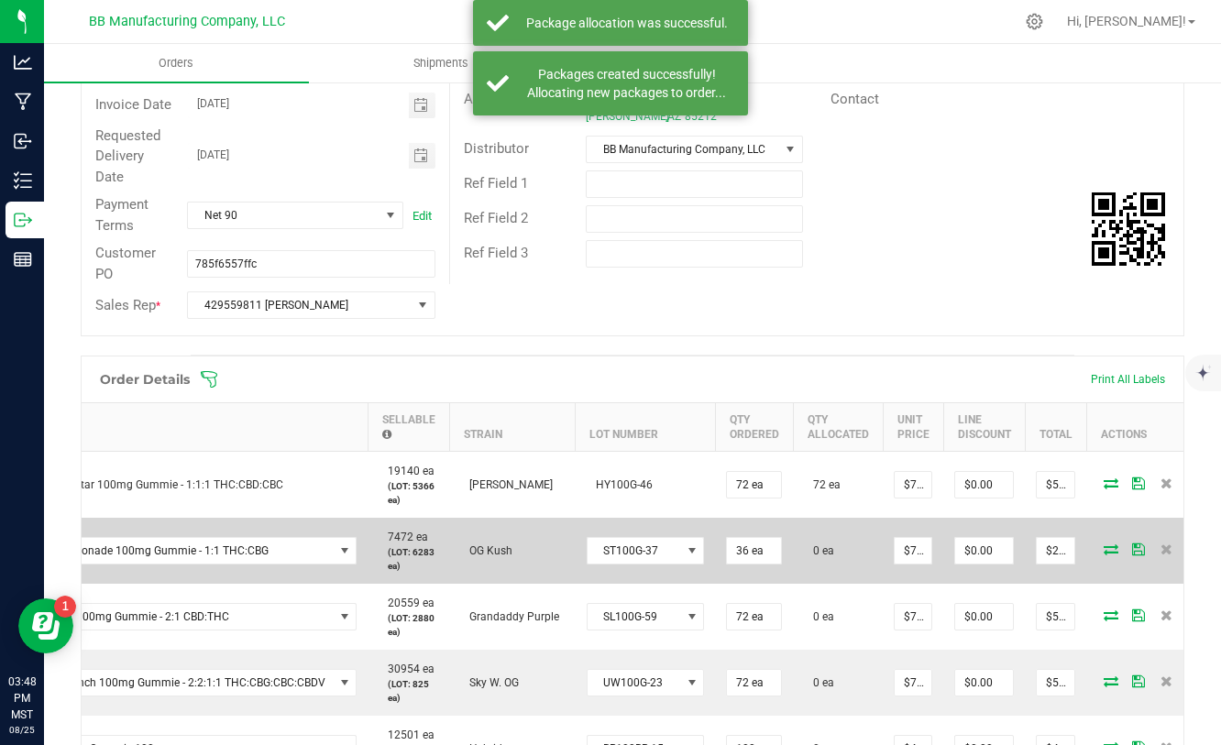
click at [1101, 558] on td at bounding box center [1141, 551] width 110 height 66
click at [1103, 554] on icon at bounding box center [1110, 548] width 15 height 11
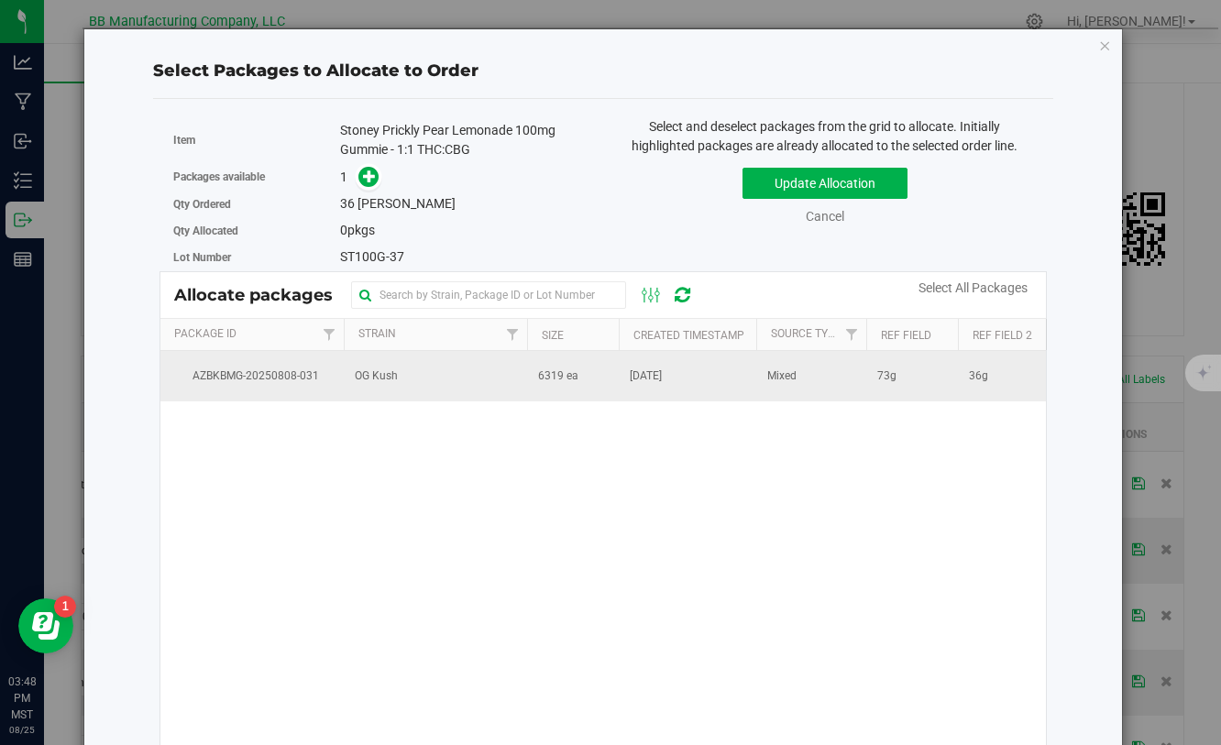
click at [545, 369] on span "6319 ea" at bounding box center [558, 376] width 40 height 17
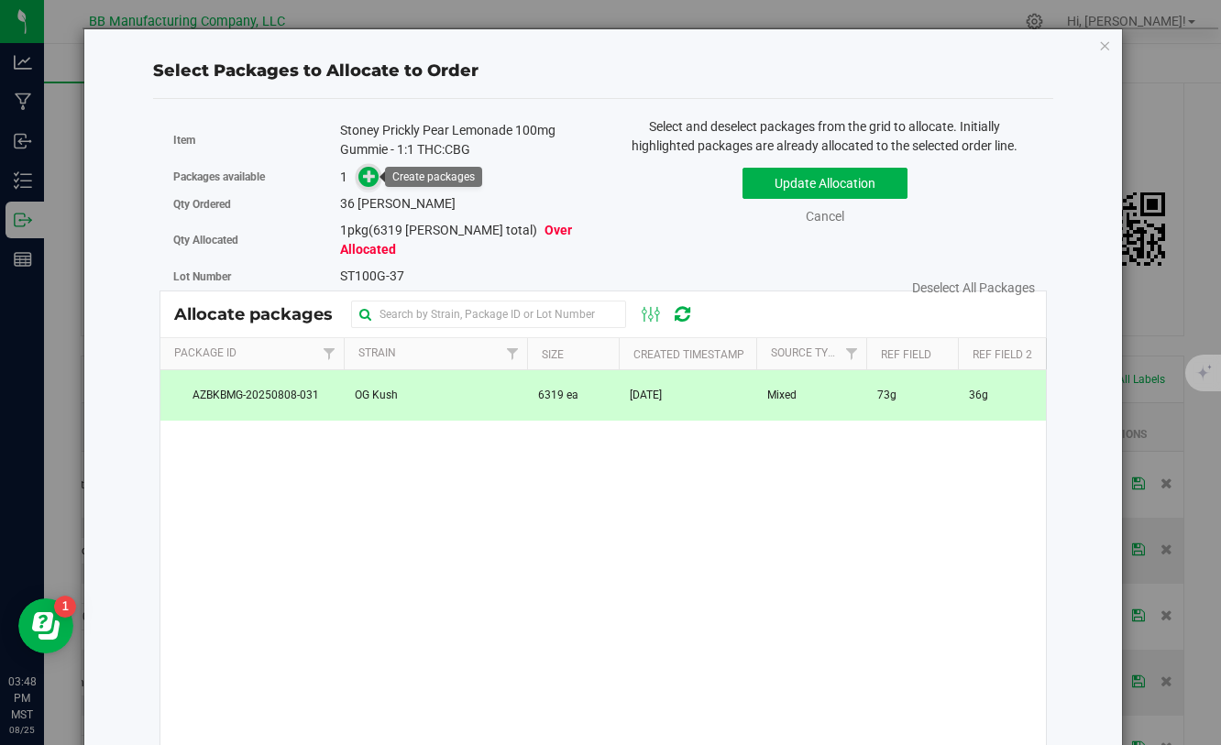
click at [369, 178] on icon at bounding box center [369, 176] width 13 height 13
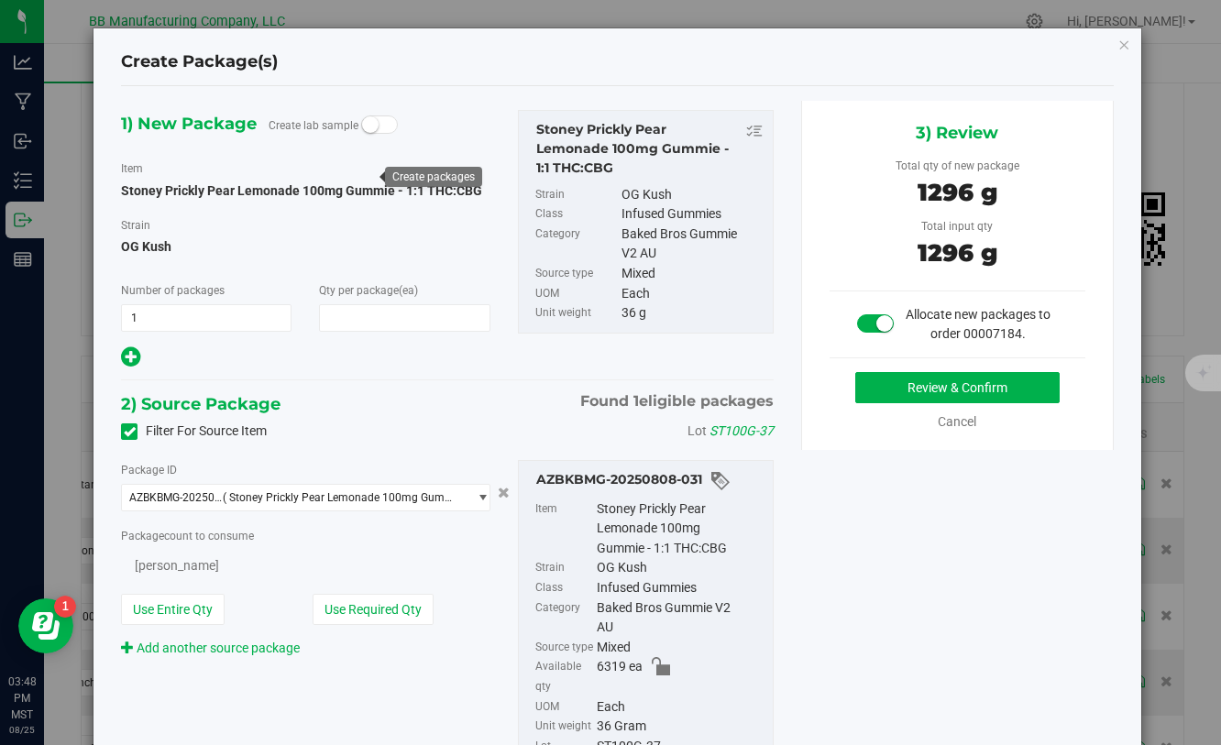
type input "36"
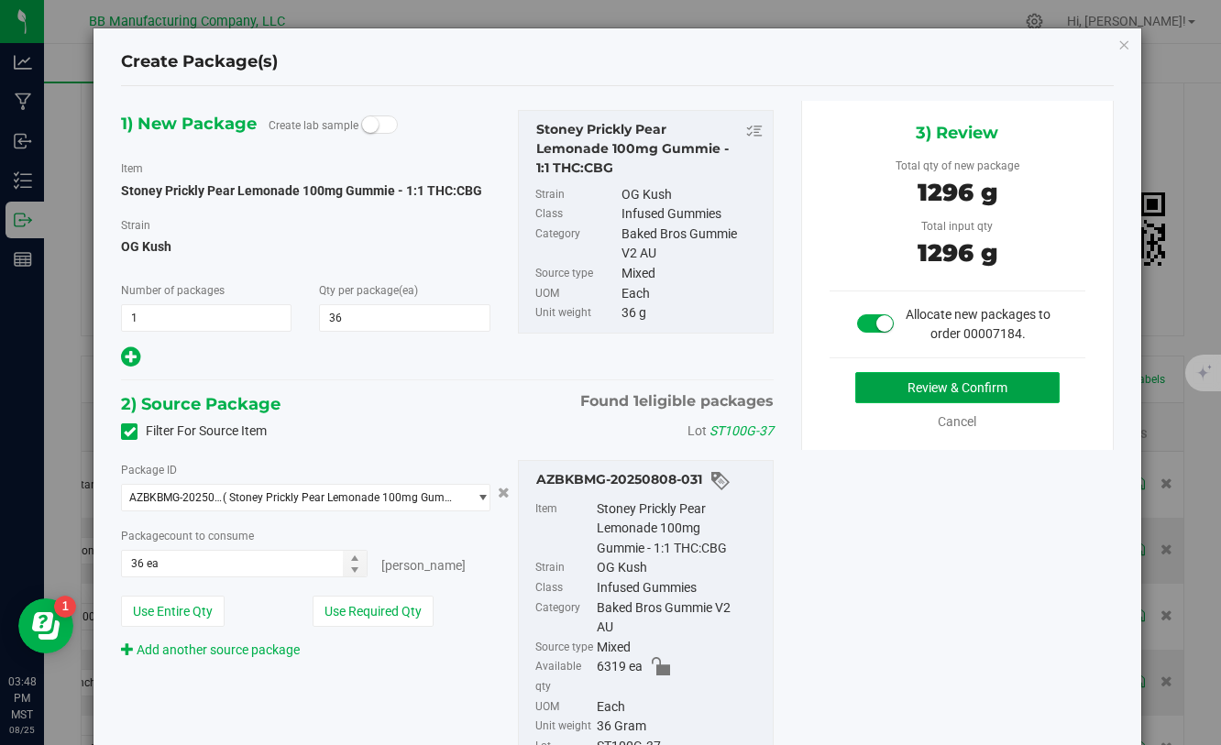
click at [936, 386] on button "Review & Confirm" at bounding box center [957, 387] width 204 height 31
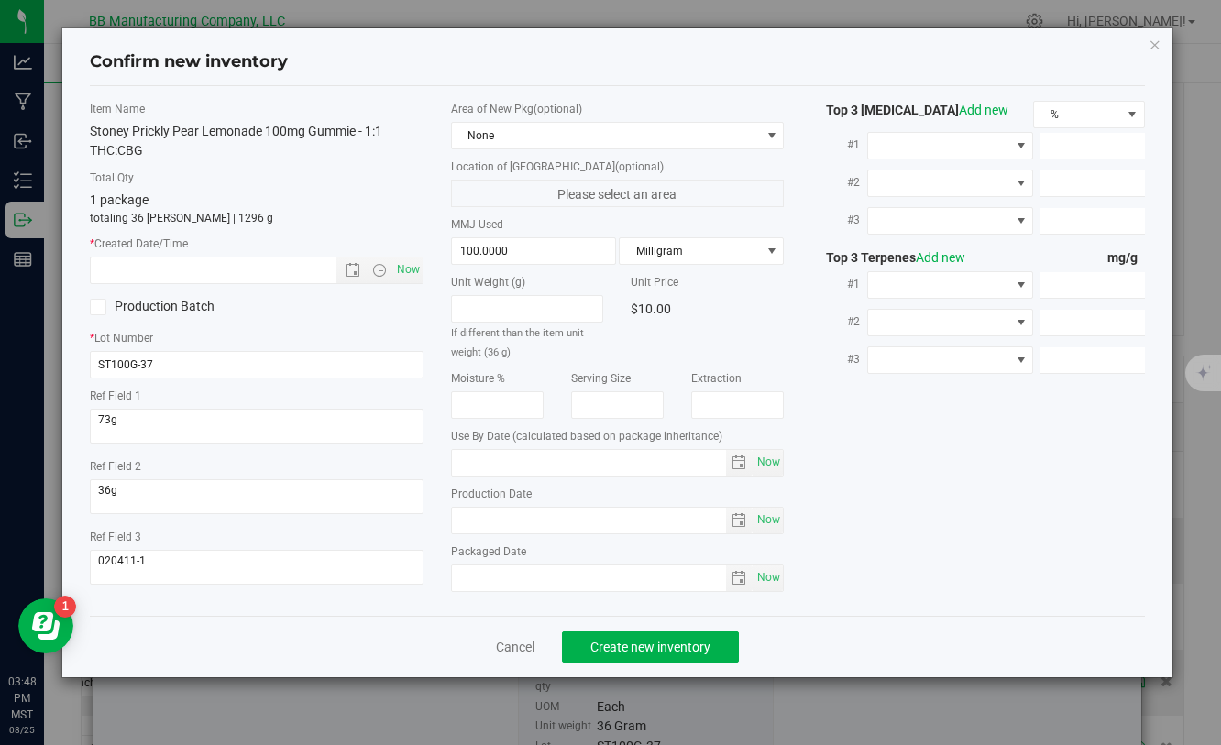
type input "[DATE]"
drag, startPoint x: 537, startPoint y: 525, endPoint x: 368, endPoint y: 523, distance: 168.6
click at [368, 523] on div "Item Name Stoney Prickly Pear Lemonade 100mg Gummie - 1:1 THC:CBG Total Qty 1 p…" at bounding box center [616, 351] width 1081 height 500
click at [262, 280] on input "text" at bounding box center [229, 271] width 276 height 26
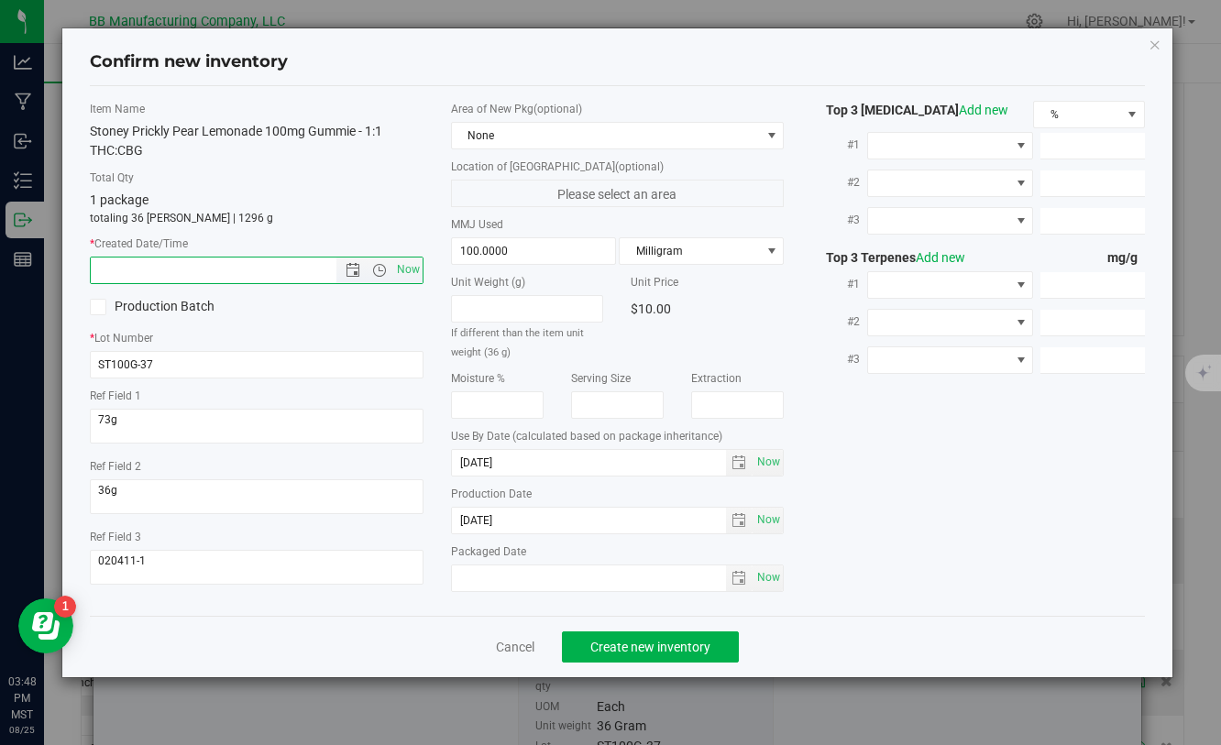
paste input "[DATE]"
click at [599, 656] on button "Create new inventory" at bounding box center [650, 646] width 177 height 31
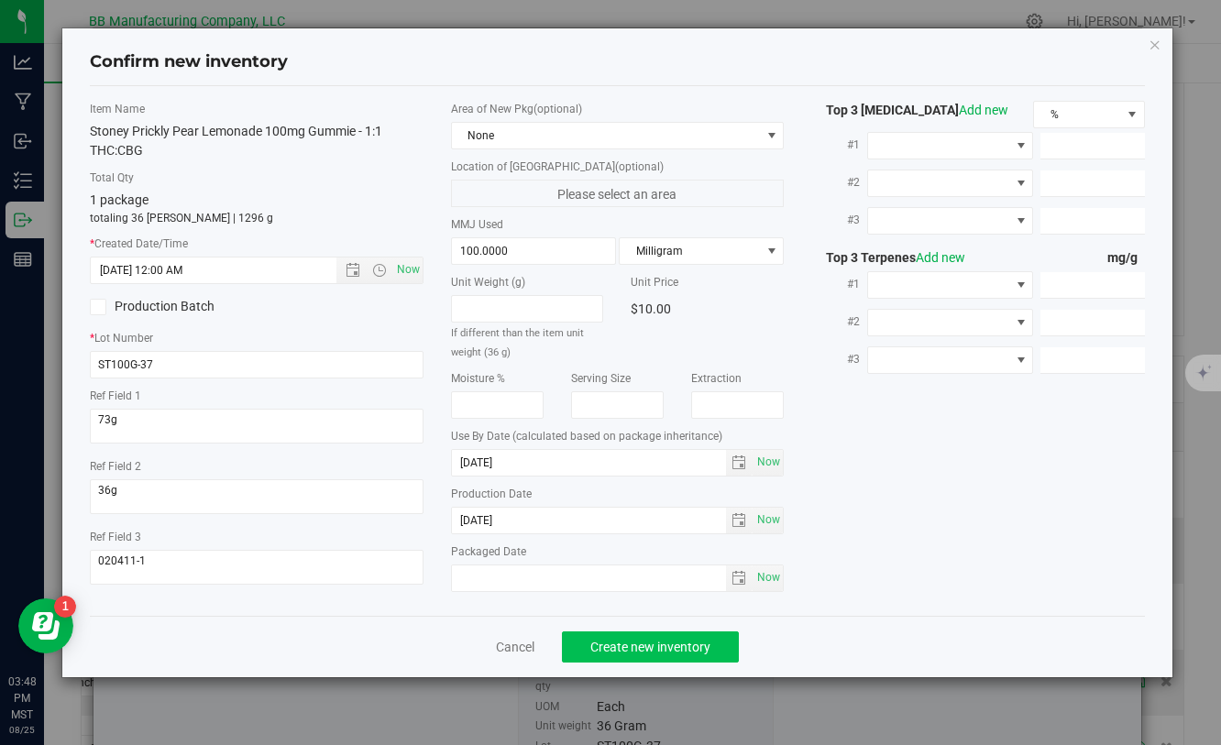
type input "[DATE] 3:48 PM"
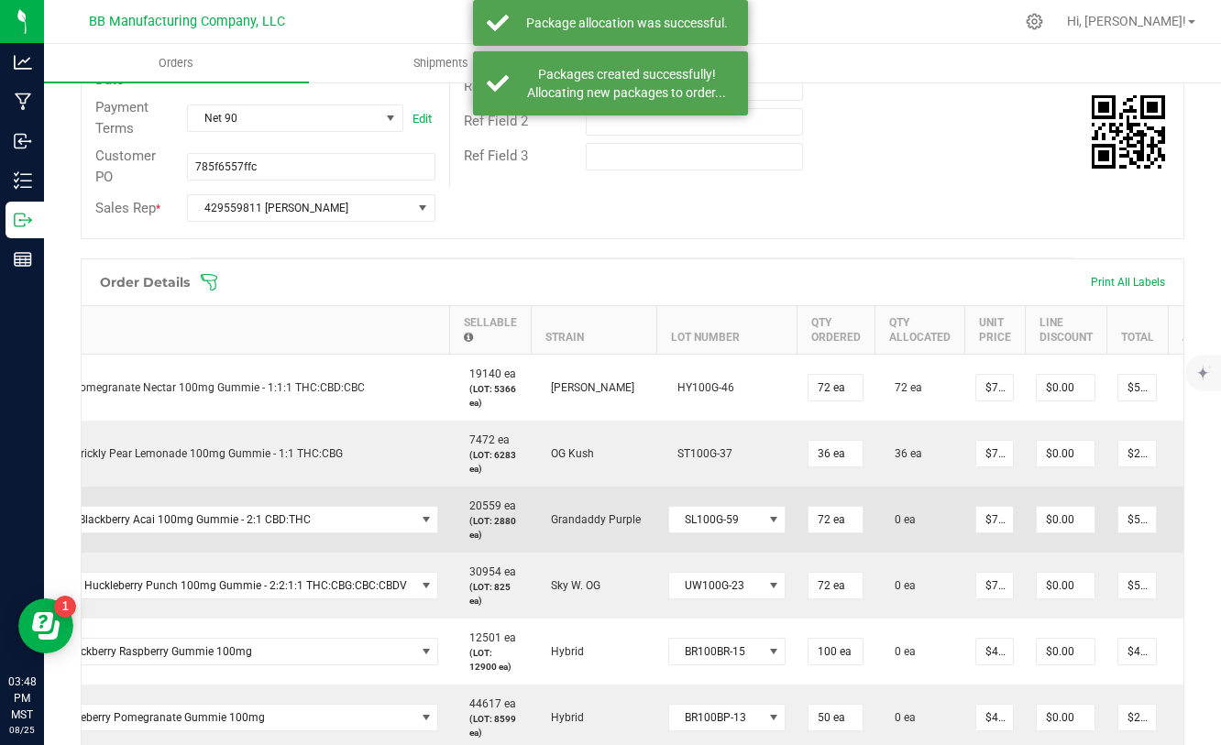
scroll to position [0, 148]
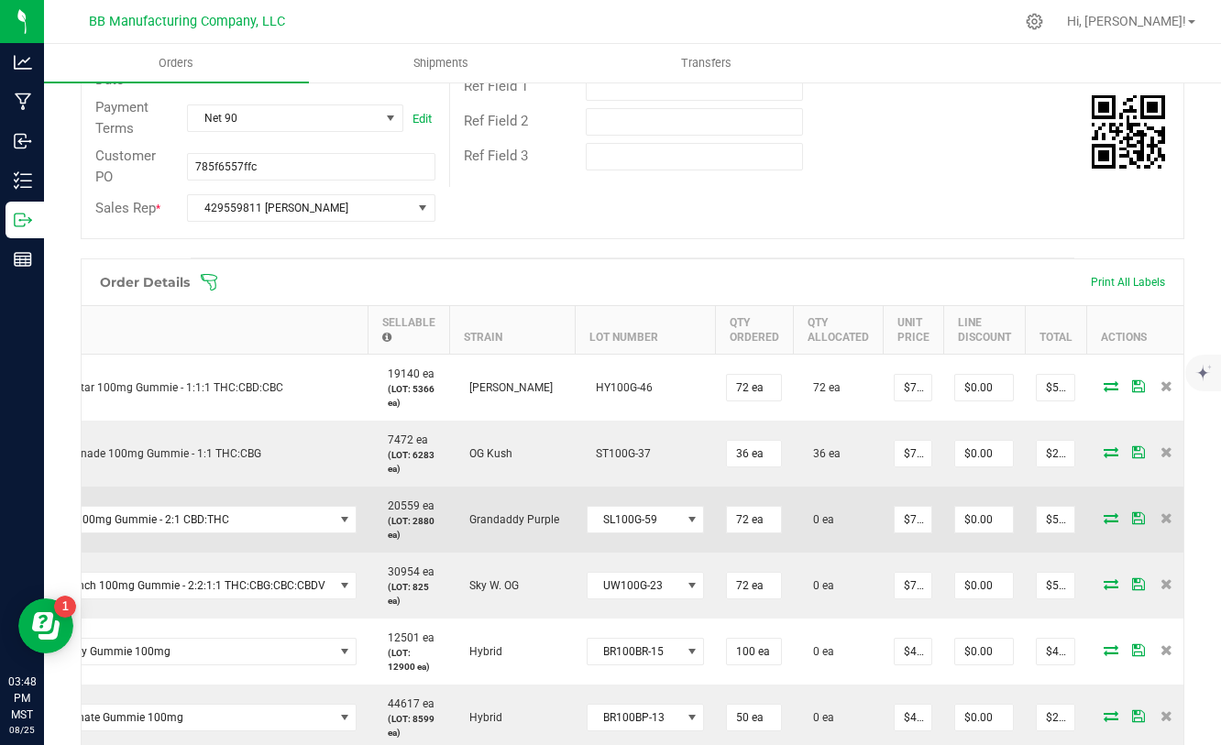
click at [1103, 521] on icon at bounding box center [1110, 517] width 15 height 11
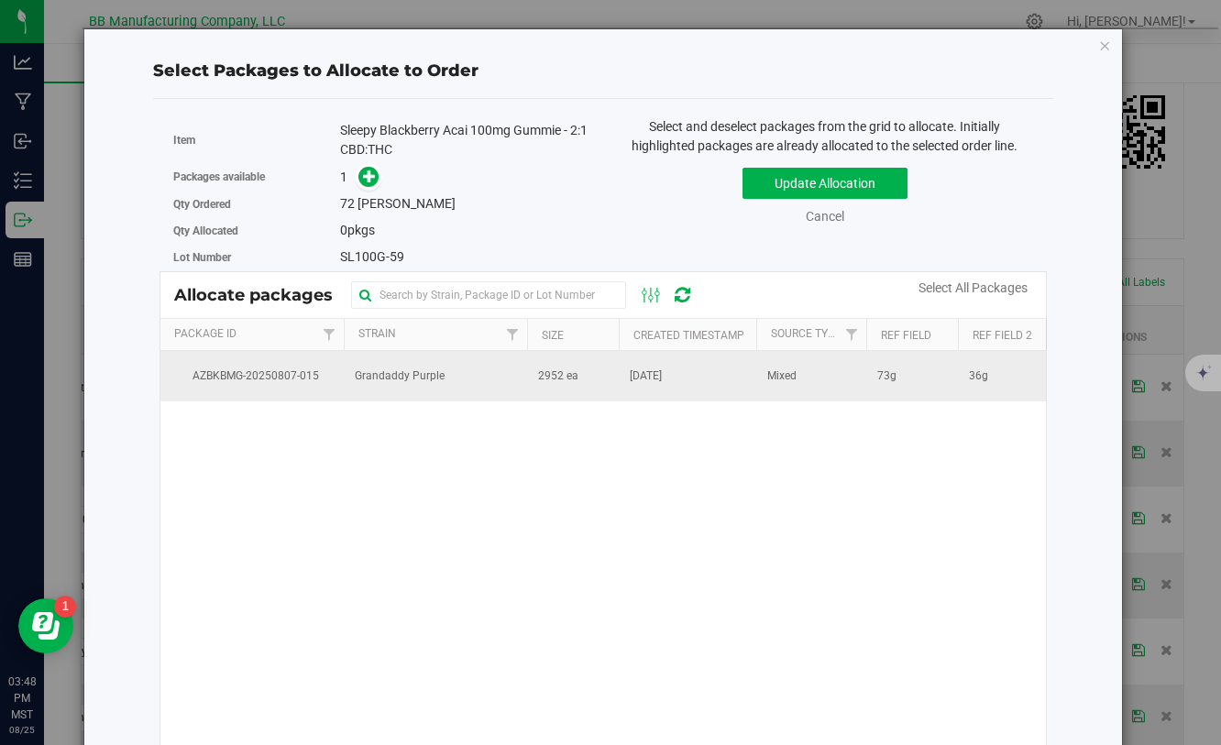
click at [549, 373] on span "2952 ea" at bounding box center [558, 376] width 40 height 17
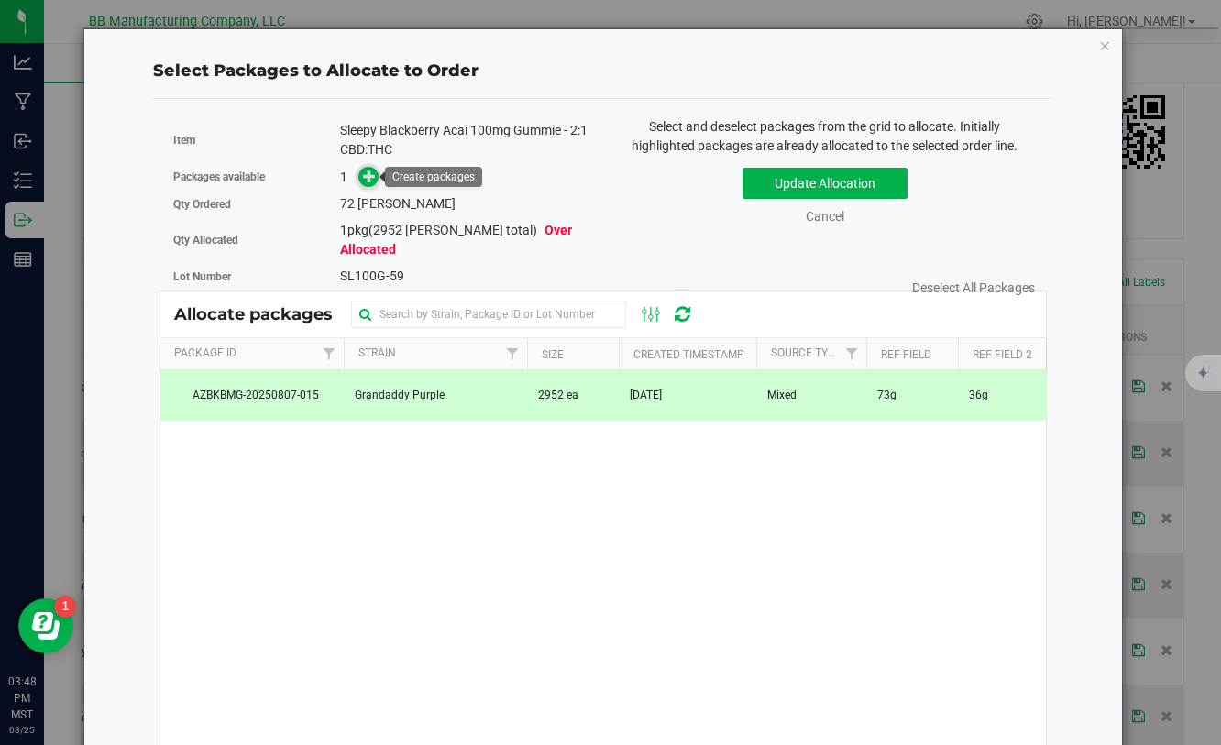
click at [363, 181] on icon at bounding box center [369, 176] width 13 height 13
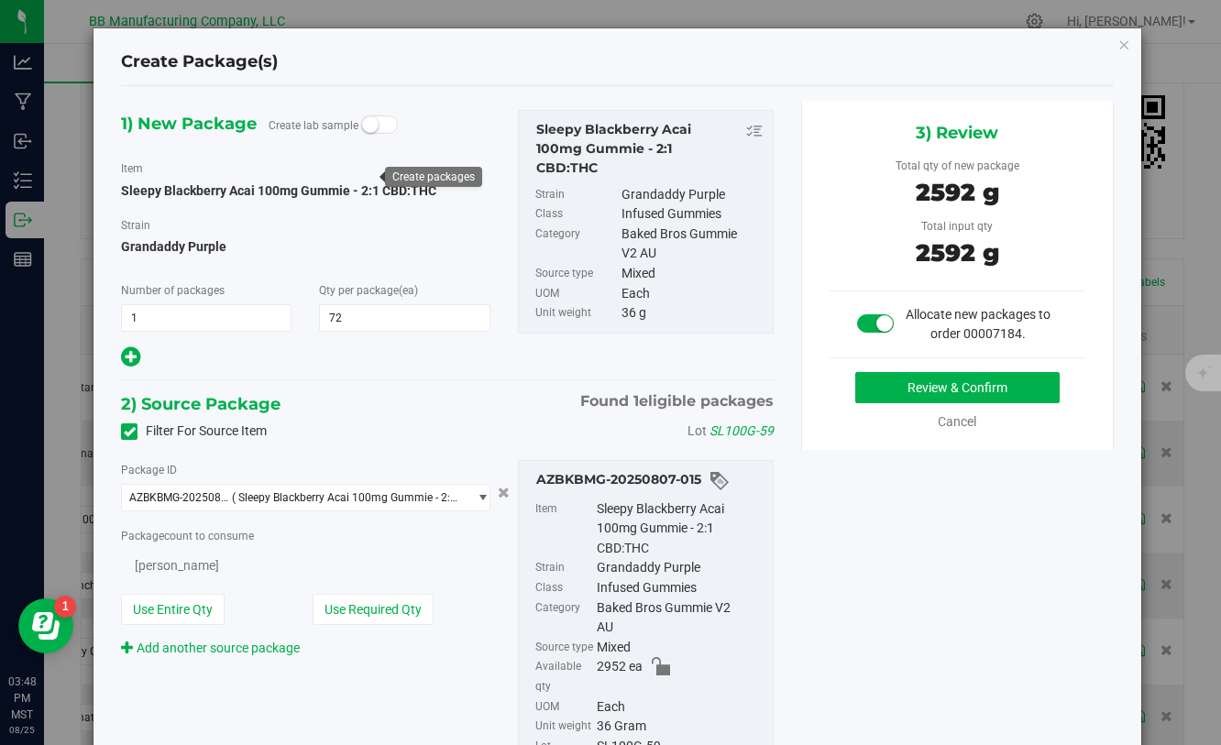
type input "72"
click at [898, 390] on button "Review & Confirm" at bounding box center [957, 387] width 204 height 31
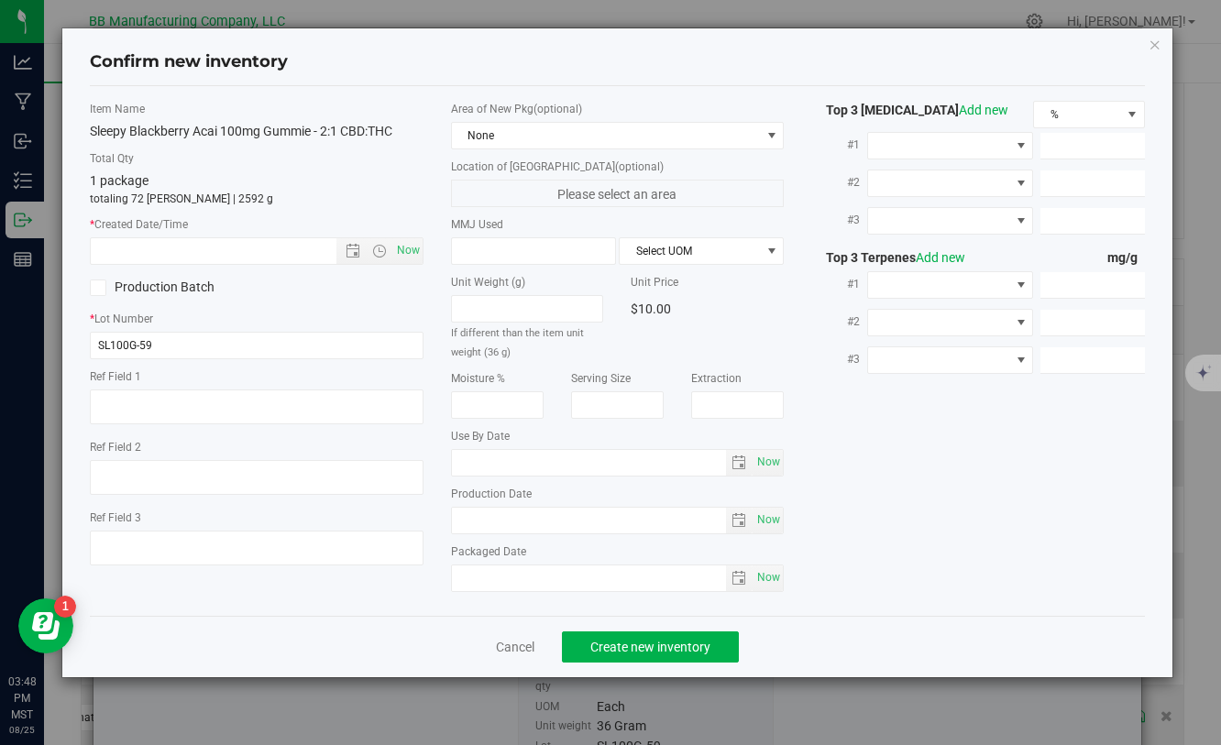
type textarea "73g"
type textarea "36g"
type textarea "050825"
type input "100.0000"
type input "[DATE]"
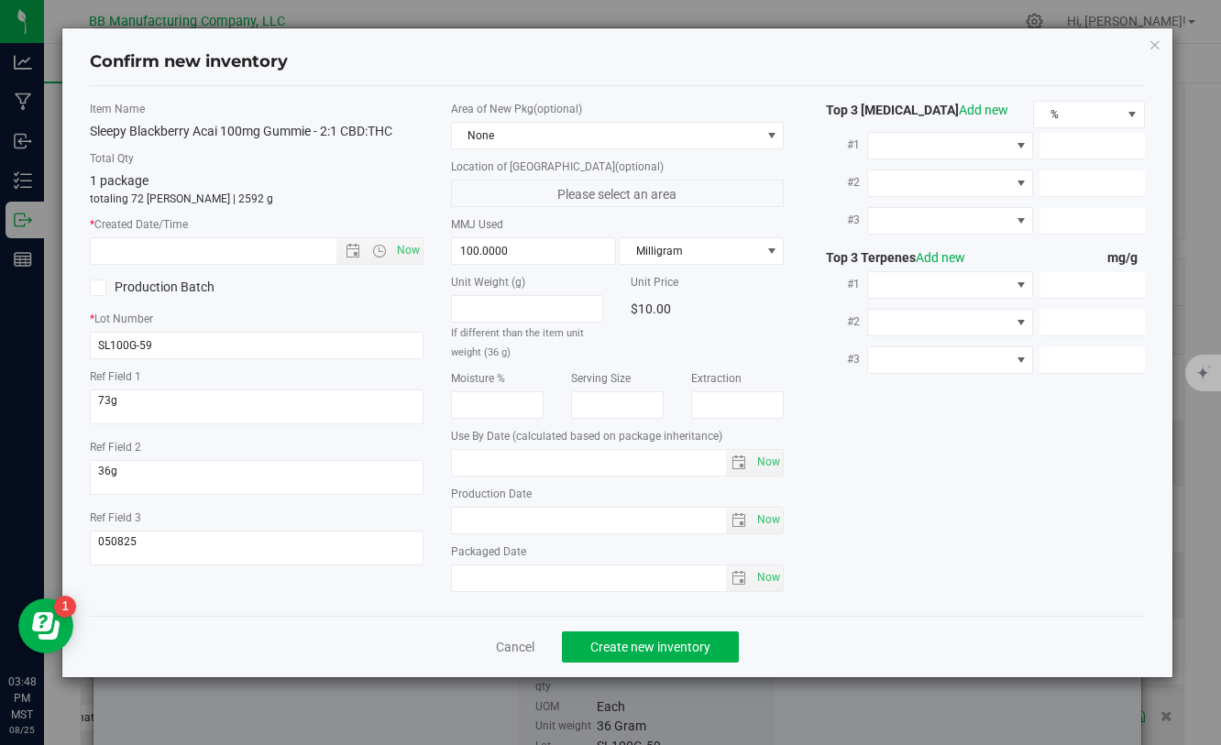
type input "[DATE]"
drag, startPoint x: 536, startPoint y: 530, endPoint x: 455, endPoint y: 518, distance: 82.4
click at [452, 518] on input "[DATE]" at bounding box center [589, 521] width 275 height 26
click at [305, 249] on input "text" at bounding box center [229, 251] width 276 height 26
paste input "[DATE]"
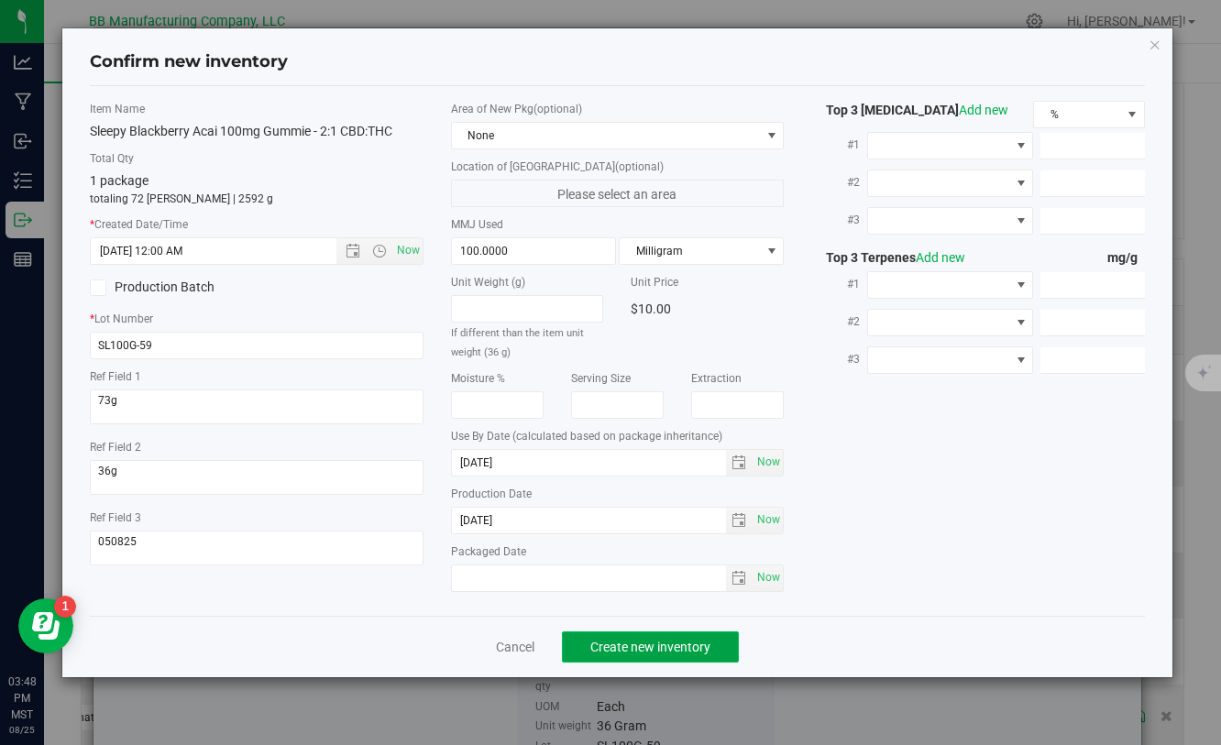
click at [611, 643] on span "Create new inventory" at bounding box center [650, 647] width 120 height 15
type input "[DATE] 3:48 PM"
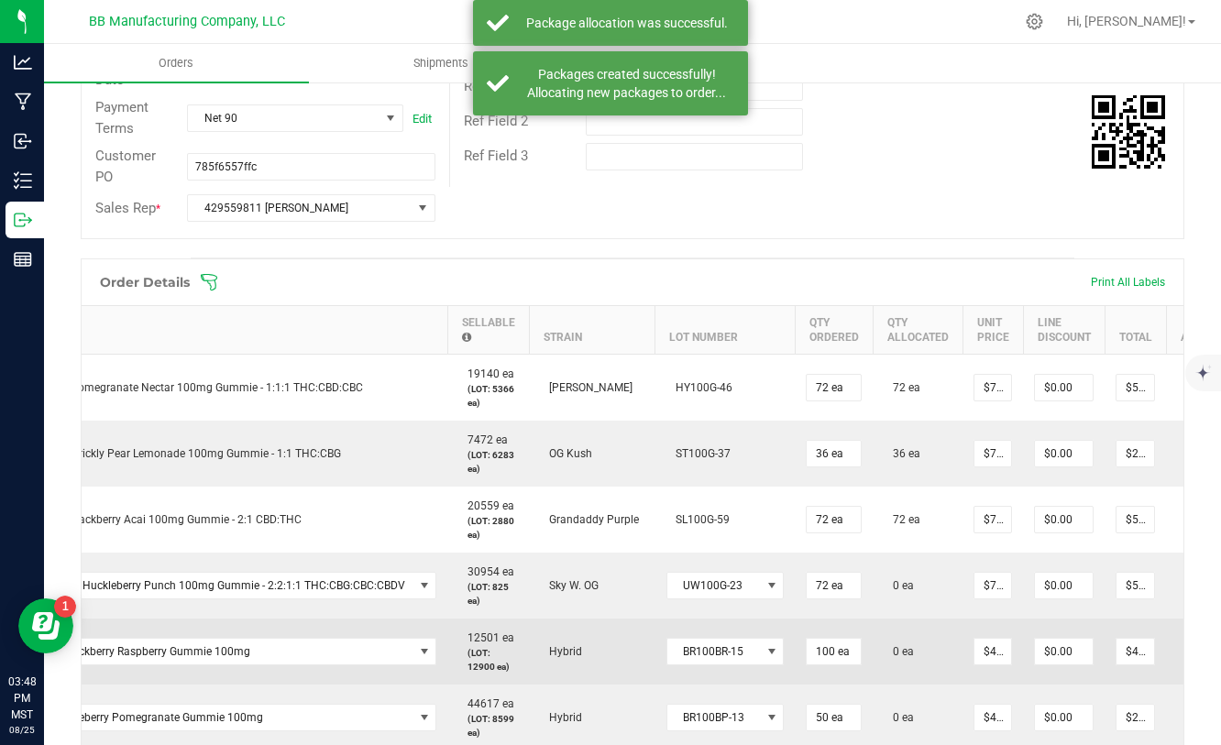
scroll to position [0, 148]
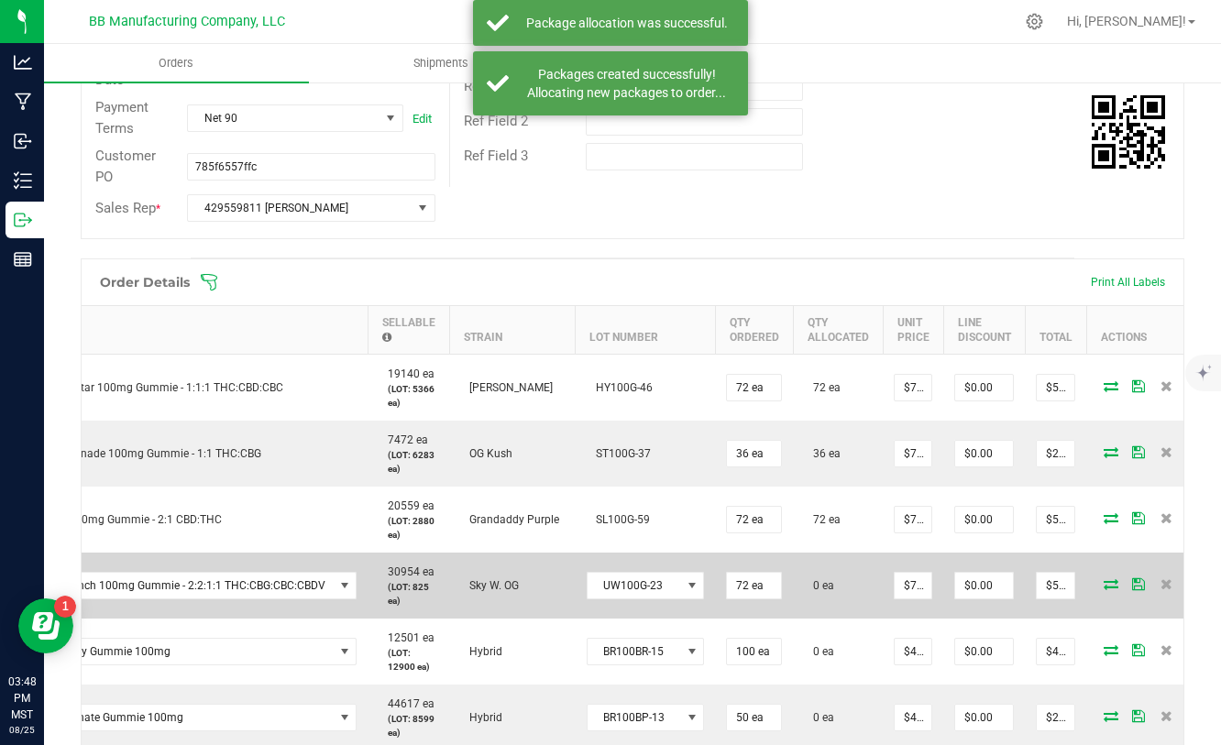
click at [1103, 583] on icon at bounding box center [1110, 583] width 15 height 11
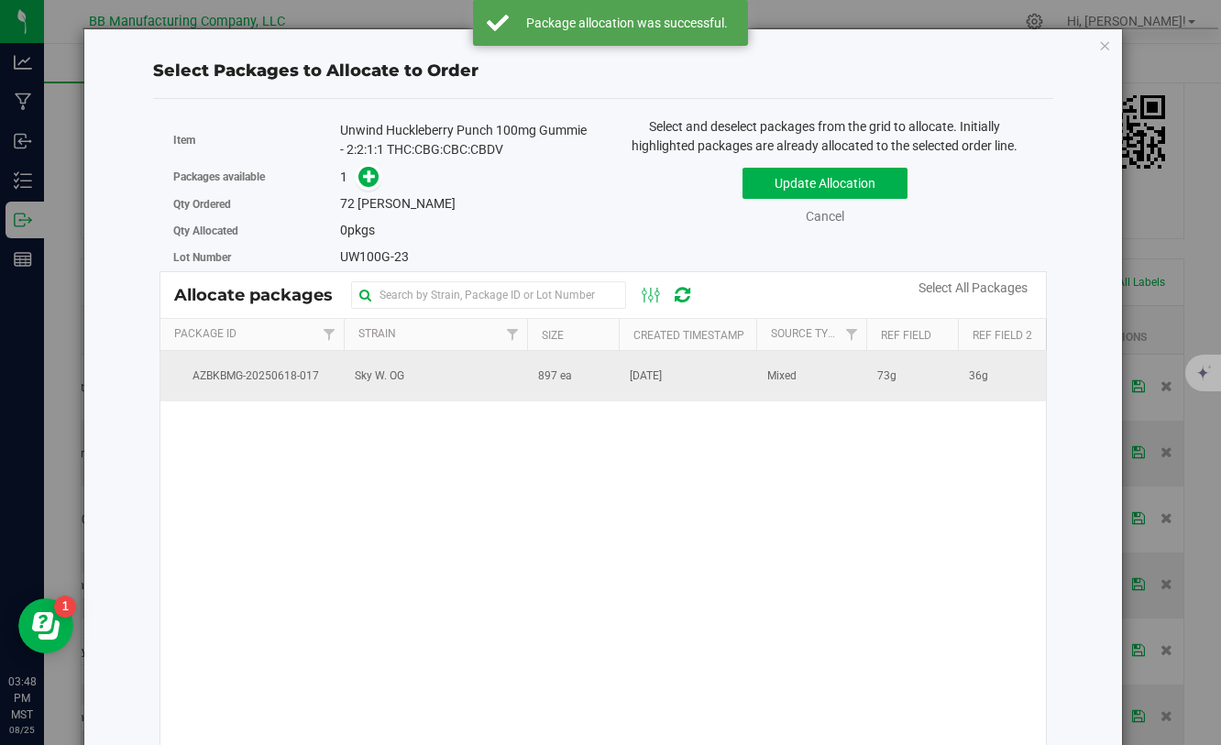
click at [532, 377] on td "897 ea" at bounding box center [573, 375] width 92 height 49
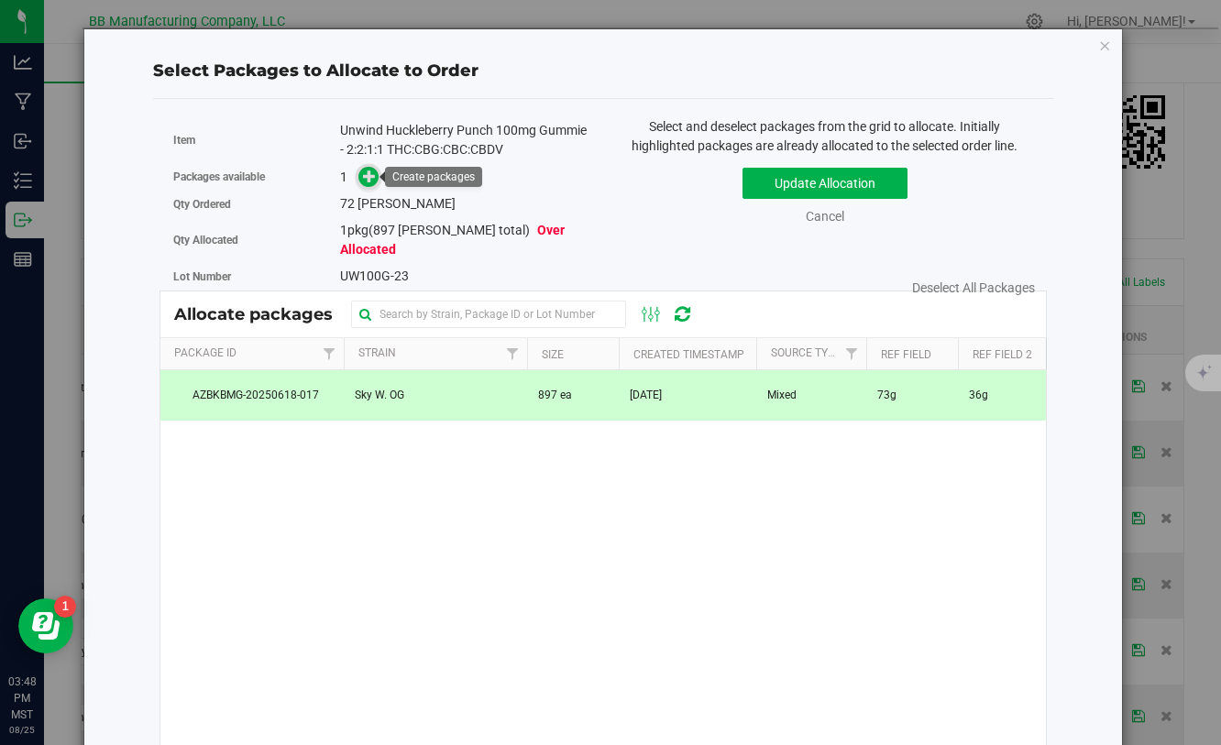
click at [366, 182] on icon at bounding box center [369, 176] width 13 height 13
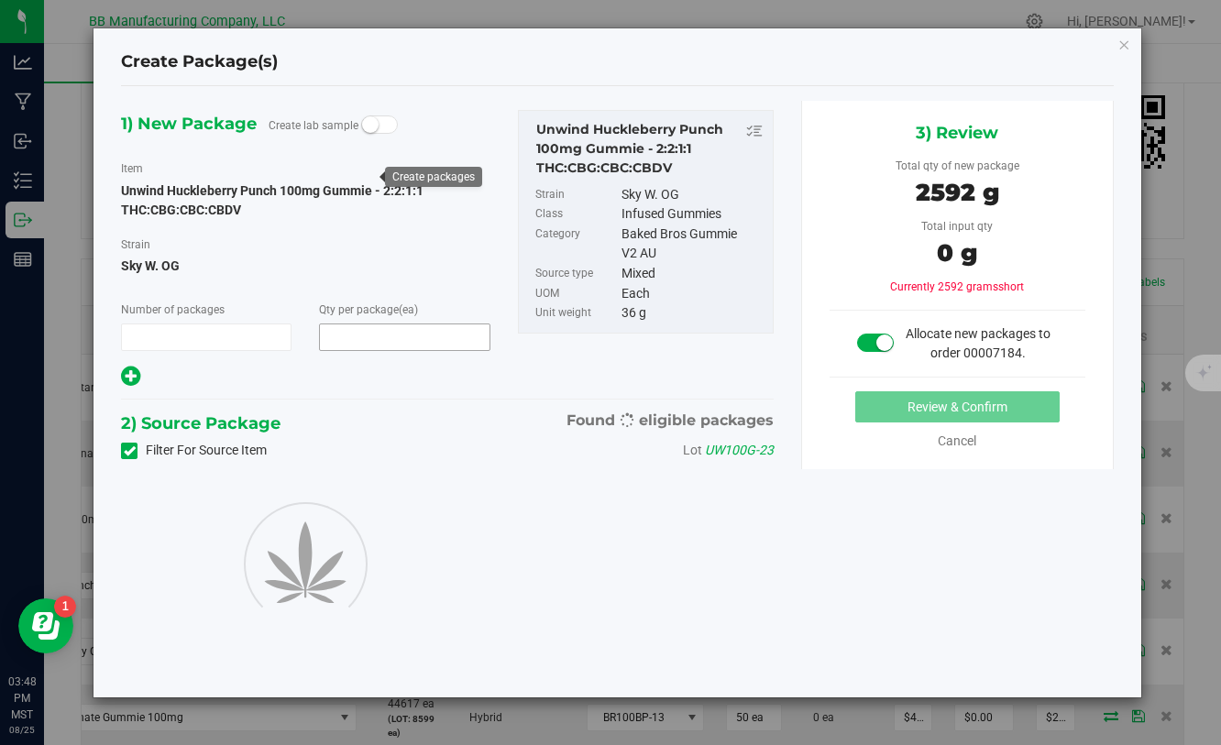
type input "1"
type input "72"
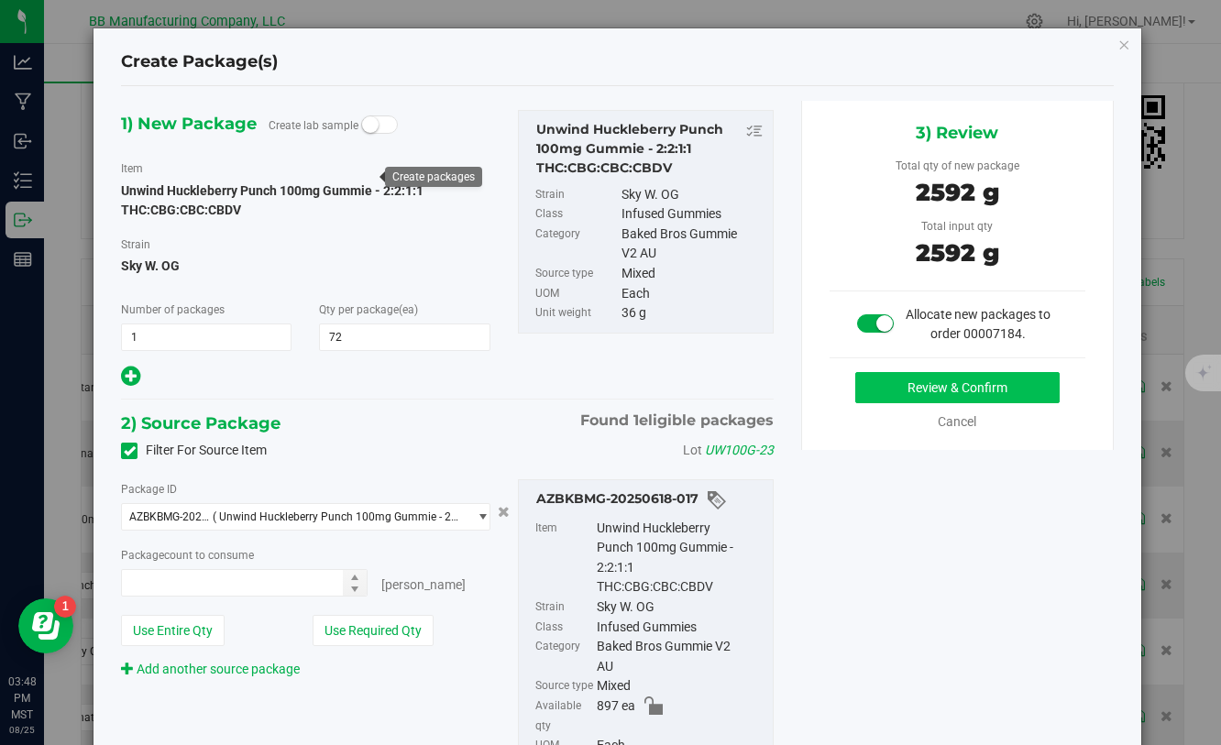
type input "72 ea"
click at [876, 387] on button "Review & Confirm" at bounding box center [957, 387] width 204 height 31
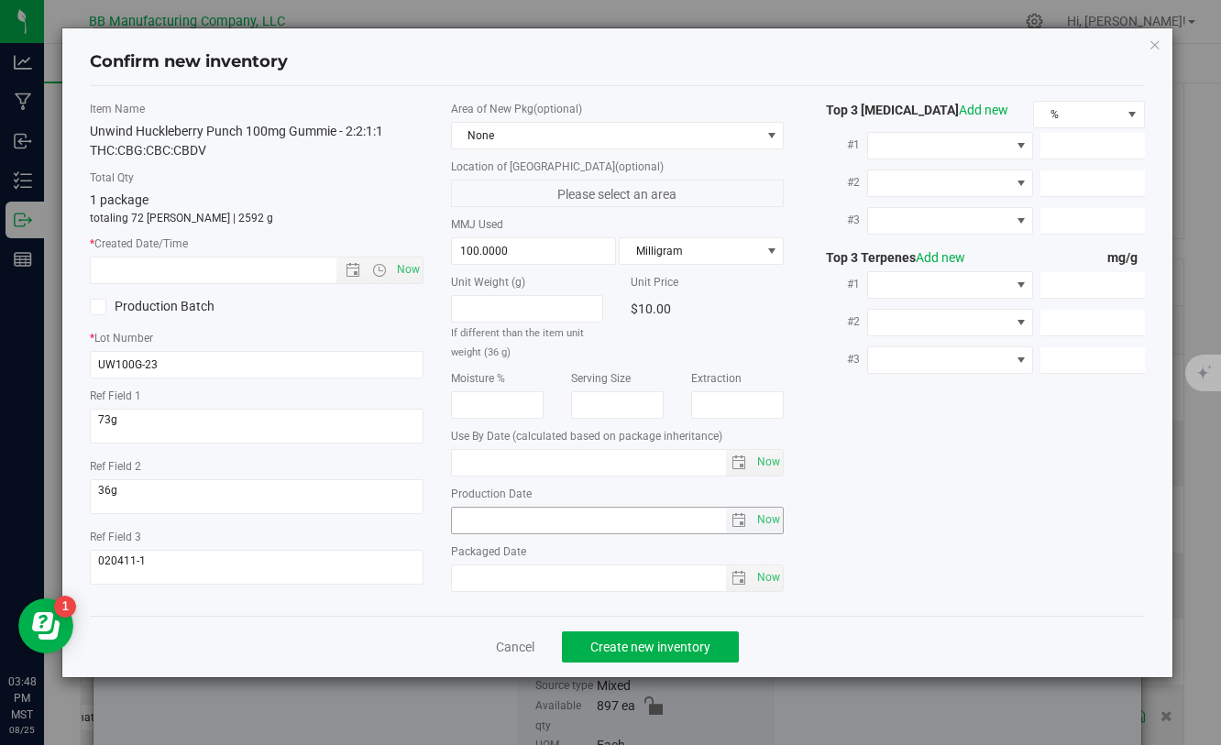
type input "[DATE]"
click at [408, 523] on div "Item Name Unwind Huckleberry Punch 100mg Gummie - 2:2:1:1 THC:CBG:CBC:CBDV Tota…" at bounding box center [616, 351] width 1081 height 500
click at [228, 269] on input "text" at bounding box center [229, 271] width 276 height 26
paste input "[DATE]"
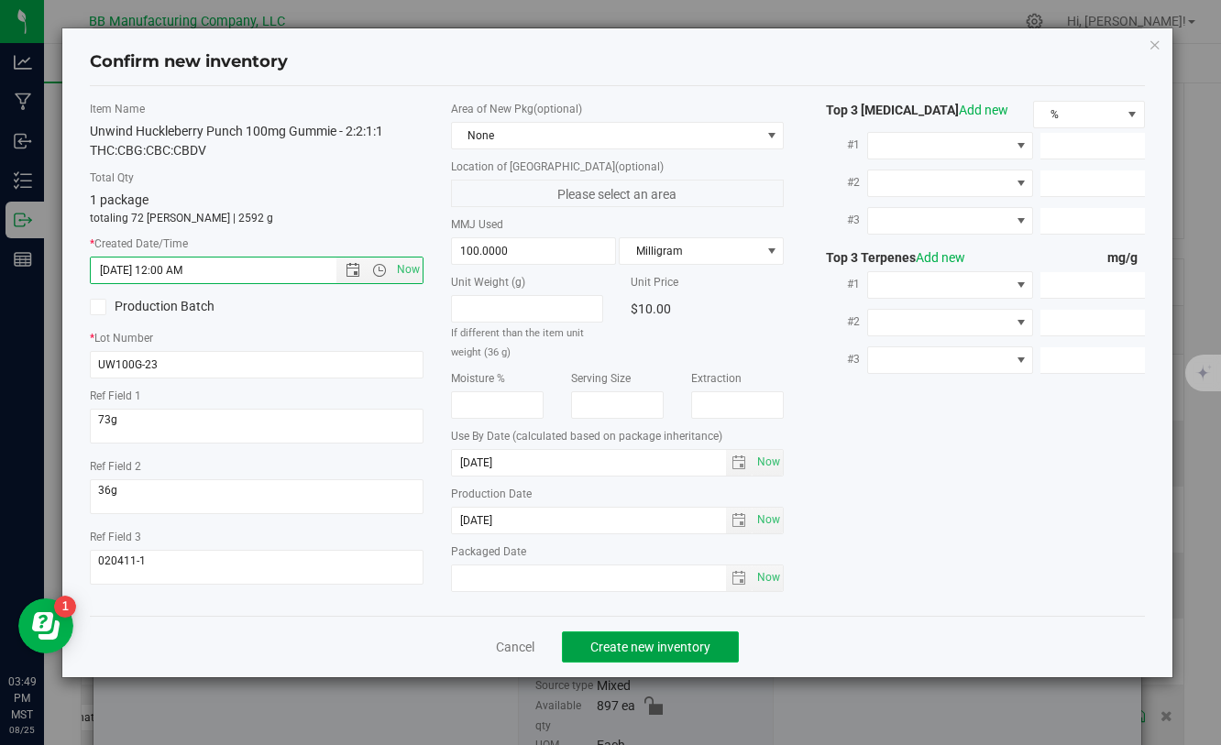
click at [614, 636] on button "Create new inventory" at bounding box center [650, 646] width 177 height 31
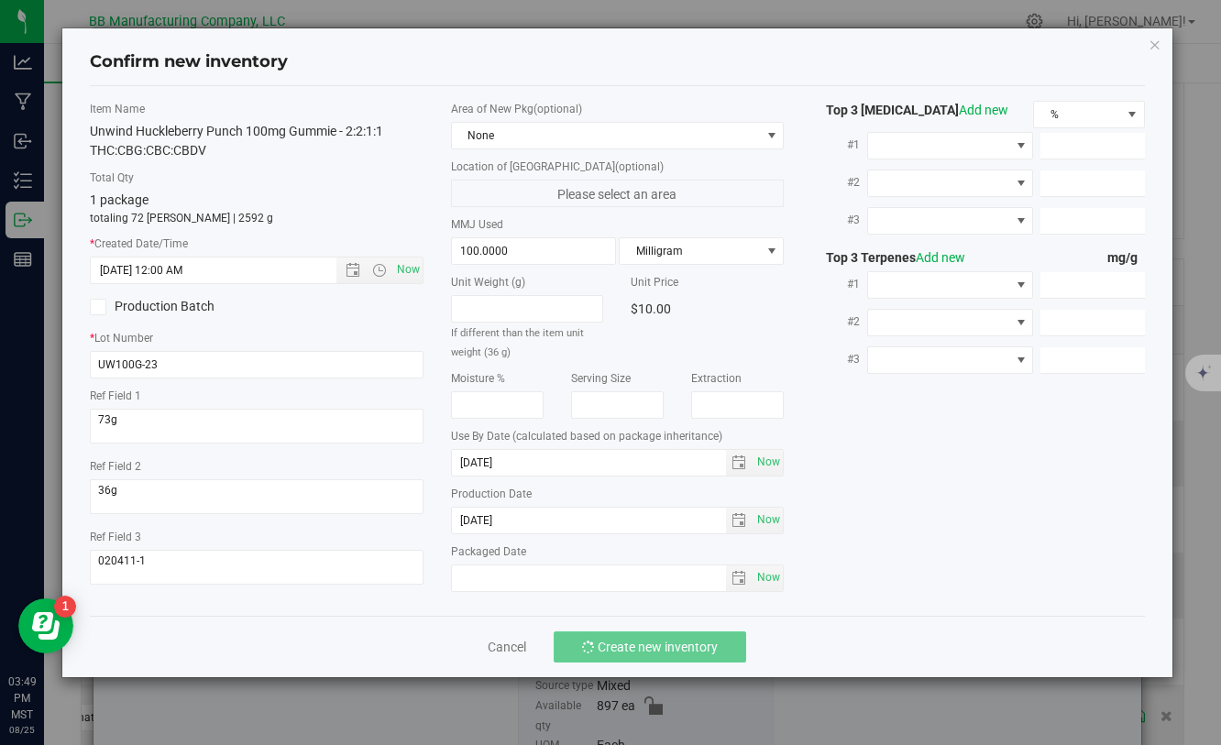
type input "[DATE] 3:49 PM"
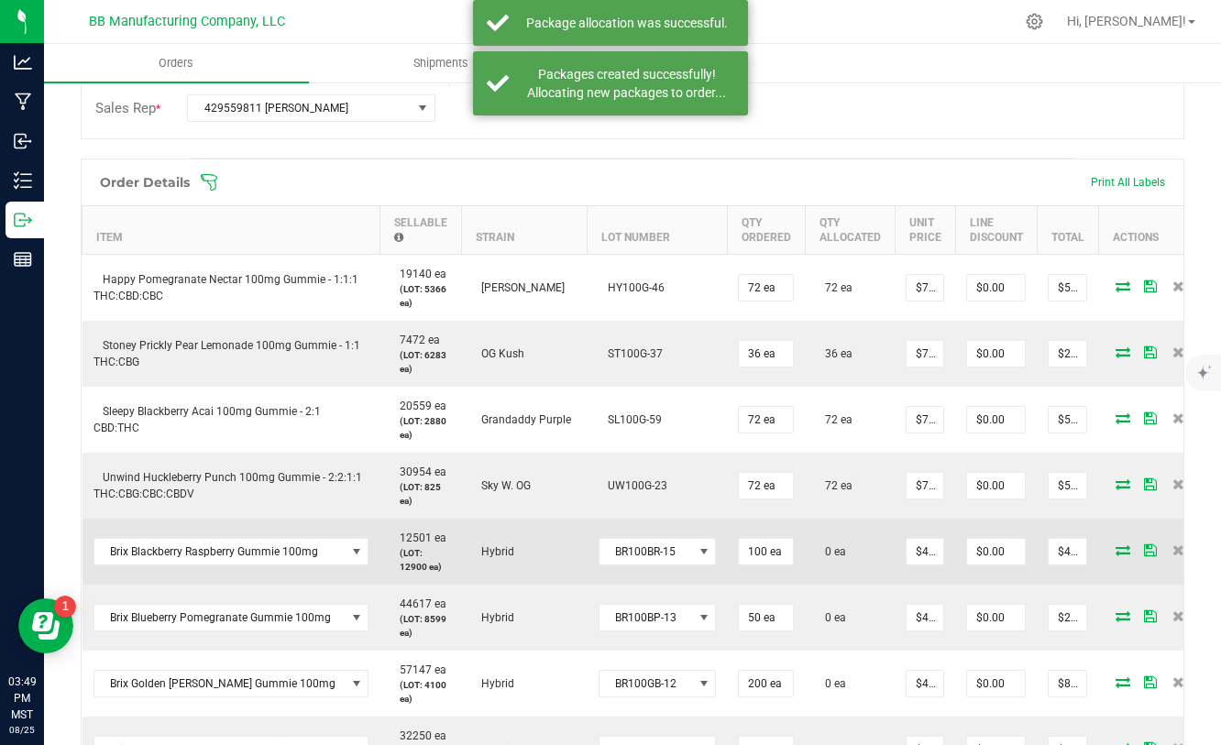
scroll to position [445, 0]
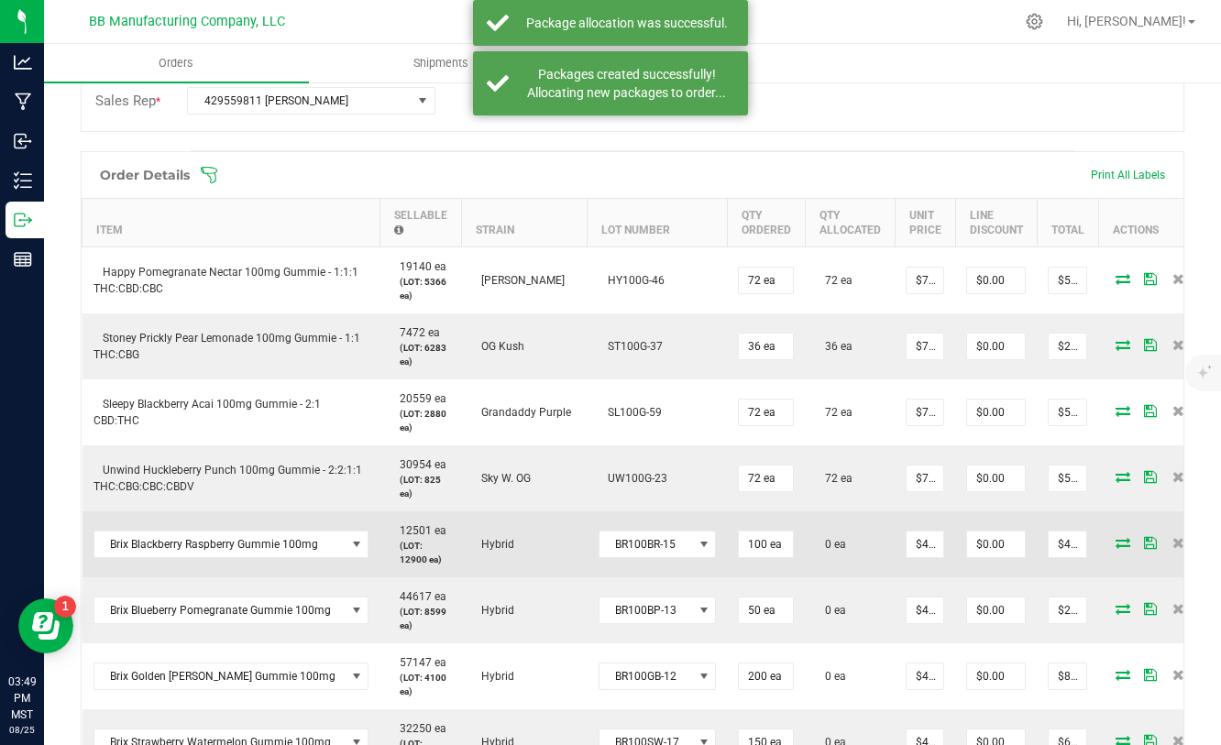
click at [1115, 548] on icon at bounding box center [1122, 542] width 15 height 11
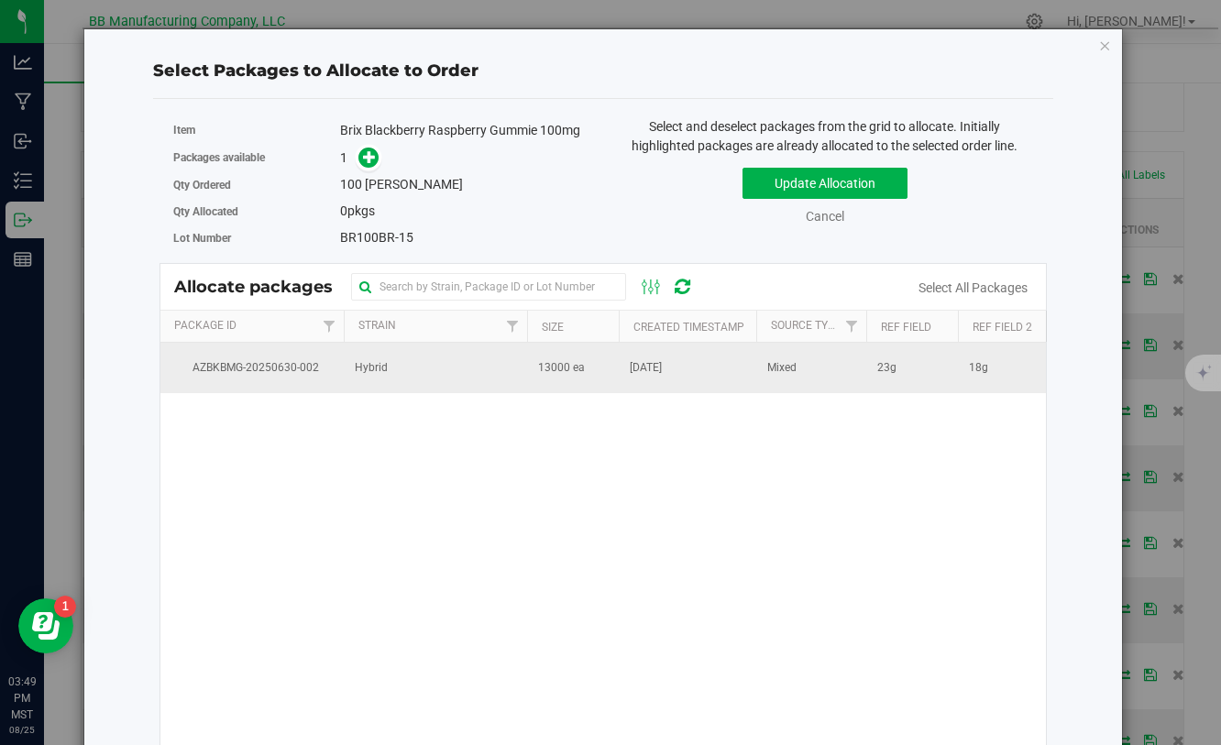
click at [570, 376] on span "13000 ea" at bounding box center [561, 367] width 47 height 17
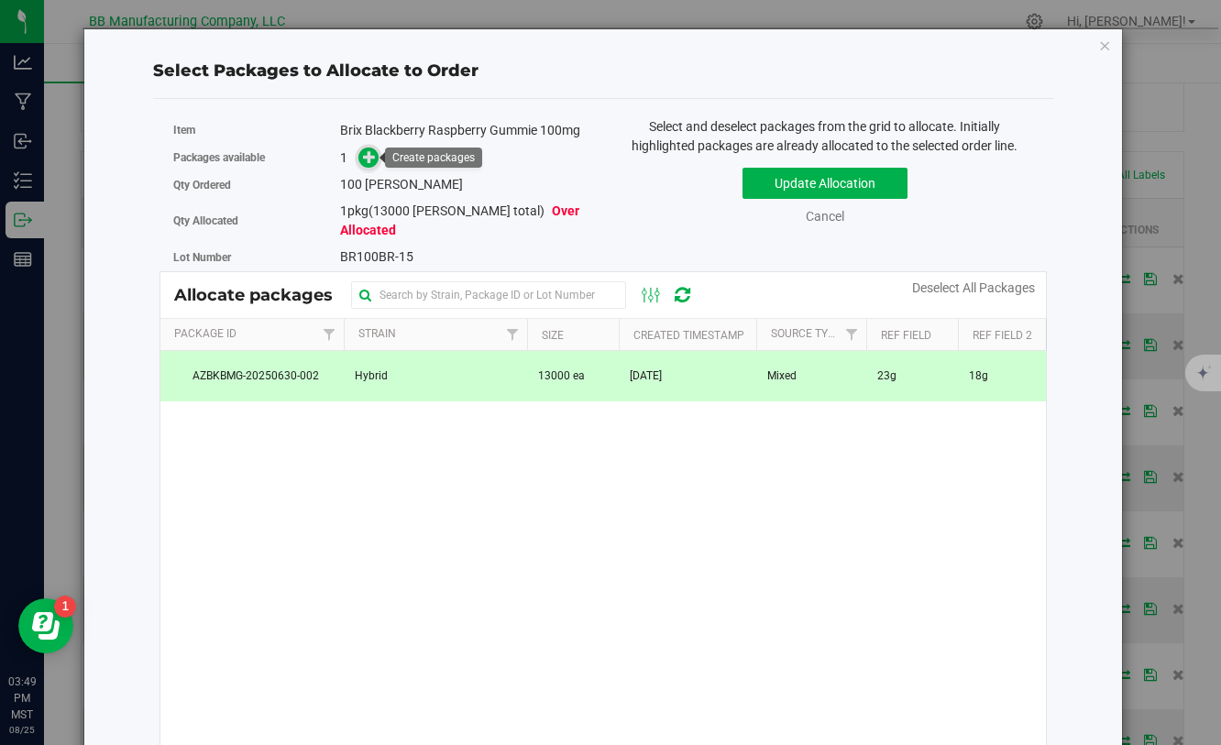
click at [360, 159] on span at bounding box center [368, 158] width 21 height 21
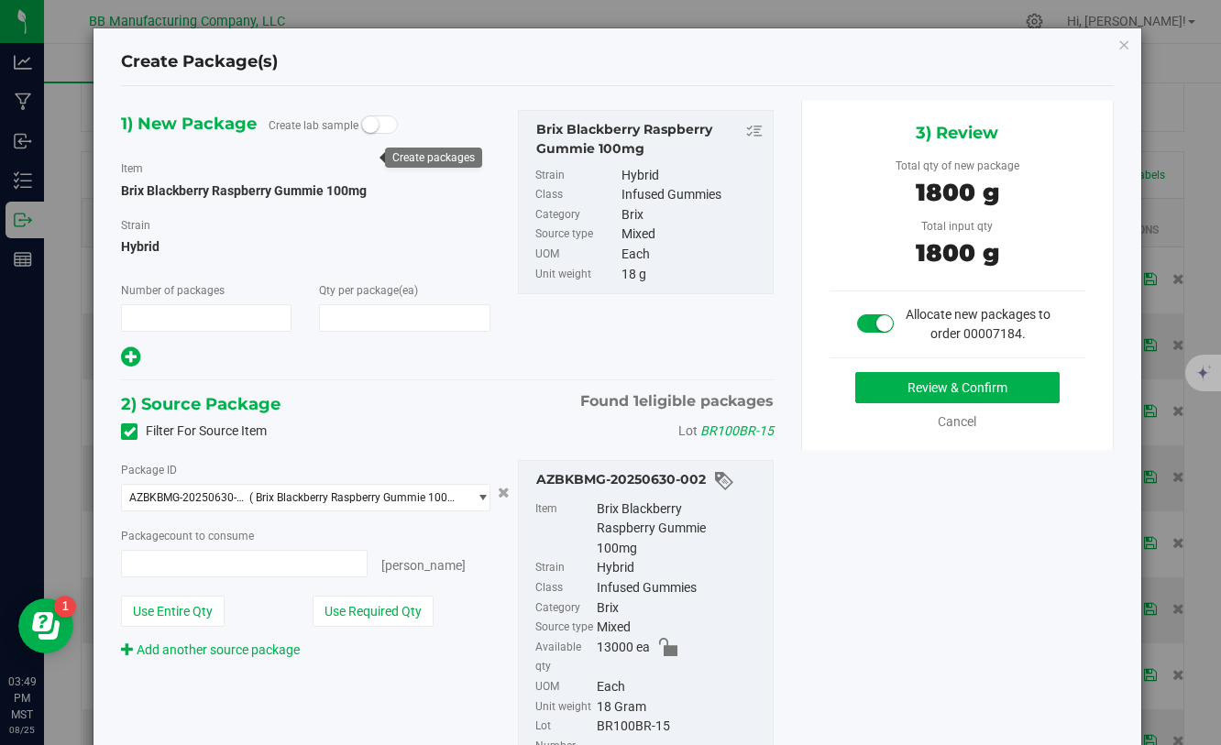
type input "1"
type input "100"
type input "100 ea"
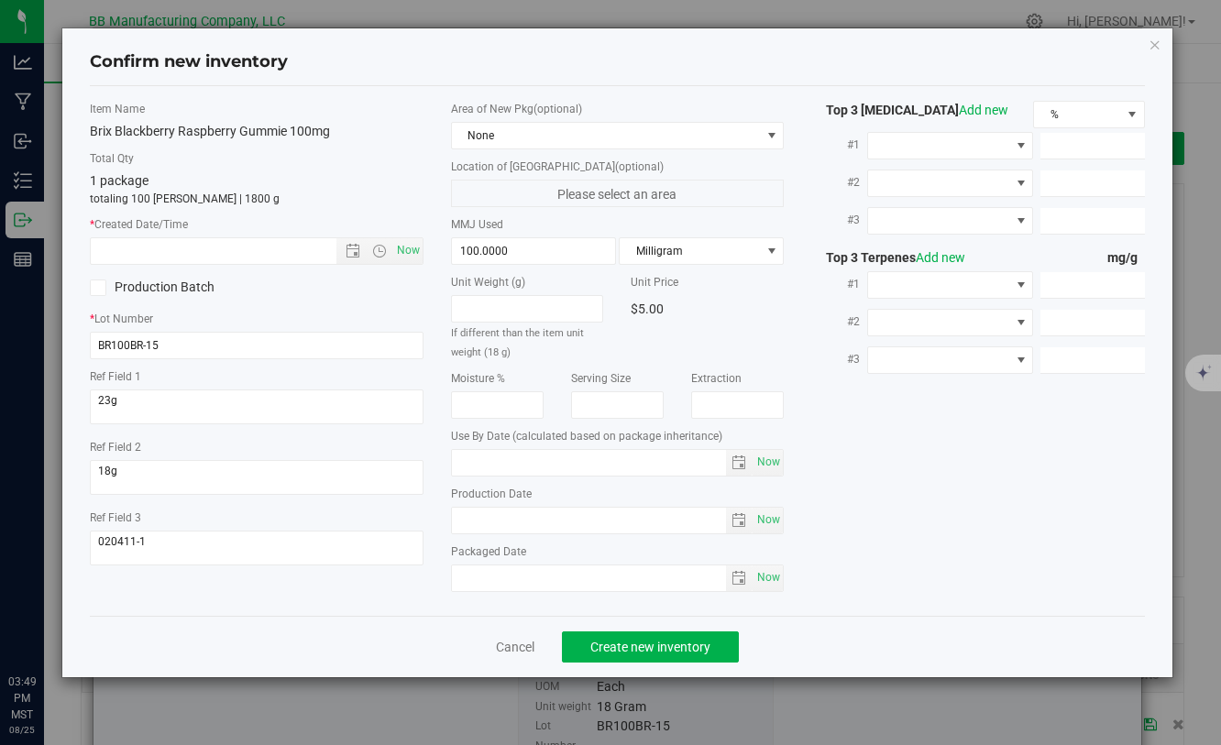
type input "[DATE]"
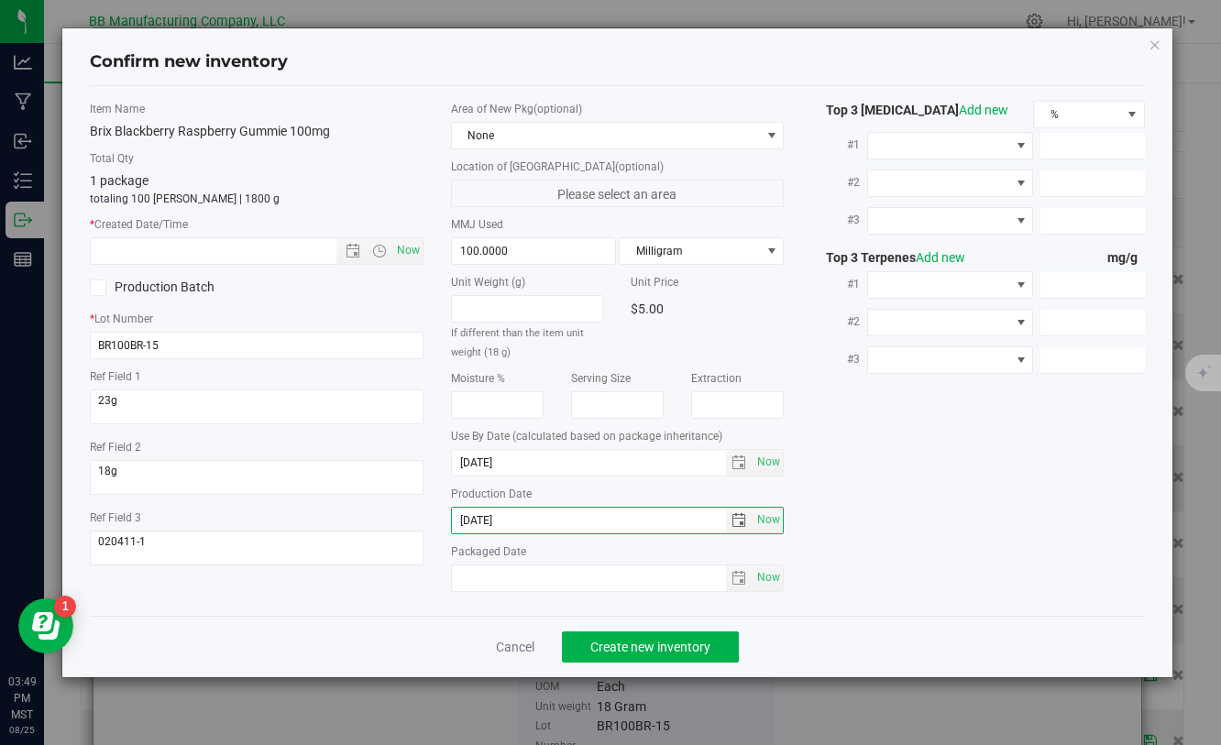
drag, startPoint x: 533, startPoint y: 521, endPoint x: 402, endPoint y: 520, distance: 131.1
click at [402, 520] on div "Item Name Brix Blackberry Raspberry Gummie 100mg Total Qty 1 package totaling 1…" at bounding box center [616, 351] width 1081 height 500
click at [221, 246] on input "text" at bounding box center [229, 251] width 276 height 26
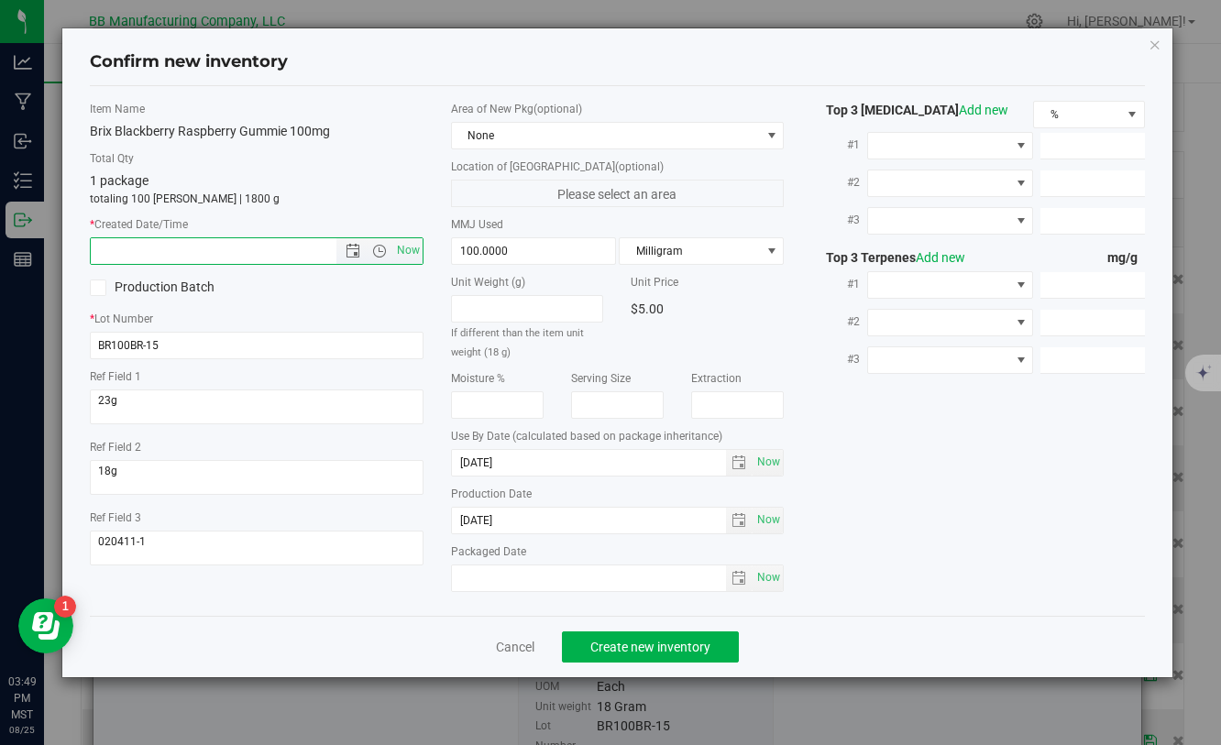
paste input "[DATE]"
click at [596, 644] on span "Create new inventory" at bounding box center [650, 647] width 120 height 15
type input "5/1/2025 3:49 PM"
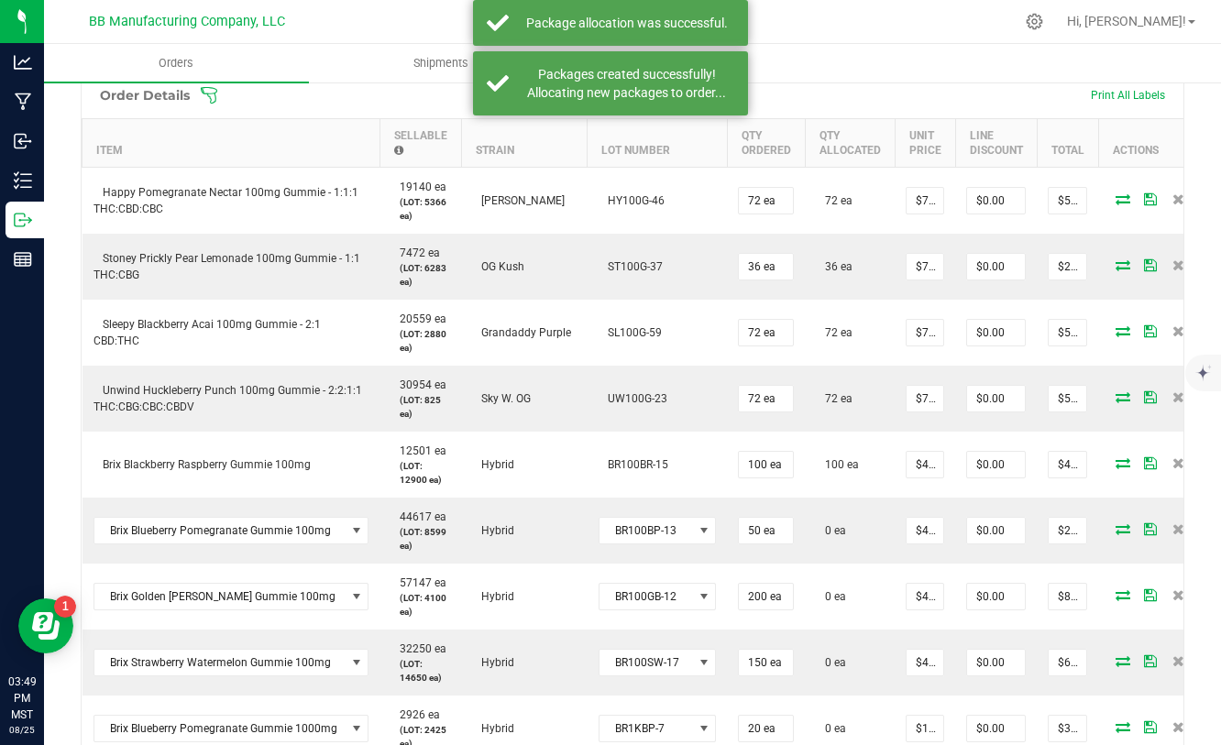
scroll to position [526, 0]
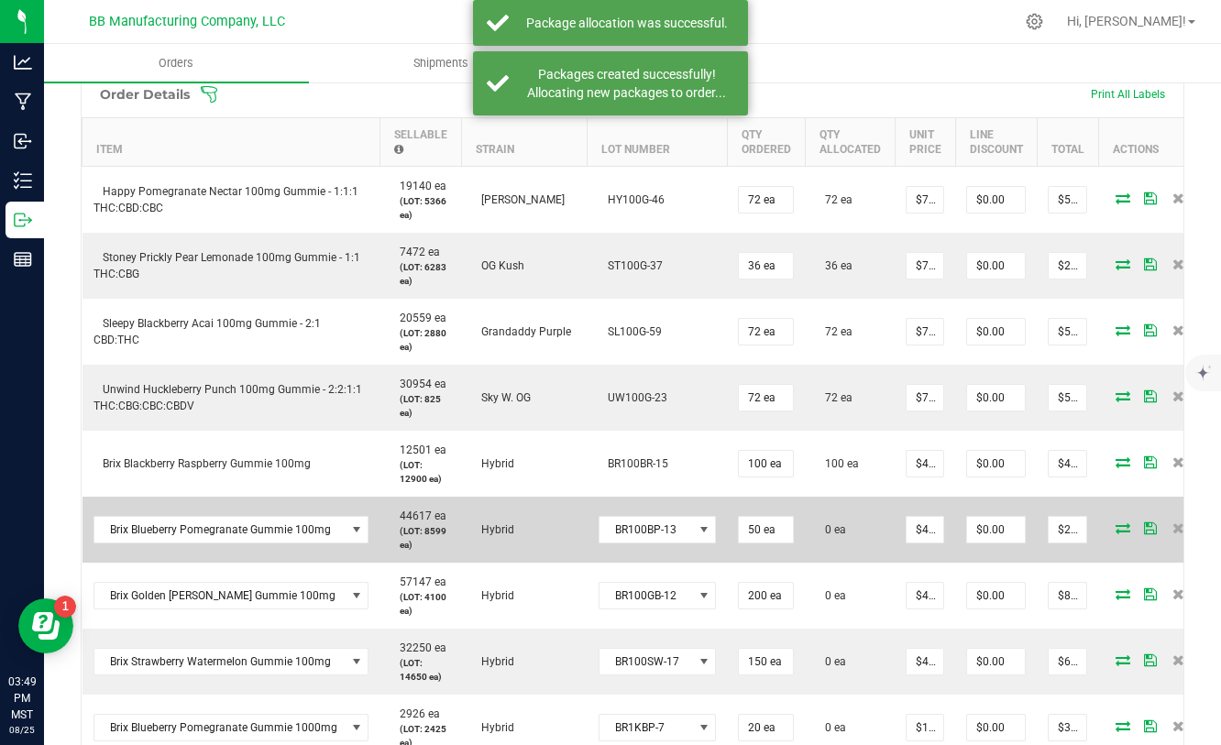
click at [1115, 530] on icon at bounding box center [1122, 527] width 15 height 11
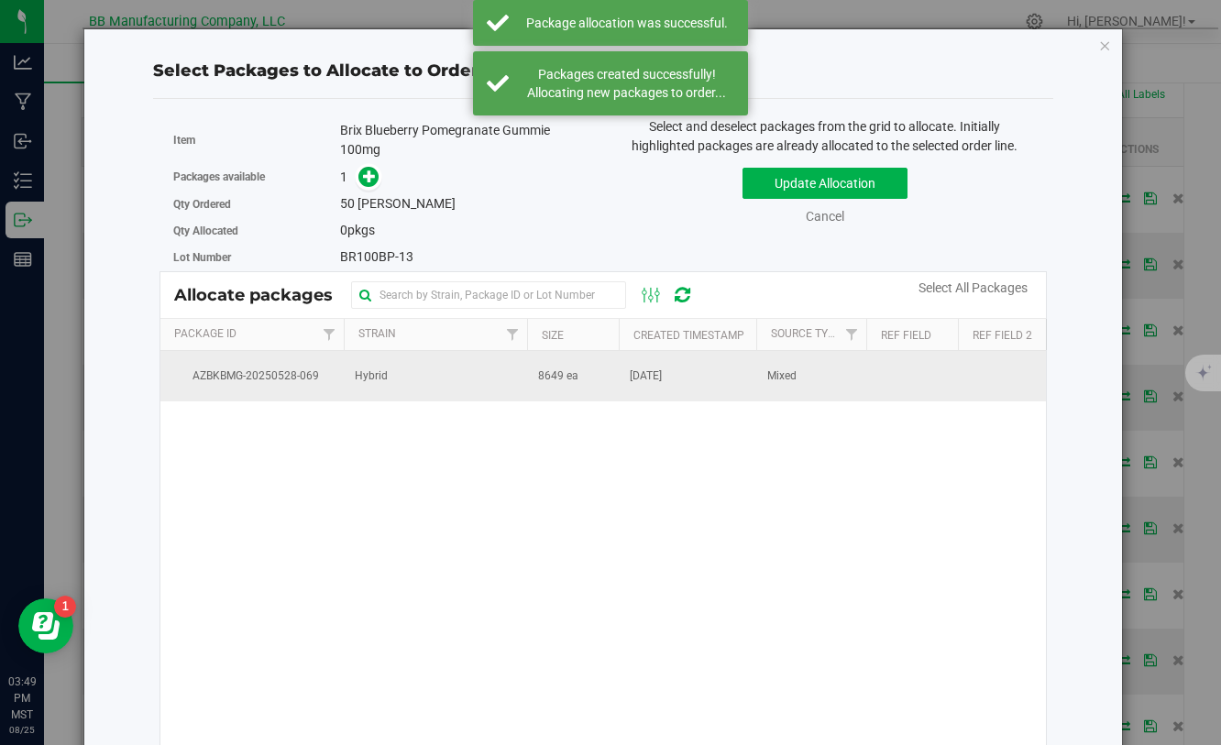
click at [563, 379] on span "8649 ea" at bounding box center [558, 376] width 40 height 17
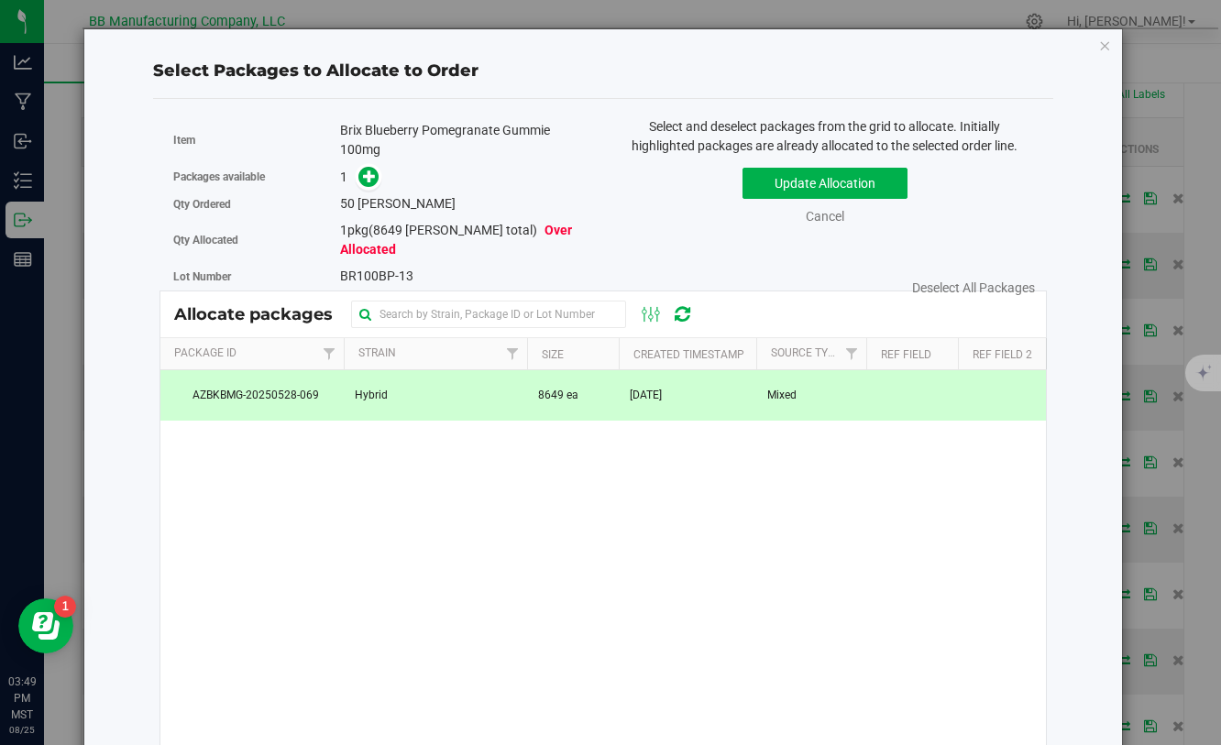
click at [532, 383] on td "8649 ea" at bounding box center [573, 394] width 92 height 49
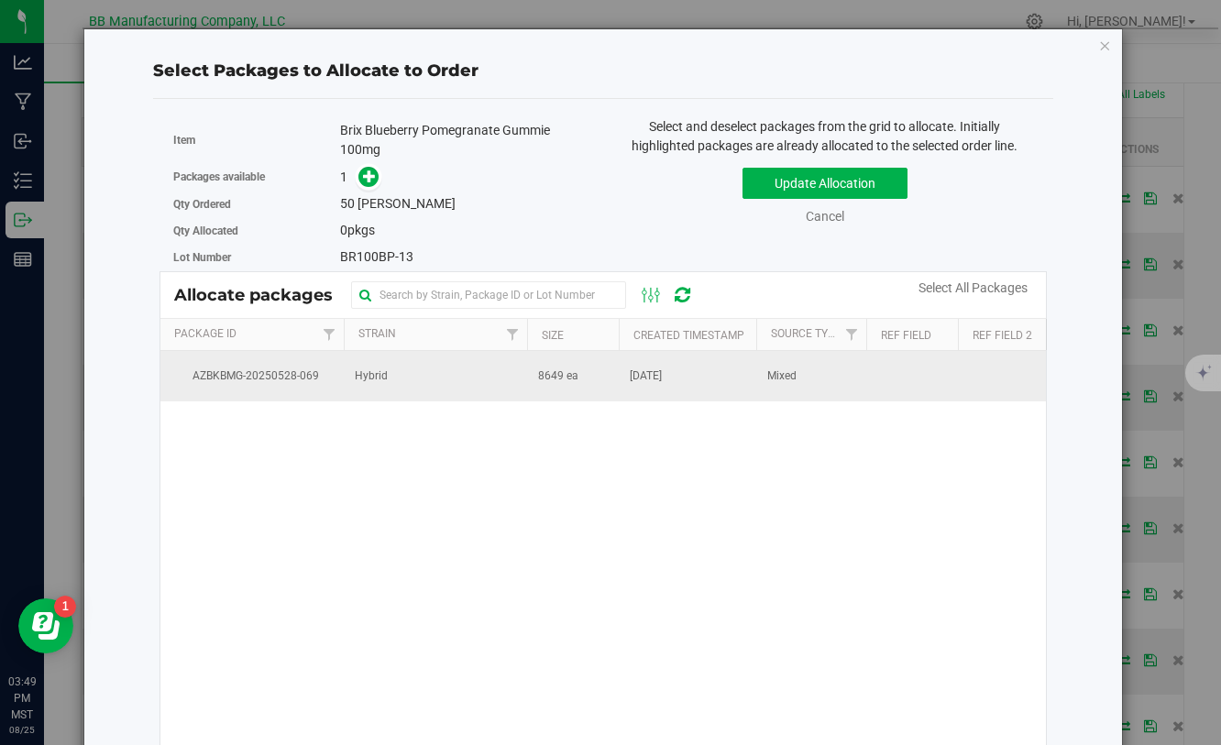
click at [532, 383] on td "8649 ea" at bounding box center [573, 375] width 92 height 49
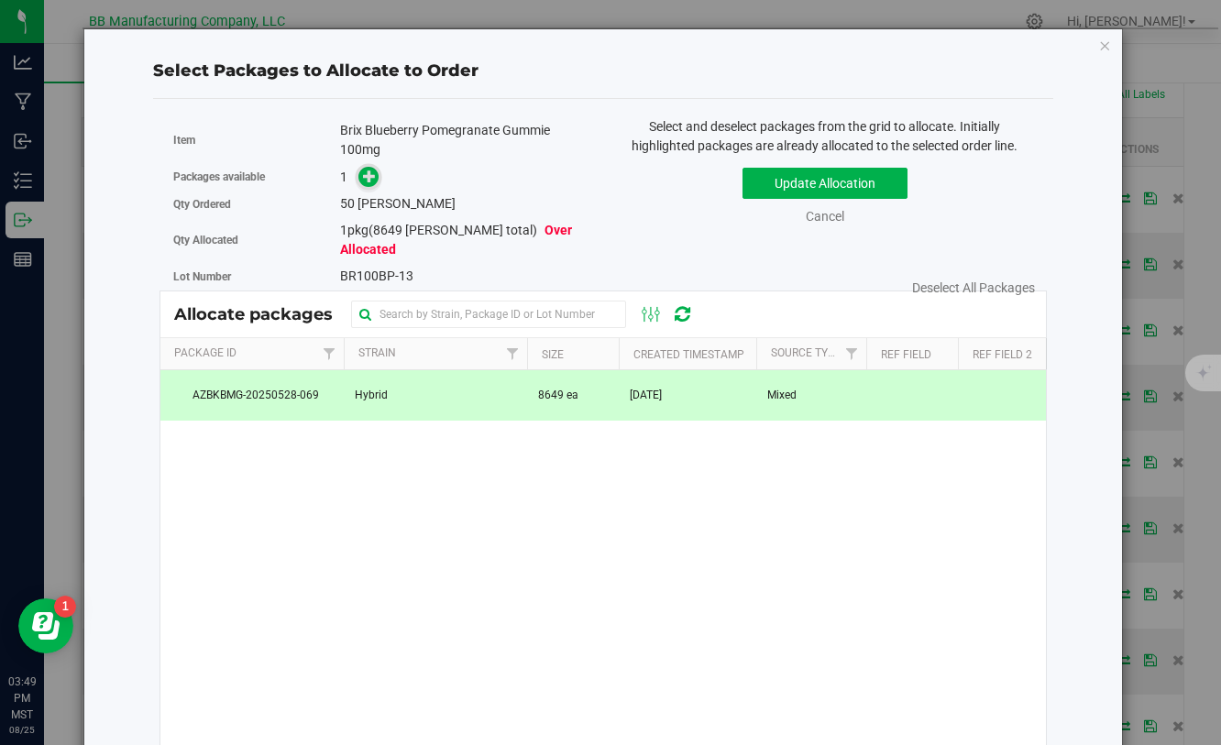
click at [374, 177] on icon at bounding box center [369, 176] width 13 height 13
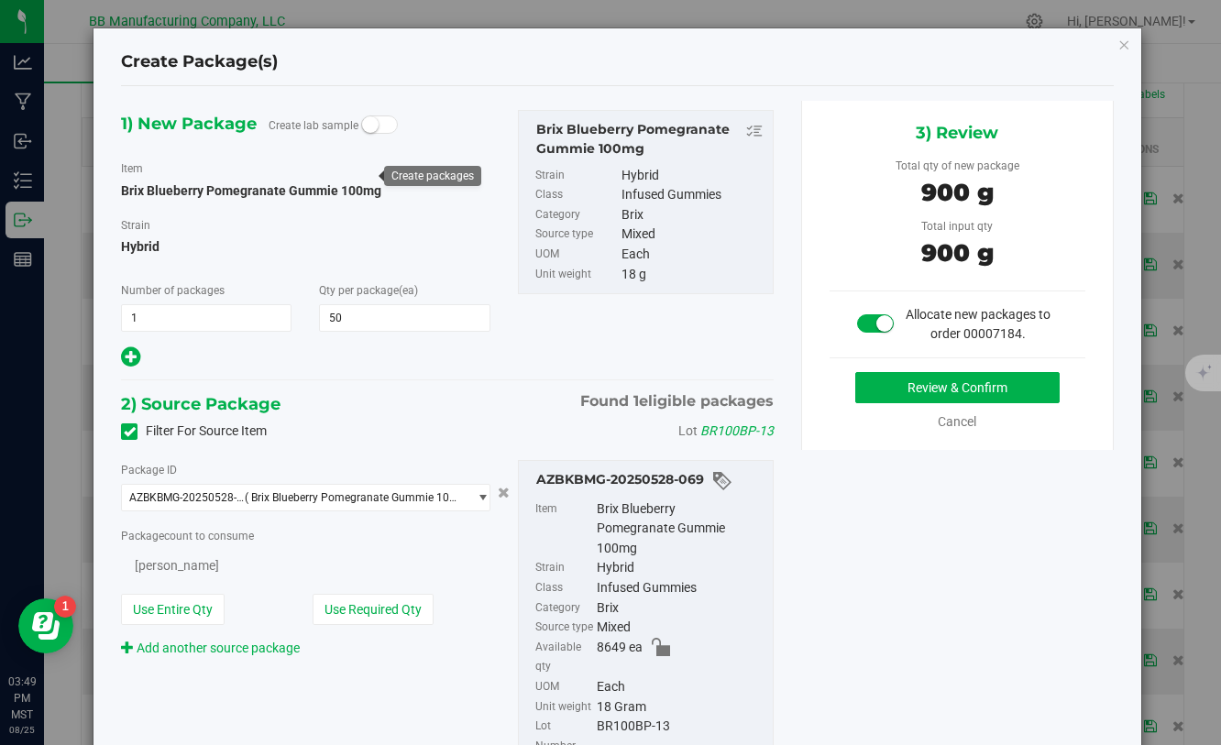
type input "50"
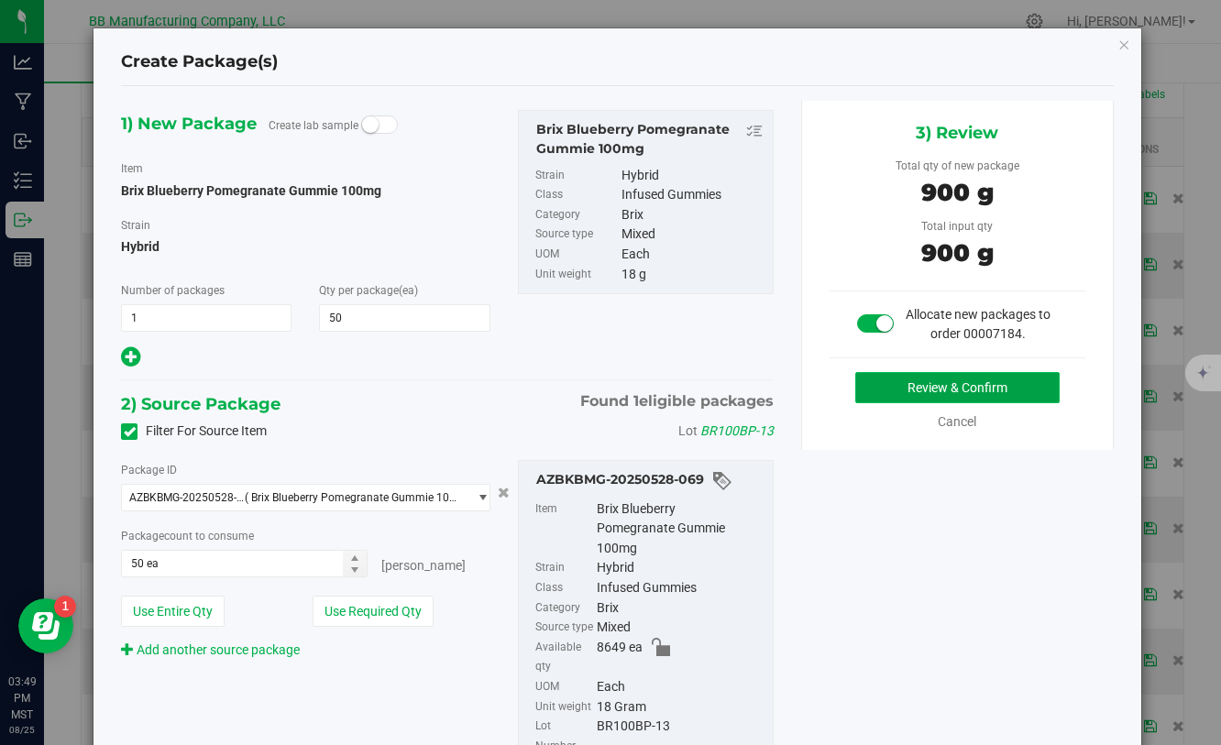
click at [898, 374] on button "Review & Confirm" at bounding box center [957, 387] width 204 height 31
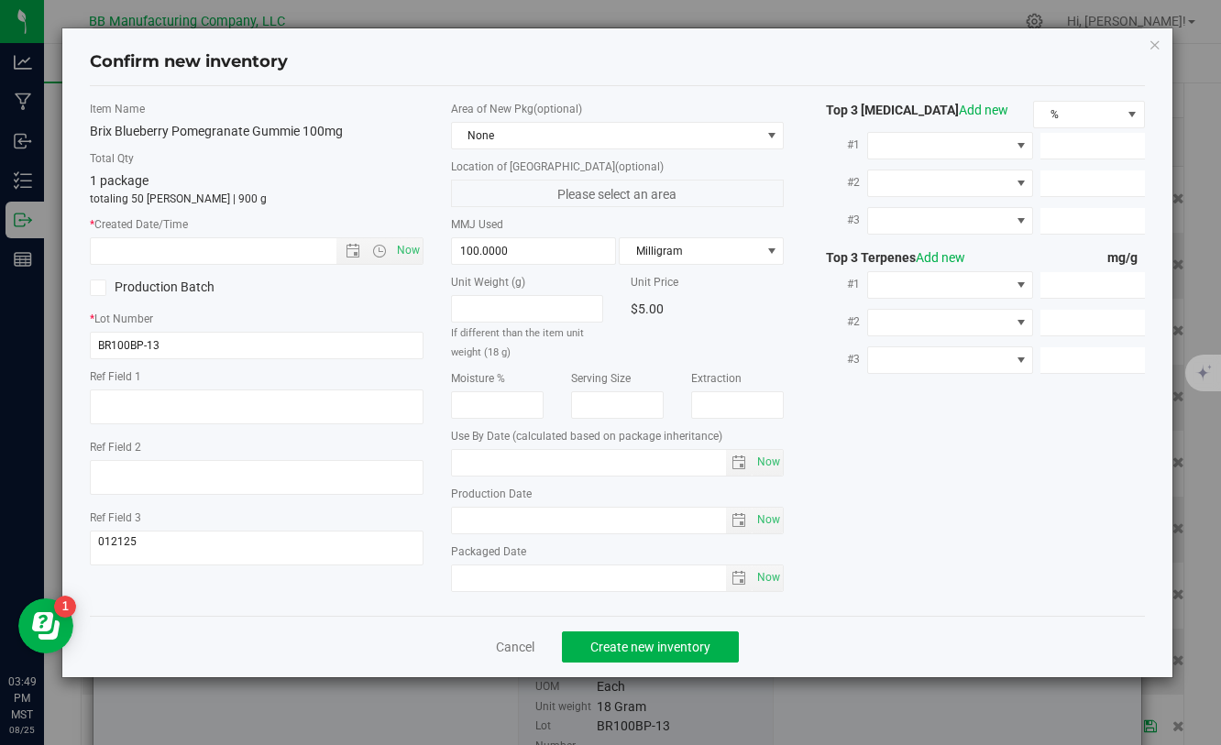
type input "[DATE]"
drag, startPoint x: 527, startPoint y: 521, endPoint x: 456, endPoint y: 521, distance: 70.6
click at [453, 521] on input "[DATE]" at bounding box center [589, 521] width 275 height 26
click at [217, 257] on input "text" at bounding box center [229, 251] width 276 height 26
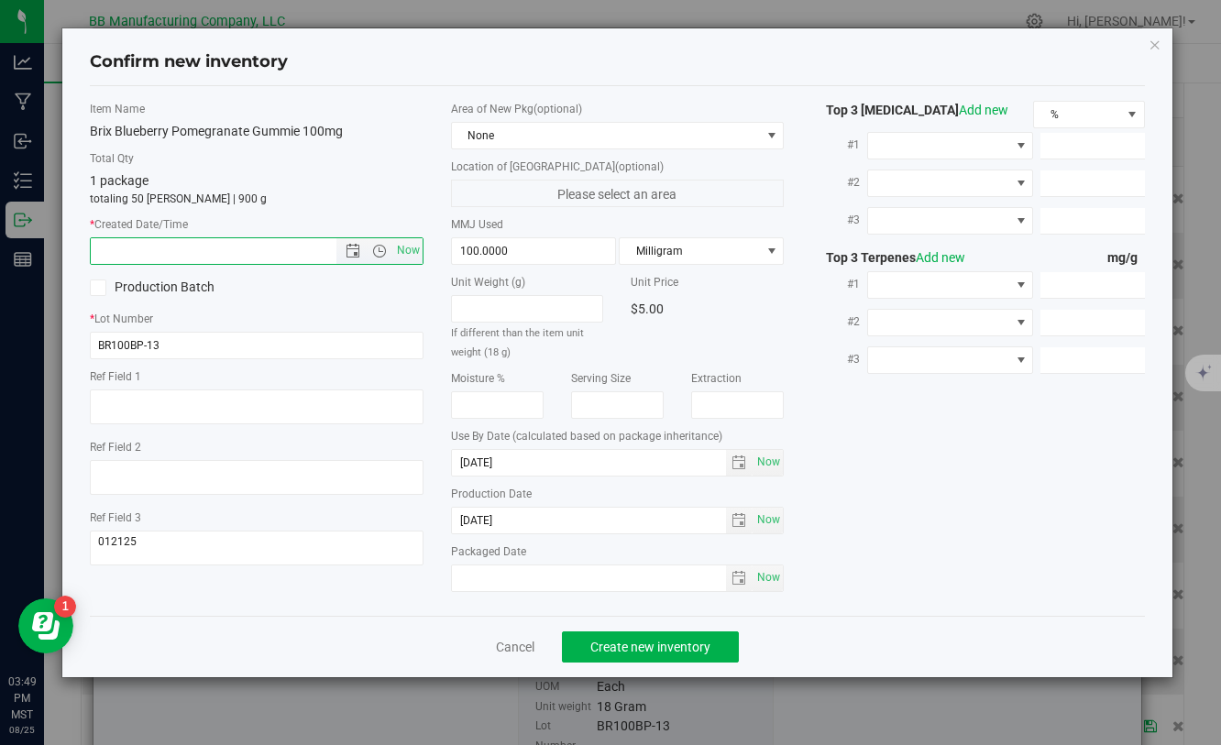
paste input "[DATE]"
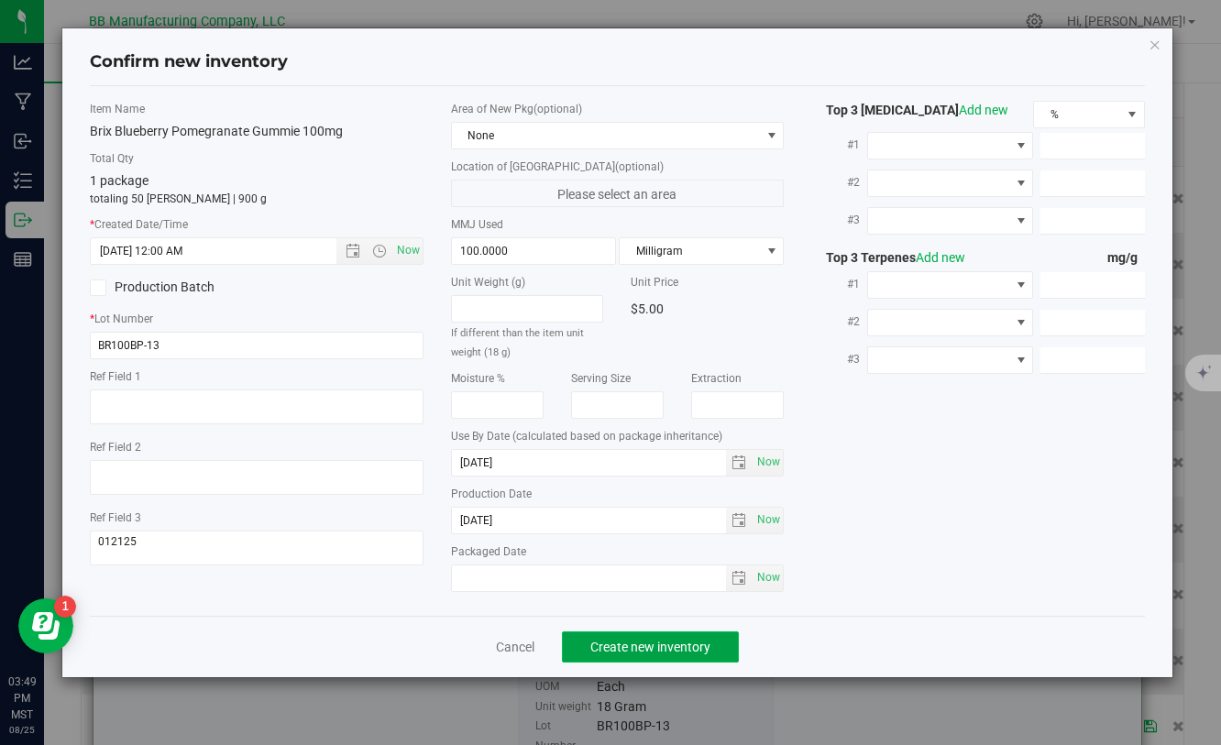
click at [634, 653] on span "Create new inventory" at bounding box center [650, 647] width 120 height 15
type input "5/8/2025 3:49 PM"
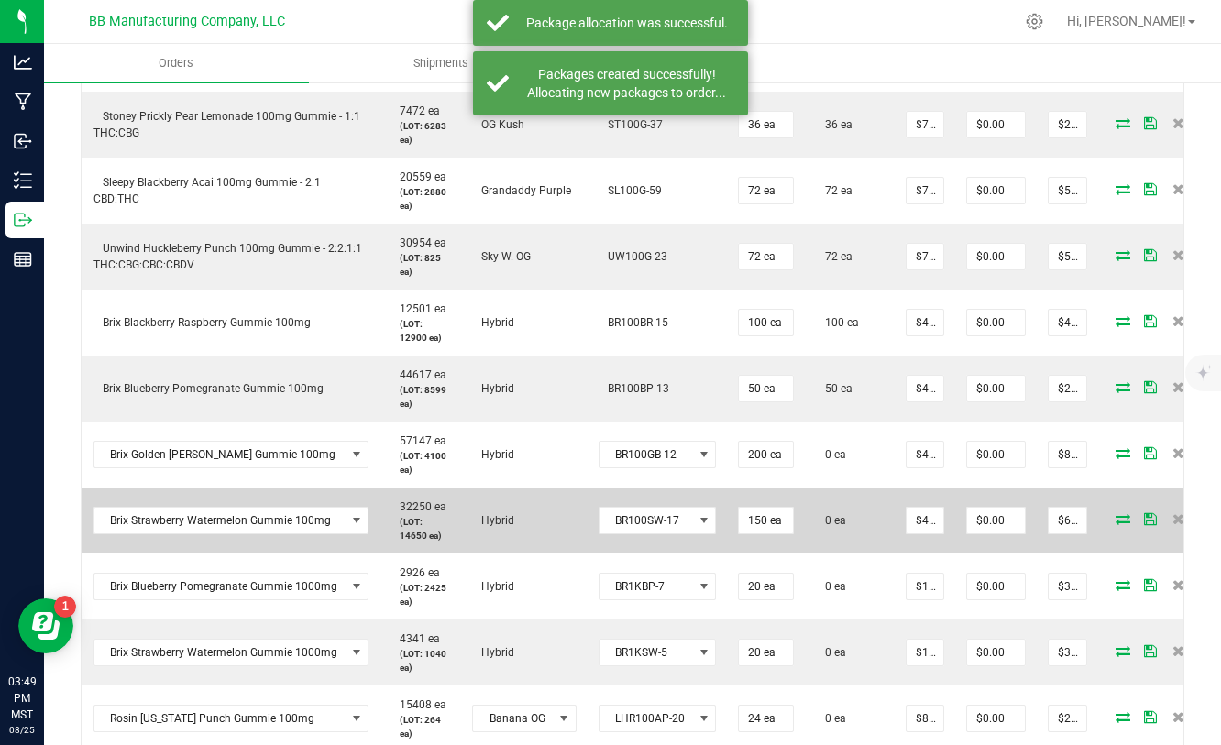
scroll to position [666, 0]
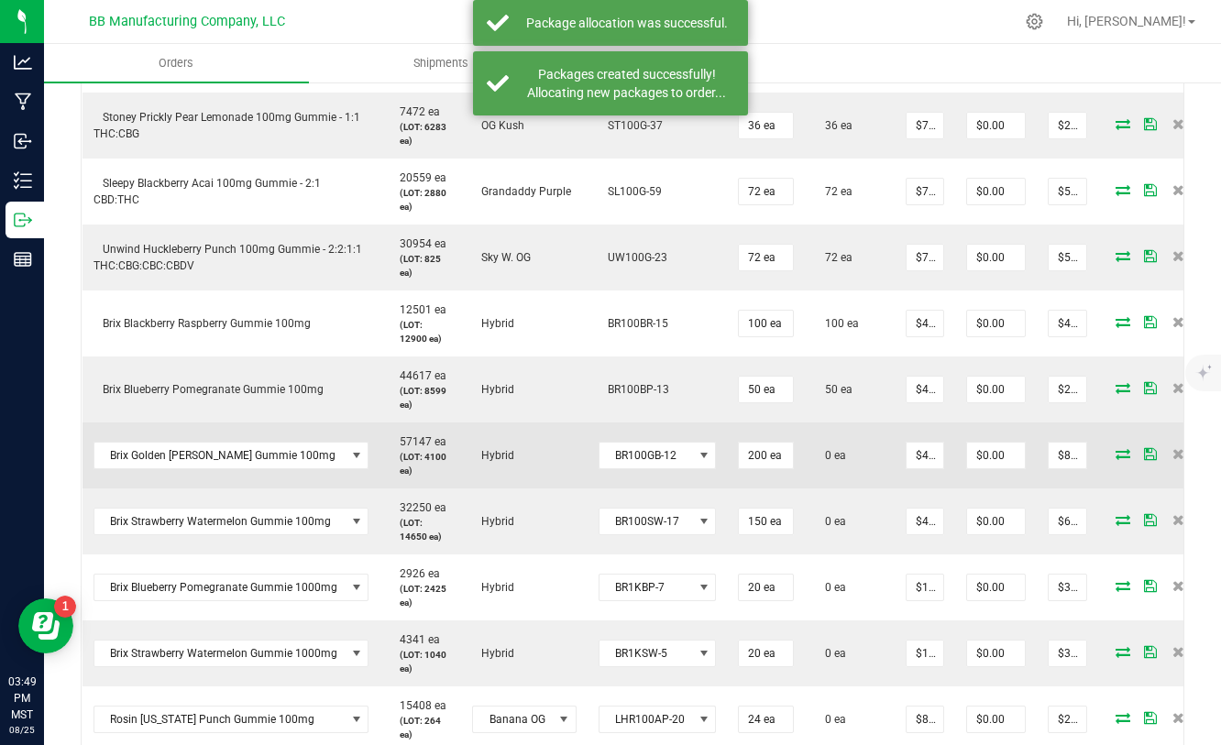
click at [1115, 458] on icon at bounding box center [1122, 453] width 15 height 11
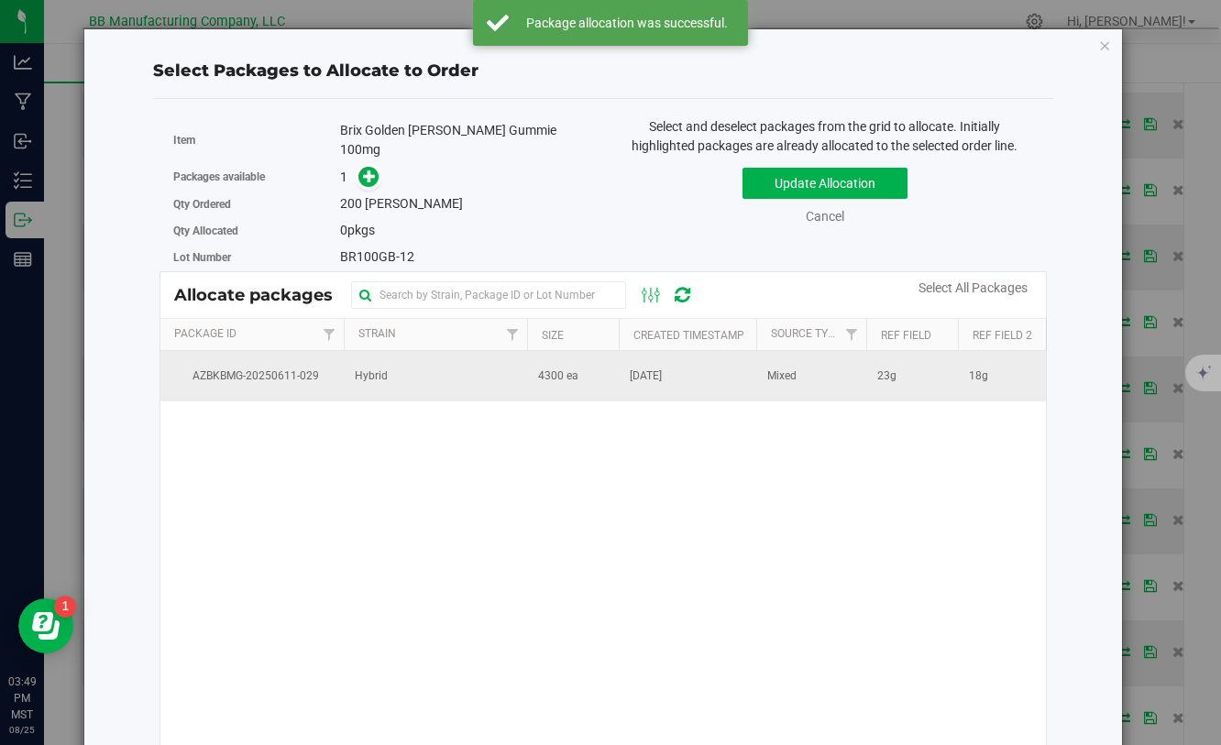
click at [625, 370] on td "[DATE]" at bounding box center [687, 375] width 137 height 49
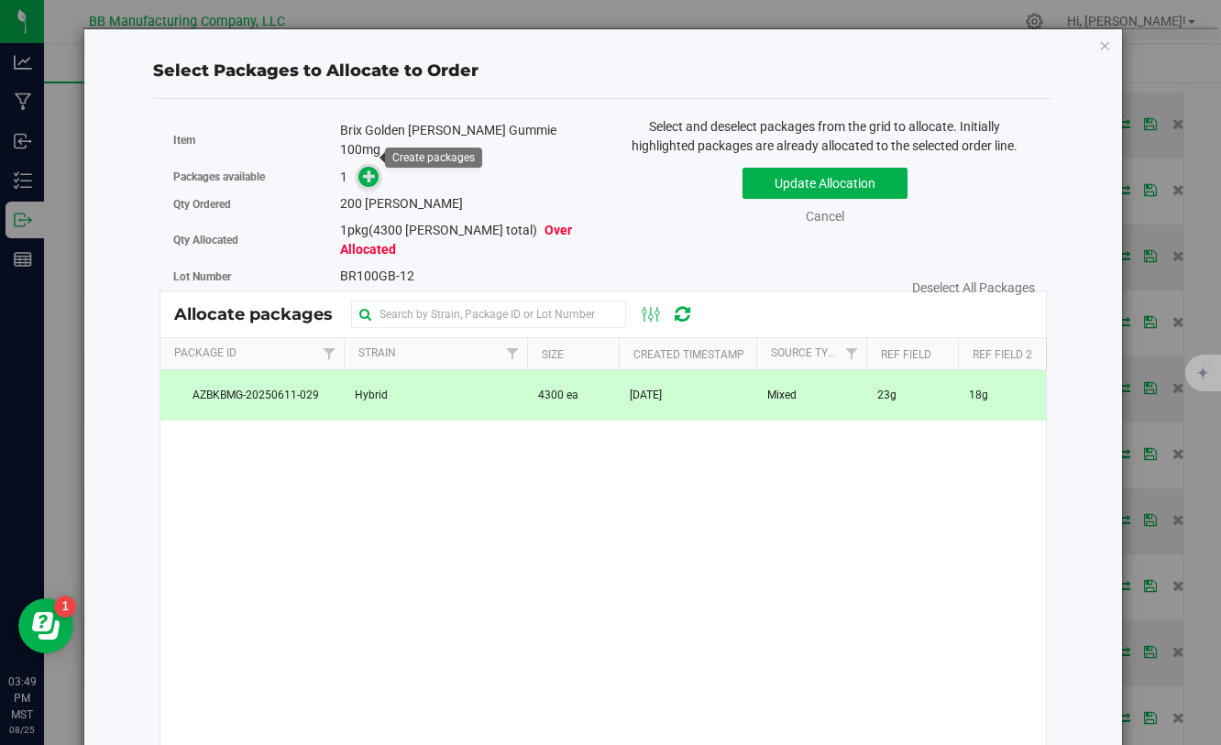
click at [376, 170] on icon at bounding box center [369, 176] width 13 height 13
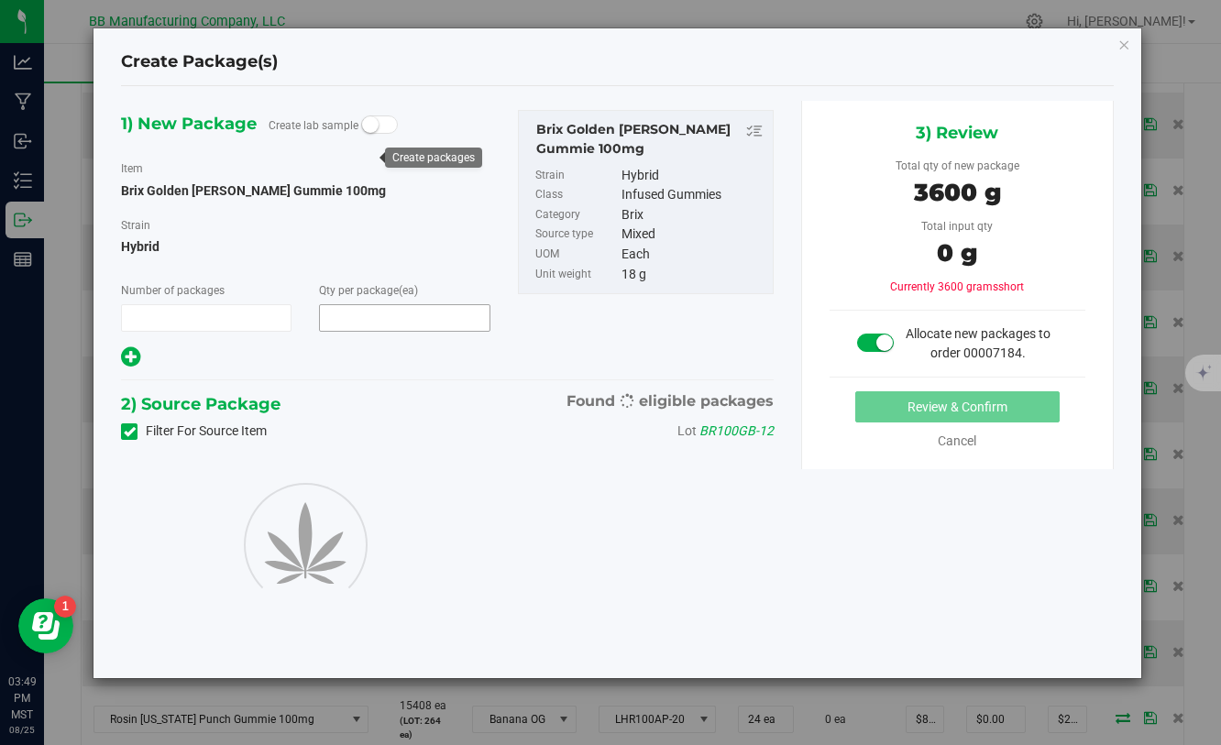
type input "1"
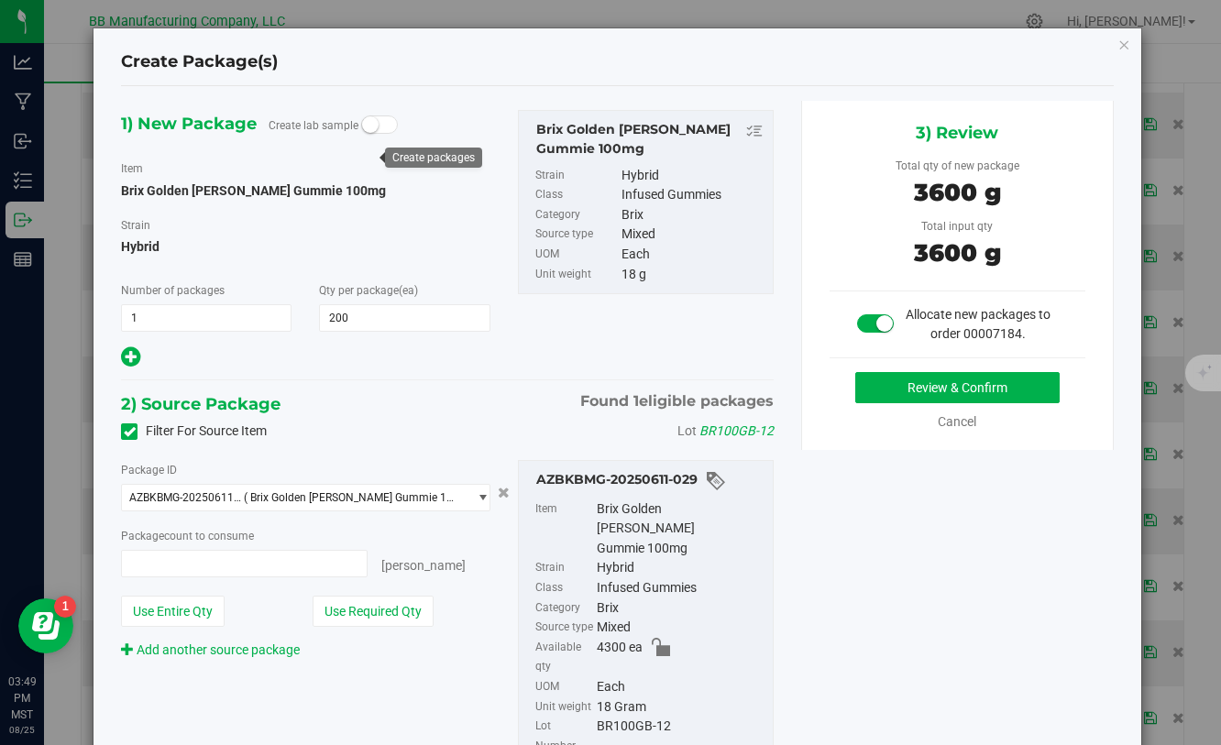
type input "200"
type input "200 ea"
click at [917, 393] on button "Review & Confirm" at bounding box center [957, 387] width 204 height 31
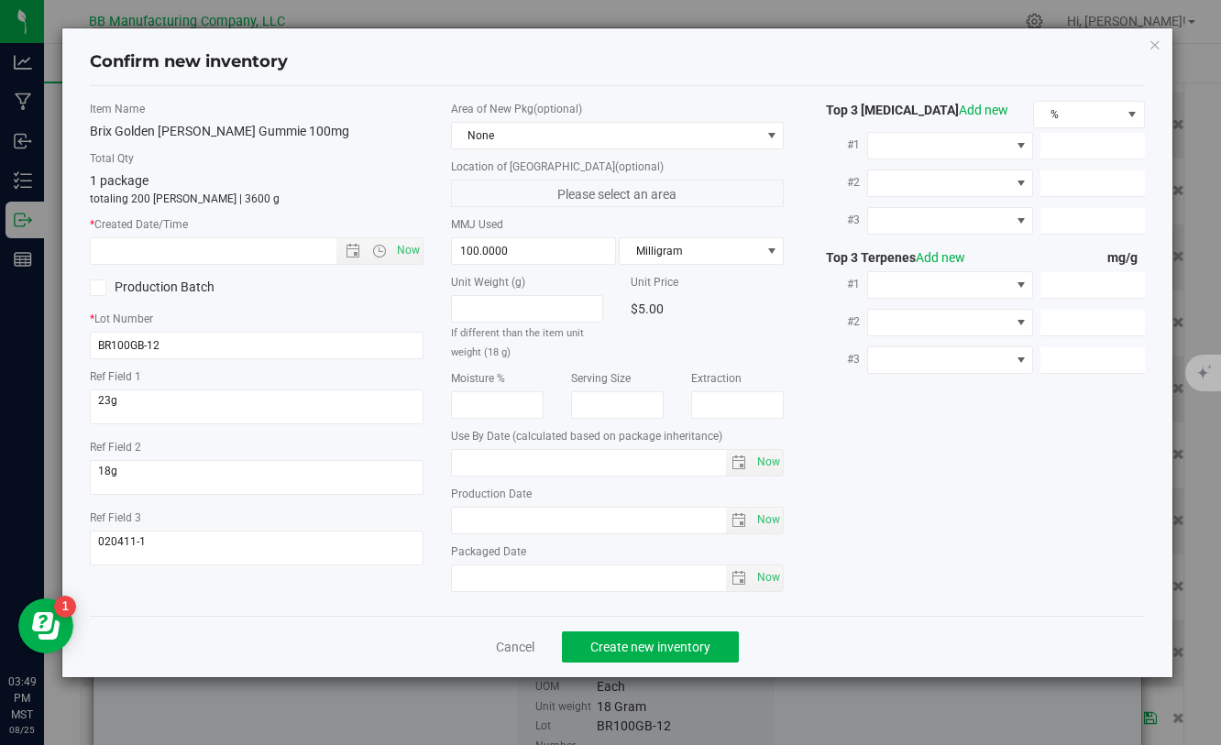
type input "[DATE]"
drag, startPoint x: 536, startPoint y: 519, endPoint x: 436, endPoint y: 520, distance: 99.9
click at [437, 520] on div "Area of New Pkg (optional) None Location of [GEOGRAPHIC_DATA] (optional) Please…" at bounding box center [617, 351] width 360 height 500
click at [272, 254] on input "text" at bounding box center [229, 251] width 276 height 26
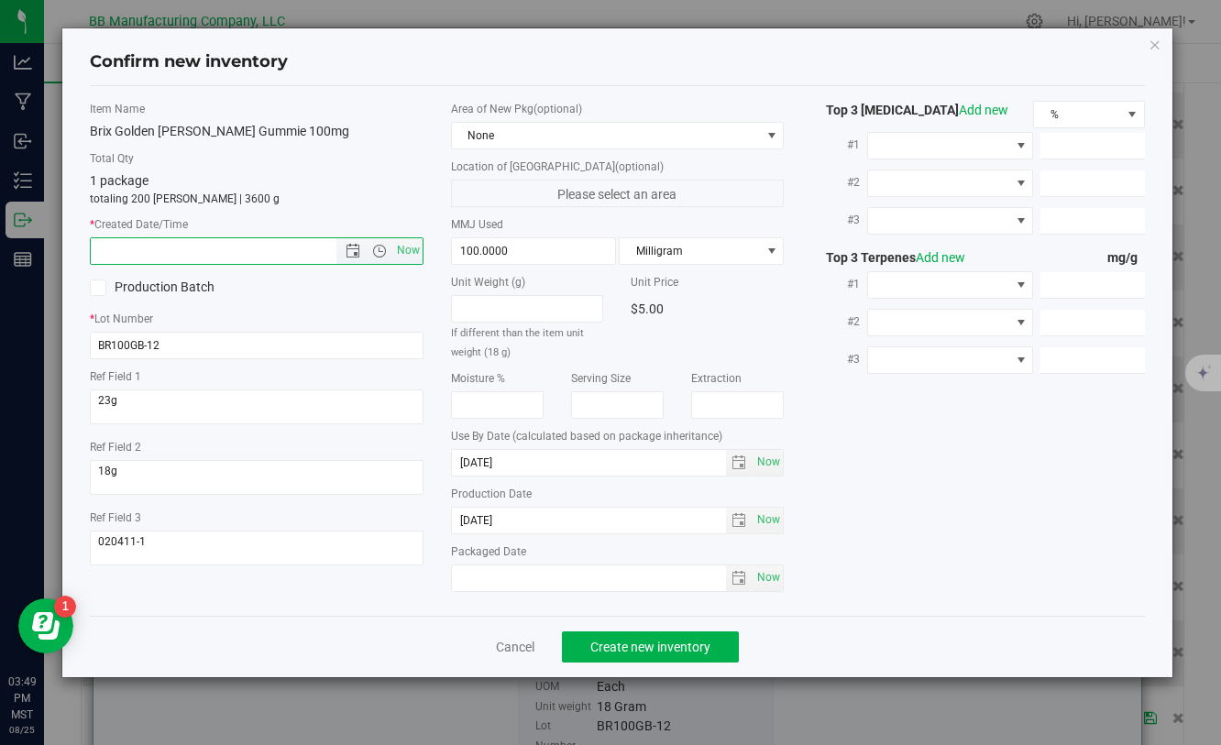
paste input "[DATE]"
click at [610, 647] on span "Create new inventory" at bounding box center [650, 647] width 120 height 15
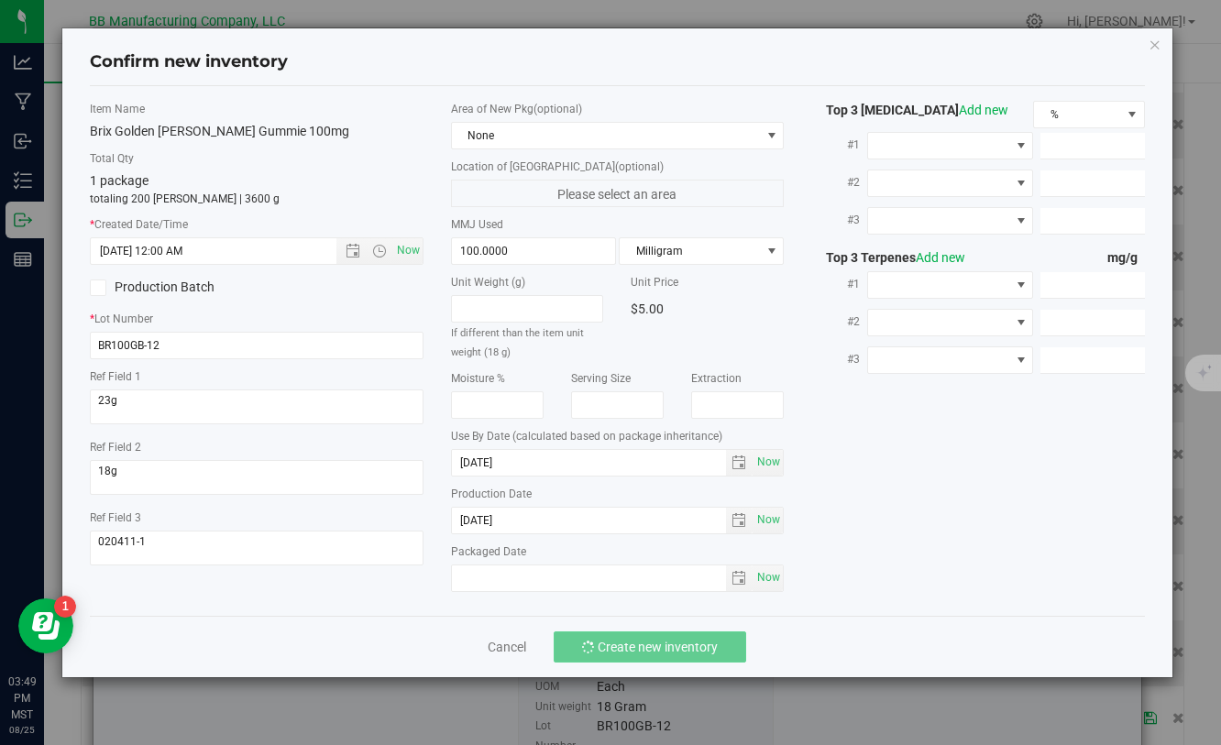
type input "4/24/2025 3:49 PM"
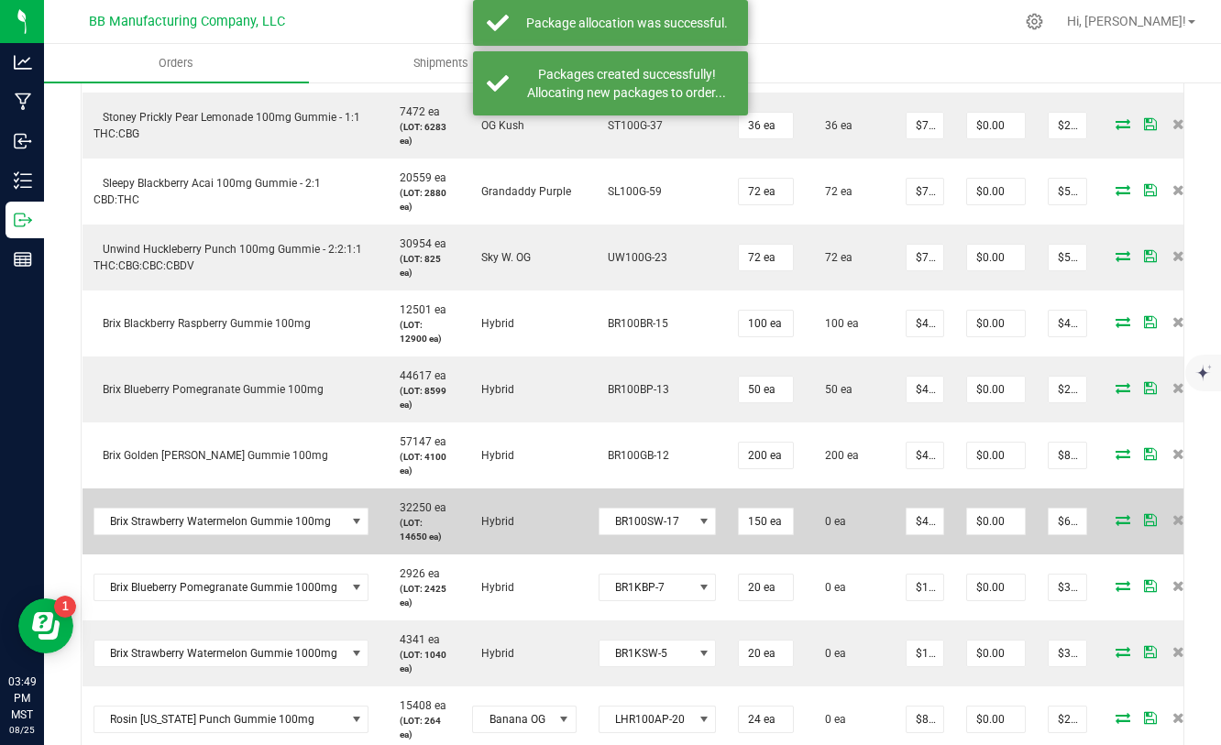
click at [1115, 525] on icon at bounding box center [1122, 519] width 15 height 11
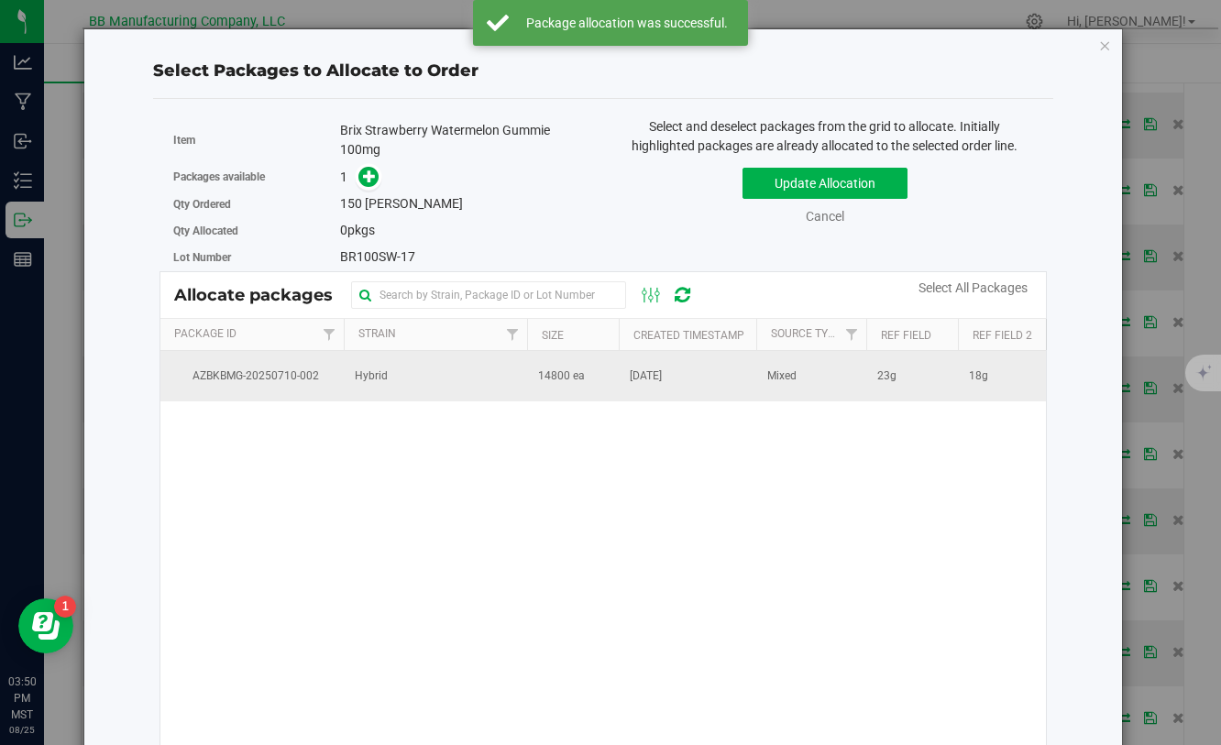
click at [565, 373] on span "14800 ea" at bounding box center [561, 376] width 47 height 17
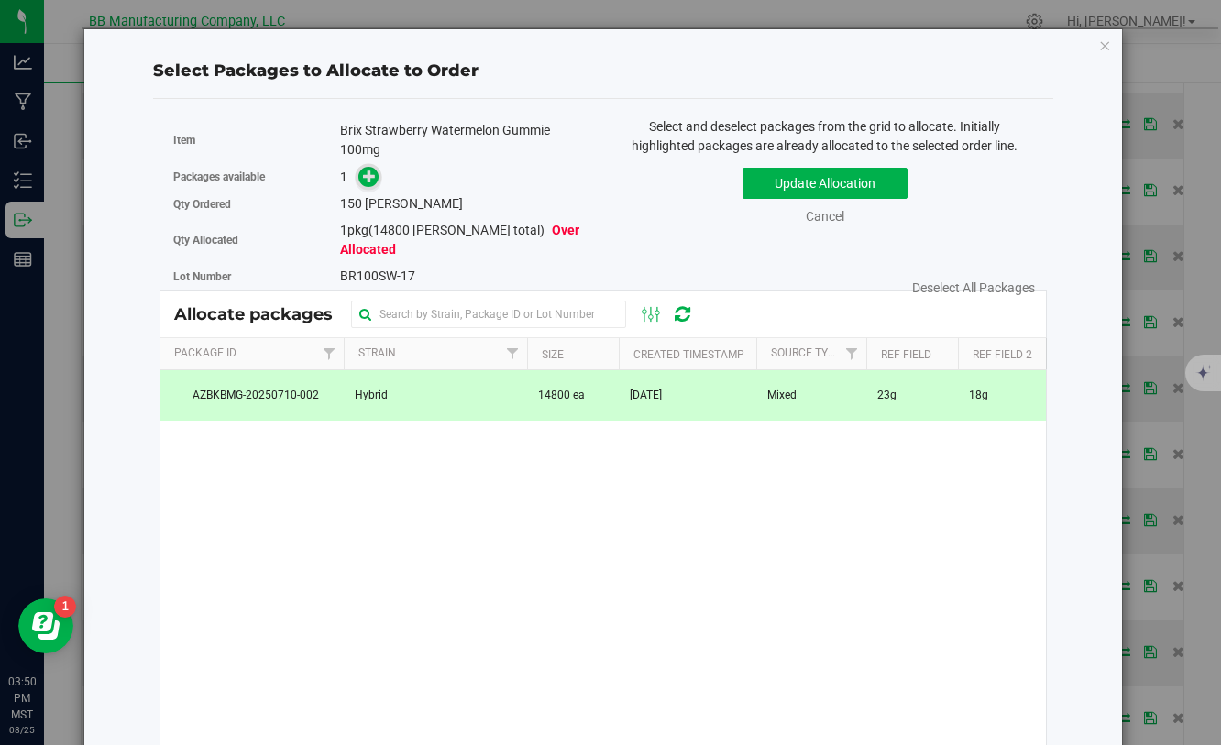
click at [374, 185] on span at bounding box center [367, 176] width 21 height 21
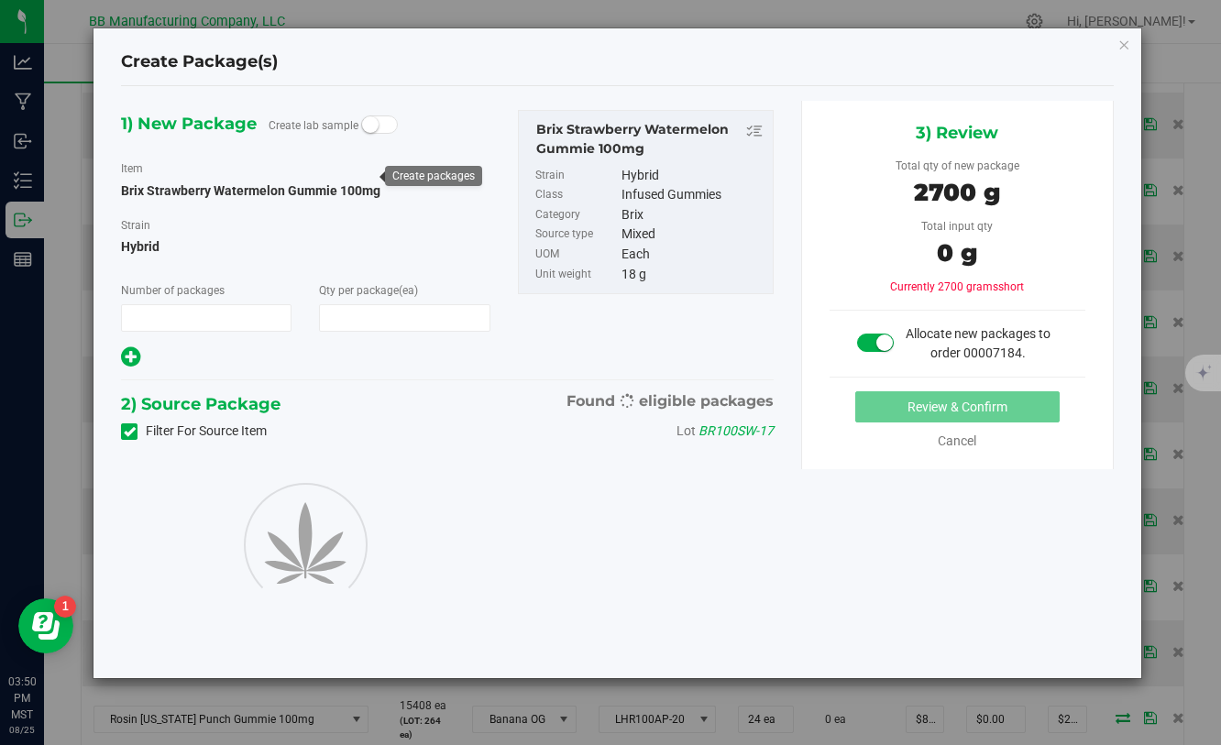
type input "1"
type input "150"
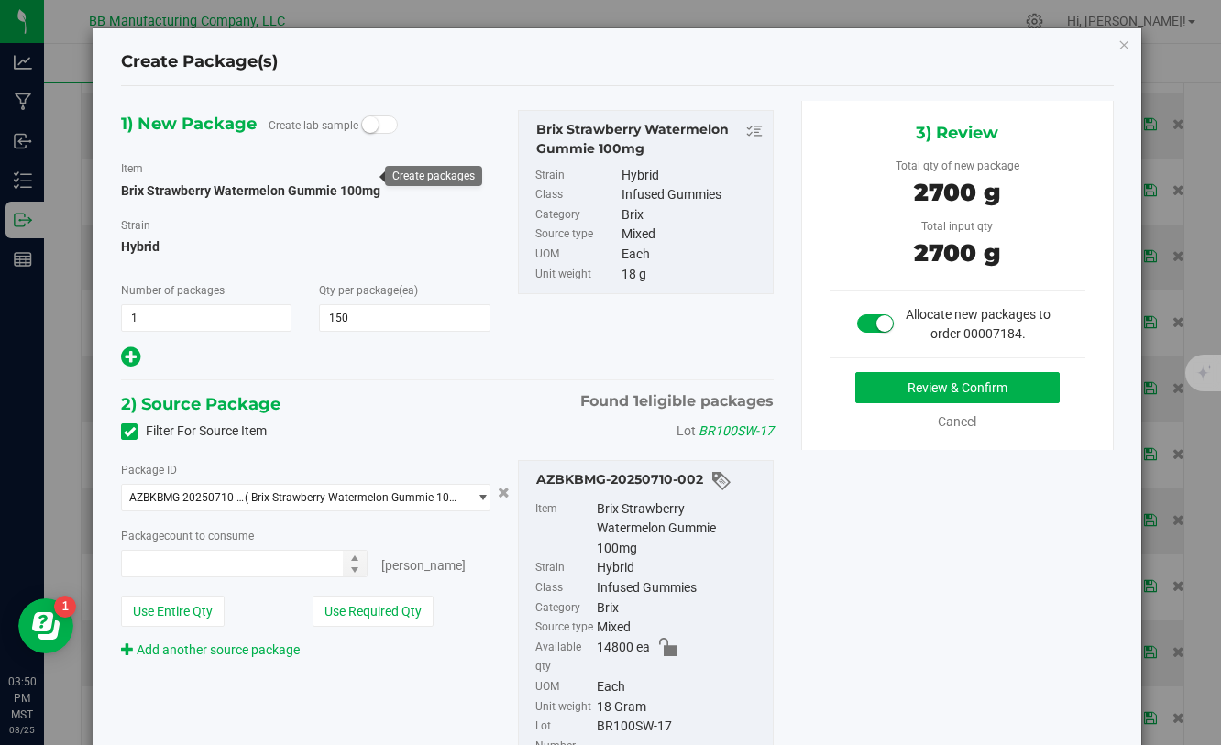
type input "150 ea"
click at [873, 388] on button "Review & Confirm" at bounding box center [957, 387] width 204 height 31
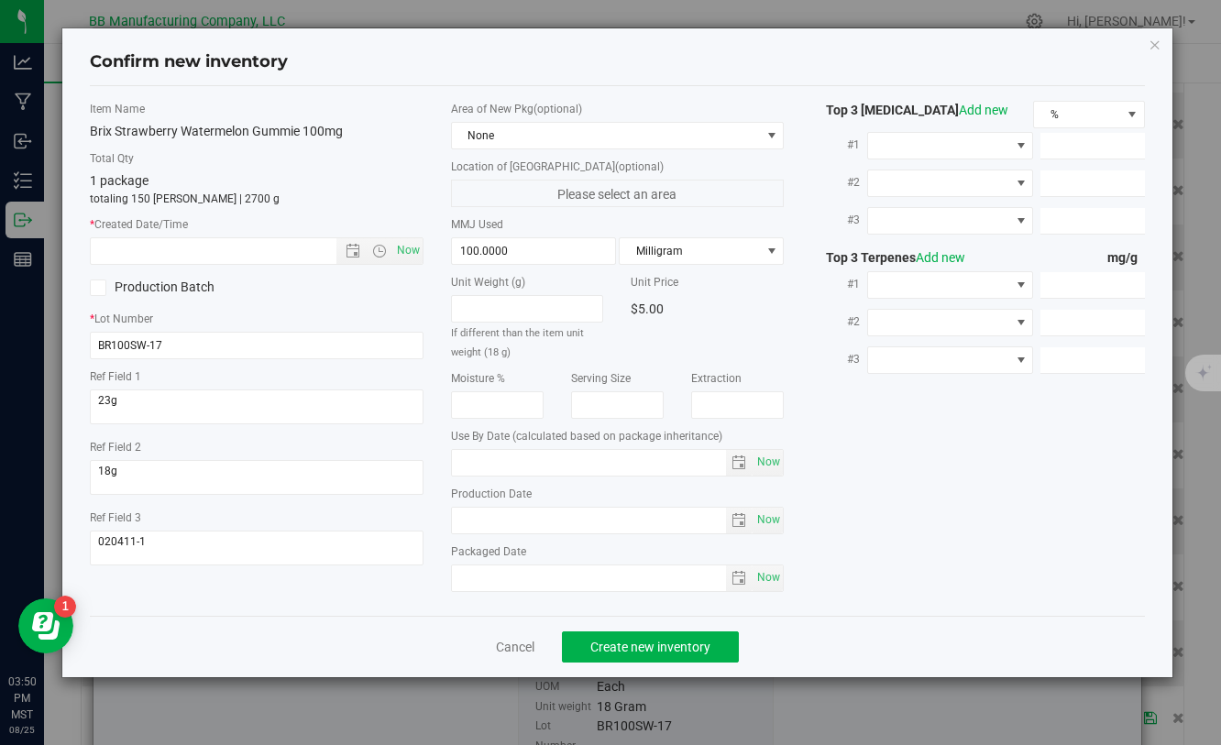
type input "[DATE]"
drag, startPoint x: 529, startPoint y: 524, endPoint x: 445, endPoint y: 524, distance: 83.4
click at [445, 524] on div "Area of New Pkg (optional) None Location of [GEOGRAPHIC_DATA] (optional) Please…" at bounding box center [617, 351] width 360 height 500
click at [284, 240] on input "text" at bounding box center [229, 251] width 276 height 26
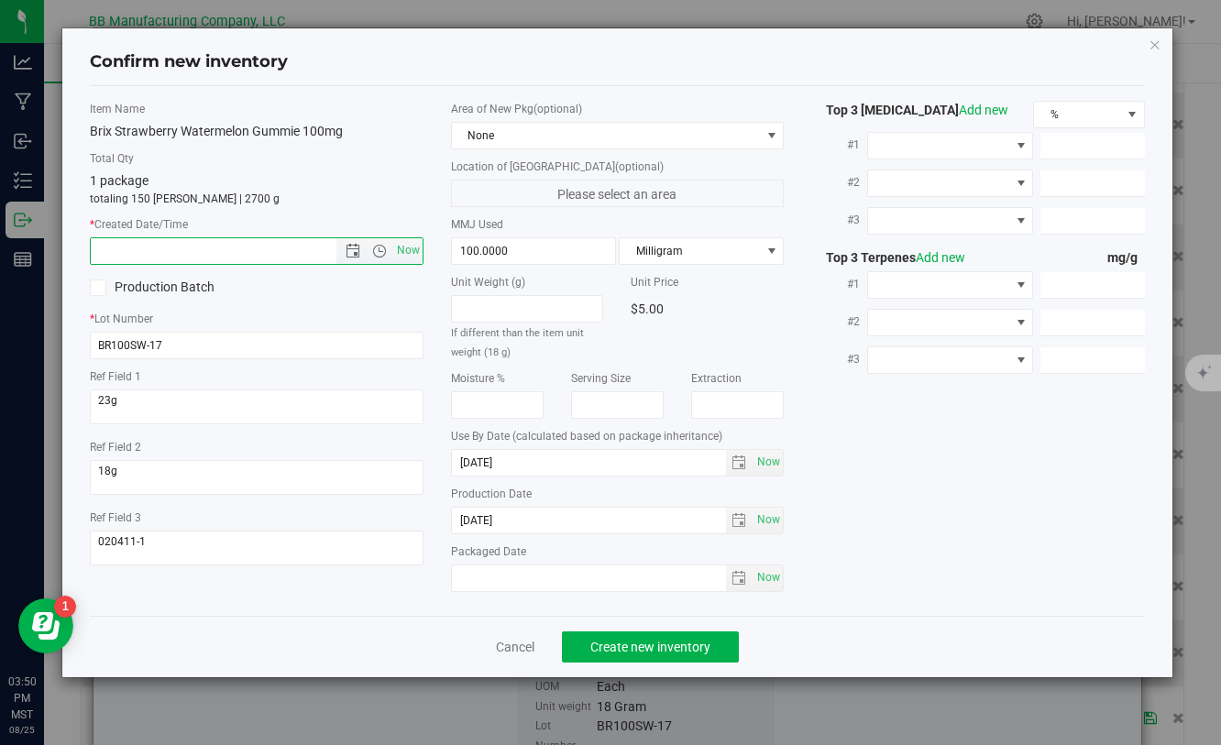
paste input "[DATE]"
click at [647, 637] on button "Create new inventory" at bounding box center [650, 646] width 177 height 31
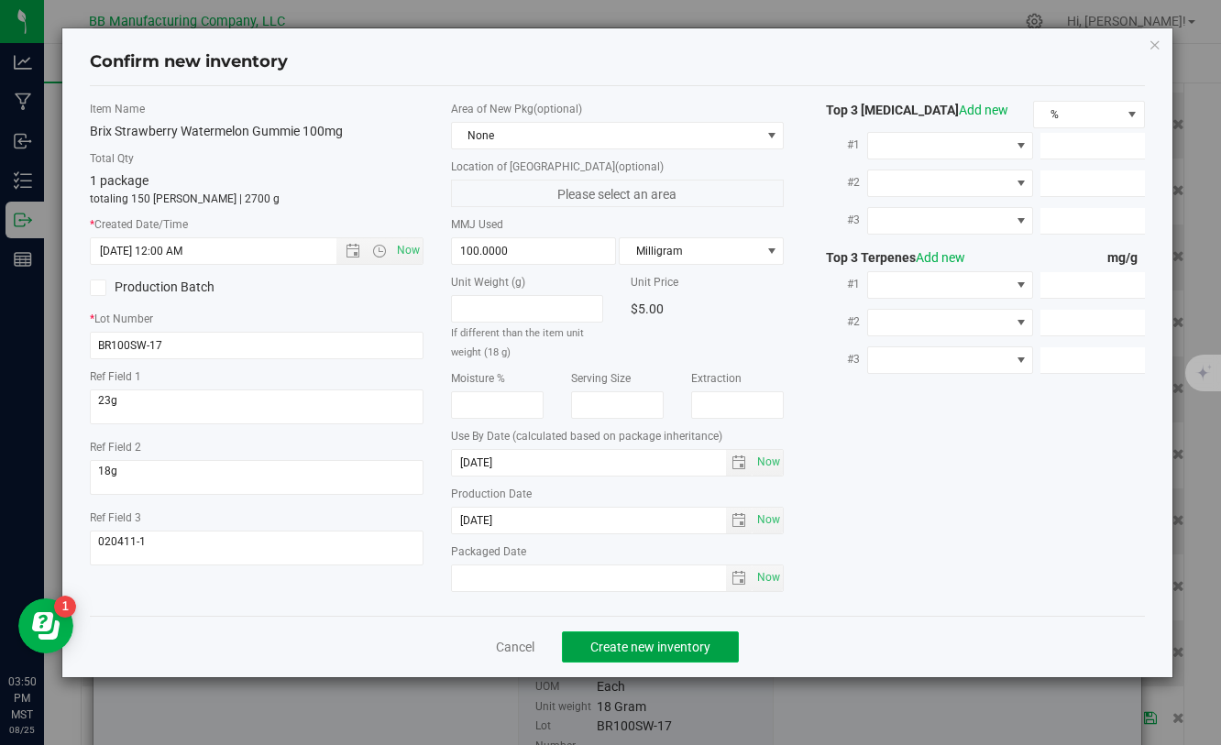
type input "6/19/2025 3:50 PM"
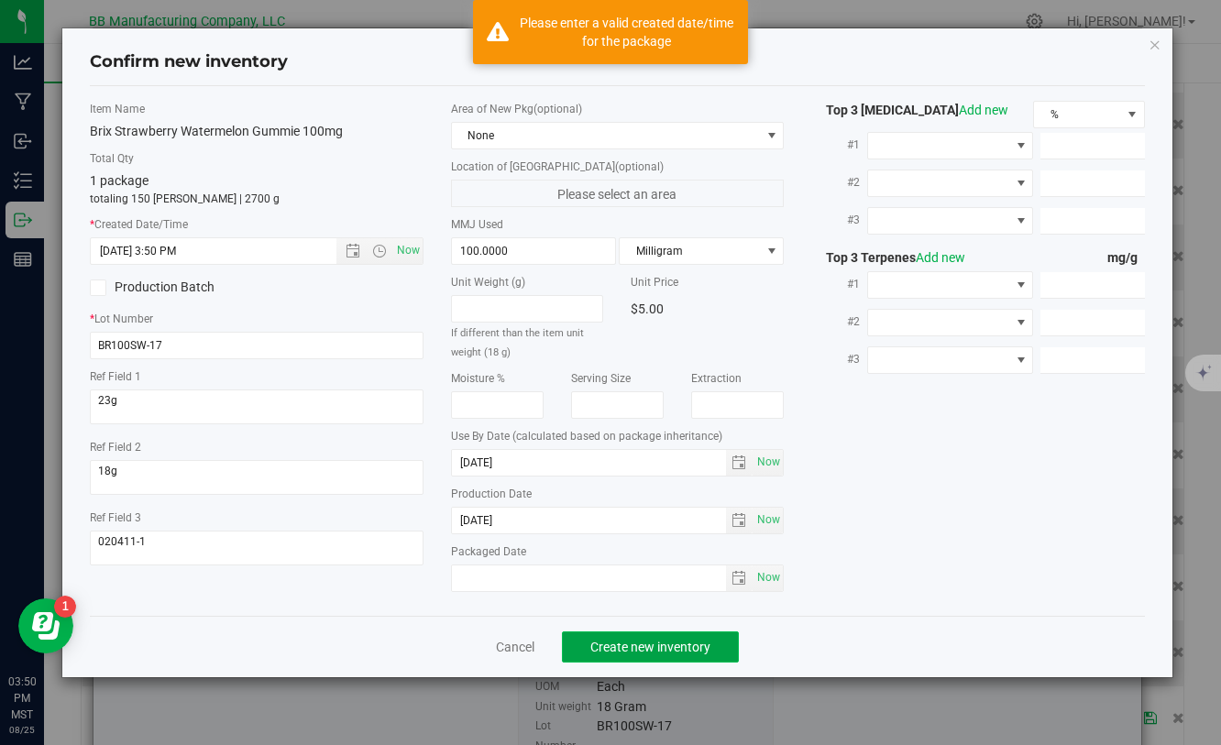
click at [649, 650] on span "Create new inventory" at bounding box center [650, 647] width 120 height 15
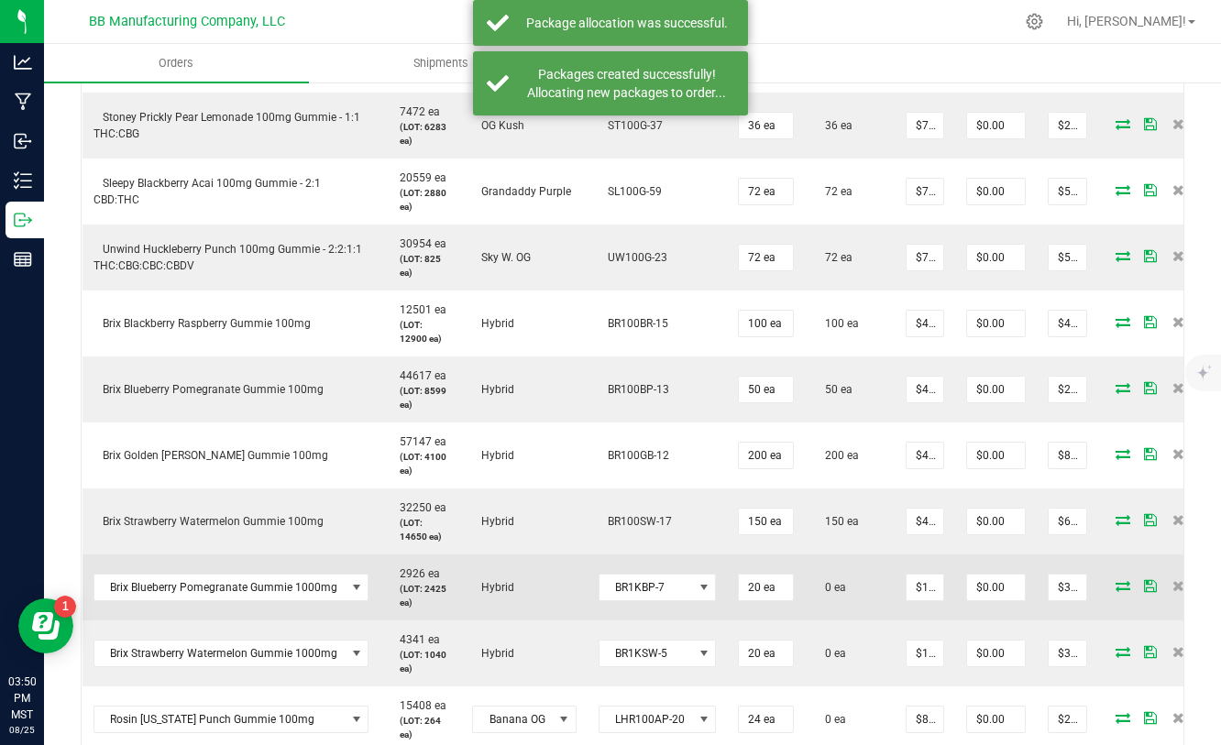
scroll to position [737, 0]
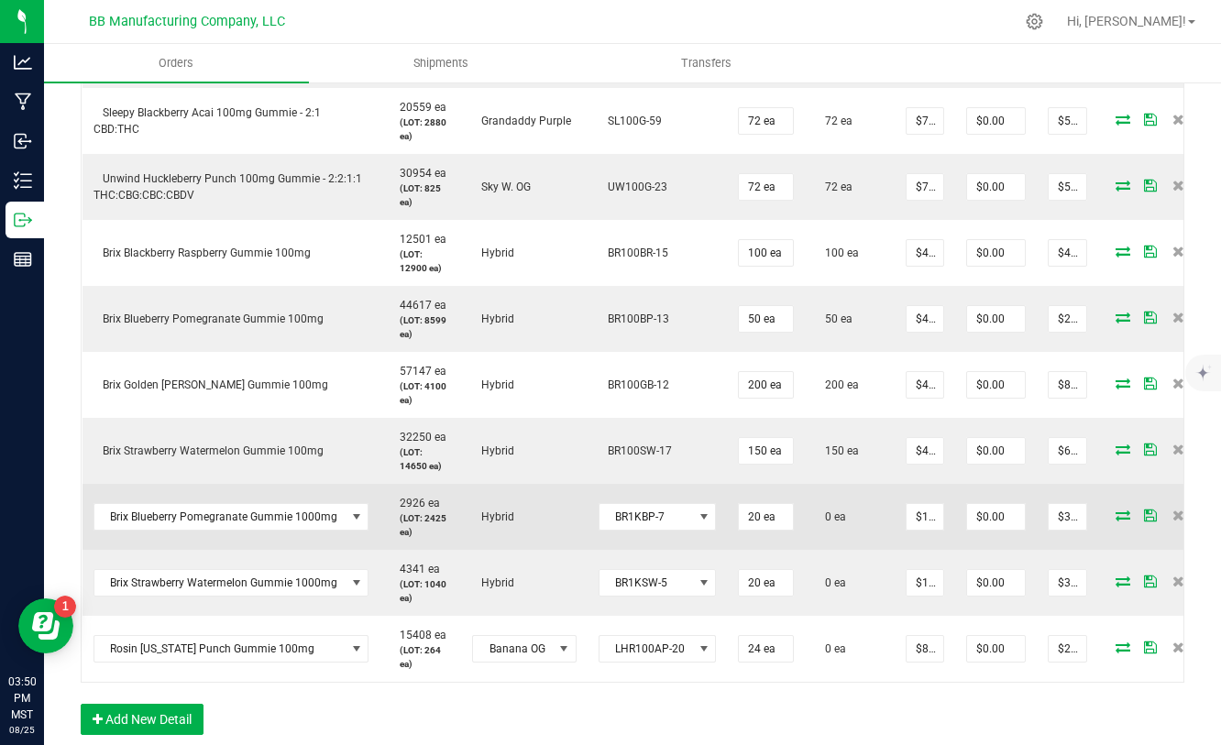
click at [1116, 517] on icon at bounding box center [1122, 515] width 15 height 11
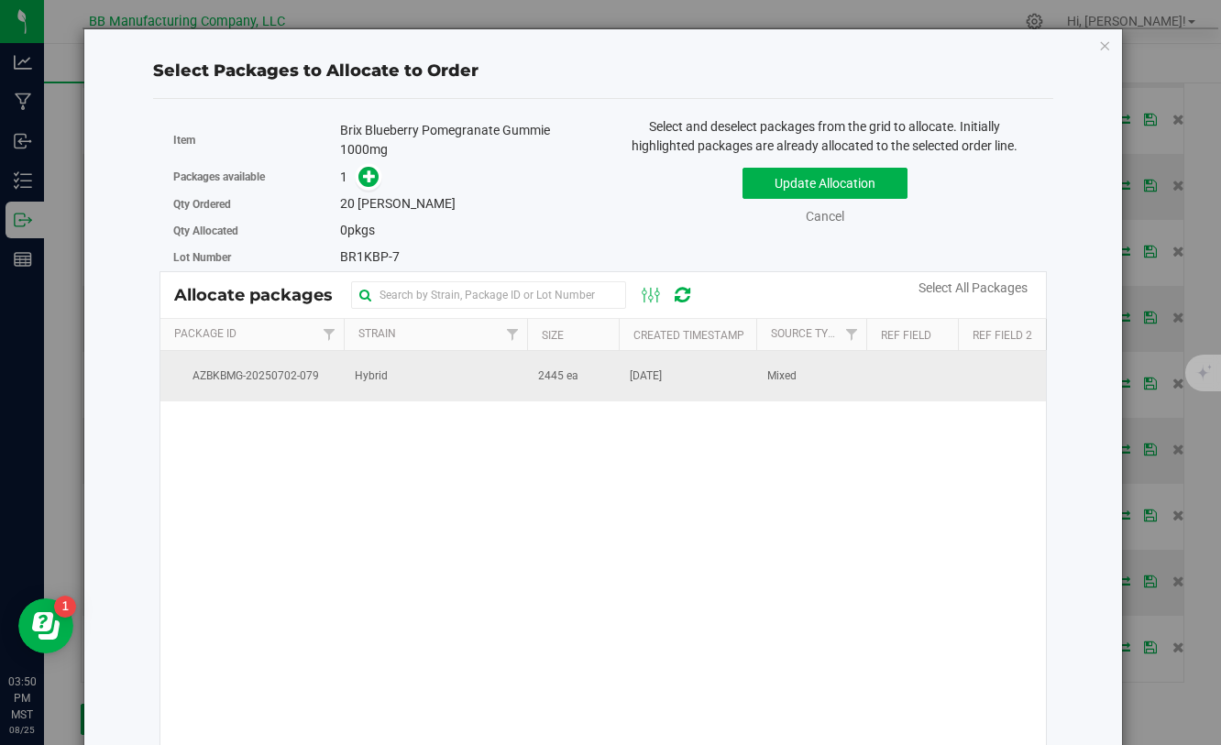
click at [563, 370] on span "2445 ea" at bounding box center [558, 376] width 40 height 17
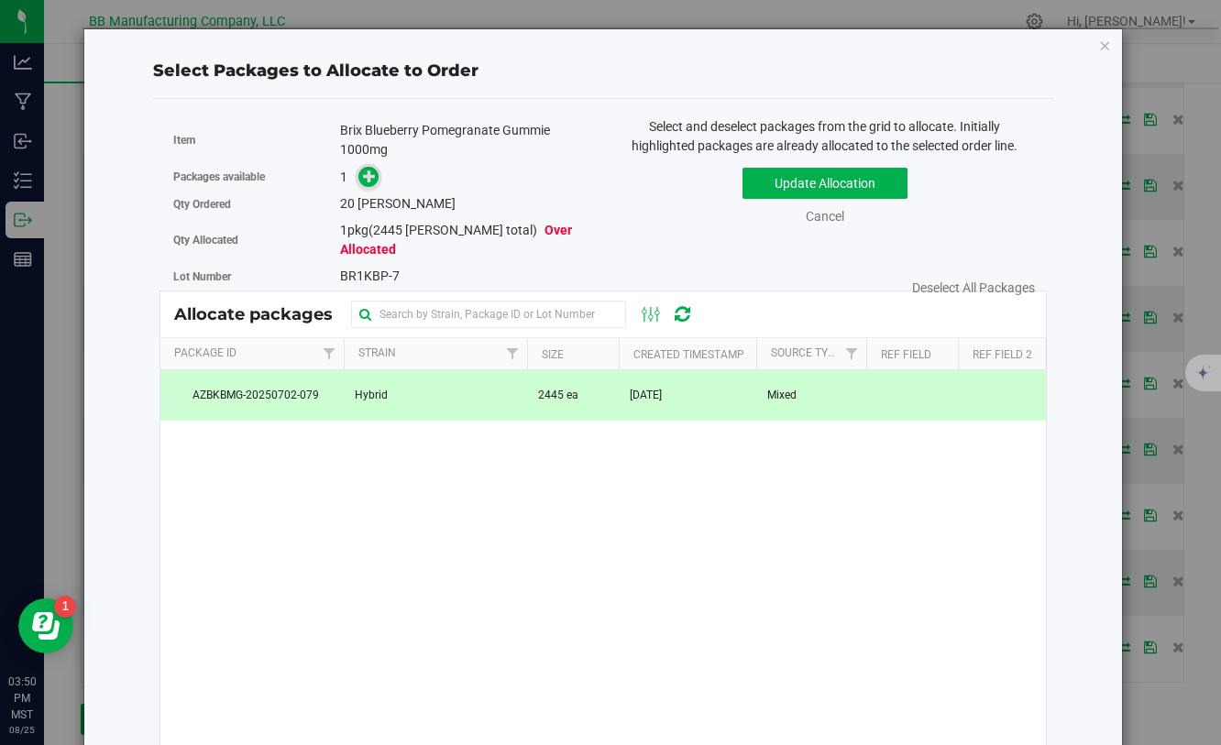
click at [378, 182] on span at bounding box center [368, 177] width 22 height 22
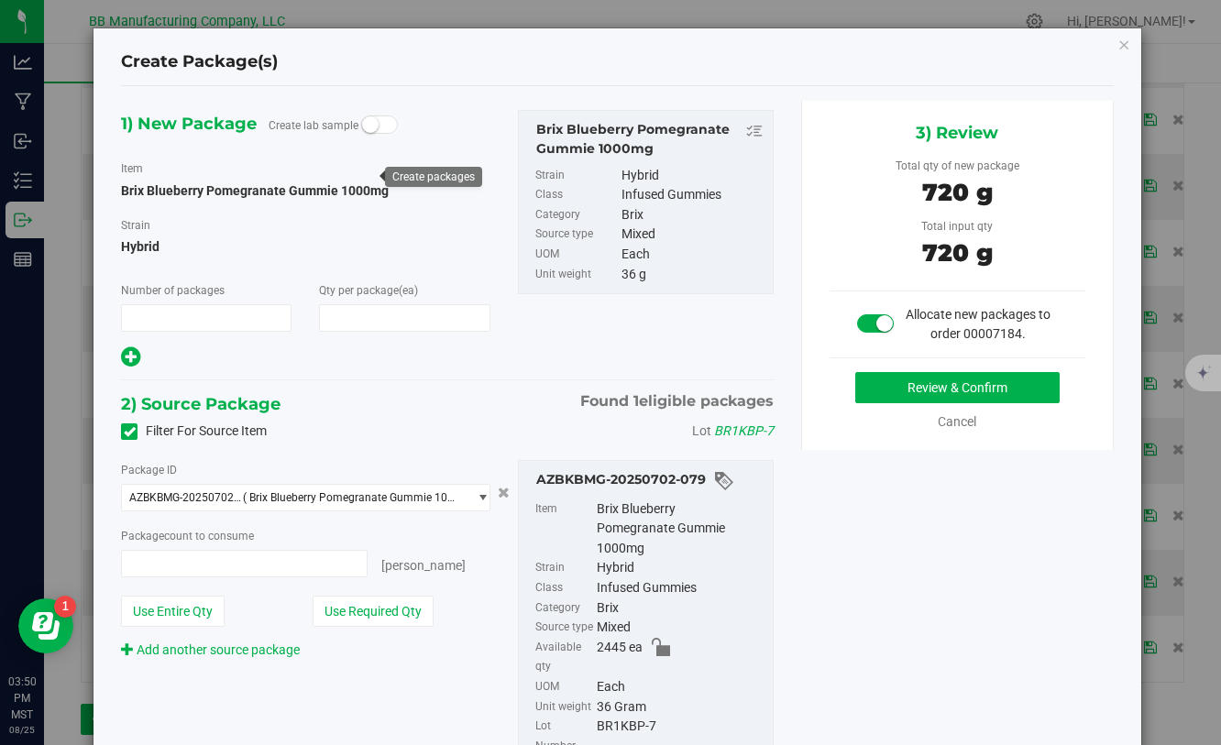
type input "1"
type input "20"
type input "20 ea"
click at [871, 382] on button "Review & Confirm" at bounding box center [957, 387] width 204 height 31
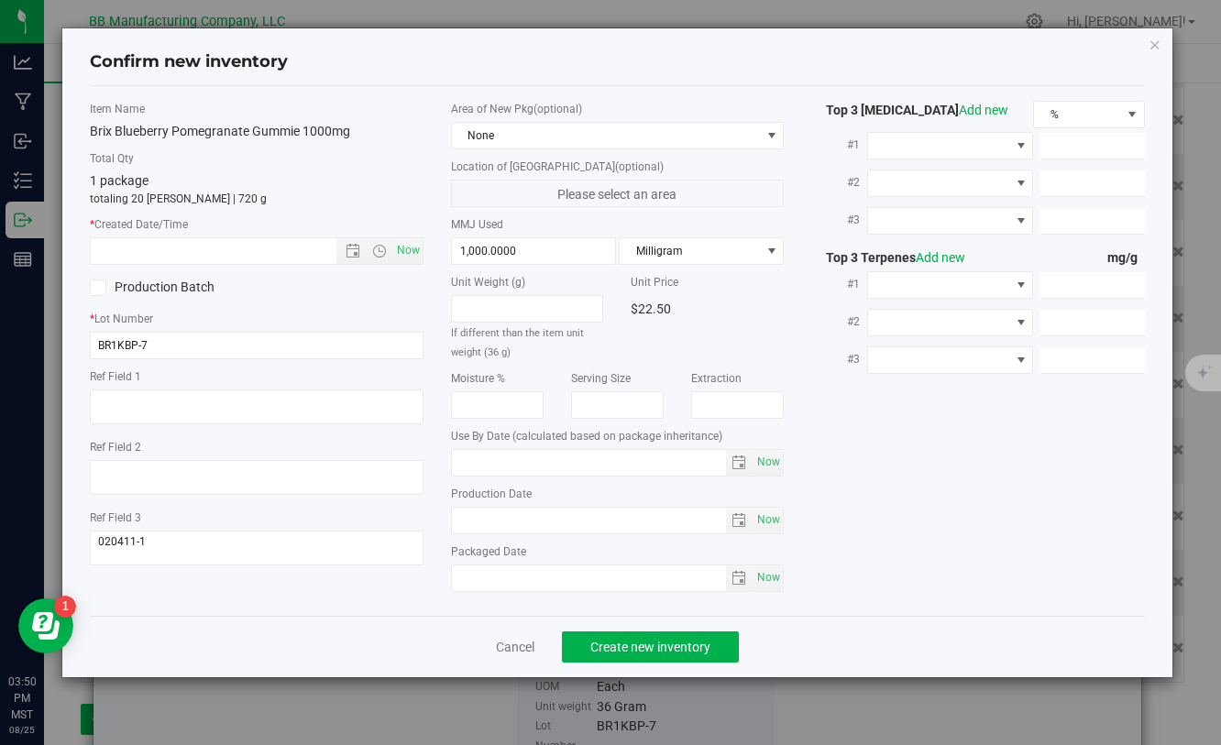
type input "[DATE]"
drag, startPoint x: 526, startPoint y: 520, endPoint x: 428, endPoint y: 520, distance: 98.1
click at [428, 520] on div "Item Name Brix Blueberry Pomegranate Gummie 1000mg Total Qty 1 package totaling…" at bounding box center [616, 351] width 1081 height 500
click at [233, 257] on input "text" at bounding box center [229, 251] width 276 height 26
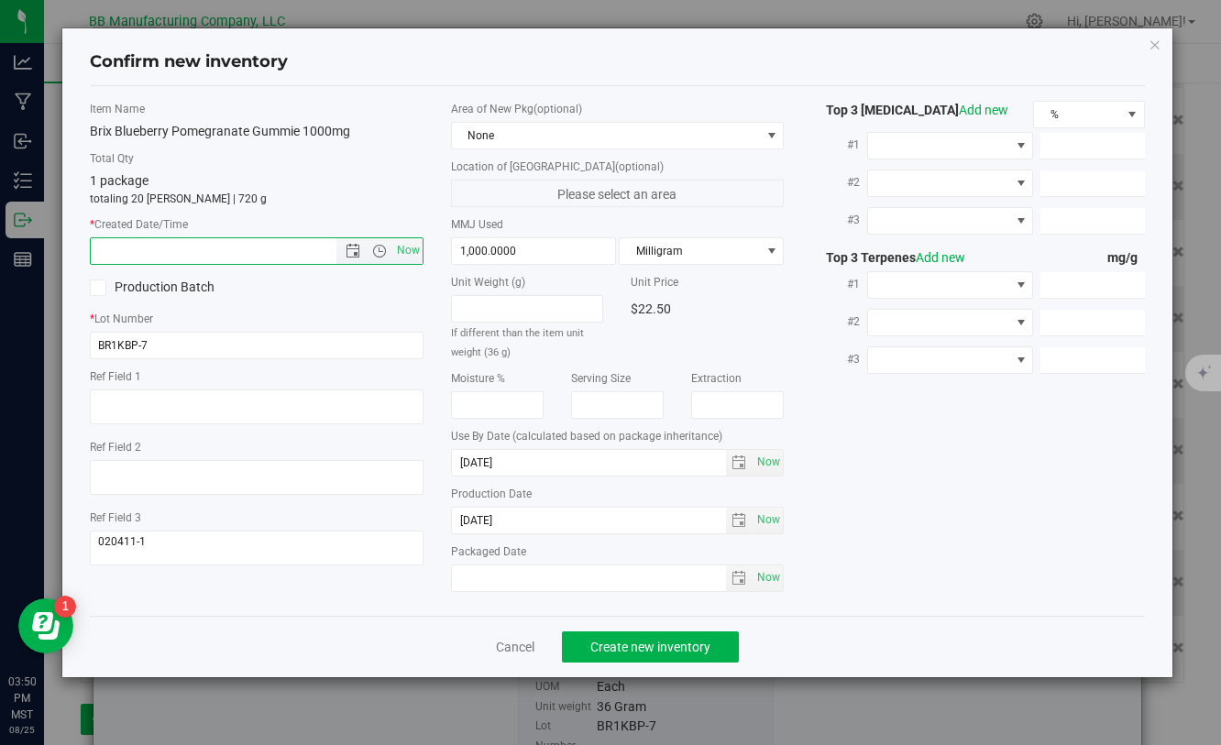
paste input "[DATE]"
click at [704, 635] on button "Create new inventory" at bounding box center [650, 646] width 177 height 31
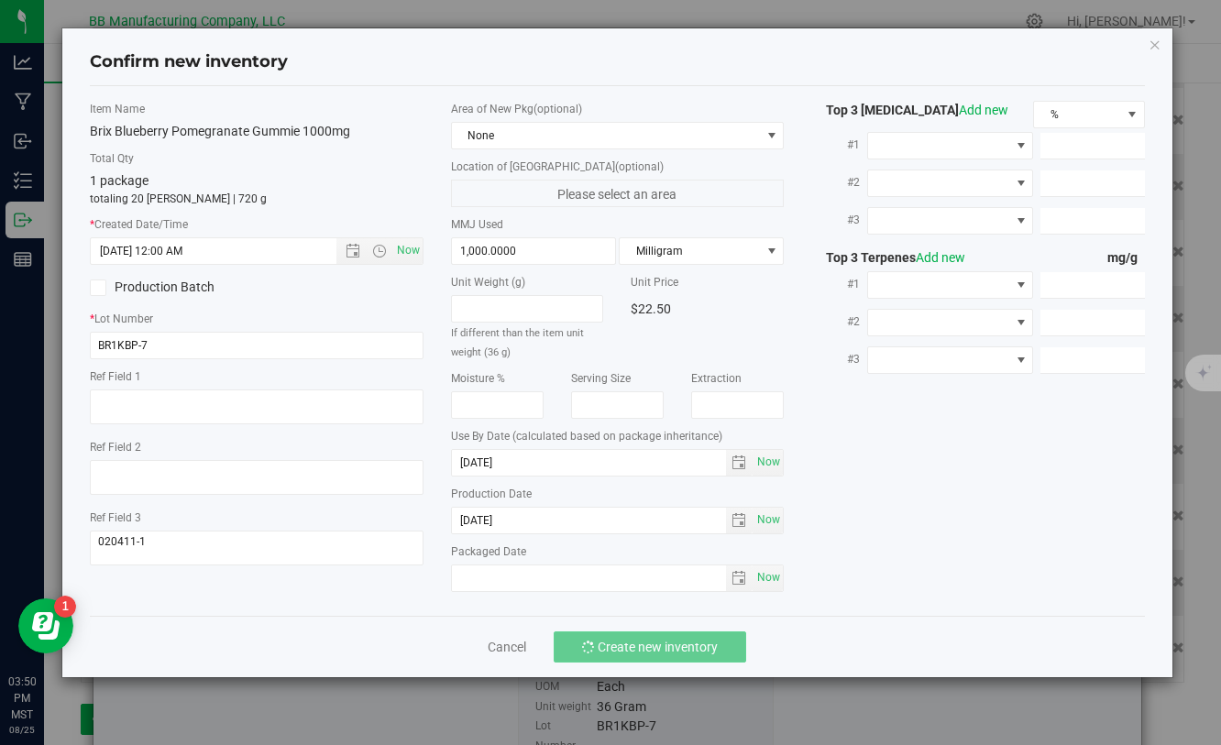
type input "6/5/2025 3:50 PM"
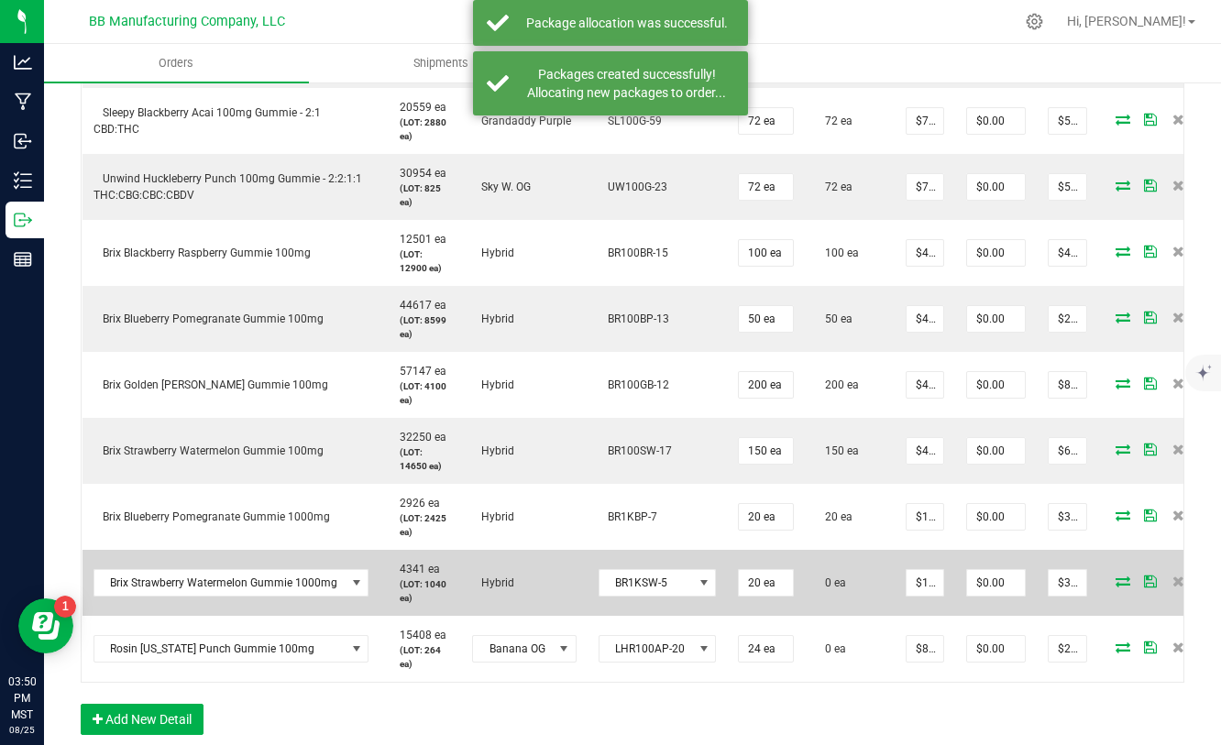
click at [1115, 582] on icon at bounding box center [1122, 581] width 15 height 11
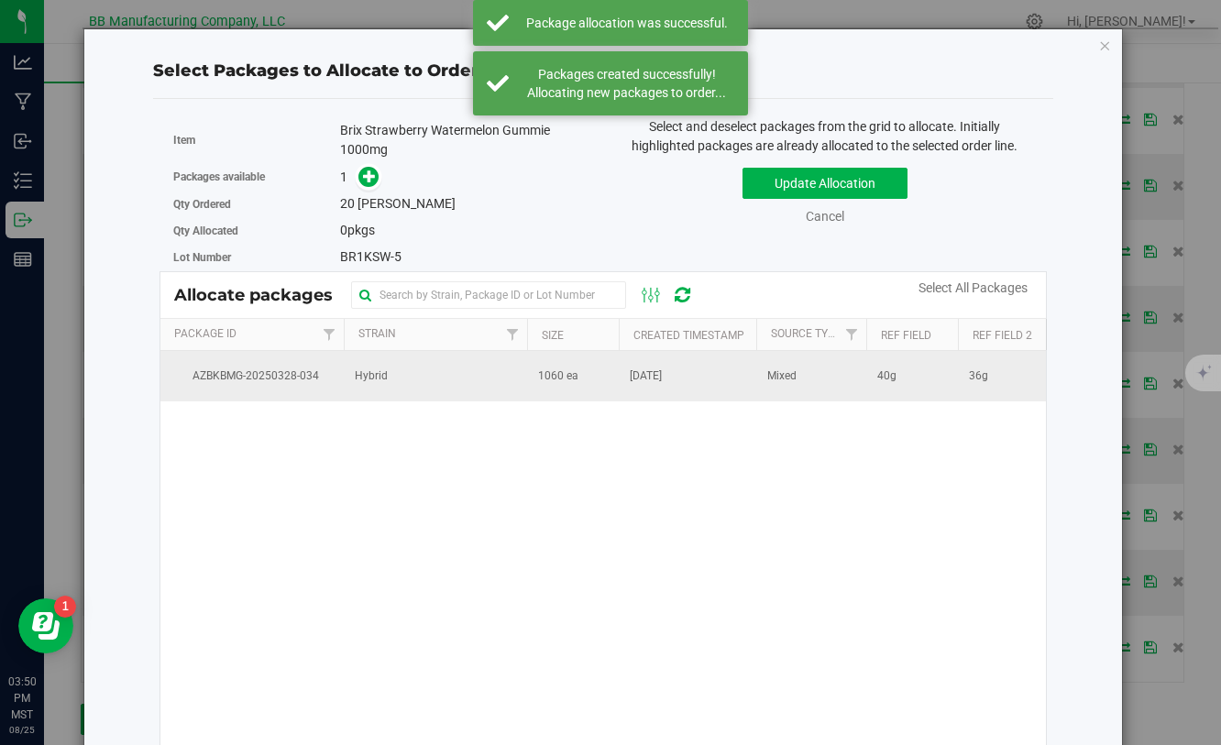
click at [561, 381] on span "1060 ea" at bounding box center [558, 376] width 40 height 17
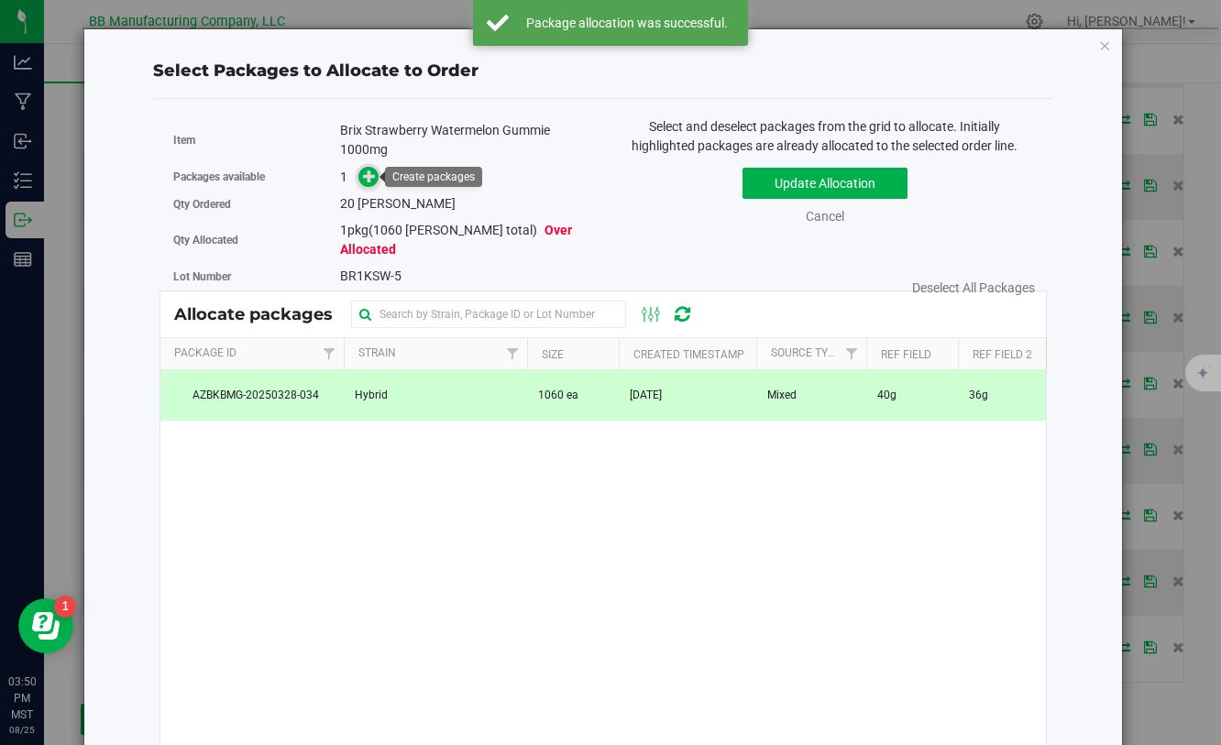
click at [369, 174] on icon at bounding box center [369, 176] width 13 height 13
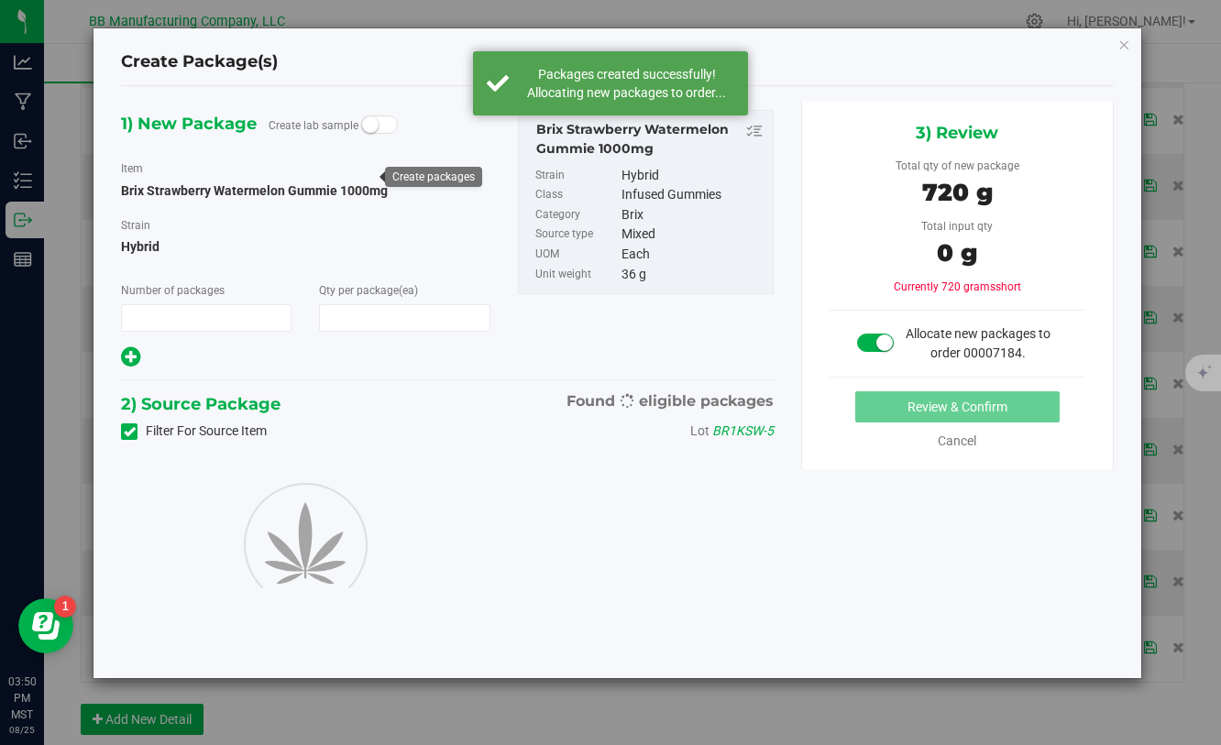
type input "1"
type input "20"
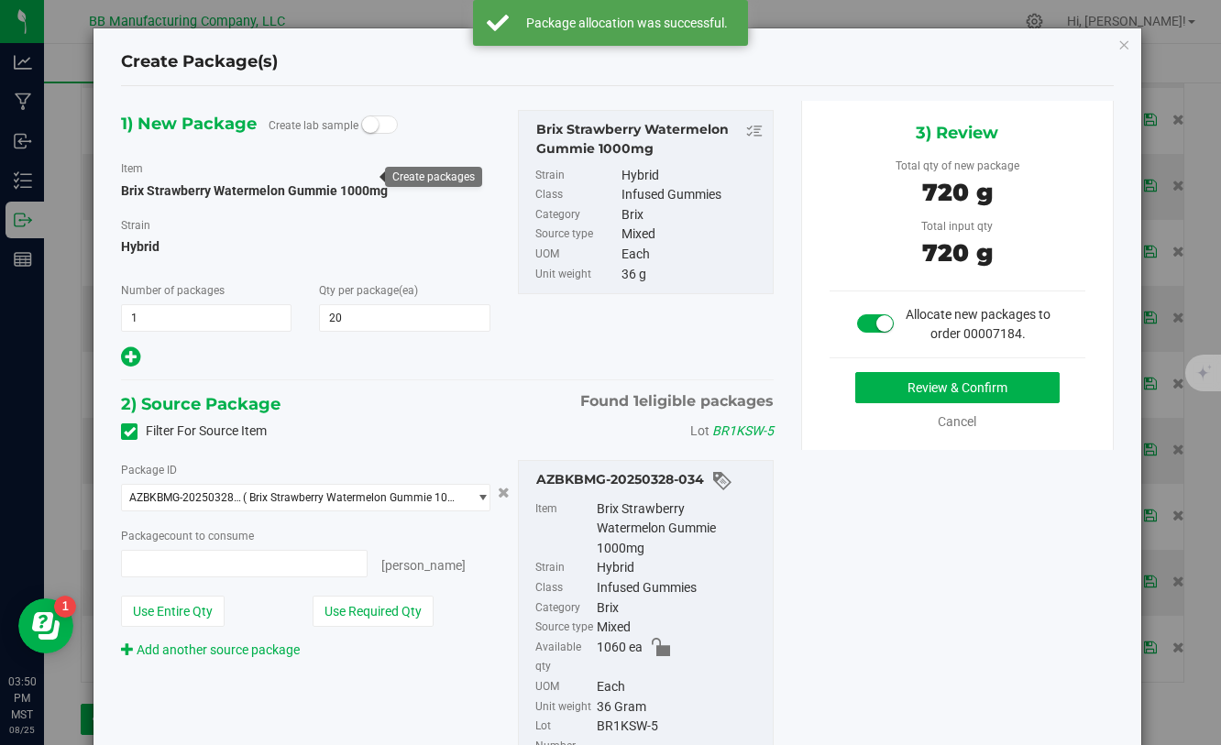
type input "20 ea"
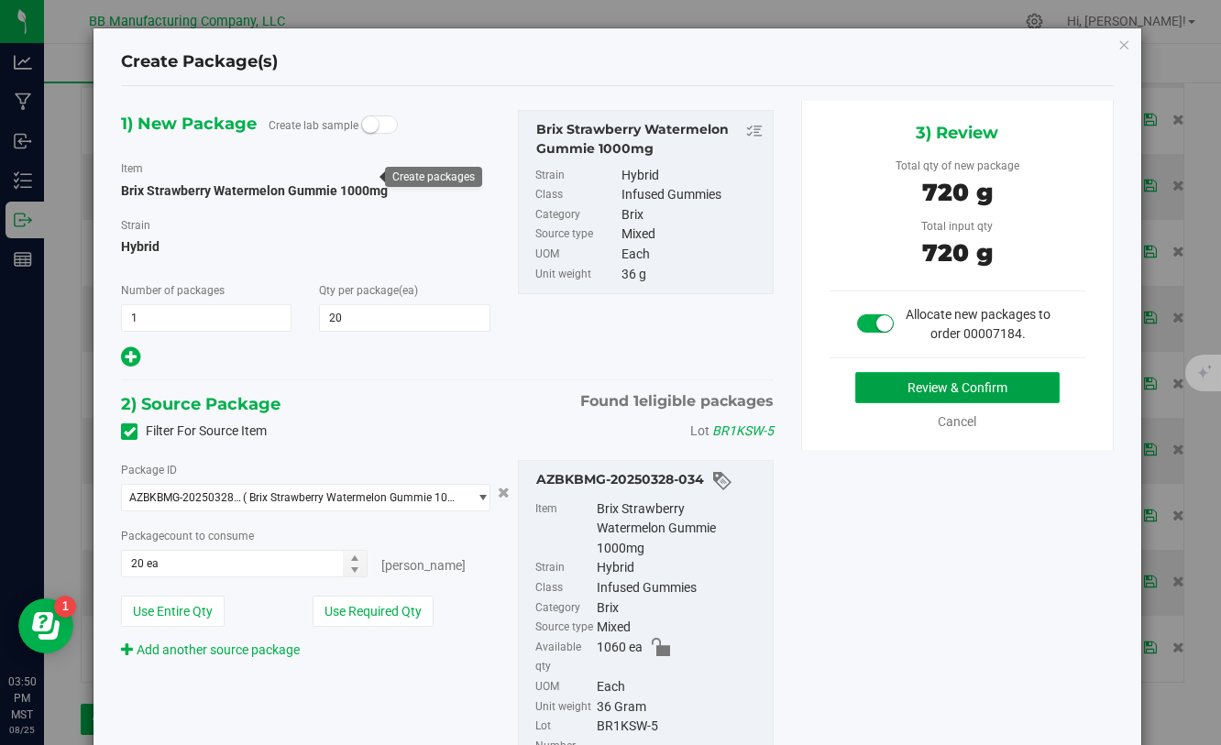
click at [919, 384] on button "Review & Confirm" at bounding box center [957, 387] width 204 height 31
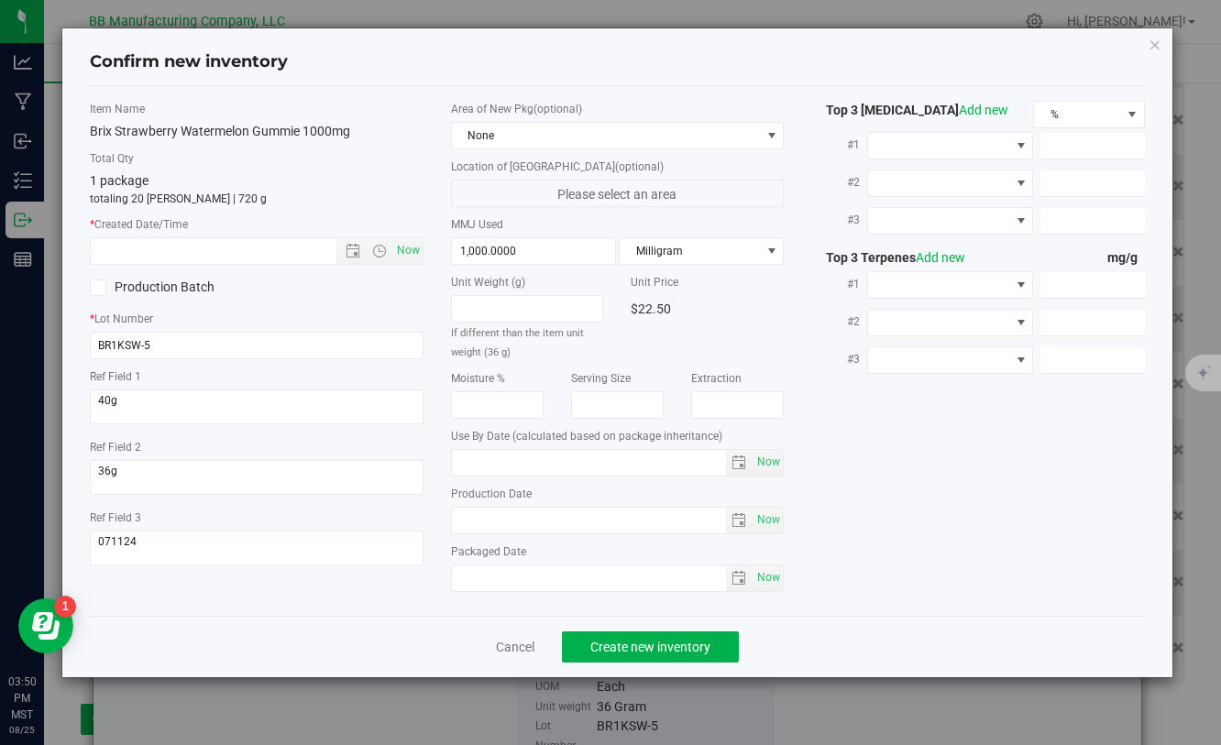
type input "[DATE]"
drag, startPoint x: 530, startPoint y: 522, endPoint x: 439, endPoint y: 522, distance: 90.7
click at [439, 522] on div "Area of New Pkg (optional) None Location of [GEOGRAPHIC_DATA] (optional) Please…" at bounding box center [617, 351] width 360 height 500
click at [286, 247] on input "text" at bounding box center [229, 251] width 276 height 26
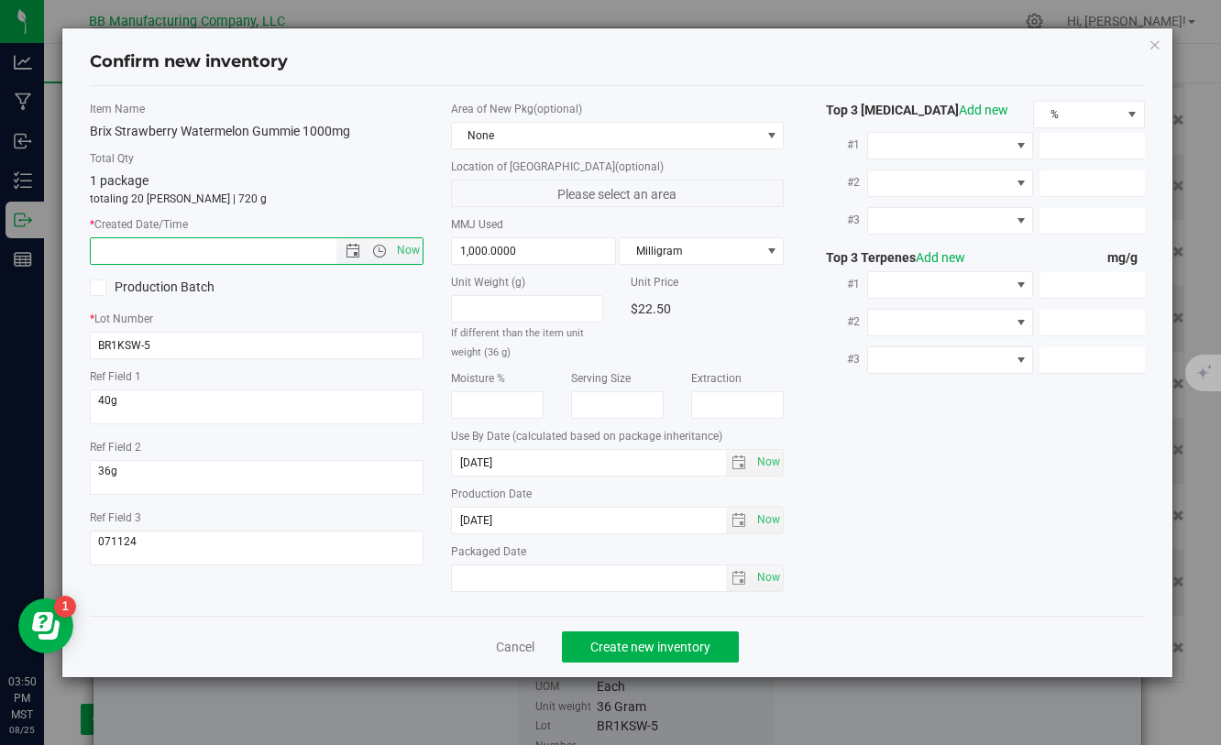
paste input "[DATE]"
click at [616, 654] on button "Create new inventory" at bounding box center [650, 646] width 177 height 31
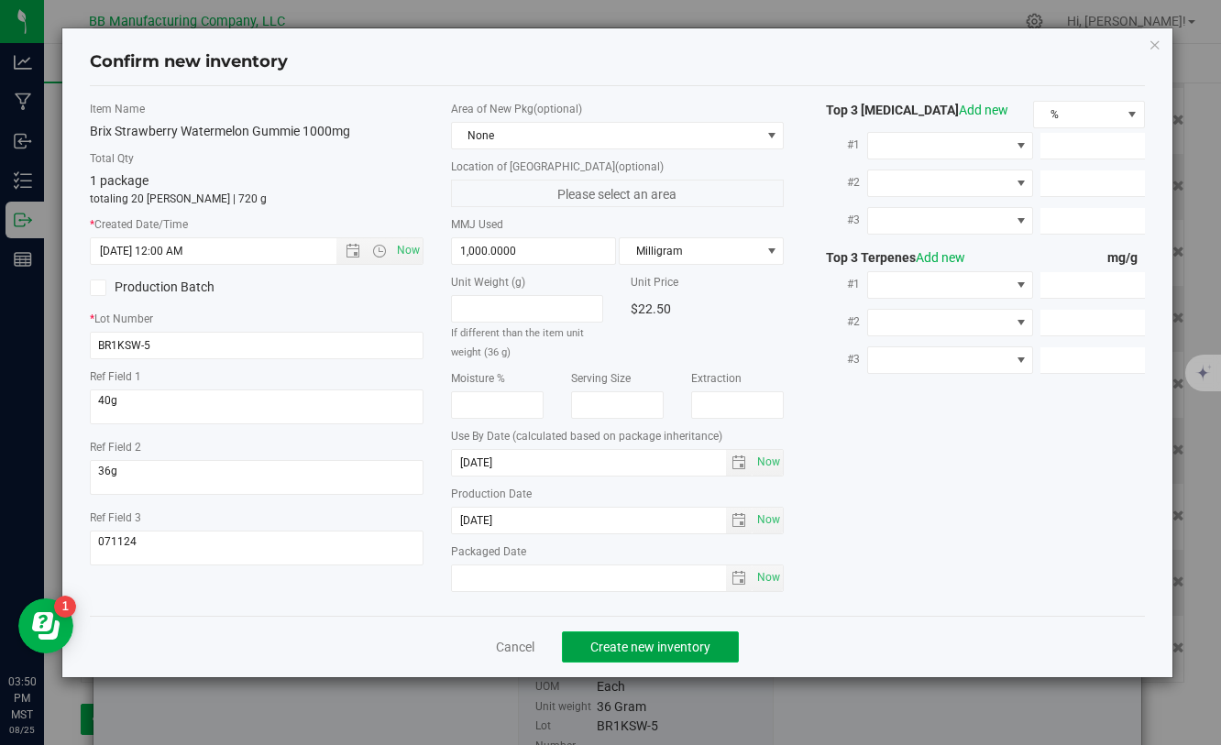
type input "1/23/2025 3:50 PM"
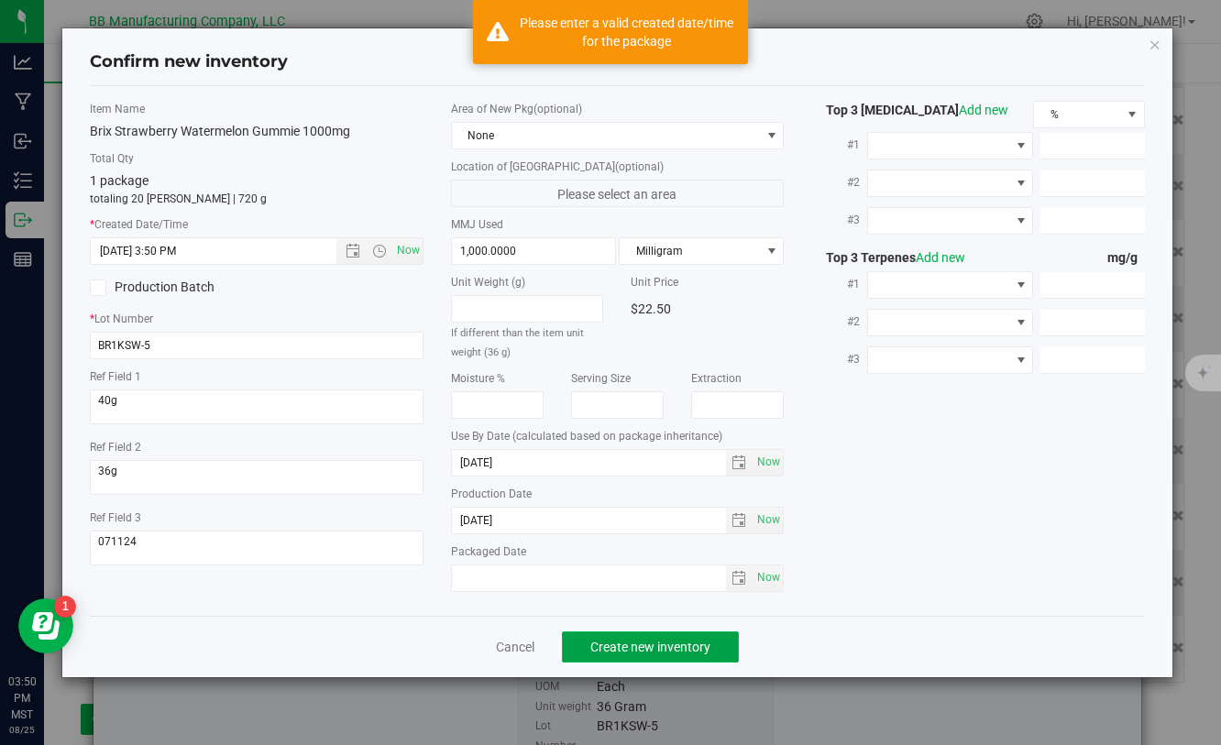
click at [616, 654] on button "Create new inventory" at bounding box center [650, 646] width 177 height 31
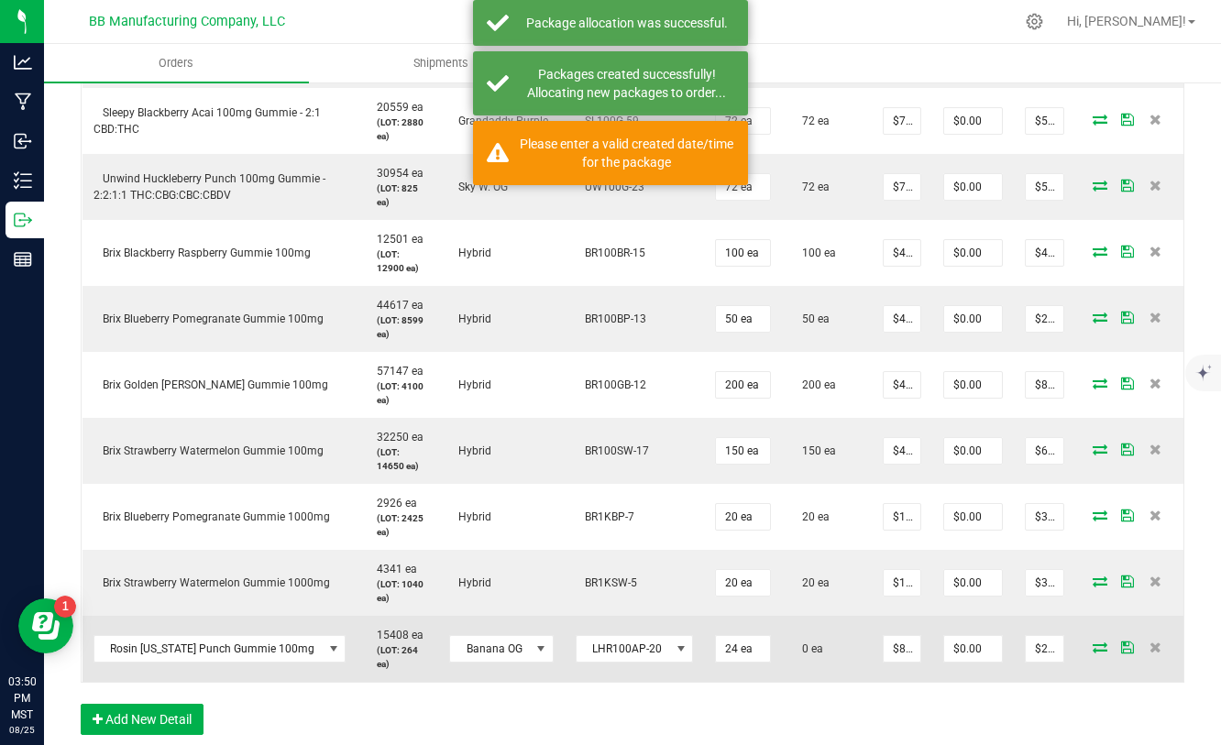
click at [1103, 649] on icon at bounding box center [1099, 647] width 15 height 11
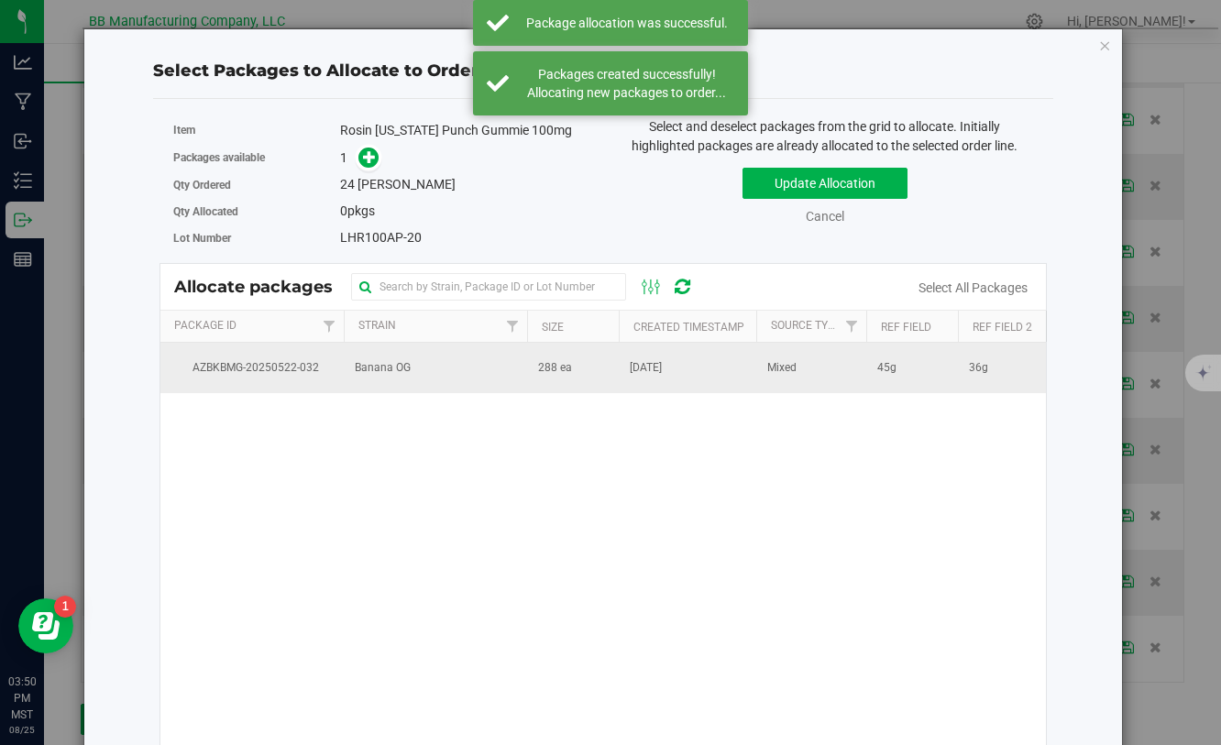
click at [502, 371] on td "Banana OG" at bounding box center [435, 367] width 183 height 49
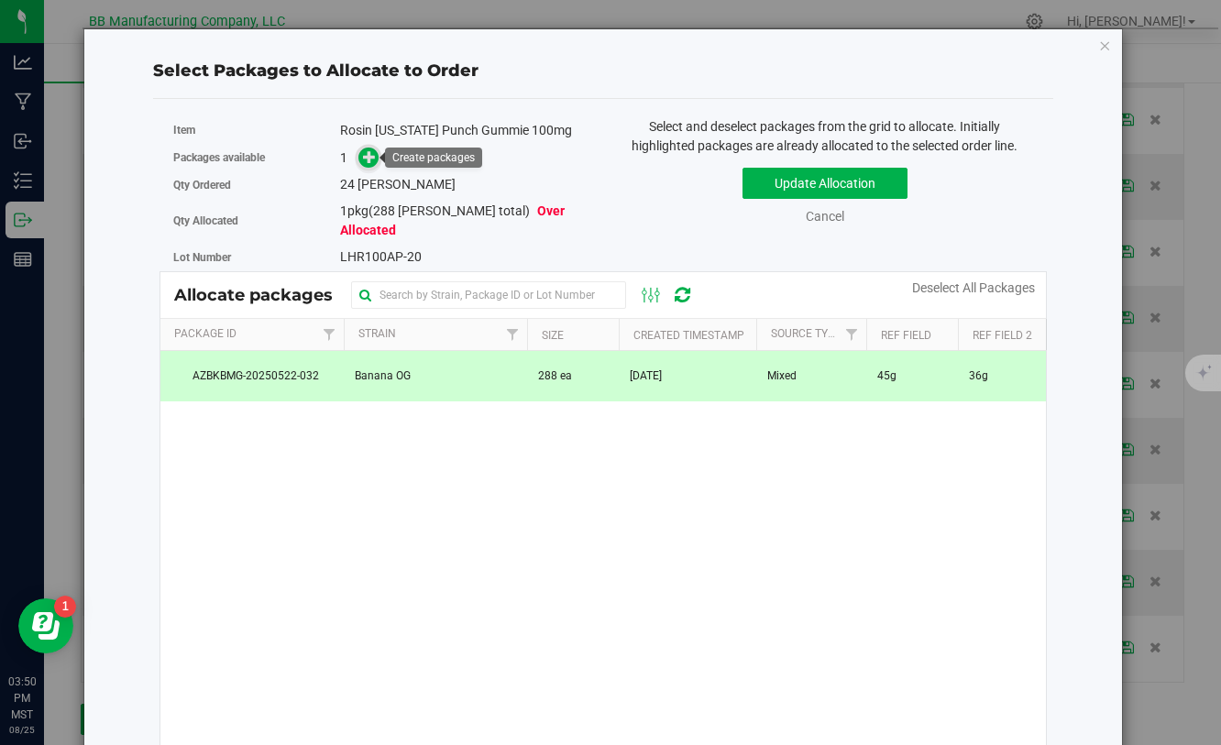
click at [373, 163] on icon at bounding box center [369, 156] width 13 height 13
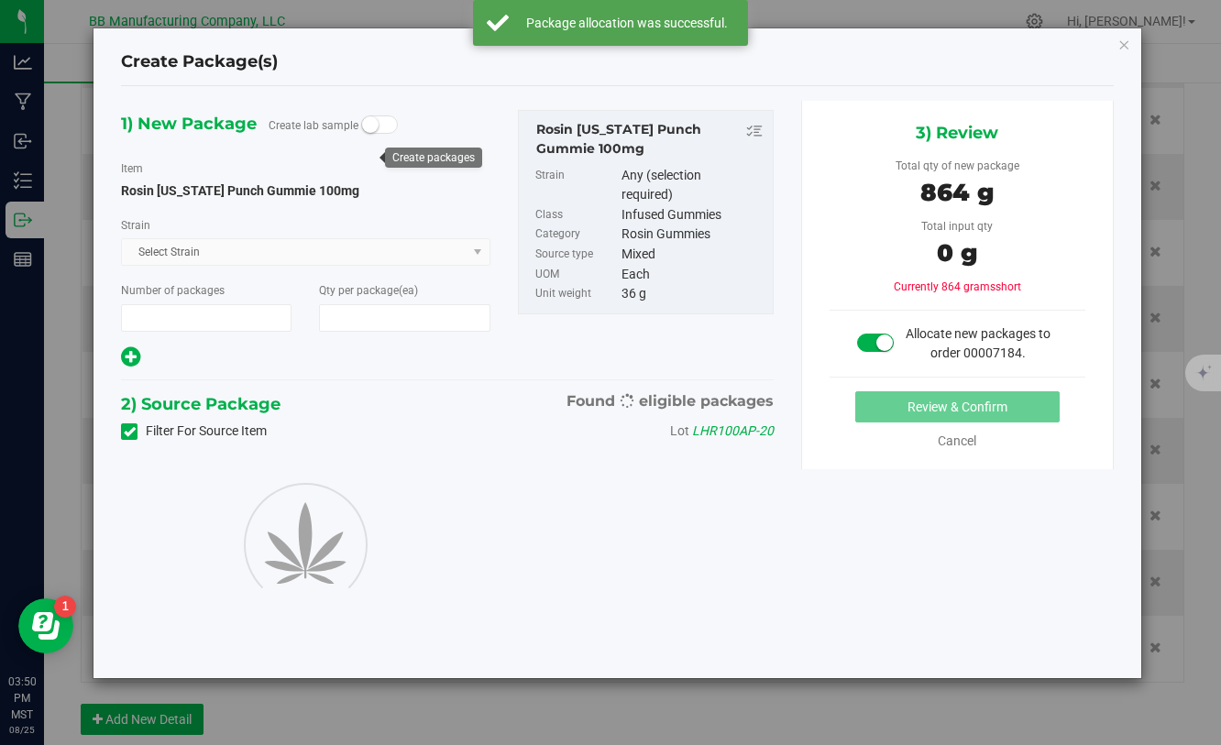
type input "1"
type input "24"
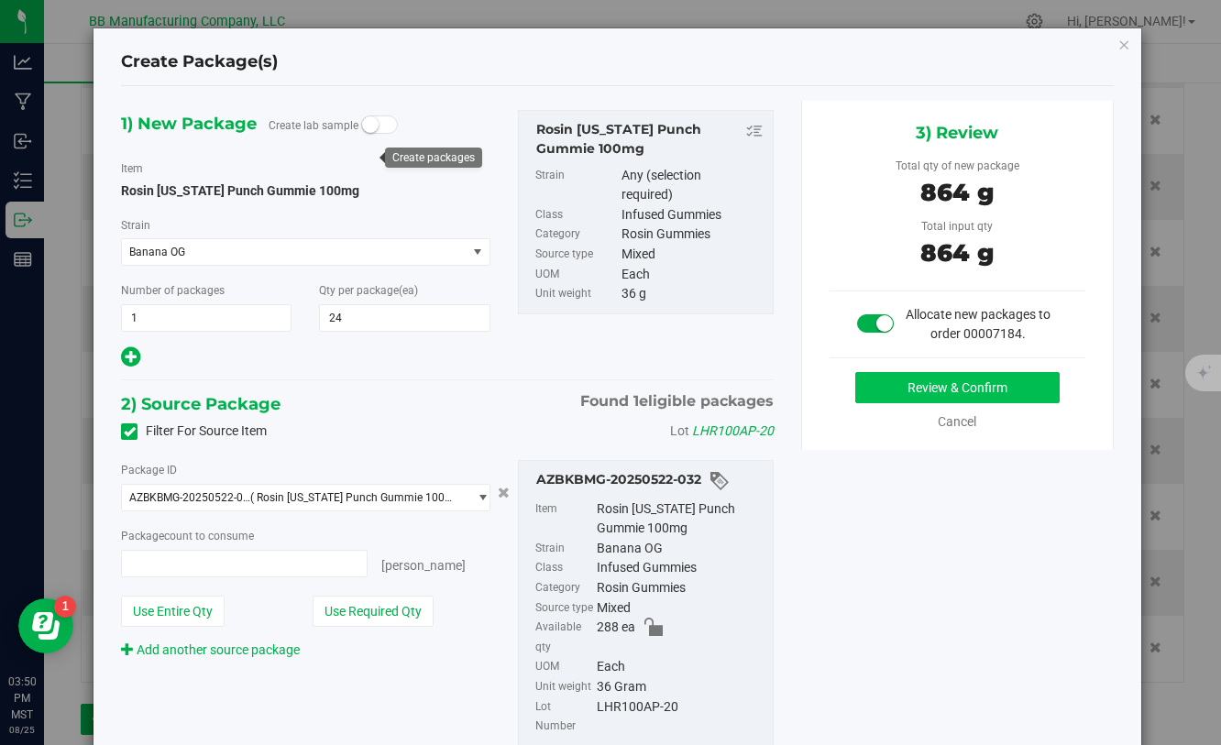
type input "24 ea"
click at [969, 390] on button "Review & Confirm" at bounding box center [957, 387] width 204 height 31
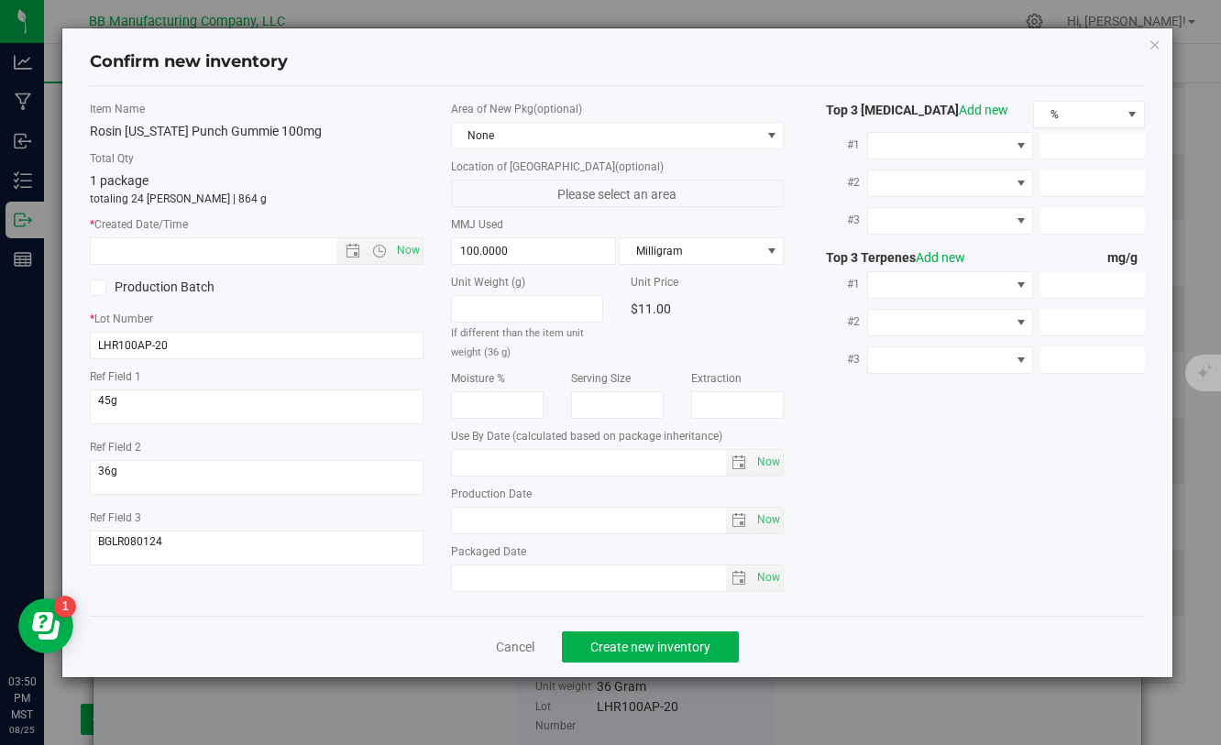
type input "[DATE]"
drag, startPoint x: 546, startPoint y: 525, endPoint x: 450, endPoint y: 515, distance: 96.8
click at [451, 515] on span "2025-04-22 Now" at bounding box center [617, 520] width 333 height 27
click at [232, 251] on input "text" at bounding box center [229, 251] width 276 height 26
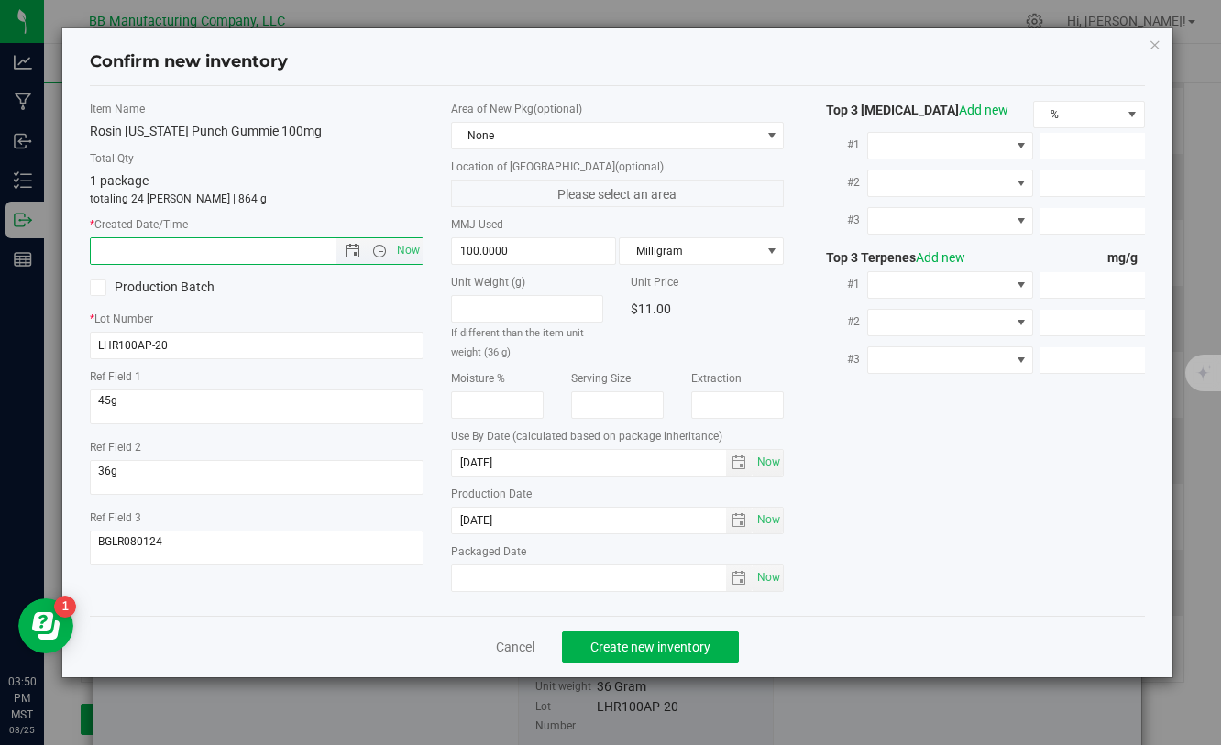
paste input "[DATE]"
click at [689, 650] on span "Create new inventory" at bounding box center [650, 647] width 120 height 15
type input "4/22/2025 3:50 PM"
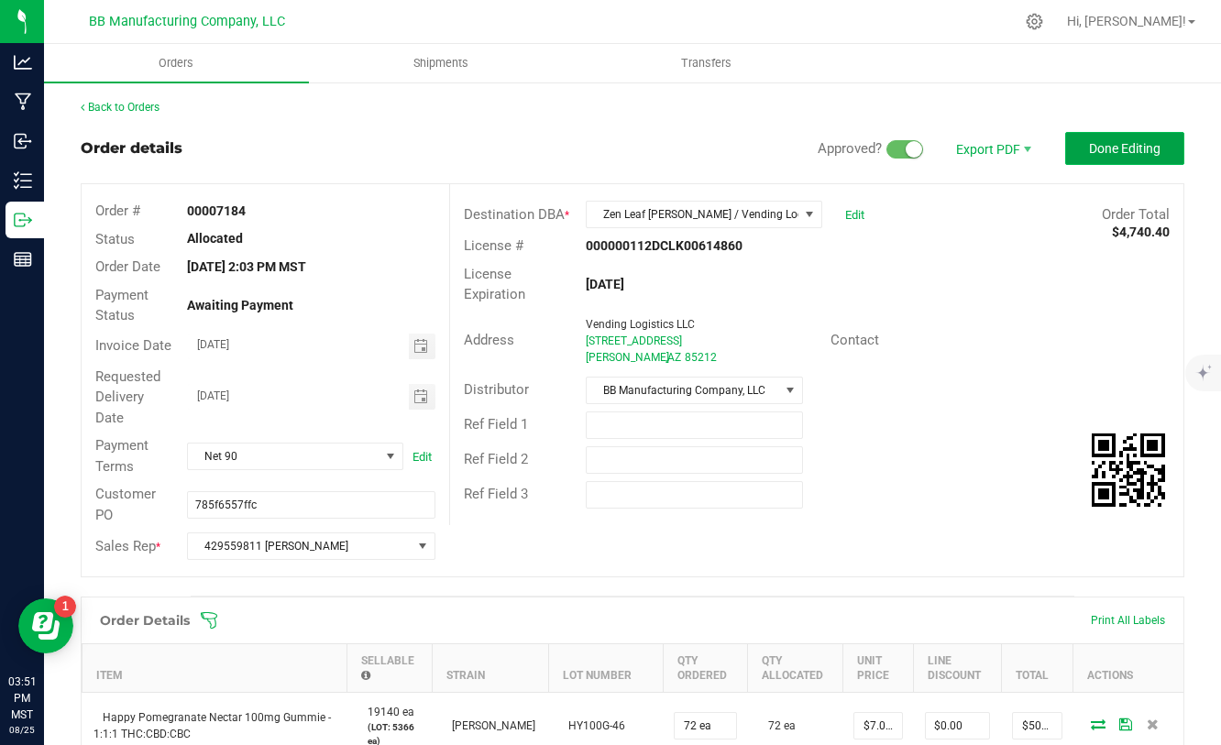
click at [1099, 159] on button "Done Editing" at bounding box center [1124, 148] width 119 height 33
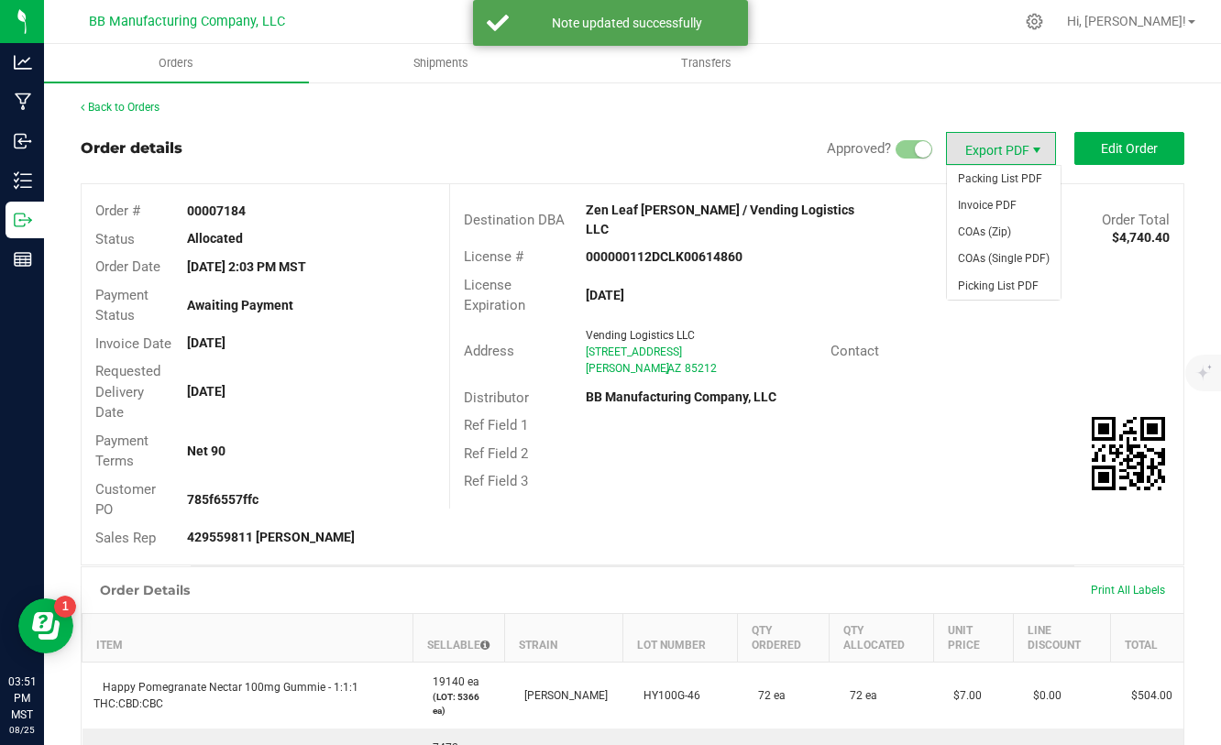
click at [1034, 148] on span "Export PDF" at bounding box center [1036, 150] width 15 height 15
click at [1006, 209] on span "Invoice PDF" at bounding box center [1004, 205] width 114 height 27
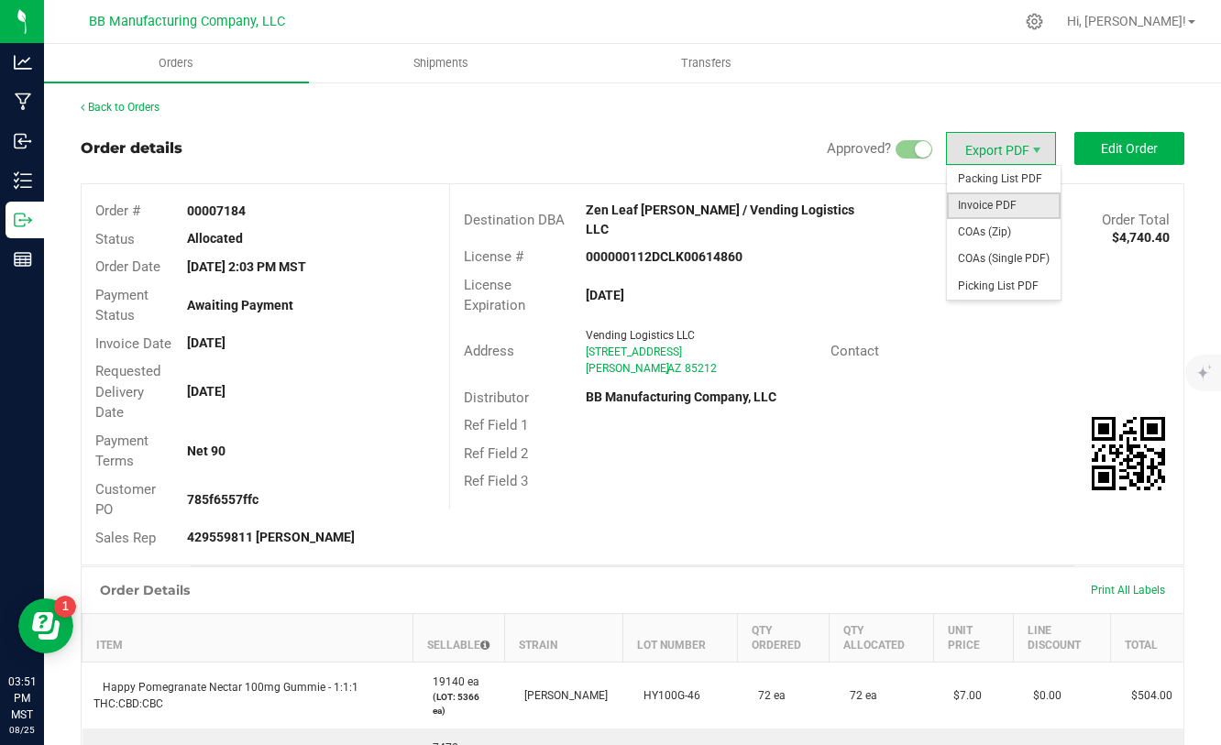
click at [995, 212] on span "Invoice PDF" at bounding box center [1004, 205] width 114 height 27
click at [976, 228] on span "COAs (Zip)" at bounding box center [1004, 232] width 114 height 27
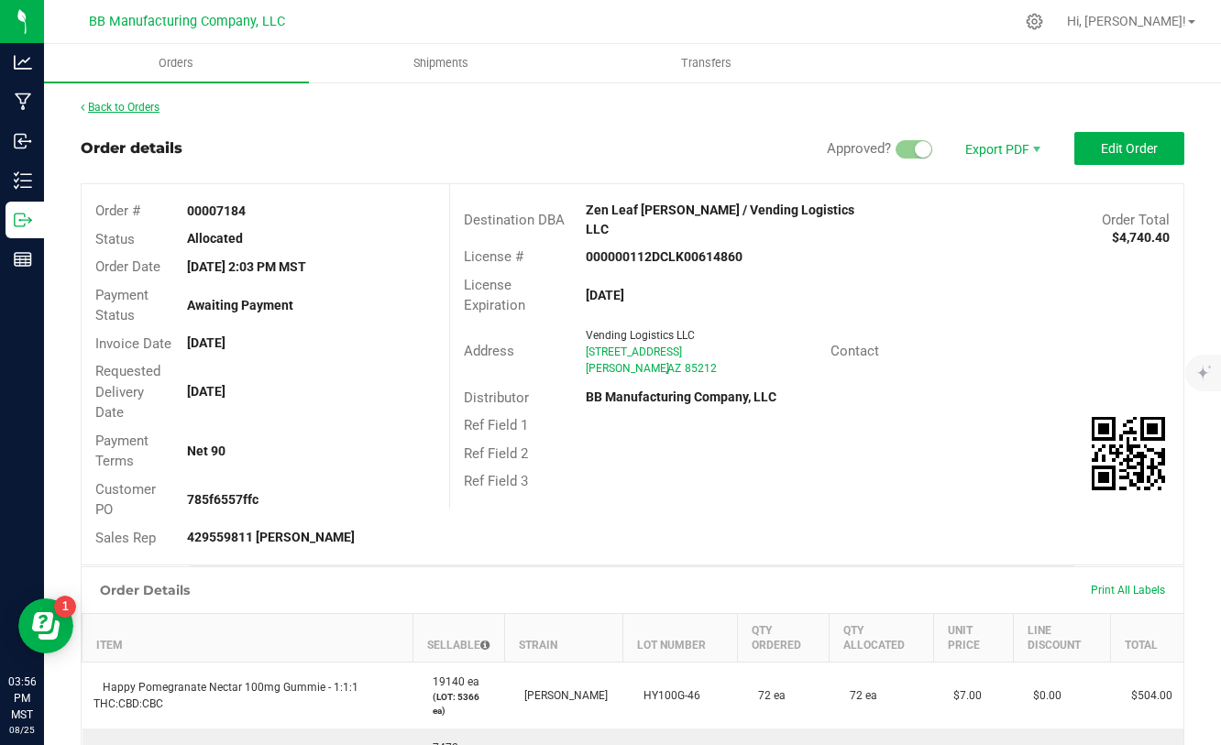
click at [124, 109] on link "Back to Orders" at bounding box center [120, 107] width 79 height 13
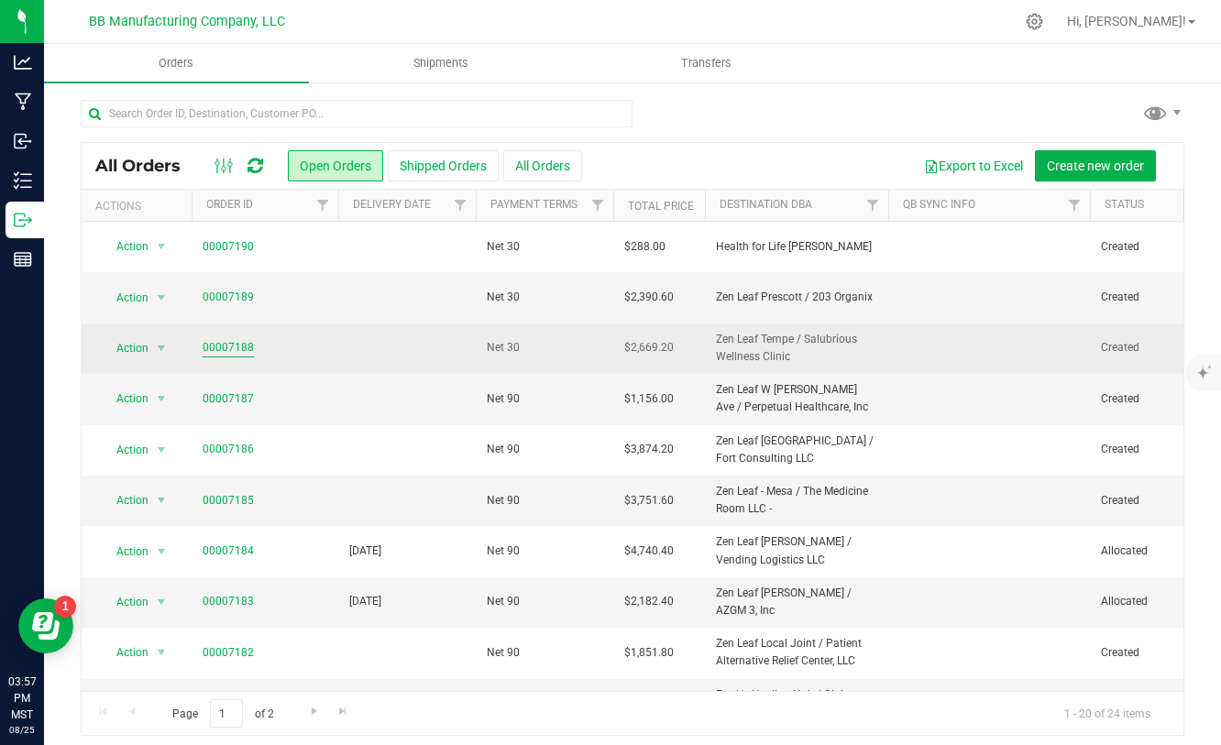
click at [243, 343] on link "00007188" at bounding box center [228, 347] width 51 height 17
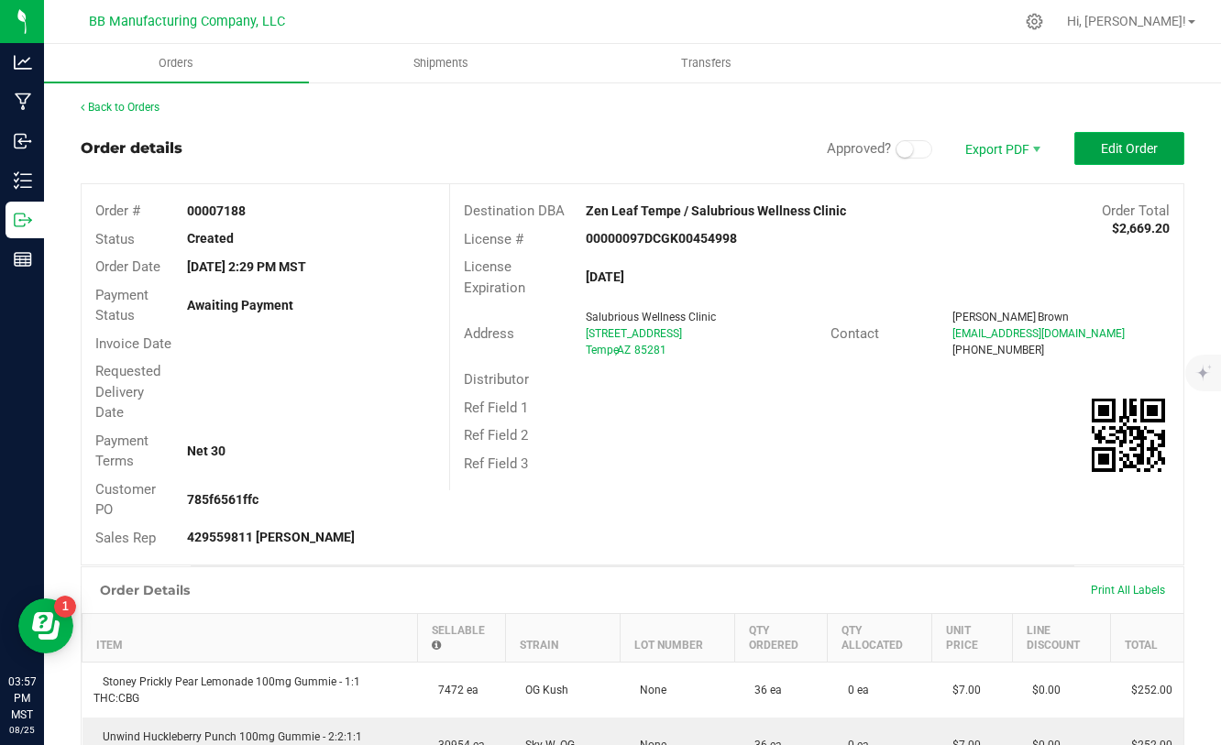
click at [1116, 142] on span "Edit Order" at bounding box center [1129, 148] width 57 height 15
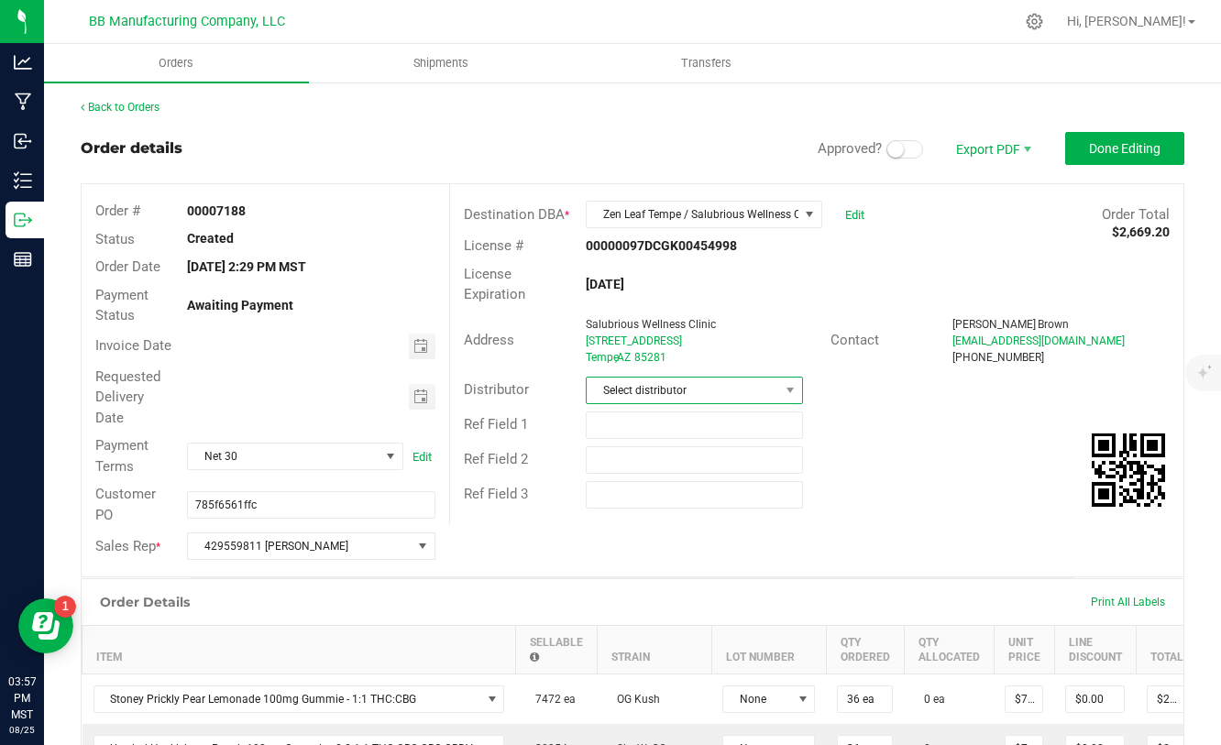
click at [755, 384] on span "Select distributor" at bounding box center [683, 391] width 192 height 26
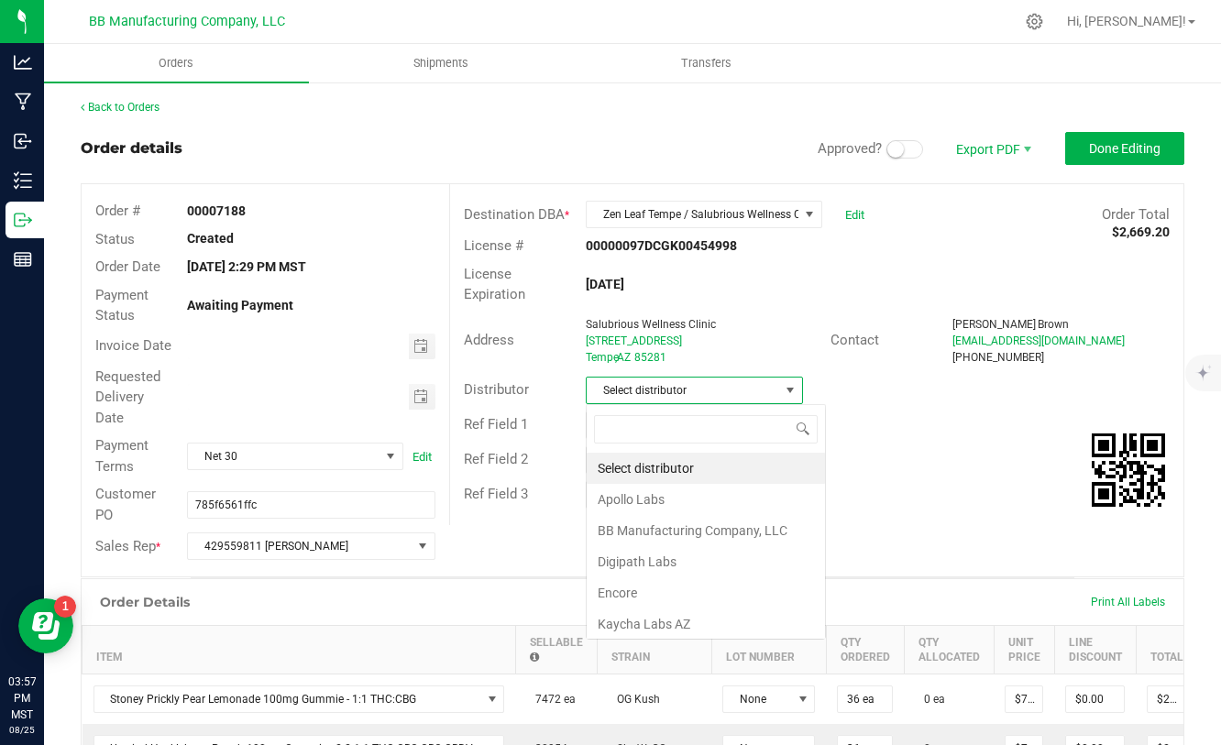
scroll to position [27, 217]
click at [661, 533] on li "BB Manufacturing Company, LLC" at bounding box center [706, 530] width 238 height 31
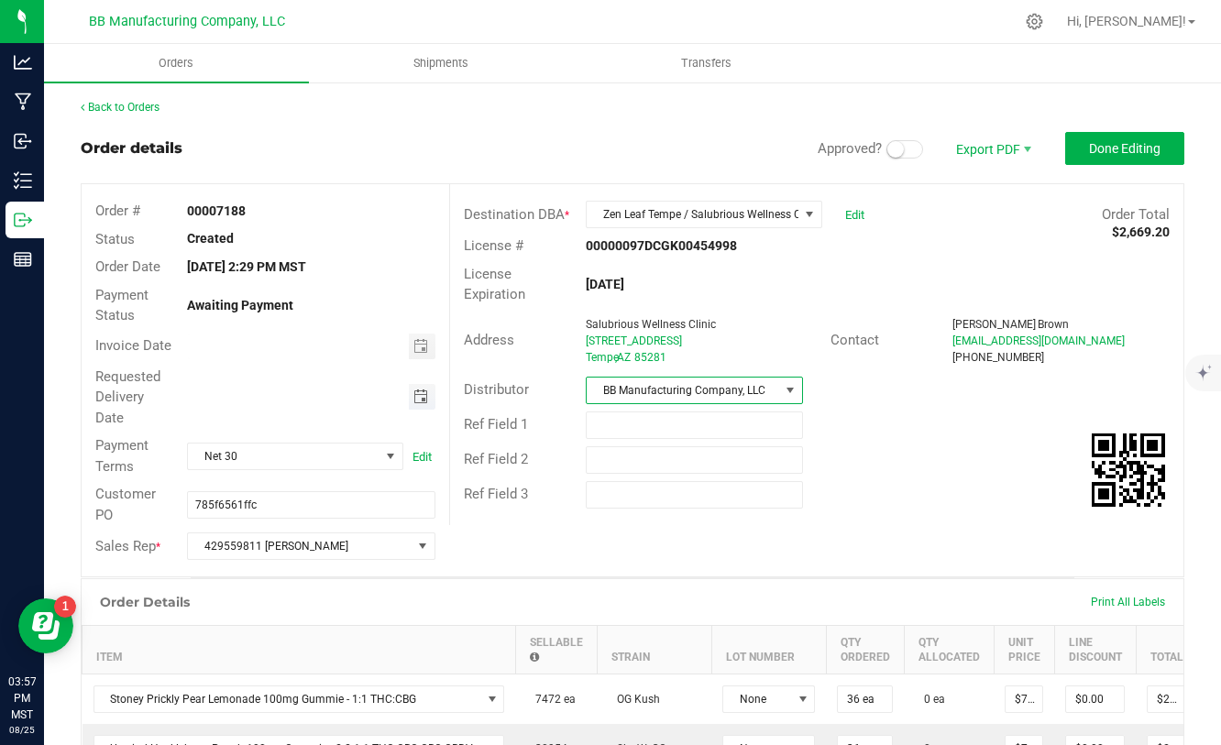
click at [423, 393] on span "Toggle calendar" at bounding box center [420, 397] width 15 height 15
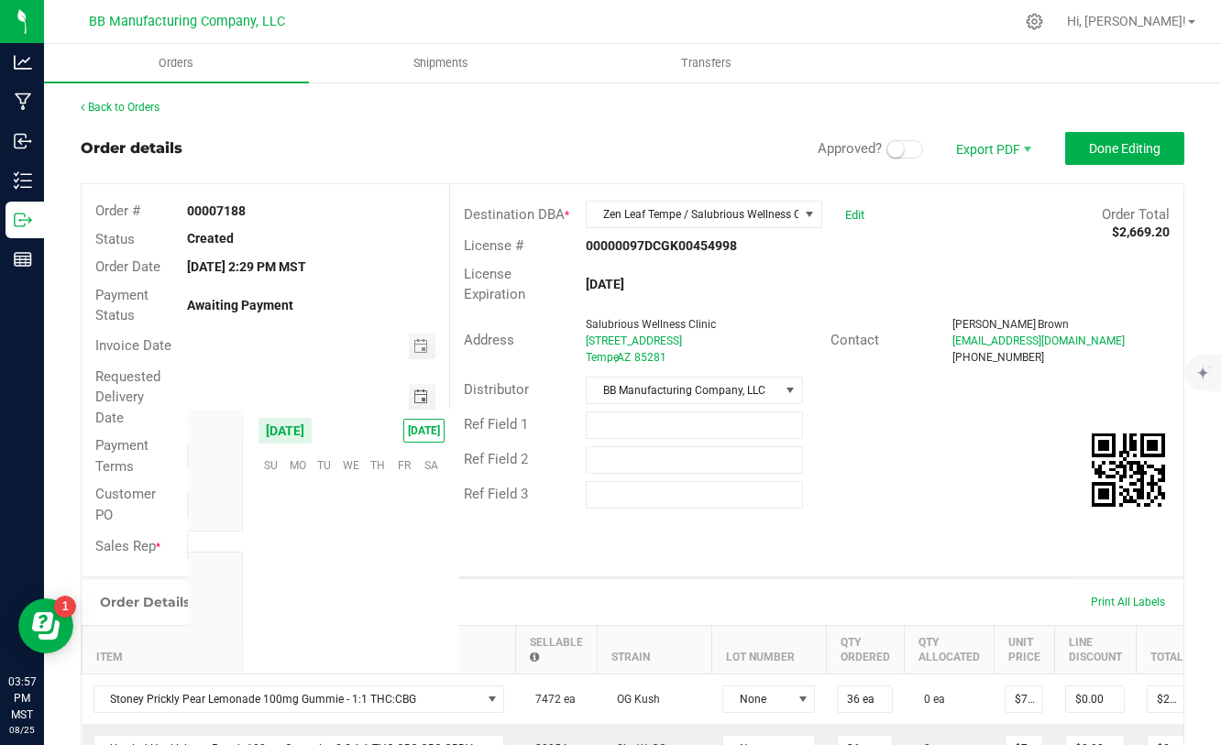
scroll to position [297026, 0]
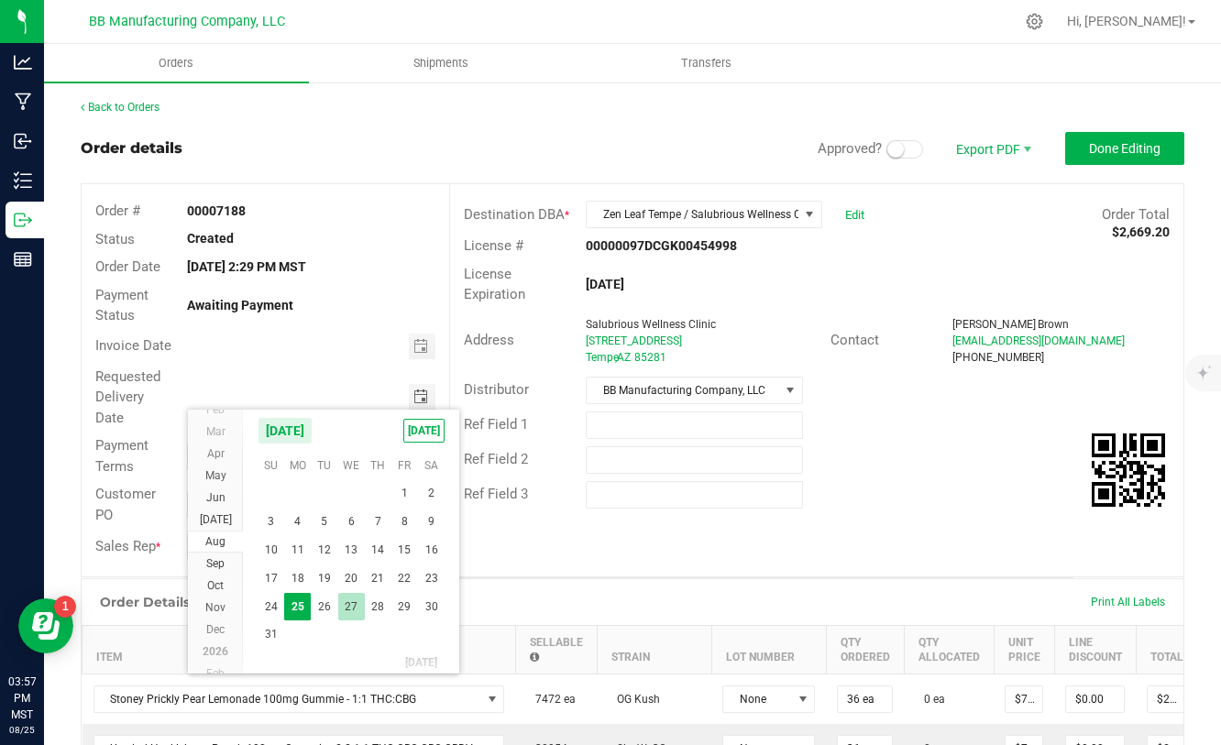
click at [349, 612] on span "27" at bounding box center [351, 607] width 27 height 28
type input "[DATE]"
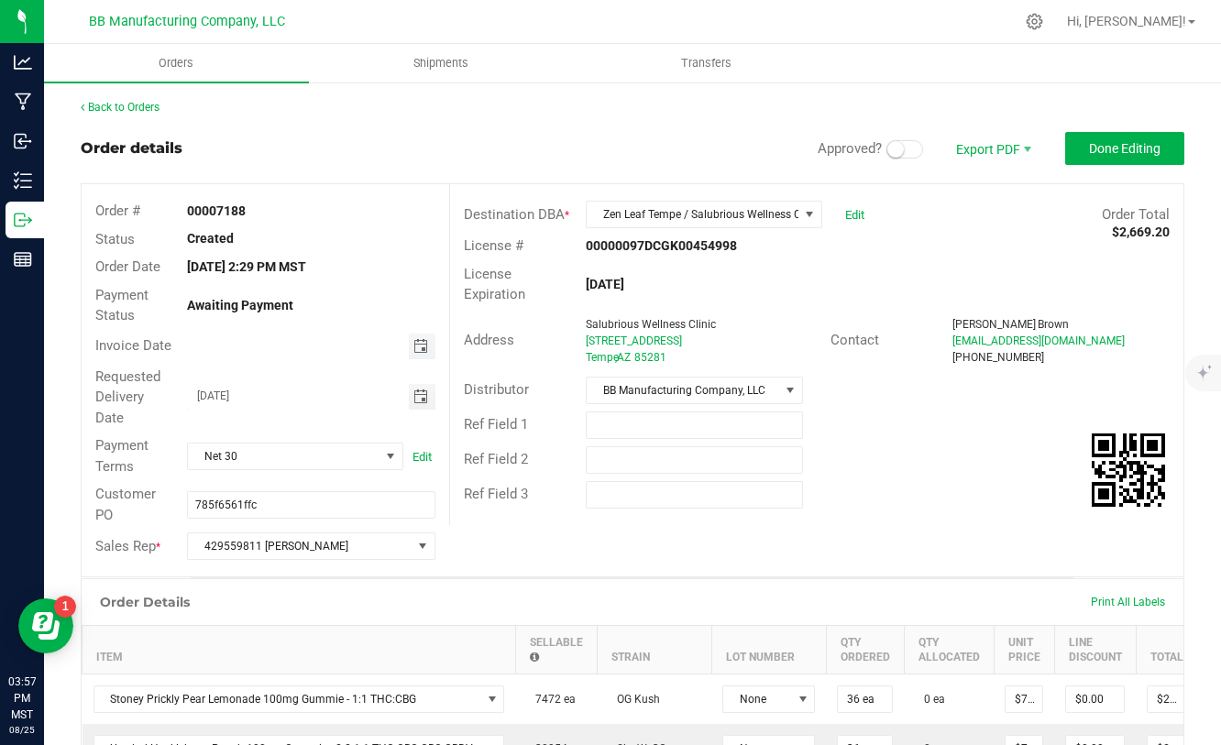
click at [421, 348] on span "Toggle calendar" at bounding box center [420, 346] width 15 height 15
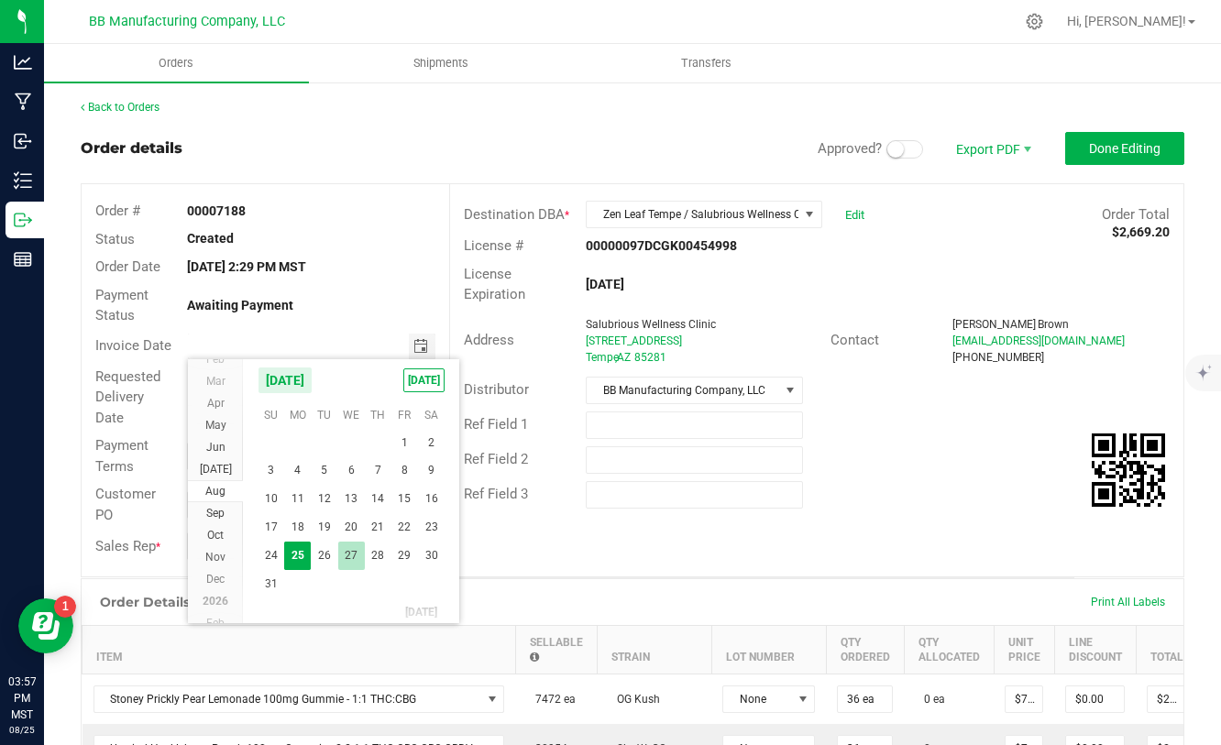
click at [346, 560] on span "27" at bounding box center [351, 556] width 27 height 28
type input "[DATE]"
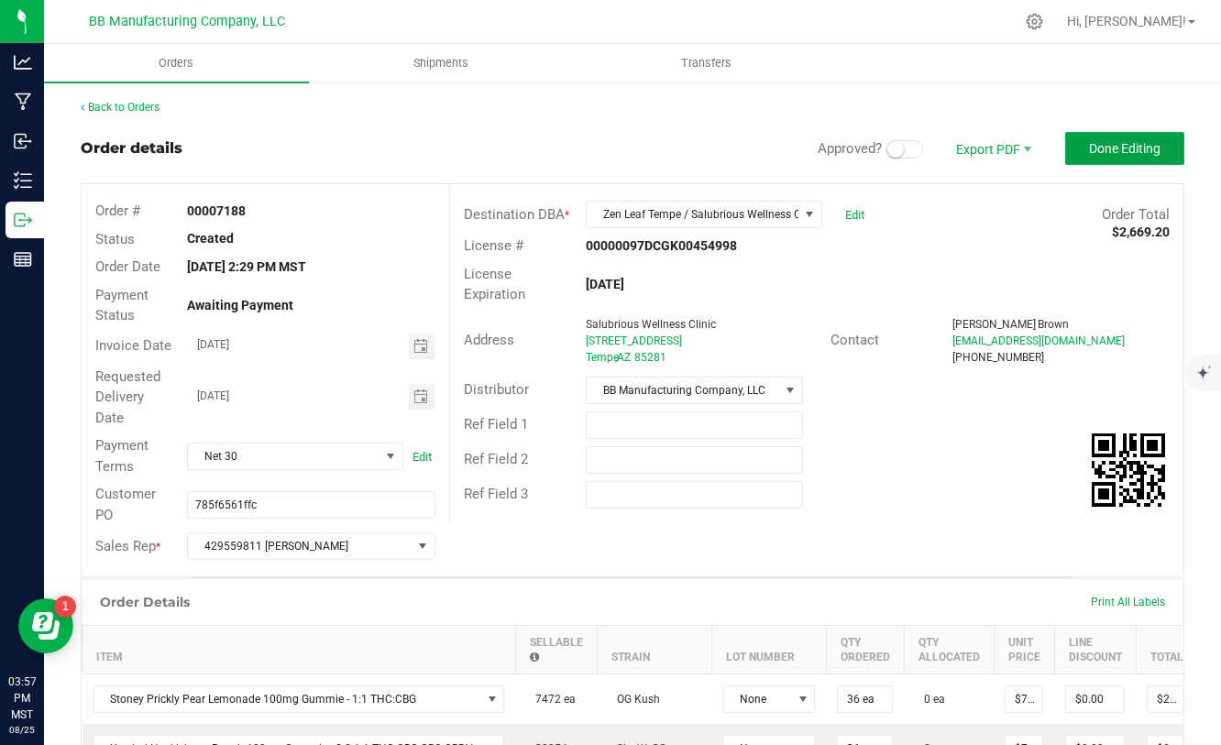
click at [1108, 157] on button "Done Editing" at bounding box center [1124, 148] width 119 height 33
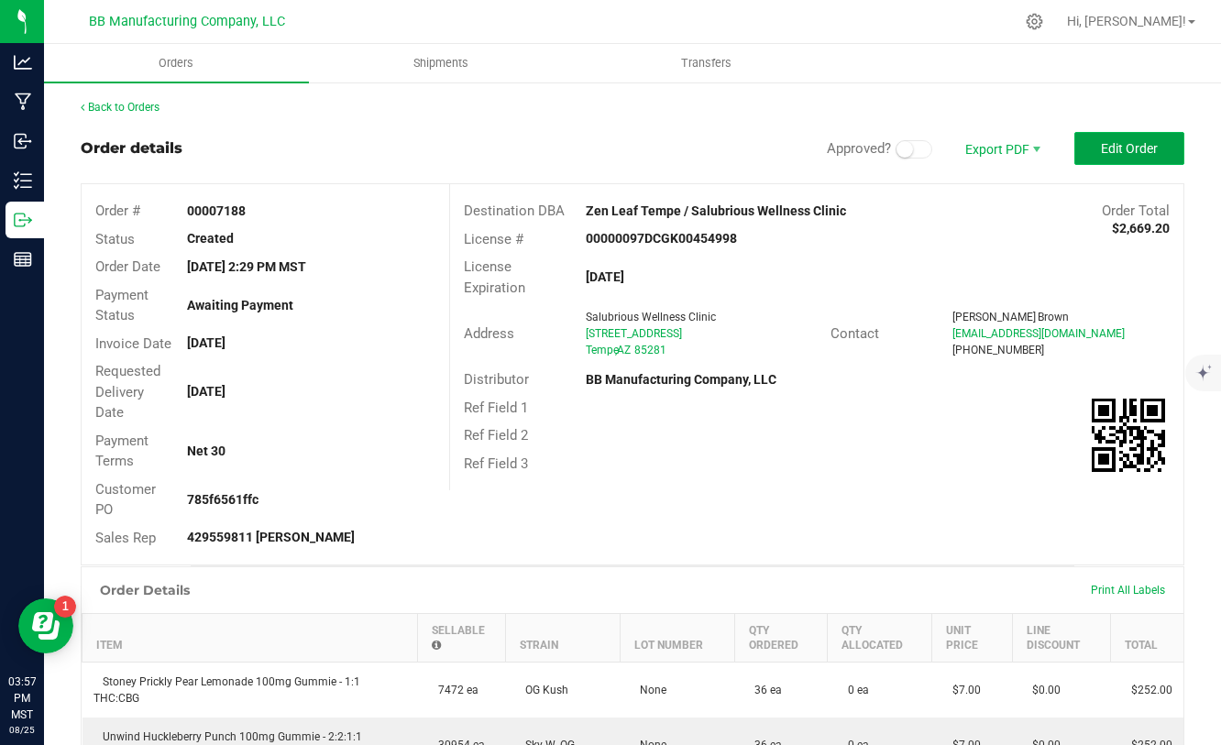
click at [1108, 156] on button "Edit Order" at bounding box center [1129, 148] width 110 height 33
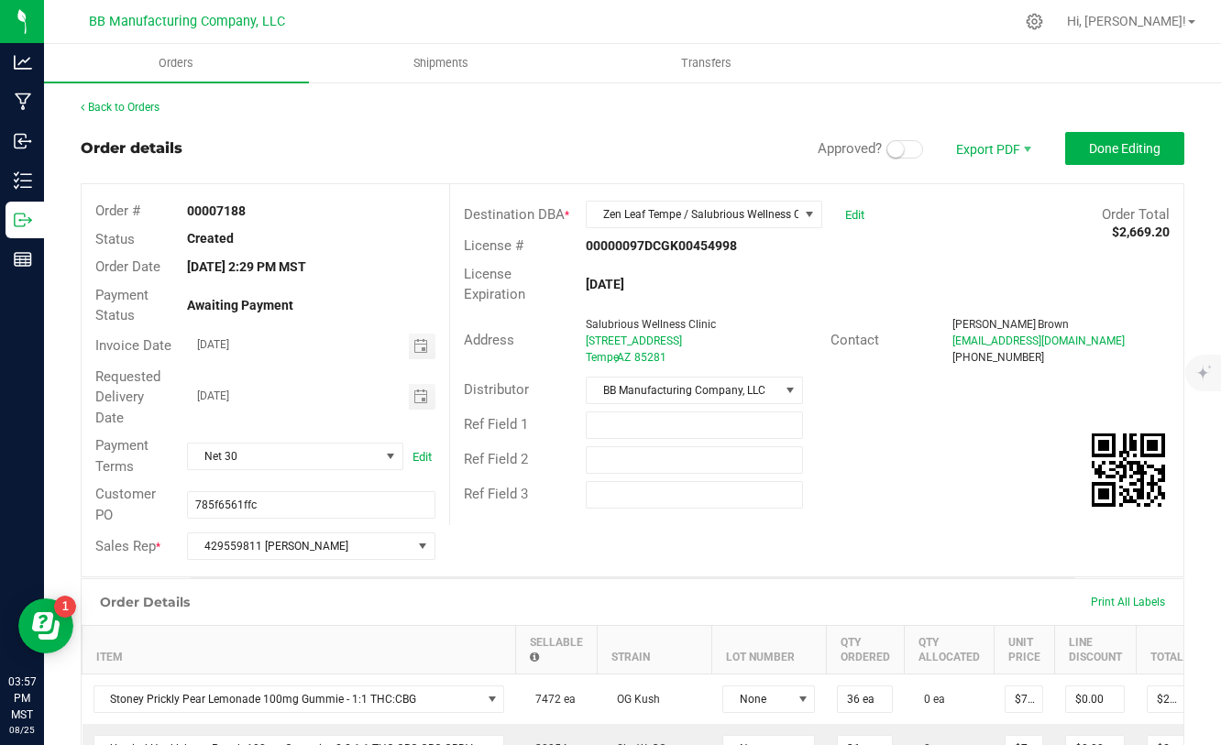
click at [914, 152] on span at bounding box center [904, 149] width 37 height 18
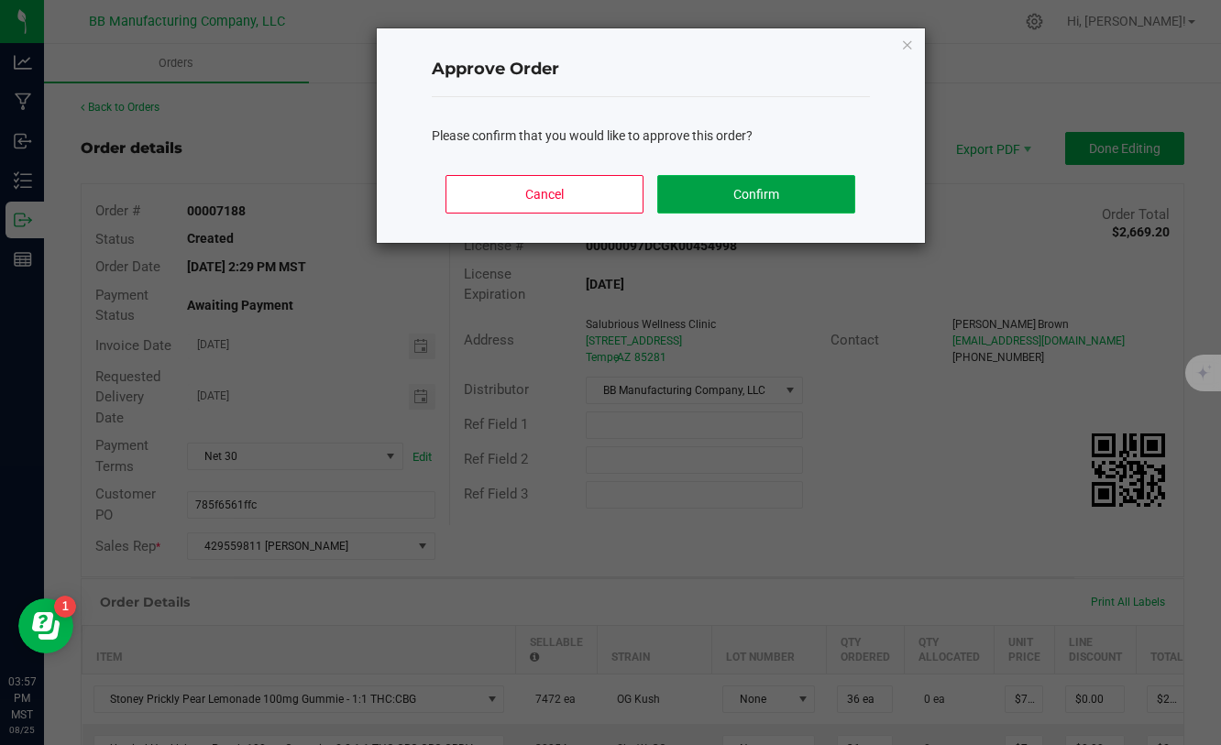
click at [838, 182] on button "Confirm" at bounding box center [755, 194] width 197 height 38
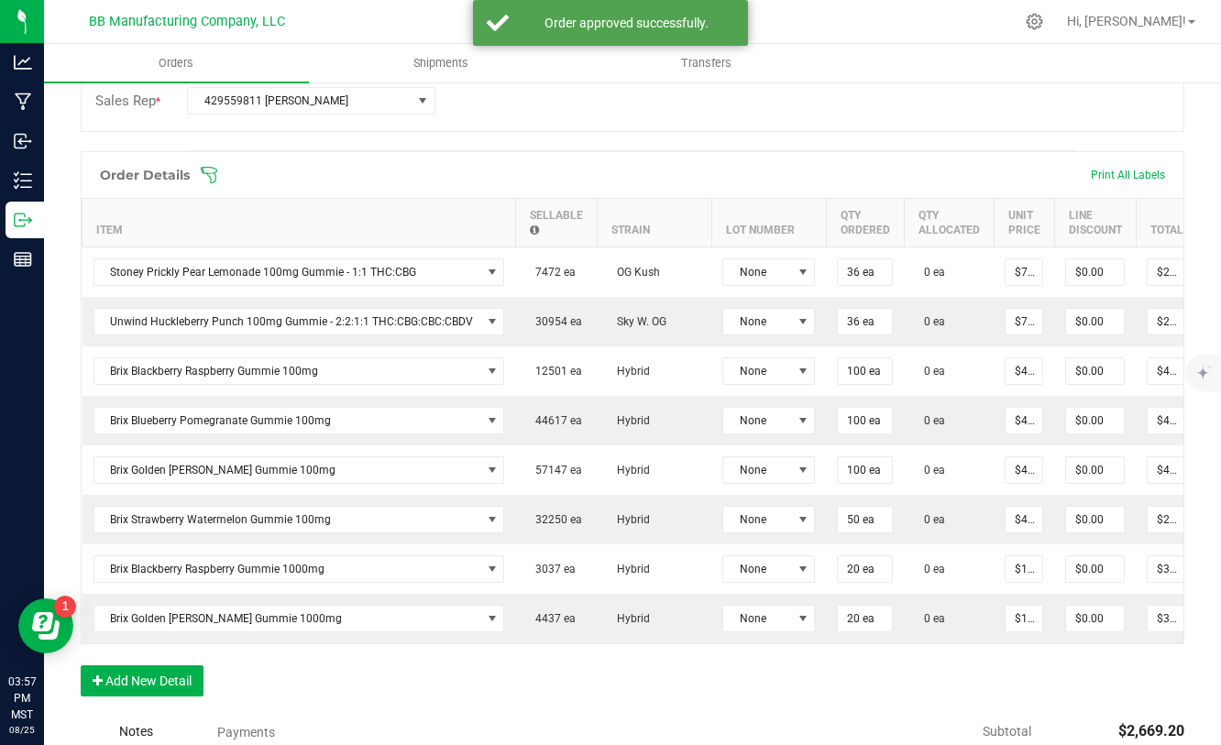
scroll to position [419, 0]
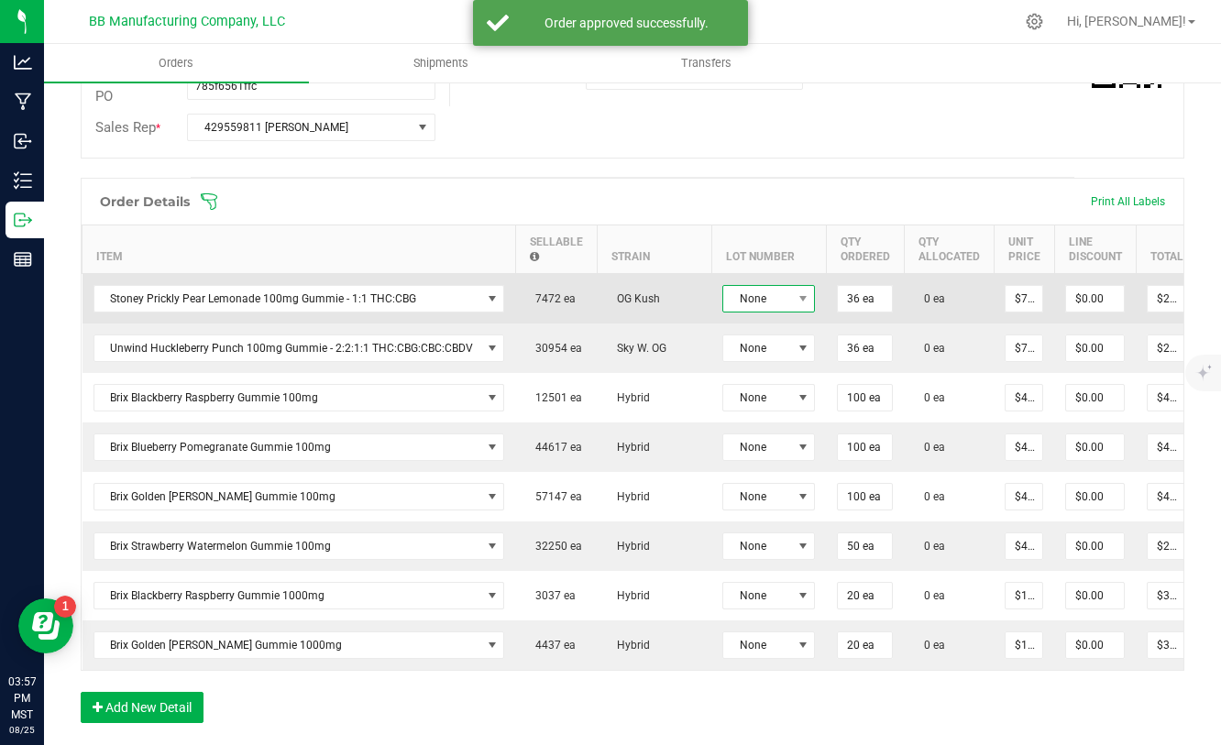
click at [791, 302] on span at bounding box center [802, 299] width 23 height 26
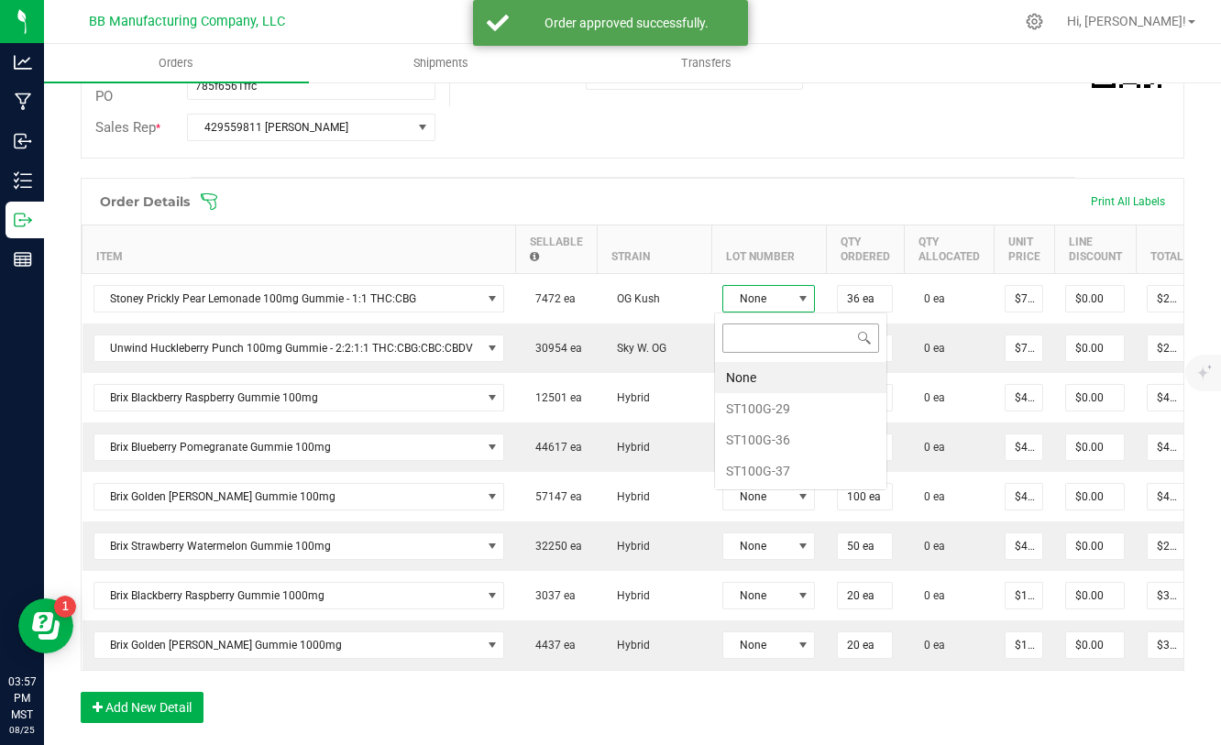
scroll to position [27, 93]
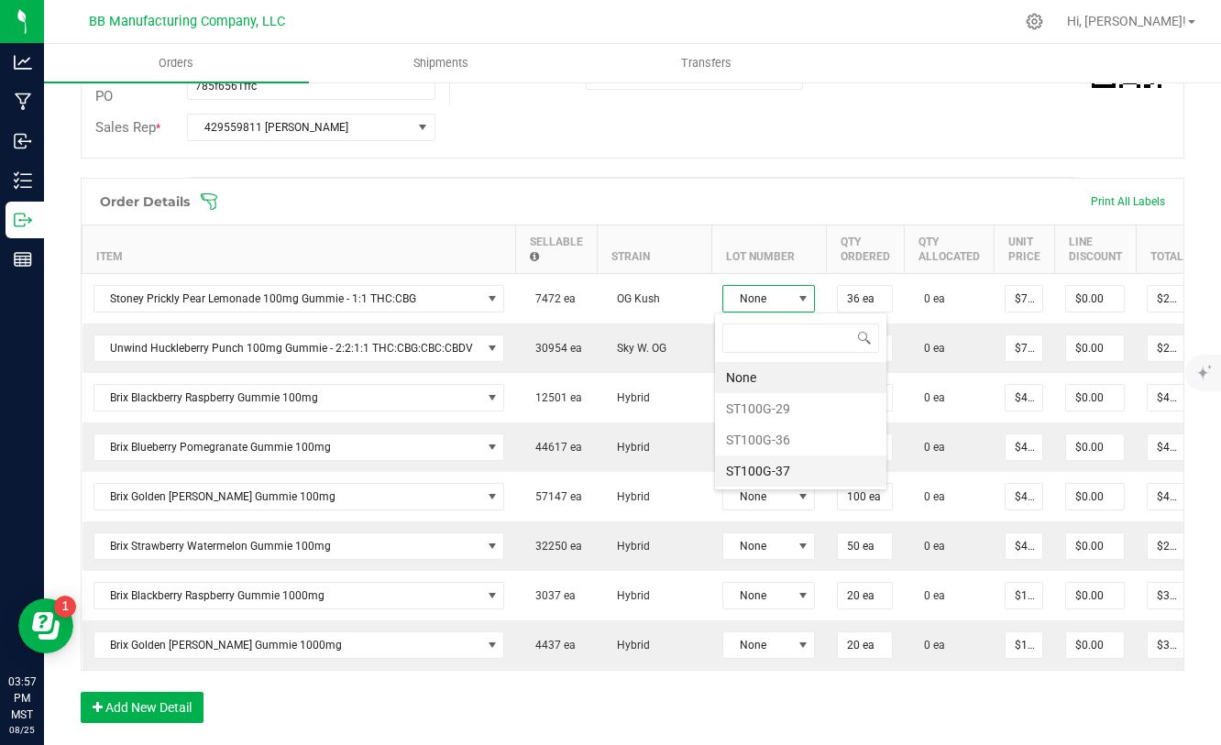
click at [777, 469] on li "ST100G-37" at bounding box center [800, 470] width 171 height 31
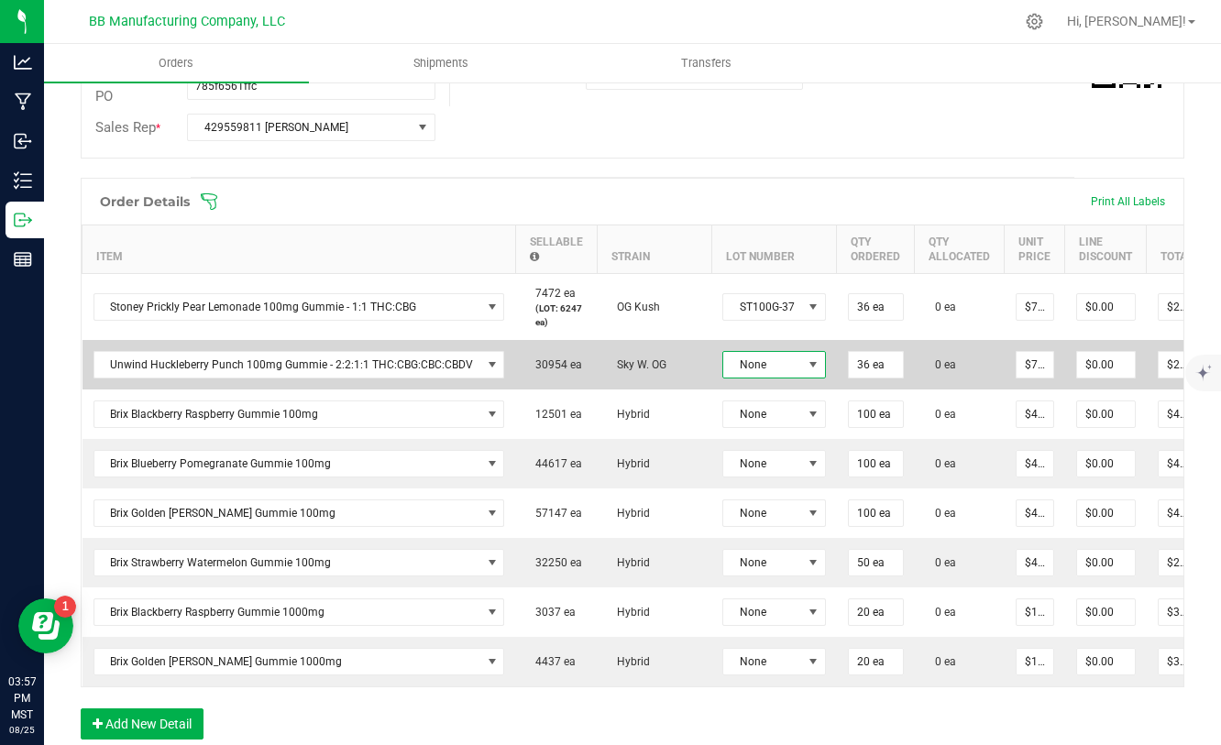
click at [806, 358] on span at bounding box center [813, 364] width 15 height 15
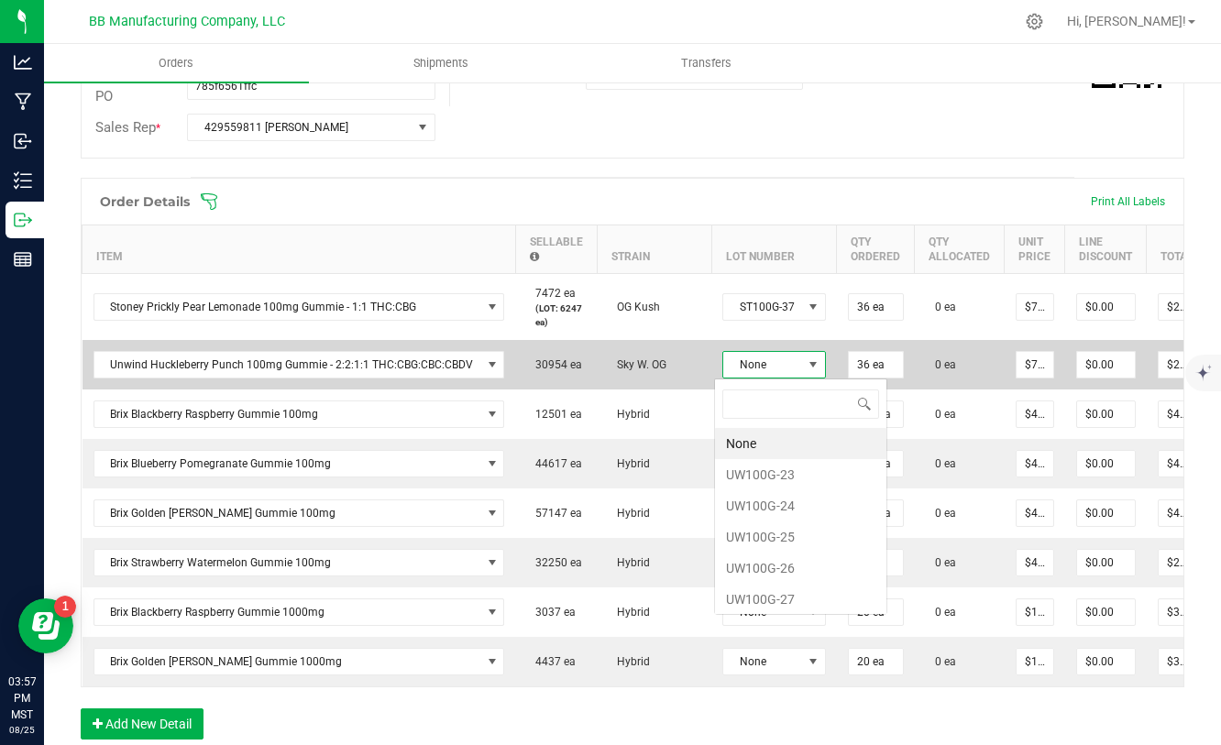
scroll to position [27, 103]
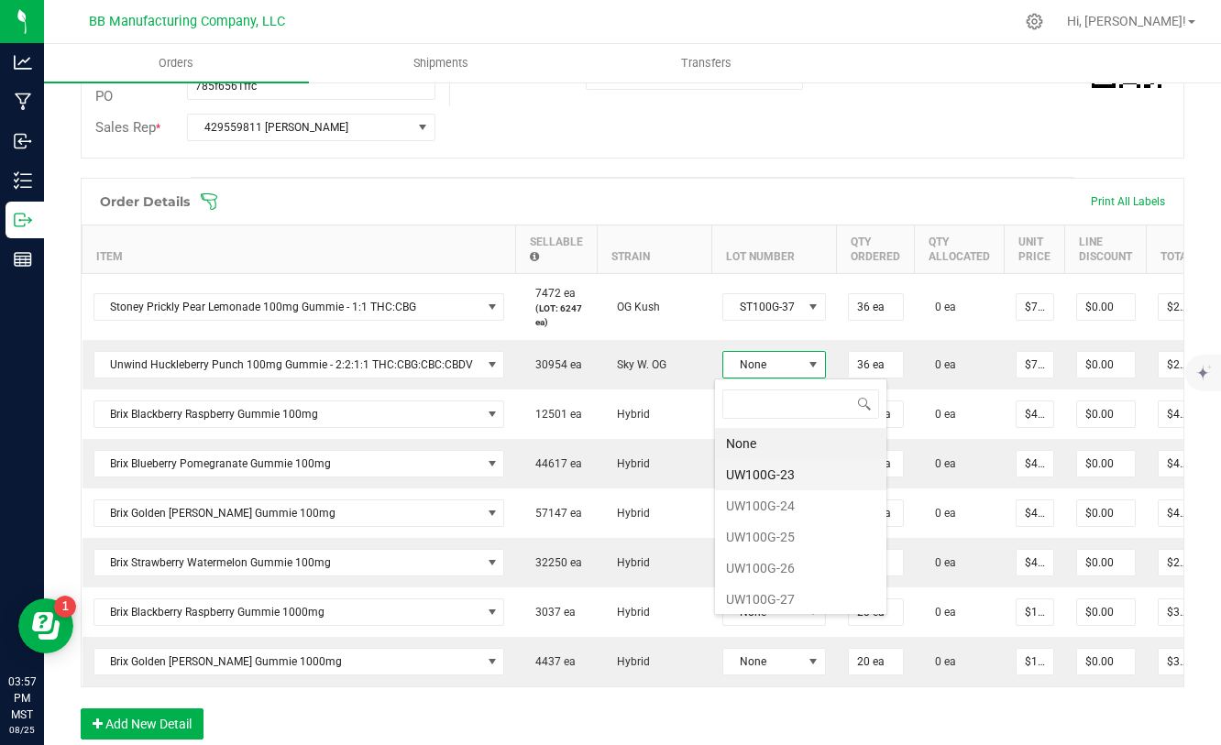
click at [770, 486] on li "UW100G-23" at bounding box center [800, 474] width 171 height 31
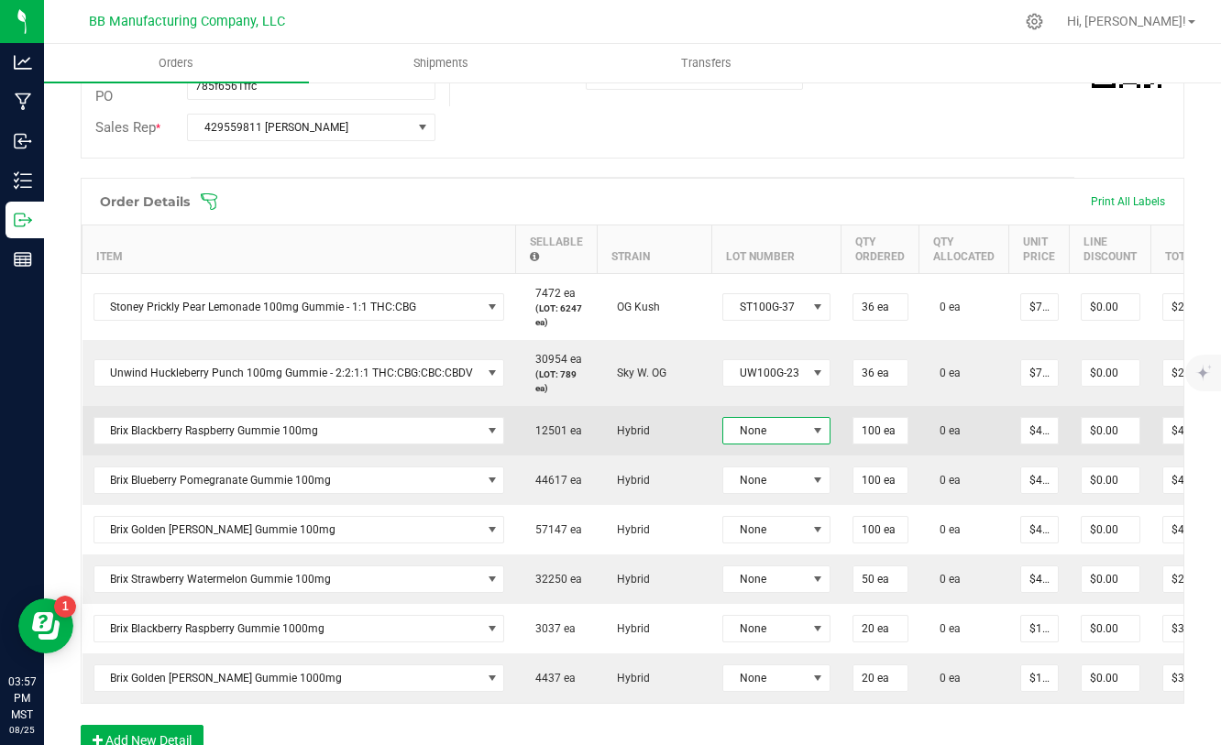
click at [785, 433] on span "None" at bounding box center [764, 431] width 83 height 26
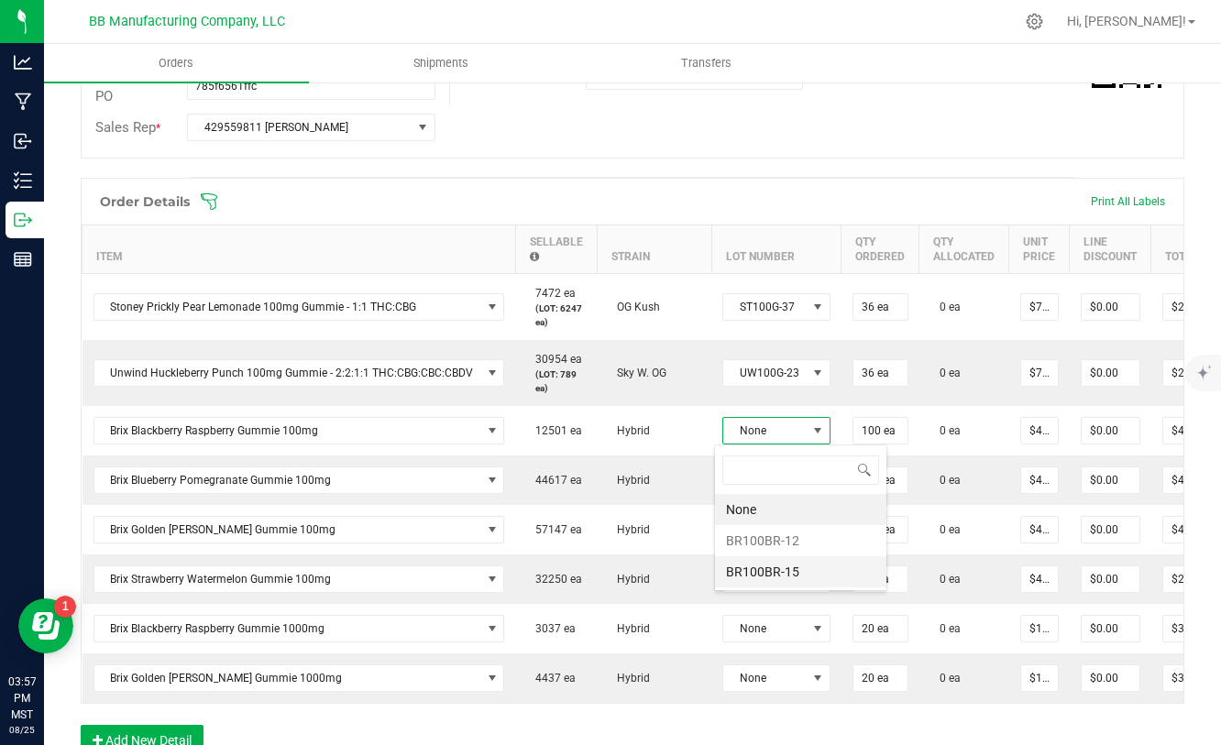
click at [781, 568] on li "BR100BR-15" at bounding box center [800, 571] width 171 height 31
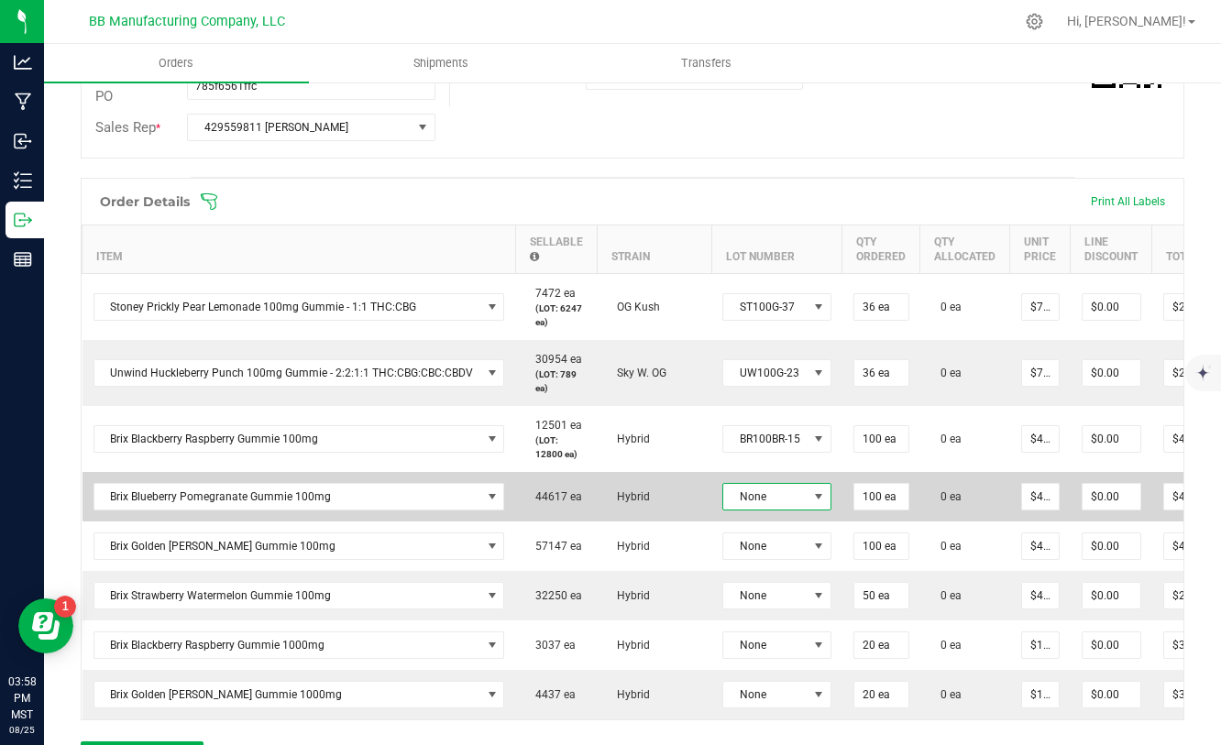
click at [798, 499] on span "None" at bounding box center [765, 497] width 84 height 26
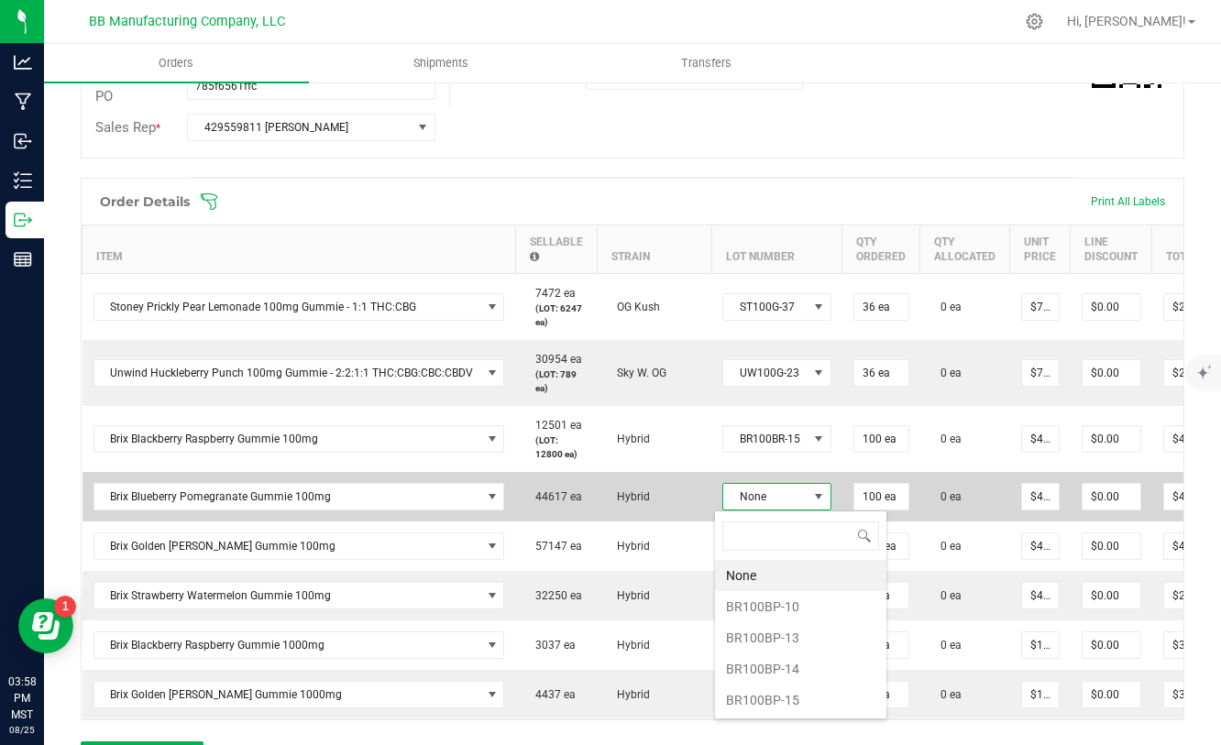
scroll to position [27, 110]
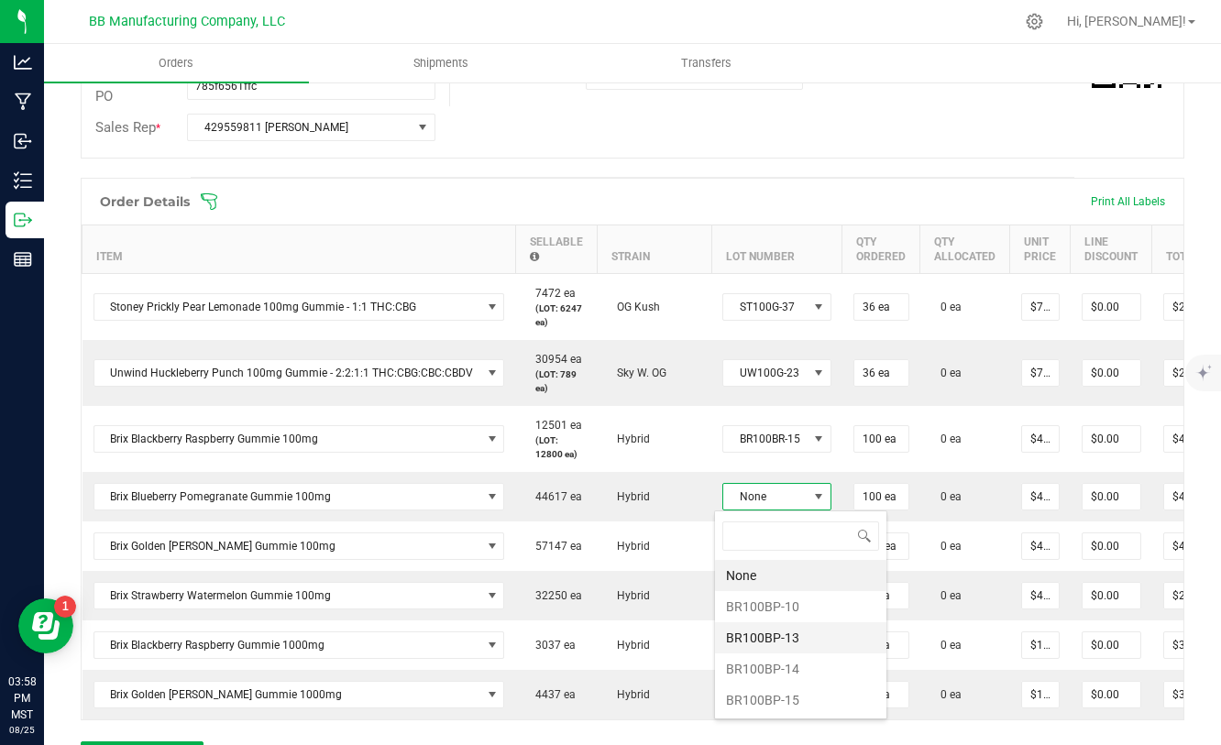
click at [788, 642] on li "BR100BP-13" at bounding box center [800, 637] width 171 height 31
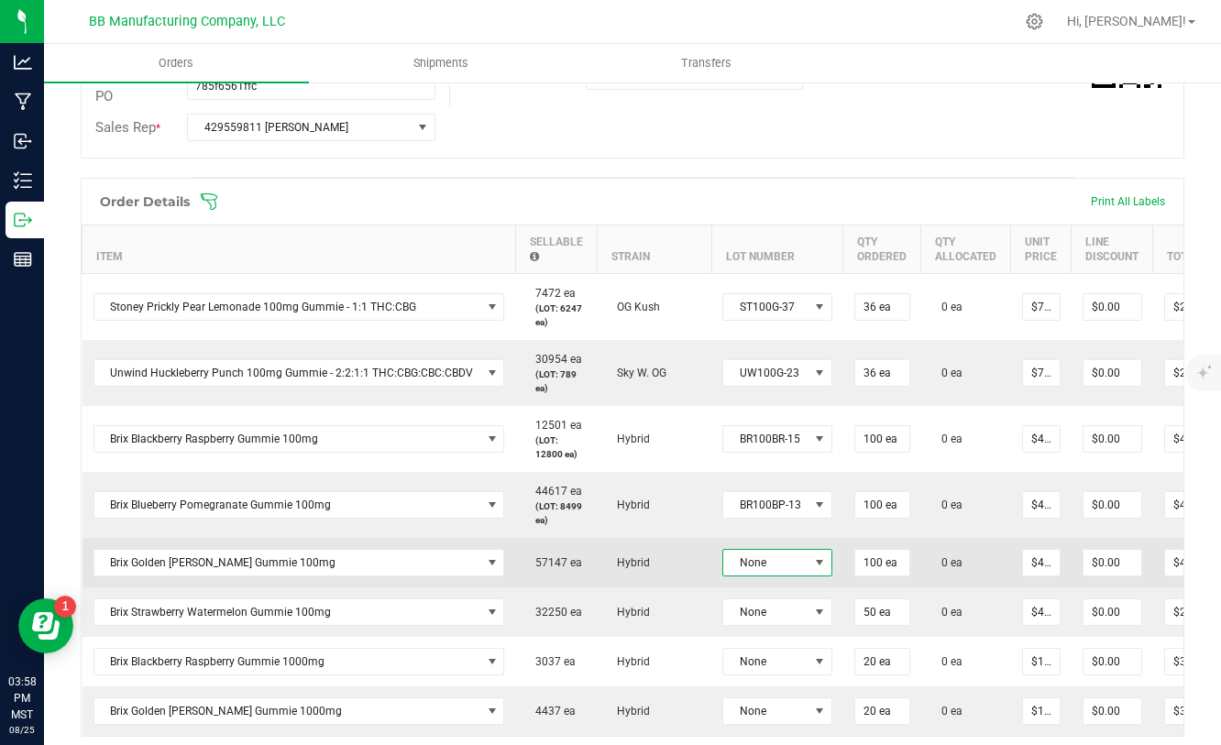
click at [786, 566] on span "None" at bounding box center [765, 563] width 85 height 26
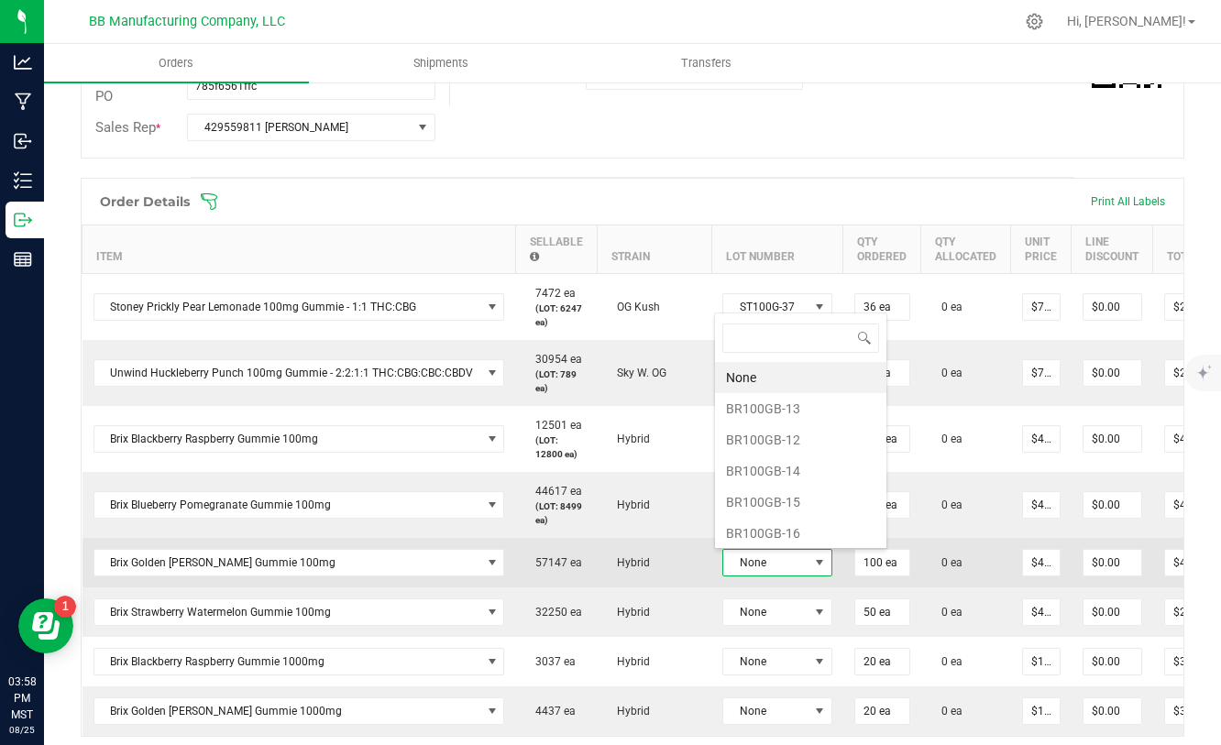
scroll to position [27, 109]
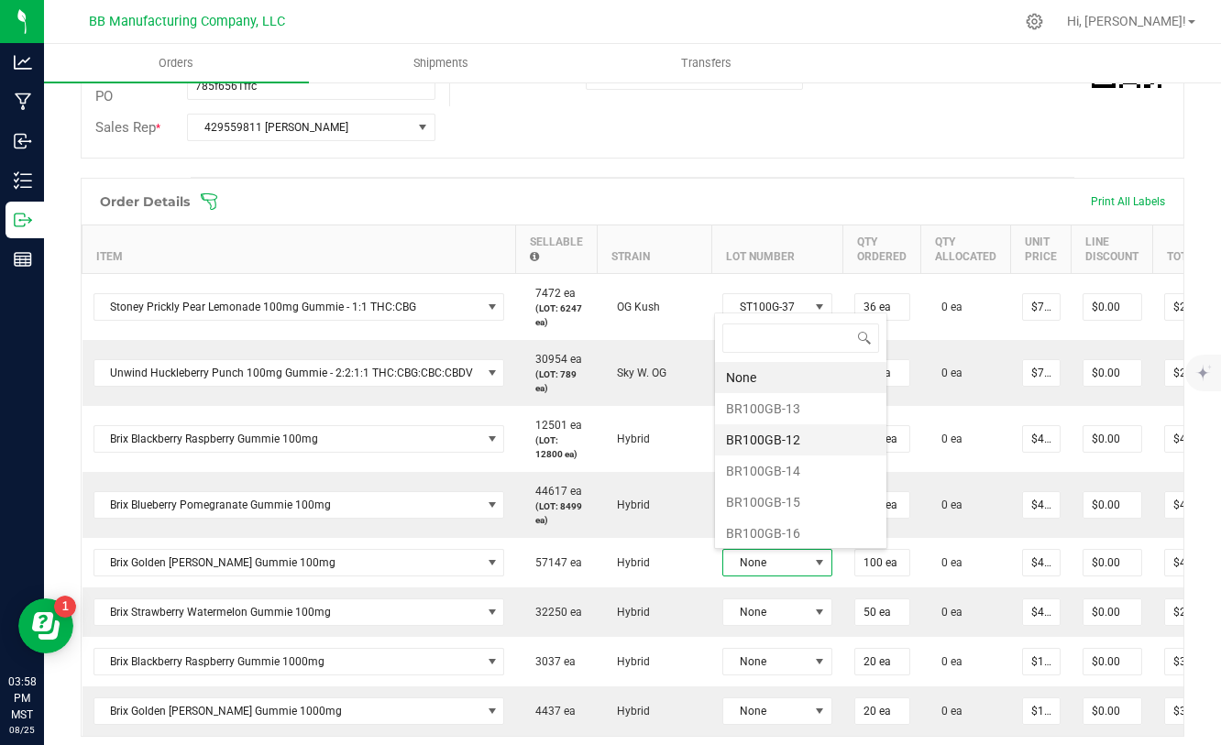
click at [774, 449] on li "BR100GB-12" at bounding box center [800, 439] width 171 height 31
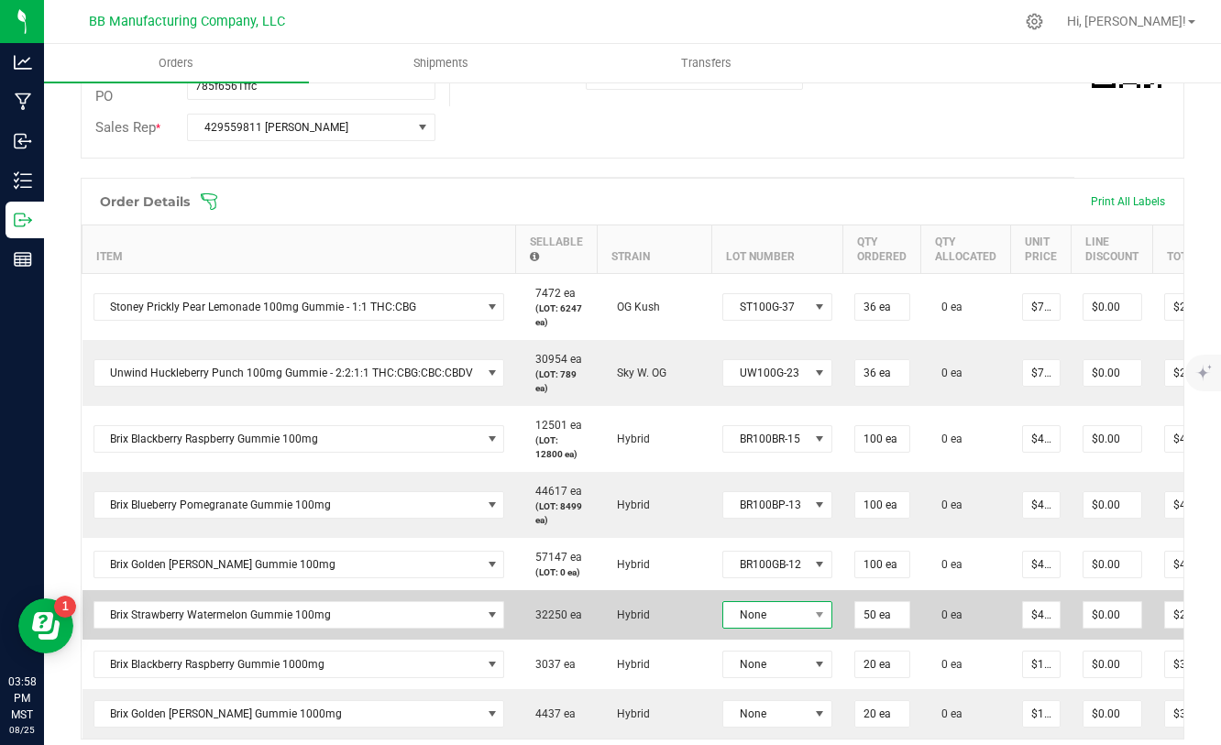
click at [776, 625] on span "None" at bounding box center [765, 615] width 85 height 26
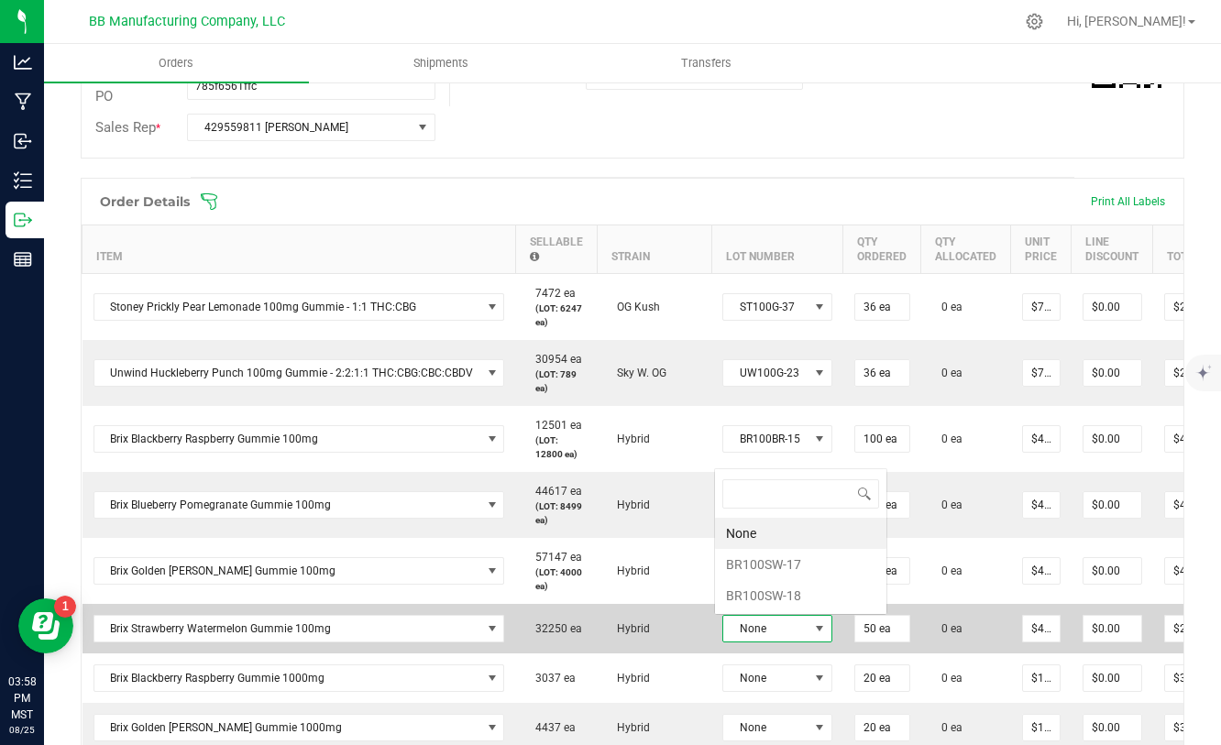
scroll to position [27, 110]
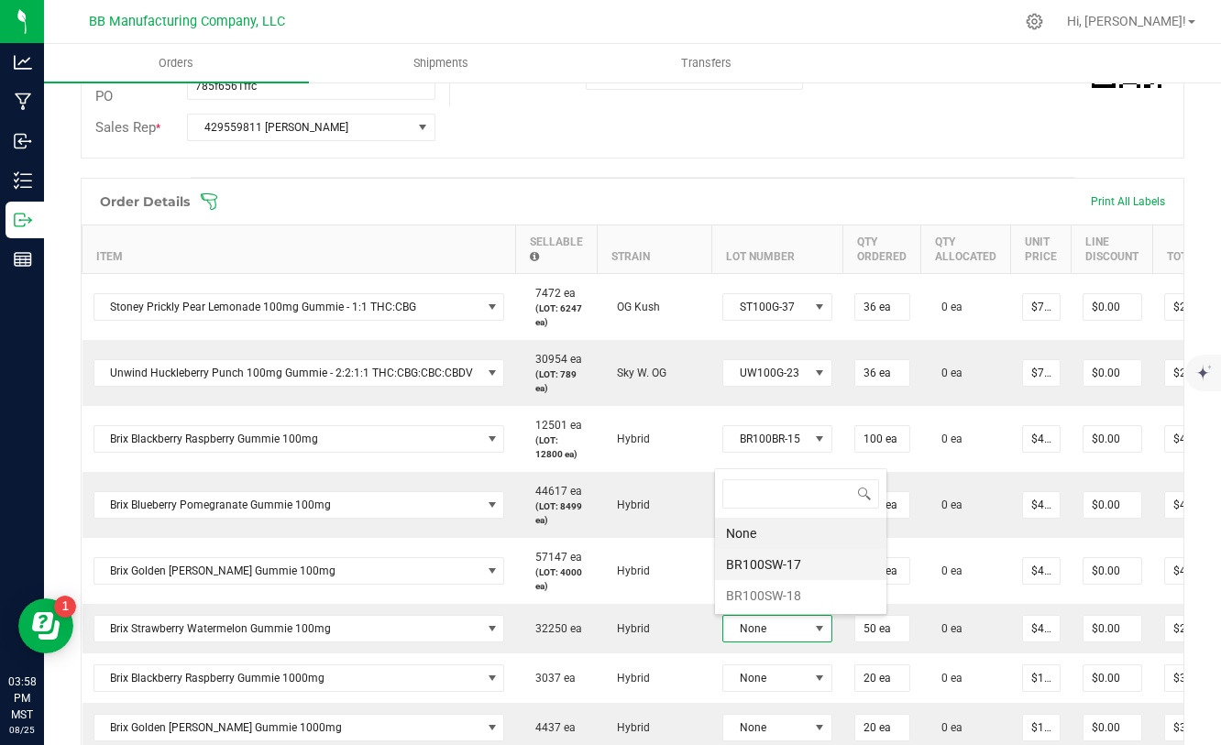
click at [775, 559] on li "BR100SW-17" at bounding box center [800, 564] width 171 height 31
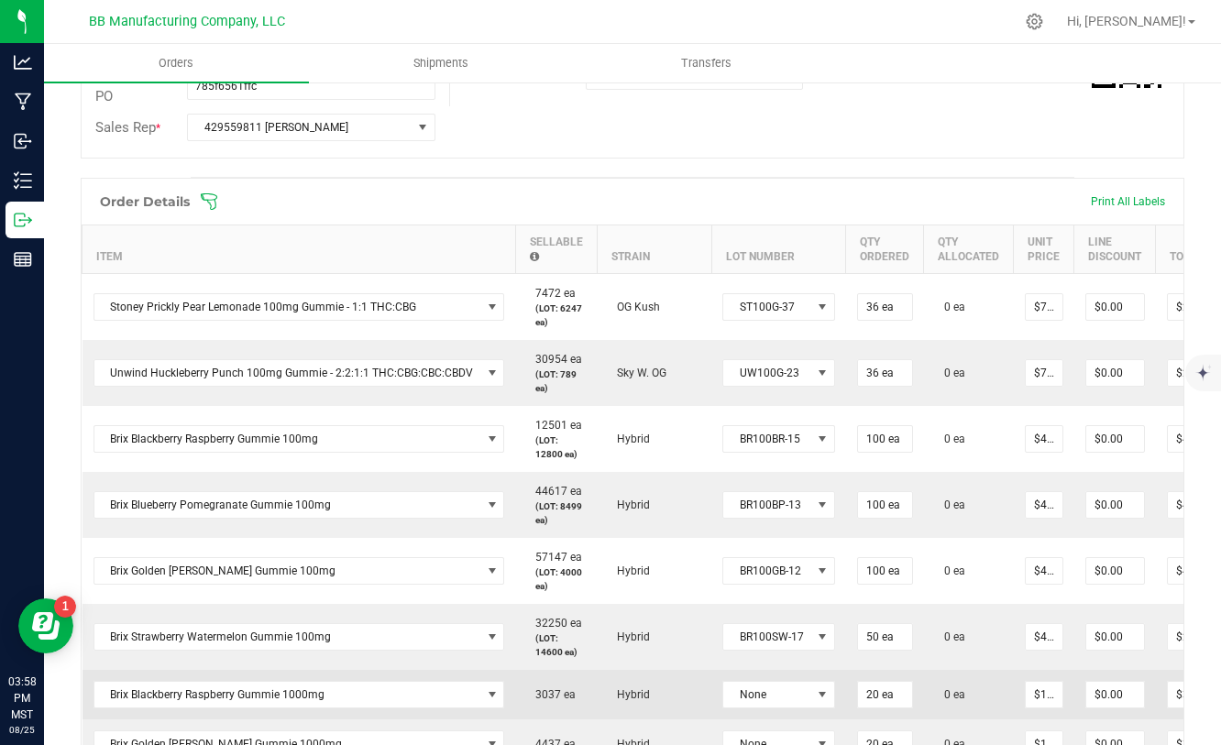
click at [784, 702] on td "None" at bounding box center [778, 694] width 135 height 49
click at [784, 700] on span "None" at bounding box center [767, 695] width 88 height 26
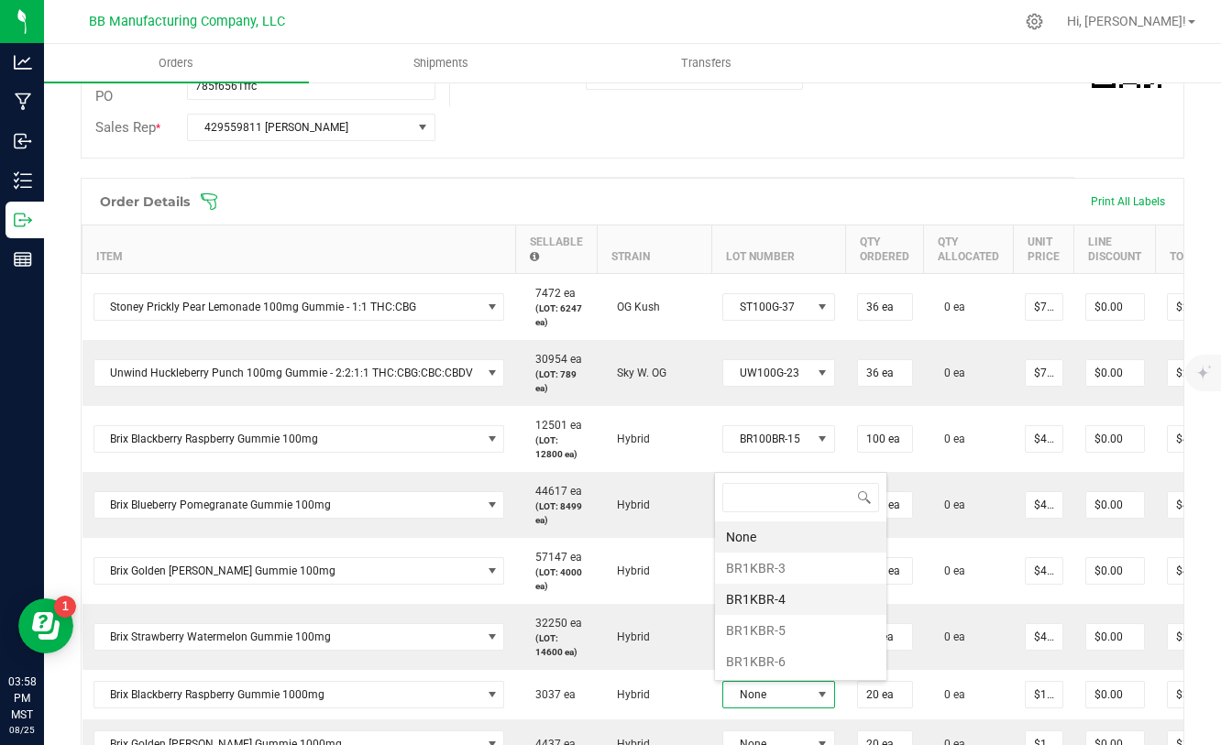
scroll to position [27, 112]
click at [774, 649] on li "BR1KBR-6" at bounding box center [800, 661] width 171 height 31
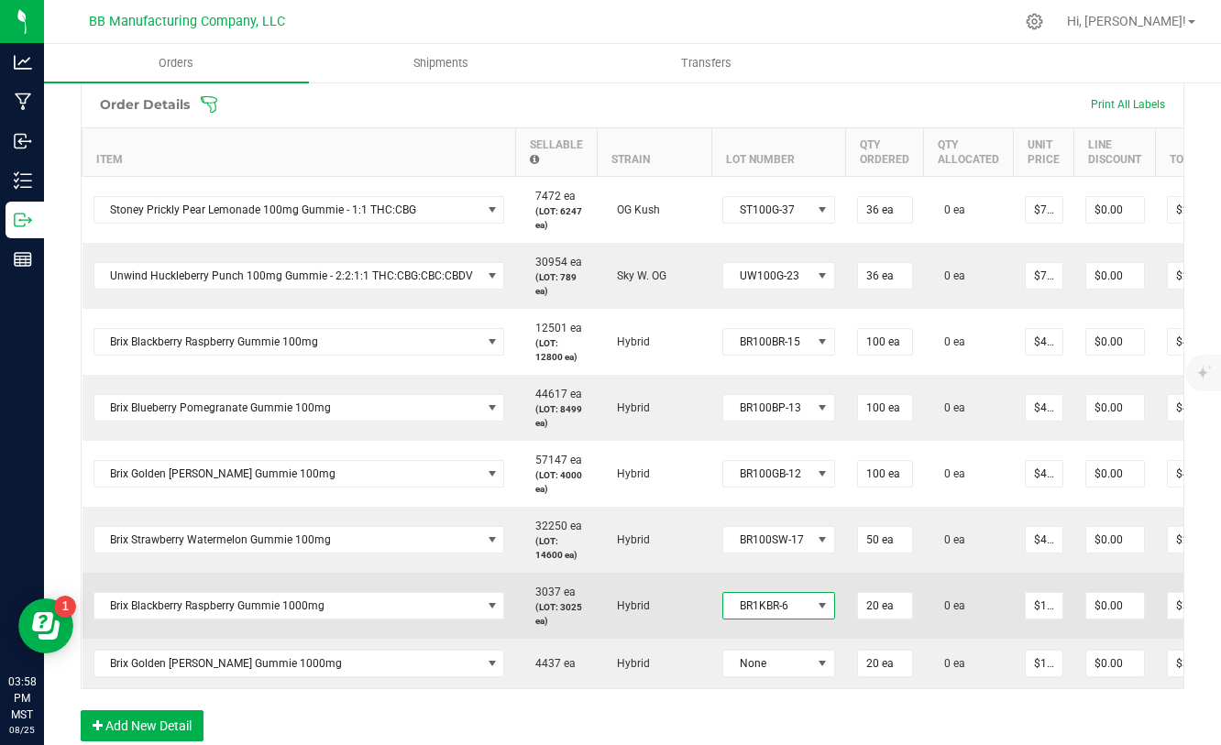
scroll to position [573, 0]
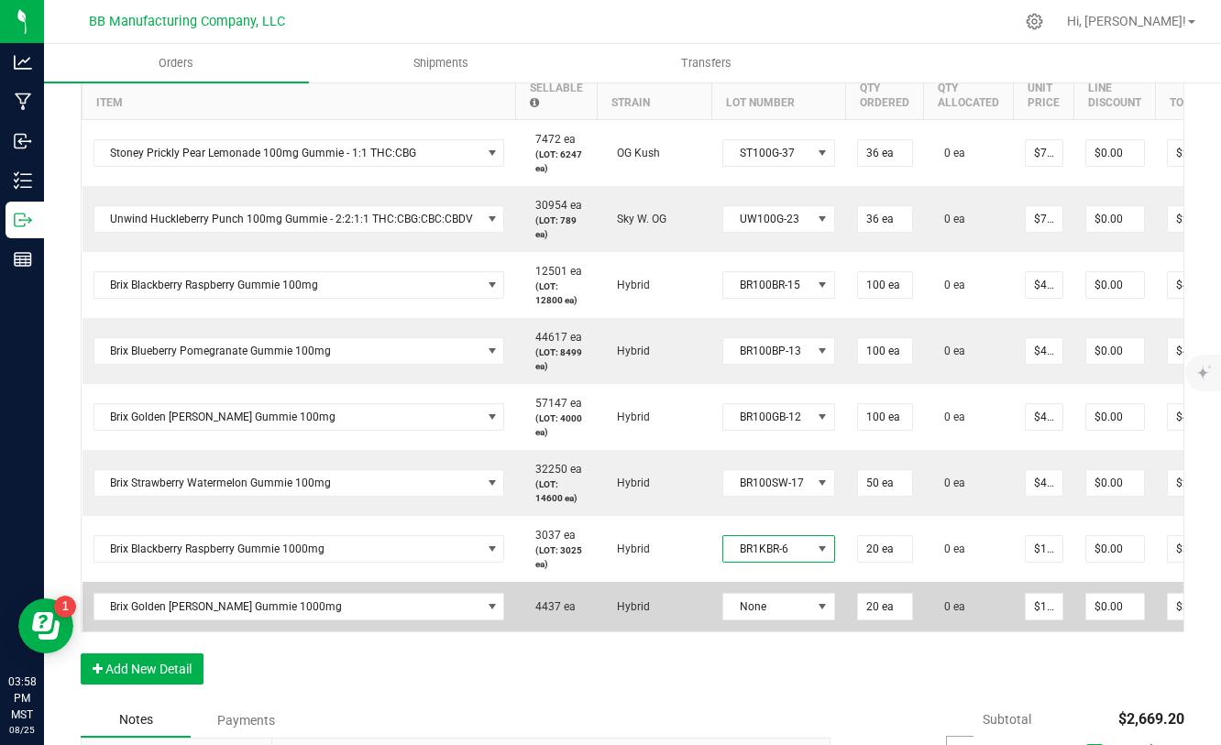
click at [774, 627] on td "None" at bounding box center [778, 606] width 135 height 49
click at [779, 614] on span "None" at bounding box center [767, 607] width 88 height 26
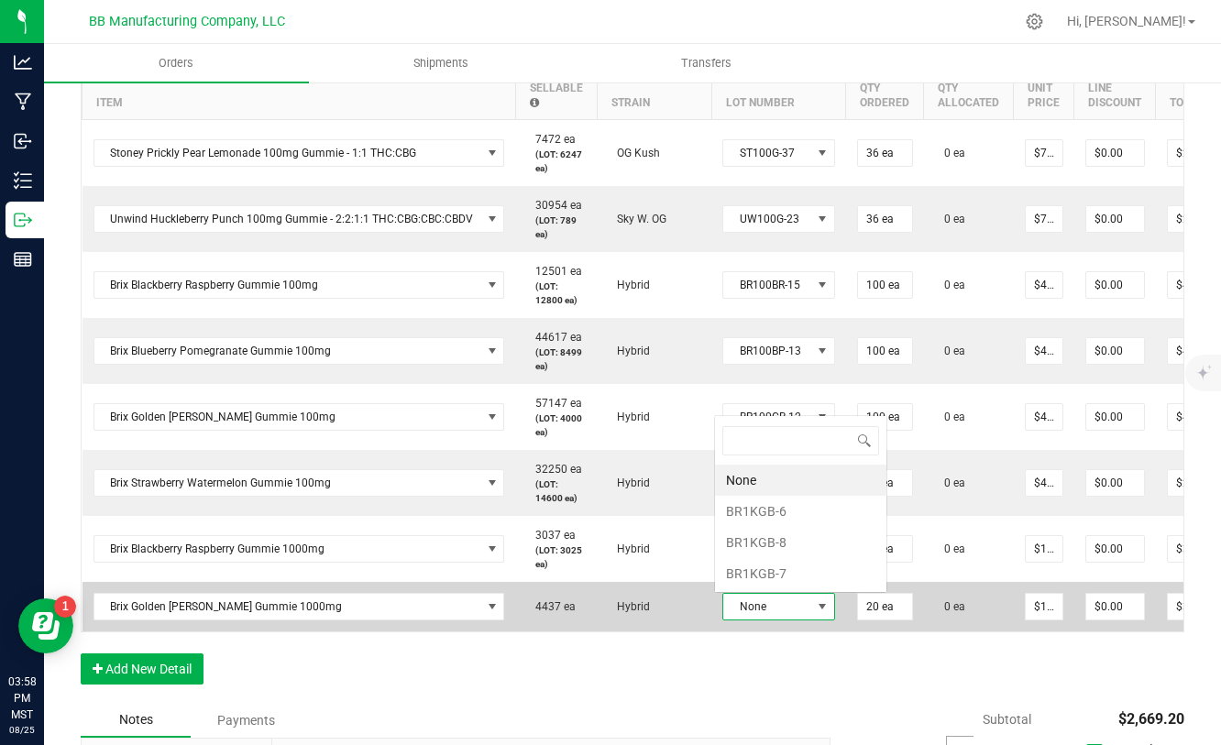
scroll to position [27, 112]
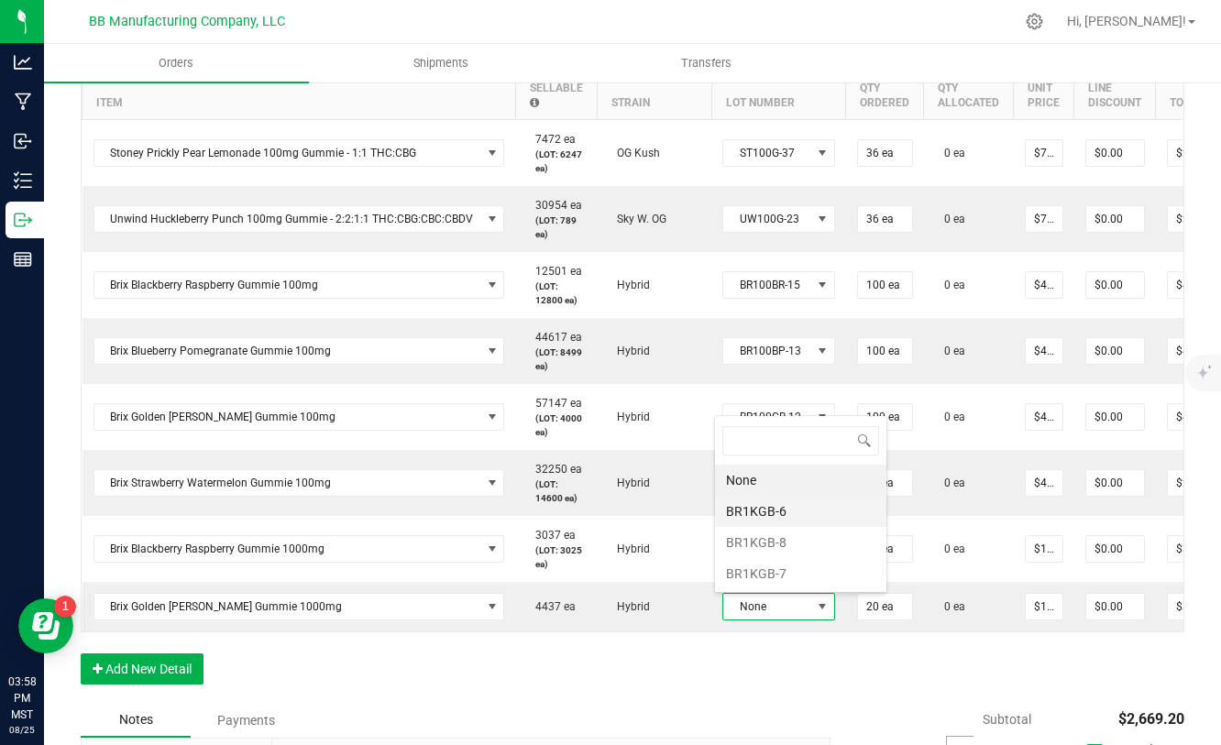
click at [773, 512] on li "BR1KGB-6" at bounding box center [800, 511] width 171 height 31
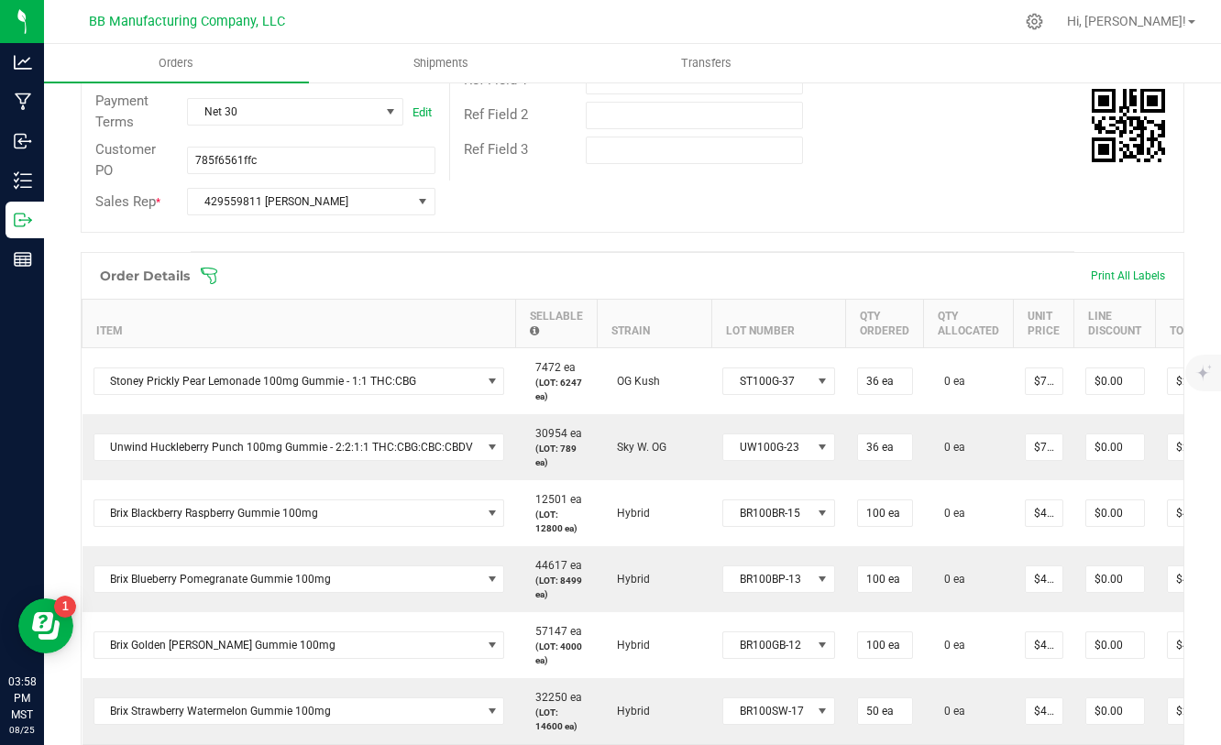
scroll to position [0, 0]
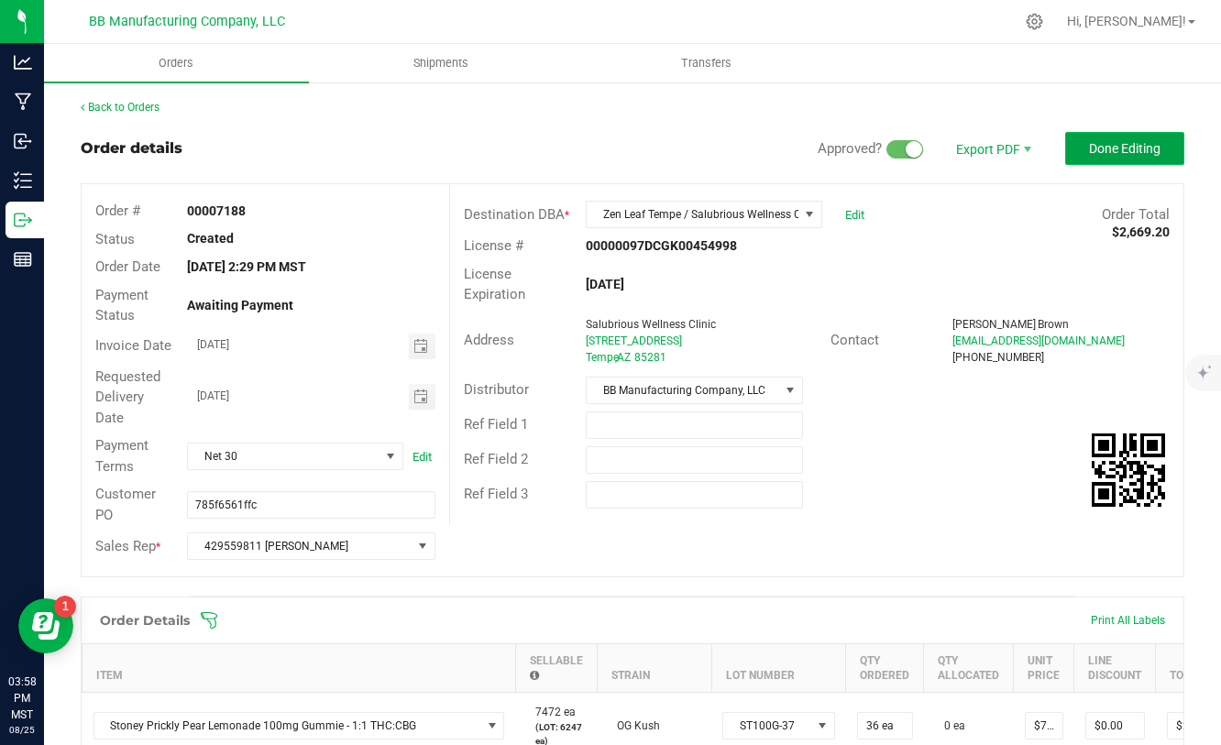
click at [1097, 156] on button "Done Editing" at bounding box center [1124, 148] width 119 height 33
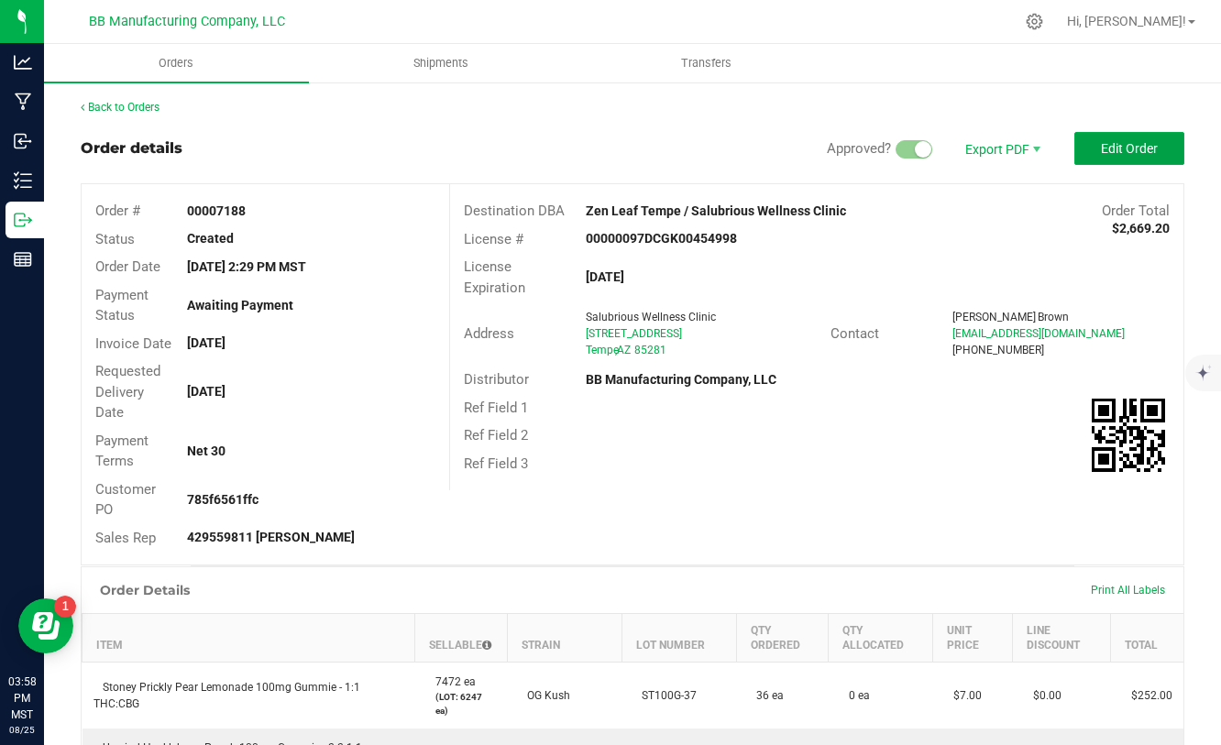
click at [1097, 156] on button "Edit Order" at bounding box center [1129, 148] width 110 height 33
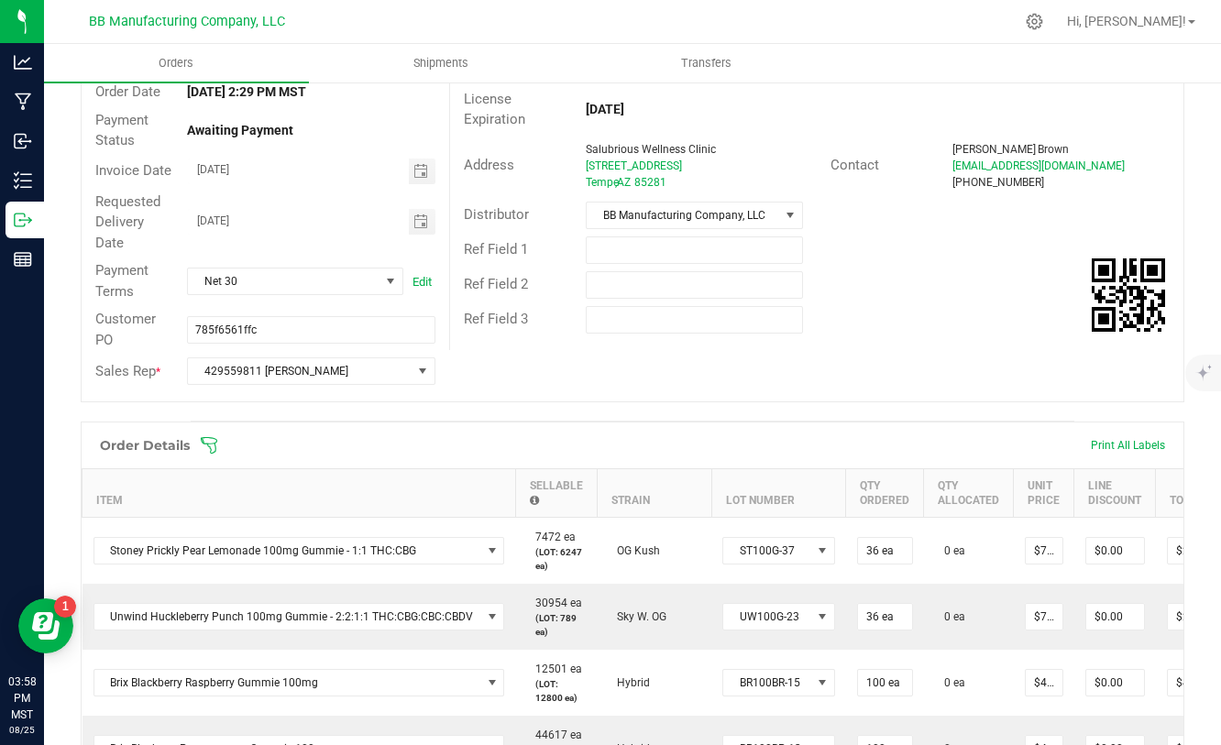
scroll to position [0, 133]
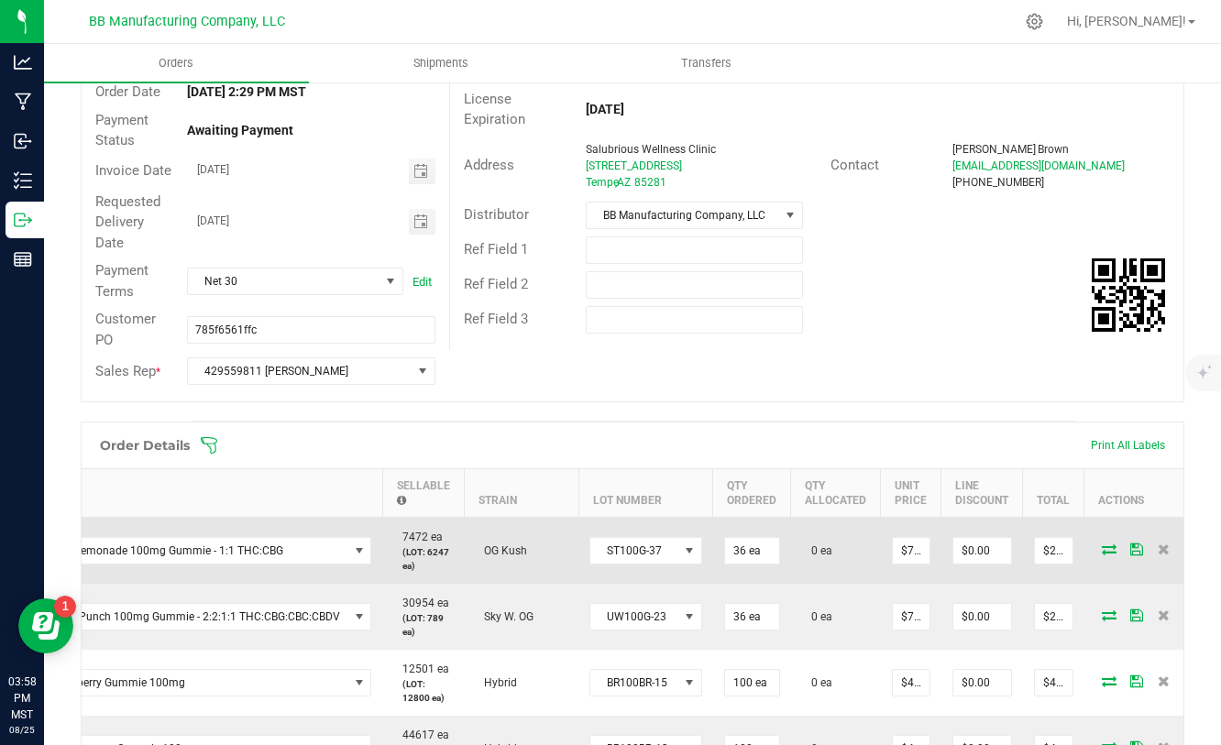
click at [1102, 546] on icon at bounding box center [1109, 548] width 15 height 11
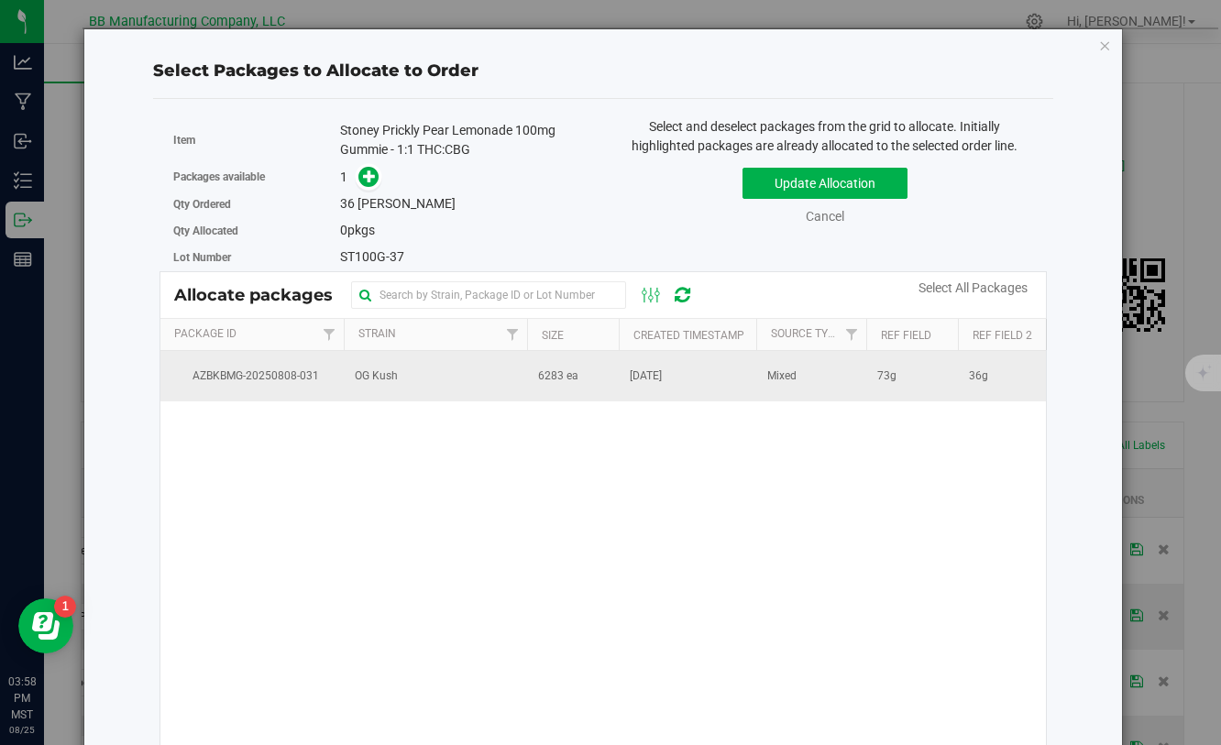
click at [653, 378] on span "[DATE]" at bounding box center [646, 376] width 32 height 17
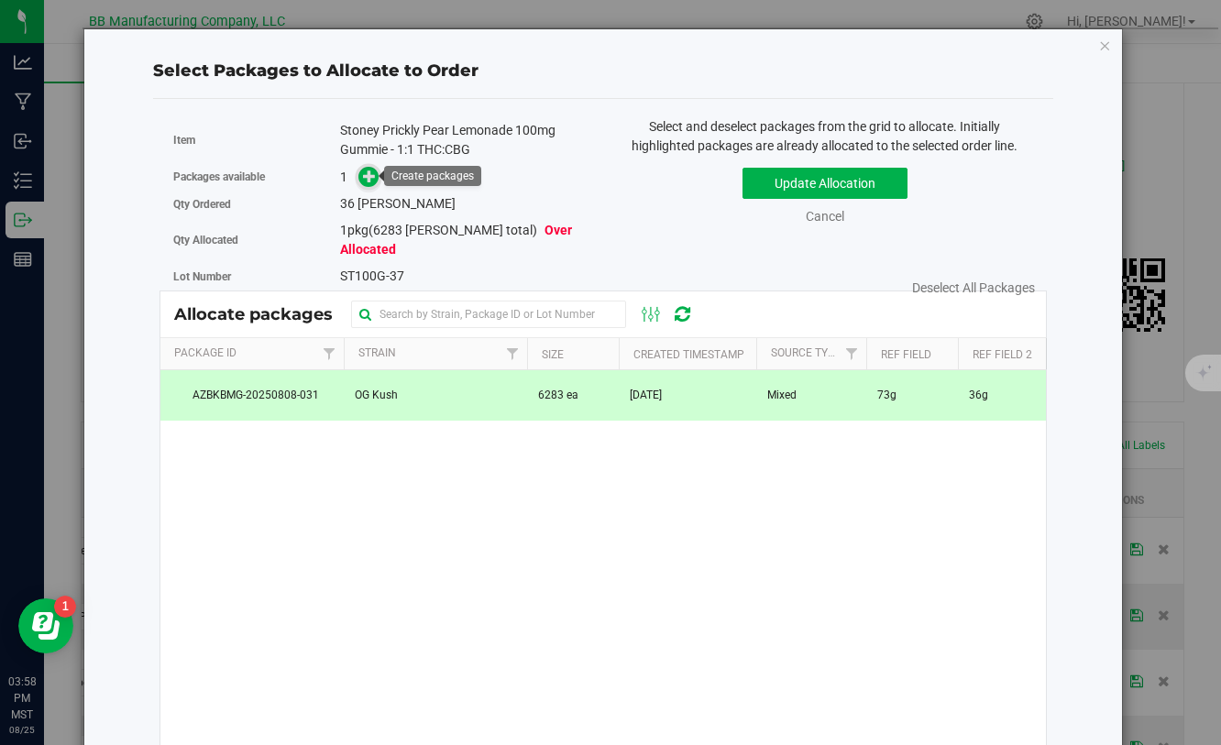
click at [371, 181] on icon at bounding box center [369, 175] width 13 height 13
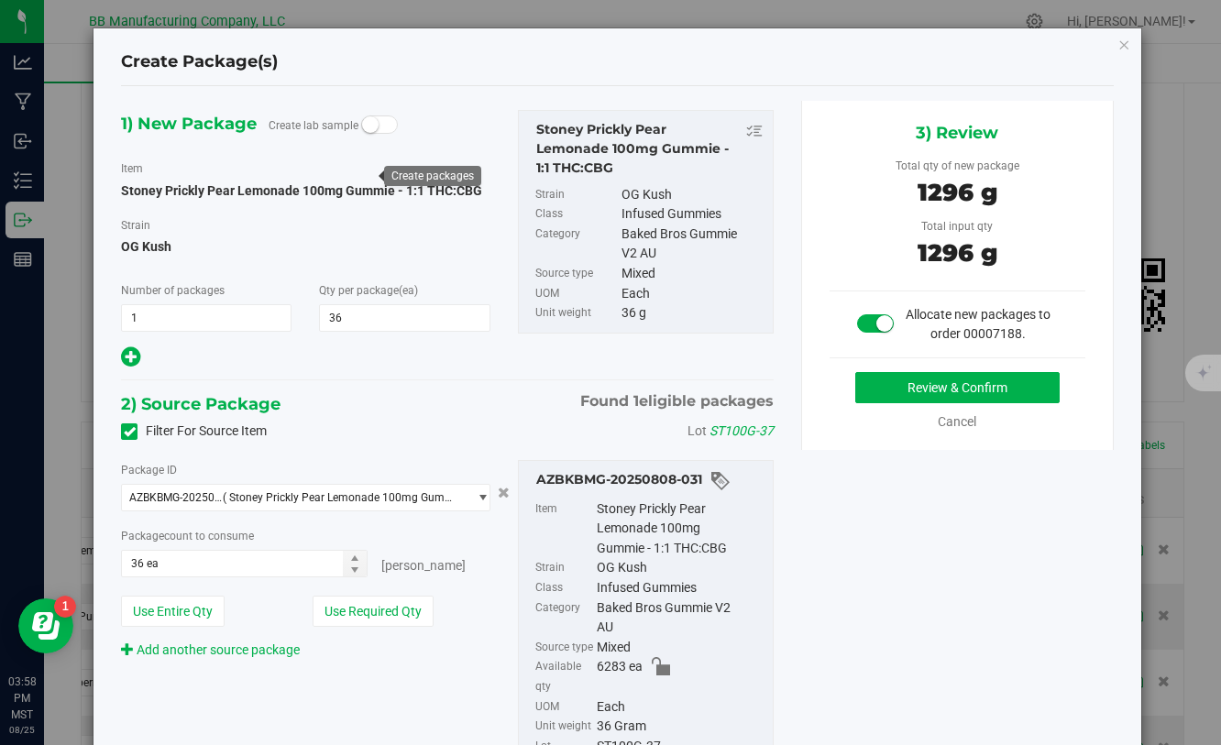
type input "36"
click at [897, 382] on button "Review & Confirm" at bounding box center [957, 387] width 204 height 31
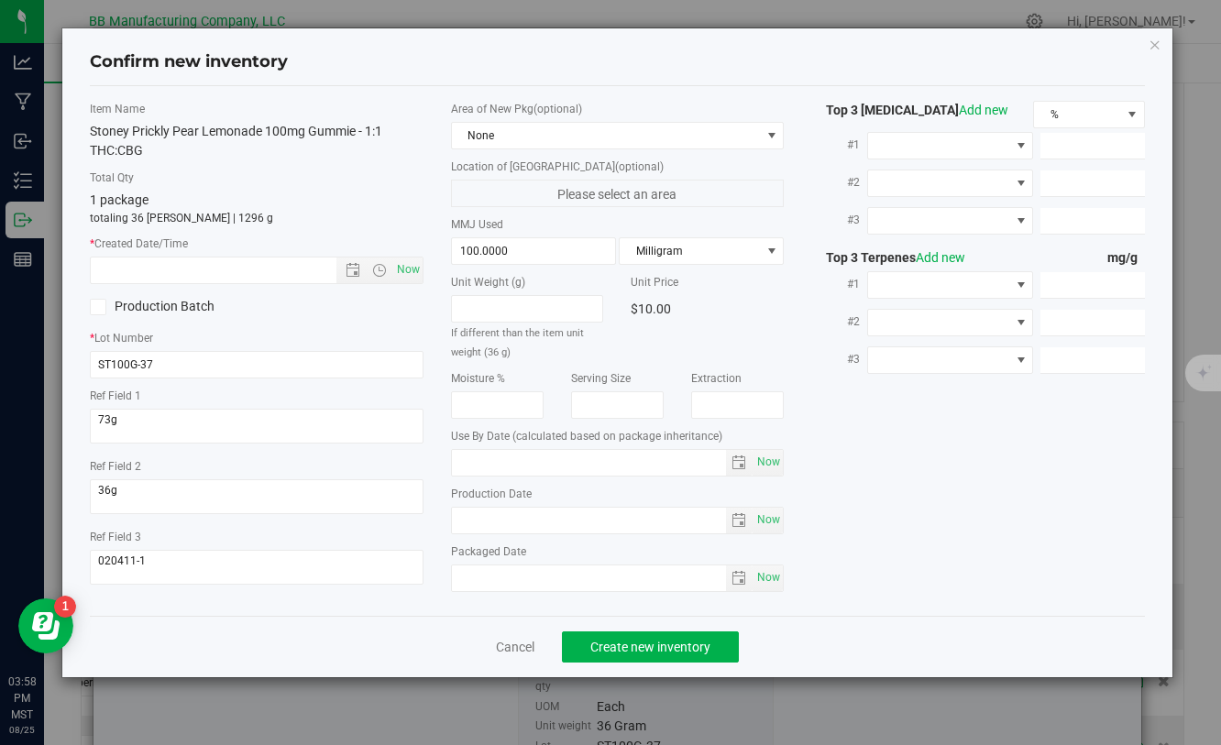
type input "[DATE]"
drag, startPoint x: 542, startPoint y: 520, endPoint x: 449, endPoint y: 517, distance: 92.6
click at [445, 515] on div "Area of New Pkg (optional) None Location of [GEOGRAPHIC_DATA] (optional) Please…" at bounding box center [617, 351] width 360 height 500
click at [247, 277] on input "text" at bounding box center [229, 271] width 276 height 26
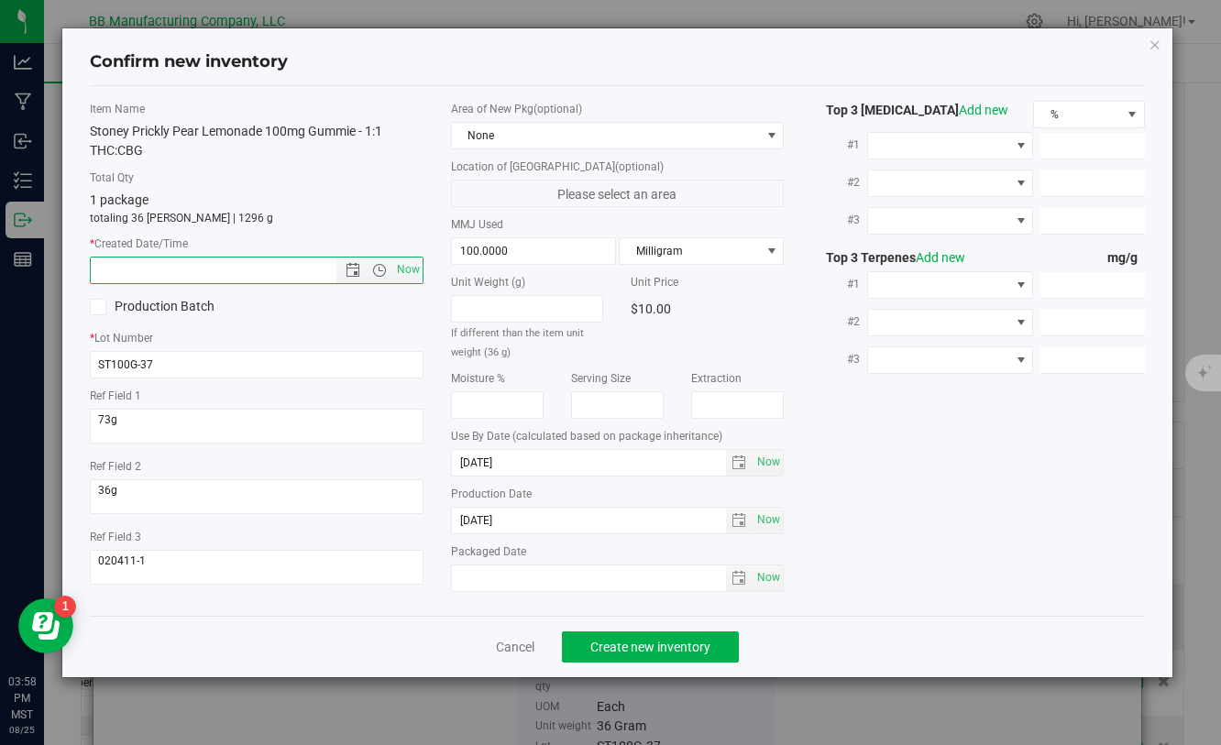
paste input "[DATE]"
type input "7/14/2025 3:58 PM"
click at [618, 658] on button "Create new inventory" at bounding box center [650, 646] width 177 height 31
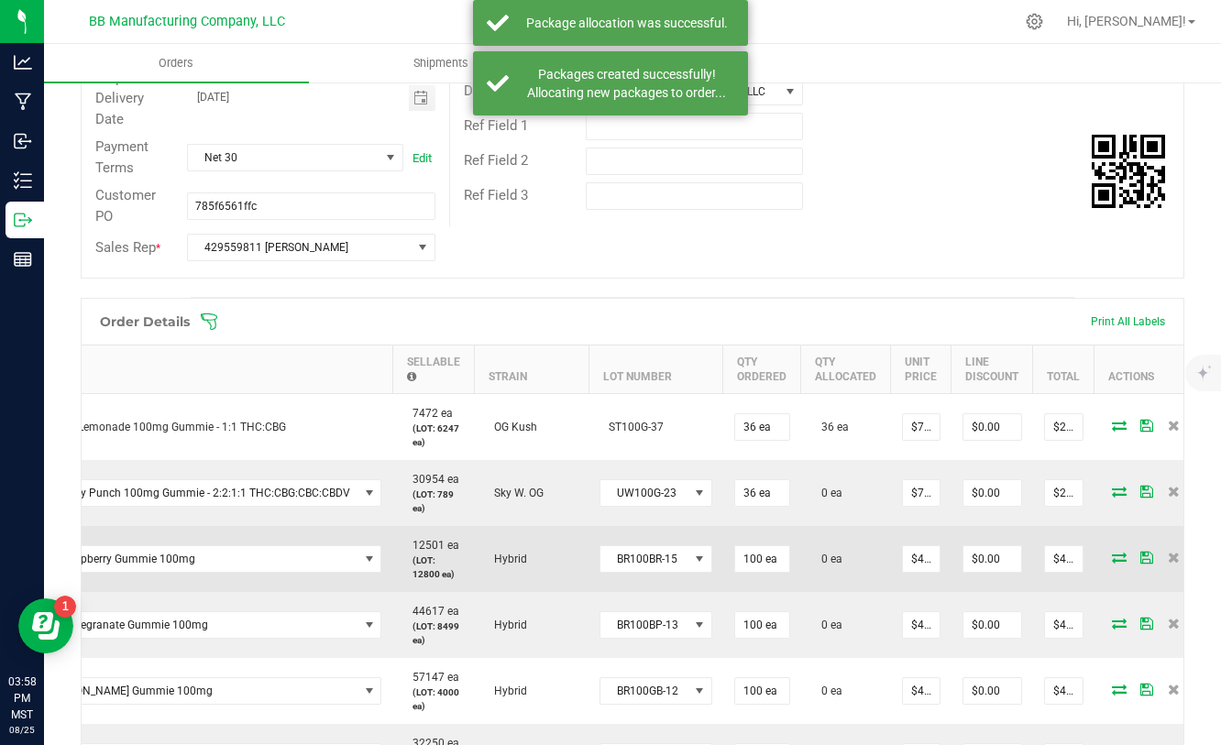
scroll to position [0, 133]
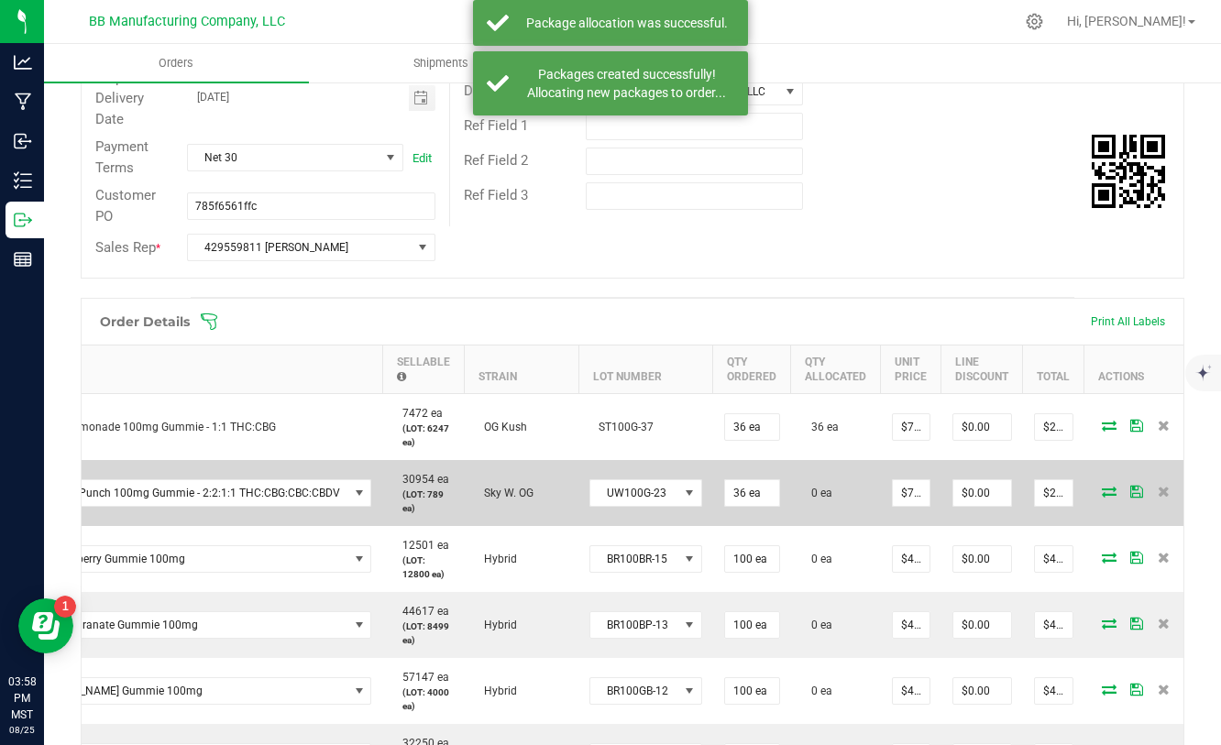
click at [1103, 489] on icon at bounding box center [1109, 491] width 15 height 11
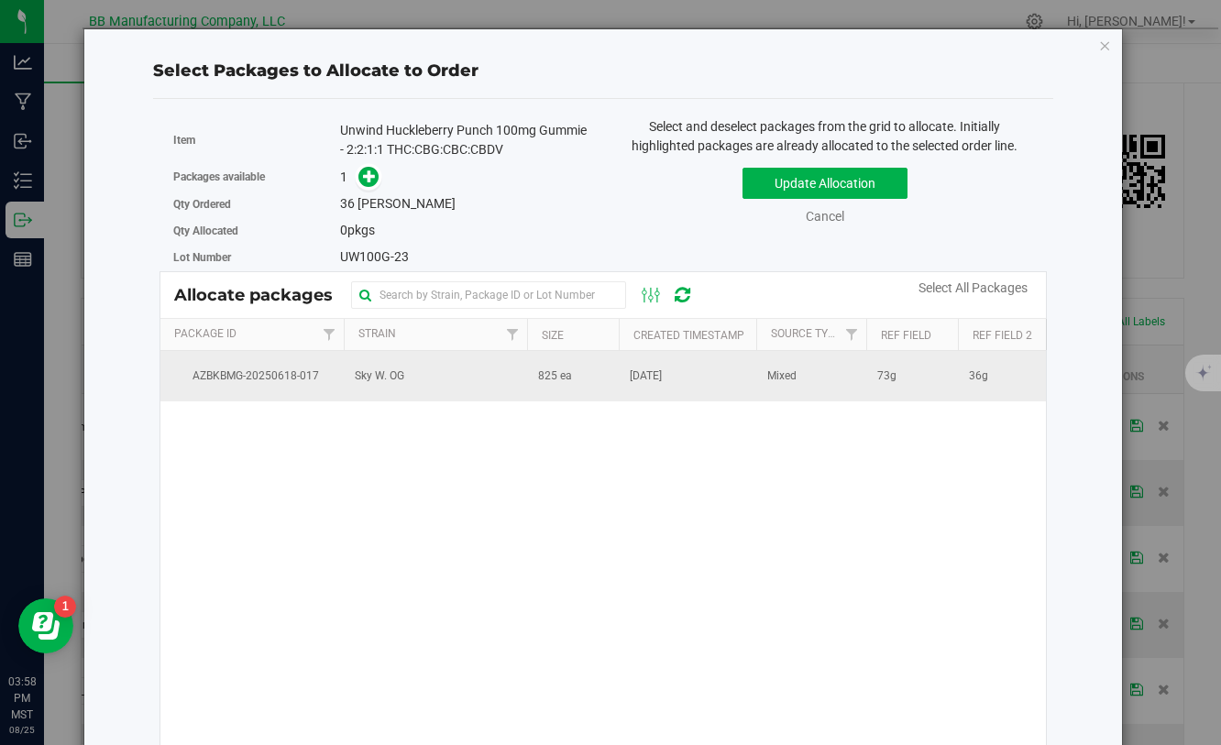
click at [539, 379] on span "825 ea" at bounding box center [555, 376] width 34 height 17
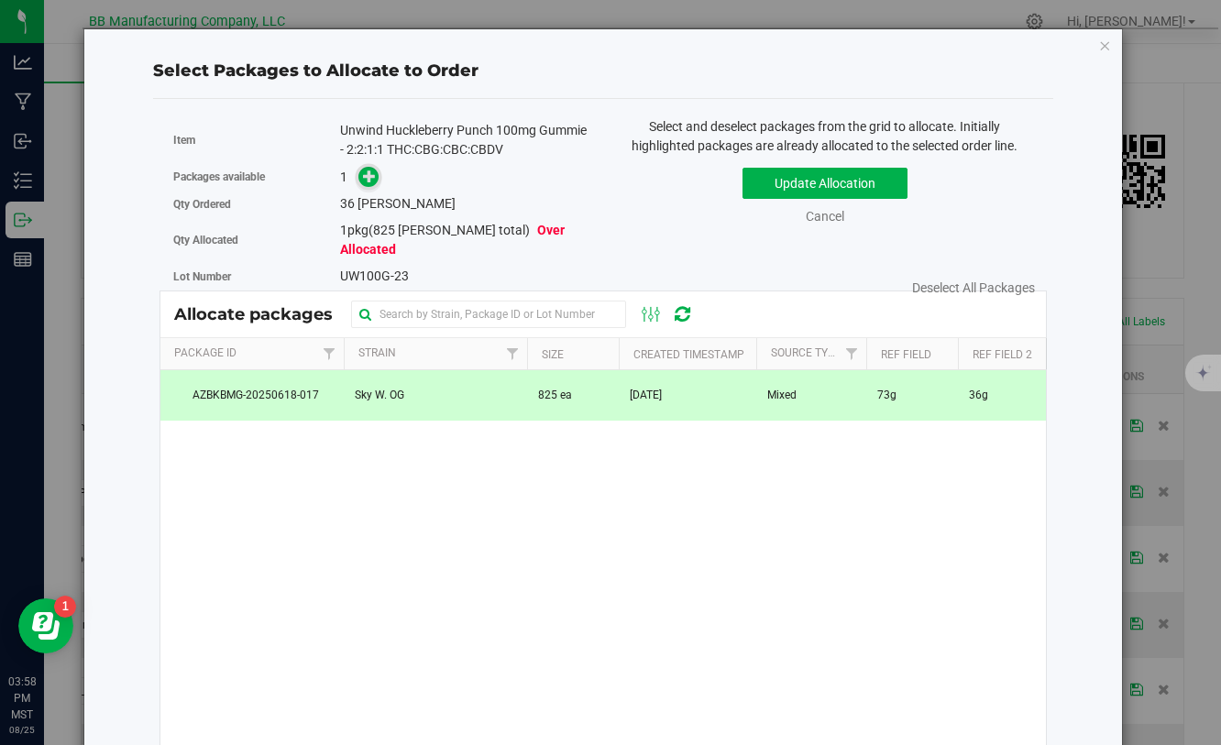
click at [370, 177] on icon at bounding box center [369, 176] width 13 height 13
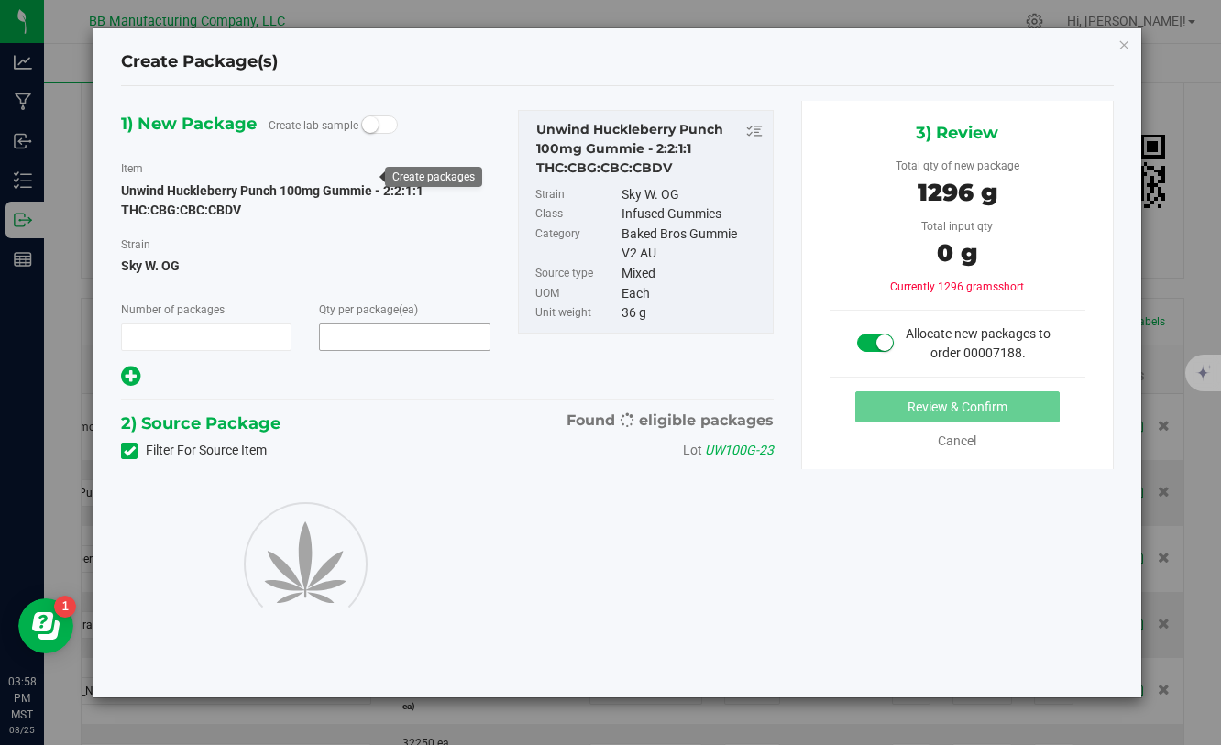
type input "1"
type input "36"
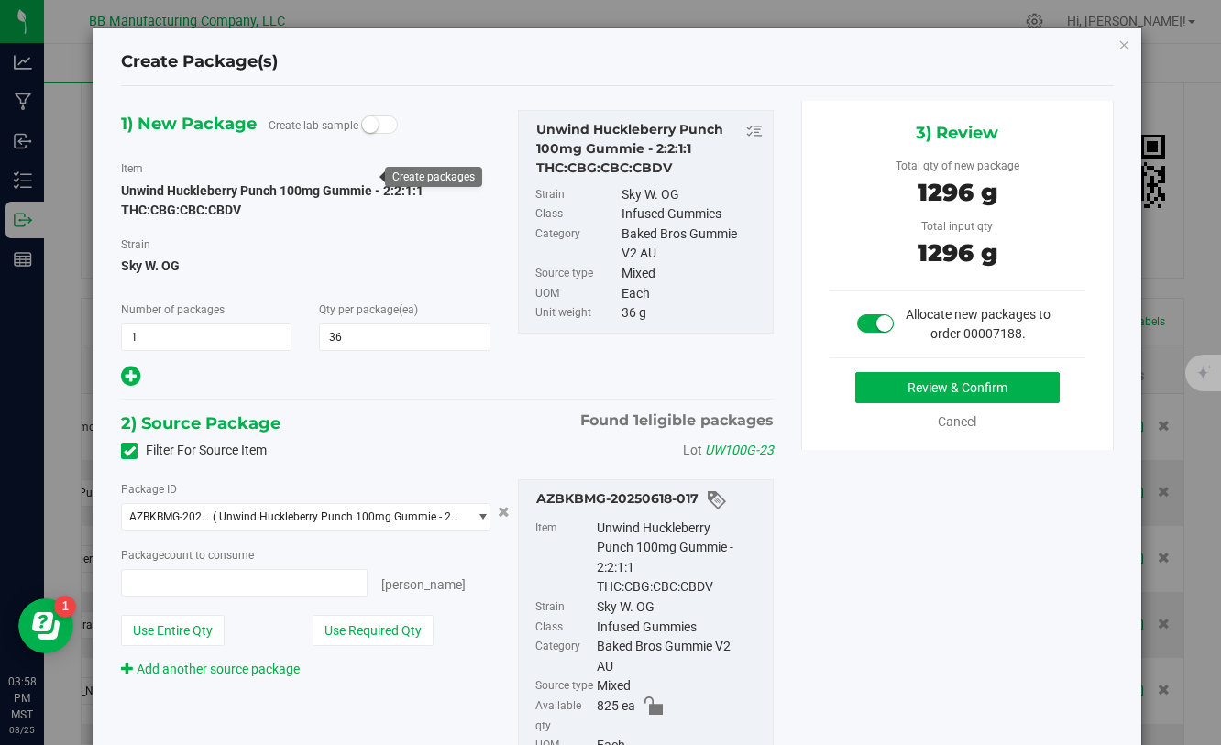
type input "36 ea"
click at [952, 389] on button "Review & Confirm" at bounding box center [957, 387] width 204 height 31
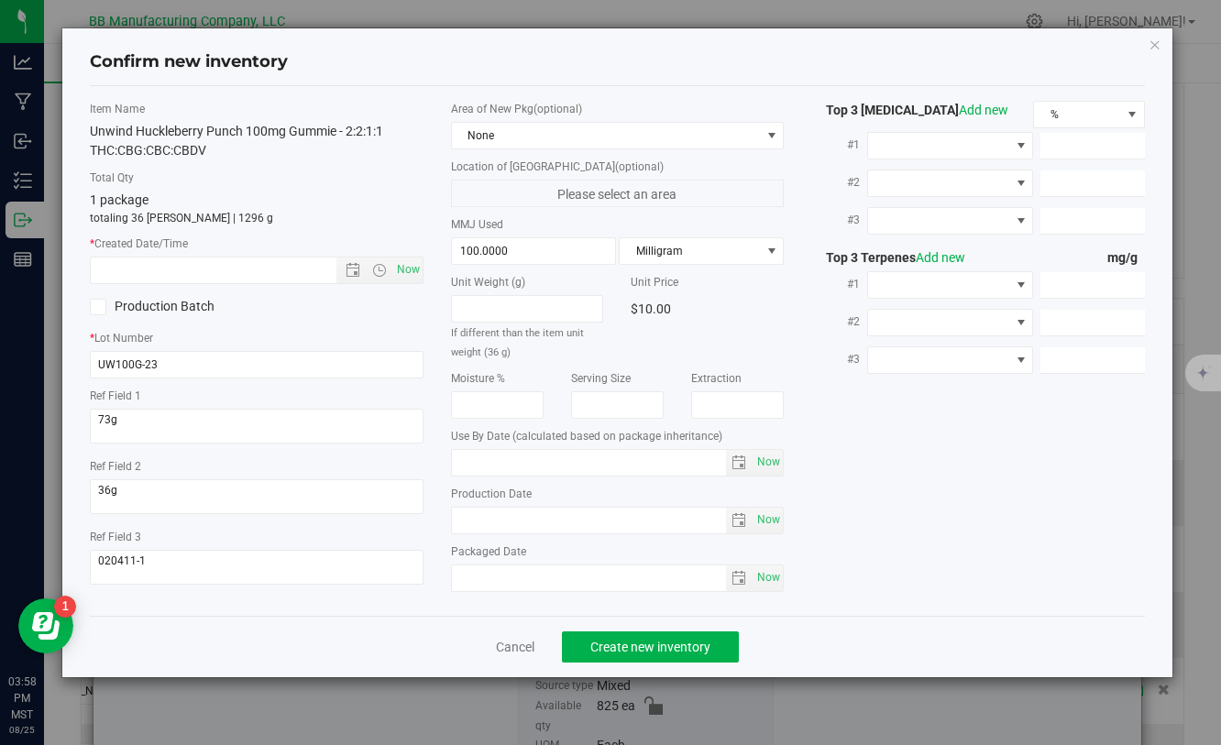
type input "[DATE]"
drag, startPoint x: 515, startPoint y: 518, endPoint x: 439, endPoint y: 518, distance: 76.1
click at [438, 518] on div "Area of New Pkg (optional) None Location of [GEOGRAPHIC_DATA] (optional) Please…" at bounding box center [617, 351] width 360 height 500
click at [164, 263] on input "text" at bounding box center [229, 271] width 276 height 26
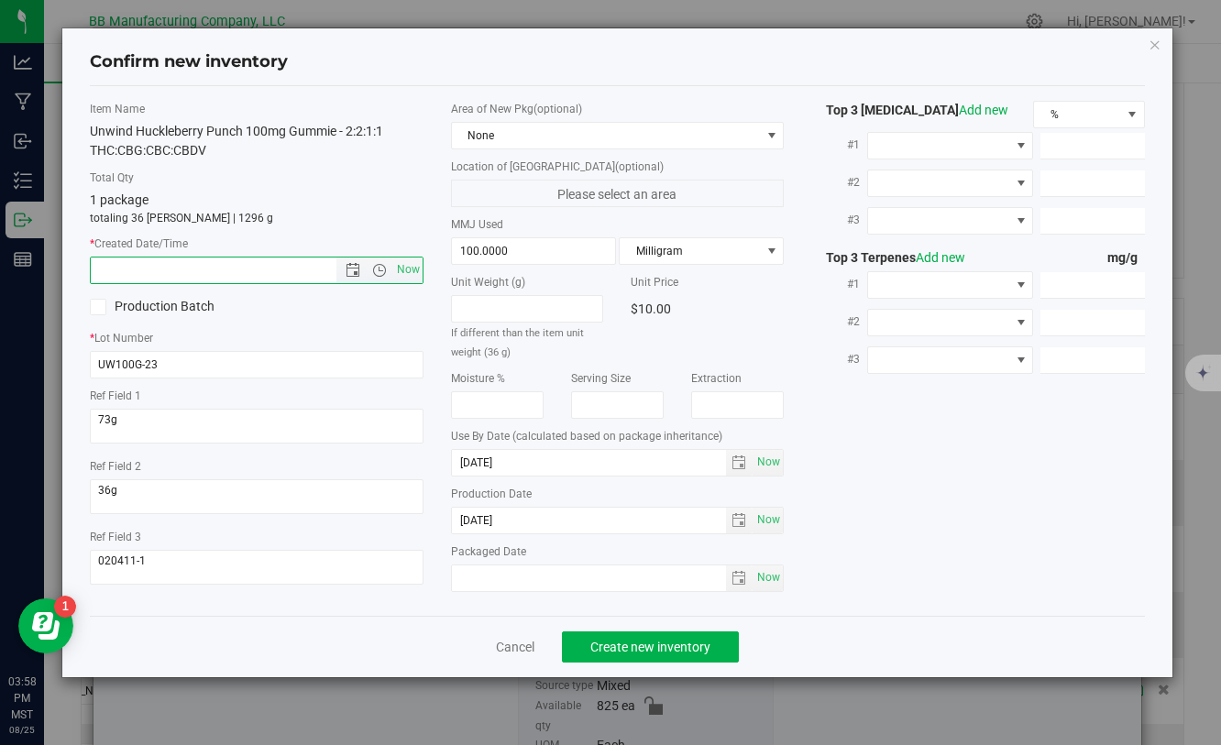
paste input "[DATE]"
click at [628, 645] on span "Create new inventory" at bounding box center [650, 647] width 120 height 15
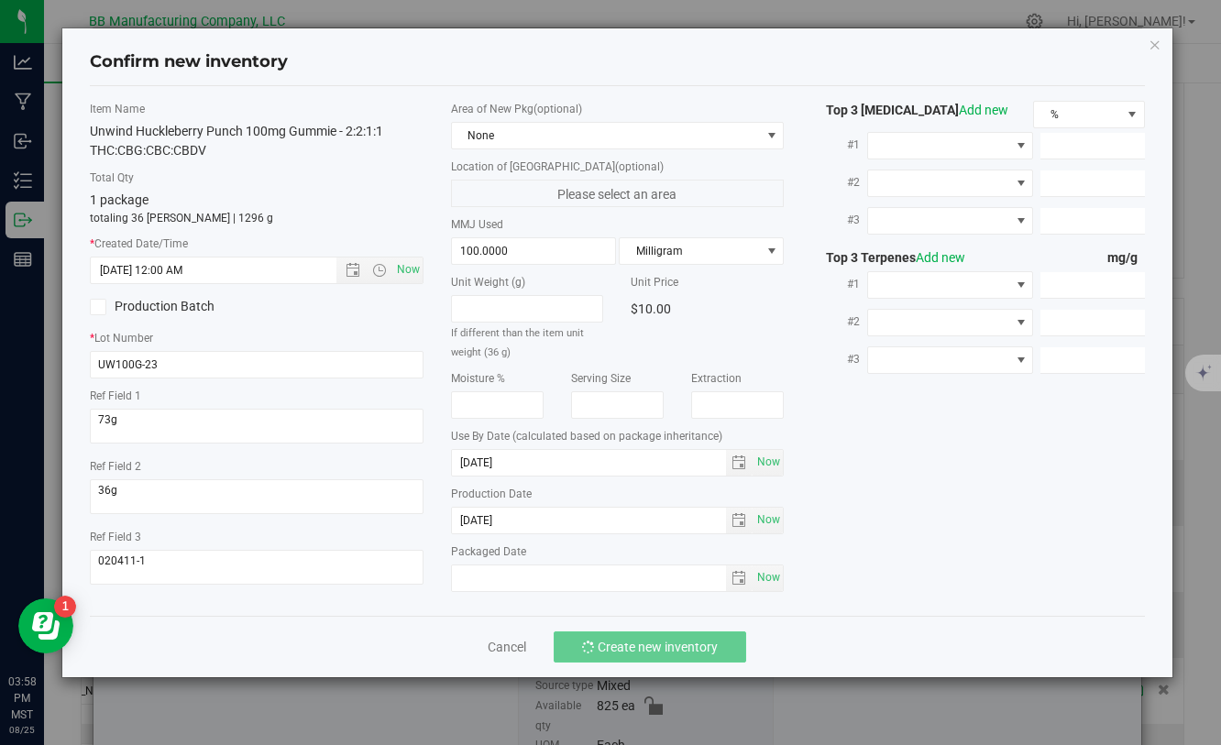
type input "5/9/2025 3:58 PM"
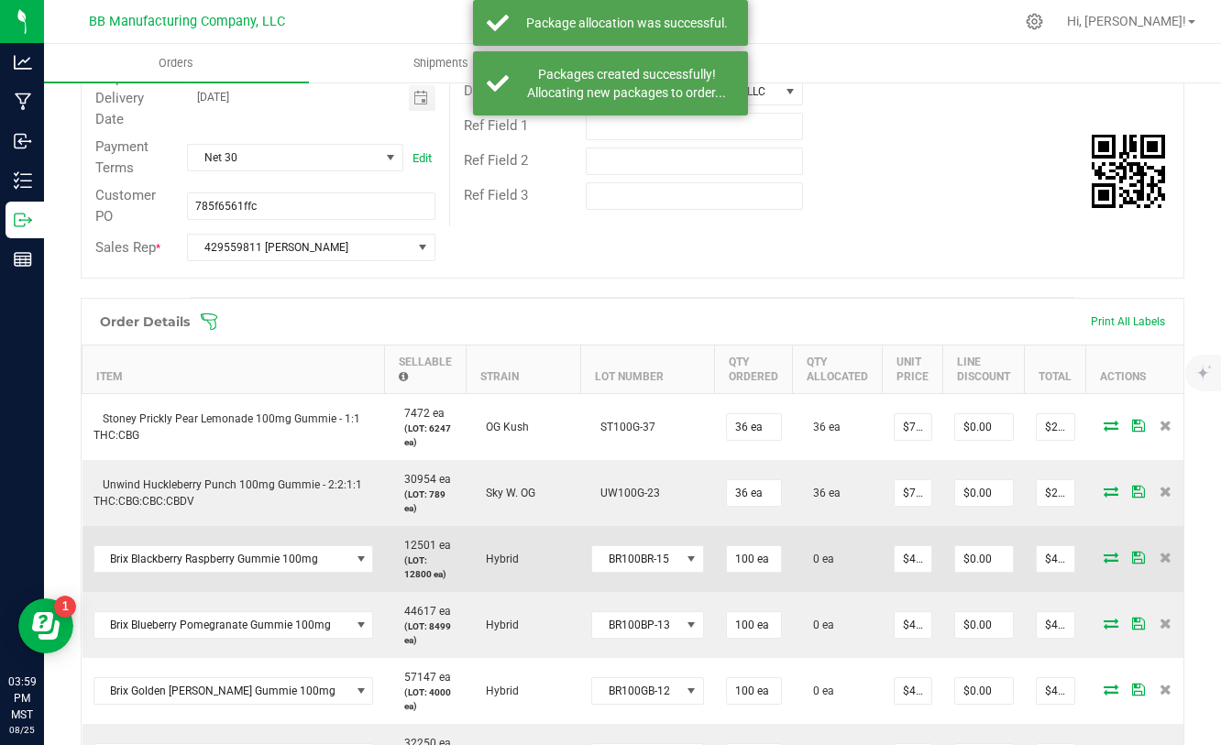
click at [1103, 562] on icon at bounding box center [1110, 557] width 15 height 11
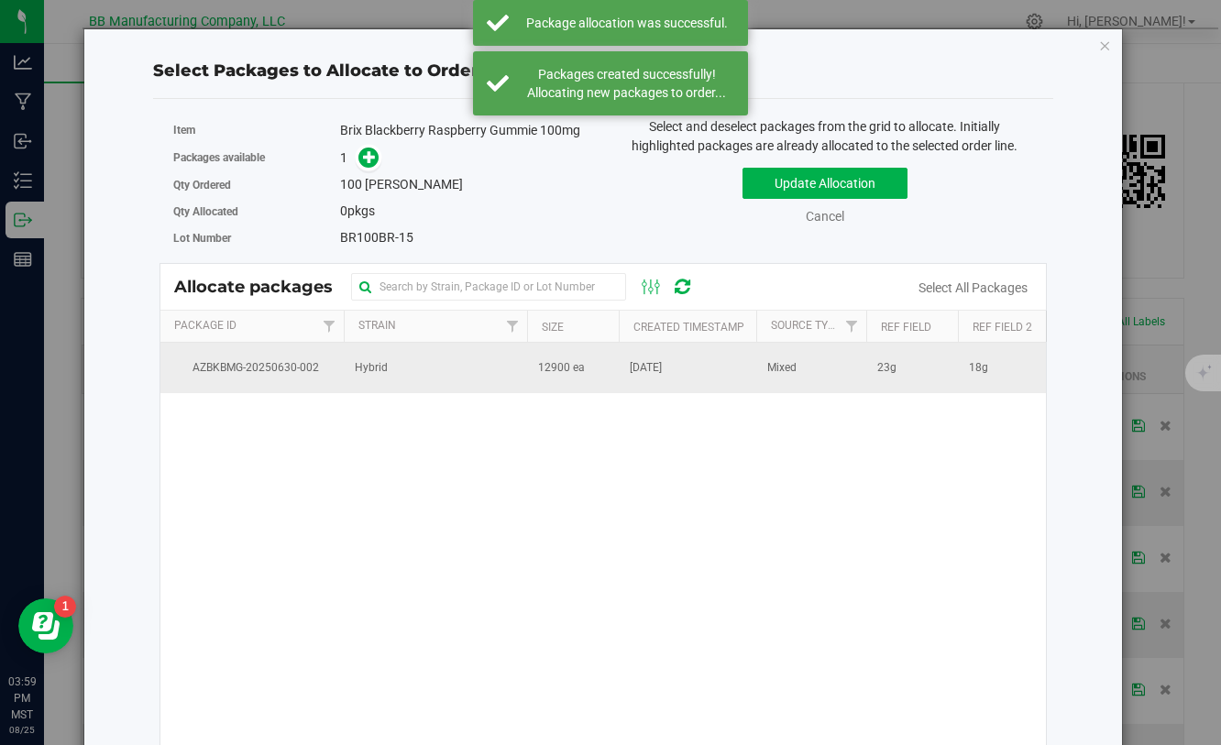
click at [495, 379] on td "Hybrid" at bounding box center [435, 367] width 183 height 49
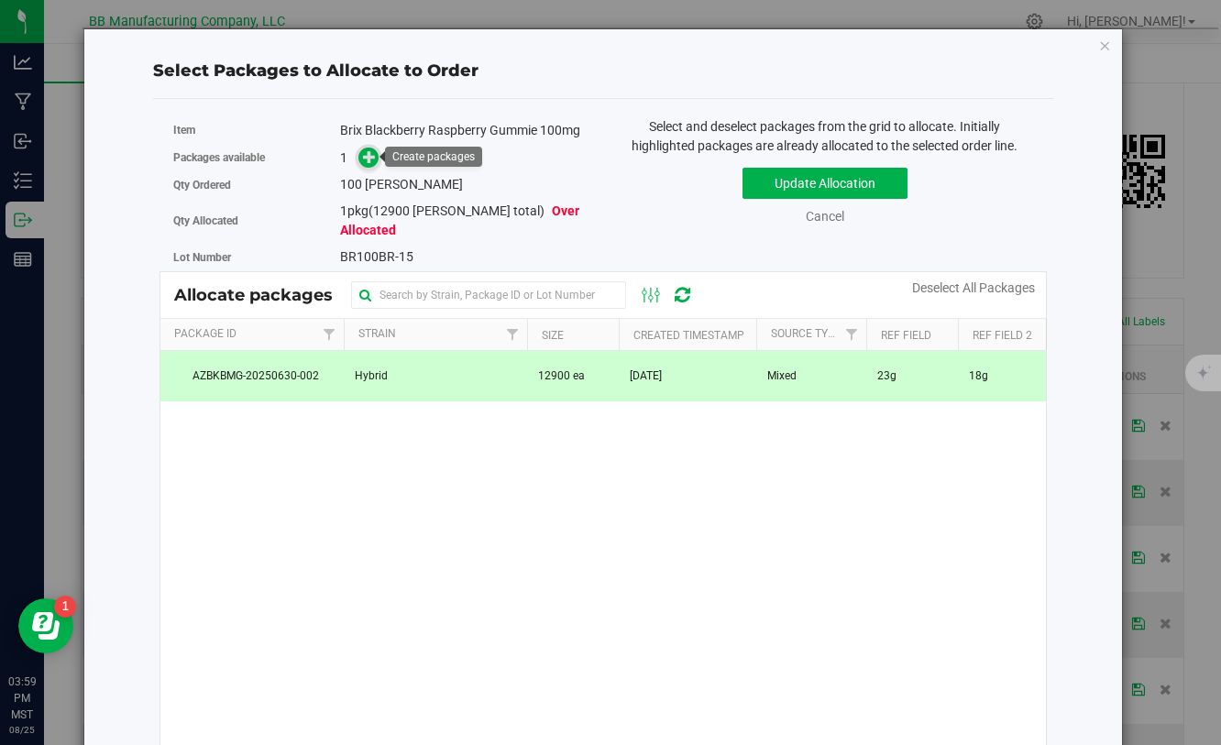
click at [370, 163] on icon at bounding box center [369, 156] width 13 height 13
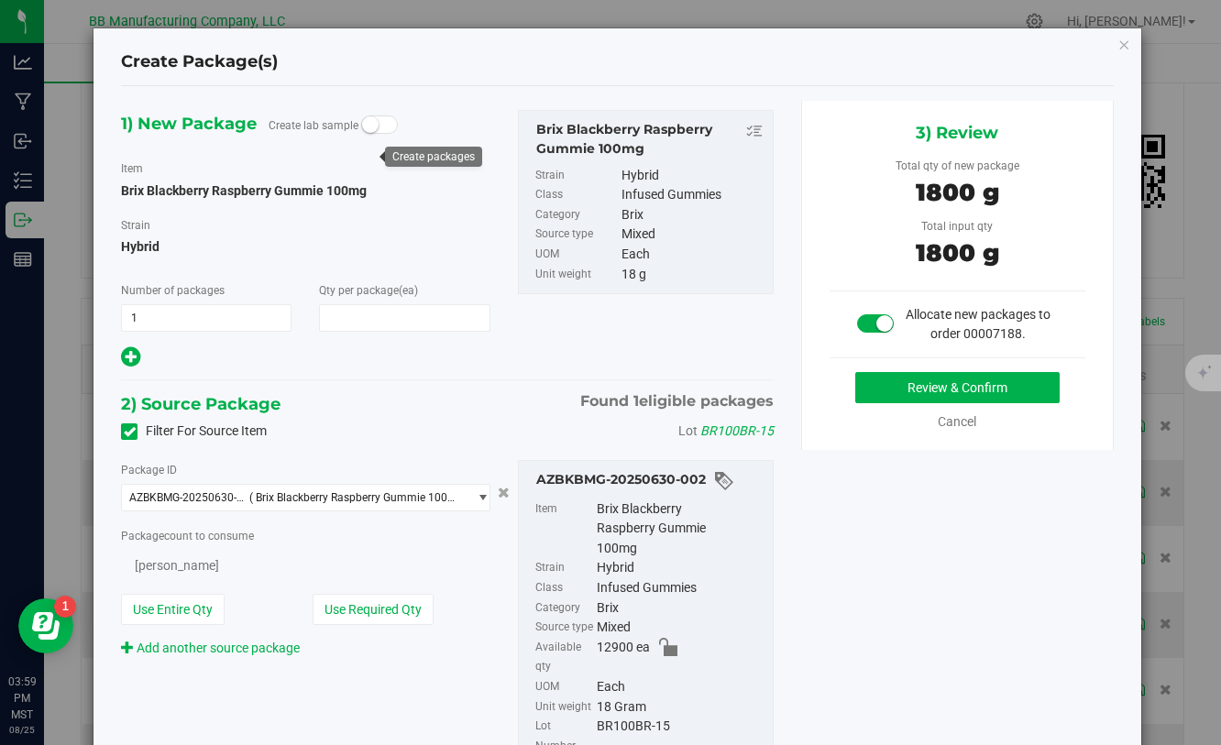
type input "100"
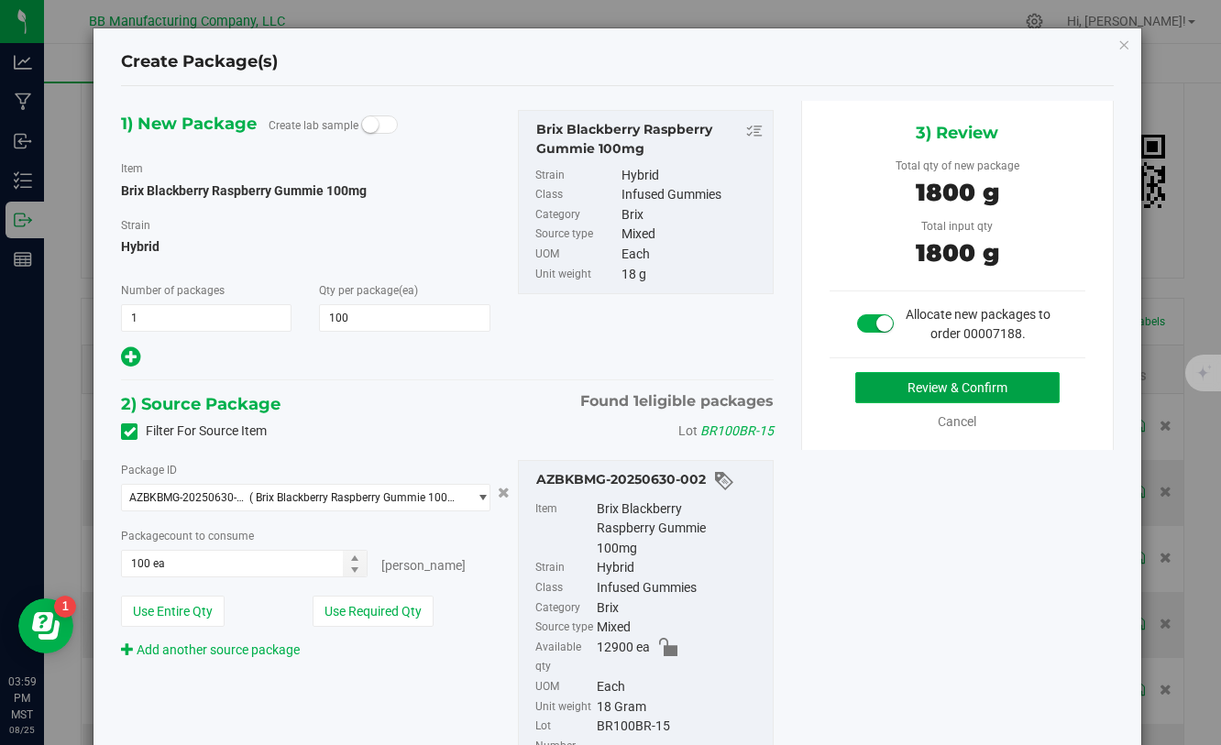
click at [902, 398] on button "Review & Confirm" at bounding box center [957, 387] width 204 height 31
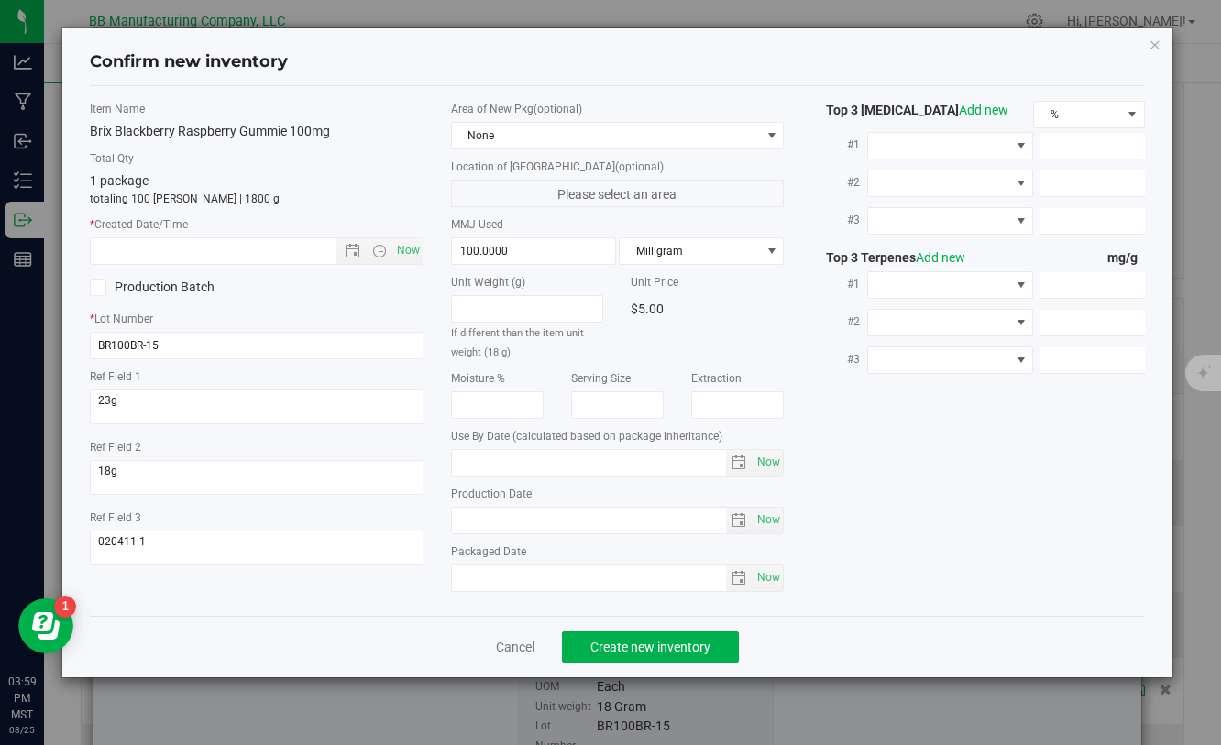
type input "[DATE]"
drag, startPoint x: 546, startPoint y: 523, endPoint x: 452, endPoint y: 523, distance: 94.4
click at [452, 523] on input "[DATE]" at bounding box center [589, 521] width 275 height 26
click at [259, 258] on input "text" at bounding box center [229, 251] width 276 height 26
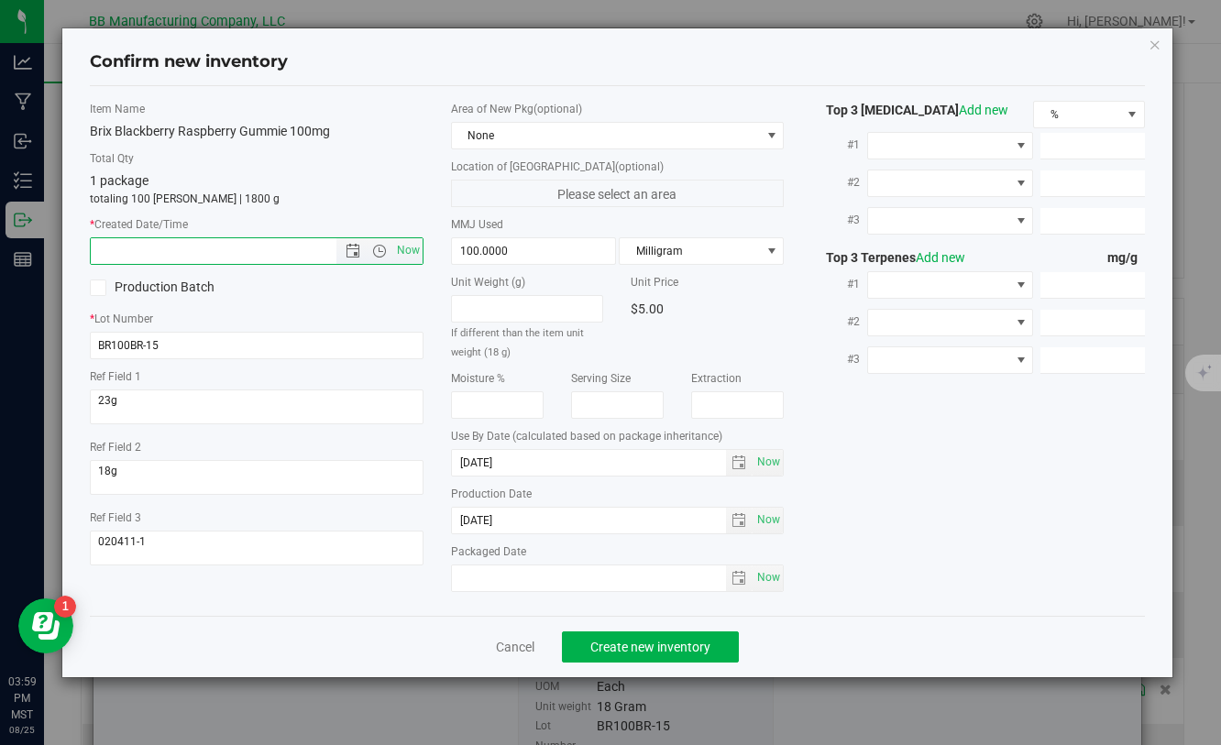
paste input "[DATE]"
click at [665, 646] on span "Create new inventory" at bounding box center [650, 647] width 120 height 15
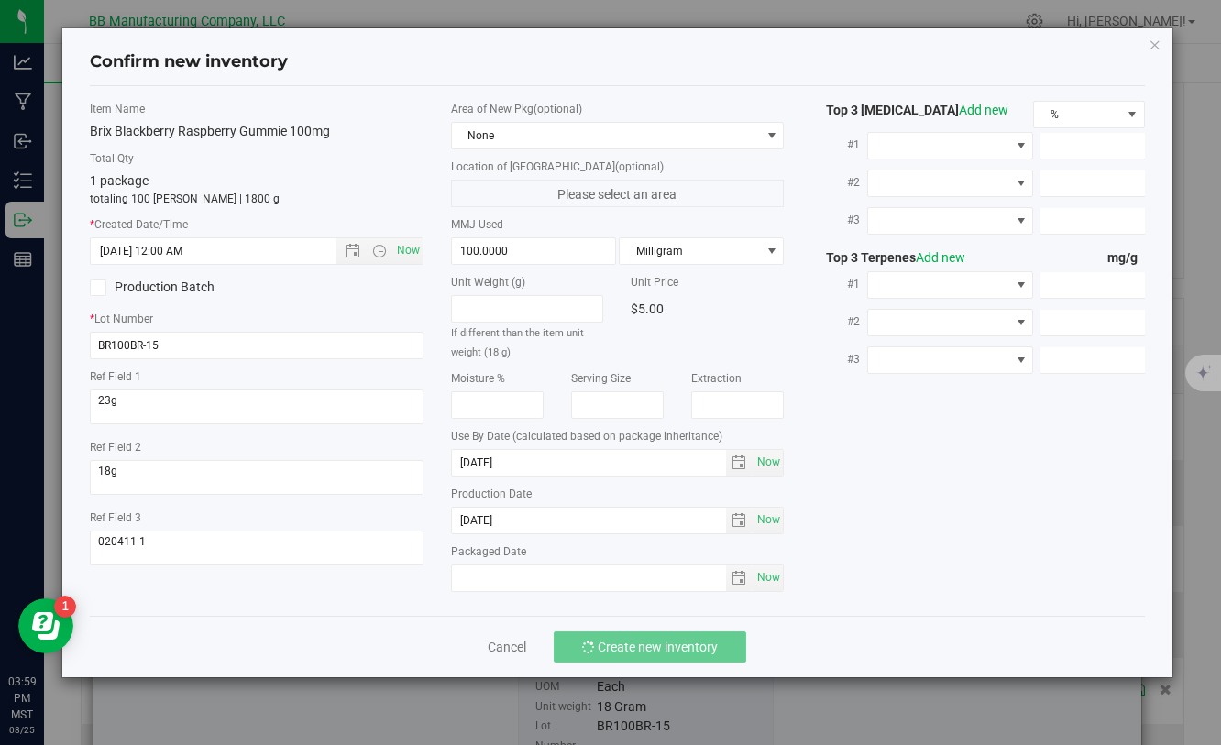
type input "5/1/2025 3:59 PM"
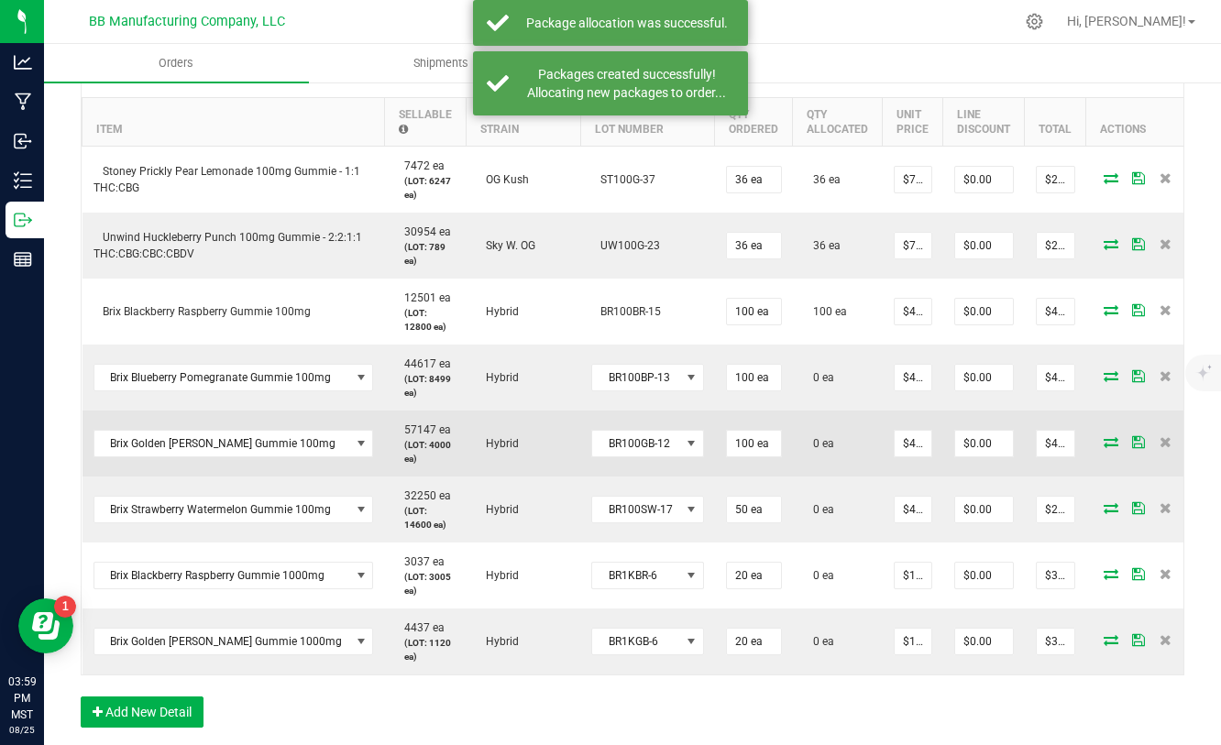
scroll to position [548, 0]
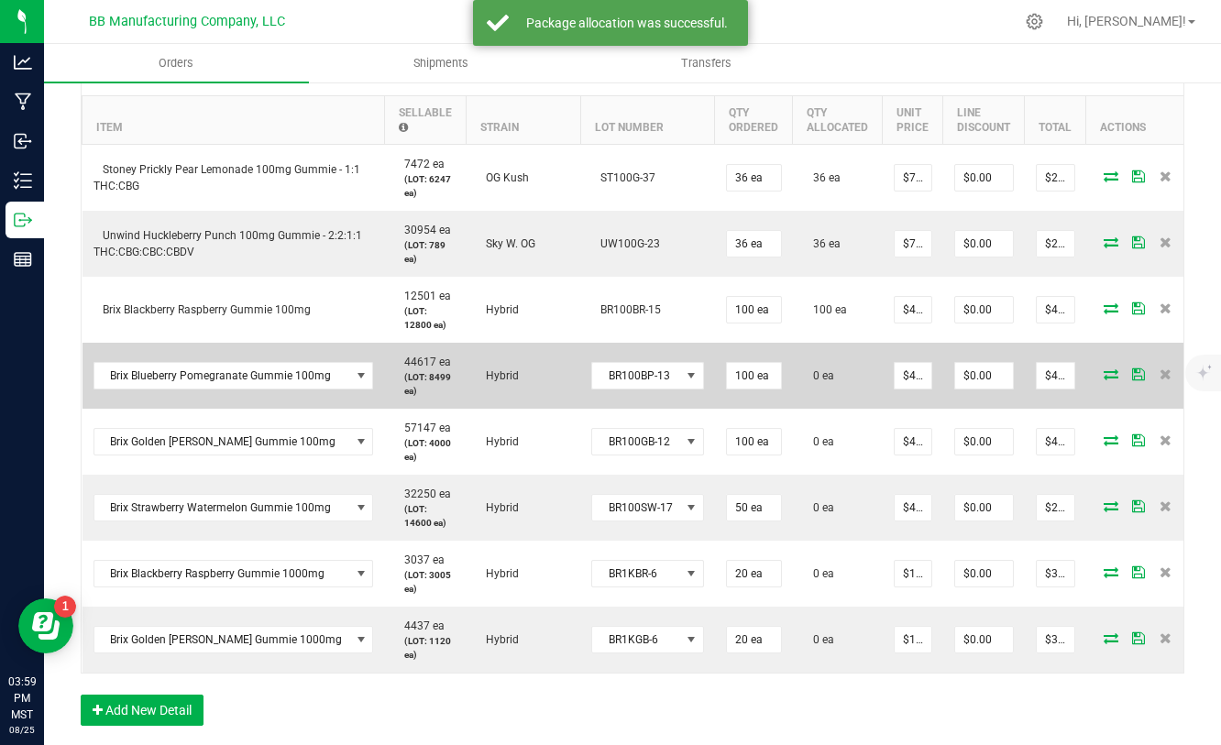
click at [1103, 379] on icon at bounding box center [1110, 373] width 15 height 11
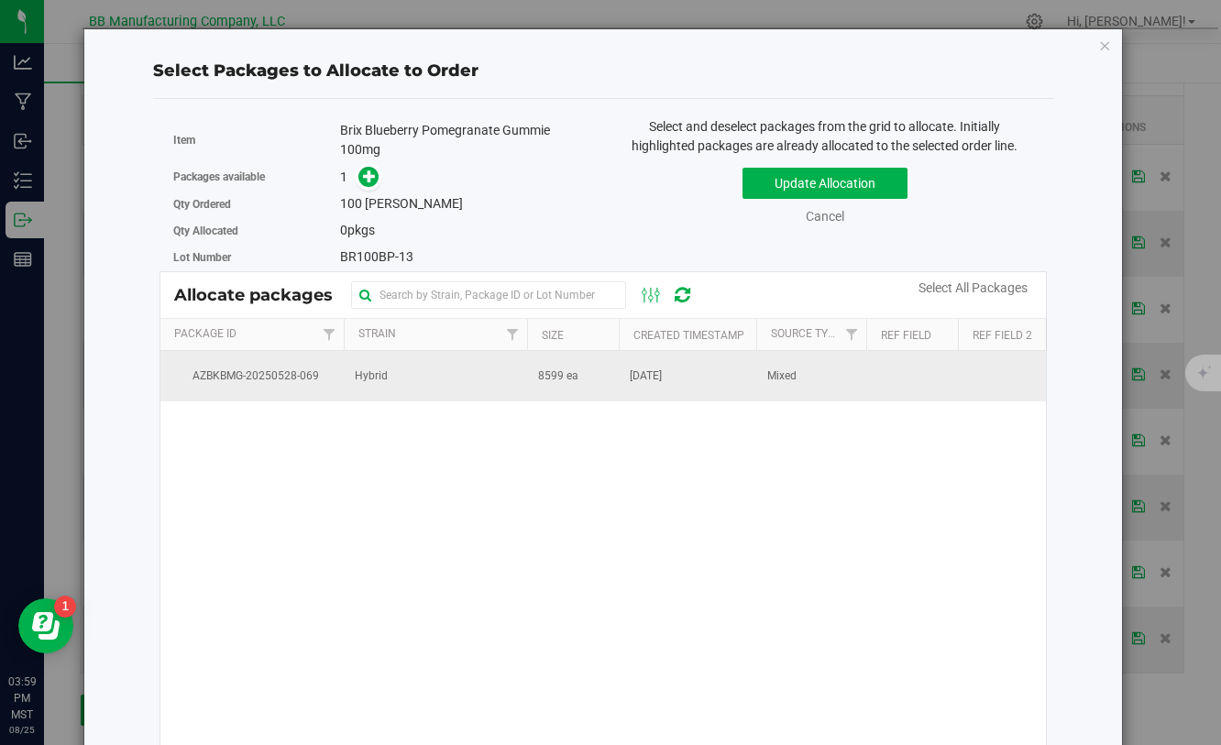
click at [556, 376] on span "8599 ea" at bounding box center [558, 376] width 40 height 17
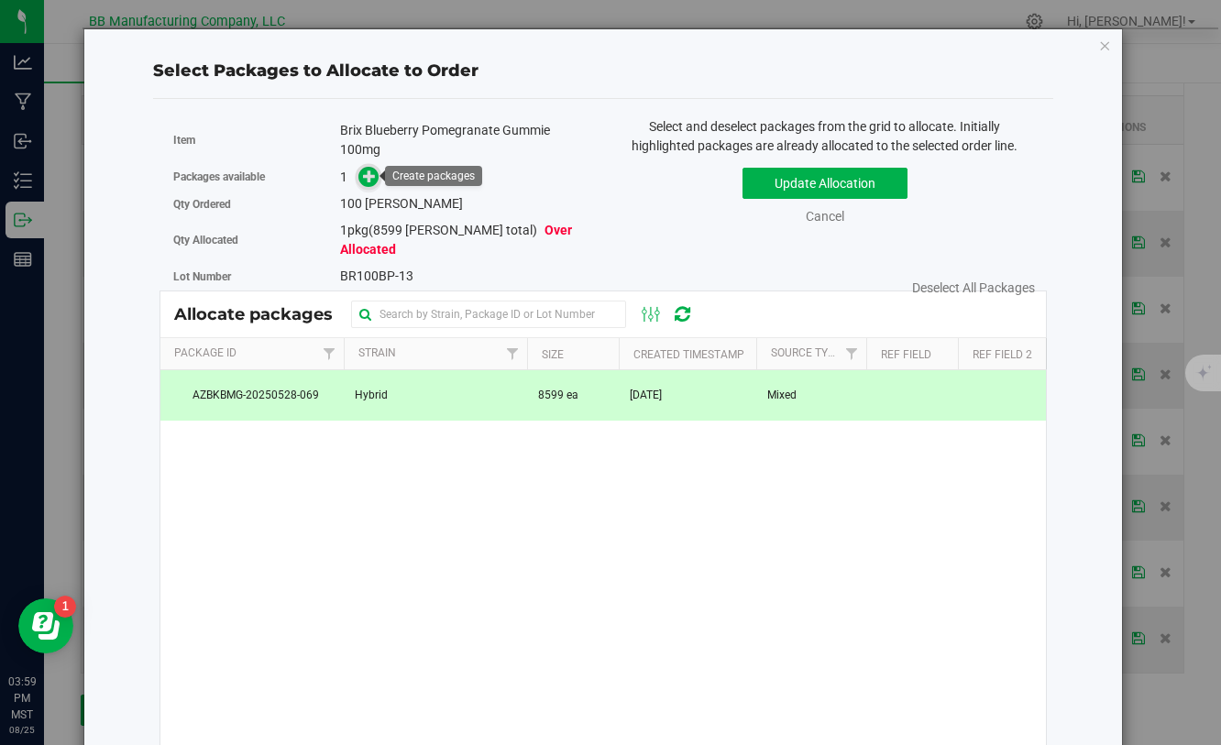
click at [358, 175] on span at bounding box center [368, 177] width 21 height 21
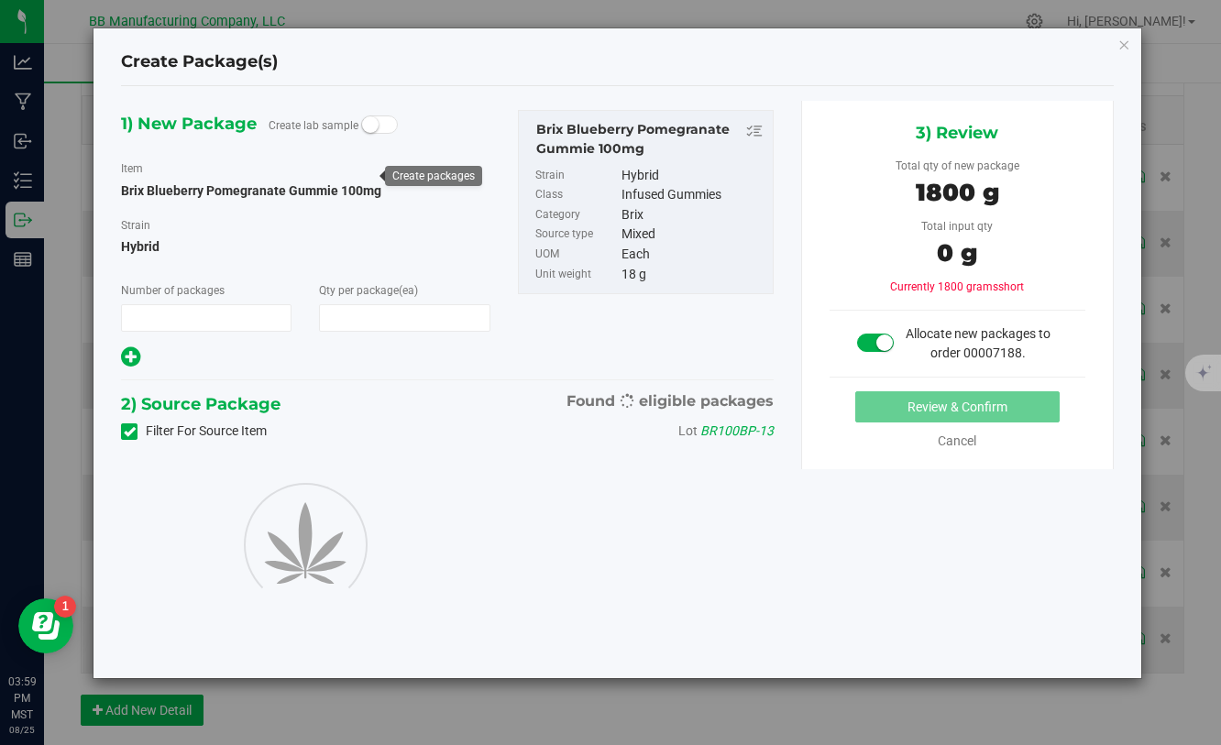
type input "1"
type input "100"
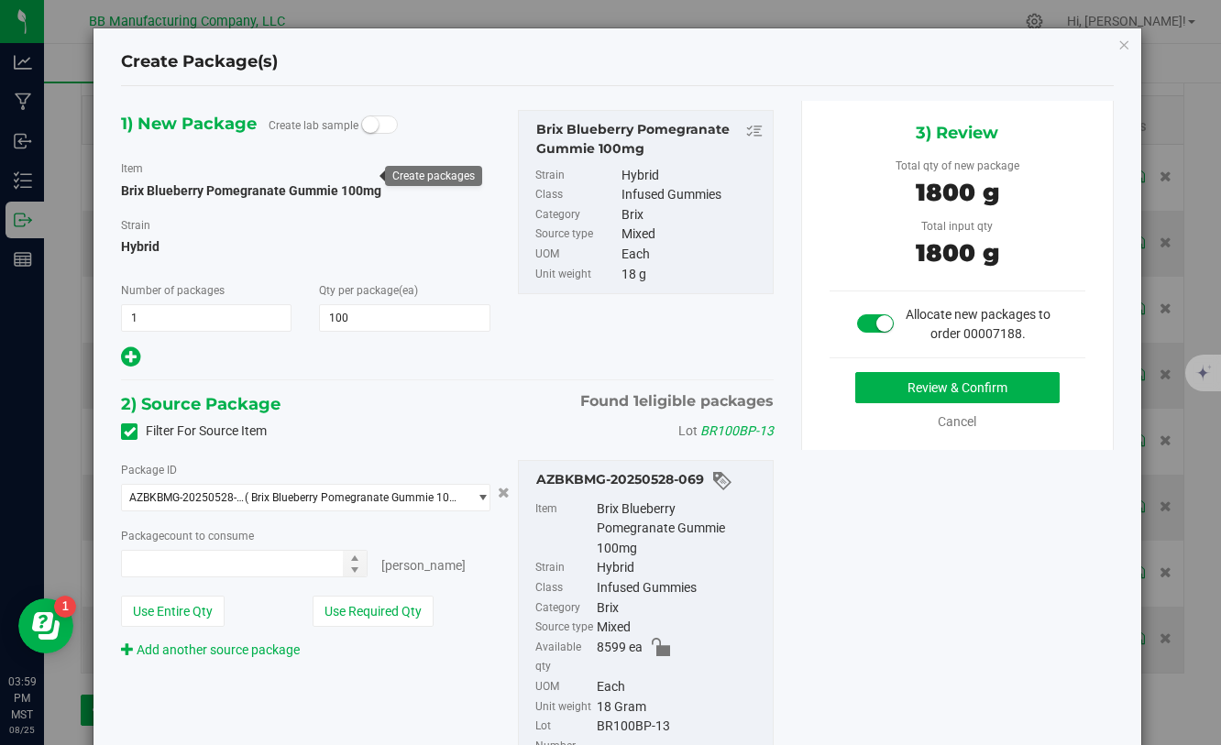
type input "100 ea"
click at [930, 391] on button "Review & Confirm" at bounding box center [957, 387] width 204 height 31
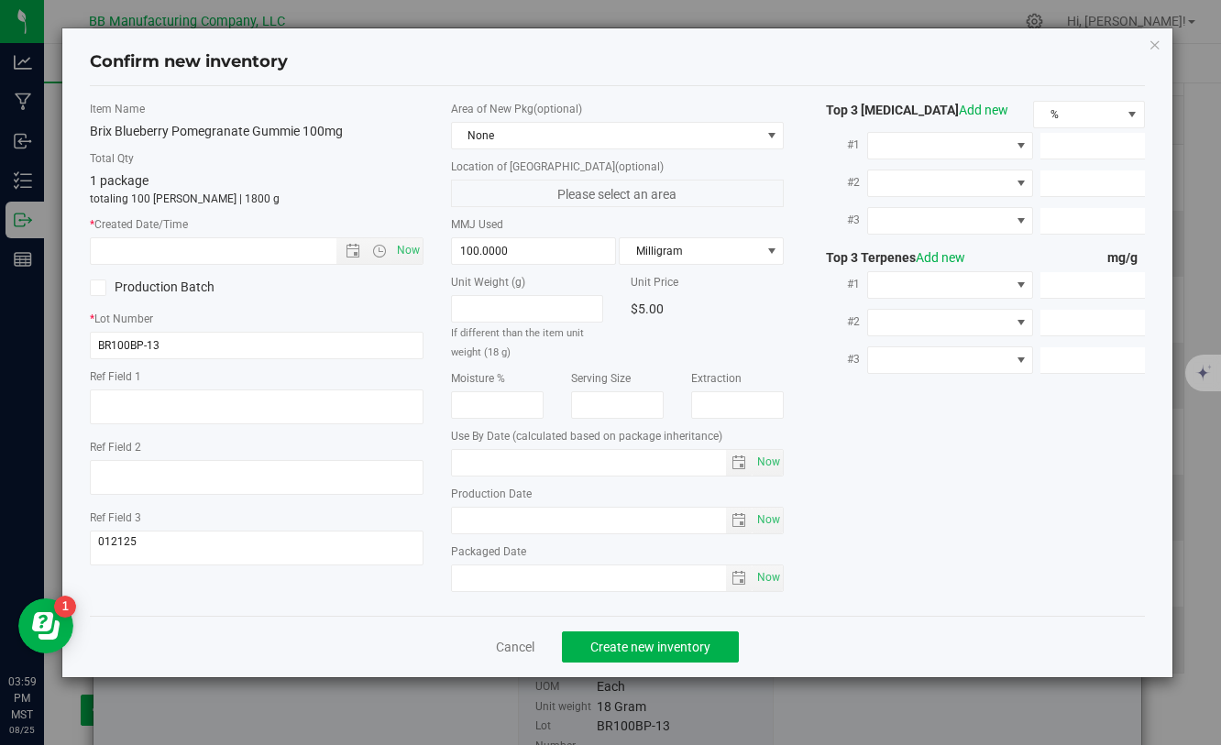
type input "[DATE]"
drag, startPoint x: 565, startPoint y: 528, endPoint x: 428, endPoint y: 529, distance: 136.6
click at [428, 529] on div "Item Name Brix Blueberry Pomegranate Gummie 100mg Total Qty 1 package totaling …" at bounding box center [616, 351] width 1081 height 500
drag, startPoint x: 531, startPoint y: 523, endPoint x: 442, endPoint y: 523, distance: 88.9
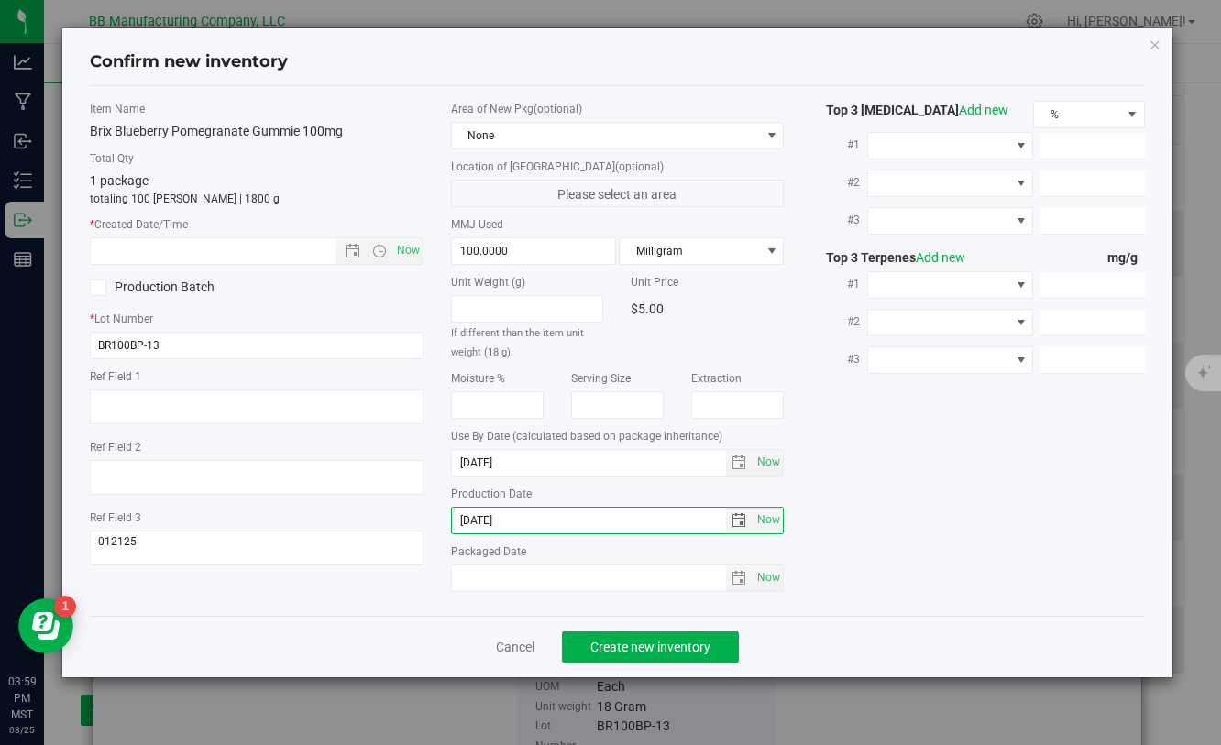
click at [442, 523] on div "Area of New Pkg (optional) None Location of [GEOGRAPHIC_DATA] (optional) Please…" at bounding box center [617, 351] width 360 height 500
click at [510, 650] on link "Cancel" at bounding box center [515, 647] width 38 height 18
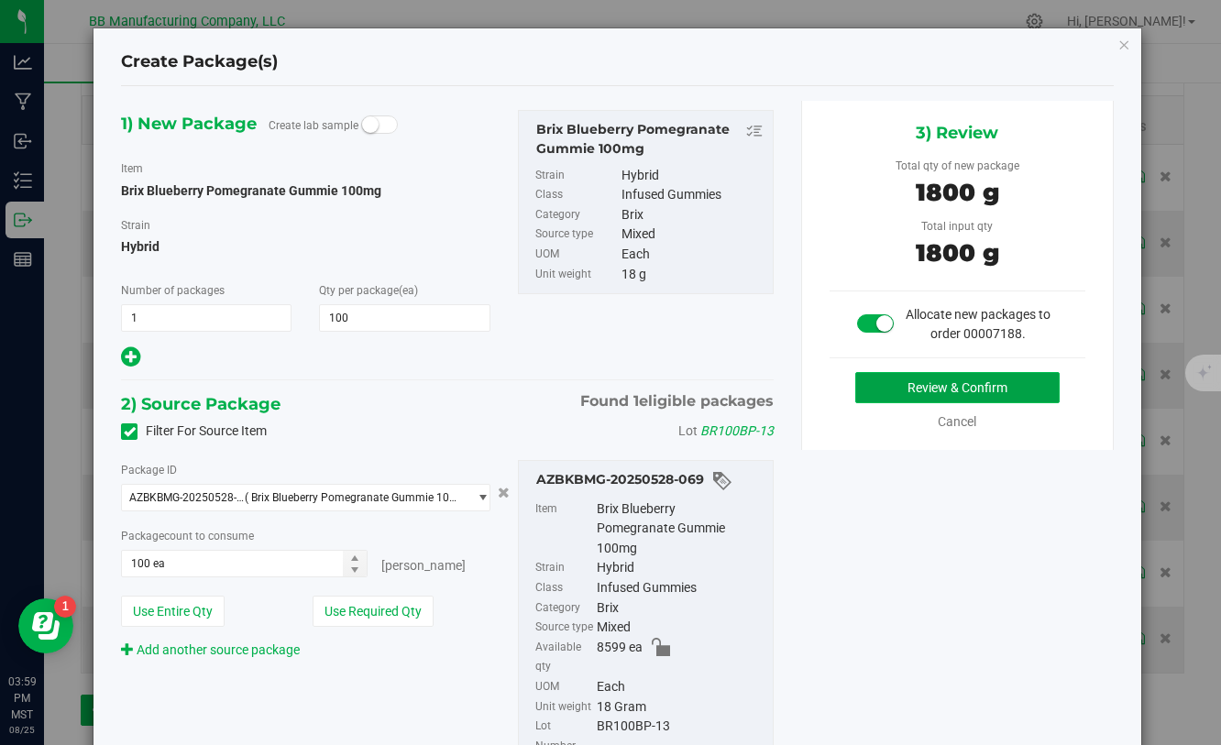
click at [899, 391] on button "Review & Confirm" at bounding box center [957, 387] width 204 height 31
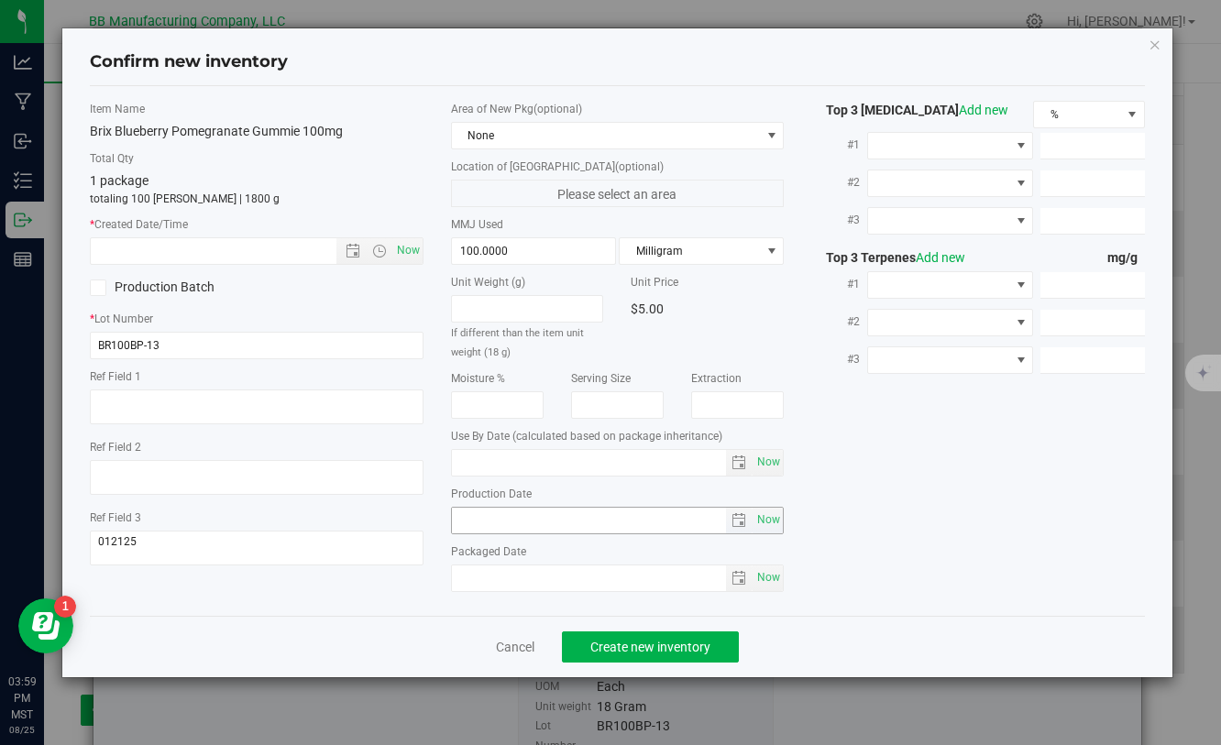
type input "[DATE]"
drag, startPoint x: 565, startPoint y: 527, endPoint x: 458, endPoint y: 524, distance: 107.3
click at [455, 519] on input "[DATE]" at bounding box center [589, 521] width 275 height 26
click at [249, 255] on input "text" at bounding box center [229, 251] width 276 height 26
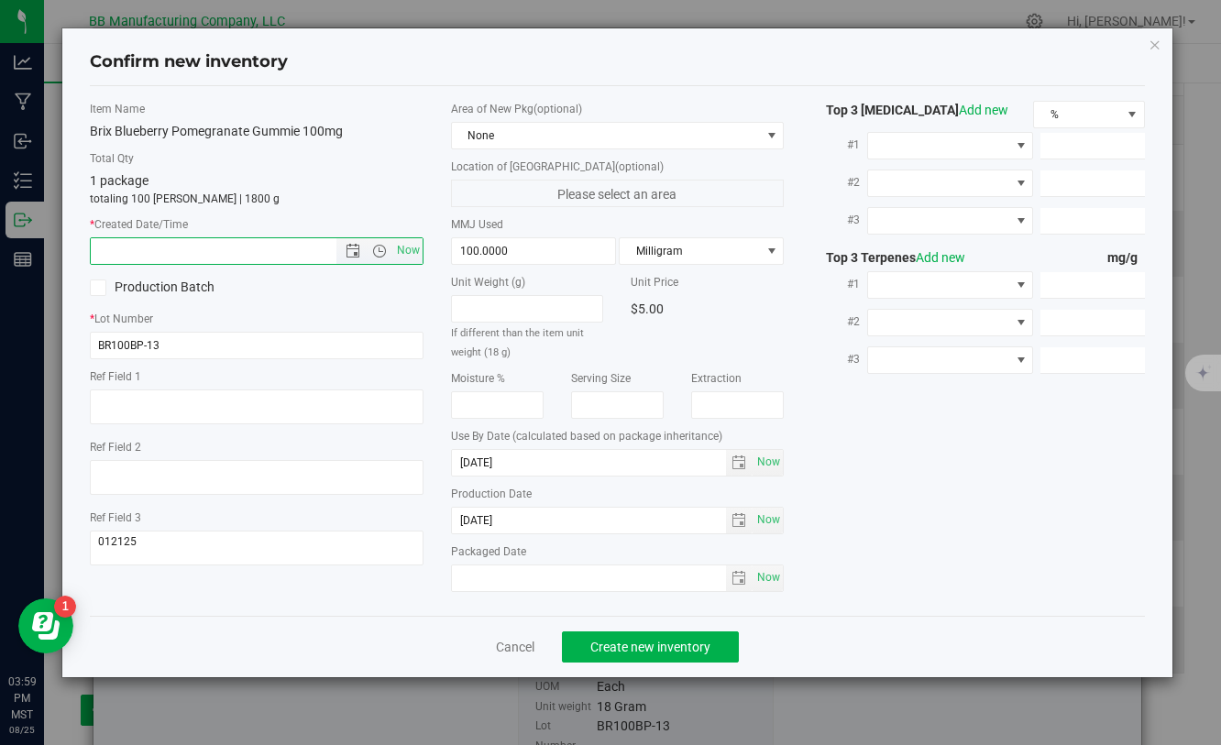
paste input "[DATE]"
click at [621, 657] on button "Create new inventory" at bounding box center [650, 646] width 177 height 31
type input "5/8/2025 3:59 PM"
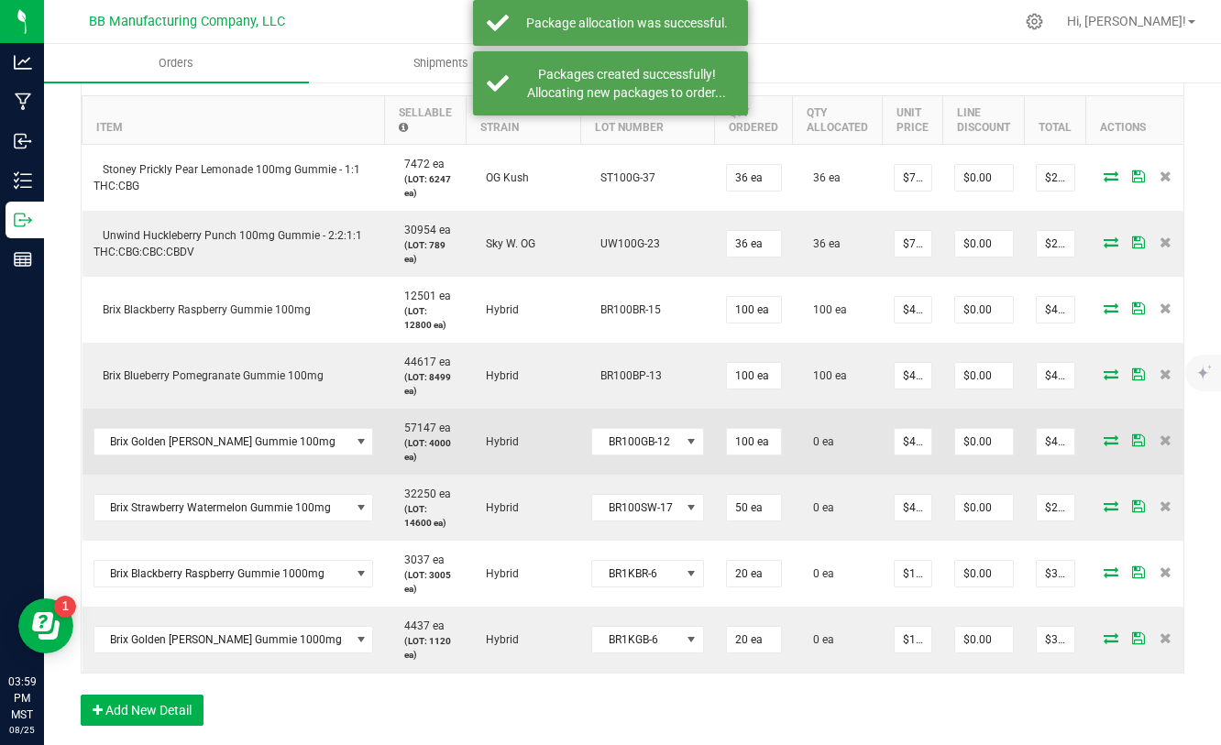
click at [1103, 440] on icon at bounding box center [1110, 439] width 15 height 11
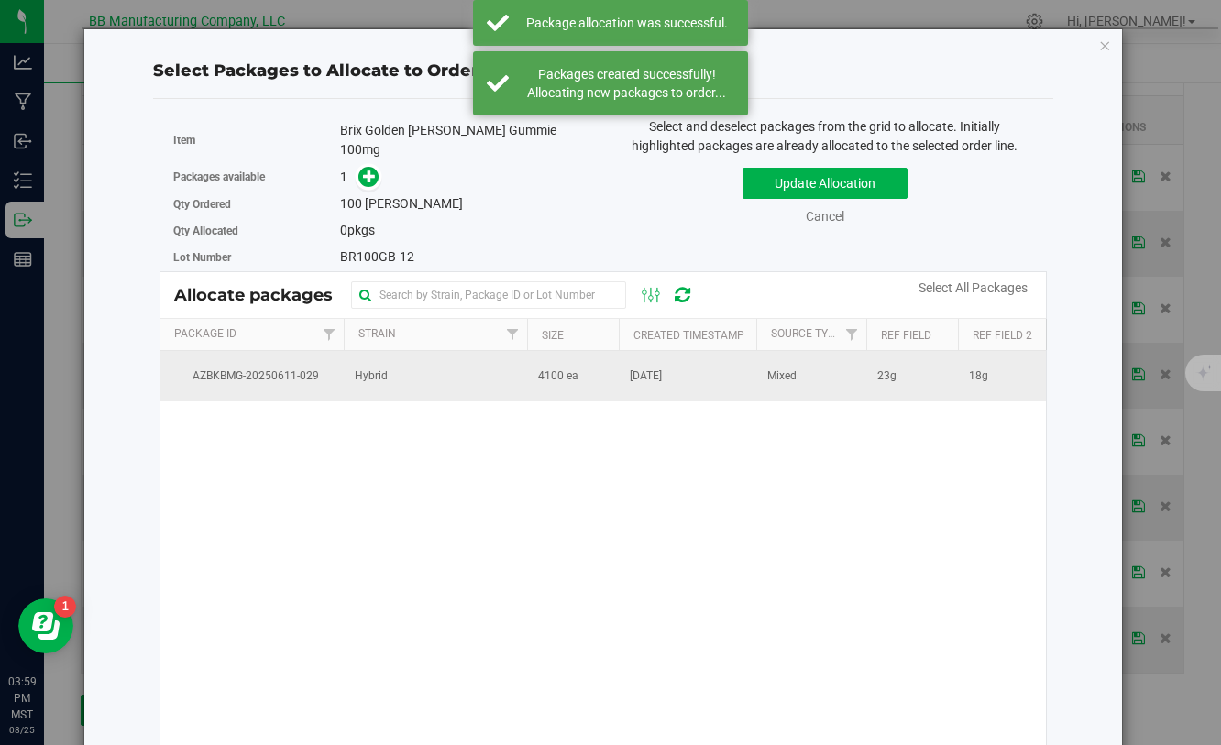
click at [536, 360] on td "4100 ea" at bounding box center [573, 375] width 92 height 49
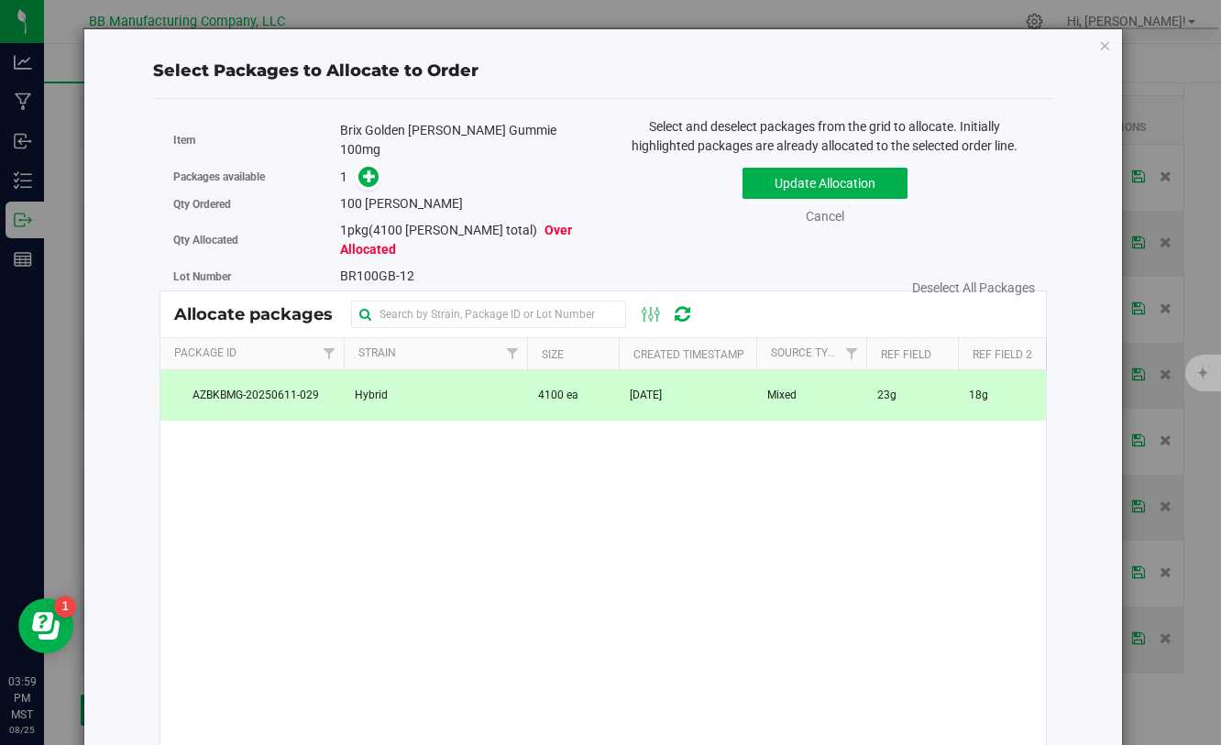
click at [375, 169] on div "Packages available 1" at bounding box center [381, 177] width 416 height 28
click at [370, 170] on icon at bounding box center [369, 176] width 13 height 13
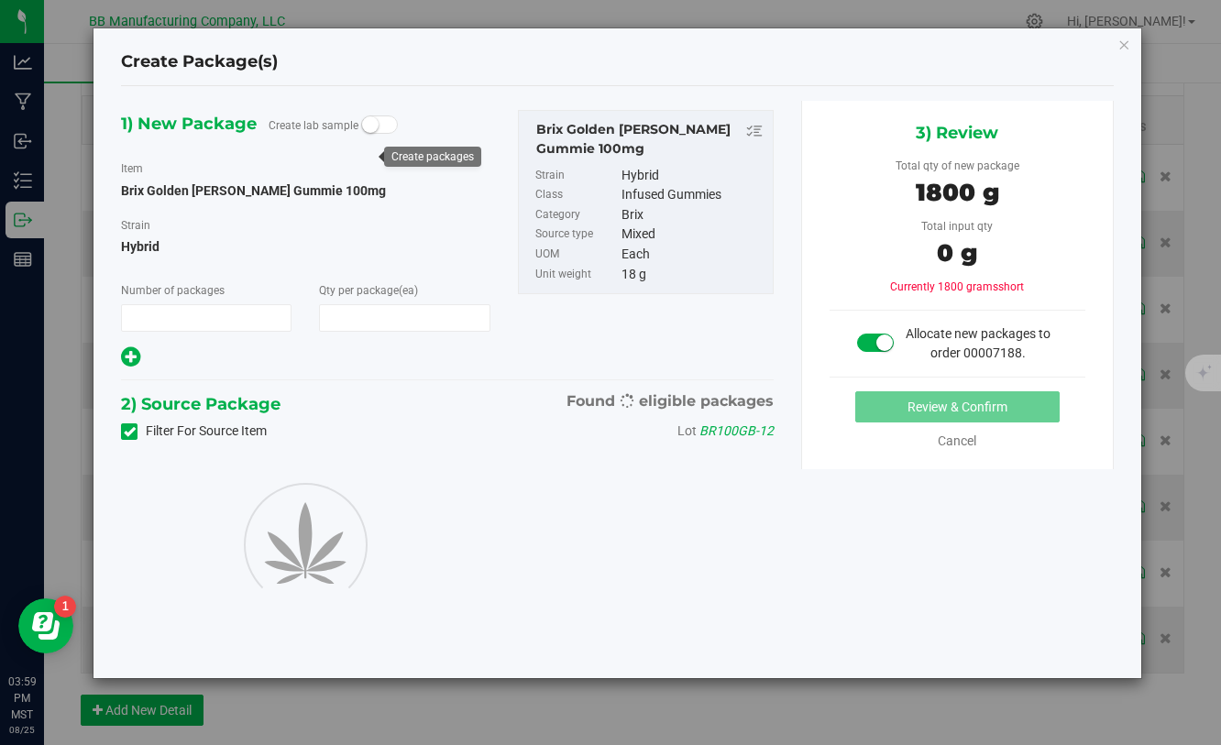
type input "1"
type input "100"
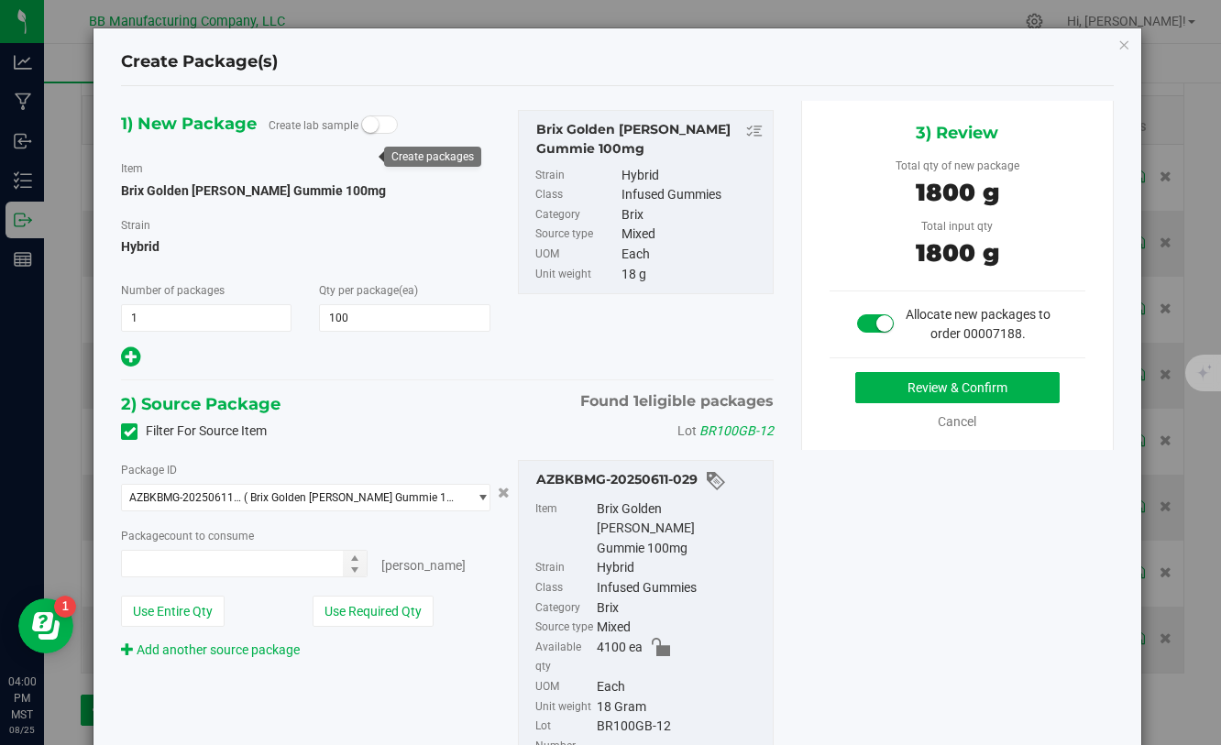
type input "100 ea"
click at [870, 390] on button "Review & Confirm" at bounding box center [957, 387] width 204 height 31
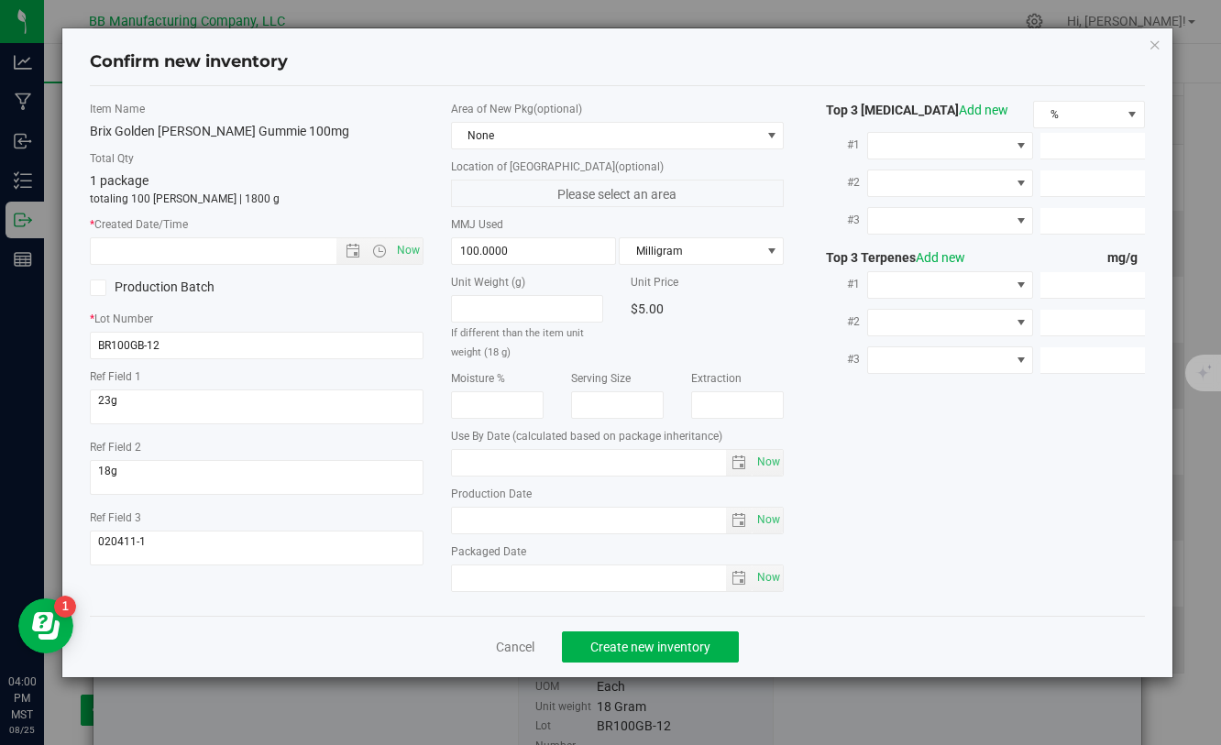
type input "[DATE]"
drag, startPoint x: 544, startPoint y: 528, endPoint x: 463, endPoint y: 523, distance: 81.7
click at [463, 522] on input "[DATE]" at bounding box center [589, 521] width 275 height 26
click at [463, 523] on input "[DATE]" at bounding box center [589, 521] width 275 height 26
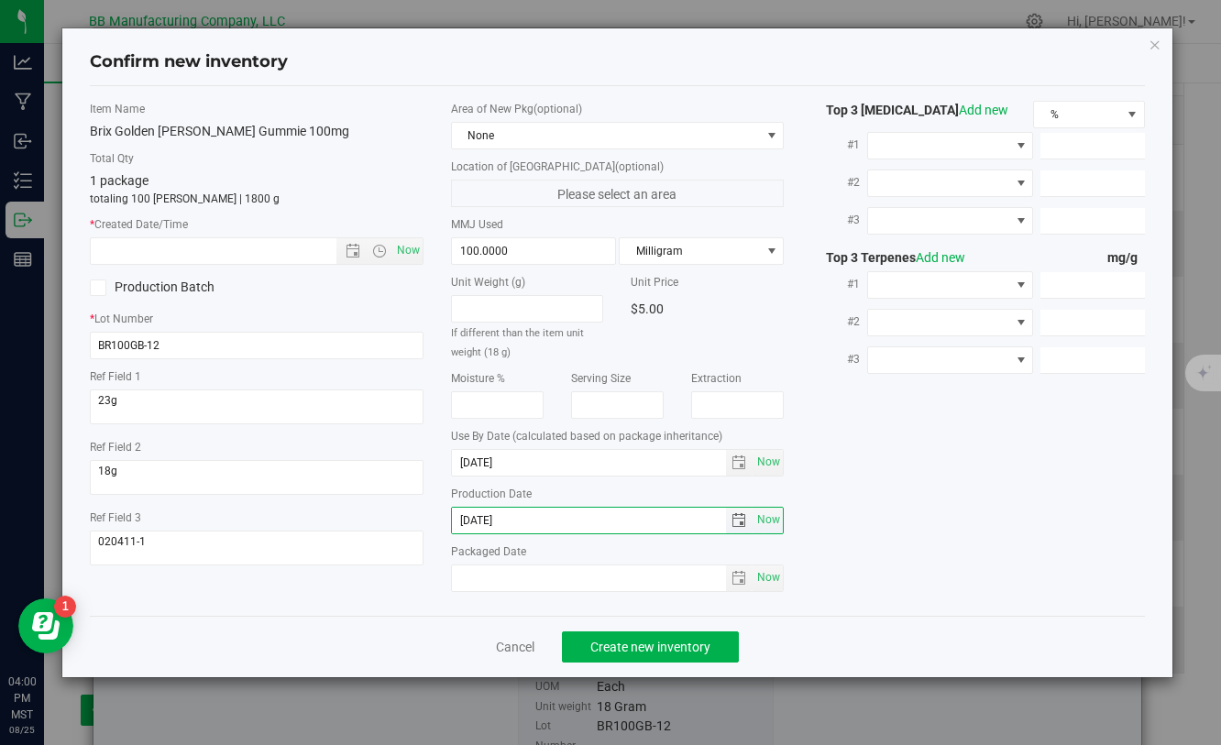
click at [537, 521] on input "[DATE]" at bounding box center [589, 521] width 275 height 26
drag, startPoint x: 534, startPoint y: 521, endPoint x: 475, endPoint y: 516, distance: 59.8
click at [475, 516] on input "[DATE]" at bounding box center [589, 521] width 275 height 26
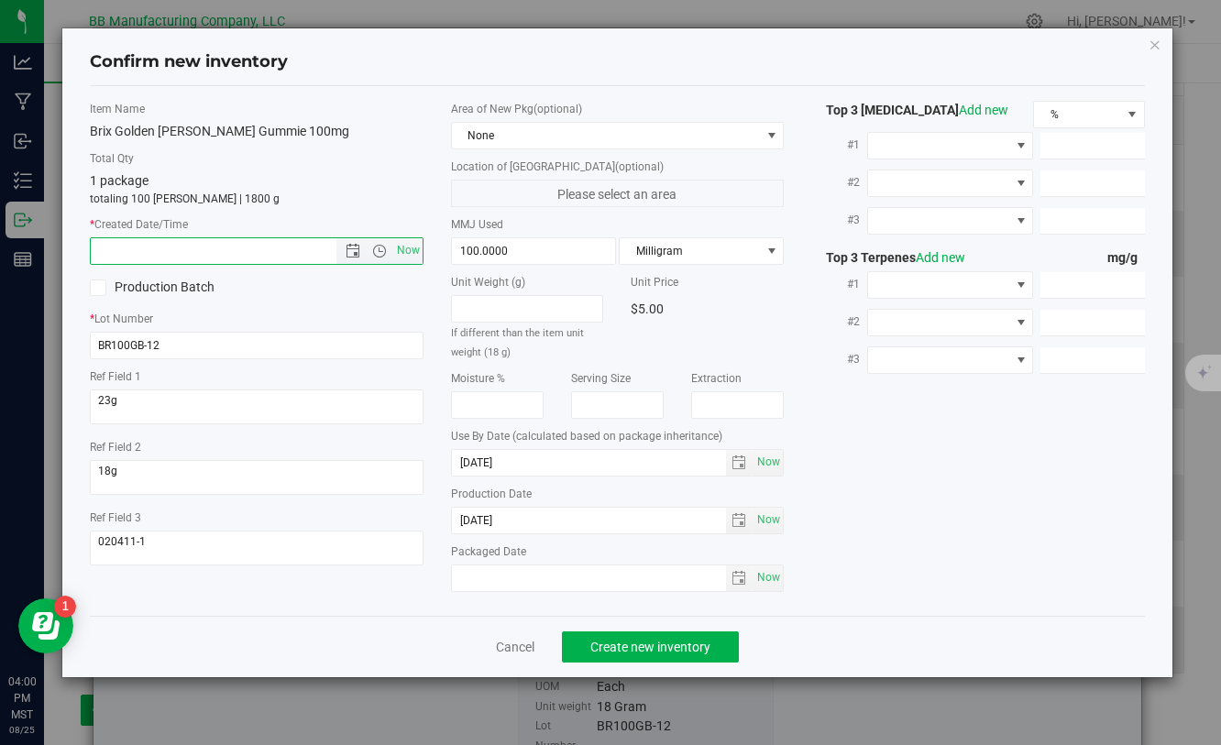
click at [218, 257] on input "text" at bounding box center [229, 251] width 276 height 26
paste input "[DATE]"
click at [630, 654] on button "Create new inventory" at bounding box center [650, 646] width 177 height 31
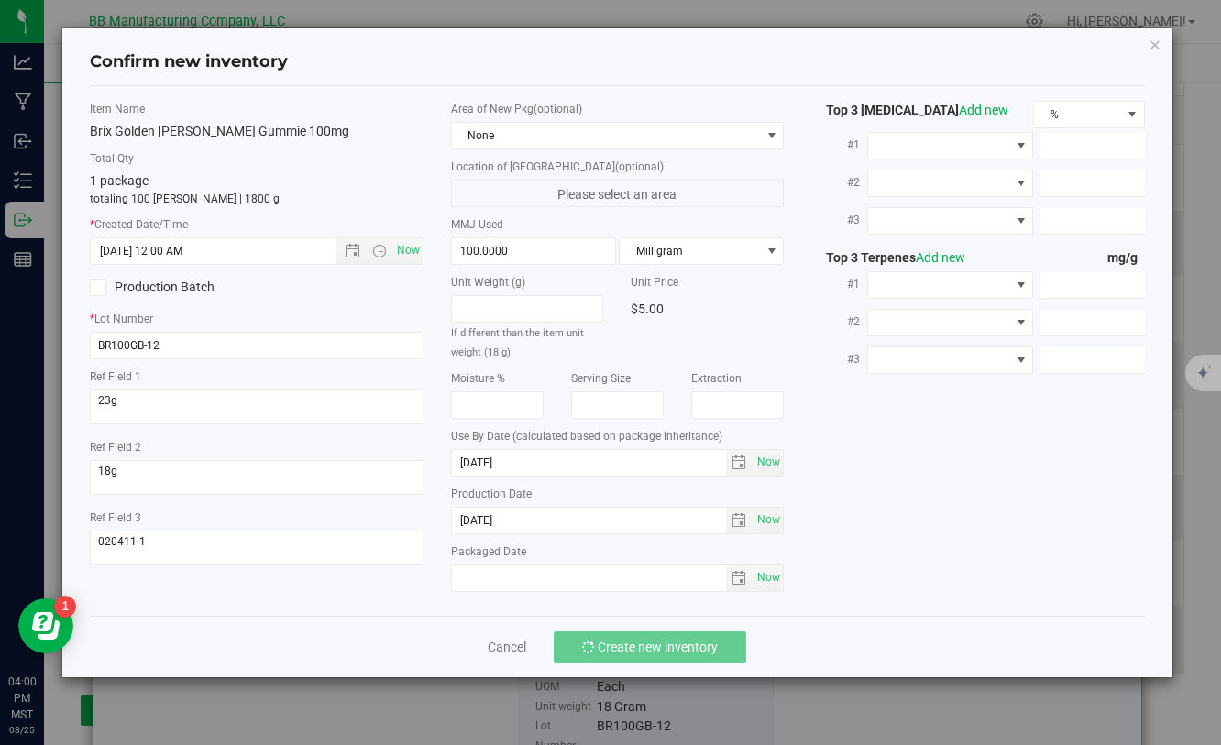
type input "4/24/2025 4:00 PM"
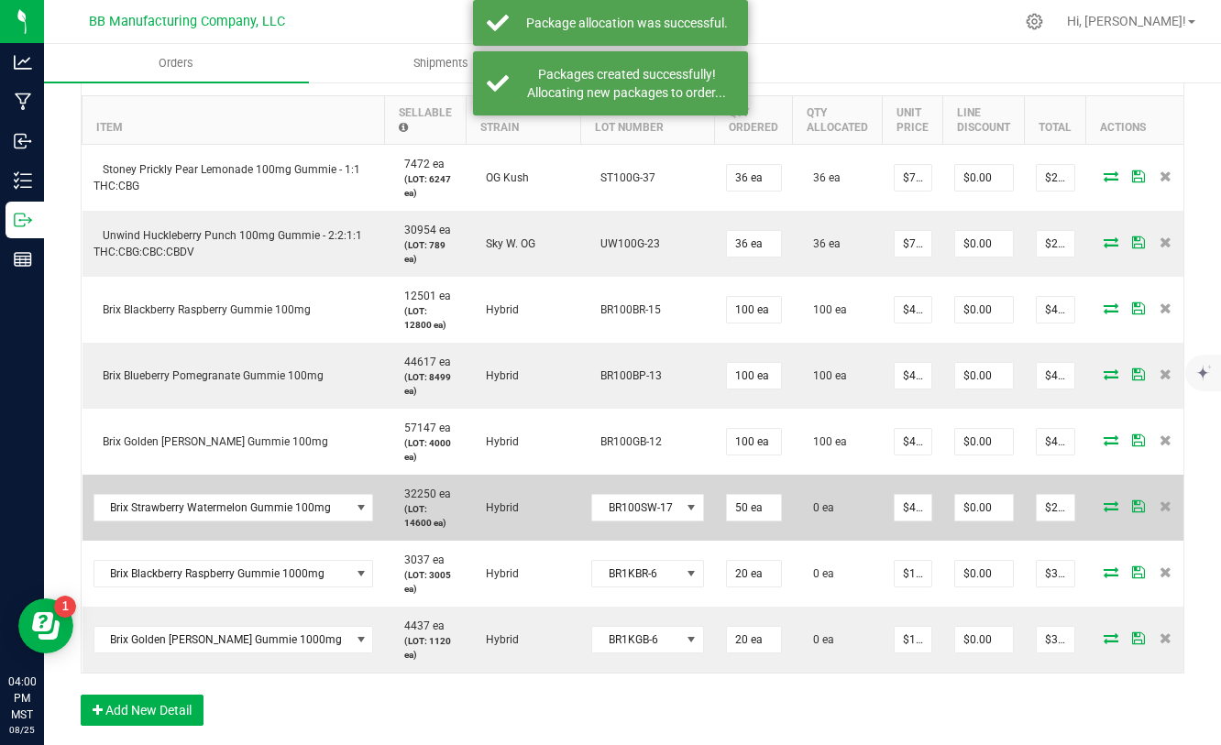
click at [1103, 504] on icon at bounding box center [1110, 505] width 15 height 11
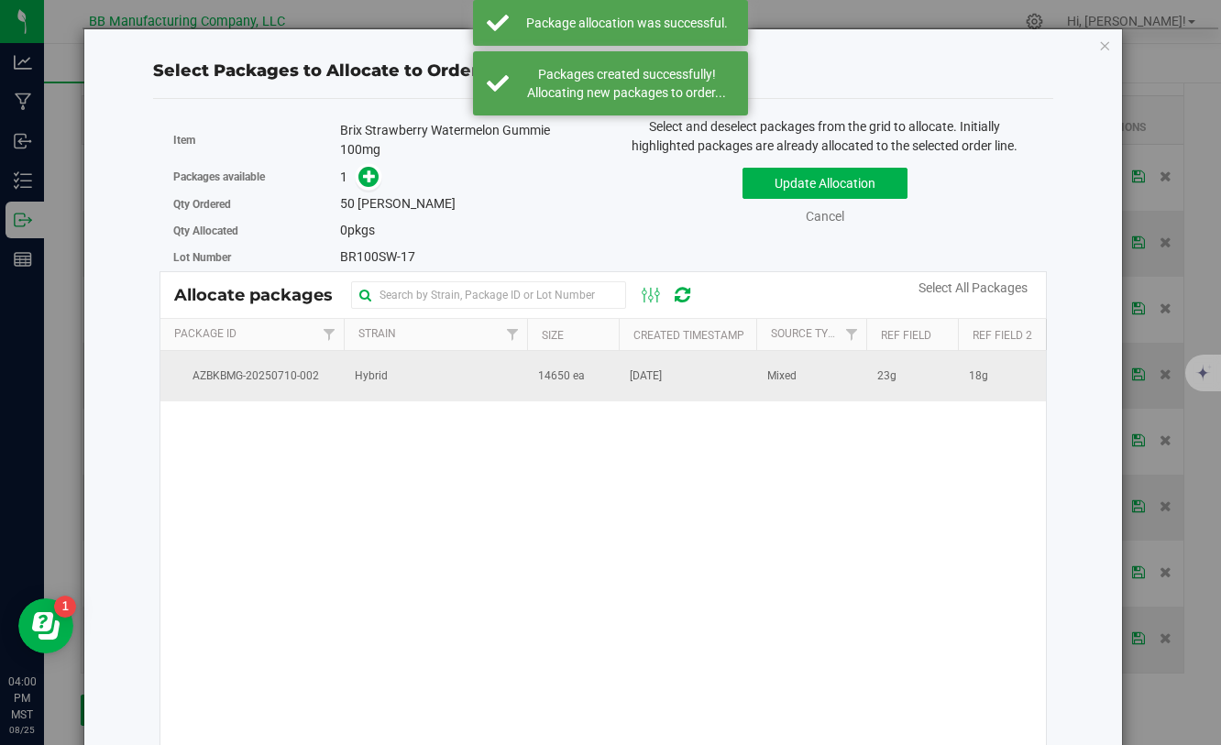
click at [564, 379] on span "14650 ea" at bounding box center [561, 376] width 47 height 17
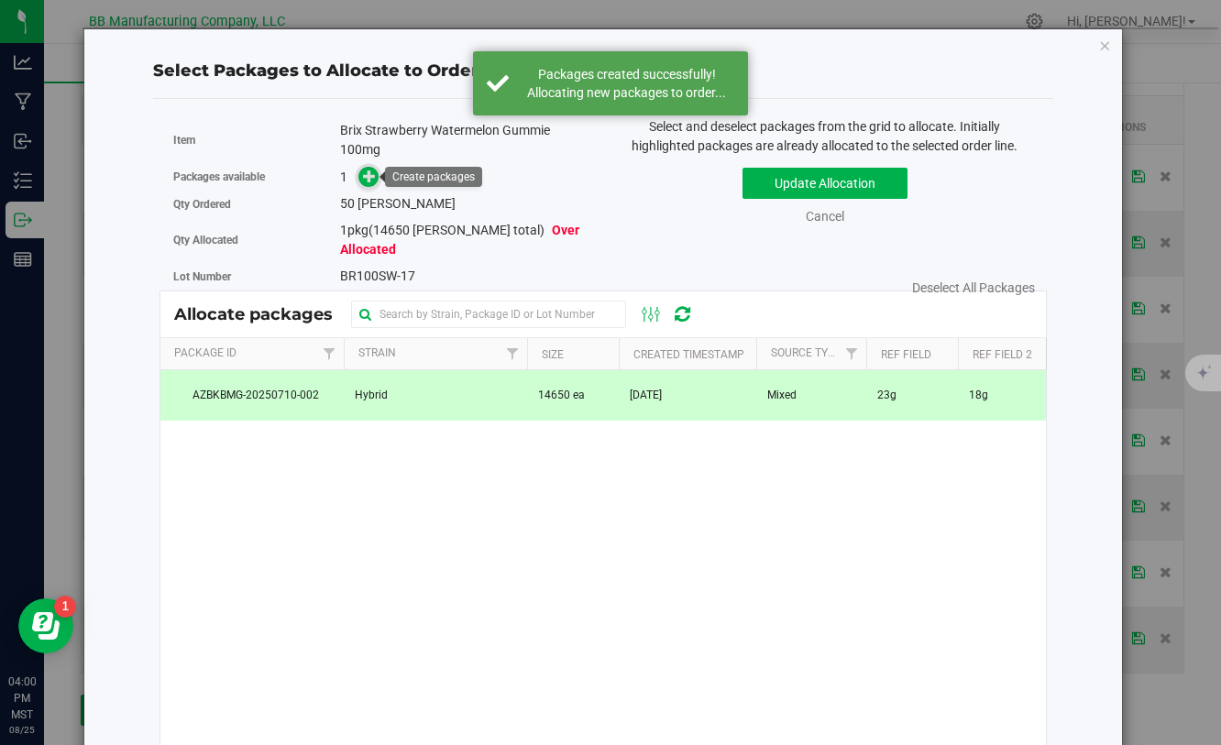
click at [369, 177] on icon at bounding box center [369, 175] width 13 height 13
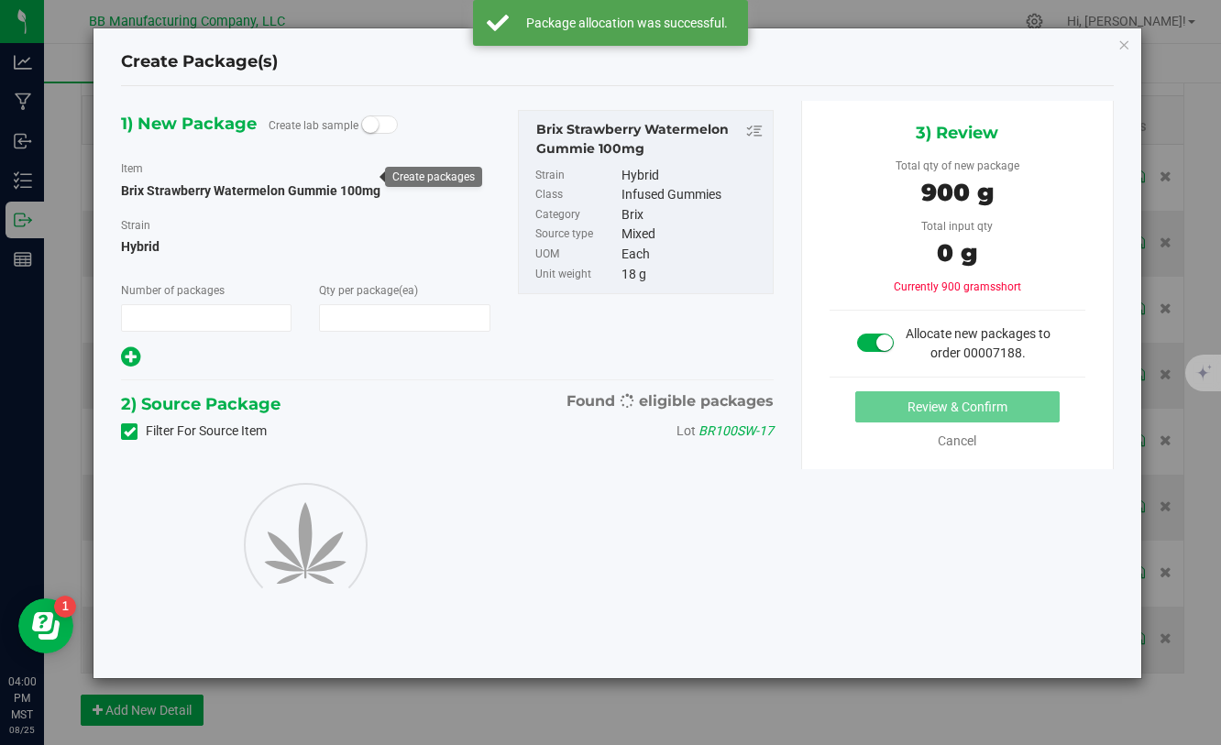
type input "1"
type input "50"
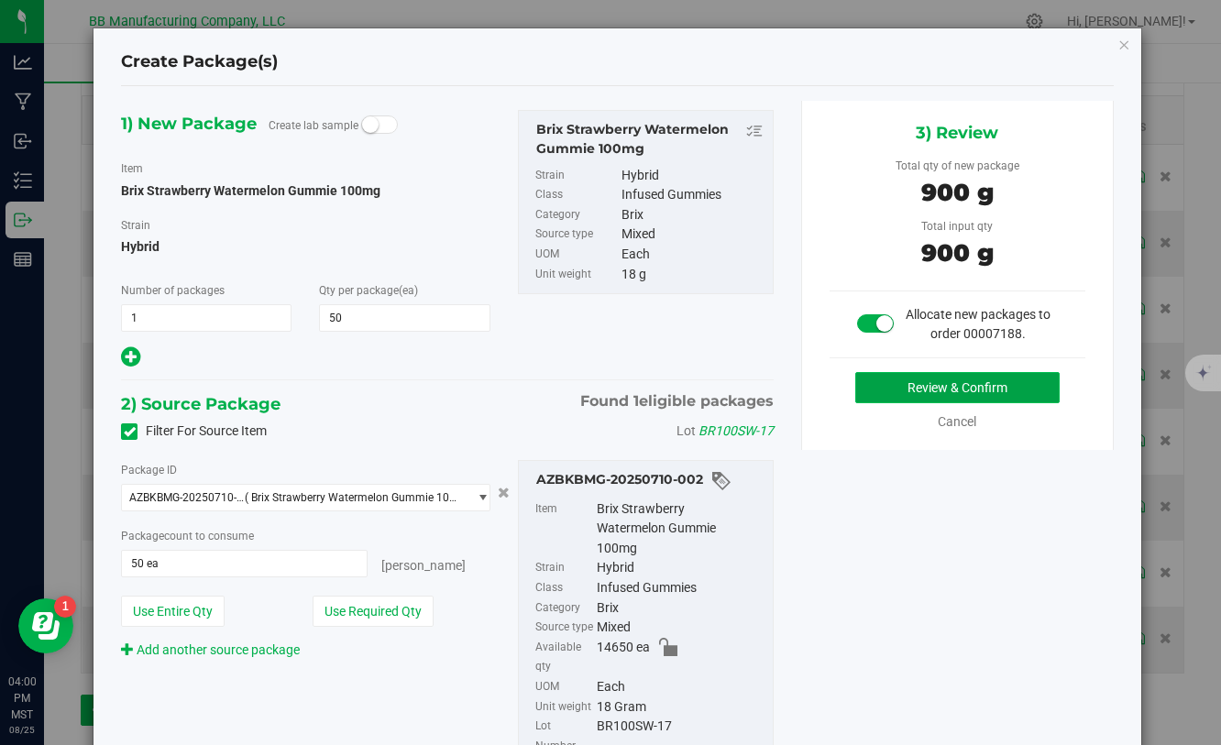
click at [911, 383] on button "Review & Confirm" at bounding box center [957, 387] width 204 height 31
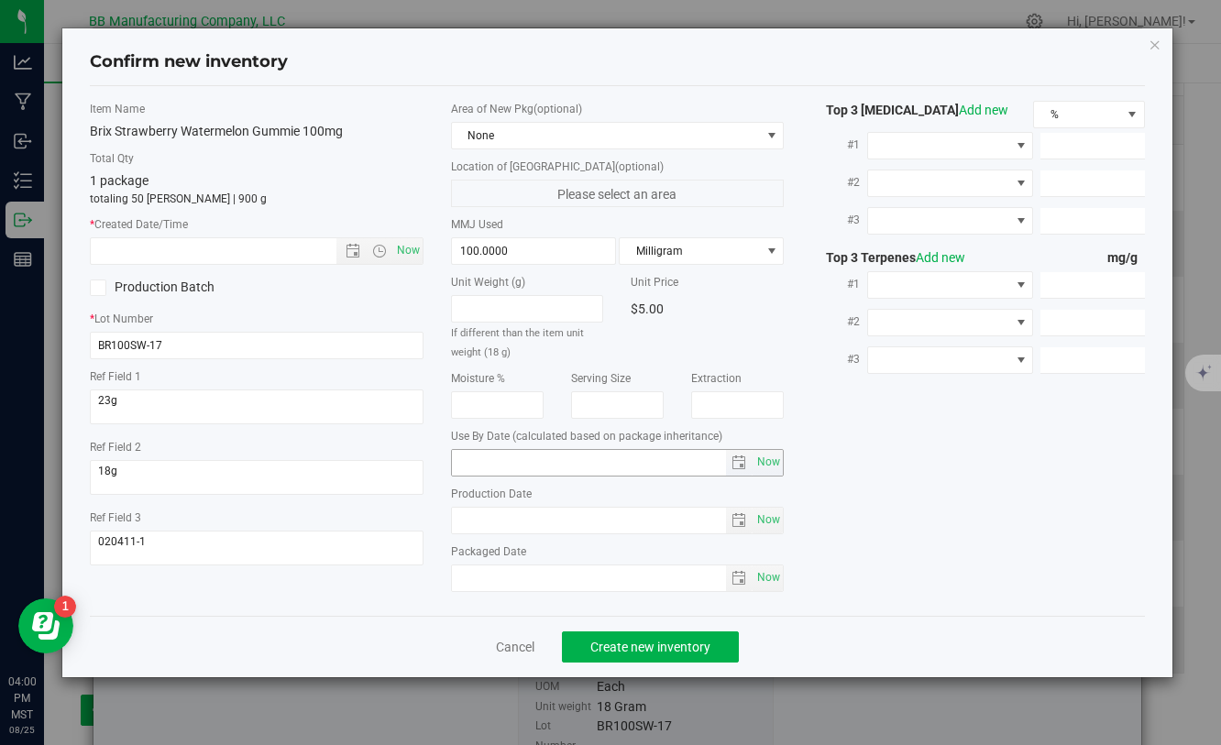
type input "[DATE]"
drag, startPoint x: 546, startPoint y: 522, endPoint x: 431, endPoint y: 521, distance: 115.5
click at [430, 521] on div "Item Name Brix Strawberry Watermelon Gummie 100mg Total Qty 1 package totaling …" at bounding box center [616, 351] width 1081 height 500
click at [471, 519] on input "[DATE]" at bounding box center [589, 521] width 275 height 26
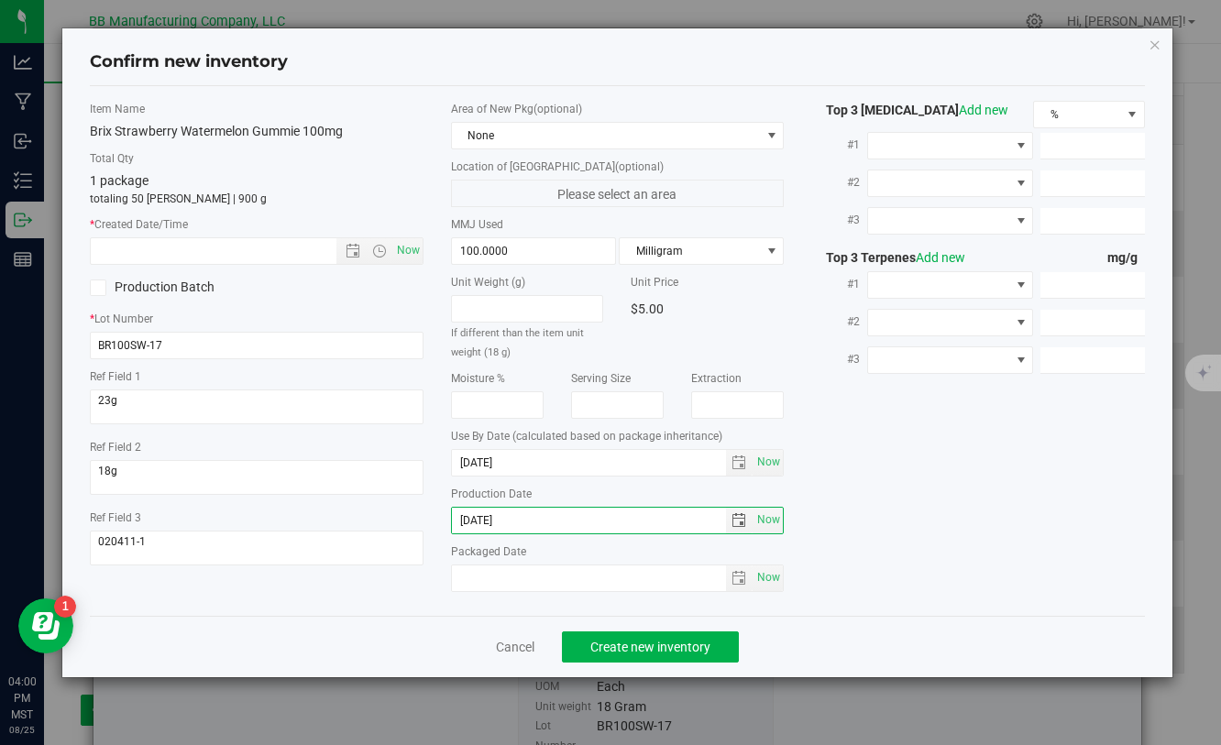
drag, startPoint x: 526, startPoint y: 519, endPoint x: 430, endPoint y: 519, distance: 96.2
click at [430, 519] on div "Item Name Brix Strawberry Watermelon Gummie 100mg Total Qty 1 package totaling …" at bounding box center [616, 351] width 1081 height 500
click at [227, 246] on input "text" at bounding box center [229, 251] width 276 height 26
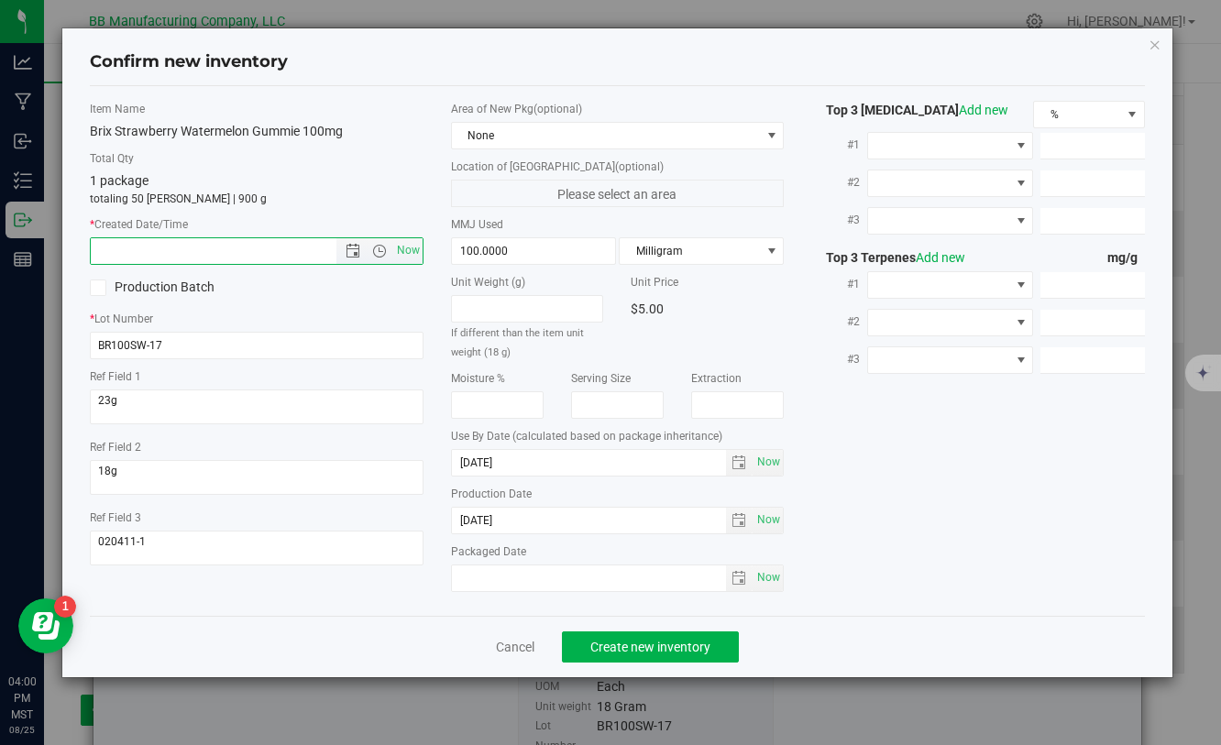
paste input "[DATE]"
type input "6/19/2025 4:00 PM"
click at [597, 642] on span "Create new inventory" at bounding box center [650, 647] width 120 height 15
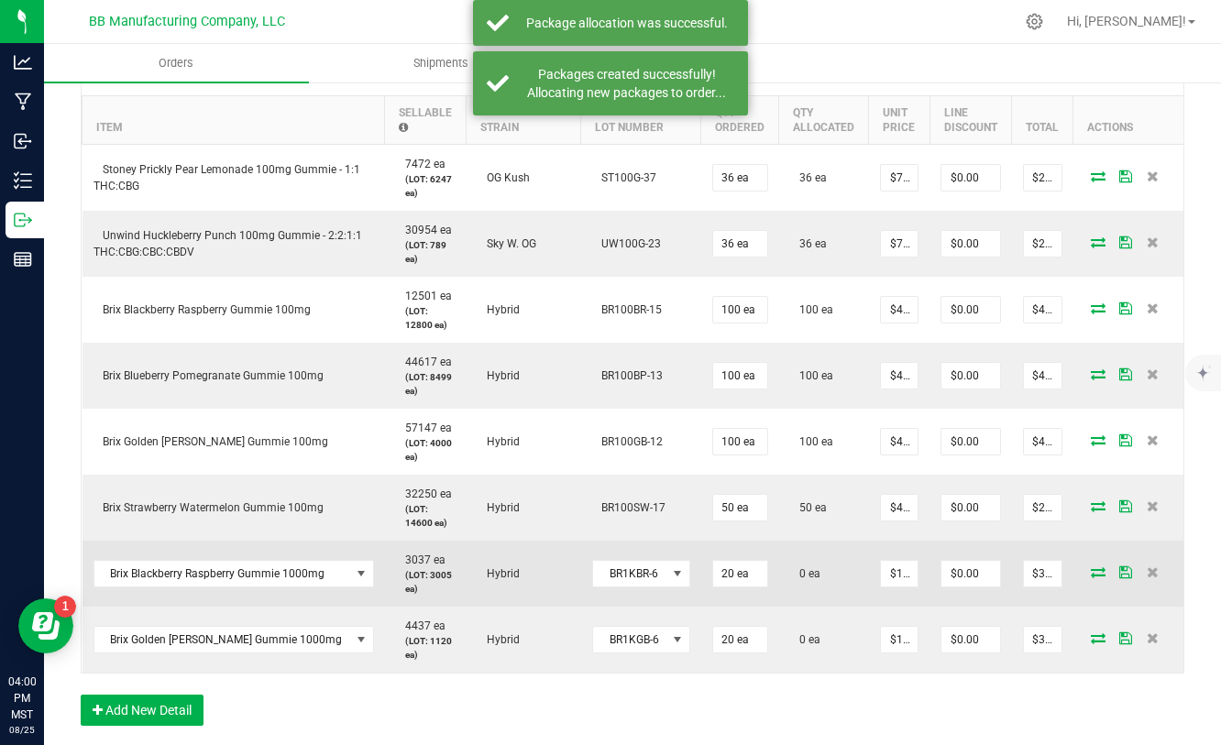
click at [1101, 576] on icon at bounding box center [1098, 571] width 15 height 11
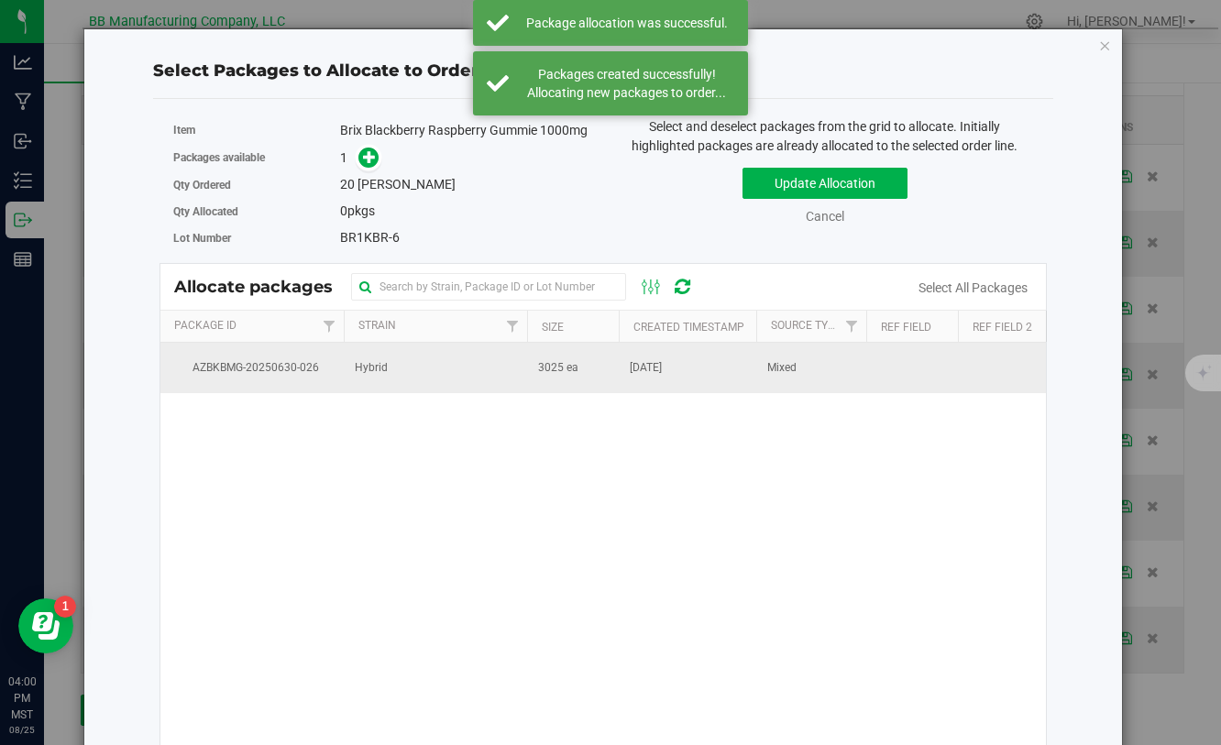
click at [538, 373] on span "3025 ea" at bounding box center [558, 367] width 40 height 17
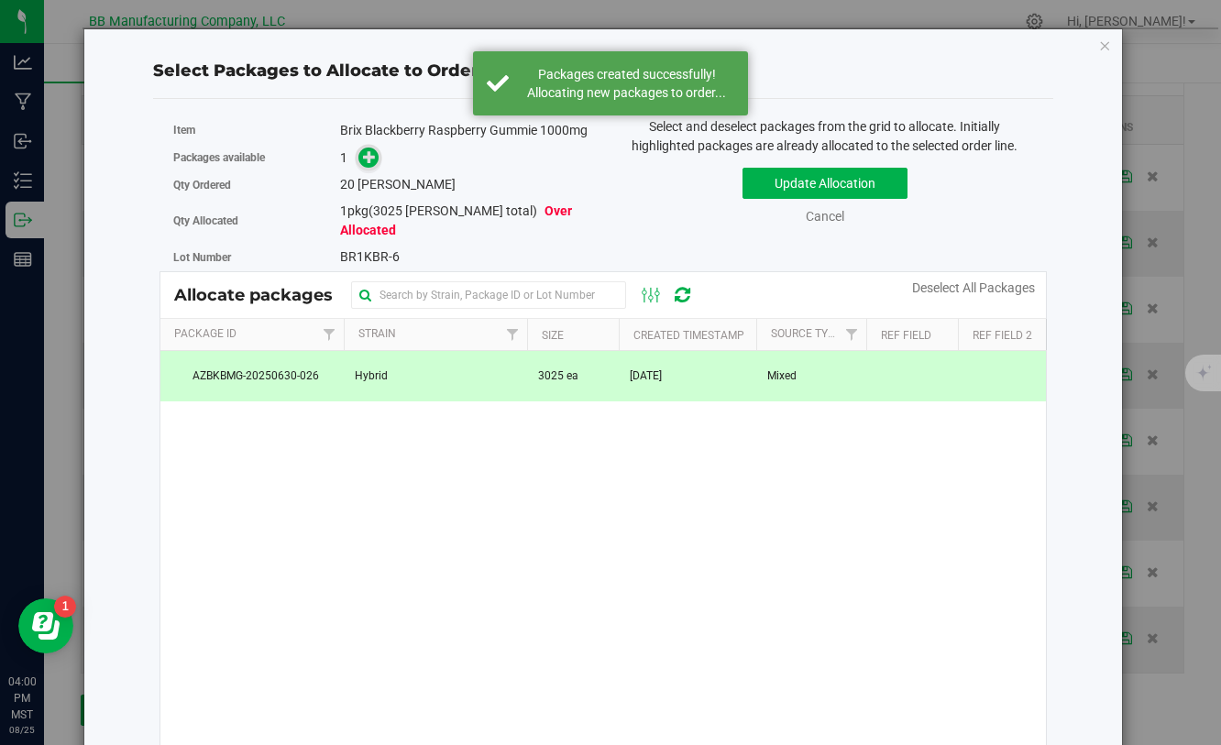
click at [370, 161] on icon at bounding box center [369, 156] width 13 height 13
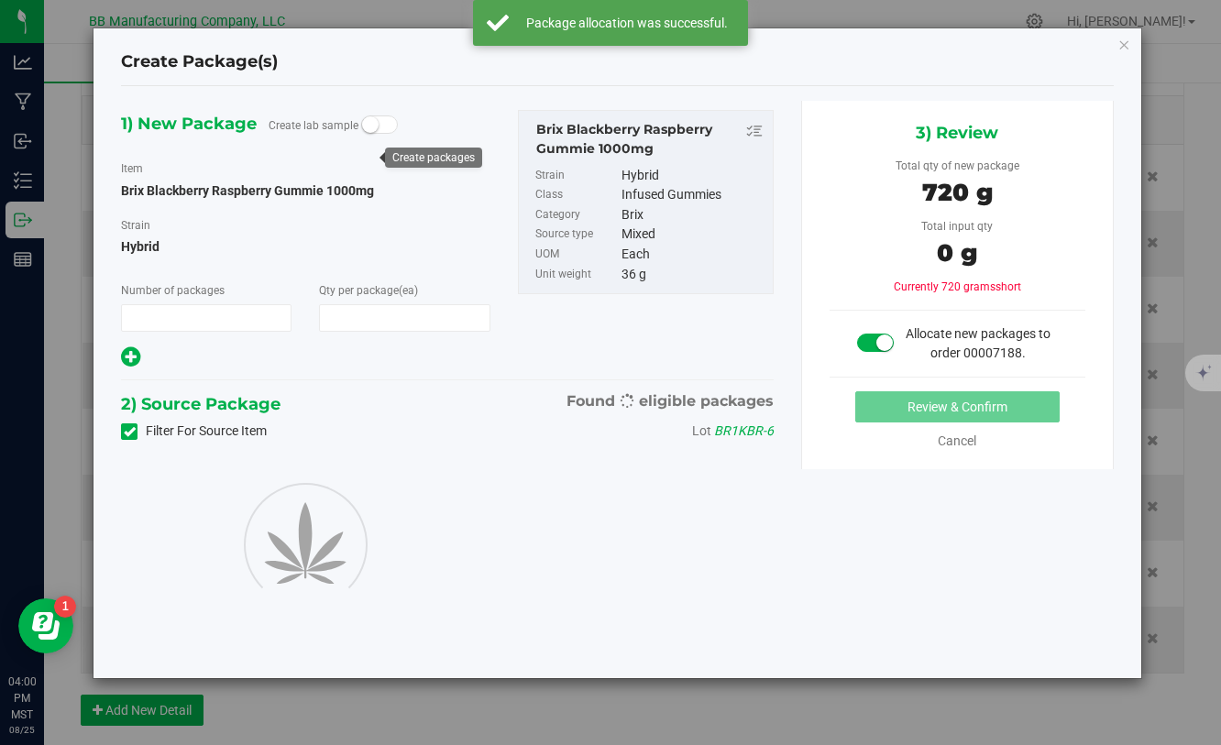
type input "1"
type input "20"
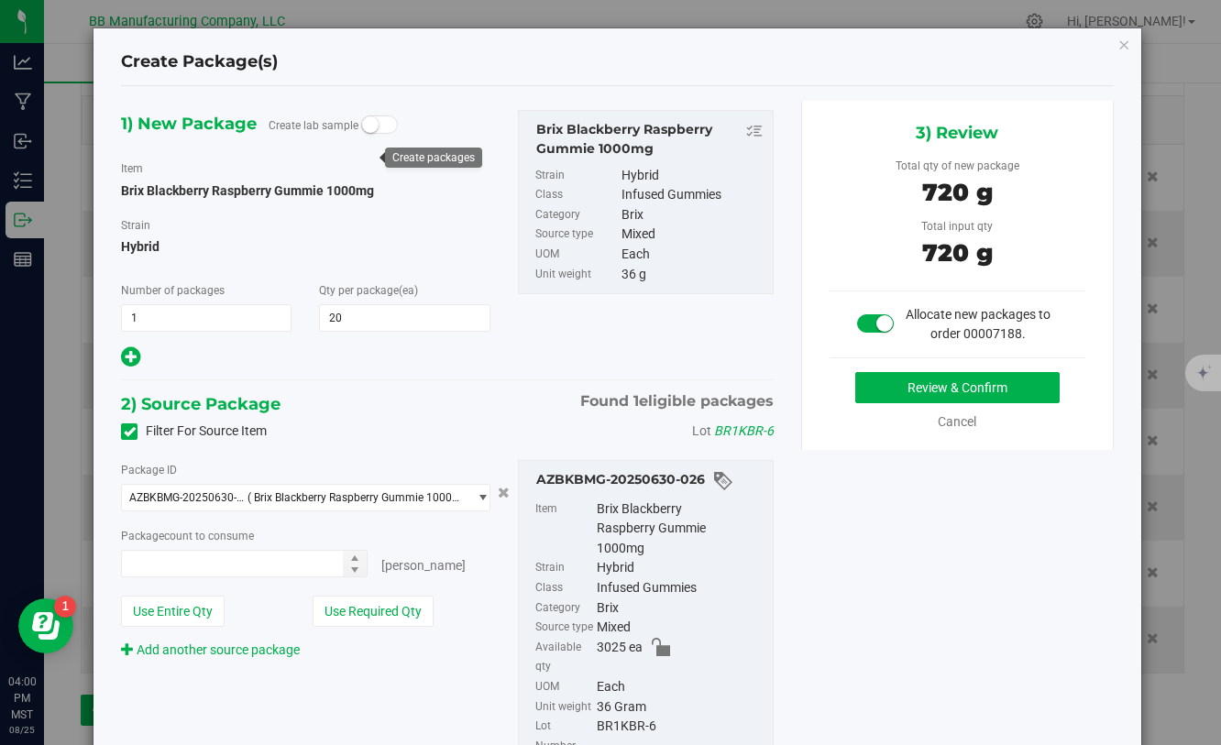
type input "20 ea"
click at [893, 398] on button "Review & Confirm" at bounding box center [957, 387] width 204 height 31
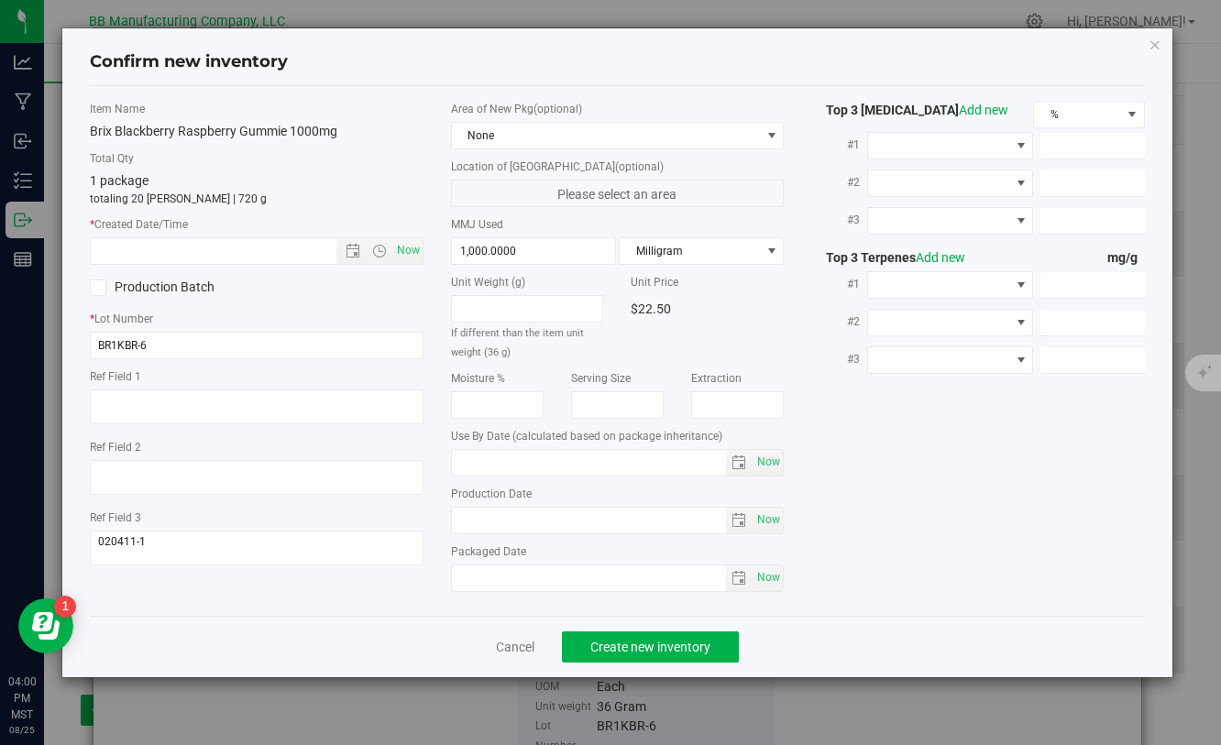
type input "[DATE]"
drag, startPoint x: 521, startPoint y: 520, endPoint x: 454, endPoint y: 519, distance: 67.8
click at [452, 519] on input "[DATE]" at bounding box center [589, 521] width 275 height 26
click at [240, 247] on input "text" at bounding box center [229, 251] width 276 height 26
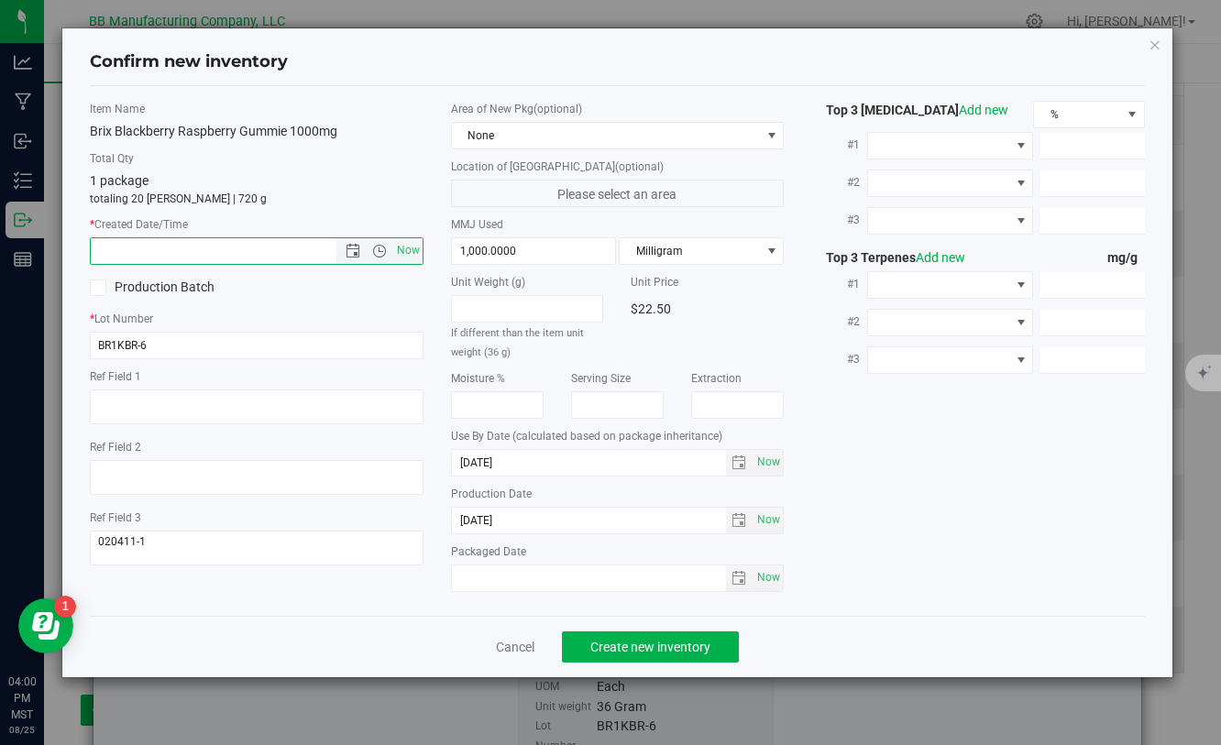
paste input "[DATE]"
type input "6/5/2025 4:00 PM"
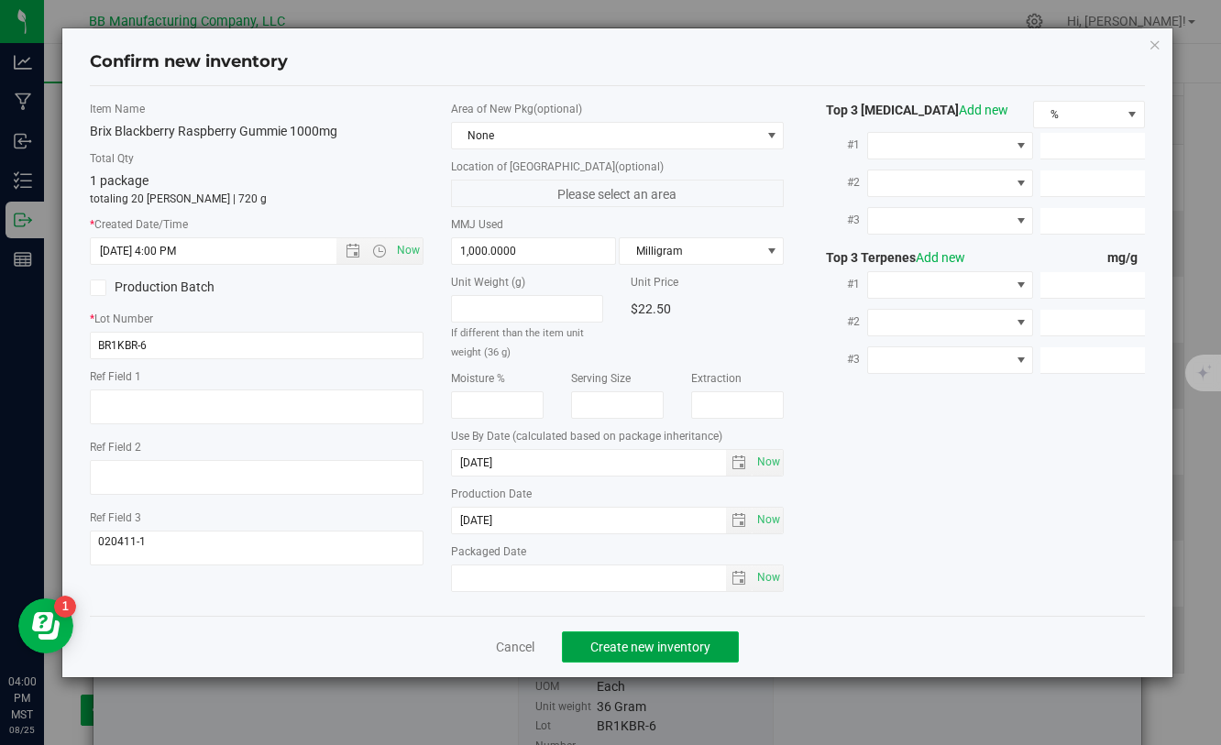
click at [584, 653] on button "Create new inventory" at bounding box center [650, 646] width 177 height 31
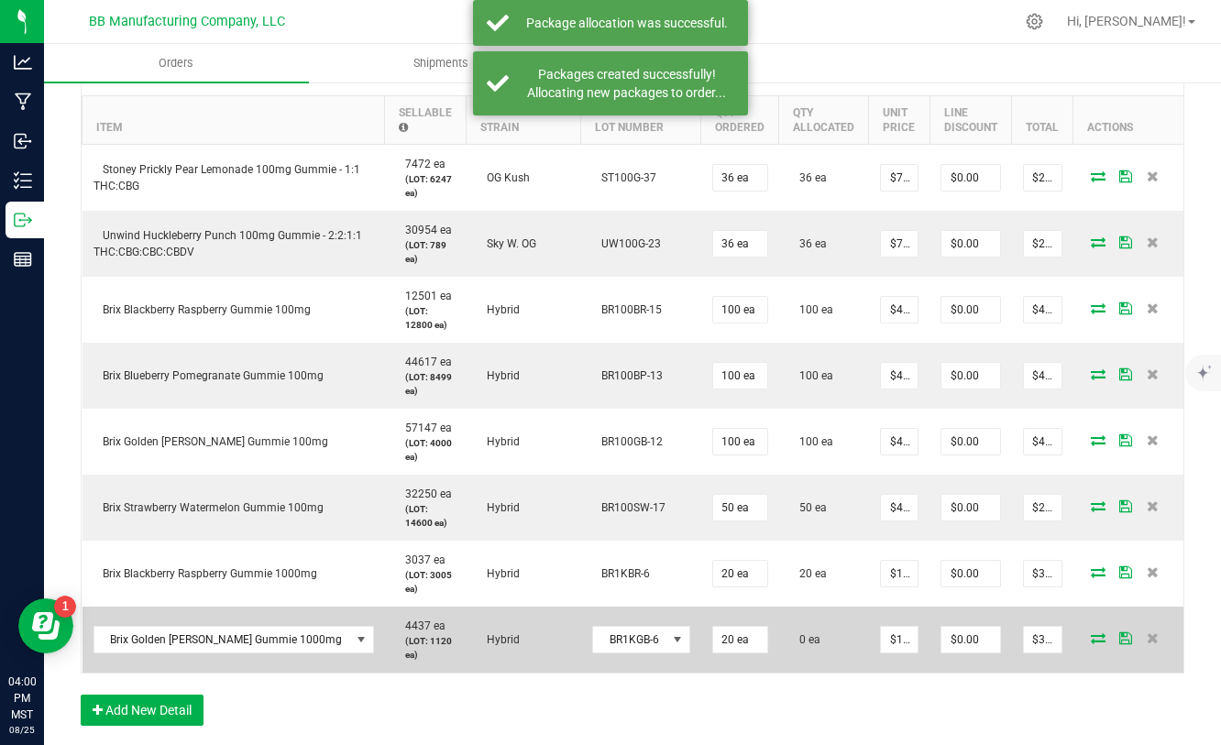
click at [1103, 638] on icon at bounding box center [1098, 637] width 15 height 11
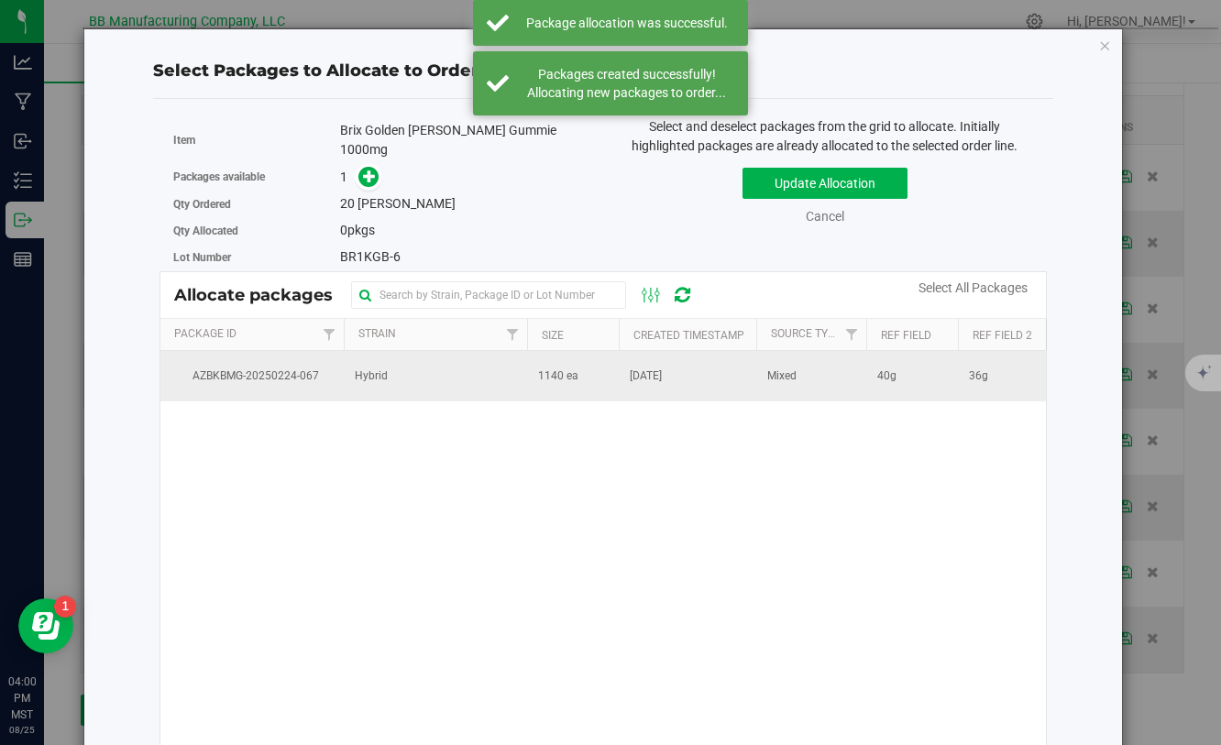
click at [471, 377] on td "Hybrid" at bounding box center [435, 375] width 183 height 49
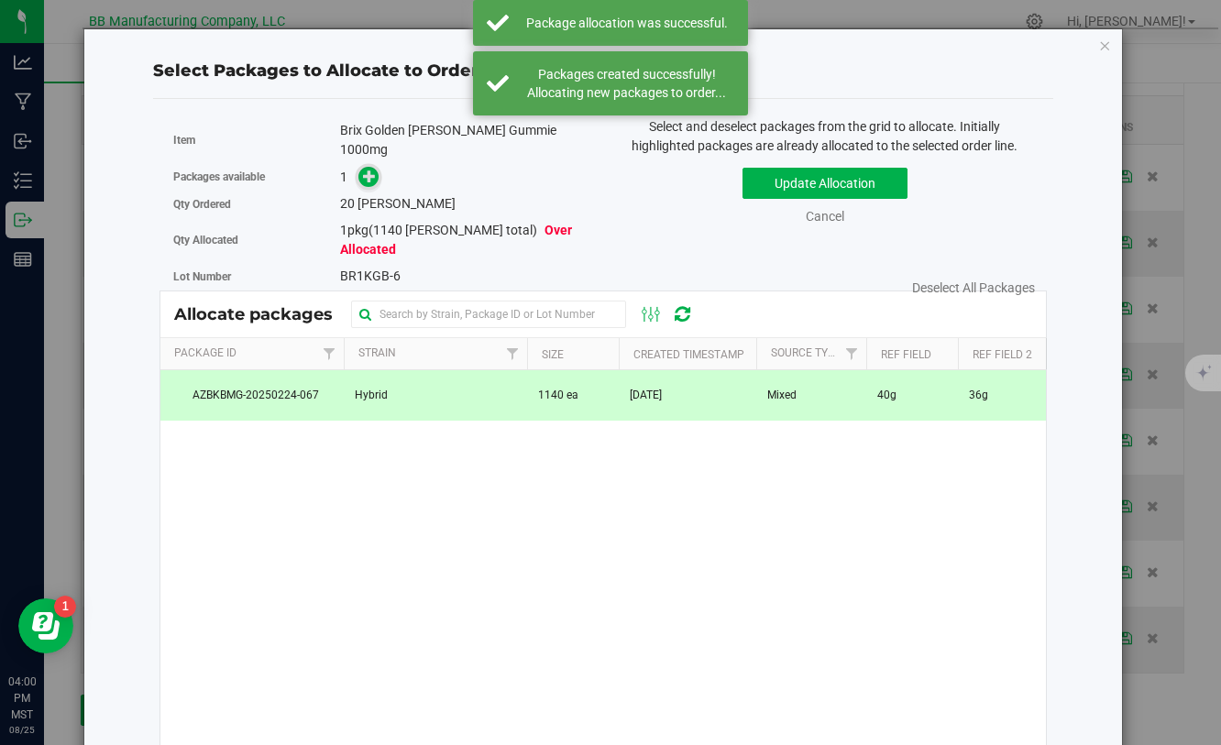
click at [363, 166] on span at bounding box center [368, 176] width 21 height 21
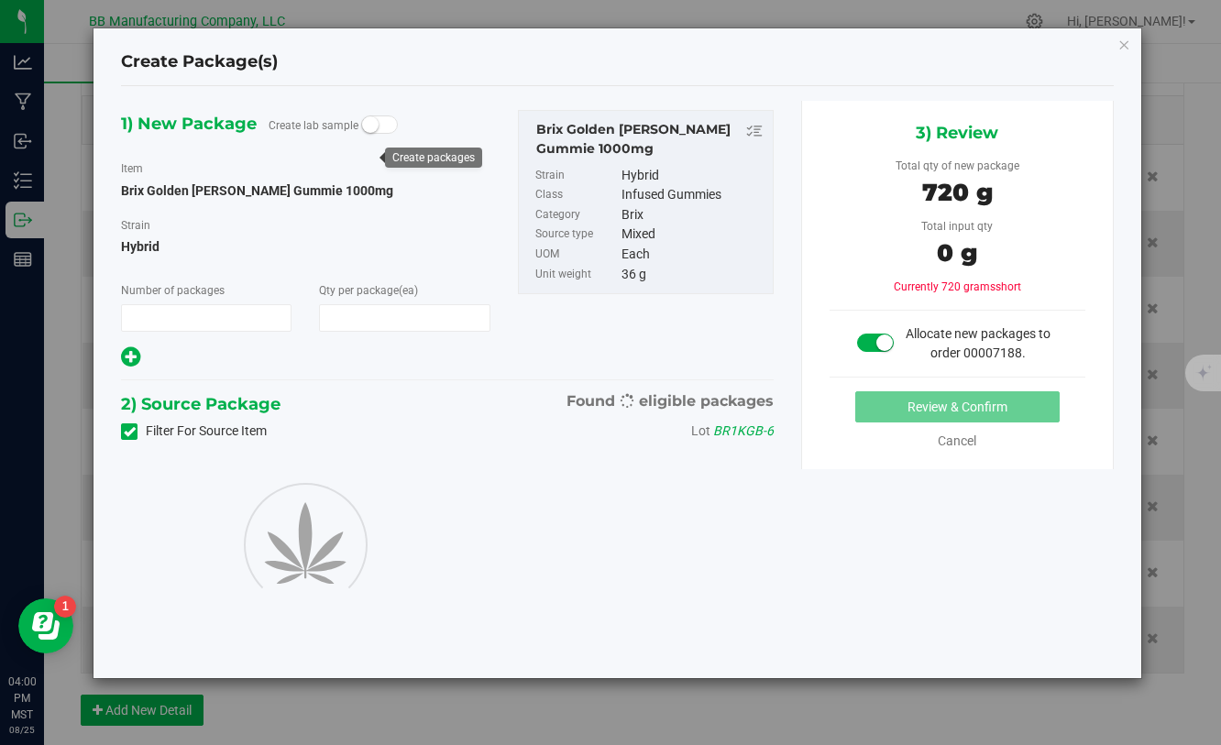
type input "1"
type input "20"
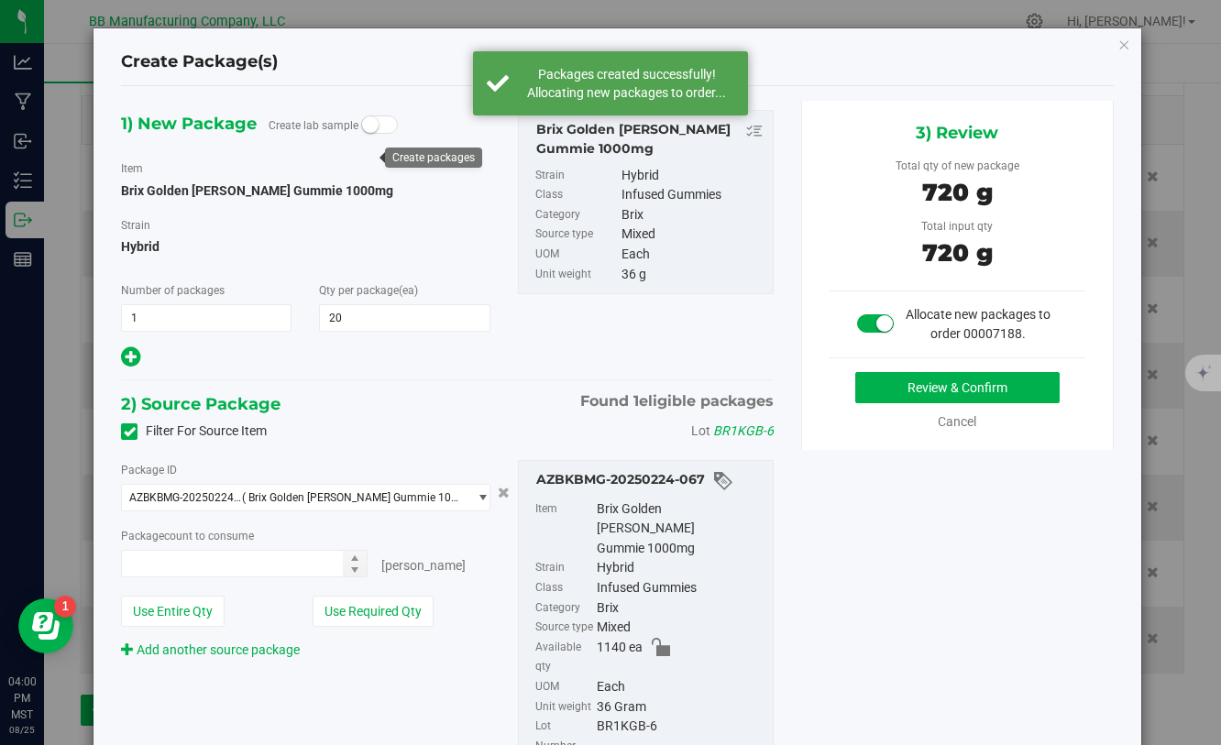
type input "20 ea"
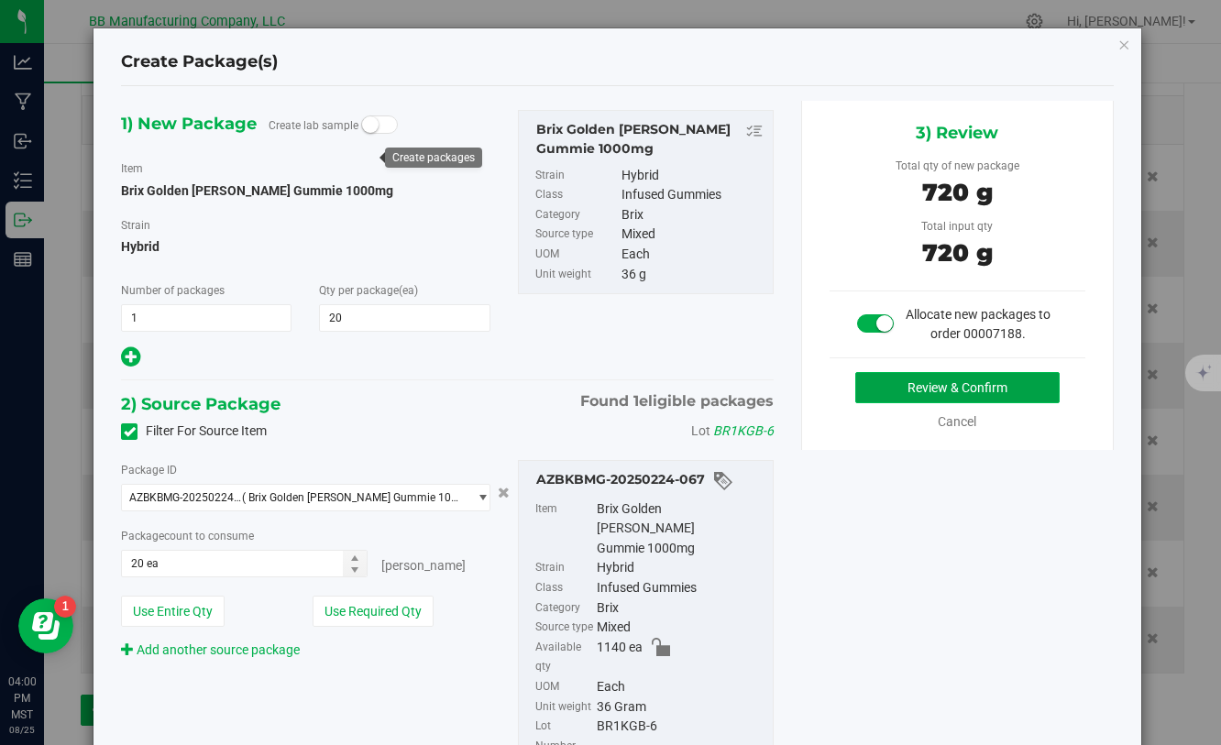
click at [908, 384] on button "Review & Confirm" at bounding box center [957, 387] width 204 height 31
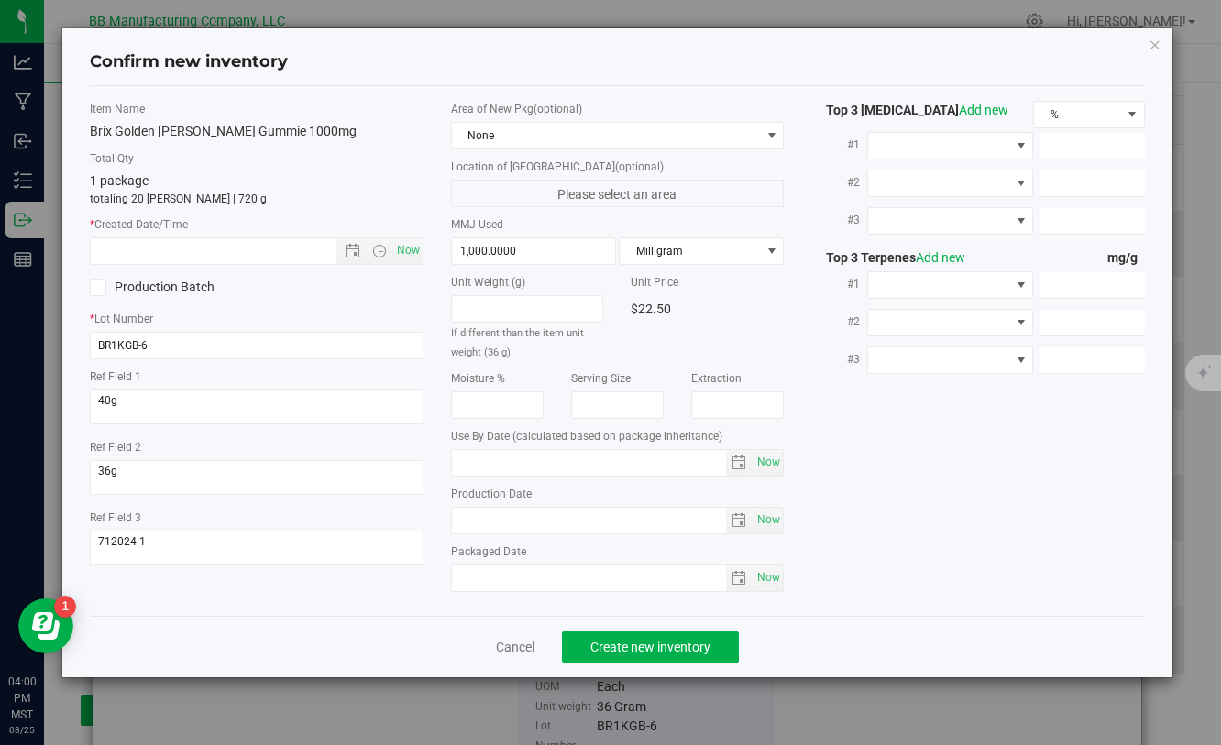
type input "[DATE]"
drag, startPoint x: 525, startPoint y: 520, endPoint x: 450, endPoint y: 525, distance: 75.4
click at [451, 525] on span "2025-01-23 Now" at bounding box center [617, 520] width 333 height 27
click at [281, 260] on input "text" at bounding box center [229, 251] width 276 height 26
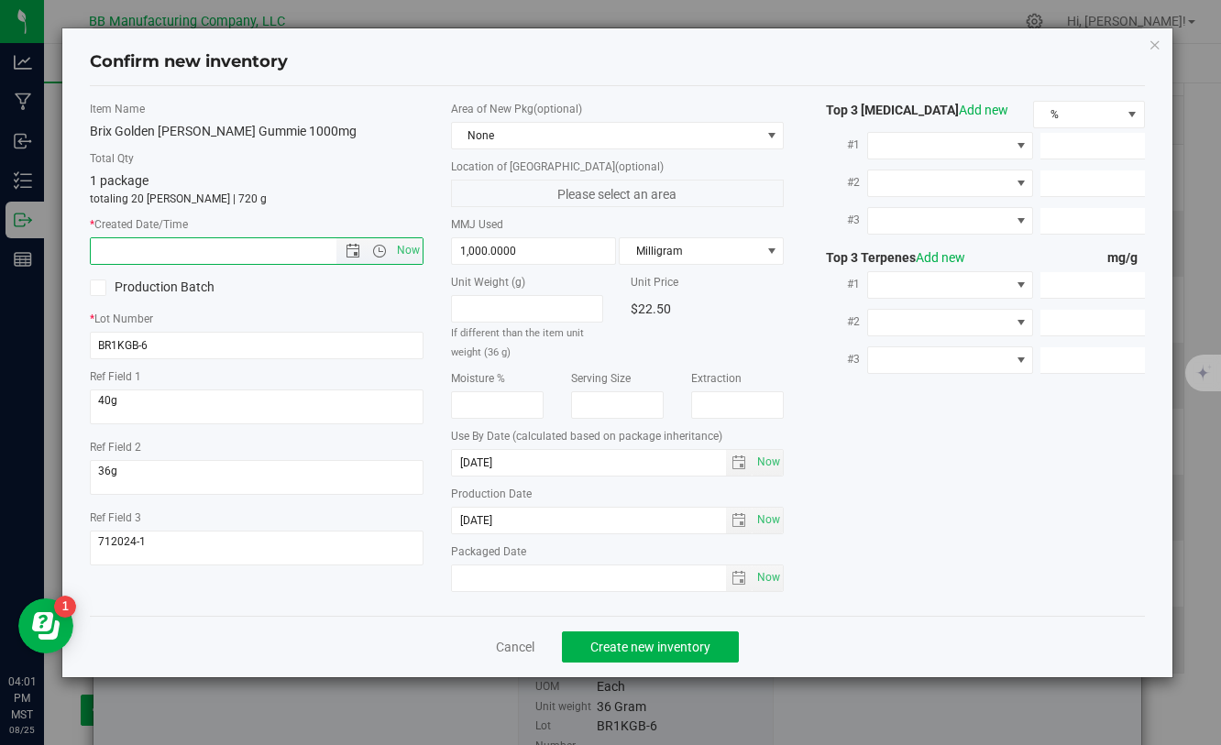
paste input "[DATE]"
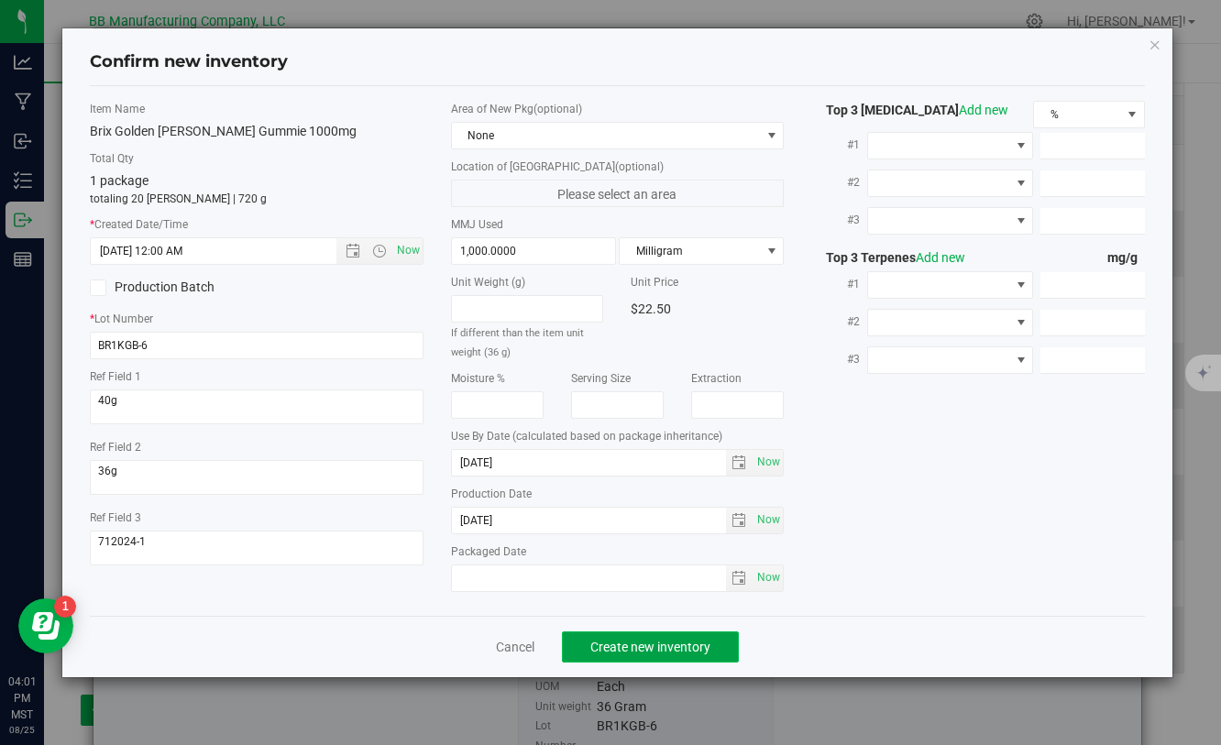
click at [642, 653] on span "Create new inventory" at bounding box center [650, 647] width 120 height 15
type input "1/23/2025 4:01 PM"
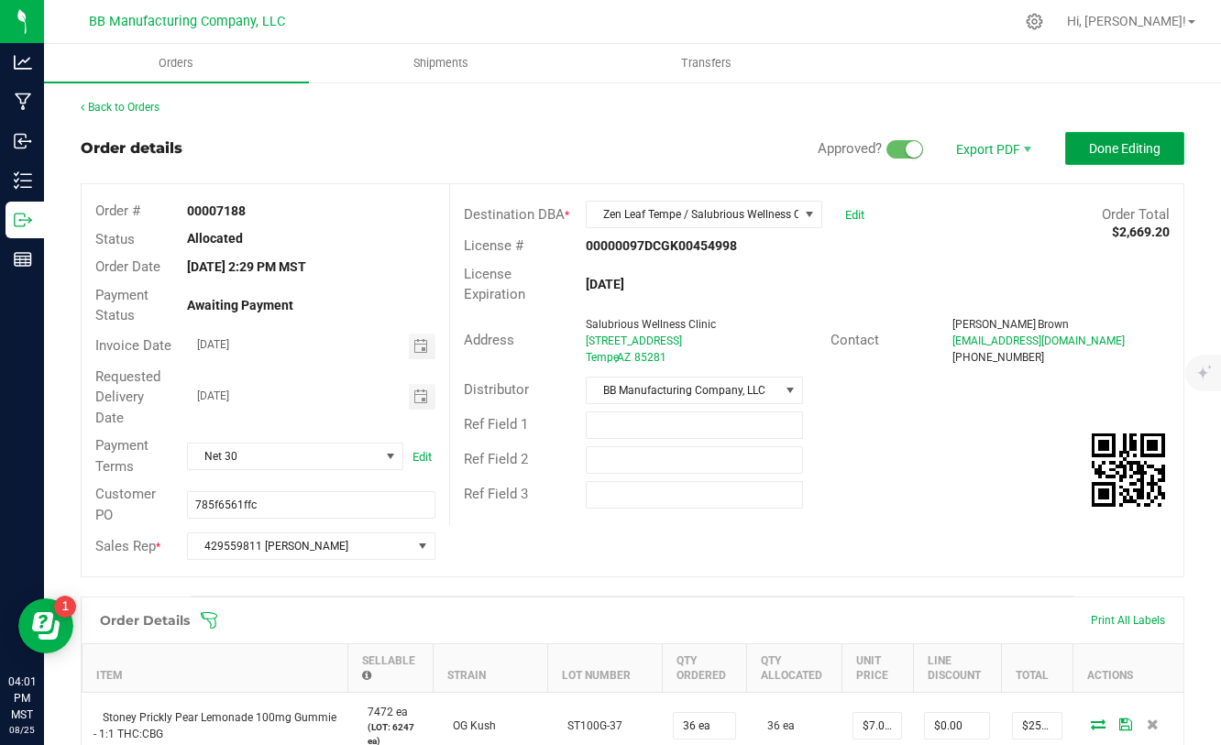
click at [1106, 151] on span "Done Editing" at bounding box center [1124, 148] width 71 height 15
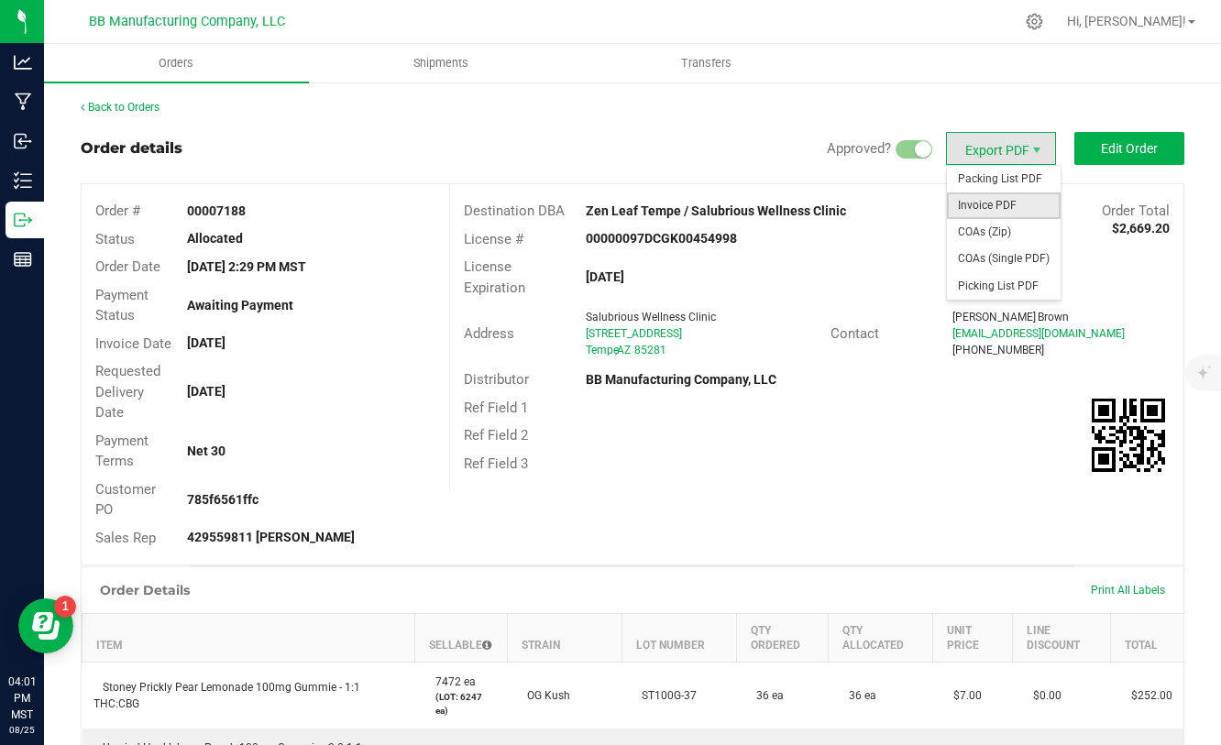
click at [995, 206] on span "Invoice PDF" at bounding box center [1004, 205] width 114 height 27
click at [991, 231] on span "COAs (Zip)" at bounding box center [1004, 232] width 114 height 27
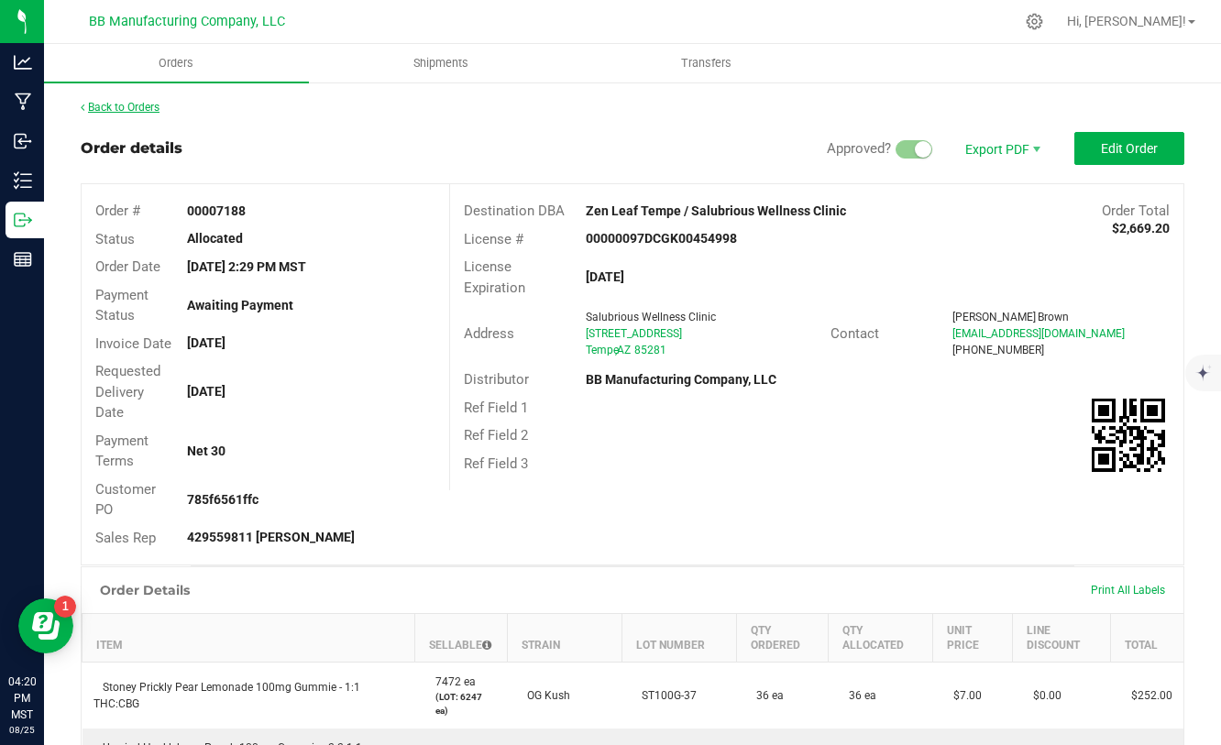
click at [142, 104] on link "Back to Orders" at bounding box center [120, 107] width 79 height 13
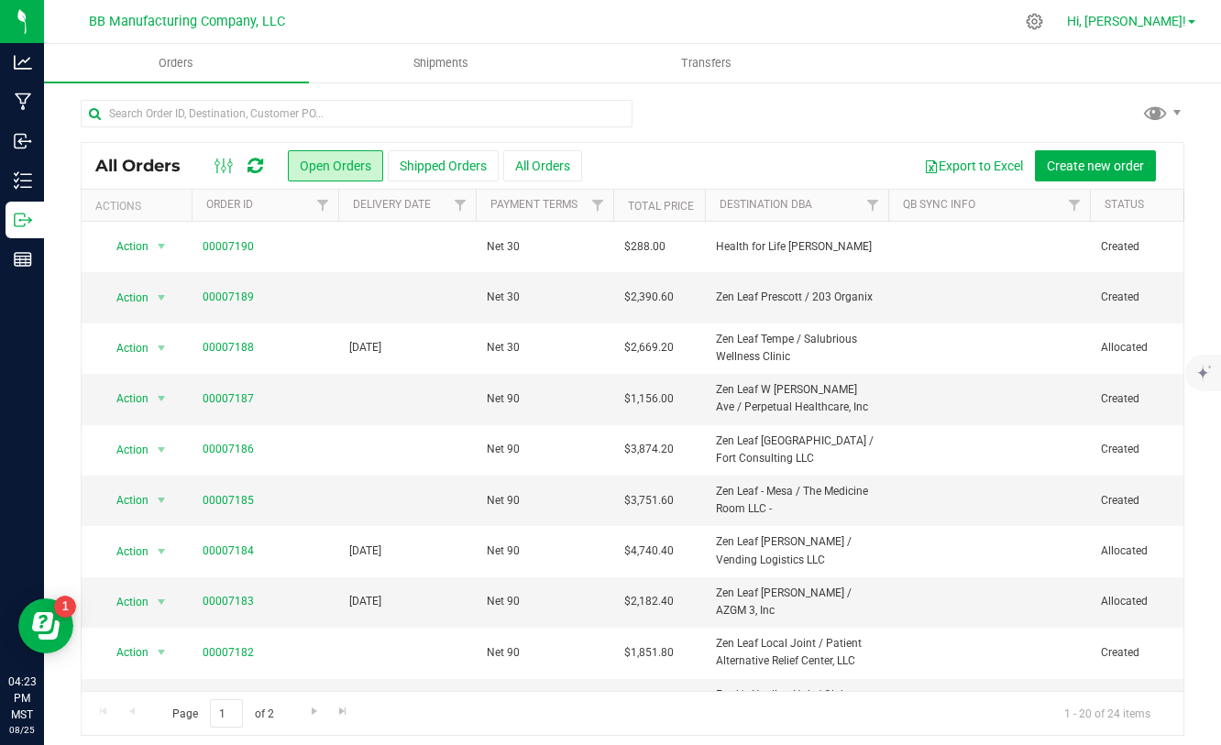
click at [1135, 16] on span "Hi, [PERSON_NAME]!" at bounding box center [1126, 21] width 119 height 15
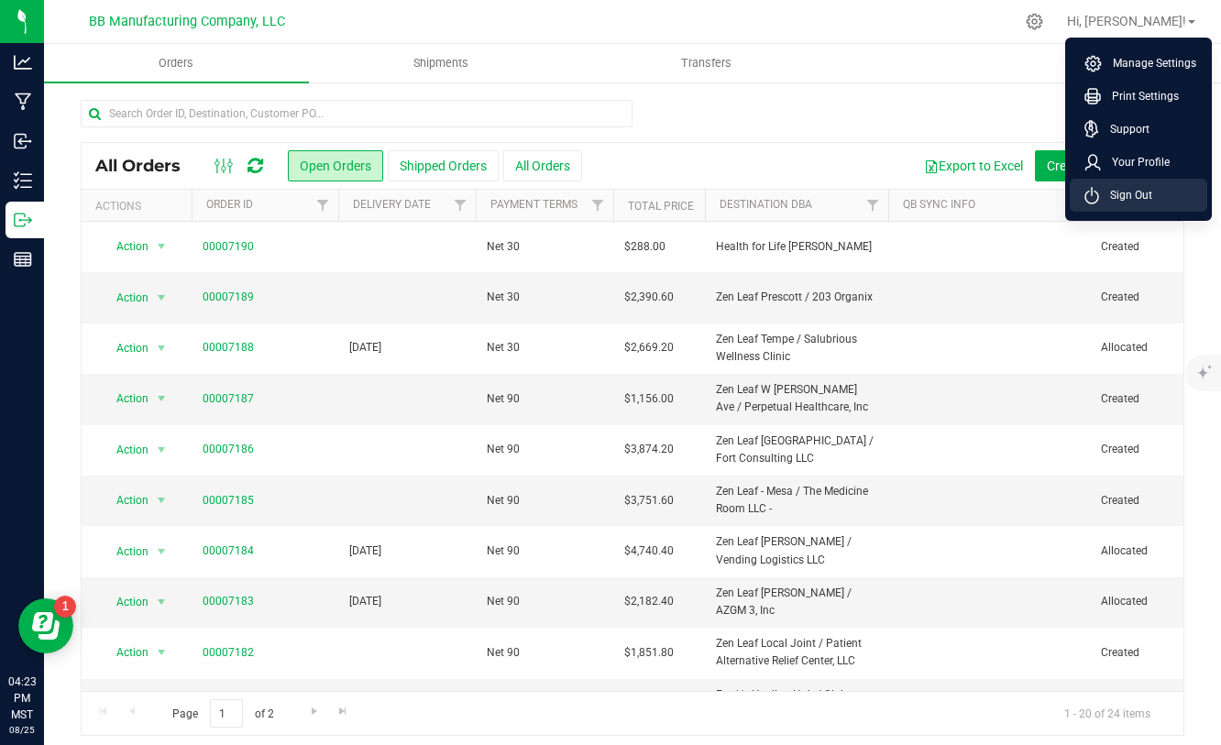
click at [1114, 188] on span "Sign Out" at bounding box center [1125, 195] width 53 height 18
